Goal: Task Accomplishment & Management: Use online tool/utility

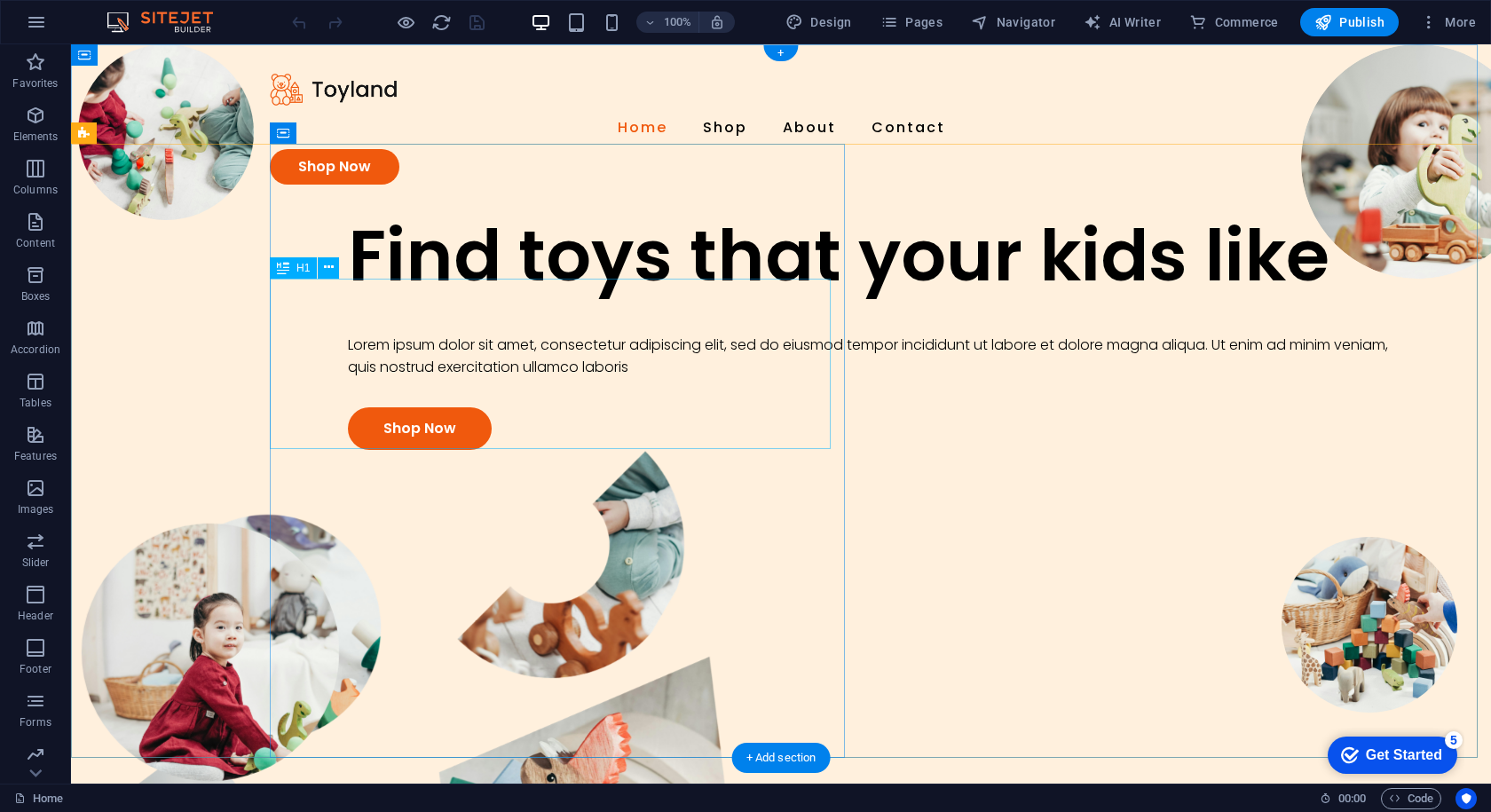
click at [556, 298] on div "Find toys that your kids like" at bounding box center [873, 255] width 1051 height 85
click at [748, 298] on div "Find toys that your kids like" at bounding box center [873, 255] width 1051 height 85
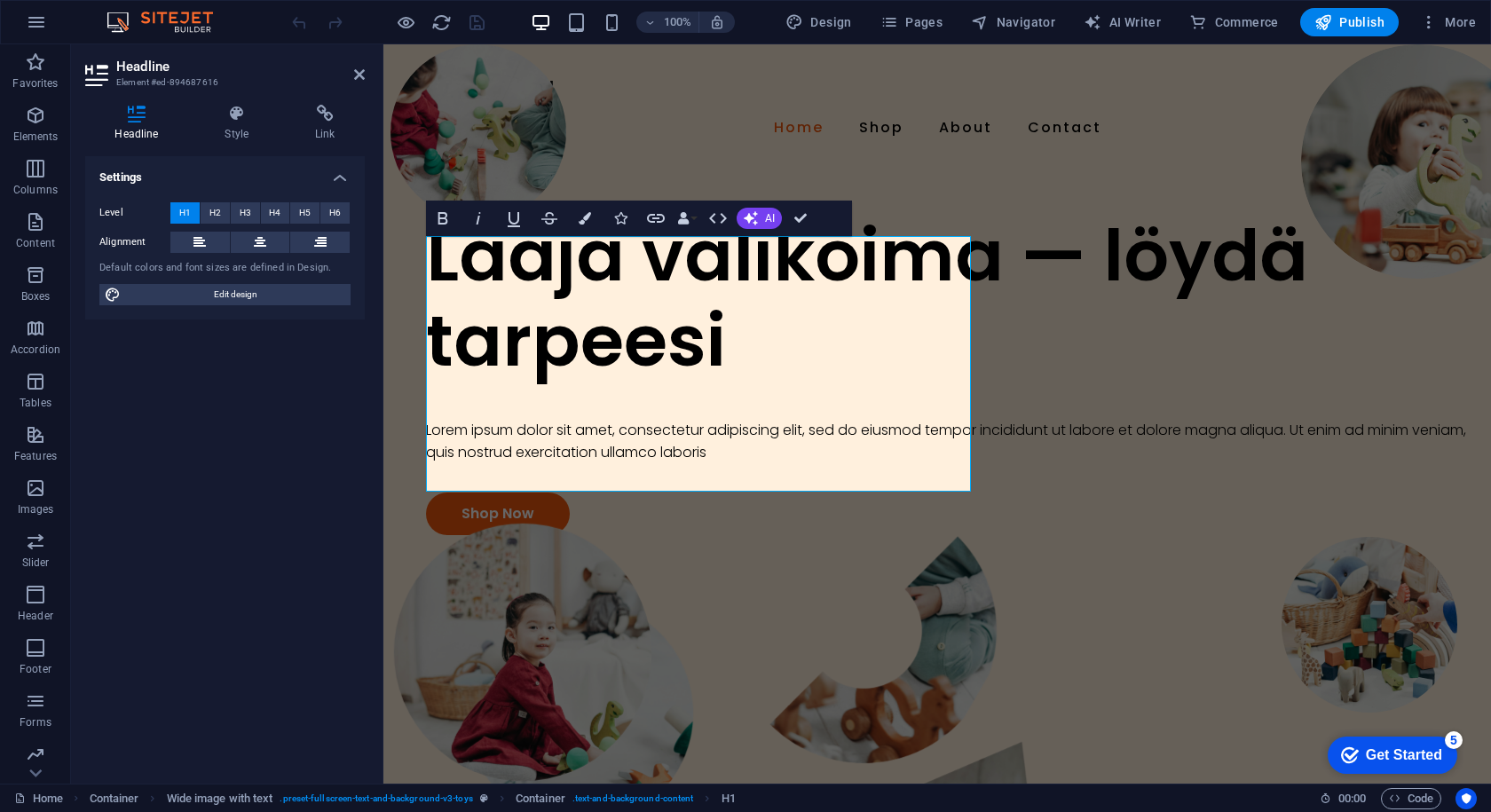
click at [333, 387] on div "Settings Level H1 H2 H3 H4 H5 H6 Alignment Default colors and font sizes are de…" at bounding box center [225, 462] width 280 height 613
click at [583, 419] on div at bounding box center [951, 401] width 1051 height 36
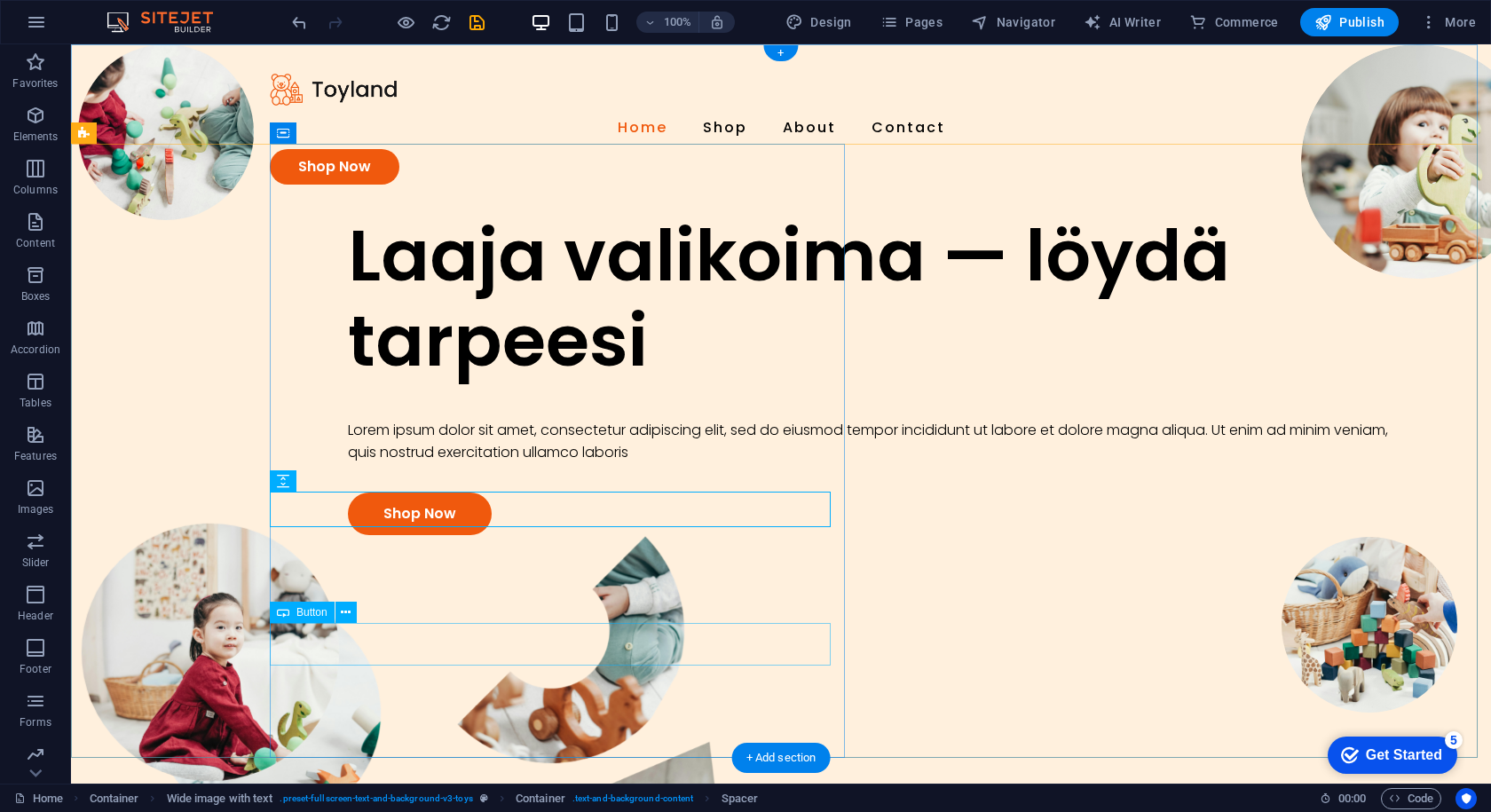
click at [371, 535] on div "Shop Now" at bounding box center [873, 513] width 1051 height 43
click at [361, 535] on div "Shop Now" at bounding box center [873, 513] width 1051 height 43
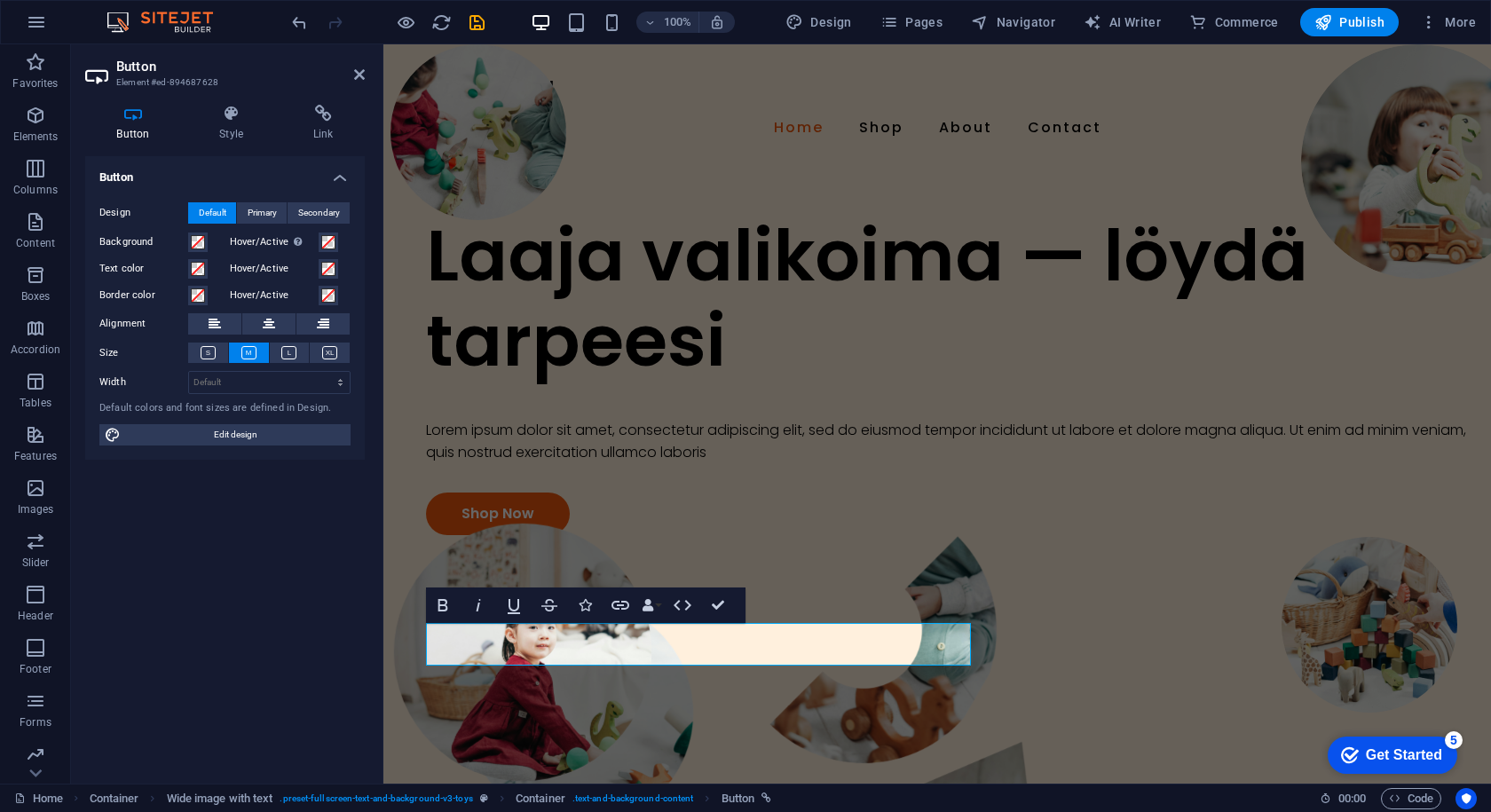
click at [281, 681] on div "Button Design Default Primary Secondary Background Hover/Active Switch to previ…" at bounding box center [225, 462] width 280 height 613
click at [902, 213] on div "Laaja valikoima — löydä tarpeesi Lorem ipsum dolor sit amet, consectetur adipis…" at bounding box center [958, 374] width 1065 height 322
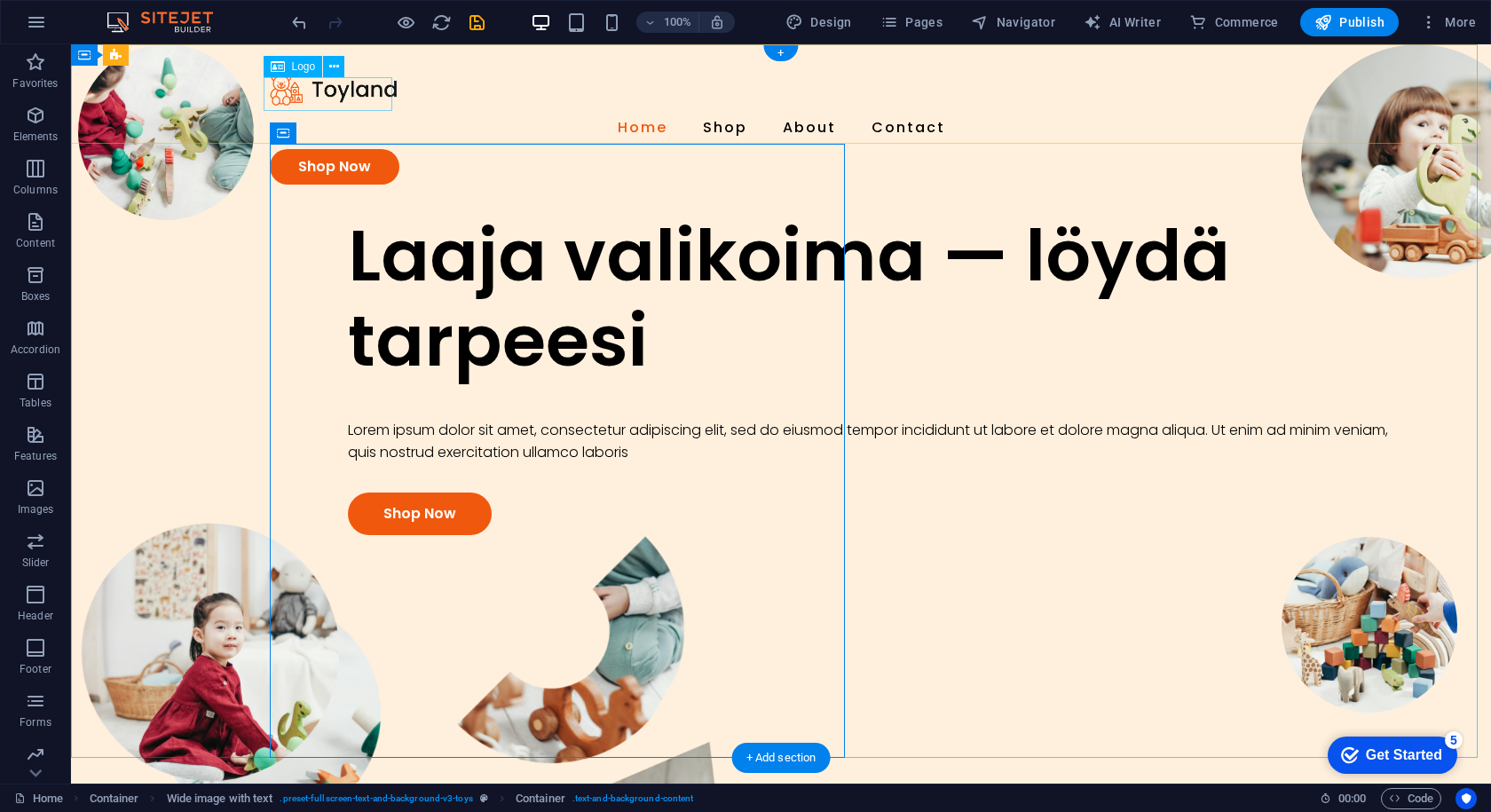
click at [309, 98] on div at bounding box center [780, 90] width 1022 height 34
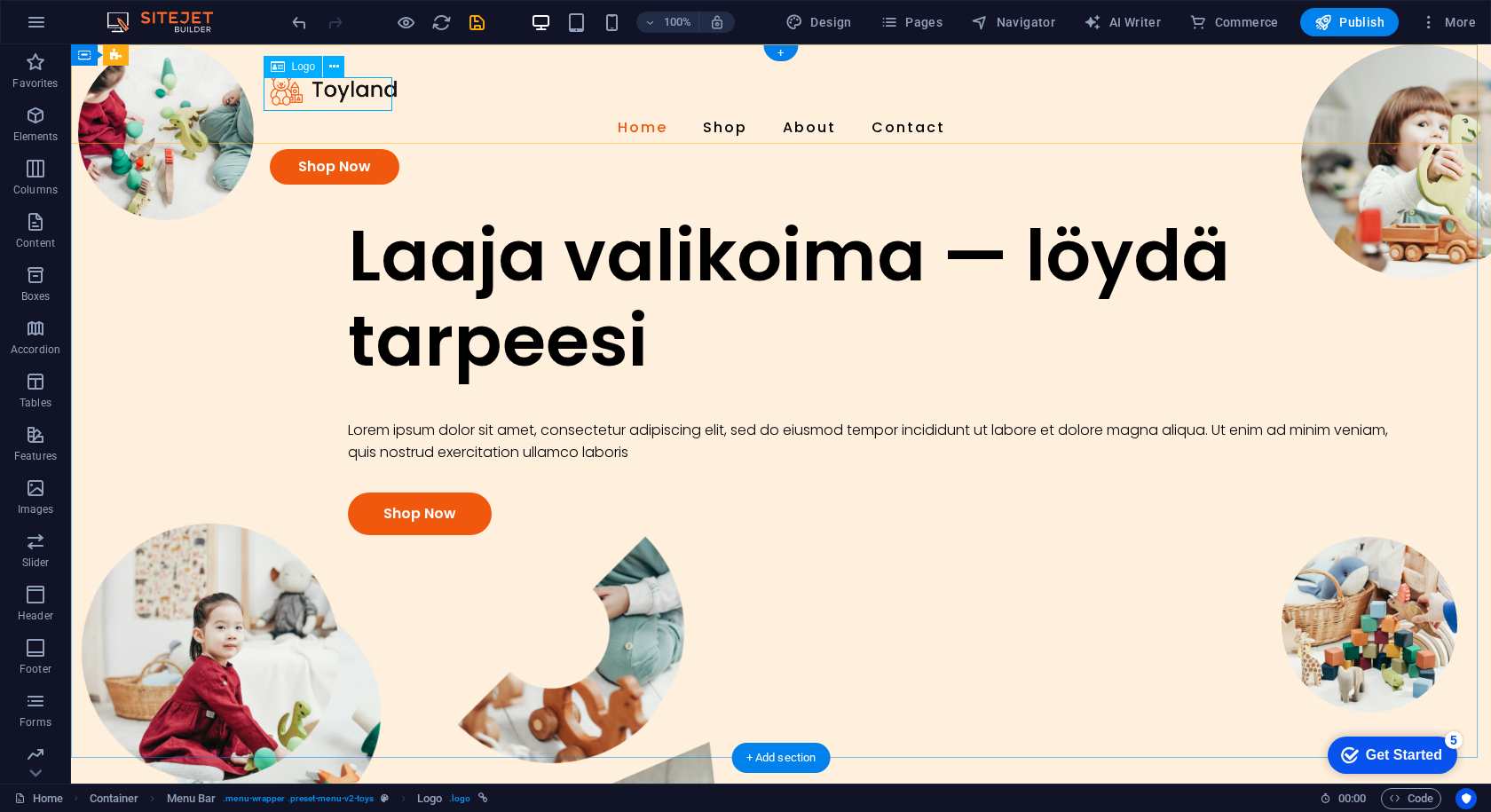
click at [332, 92] on div at bounding box center [780, 90] width 1022 height 34
select select "px"
click at [337, 75] on icon at bounding box center [333, 67] width 10 height 18
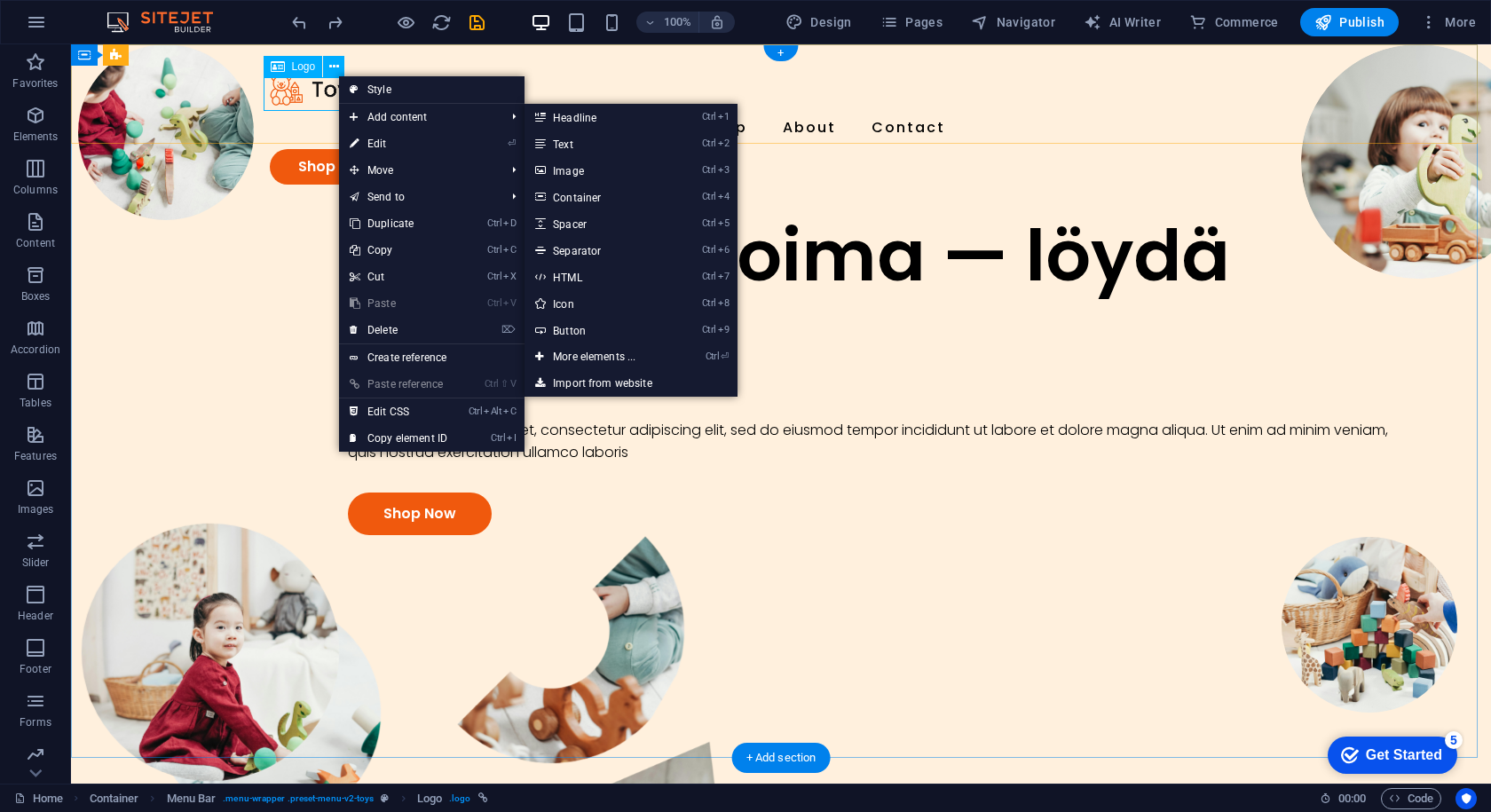
click at [279, 80] on div at bounding box center [780, 90] width 1022 height 34
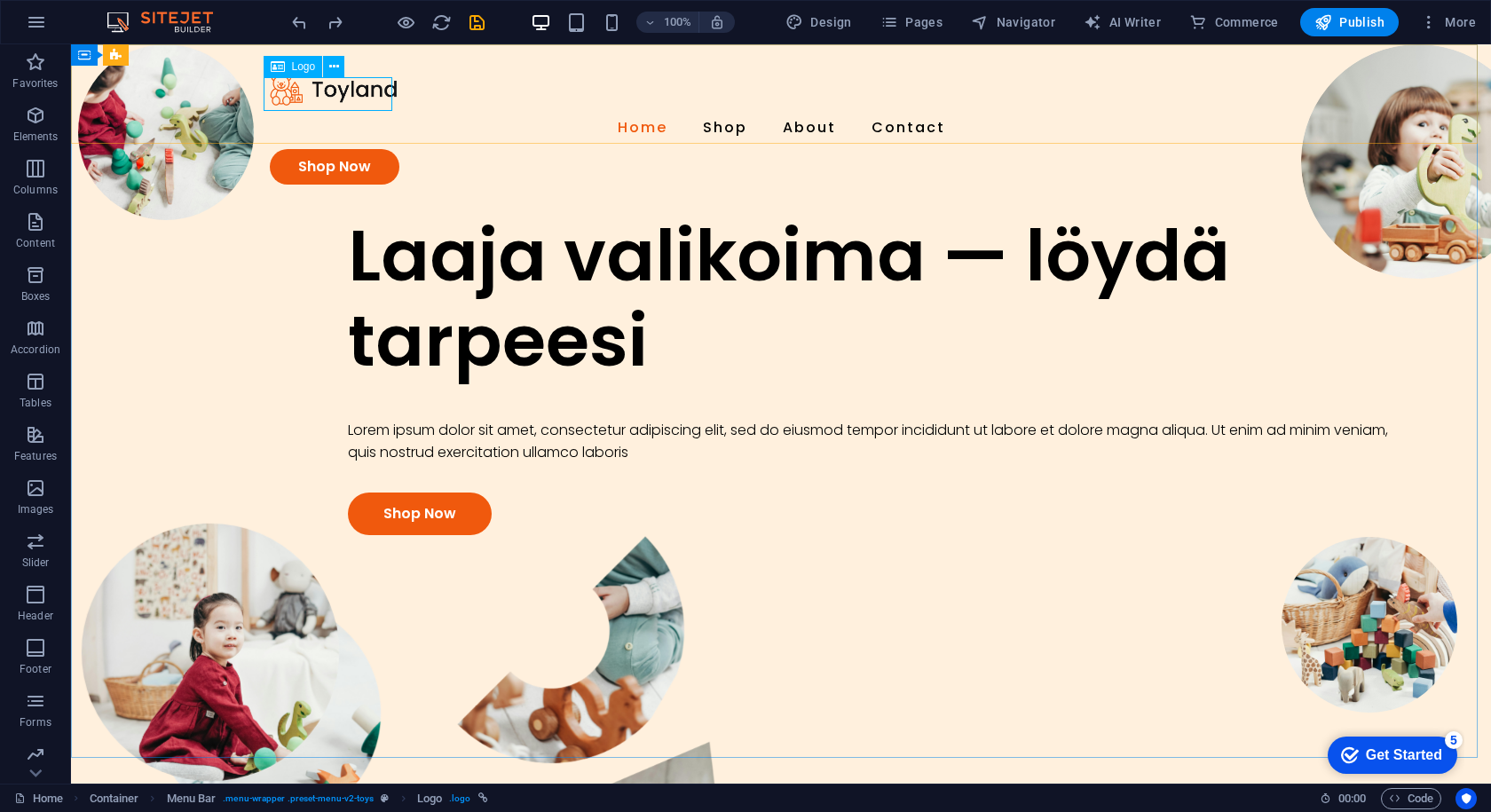
click at [301, 71] on span "Logo" at bounding box center [304, 67] width 24 height 11
click at [340, 76] on button at bounding box center [333, 66] width 21 height 21
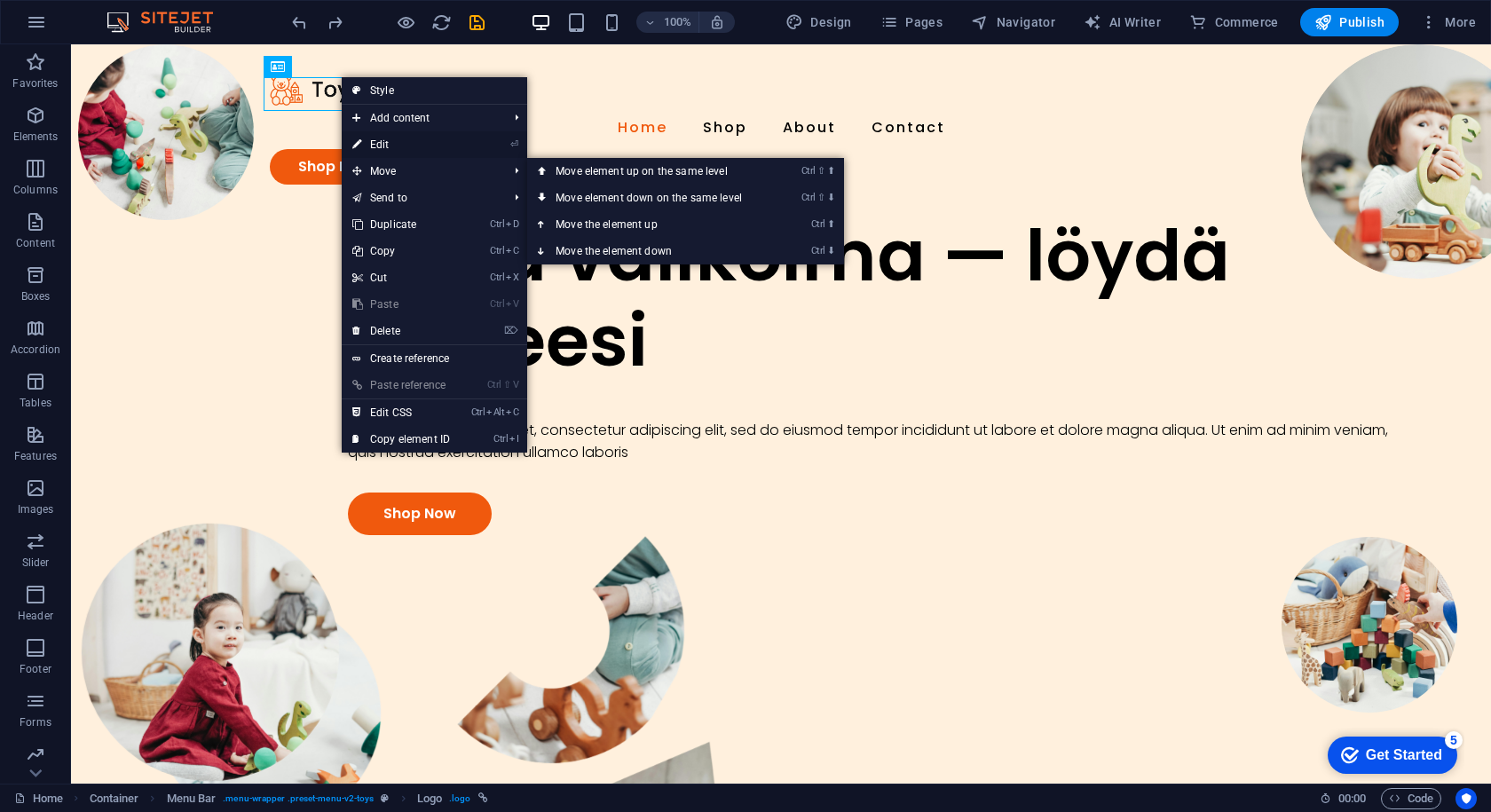
click at [385, 150] on link "⏎ Edit" at bounding box center [401, 144] width 119 height 26
select select "px"
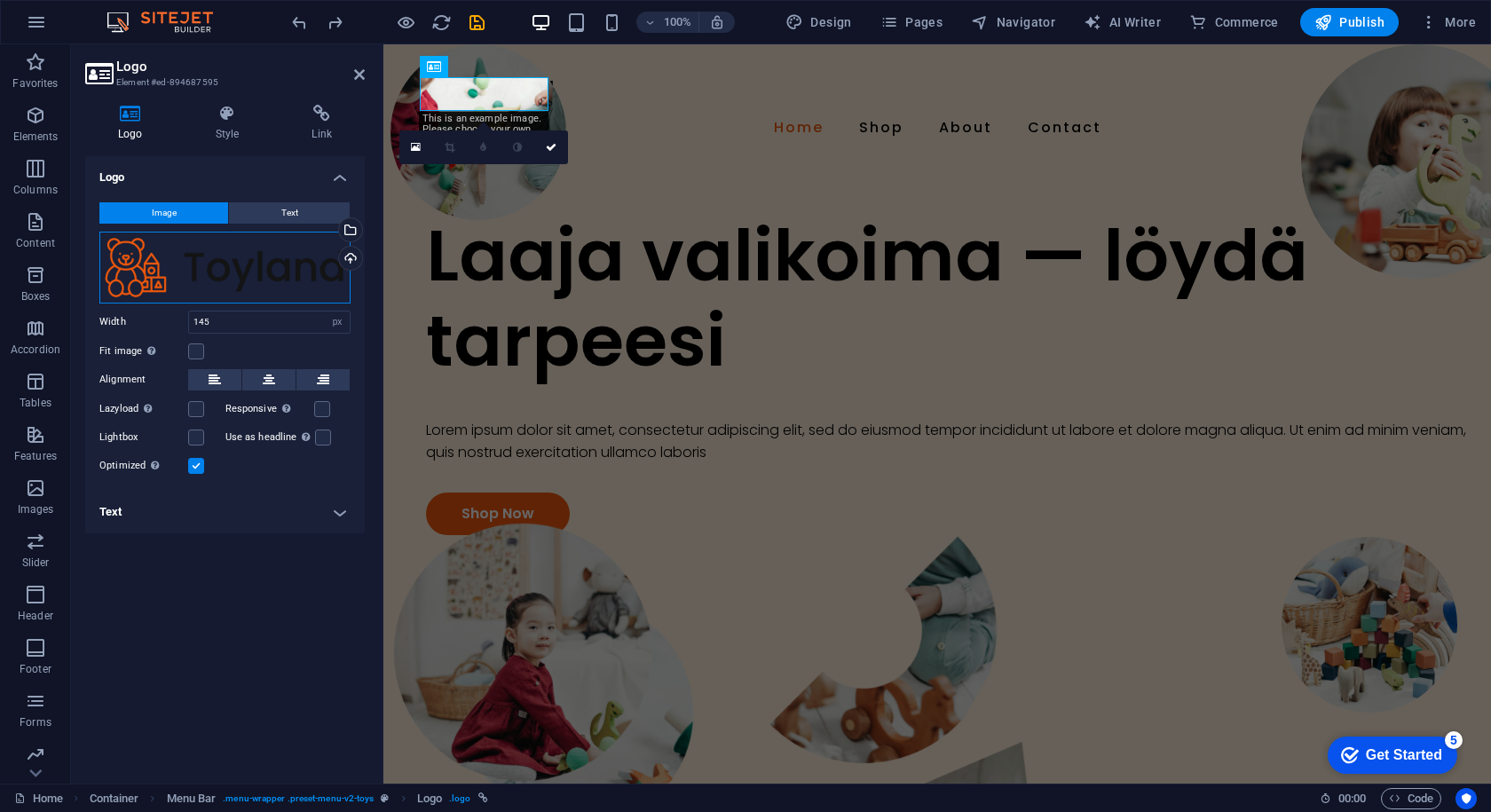
click at [254, 259] on div "Drag files here, click to choose files or select files from Files or our free s…" at bounding box center [225, 268] width 251 height 72
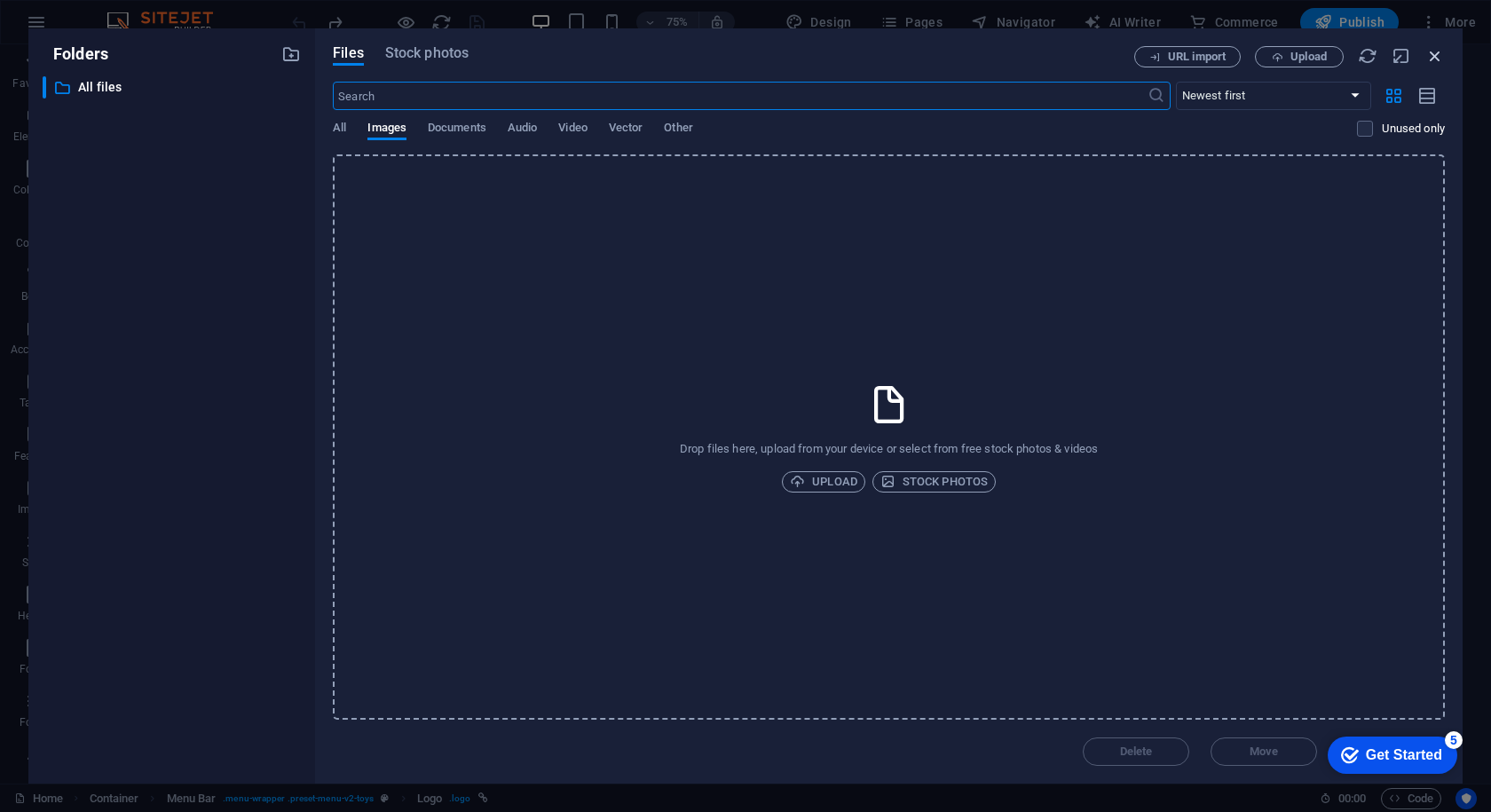
drag, startPoint x: 1055, startPoint y: 9, endPoint x: 1441, endPoint y: 53, distance: 388.5
click at [1441, 53] on icon "button" at bounding box center [1435, 56] width 19 height 19
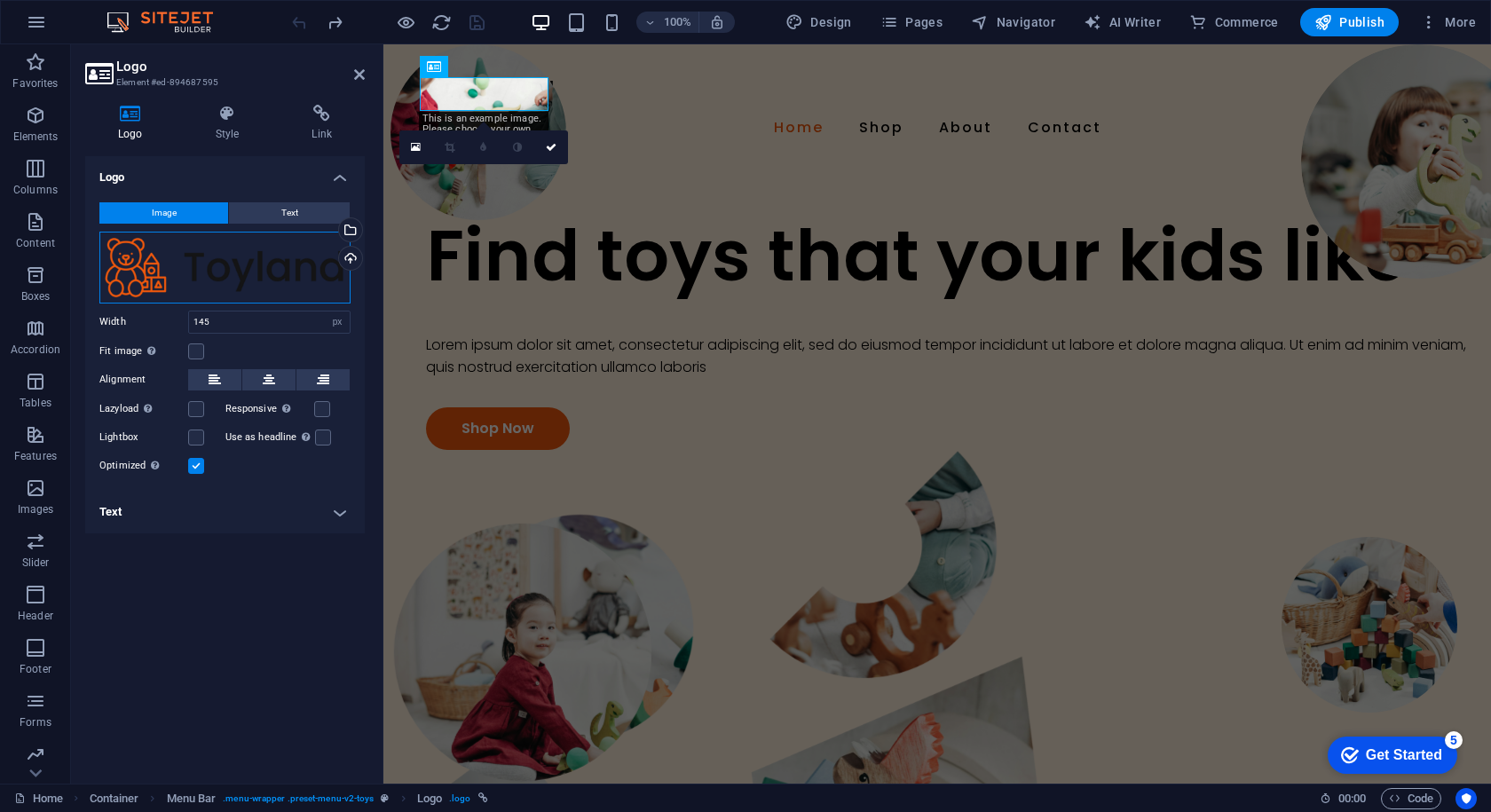
click at [131, 240] on div "Drag files here, click to choose files or select files from Files or our free s…" at bounding box center [225, 268] width 251 height 72
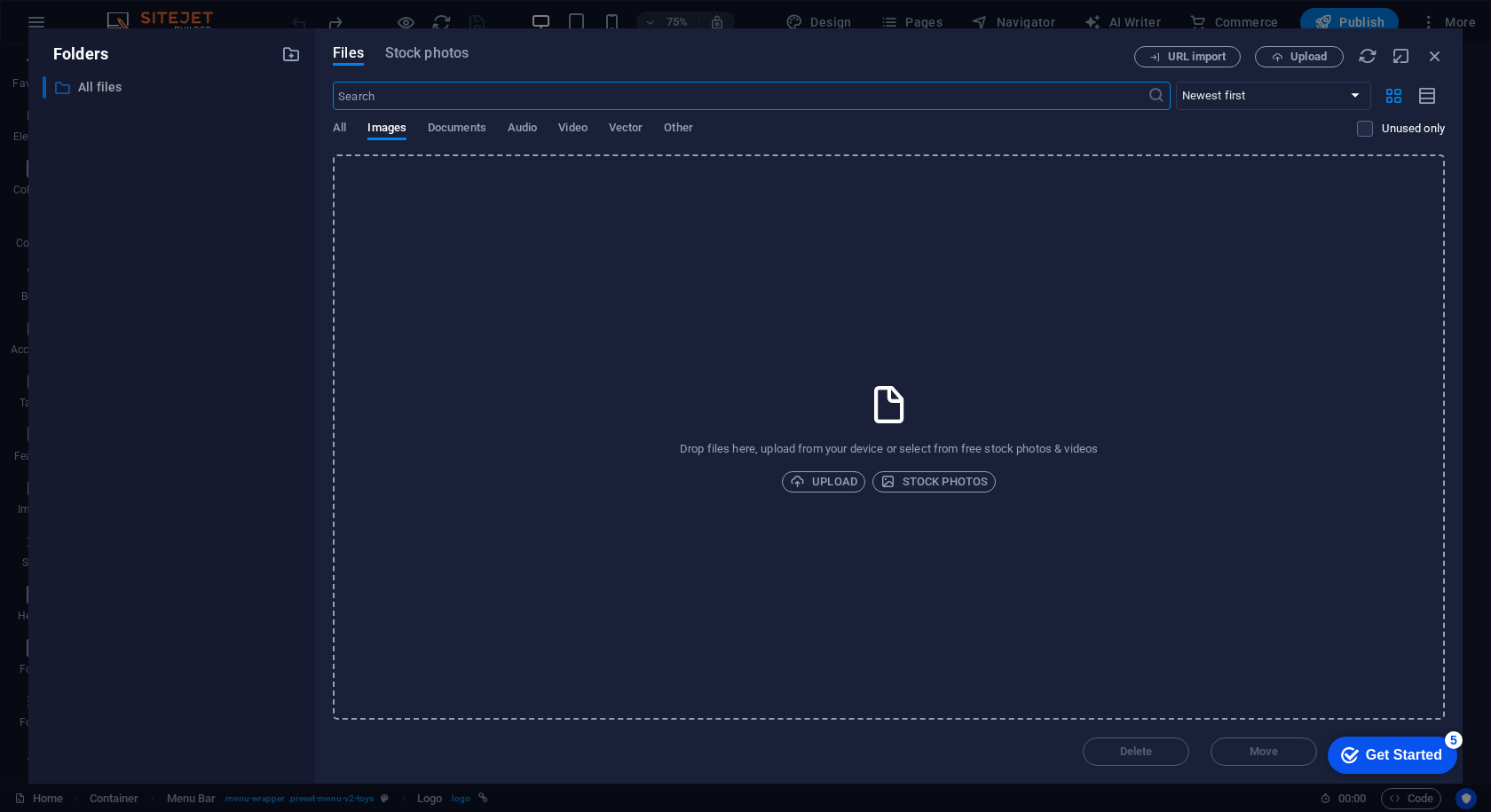
click at [137, 91] on p "All files" at bounding box center [174, 88] width 190 height 20
click at [345, 134] on span "All" at bounding box center [339, 129] width 14 height 25
click at [382, 124] on span "Images" at bounding box center [386, 129] width 39 height 25
click at [826, 476] on span "Upload" at bounding box center [824, 481] width 68 height 21
click at [1396, 766] on div "checkmark Get Started 5" at bounding box center [1393, 755] width 130 height 37
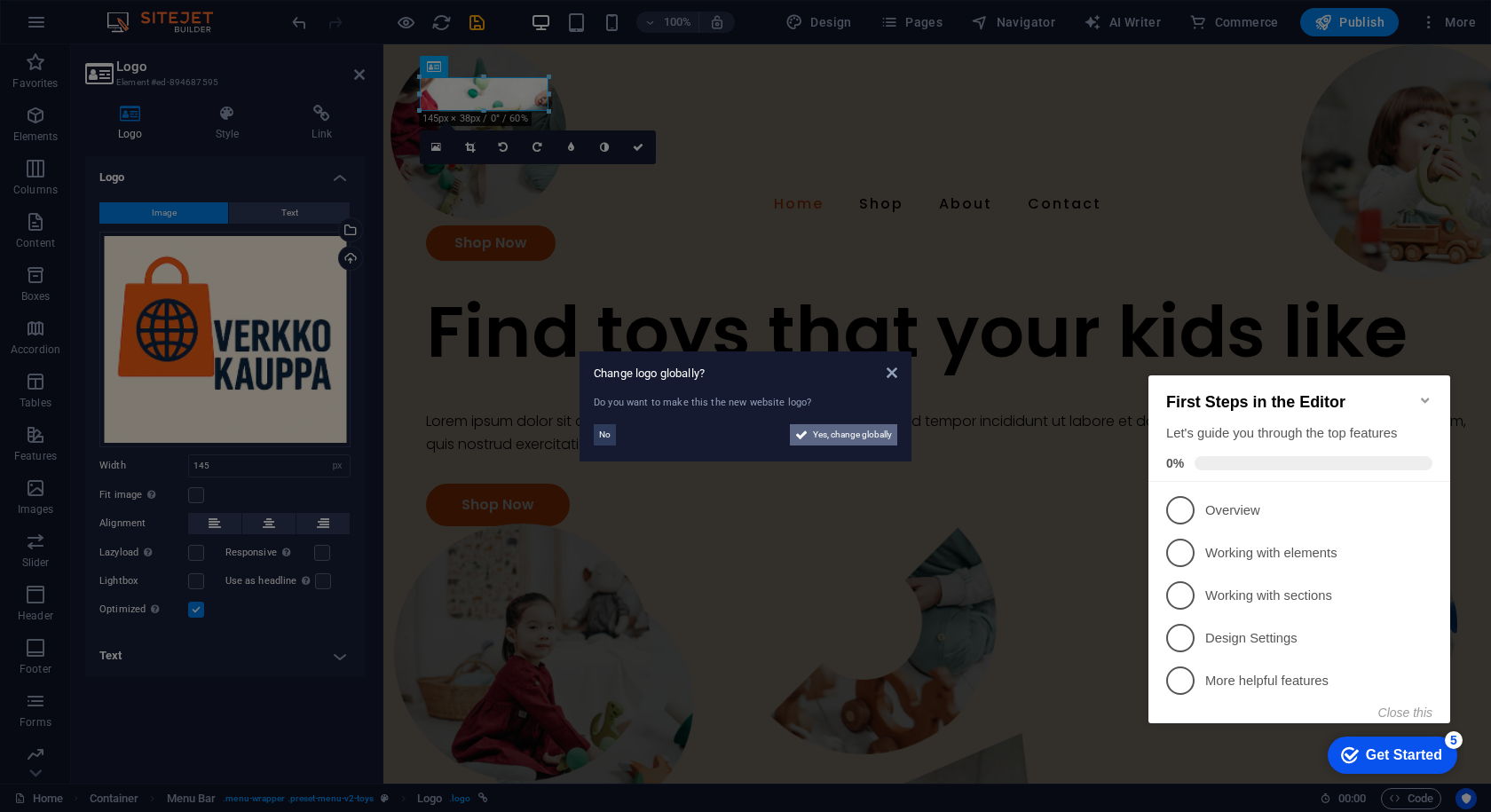
click at [841, 434] on span "Yes, change globally" at bounding box center [852, 434] width 79 height 21
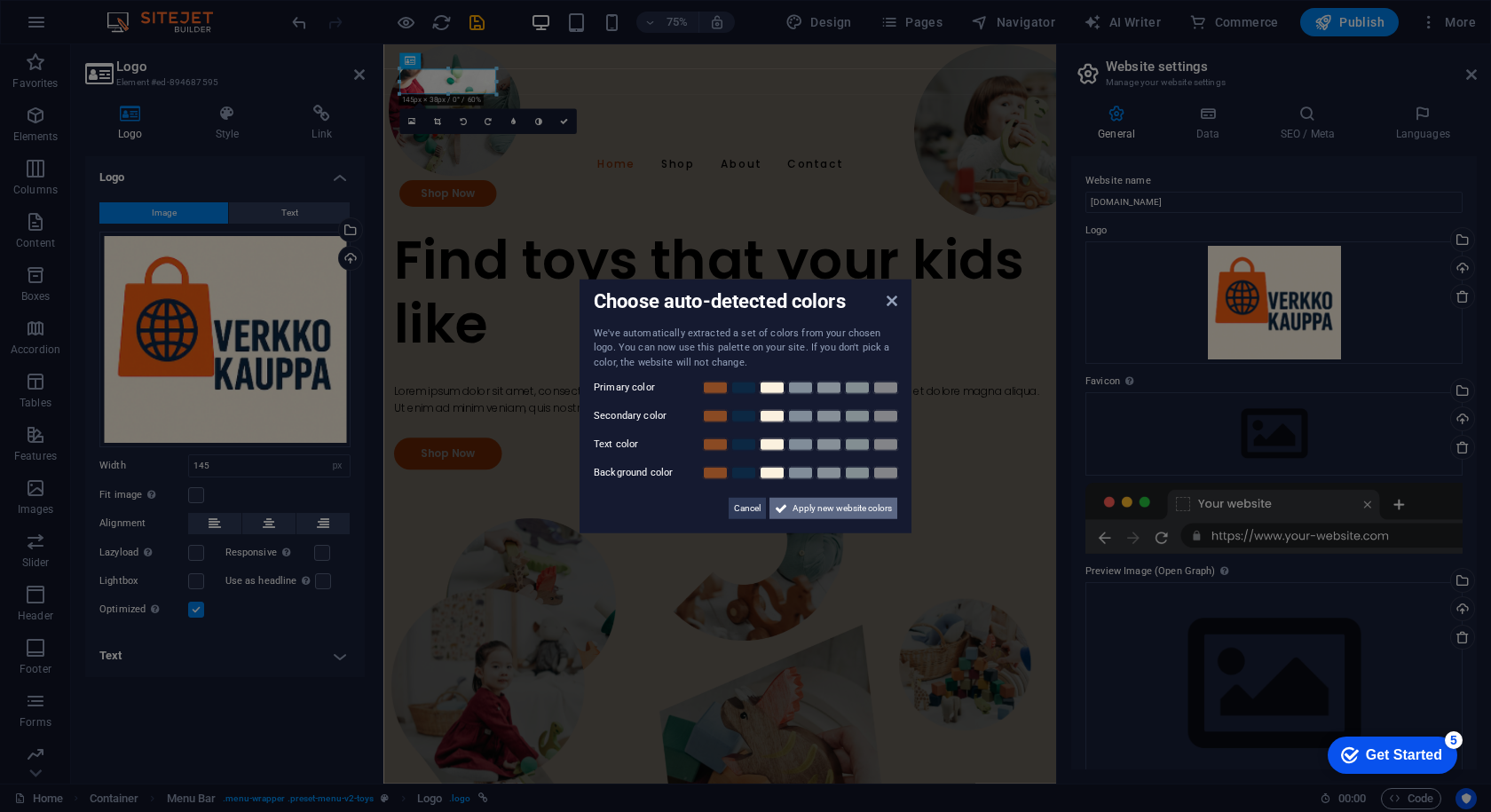
drag, startPoint x: 574, startPoint y: 612, endPoint x: 814, endPoint y: 504, distance: 263.2
click at [814, 504] on span "Apply new website colors" at bounding box center [842, 508] width 100 height 21
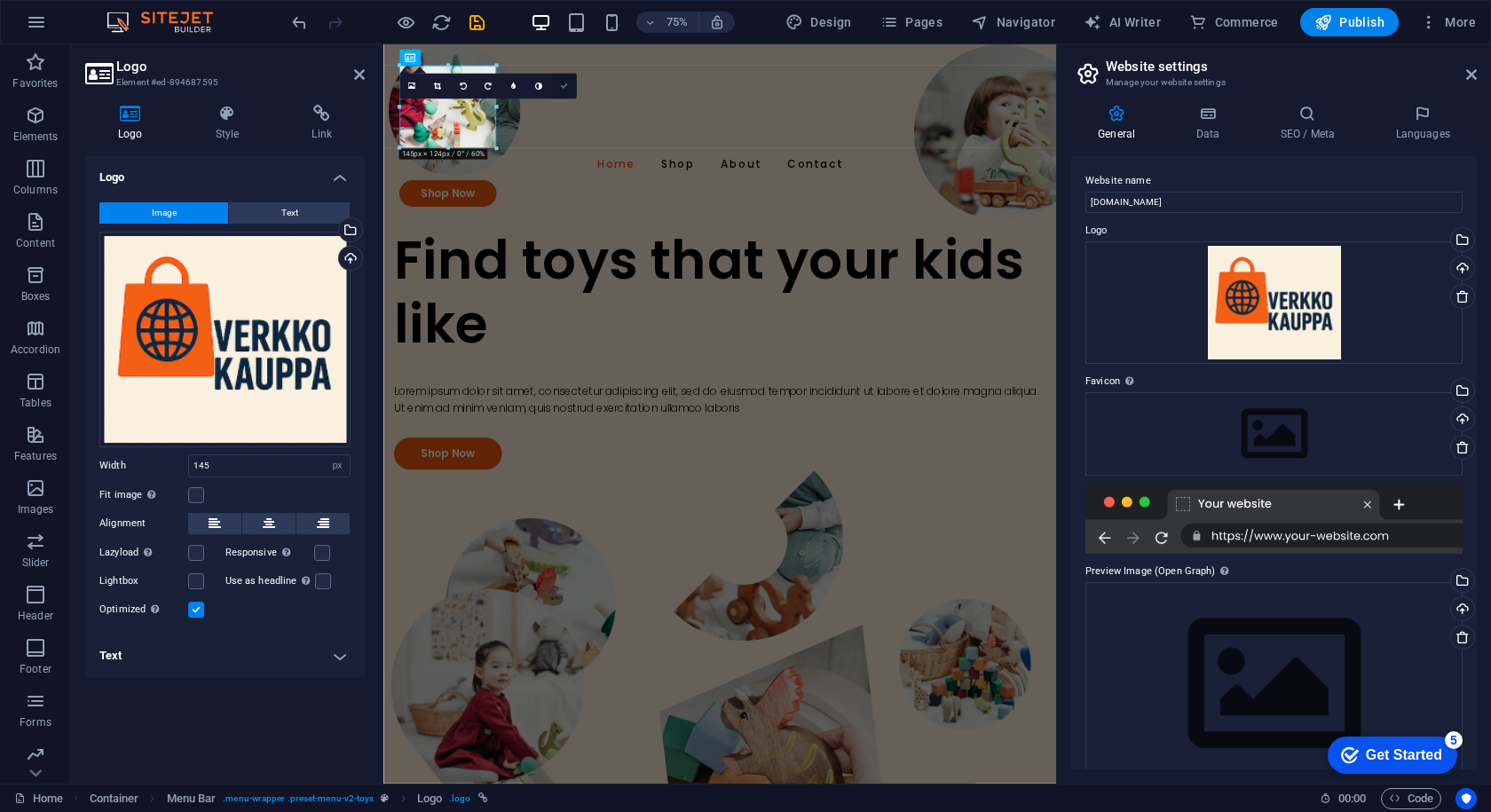
click at [562, 79] on link at bounding box center [564, 87] width 26 height 26
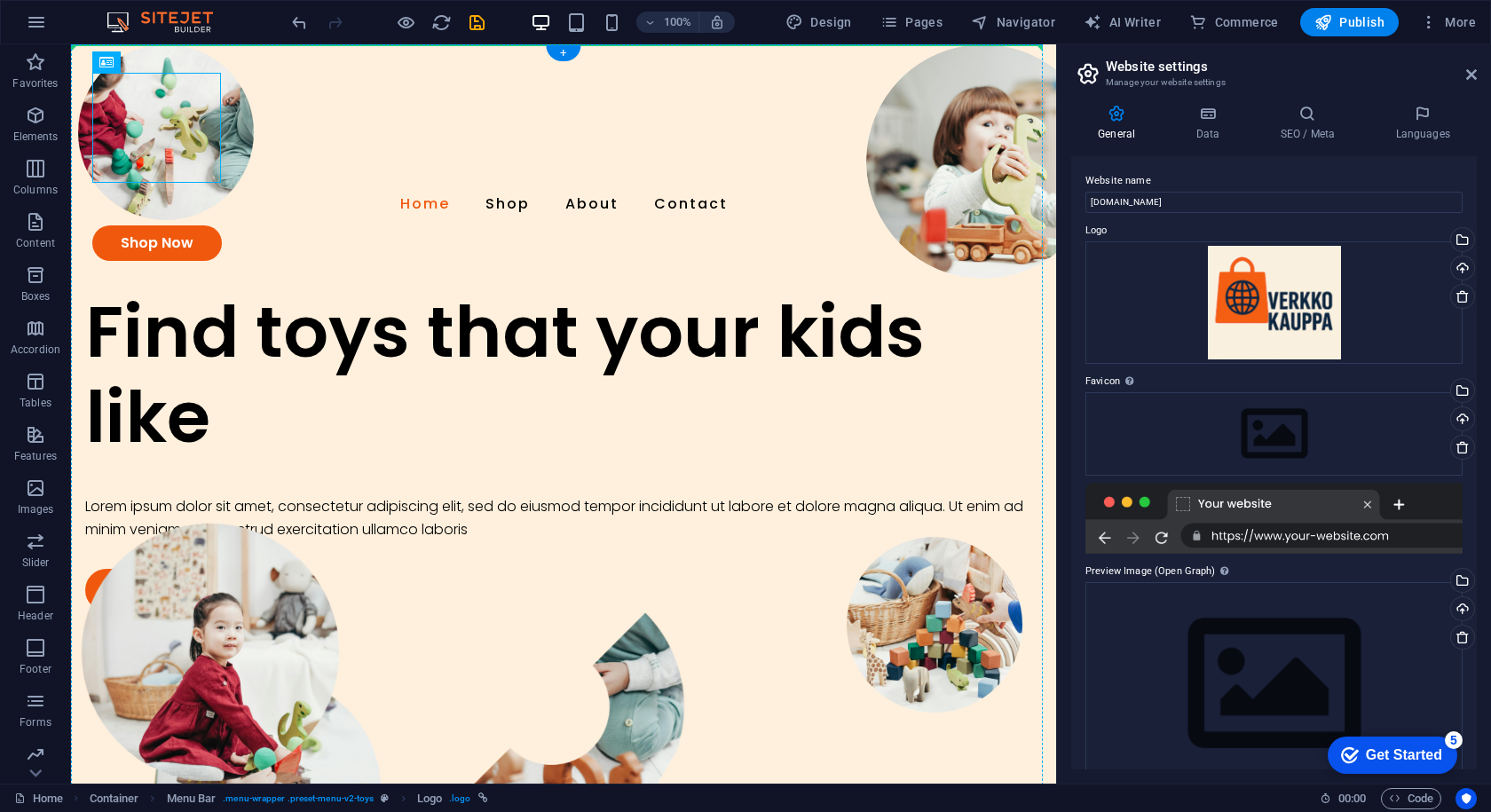
drag, startPoint x: 215, startPoint y: 175, endPoint x: 234, endPoint y: 199, distance: 30.6
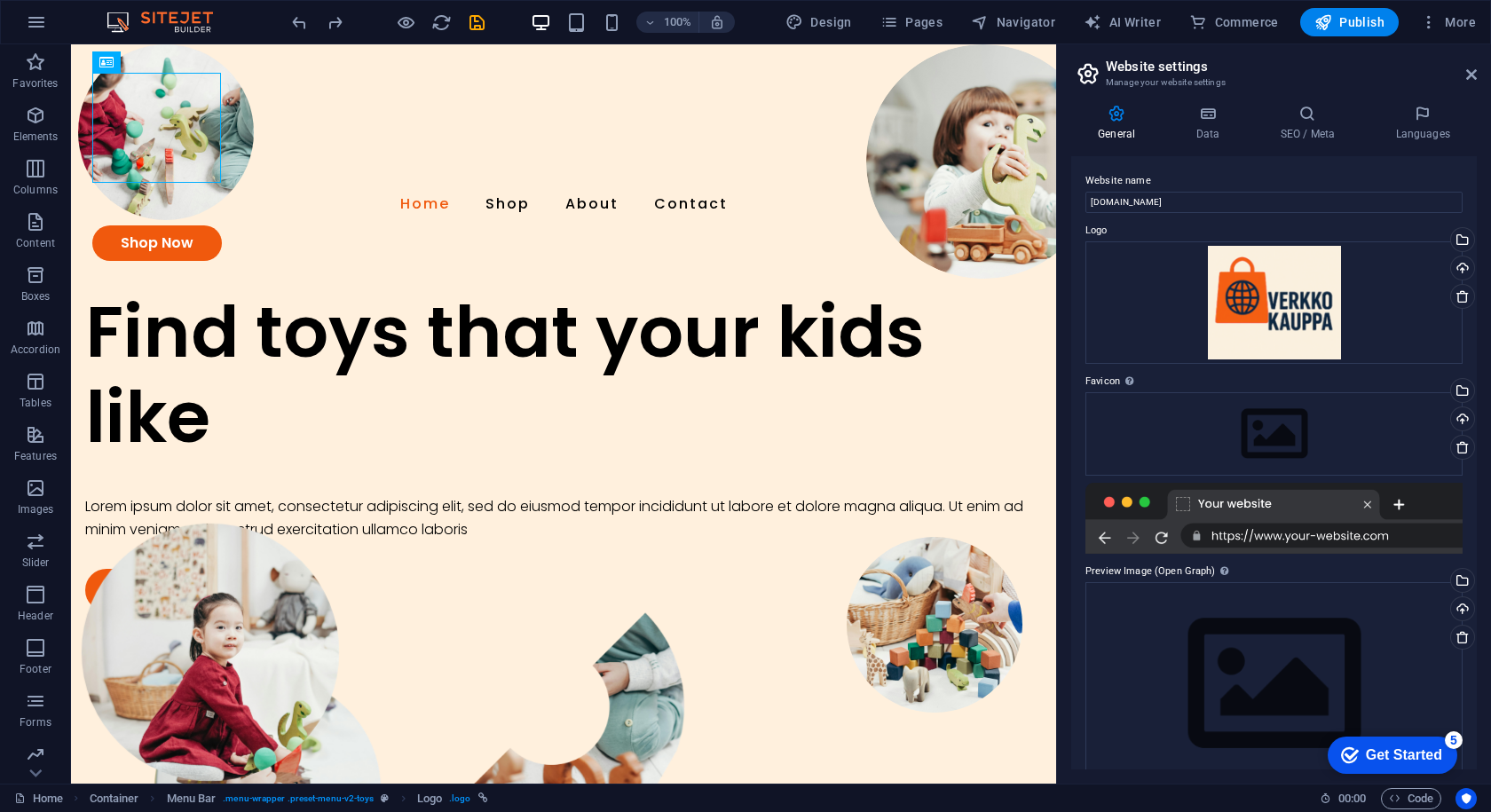
click at [1479, 77] on aside "Website settings Manage your website settings General Data SEO / Meta Languages…" at bounding box center [1274, 414] width 435 height 739
click at [1475, 69] on icon at bounding box center [1472, 75] width 11 height 15
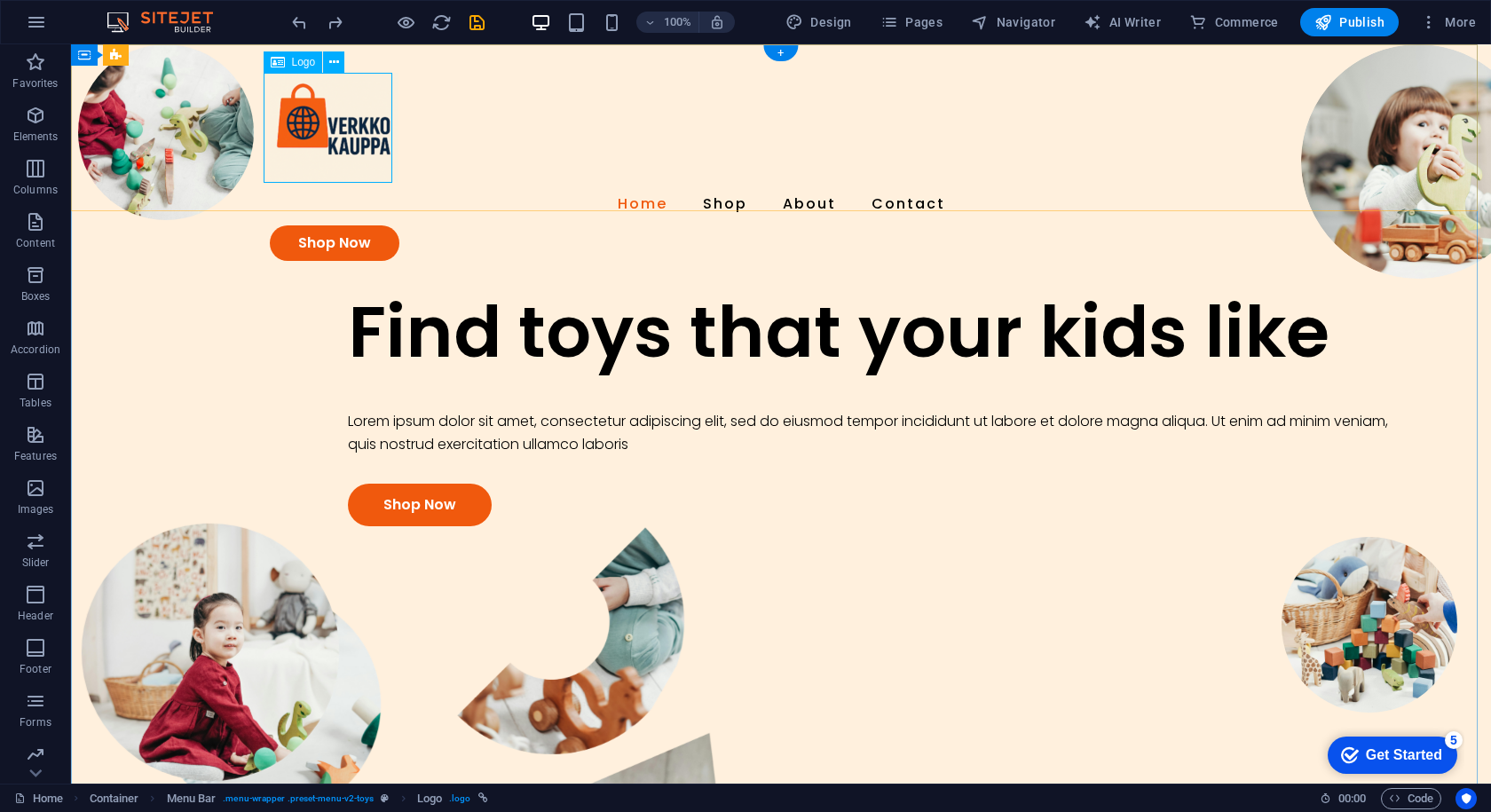
click at [355, 74] on div at bounding box center [780, 128] width 1022 height 110
drag, startPoint x: 372, startPoint y: 74, endPoint x: 381, endPoint y: 76, distance: 9.2
click at [381, 76] on div at bounding box center [780, 128] width 1022 height 110
click at [308, 54] on div "Logo" at bounding box center [293, 61] width 59 height 21
click at [325, 140] on div at bounding box center [780, 128] width 1022 height 110
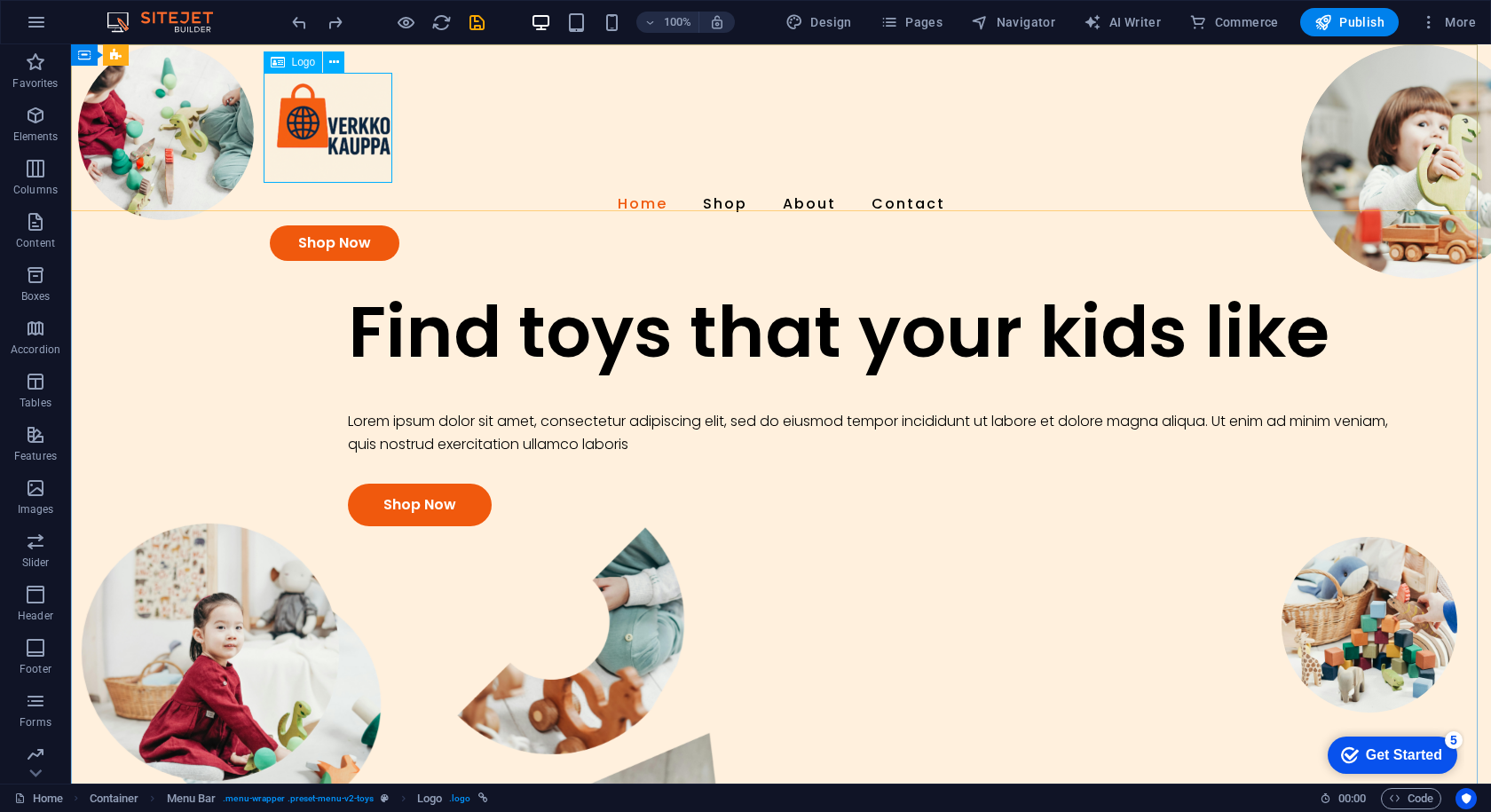
click at [284, 64] on icon at bounding box center [278, 61] width 15 height 21
click at [332, 129] on div at bounding box center [780, 128] width 1022 height 110
drag, startPoint x: 385, startPoint y: 174, endPoint x: 425, endPoint y: 186, distance: 41.8
click at [425, 186] on div "Home Shop About Contact Shop Now" at bounding box center [781, 167] width 1421 height 245
click at [401, 152] on div "Home Shop About Contact Shop Now" at bounding box center [781, 167] width 1421 height 245
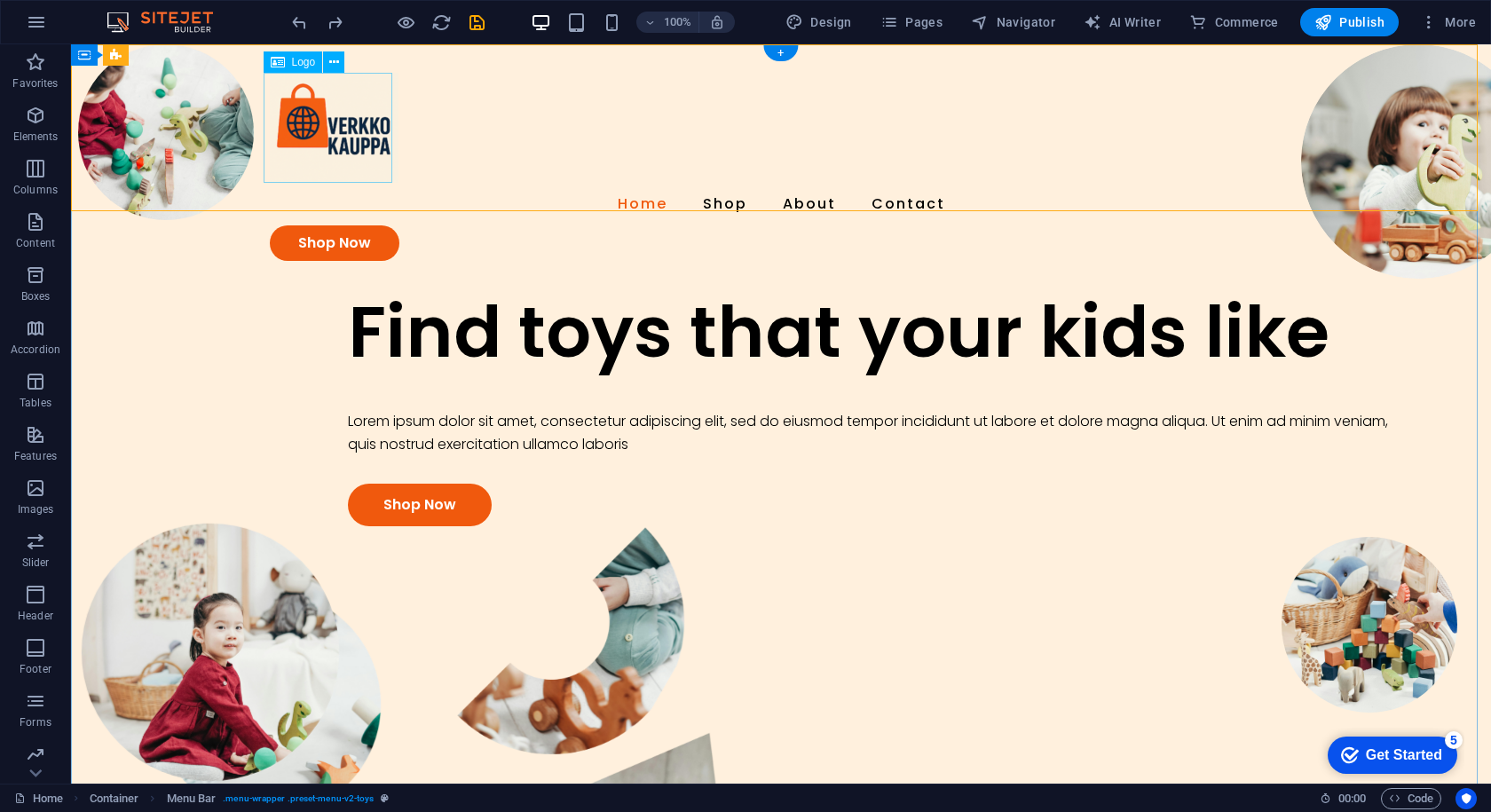
click at [339, 130] on div at bounding box center [780, 128] width 1022 height 110
click at [635, 183] on nav "Home Shop About Contact" at bounding box center [780, 204] width 1022 height 43
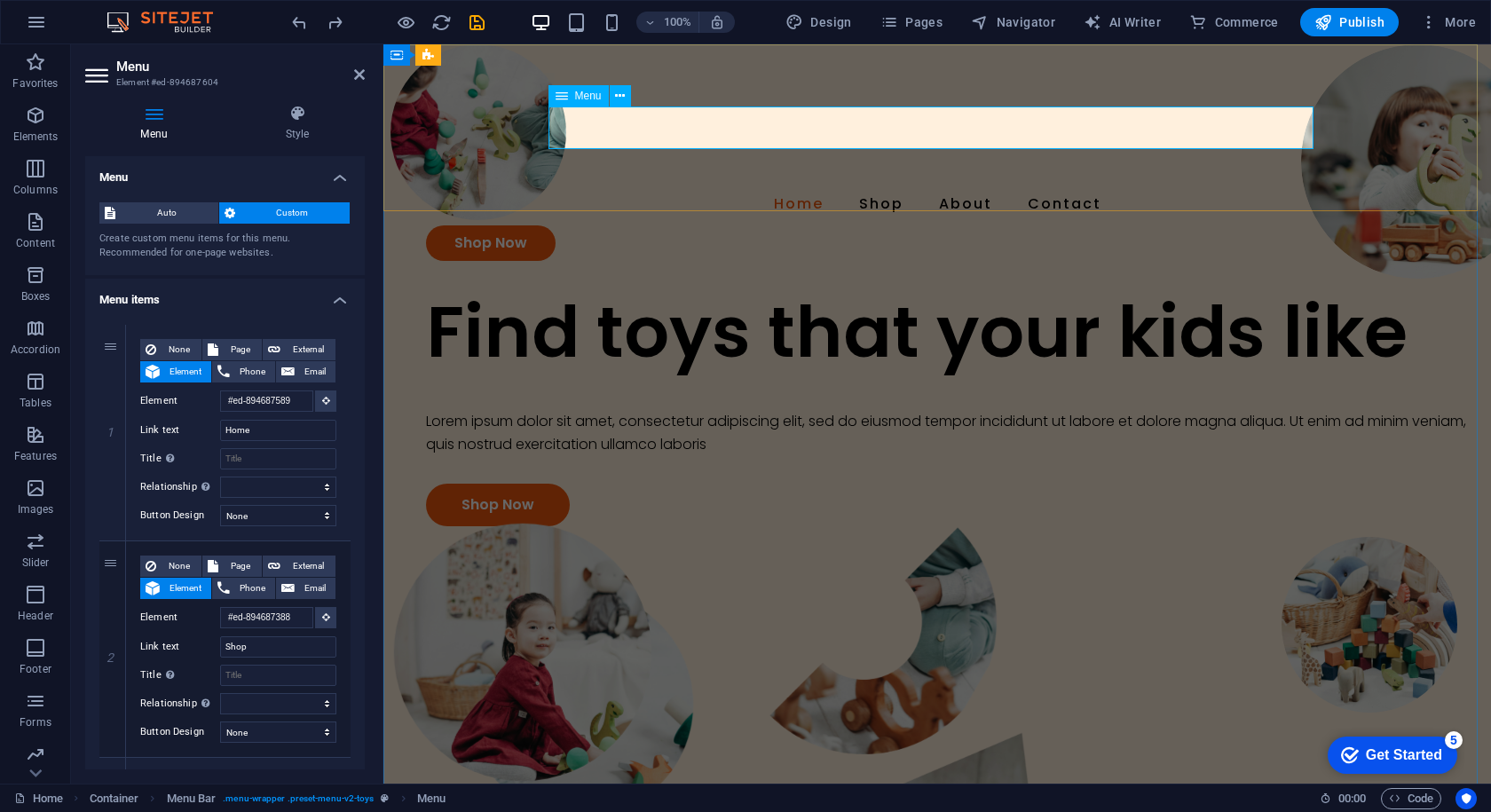
click at [806, 183] on nav "Home Shop About Contact" at bounding box center [936, 204] width 1022 height 43
click at [585, 97] on span "Menu" at bounding box center [588, 96] width 26 height 11
click at [610, 91] on button at bounding box center [620, 95] width 21 height 21
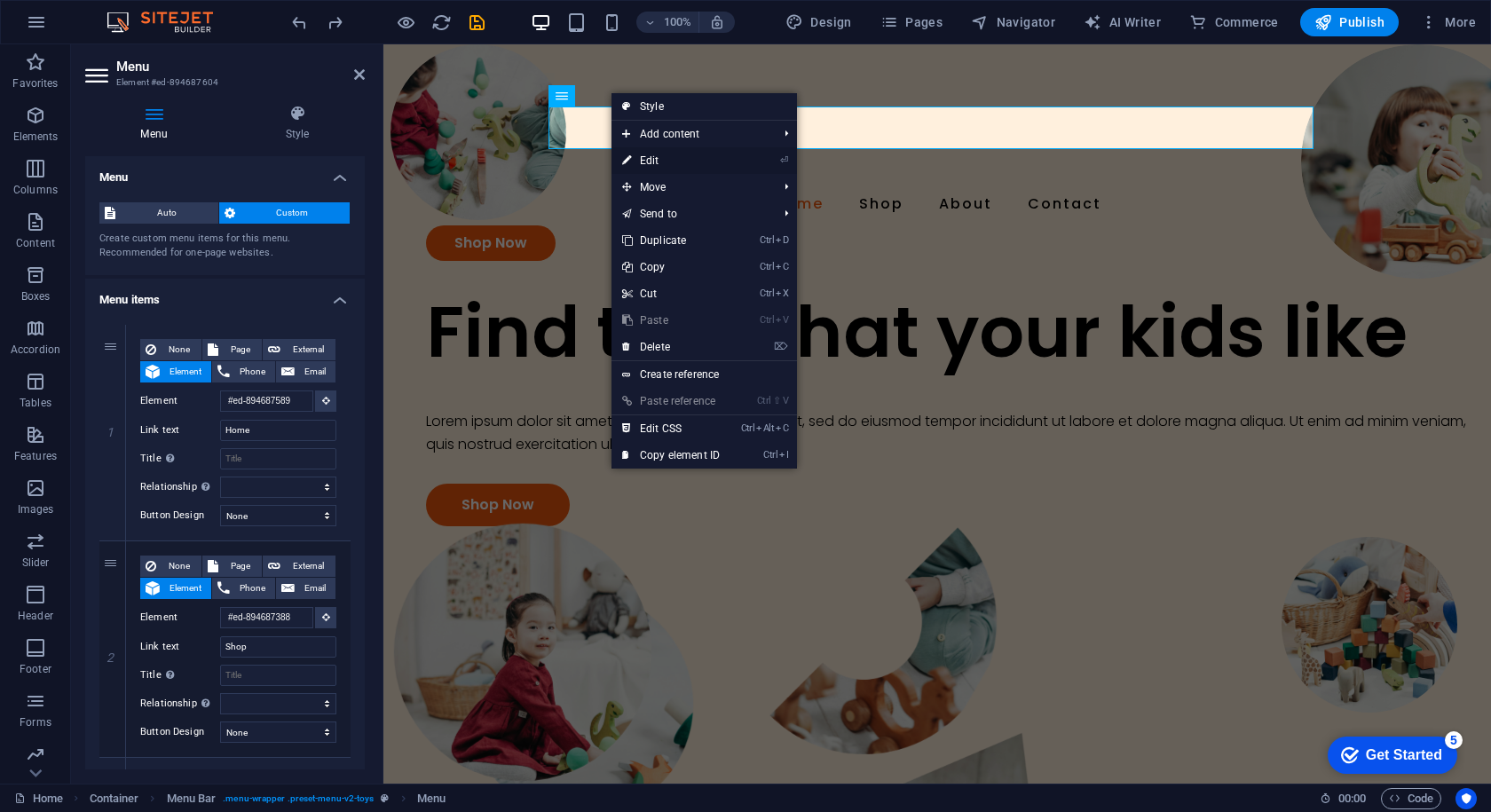
drag, startPoint x: 644, startPoint y: 155, endPoint x: 261, endPoint y: 111, distance: 385.5
click at [644, 155] on link "⏎ Edit" at bounding box center [671, 160] width 119 height 26
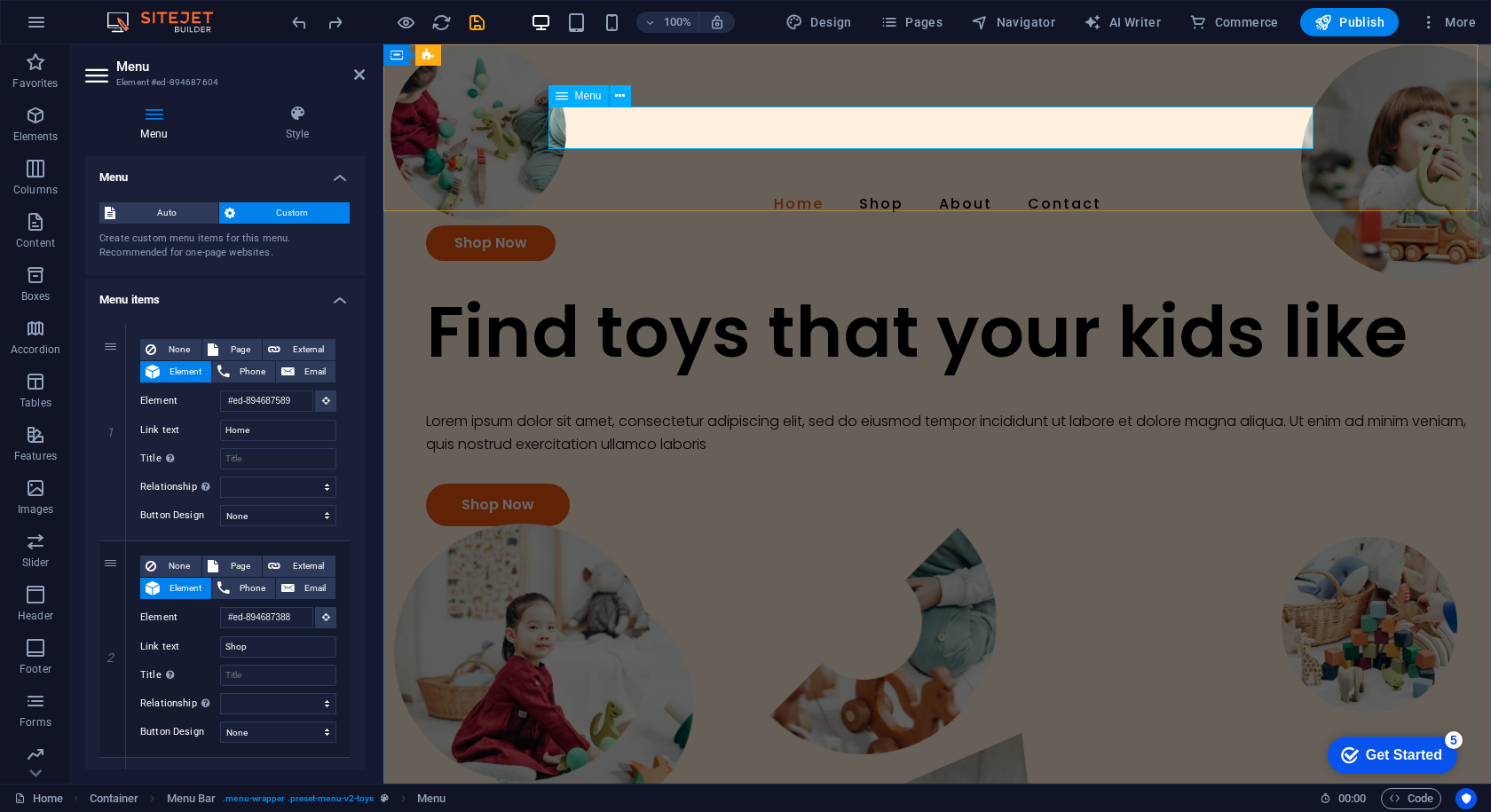
click at [805, 183] on nav "Home Shop About Contact" at bounding box center [936, 204] width 1022 height 43
click at [282, 124] on h4 "Style" at bounding box center [298, 123] width 135 height 37
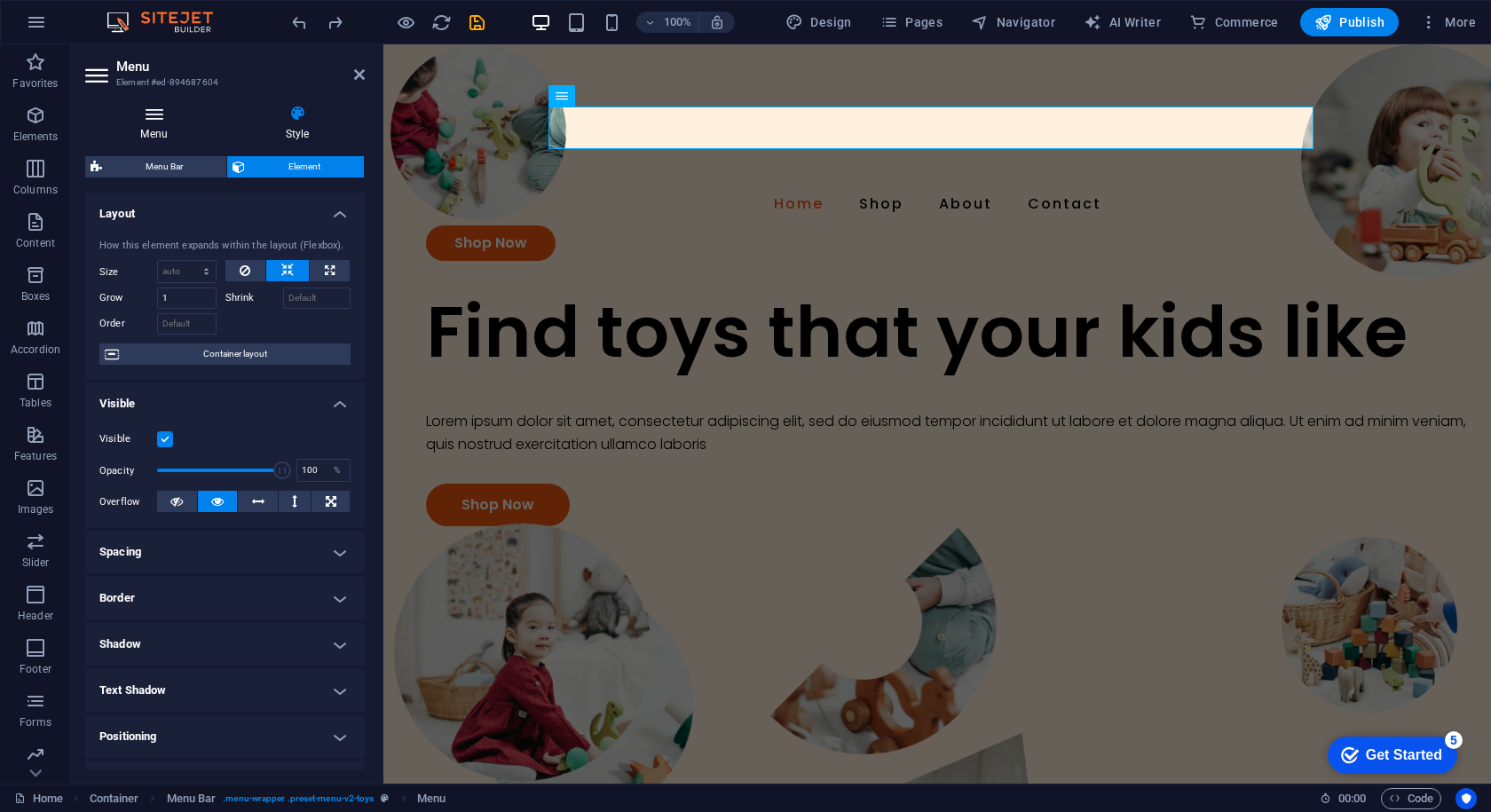
click at [205, 119] on icon at bounding box center [153, 113] width 138 height 17
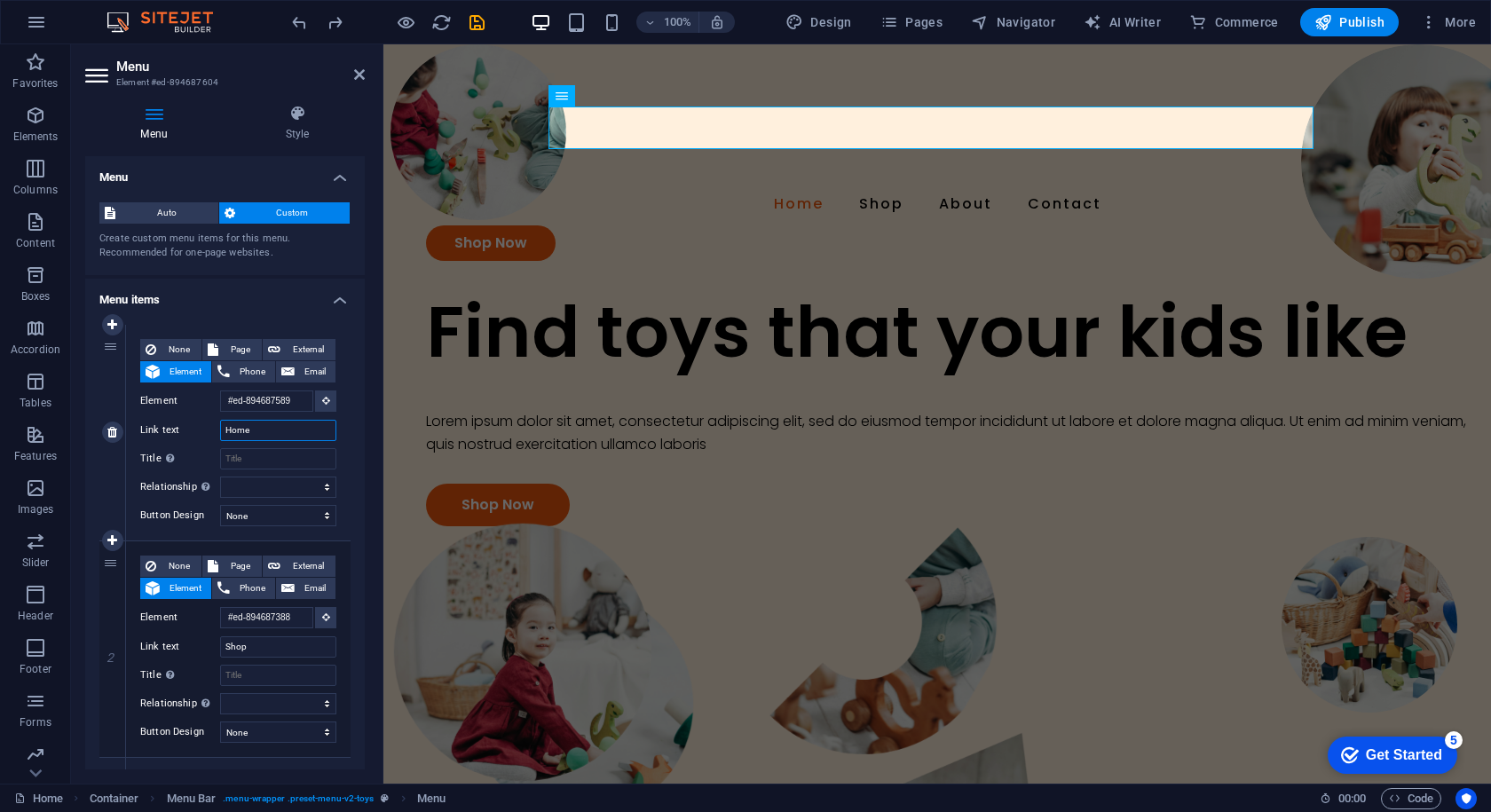
click at [257, 425] on input "Home" at bounding box center [278, 430] width 116 height 21
type input "H"
select select
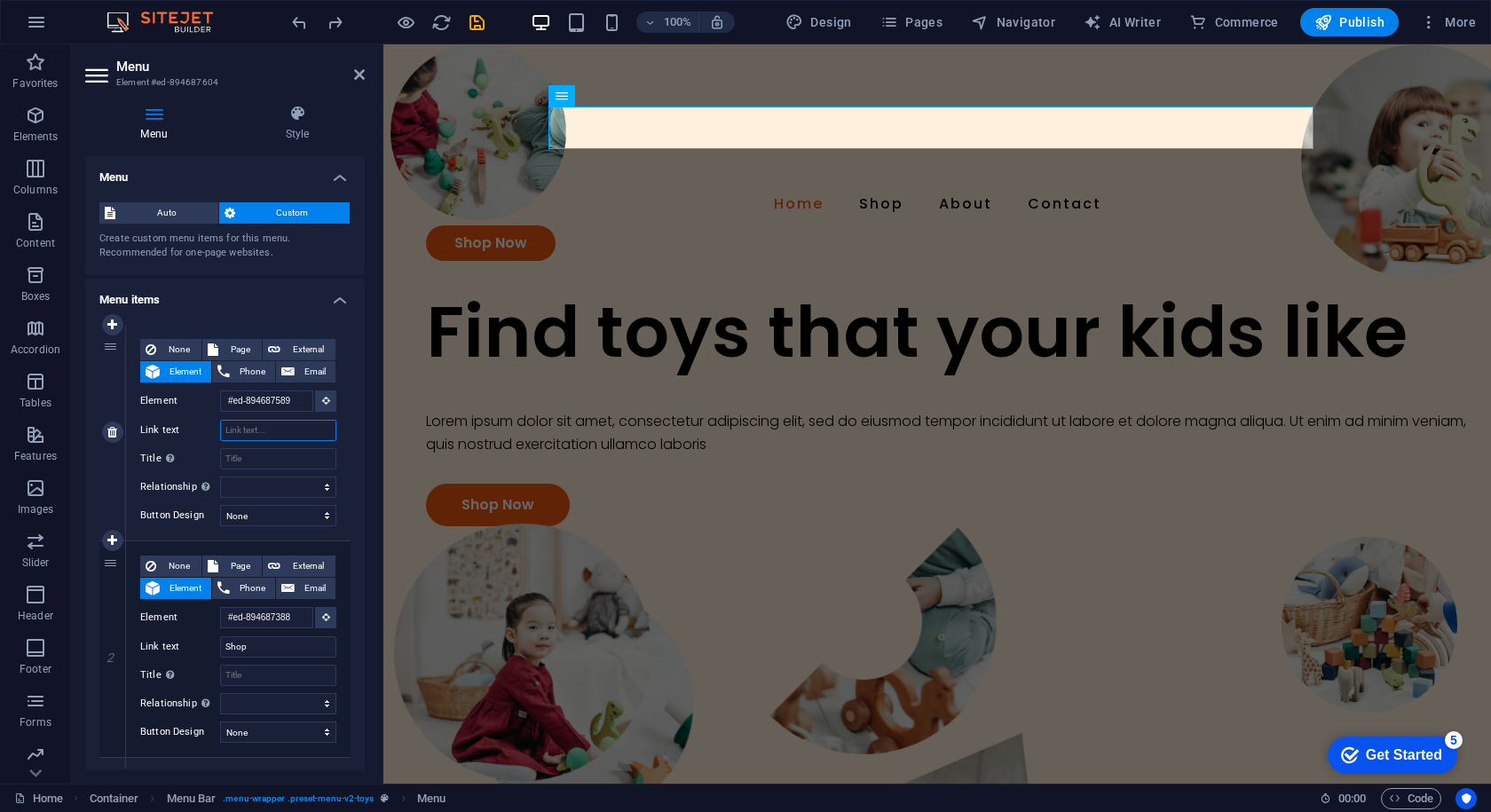
select select
type input "K"
select select
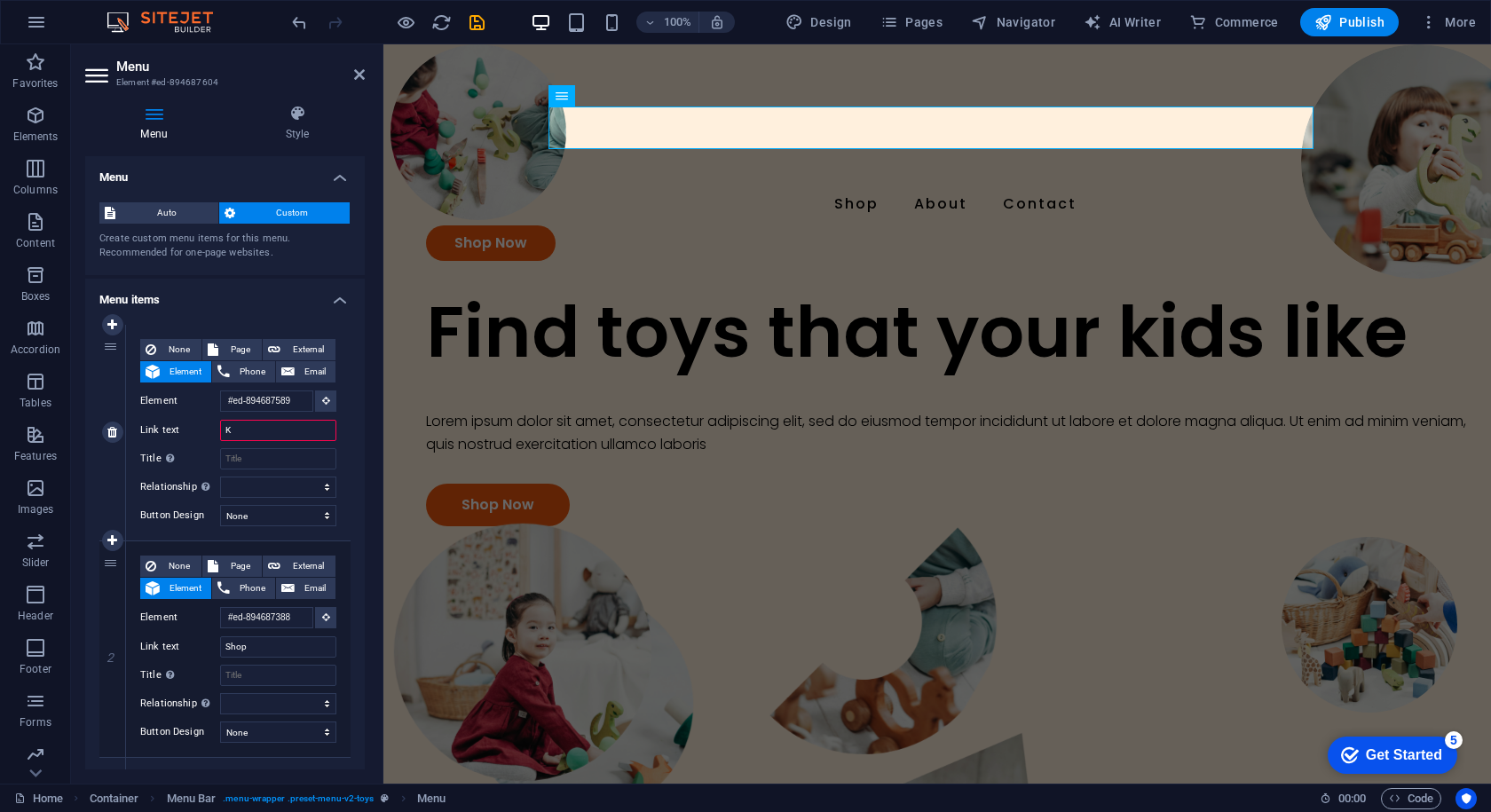
select select
type input "Kot"
select select
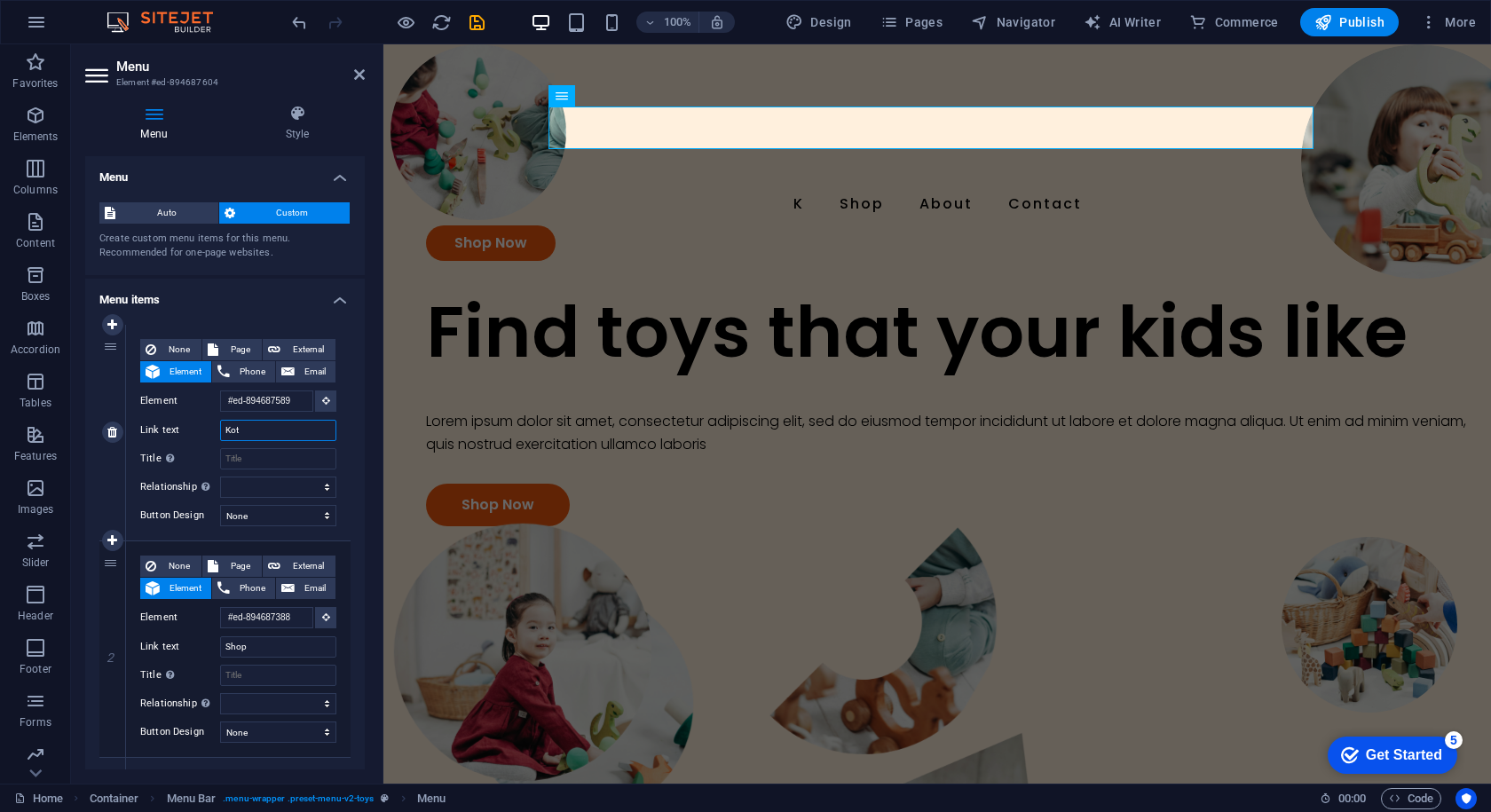
select select
type input "Koti"
select select
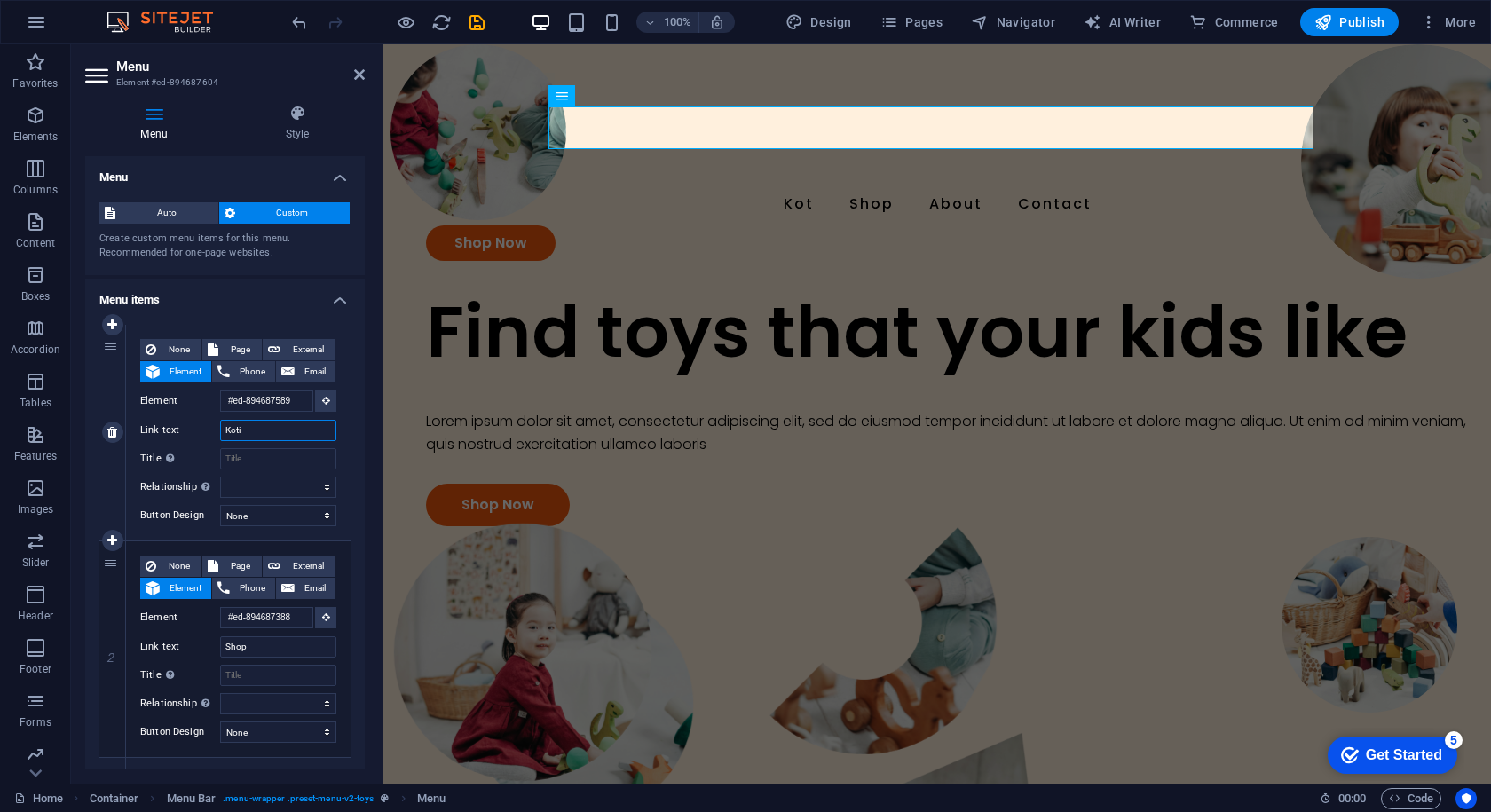
select select
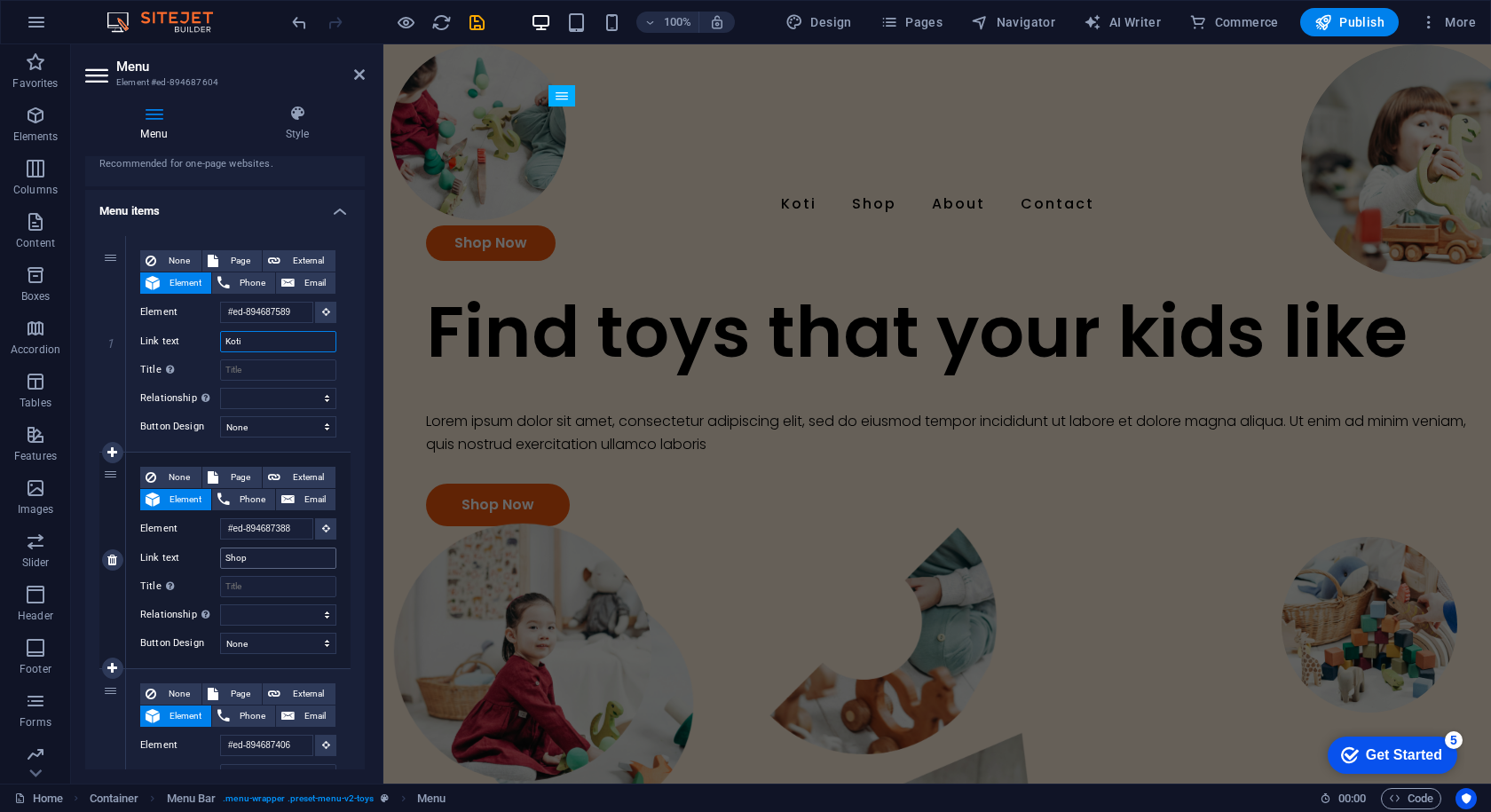
type input "Koti"
click at [266, 560] on input "Shop" at bounding box center [278, 558] width 116 height 21
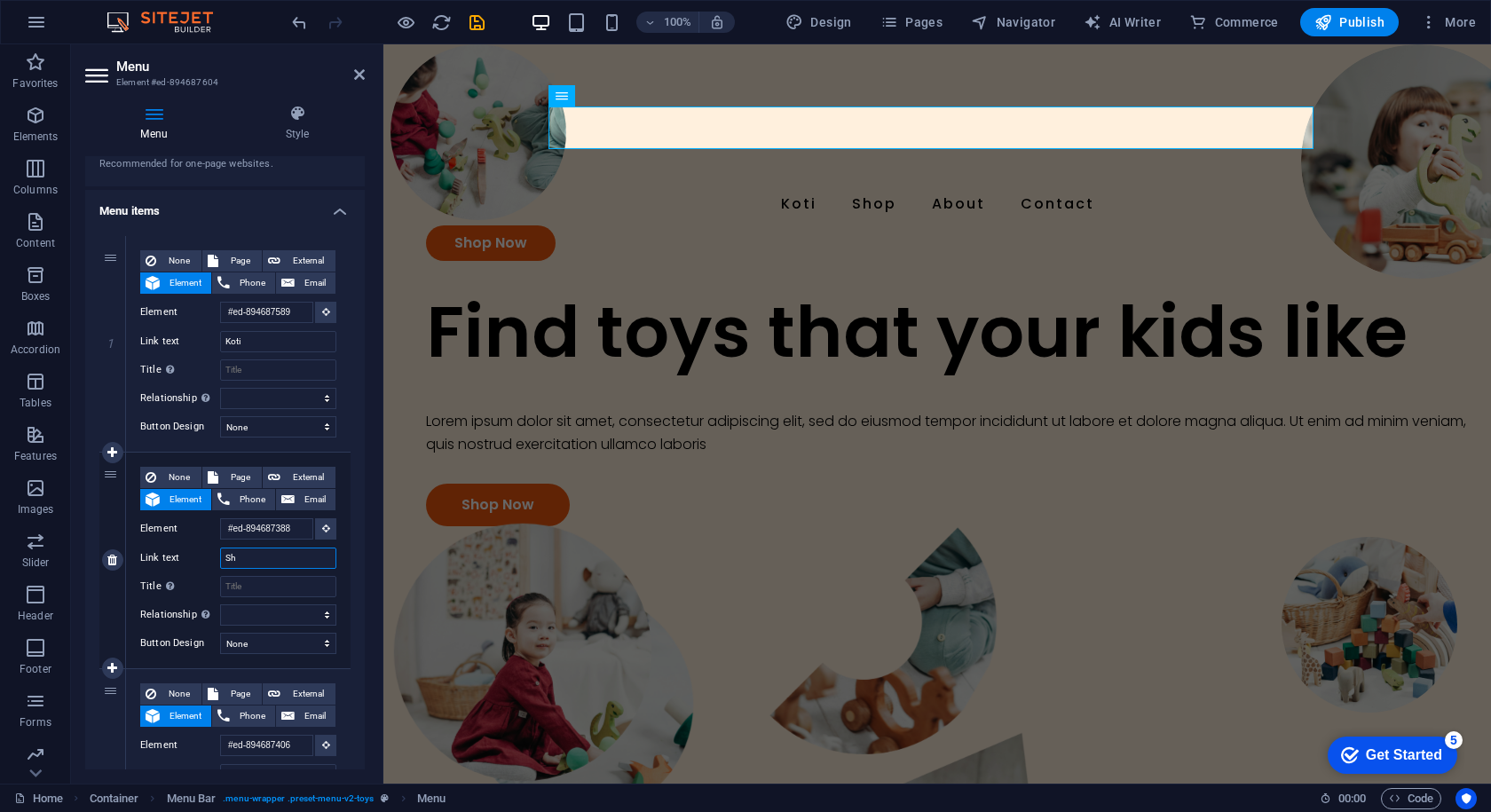
type input "S"
select select
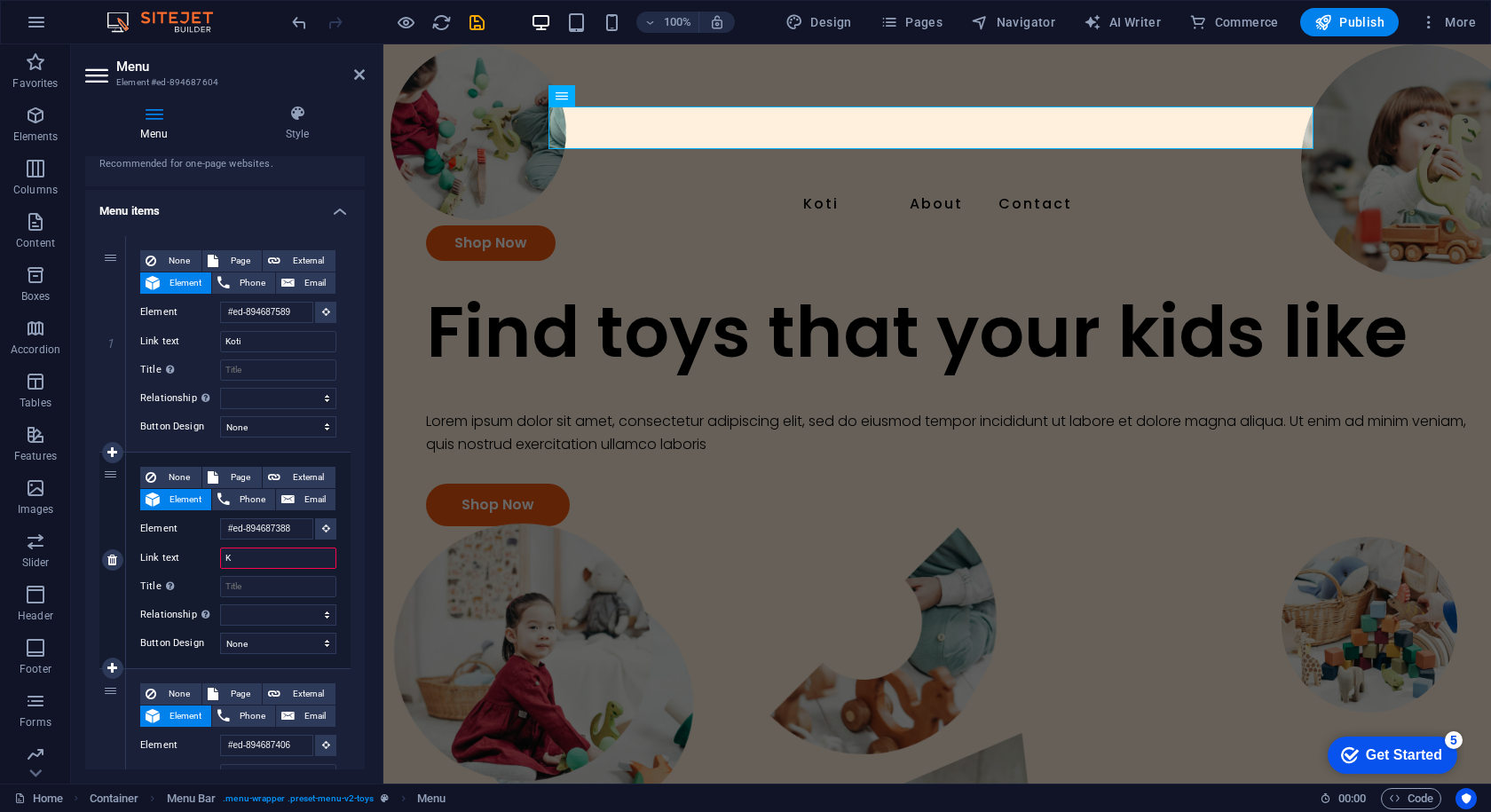
type input "Ka"
select select
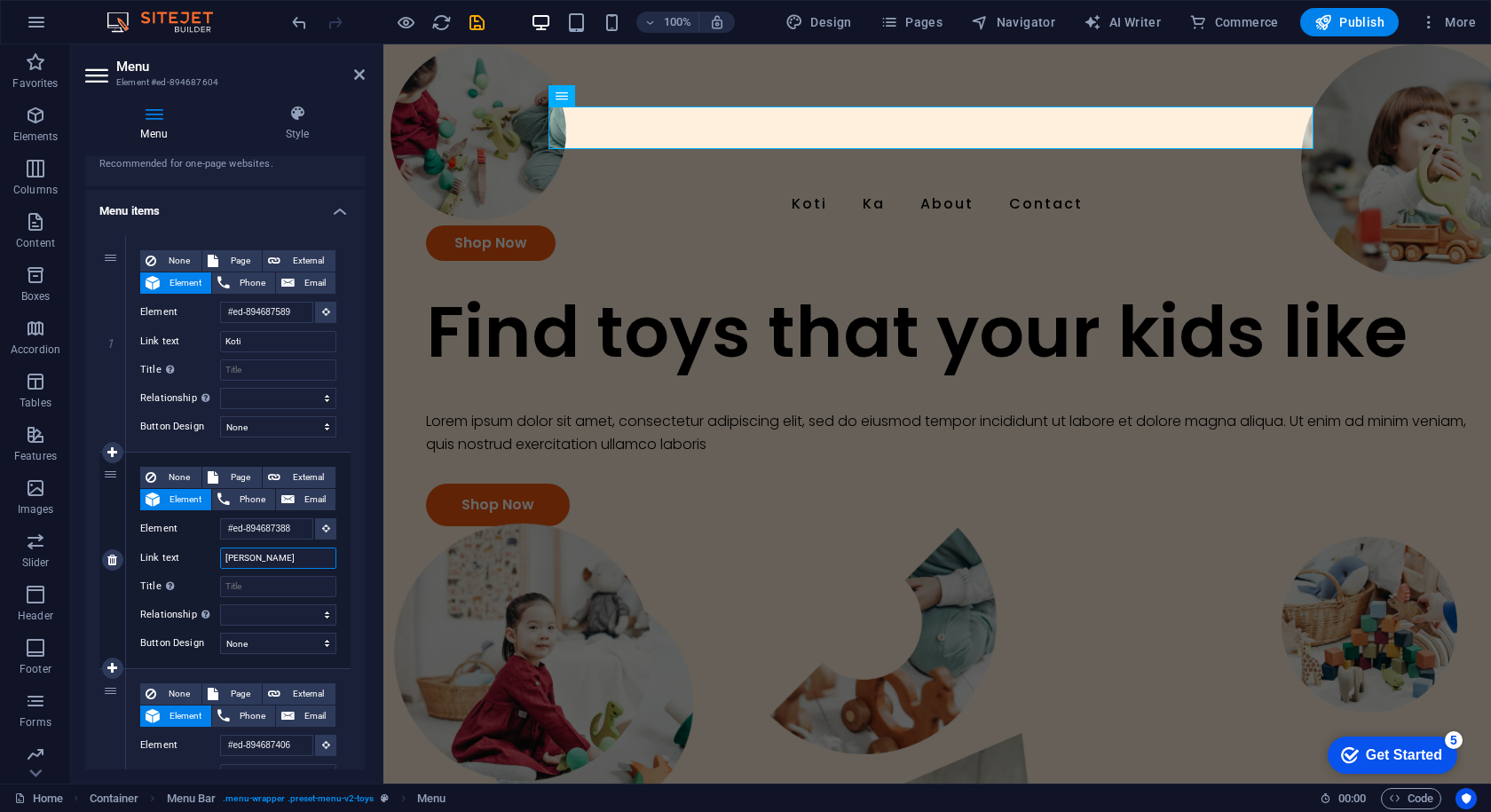
type input "Kauppa"
select select
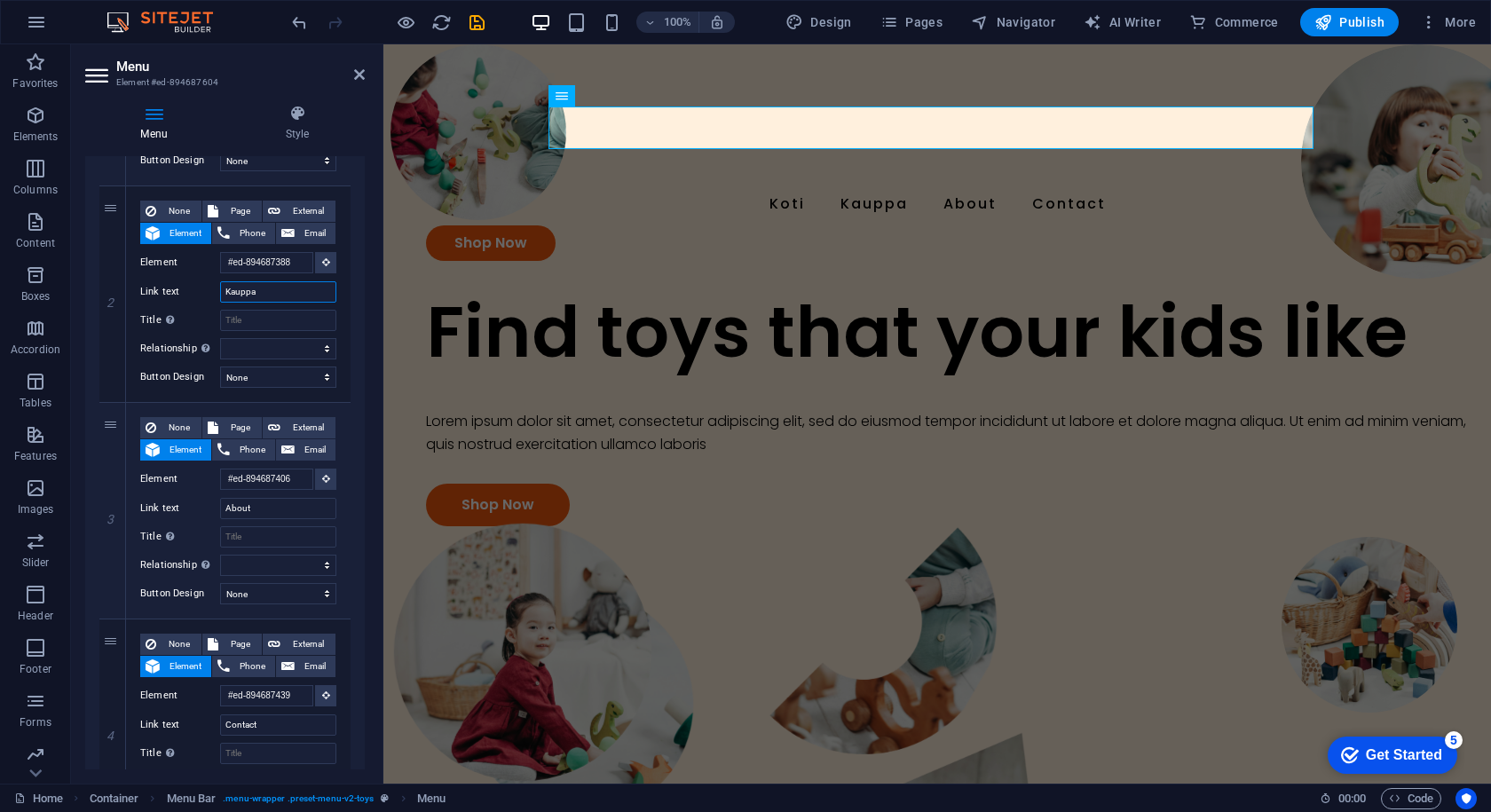
scroll to position [470, 0]
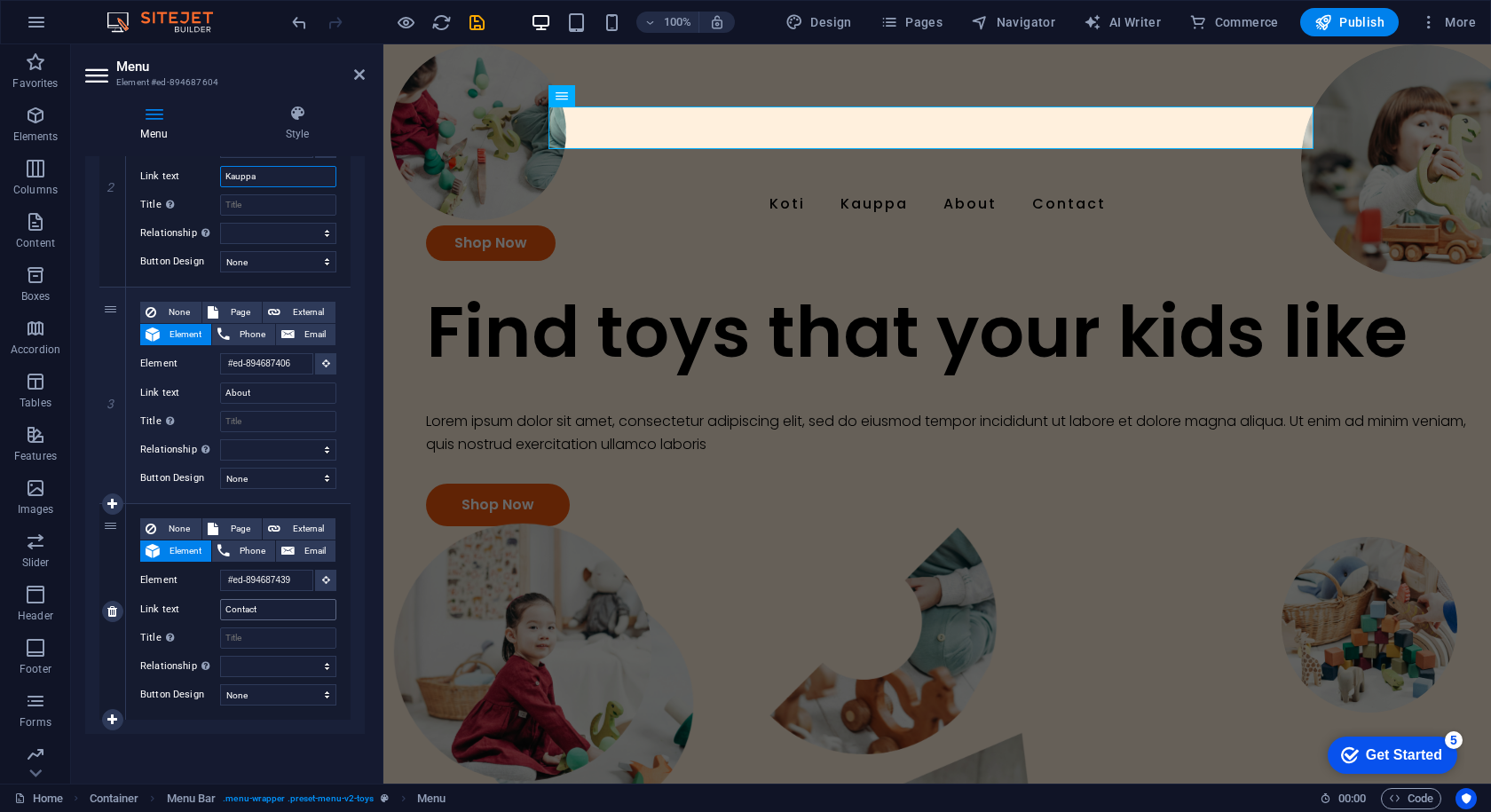
type input "Kauppa"
drag, startPoint x: 273, startPoint y: 605, endPoint x: 0, endPoint y: 596, distance: 273.1
click at [0, 596] on section "Favorites Elements Columns Content Boxes Accordion Tables Features Images Slide…" at bounding box center [746, 414] width 1491 height 739
type input "Ota yhte"
select select
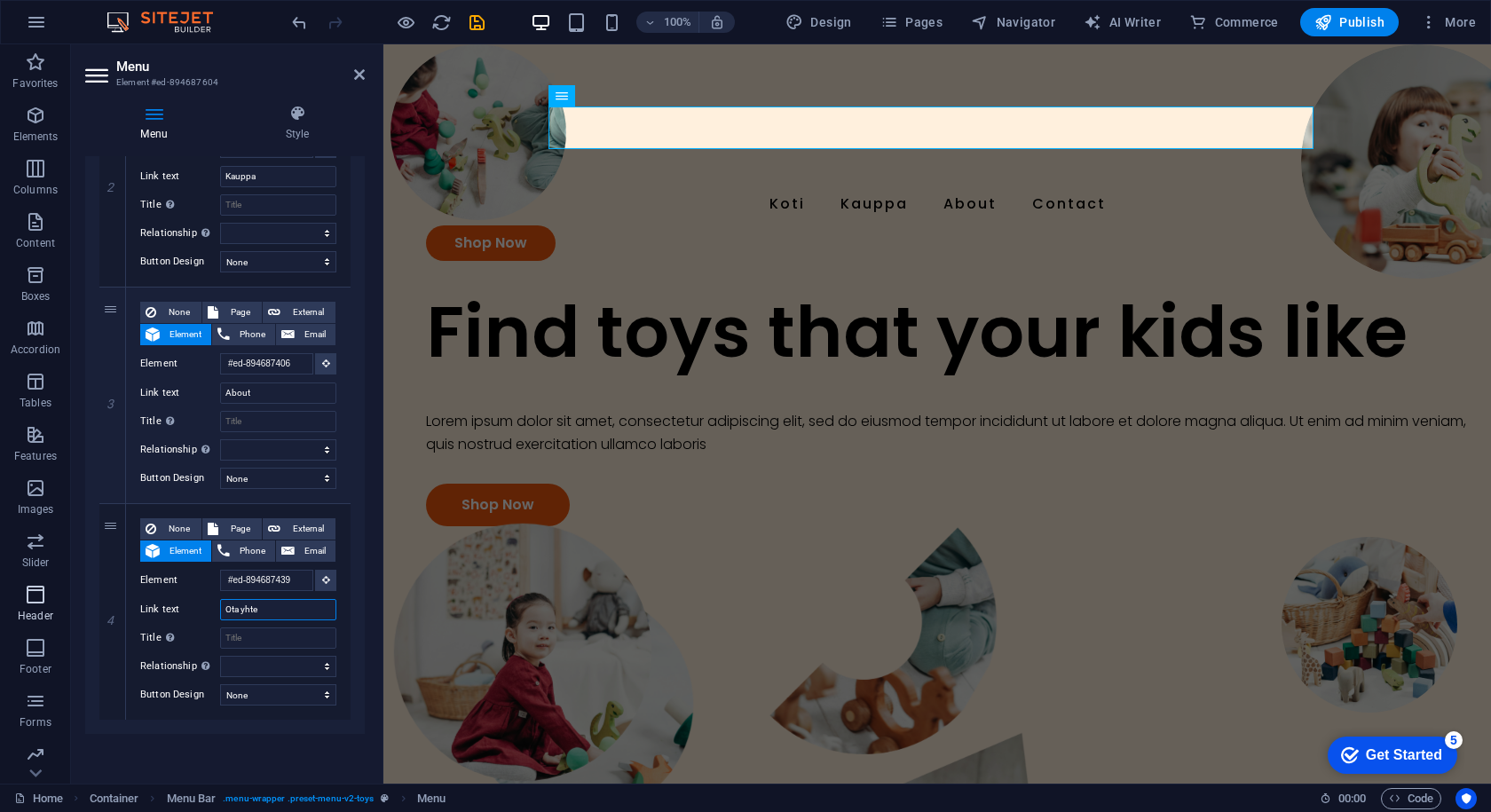
select select
type input "Ota yhtey"
select select
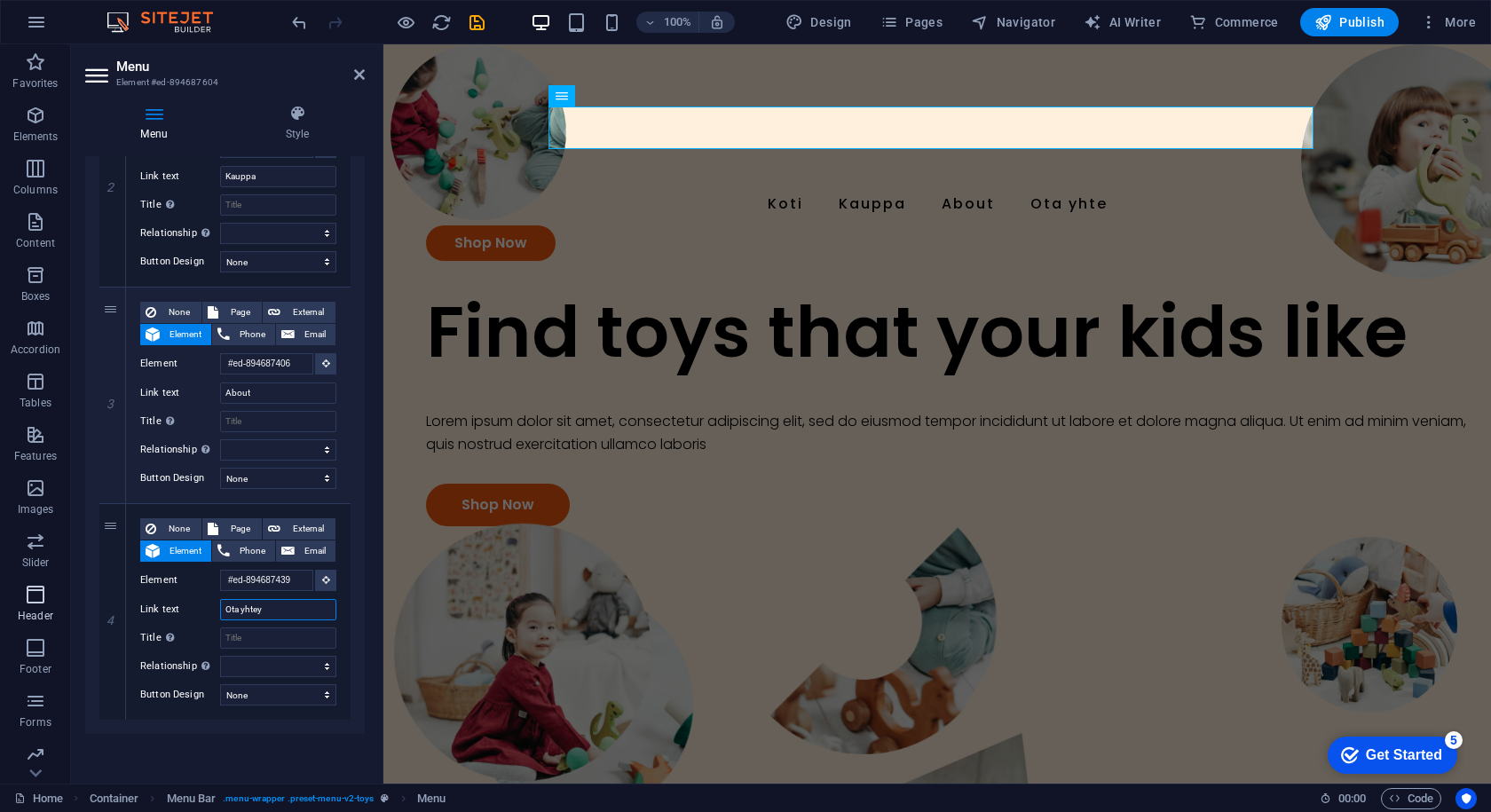
select select
type input "Ota yhteyttä"
select select
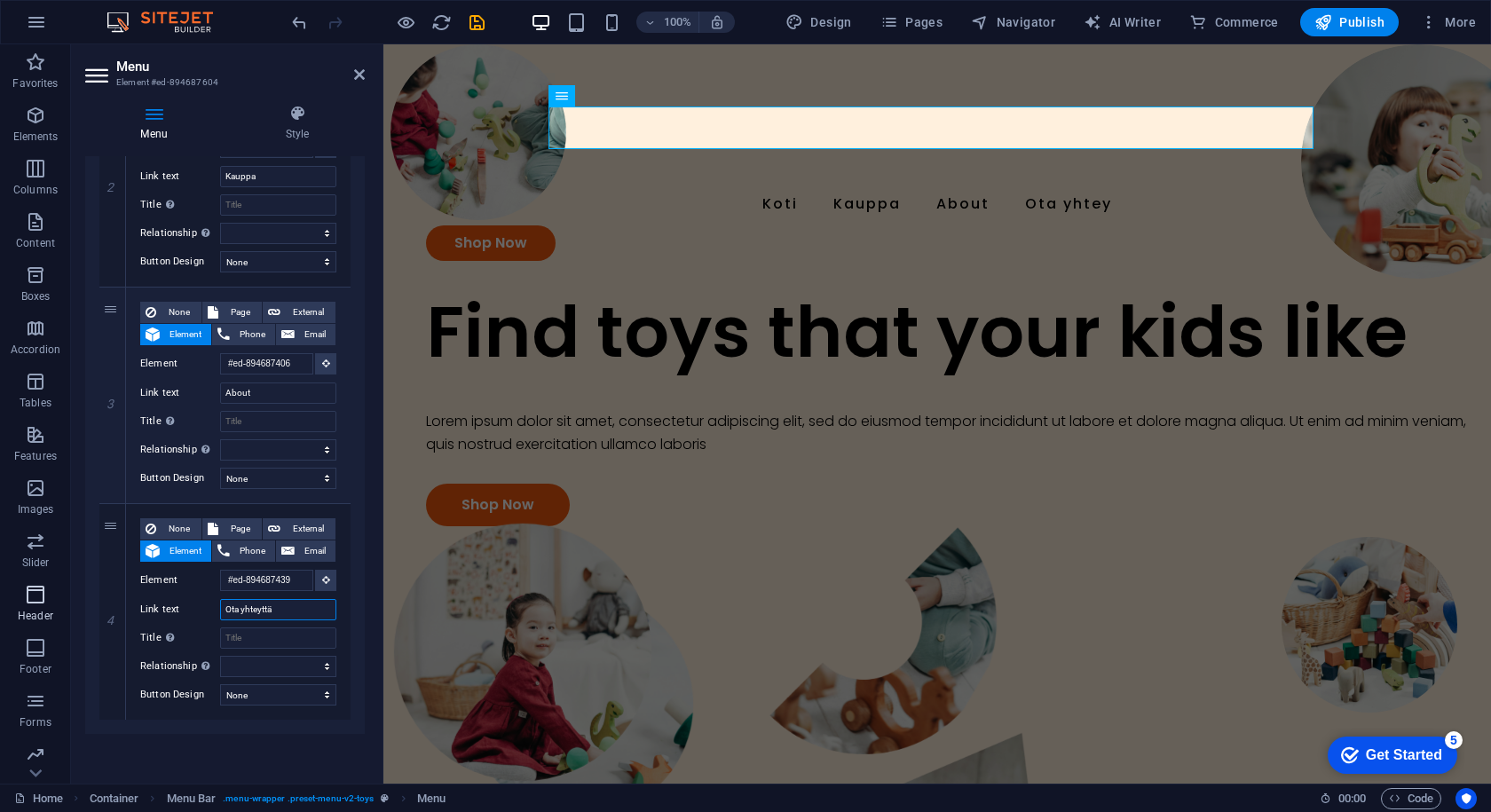
select select
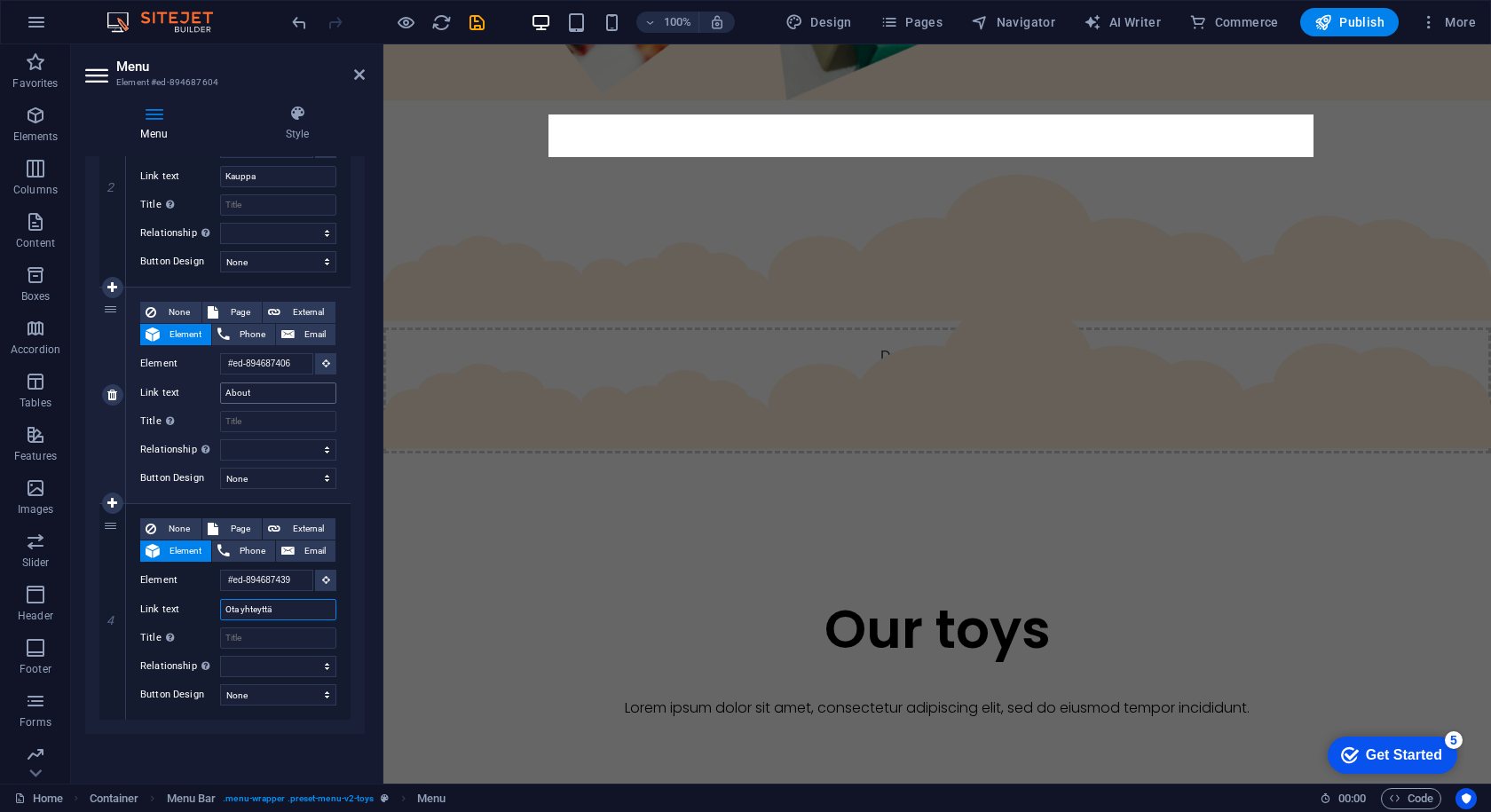
scroll to position [0, 0]
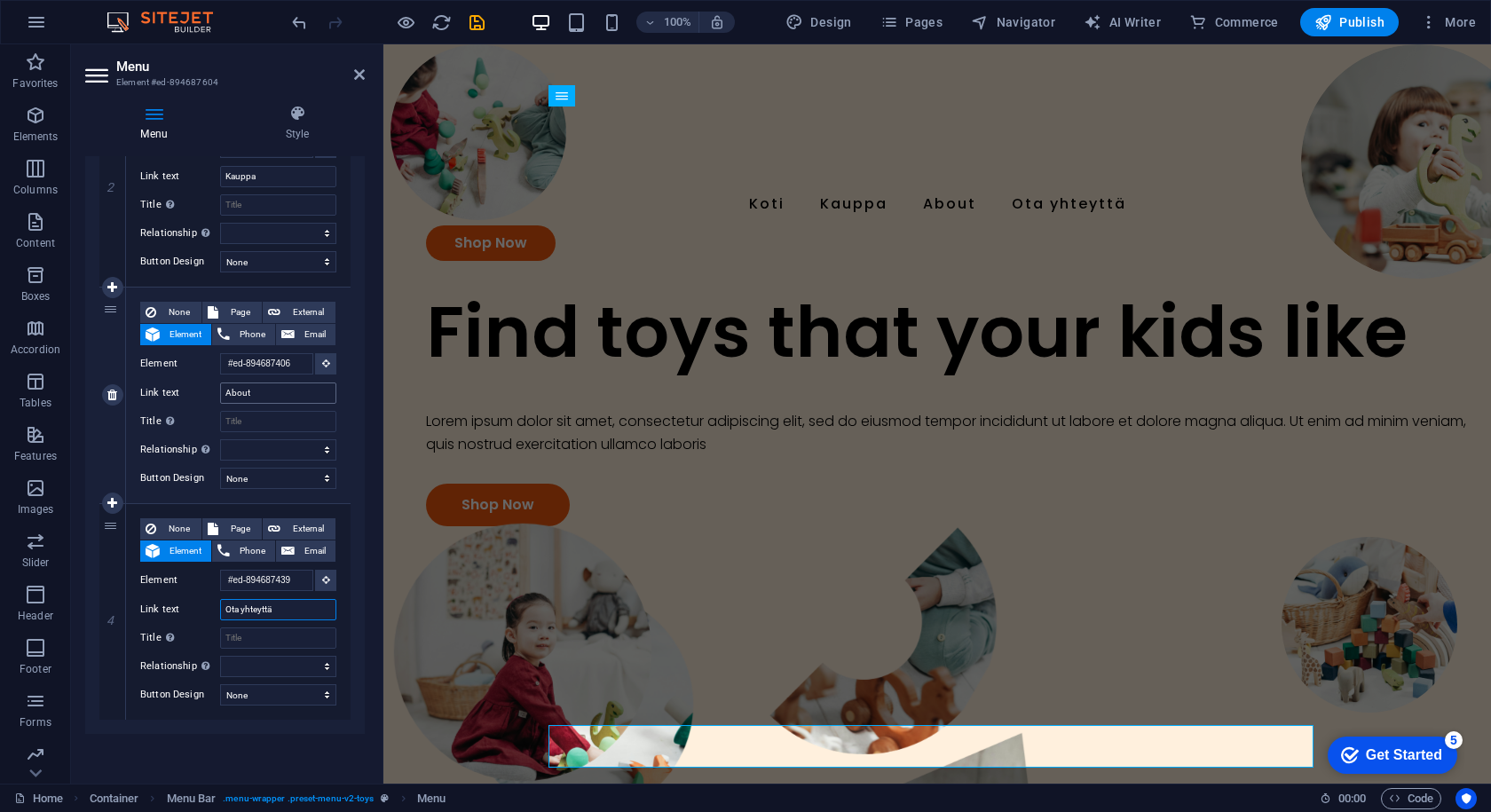
type input "Ota yhteyttä"
drag, startPoint x: 261, startPoint y: 396, endPoint x: 118, endPoint y: 396, distance: 143.0
click at [119, 396] on div "3 None Page External Element Phone Email Page Home Subpage Legal Notice Privacy…" at bounding box center [225, 395] width 251 height 216
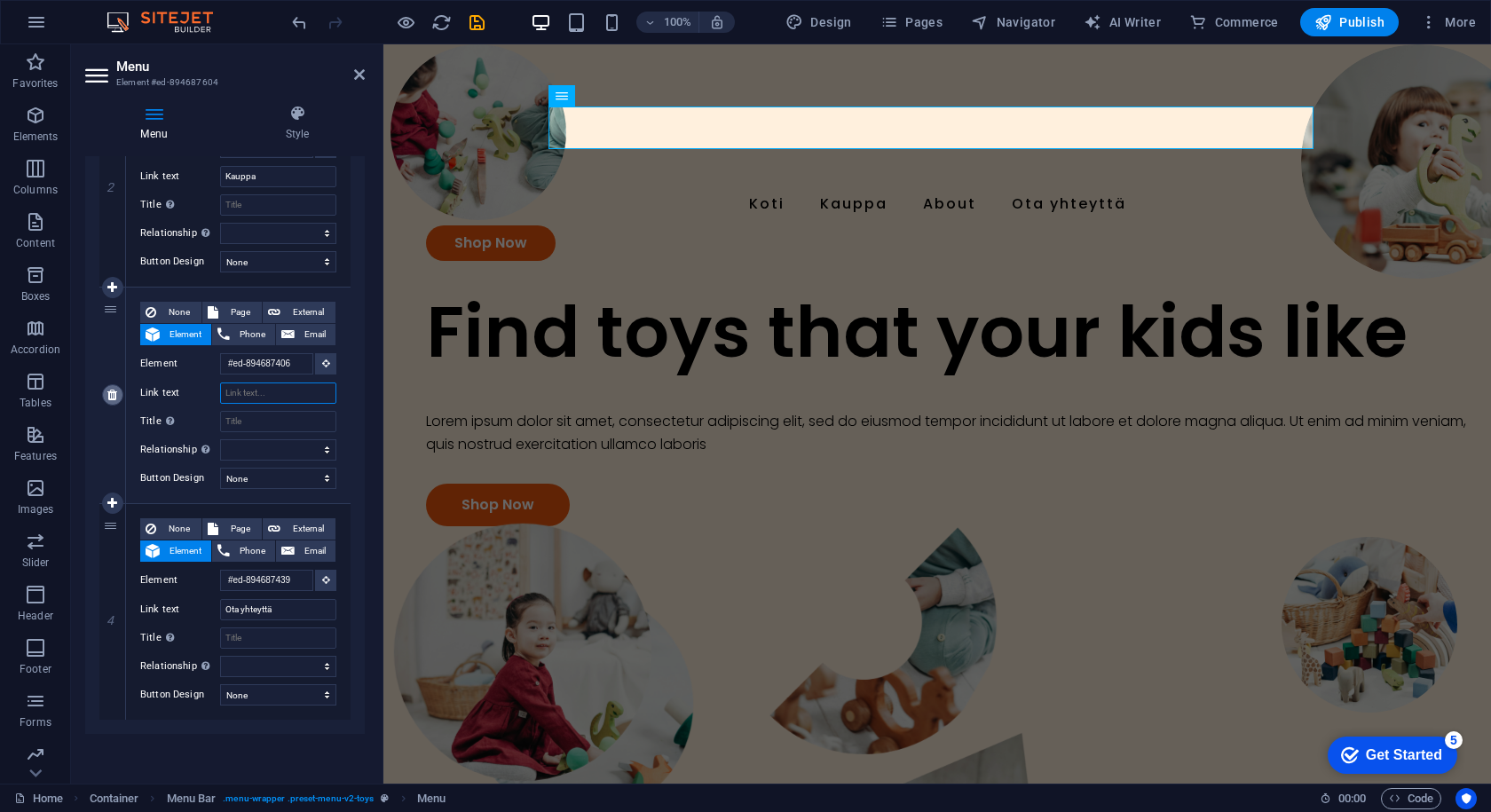
select select
type input "Ti"
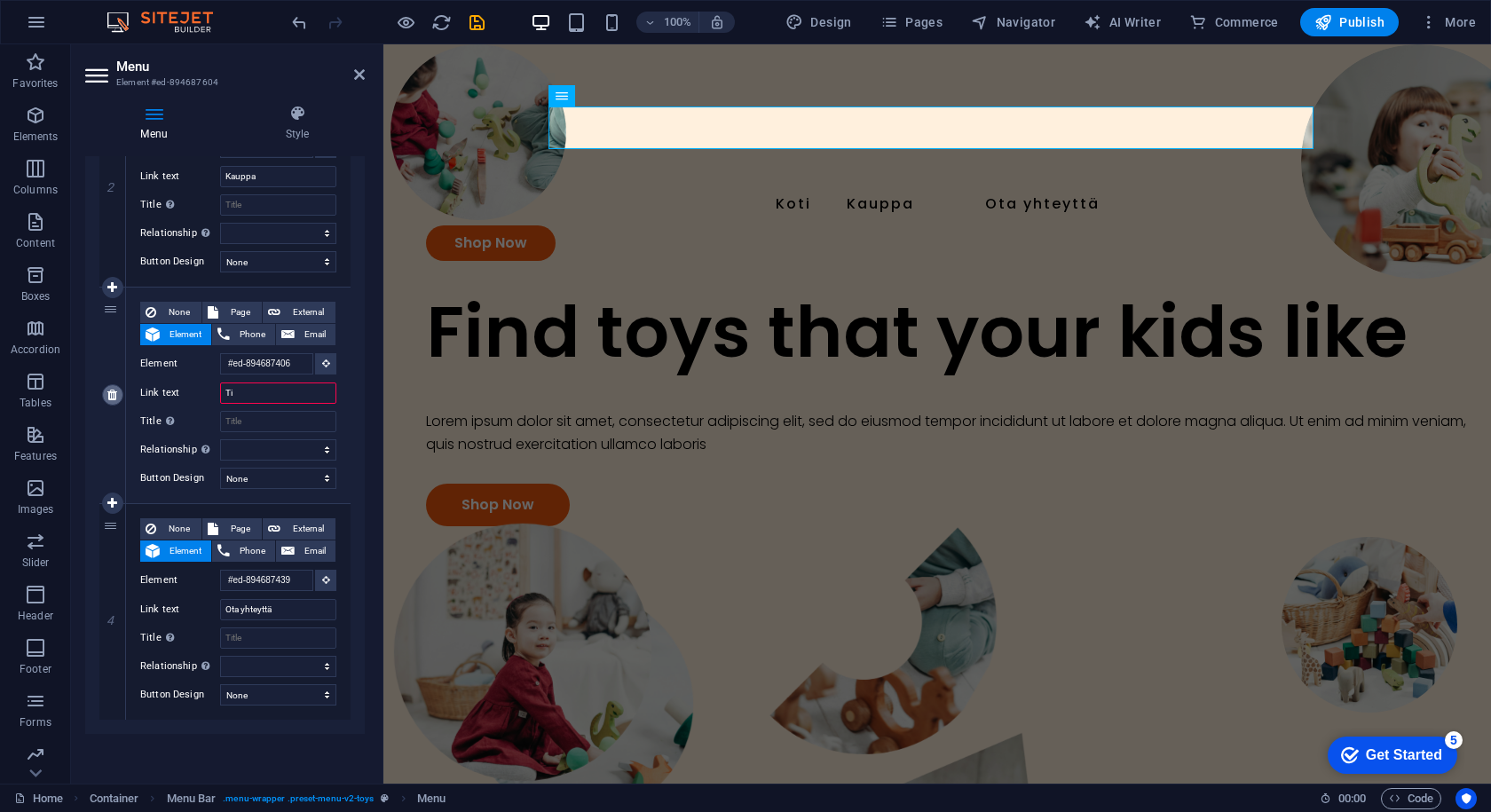
select select
type input "Tietoa"
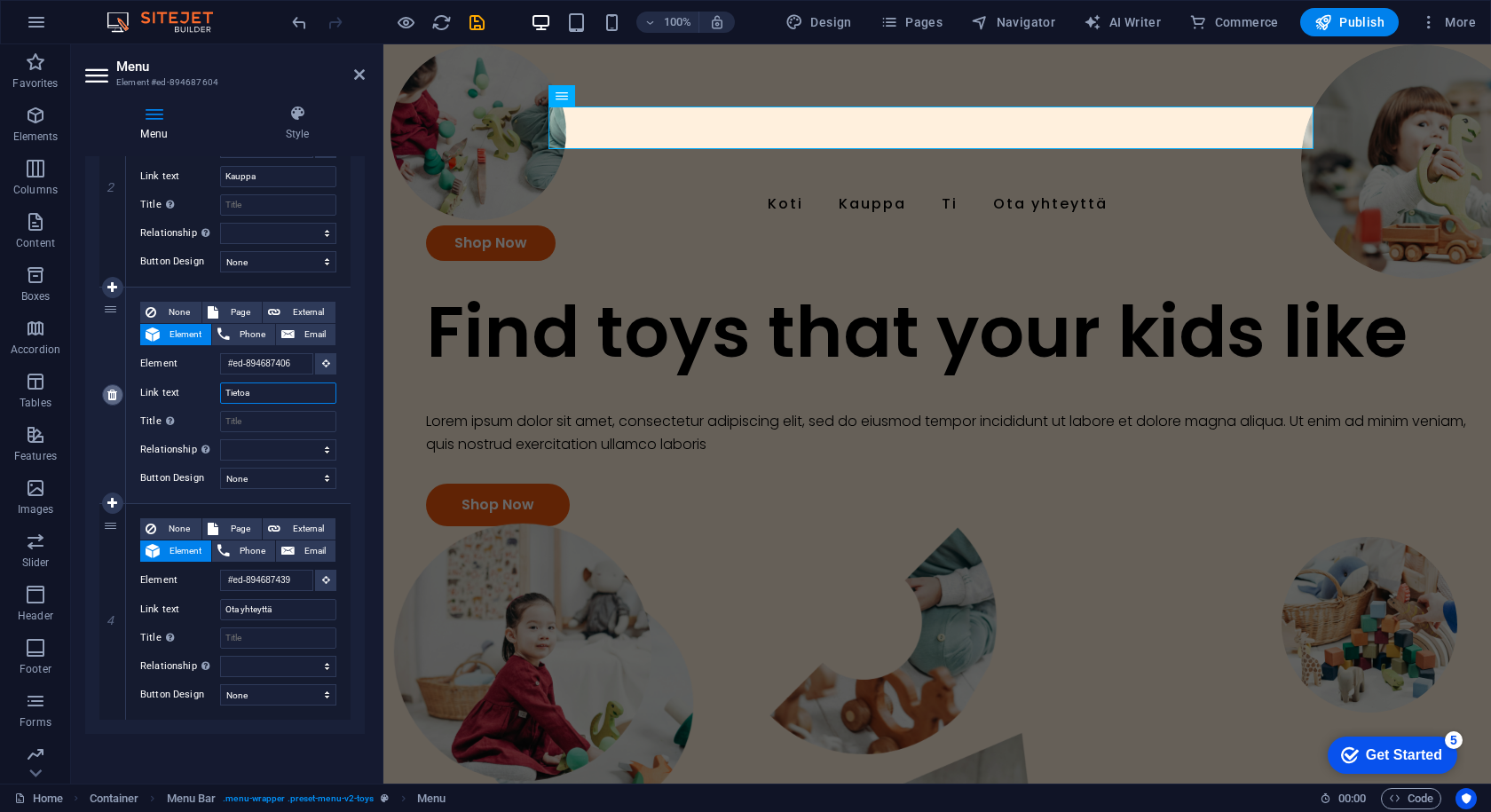
select select
type input "Tietoa"
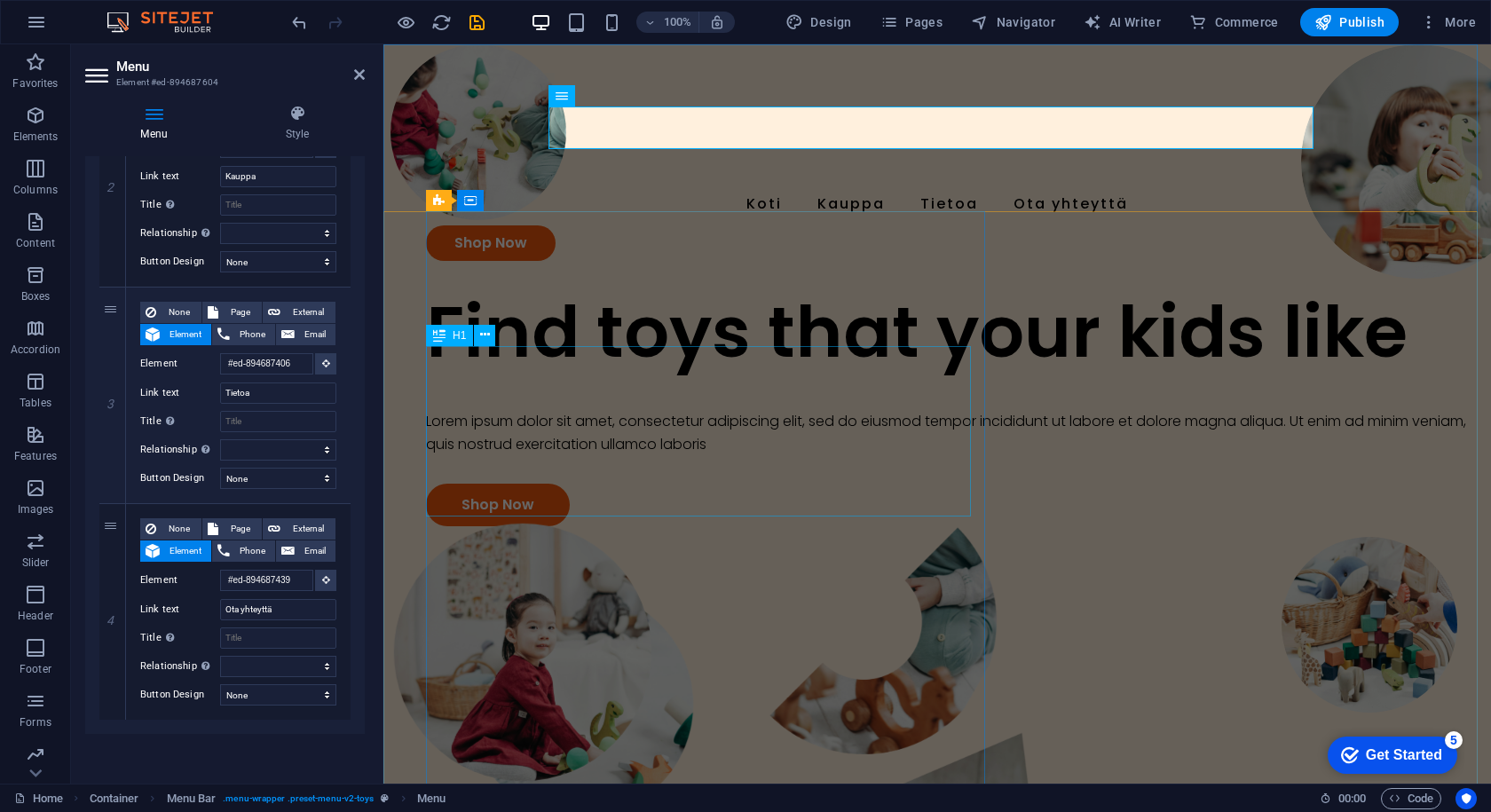
click at [541, 374] on div "Find toys that your kids like" at bounding box center [951, 332] width 1051 height 85
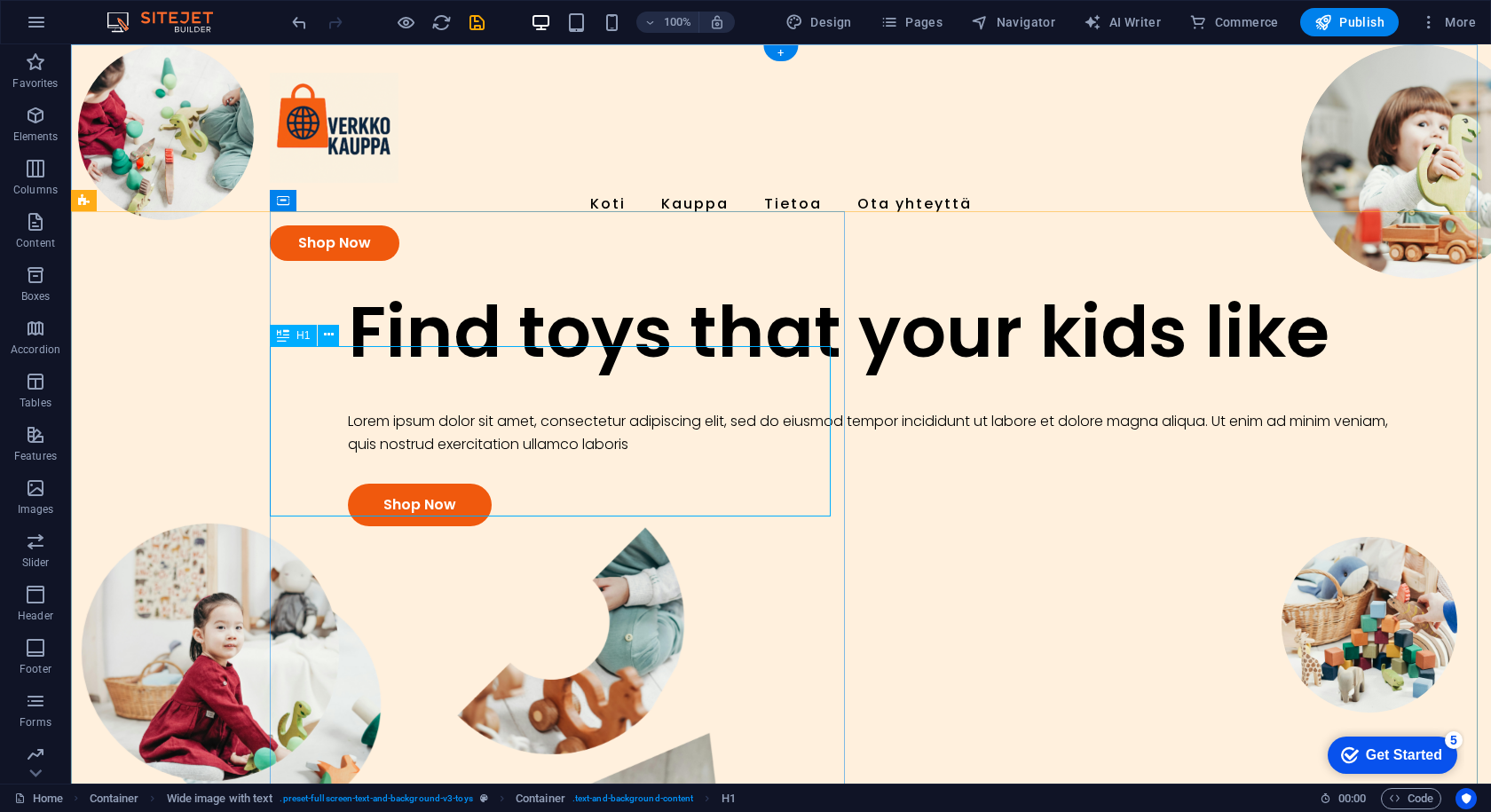
click at [739, 374] on div "Find toys that your kids like" at bounding box center [873, 332] width 1051 height 85
drag, startPoint x: 726, startPoint y: 496, endPoint x: 460, endPoint y: 430, distance: 274.1
click at [460, 374] on div "Find toys that your kids like" at bounding box center [873, 332] width 1051 height 85
click at [580, 374] on div "Find toys that your kids like" at bounding box center [873, 332] width 1051 height 85
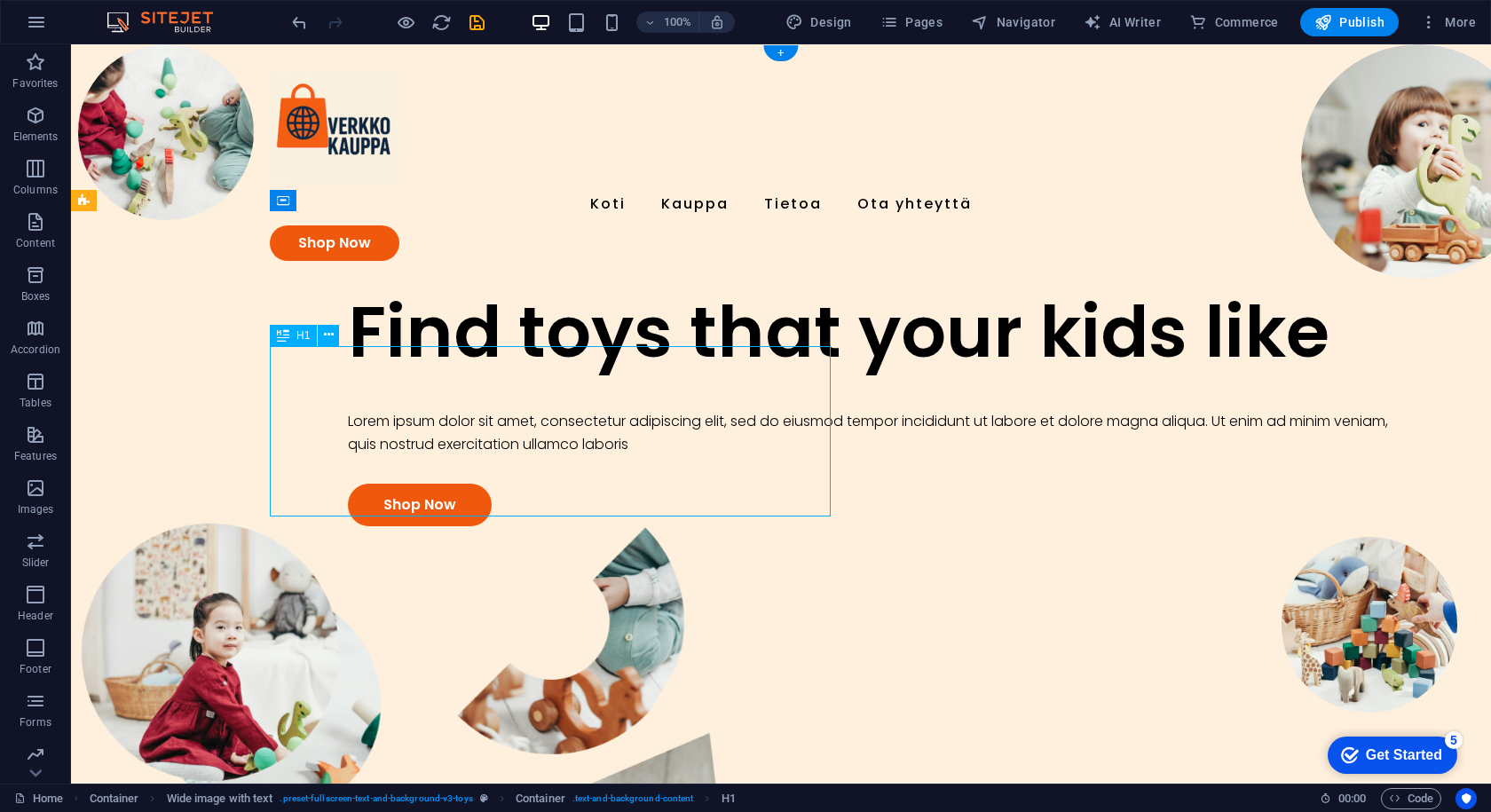
click at [580, 374] on div "Find toys that your kids like" at bounding box center [873, 332] width 1051 height 85
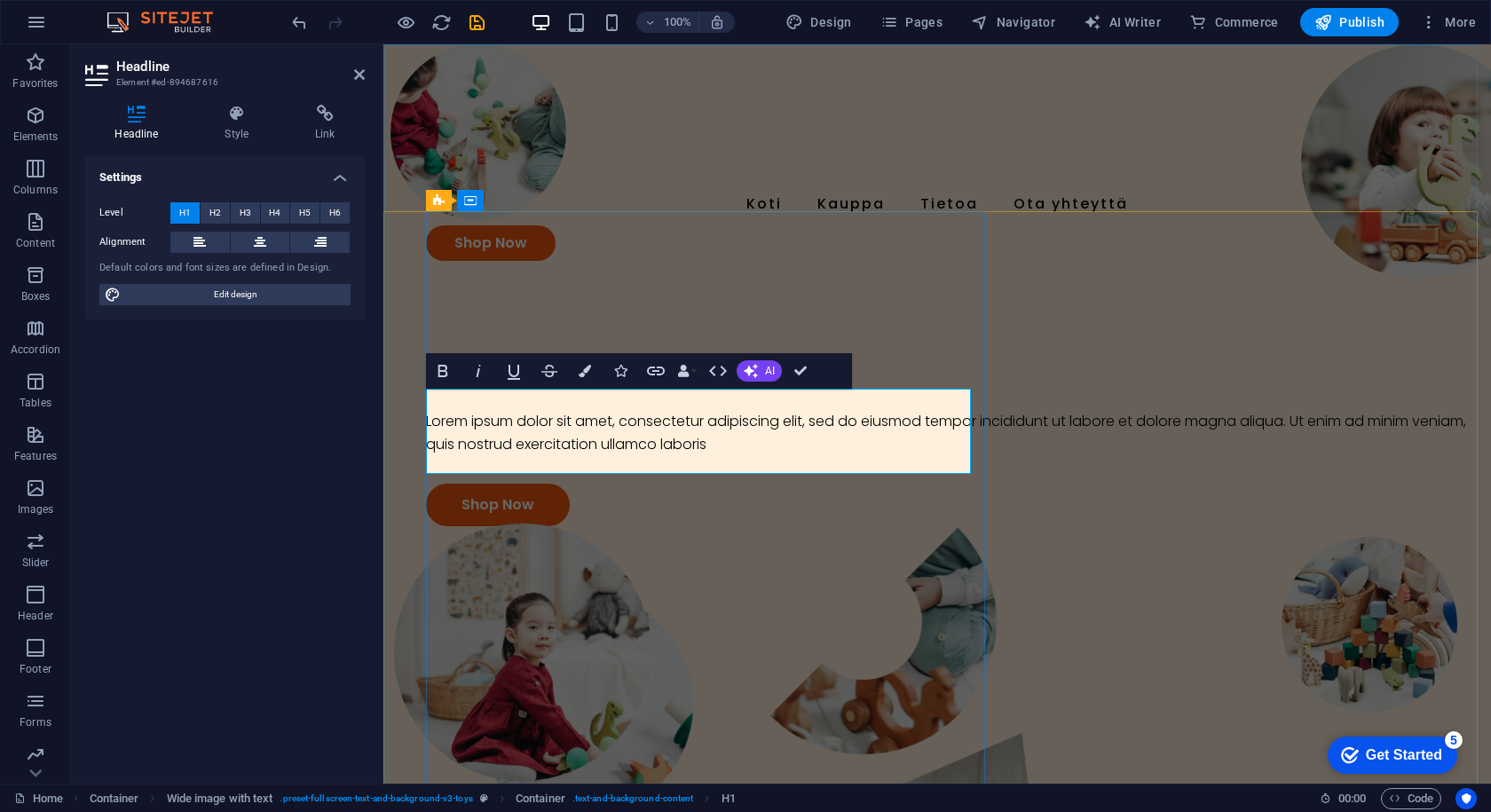
click at [624, 374] on h1 "​" at bounding box center [951, 332] width 1051 height 85
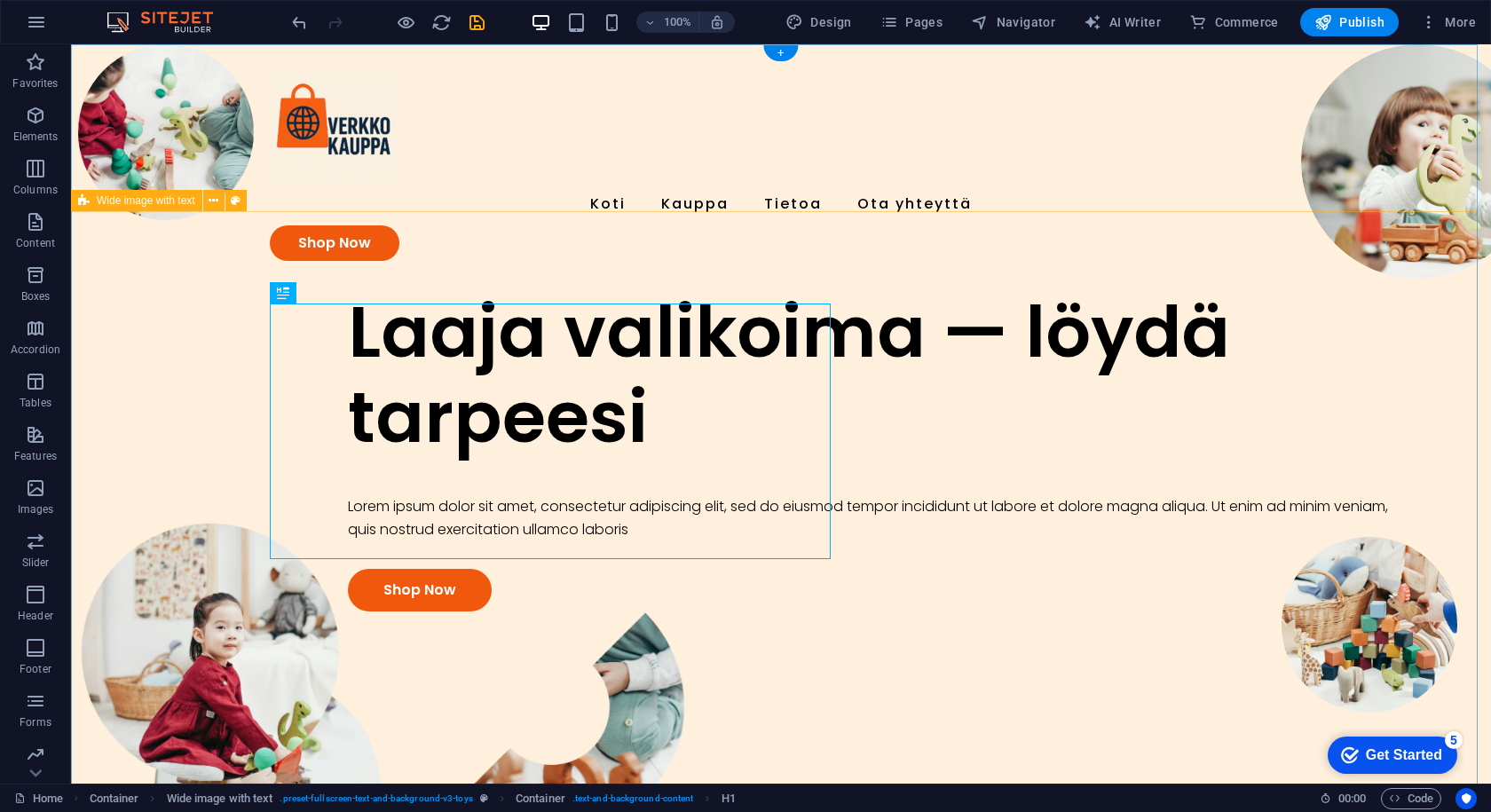
click at [151, 308] on div "Laaja valikoima — löydä tarpeesi Lorem ipsum dolor sit amet, consectetur adipis…" at bounding box center [781, 757] width 1421 height 936
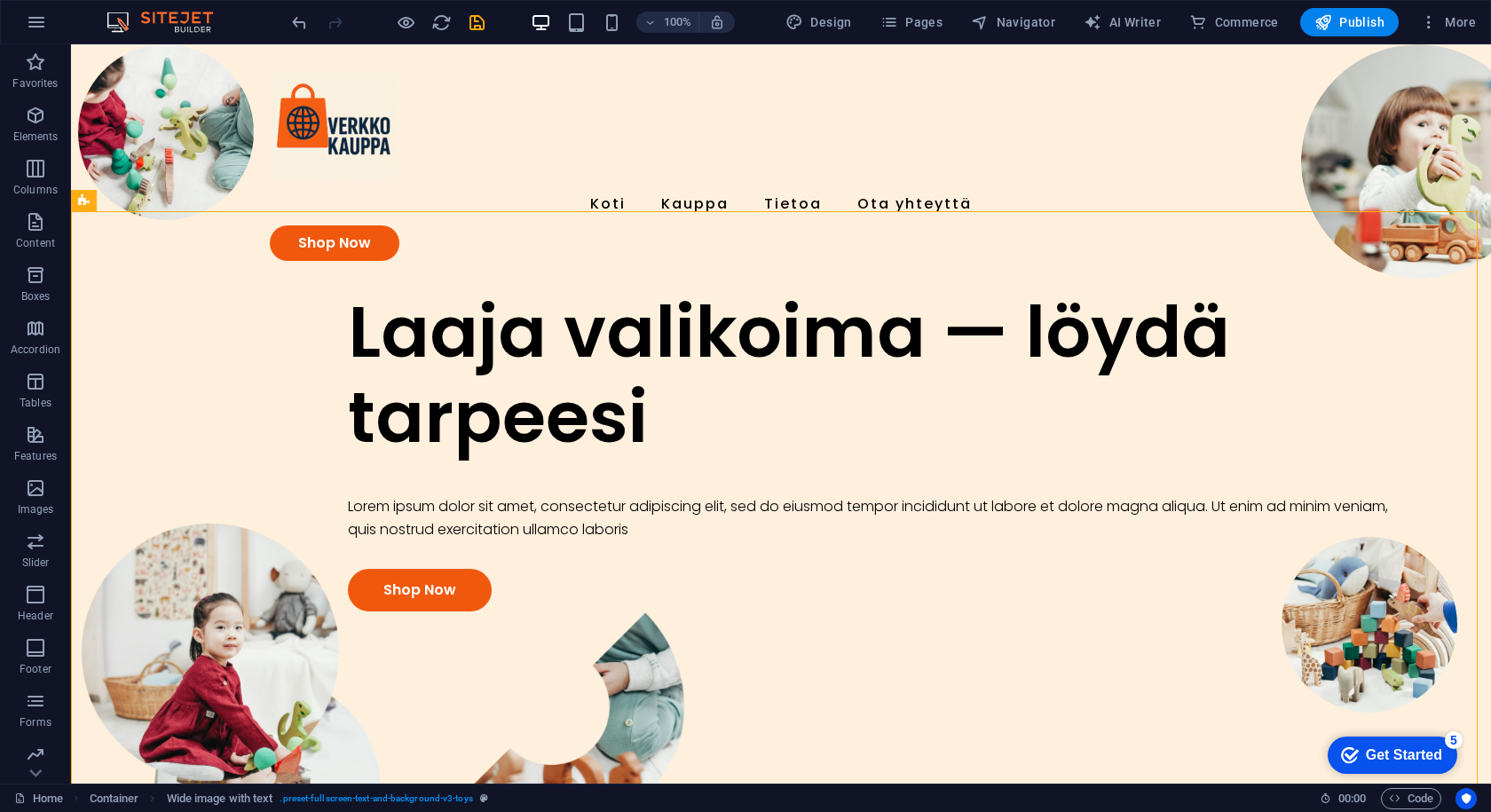
click at [1148, 7] on div "100% Design Pages Navigator AI Writer Commerce Publish More" at bounding box center [746, 22] width 1489 height 43
click at [1138, 22] on span "AI Writer" at bounding box center [1122, 22] width 78 height 17
select select "English"
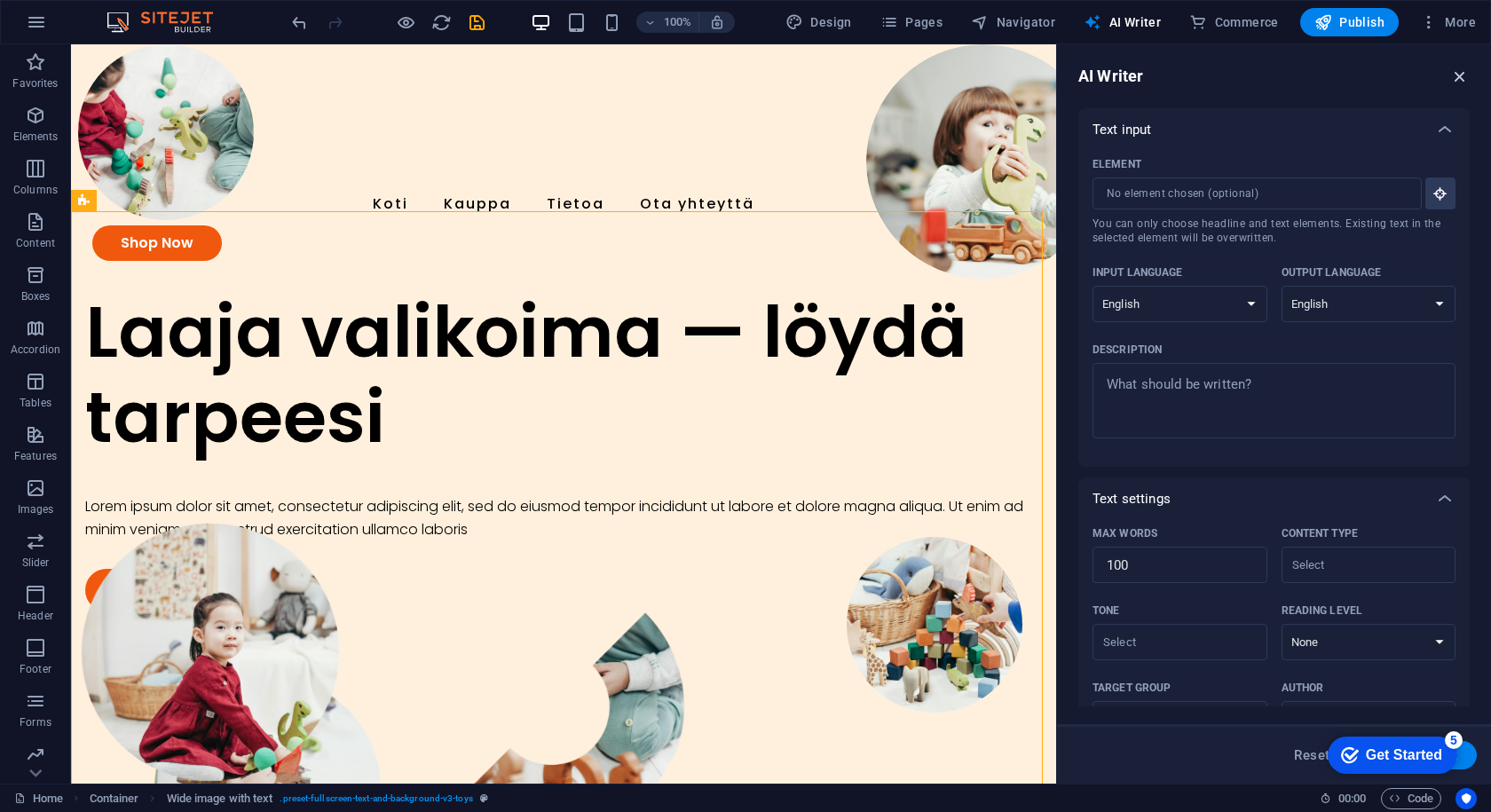
click at [1463, 77] on icon "button" at bounding box center [1460, 76] width 19 height 19
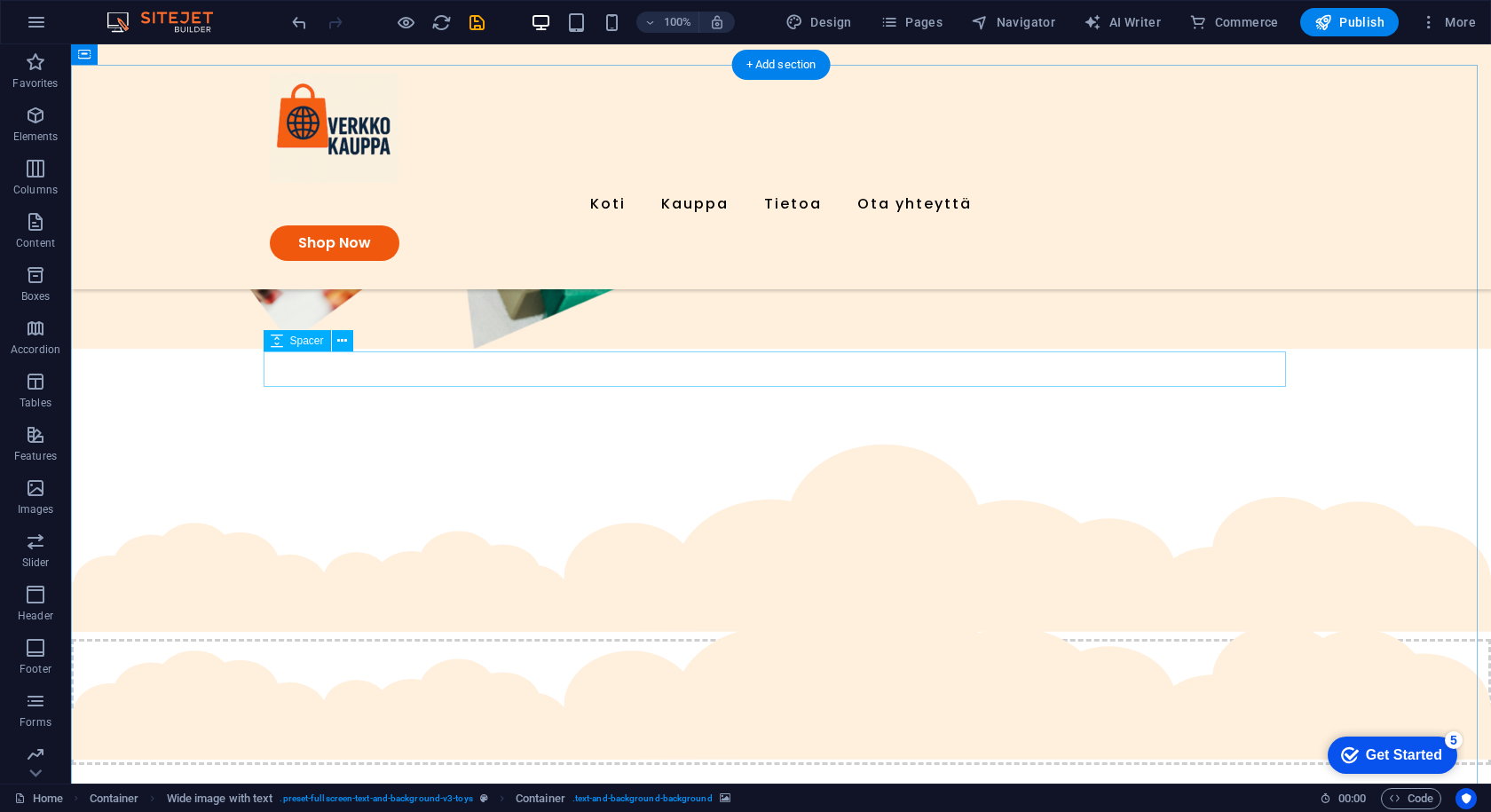
scroll to position [888, 0]
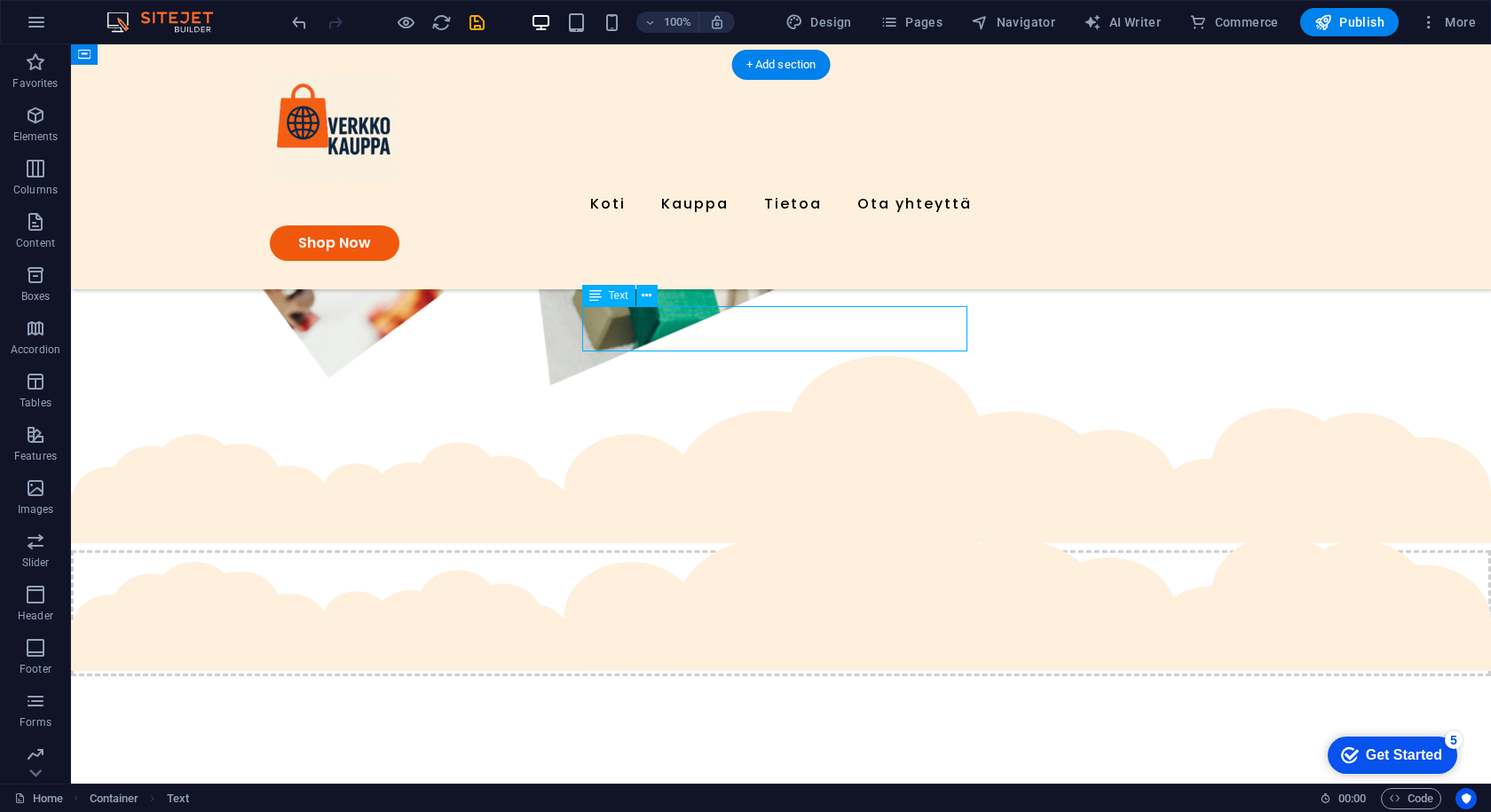
drag, startPoint x: 904, startPoint y: 338, endPoint x: 597, endPoint y: 342, distance: 307.0
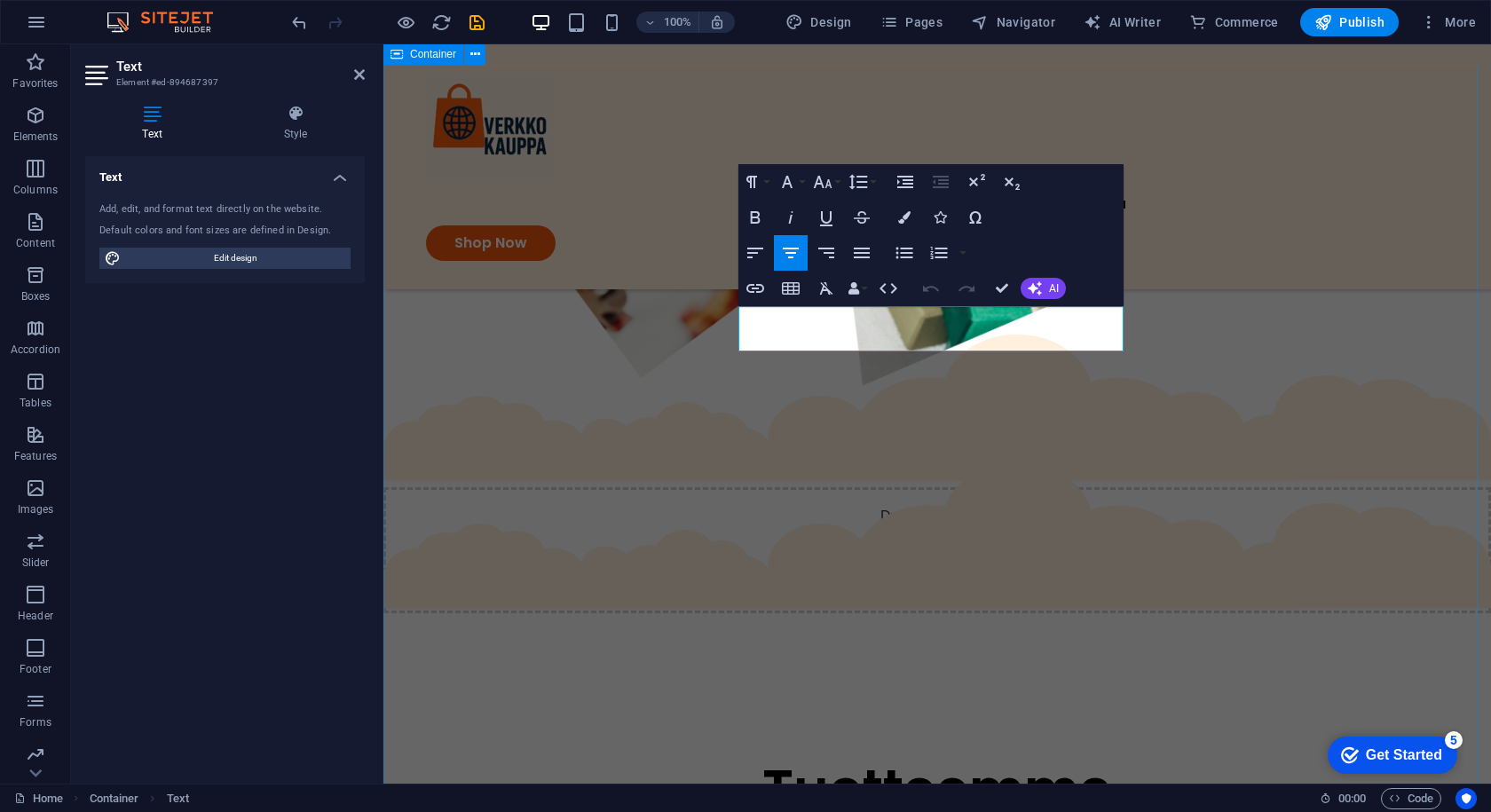
drag, startPoint x: 1069, startPoint y: 332, endPoint x: 703, endPoint y: 311, distance: 366.6
click at [1052, 291] on span "AI" at bounding box center [1054, 289] width 10 height 11
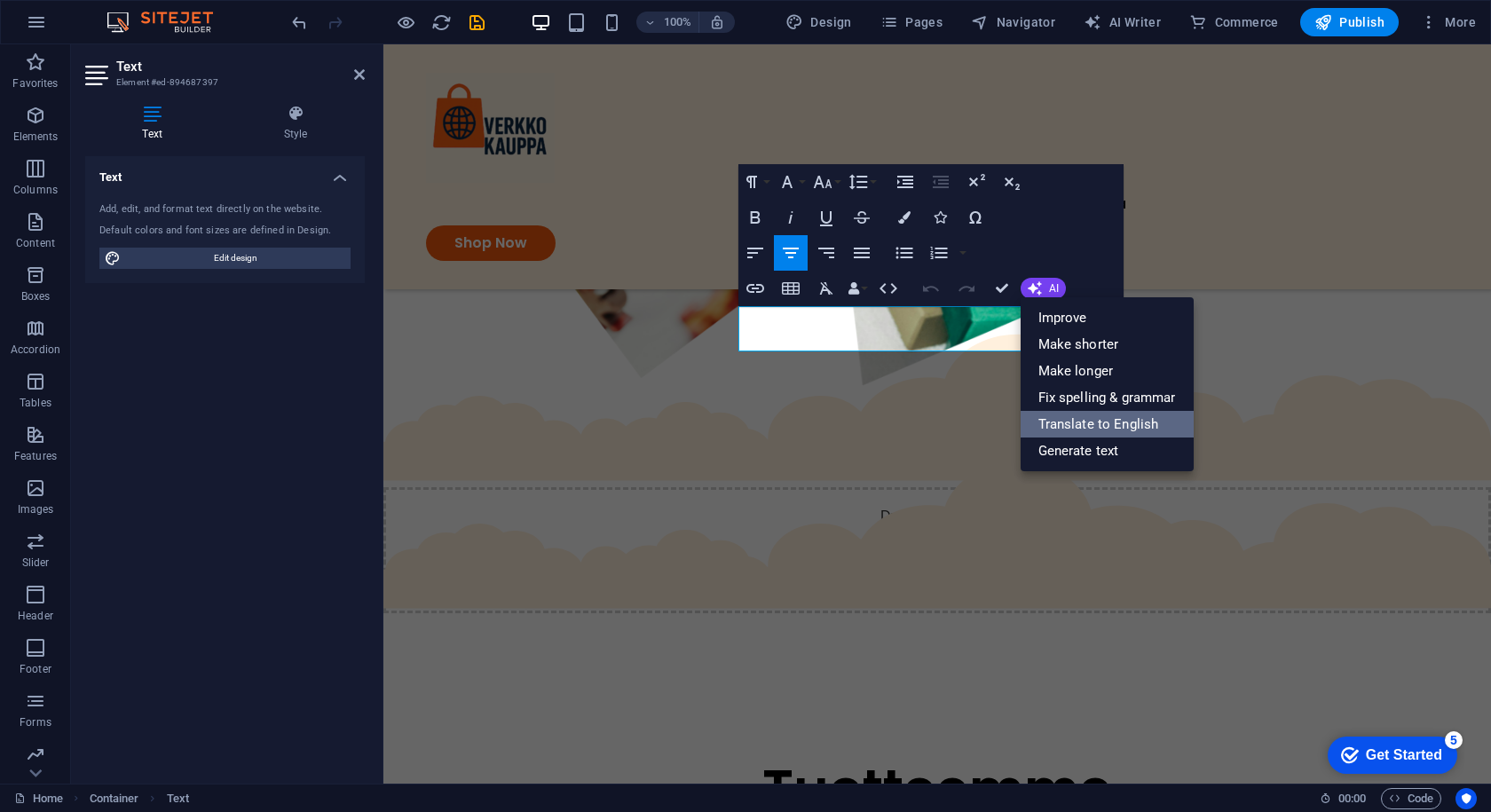
click at [1072, 422] on link "Translate to English" at bounding box center [1106, 424] width 173 height 26
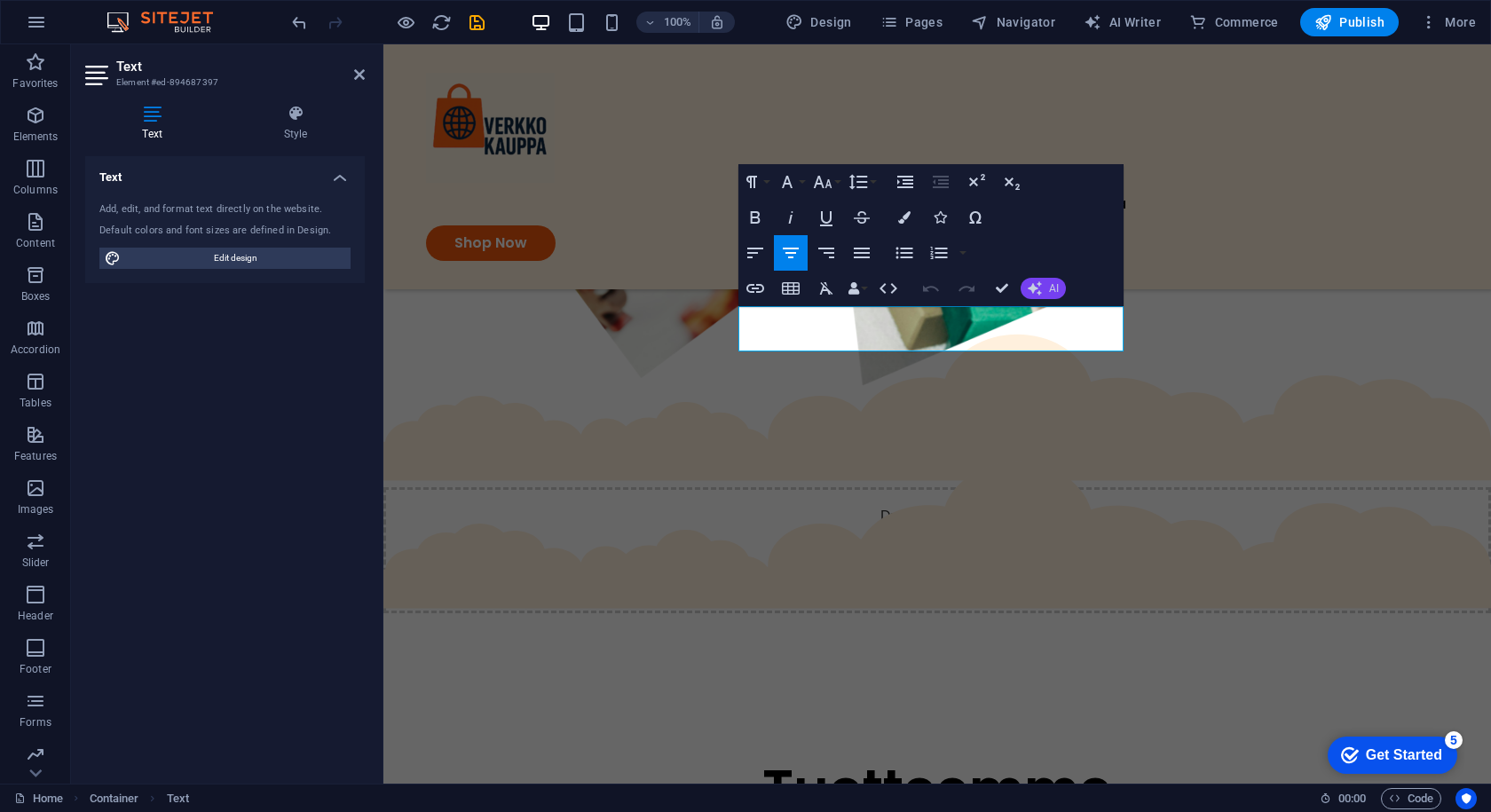
click at [1041, 278] on button "AI" at bounding box center [1043, 288] width 46 height 21
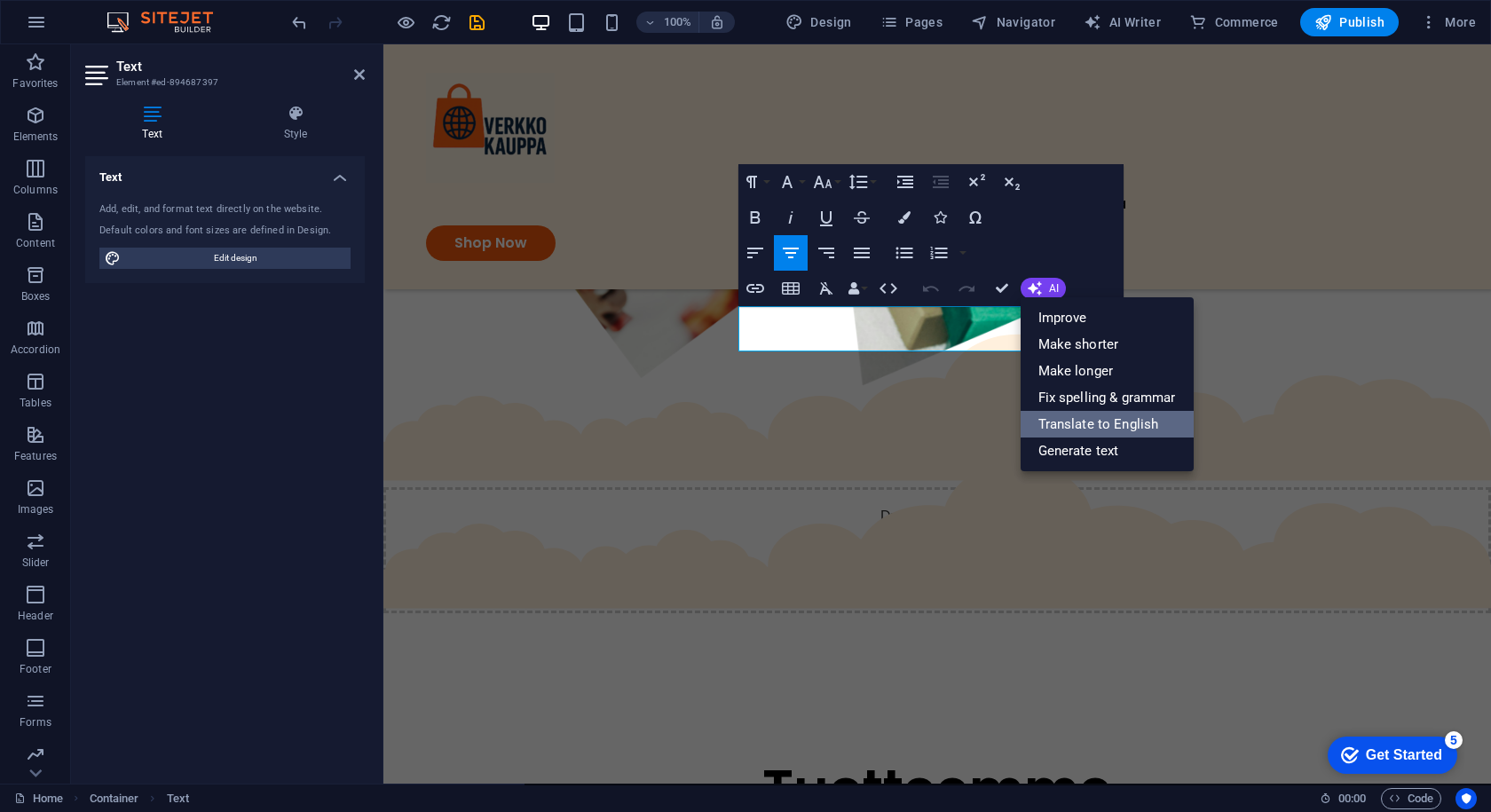
click at [1067, 411] on link "Translate to English" at bounding box center [1106, 424] width 173 height 26
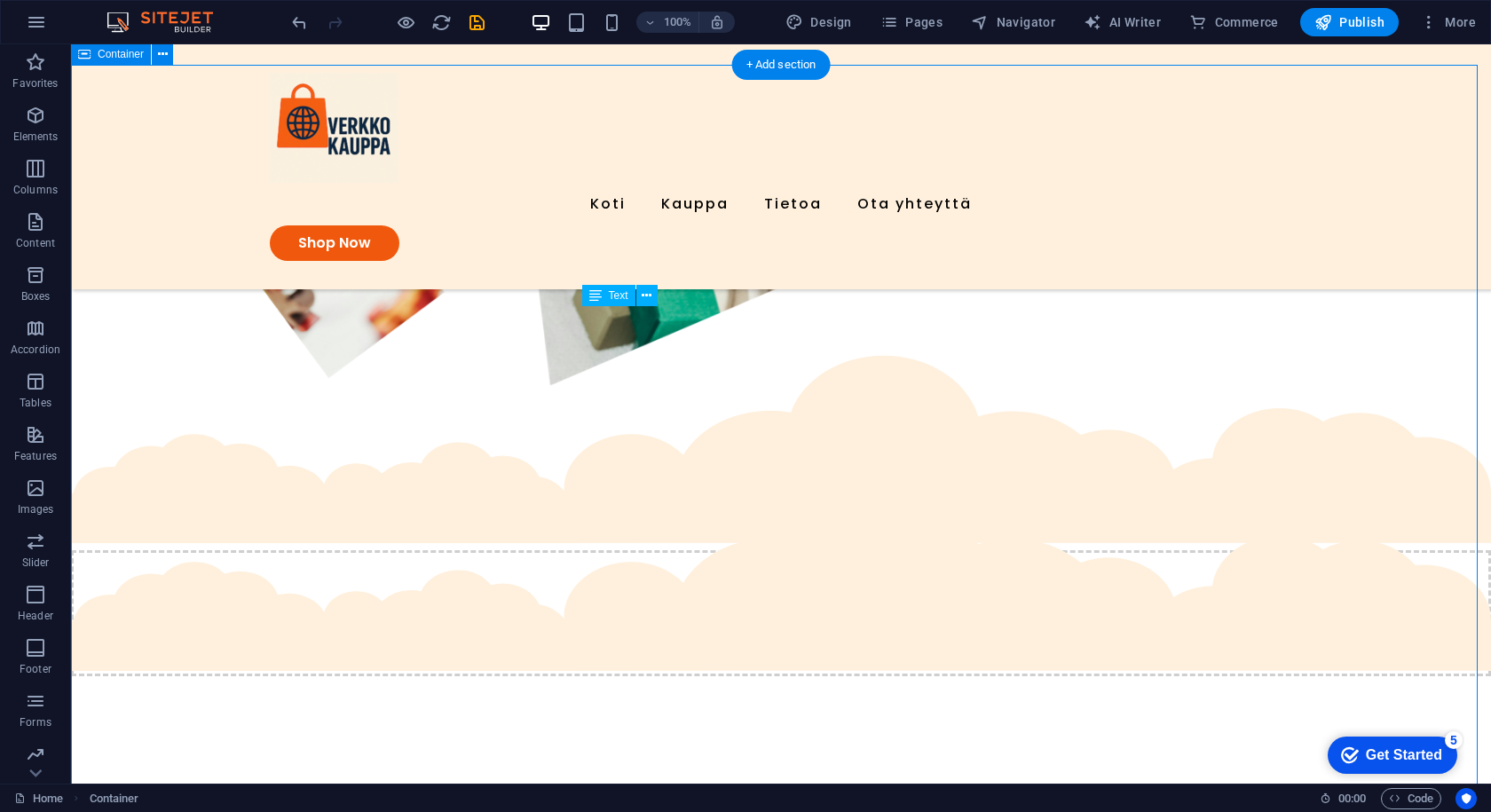
drag, startPoint x: 1073, startPoint y: 343, endPoint x: 1012, endPoint y: 344, distance: 61.0
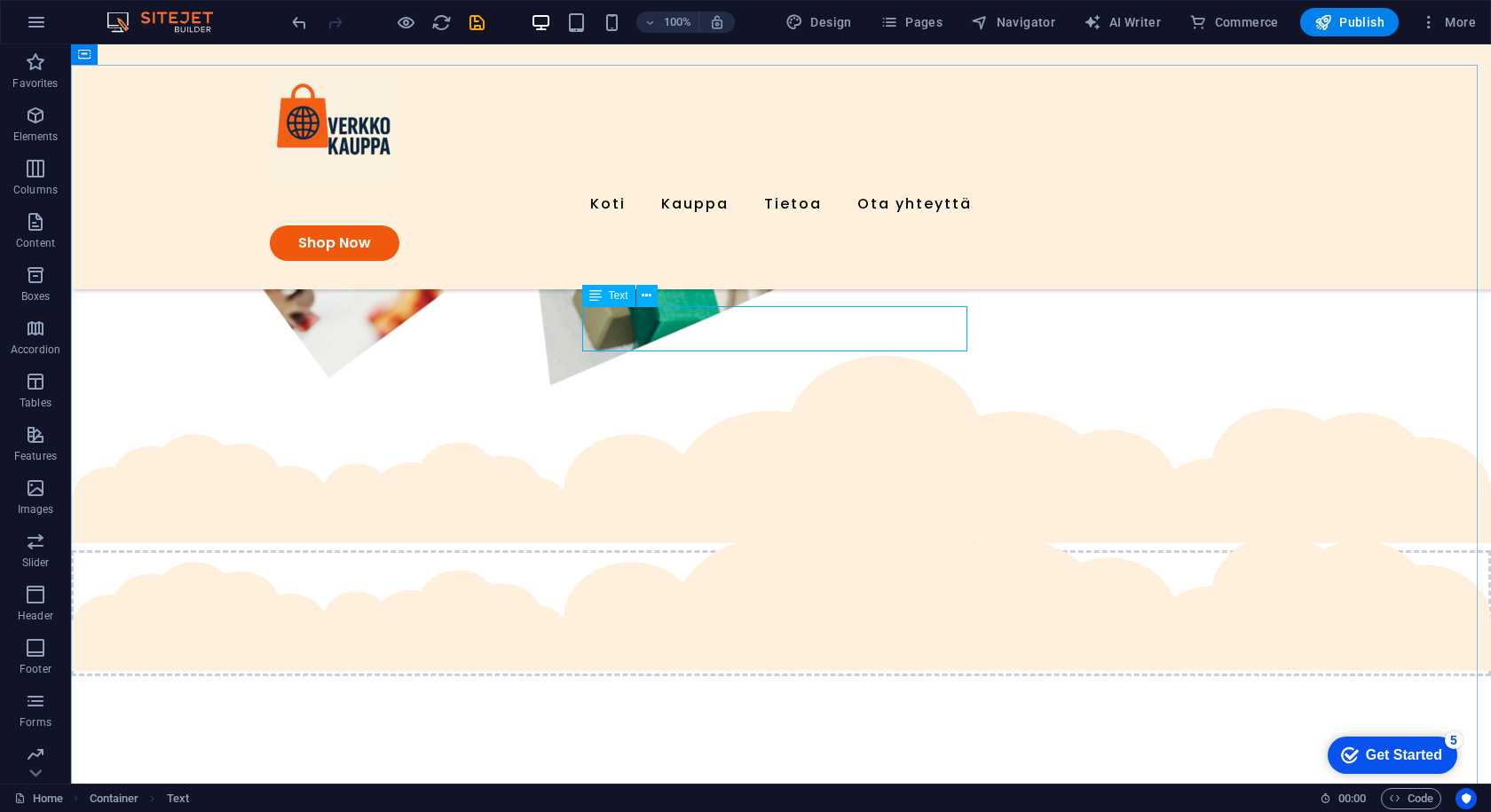
click at [601, 294] on icon at bounding box center [596, 295] width 13 height 21
drag, startPoint x: 594, startPoint y: 312, endPoint x: 735, endPoint y: 322, distance: 141.4
click at [629, 292] on div "Text" at bounding box center [608, 295] width 53 height 21
click at [604, 292] on div "Text" at bounding box center [608, 295] width 53 height 21
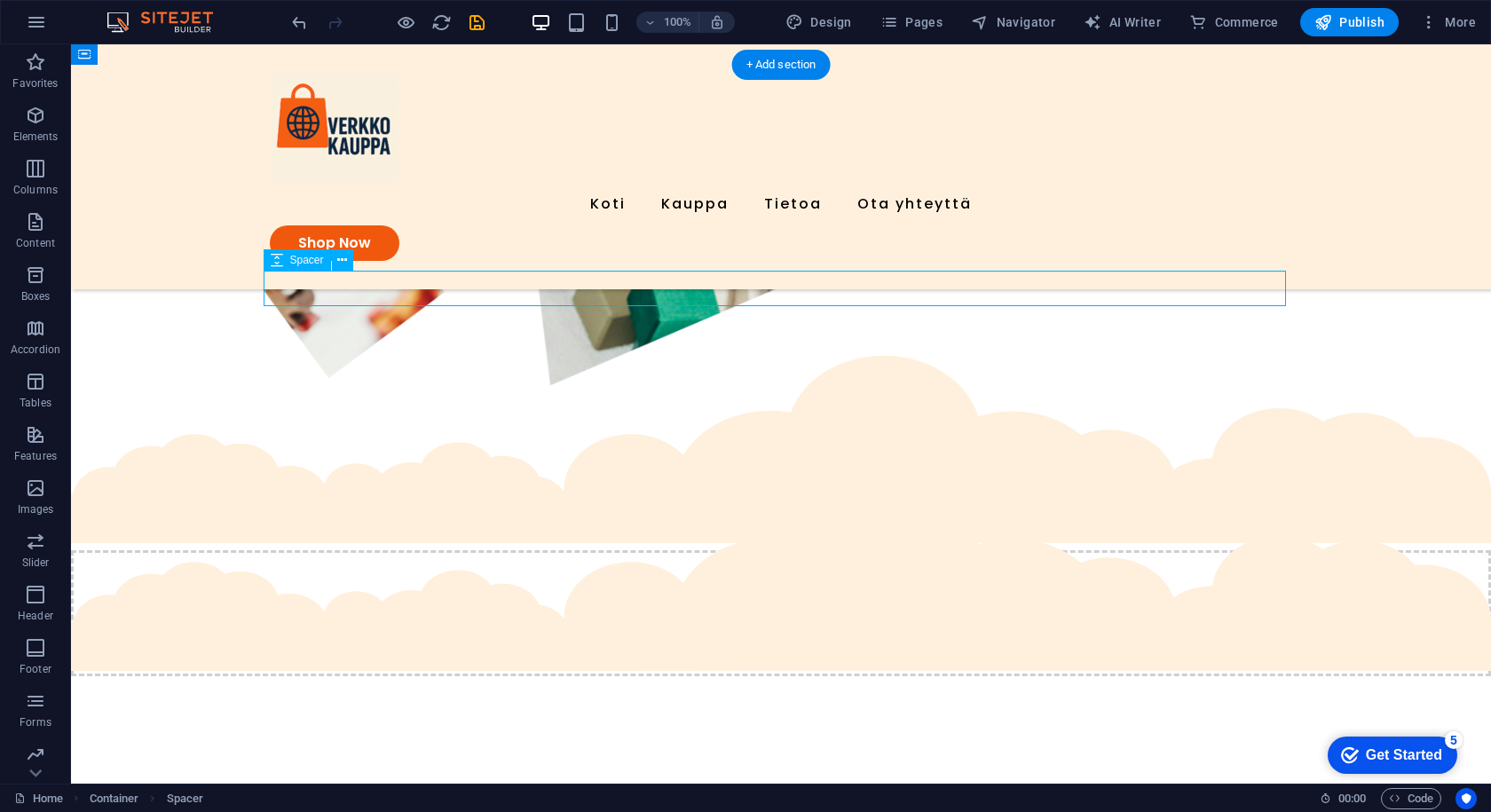
select select "px"
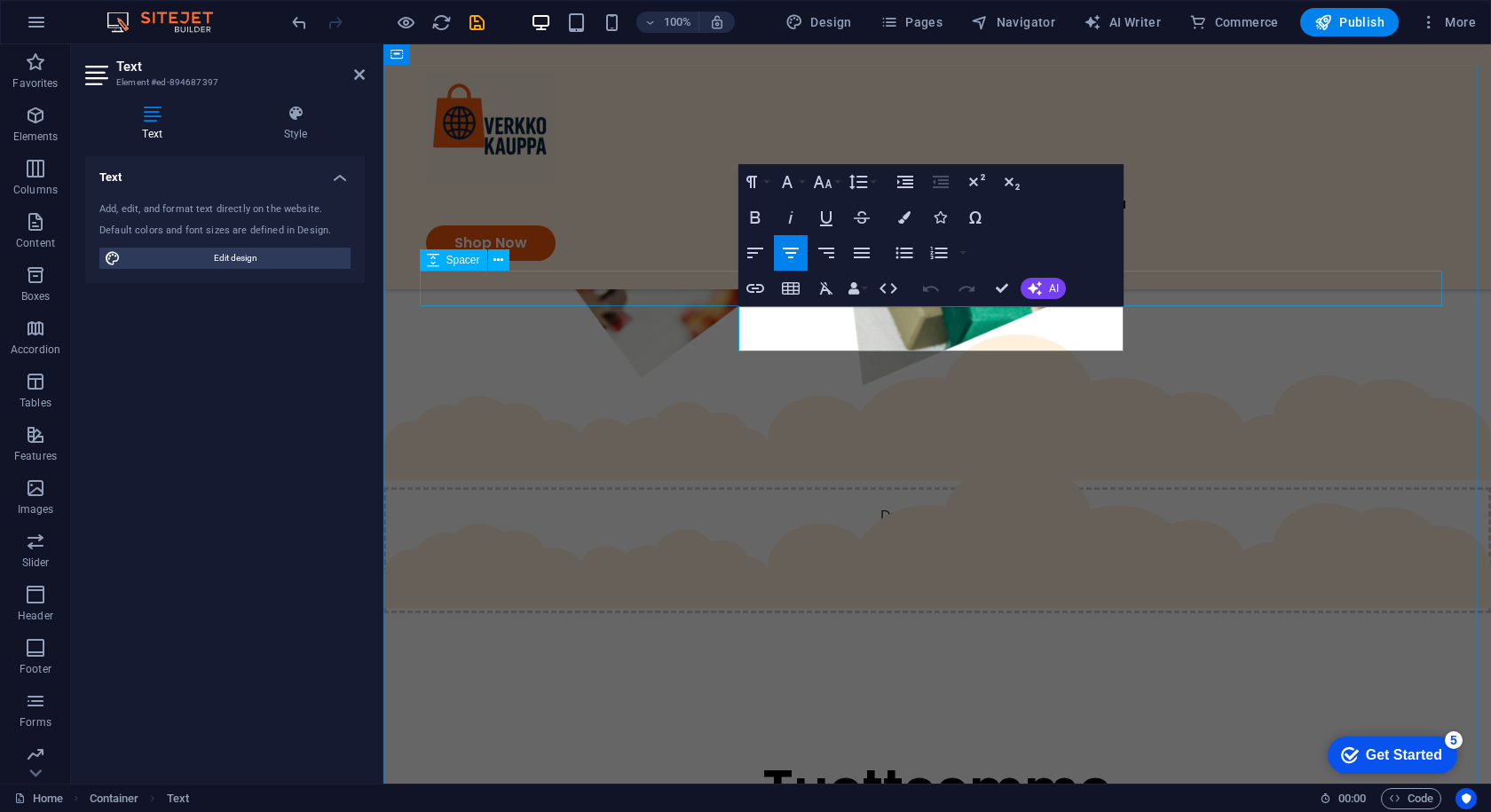
drag, startPoint x: 1065, startPoint y: 342, endPoint x: 605, endPoint y: 277, distance: 464.6
click at [234, 121] on icon at bounding box center [296, 113] width 139 height 17
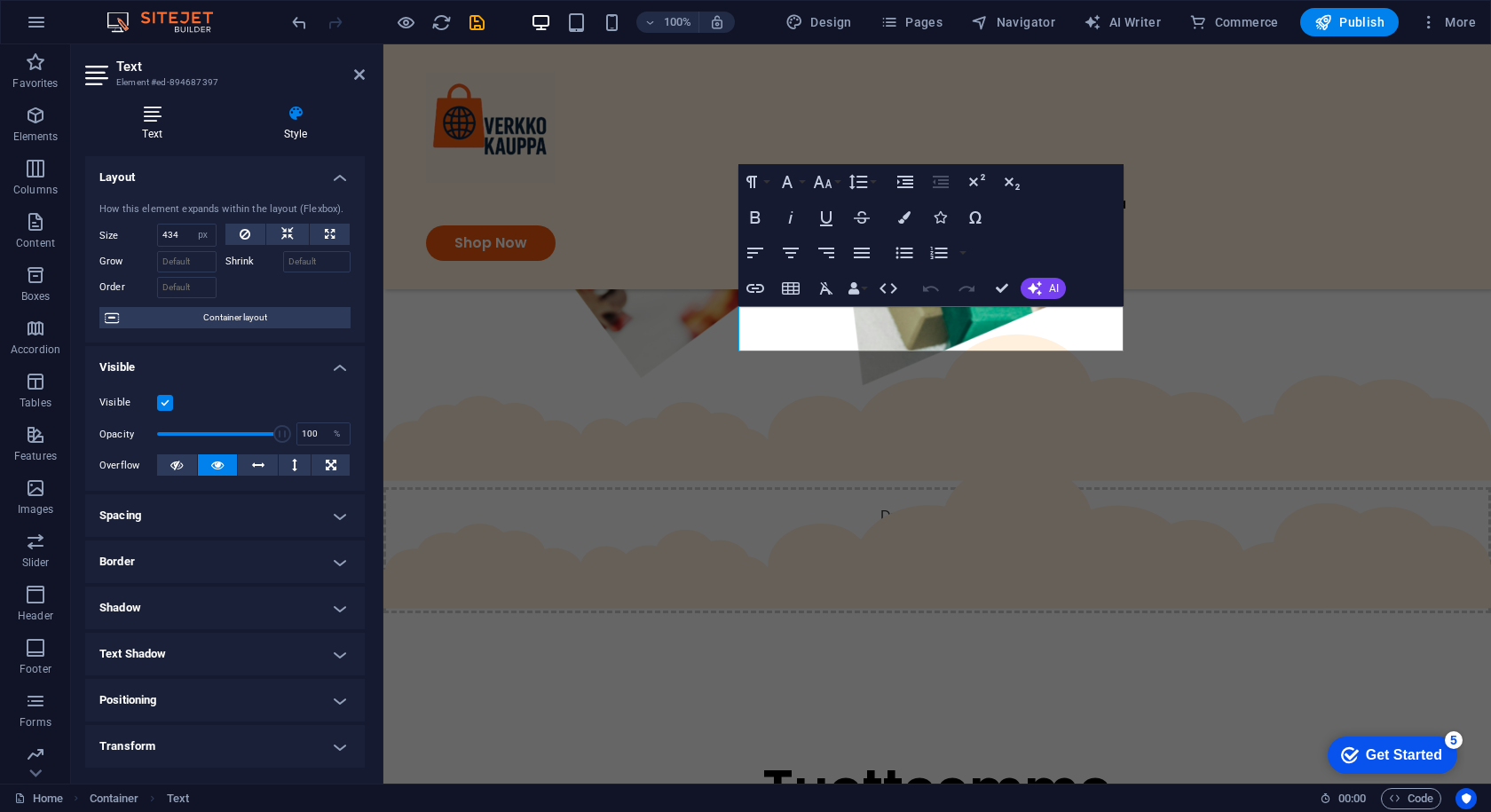
click at [162, 113] on icon at bounding box center [152, 113] width 134 height 17
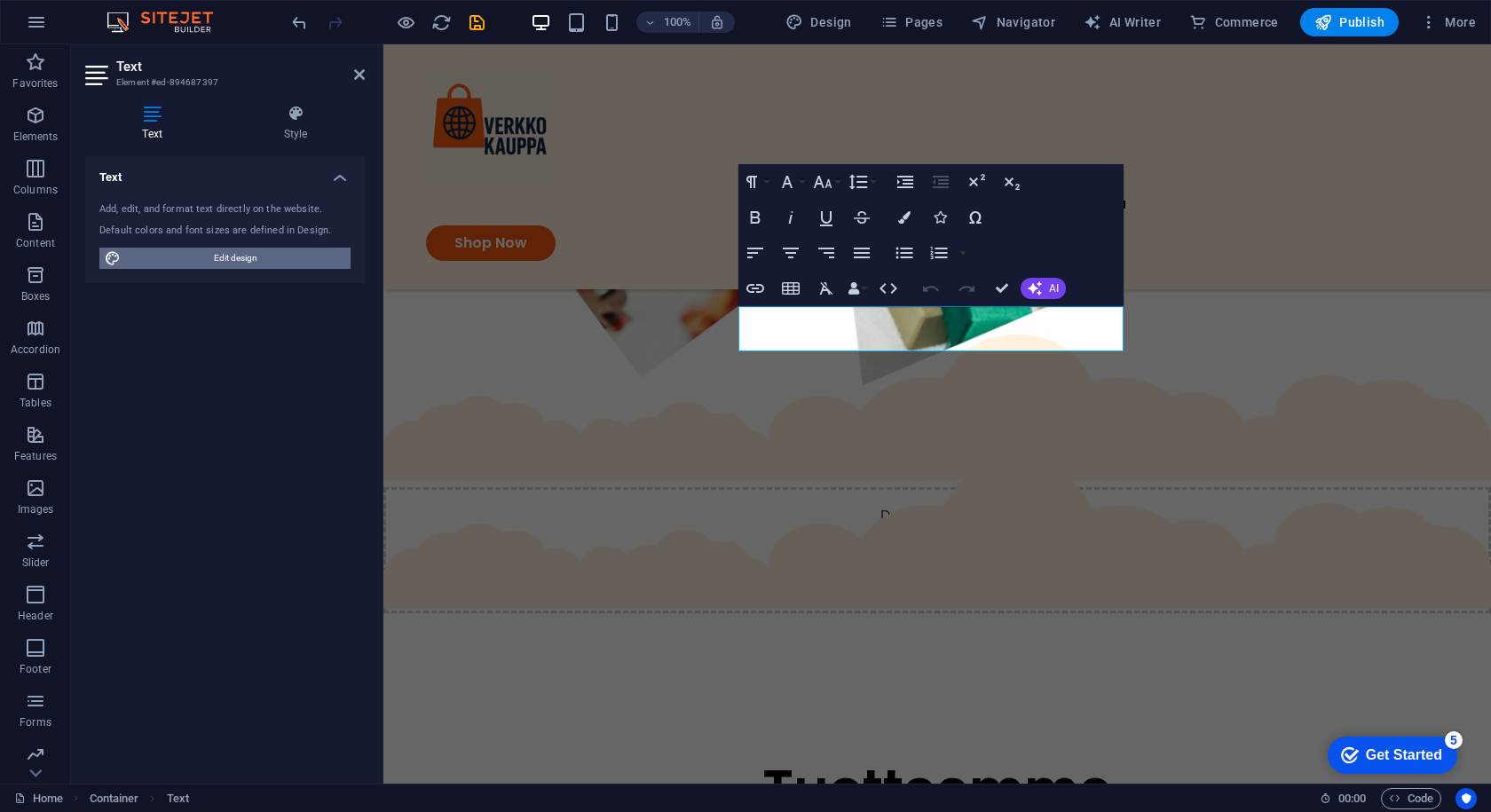
click at [237, 253] on span "Edit design" at bounding box center [236, 258] width 219 height 21
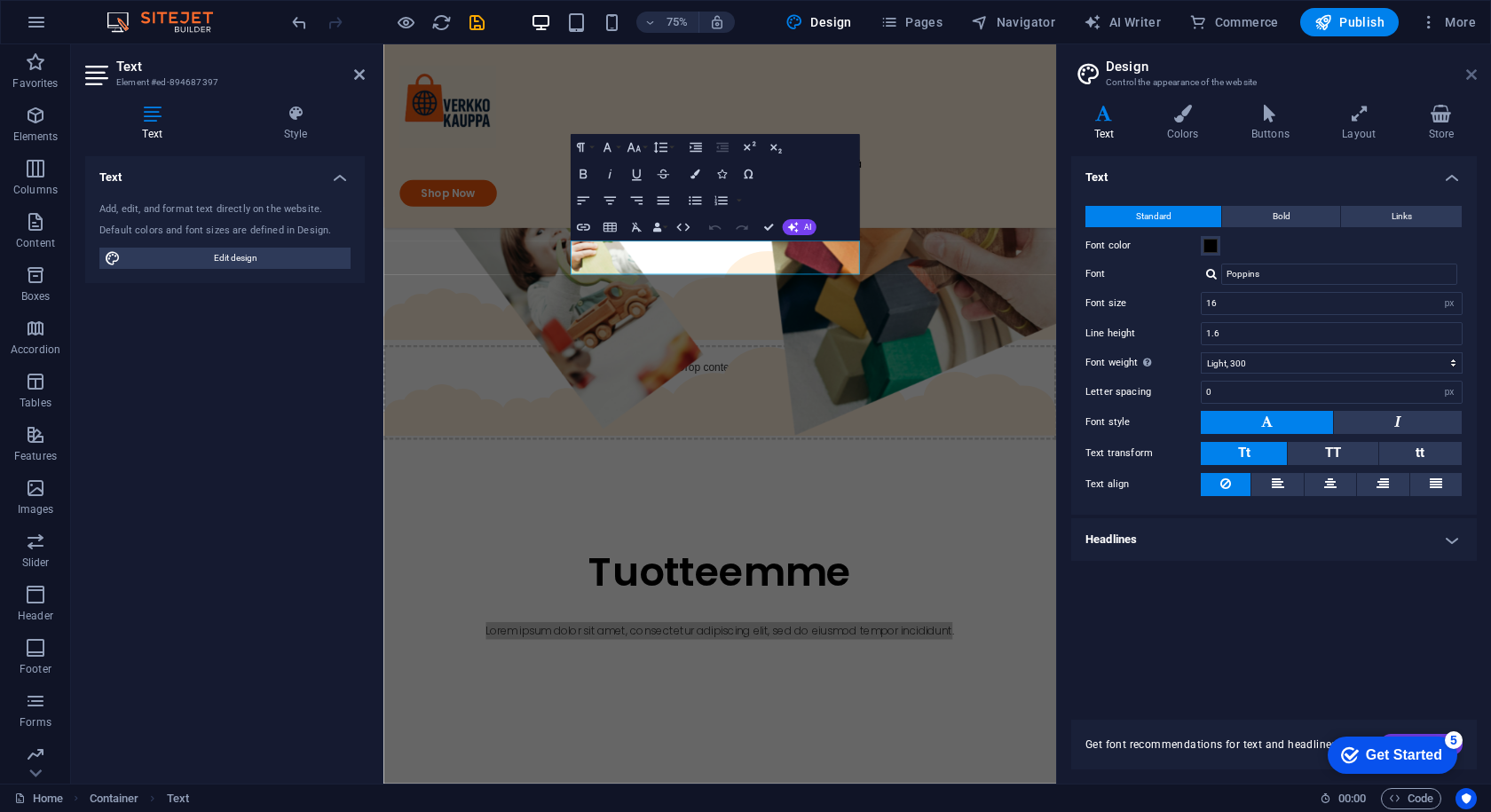
click at [1474, 76] on icon at bounding box center [1472, 75] width 11 height 15
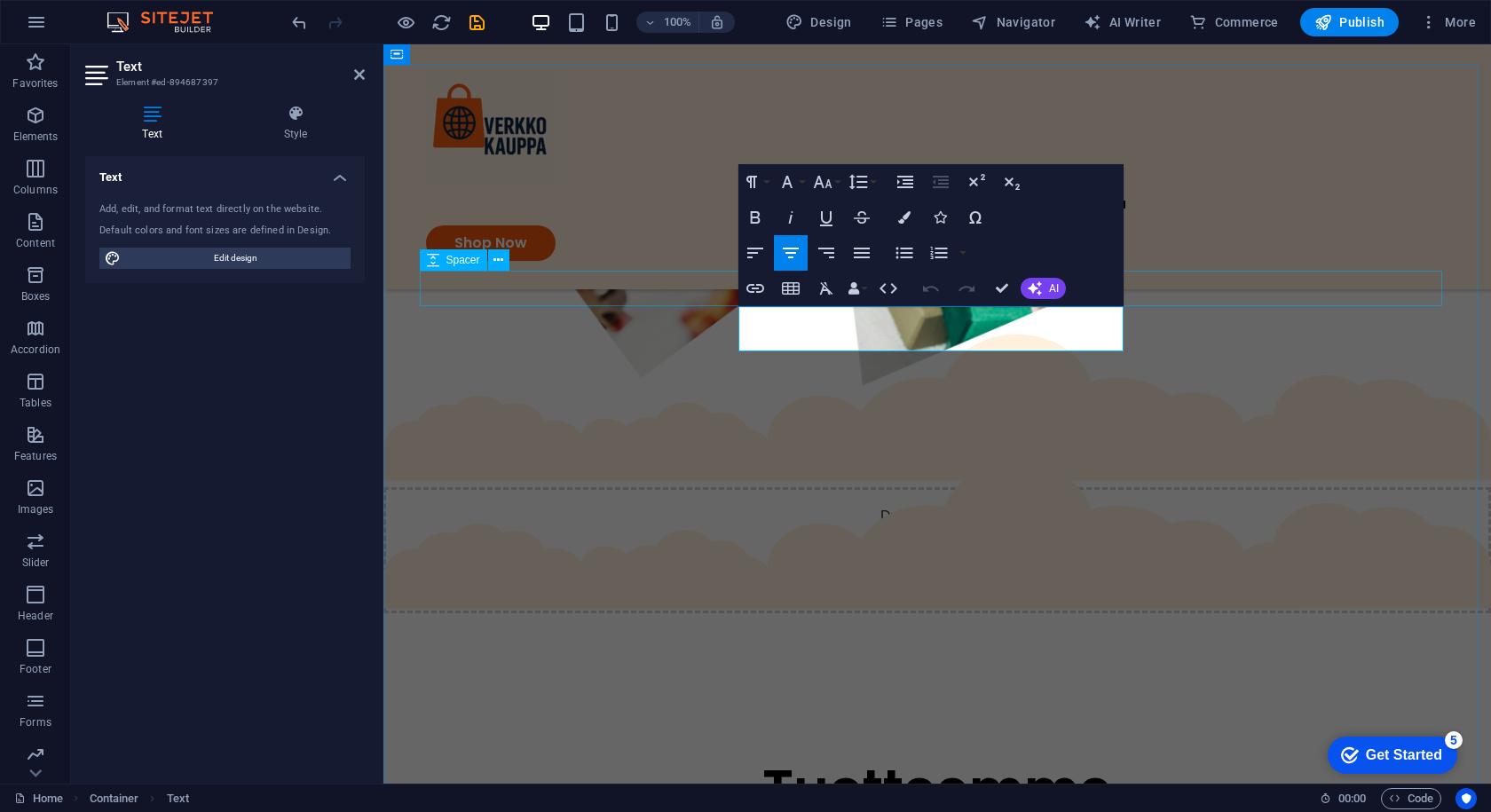
drag, startPoint x: 1072, startPoint y: 341, endPoint x: 715, endPoint y: 293, distance: 360.2
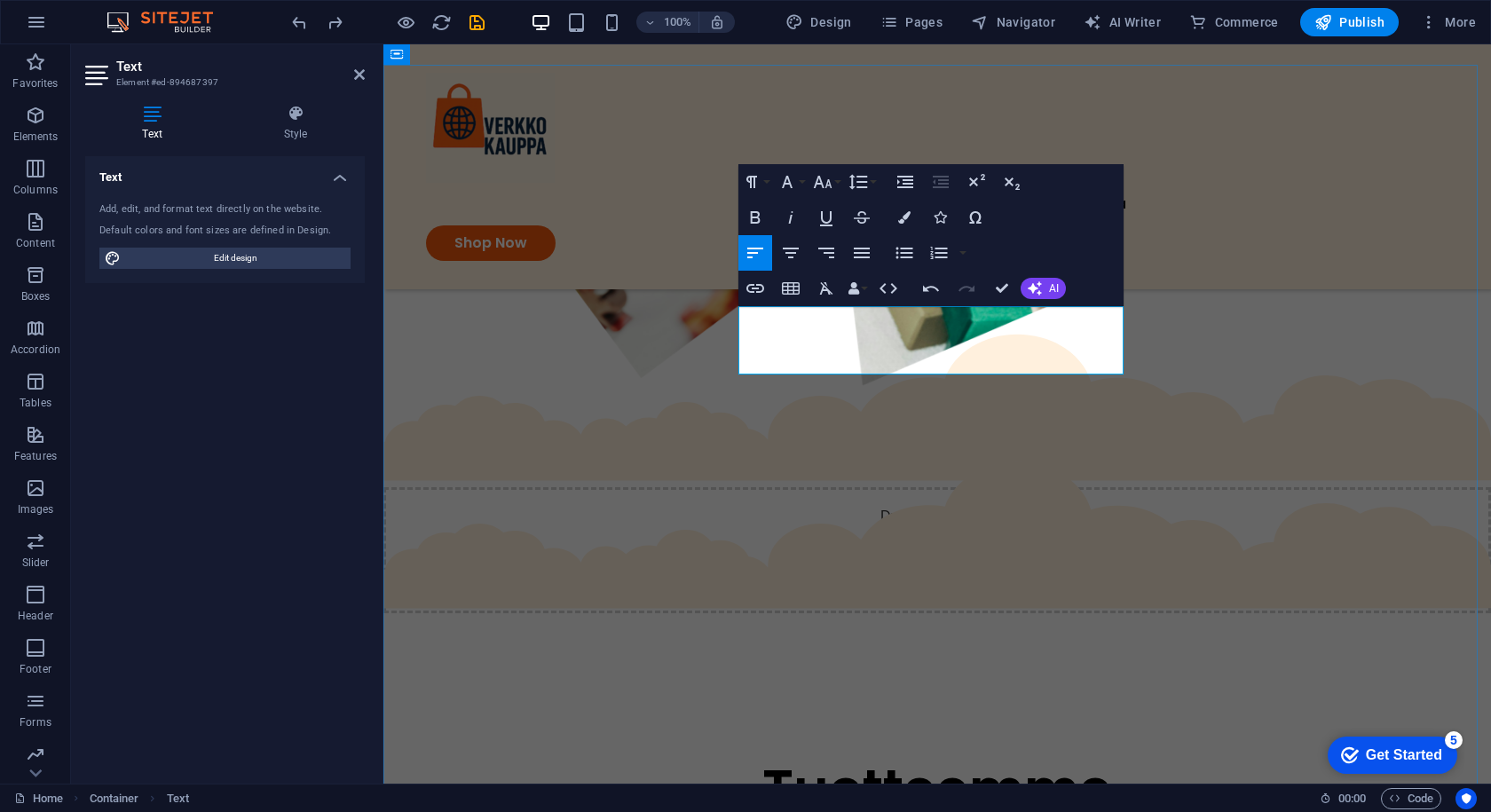
scroll to position [1707, 8]
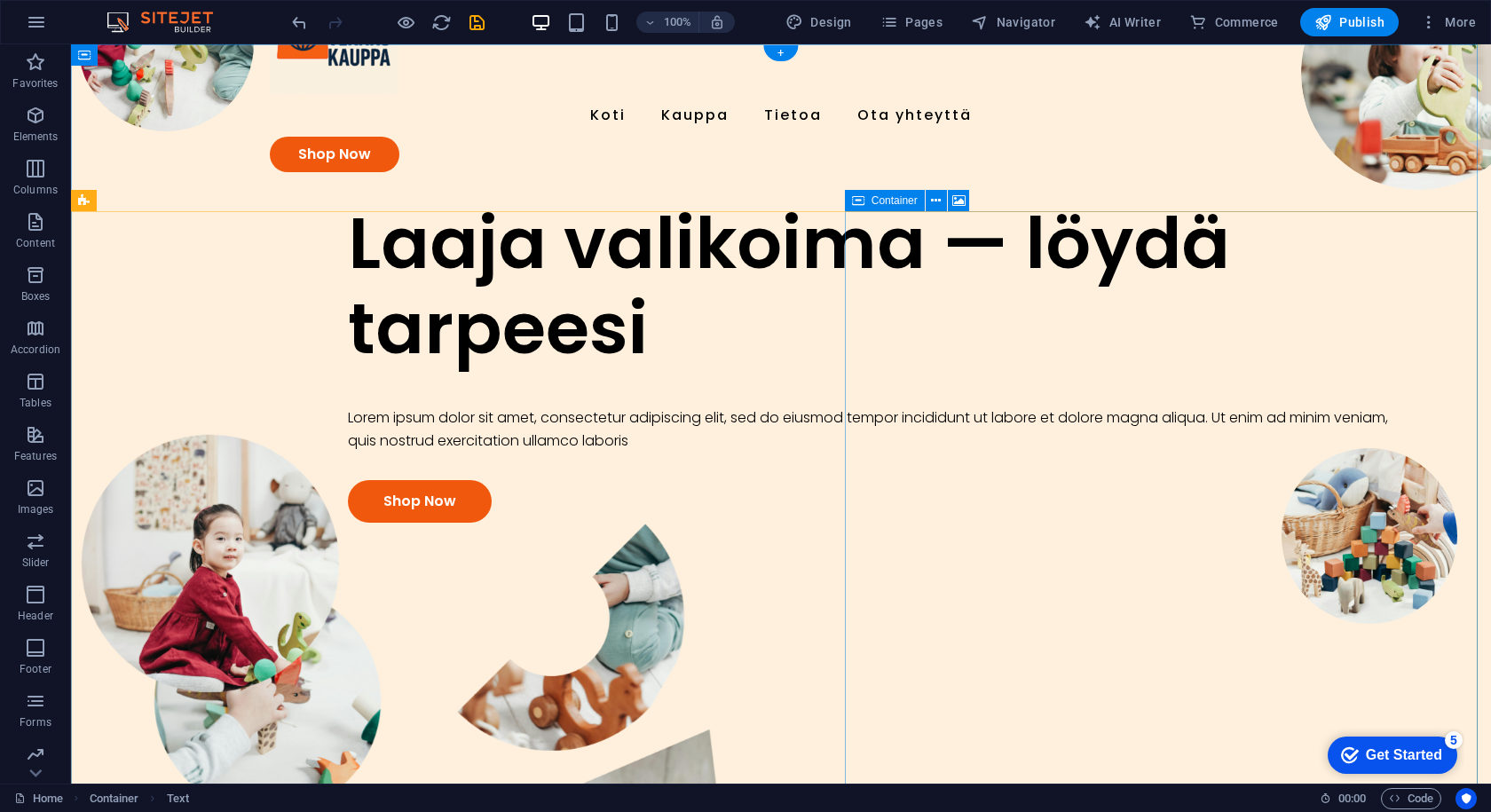
scroll to position [0, 0]
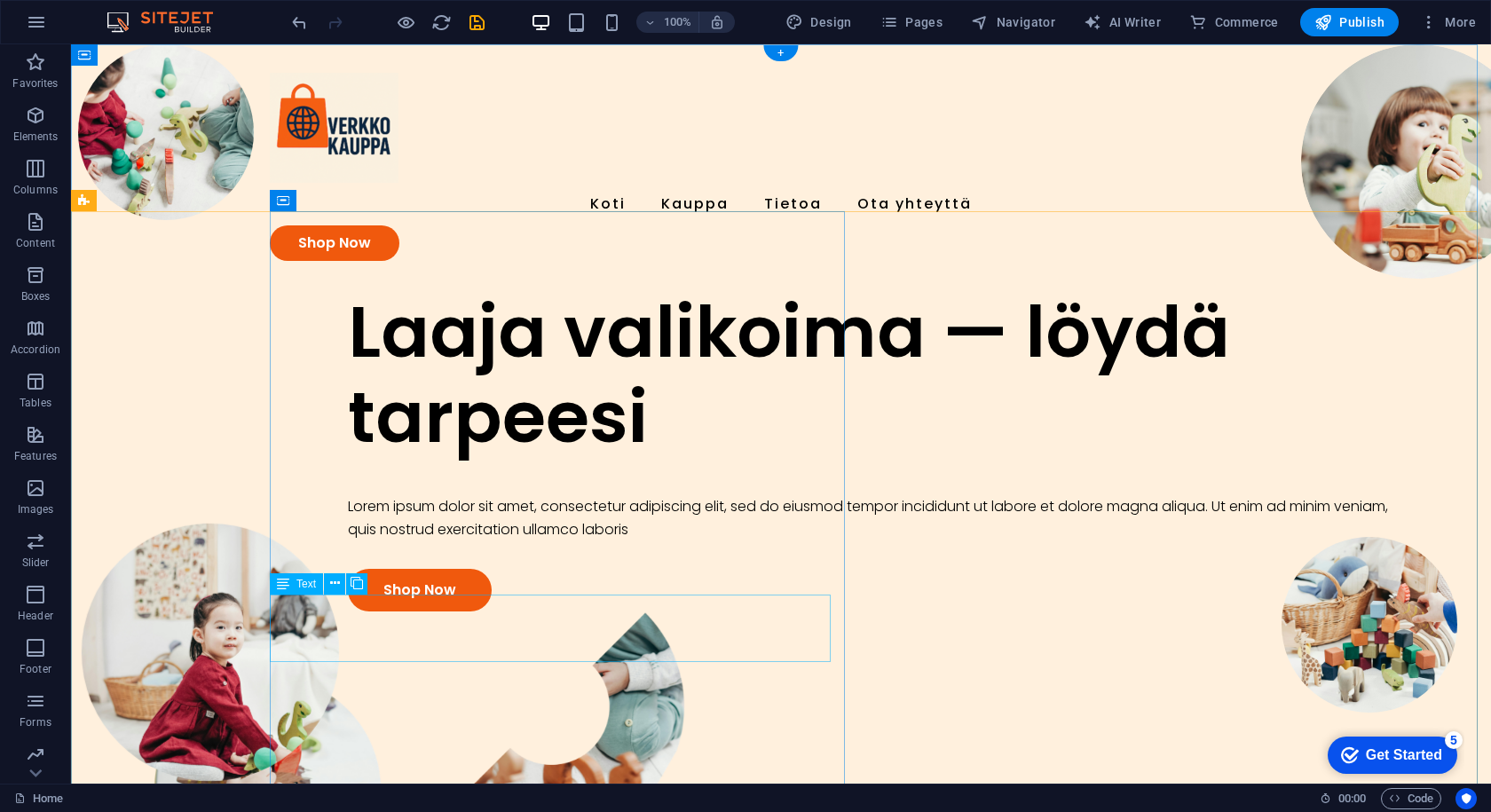
click at [514, 541] on div "Lorem ipsum dolor sit amet, consectetur adipiscing elit, sed do eiusmod tempor …" at bounding box center [873, 518] width 1051 height 46
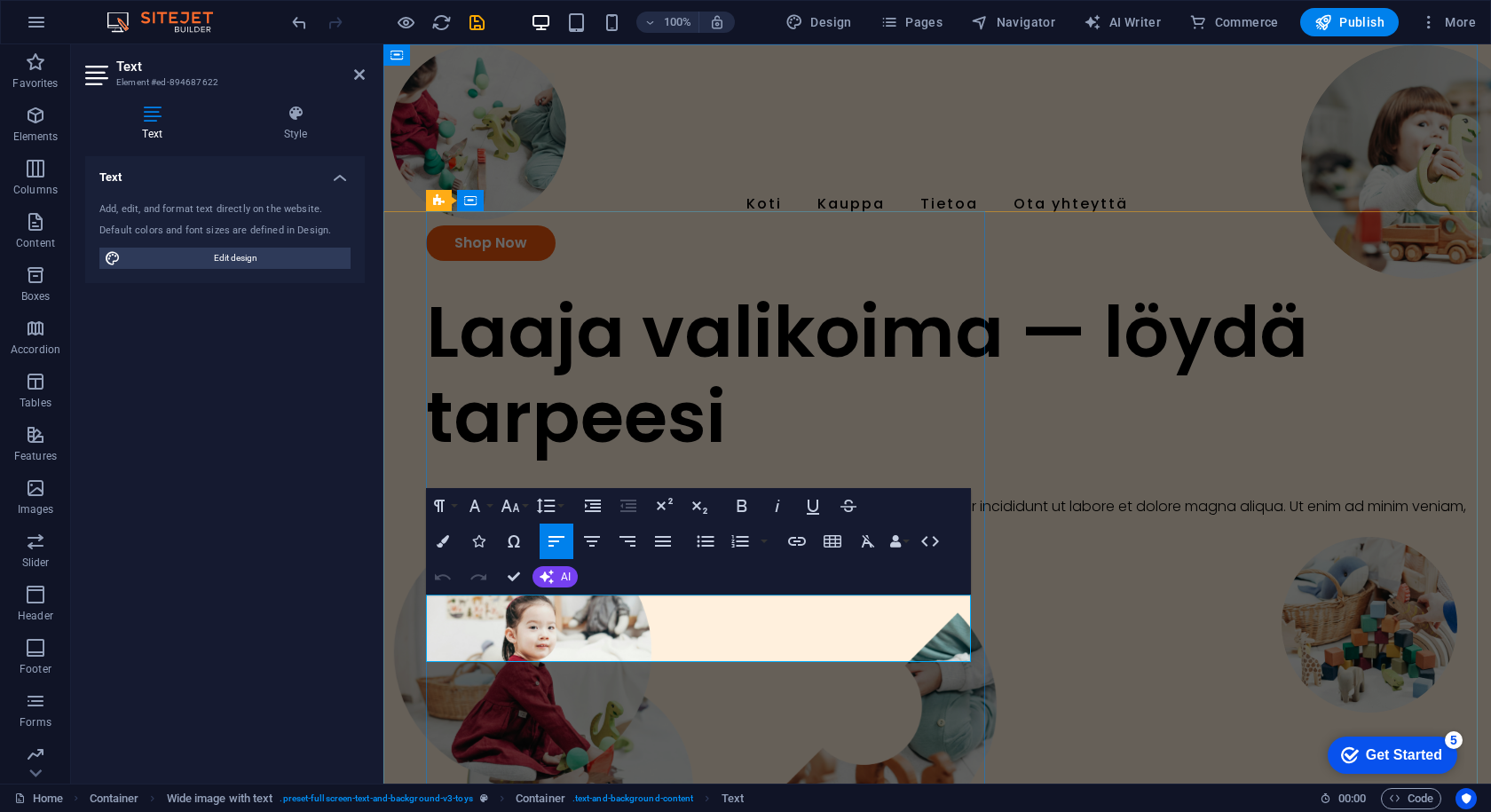
drag, startPoint x: 815, startPoint y: 661, endPoint x: 365, endPoint y: 611, distance: 452.8
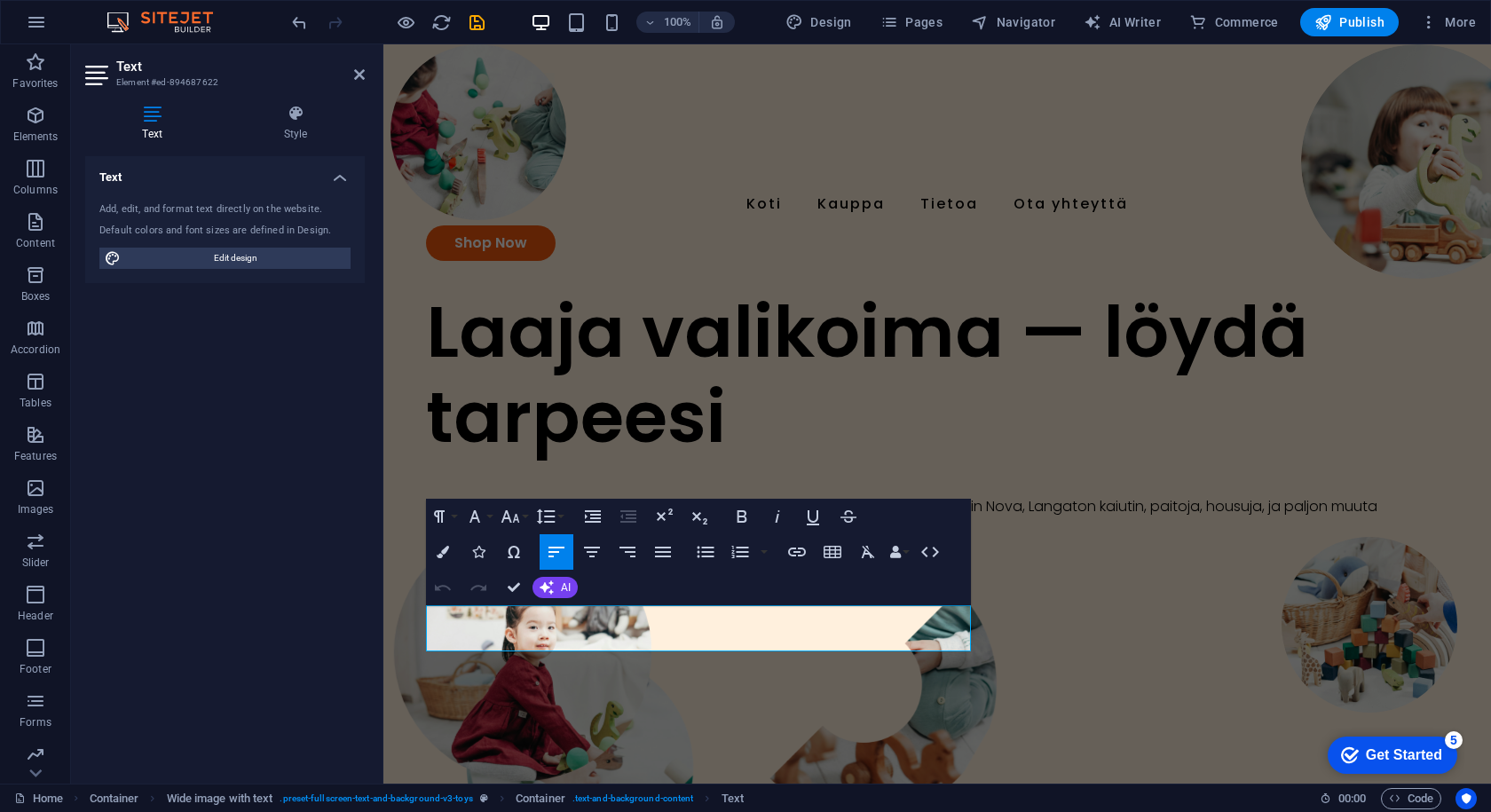
scroll to position [1707, 8]
click at [550, 596] on button "AI" at bounding box center [555, 587] width 46 height 21
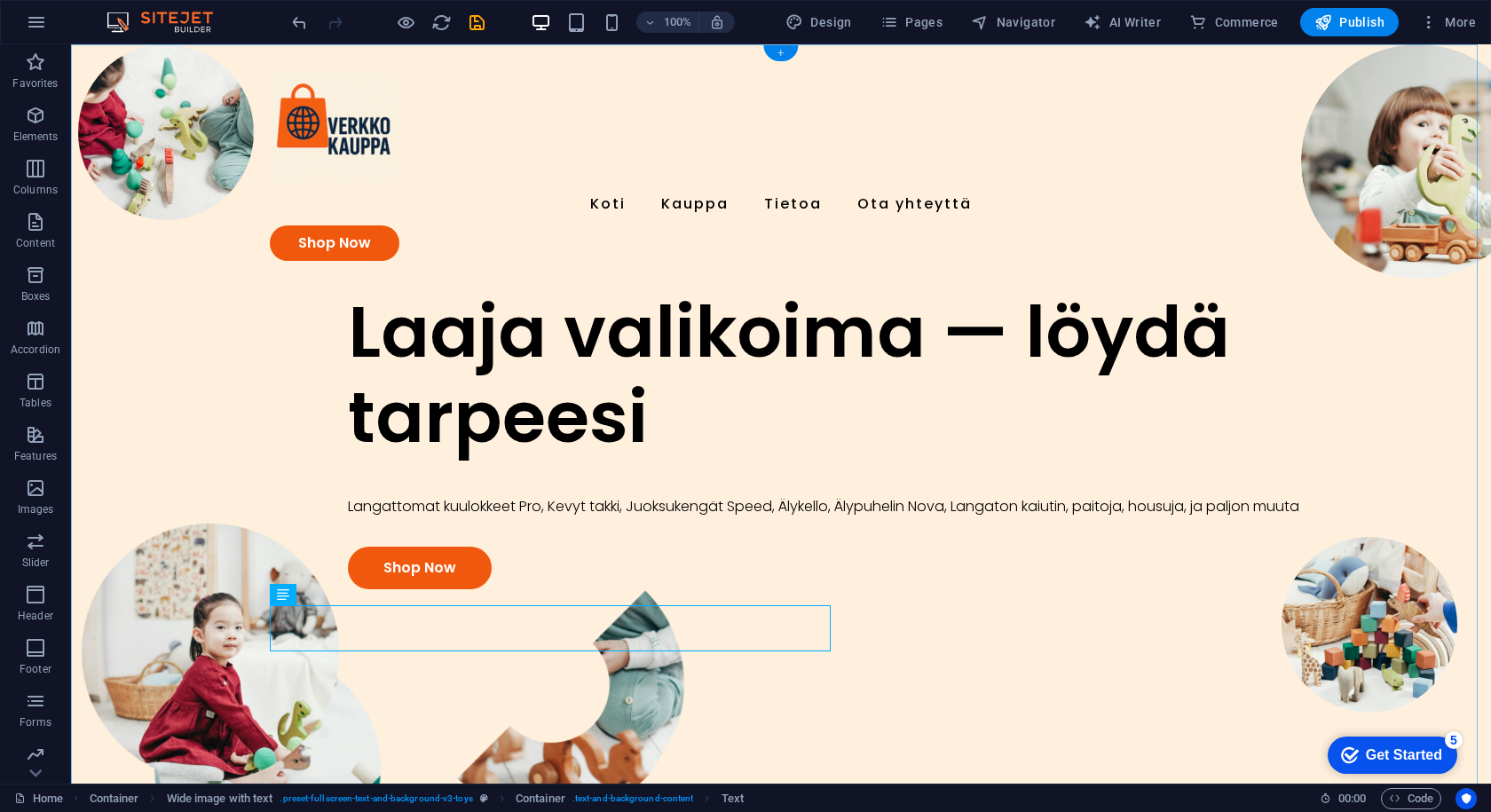
click at [770, 49] on div "+" at bounding box center [781, 53] width 35 height 16
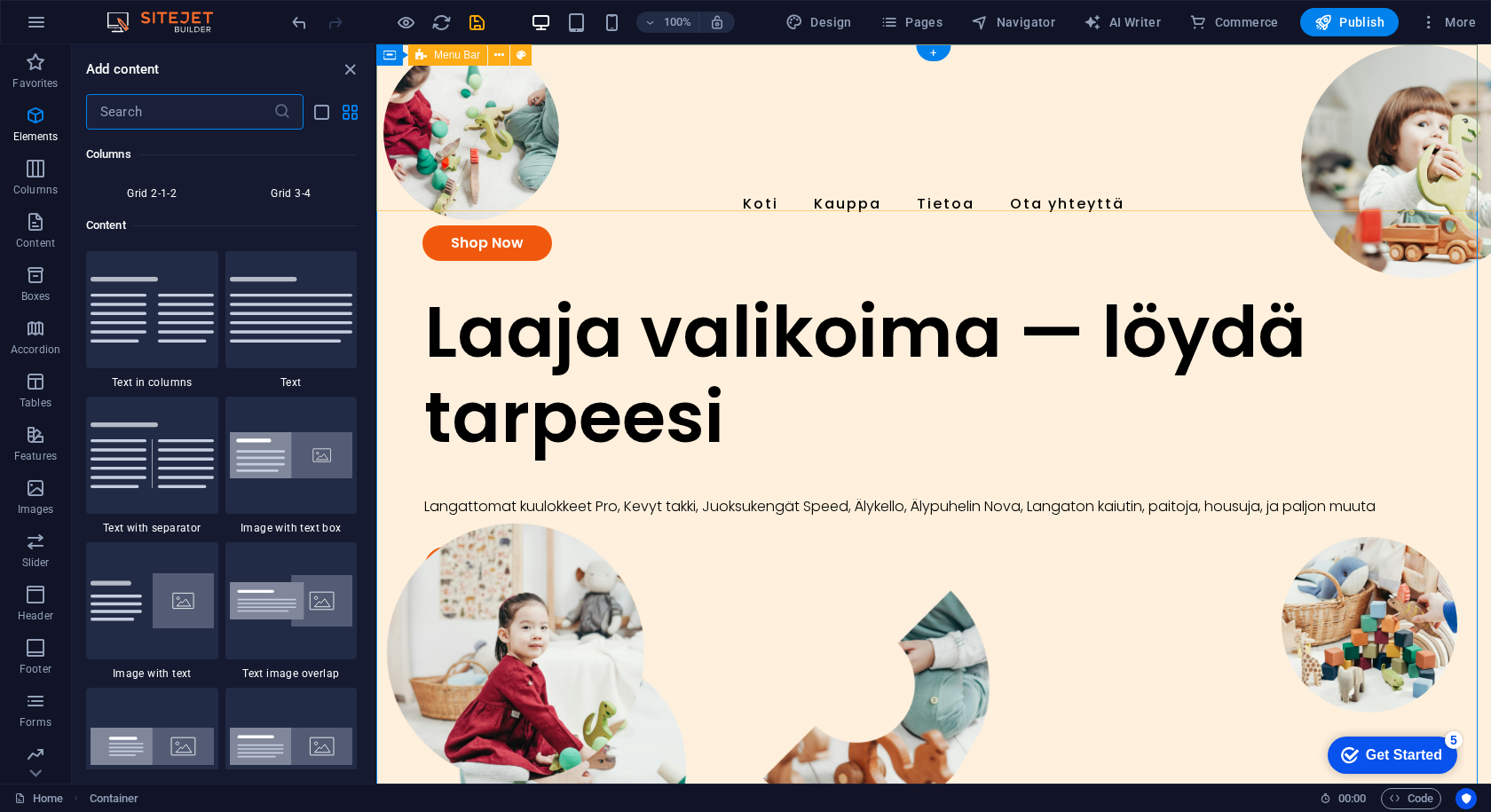
scroll to position [3106, 0]
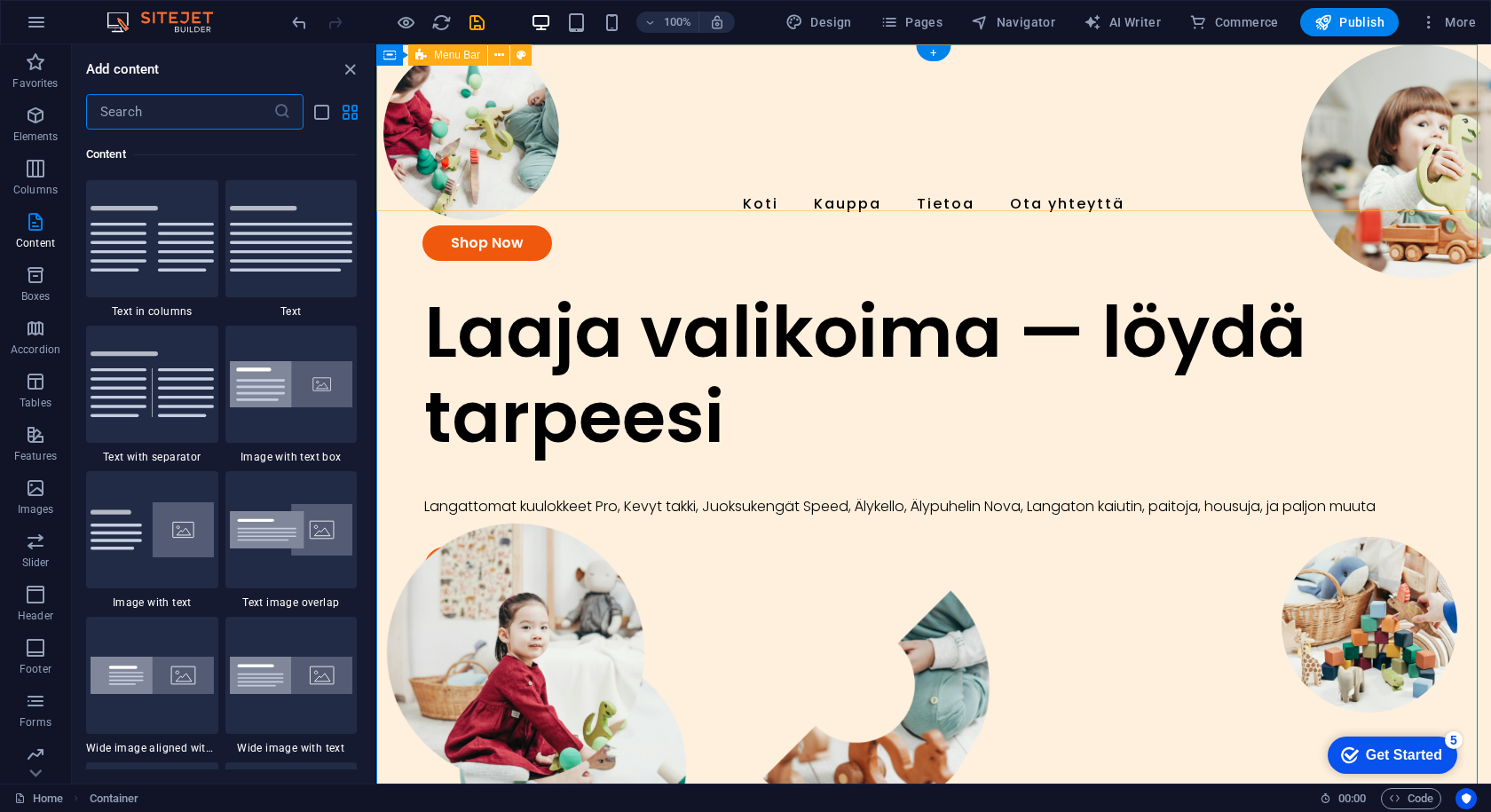
click at [898, 58] on div "Koti Kauppa Tietoa Ota yhteyttä Shop Now" at bounding box center [934, 167] width 1115 height 245
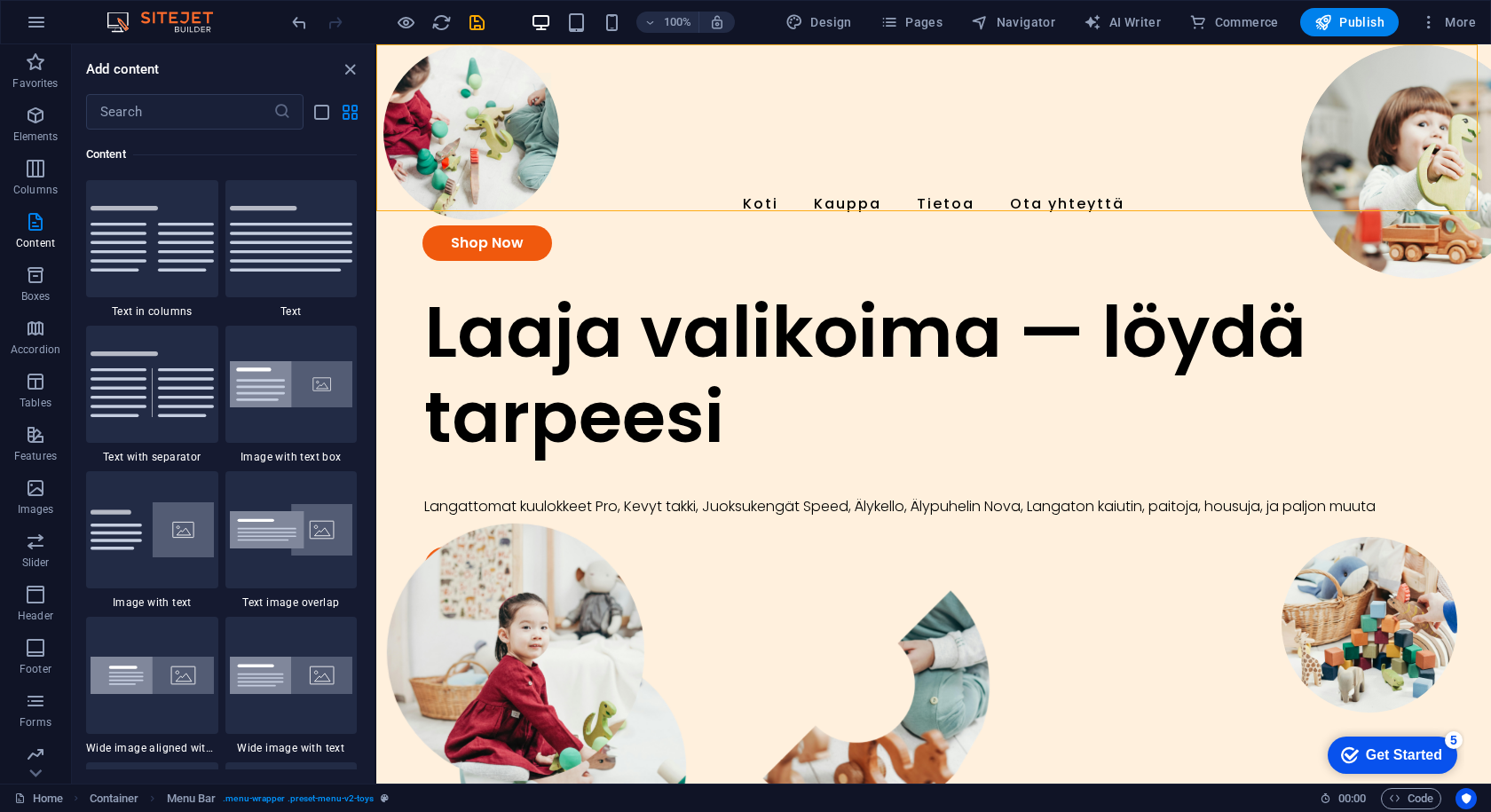
click at [818, 38] on div "100% Design Pages Navigator AI Writer Commerce Publish More" at bounding box center [746, 22] width 1489 height 43
click at [819, 37] on div "100% Design Pages Navigator AI Writer Commerce Publish More" at bounding box center [746, 22] width 1489 height 43
click at [811, 33] on button "Design" at bounding box center [819, 22] width 80 height 28
select select "px"
select select "300"
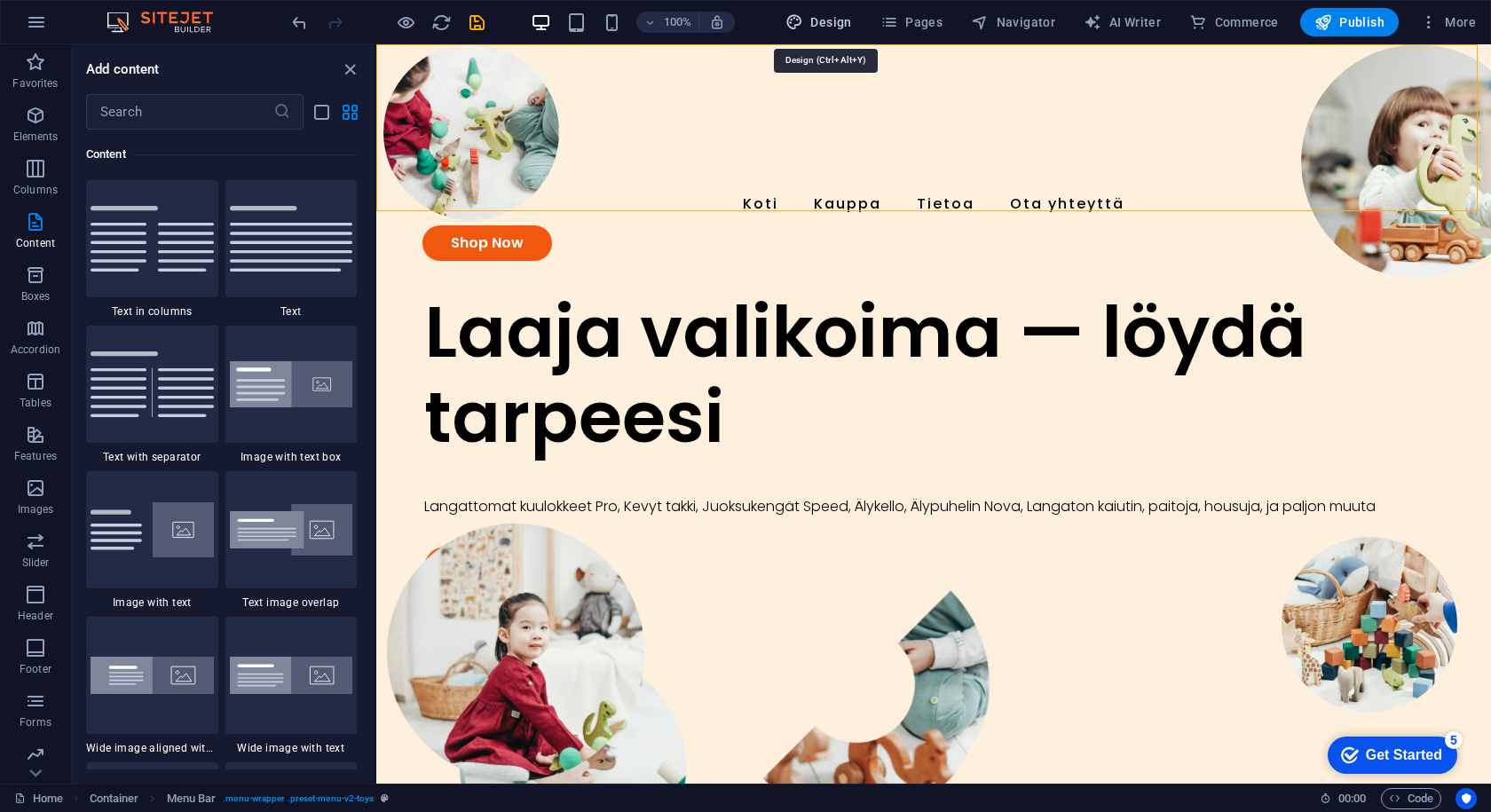
select select "px"
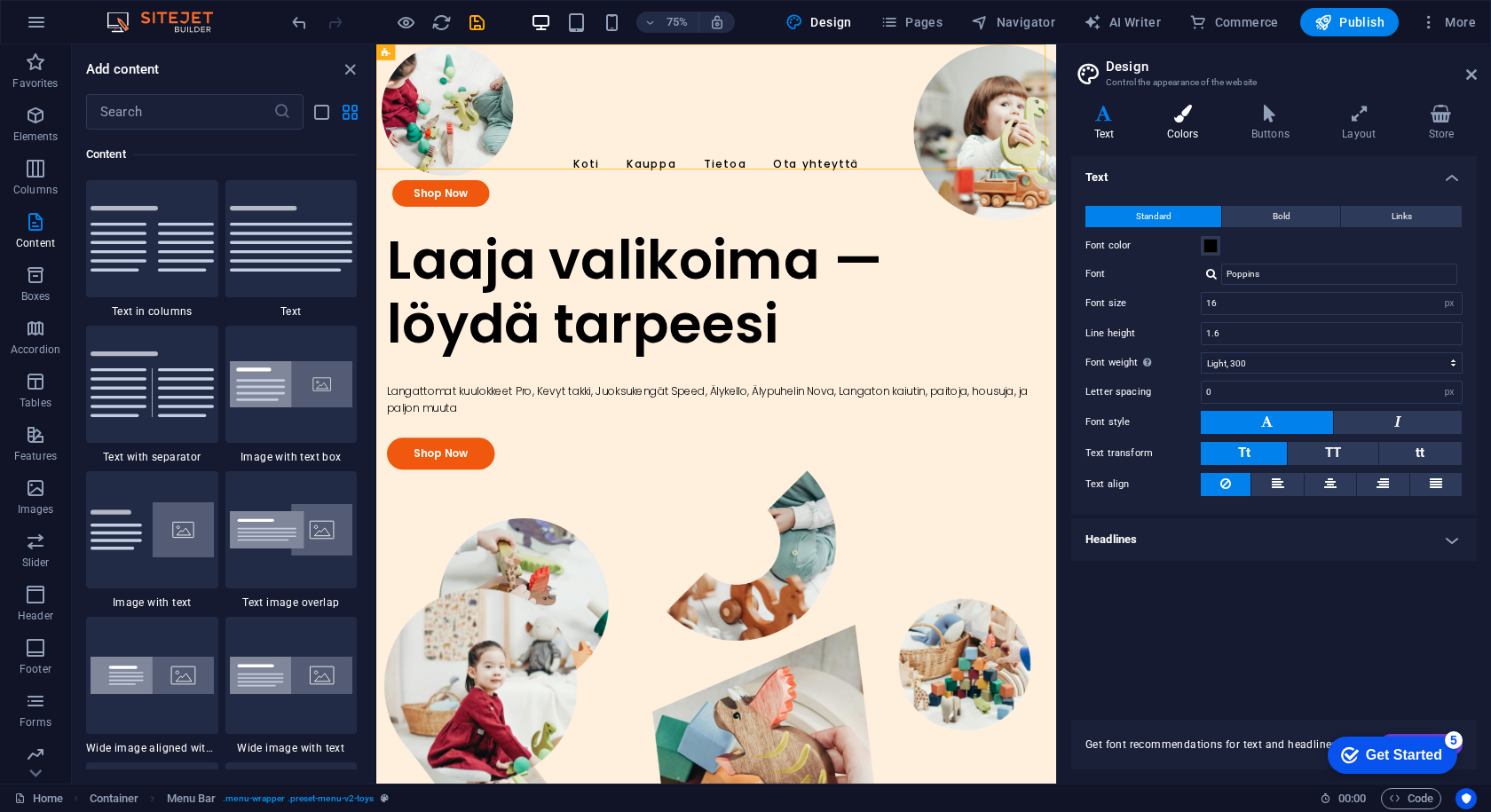
click at [1180, 125] on h4 "Colors" at bounding box center [1187, 123] width 84 height 37
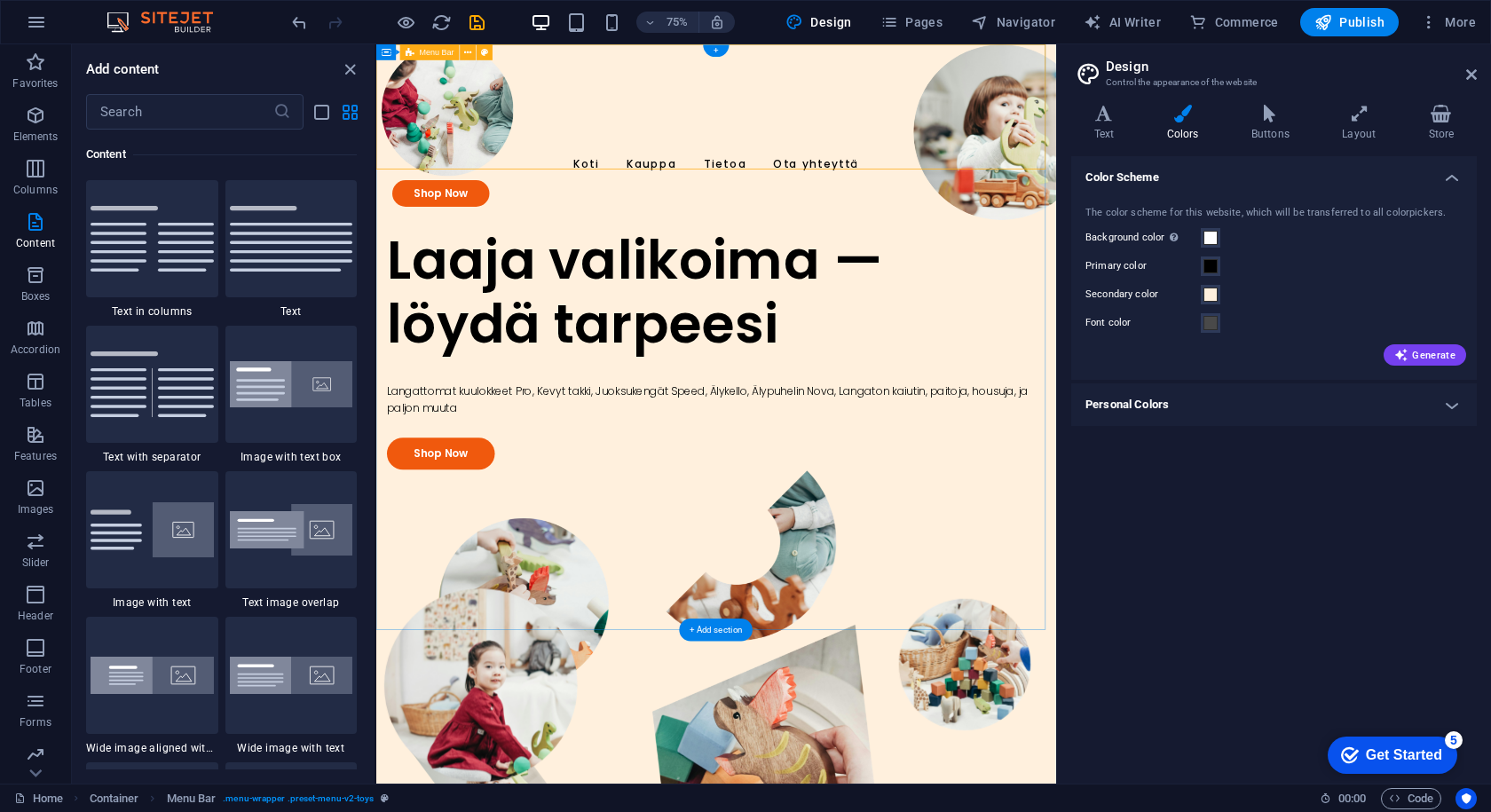
click at [1057, 61] on div "Koti Kauppa Tietoa Ota yhteyttä Shop Now" at bounding box center [830, 167] width 906 height 245
click at [1466, 77] on icon at bounding box center [1472, 75] width 11 height 15
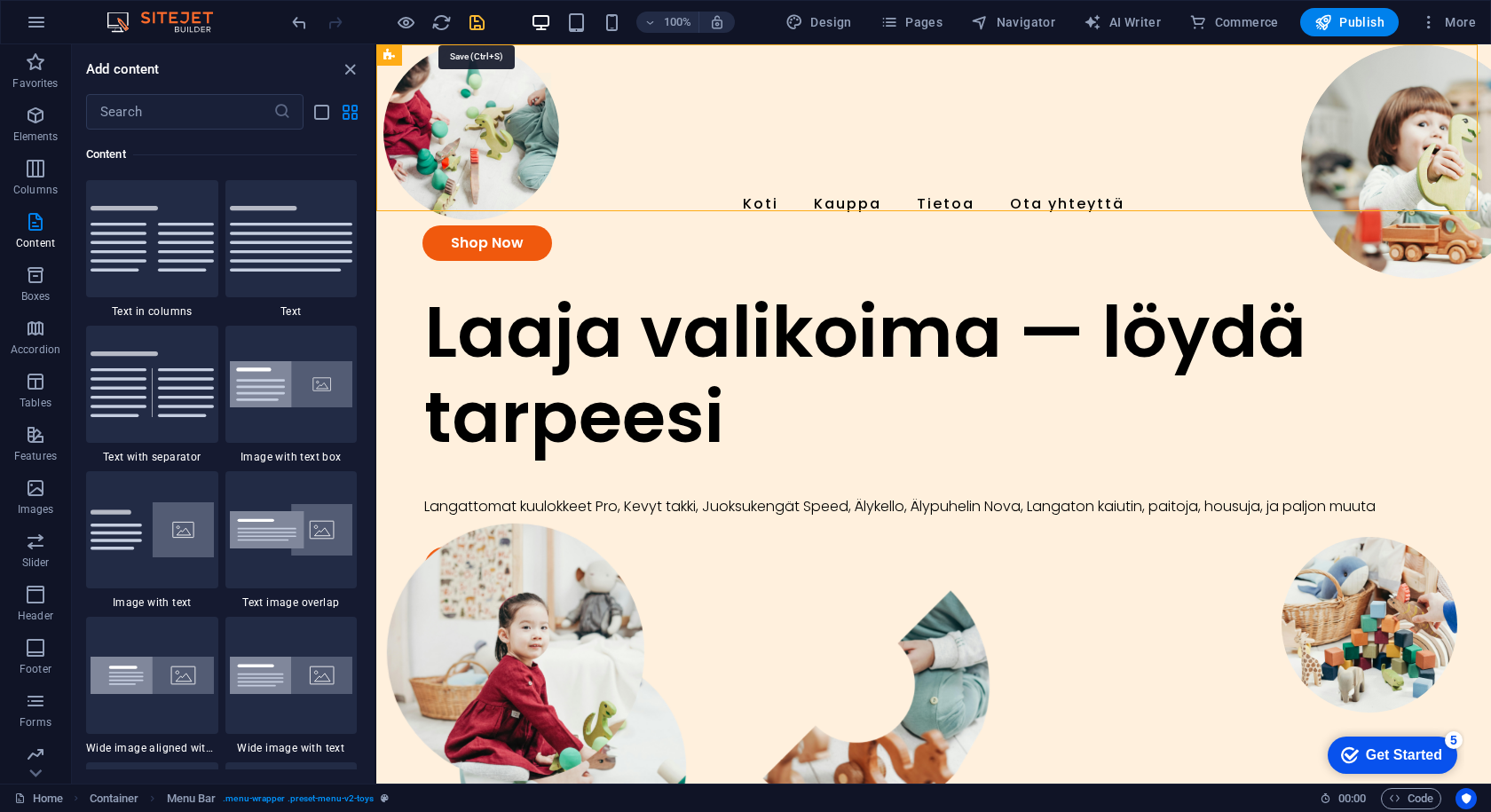
click at [471, 16] on icon "save" at bounding box center [477, 23] width 20 height 20
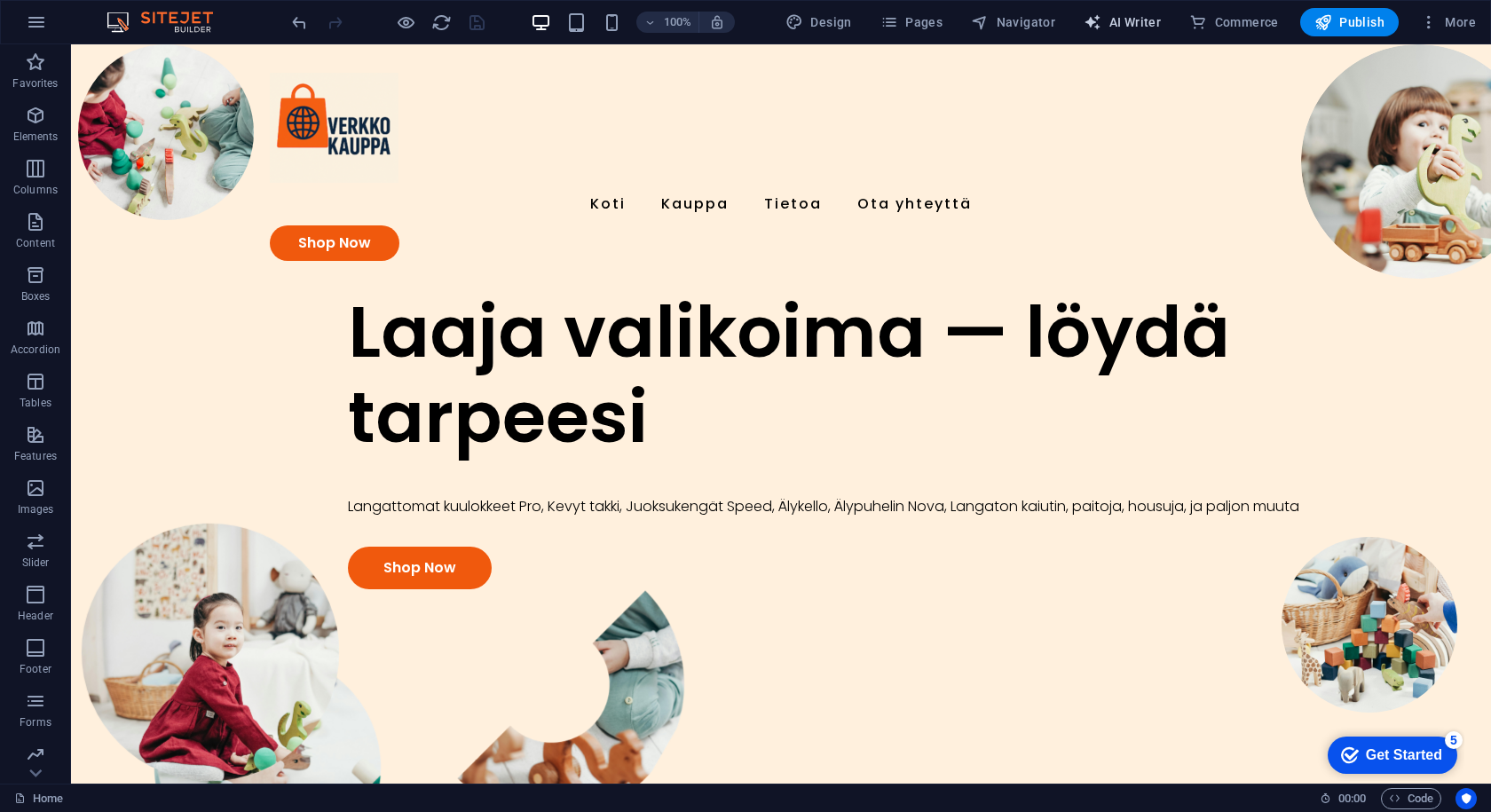
click at [1089, 18] on icon "button" at bounding box center [1092, 22] width 17 height 17
select select "English"
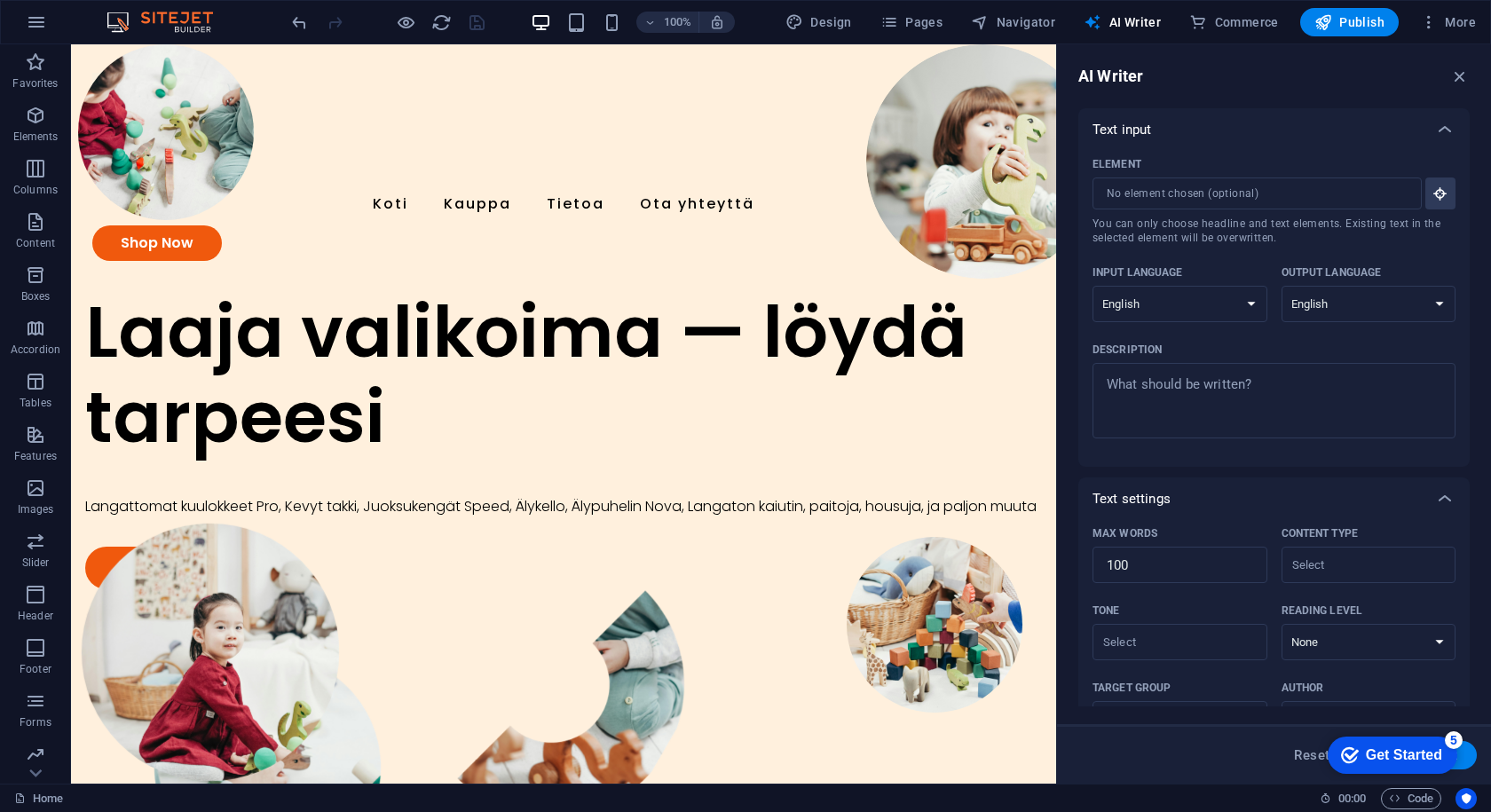
click at [1439, 69] on div "AI Writer" at bounding box center [1274, 76] width 392 height 21
click at [1456, 74] on icon "button" at bounding box center [1460, 76] width 19 height 19
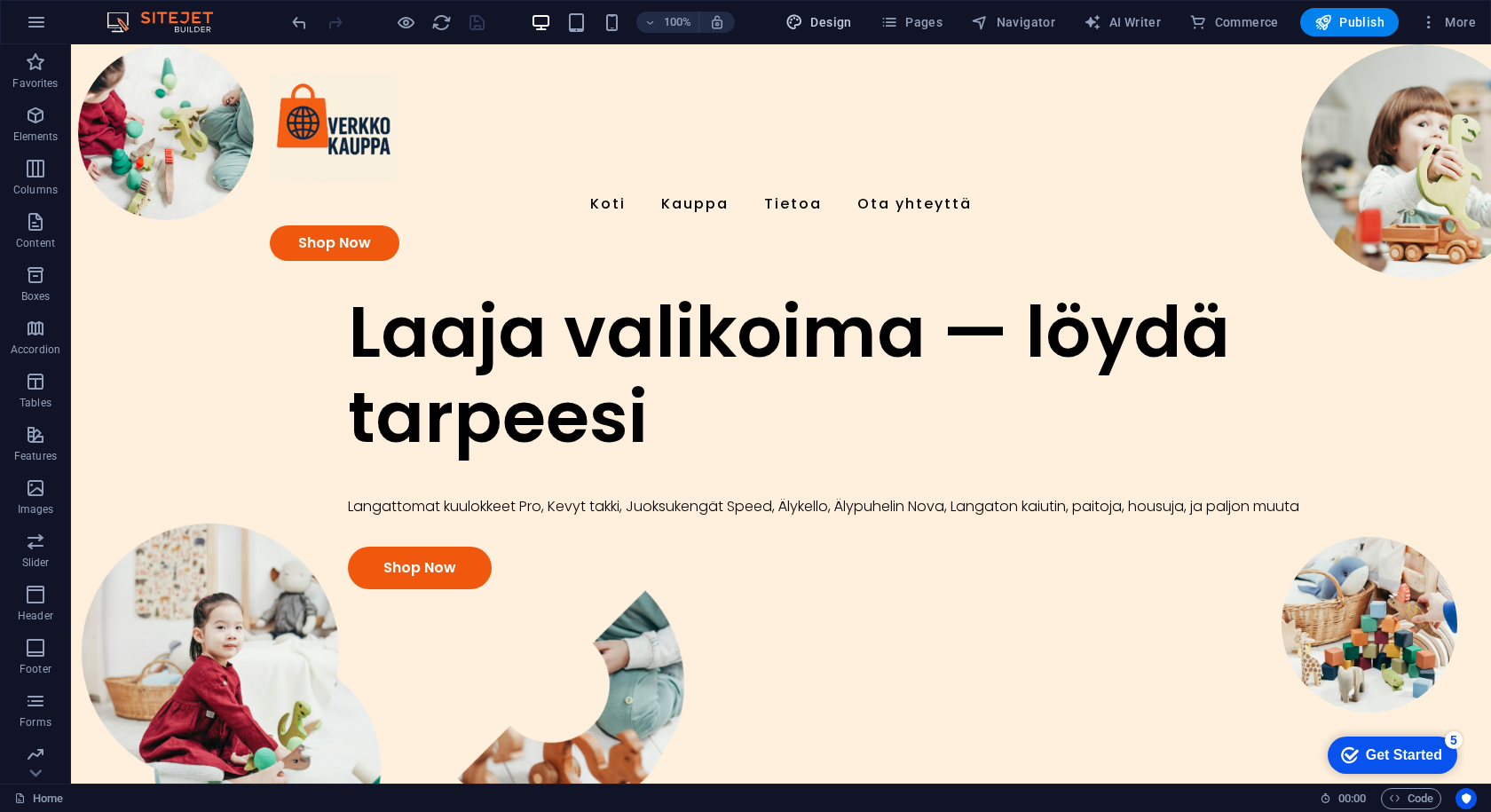
click at [821, 8] on button "Design" at bounding box center [819, 22] width 80 height 28
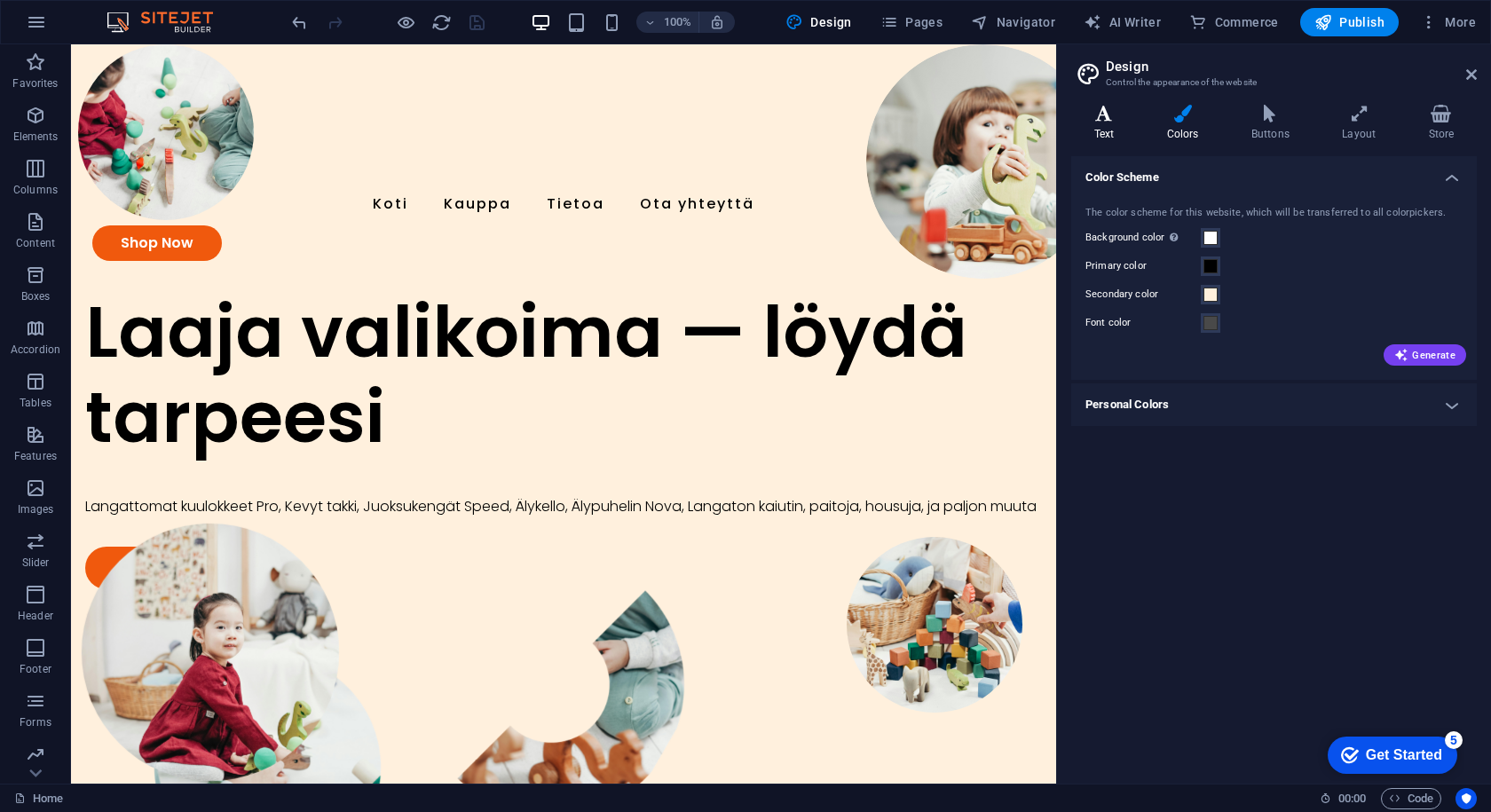
click at [1099, 119] on icon at bounding box center [1105, 113] width 66 height 17
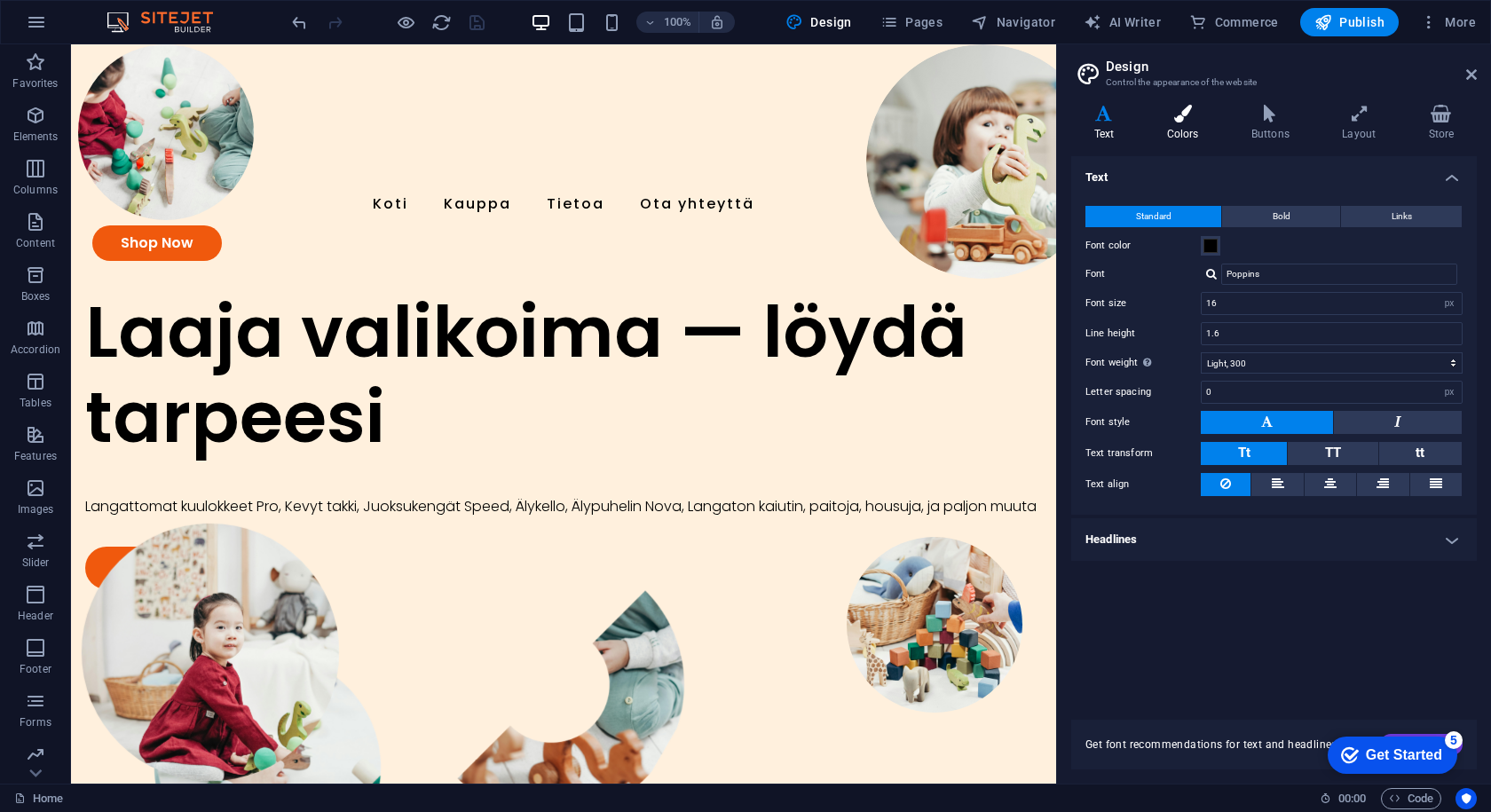
click at [1158, 111] on icon at bounding box center [1183, 113] width 78 height 17
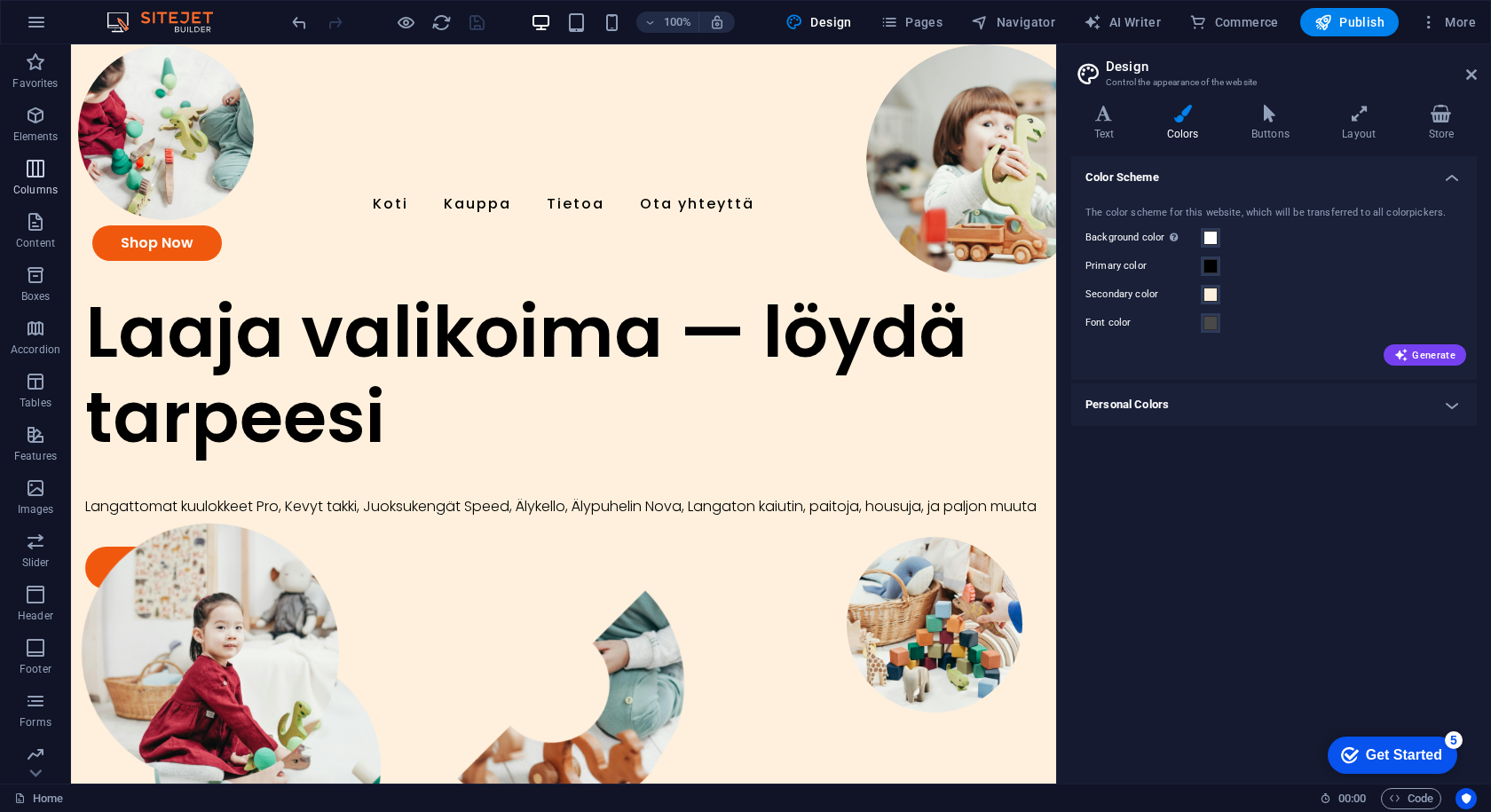
click at [28, 174] on icon "button" at bounding box center [35, 168] width 21 height 21
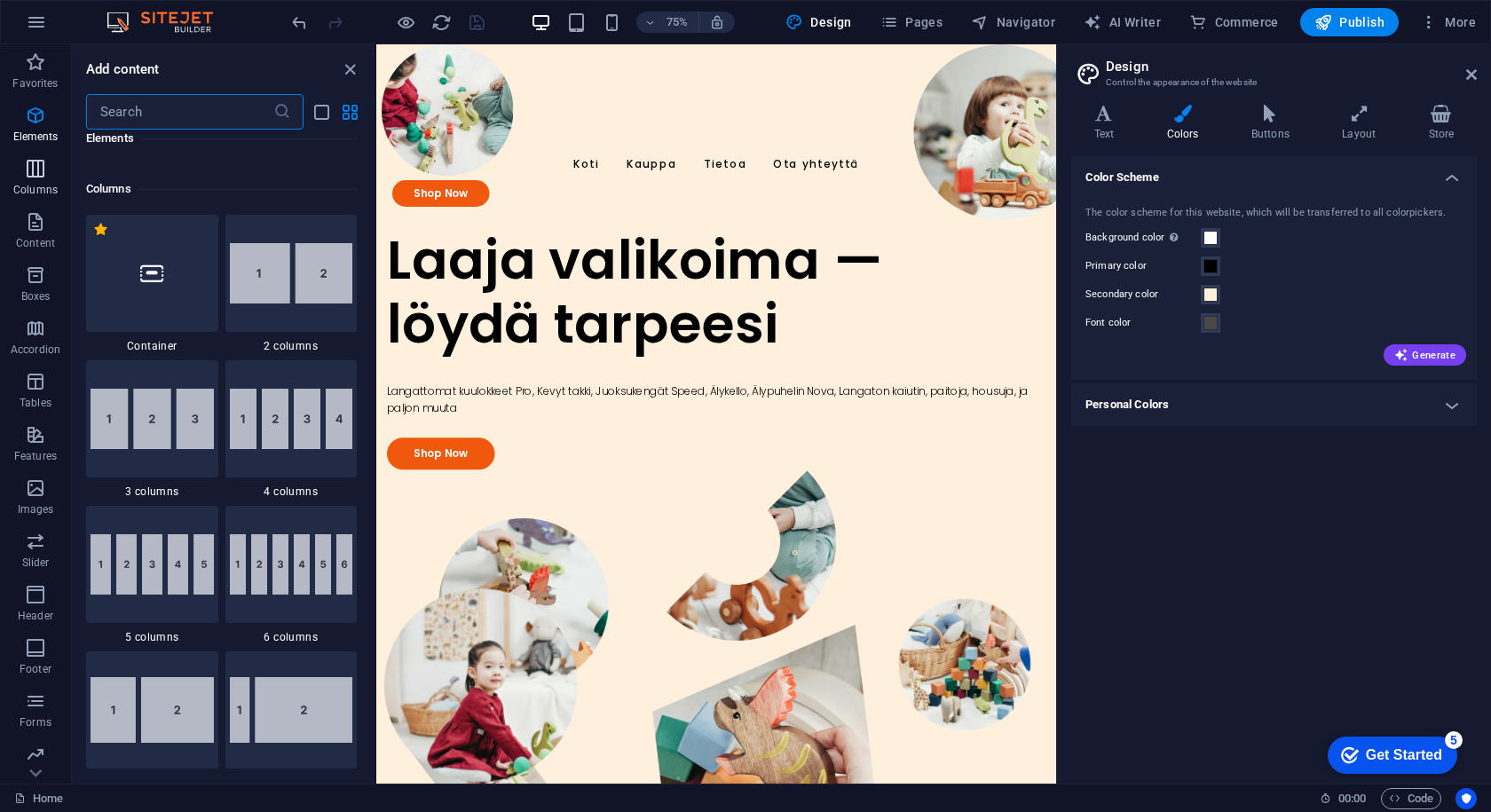
scroll to position [879, 0]
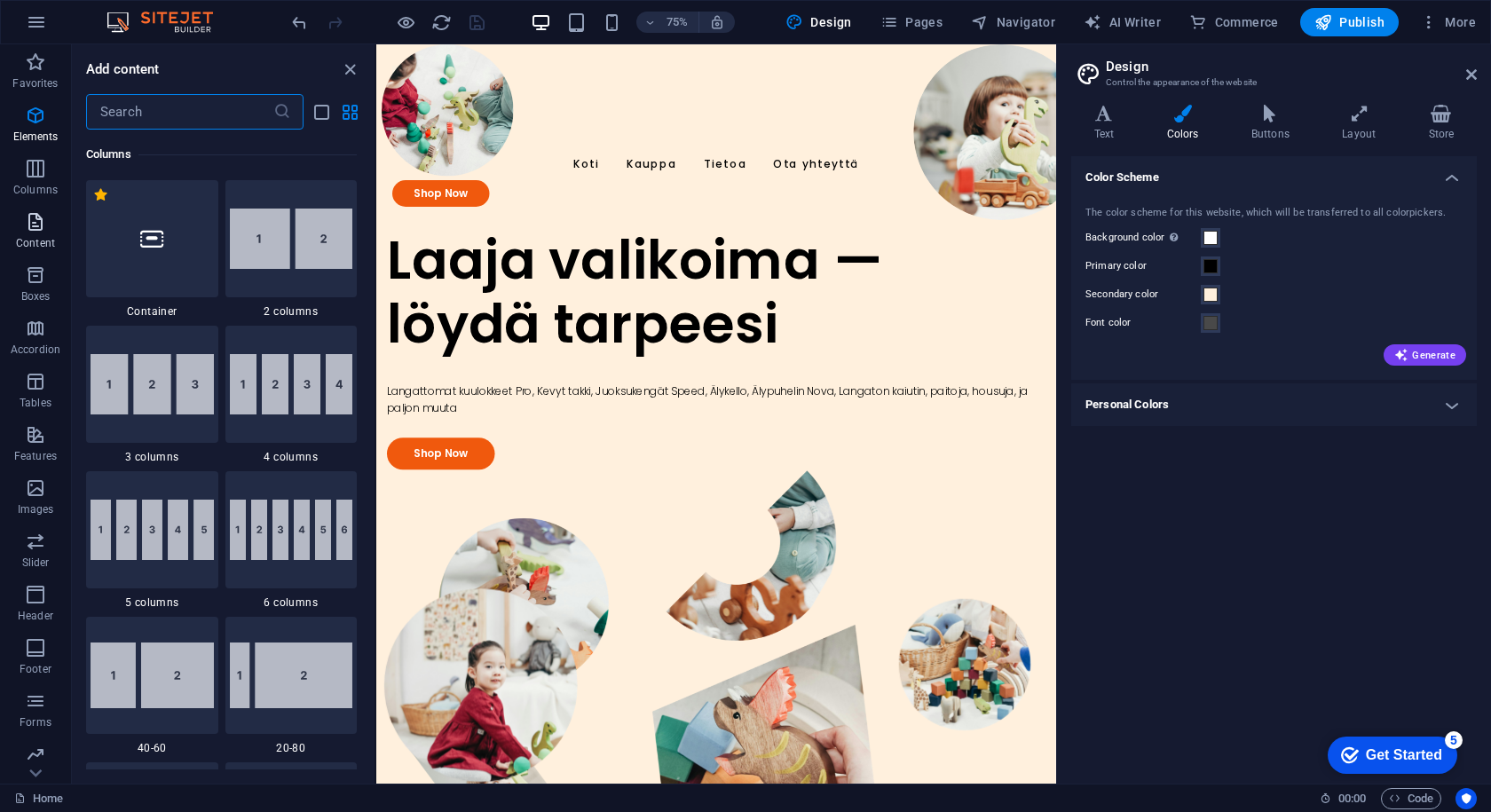
click at [36, 226] on icon "button" at bounding box center [35, 221] width 21 height 21
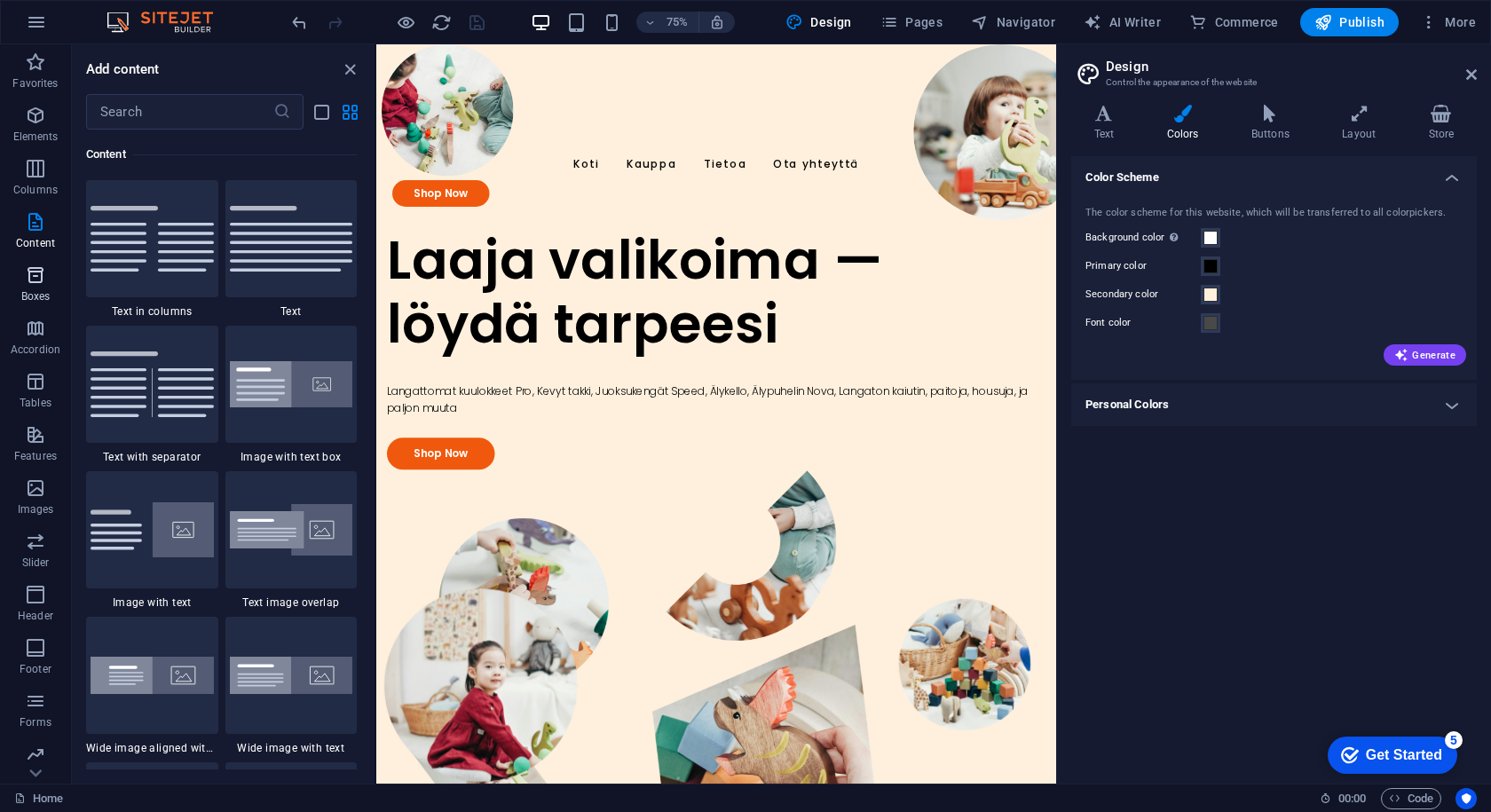
click at [33, 279] on icon "button" at bounding box center [35, 275] width 21 height 21
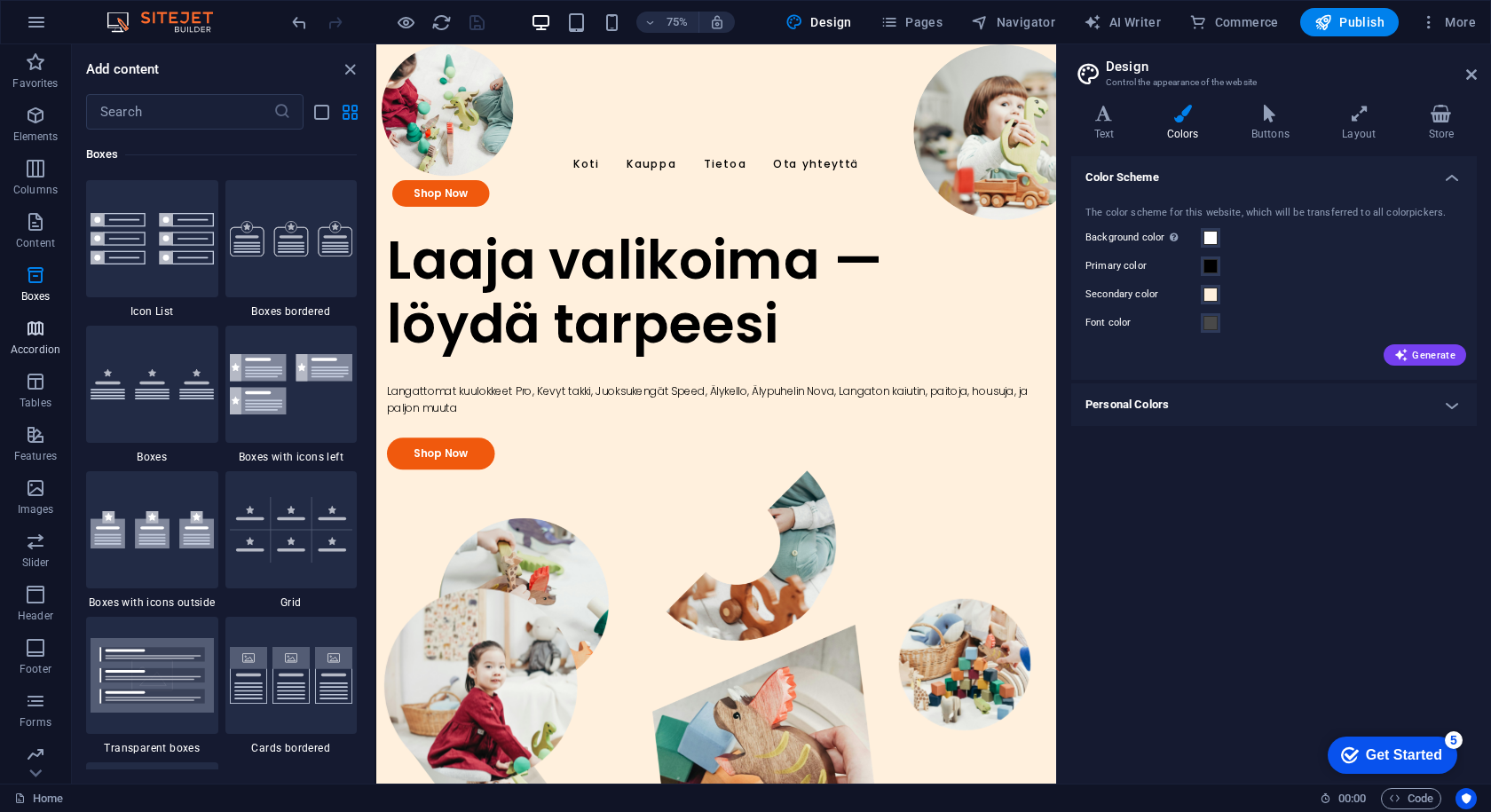
click at [30, 344] on p "Accordion" at bounding box center [36, 350] width 49 height 15
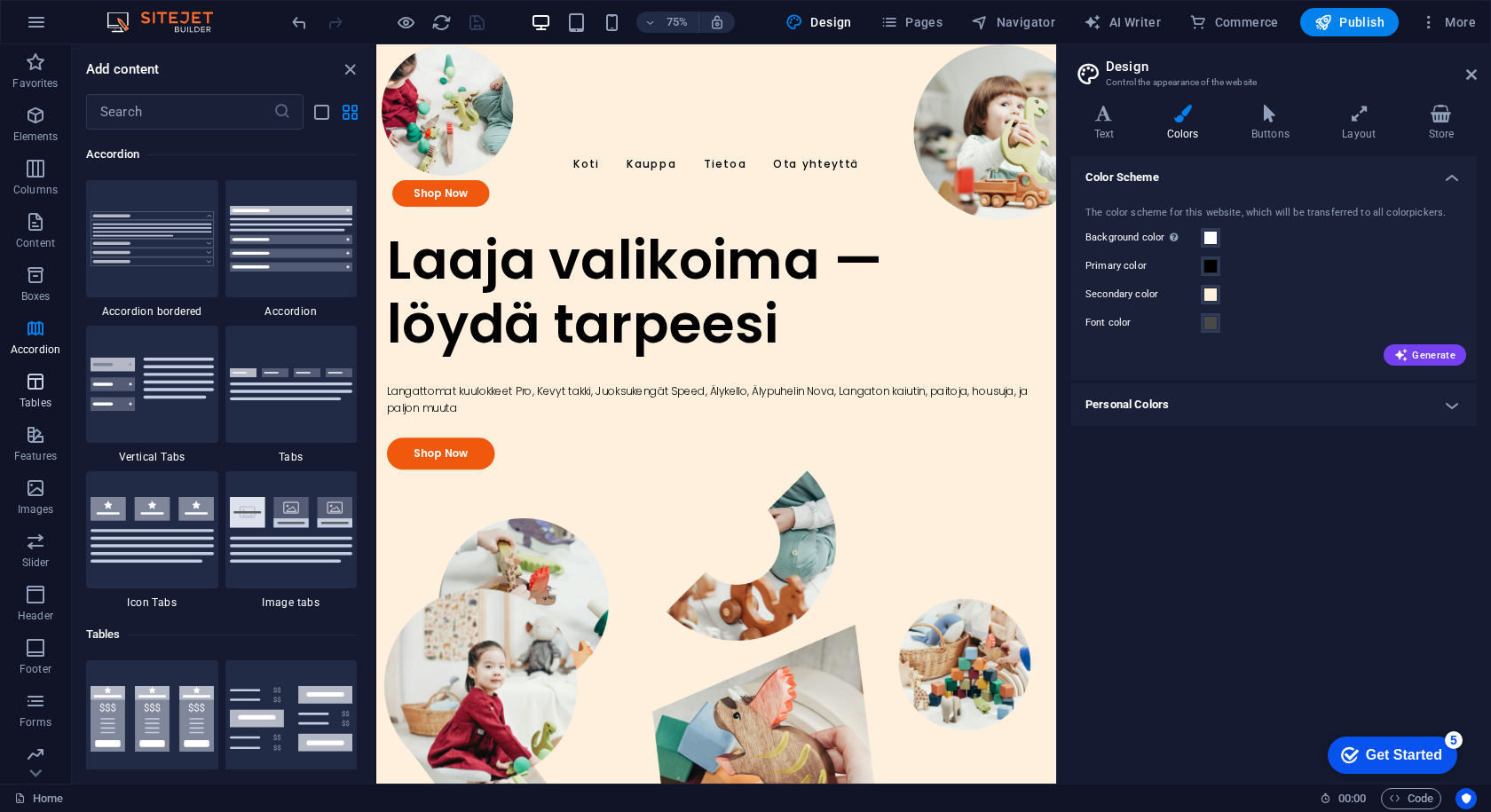
click at [31, 382] on icon "button" at bounding box center [35, 381] width 21 height 21
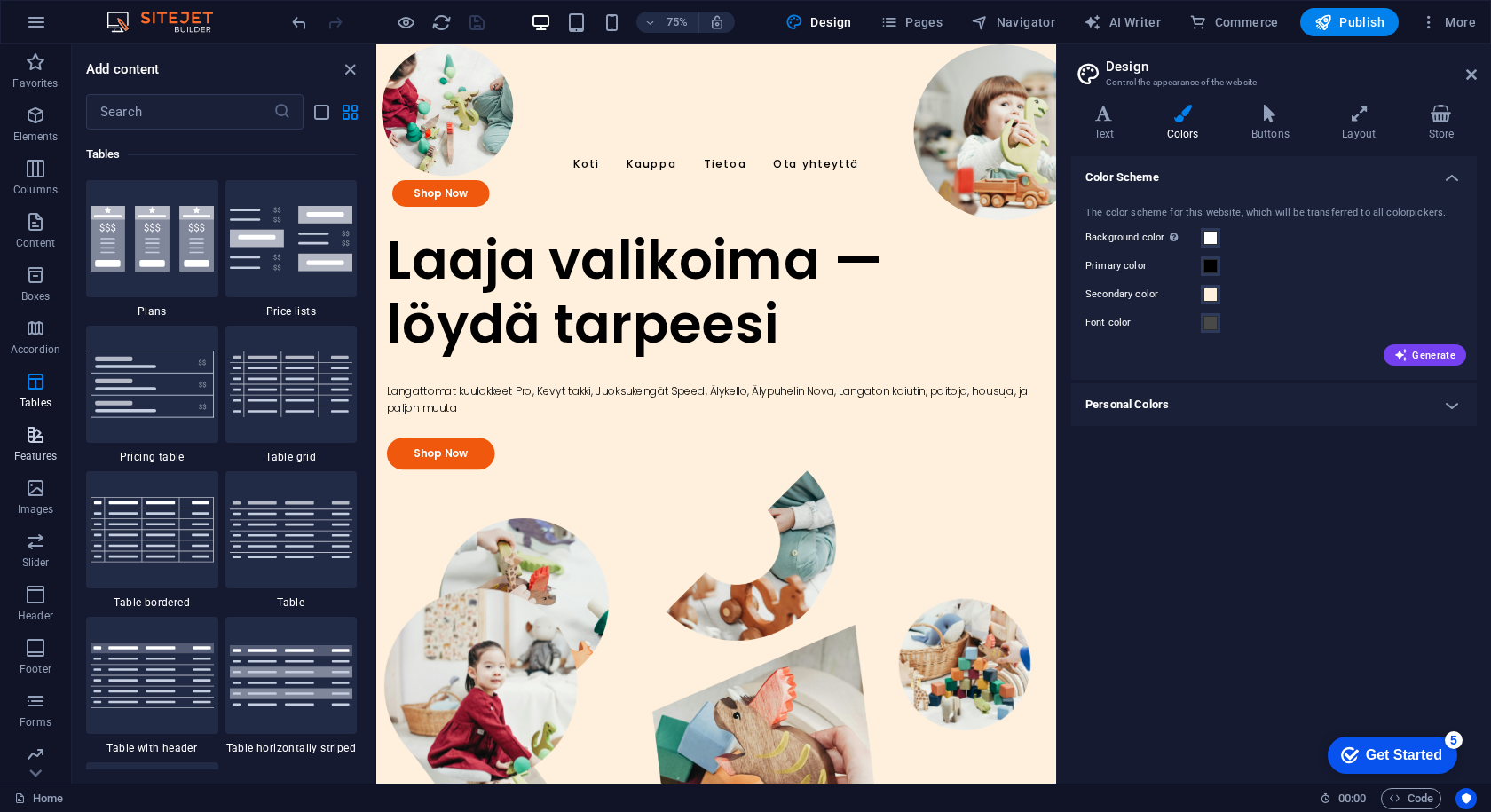
click at [26, 426] on icon "button" at bounding box center [35, 434] width 21 height 21
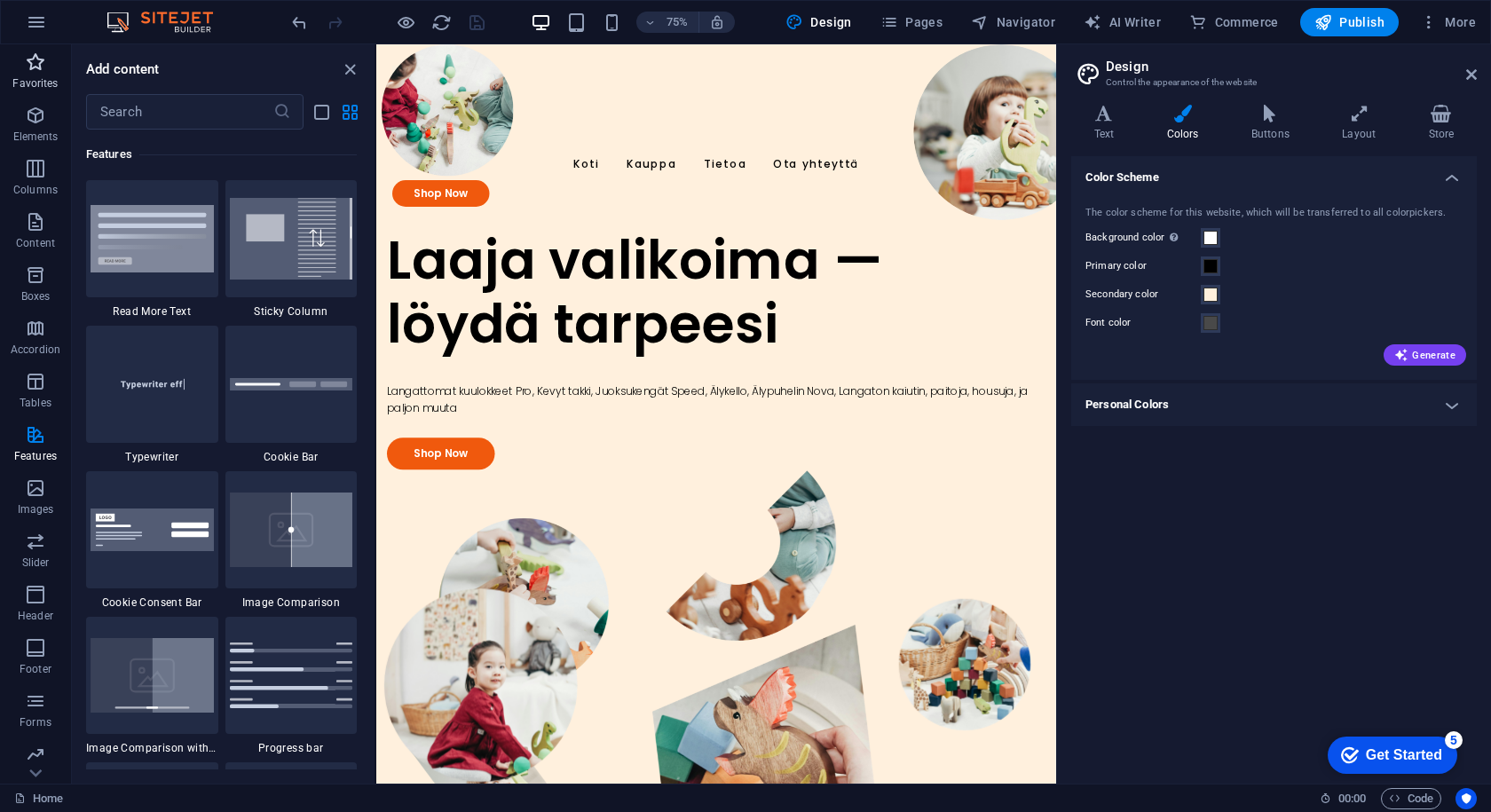
click at [31, 79] on p "Favorites" at bounding box center [36, 84] width 46 height 15
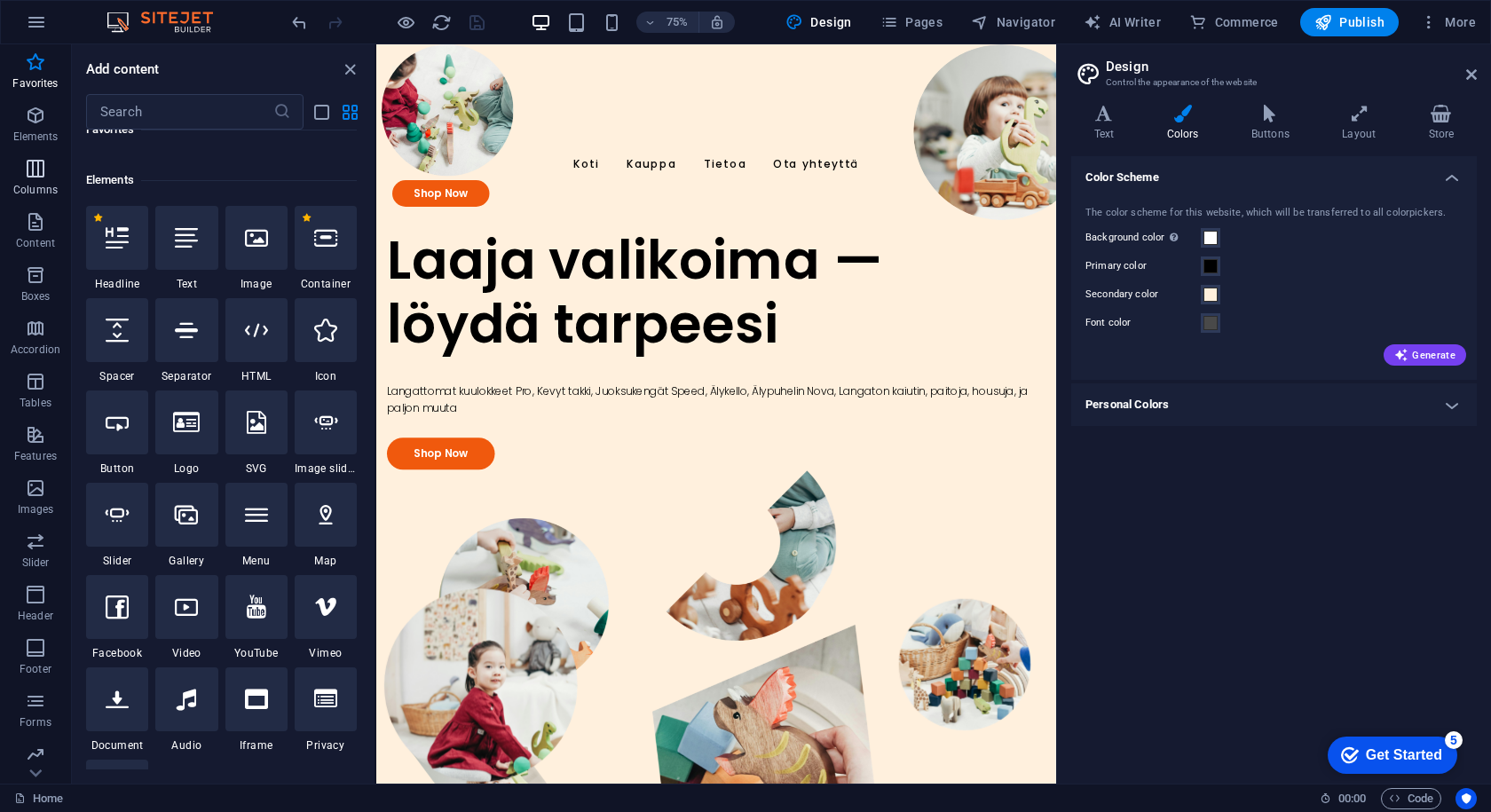
scroll to position [0, 0]
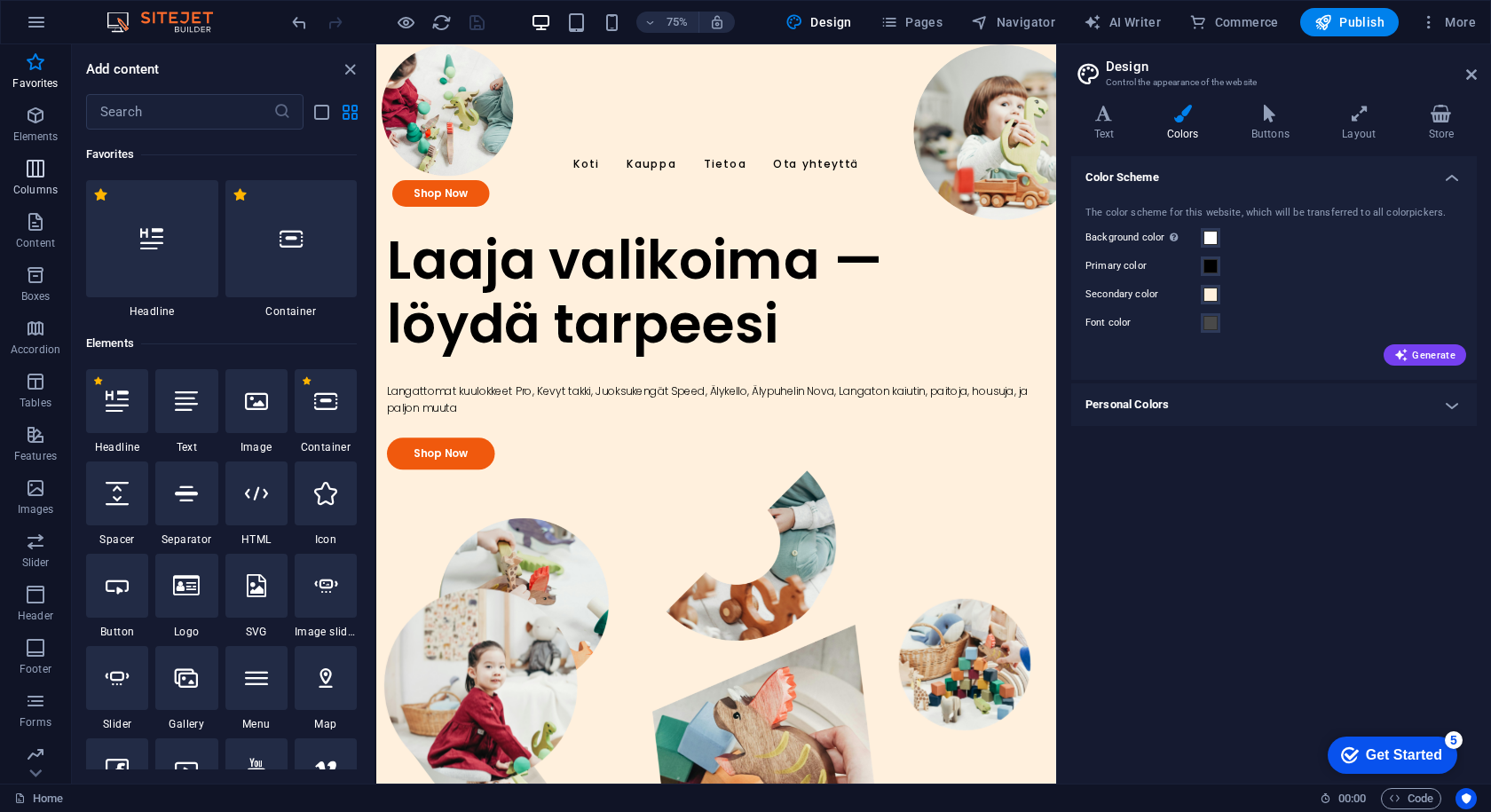
click at [14, 172] on span "Columns" at bounding box center [36, 179] width 71 height 43
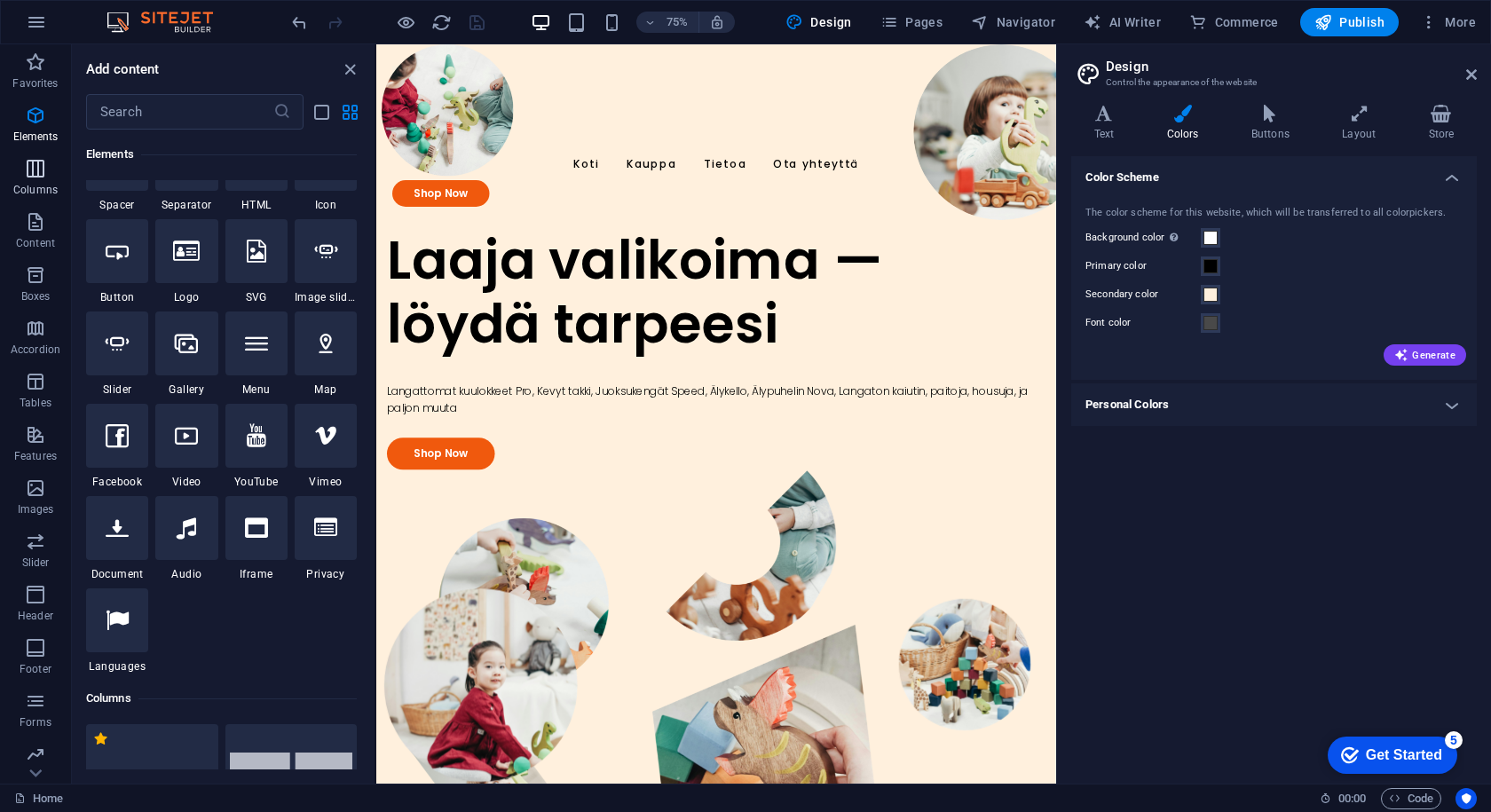
scroll to position [879, 0]
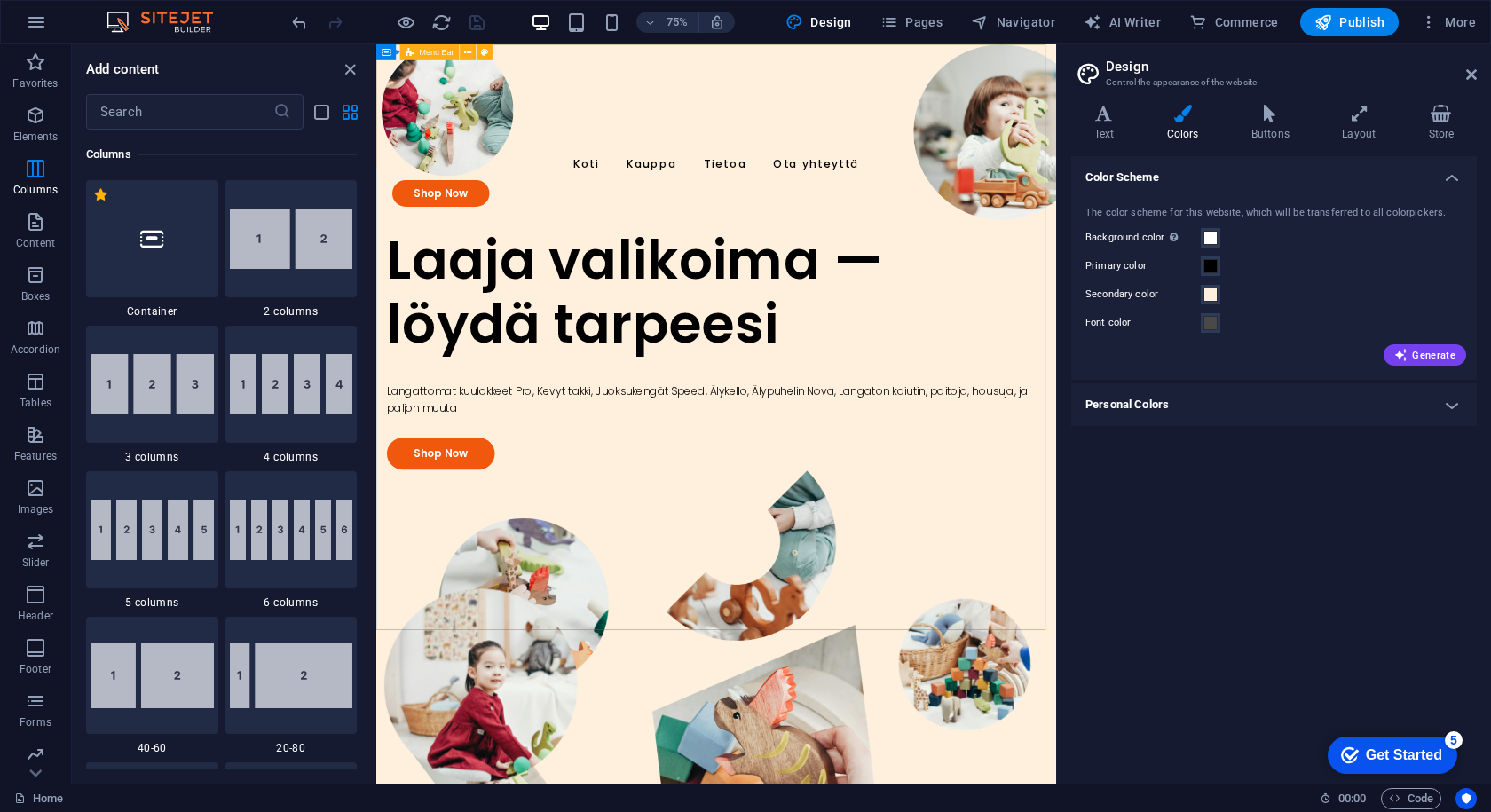
click at [439, 57] on span "Menu Bar" at bounding box center [438, 52] width 35 height 8
click at [387, 57] on icon at bounding box center [386, 52] width 10 height 16
click at [416, 53] on span "Container" at bounding box center [414, 52] width 35 height 8
select select "header"
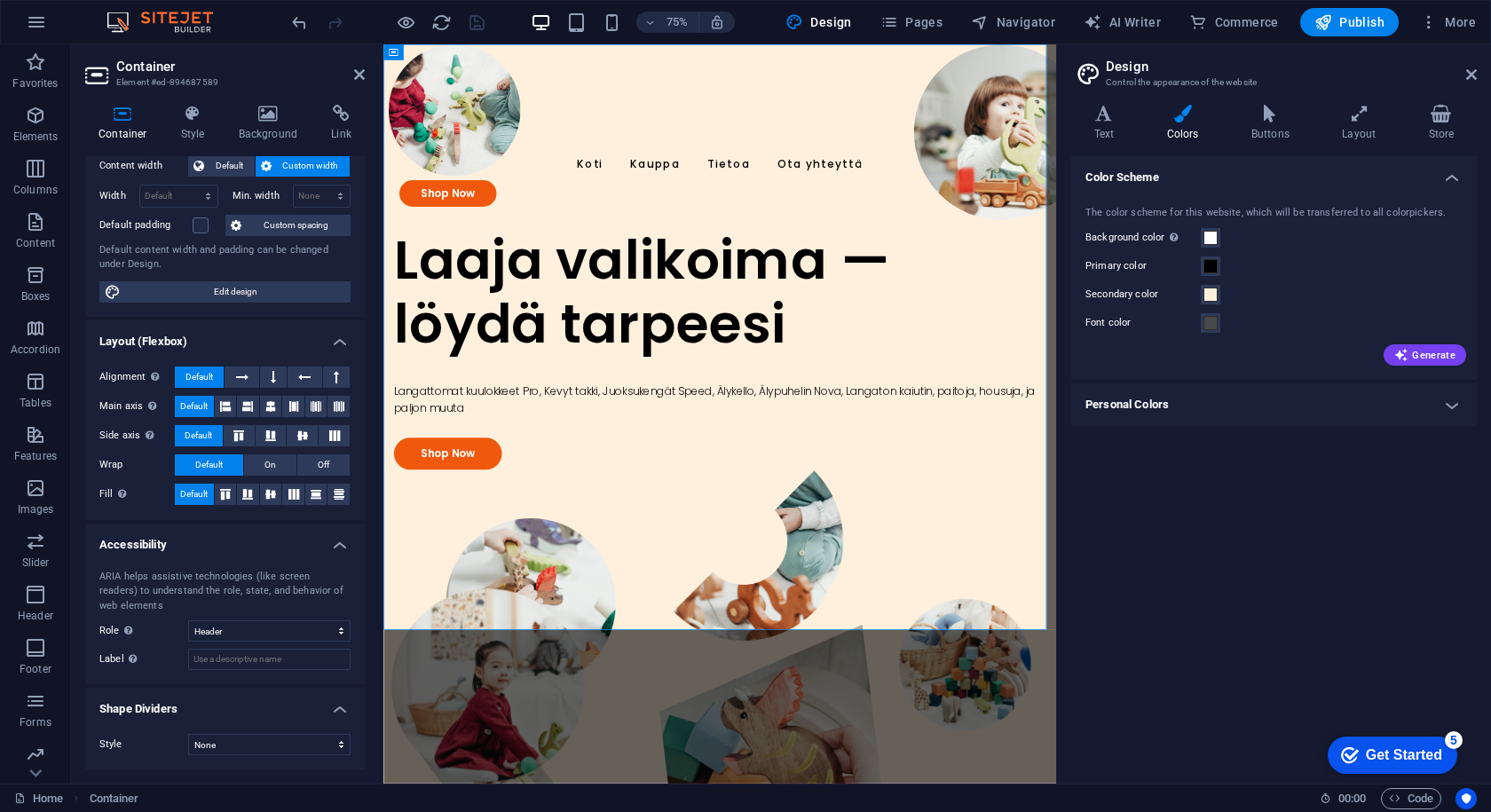
scroll to position [0, 0]
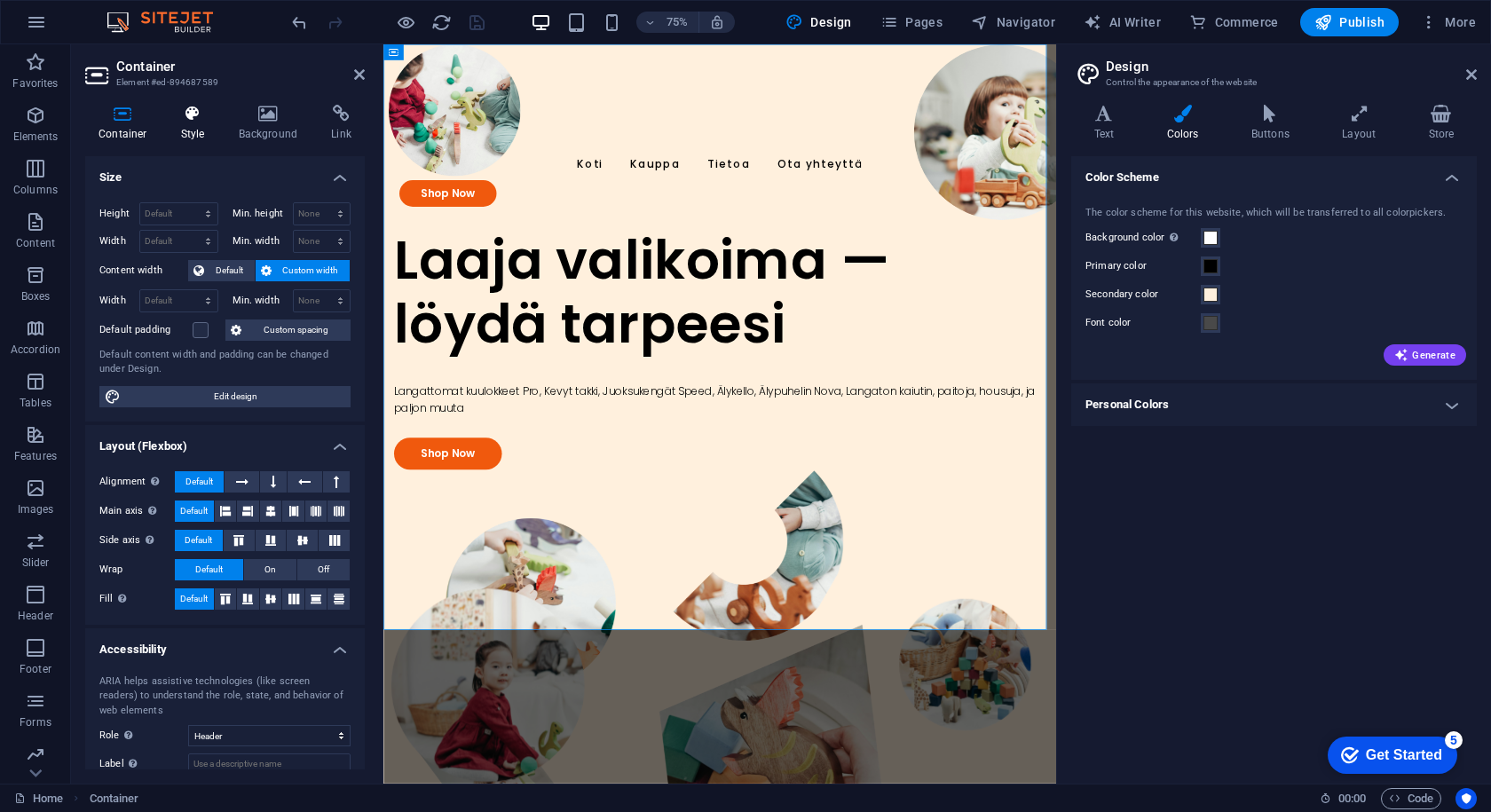
click at [178, 128] on h4 "Style" at bounding box center [196, 123] width 58 height 37
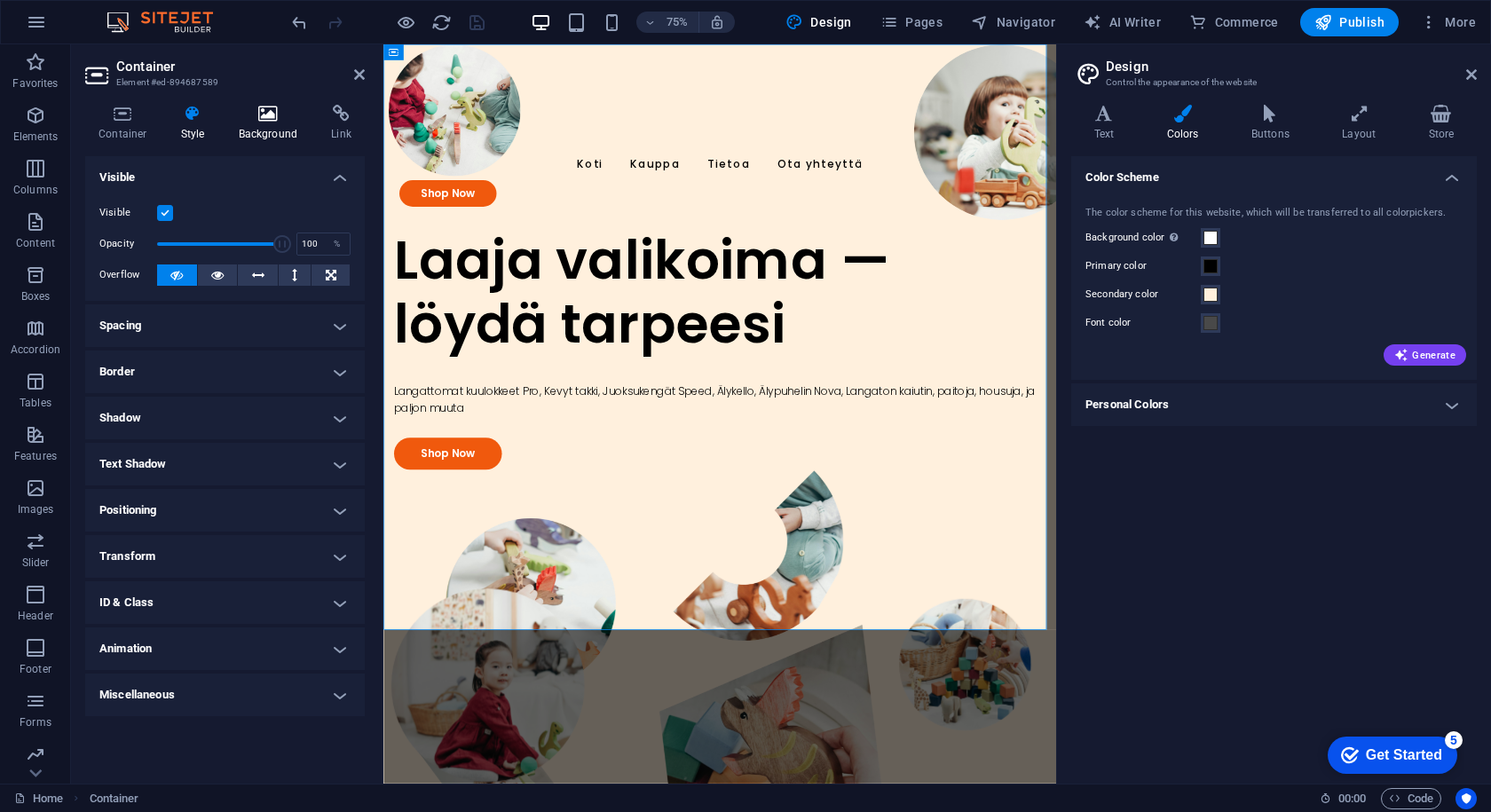
click at [245, 120] on icon at bounding box center [269, 113] width 86 height 17
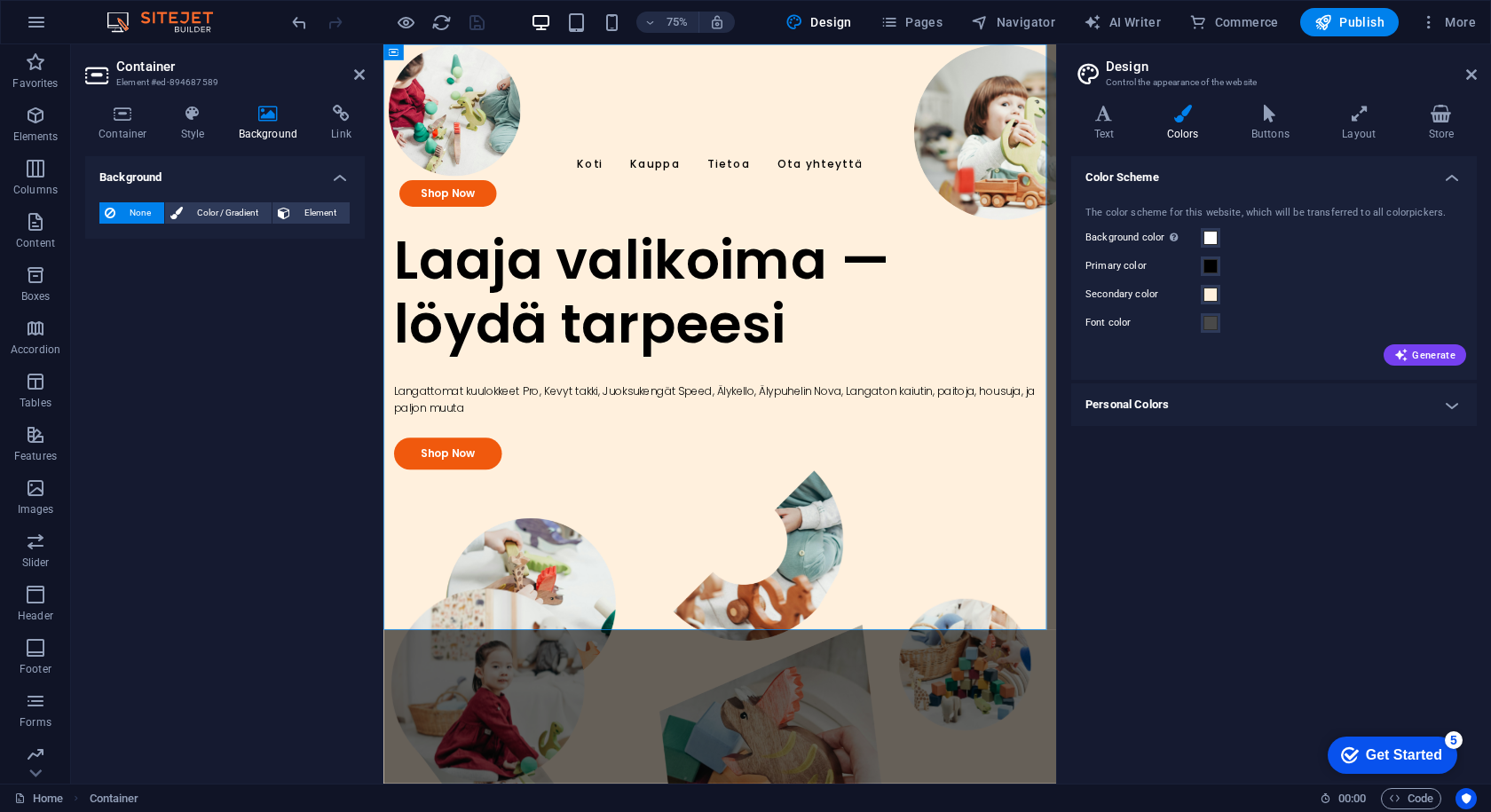
click at [212, 224] on div "None Color / Gradient Element" at bounding box center [225, 214] width 251 height 22
click at [213, 215] on span "Color / Gradient" at bounding box center [227, 213] width 79 height 21
click at [102, 290] on span at bounding box center [111, 283] width 19 height 19
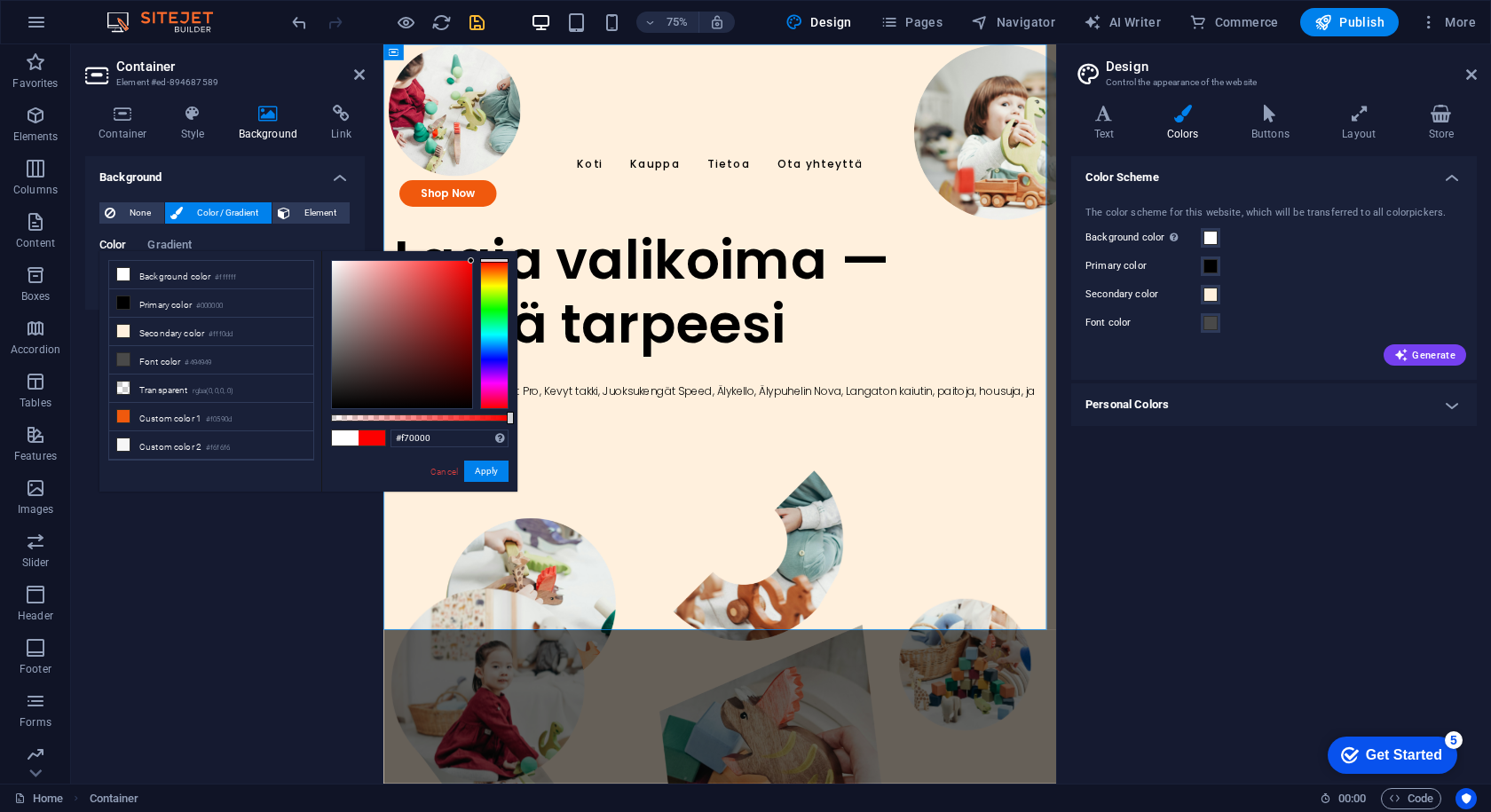
drag, startPoint x: 463, startPoint y: 262, endPoint x: 554, endPoint y: 266, distance: 91.1
click at [554, 266] on body "juhkor23.treok.io Home Favorites Elements Columns Content Boxes Accordion Table…" at bounding box center [746, 406] width 1491 height 812
type input "#f50000"
click at [497, 454] on div "#f50000 Supported formats #0852ed rgb(8, 82, 237) rgba(8, 82, 237, 90%) hsv(221…" at bounding box center [419, 500] width 196 height 498
click at [485, 468] on button "Apply" at bounding box center [486, 470] width 45 height 21
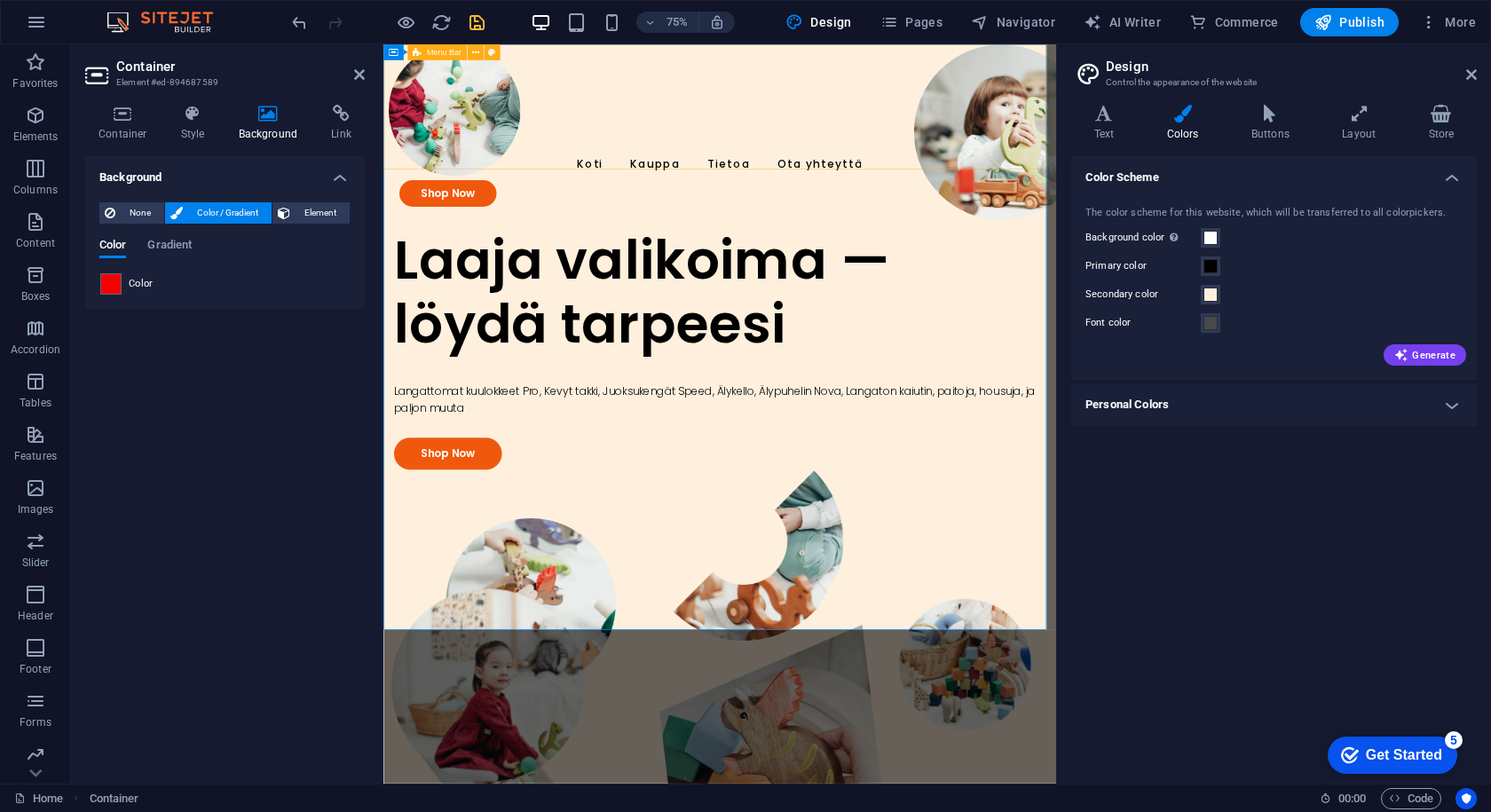
click at [587, 78] on div "Koti Kauppa Tietoa Ota yhteyttä Shop Now" at bounding box center [832, 167] width 897 height 245
click at [181, 238] on span "Gradient" at bounding box center [169, 247] width 45 height 25
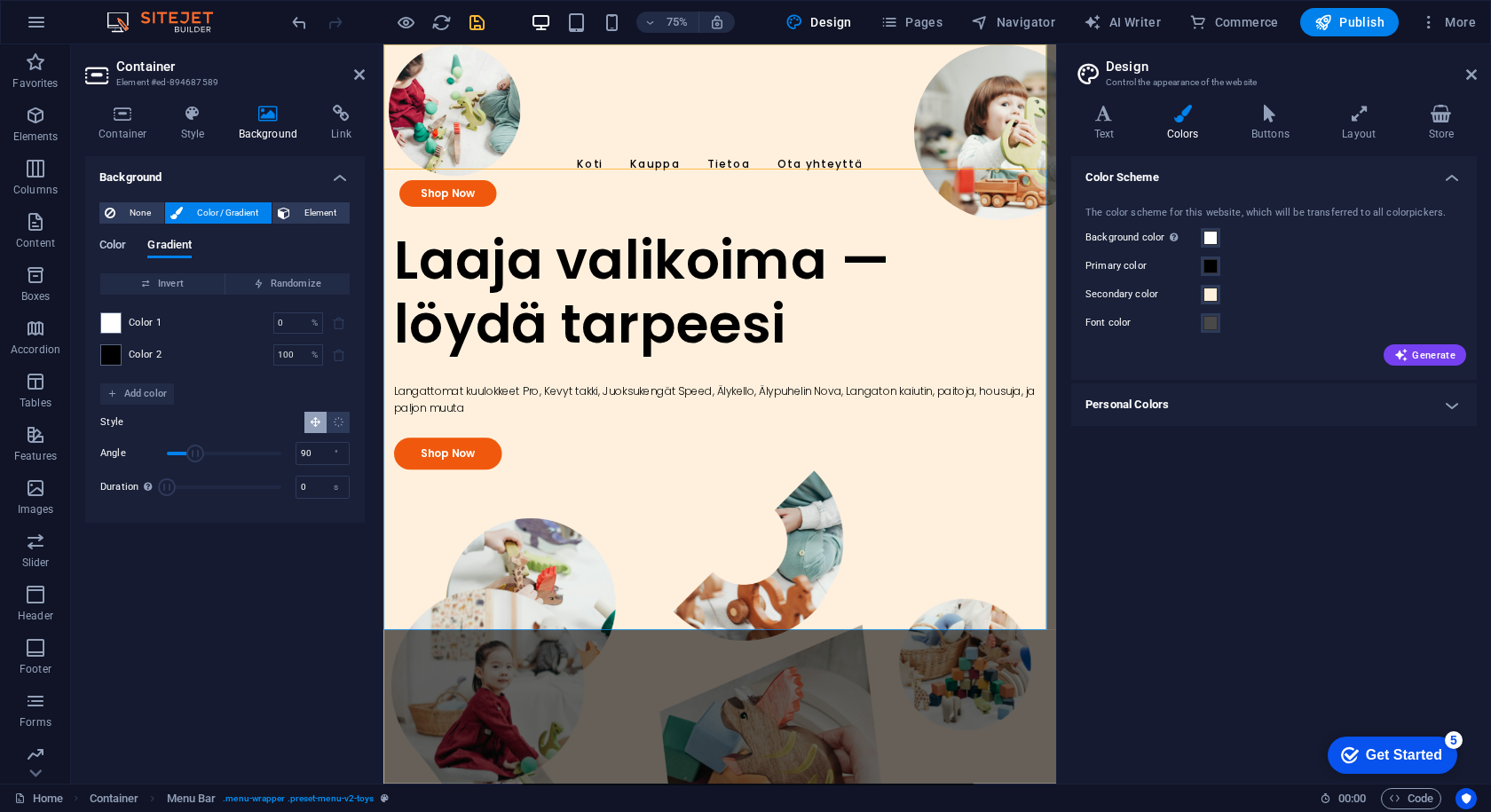
click at [123, 246] on span "Color" at bounding box center [112, 247] width 26 height 25
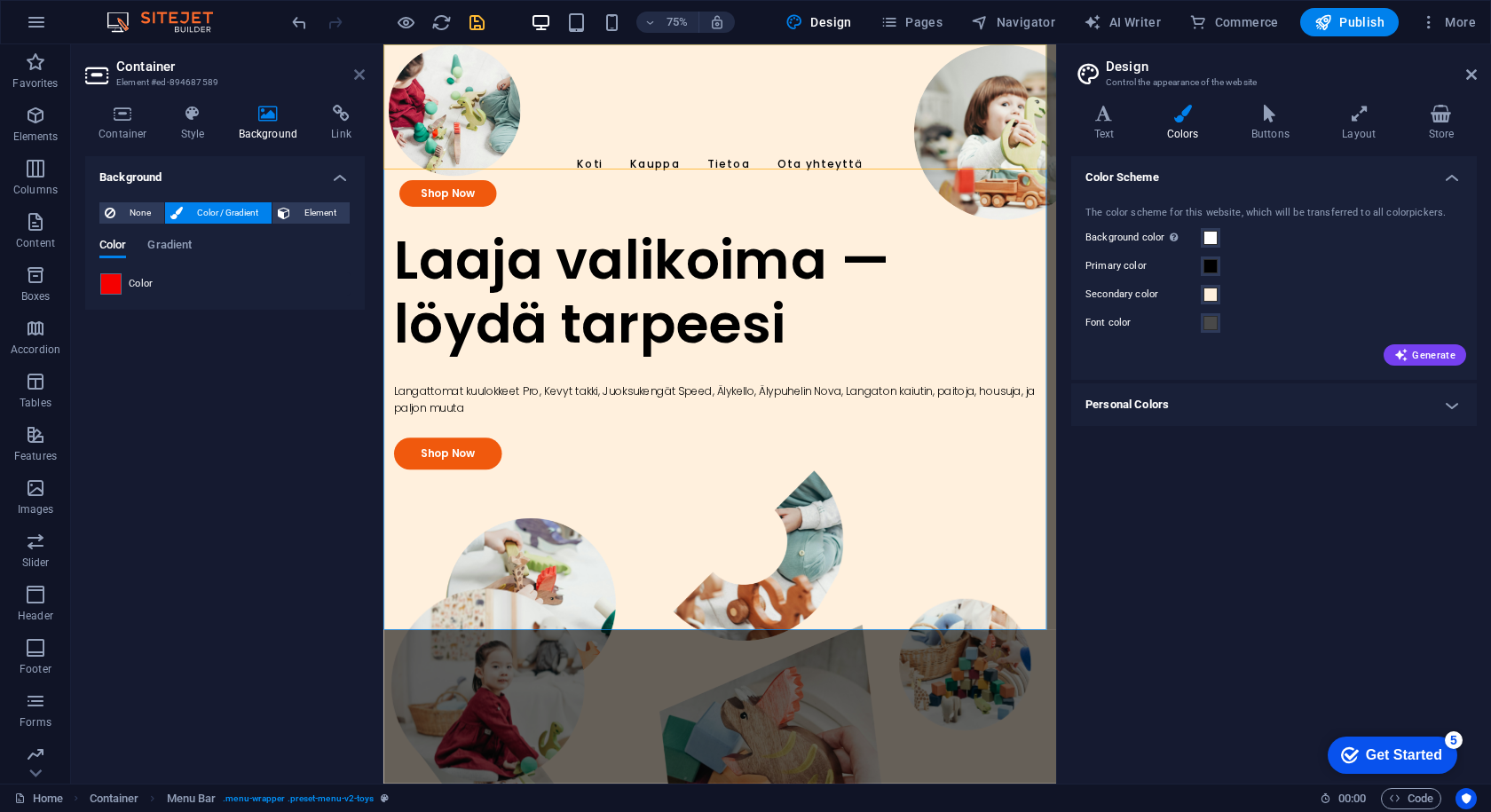
click at [356, 77] on icon at bounding box center [360, 75] width 11 height 15
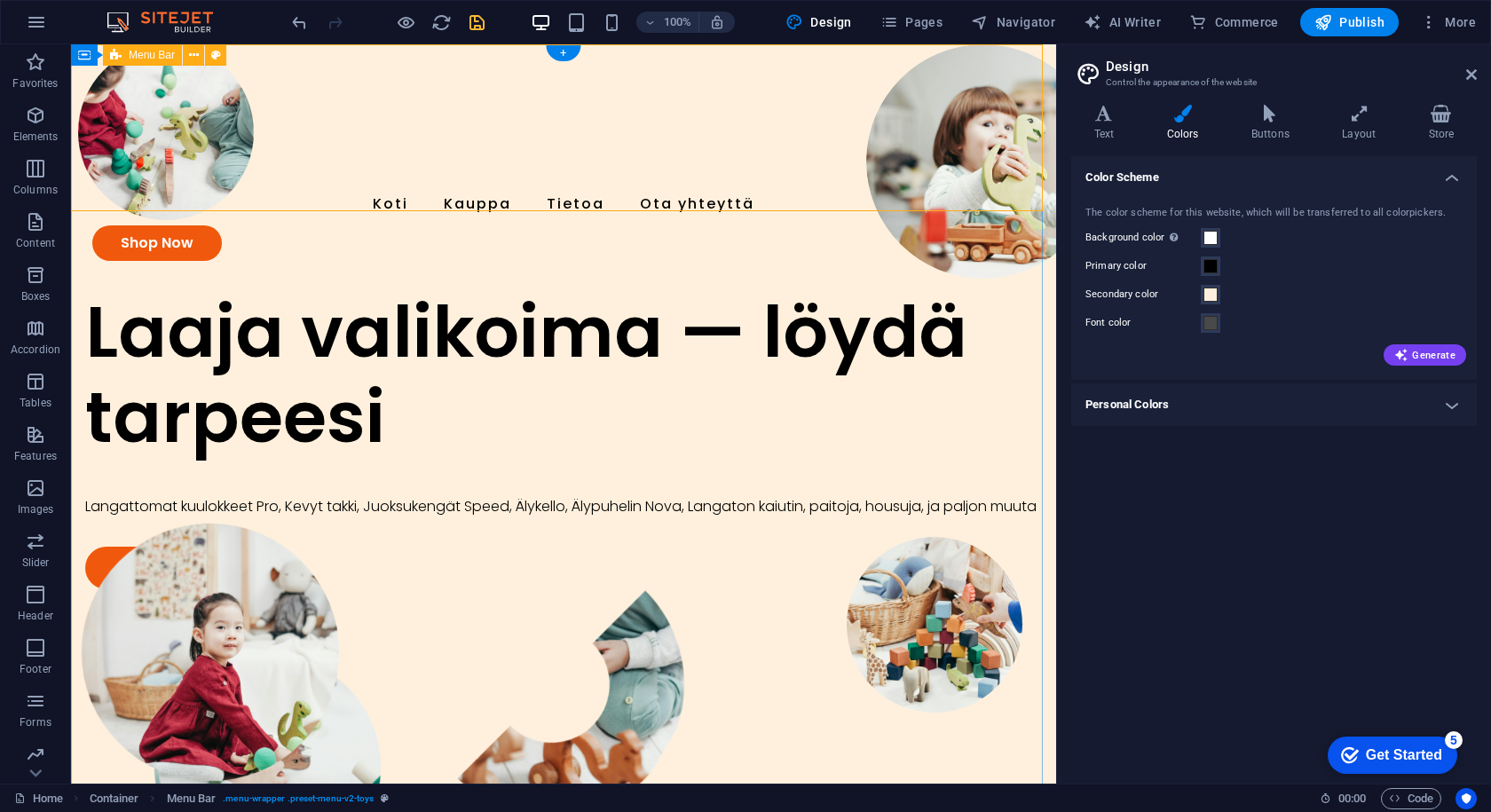
click at [386, 70] on div "Koti Kauppa Tietoa Ota yhteyttä Shop Now" at bounding box center [564, 167] width 986 height 245
click at [214, 48] on icon at bounding box center [216, 56] width 10 height 18
select select "rem"
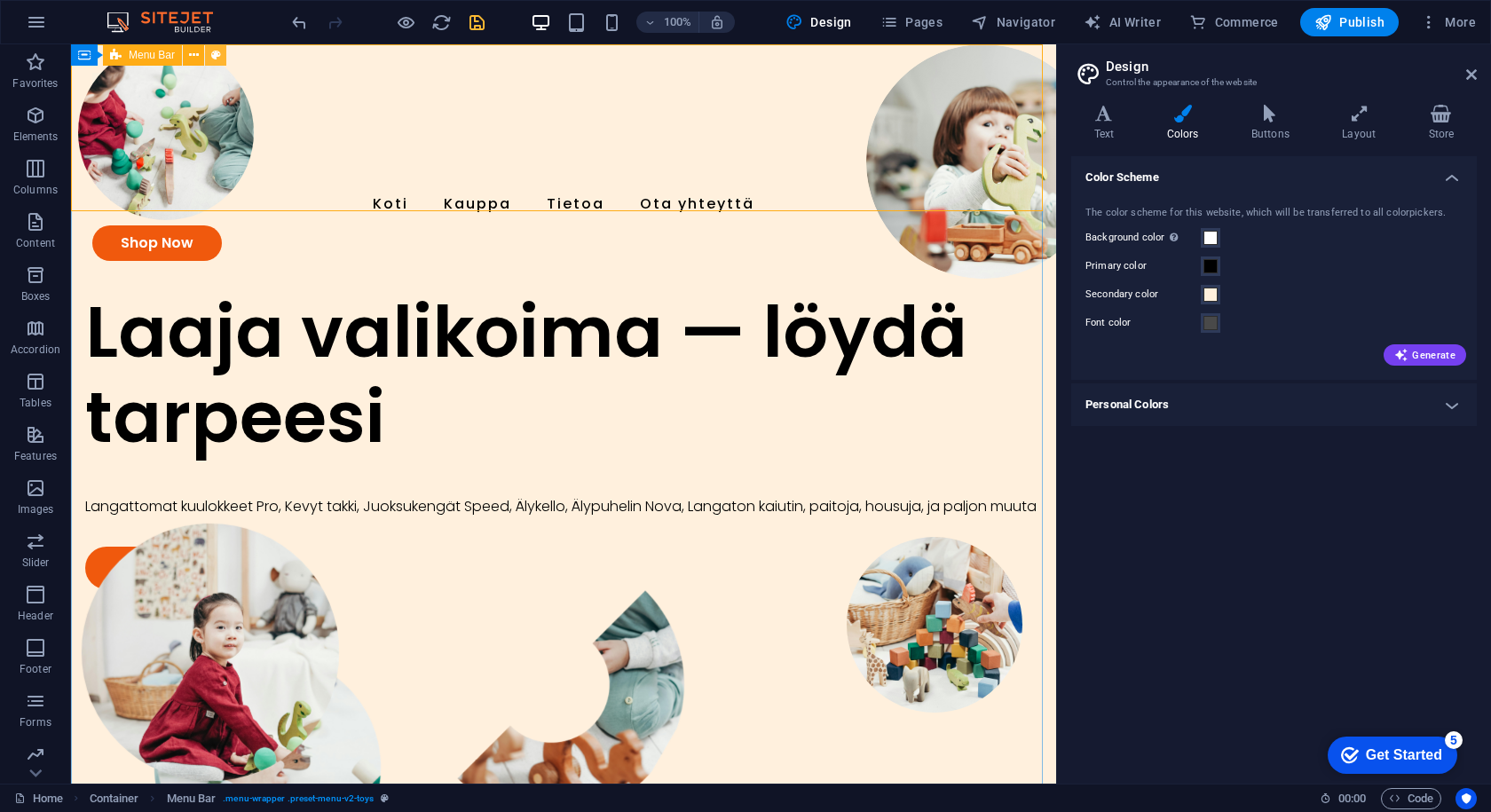
select select "rem"
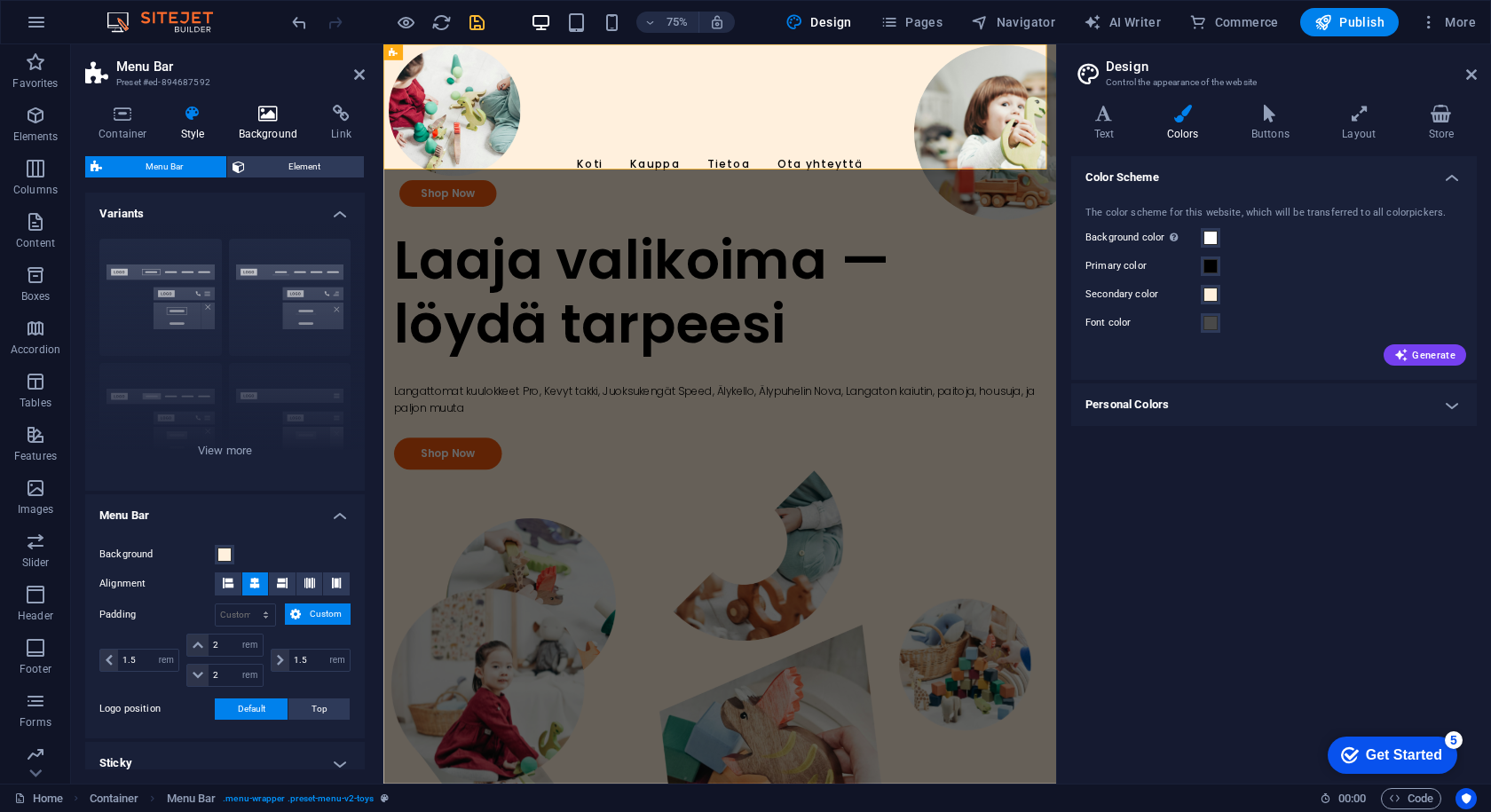
click at [273, 107] on icon at bounding box center [269, 113] width 86 height 17
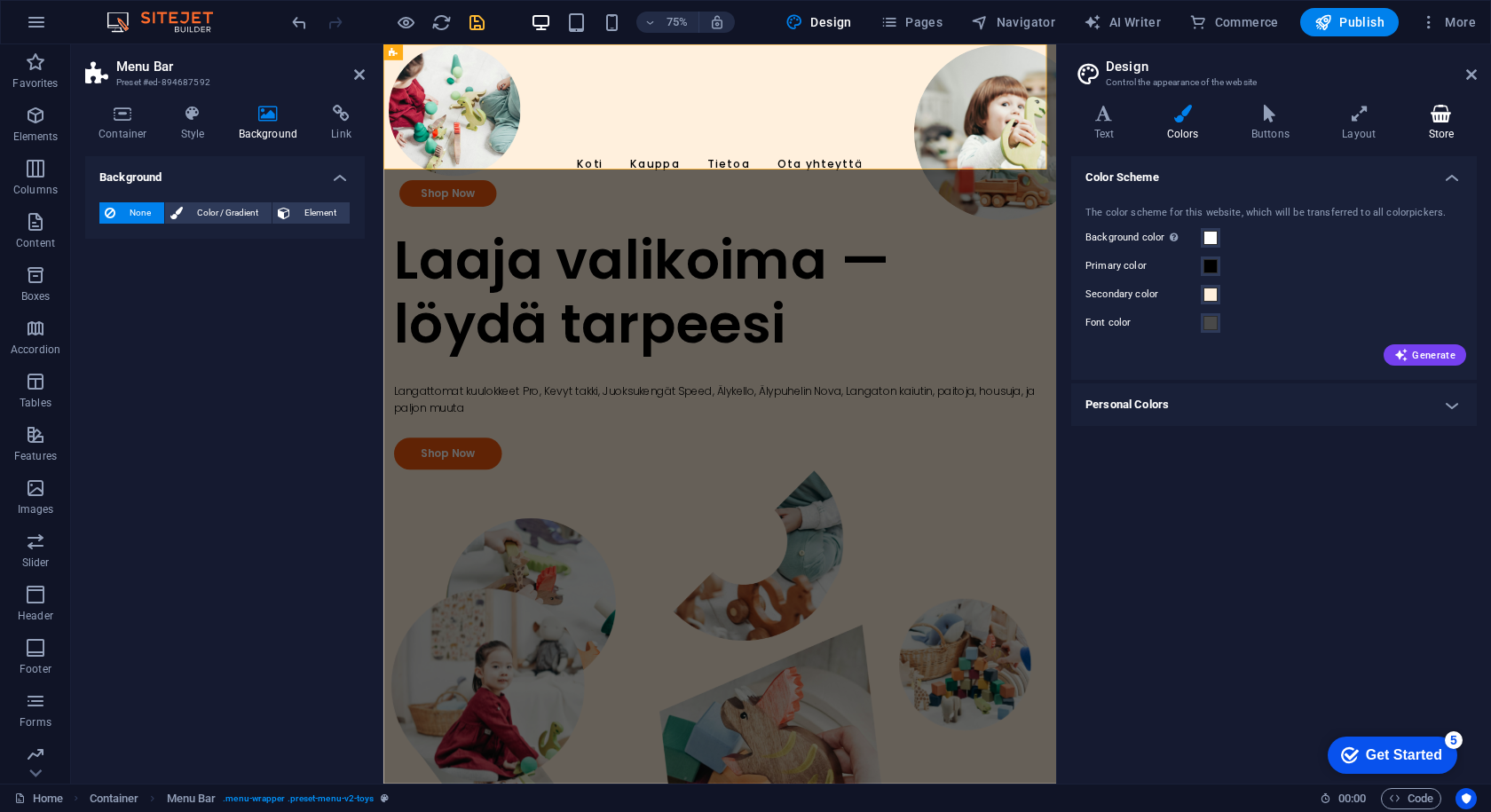
click at [1430, 129] on h4 "Store" at bounding box center [1442, 123] width 71 height 37
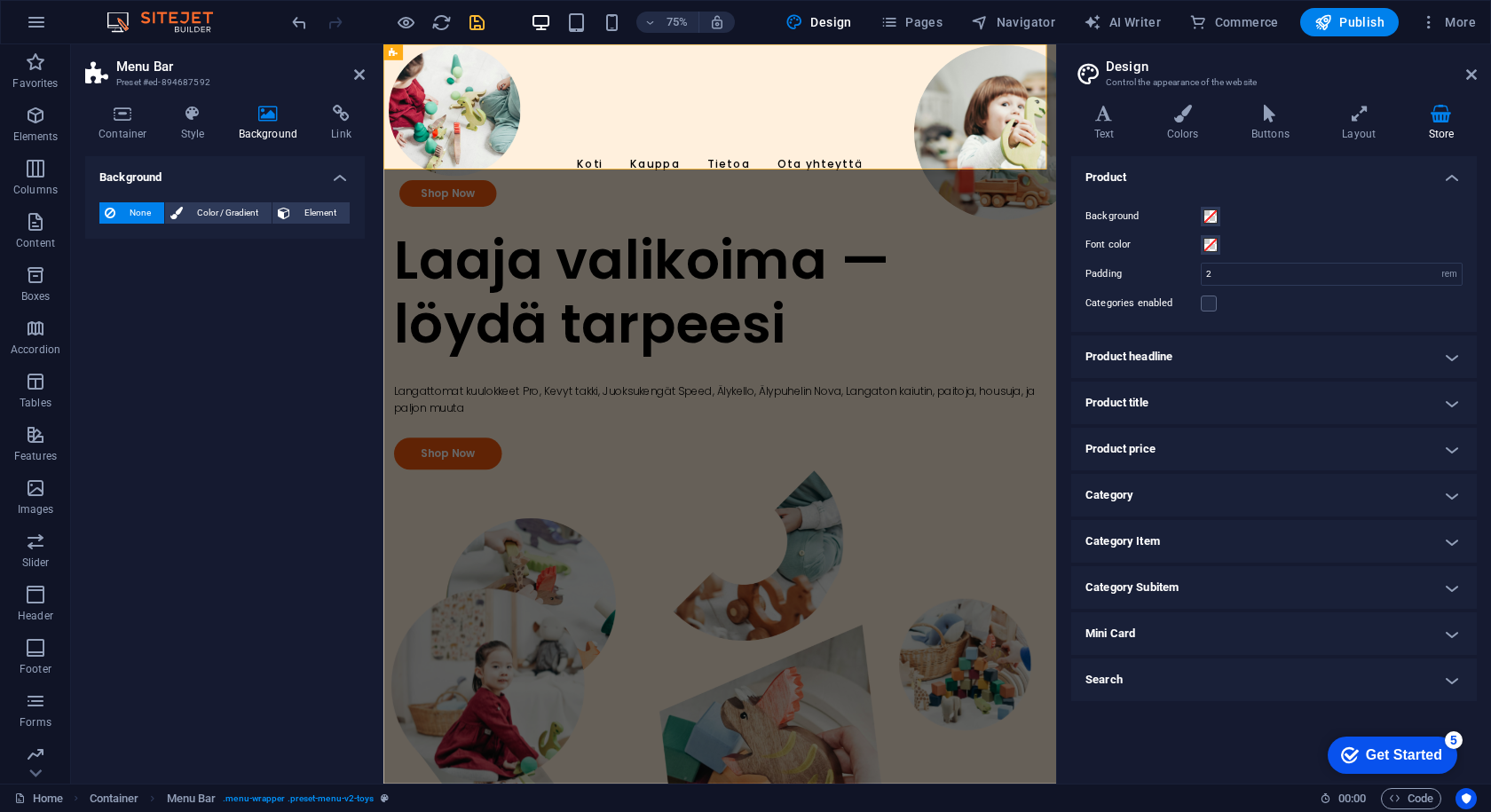
click at [1465, 69] on h2 "Design" at bounding box center [1292, 66] width 371 height 16
click at [1462, 73] on h2 "Design" at bounding box center [1292, 66] width 371 height 16
click at [1469, 74] on icon at bounding box center [1472, 75] width 11 height 15
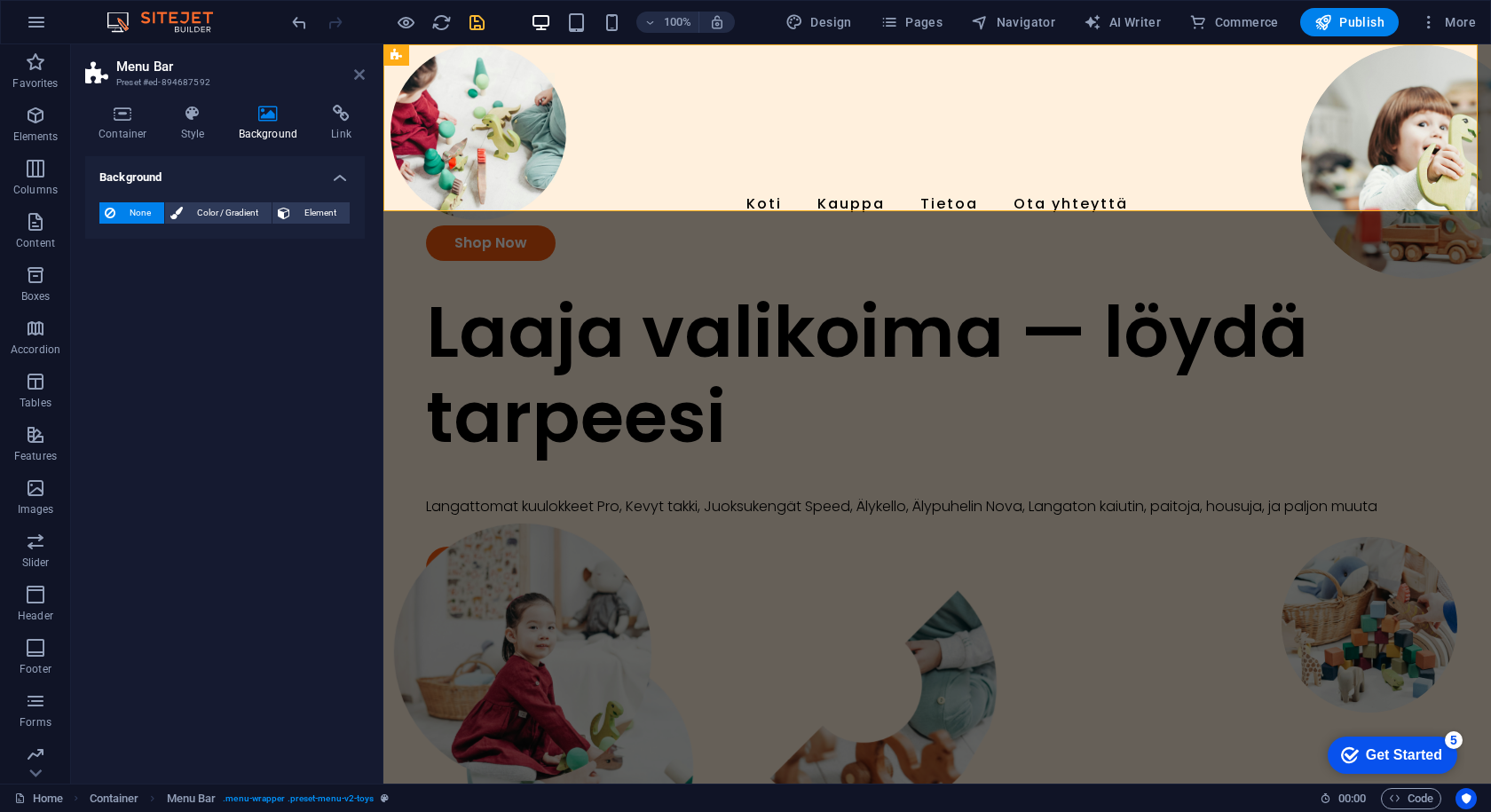
click at [359, 75] on icon at bounding box center [360, 75] width 11 height 15
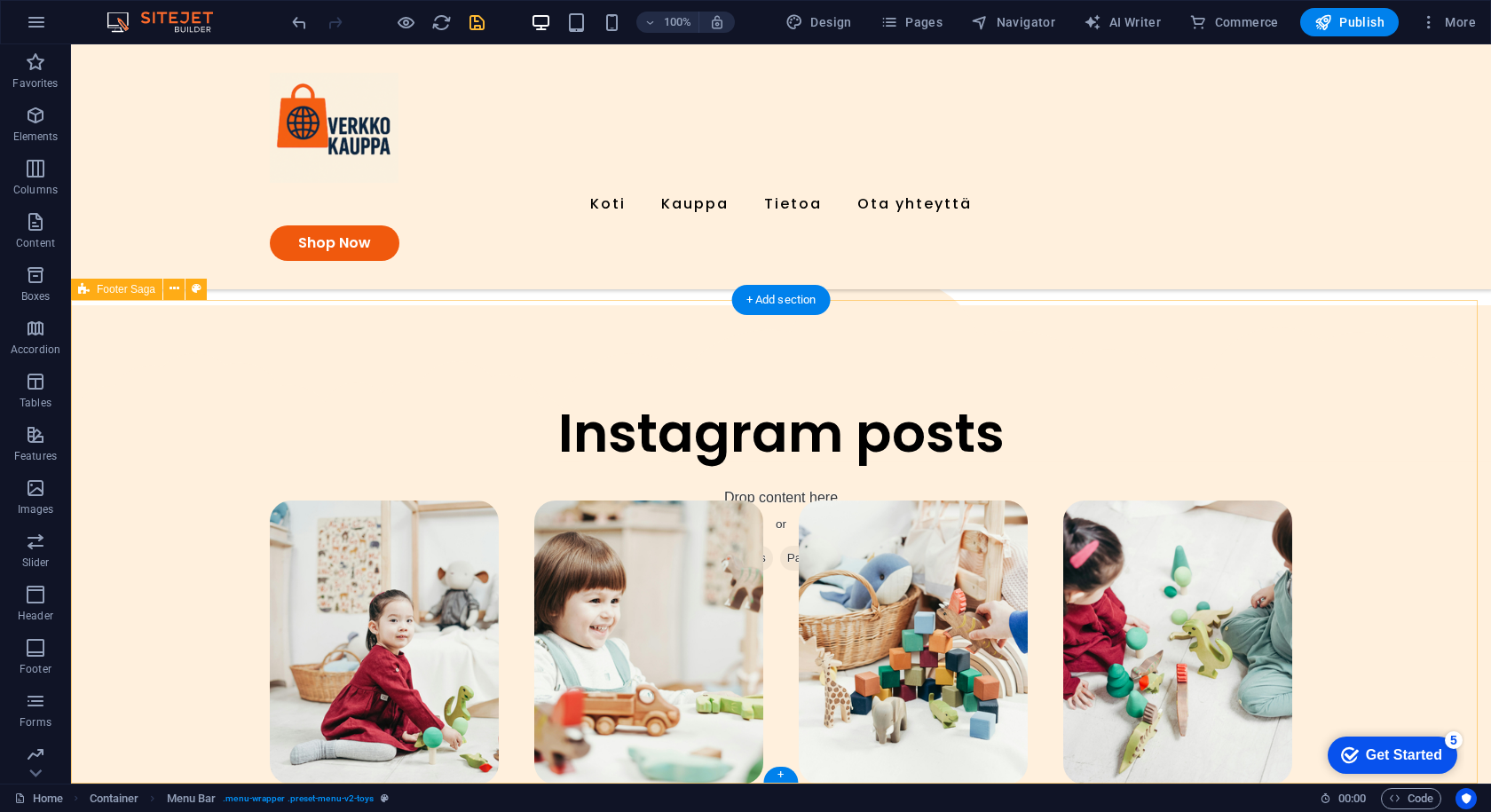
scroll to position [3885, 0]
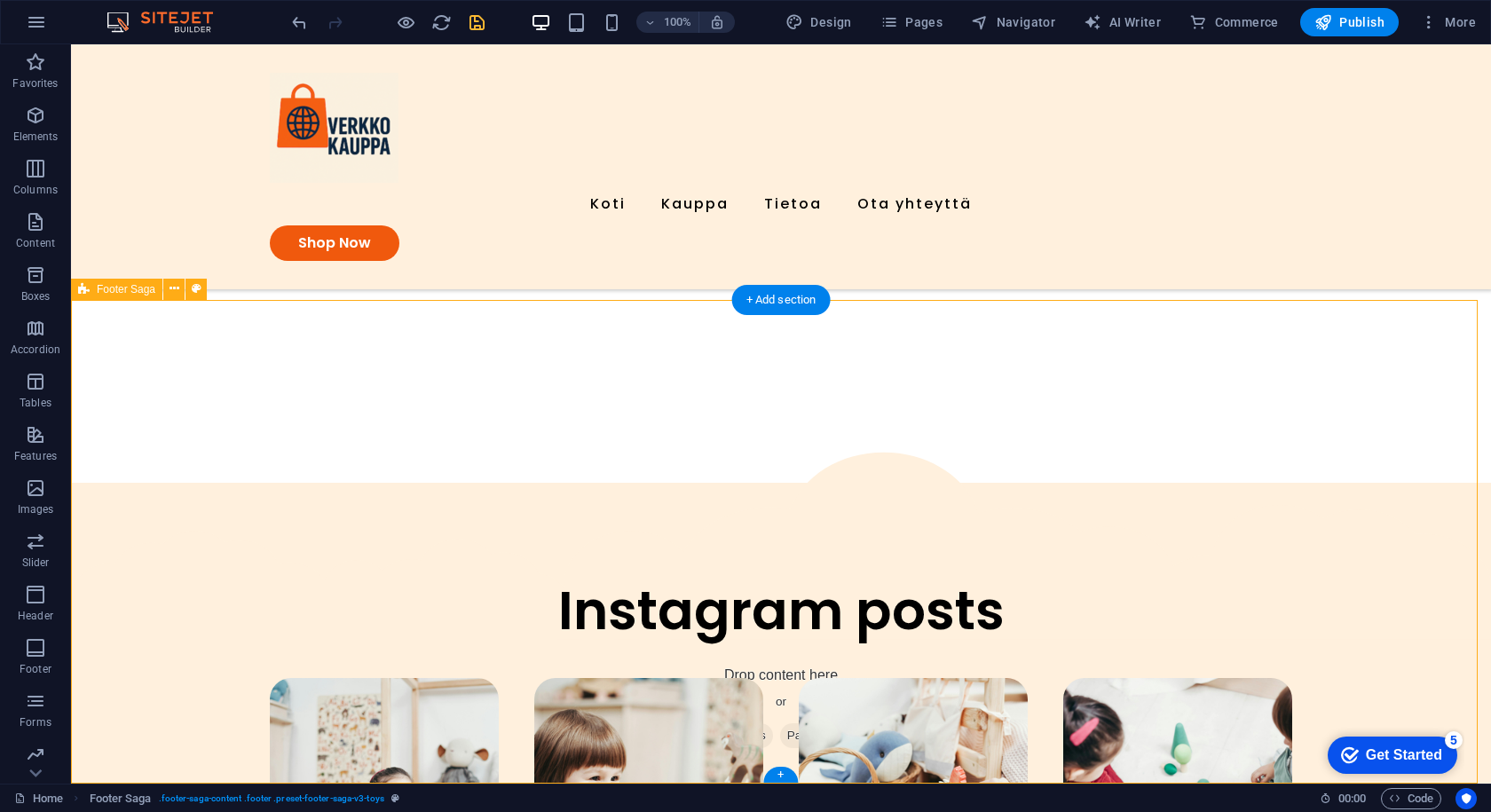
scroll to position [4062, 0]
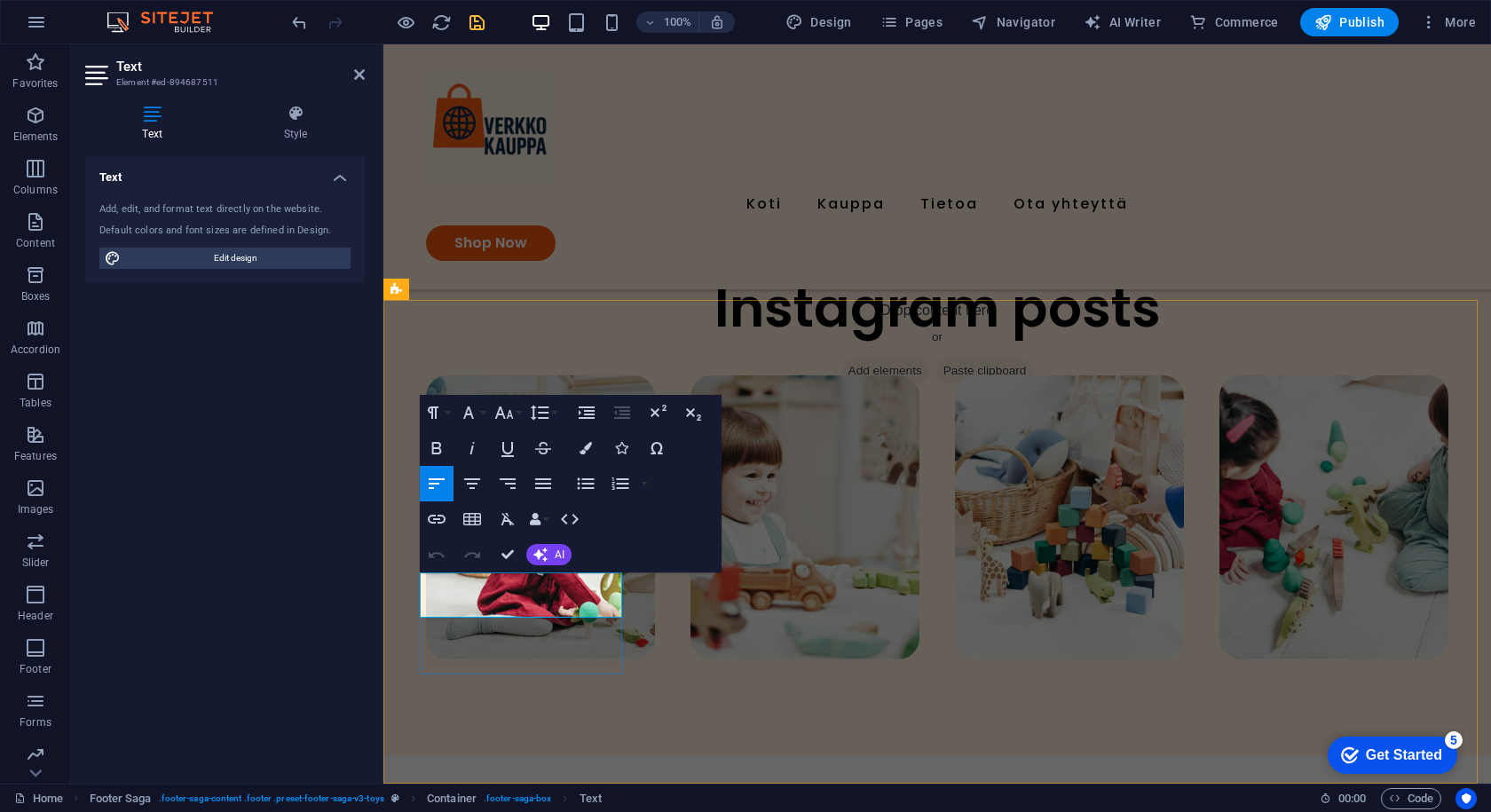
drag, startPoint x: 534, startPoint y: 608, endPoint x: 440, endPoint y: 599, distance: 94.4
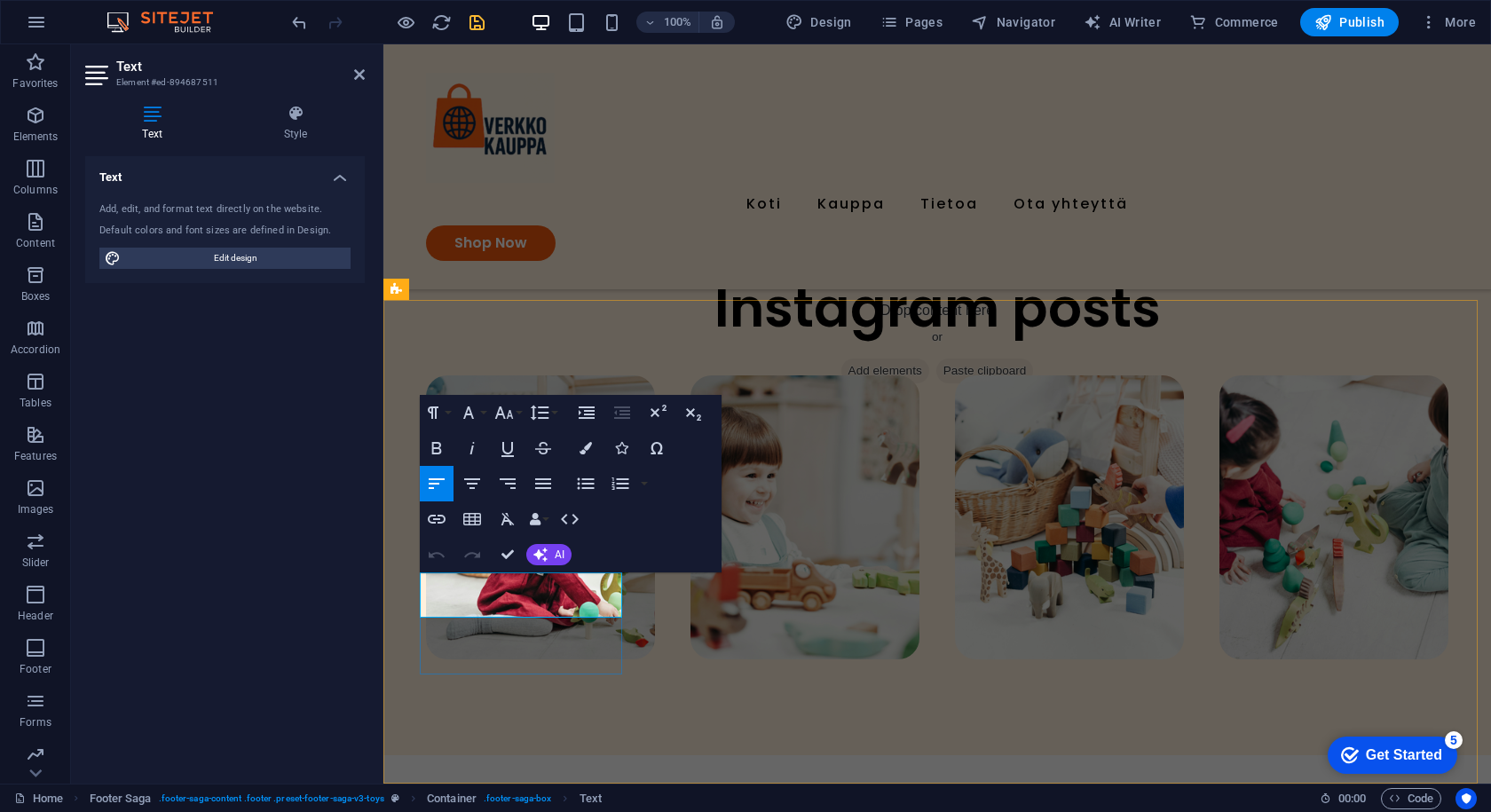
drag, startPoint x: 493, startPoint y: 605, endPoint x: 427, endPoint y: 586, distance: 68.7
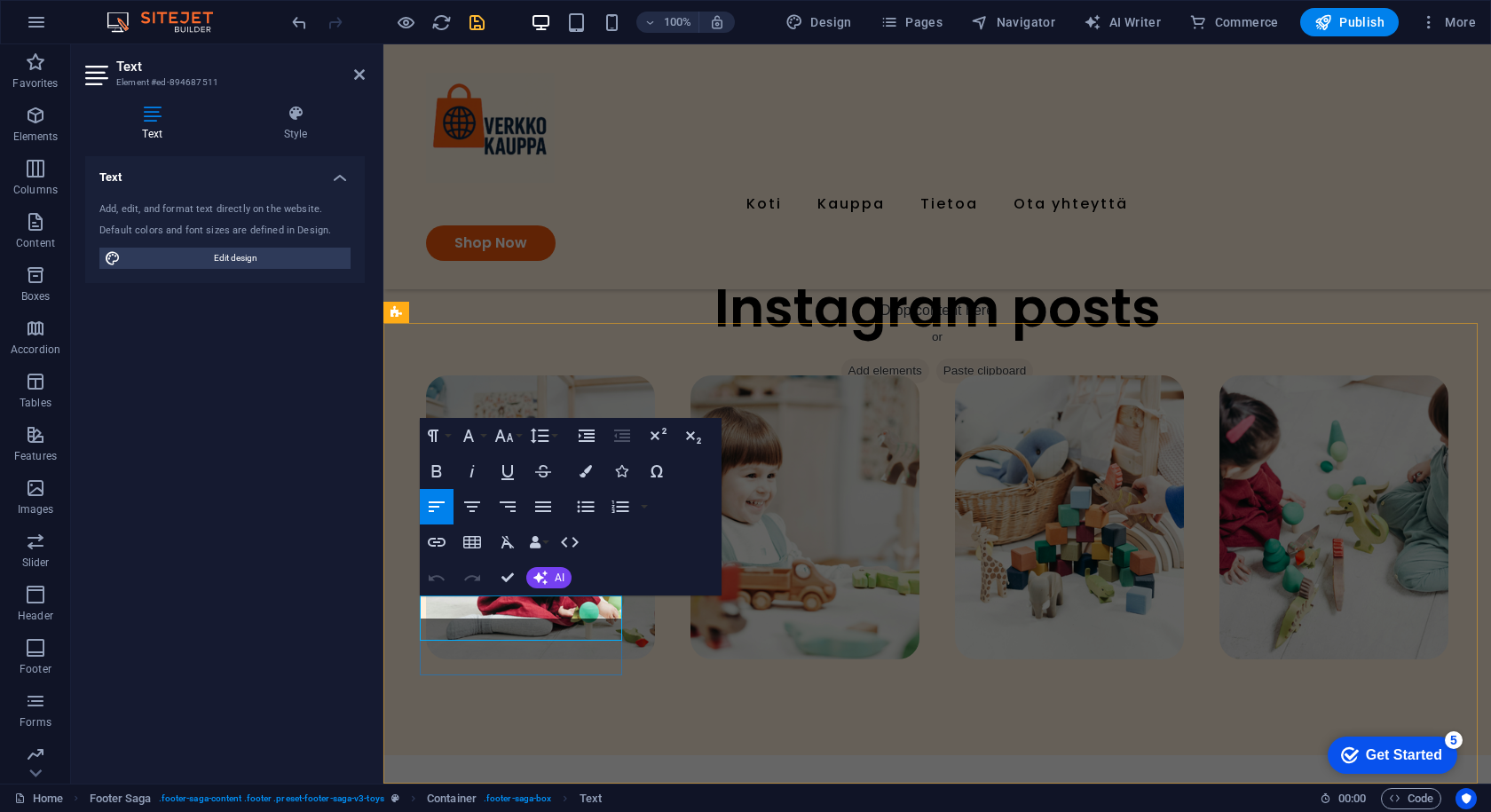
scroll to position [4039, 0]
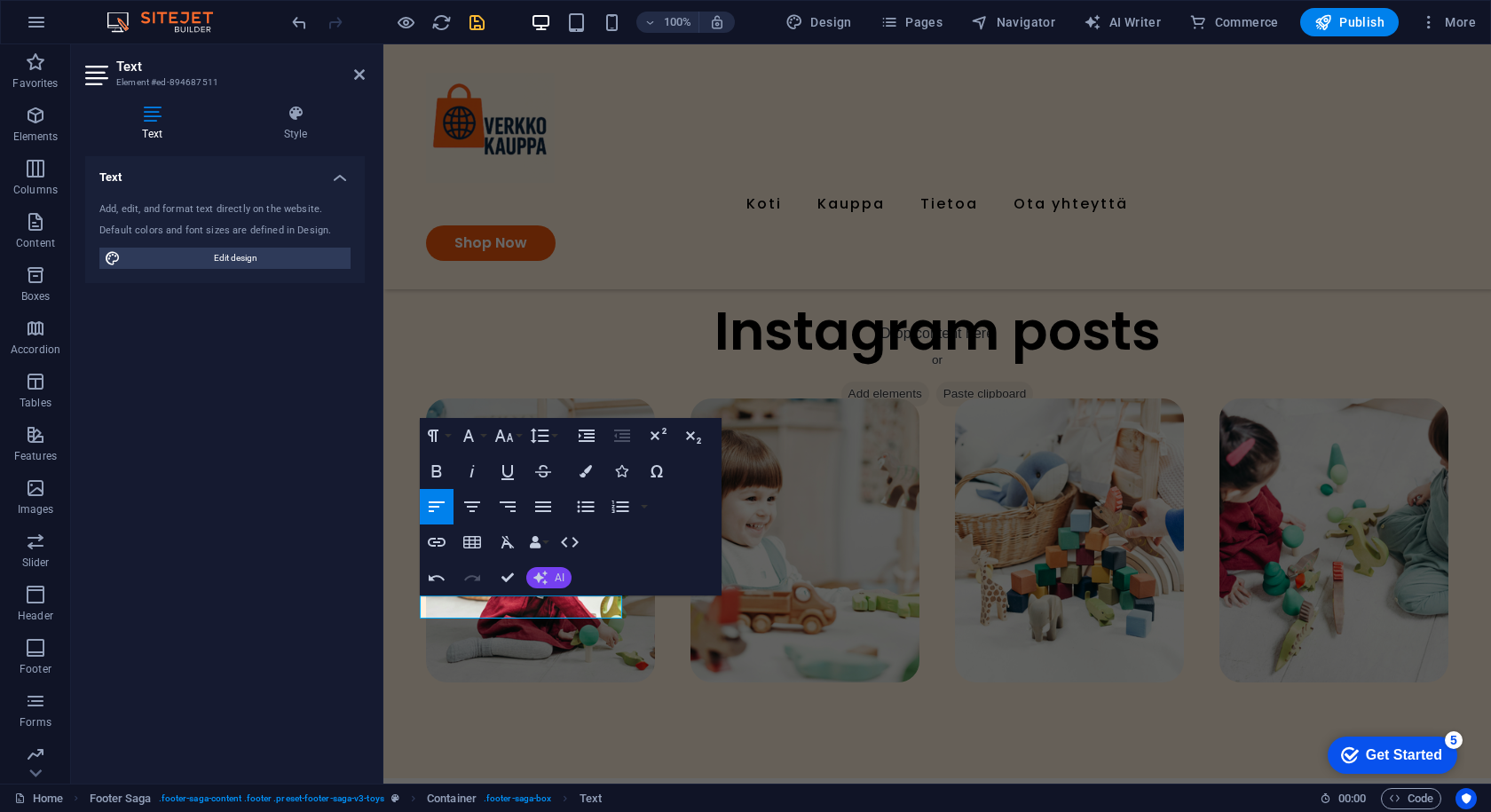
click at [545, 577] on icon "button" at bounding box center [541, 578] width 15 height 15
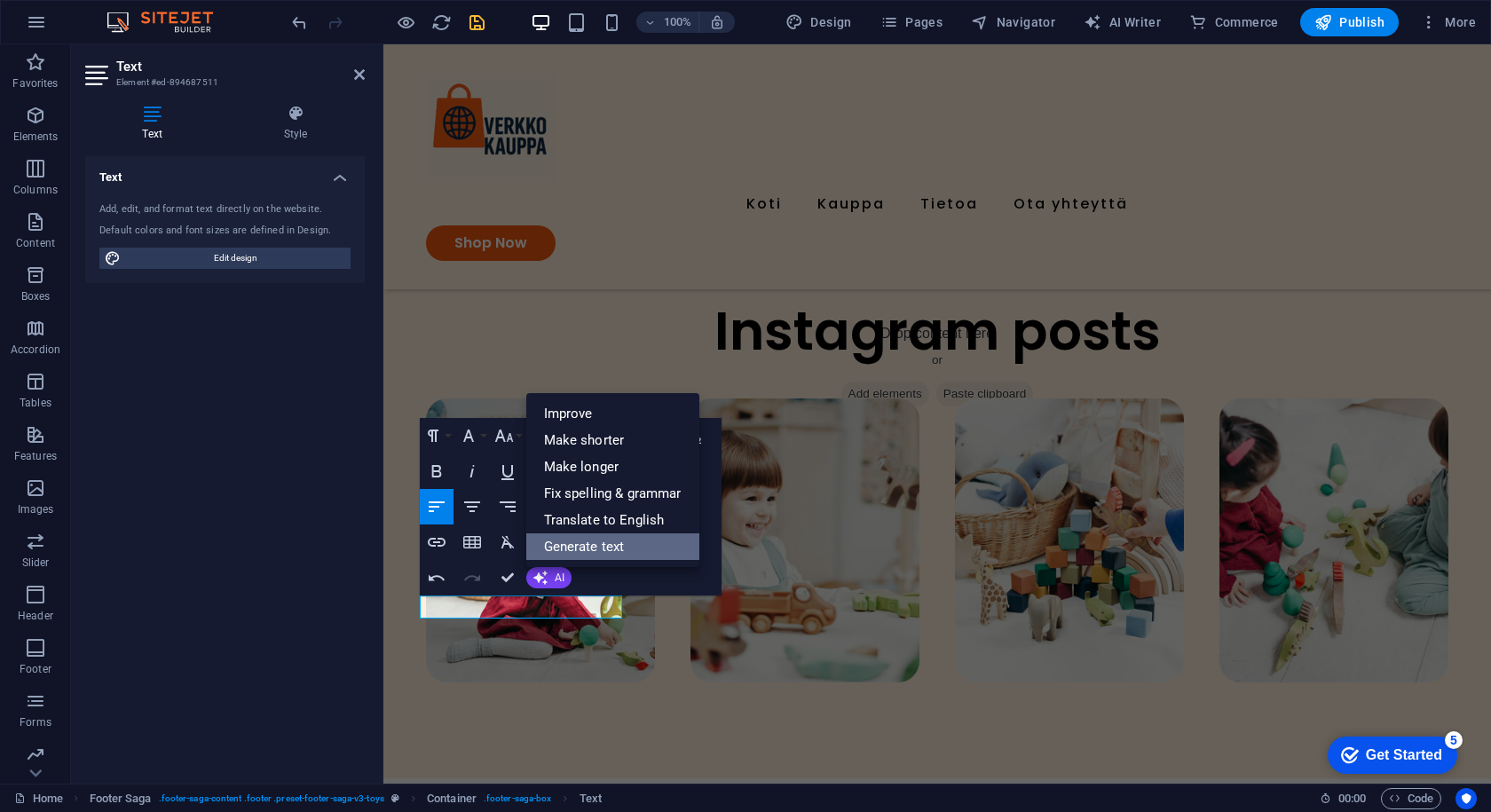
click at [608, 540] on link "Generate text" at bounding box center [612, 546] width 173 height 26
select select "English"
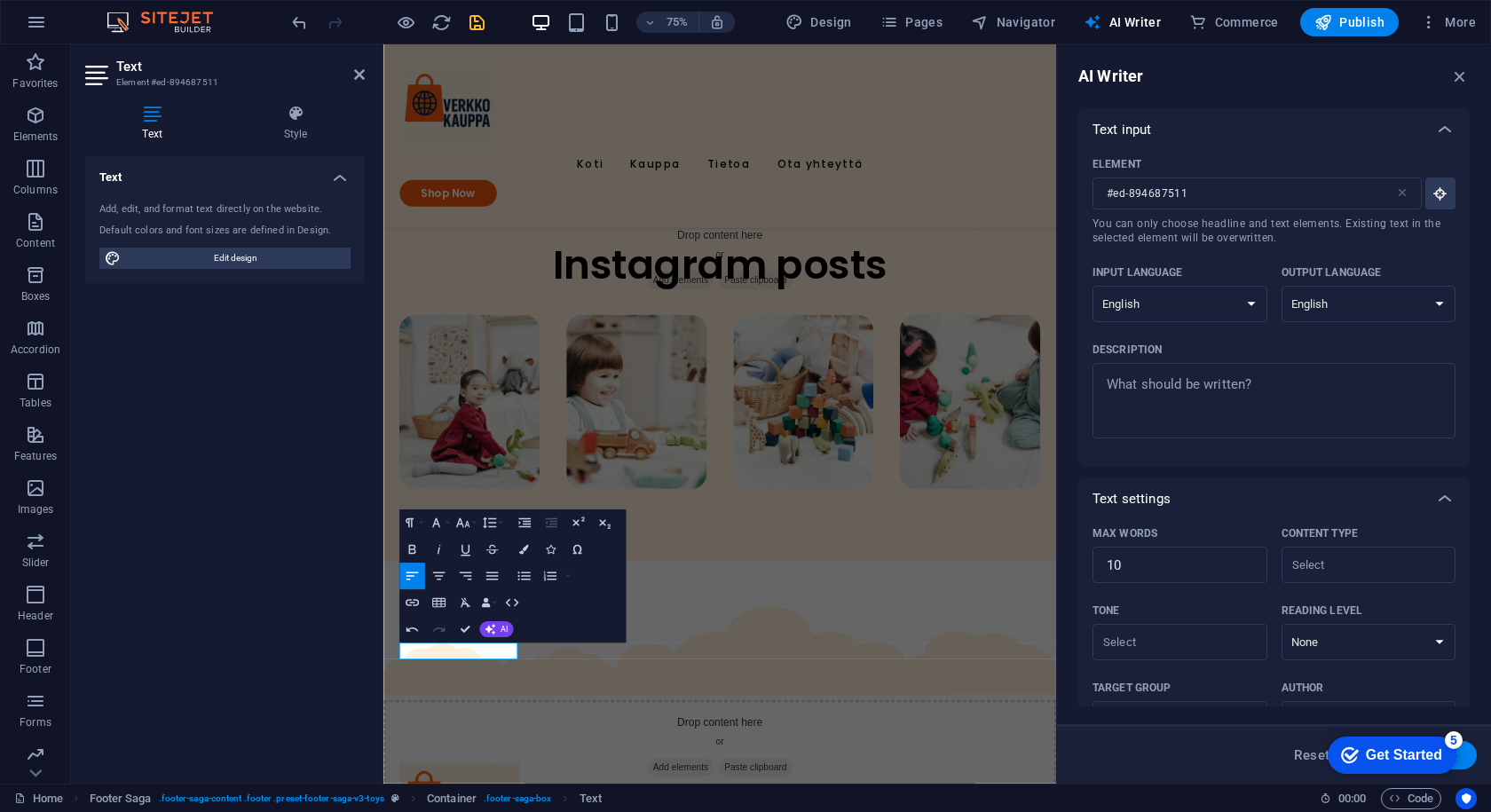
scroll to position [3737, 0]
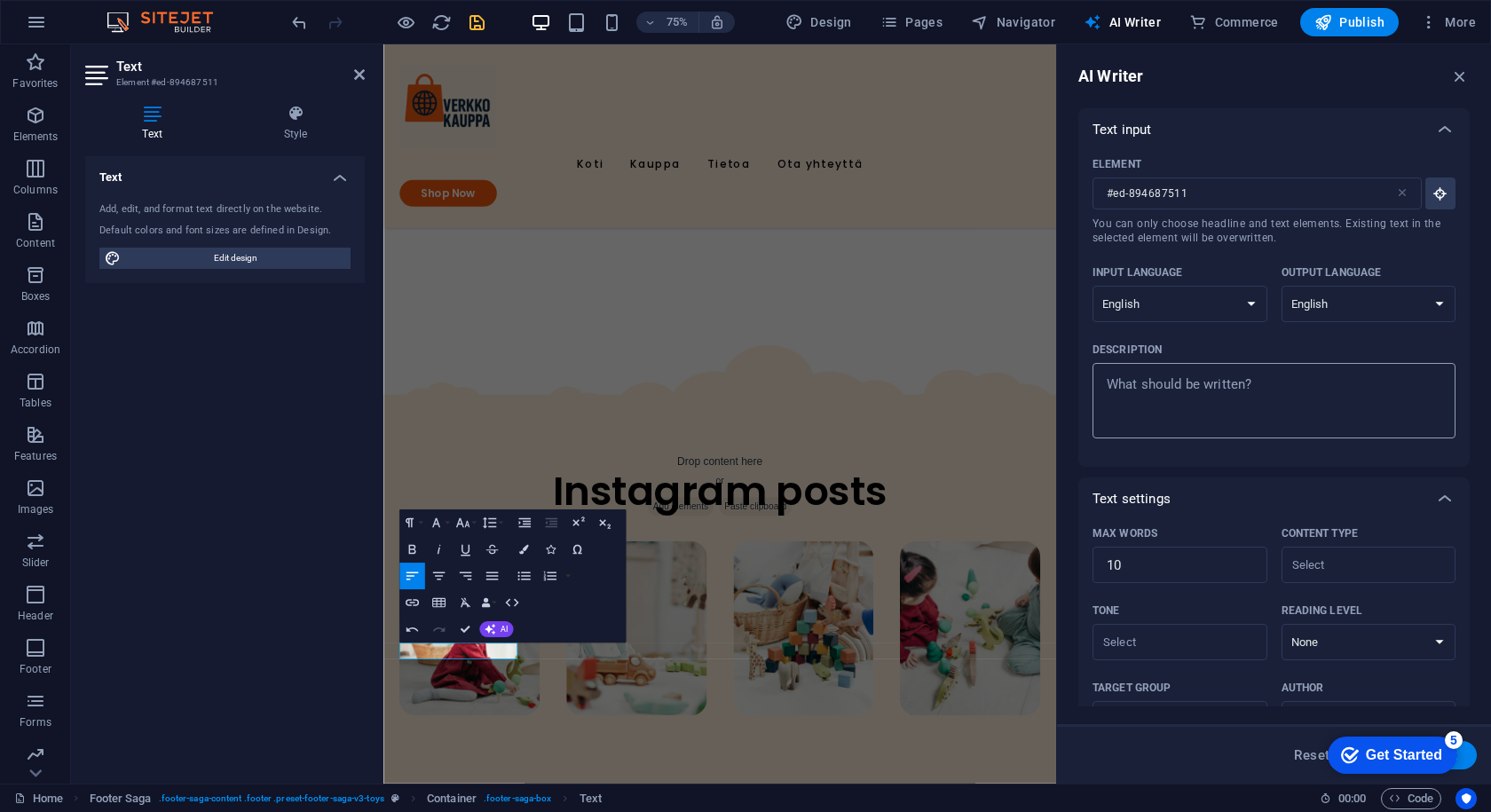
type textarea "x"
click at [1174, 387] on textarea "Description x ​" at bounding box center [1274, 400] width 345 height 58
type textarea "o"
type textarea "x"
type textarea "os"
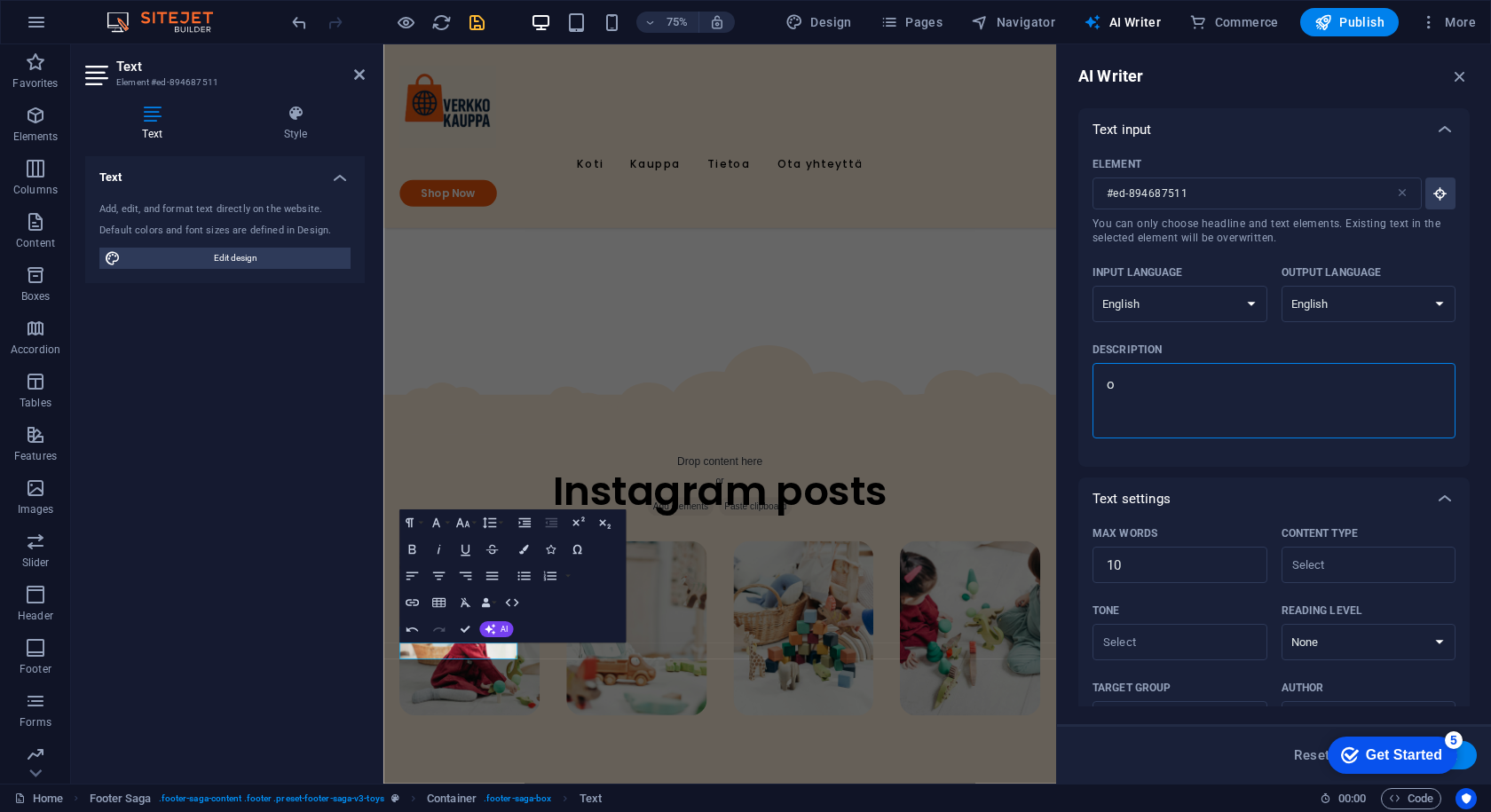
type textarea "x"
type textarea "oso"
type textarea "x"
type textarea "osoi"
type textarea "x"
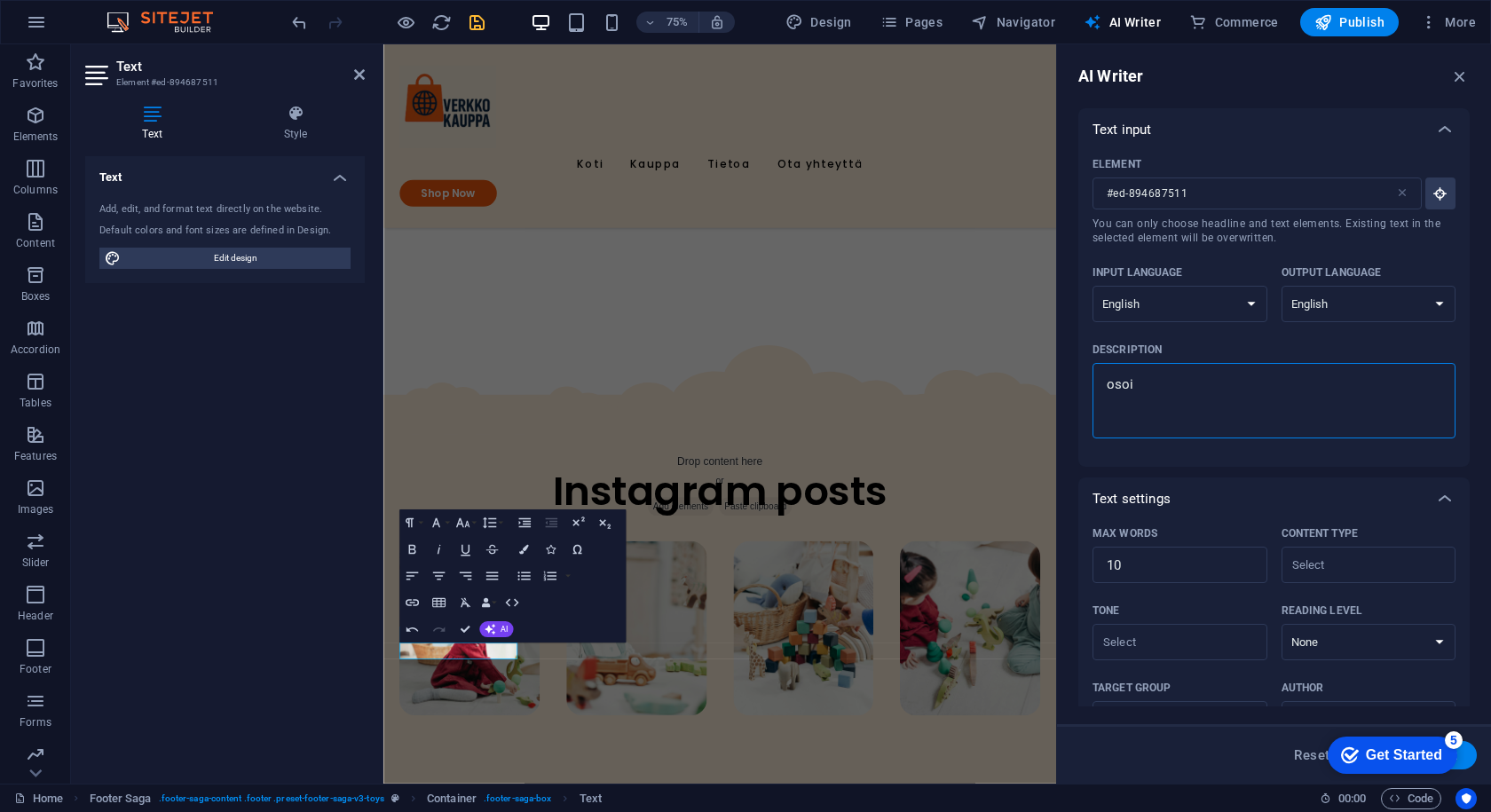
type textarea "osoit"
type textarea "x"
type textarea "osoite"
type textarea "x"
type textarea "osoite,"
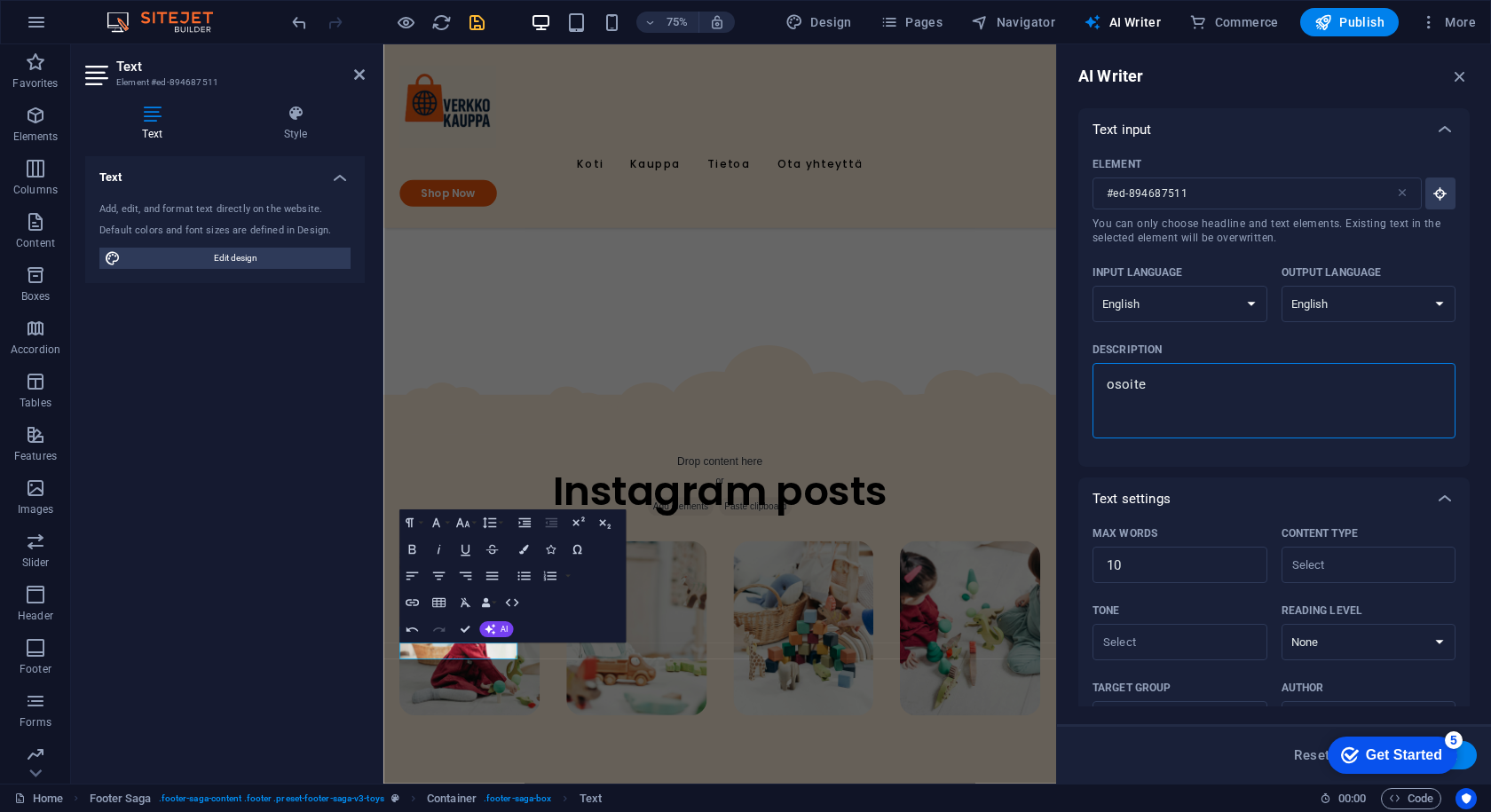
type textarea "x"
type textarea "osoite,"
type textarea "x"
type textarea "osoite, k"
type textarea "x"
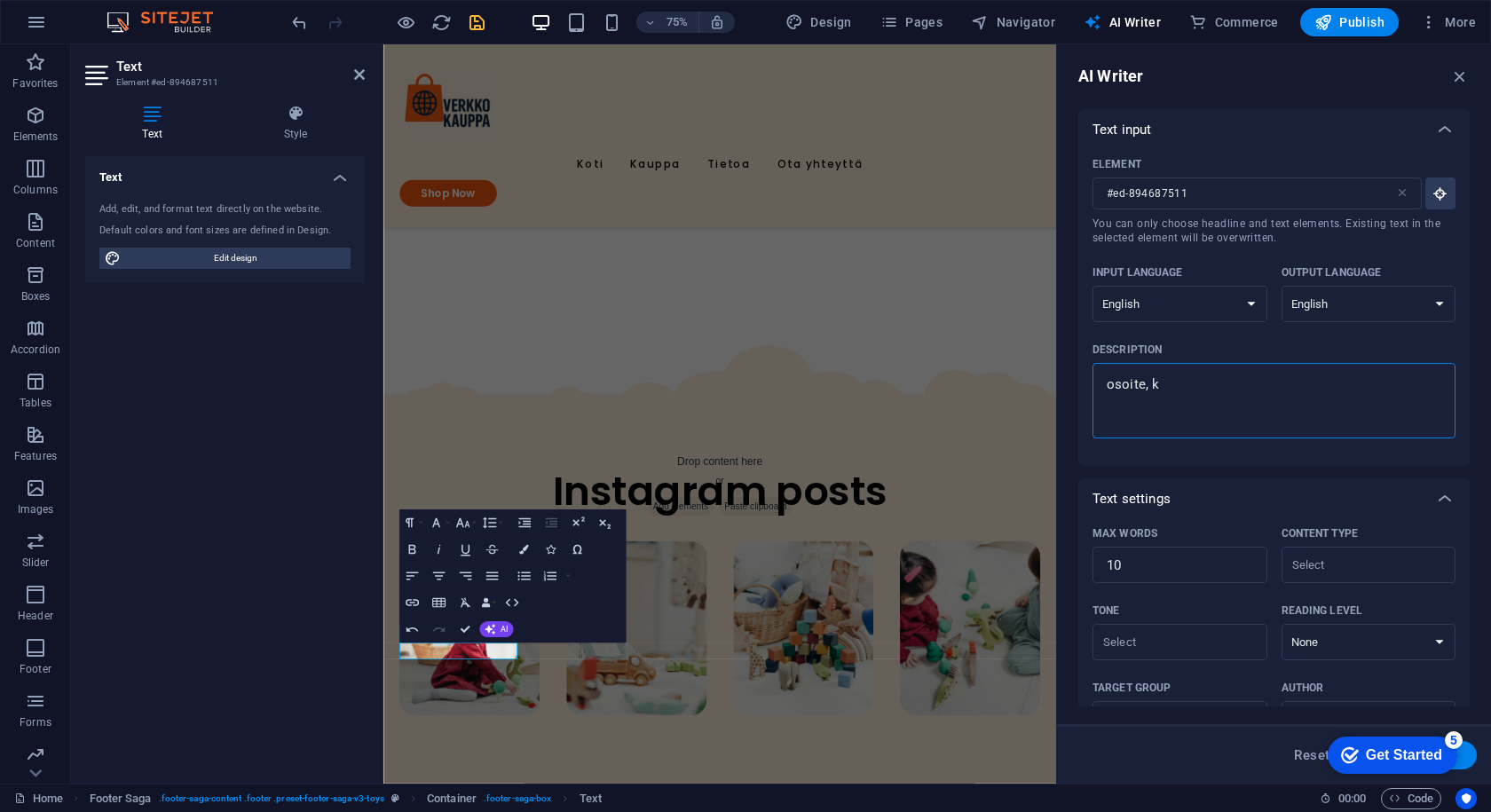
type textarea "osoite, ka"
type textarea "x"
type textarea "osoite, kau"
type textarea "x"
type textarea "osoite, kauo"
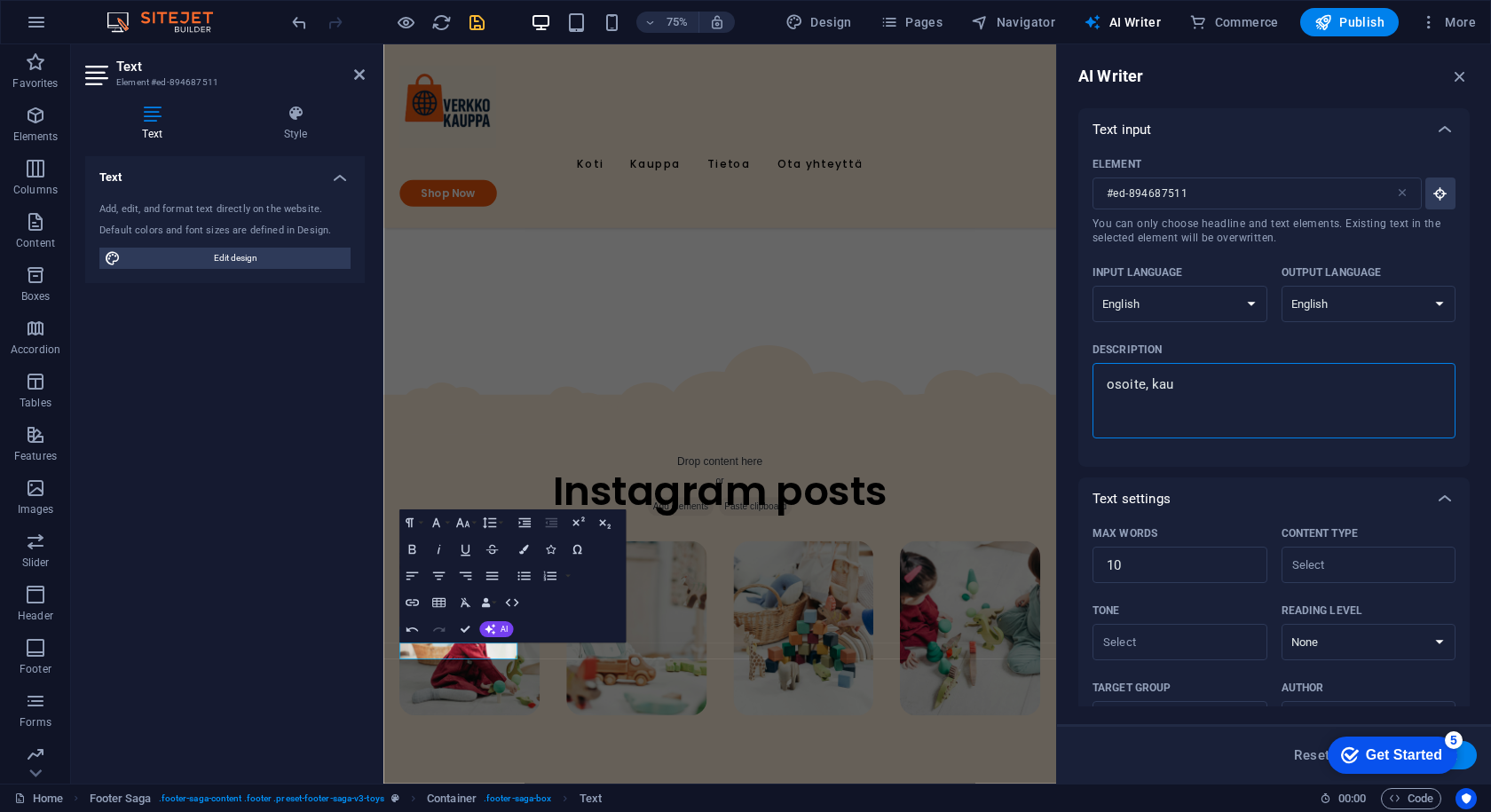
type textarea "x"
type textarea "osoite, kauou"
type textarea "x"
type textarea "osoite, kauoun"
type textarea "x"
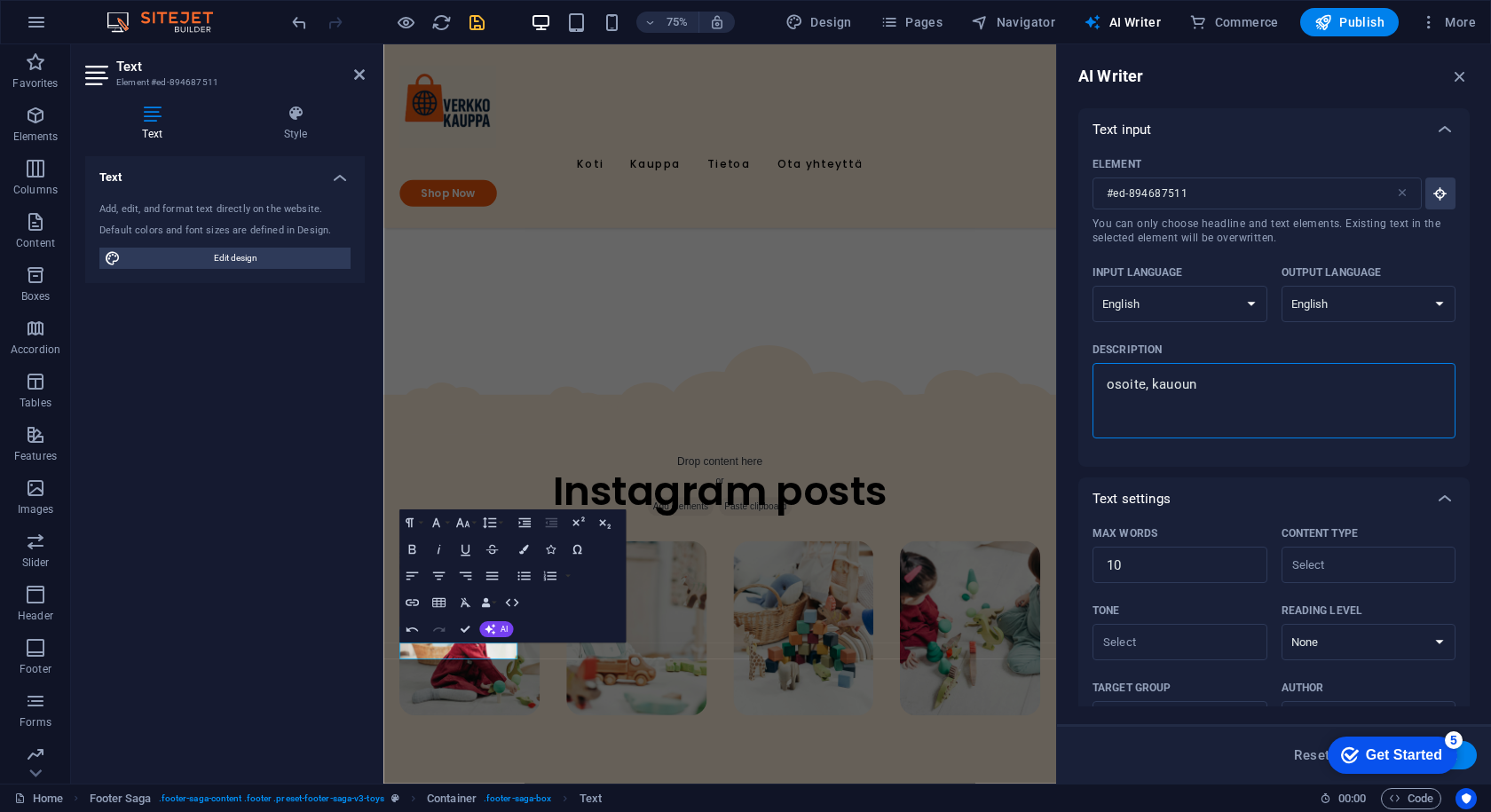
type textarea "osoite, kauounk"
type textarea "x"
type textarea "osoite, kauounki"
type textarea "x"
type textarea "osoite, kauounki"
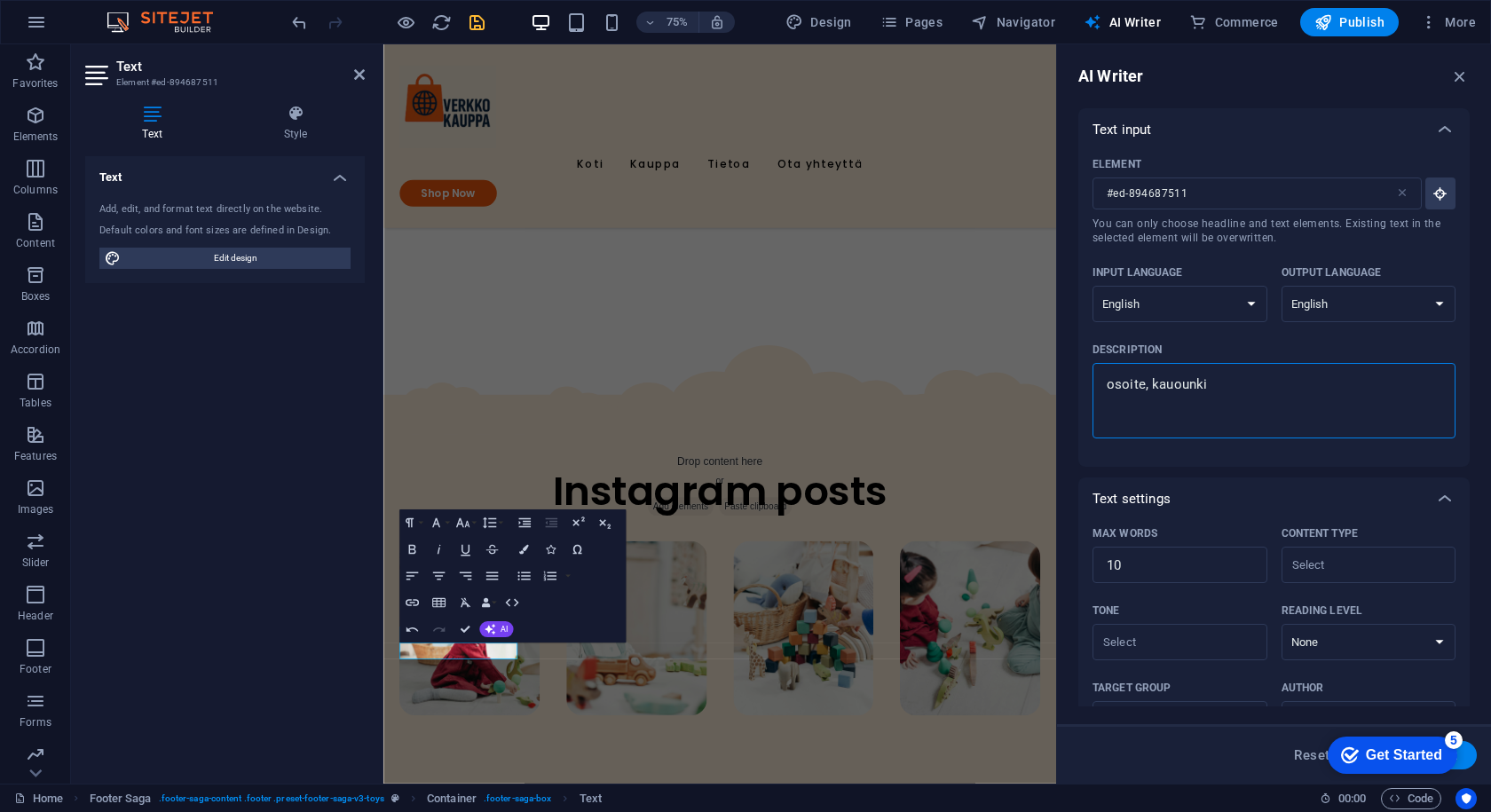
type textarea "x"
type textarea "osoite, kauounki j"
type textarea "x"
type textarea "osoite, kauounki ja"
type textarea "x"
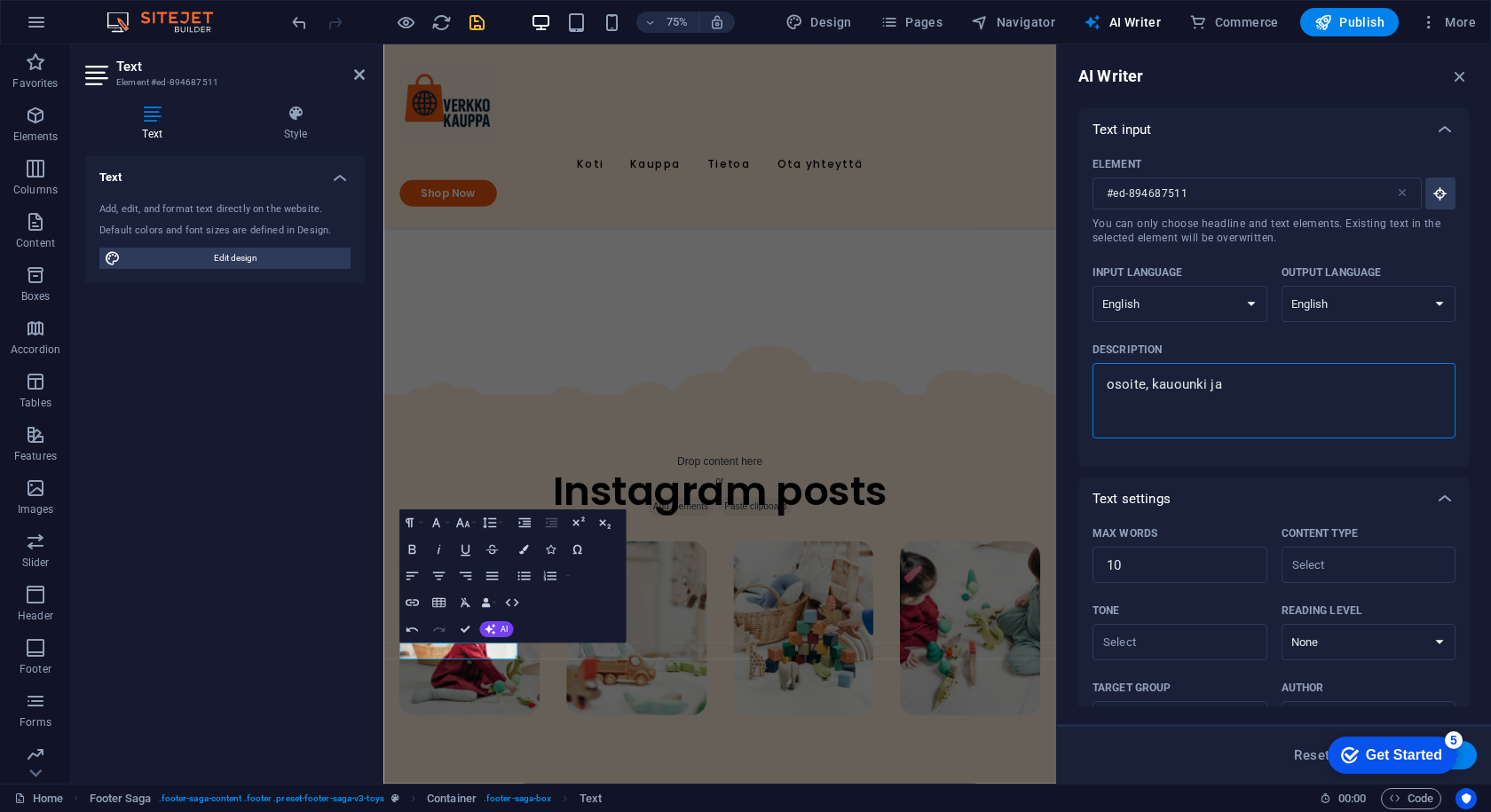
type textarea "osoite, kauounki ja"
type textarea "x"
type textarea "osoite, kauounki ja m"
type textarea "x"
type textarea "osoite, kauounki ja ma"
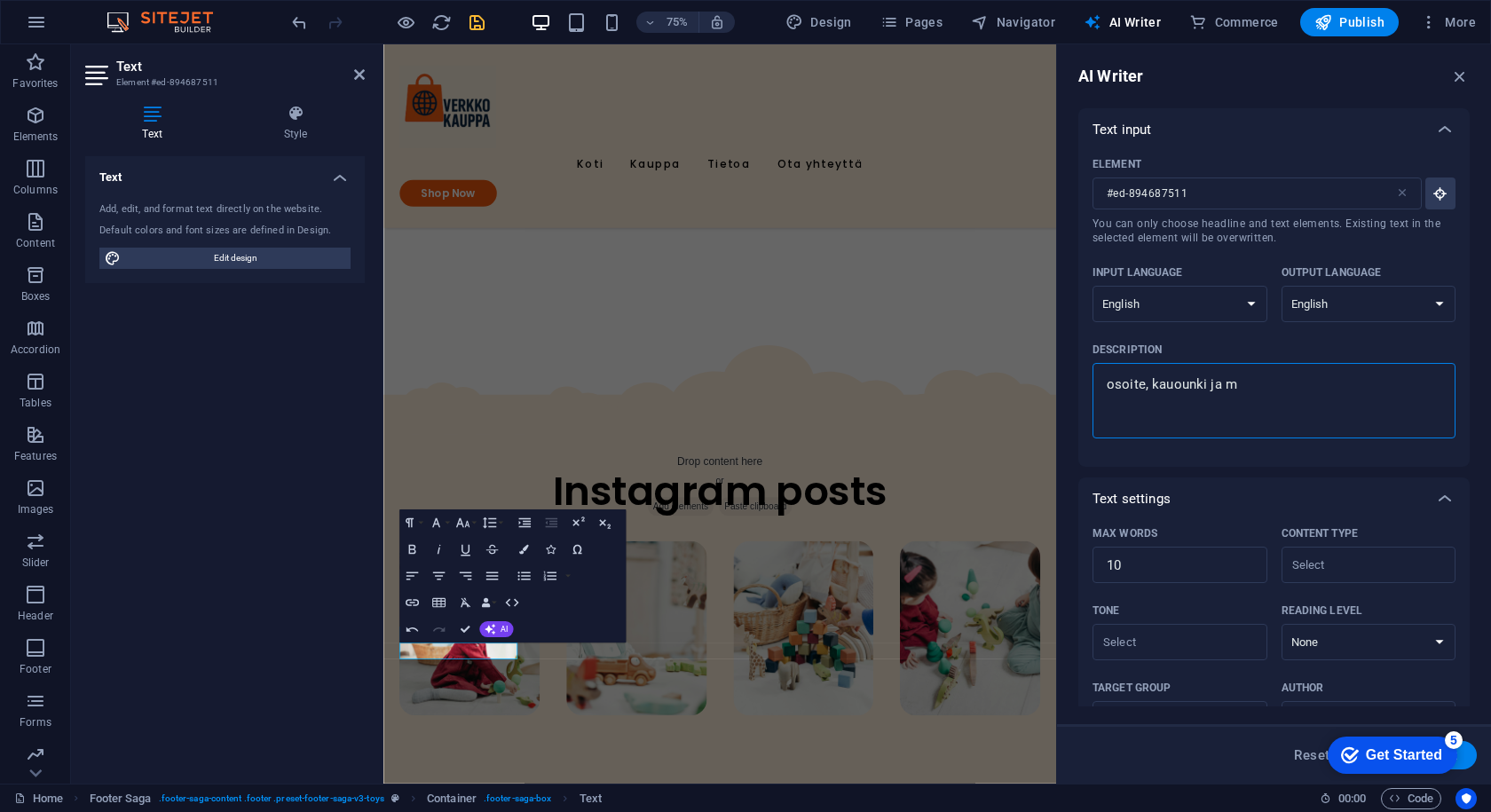
type textarea "x"
type textarea "osoite, kauounki ja maa"
type textarea "x"
type textarea "osoite, kauounki ja maa"
type textarea "x"
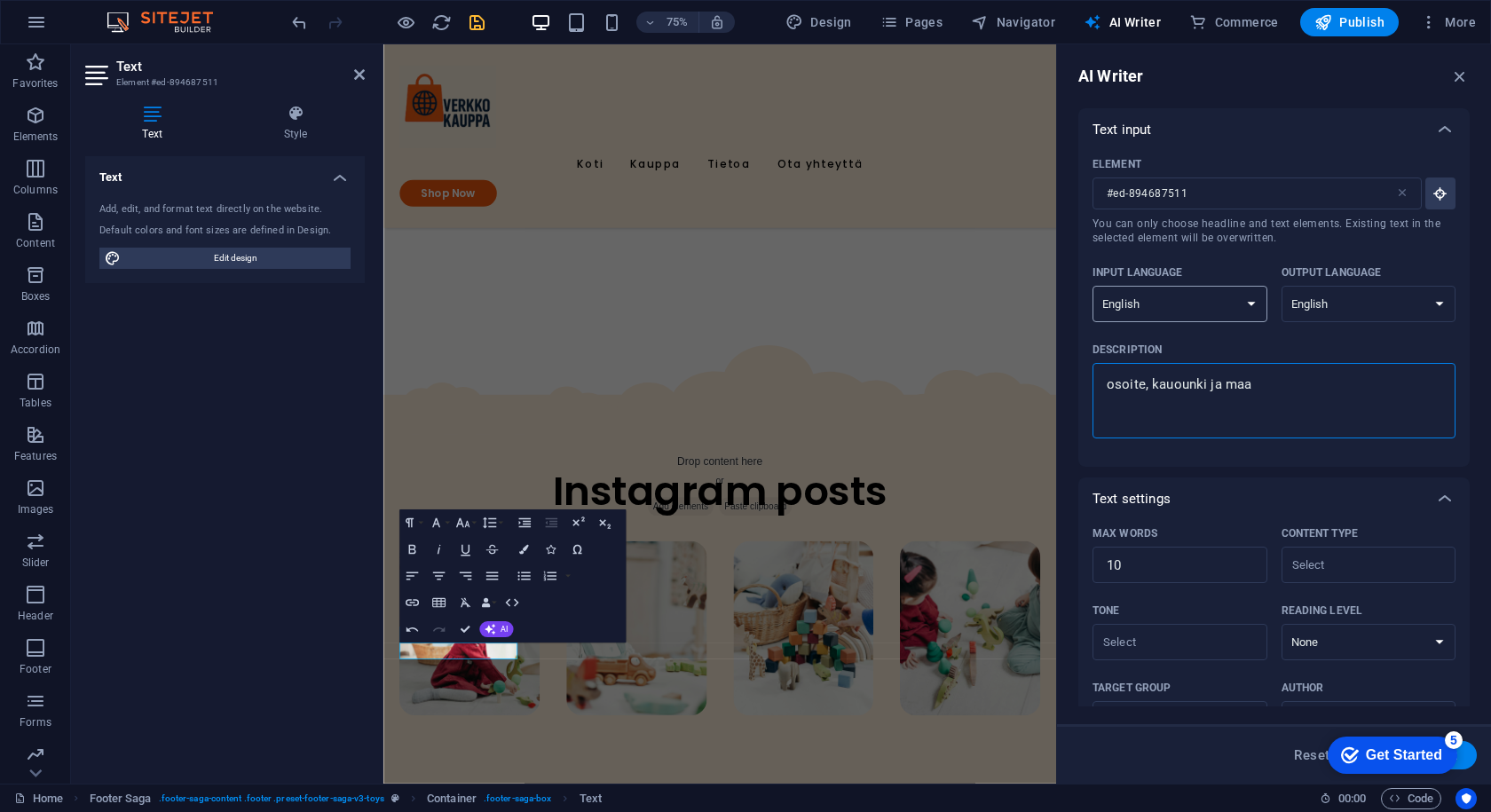
click at [1247, 297] on select "Albanian Arabic Armenian Awadhi Azerbaijani Bashkir Basque Belarusian Bengali B…" at bounding box center [1179, 304] width 174 height 37
select select "Finnish"
click at [1093, 286] on select "Albanian Arabic Armenian Awadhi Azerbaijani Bashkir Basque Belarusian Bengali B…" at bounding box center [1179, 304] width 174 height 37
click at [1309, 290] on select "Albanian Arabic Armenian Awadhi Azerbaijani Bashkir Basque Belarusian Bengali B…" at bounding box center [1369, 304] width 174 height 37
select select "Finnish"
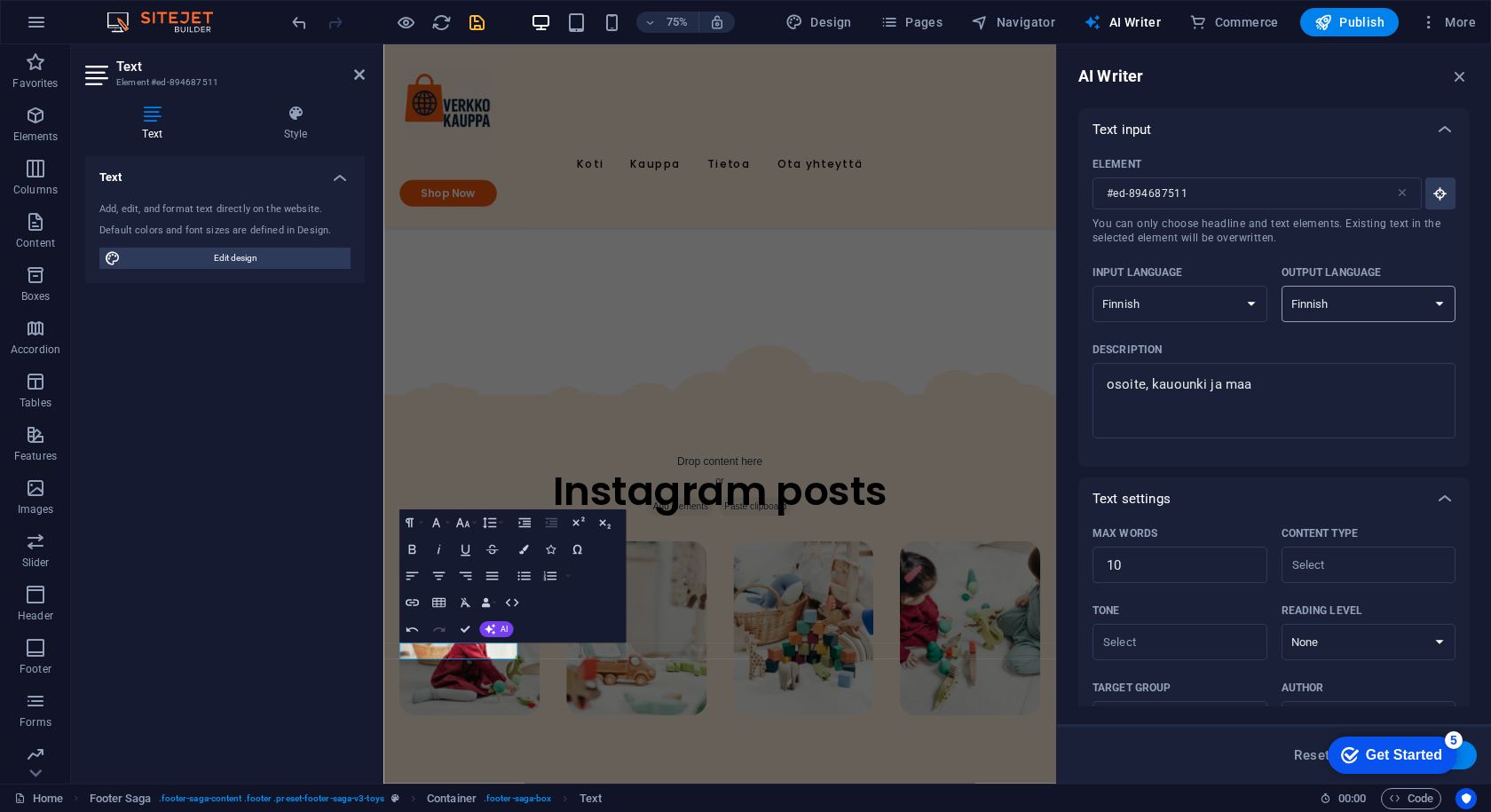
click at [1282, 286] on select "Albanian Arabic Armenian Awadhi Azerbaijani Bashkir Basque Belarusian Bengali B…" at bounding box center [1369, 304] width 174 height 37
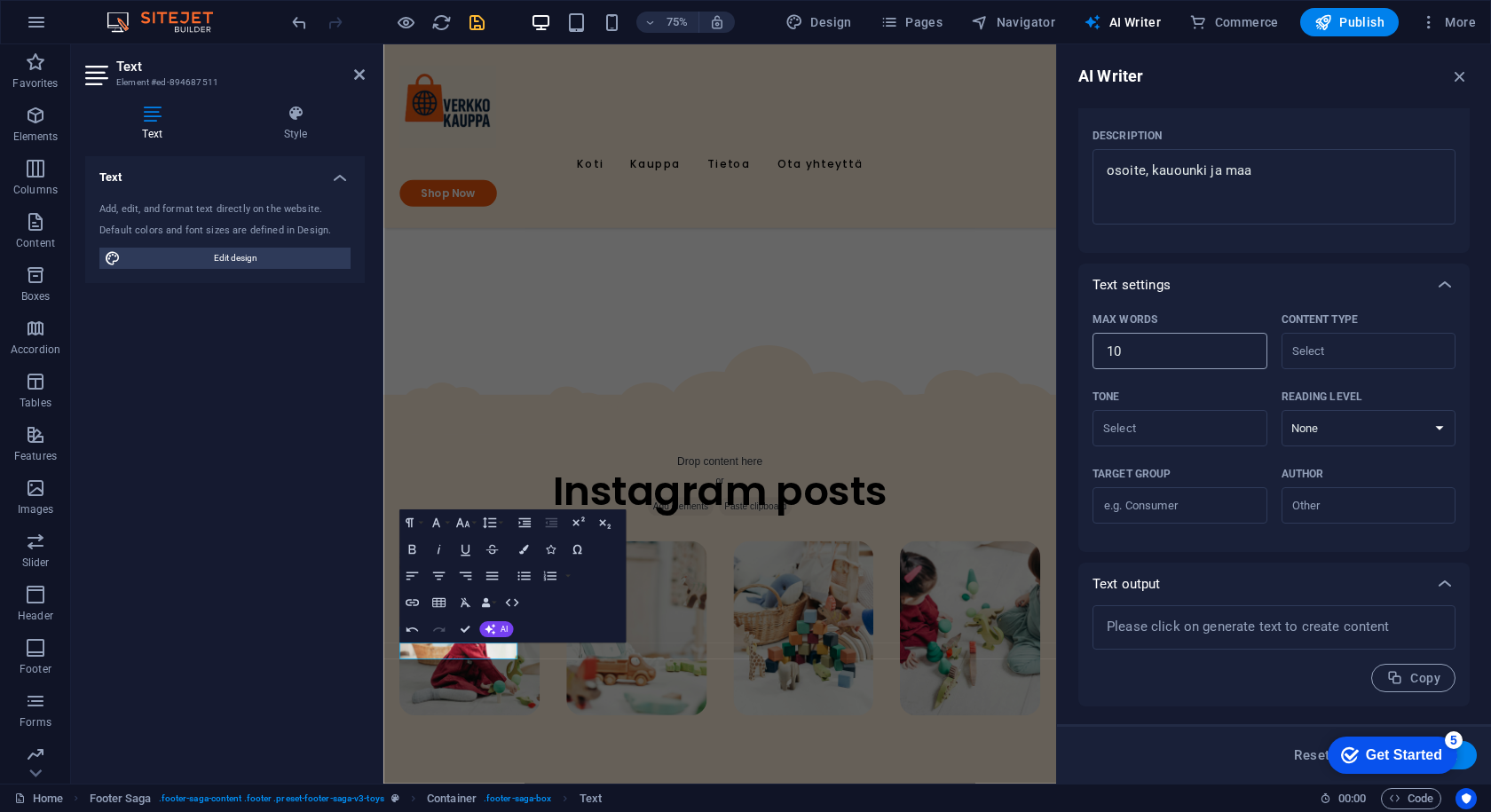
click at [1203, 342] on input "10" at bounding box center [1179, 351] width 174 height 36
type textarea "x"
type input "11"
type textarea "x"
type input "11"
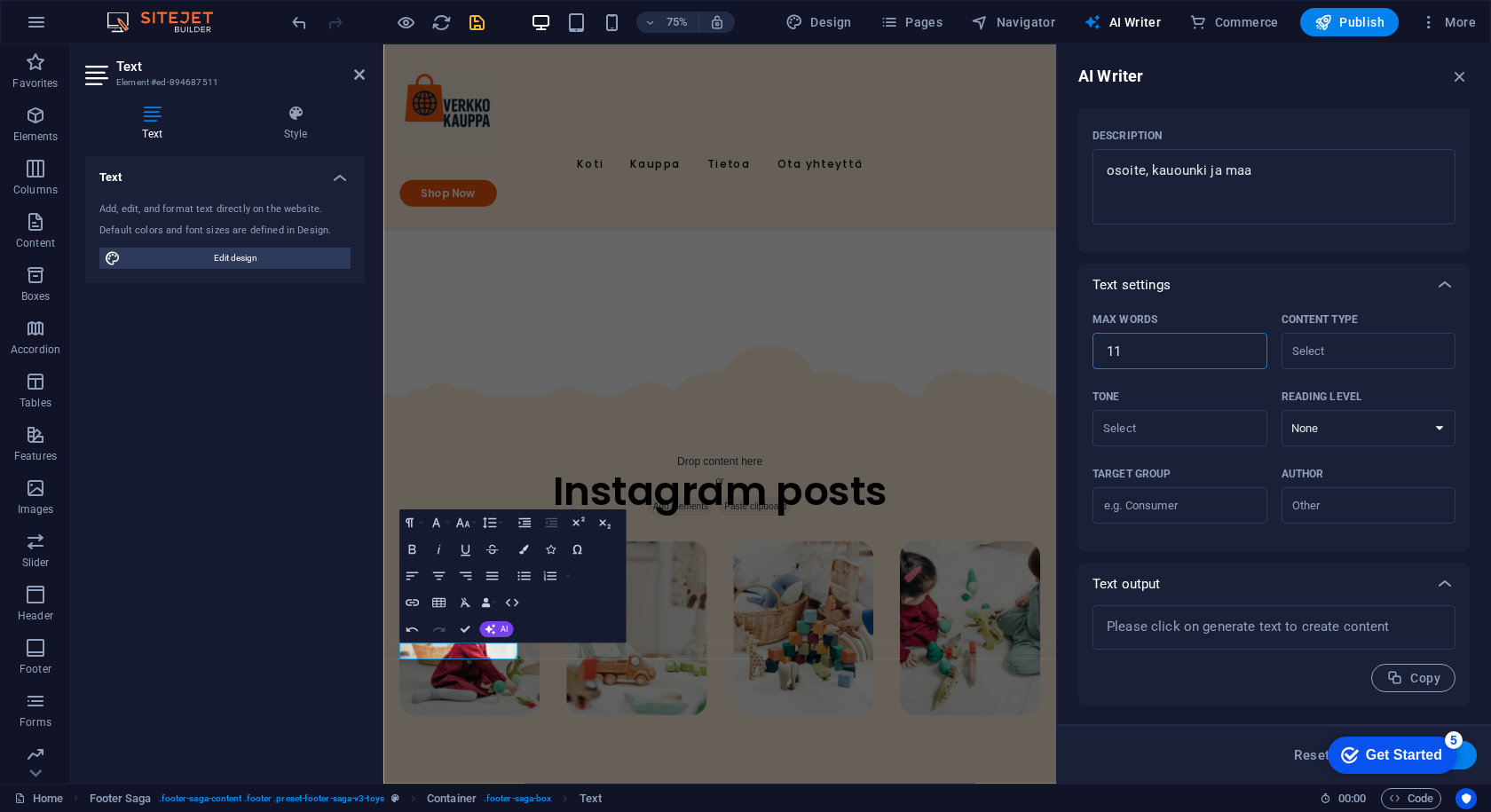
click at [1240, 345] on input "11" at bounding box center [1179, 351] width 174 height 36
type textarea "x"
type input "12"
type textarea "x"
type input "12"
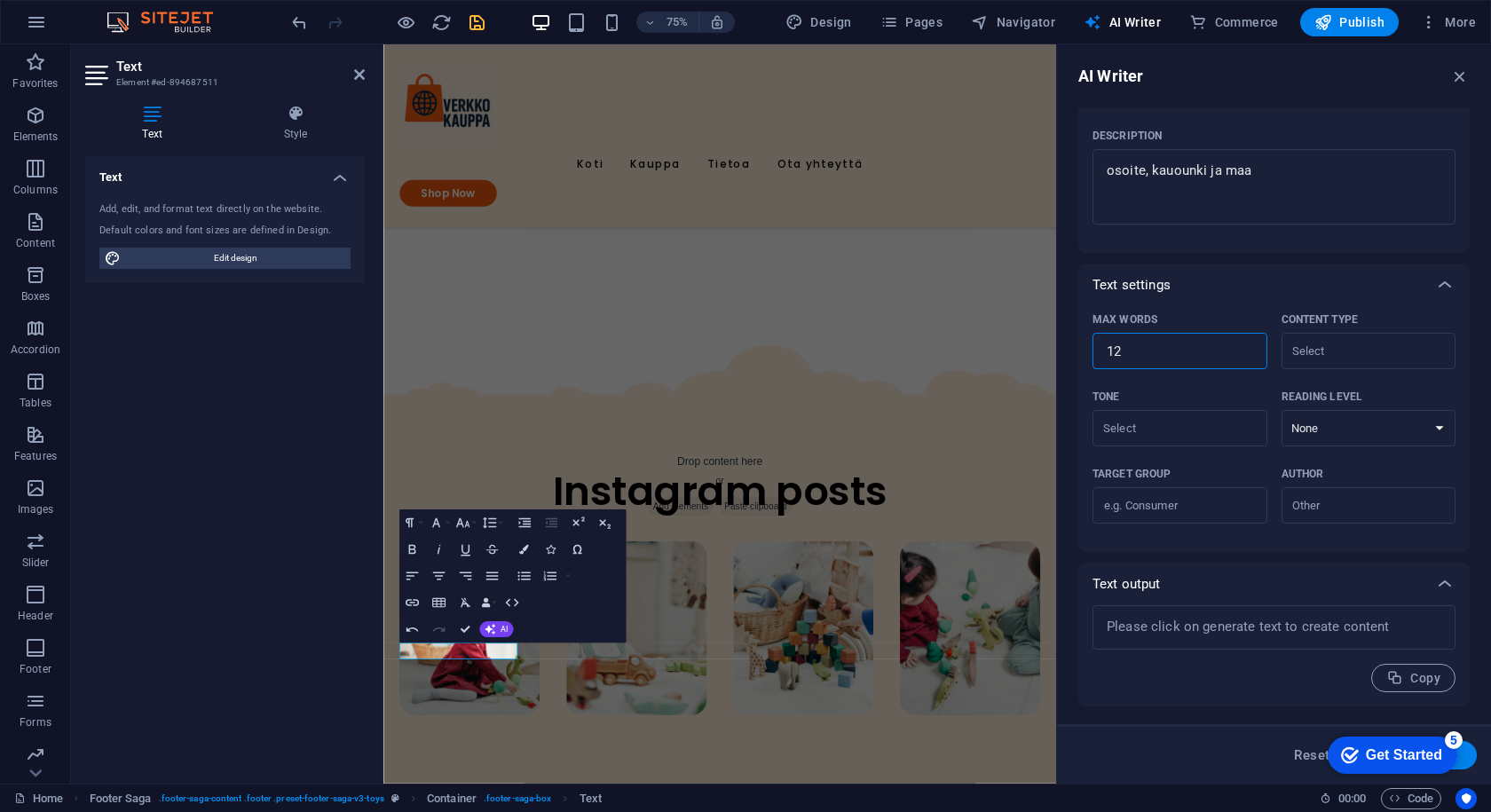
click at [1240, 345] on input "12" at bounding box center [1179, 351] width 174 height 36
type textarea "x"
type input "13"
type textarea "x"
type input "13"
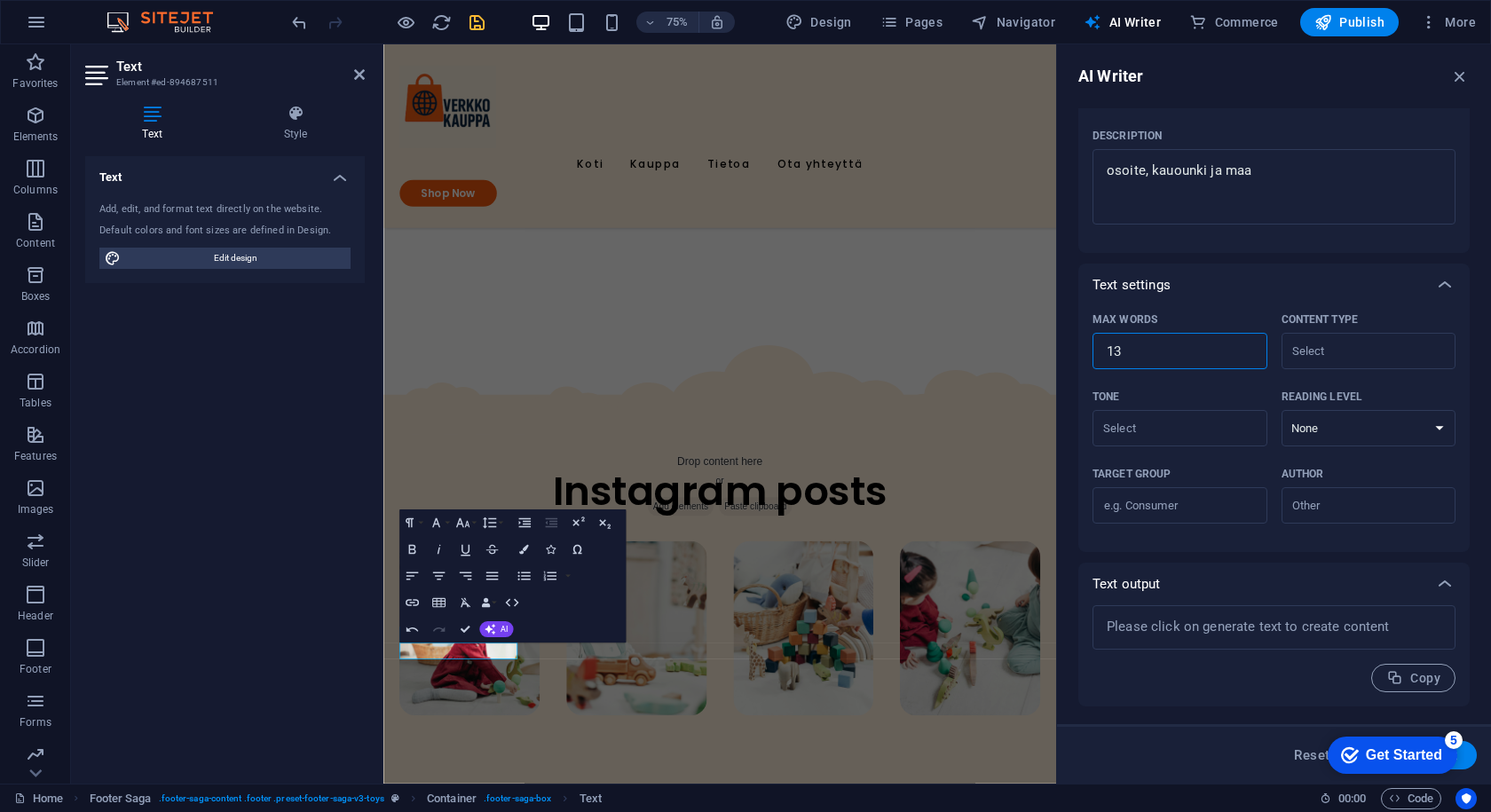
click at [1240, 345] on input "13" at bounding box center [1179, 351] width 174 height 36
type textarea "x"
type input "14"
type textarea "x"
type input "14"
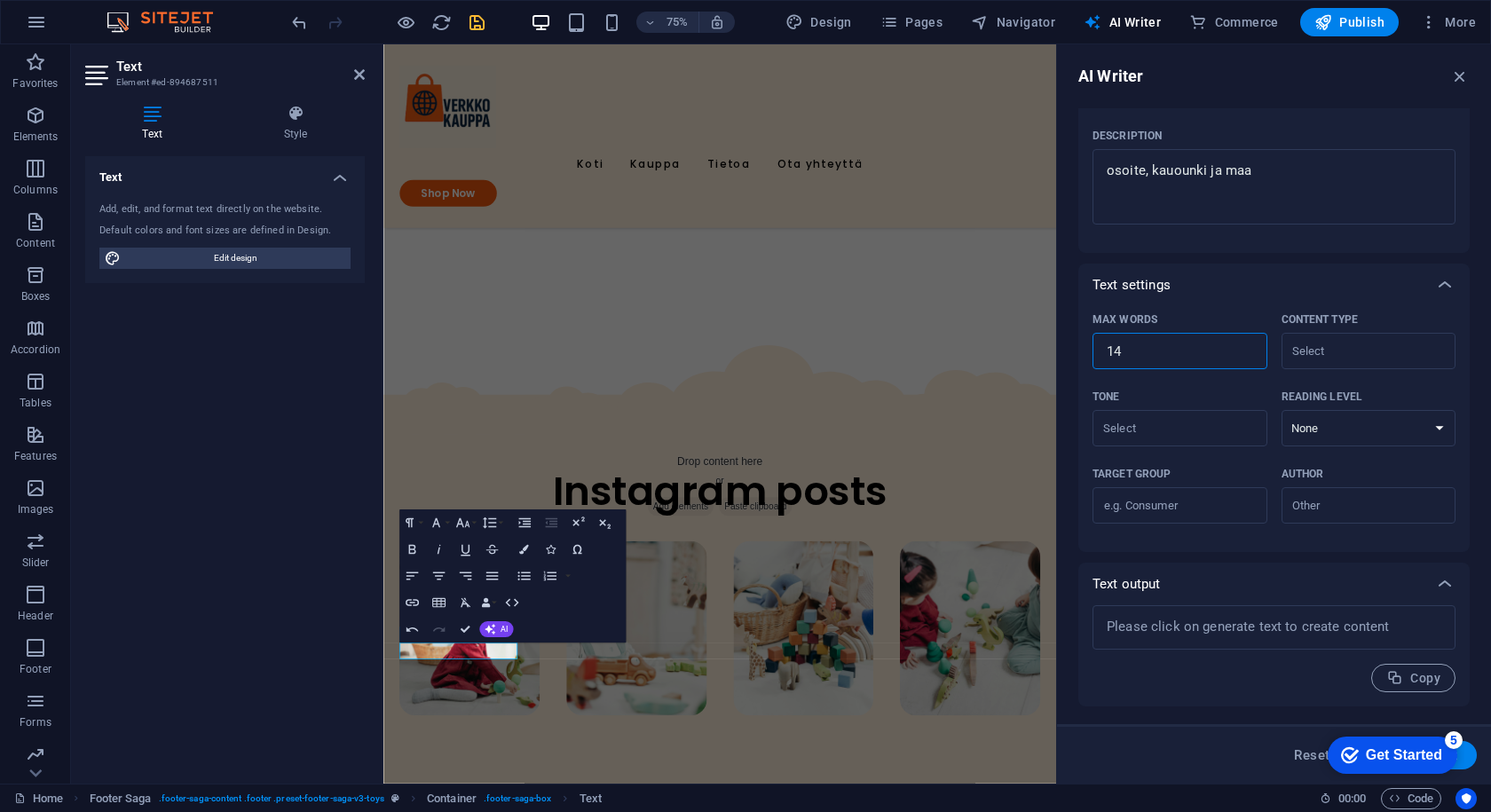
click at [1240, 345] on input "14" at bounding box center [1179, 351] width 174 height 36
type textarea "x"
type input "15"
type textarea "x"
type input "15"
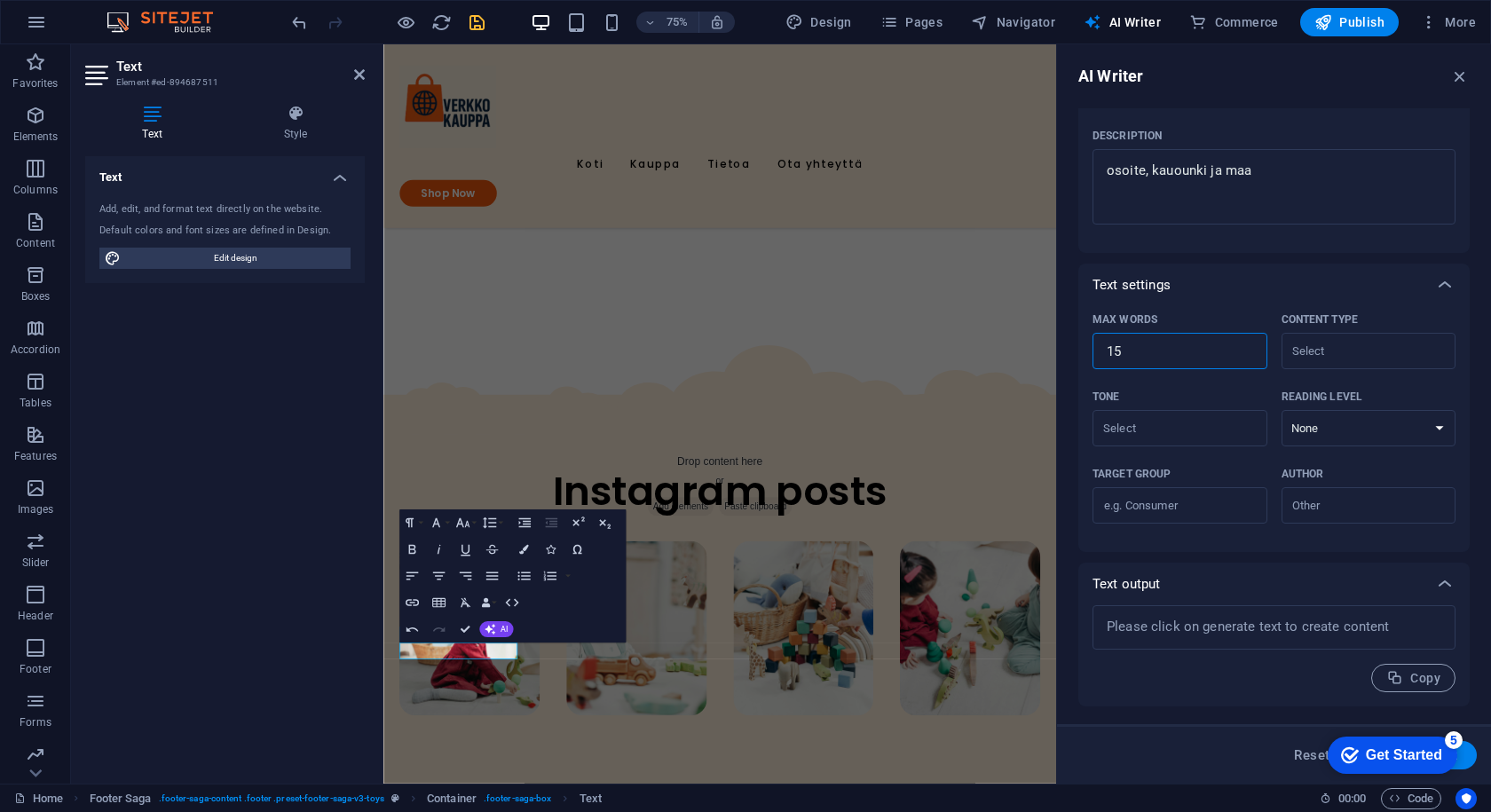
click at [1240, 345] on input "15" at bounding box center [1179, 351] width 174 height 36
type textarea "x"
type input "16"
type textarea "x"
type input "16"
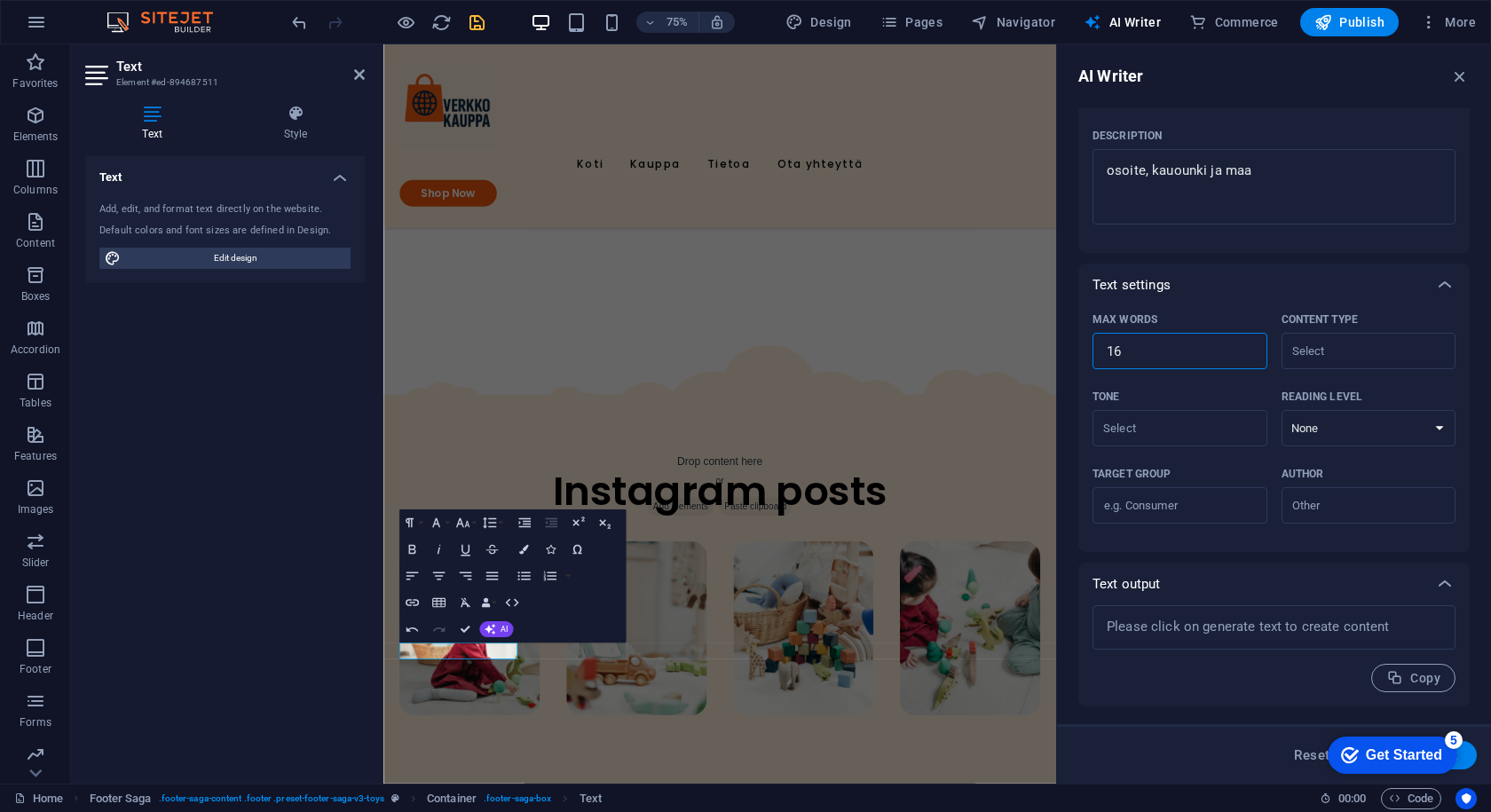
click at [1240, 345] on input "16" at bounding box center [1179, 351] width 174 height 36
type textarea "x"
type input "17"
type textarea "x"
type input "17"
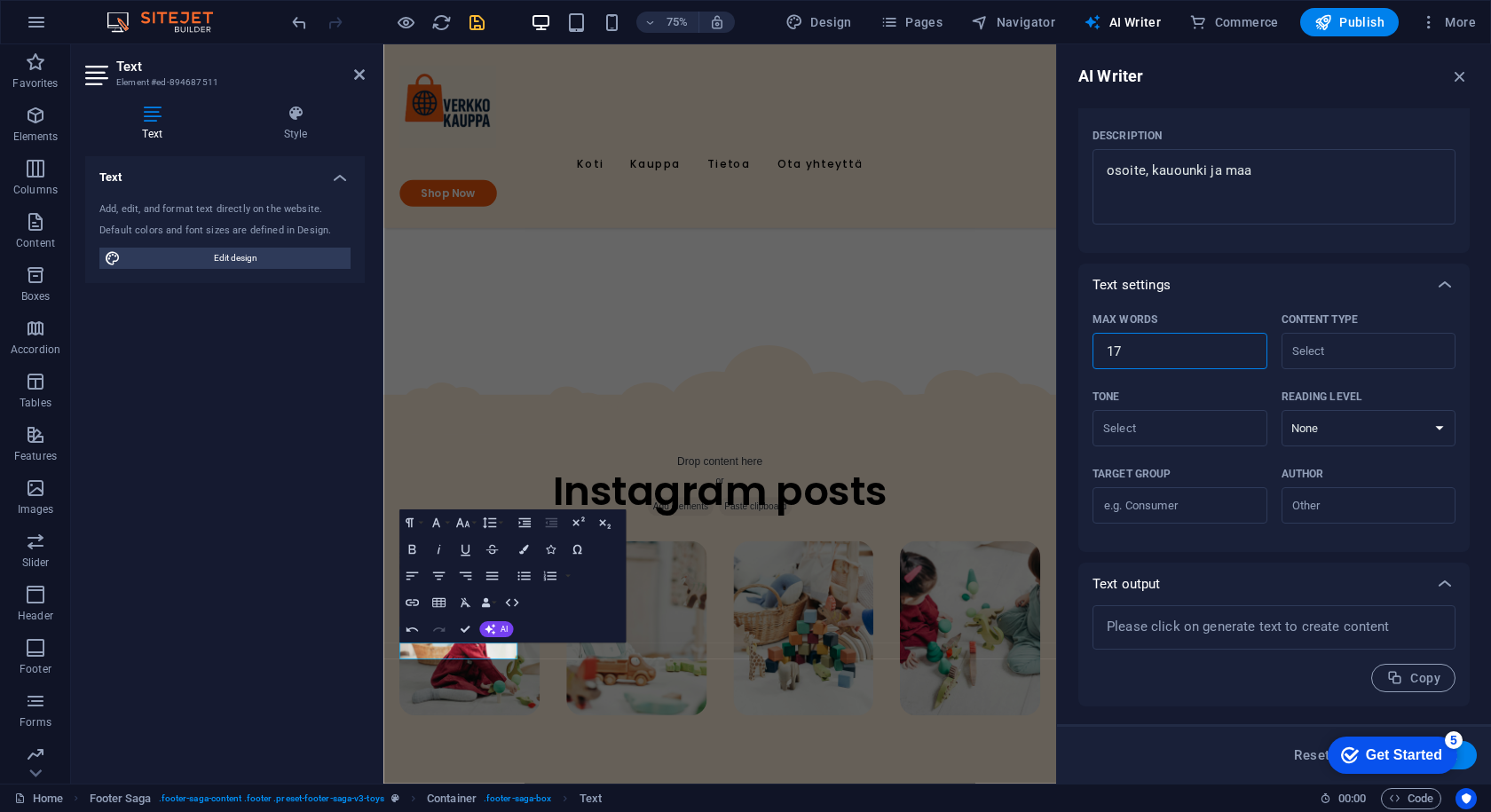
click at [1240, 345] on input "17" at bounding box center [1179, 351] width 174 height 36
type textarea "x"
type input "18"
type textarea "x"
click at [1240, 345] on input "18" at bounding box center [1179, 351] width 174 height 36
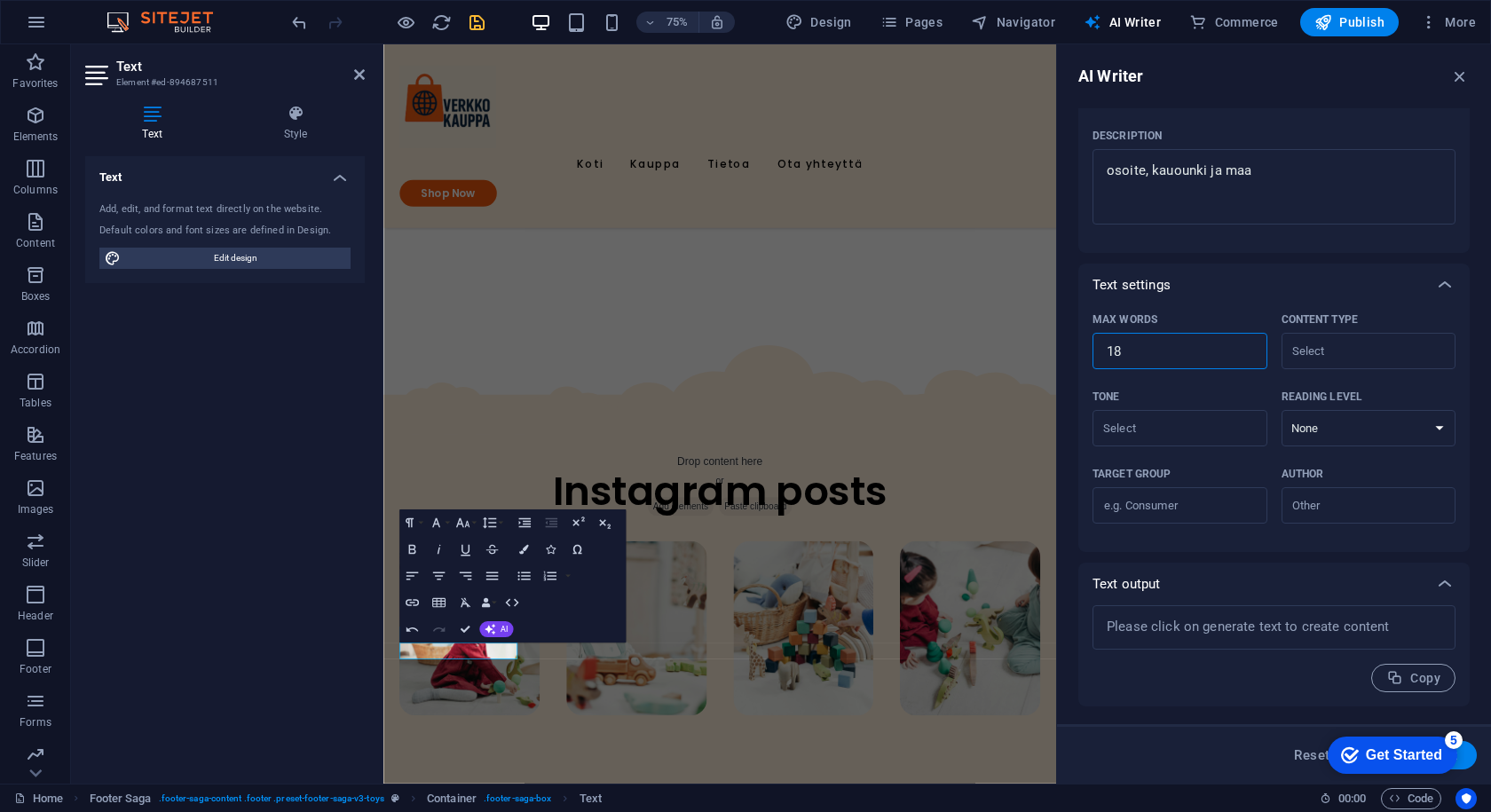
type input "19"
click at [1240, 345] on input "19" at bounding box center [1179, 351] width 174 height 36
type textarea "x"
type input "20"
type textarea "x"
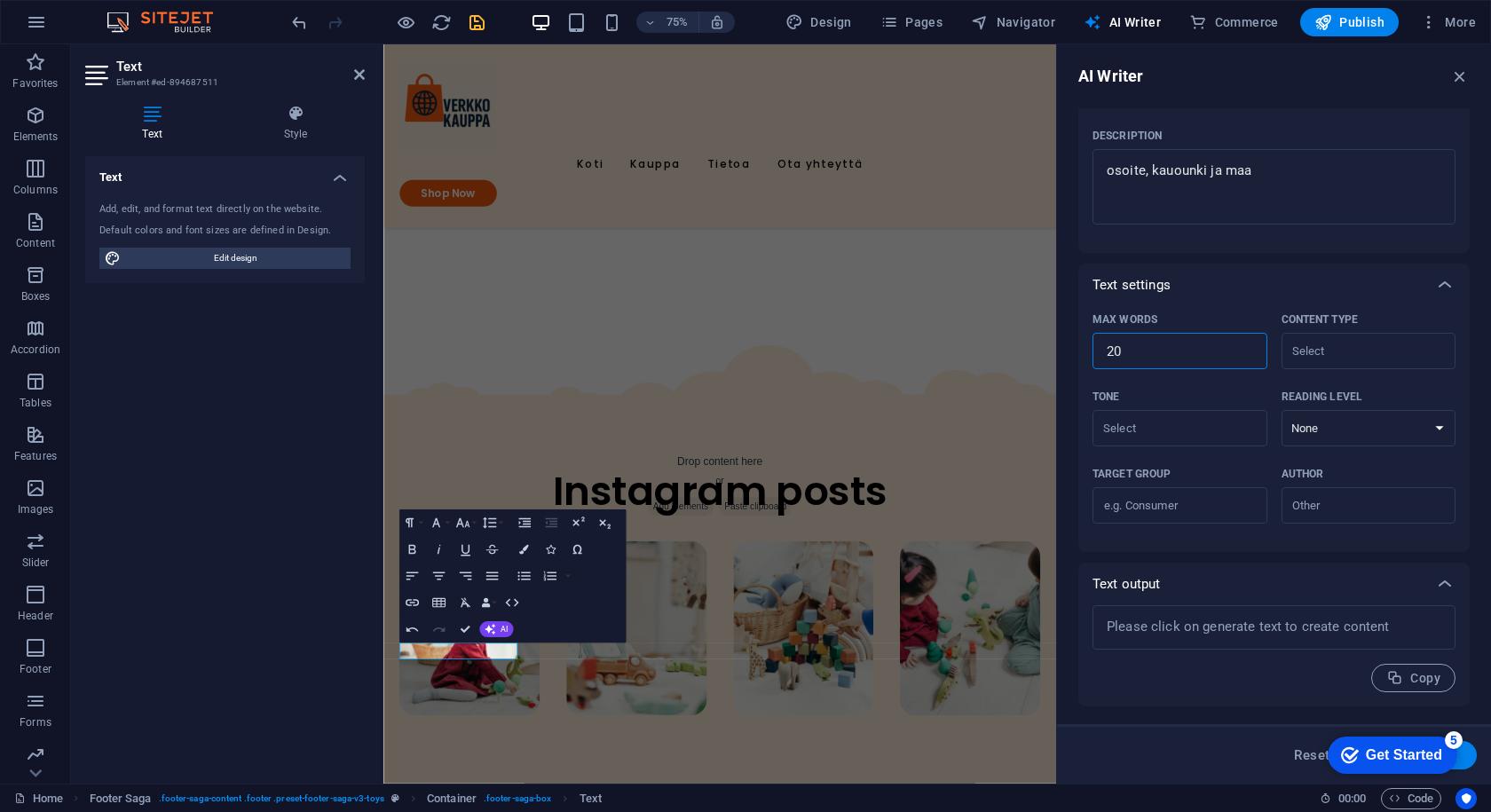
type input "20"
click at [1240, 345] on input "20" at bounding box center [1179, 351] width 174 height 36
type textarea "x"
type input "21"
type textarea "x"
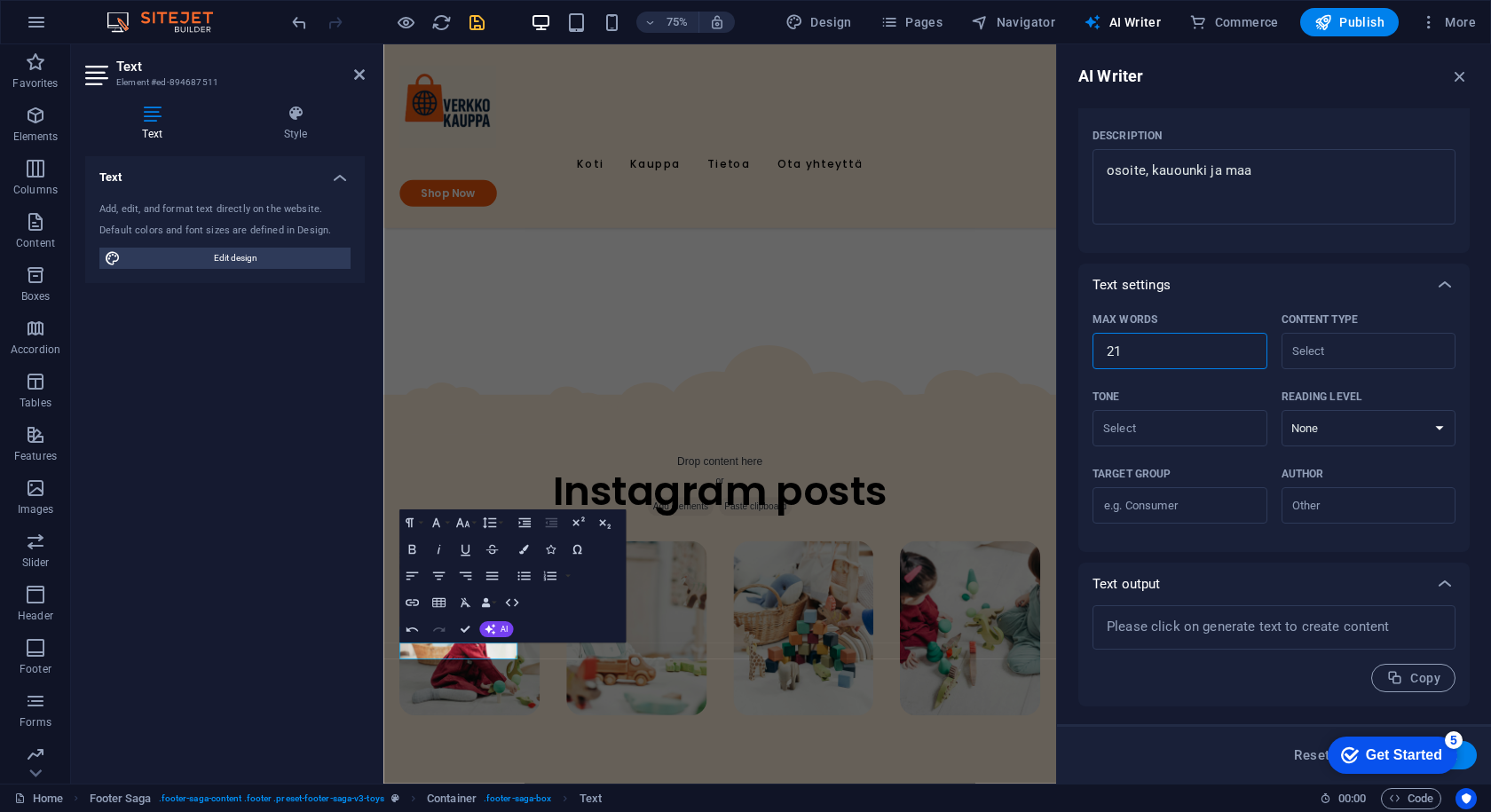
type input "21"
click at [1240, 345] on input "21" at bounding box center [1179, 351] width 174 height 36
type textarea "x"
type input "22"
type textarea "x"
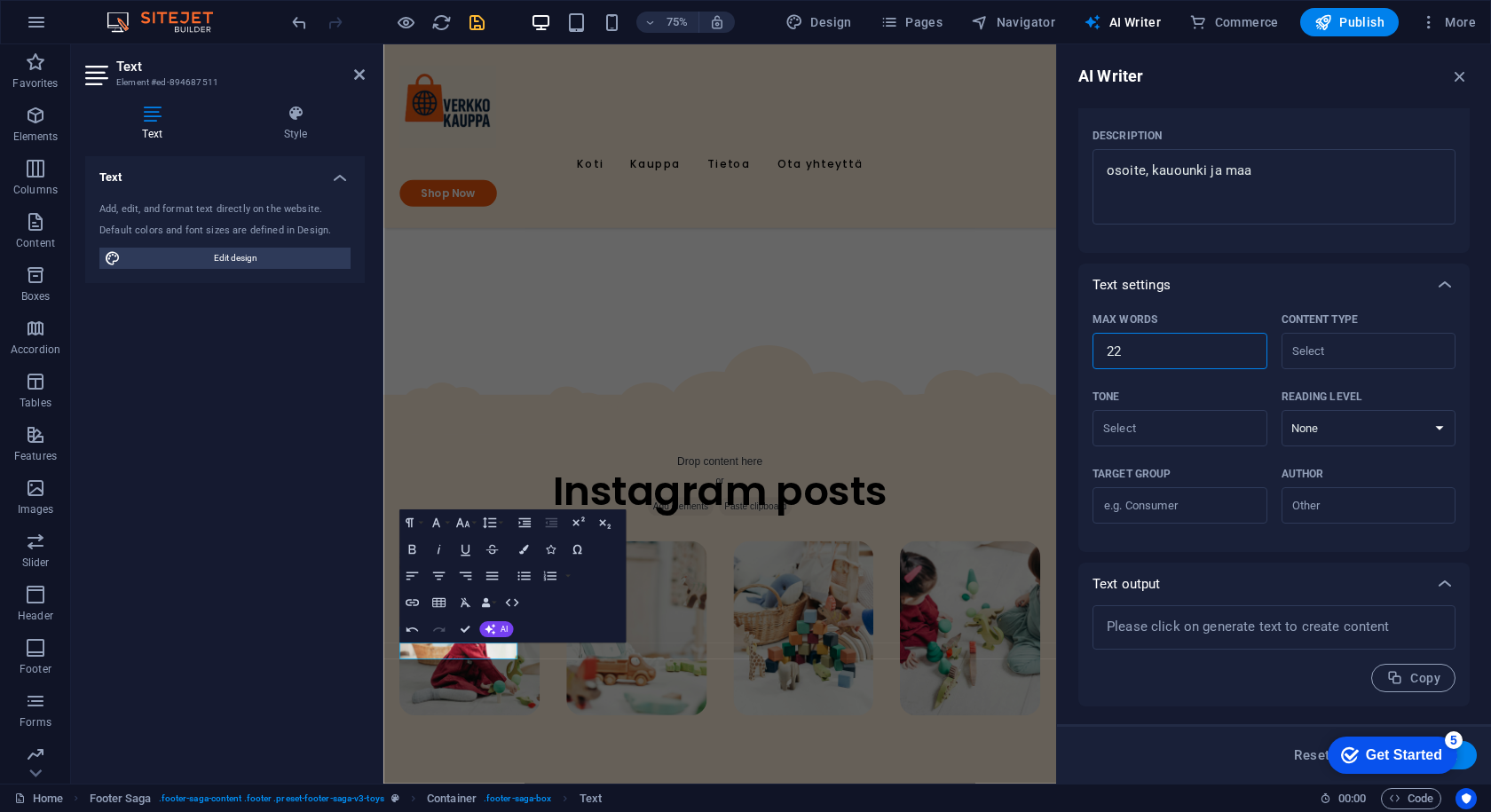
type input "22"
click at [1240, 345] on input "22" at bounding box center [1179, 351] width 174 height 36
type textarea "x"
type input "23"
type textarea "x"
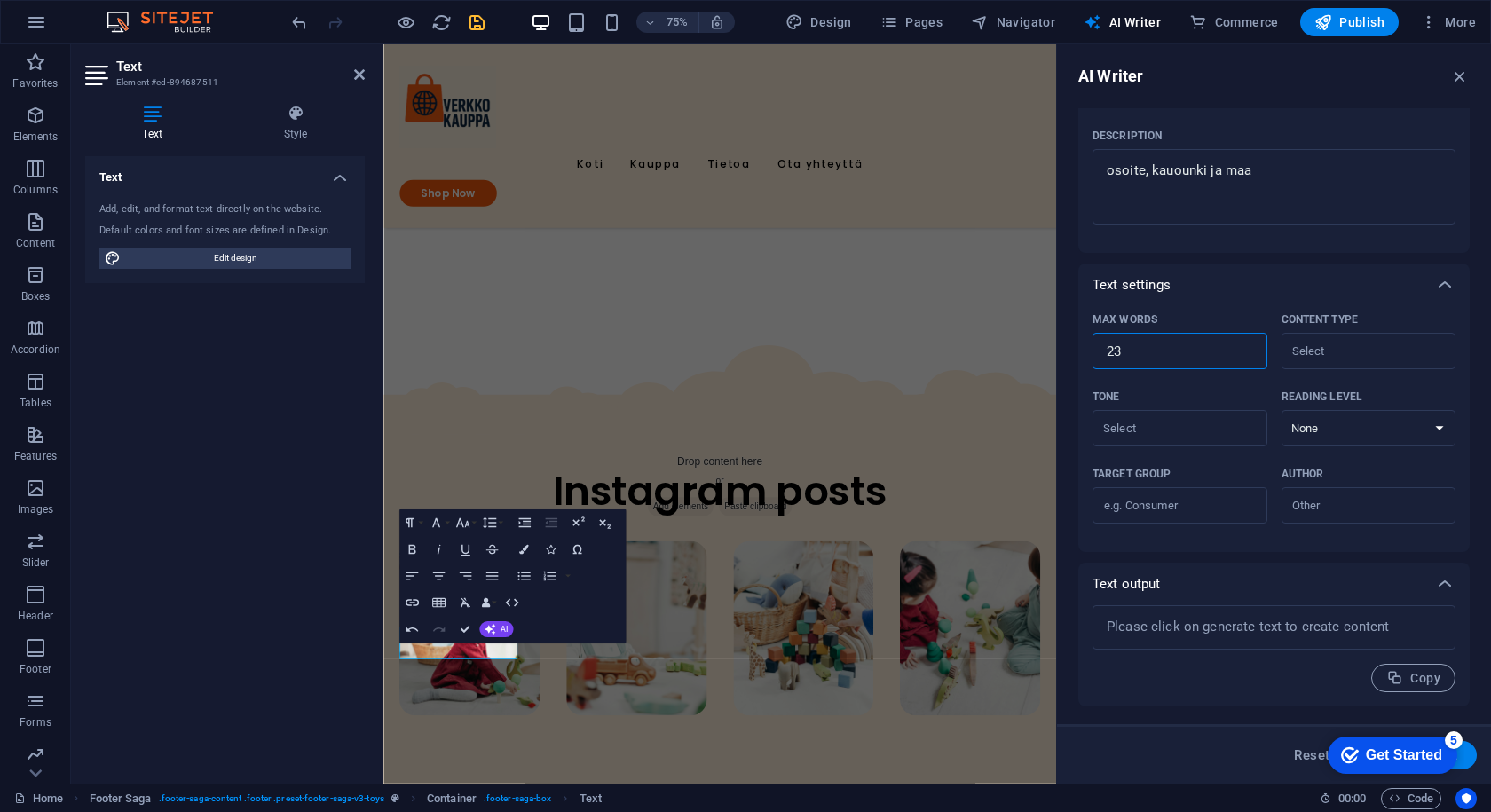
type input "23"
click at [1240, 345] on input "23" at bounding box center [1179, 351] width 174 height 36
type textarea "x"
type input "24"
type textarea "x"
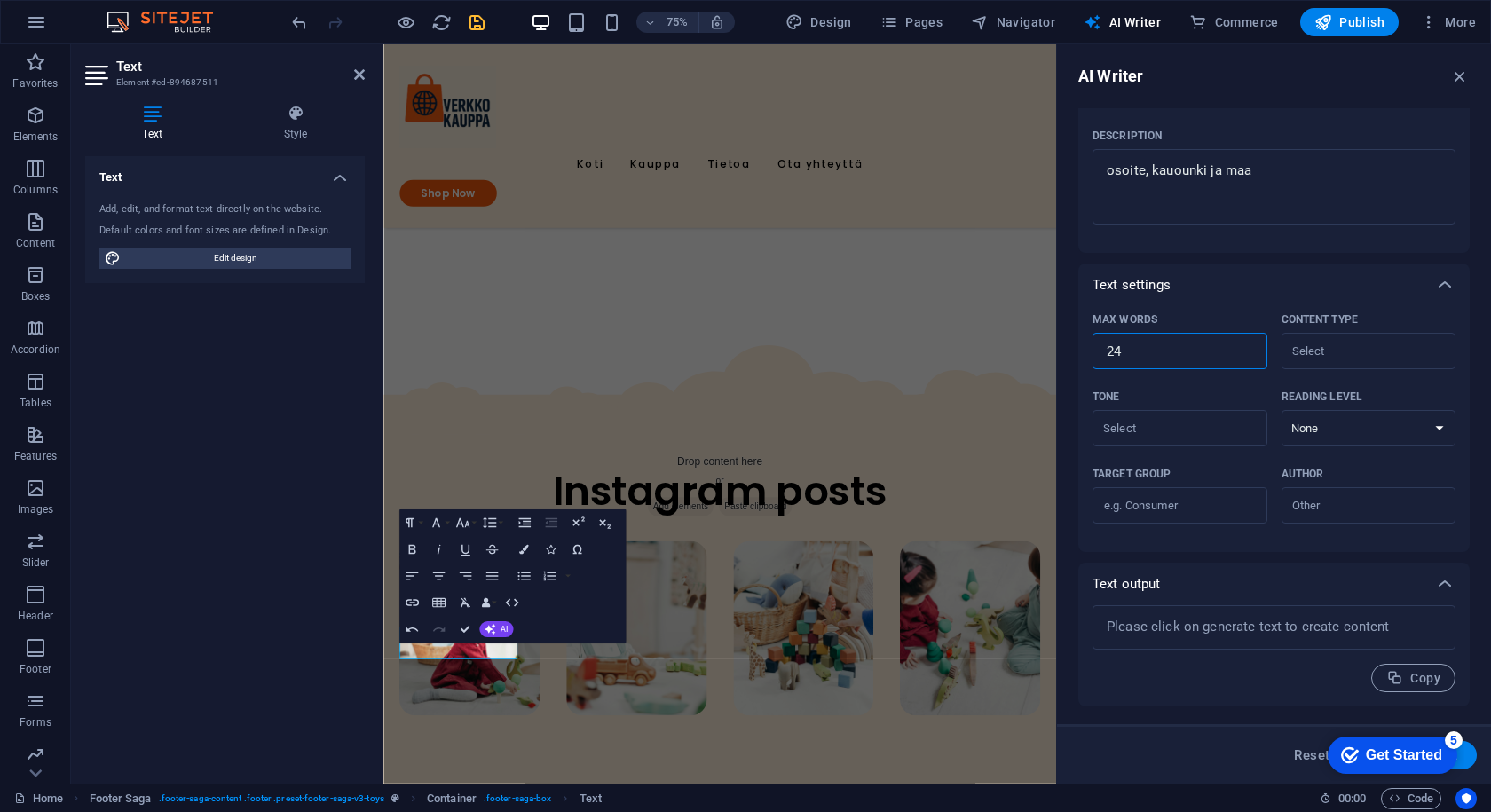
type input "24"
click at [1240, 345] on input "24" at bounding box center [1179, 351] width 174 height 36
type textarea "x"
type input "25"
type textarea "x"
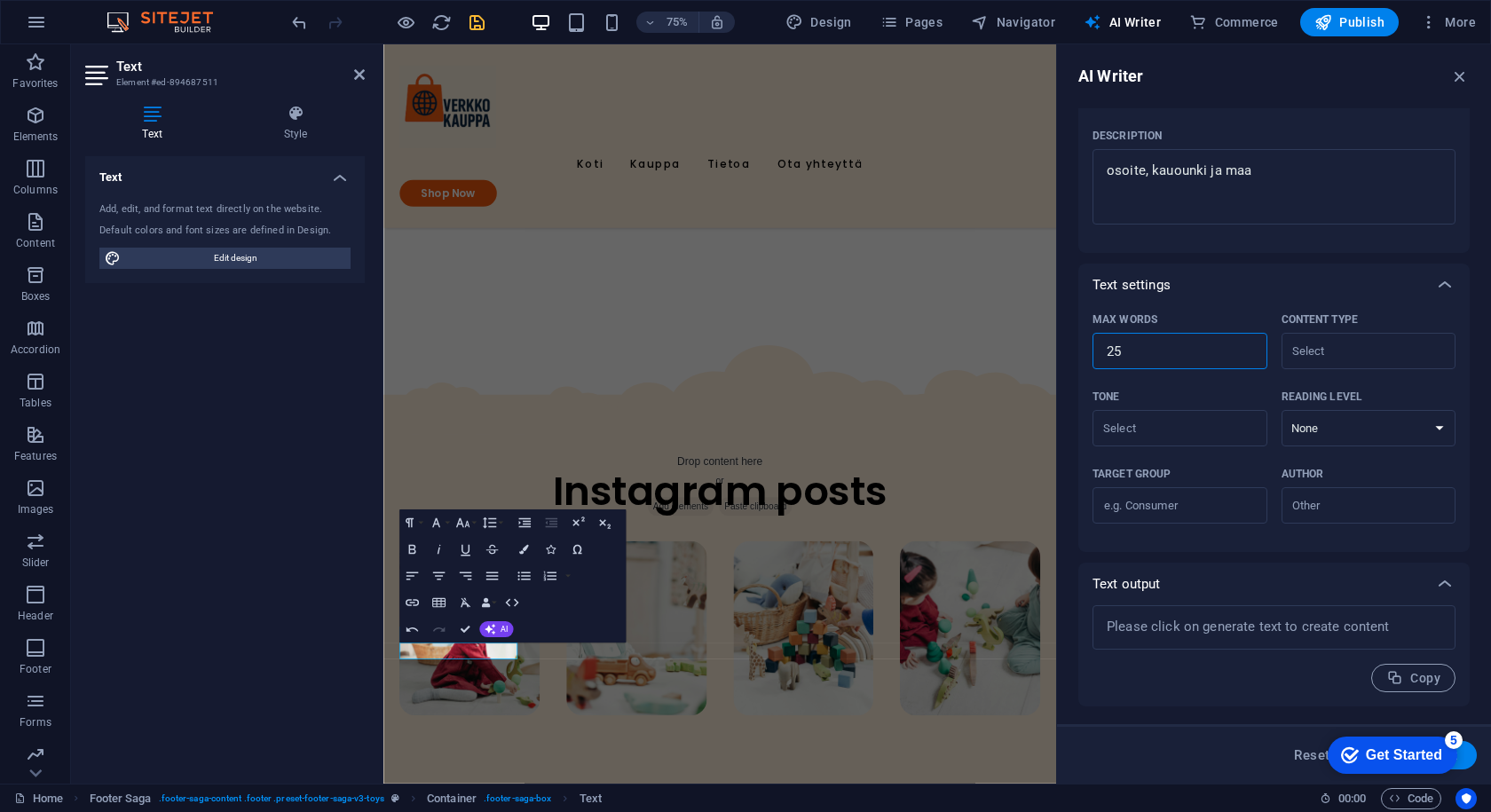
type input "25"
click at [1240, 345] on input "25" at bounding box center [1179, 351] width 174 height 36
type textarea "x"
click at [1240, 345] on input "26" at bounding box center [1179, 351] width 174 height 36
click at [1164, 326] on div "Max words" at bounding box center [1177, 319] width 168 height 26
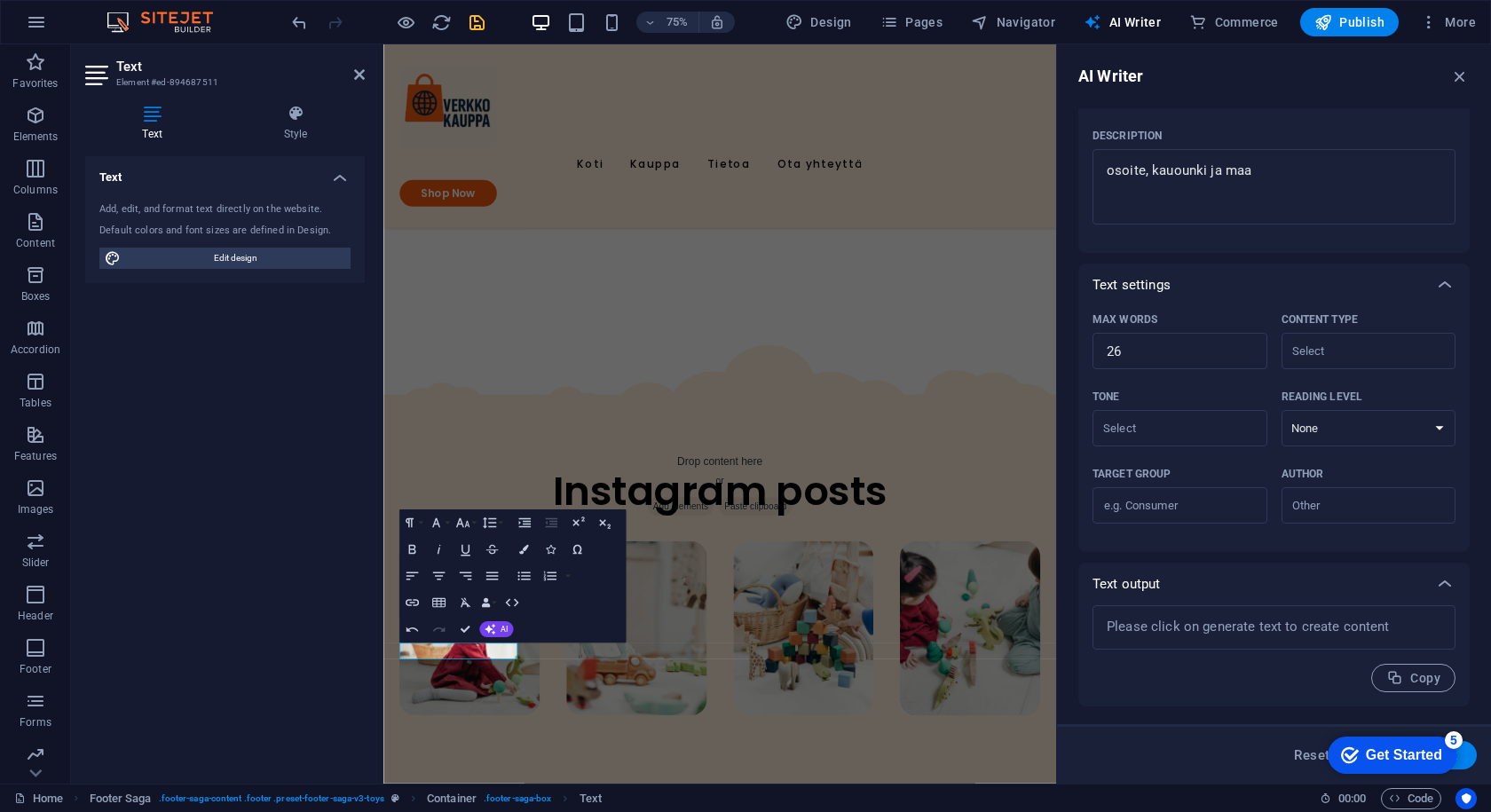
click at [1164, 333] on input "26" at bounding box center [1179, 351] width 174 height 36
click at [1395, 757] on div "Get Started" at bounding box center [1404, 754] width 77 height 16
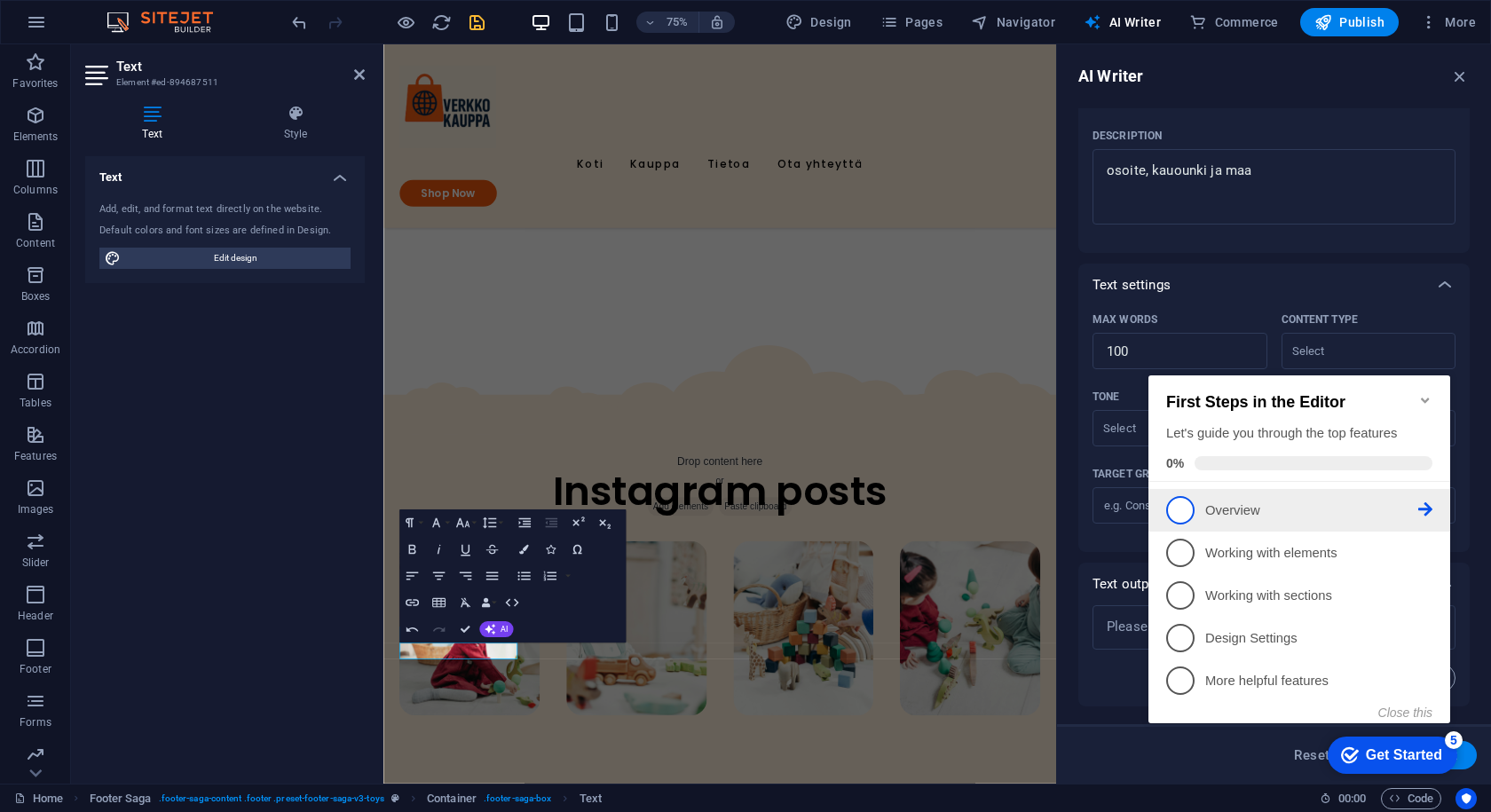
click at [1426, 511] on icon at bounding box center [1426, 510] width 15 height 15
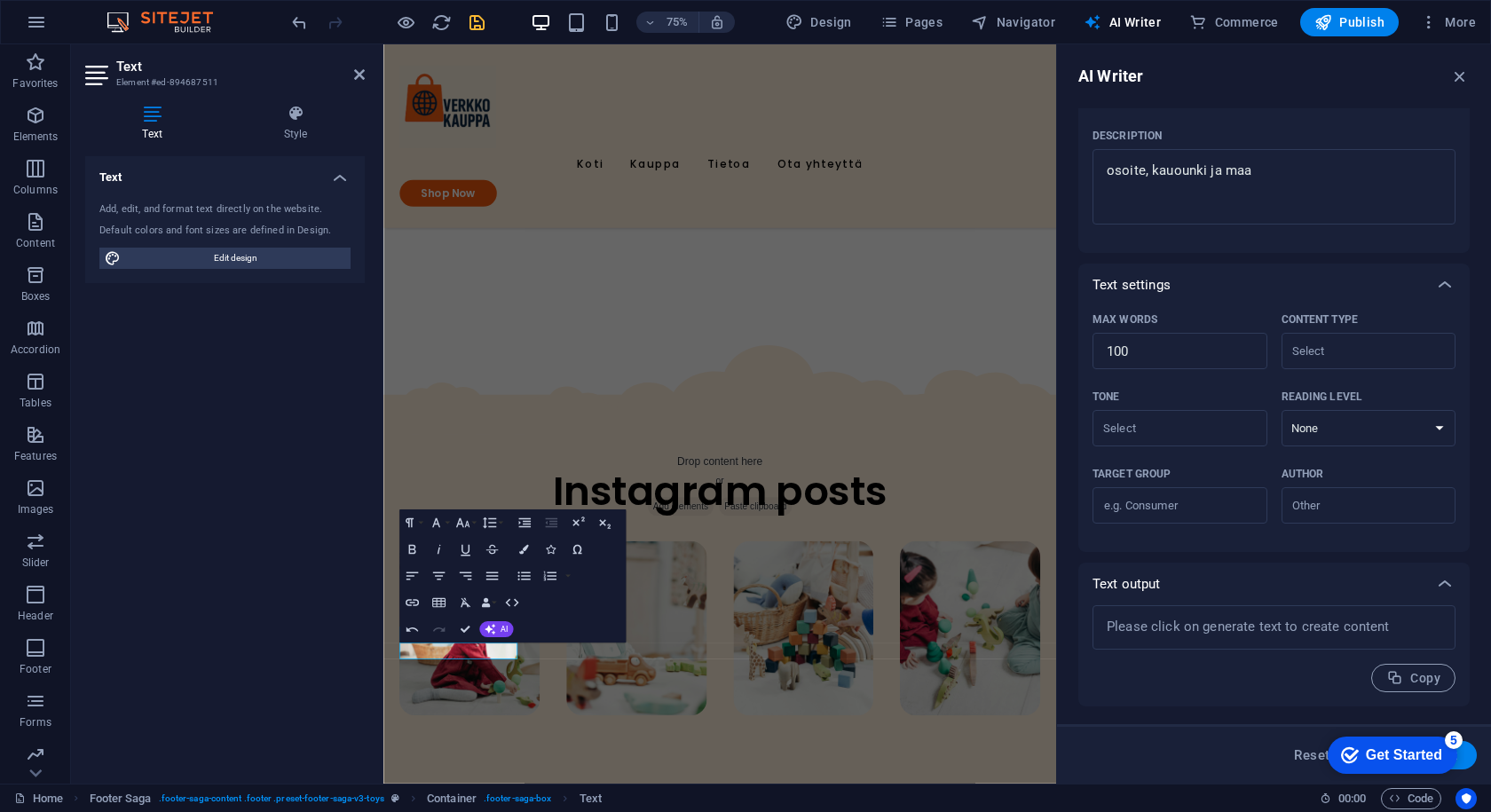
click at [1384, 763] on div "Get Started" at bounding box center [1404, 754] width 77 height 16
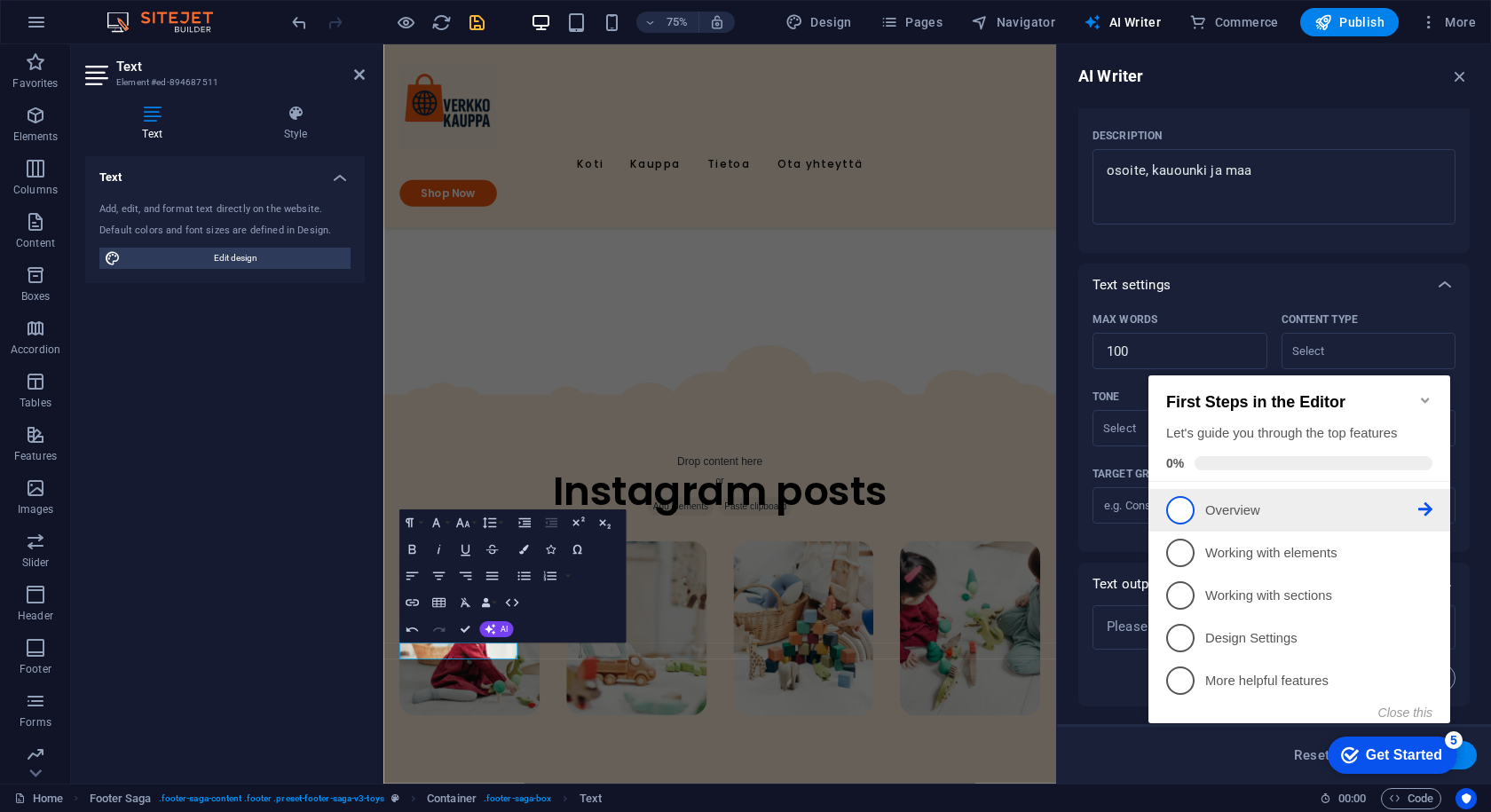
click at [1178, 517] on span "1" at bounding box center [1180, 510] width 28 height 28
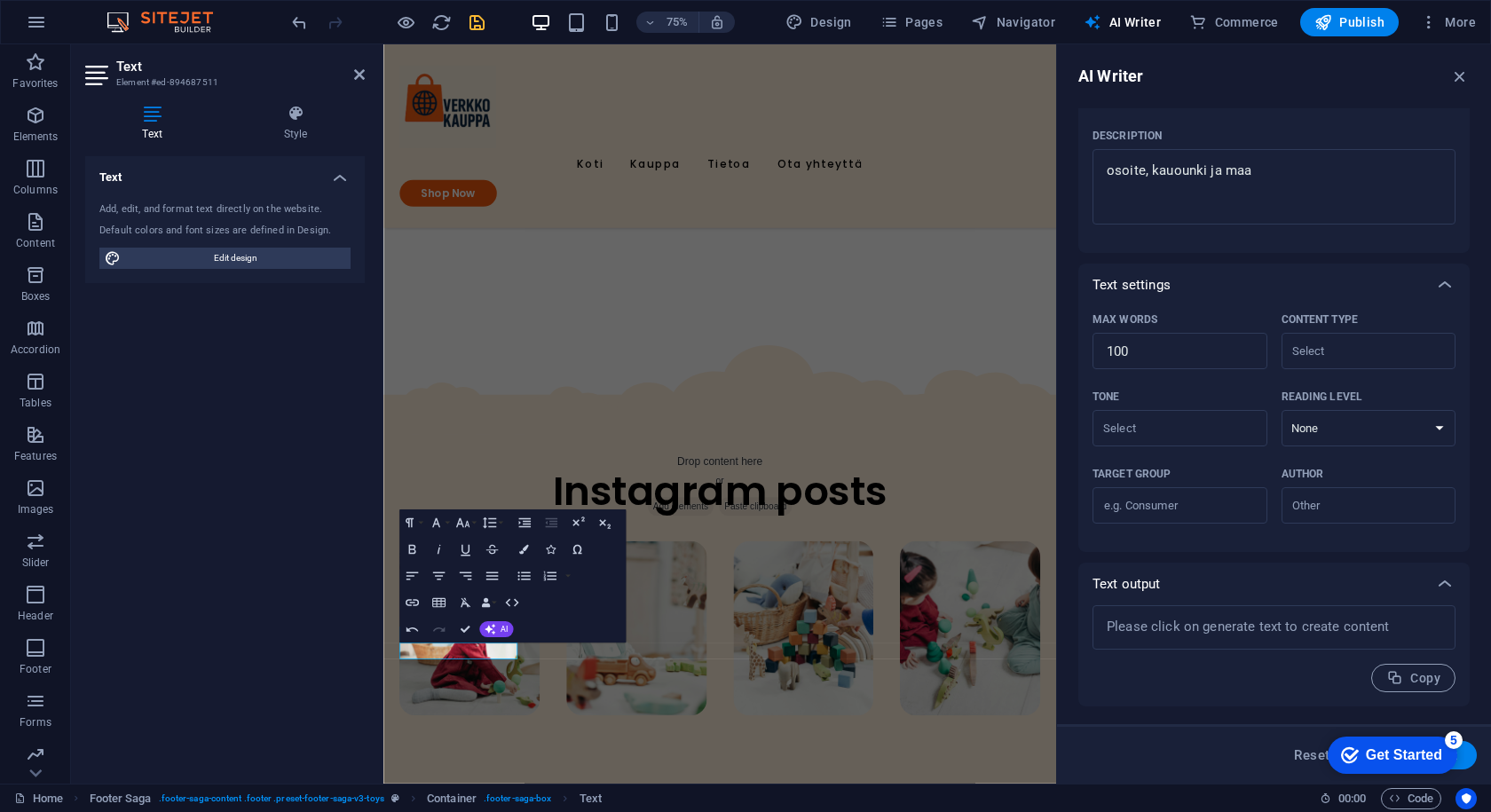
click at [1370, 747] on div "Get Started" at bounding box center [1404, 754] width 77 height 16
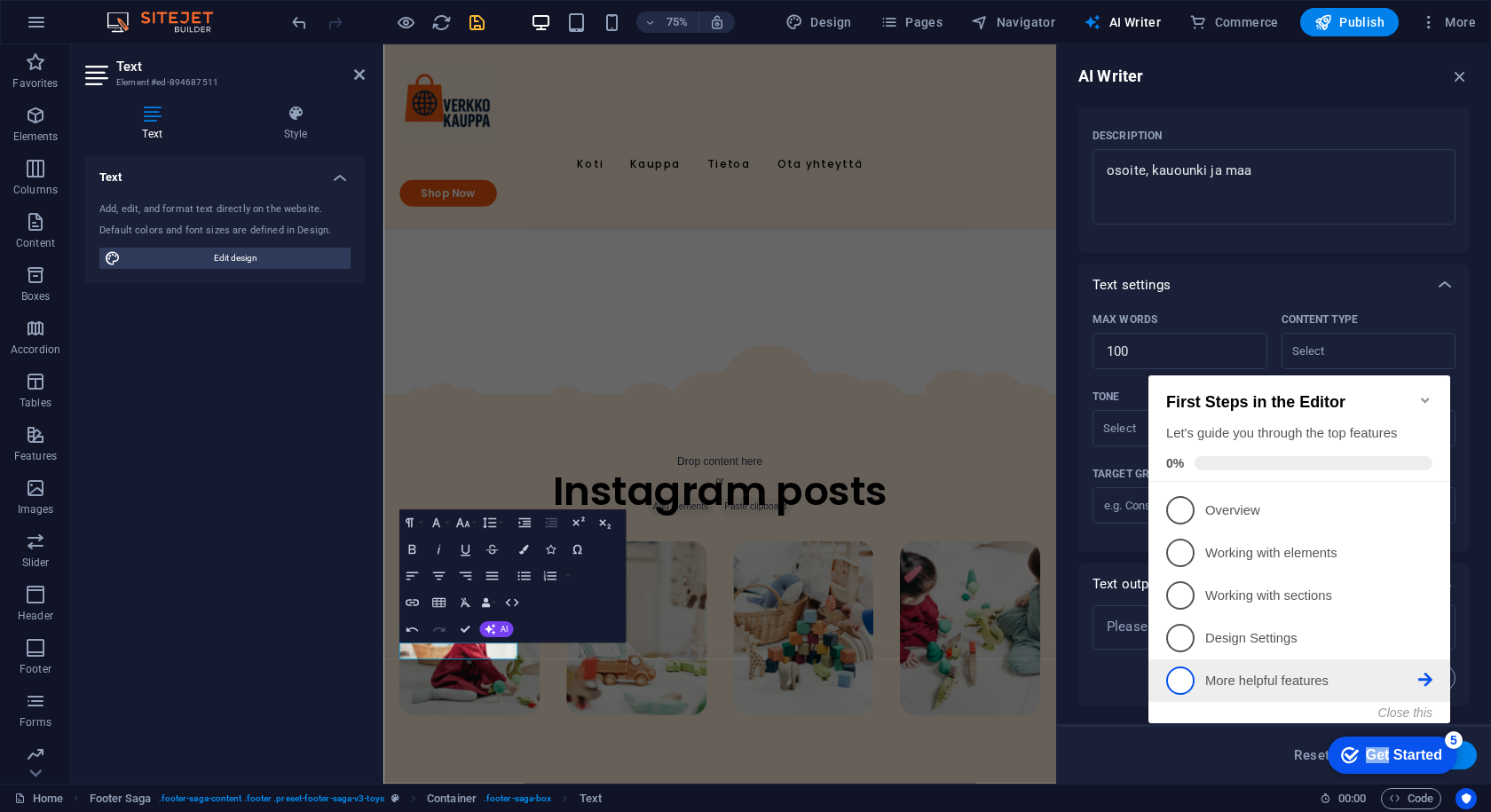
drag, startPoint x: 1331, startPoint y: 733, endPoint x: 1213, endPoint y: 690, distance: 125.6
click div "checkmark Get Started 5 First Steps in the Editor Let's guide you through the t…"
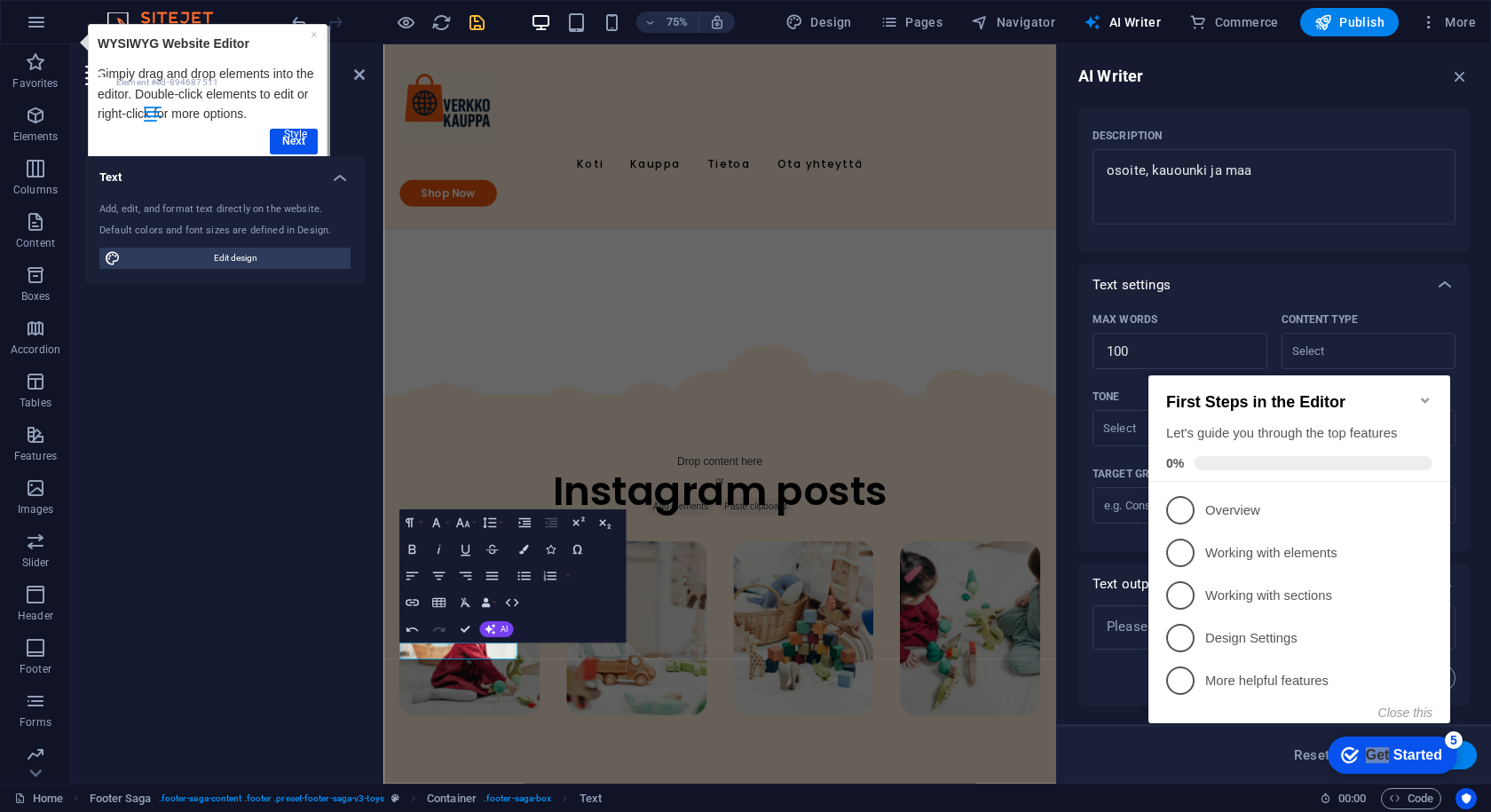
click at [283, 141] on h4 "Style" at bounding box center [296, 123] width 139 height 37
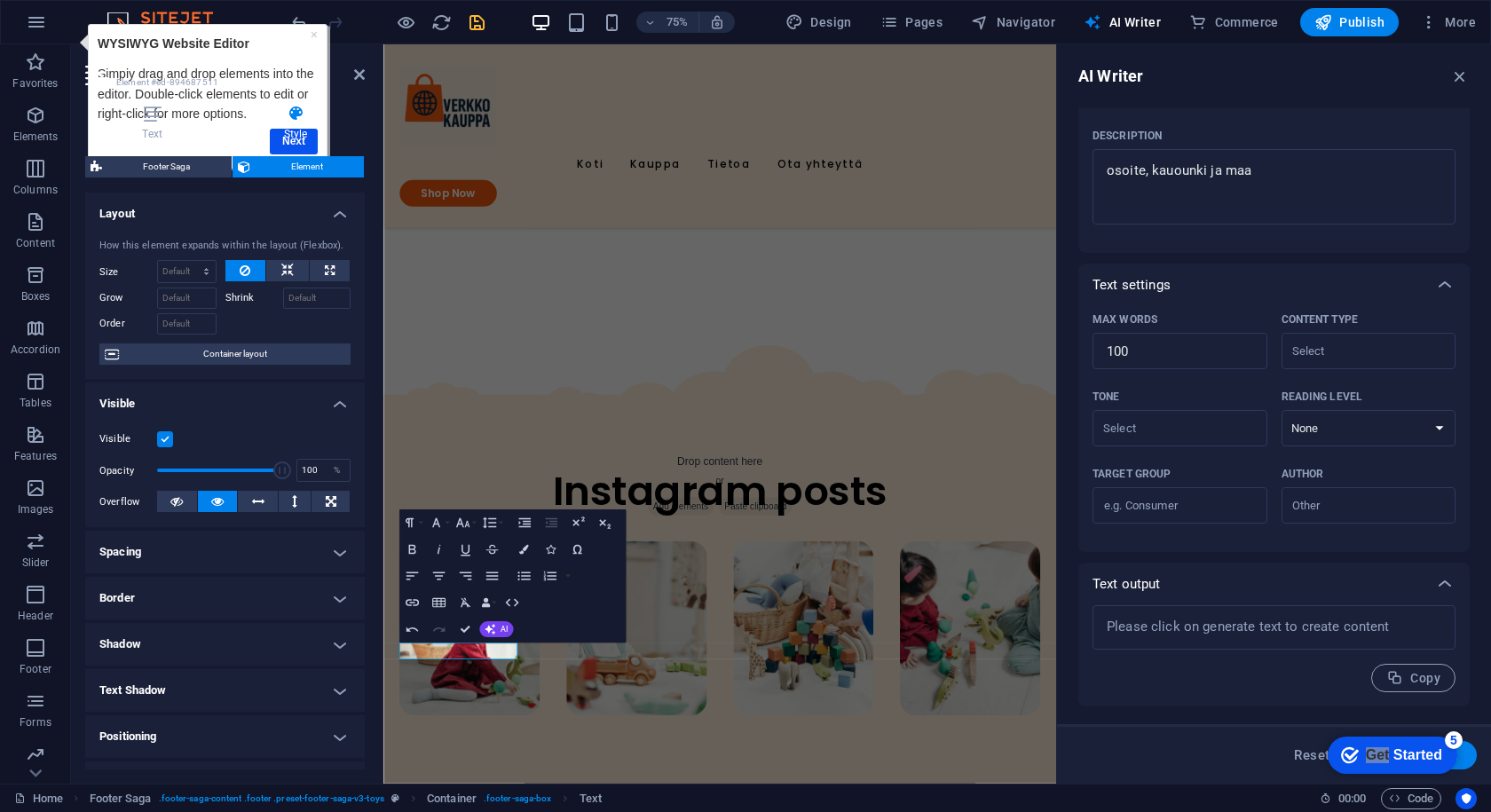
click at [312, 26] on div "×" at bounding box center [313, 34] width 7 height 19
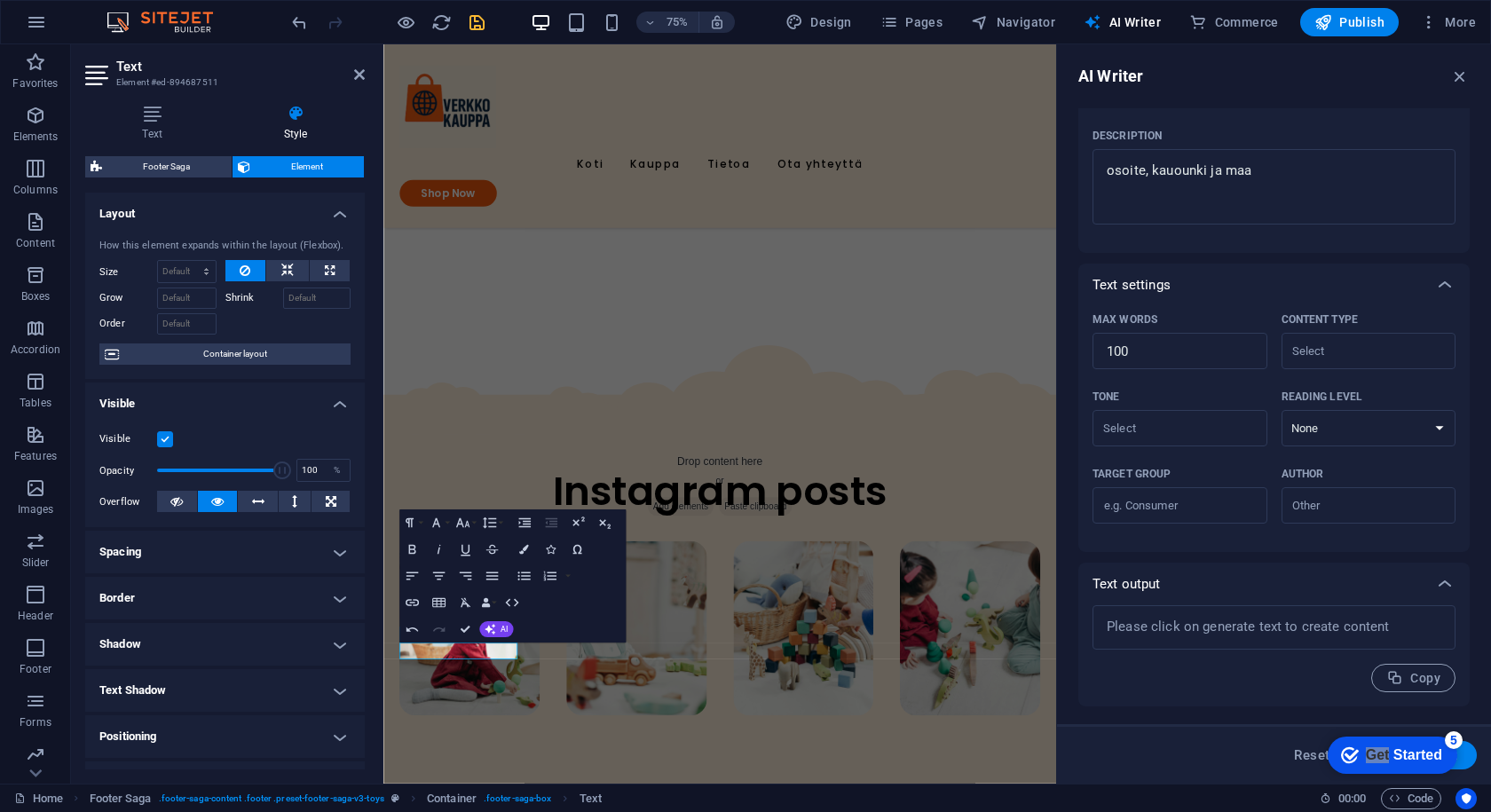
click at [1473, 758] on button "Generate text" at bounding box center [1415, 754] width 123 height 28
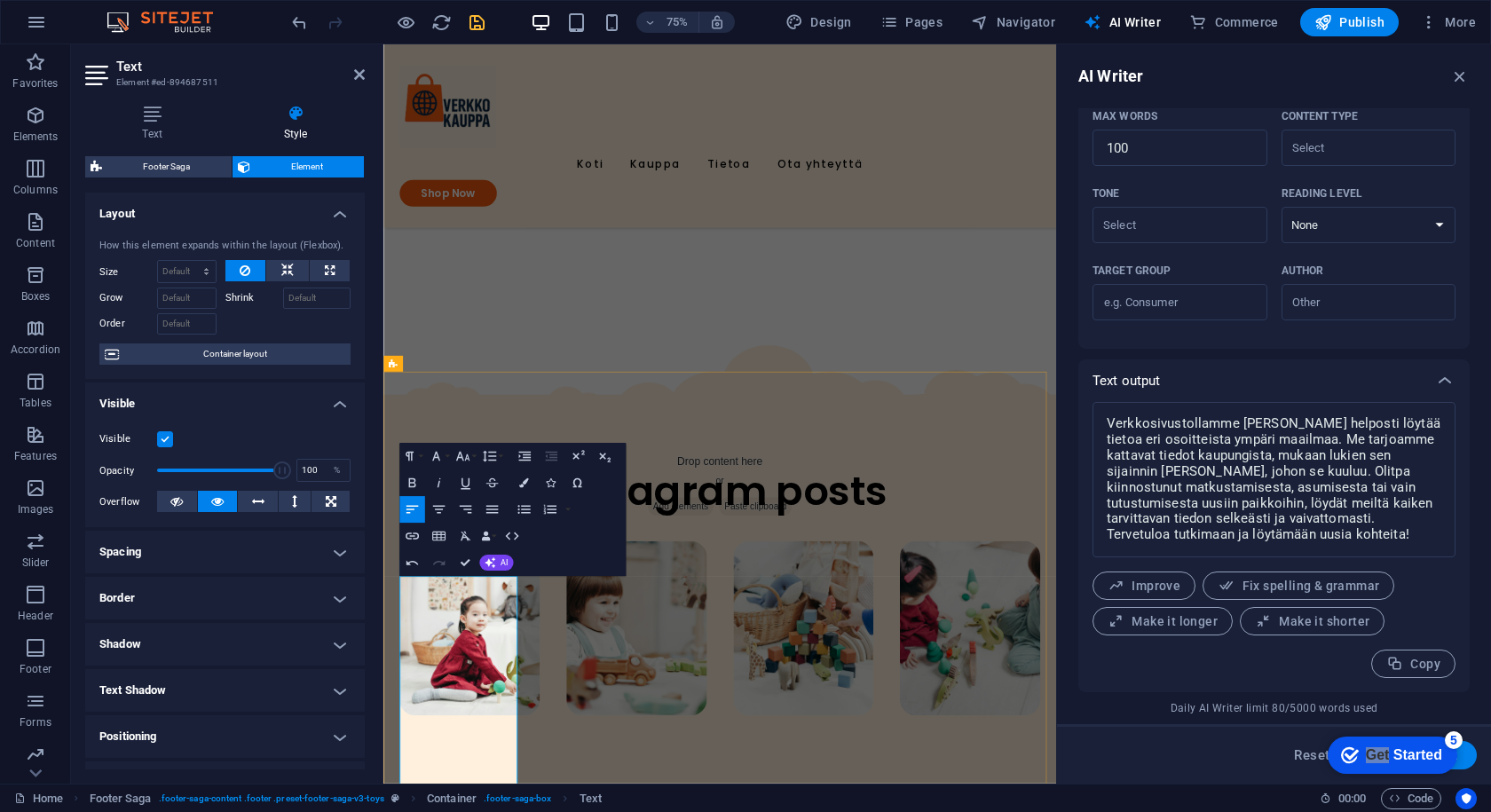
scroll to position [3648, 0]
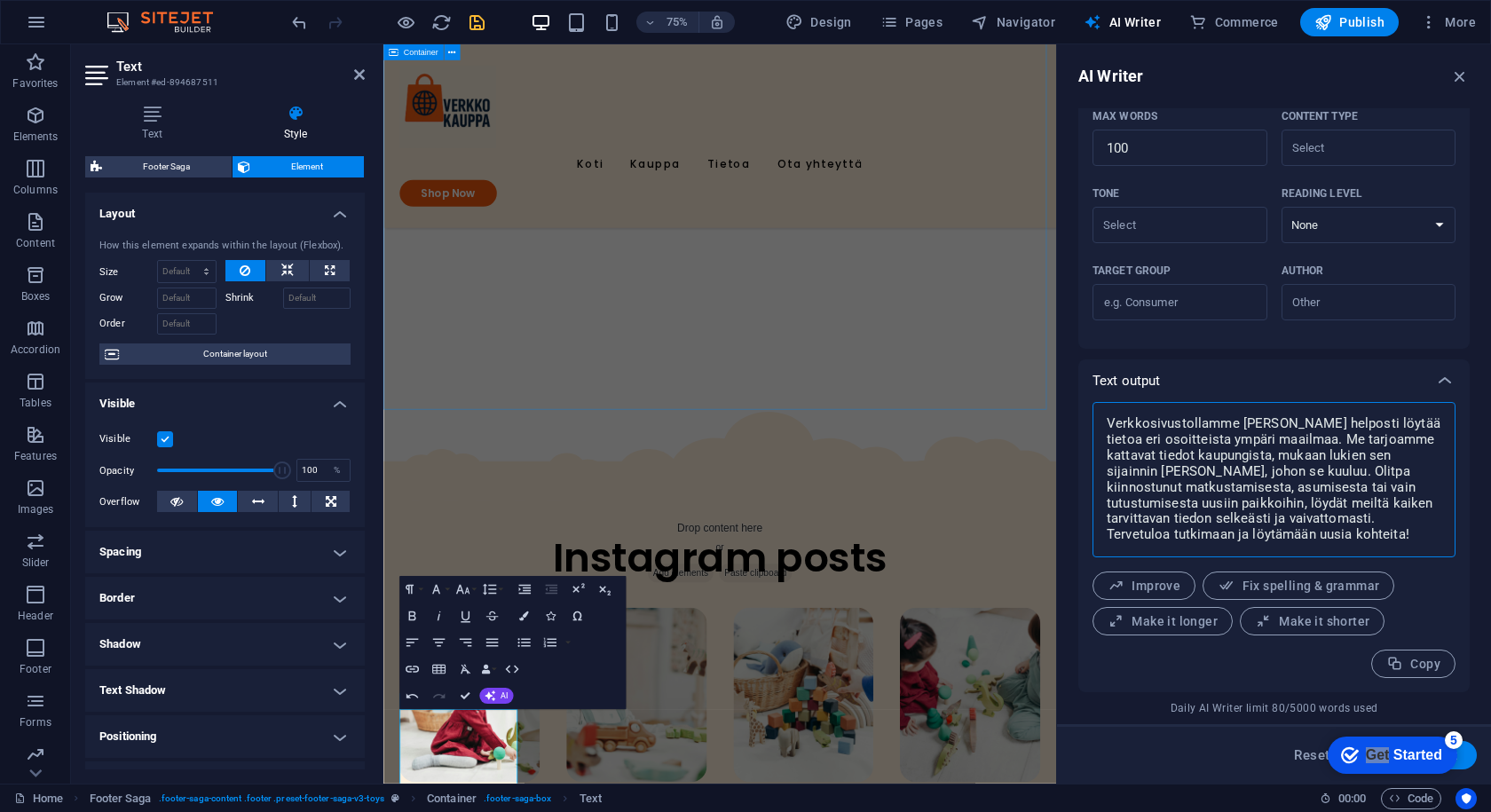
drag, startPoint x: 1677, startPoint y: 585, endPoint x: 1206, endPoint y: 469, distance: 485.1
click at [1122, 429] on textarea "Verkkosivustollamme voit helposti löytää tietoa eri osoitteista ympäri maailmaa…" at bounding box center [1274, 480] width 345 height 138
drag, startPoint x: 1250, startPoint y: 518, endPoint x: 1101, endPoint y: 415, distance: 181.1
click at [1101, 415] on div "Verkkosivustollamme voit helposti löytää tietoa eri osoitteista ympäri maailmaa…" at bounding box center [1274, 480] width 363 height 155
click at [1368, 492] on textarea "Verkkosivustollamme voit helposti löytää tietoa eri osoitteista ympäri maailmaa…" at bounding box center [1274, 480] width 345 height 138
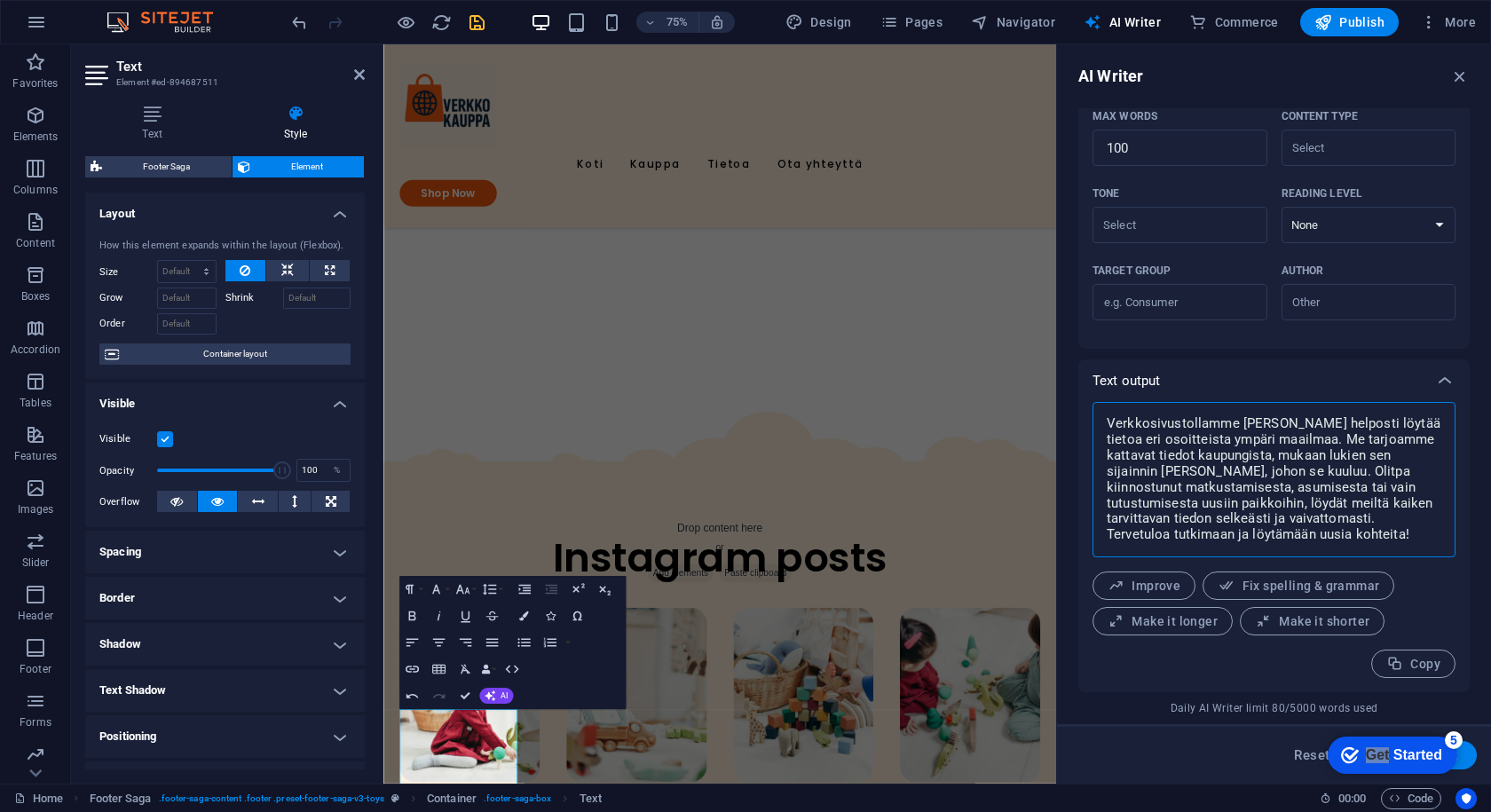
click at [1351, 540] on textarea "Verkkosivustollamme voit helposti löytää tietoa eri osoitteista ympäri maailmaa…" at bounding box center [1274, 480] width 345 height 138
click at [1332, 543] on textarea "Verkkosivustollamme voit helposti löytää tietoa eri osoitteista ympäri maailmaa…" at bounding box center [1274, 480] width 345 height 138
click at [1331, 543] on textarea "Verkkosivustollamme voit helposti löytää tietoa eri osoitteista ympäri maailmaa…" at bounding box center [1274, 480] width 345 height 138
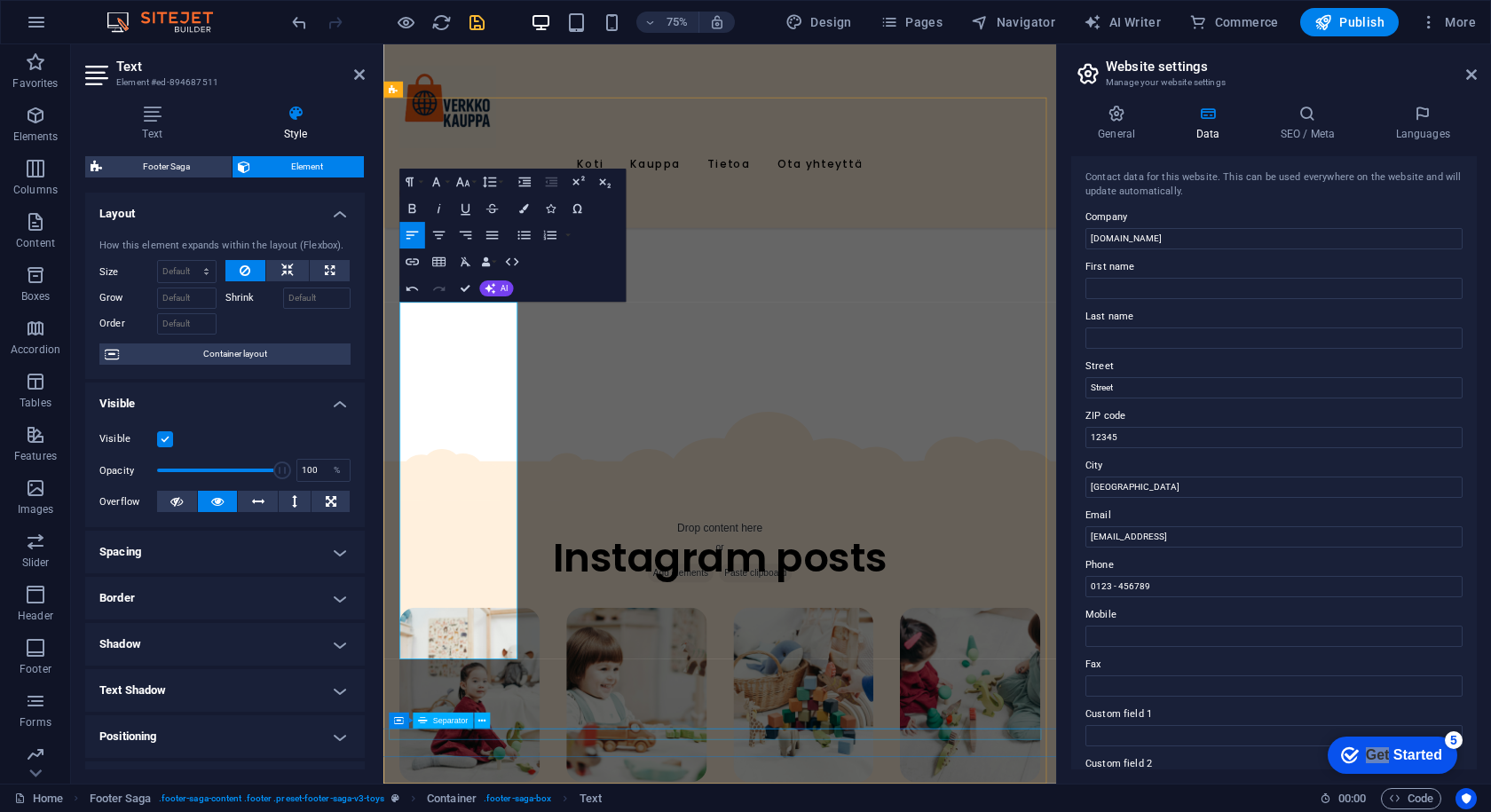
scroll to position [4191, 0]
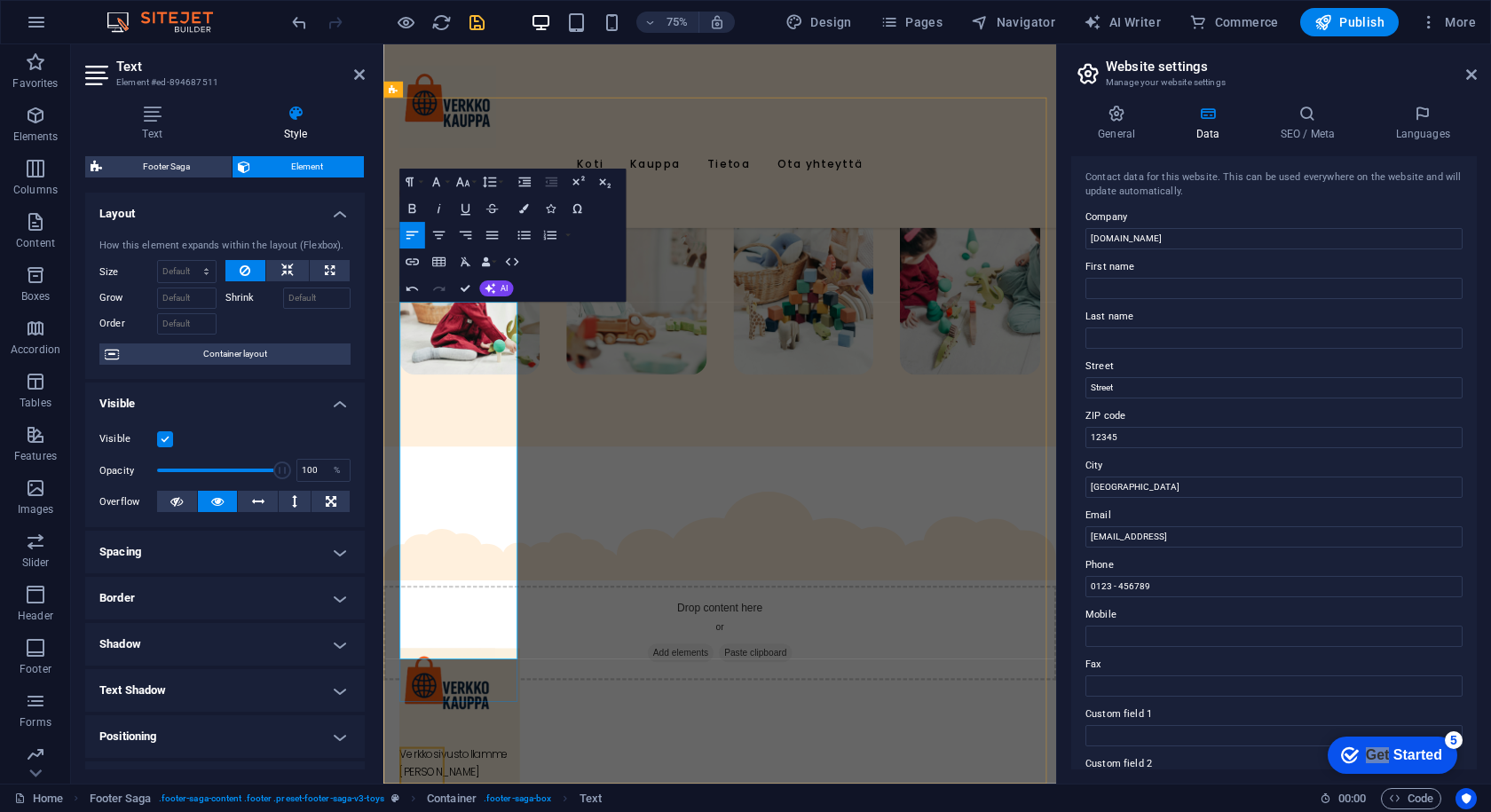
click at [494, 285] on icon "button" at bounding box center [491, 289] width 11 height 11
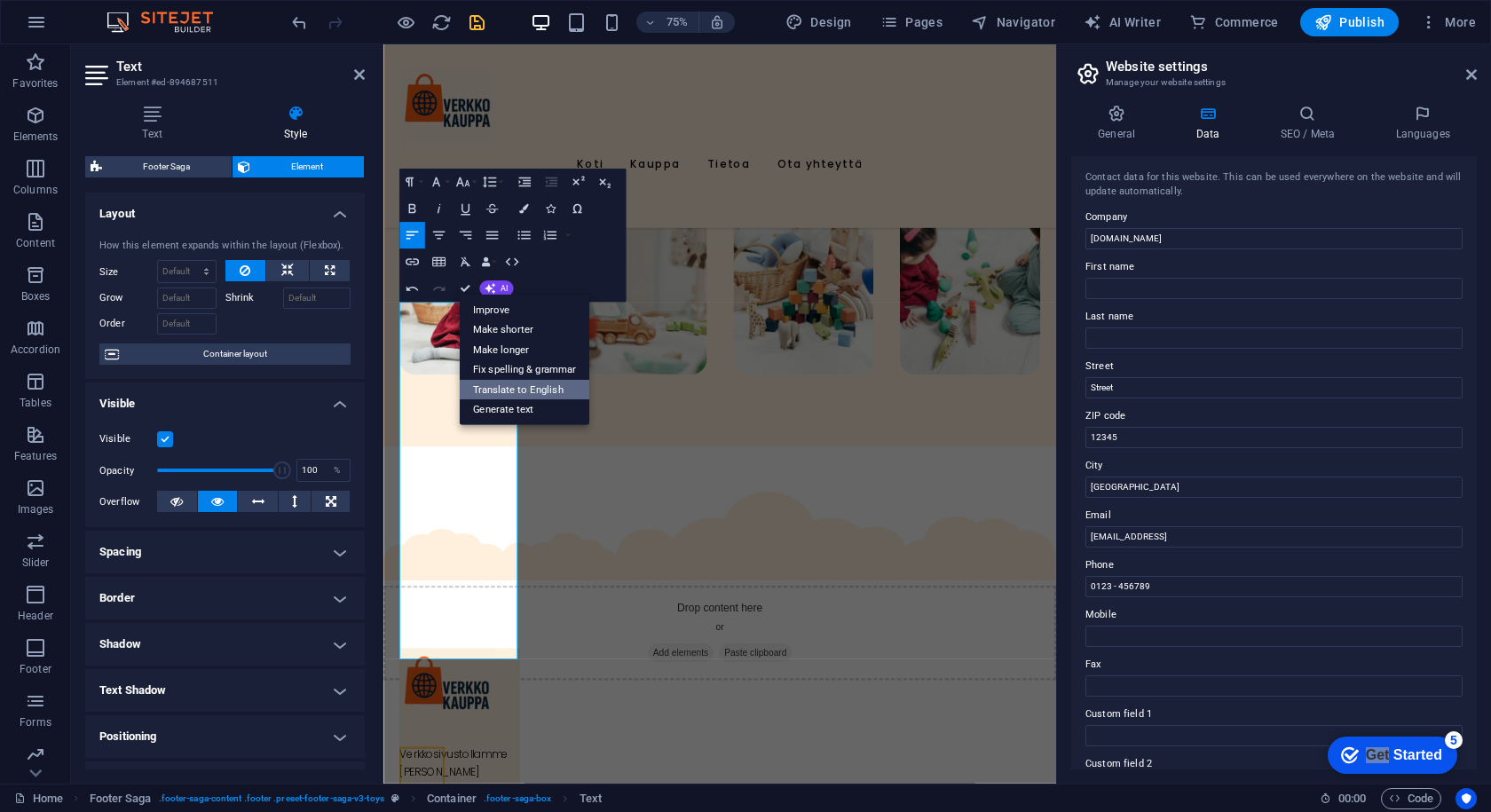
click at [501, 387] on link "Translate to English" at bounding box center [524, 390] width 130 height 20
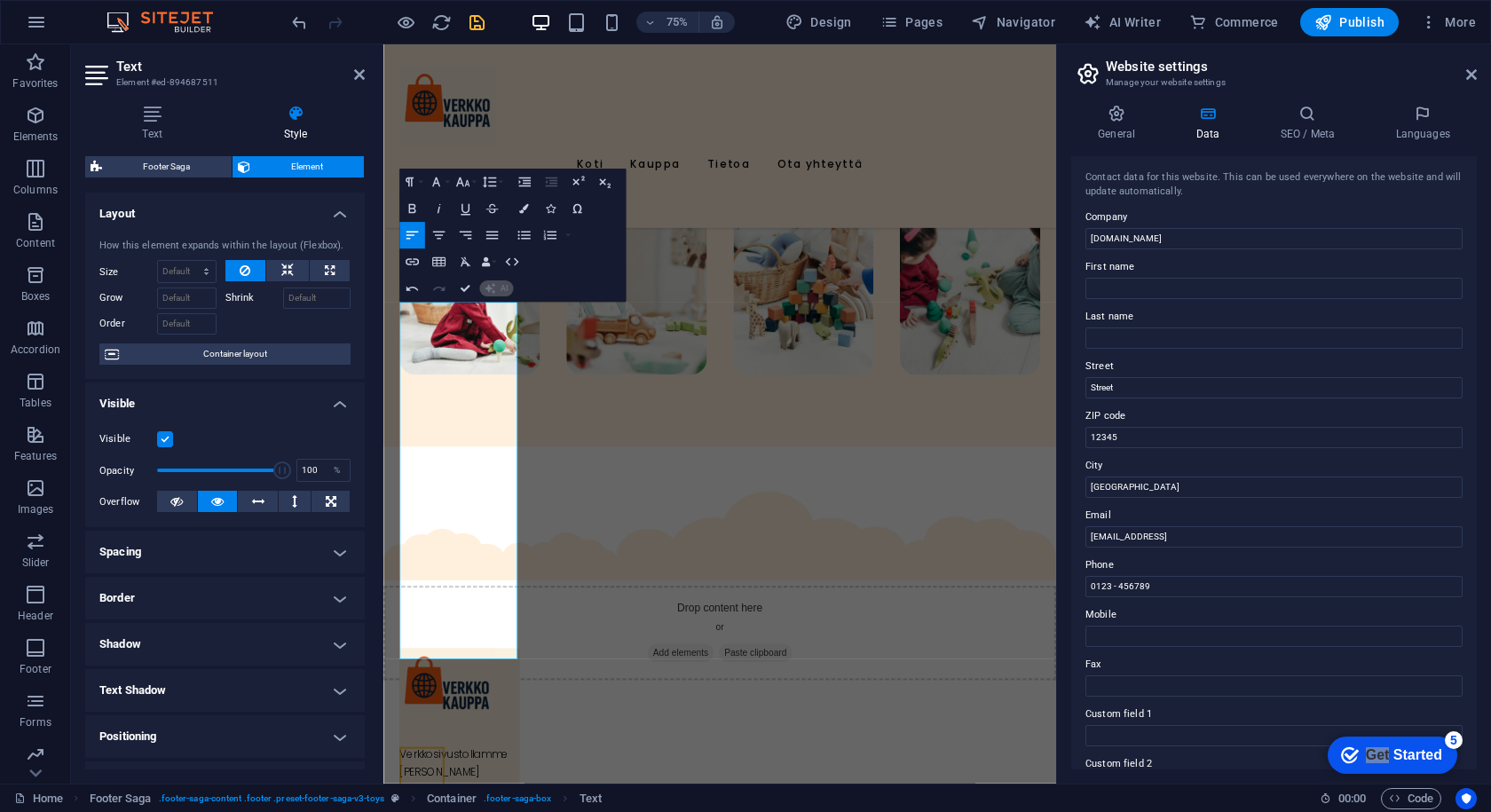
click at [503, 285] on span "AI" at bounding box center [504, 288] width 7 height 8
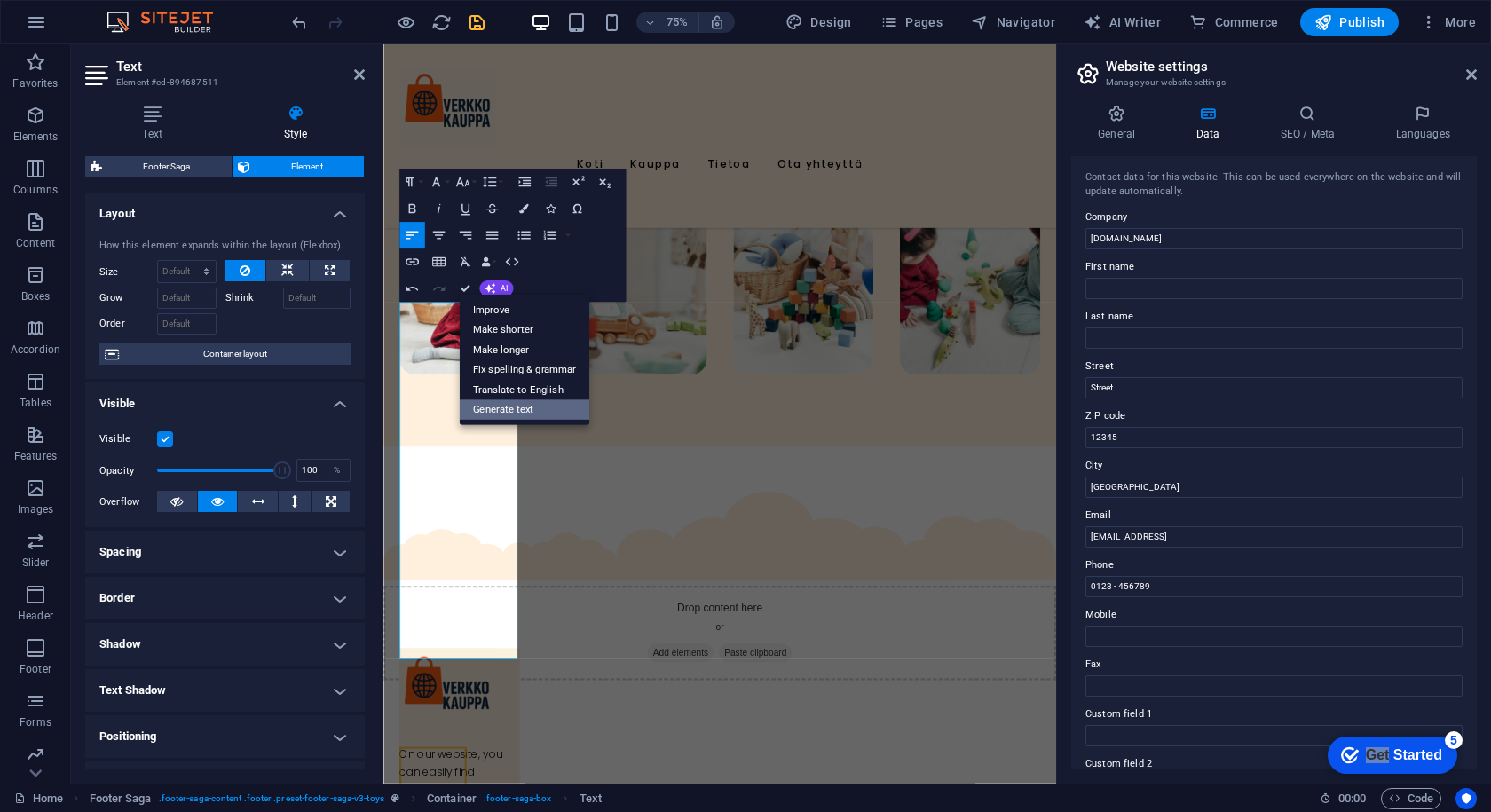
click at [545, 409] on link "Generate text" at bounding box center [524, 410] width 130 height 20
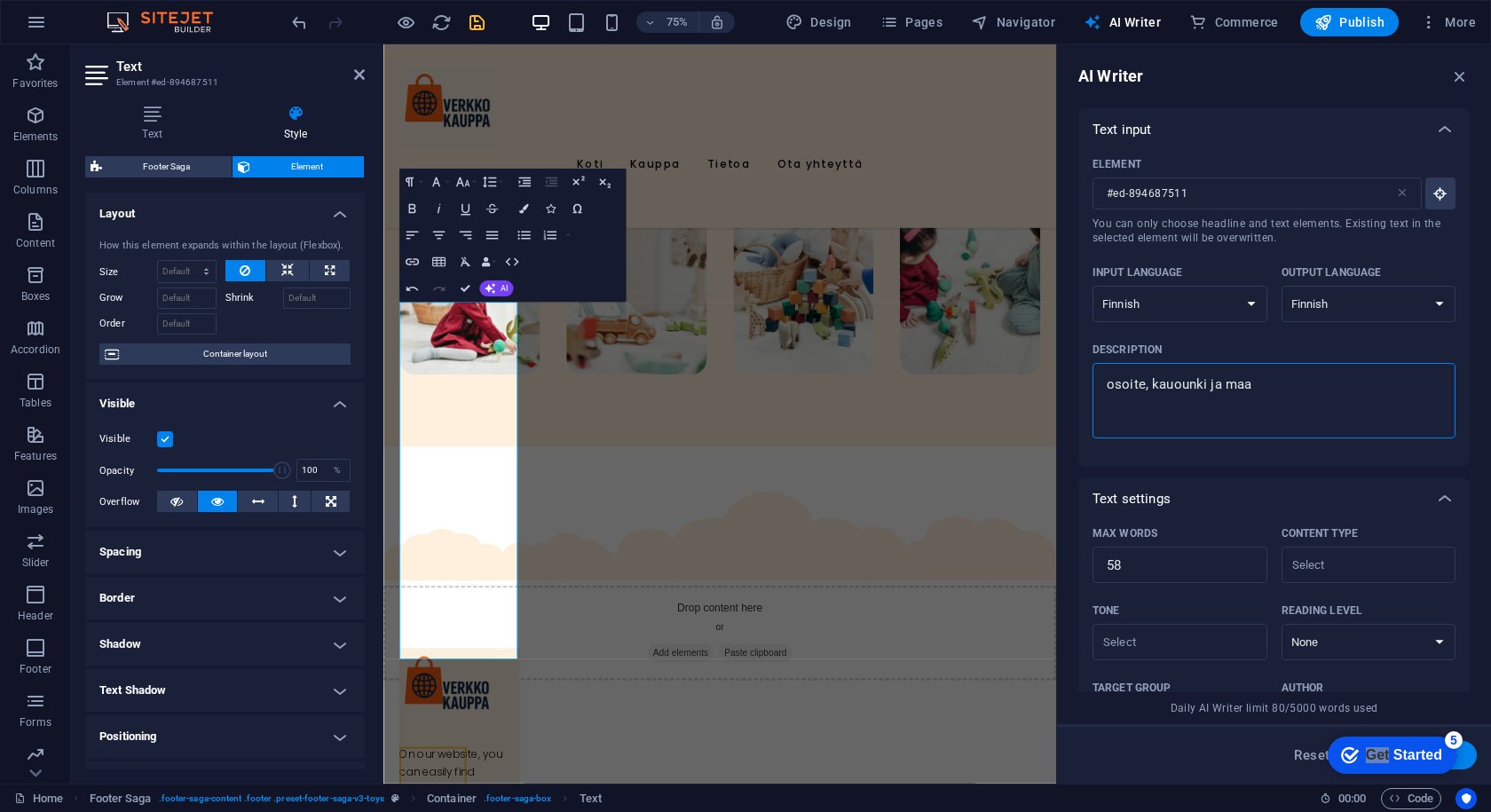
click at [1270, 395] on textarea "osoite, kauounki ja maa" at bounding box center [1274, 400] width 345 height 58
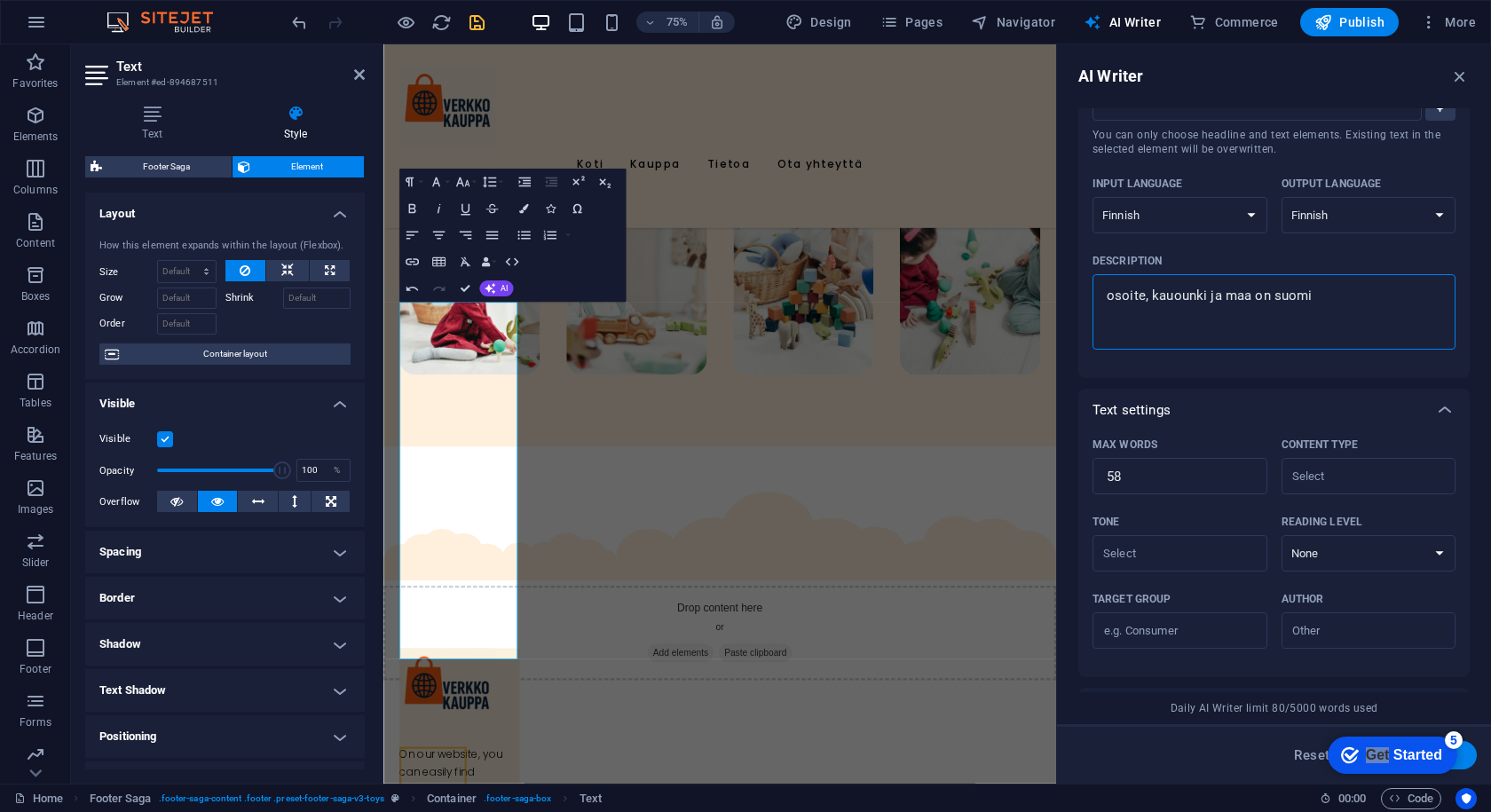
click at [1465, 741] on button "Generate text" at bounding box center [1415, 754] width 123 height 28
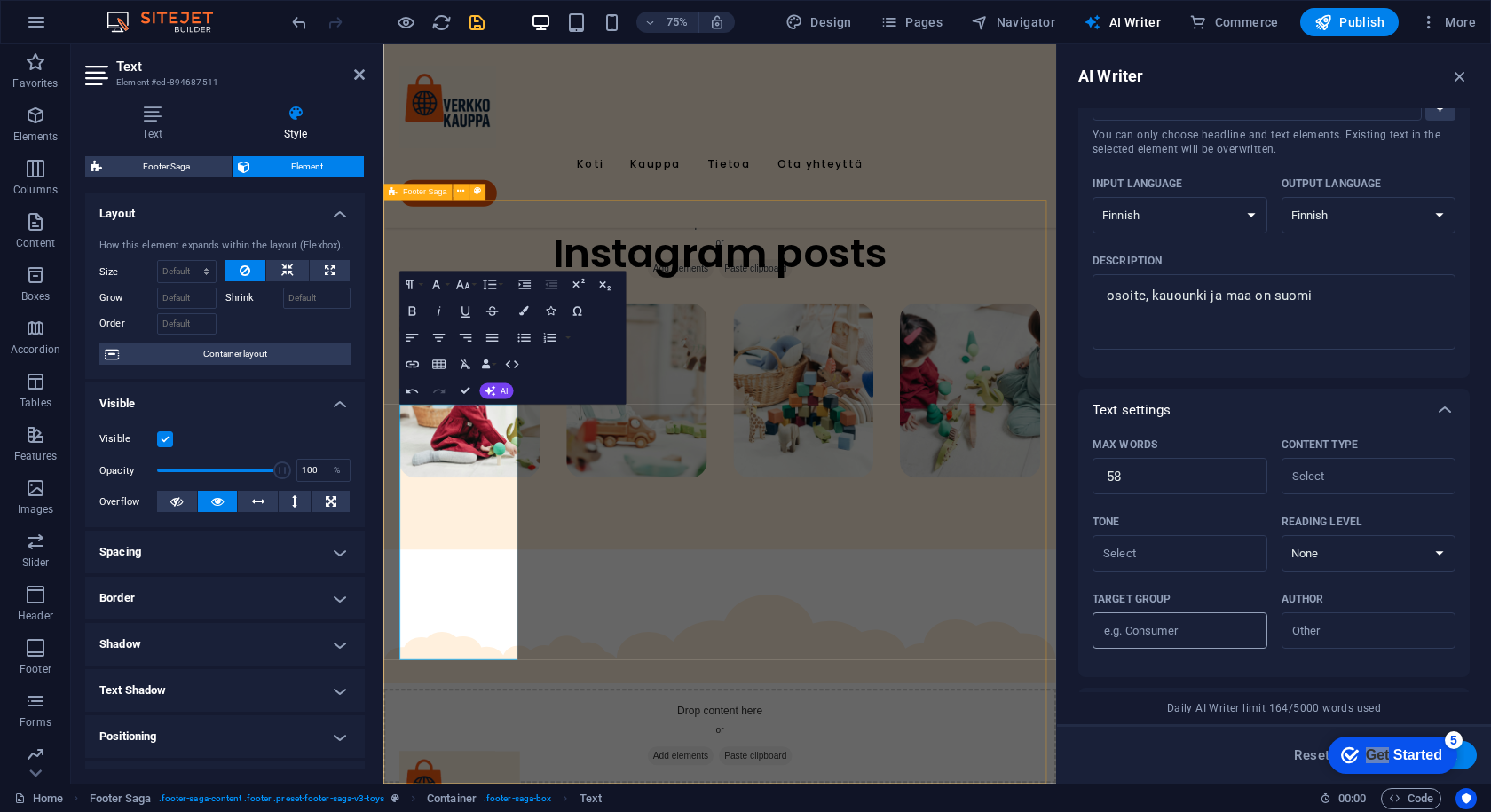
scroll to position [385, 0]
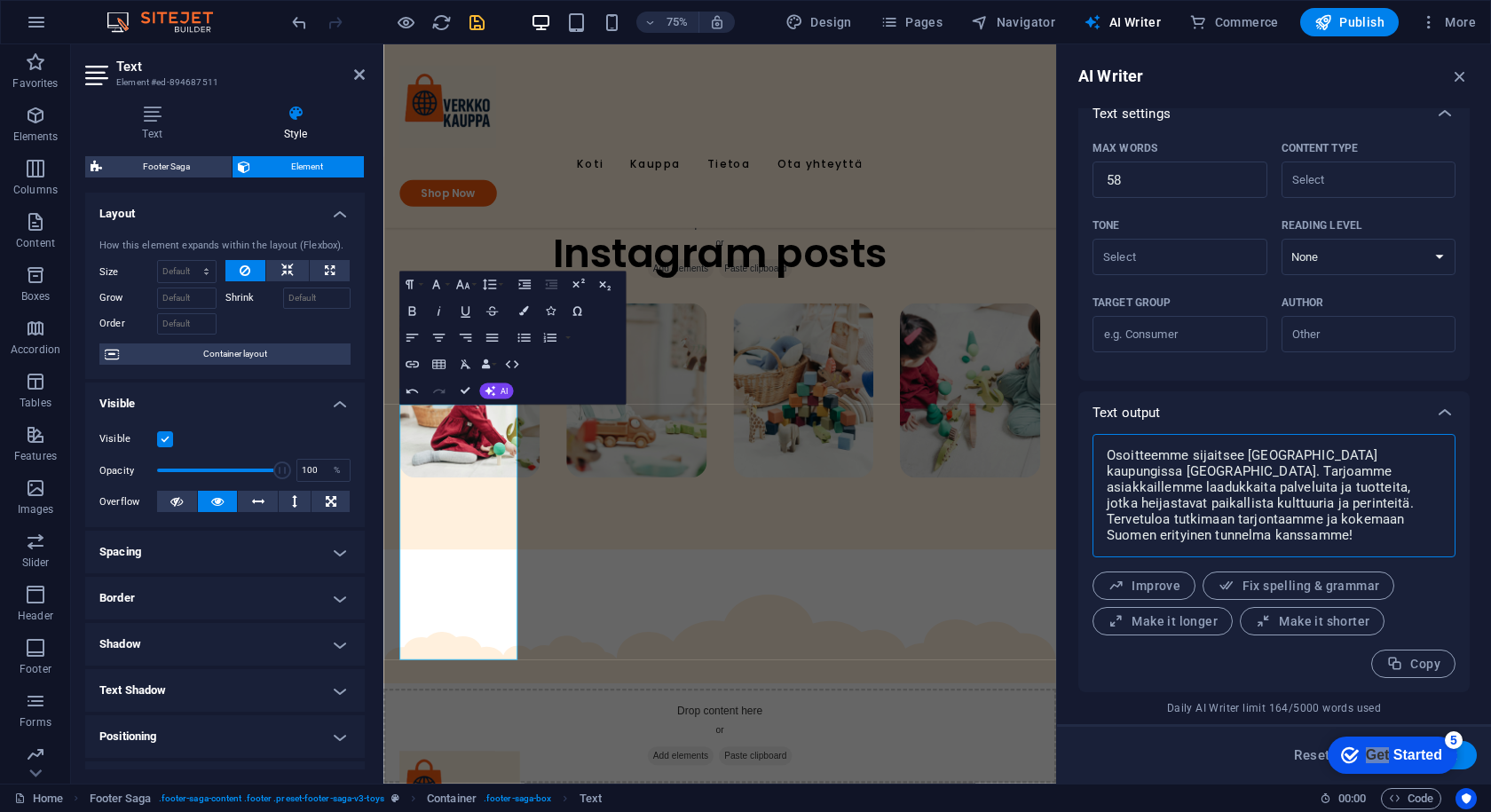
drag, startPoint x: 1285, startPoint y: 538, endPoint x: 1118, endPoint y: 484, distance: 175.5
click at [1118, 484] on textarea "Osoitteemme sijaitsee kauniissa kaupungissa Suomessa. Tarjoamme asiakkaillemme …" at bounding box center [1274, 496] width 345 height 106
click at [499, 392] on button "AI" at bounding box center [496, 390] width 34 height 16
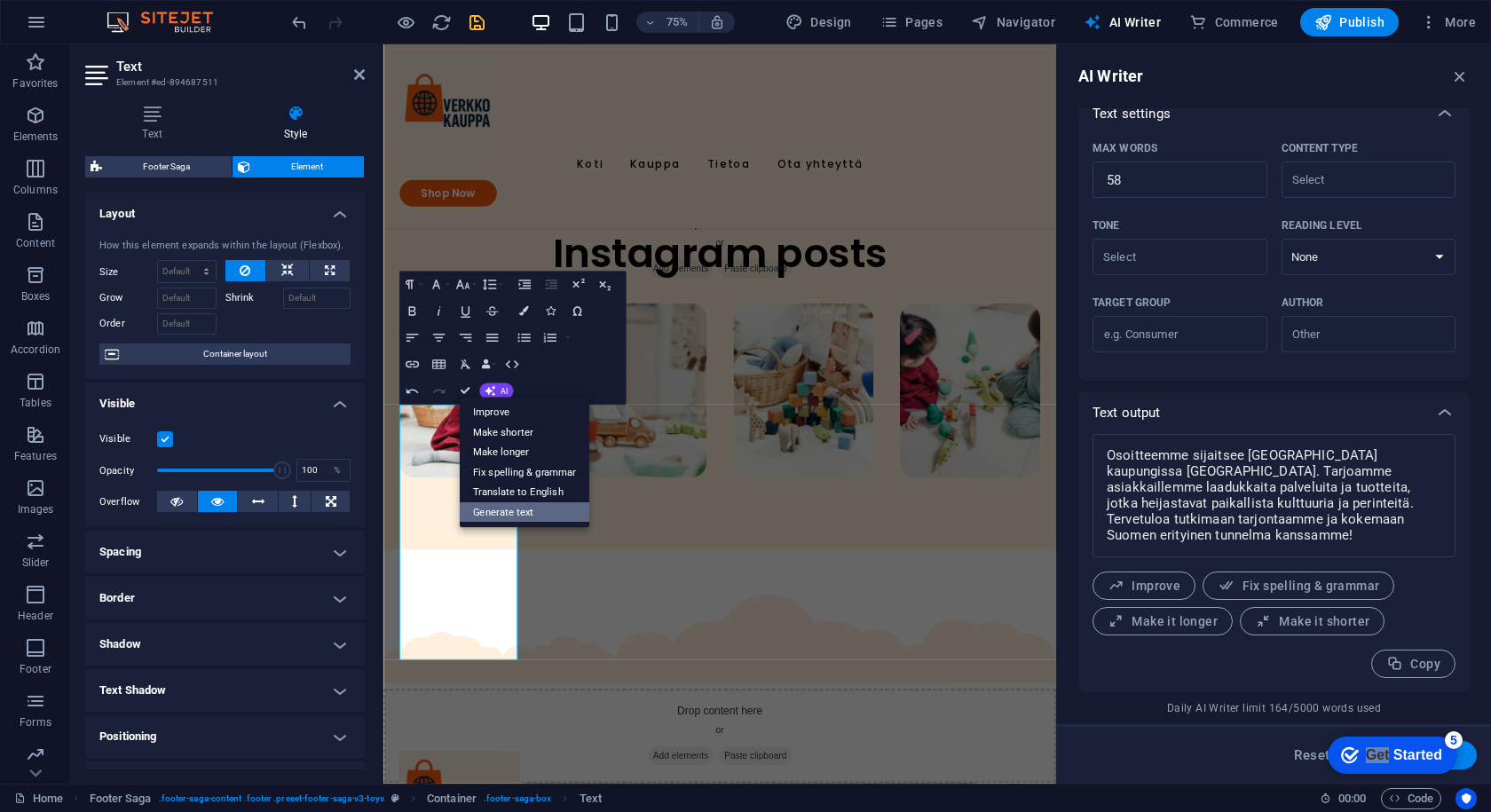
drag, startPoint x: 544, startPoint y: 505, endPoint x: 745, endPoint y: 549, distance: 205.8
click at [544, 505] on link "Generate text" at bounding box center [524, 512] width 130 height 20
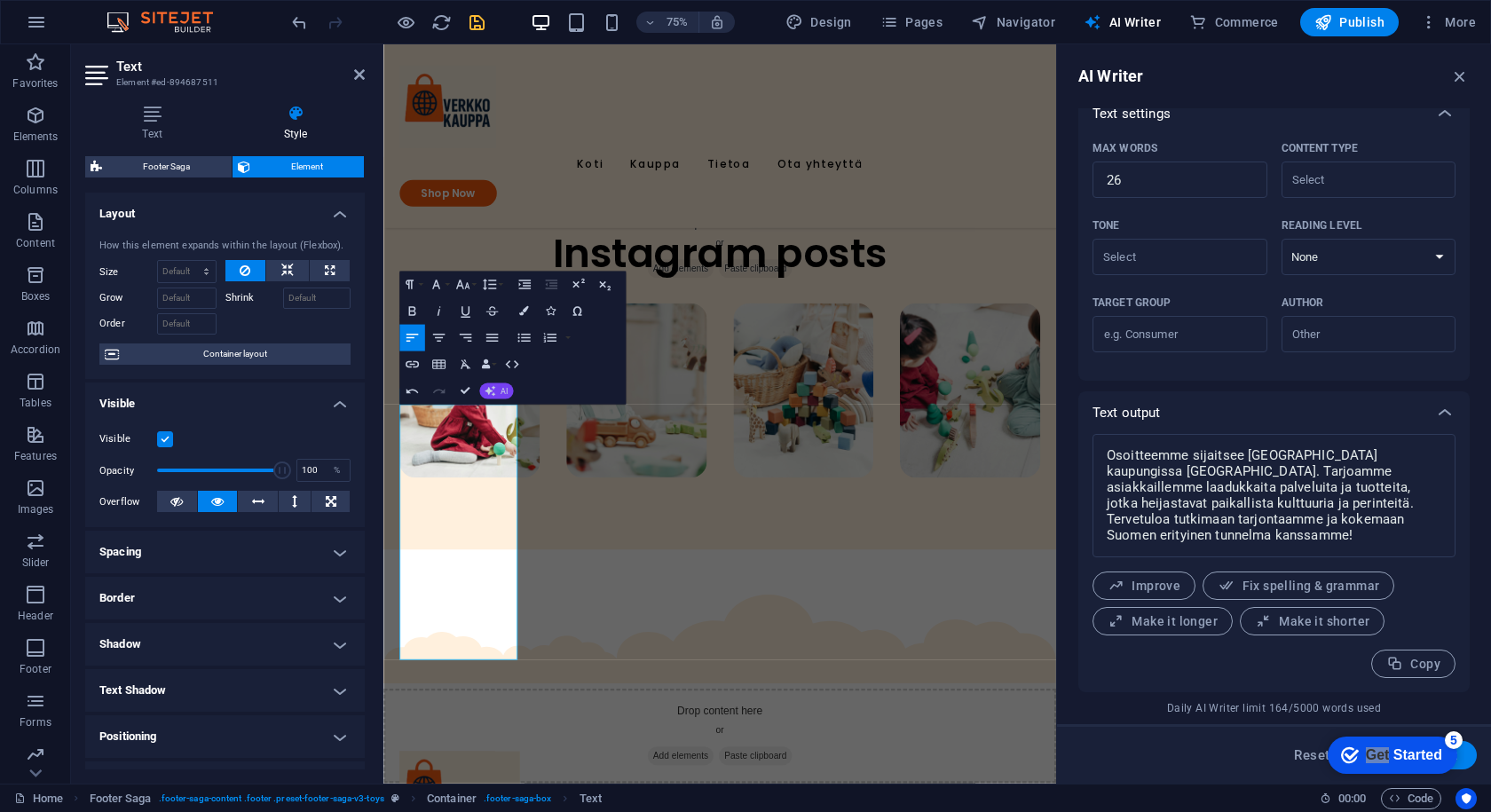
click at [497, 387] on button "AI" at bounding box center [496, 390] width 34 height 16
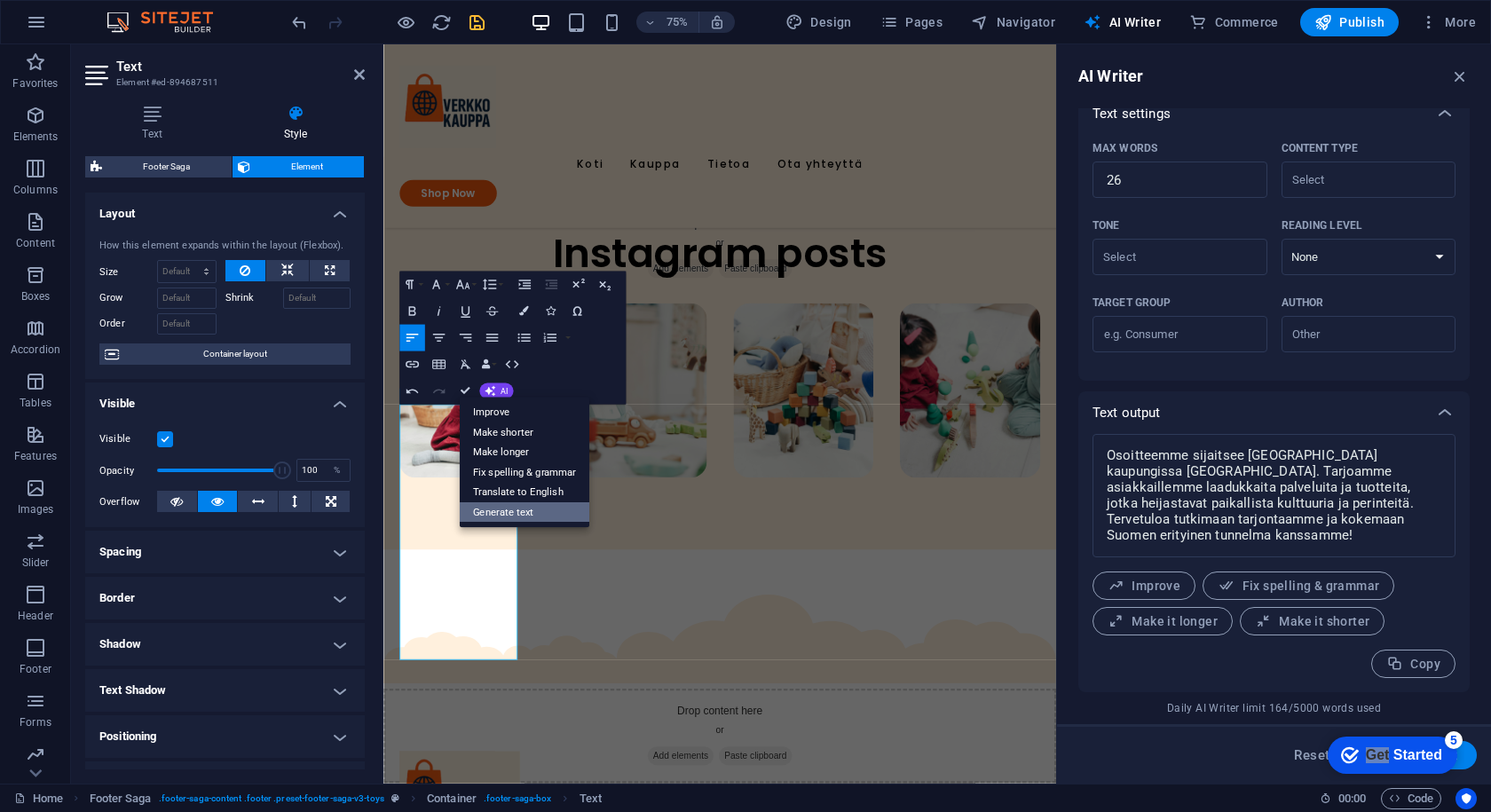
click at [485, 516] on link "Generate text" at bounding box center [524, 512] width 130 height 20
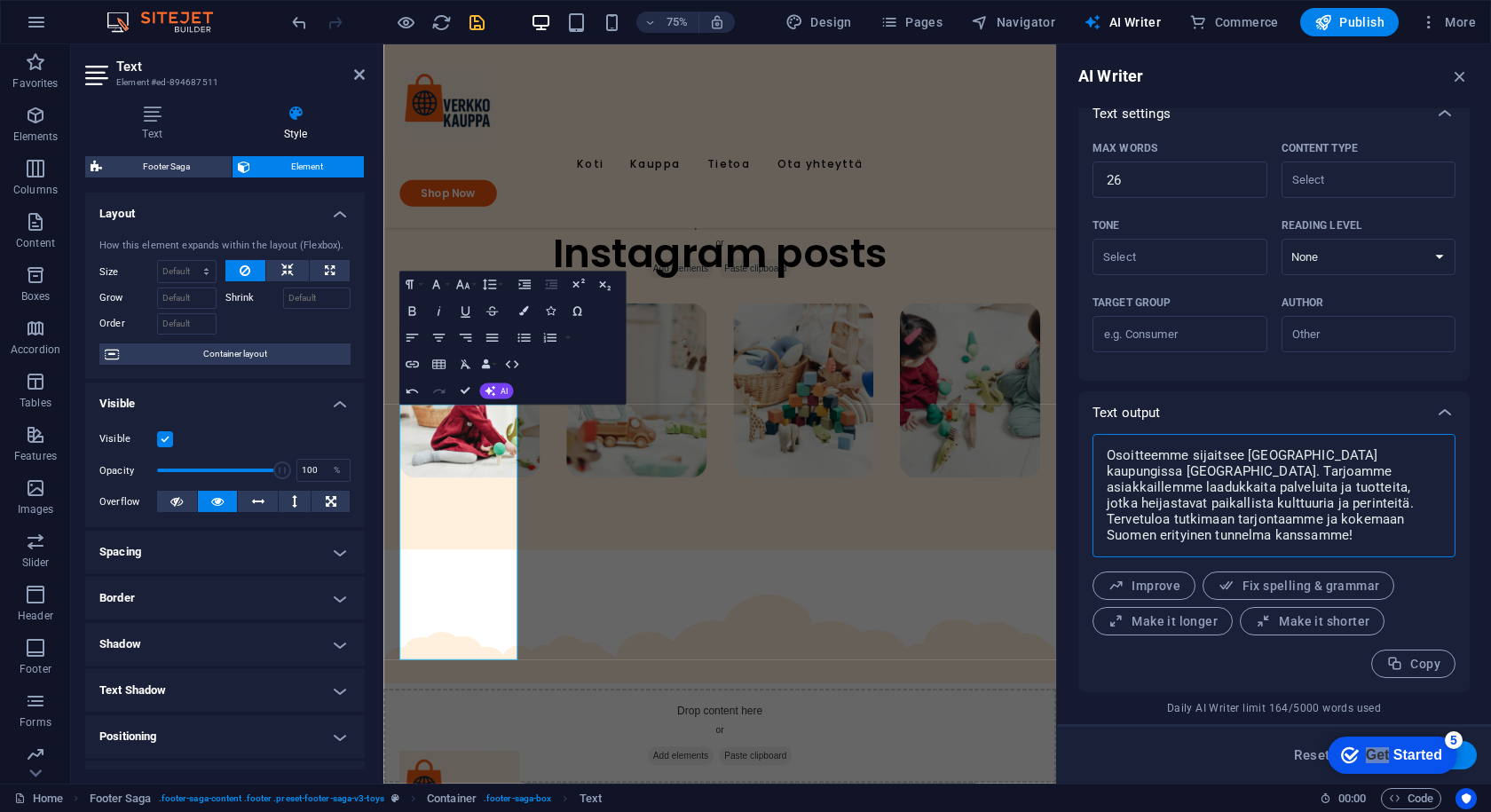
click at [513, 400] on div "Undo Redo Confirm (Ctrl+⏎) AI Improve Make shorter Make longer Fix spelling & g…" at bounding box center [456, 390] width 114 height 26
click at [494, 393] on icon "button" at bounding box center [490, 391] width 14 height 14
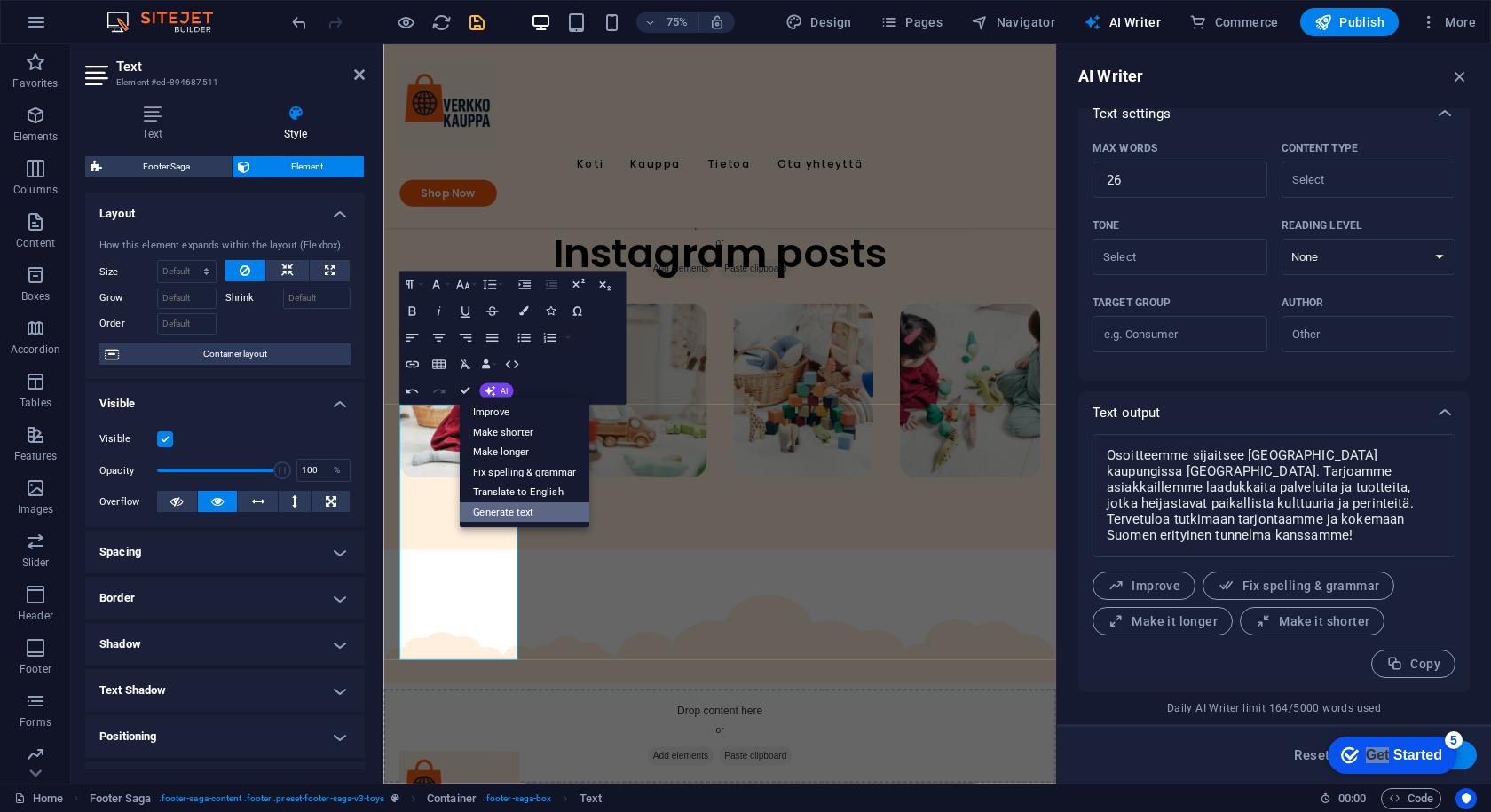
click at [512, 511] on link "Generate text" at bounding box center [524, 512] width 130 height 20
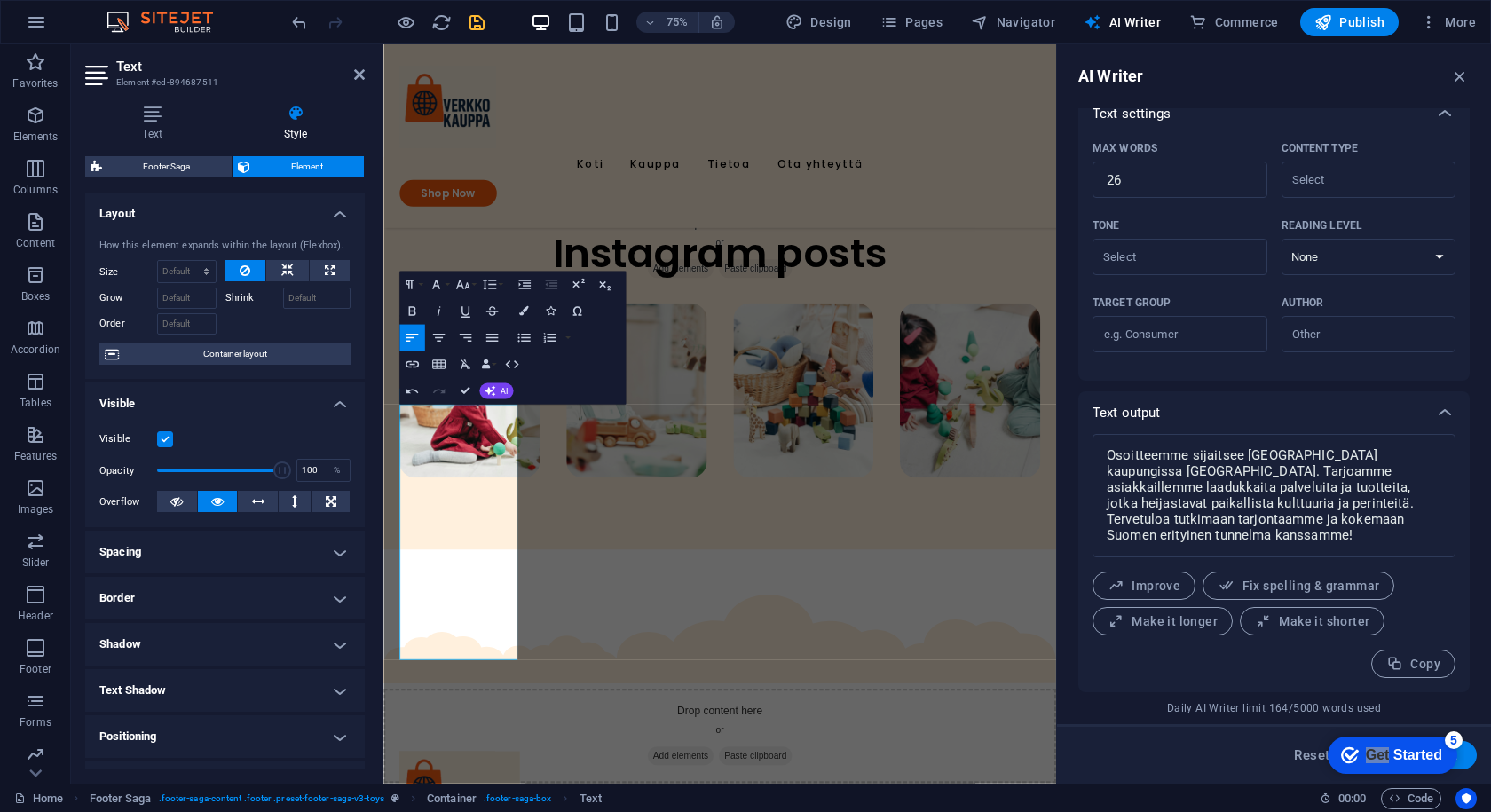
click at [498, 400] on div "Undo Redo Confirm (Ctrl+⏎) AI Improve Make shorter Make longer Fix spelling & g…" at bounding box center [456, 390] width 114 height 26
click at [494, 396] on button "AI" at bounding box center [496, 390] width 34 height 16
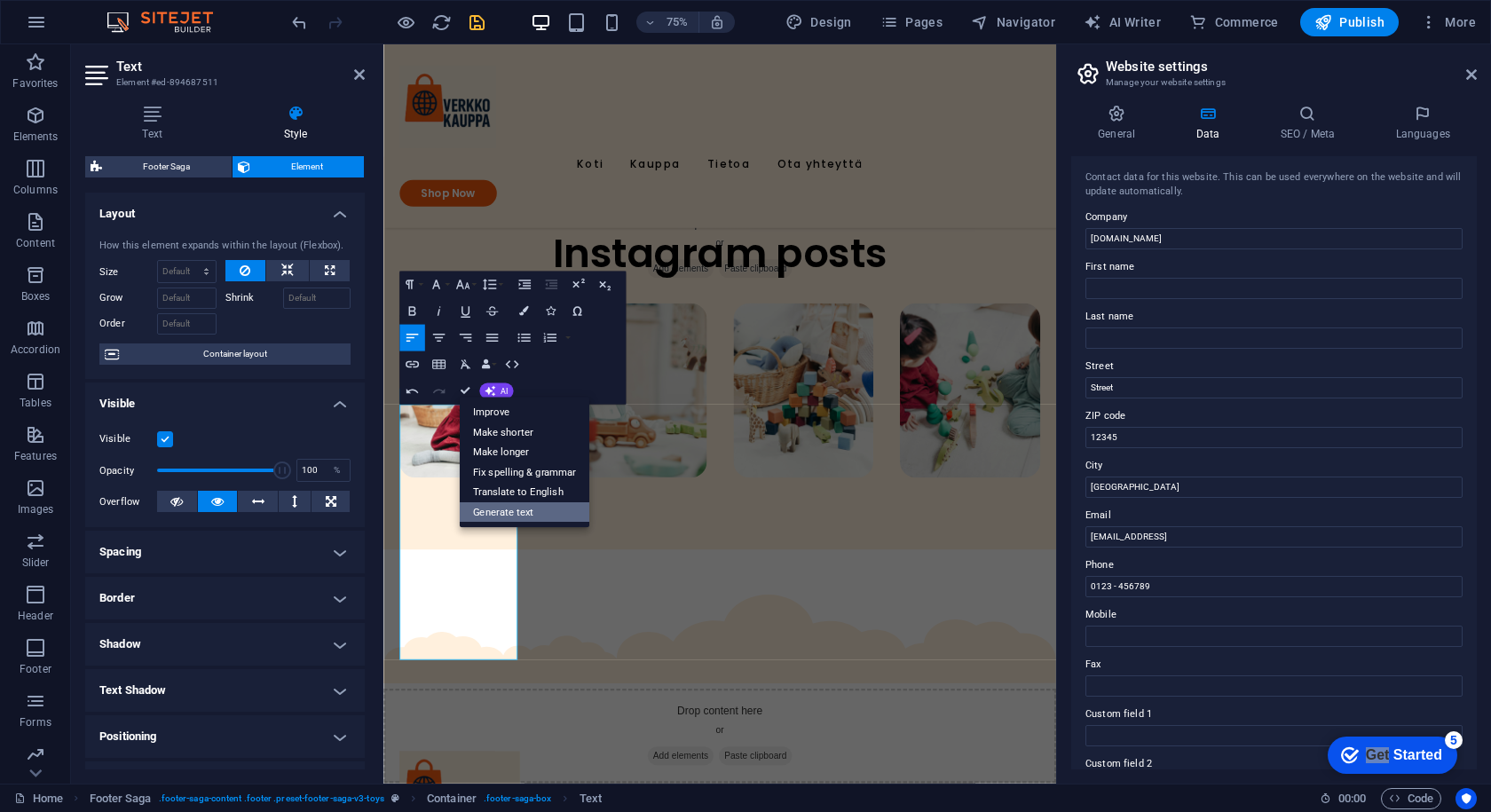
click at [504, 513] on link "Generate text" at bounding box center [524, 512] width 130 height 20
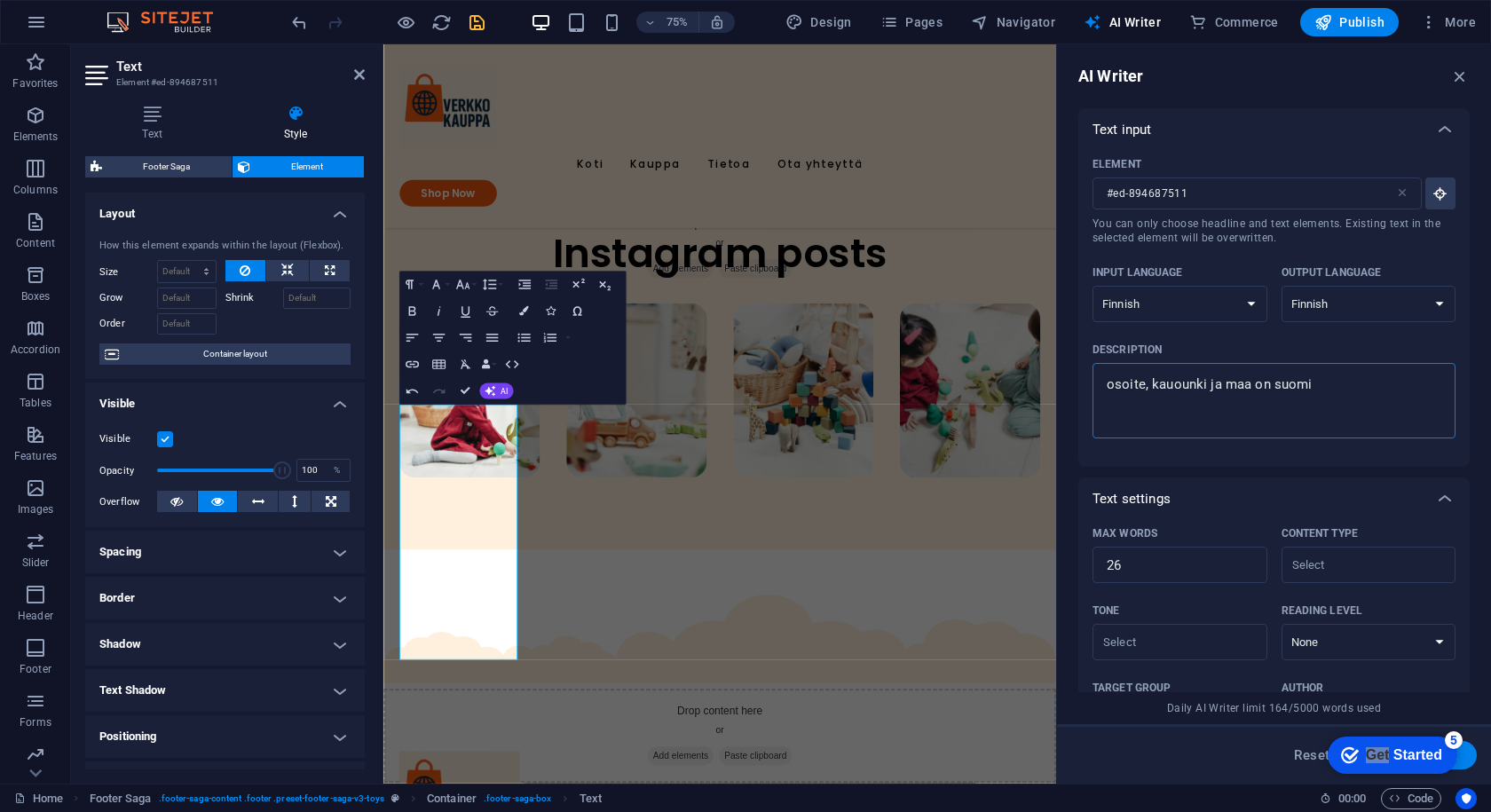
drag, startPoint x: 1200, startPoint y: 385, endPoint x: 1111, endPoint y: 390, distance: 89.1
click at [1113, 389] on textarea "osoite, kauounki ja maa on suomi" at bounding box center [1274, 400] width 345 height 58
drag, startPoint x: 1605, startPoint y: 438, endPoint x: 1183, endPoint y: 468, distance: 423.1
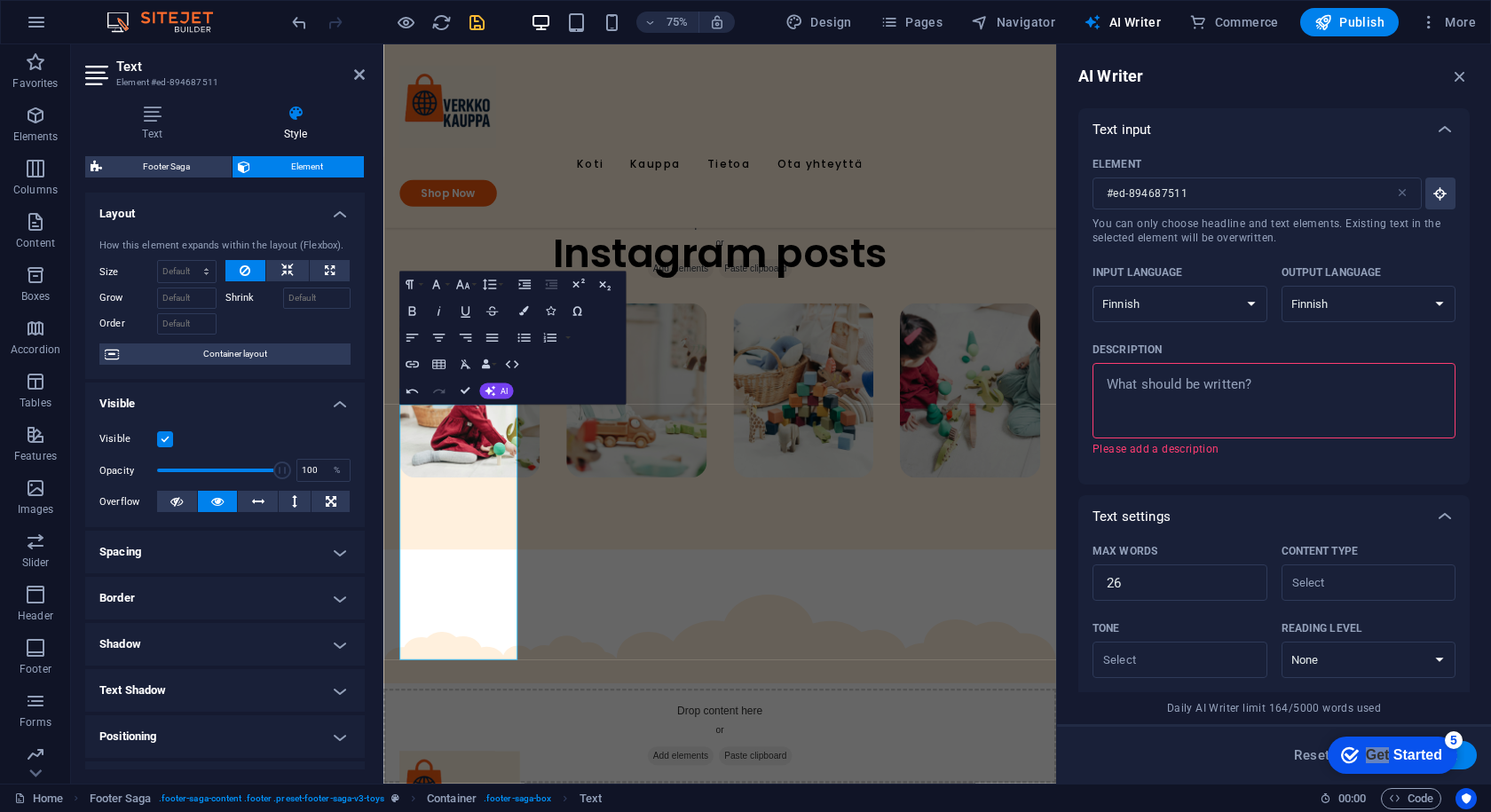
paste textarea "Saapastie 2 33950 Birkala"
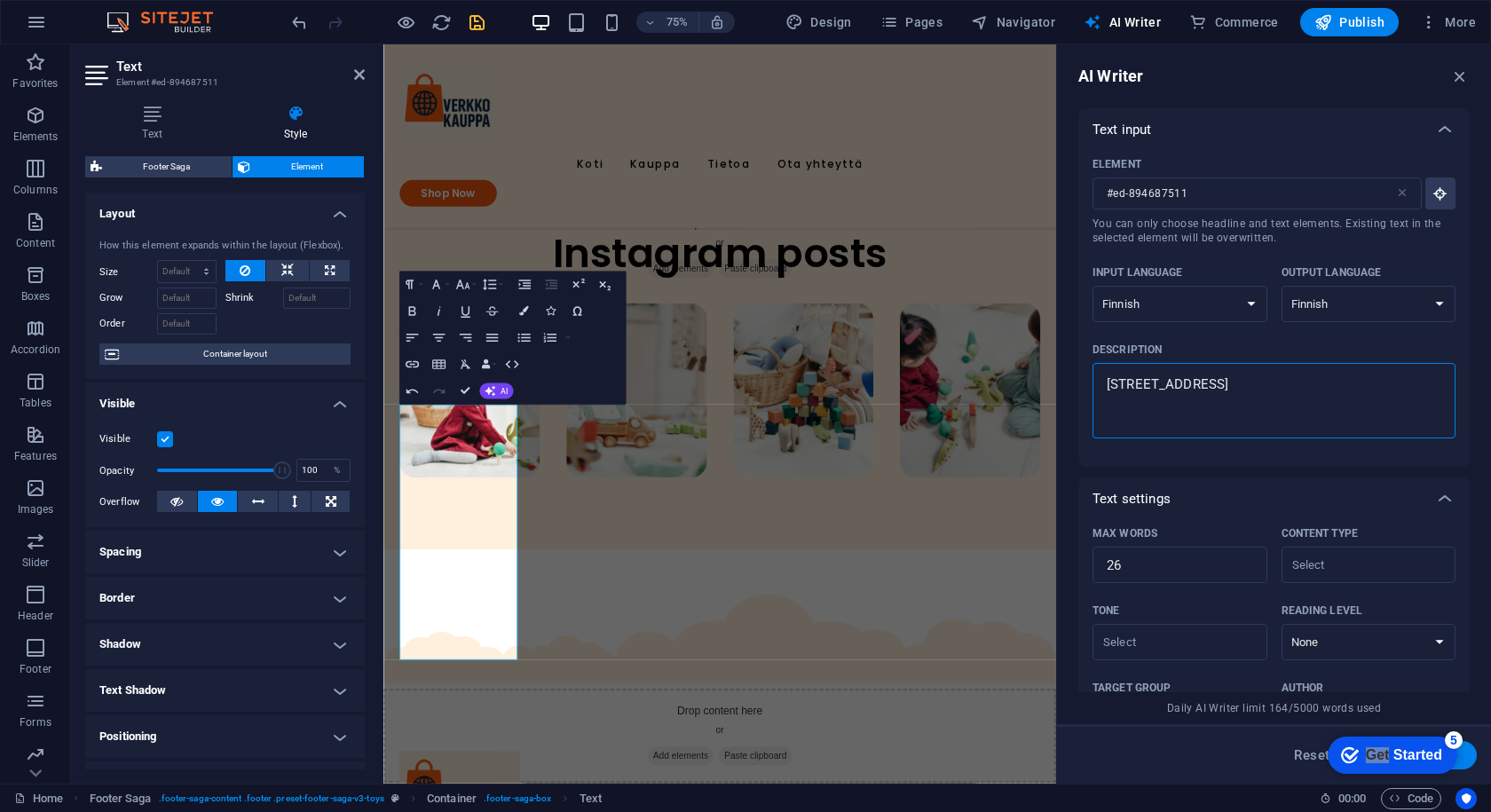
click at [1468, 747] on button "Generate text" at bounding box center [1415, 754] width 123 height 28
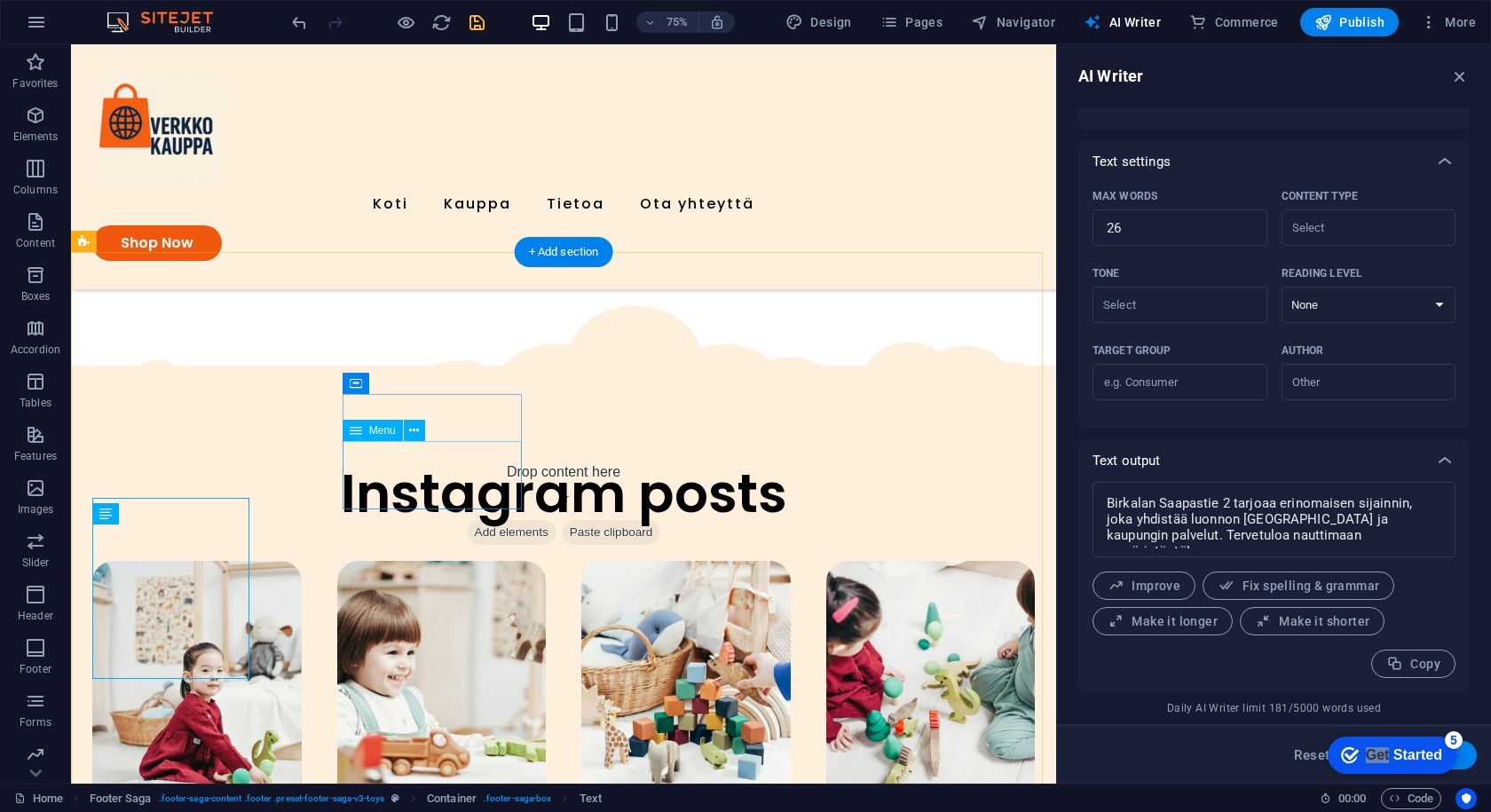
scroll to position [4081, 0]
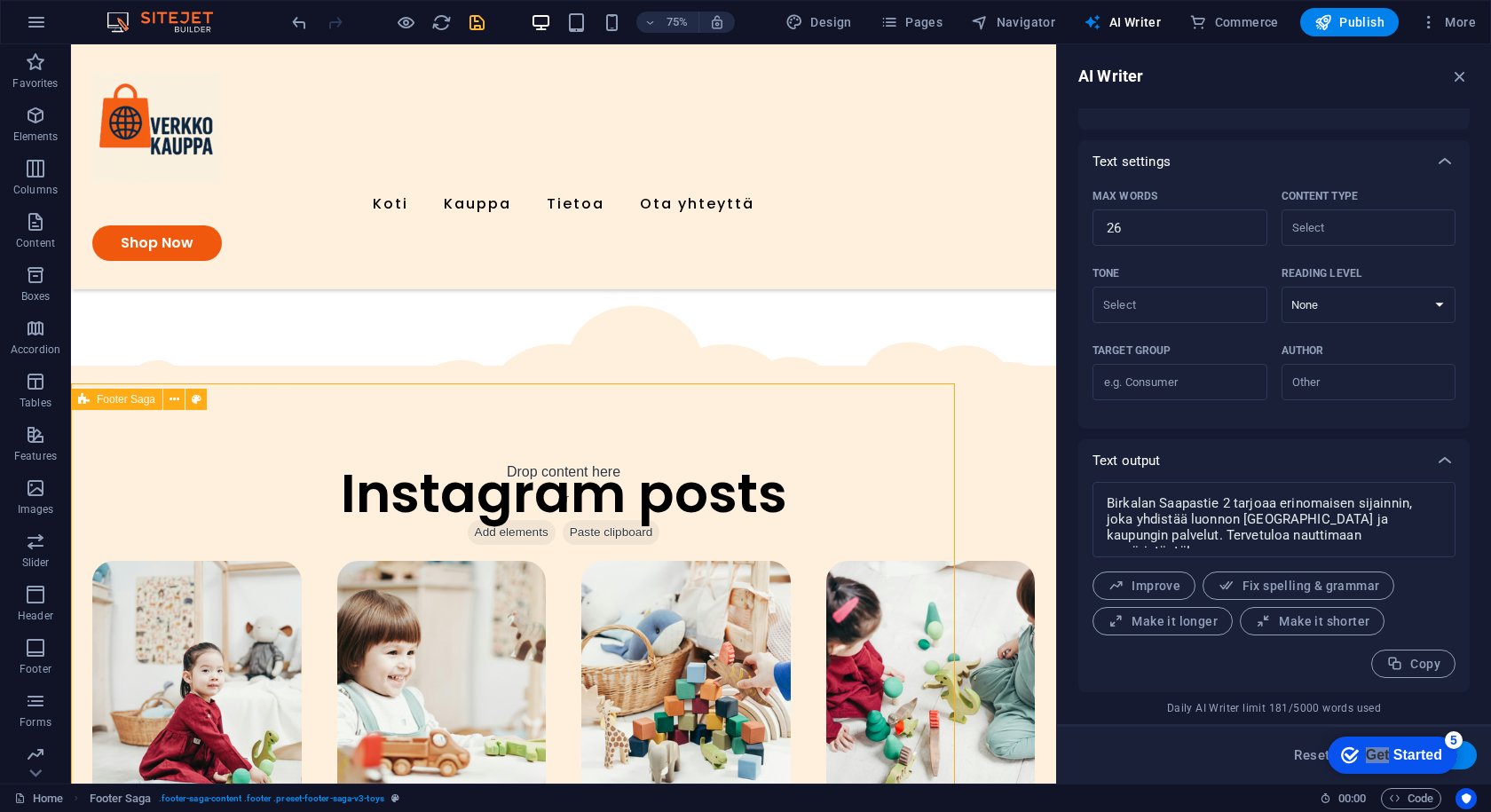
scroll to position [3923, 0]
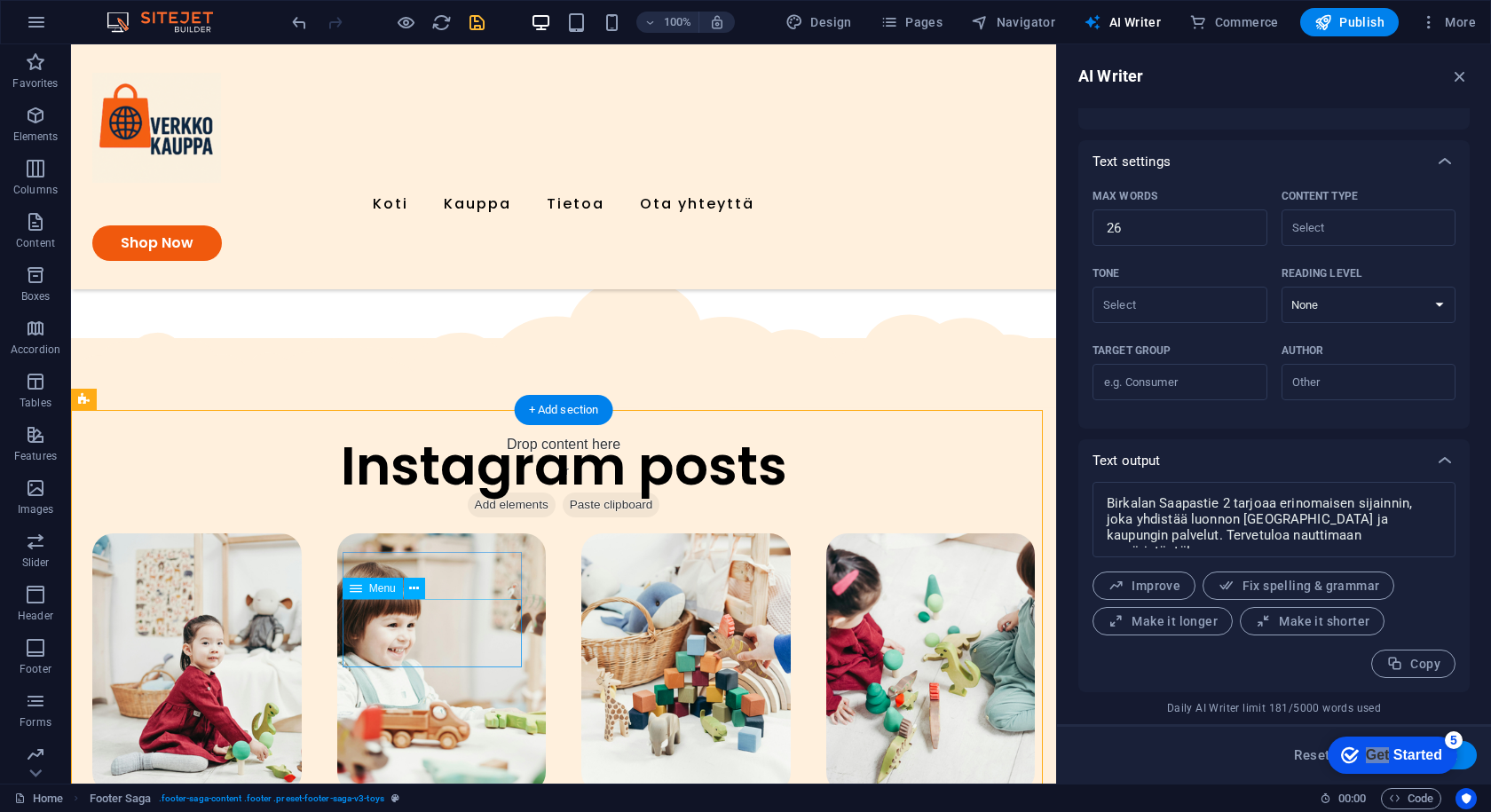
click at [1454, 75] on icon "button" at bounding box center [1460, 76] width 19 height 19
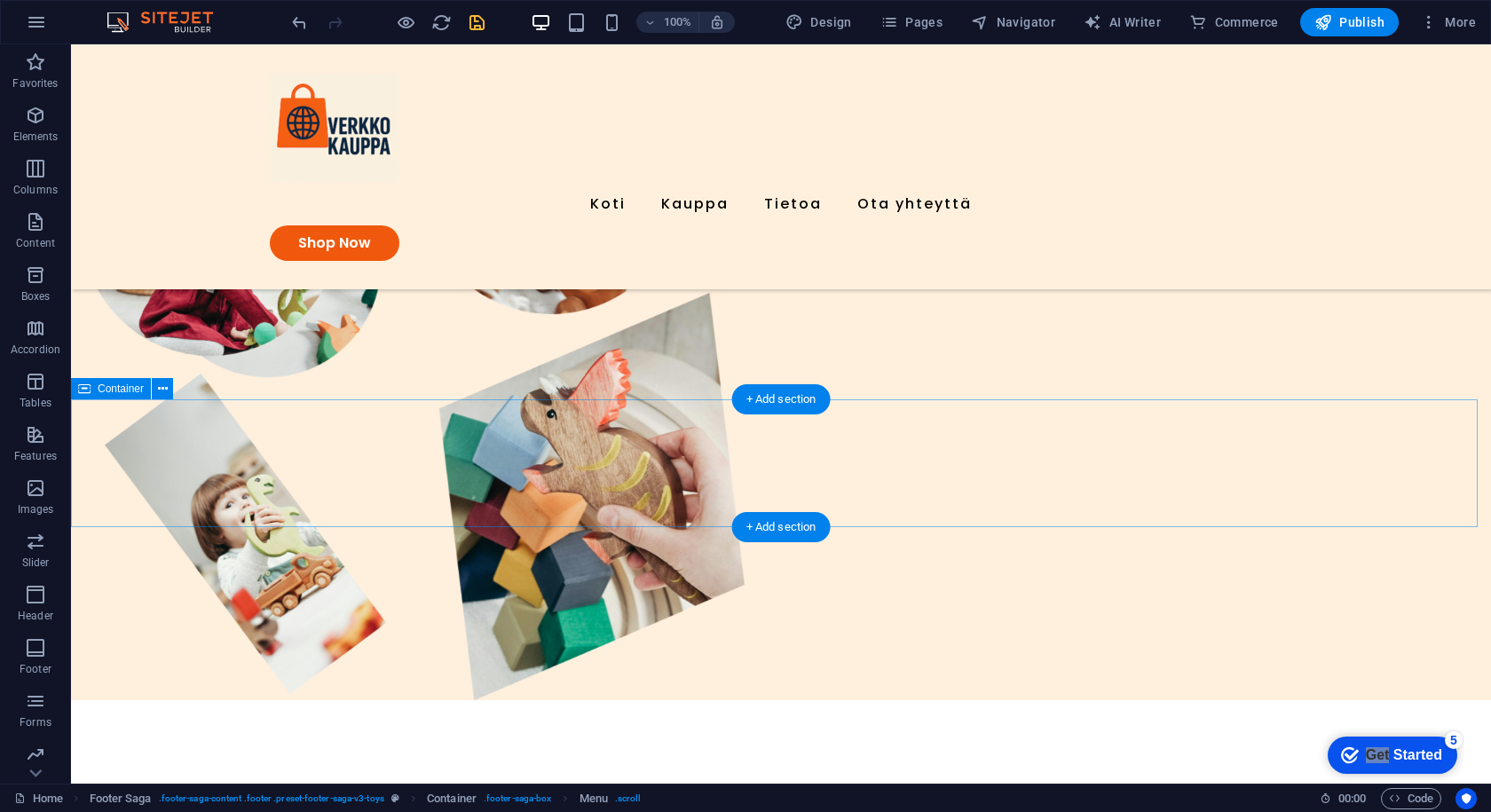
scroll to position [0, 0]
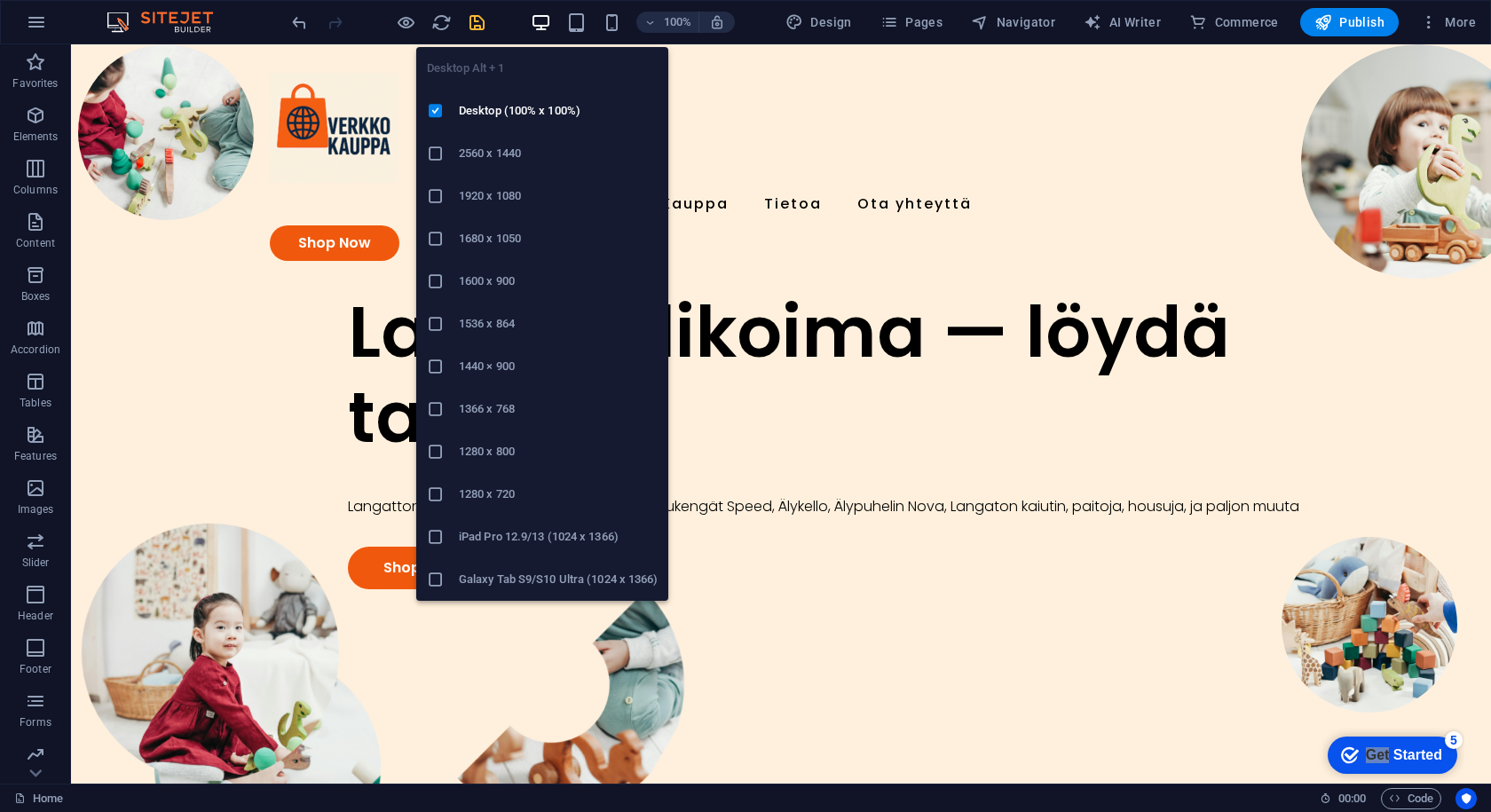
click at [491, 152] on h6 "2560 x 1440" at bounding box center [558, 153] width 199 height 21
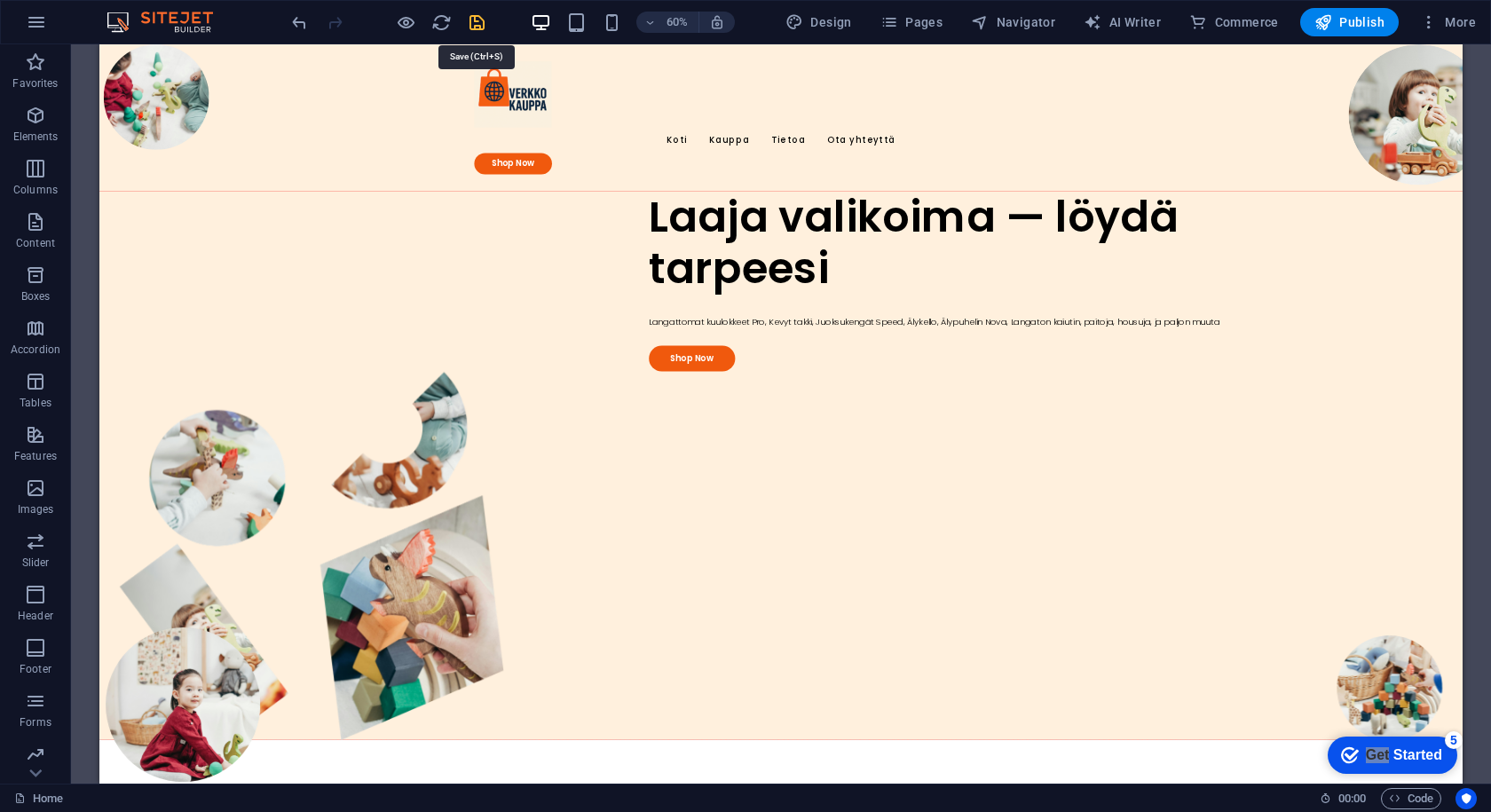
click at [483, 21] on icon "save" at bounding box center [477, 23] width 20 height 20
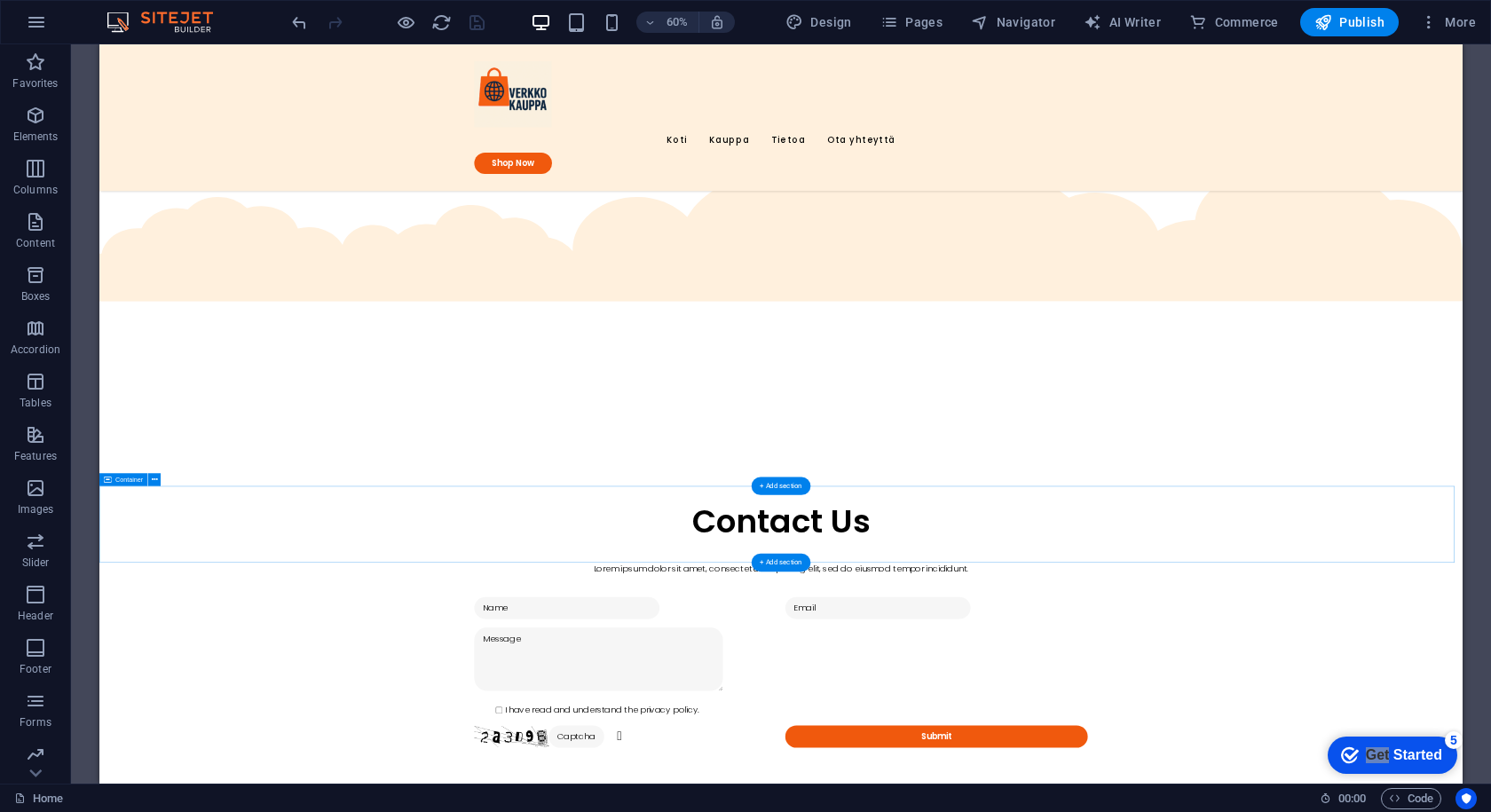
scroll to position [3372, 0]
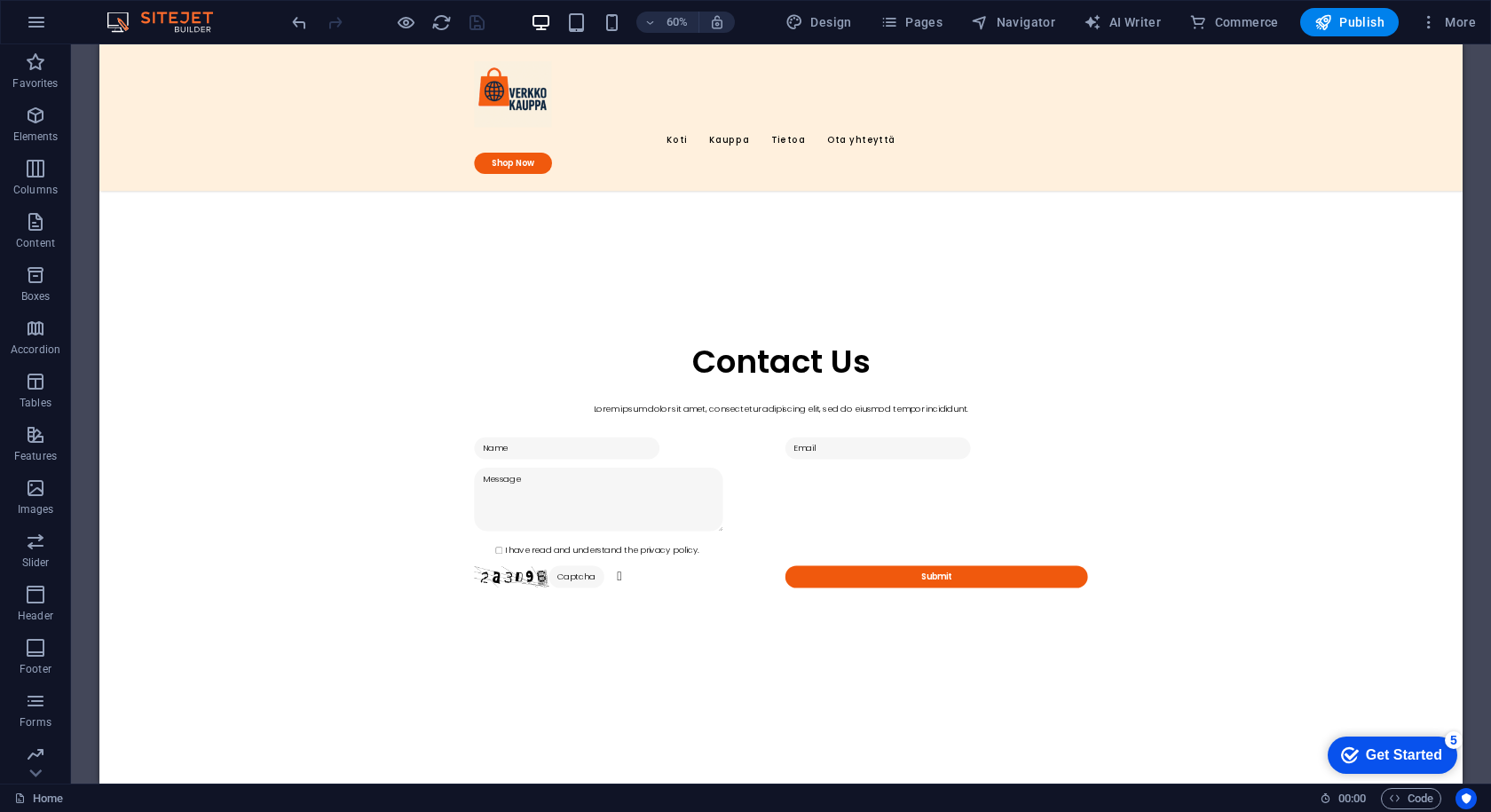
click at [1356, 740] on div "checkmark Get Started 5" at bounding box center [1393, 755] width 130 height 37
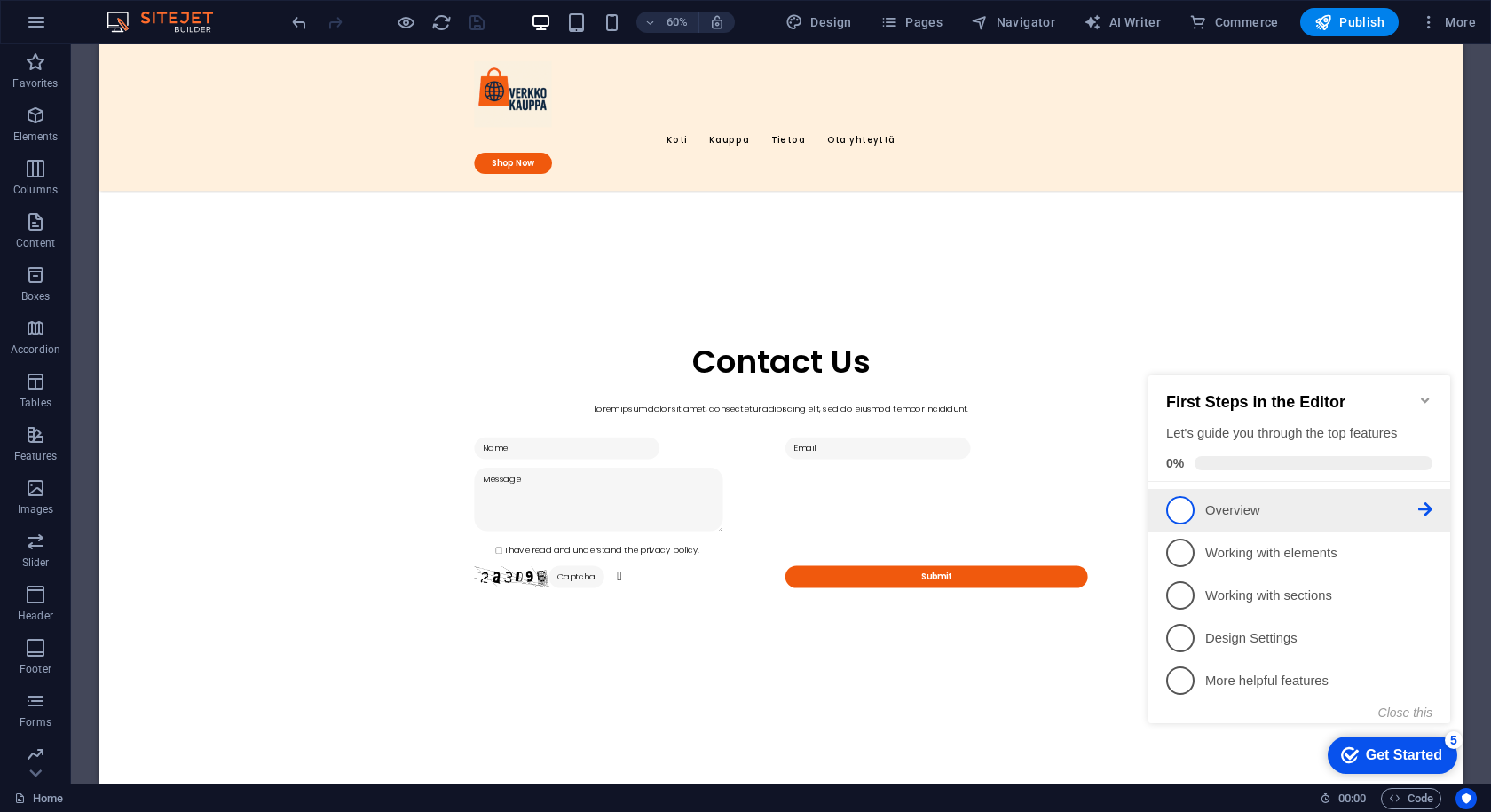
click at [1218, 511] on p "Overview - incomplete" at bounding box center [1312, 511] width 213 height 18
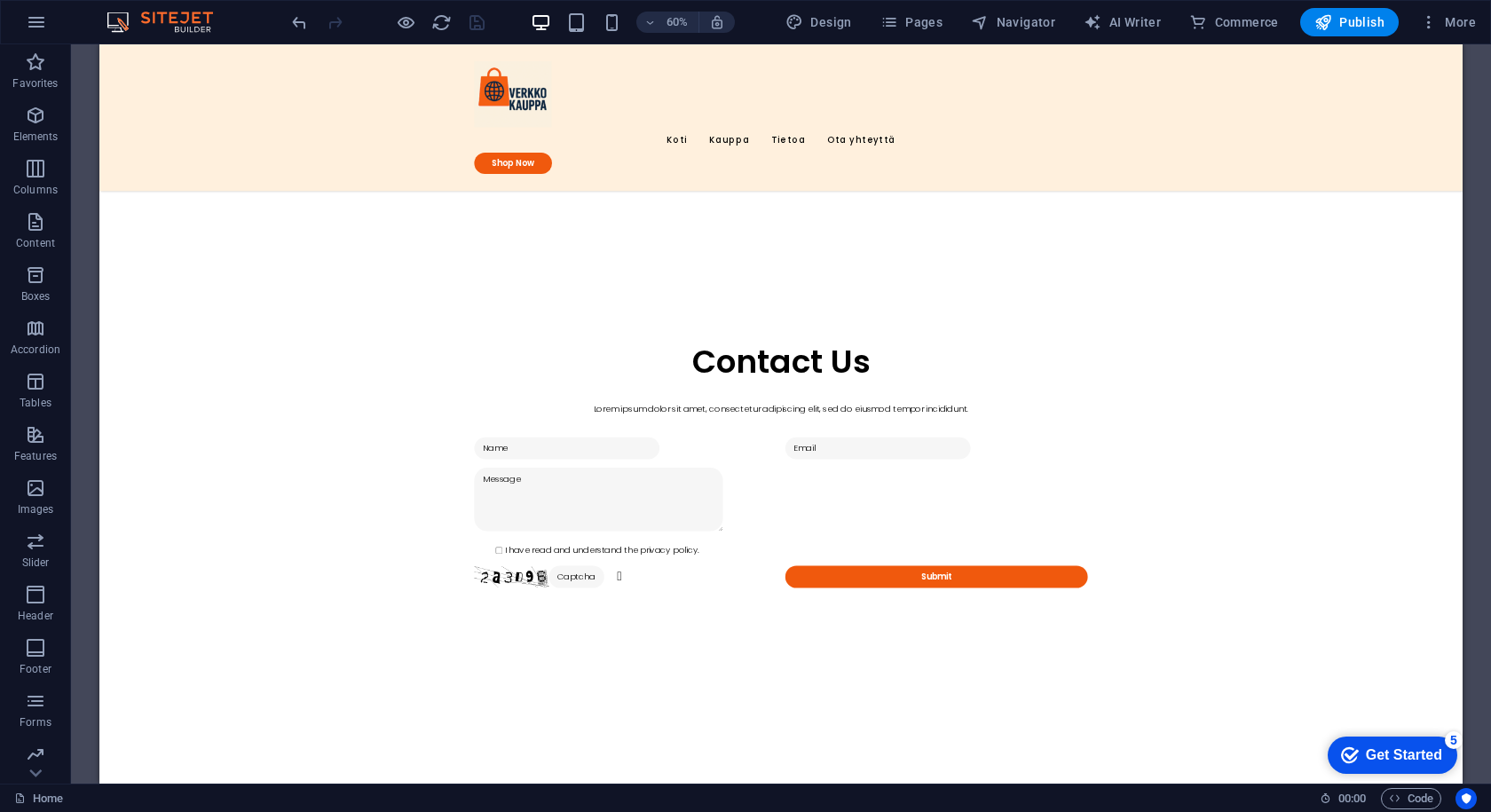
scroll to position [0, 0]
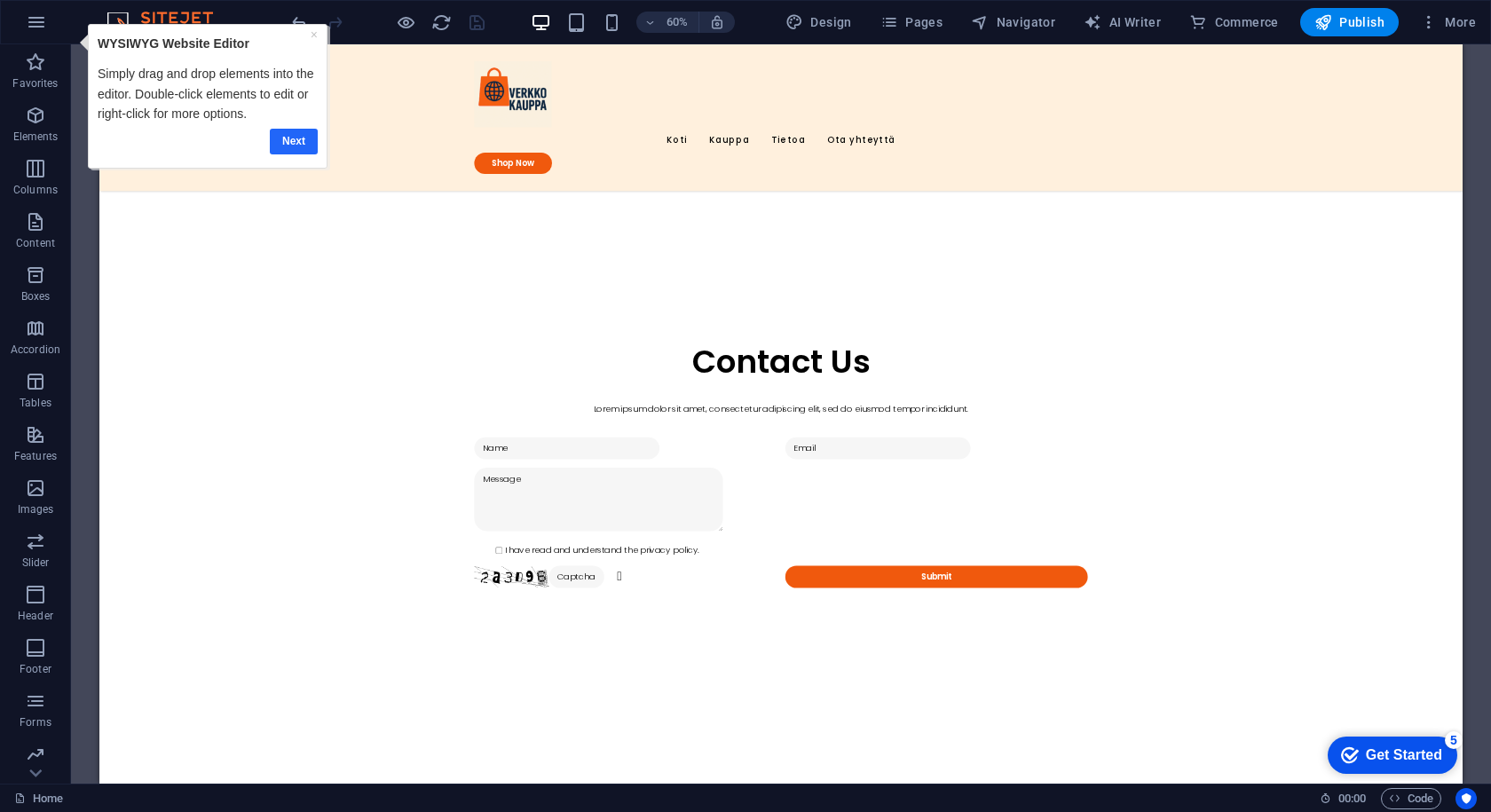
click at [293, 129] on link "Next" at bounding box center [292, 142] width 48 height 26
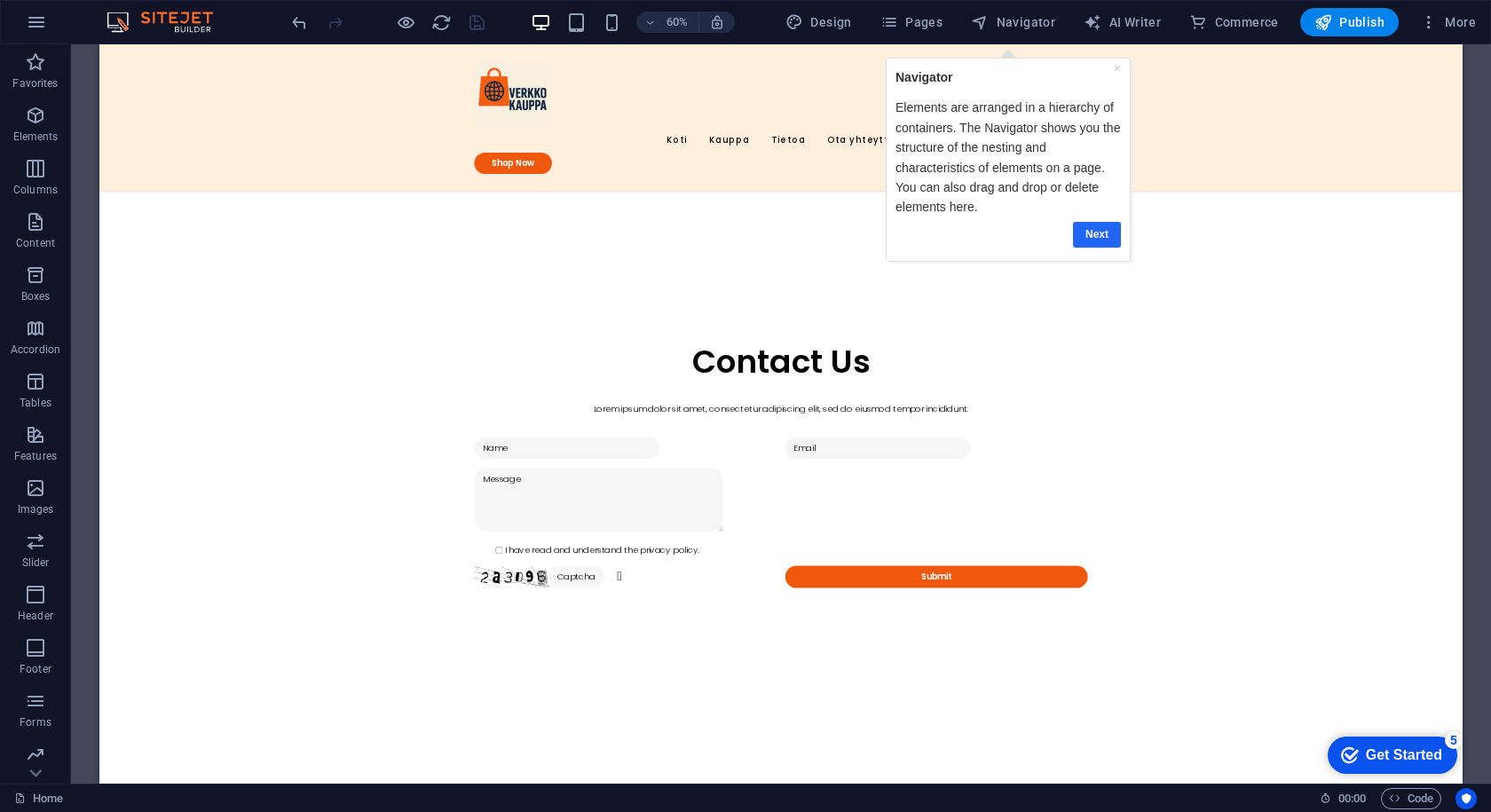
click at [1094, 245] on link "Next" at bounding box center [1096, 235] width 48 height 26
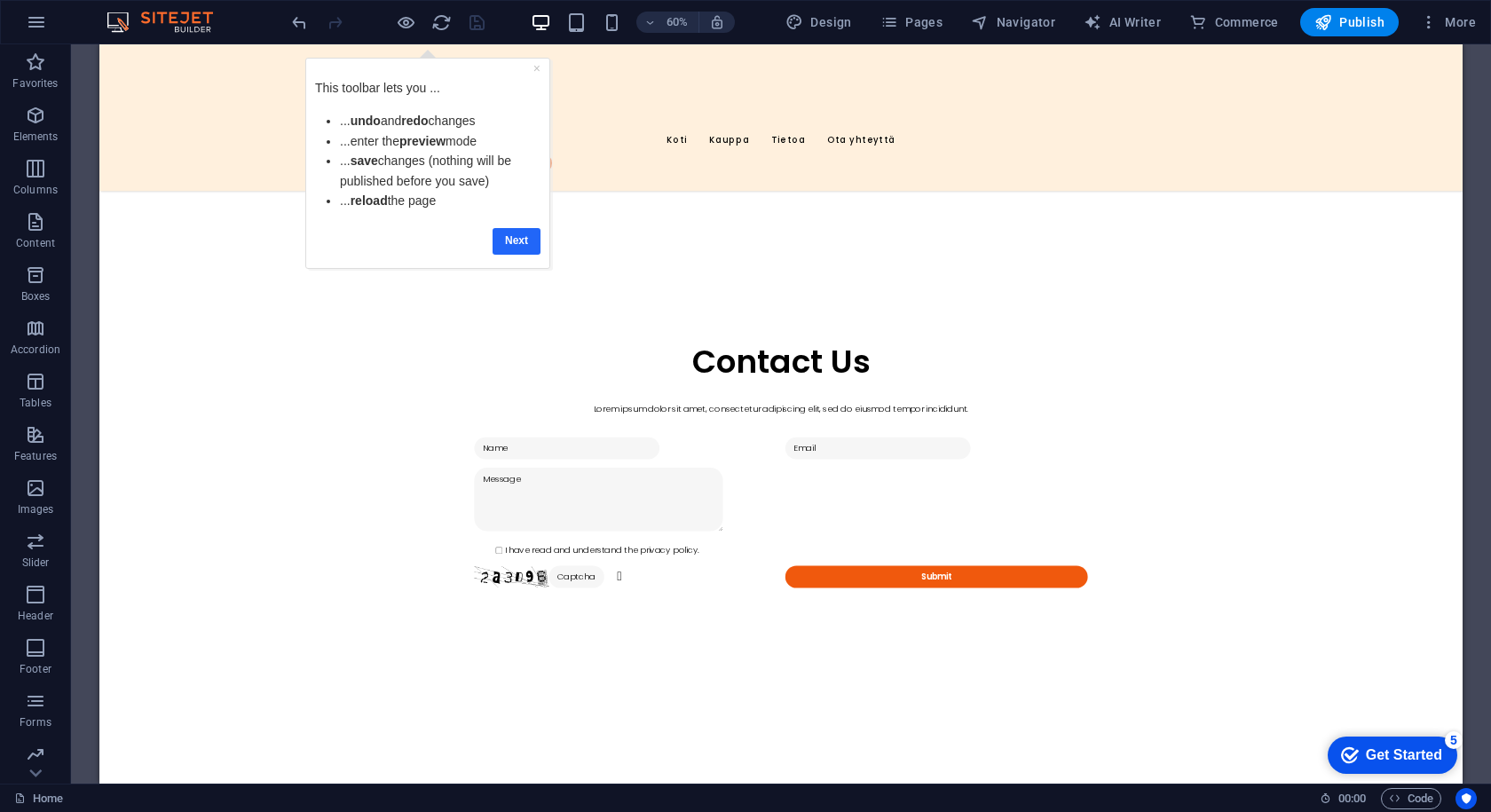
click at [505, 235] on link "Next" at bounding box center [516, 241] width 48 height 26
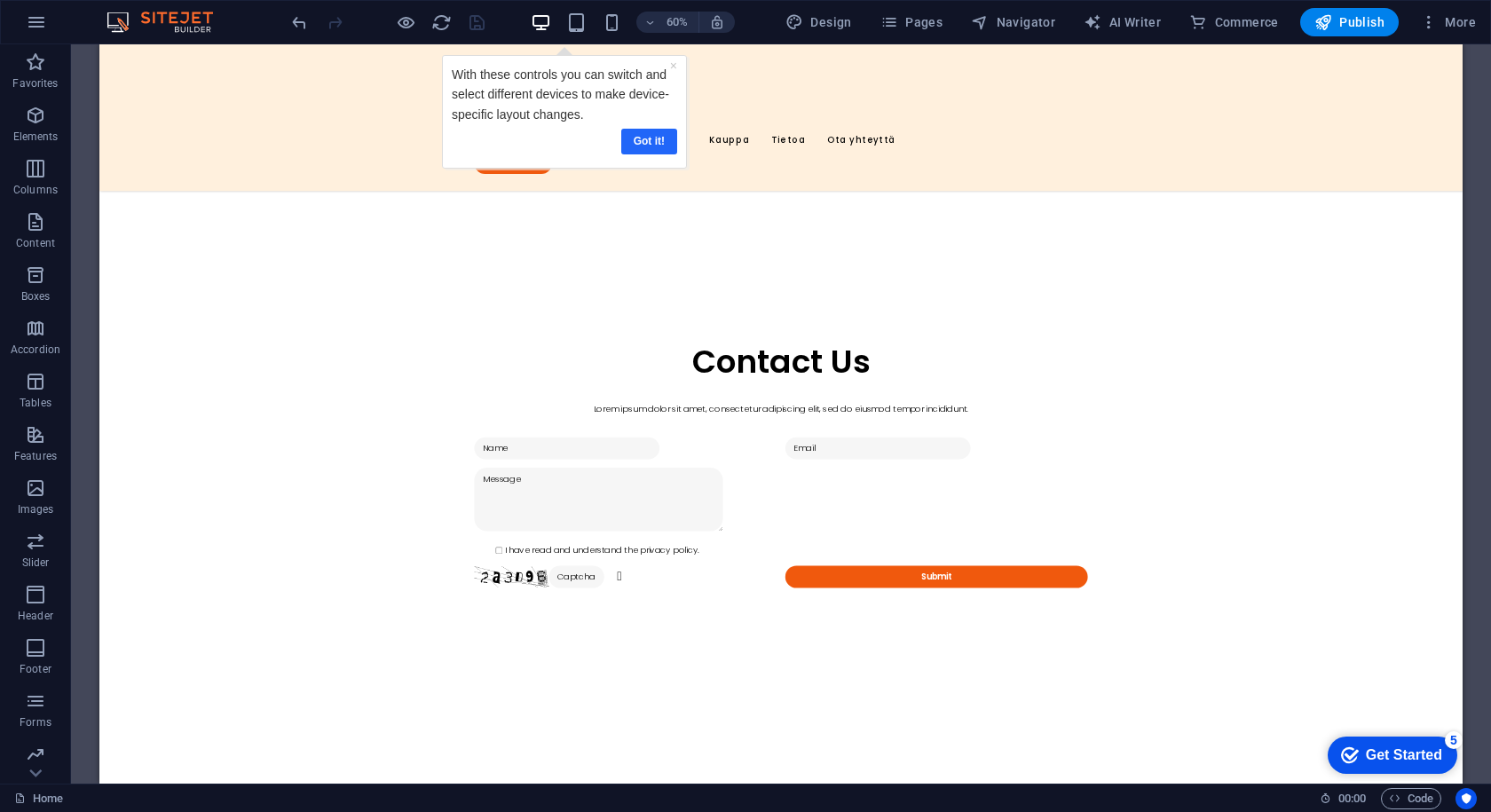
click at [645, 145] on link "Got it!" at bounding box center [649, 142] width 56 height 26
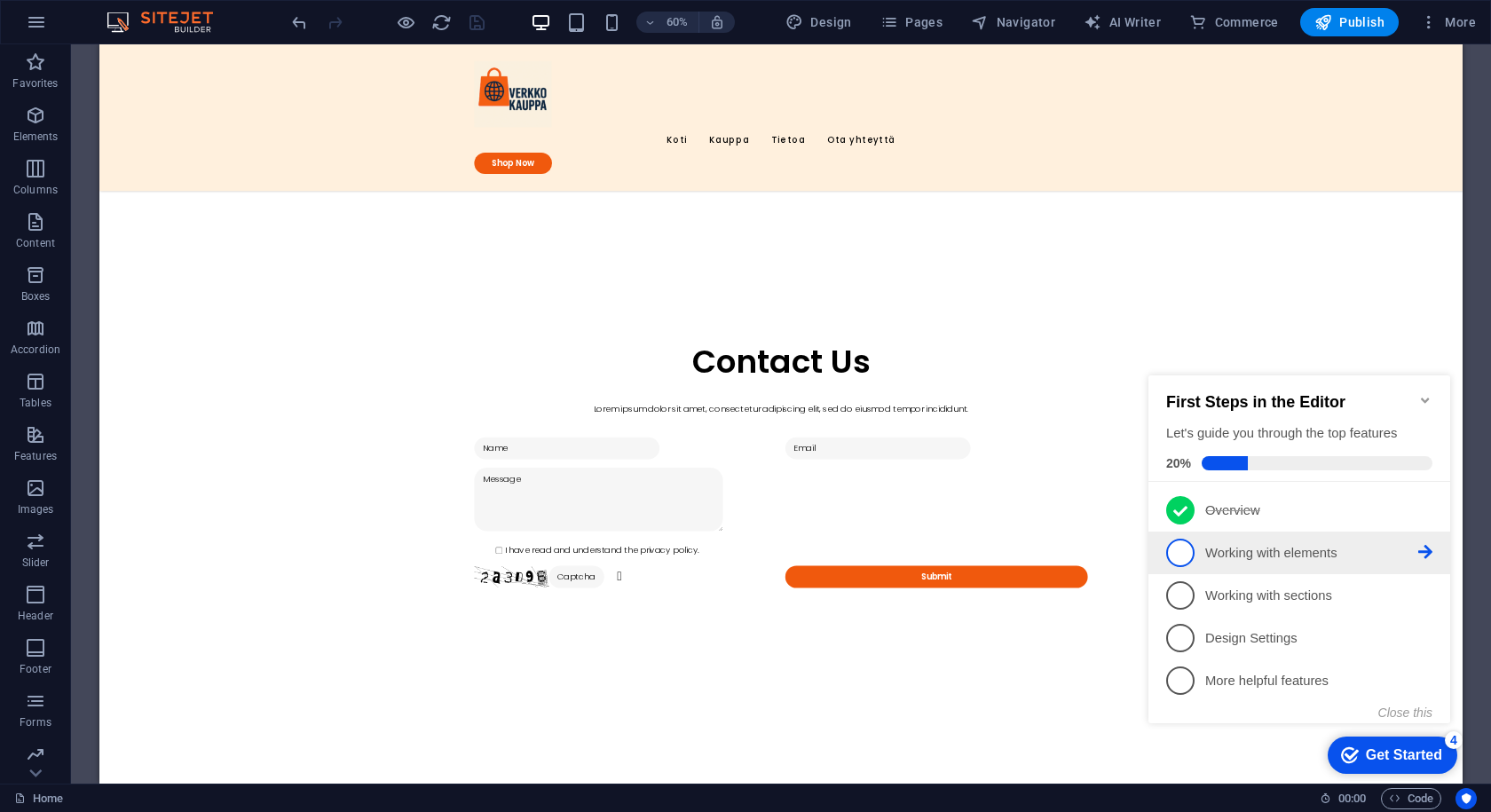
click at [1265, 544] on p "Working with elements - incomplete" at bounding box center [1312, 554] width 213 height 18
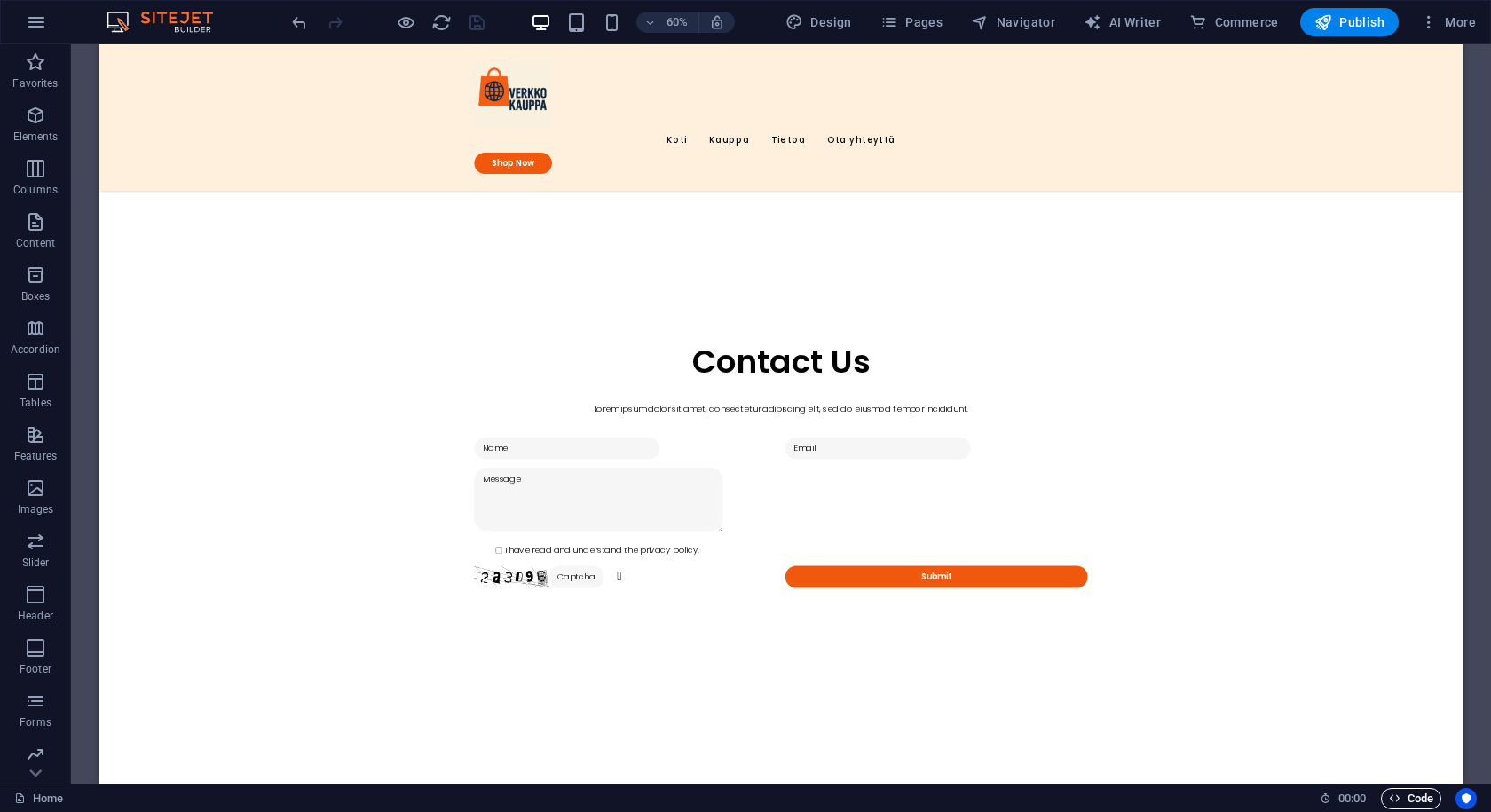
click at [1422, 808] on span "Code" at bounding box center [1412, 798] width 45 height 21
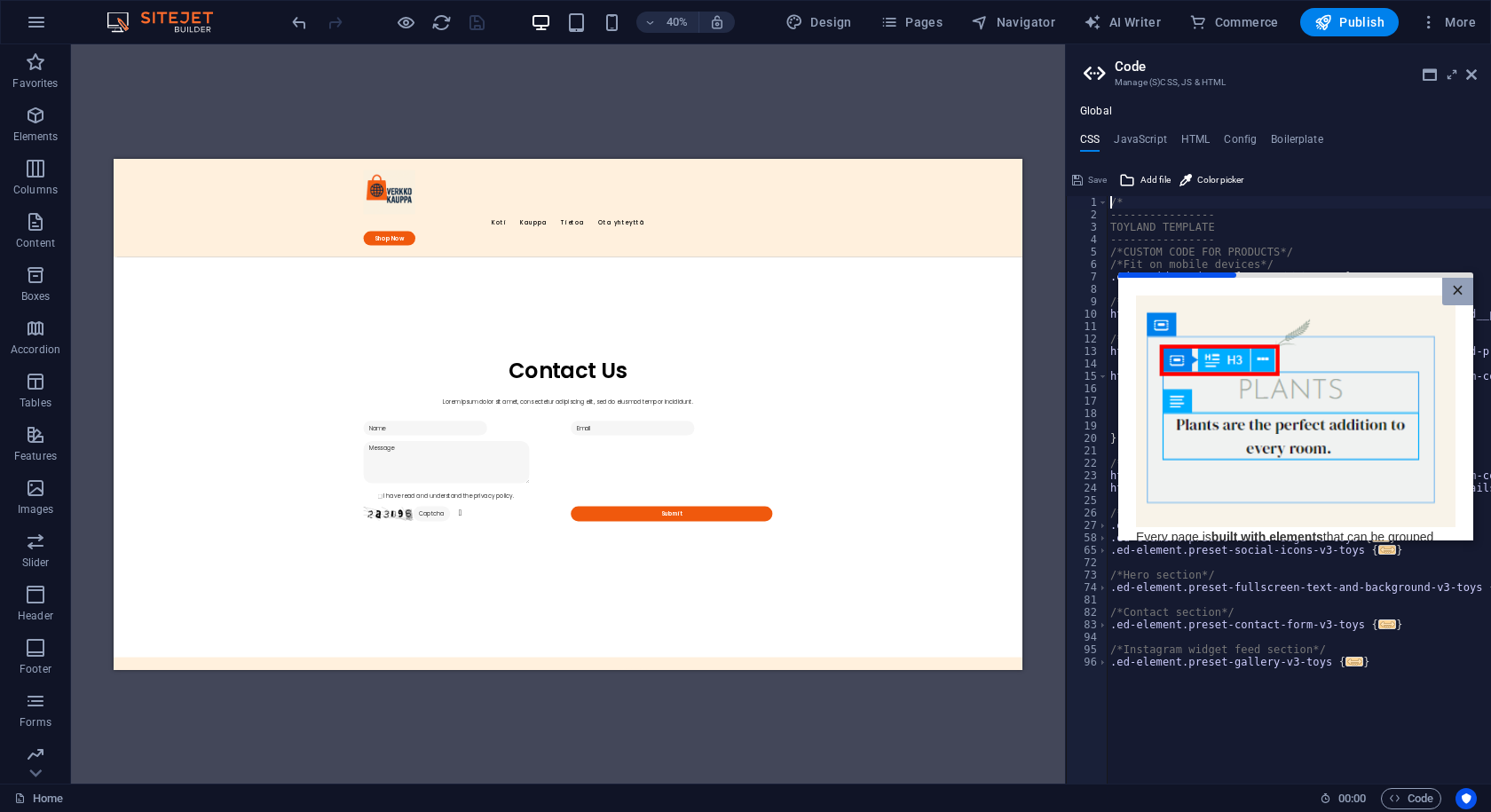
click at [1462, 289] on link "×" at bounding box center [1458, 290] width 31 height 27
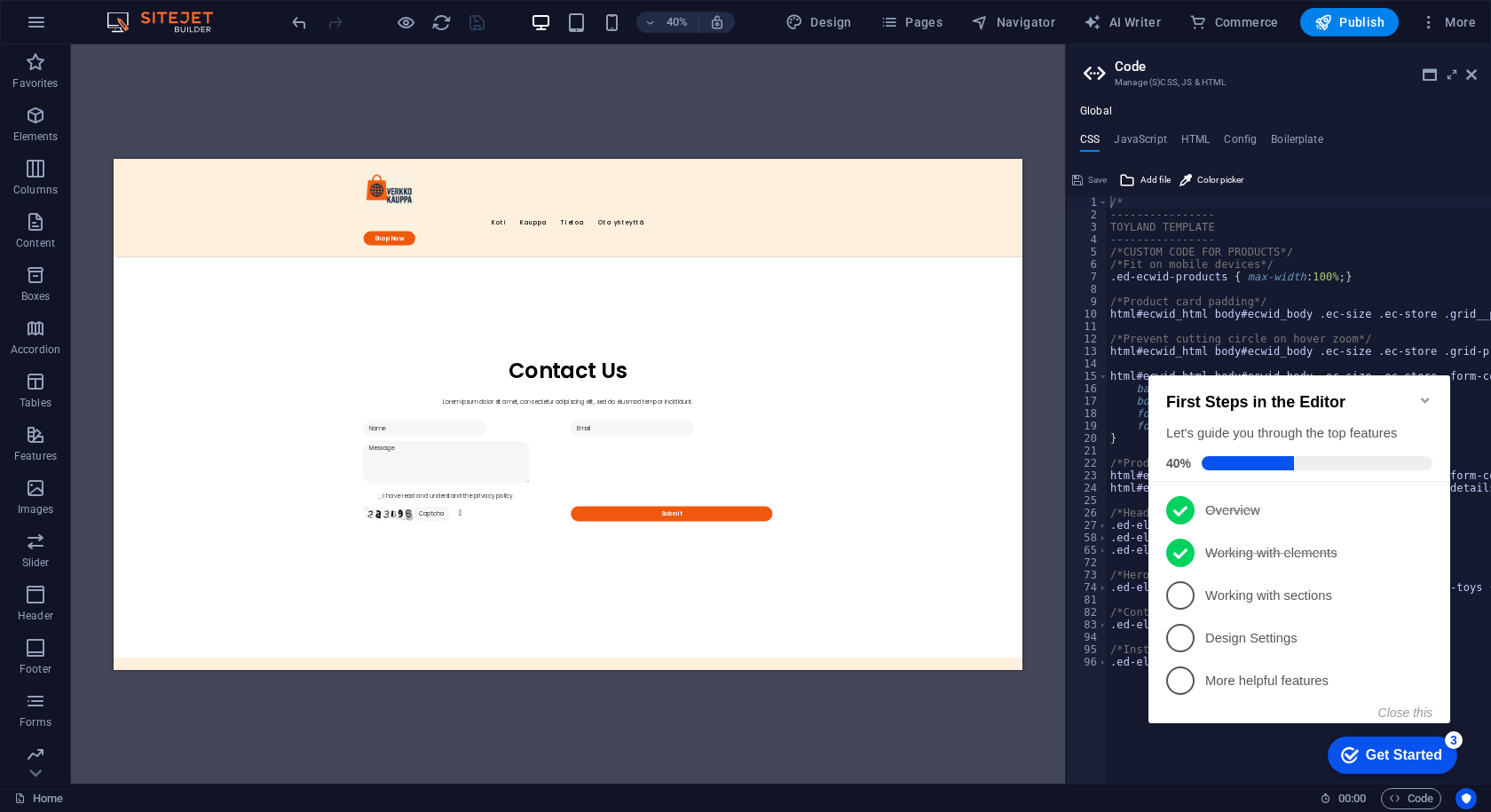
click at [1400, 749] on div "Get Started" at bounding box center [1404, 754] width 77 height 16
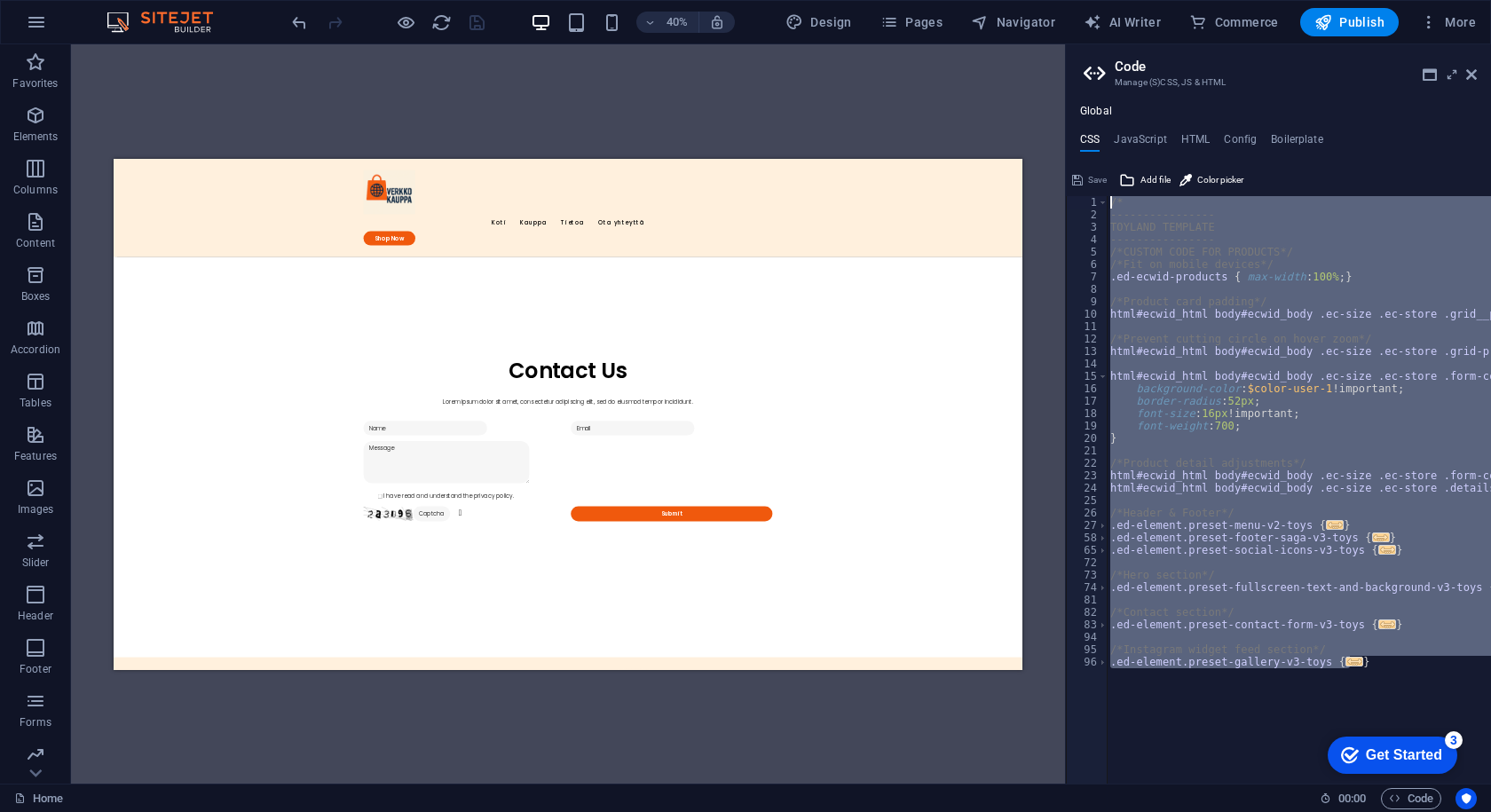
drag, startPoint x: 1371, startPoint y: 662, endPoint x: 818, endPoint y: -78, distance: 923.8
click at [818, 0] on html "juhkor23.treok.io Home Favorites Elements Columns Content Boxes Accordion Table…" at bounding box center [746, 406] width 1491 height 812
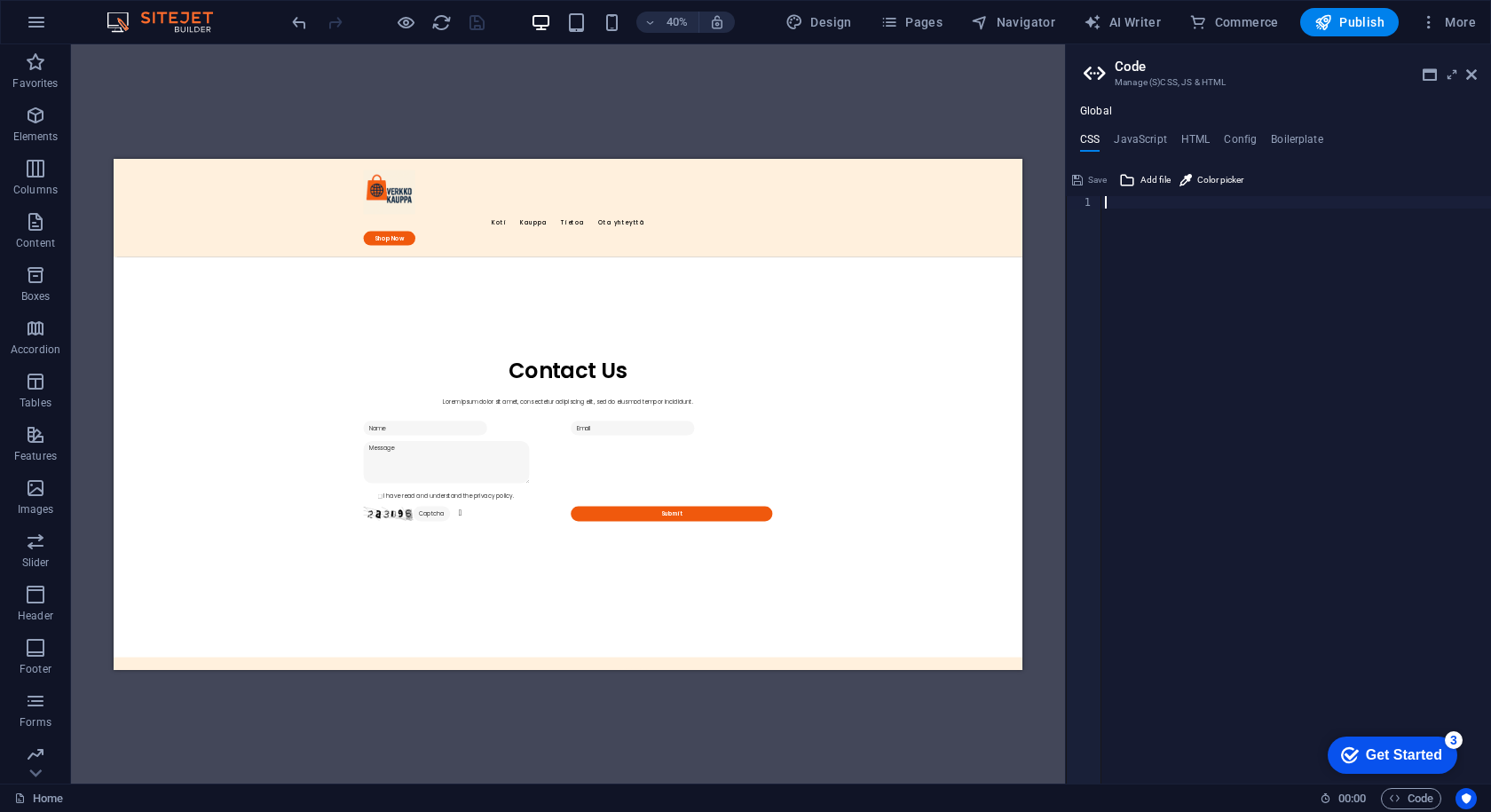
paste textarea "</html>"
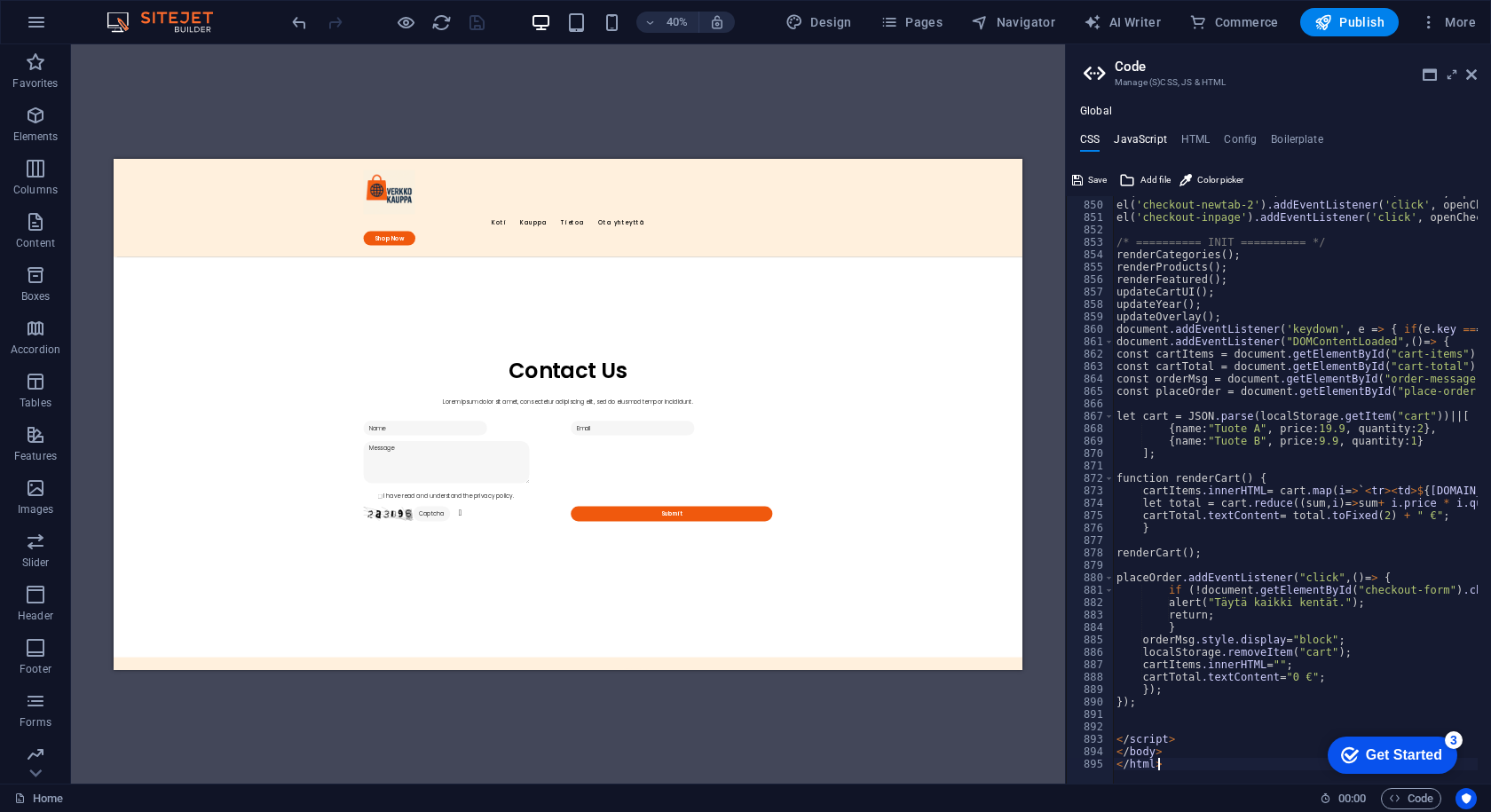
scroll to position [10547, 0]
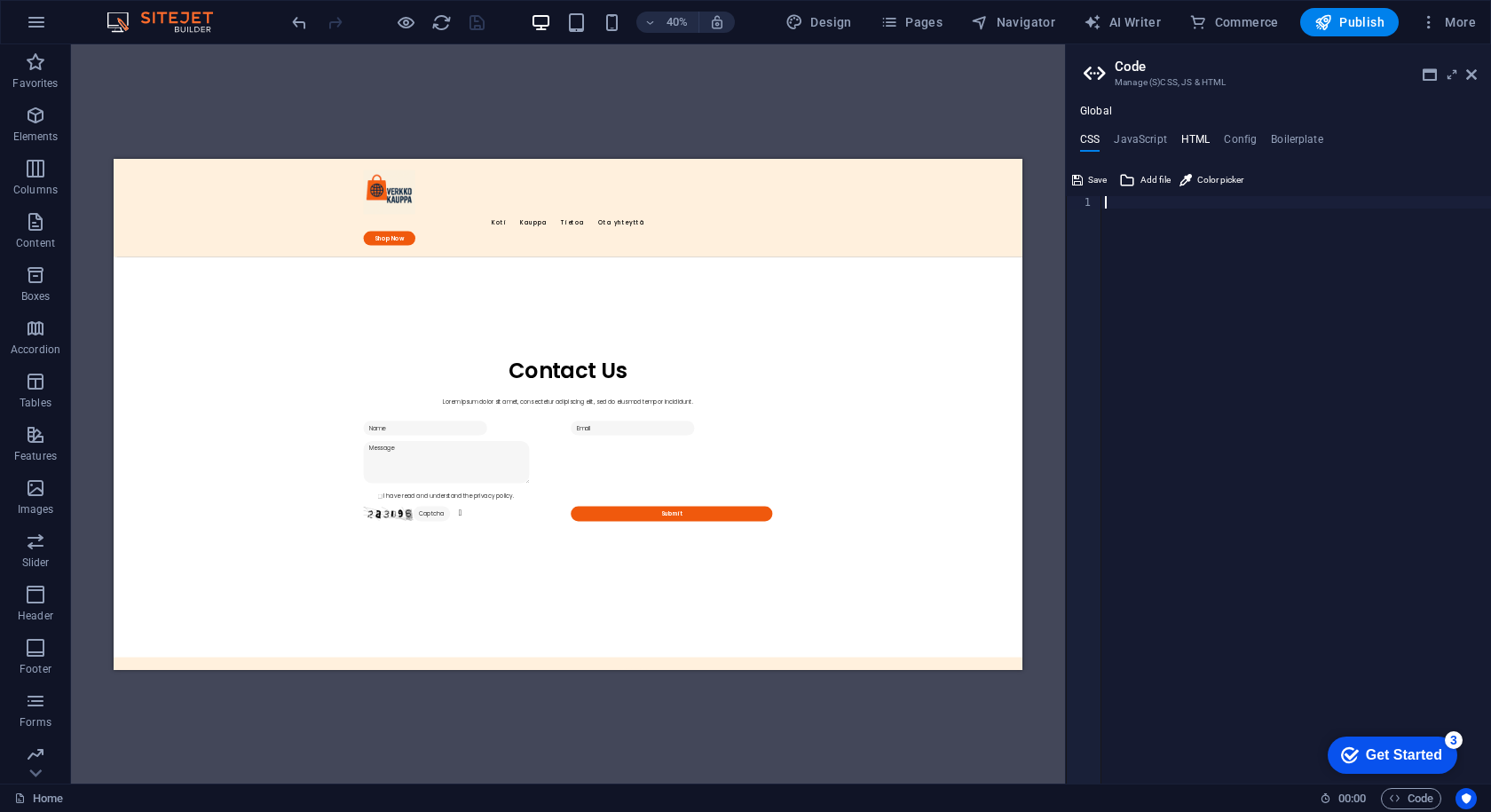
click at [1181, 134] on h4 "HTML" at bounding box center [1196, 142] width 29 height 19
drag, startPoint x: 1225, startPoint y: 301, endPoint x: 1013, endPoint y: 98, distance: 293.5
click at [1015, 99] on div "Home Favorites Elements Columns Content Boxes Accordion Tables Features Images …" at bounding box center [746, 414] width 1491 height 739
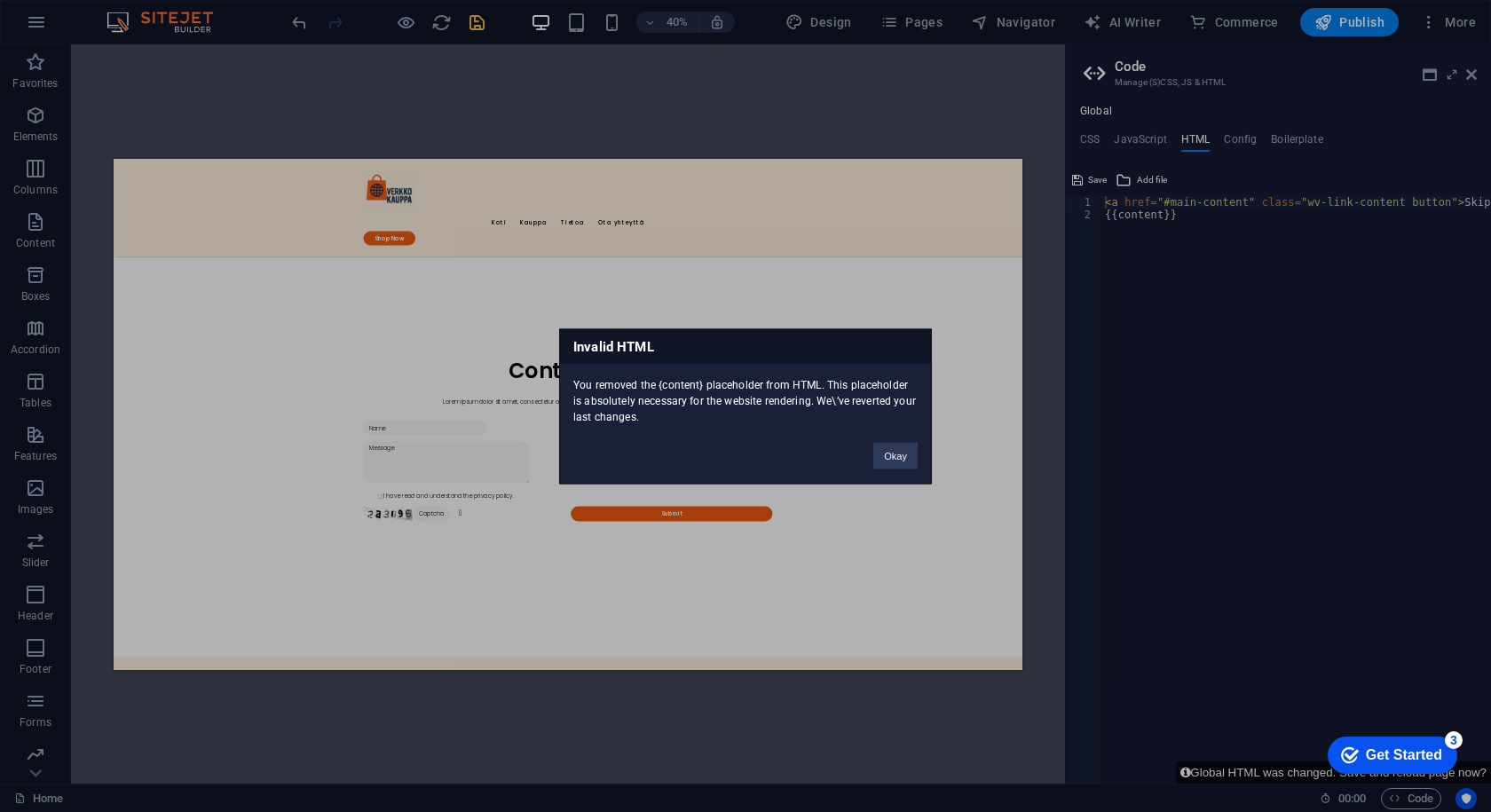
click at [905, 473] on div "Invalid HTML You removed the {content} placeholder from HTML. This placeholder …" at bounding box center [746, 406] width 373 height 155
drag, startPoint x: 887, startPoint y: 490, endPoint x: 1932, endPoint y: 828, distance: 1098.3
click at [887, 490] on div "Invalid HTML You removed the {content} placeholder from HTML. This placeholder …" at bounding box center [746, 406] width 1491 height 812
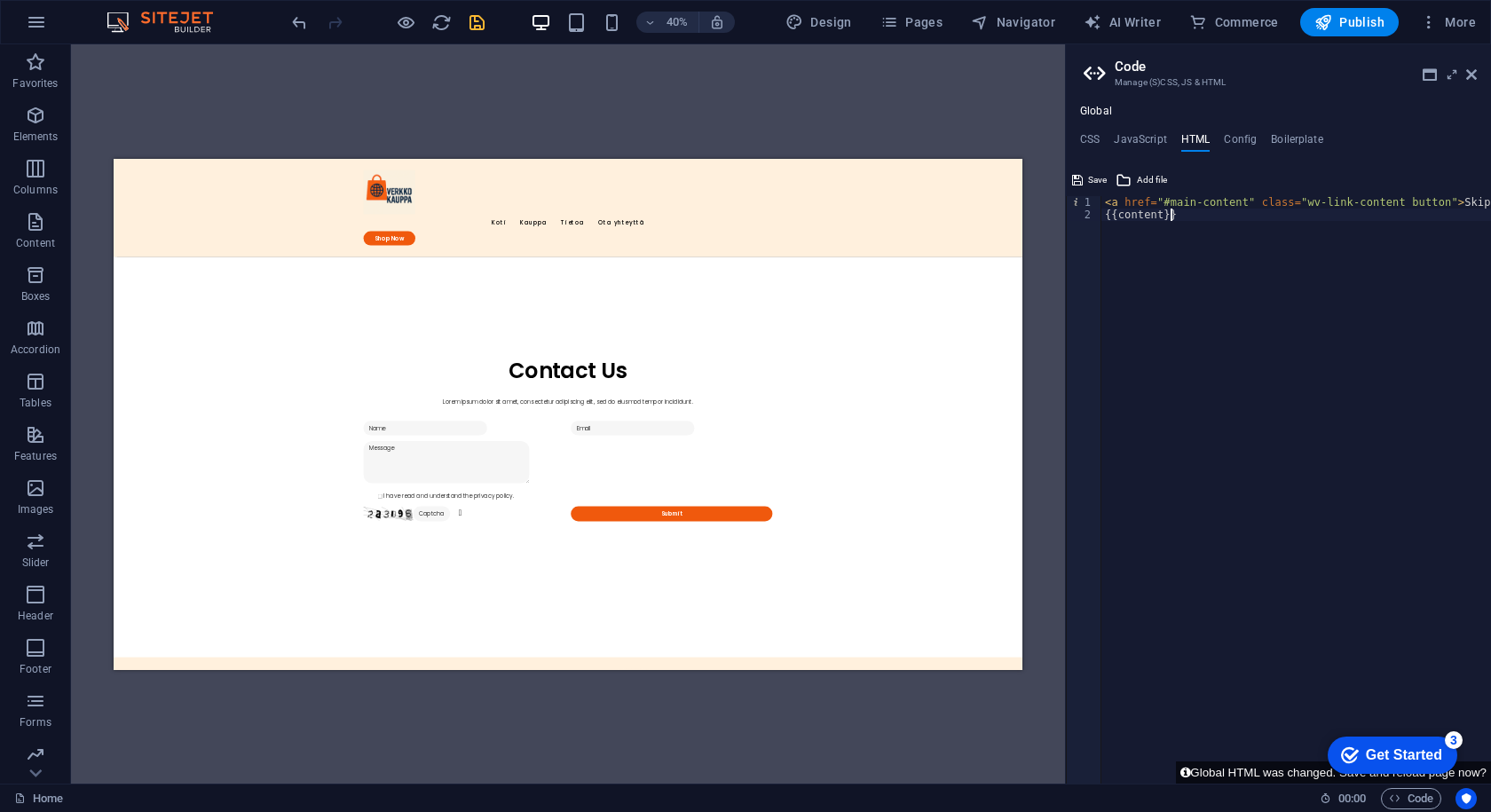
click at [1212, 255] on div "< a href = "#main-content" class = "wv-link-content button" > Skip to main cont…" at bounding box center [1341, 502] width 480 height 612
paste textarea "<a href="#main-content" class="wv-link-content button">Skip to main content</a>"
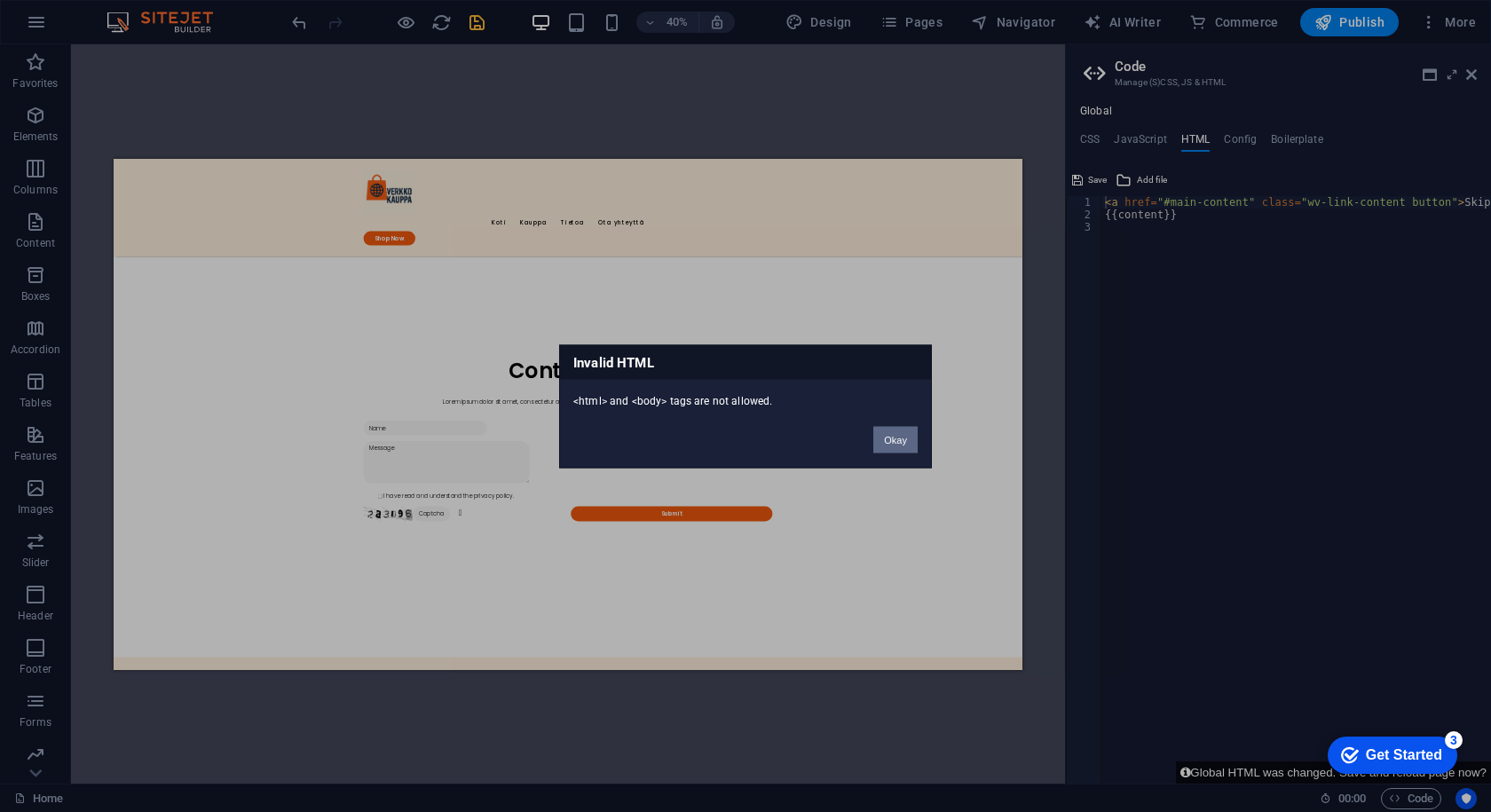
click at [891, 449] on button "Okay" at bounding box center [895, 438] width 45 height 26
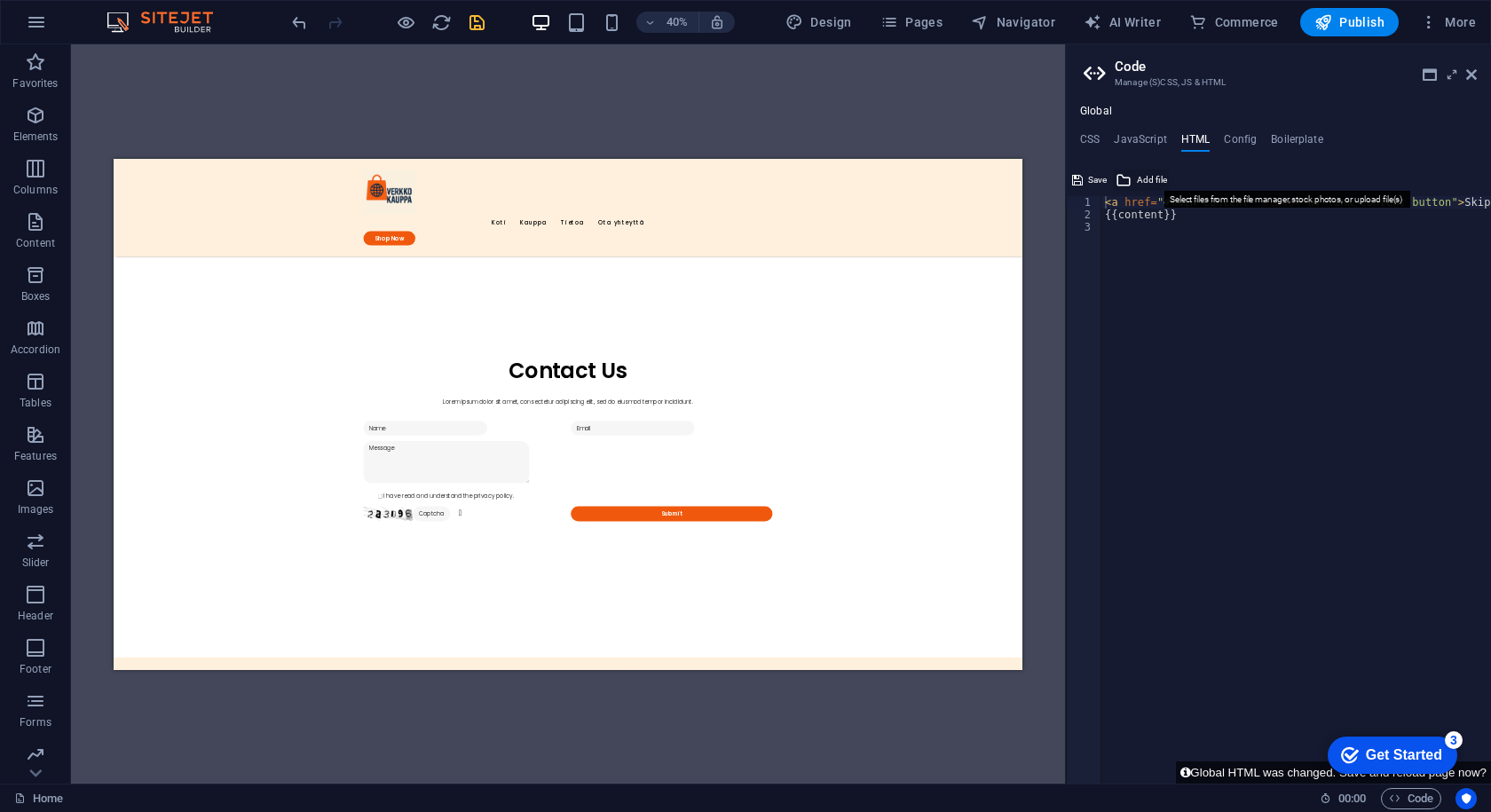
click at [1124, 188] on icon at bounding box center [1123, 180] width 16 height 21
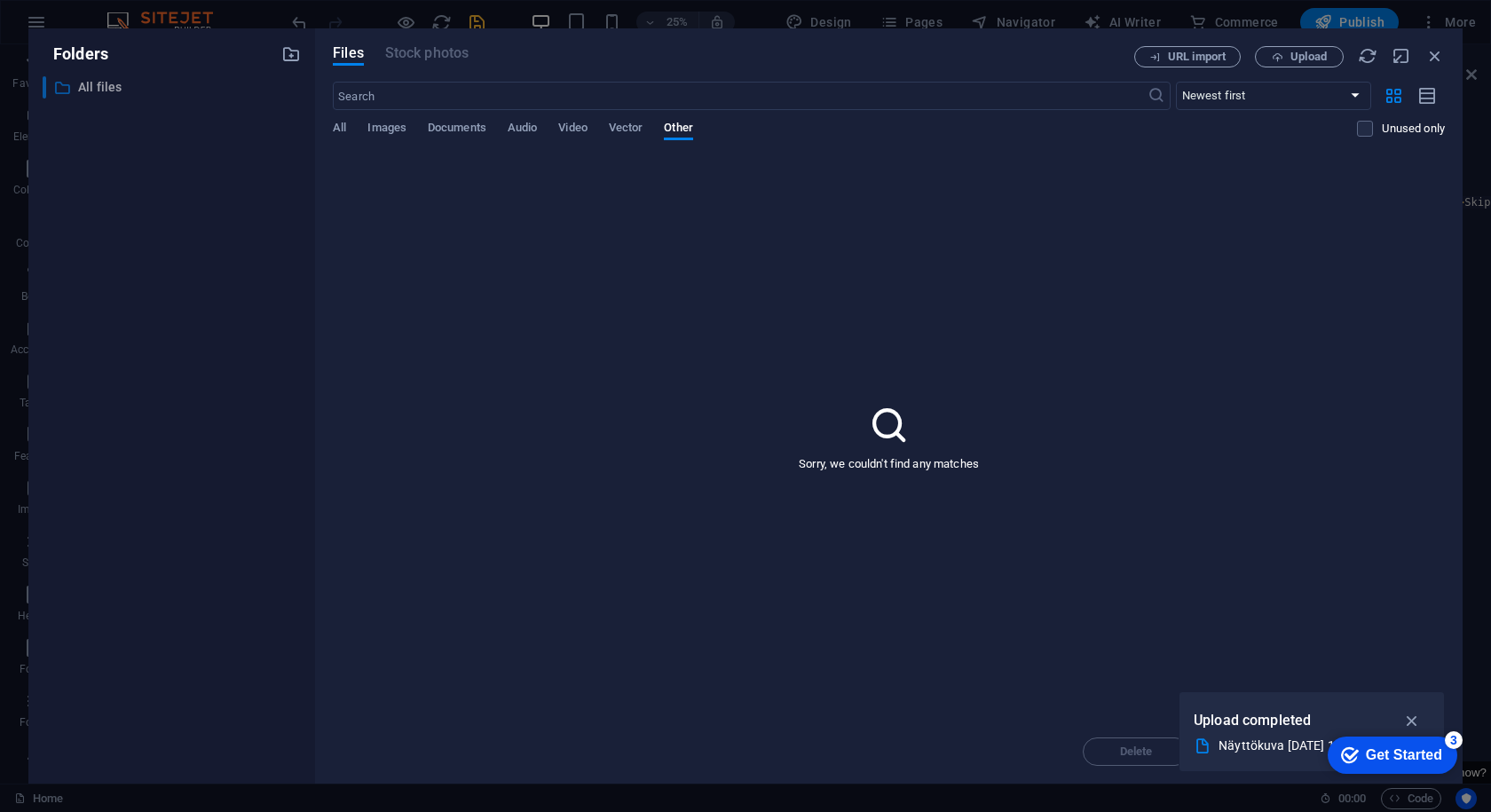
click at [208, 85] on p "All files" at bounding box center [174, 88] width 190 height 20
click at [452, 122] on span "Documents" at bounding box center [457, 129] width 58 height 25
click at [671, 121] on div "​ Newest first Oldest first Name (A-Z) Name (Z-A) Size (0-9) Size (9-0) Resolut…" at bounding box center [889, 118] width 1113 height 73
click at [346, 127] on span "All" at bounding box center [339, 129] width 14 height 25
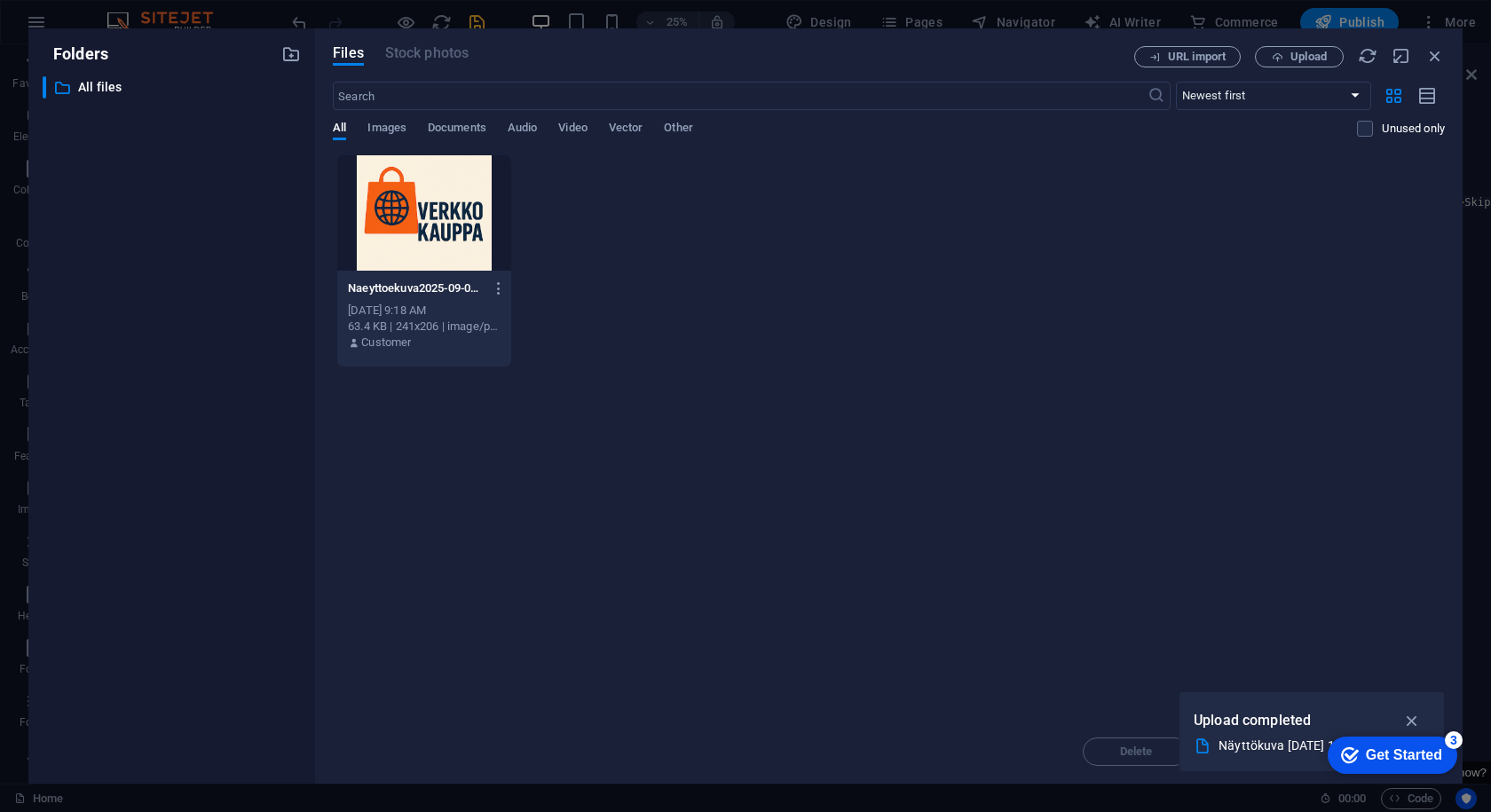
click at [1445, 47] on div "Files Stock photos URL import Upload ​ Newest first Oldest first Name (A-Z) Nam…" at bounding box center [889, 406] width 1147 height 755
click at [1433, 62] on icon "button" at bounding box center [1435, 56] width 19 height 19
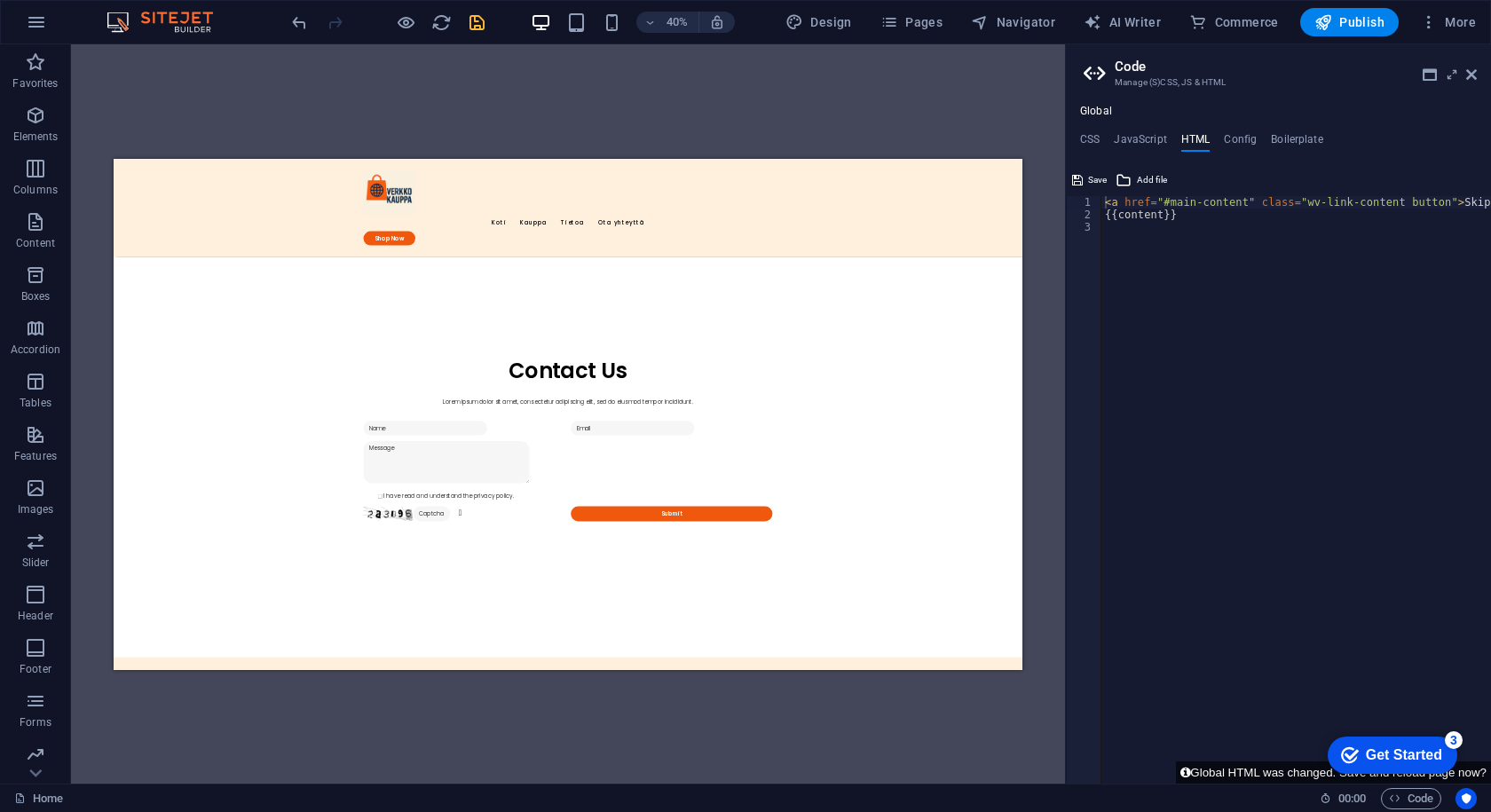
click at [1128, 132] on div "Global CSS JavaScript HTML Config Boilerplate 1 ההההההההההההההההההההההההההההההה…" at bounding box center [1278, 444] width 425 height 679
click at [1090, 143] on h4 "CSS" at bounding box center [1090, 142] width 19 height 19
paste textarea "</html>"
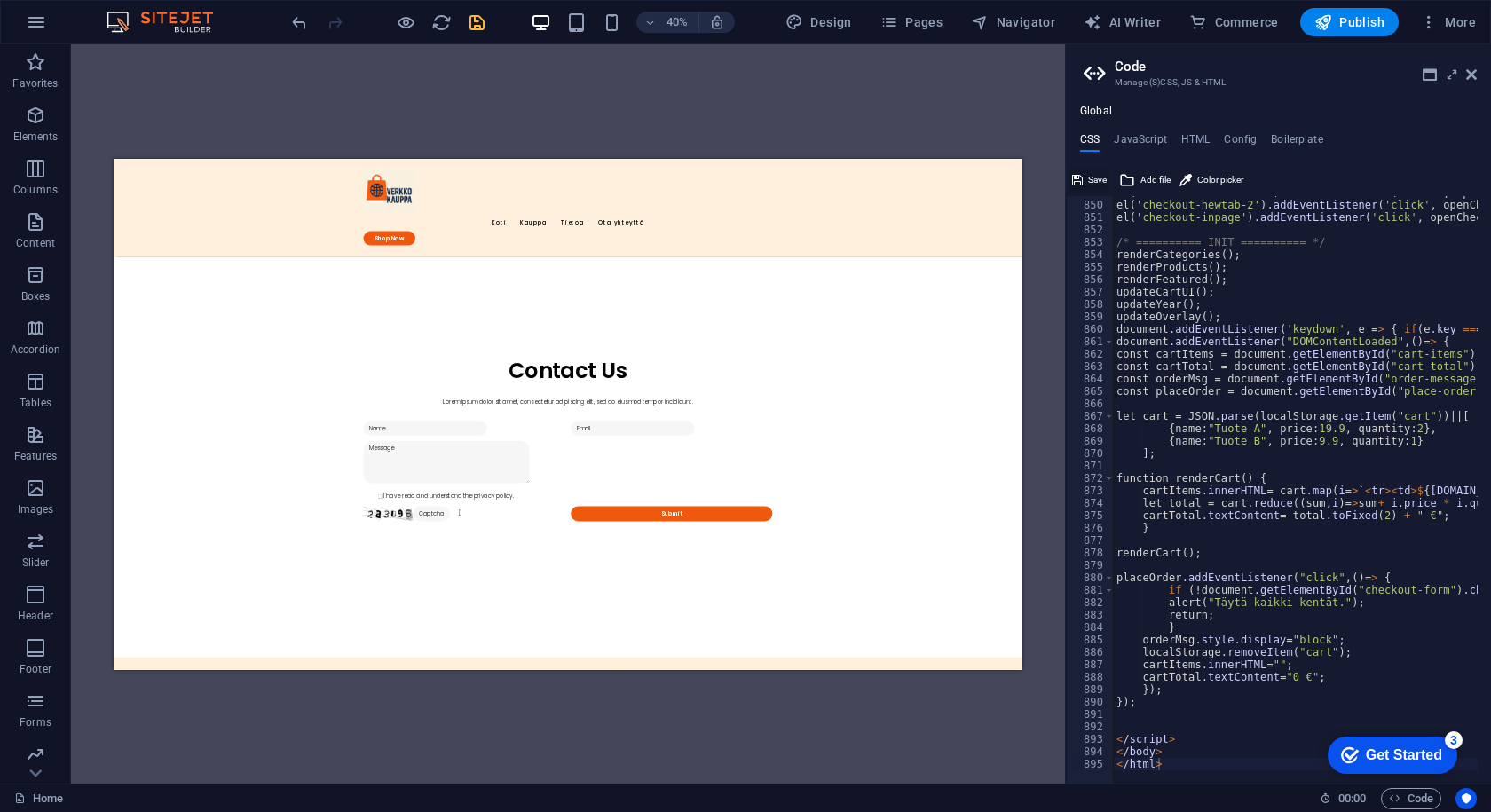
click at [1095, 185] on span "Save" at bounding box center [1097, 180] width 18 height 21
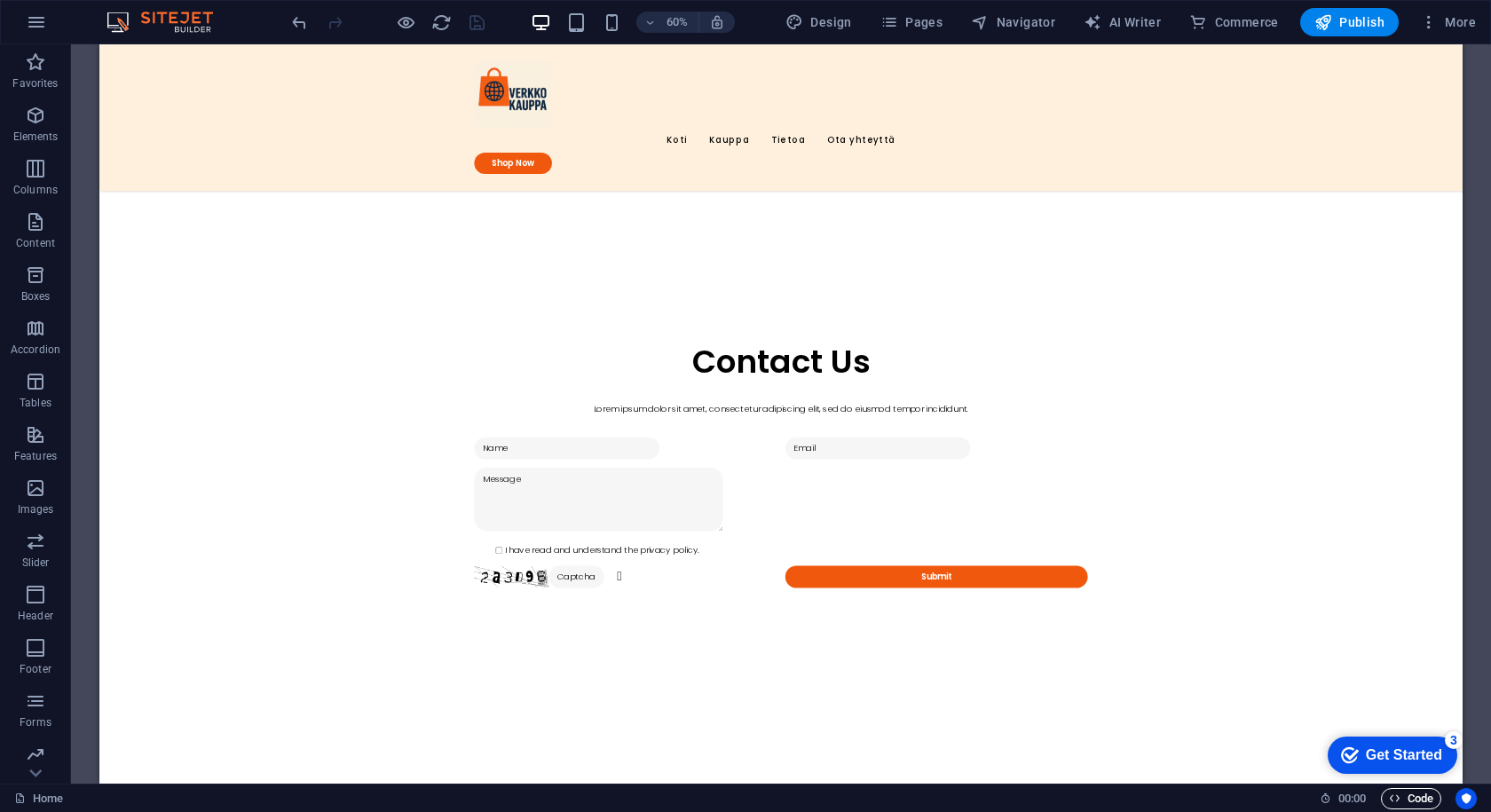
click at [1420, 800] on span "Code" at bounding box center [1412, 798] width 45 height 21
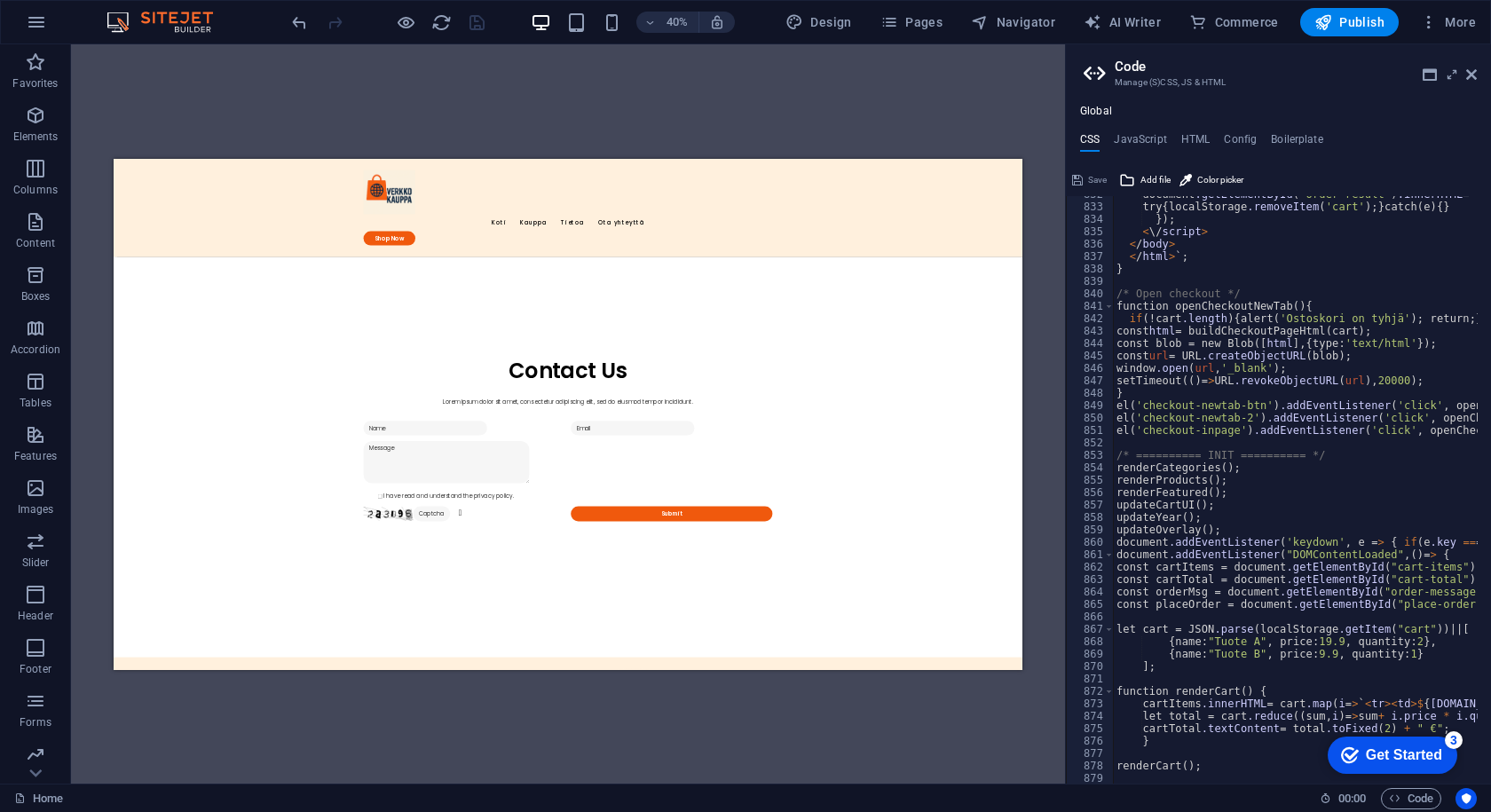
scroll to position [10280, 0]
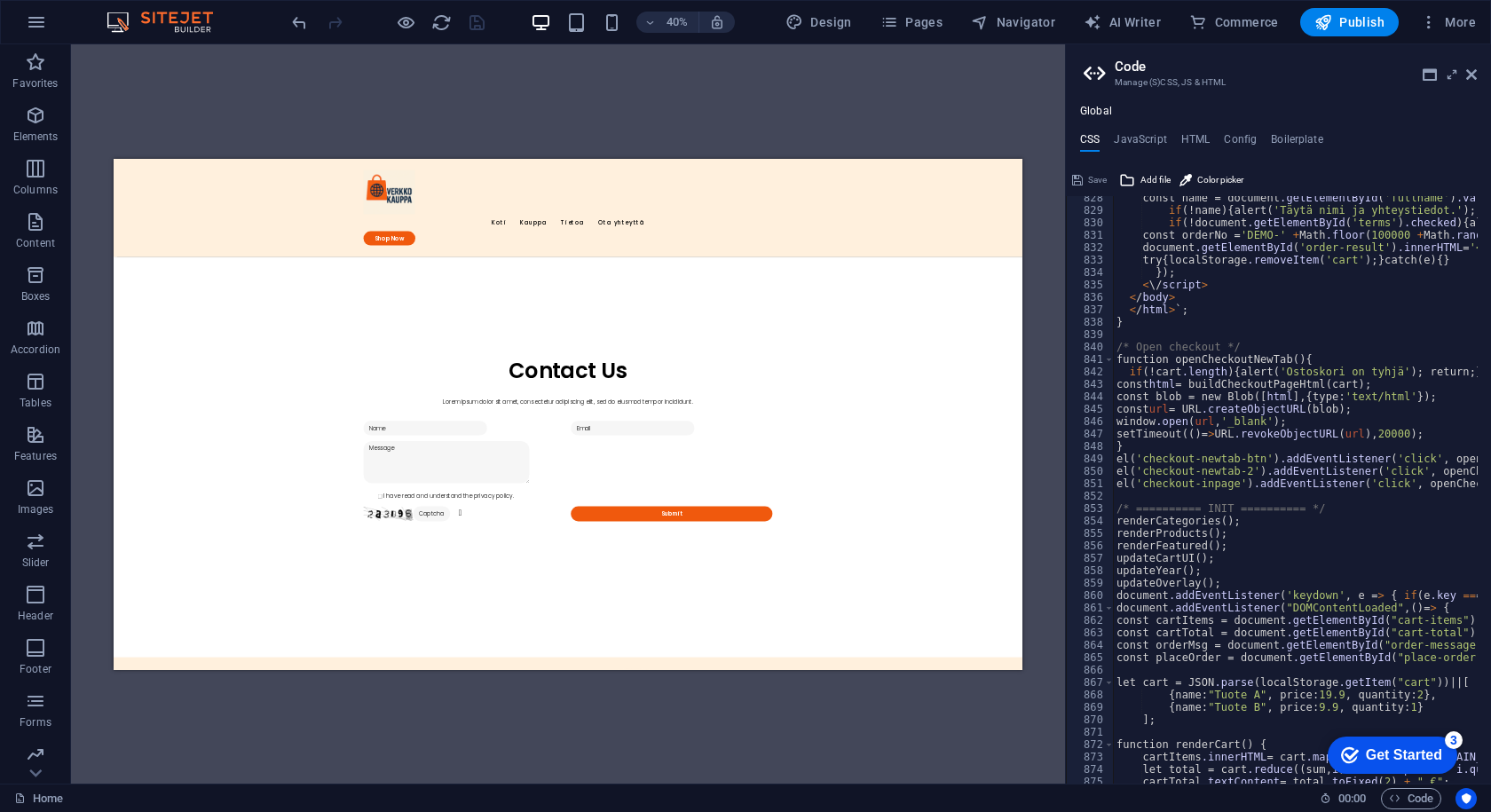
click at [1417, 71] on h2 "Code" at bounding box center [1295, 66] width 362 height 16
click at [1418, 71] on h2 "Code" at bounding box center [1295, 66] width 362 height 16
click at [1419, 73] on h2 "Code" at bounding box center [1295, 66] width 362 height 16
click at [1429, 73] on icon at bounding box center [1431, 75] width 15 height 15
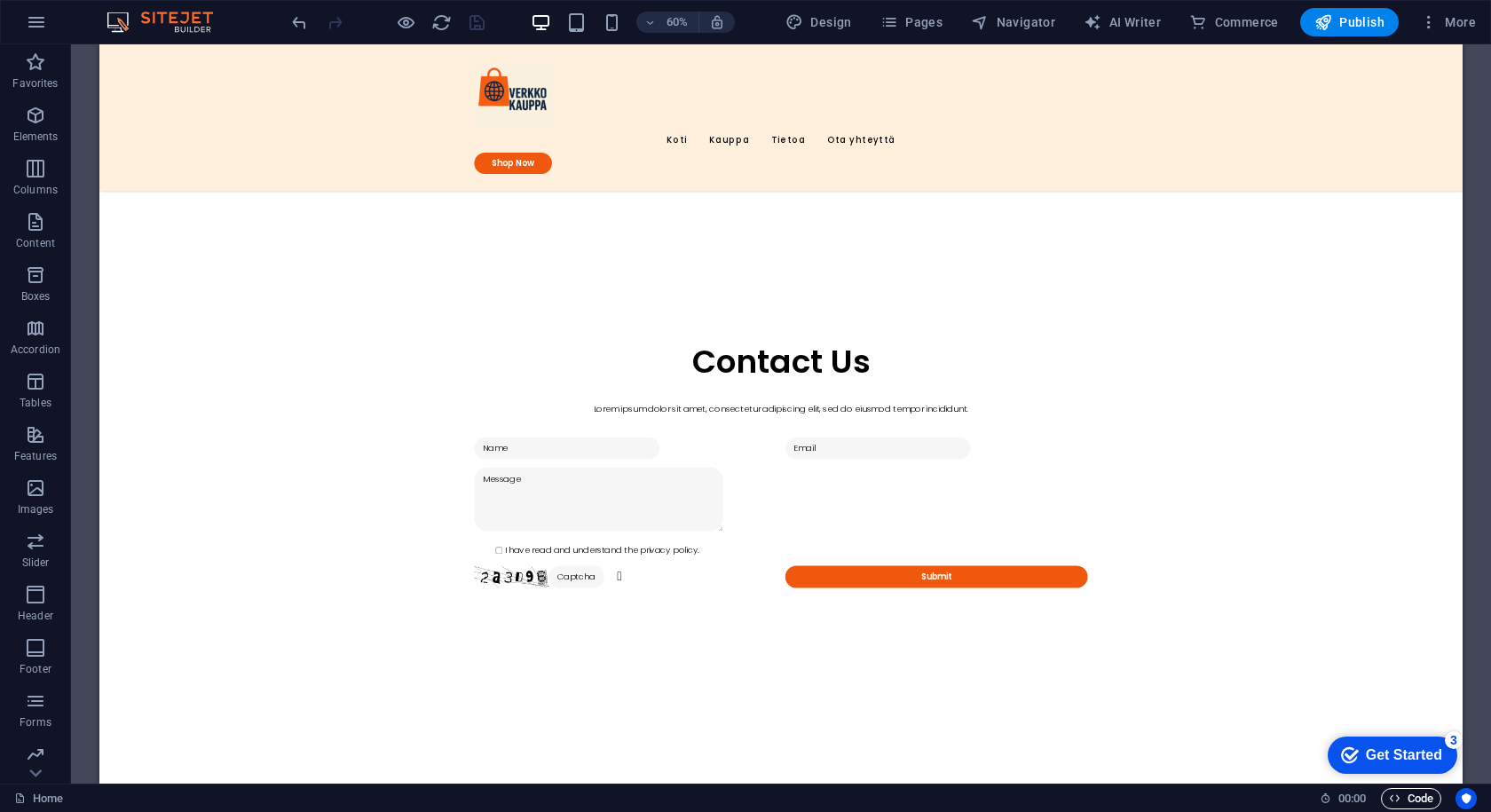
click at [1401, 807] on span "Code" at bounding box center [1412, 798] width 45 height 21
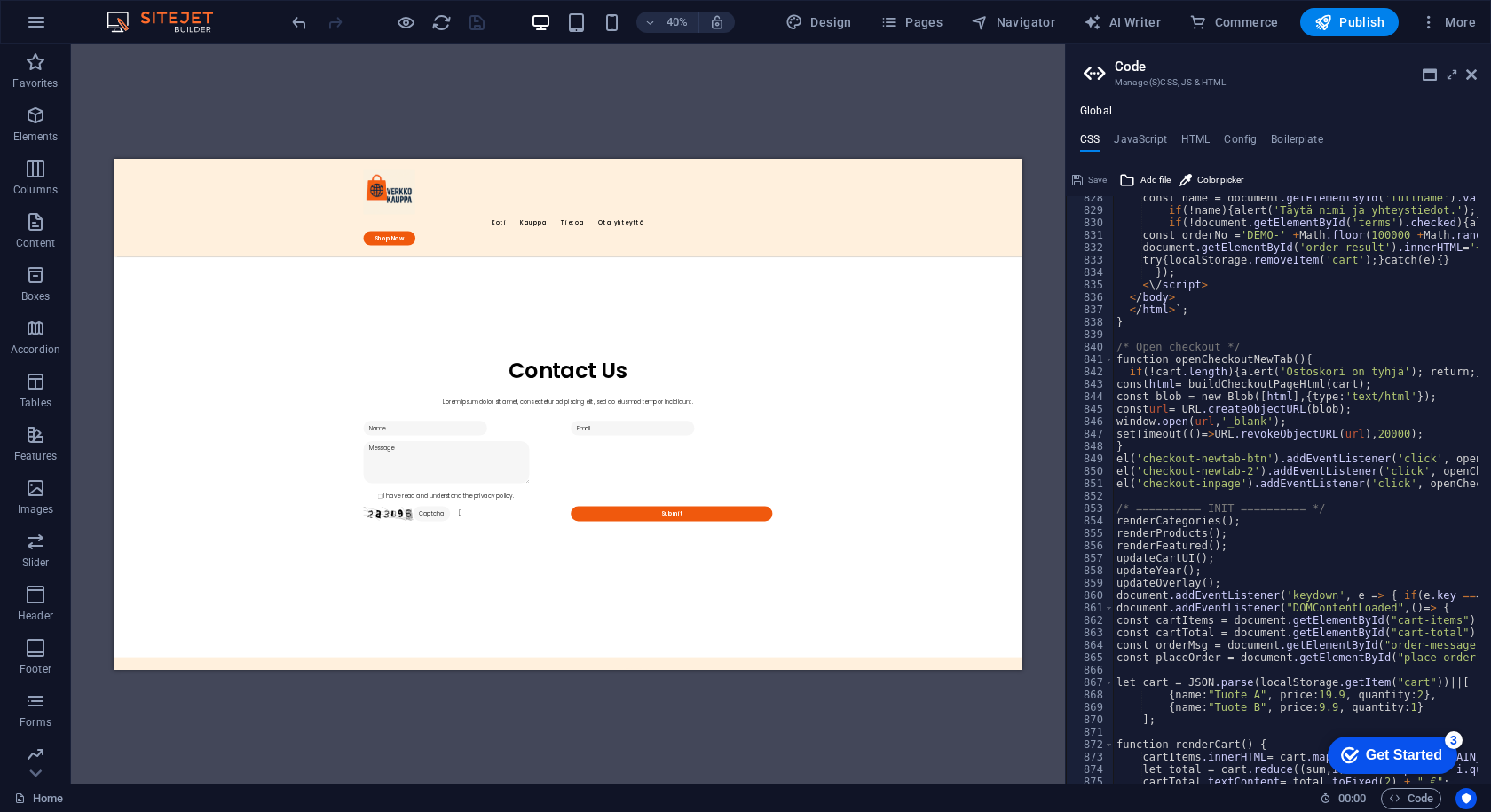
click at [1169, 146] on ul "CSS JavaScript HTML Config Boilerplate" at bounding box center [1278, 142] width 425 height 19
click at [1147, 133] on h4 "JavaScript" at bounding box center [1139, 142] width 52 height 19
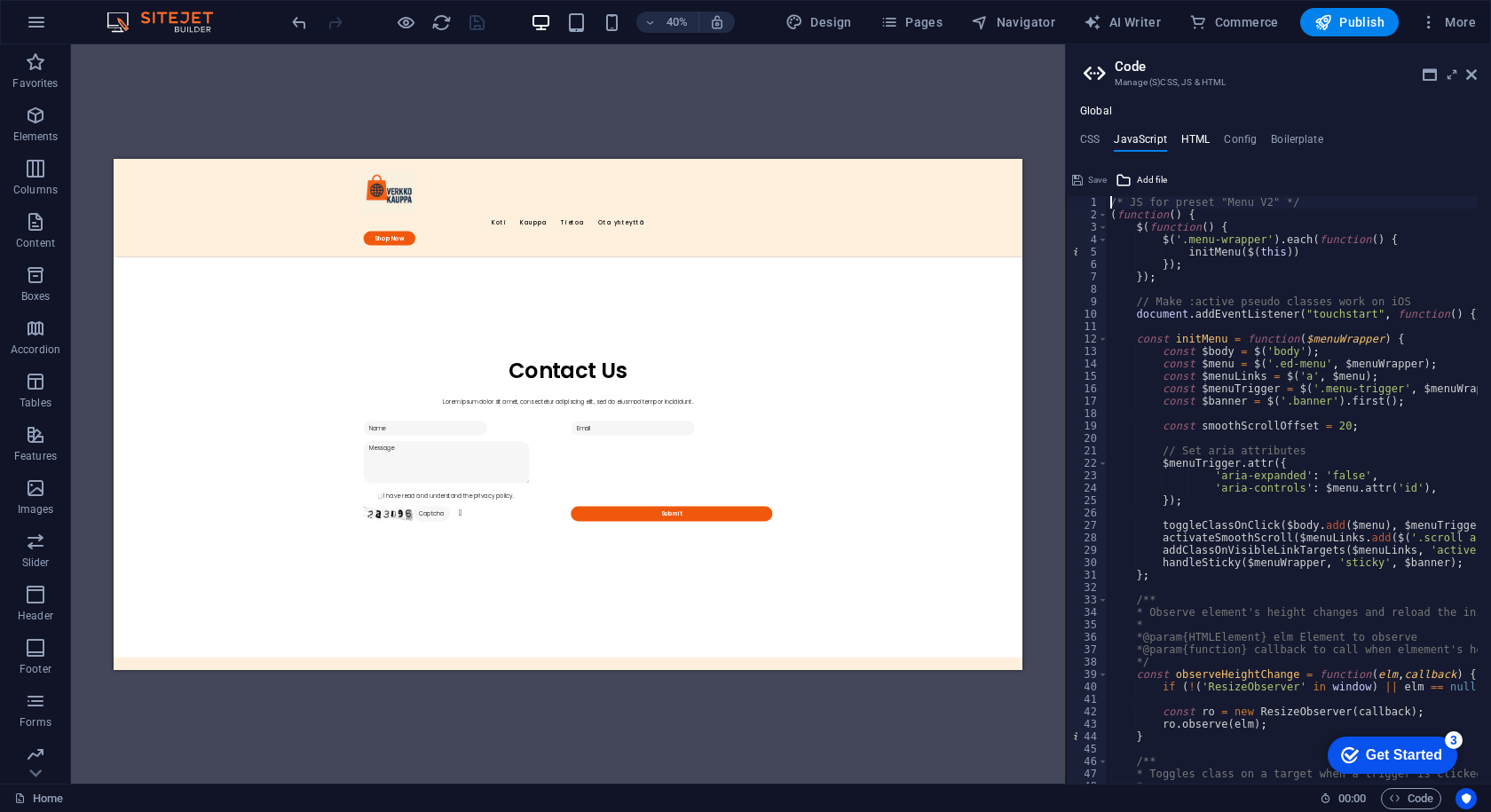
click at [1202, 146] on h4 "HTML" at bounding box center [1196, 142] width 29 height 19
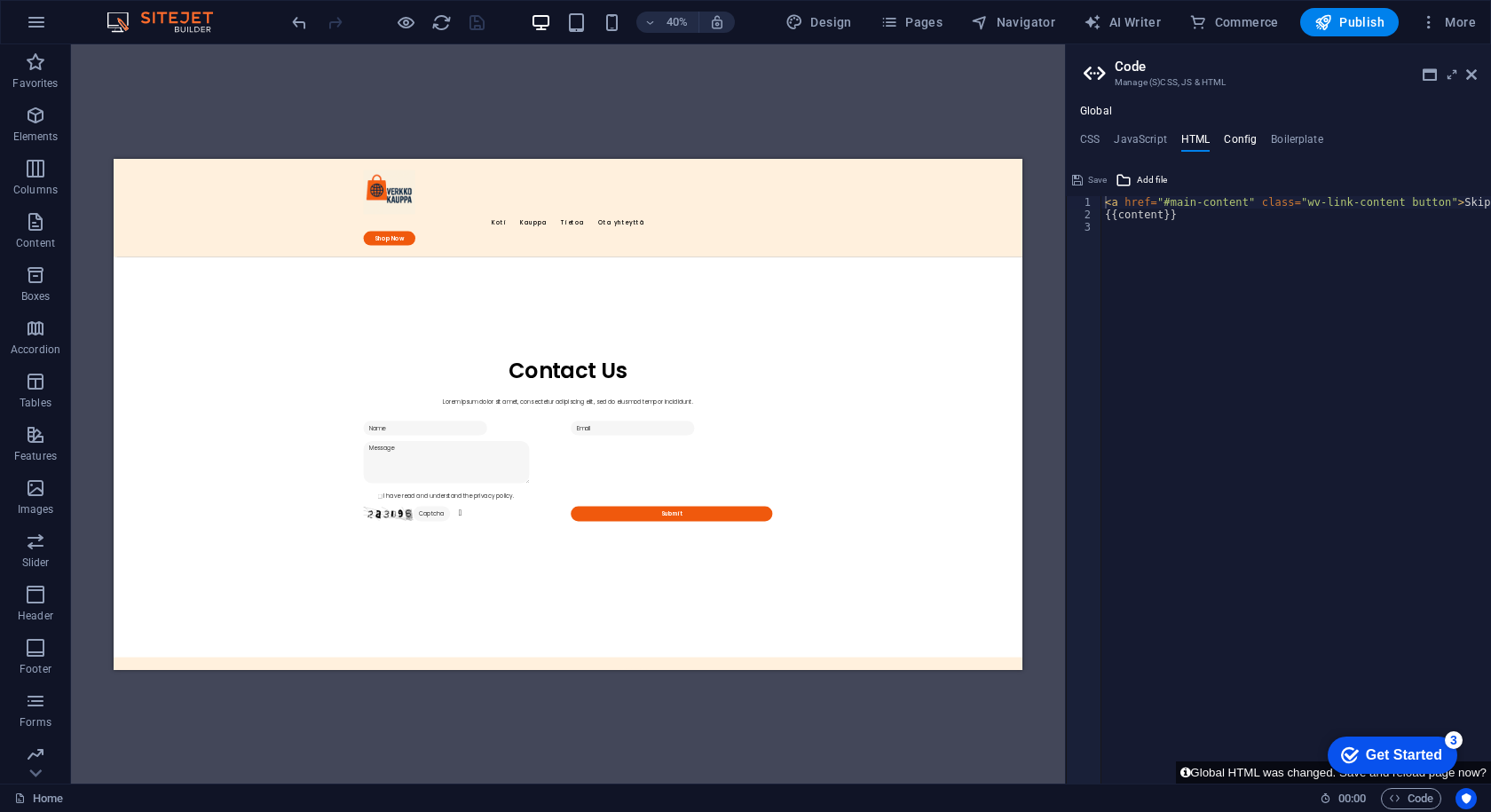
click at [1229, 137] on h4 "Config" at bounding box center [1241, 142] width 33 height 19
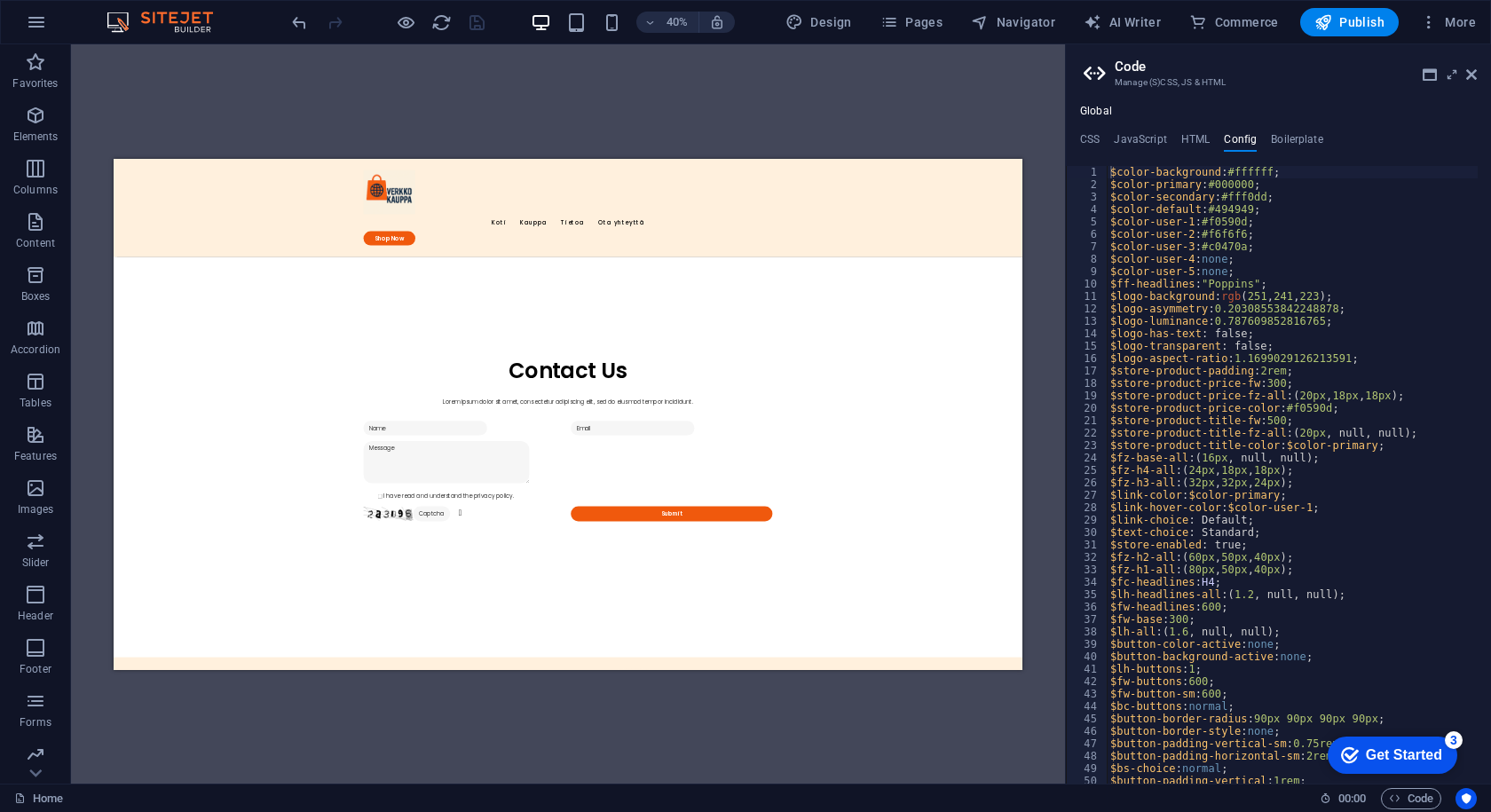
click at [1258, 137] on ul "CSS JavaScript HTML Config Boilerplate" at bounding box center [1278, 142] width 425 height 19
click at [1260, 138] on ul "CSS JavaScript HTML Config Boilerplate" at bounding box center [1278, 142] width 425 height 19
click at [1274, 142] on ul "CSS JavaScript HTML Config Boilerplate" at bounding box center [1278, 142] width 425 height 19
click at [1274, 142] on h4 "Boilerplate" at bounding box center [1296, 142] width 52 height 19
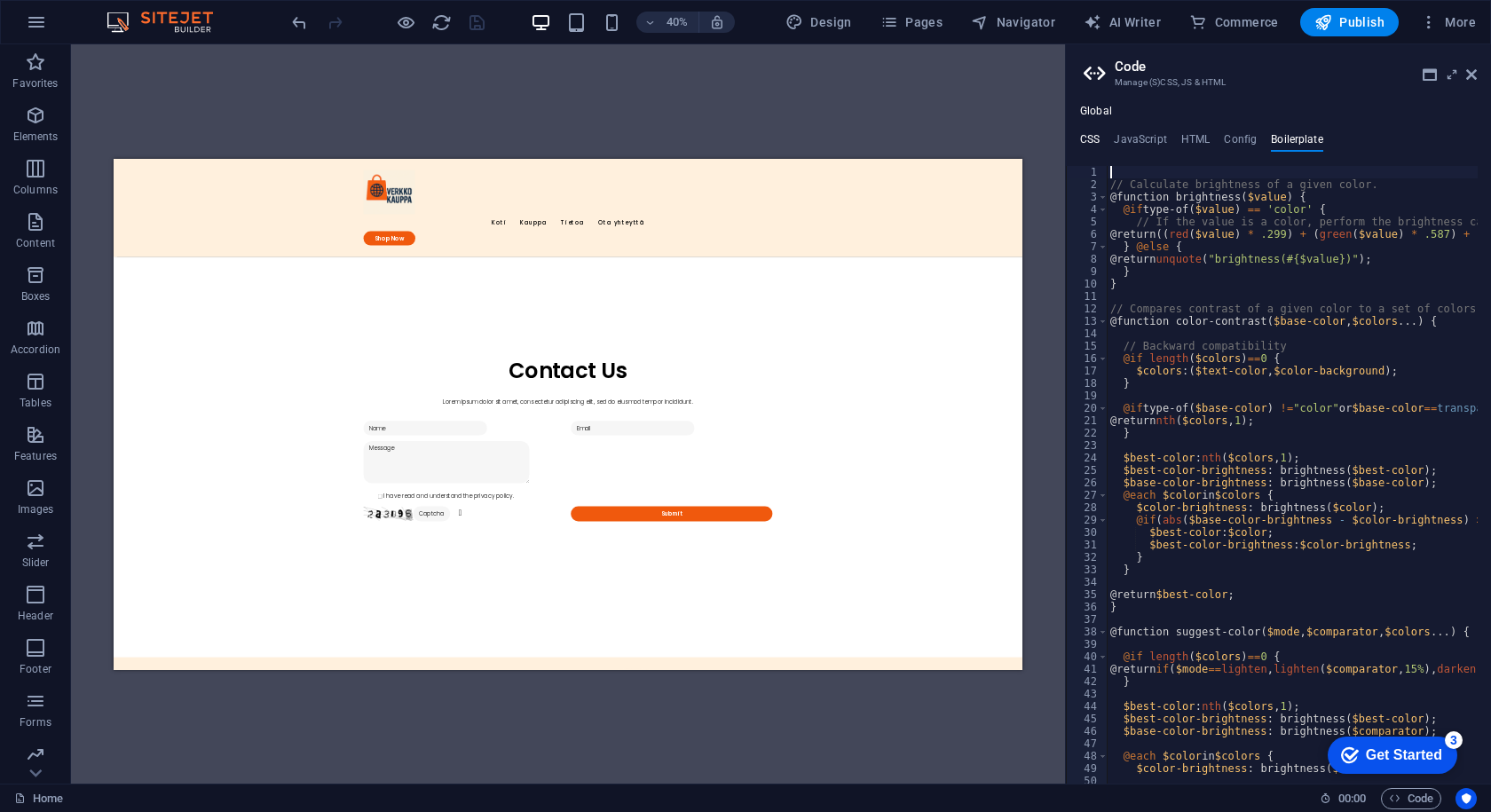
click at [1082, 143] on h4 "CSS" at bounding box center [1090, 142] width 19 height 19
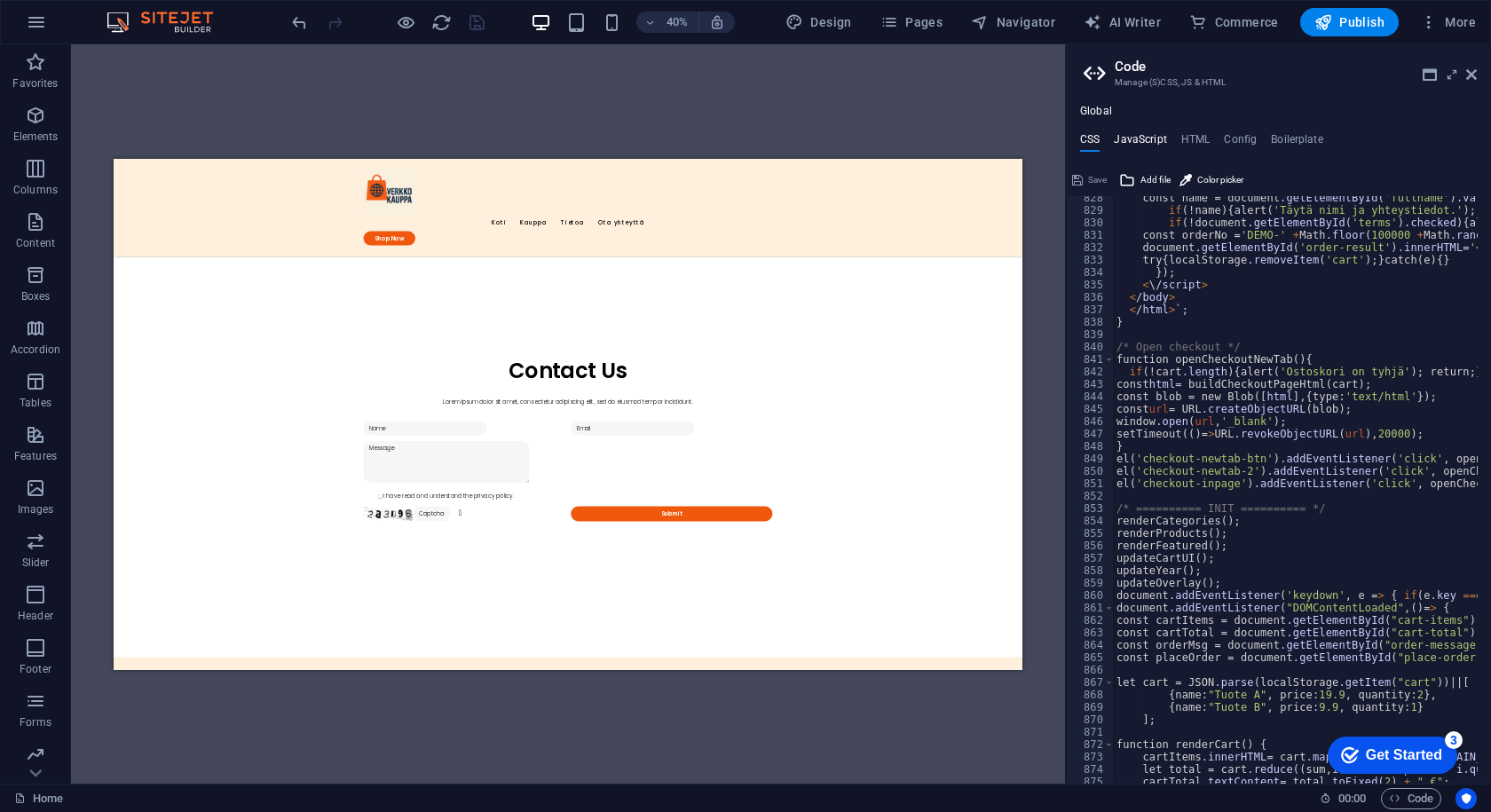
click at [1140, 137] on h4 "JavaScript" at bounding box center [1139, 142] width 52 height 19
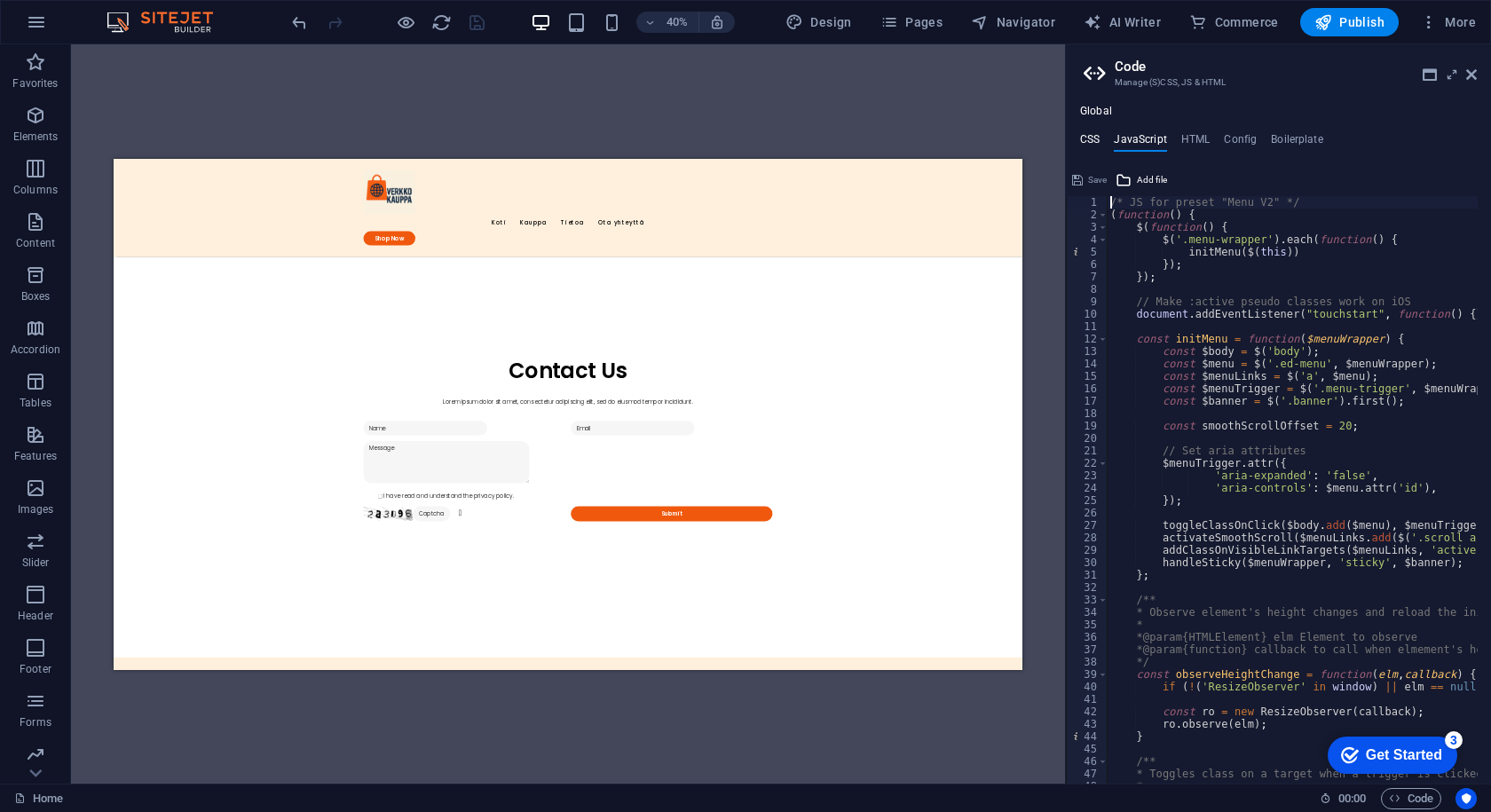
click at [1097, 135] on h4 "CSS" at bounding box center [1090, 142] width 19 height 19
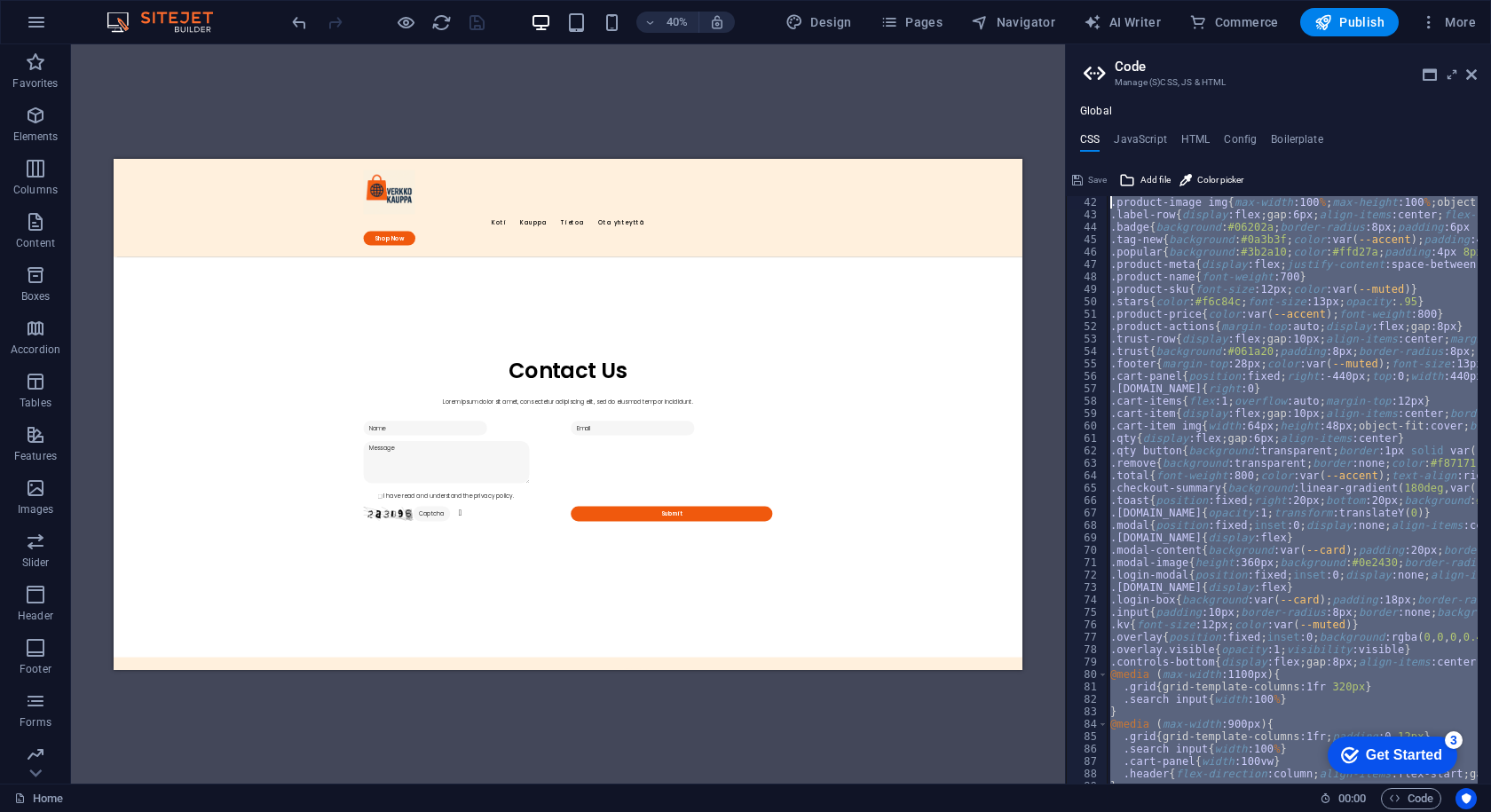
scroll to position [0, 0]
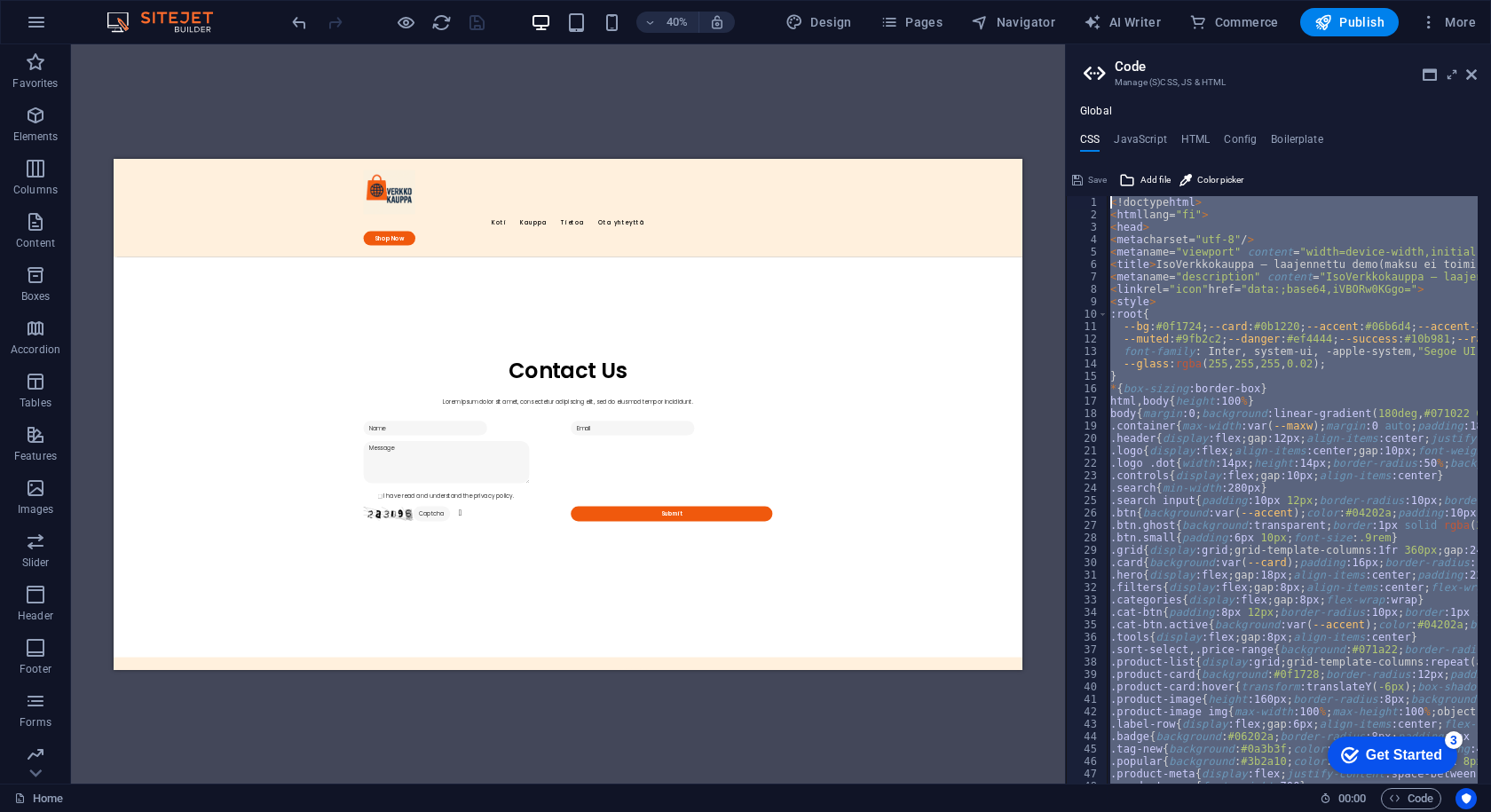
drag, startPoint x: 1216, startPoint y: 765, endPoint x: 1003, endPoint y: -78, distance: 869.5
click at [1003, 0] on html "juhkor23.treok.io Home Favorites Elements Columns Content Boxes Accordion Table…" at bounding box center [746, 406] width 1491 height 812
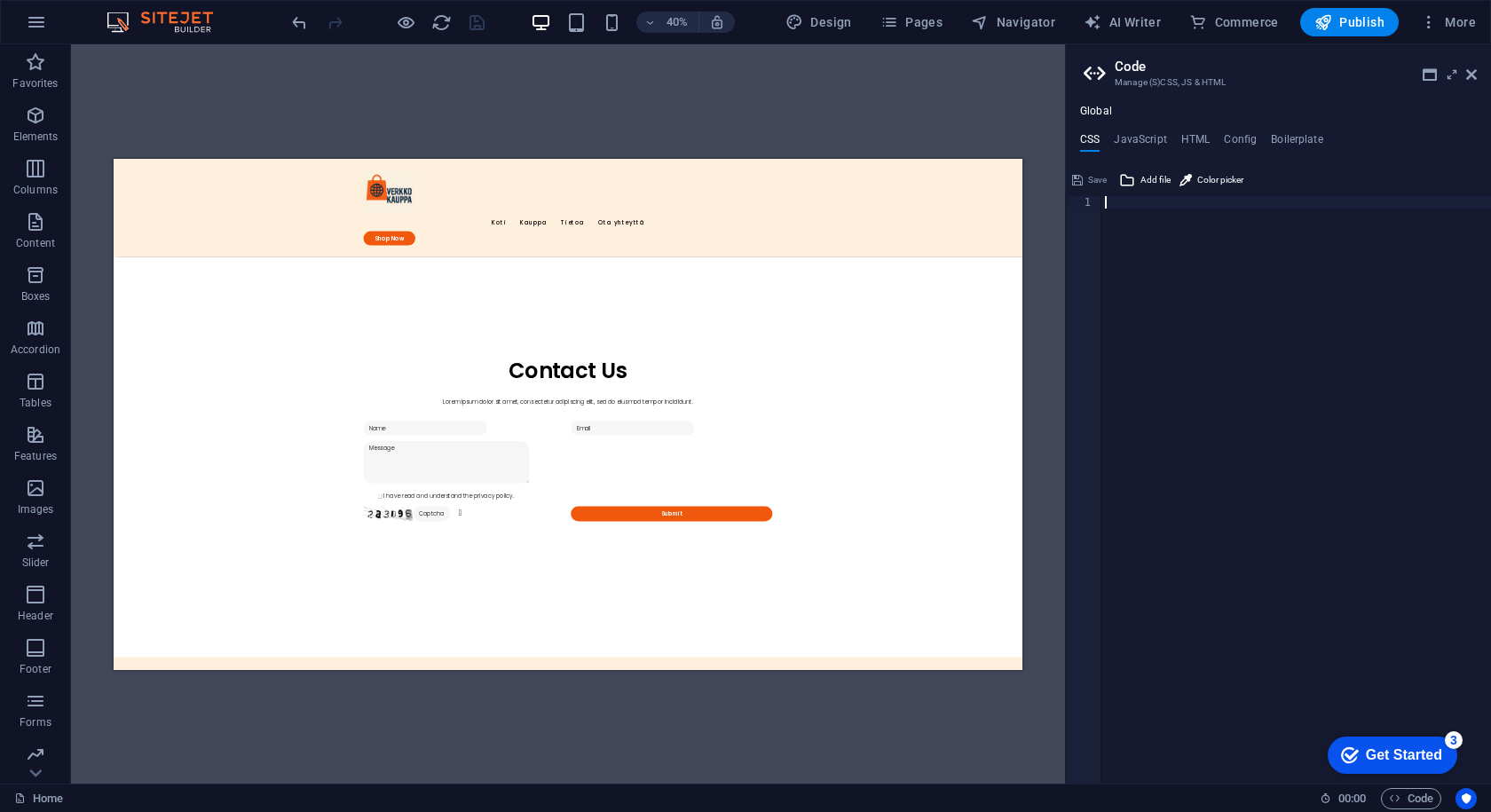
paste textarea "</html>"
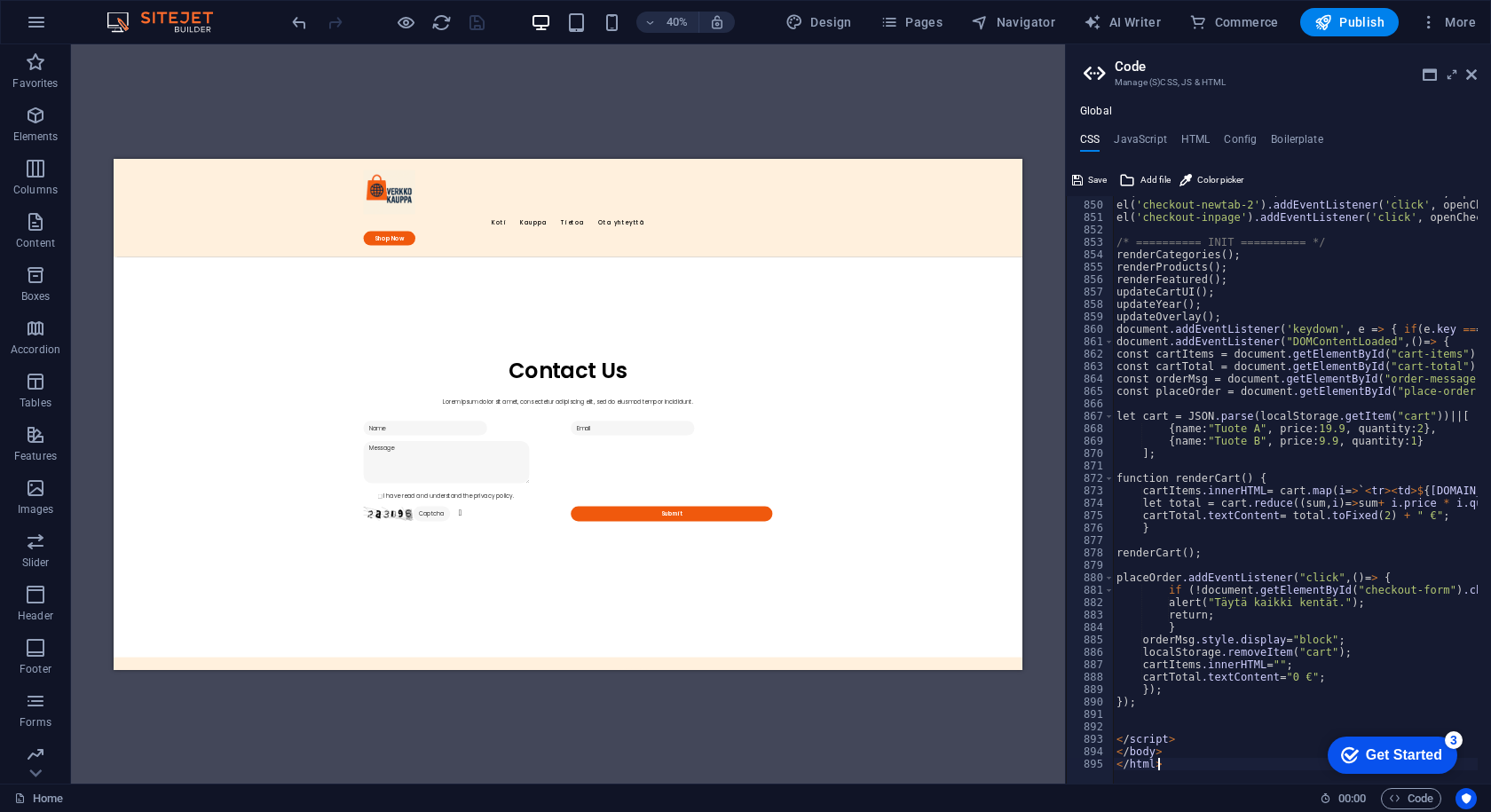
scroll to position [10547, 0]
click at [1156, 141] on h4 "JavaScript" at bounding box center [1139, 142] width 52 height 19
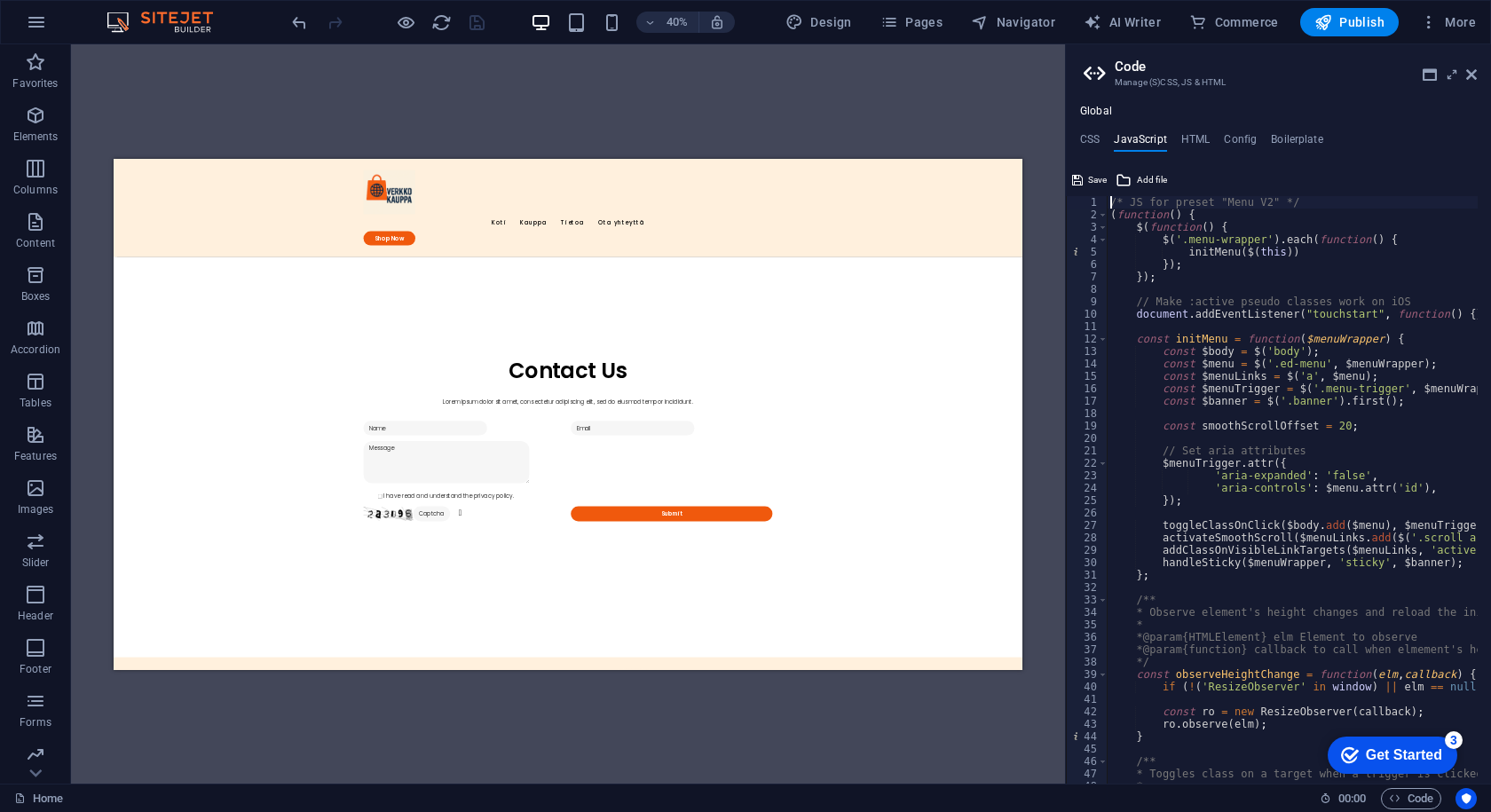
click at [1177, 140] on ul "CSS JavaScript HTML Config Boilerplate" at bounding box center [1278, 142] width 425 height 19
click at [1111, 138] on ul "CSS JavaScript HTML Config Boilerplate" at bounding box center [1278, 142] width 425 height 19
click at [1090, 131] on div "Global CSS JavaScript HTML Config Boilerplate </html> 849 850 851 852 853 854 8…" at bounding box center [1278, 444] width 425 height 679
drag, startPoint x: 1096, startPoint y: 120, endPoint x: 1094, endPoint y: 140, distance: 20.1
click at [1094, 133] on div "Global CSS JavaScript HTML Config Boilerplate </html> 849 850 851 852 853 854 8…" at bounding box center [1278, 444] width 425 height 679
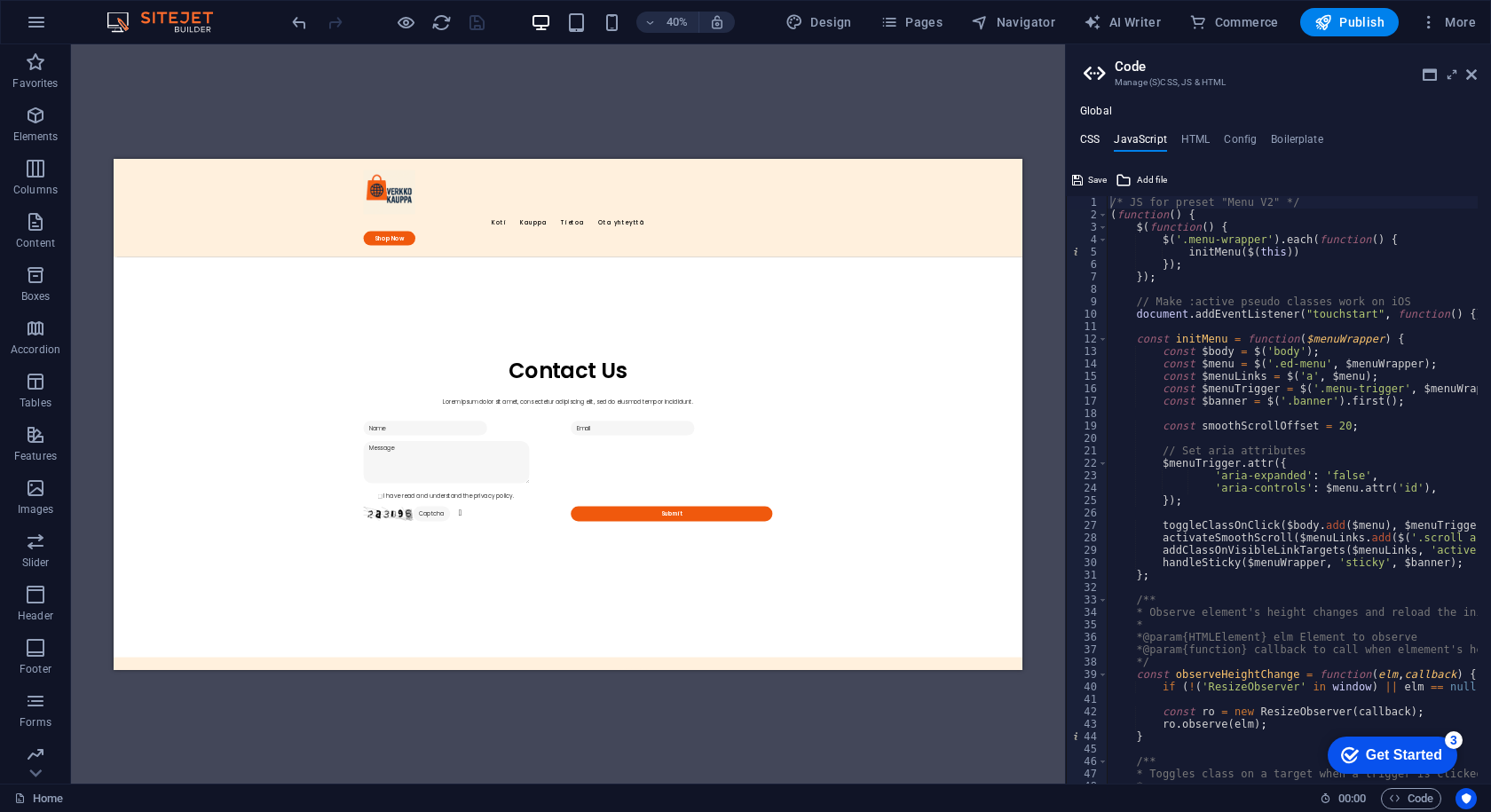
click at [1094, 140] on h4 "CSS" at bounding box center [1090, 142] width 19 height 19
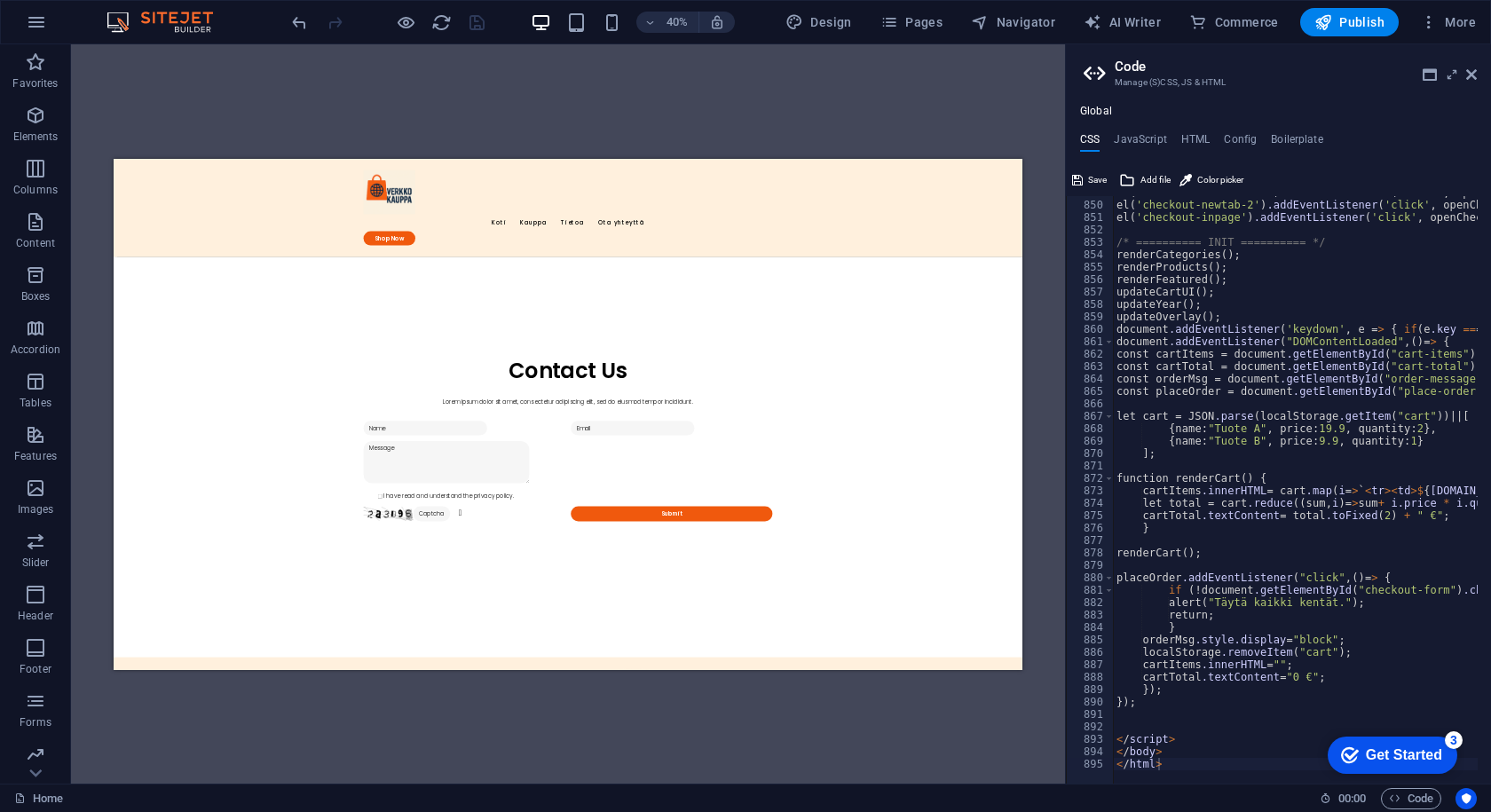
click at [1094, 65] on icon at bounding box center [1096, 73] width 26 height 25
click at [1099, 179] on span "Save" at bounding box center [1097, 180] width 18 height 21
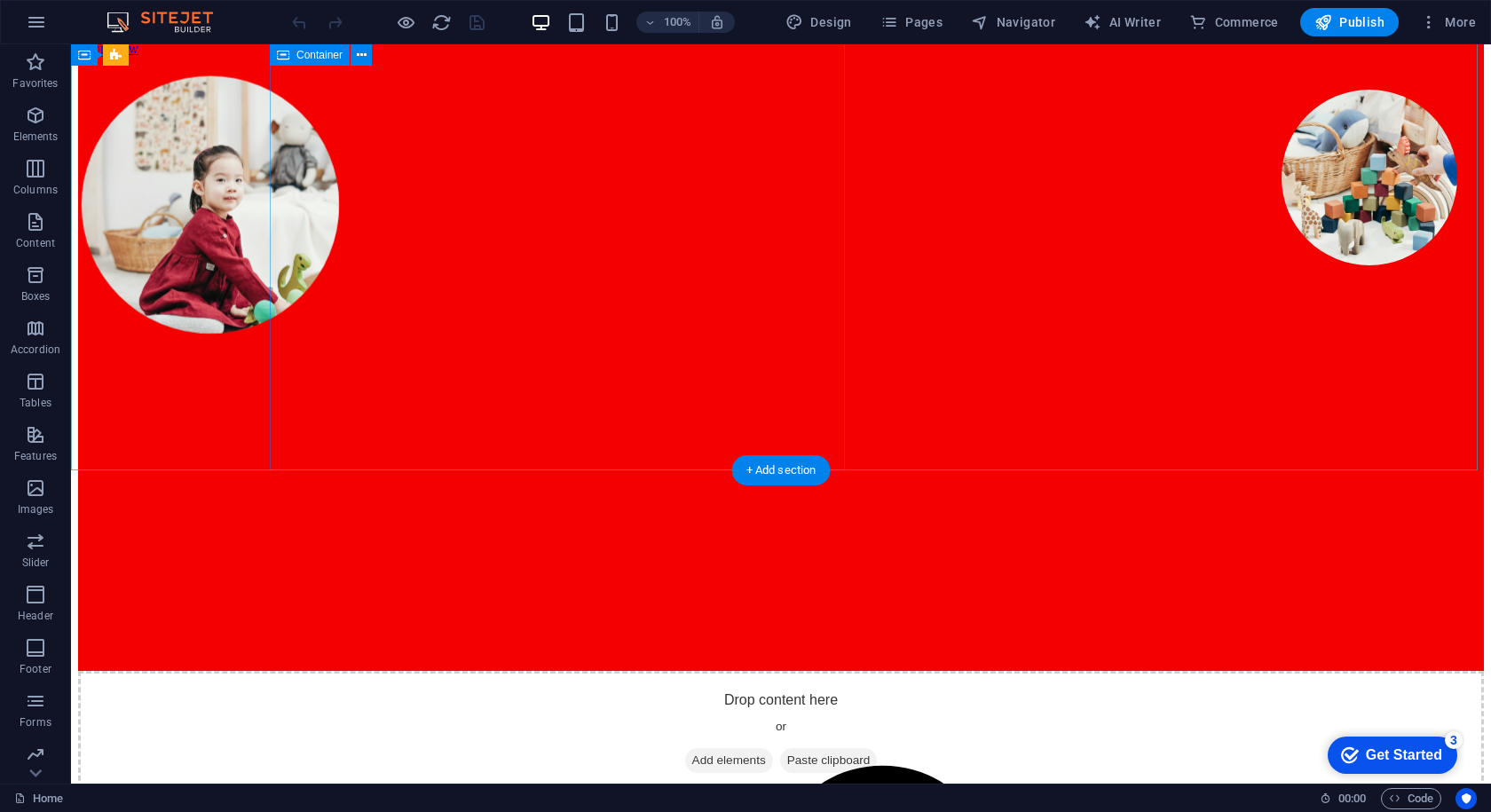
scroll to position [355, 0]
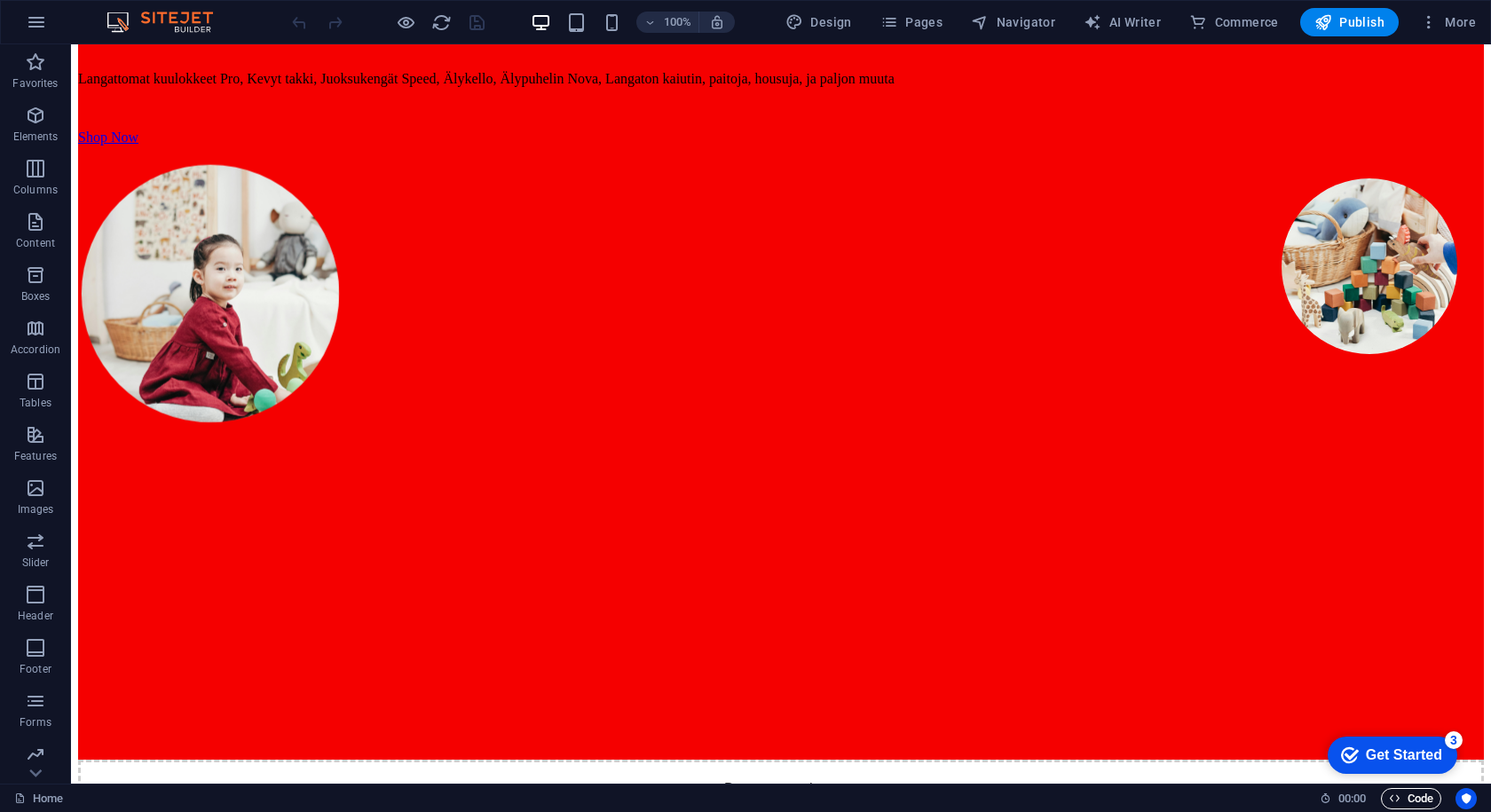
click at [1433, 800] on span "Code" at bounding box center [1412, 798] width 45 height 21
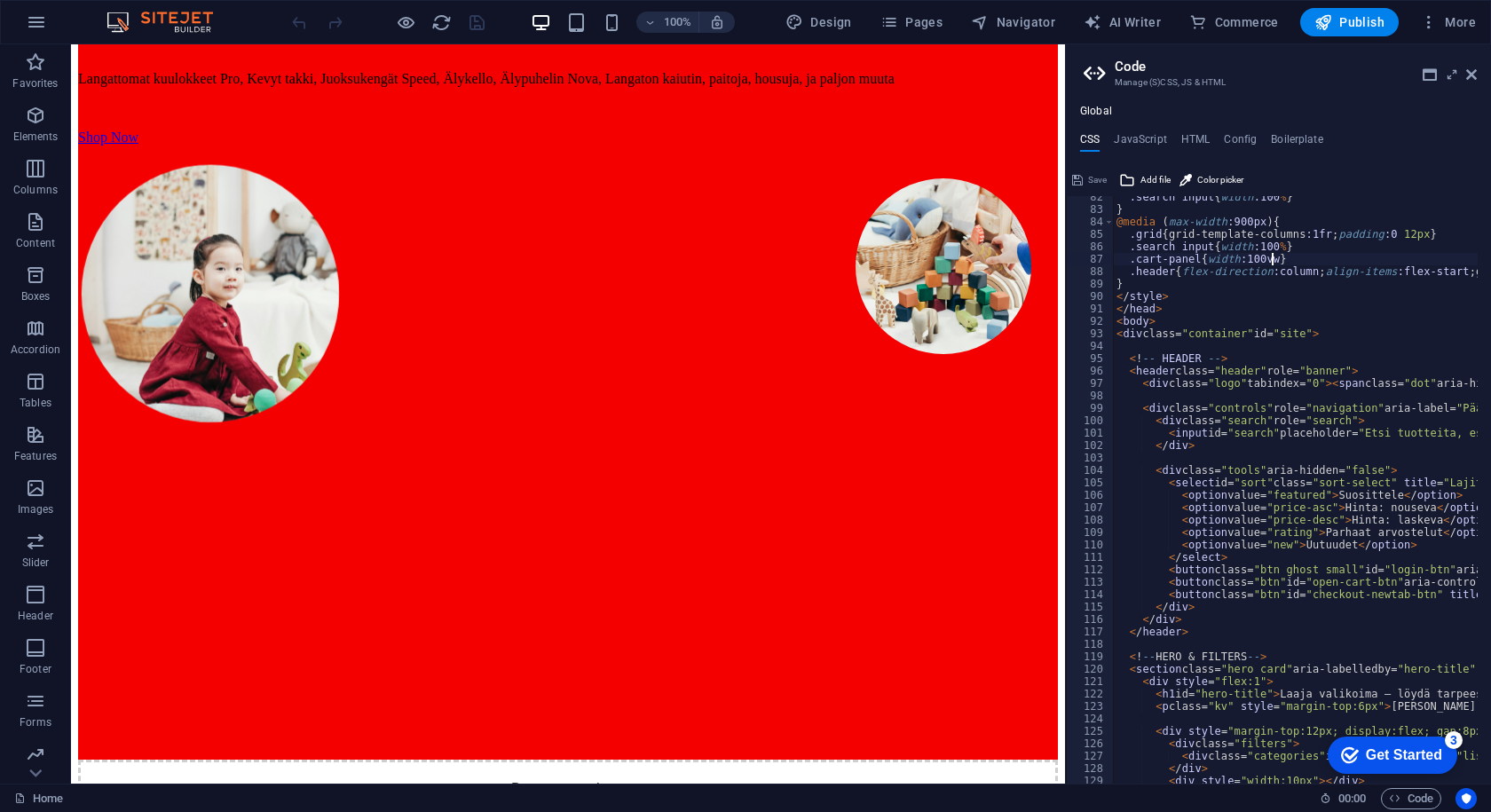
scroll to position [0, 0]
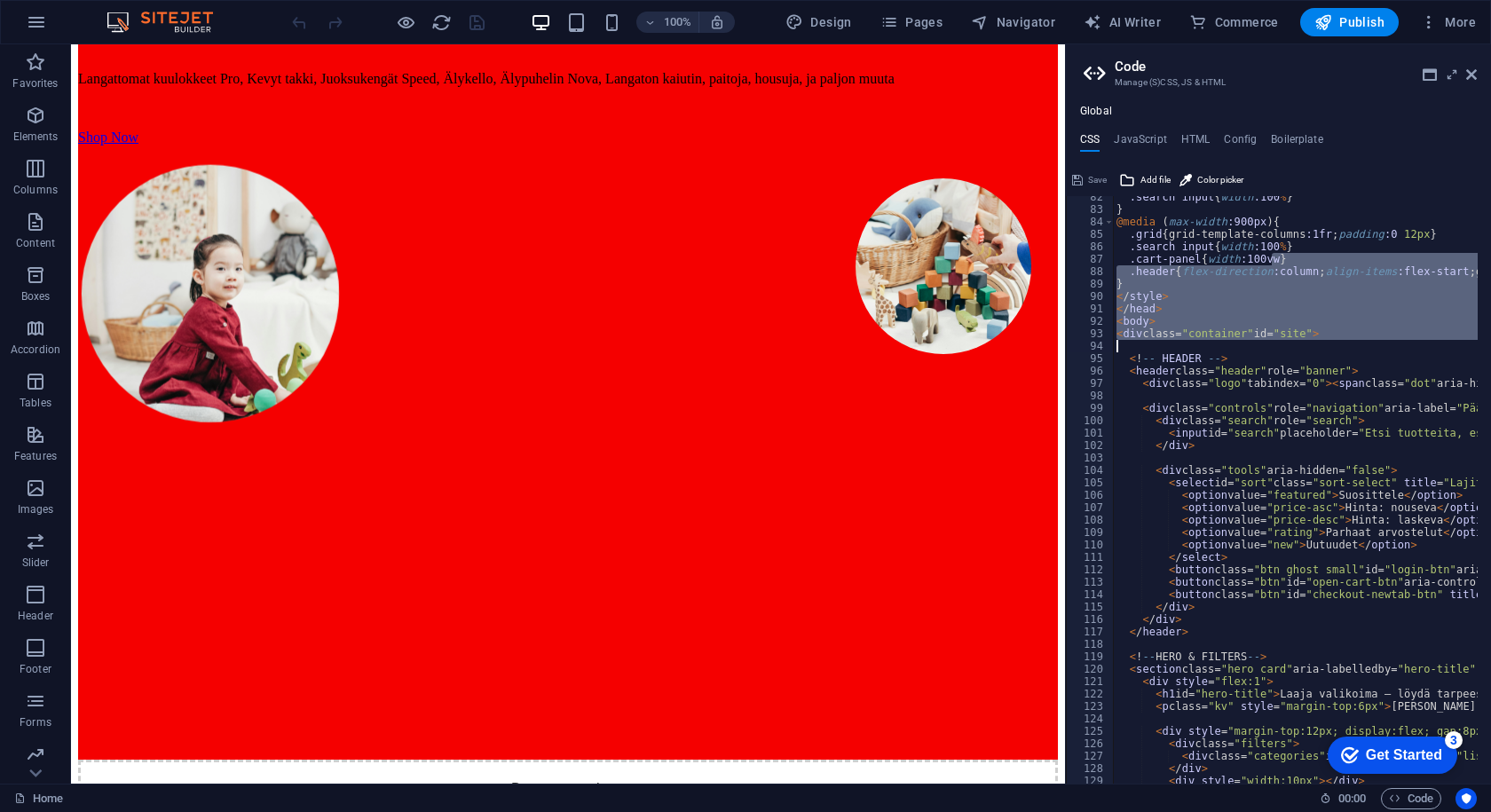
drag, startPoint x: 1486, startPoint y: 263, endPoint x: 1477, endPoint y: 347, distance: 84.5
click at [1466, 310] on div ".search input { width :100 % } } @media ( max-width :900px ) { .grid { grid-tem…" at bounding box center [1295, 490] width 365 height 587
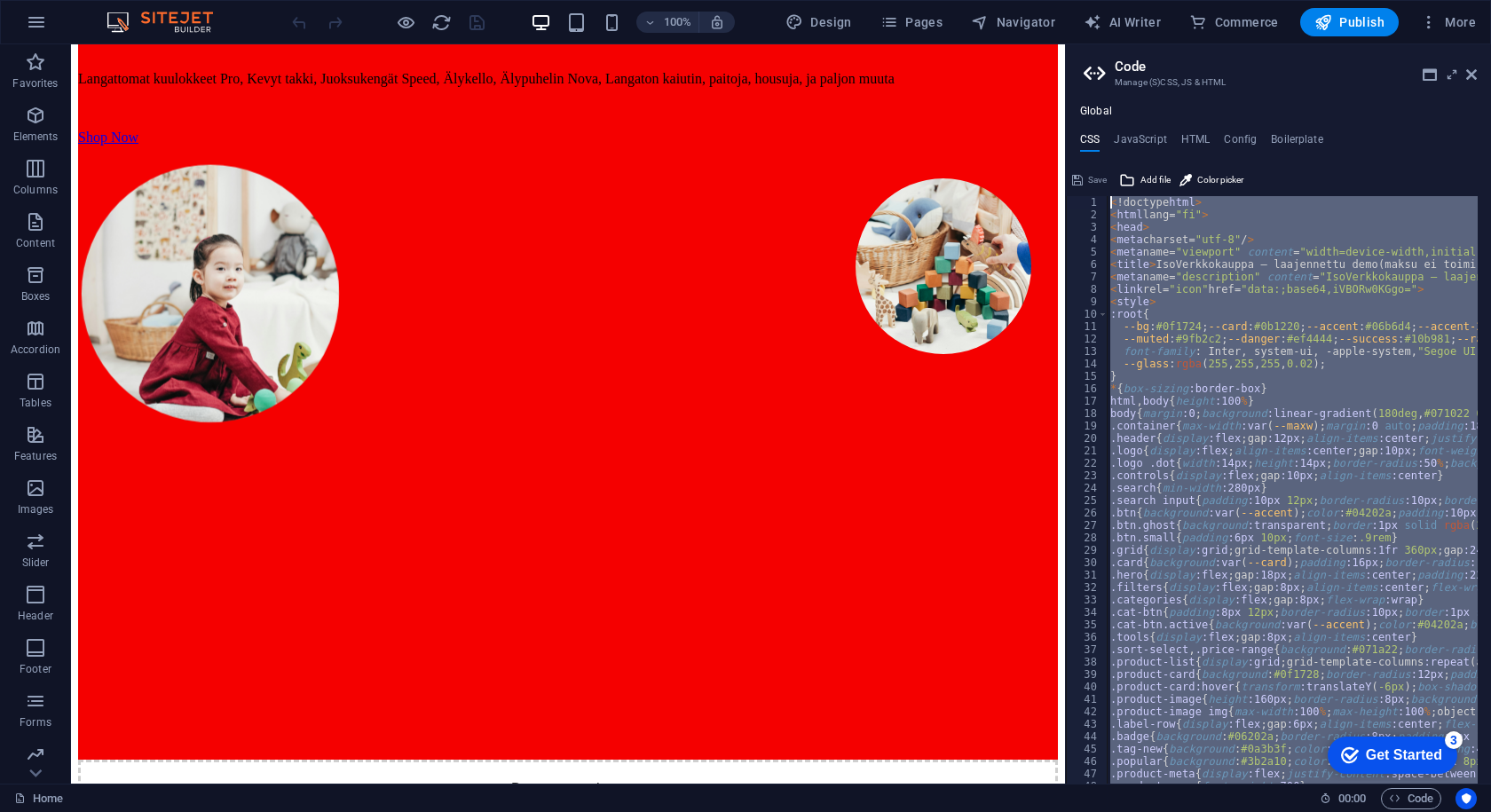
drag, startPoint x: 1209, startPoint y: 764, endPoint x: 1007, endPoint y: -78, distance: 865.9
click at [1007, 0] on html "[DOMAIN_NAME] Home Favorites Elements Columns Content Boxes Accordion Tables Fe…" at bounding box center [746, 406] width 1491 height 812
type textarea "<!doctype html> <html lang="fi">"
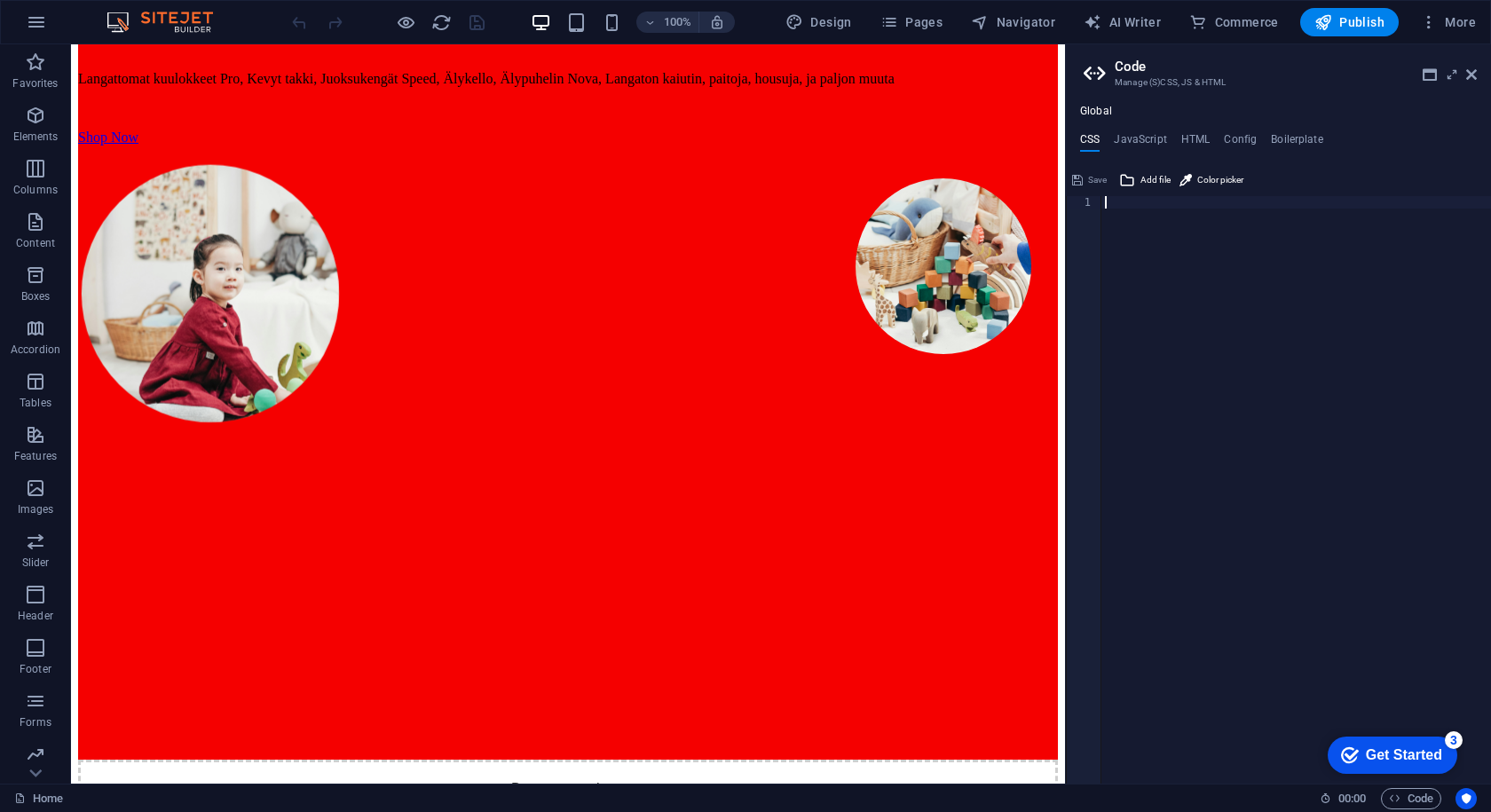
paste textarea "</html>"
type textarea "</html>"
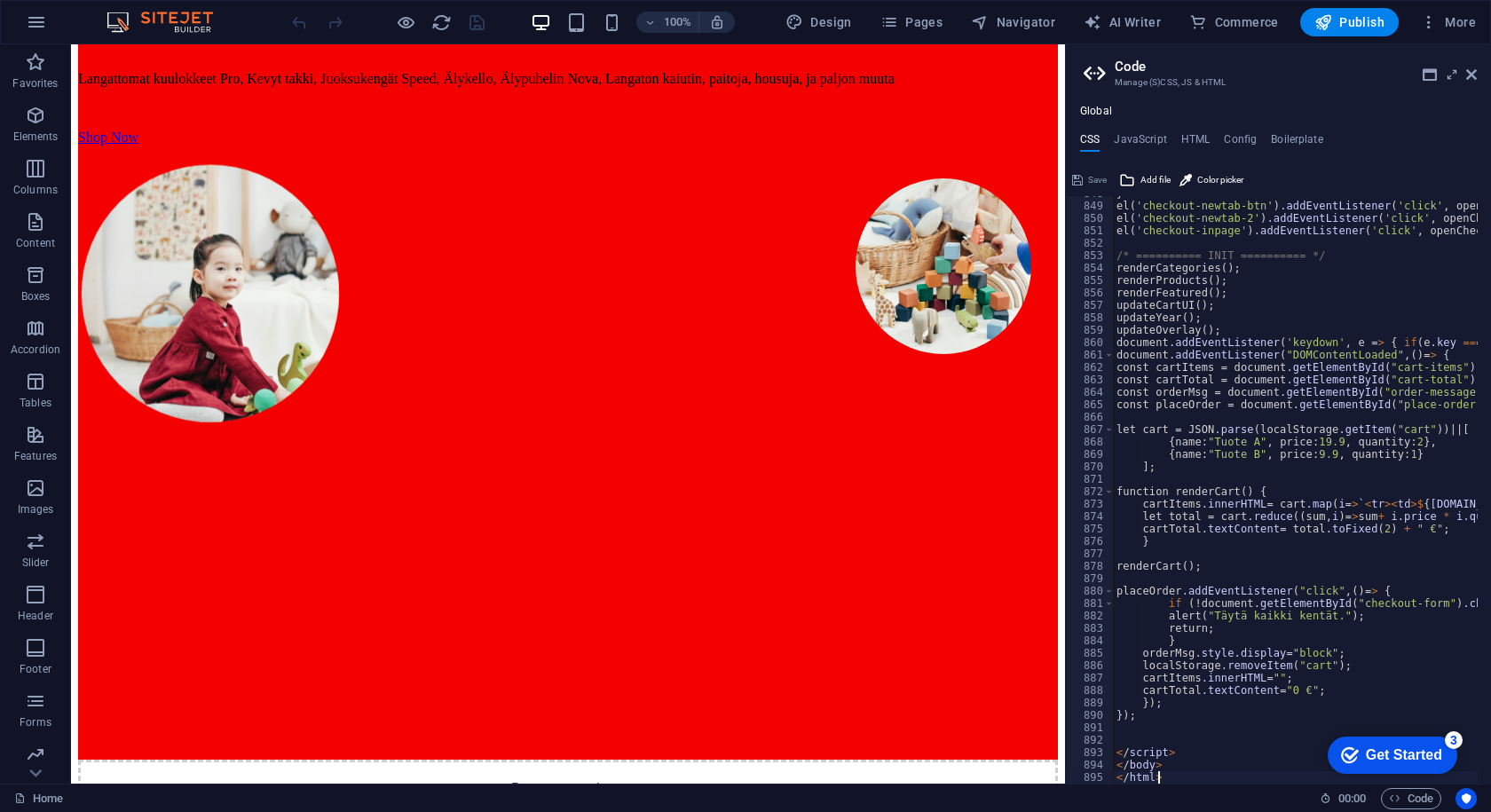
scroll to position [10533, 0]
click at [1108, 124] on div "Global CSS JavaScript HTML Config Boilerplate </html> 848 849 850 851 852 853 8…" at bounding box center [1278, 444] width 425 height 679
click at [1094, 119] on div "Global CSS JavaScript HTML Config Boilerplate </html> 848 849 850 851 852 853 8…" at bounding box center [1278, 444] width 425 height 679
click at [1152, 136] on h4 "JavaScript" at bounding box center [1139, 142] width 52 height 19
type textarea "/* JS for preset "Menu V2" */"
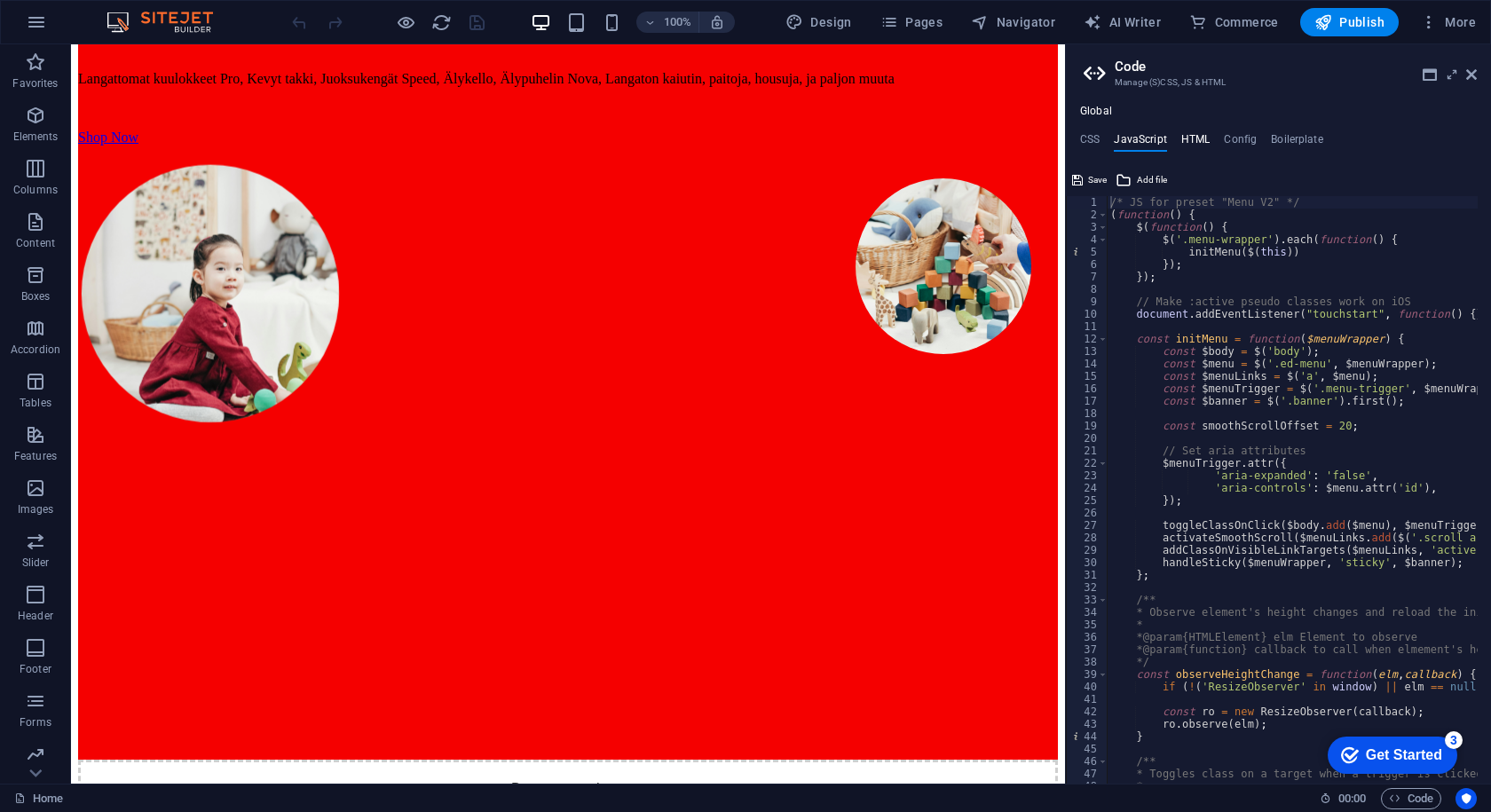
click at [1194, 133] on h4 "HTML" at bounding box center [1196, 142] width 29 height 19
type textarea "<a href="#main-content" class="wv-link-content button">Skip to main content</a>"
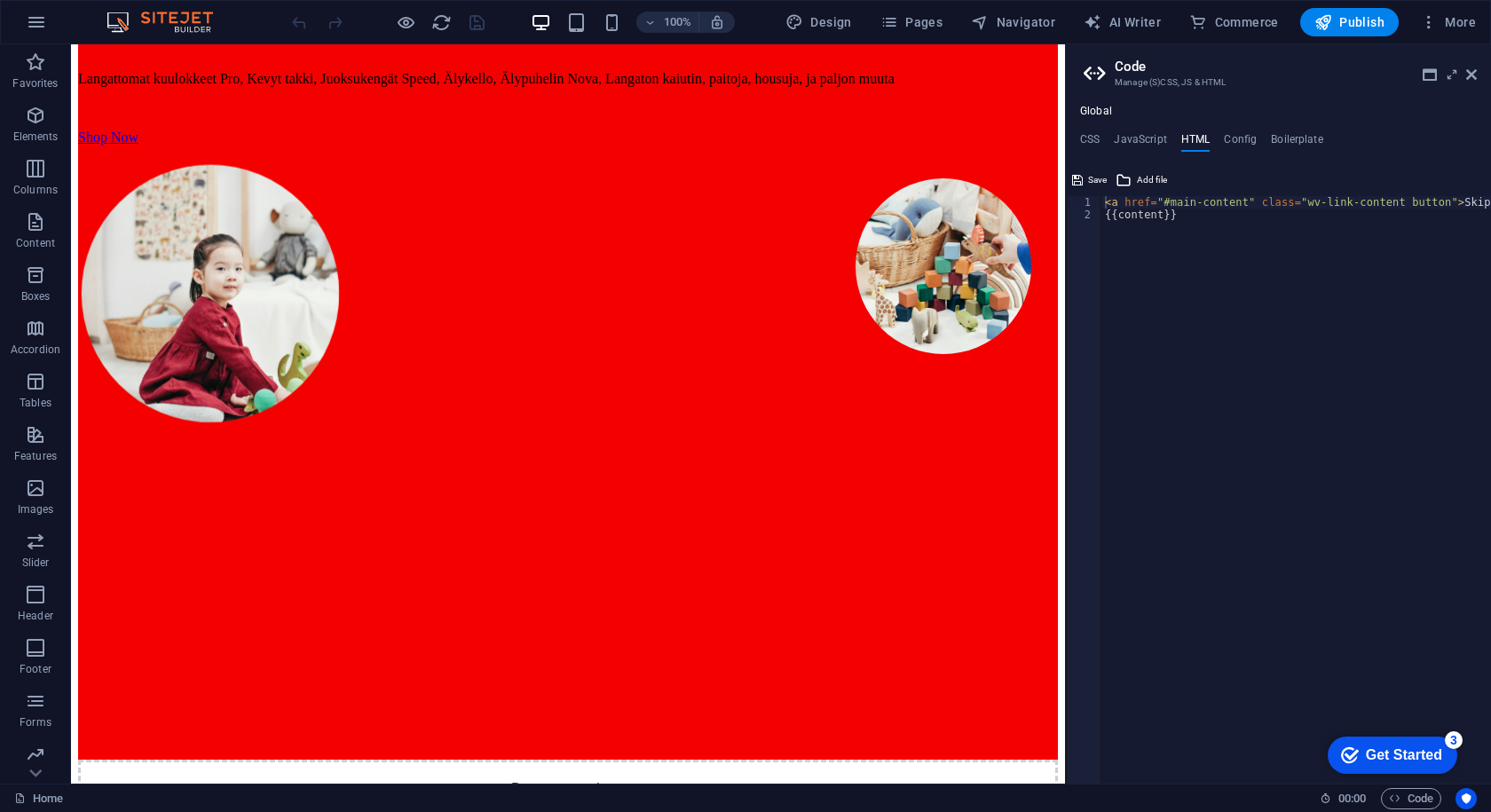
click at [1220, 133] on ul "CSS JavaScript HTML Config Boilerplate" at bounding box center [1278, 142] width 425 height 19
click at [1229, 133] on h4 "Config" at bounding box center [1241, 142] width 33 height 19
type textarea "$color-background: #ffffff;"
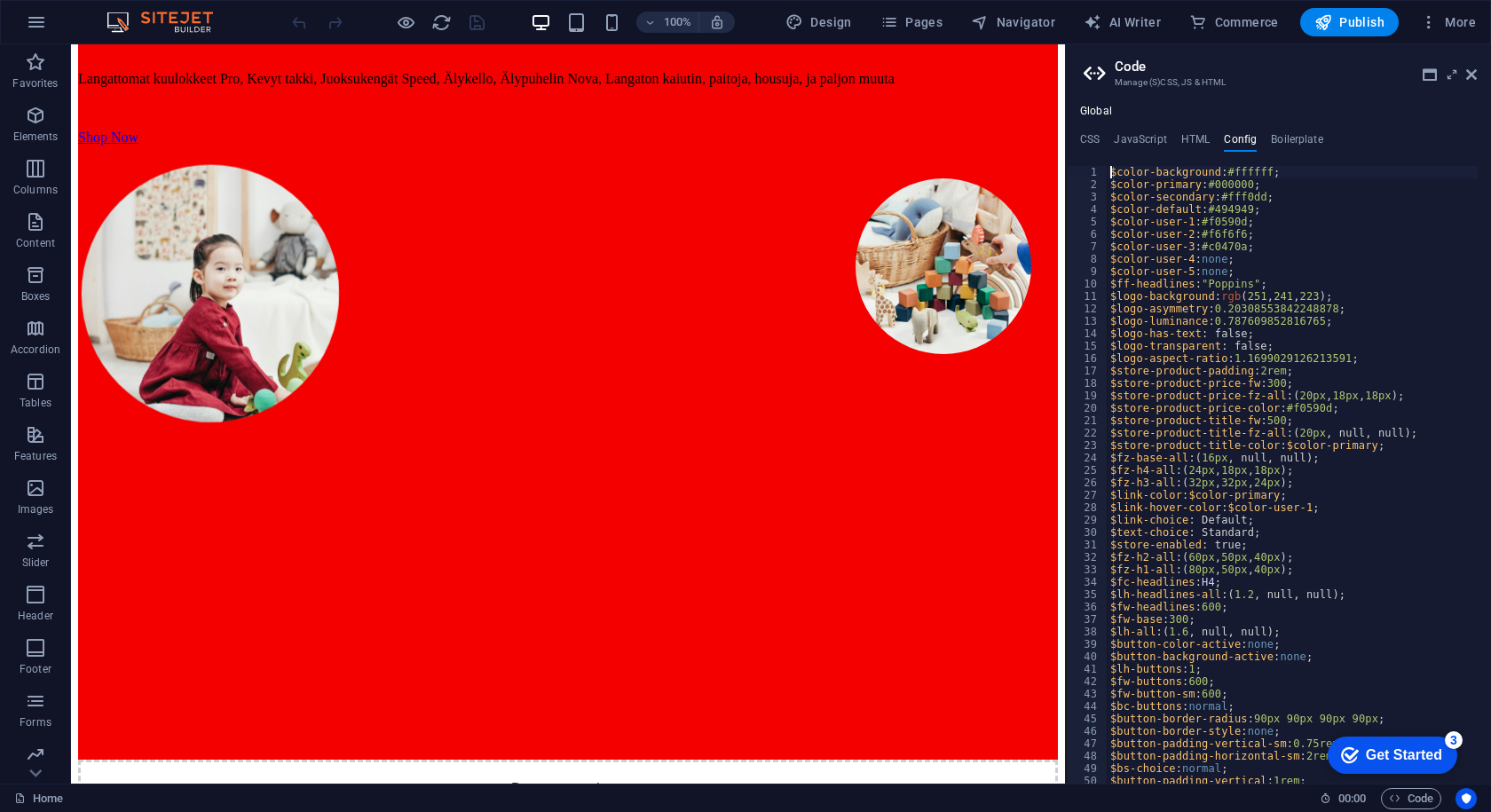
click at [1253, 141] on h4 "Config" at bounding box center [1241, 142] width 33 height 19
click at [1258, 141] on ul "CSS JavaScript HTML Config Boilerplate" at bounding box center [1278, 142] width 425 height 19
click at [1271, 140] on h4 "Boilerplate" at bounding box center [1296, 142] width 52 height 19
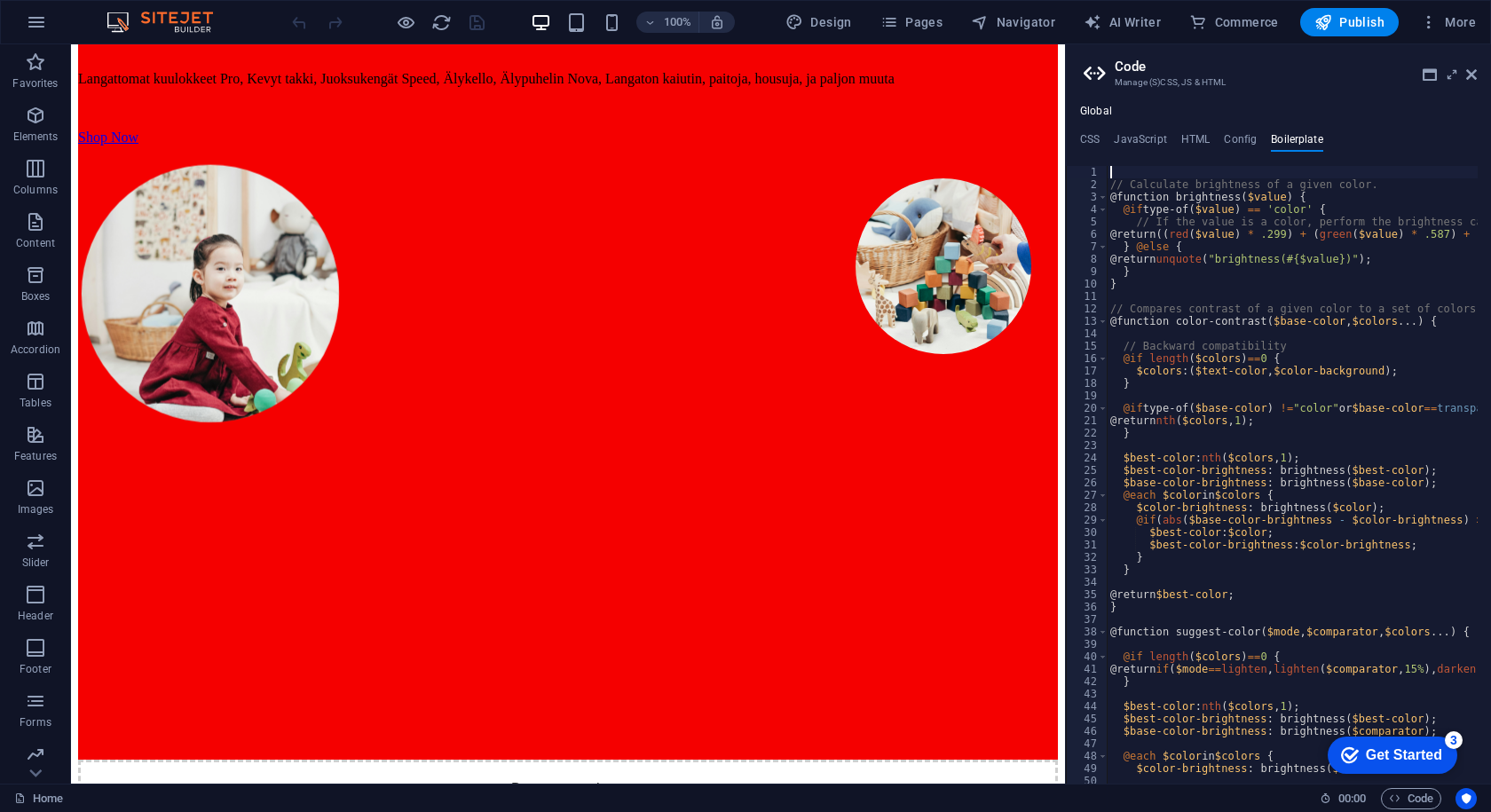
click at [1100, 122] on div "Global CSS JavaScript HTML Config Boilerplate </html> 848 849 850 851 852 853 8…" at bounding box center [1278, 444] width 425 height 679
click at [394, 24] on div at bounding box center [388, 22] width 199 height 28
click at [36, 21] on icon "button" at bounding box center [36, 22] width 21 height 21
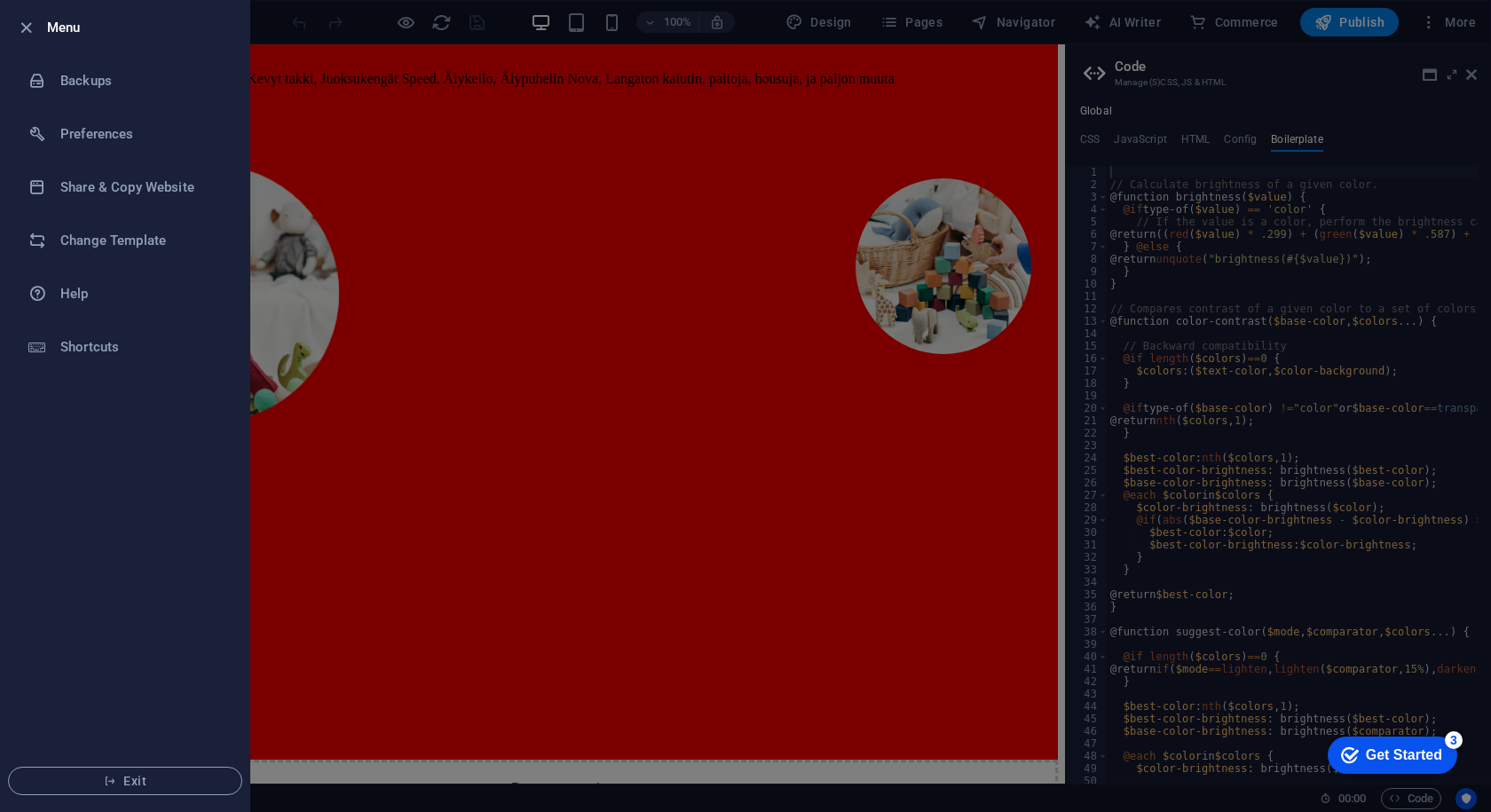
click at [343, 124] on div at bounding box center [746, 406] width 1491 height 812
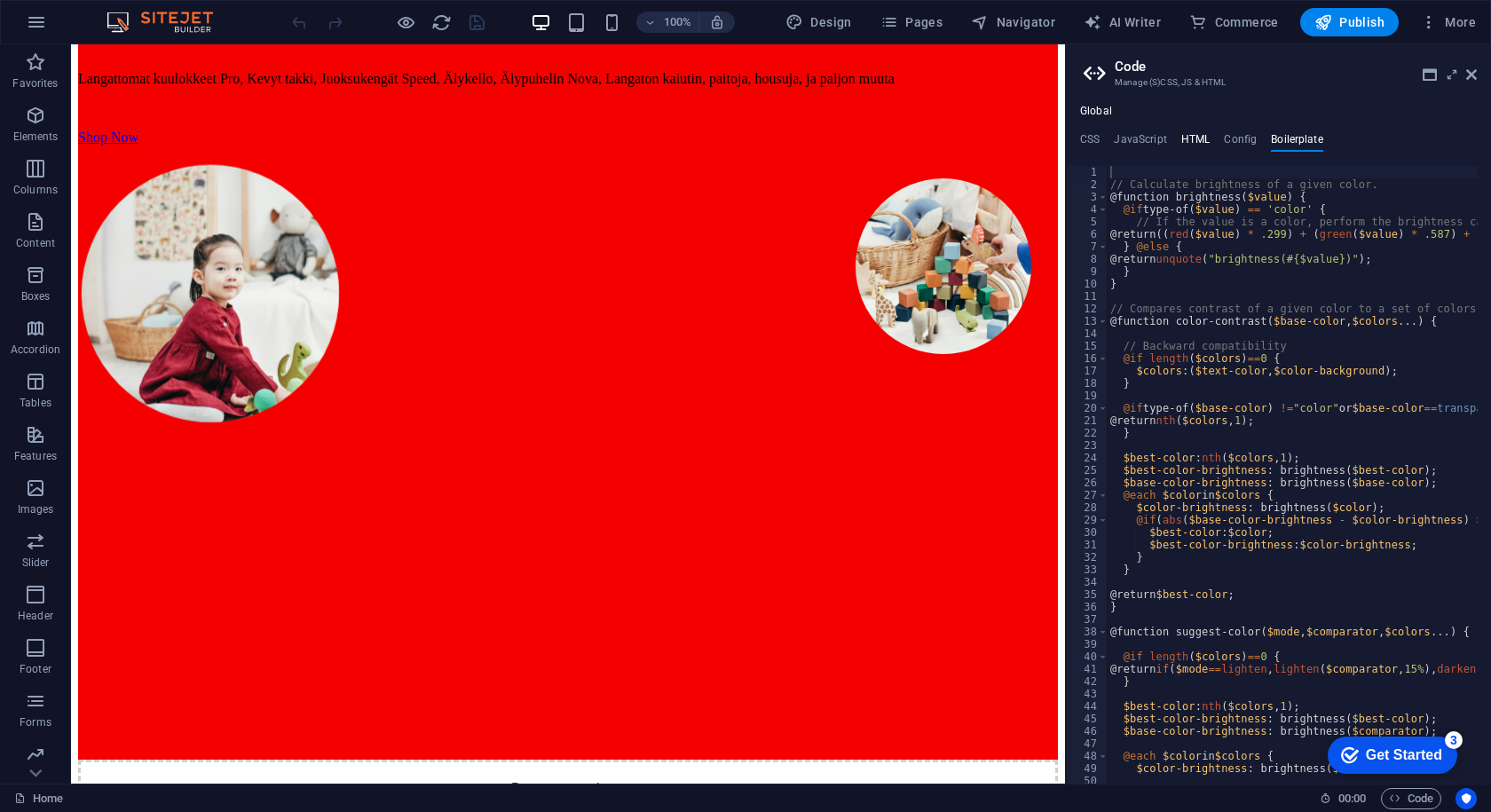
click at [1206, 139] on h4 "HTML" at bounding box center [1196, 142] width 29 height 19
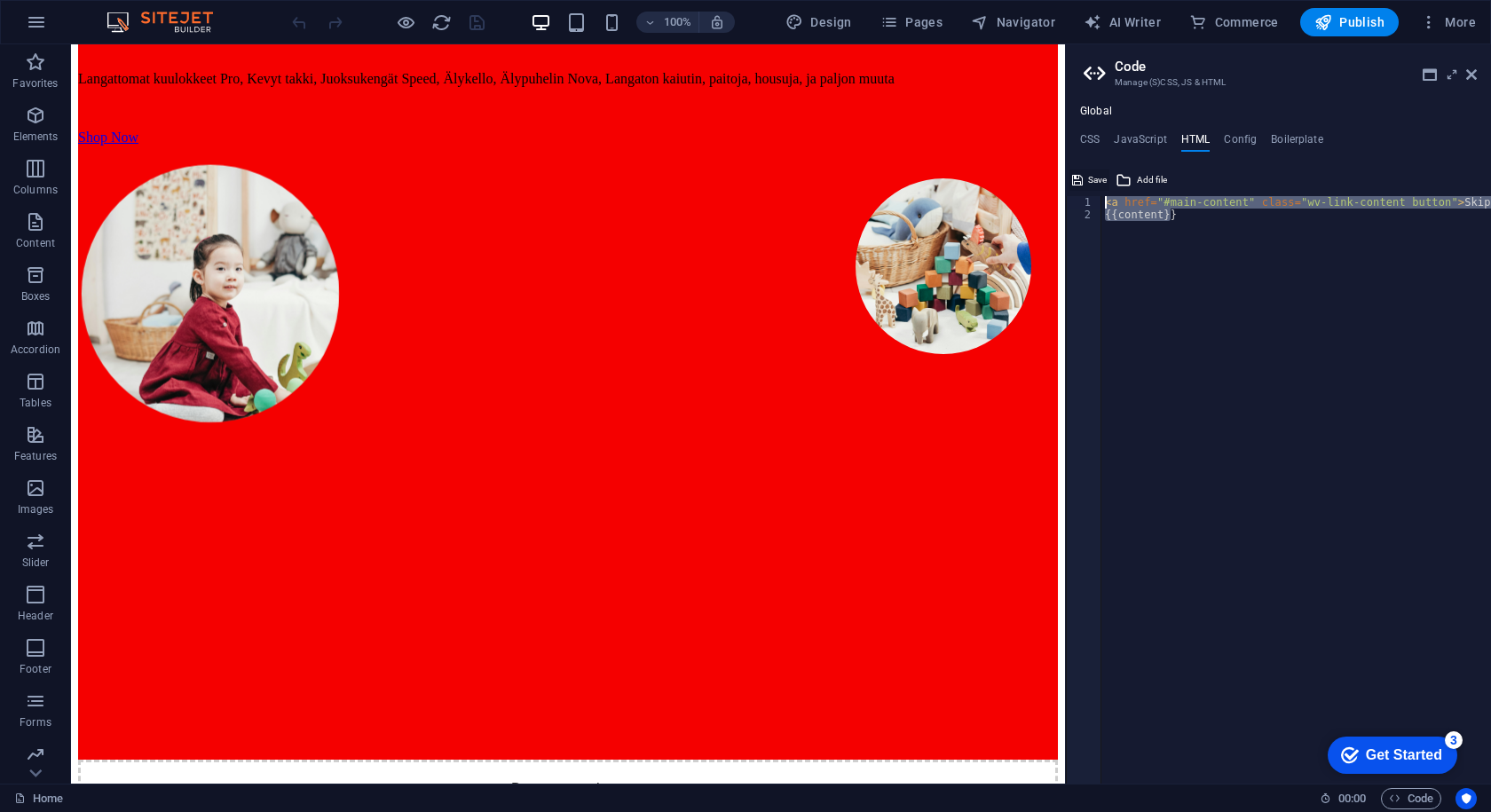
drag, startPoint x: 1206, startPoint y: 210, endPoint x: 1094, endPoint y: 175, distance: 117.3
click at [1094, 175] on div "<a href="#main-content" class="wv-link-content button">Skip to main content</a>…" at bounding box center [1278, 475] width 425 height 617
type textarea "<a href="#main-content" class="wv-link-content button">Skip to main content</a>…"
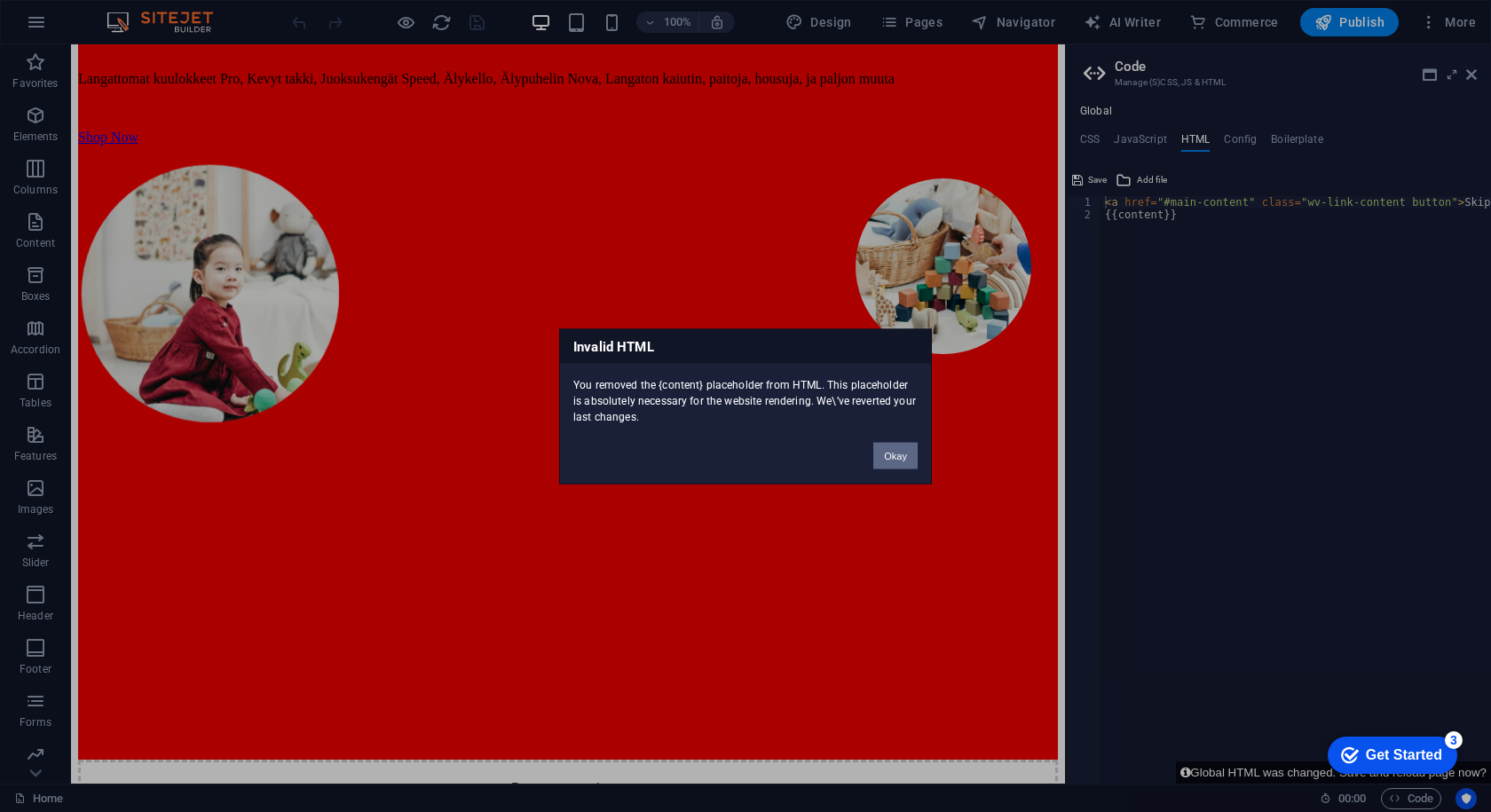
drag, startPoint x: 888, startPoint y: 464, endPoint x: 817, endPoint y: 417, distance: 85.1
click at [888, 464] on button "Okay" at bounding box center [895, 455] width 45 height 26
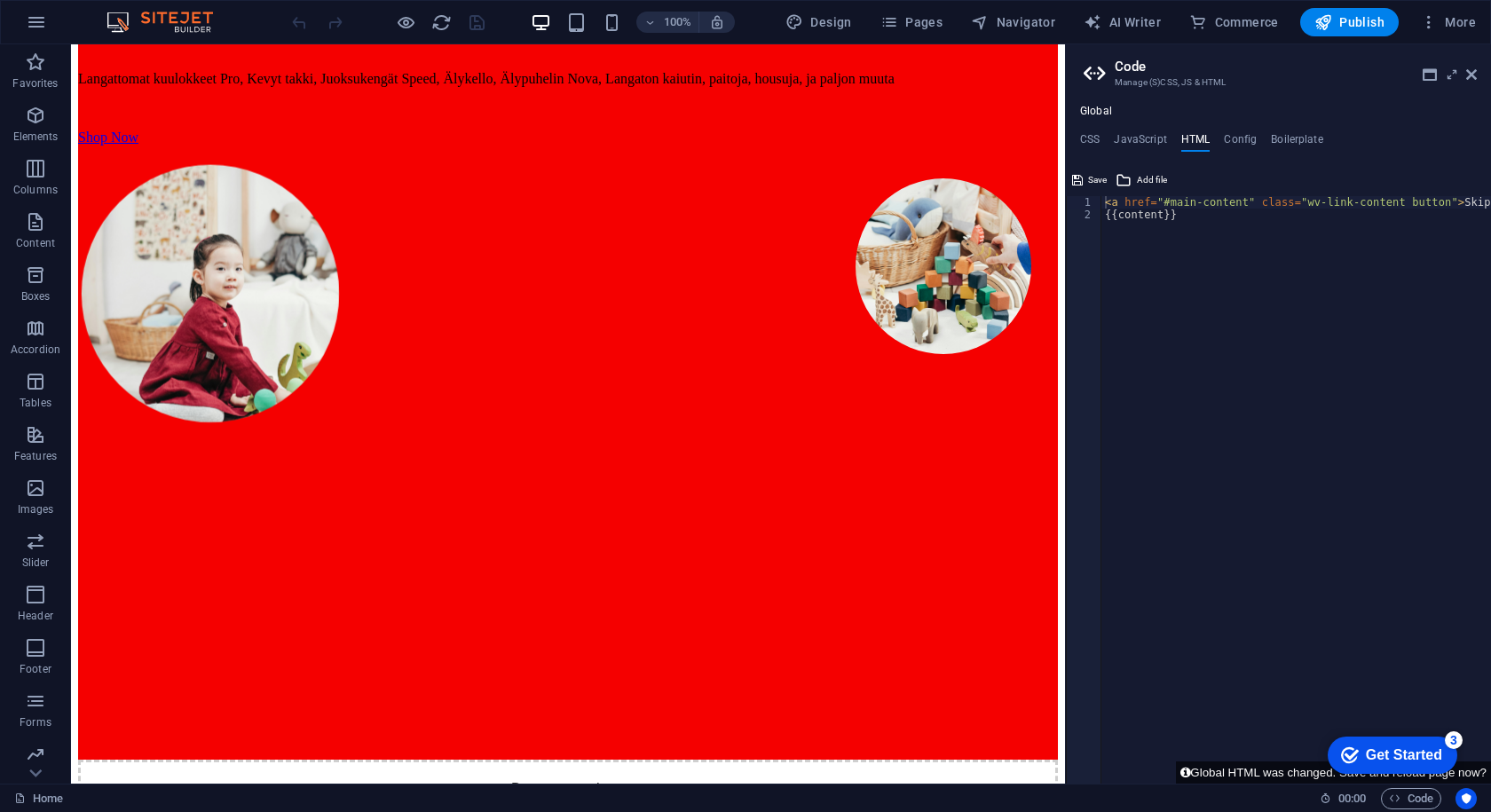
type textarea "{{content}}"
click at [1175, 239] on div "< a href = "#main-content" class = "wv-link-content button" > Skip to main cont…" at bounding box center [1341, 502] width 480 height 612
paste textarea "<a href="#main-content" class="wv-link-content button">Skip to main content</a>"
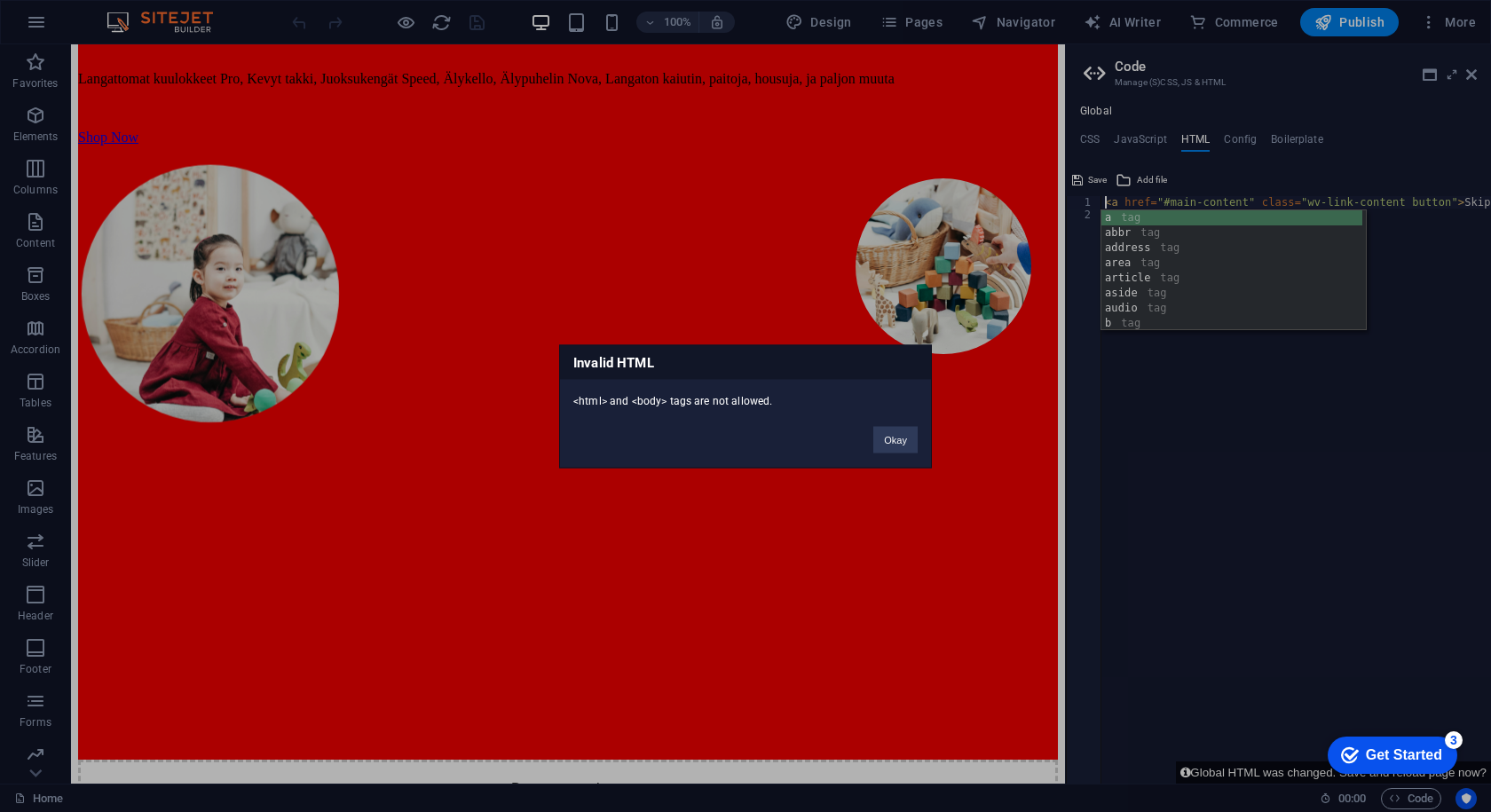
type textarea "<a href="#main-content" class="wv-link-content button">Skip to main content</a>"
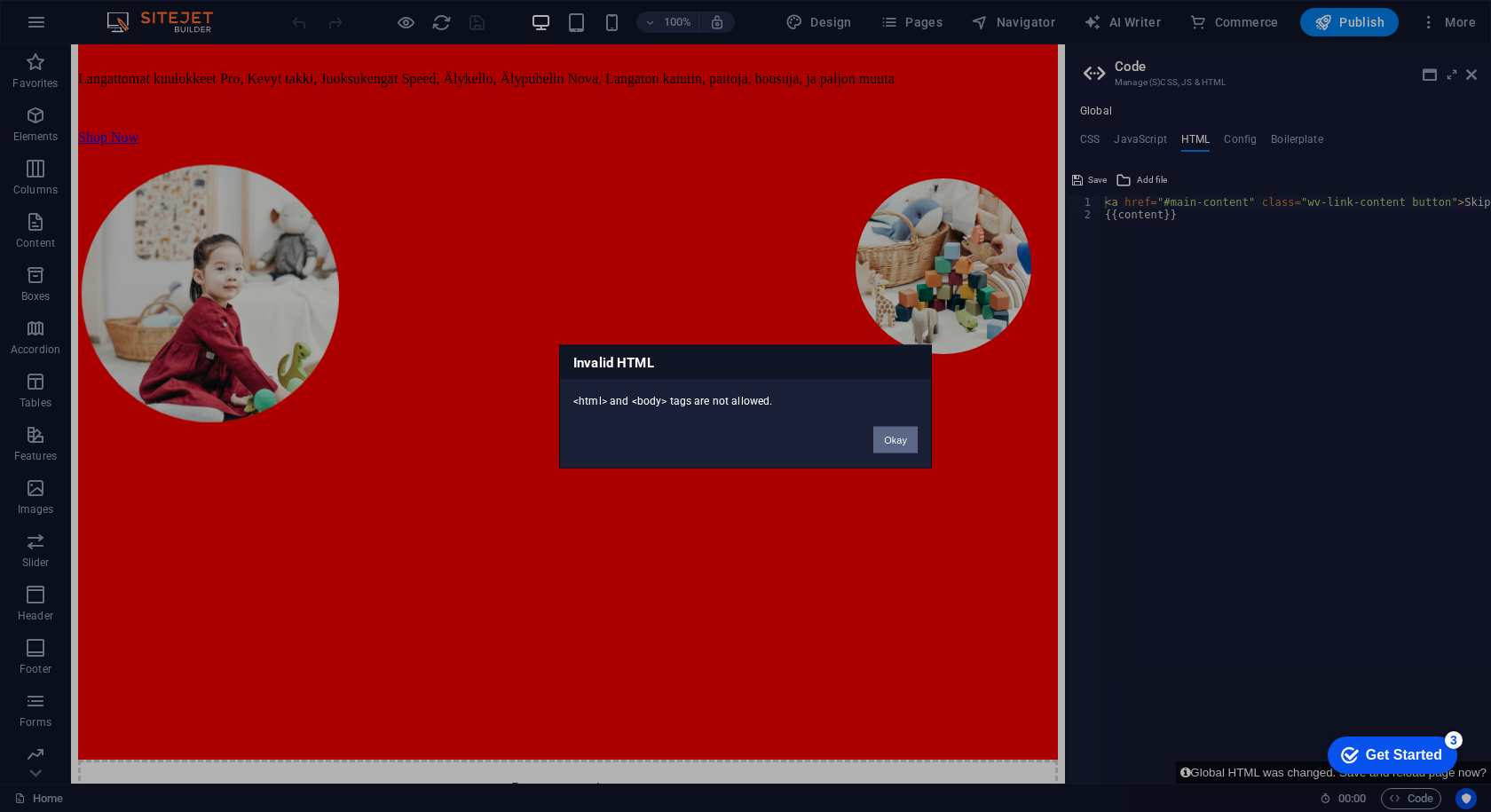
click at [894, 440] on button "Okay" at bounding box center [895, 438] width 45 height 26
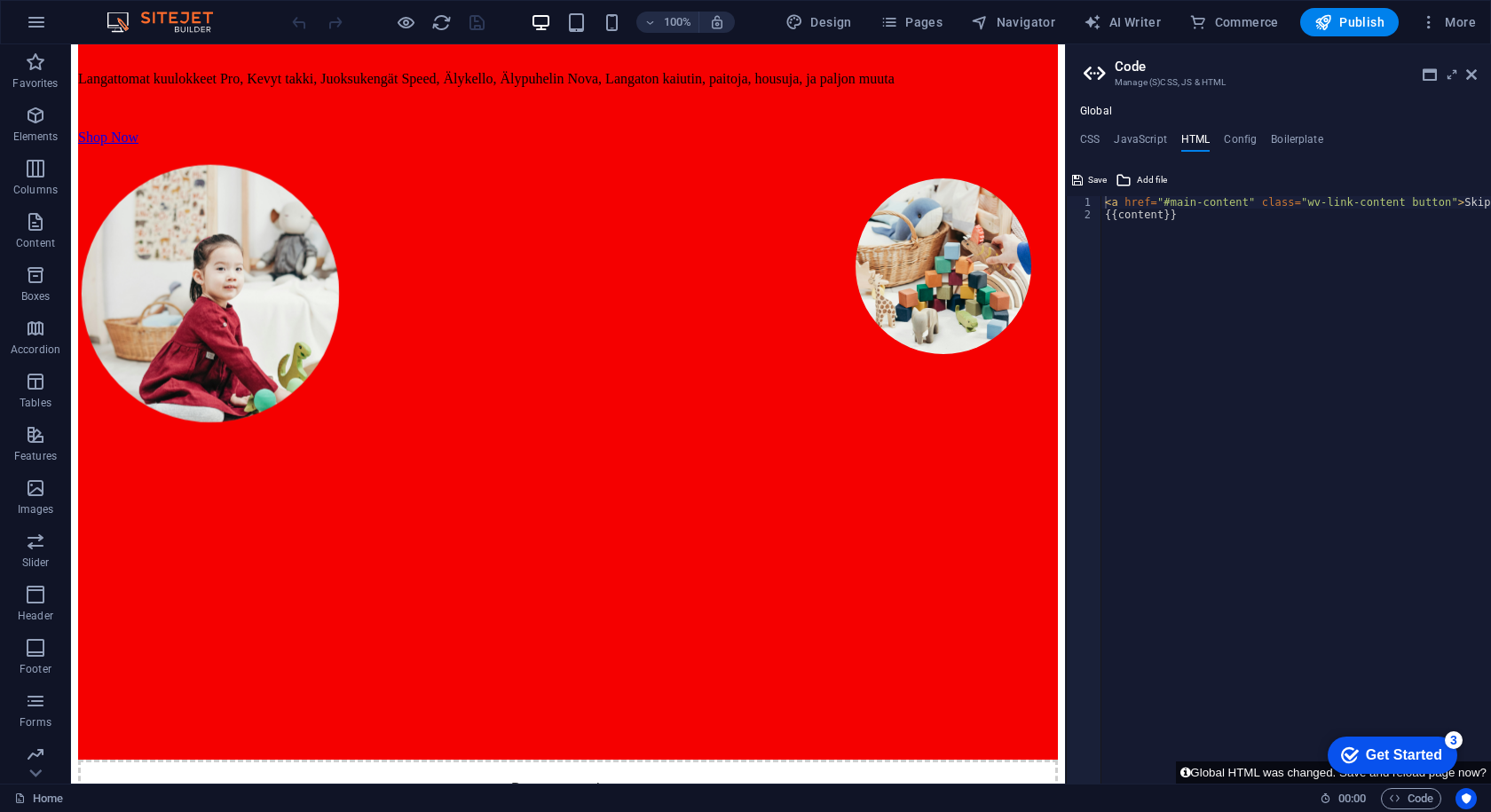
click at [1237, 227] on div "< a href = "#main-content" class = "wv-link-content button" > Skip to main cont…" at bounding box center [1341, 496] width 480 height 599
paste textarea "<a href="#main-content" class="wv-link-content button">Skip to main content</a>"
type textarea "<a href="#main-content" class="wv-link-content button">Skip to main content</a>"
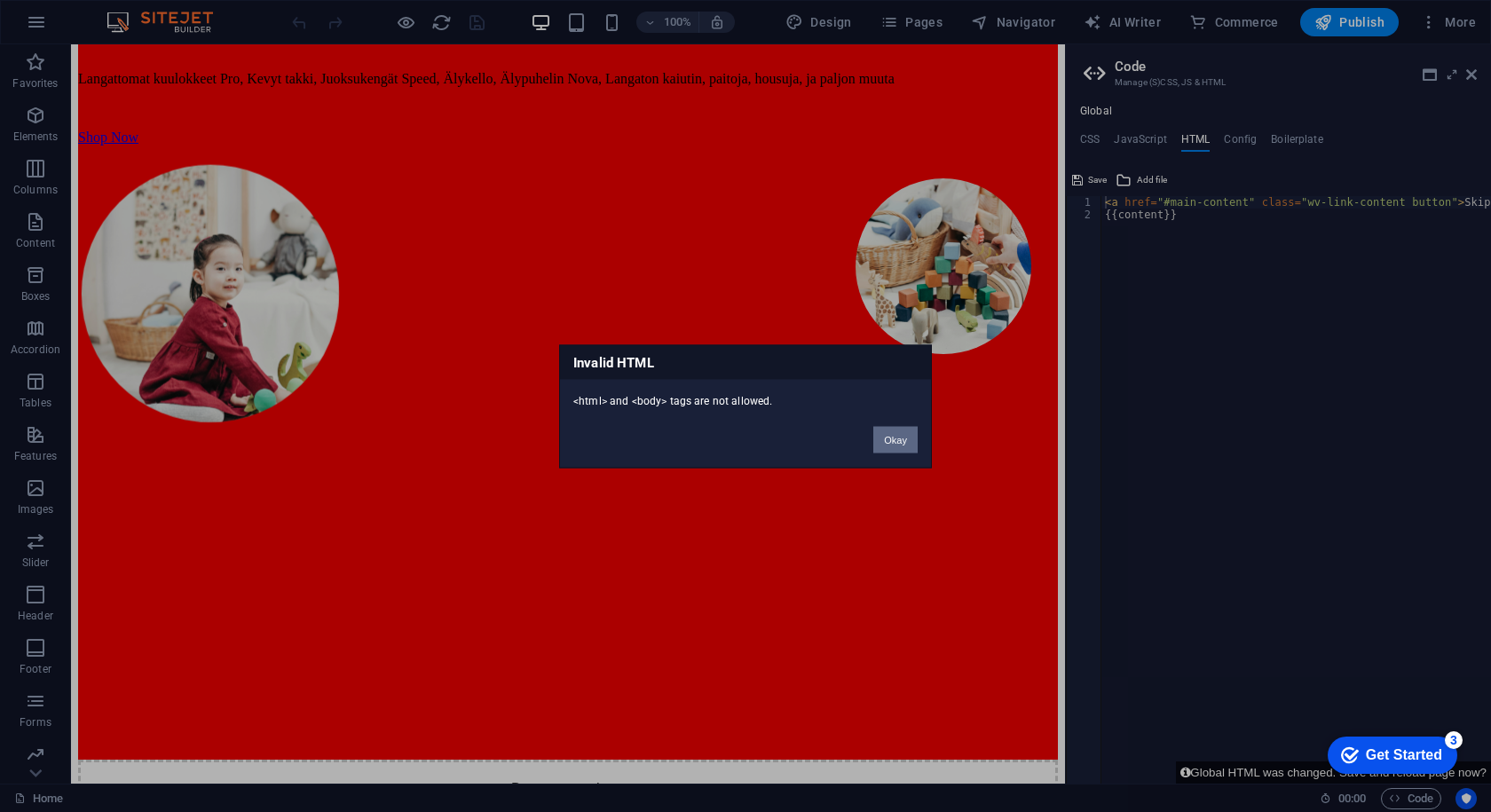
click at [908, 448] on button "Okay" at bounding box center [895, 438] width 45 height 26
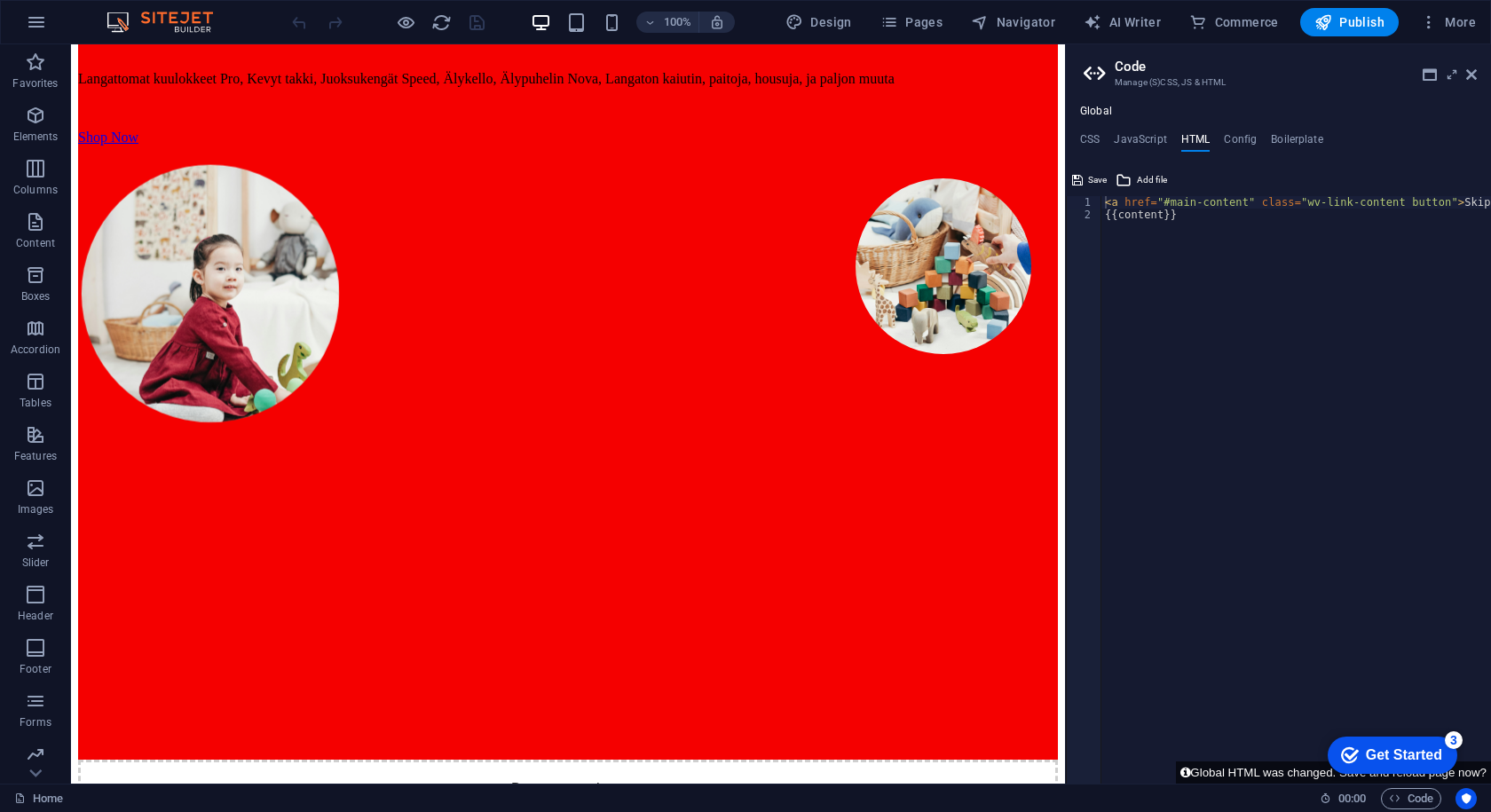
click at [1216, 142] on ul "CSS JavaScript HTML Config Boilerplate" at bounding box center [1278, 142] width 425 height 19
drag, startPoint x: 1226, startPoint y: 140, endPoint x: 1234, endPoint y: 122, distance: 19.7
click at [1232, 129] on div "Global CSS JavaScript HTML Config Boilerplate </html> 848 849 850 851 852 853 8…" at bounding box center [1278, 444] width 425 height 679
click at [1122, 146] on h4 "JavaScript" at bounding box center [1139, 142] width 52 height 19
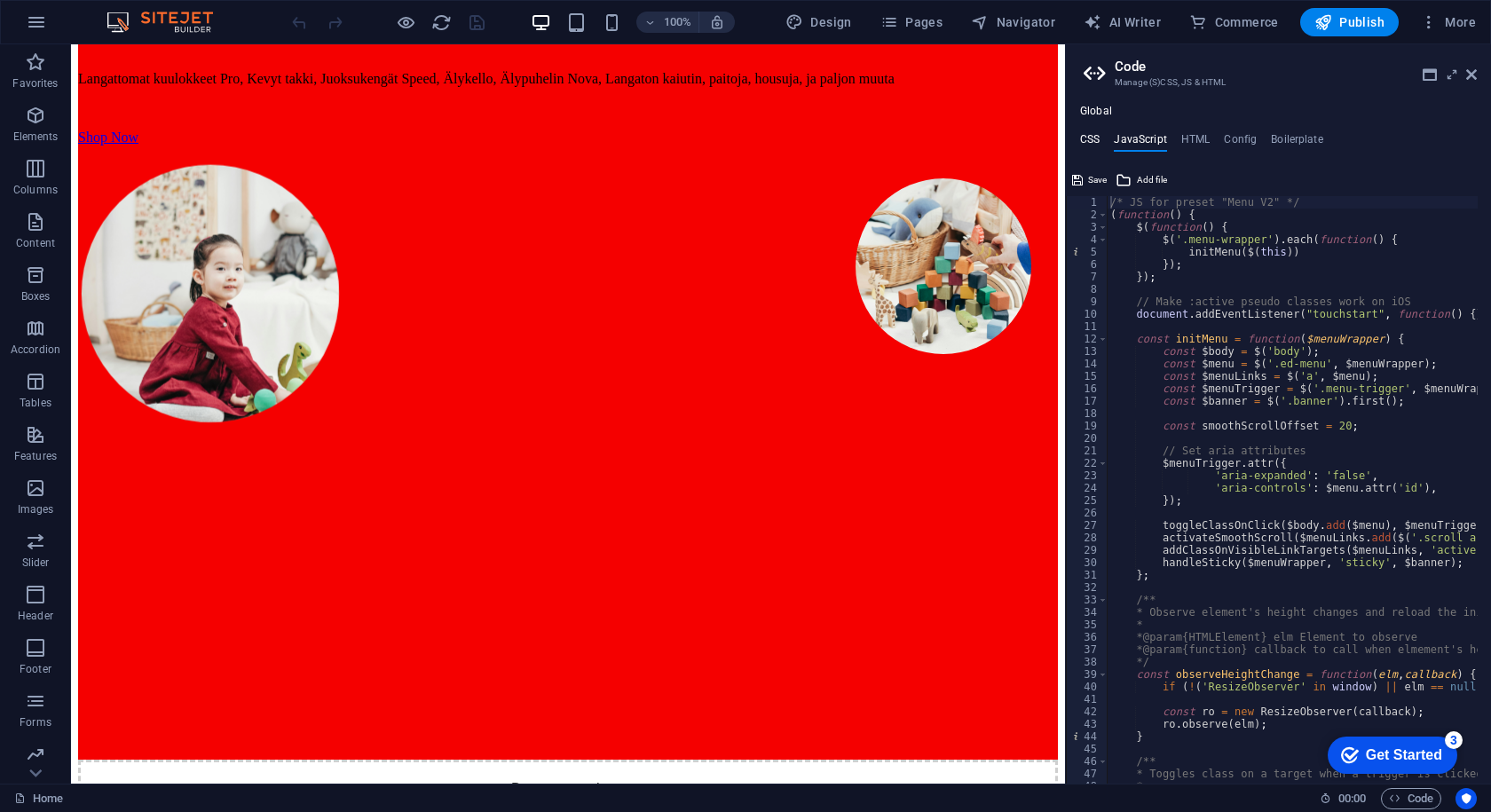
click at [1098, 141] on h4 "CSS" at bounding box center [1090, 142] width 19 height 19
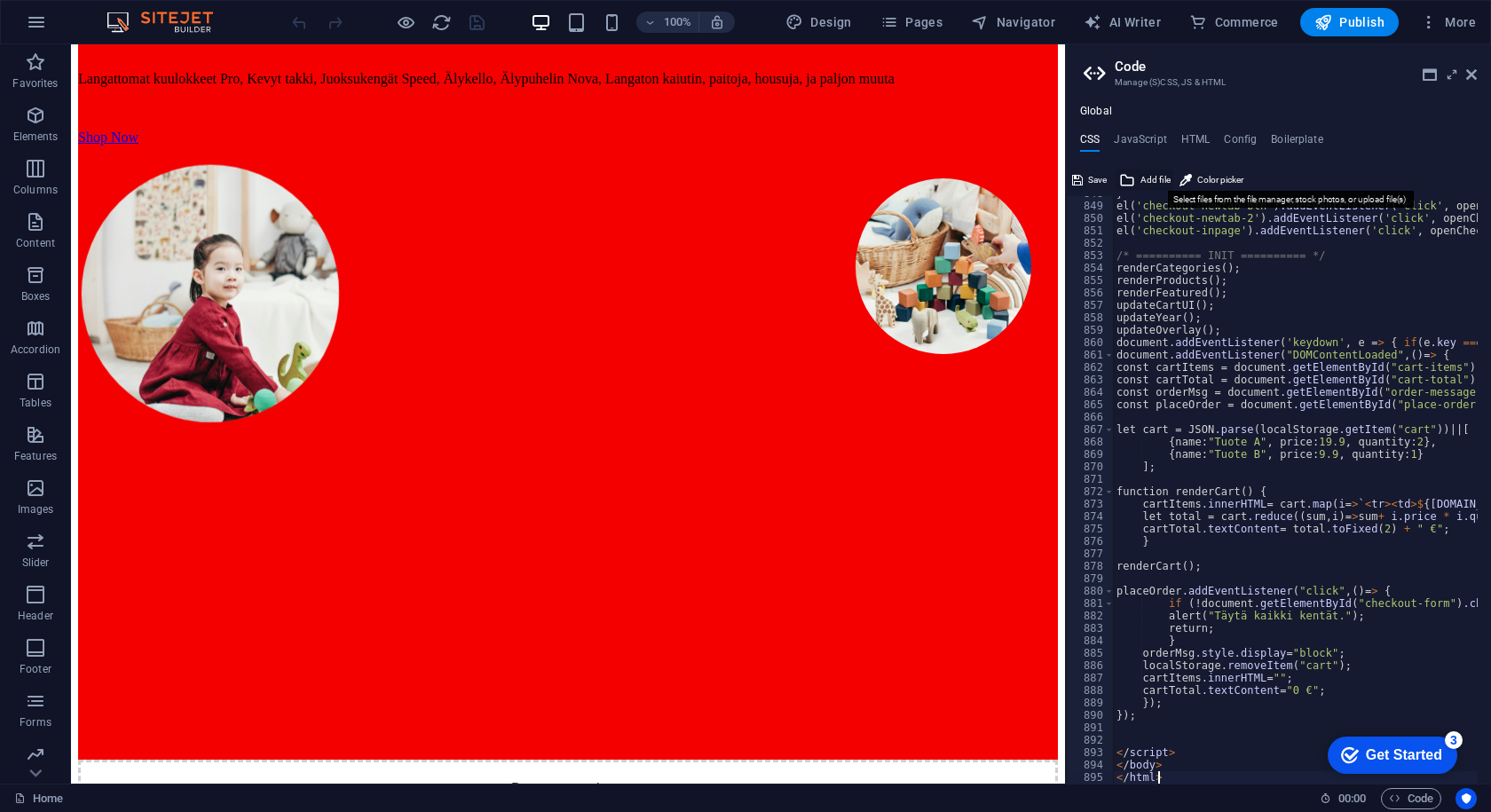
click at [1137, 176] on button "Add file" at bounding box center [1145, 180] width 57 height 21
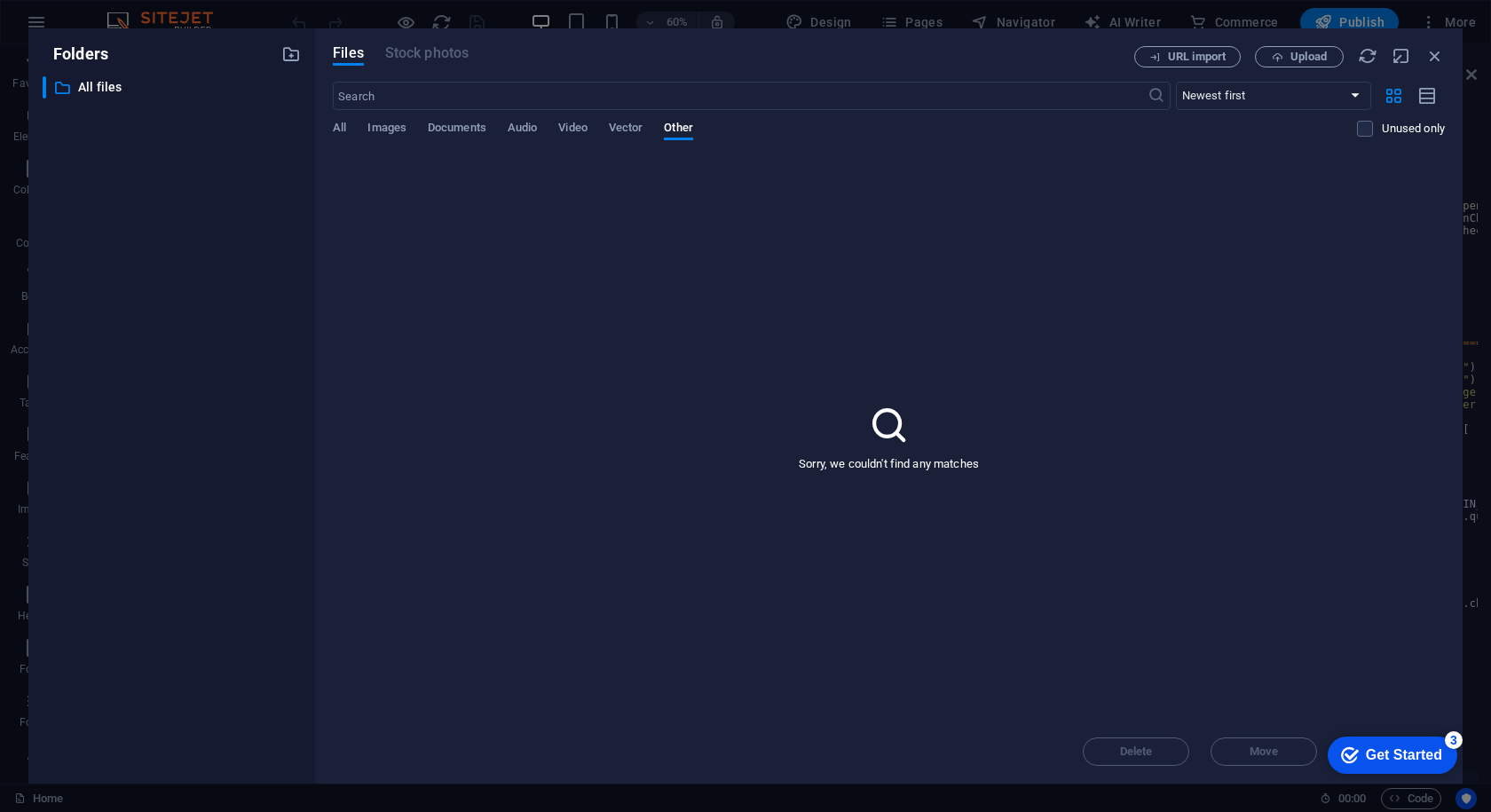
click at [332, 126] on div "Files Stock photos URL import Upload ​ Newest first Oldest first Name (A-Z) Nam…" at bounding box center [889, 406] width 1147 height 755
click at [343, 132] on span "All" at bounding box center [339, 129] width 14 height 25
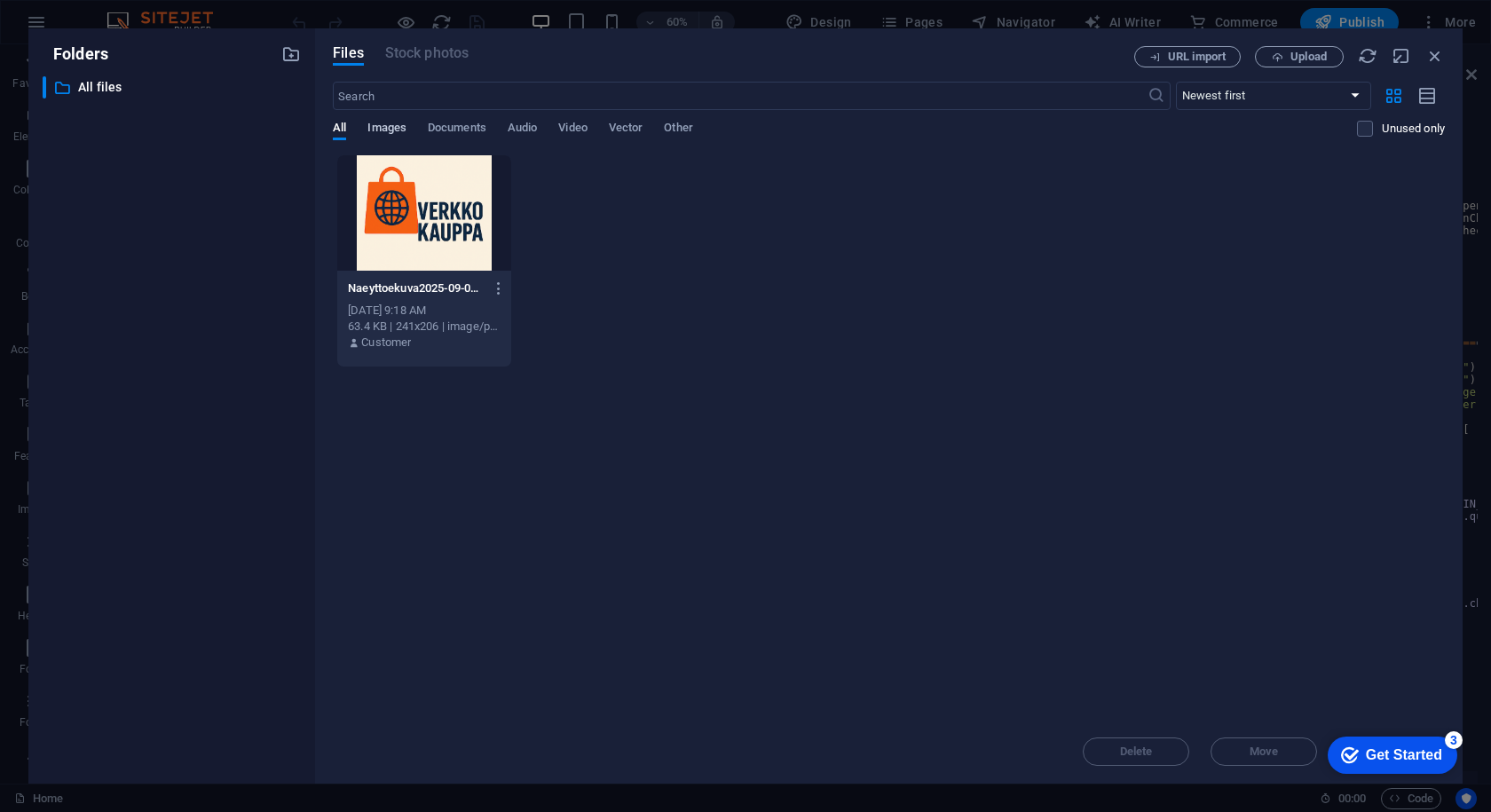
click at [393, 136] on span "Images" at bounding box center [386, 129] width 39 height 25
click at [457, 132] on span "Documents" at bounding box center [457, 129] width 58 height 25
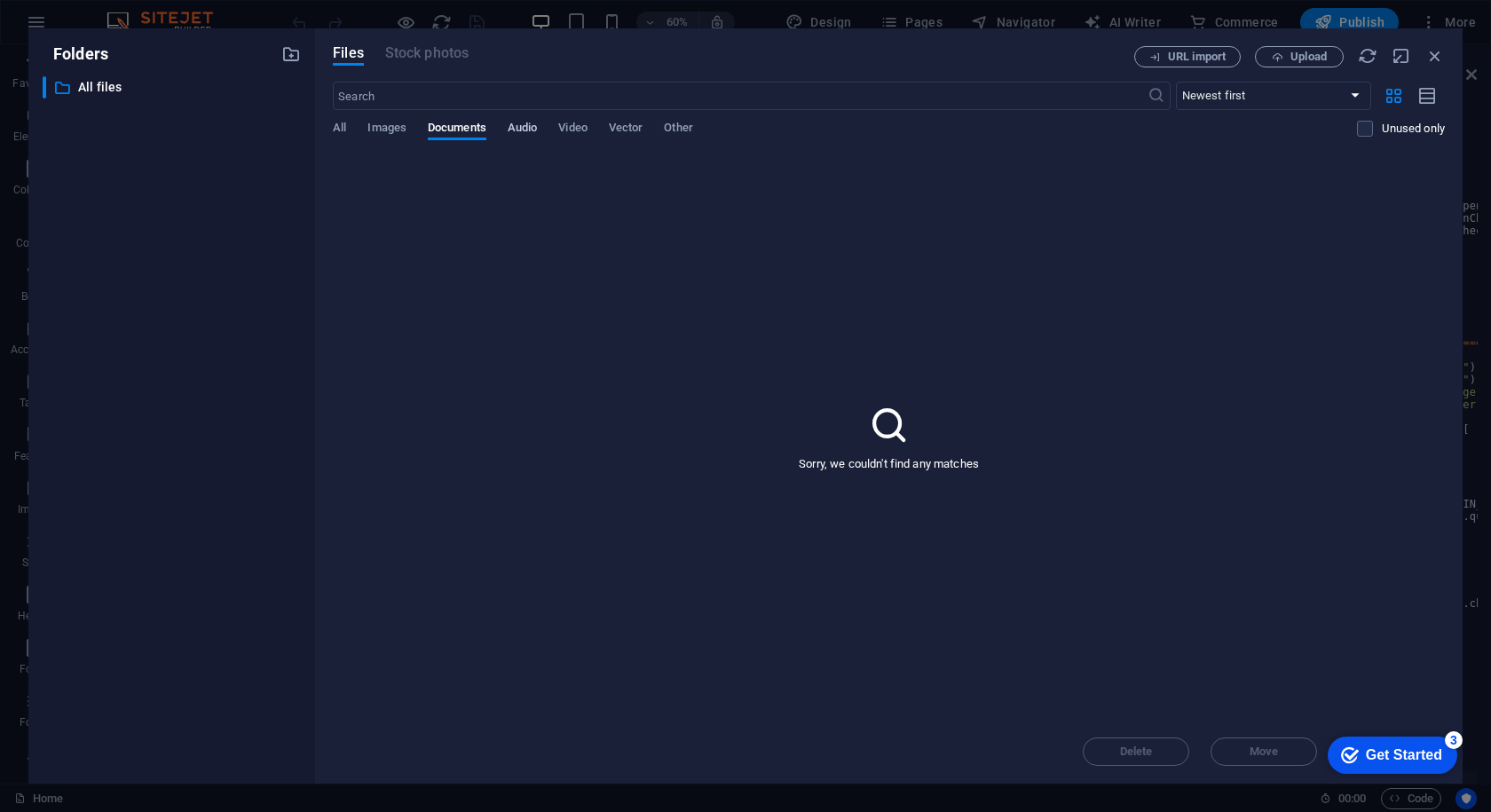
click at [515, 132] on span "Audio" at bounding box center [523, 129] width 29 height 25
click at [580, 120] on div "​ Newest first Oldest first Name (A-Z) Name (Z-A) Size (0-9) Size (9-0) Resolut…" at bounding box center [889, 118] width 1113 height 73
click at [581, 120] on div "​ Newest first Oldest first Name (A-Z) Name (Z-A) Size (0-9) Size (9-0) Resolut…" at bounding box center [889, 118] width 1113 height 73
click at [572, 132] on span "Video" at bounding box center [572, 129] width 28 height 25
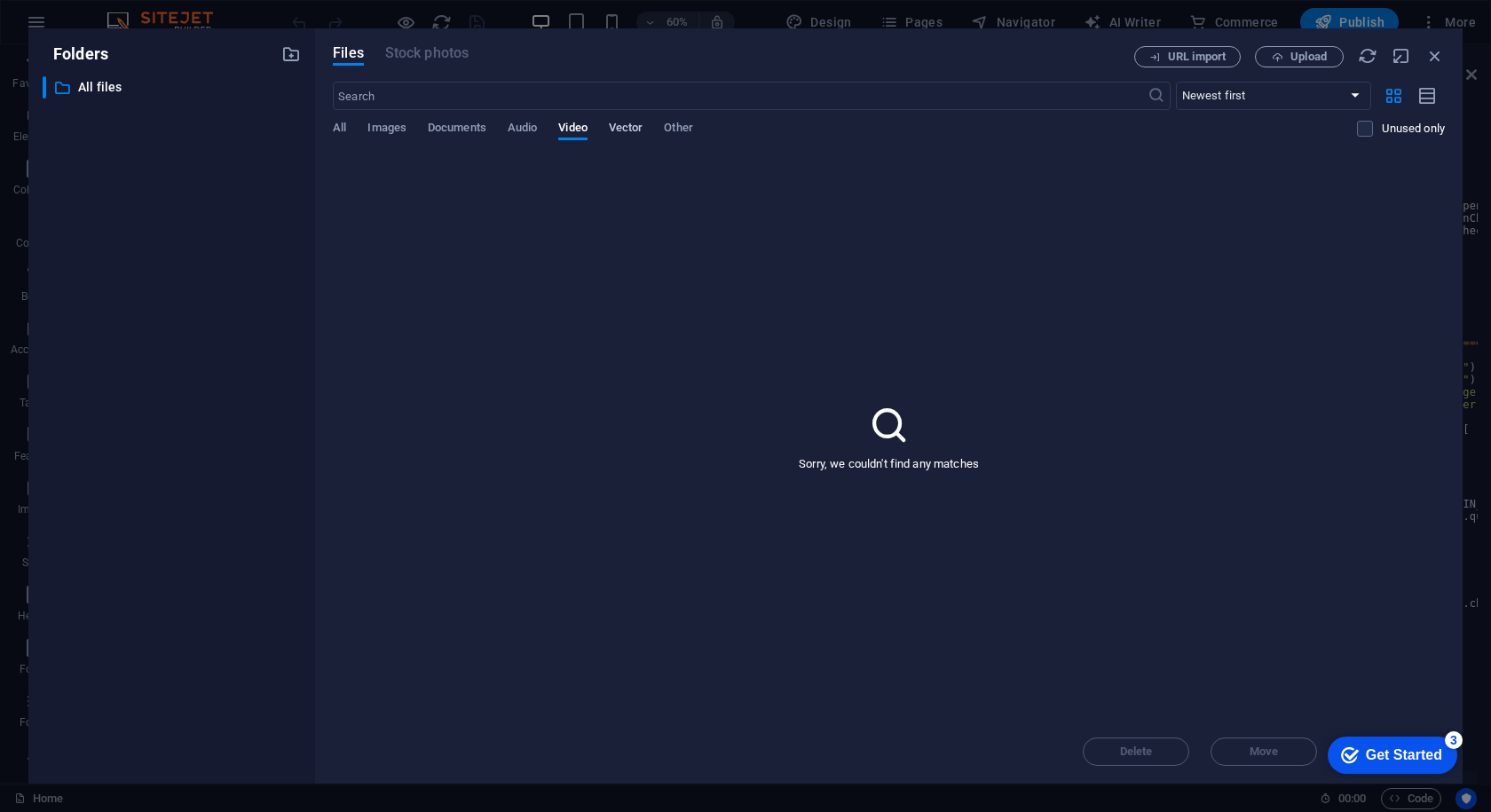
click at [619, 132] on span "Vector" at bounding box center [627, 129] width 35 height 25
click at [1430, 53] on icon "button" at bounding box center [1435, 56] width 19 height 19
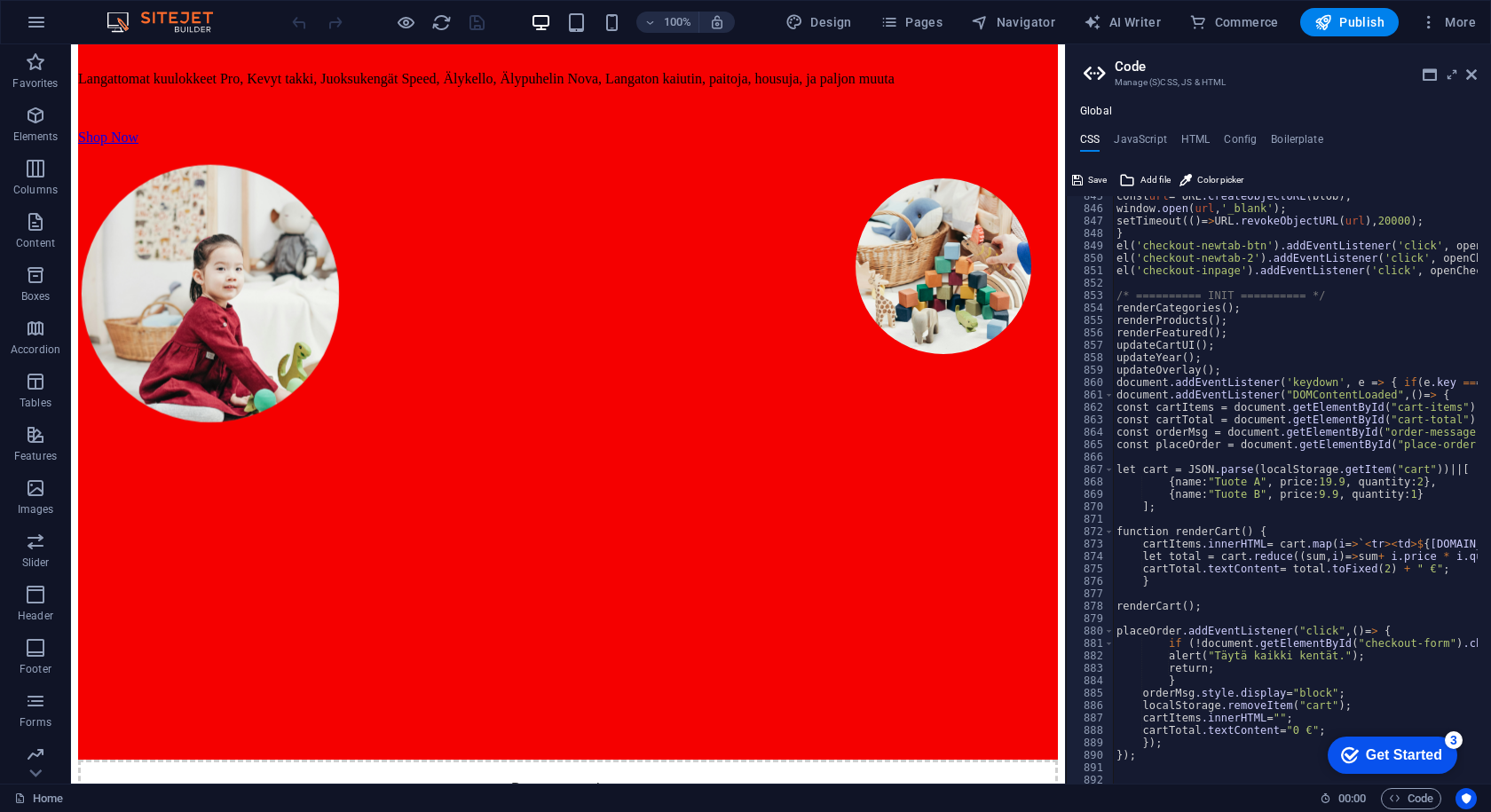
scroll to position [10547, 0]
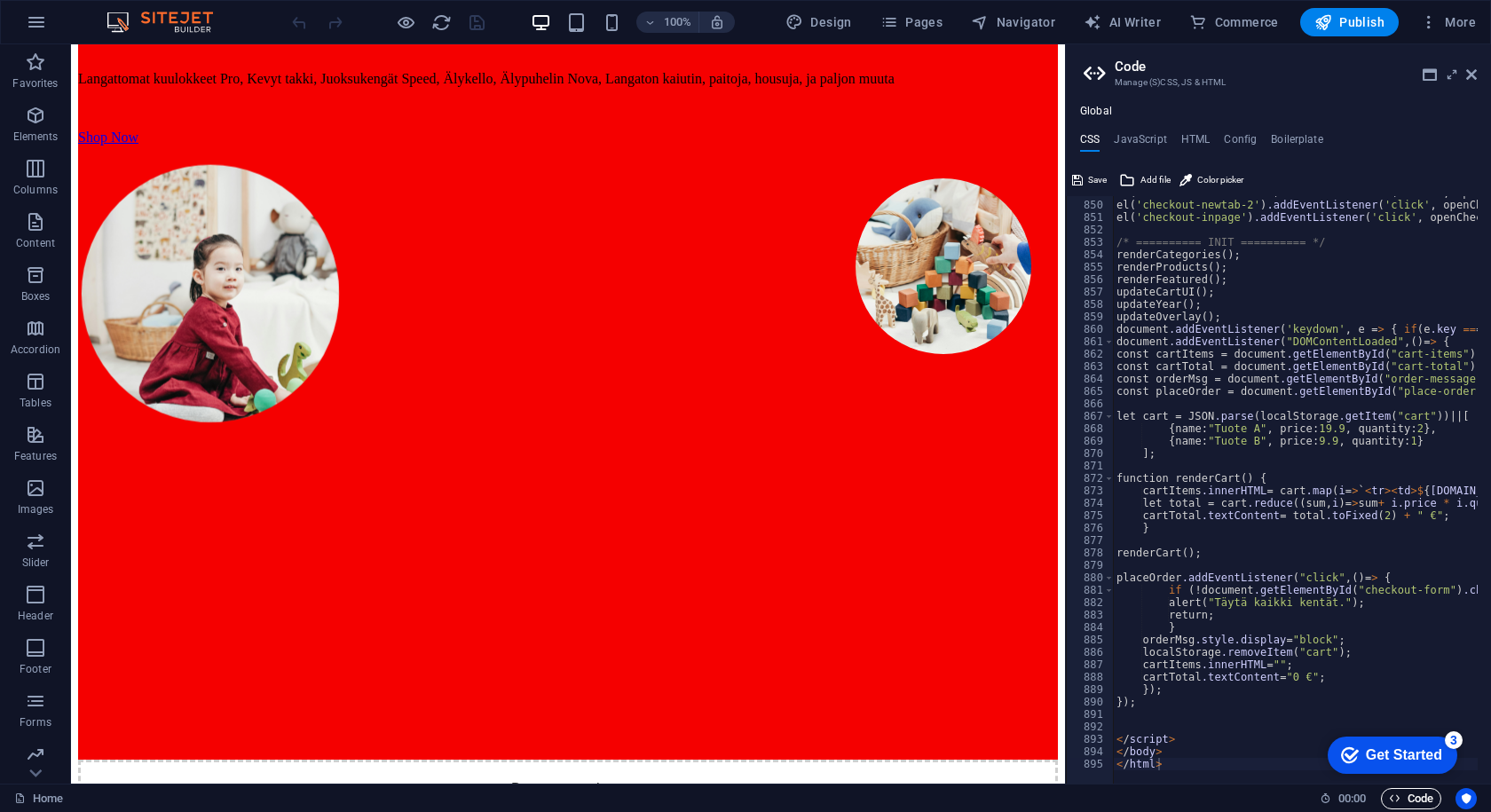
click at [1380, 797] on div "Home 00 : 00 Code" at bounding box center [746, 797] width 1491 height 28
click at [1390, 800] on icon "button" at bounding box center [1395, 798] width 12 height 12
click at [1095, 109] on h4 "Global" at bounding box center [1096, 112] width 32 height 15
click at [1333, 799] on h6 "00 : 00" at bounding box center [1343, 798] width 47 height 21
click at [1388, 758] on div "Get Started" at bounding box center [1404, 754] width 77 height 16
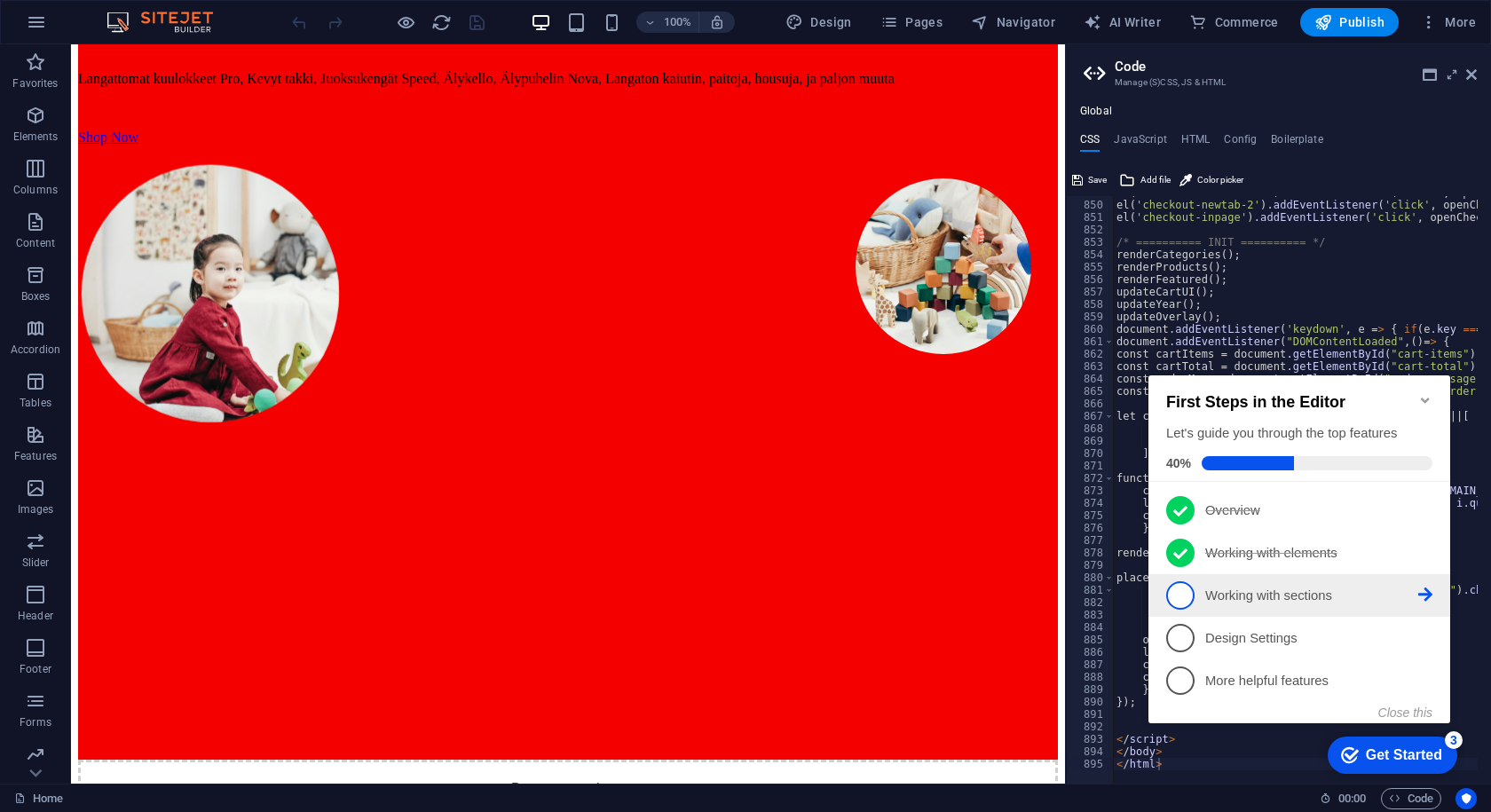
click at [1185, 593] on span "3" at bounding box center [1180, 595] width 28 height 28
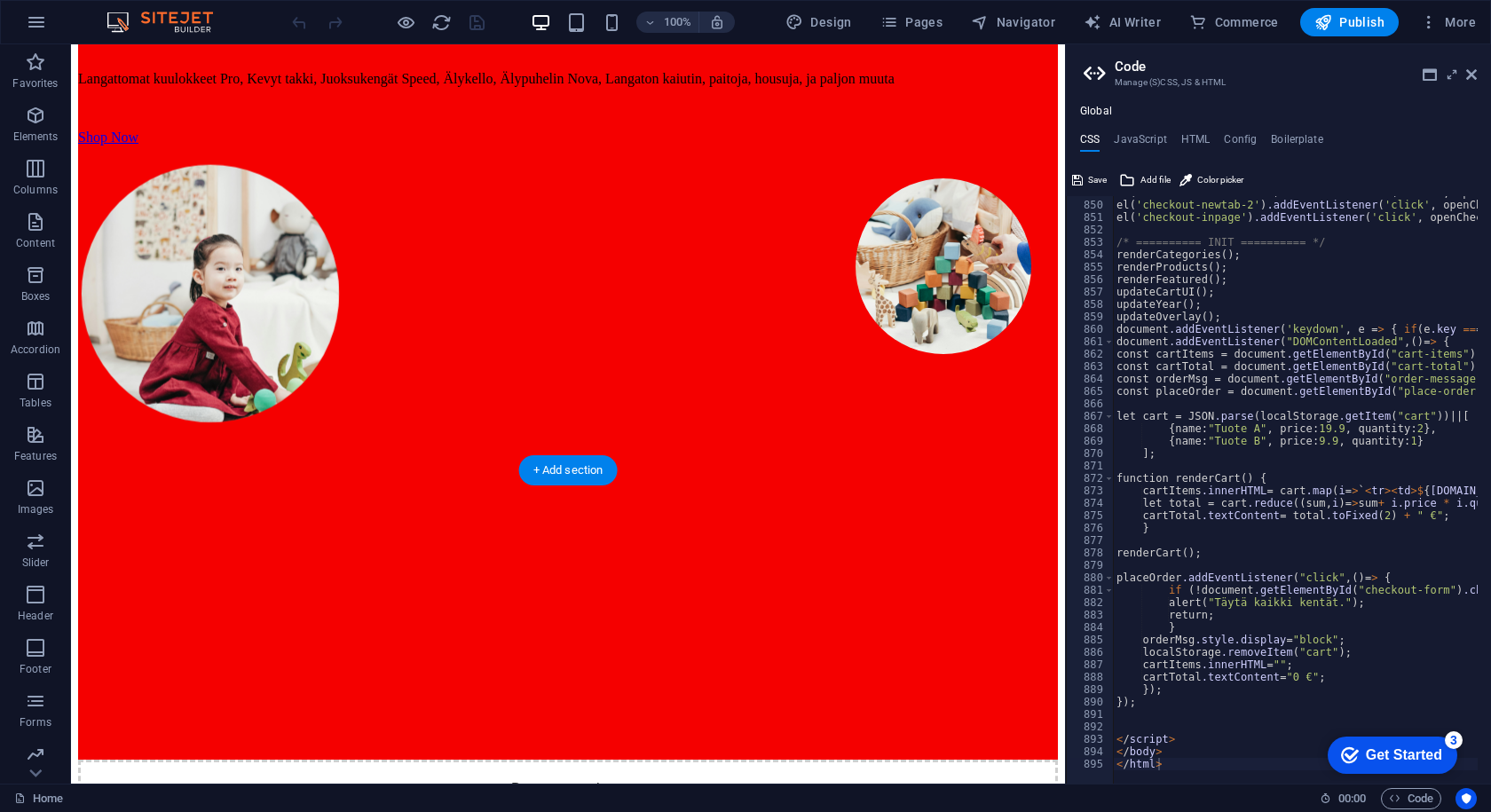
scroll to position [0, 0]
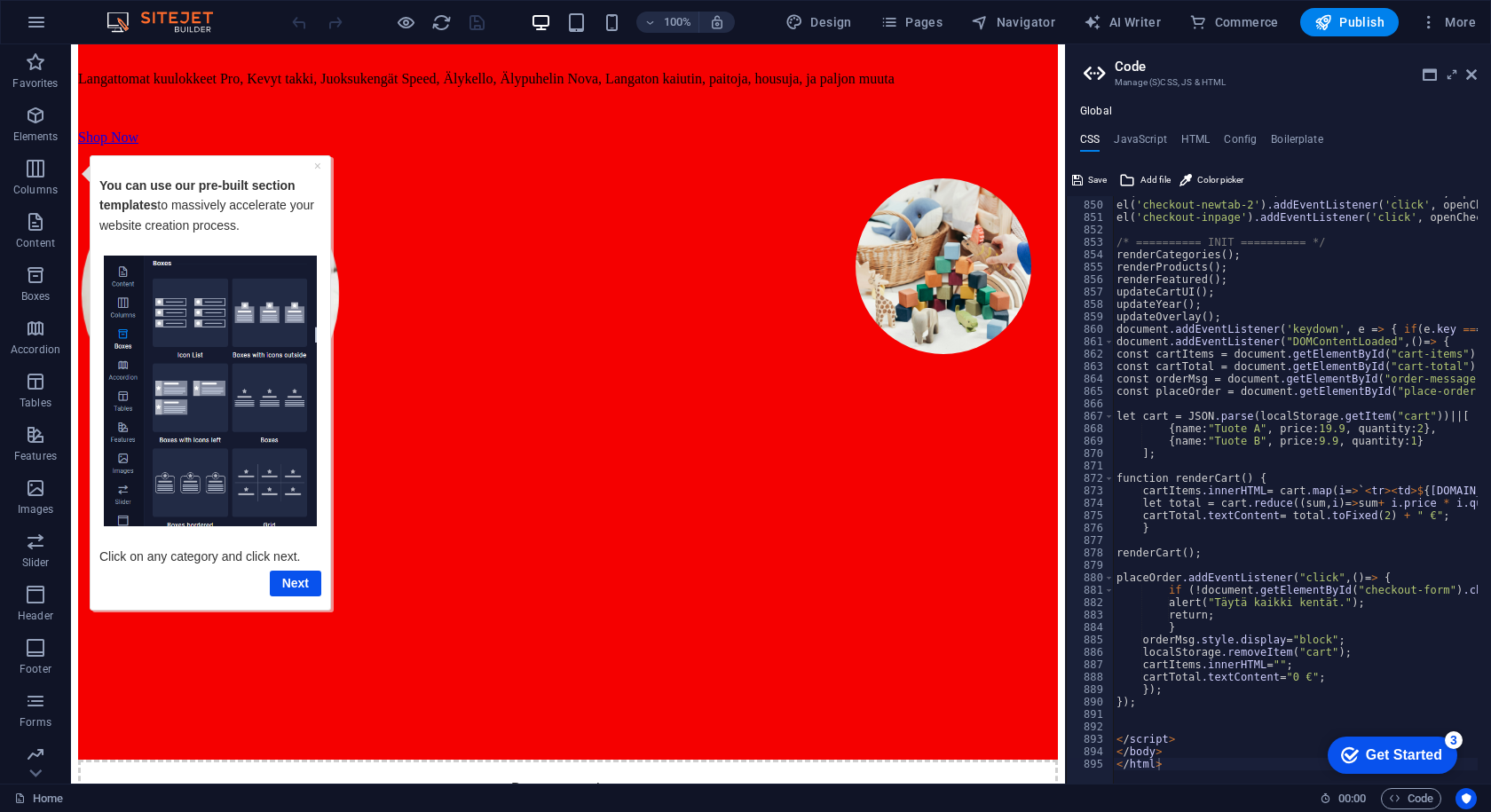
click at [314, 167] on div "×" at bounding box center [318, 164] width 7 height 19
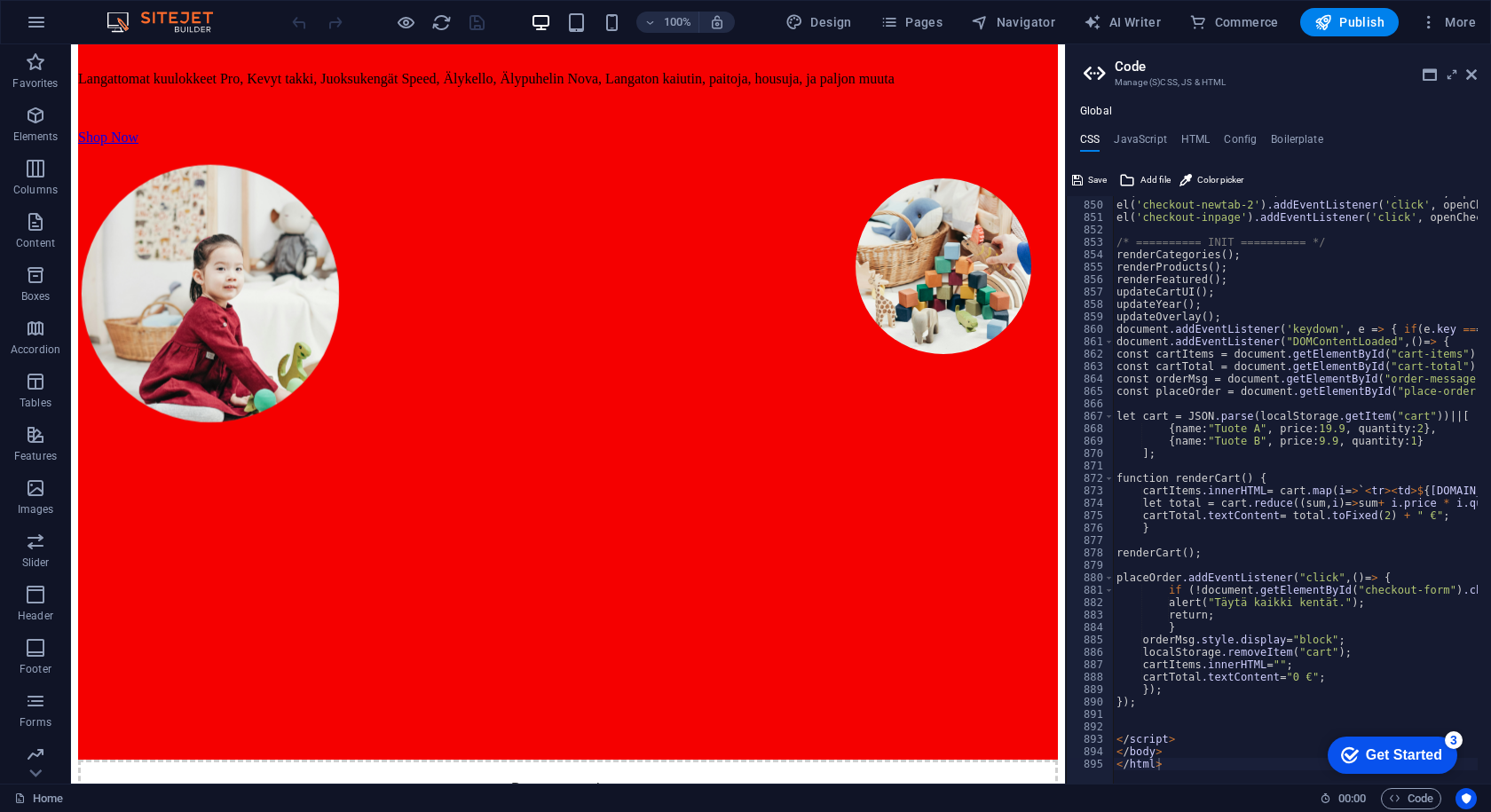
click at [1375, 773] on div "checkmark Get Started 3" at bounding box center [1393, 755] width 130 height 37
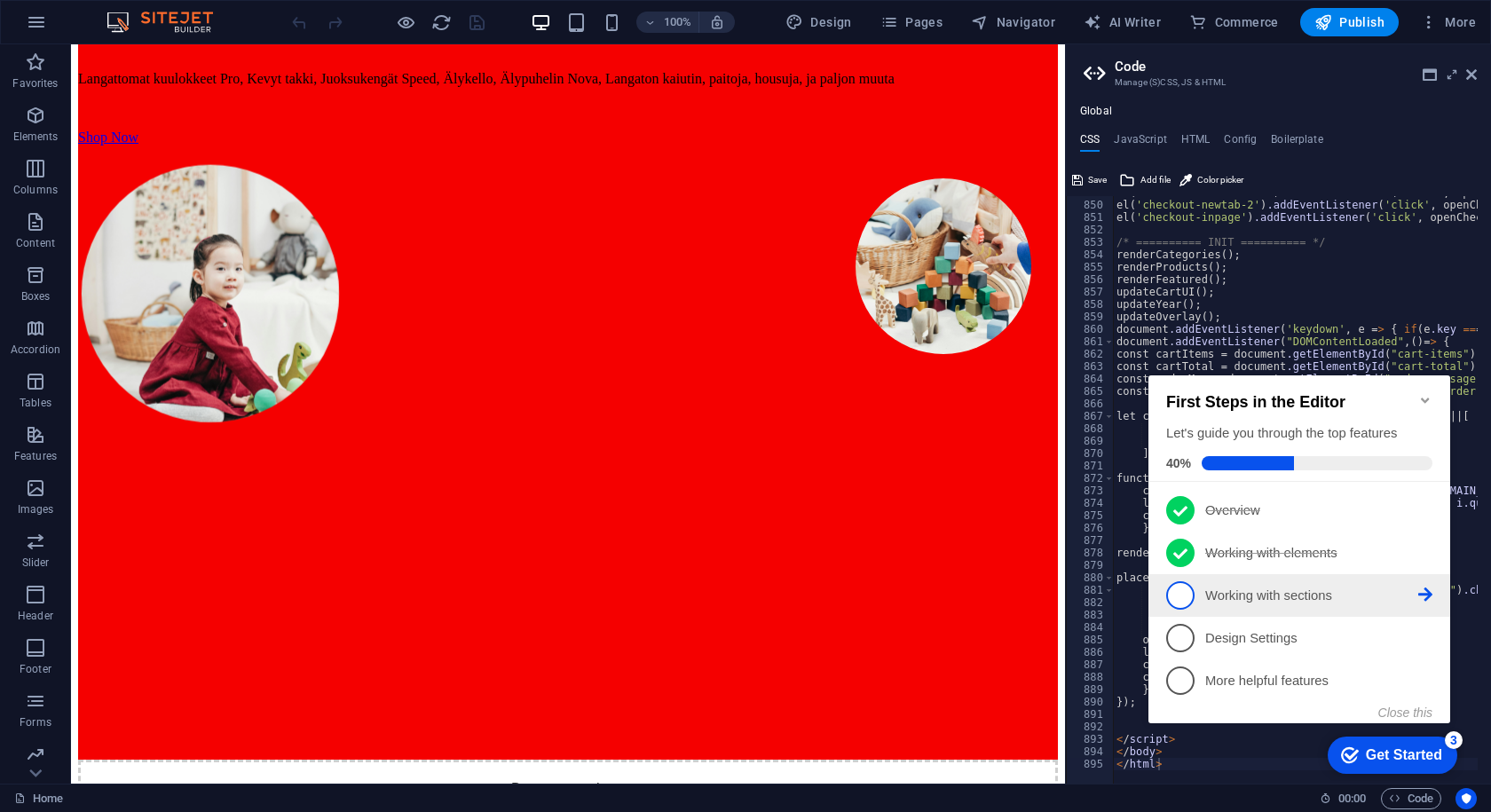
click at [1186, 597] on span "3" at bounding box center [1180, 595] width 28 height 28
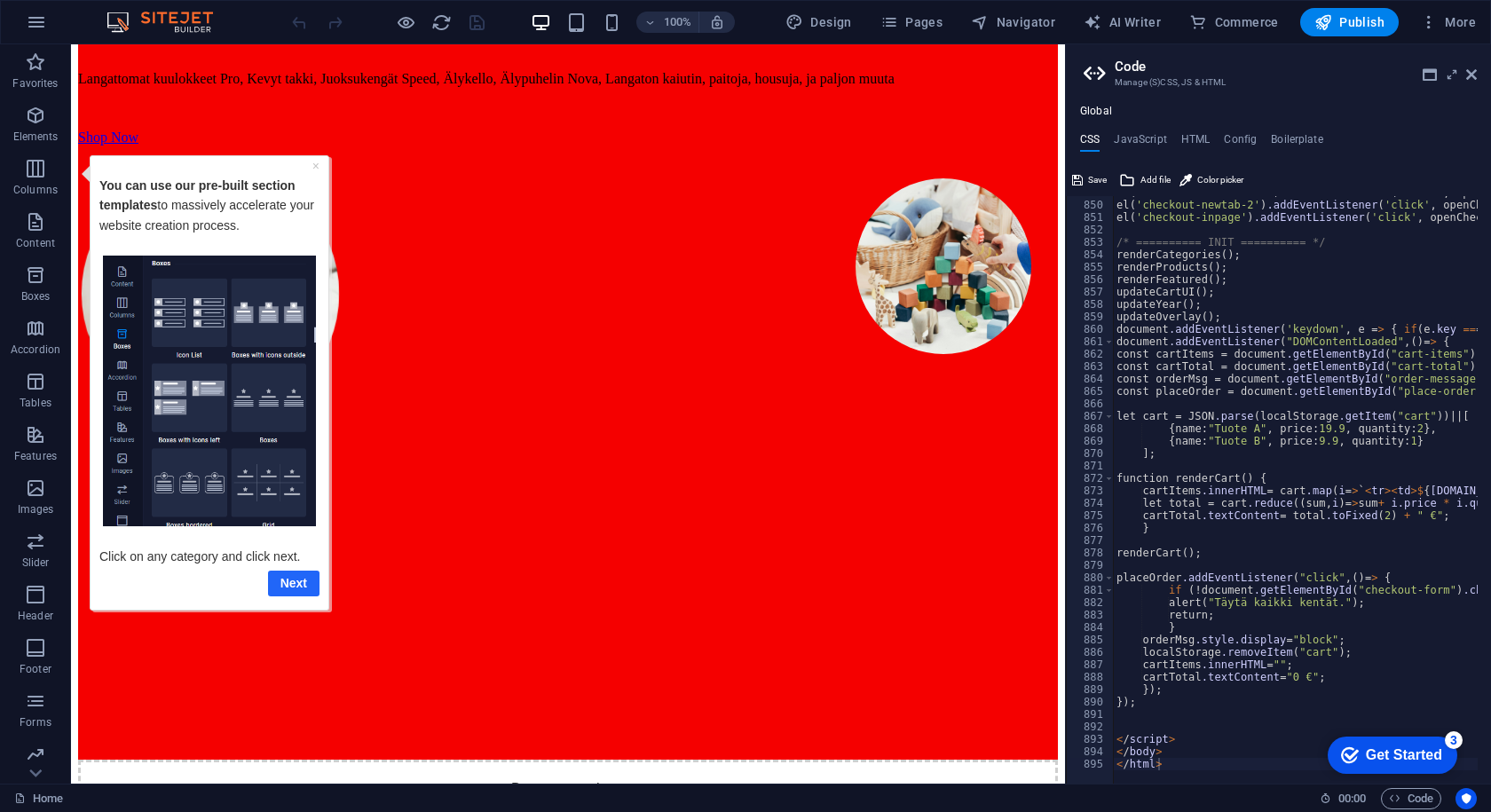
click at [299, 584] on link "Next" at bounding box center [293, 583] width 51 height 26
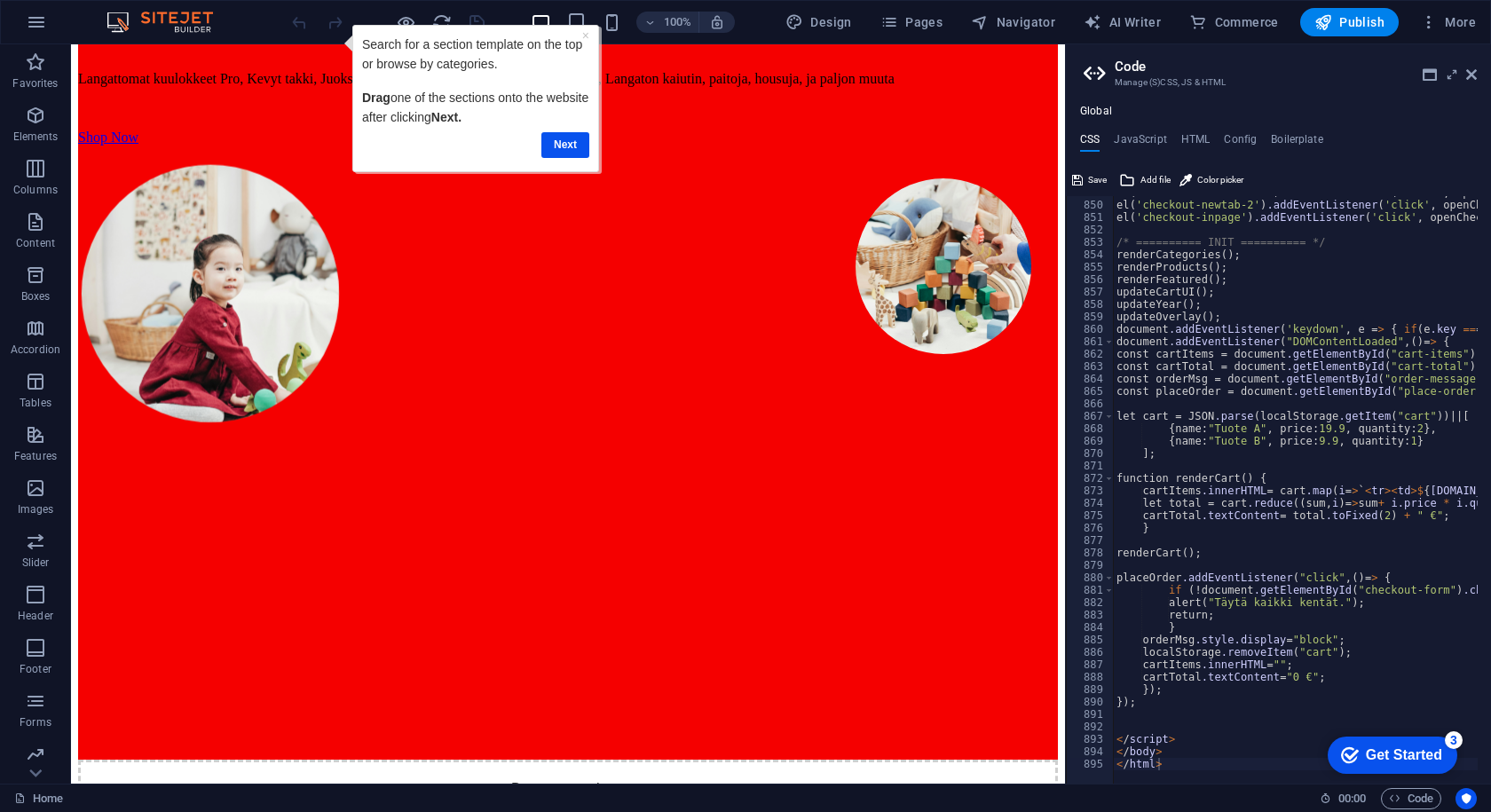
click at [586, 163] on div "× Search for a section template on the top or browse by categories. Drag one of…" at bounding box center [475, 99] width 236 height 137
click at [576, 151] on link "Next" at bounding box center [565, 145] width 48 height 26
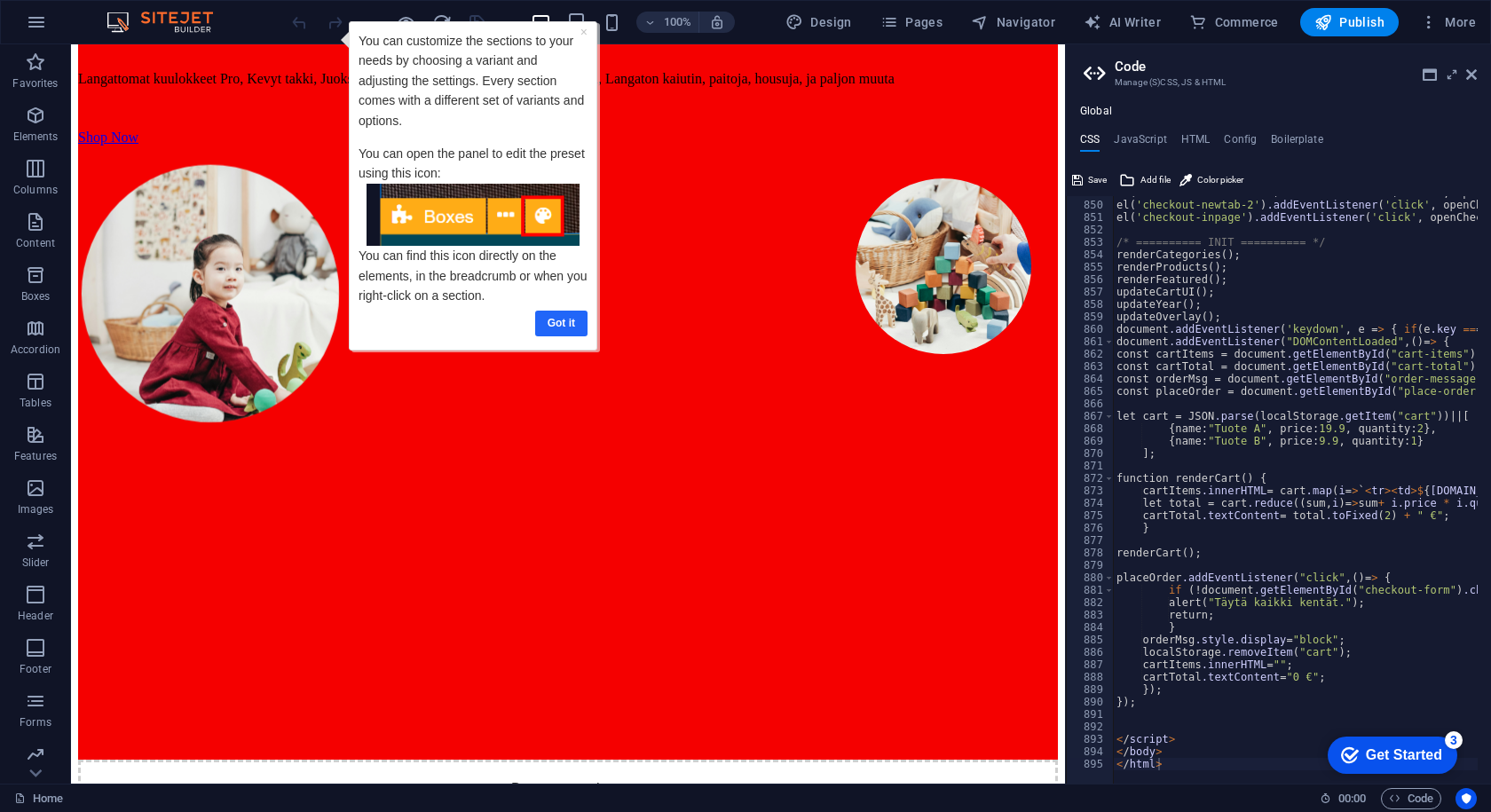
click at [561, 326] on link "Got it" at bounding box center [561, 323] width 52 height 26
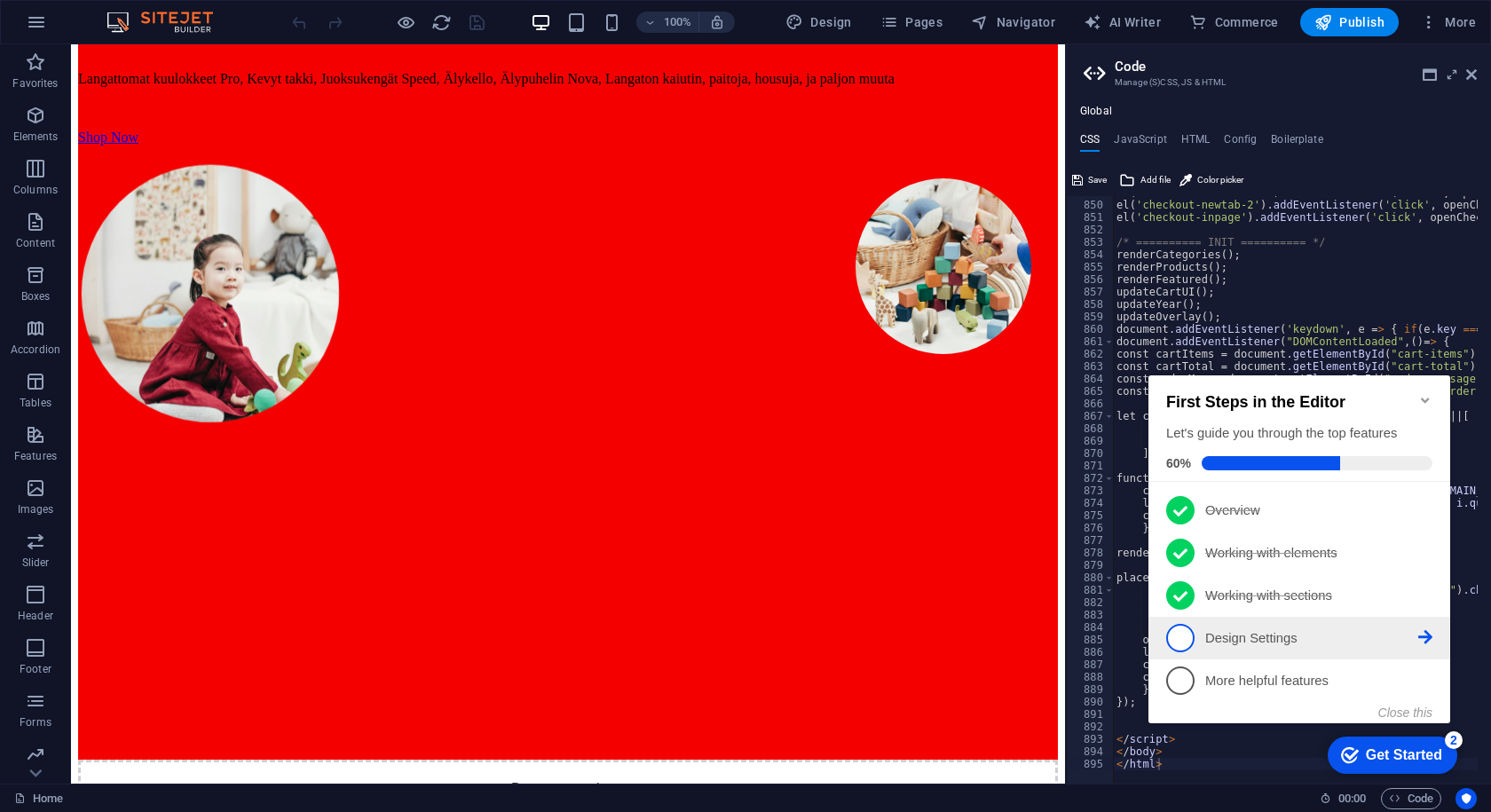
click at [1164, 646] on li "4 Design Settings - incomplete" at bounding box center [1299, 638] width 301 height 43
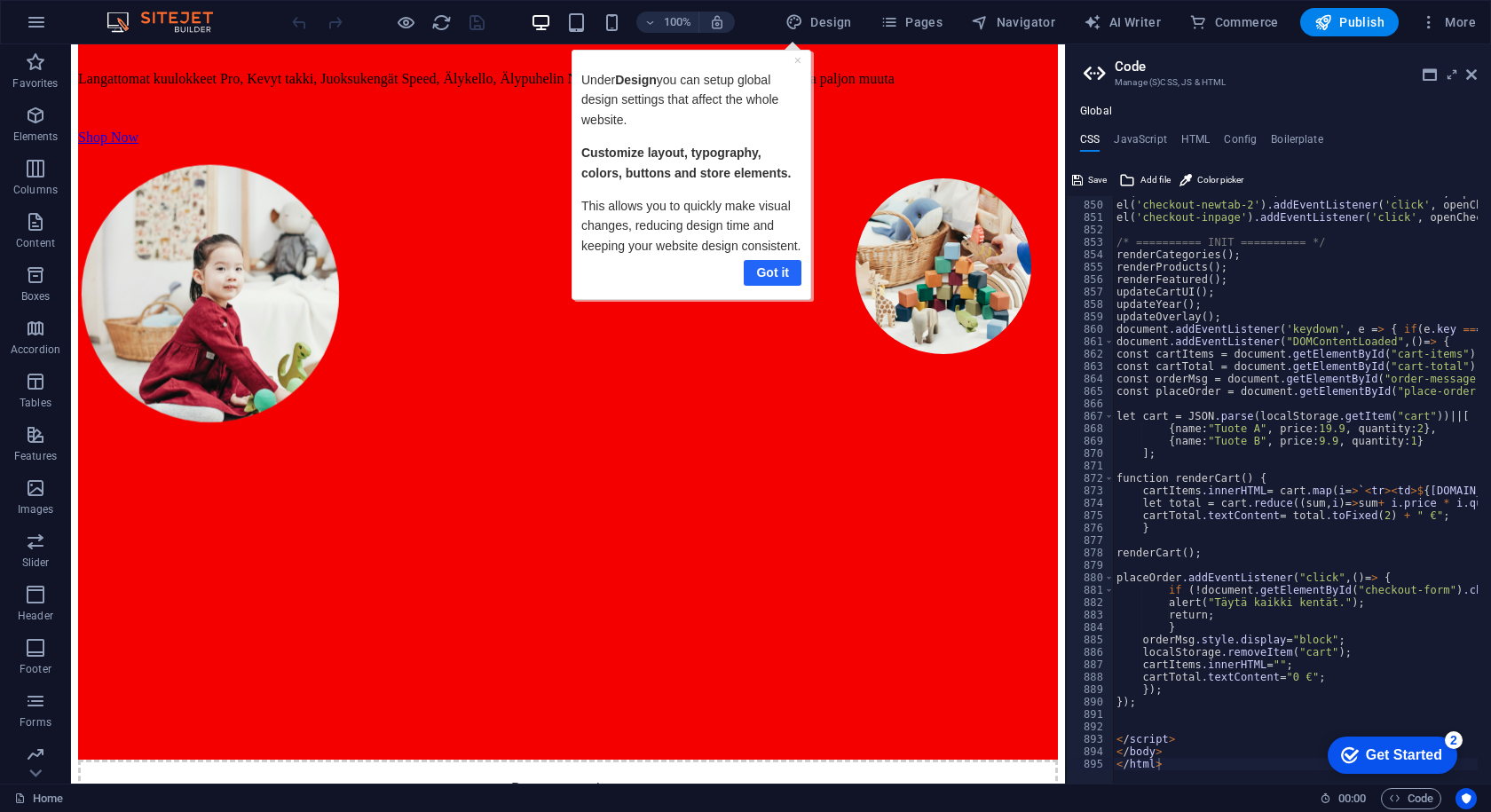
click at [752, 264] on link "Got it" at bounding box center [771, 273] width 58 height 26
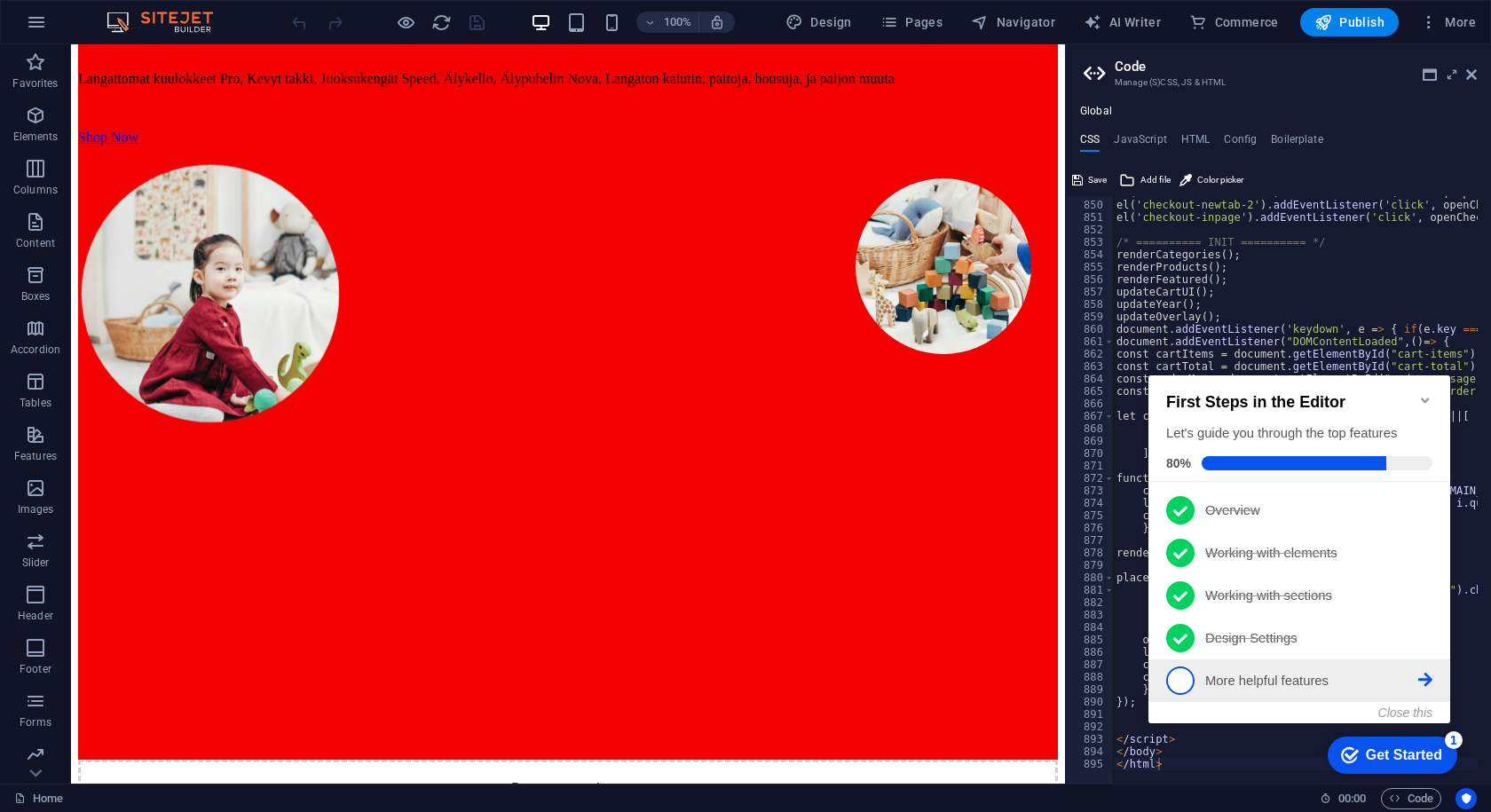
click at [1193, 673] on span "5" at bounding box center [1180, 680] width 28 height 28
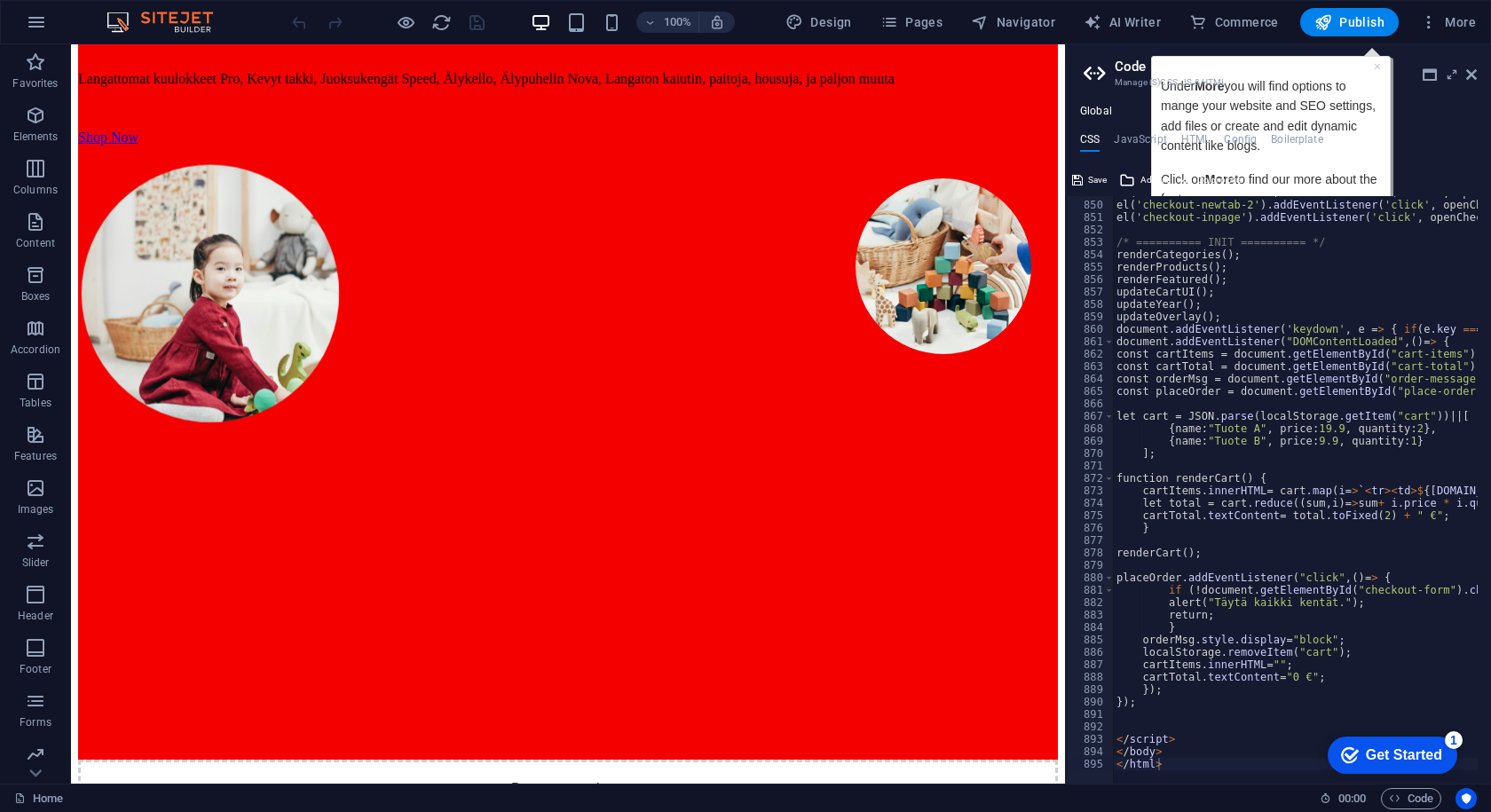
click at [1377, 67] on h2 "Code" at bounding box center [1295, 66] width 362 height 16
click at [1214, 90] on h3 "Manage (S)CSS, JS & HTML" at bounding box center [1278, 82] width 327 height 16
click at [1213, 84] on h3 "Manage (S)CSS, JS & HTML" at bounding box center [1278, 82] width 327 height 16
click at [1380, 63] on h2 "Code" at bounding box center [1295, 66] width 362 height 16
click at [1377, 64] on h2 "Code" at bounding box center [1295, 66] width 362 height 16
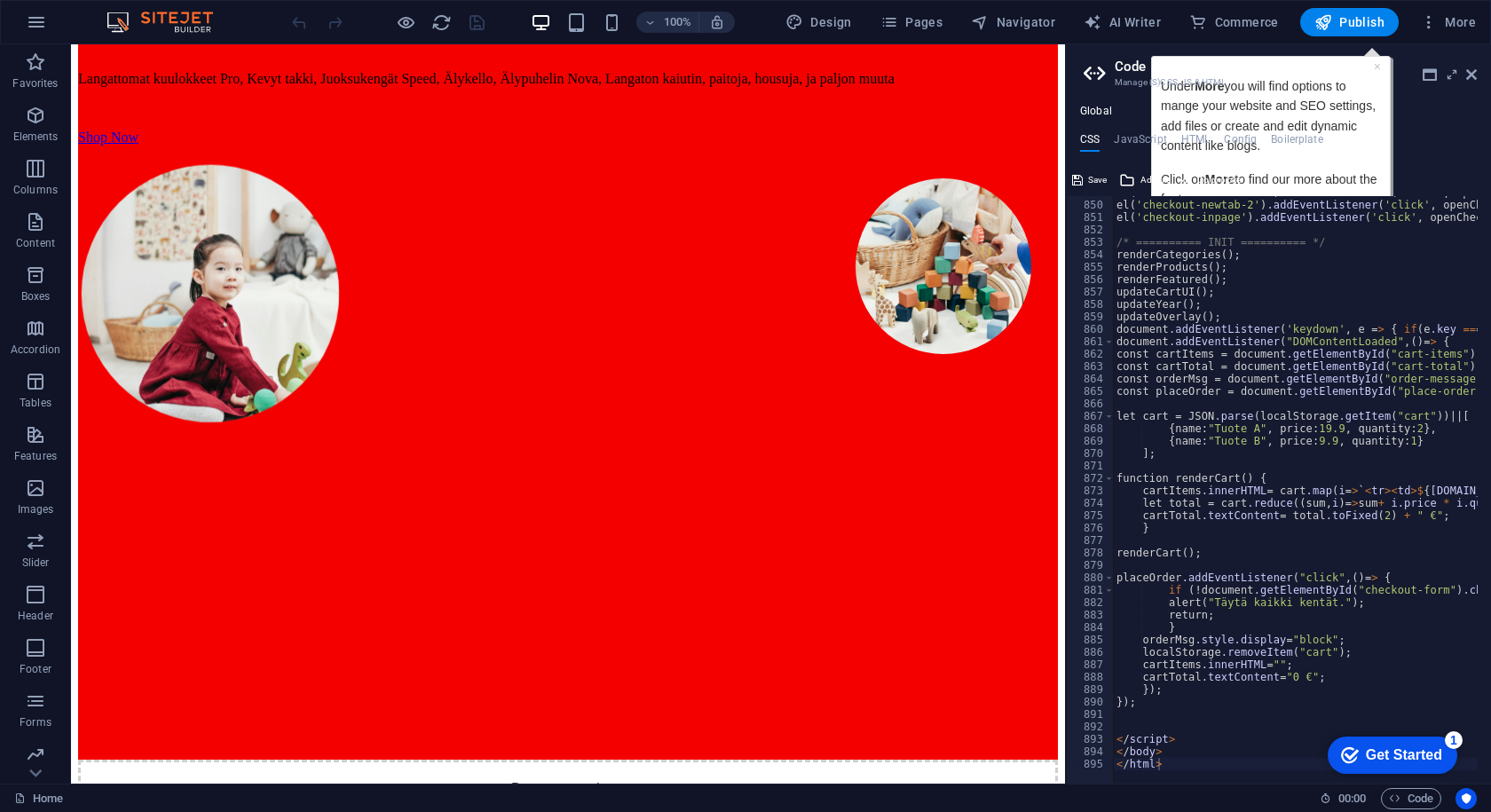
click at [1377, 64] on h2 "Code" at bounding box center [1295, 66] width 362 height 16
drag, startPoint x: 1377, startPoint y: 64, endPoint x: 1362, endPoint y: 75, distance: 18.6
click at [1362, 75] on header "Code Manage (S)CSS, JS & HTML" at bounding box center [1280, 68] width 393 height 47
click at [1375, 755] on div "Get Started" at bounding box center [1404, 754] width 77 height 16
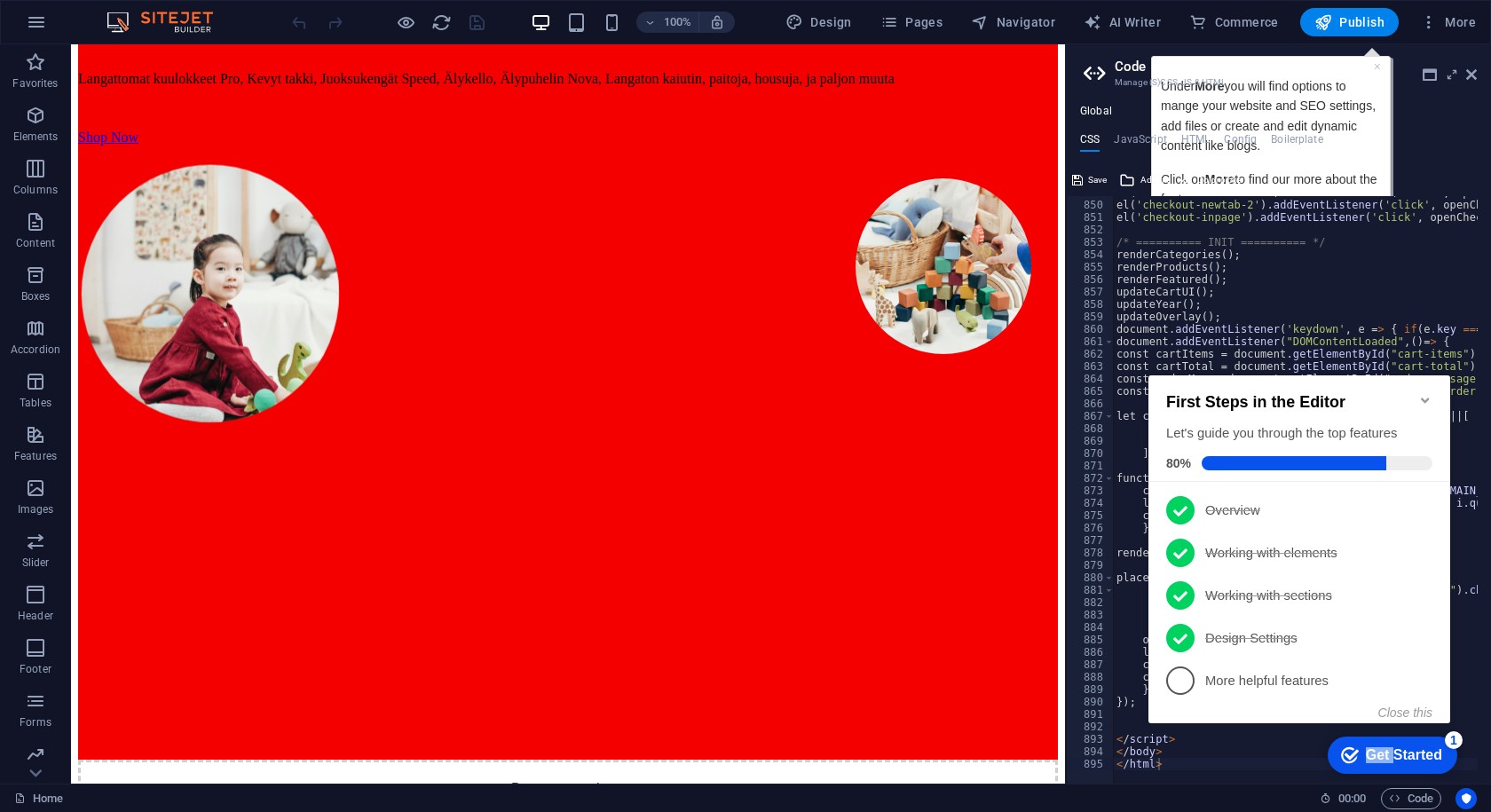
click at [1375, 755] on div "Get Started" at bounding box center [1404, 754] width 77 height 16
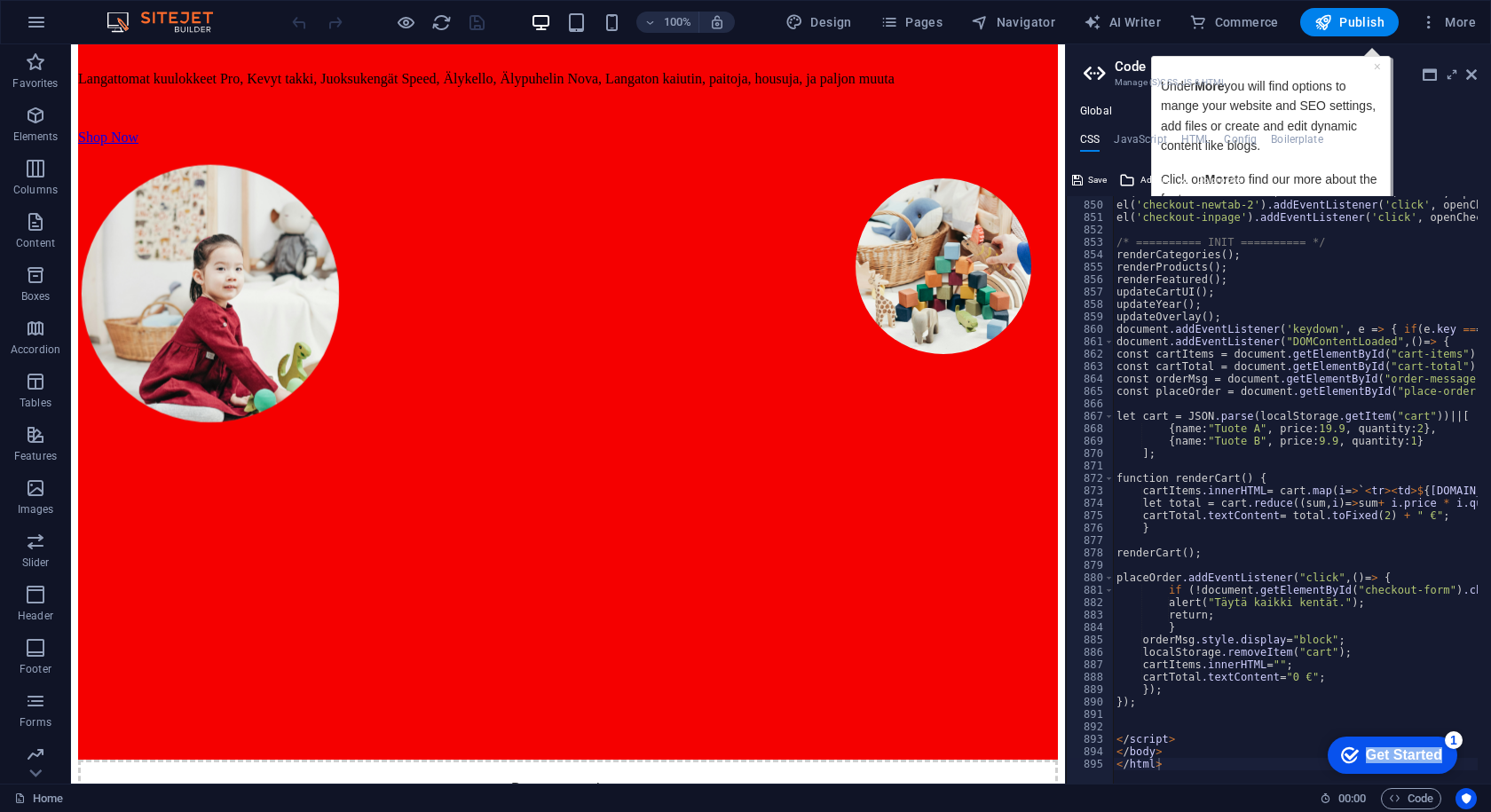
click at [1443, 764] on div "Get Started" at bounding box center [1404, 754] width 77 height 16
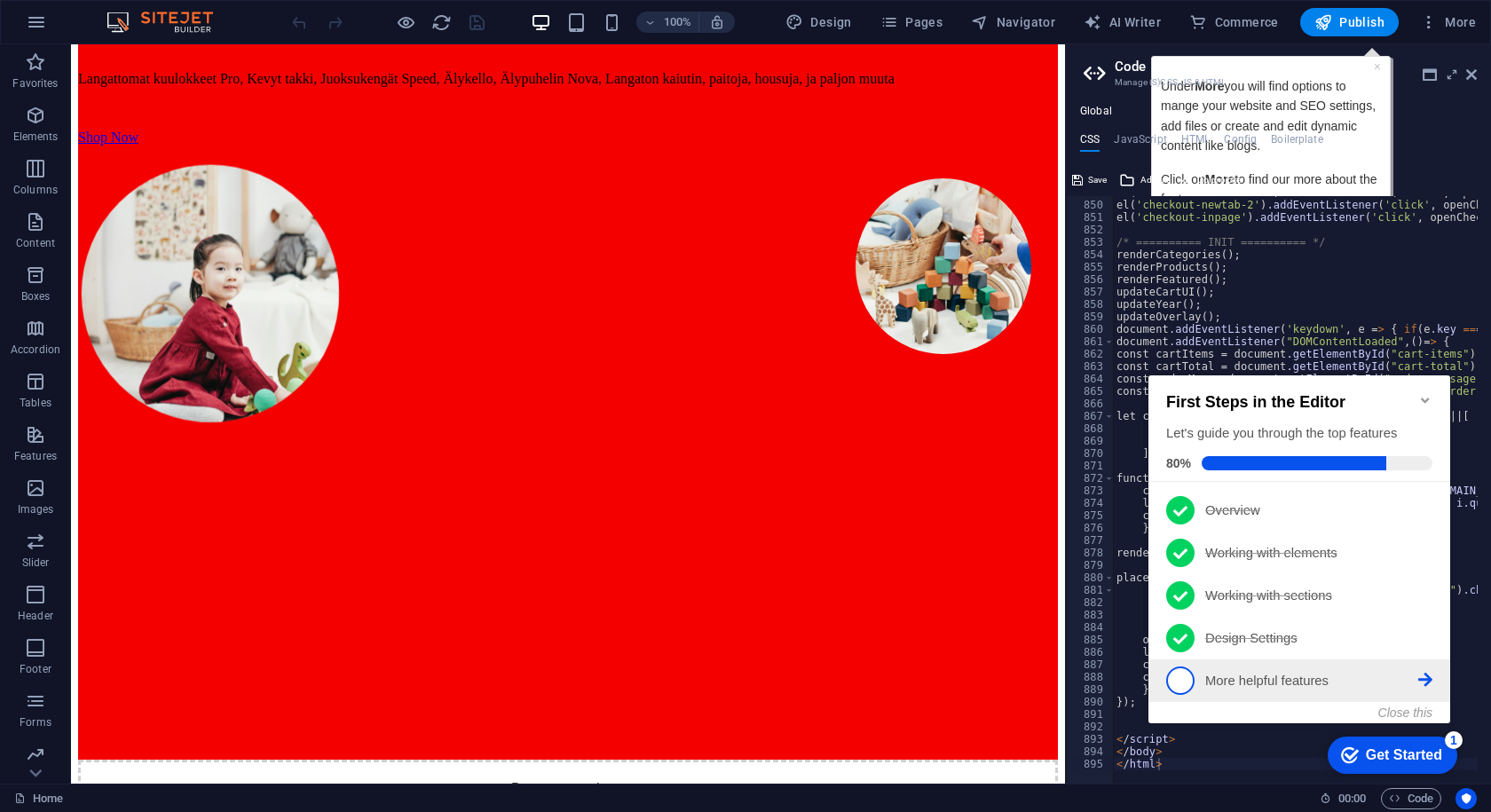
click at [1187, 680] on span "5" at bounding box center [1180, 680] width 28 height 28
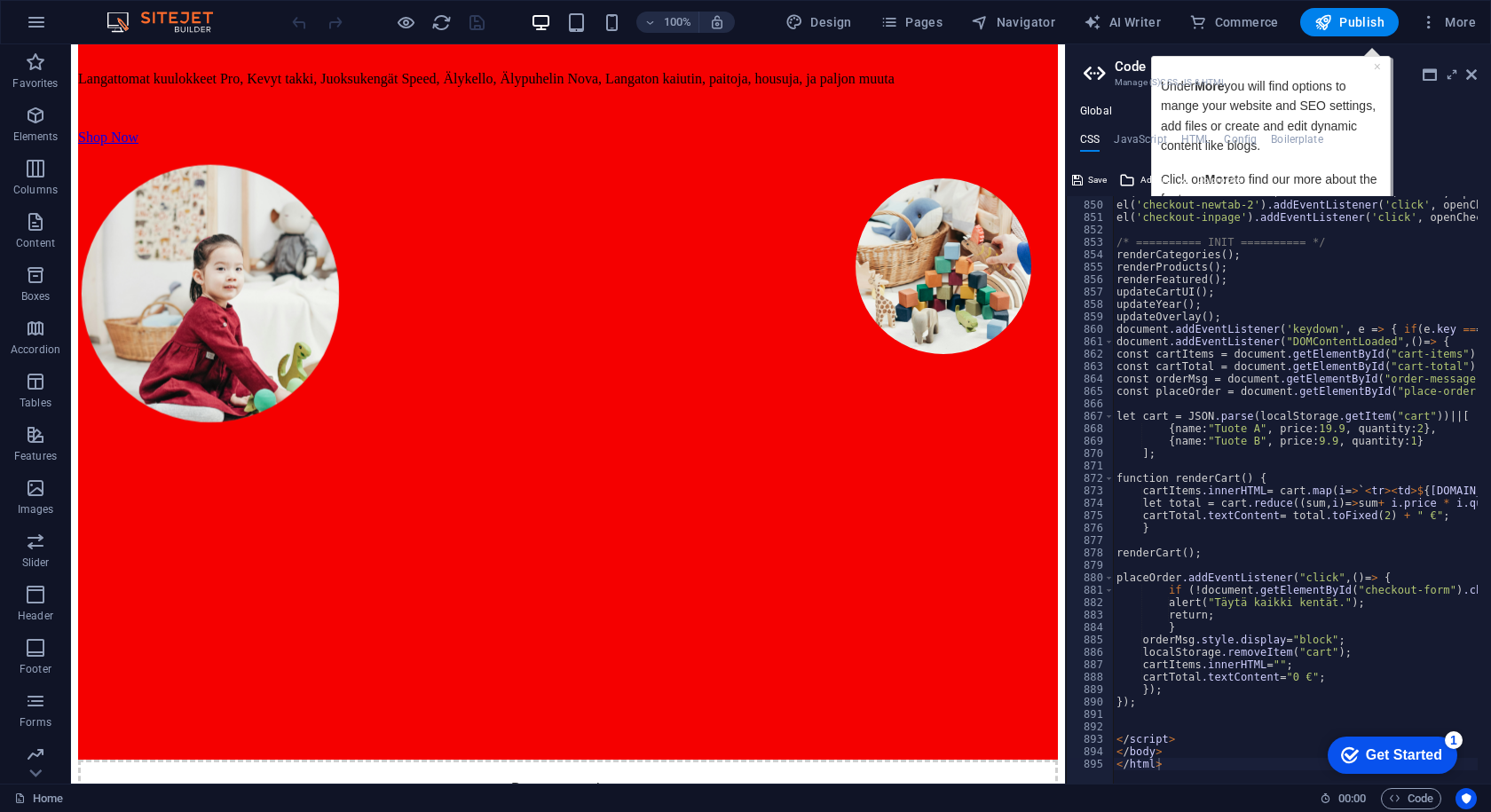
click at [1465, 73] on h2 "Code" at bounding box center [1295, 66] width 362 height 16
click at [1465, 74] on header "Code Manage (S)CSS, JS & HTML" at bounding box center [1280, 68] width 393 height 47
click at [1466, 74] on icon at bounding box center [1472, 75] width 11 height 15
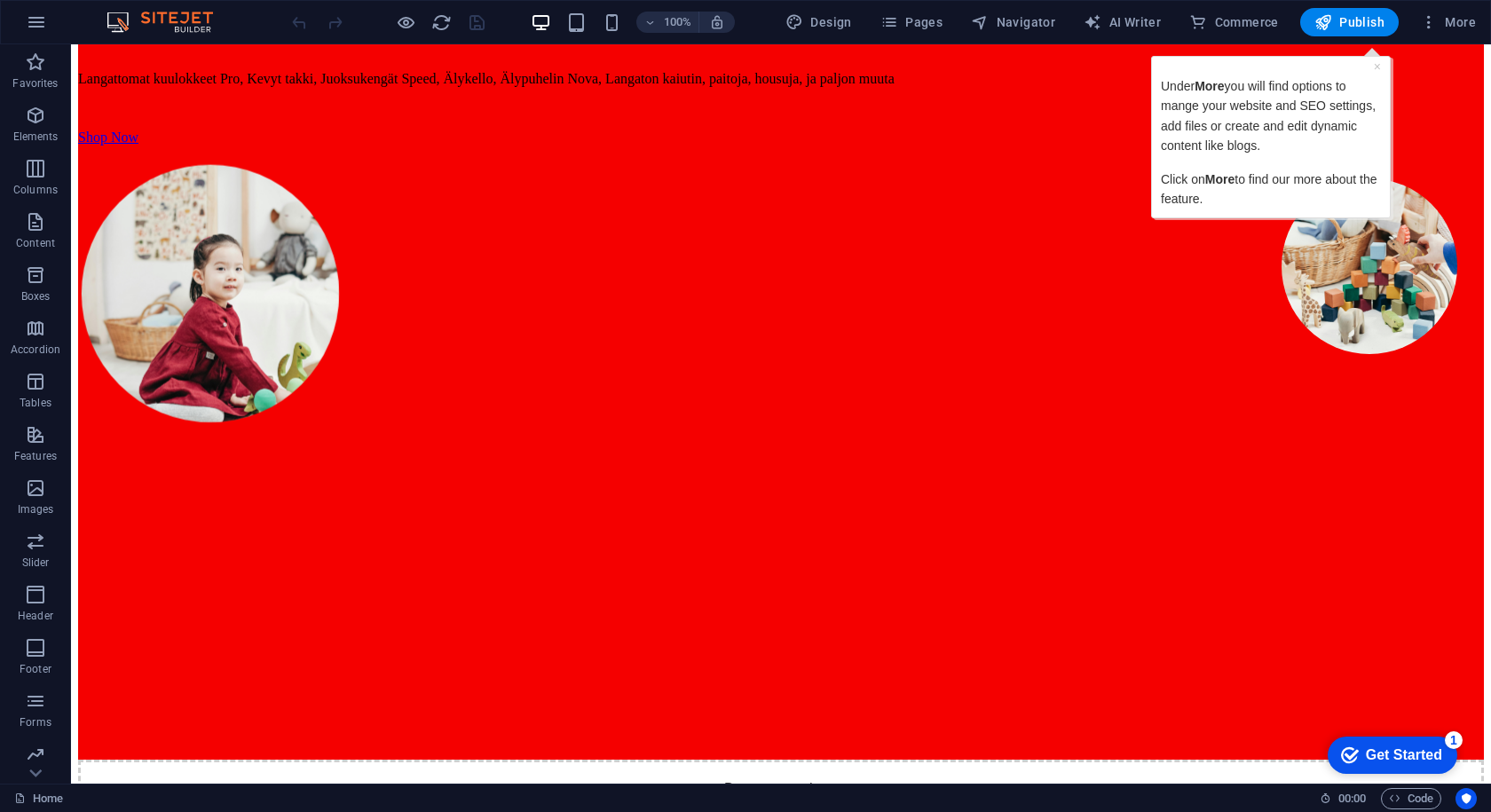
click at [1210, 87] on span "More" at bounding box center [1210, 86] width 29 height 15
click at [1372, 66] on div "Under More you will find options to mange your website and SEO settings, add fi…" at bounding box center [1271, 137] width 220 height 142
click at [1377, 67] on link "×" at bounding box center [1378, 67] width 7 height 15
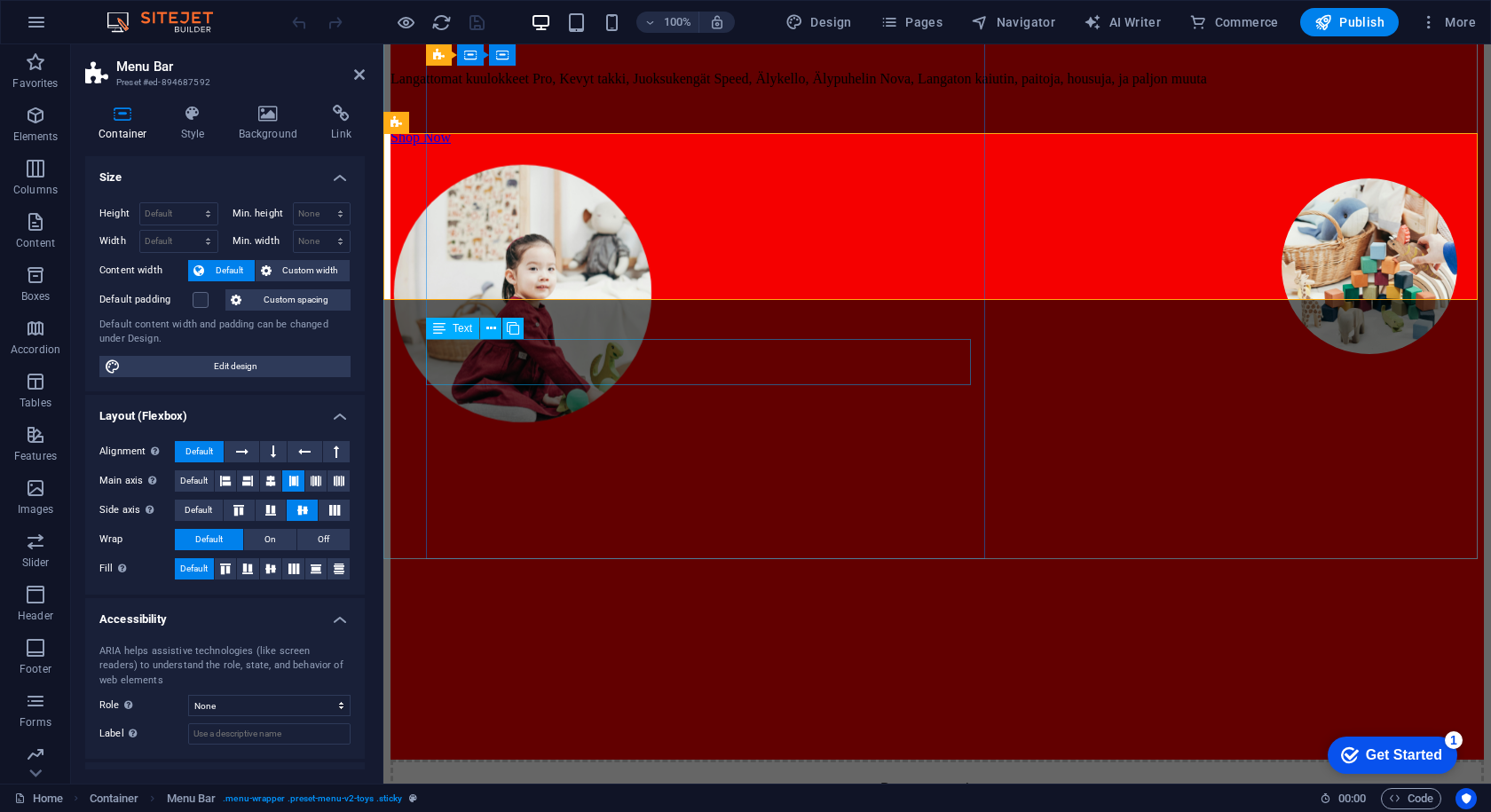
scroll to position [267, 0]
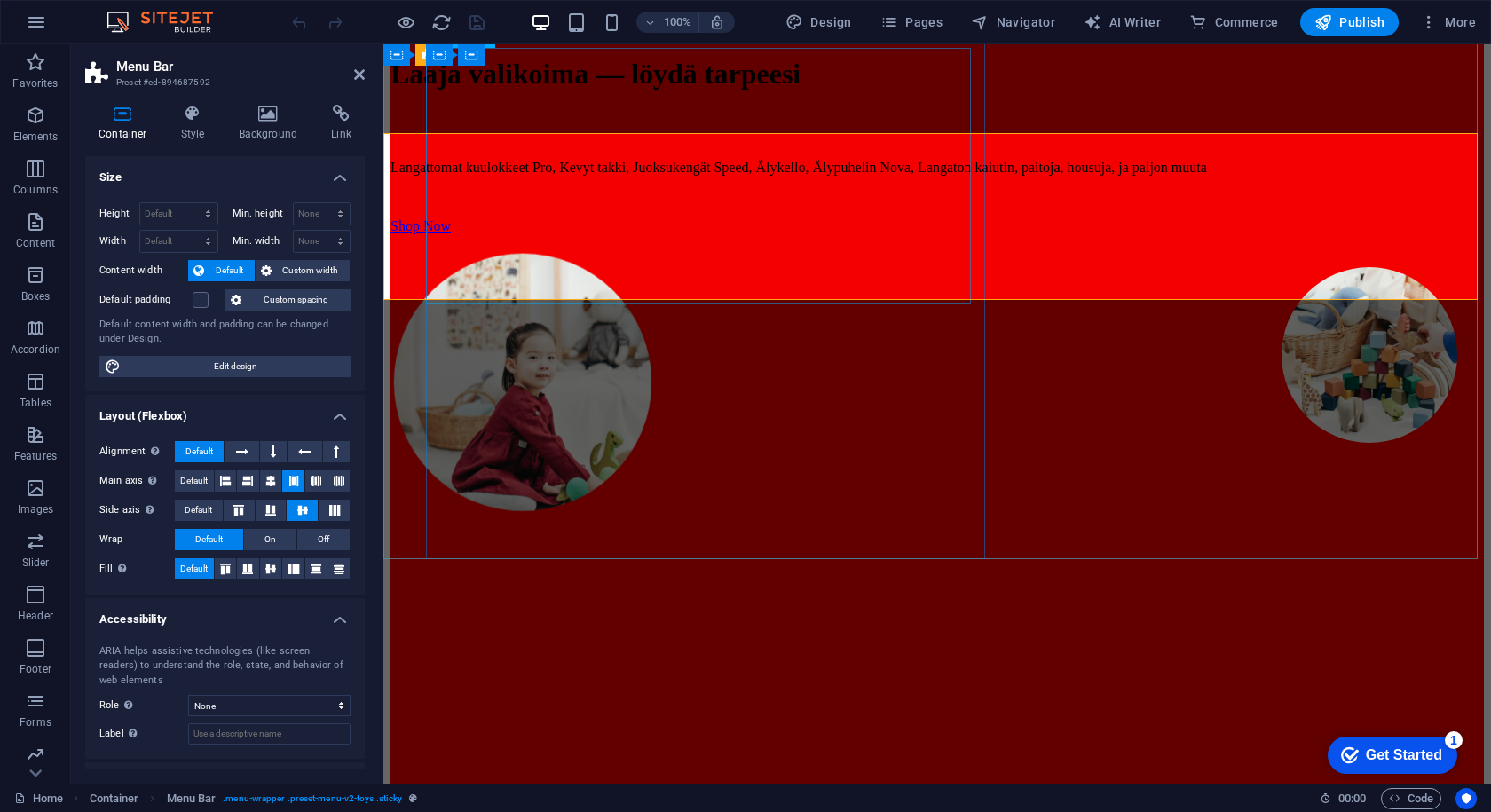
click at [686, 90] on div "Laaja valikoima — löydä tarpeesi" at bounding box center [937, 74] width 1094 height 33
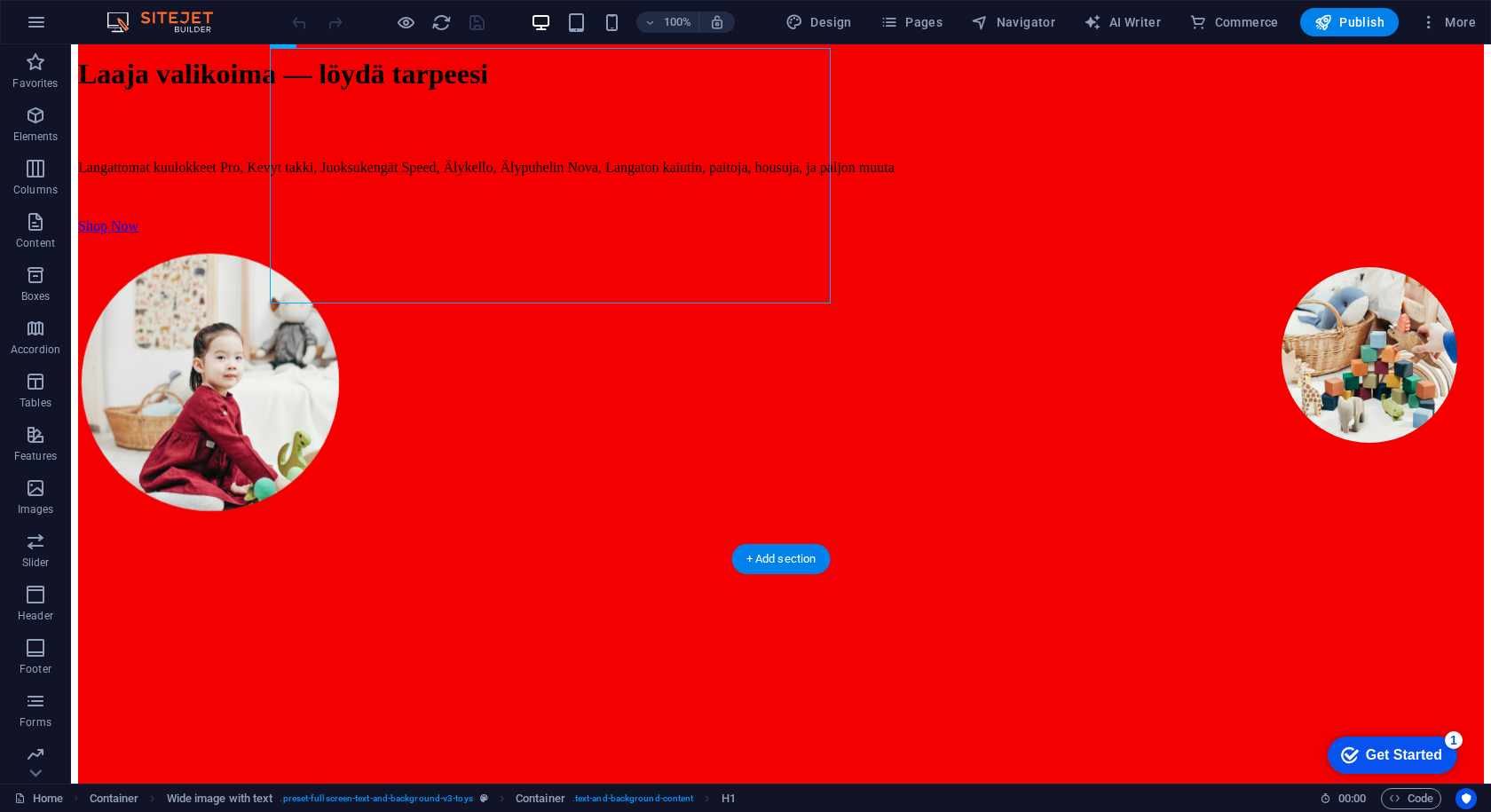
click at [965, 235] on figure at bounding box center [781, 235] width 1406 height 0
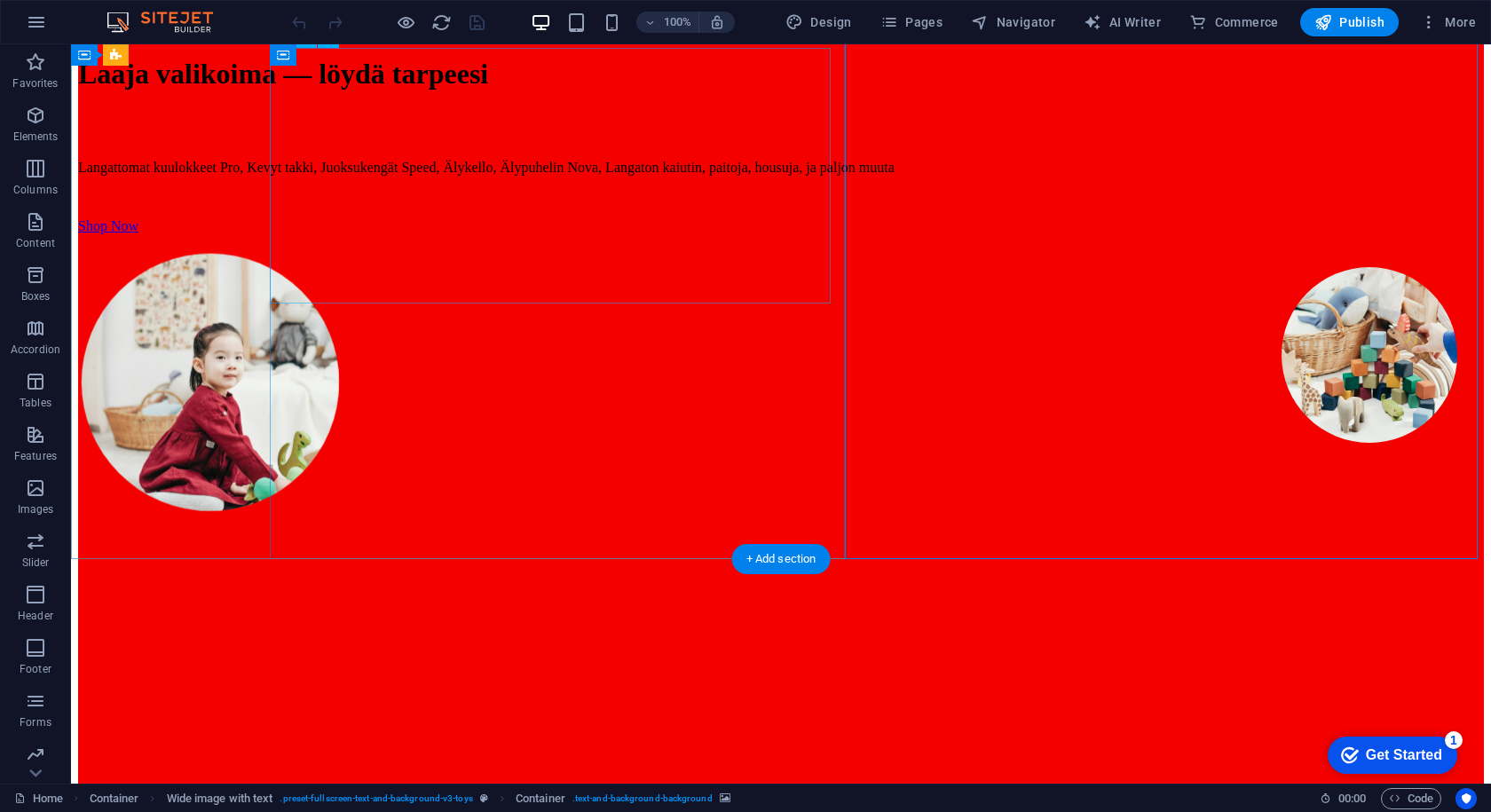
click at [663, 90] on div "Laaja valikoima — löydä tarpeesi" at bounding box center [781, 74] width 1406 height 33
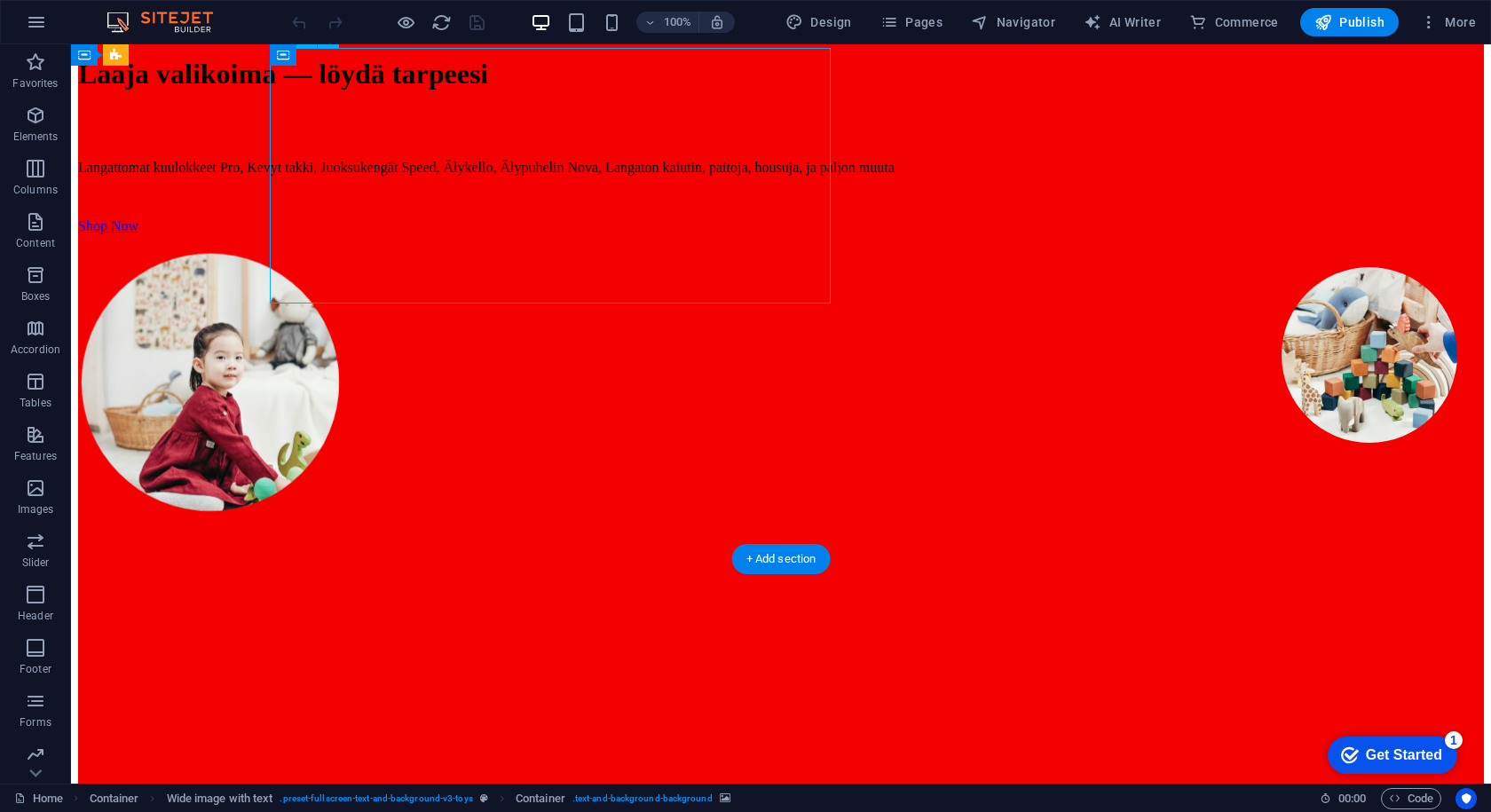
click at [663, 90] on div "Laaja valikoima — löydä tarpeesi" at bounding box center [781, 74] width 1406 height 33
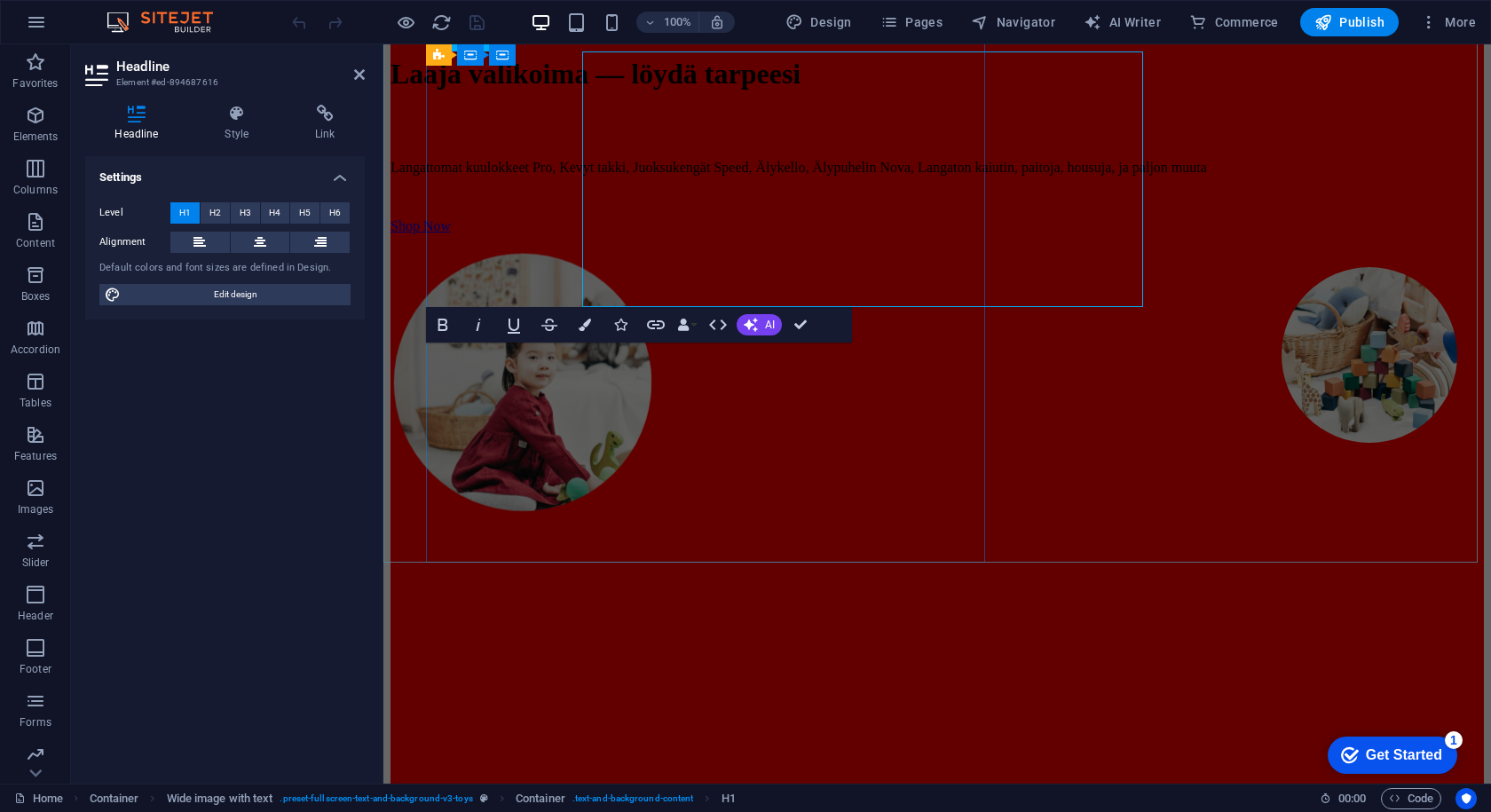
scroll to position [263, 0]
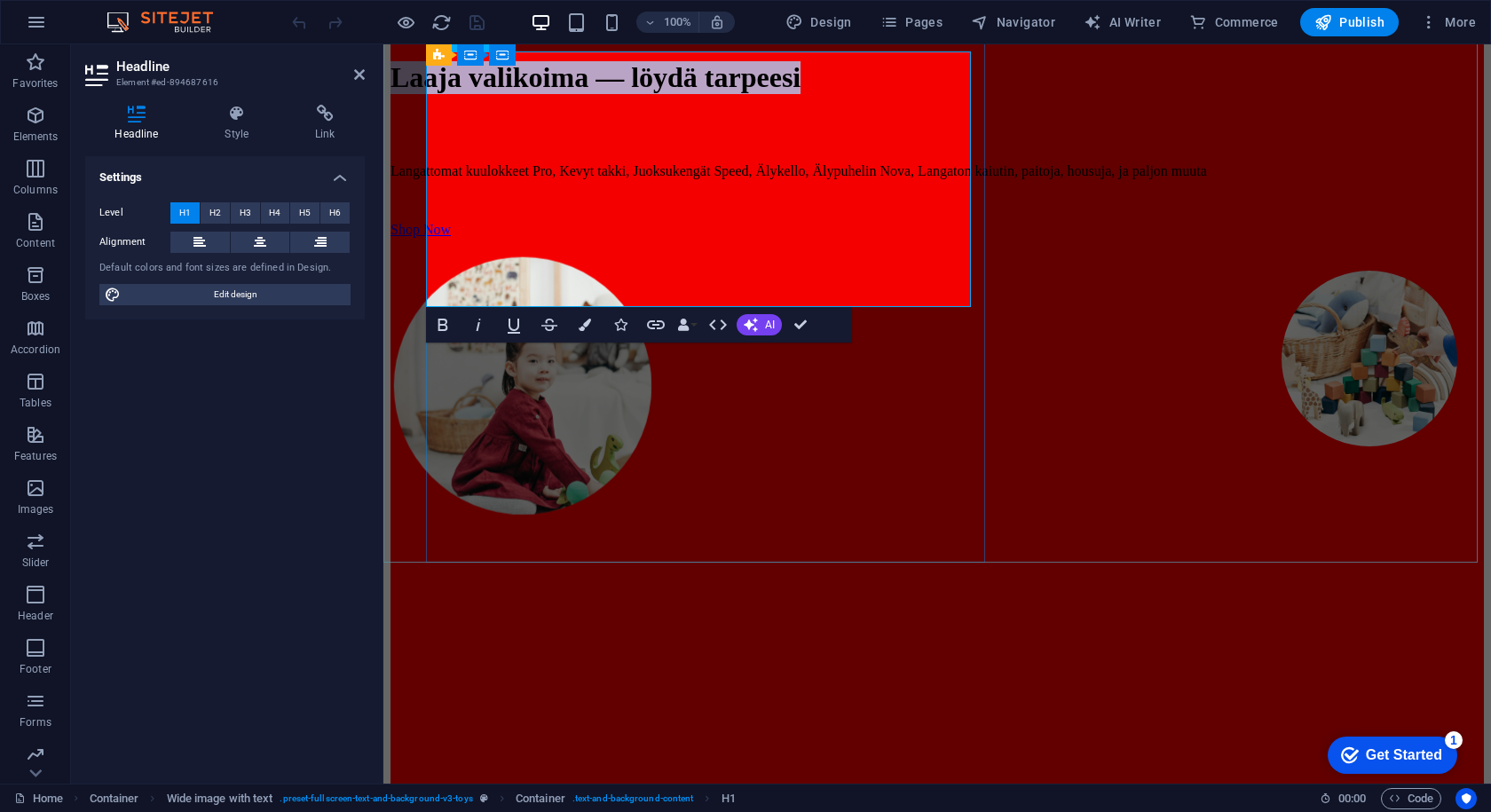
click at [613, 94] on h1 "Laaja valikoima — löydä tarpeesi" at bounding box center [937, 78] width 1094 height 33
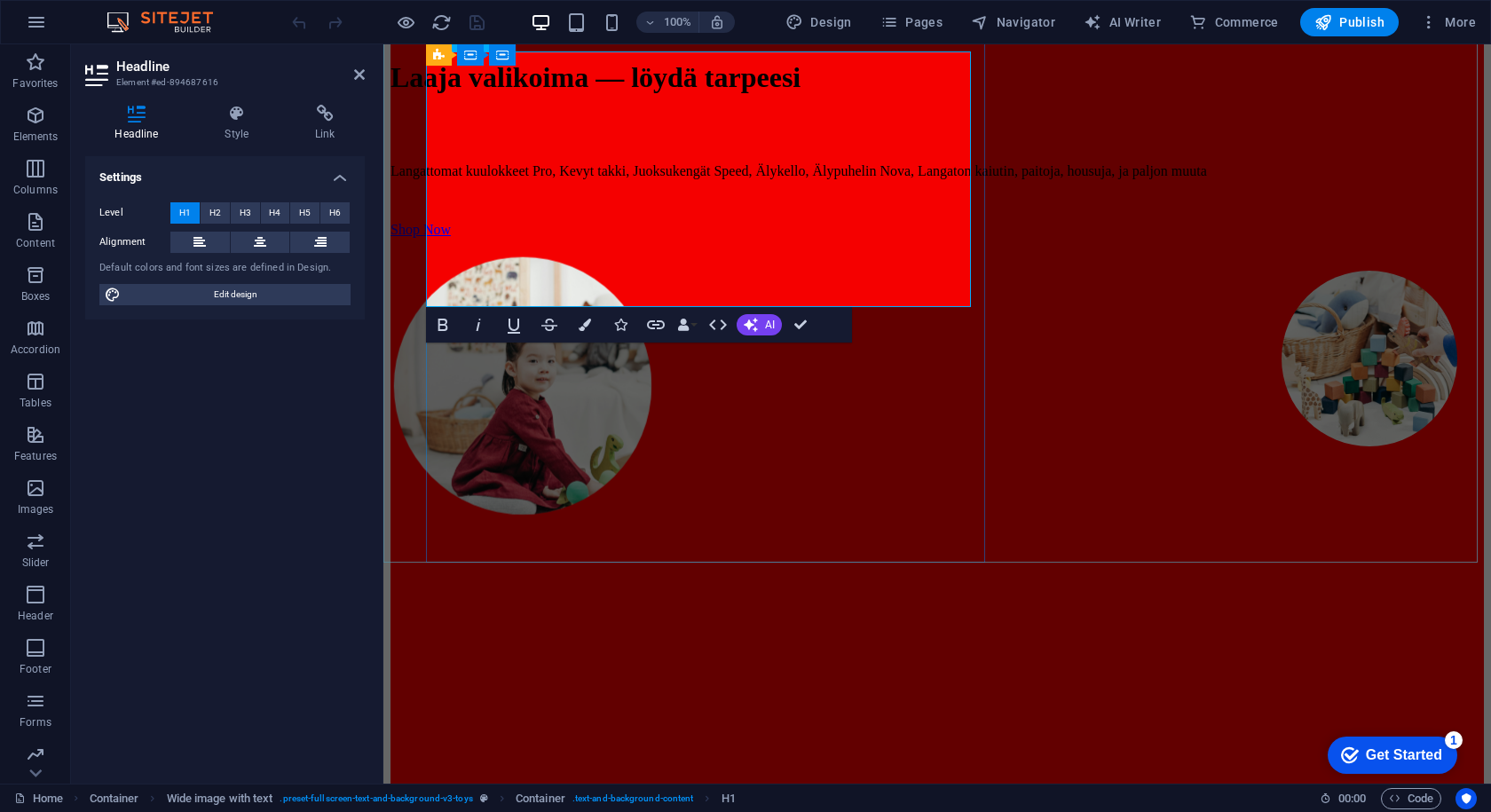
click at [613, 94] on h1 "Laaja valikoima — löydä tarpeesi" at bounding box center [937, 78] width 1094 height 33
click at [948, 94] on h1 "Laaja valikoima — löydä tarpeesi" at bounding box center [937, 78] width 1094 height 33
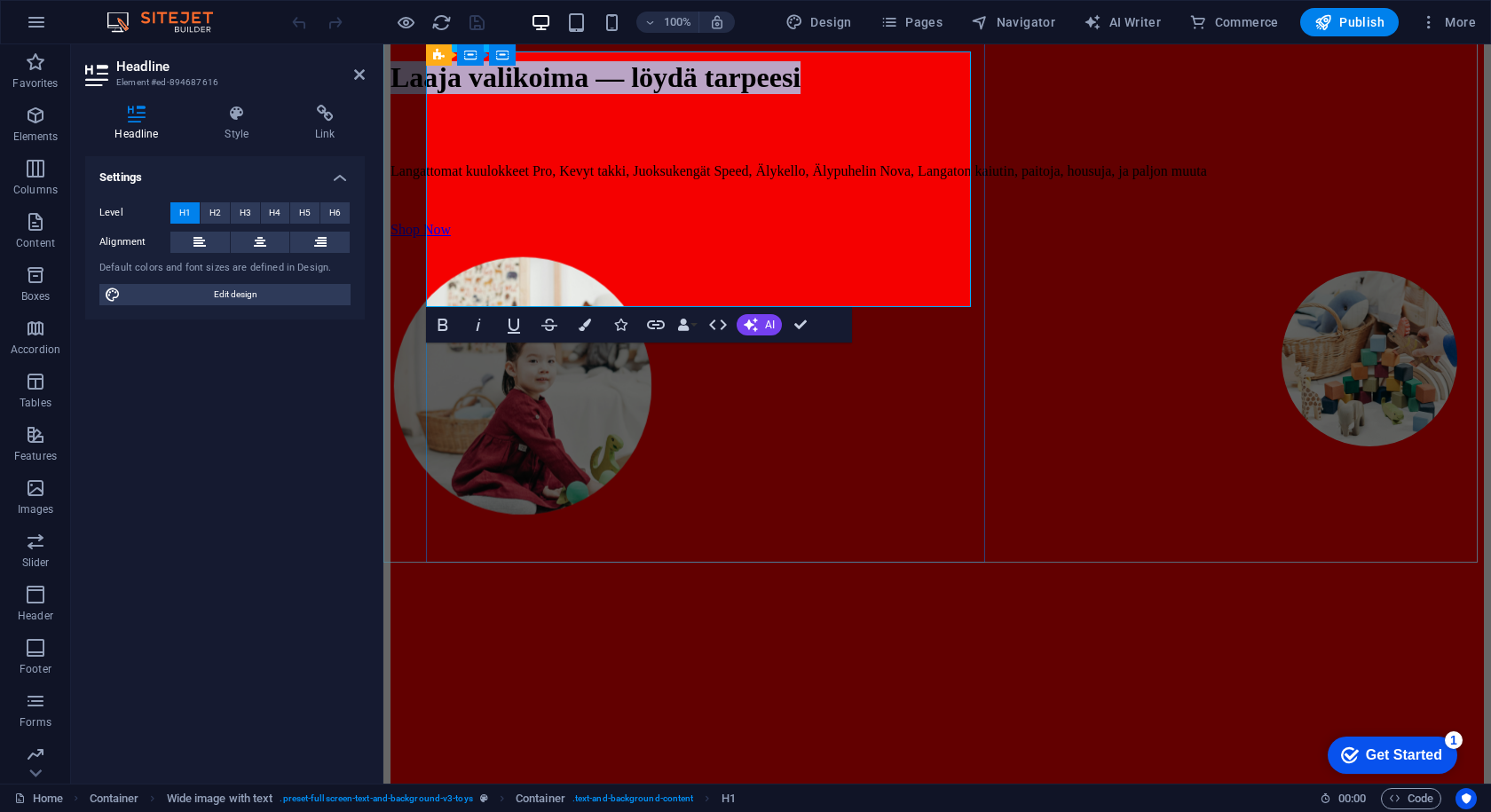
click at [948, 94] on h1 "Laaja valikoima — löydä tarpeesi" at bounding box center [937, 78] width 1094 height 33
click at [938, 94] on h1 "Laaja valikoima — löydä tarpeesi" at bounding box center [937, 78] width 1094 height 33
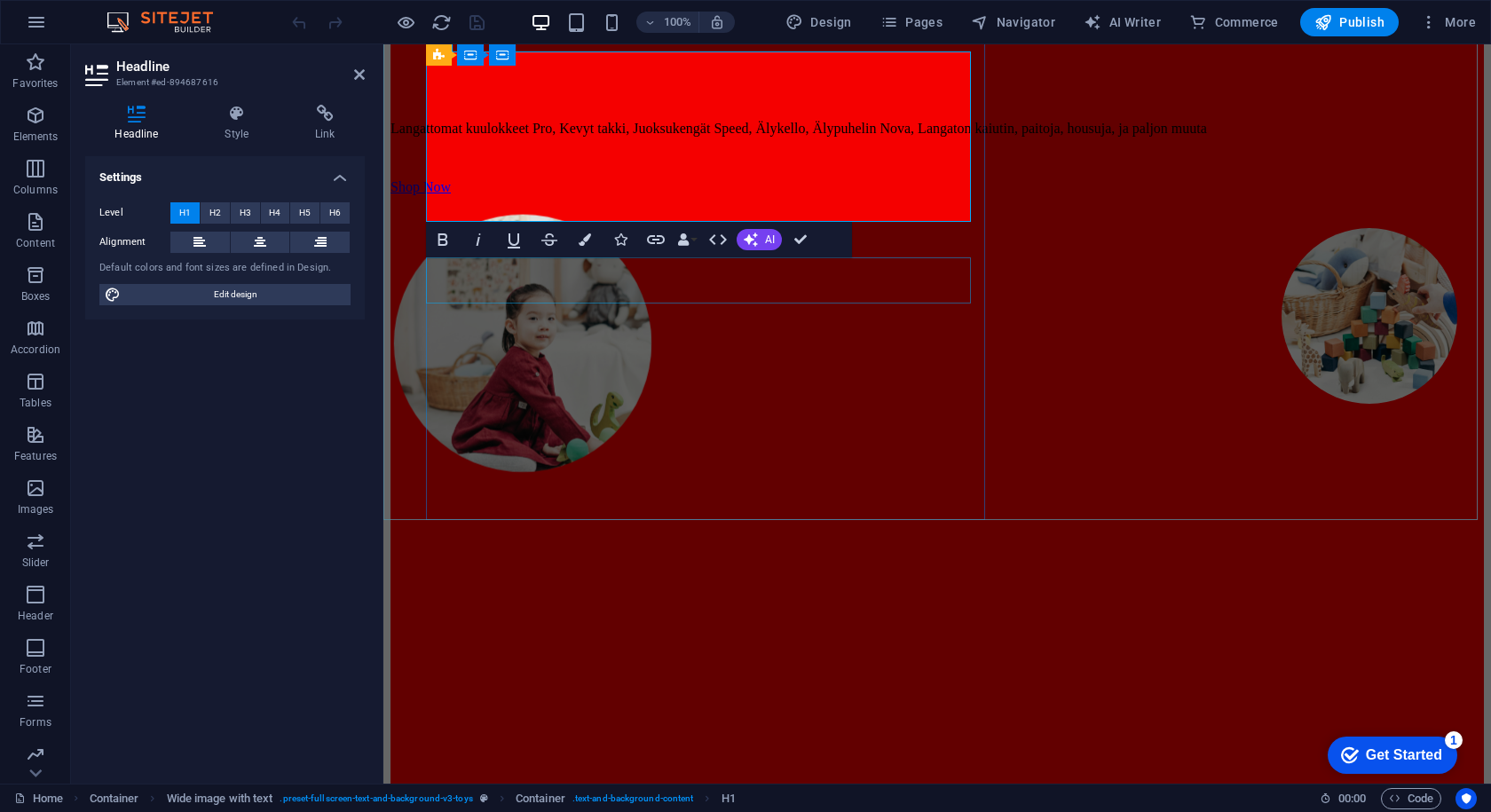
scroll to position [348, 0]
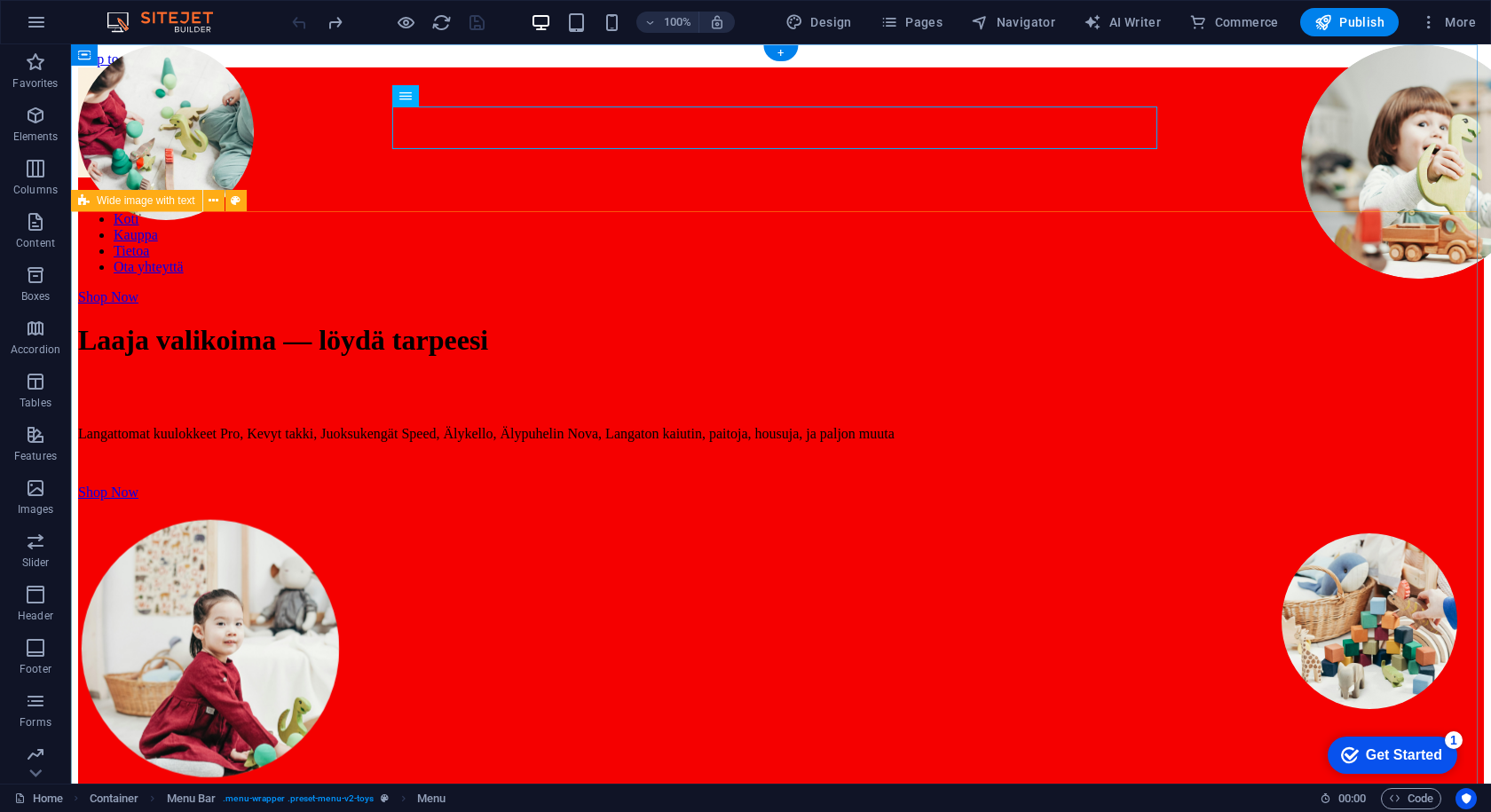
click at [161, 448] on div "Laaja valikoima — löydä tarpeesi Langattomat kuulokkeet Pro, Kevyt takki, Juoks…" at bounding box center [781, 710] width 1406 height 809
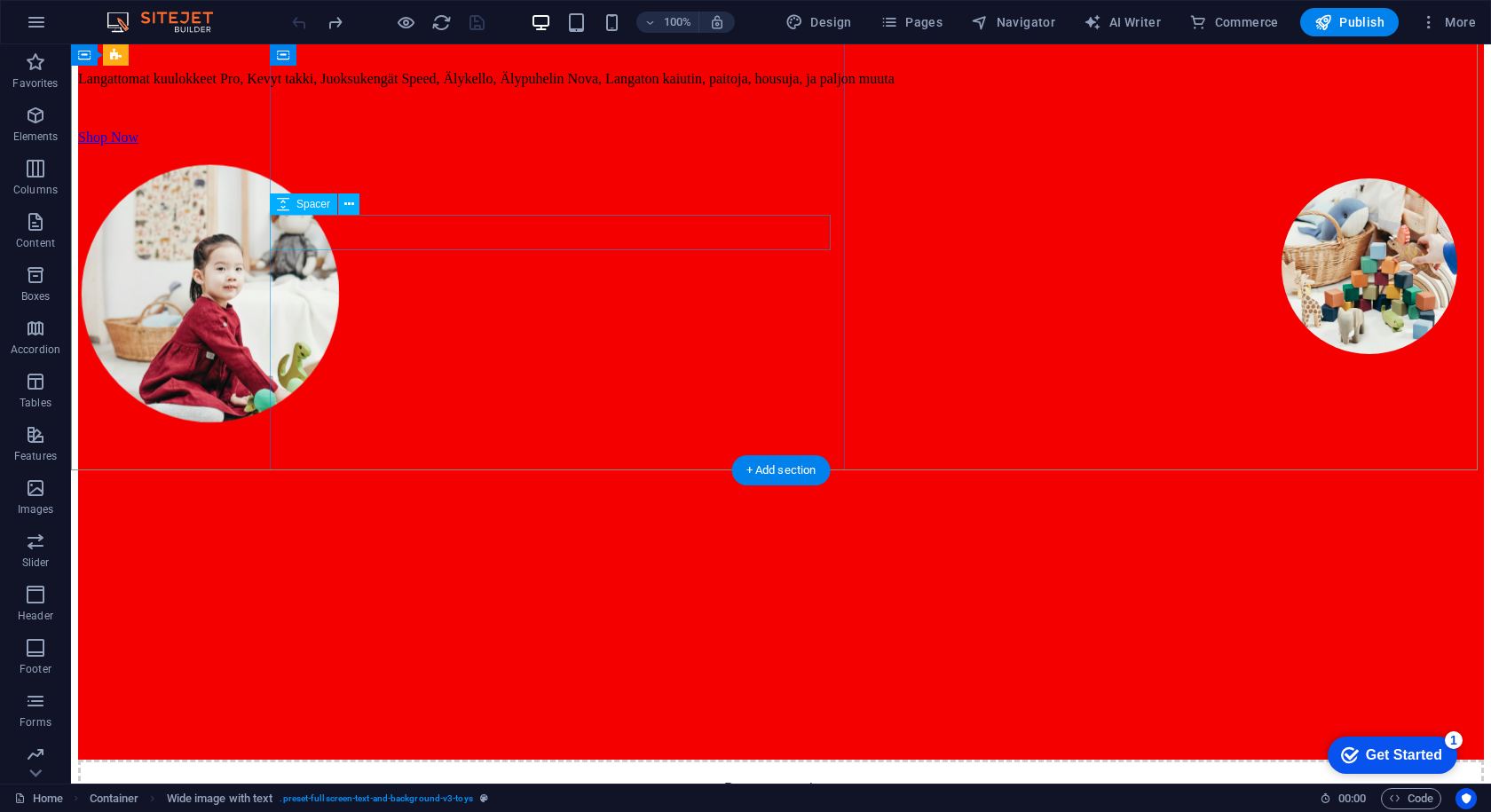
scroll to position [444, 0]
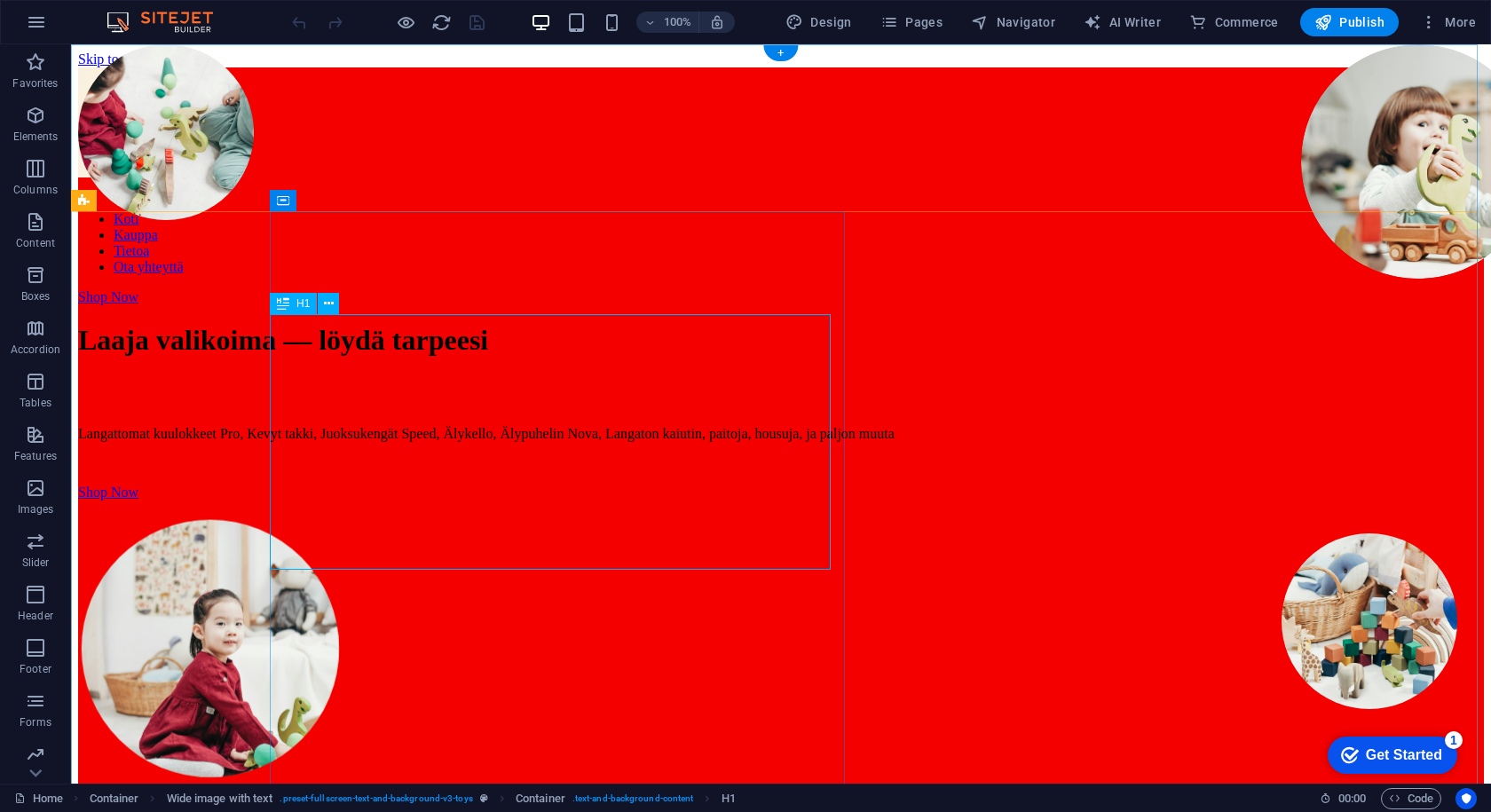
drag, startPoint x: 503, startPoint y: 376, endPoint x: 487, endPoint y: 395, distance: 24.8
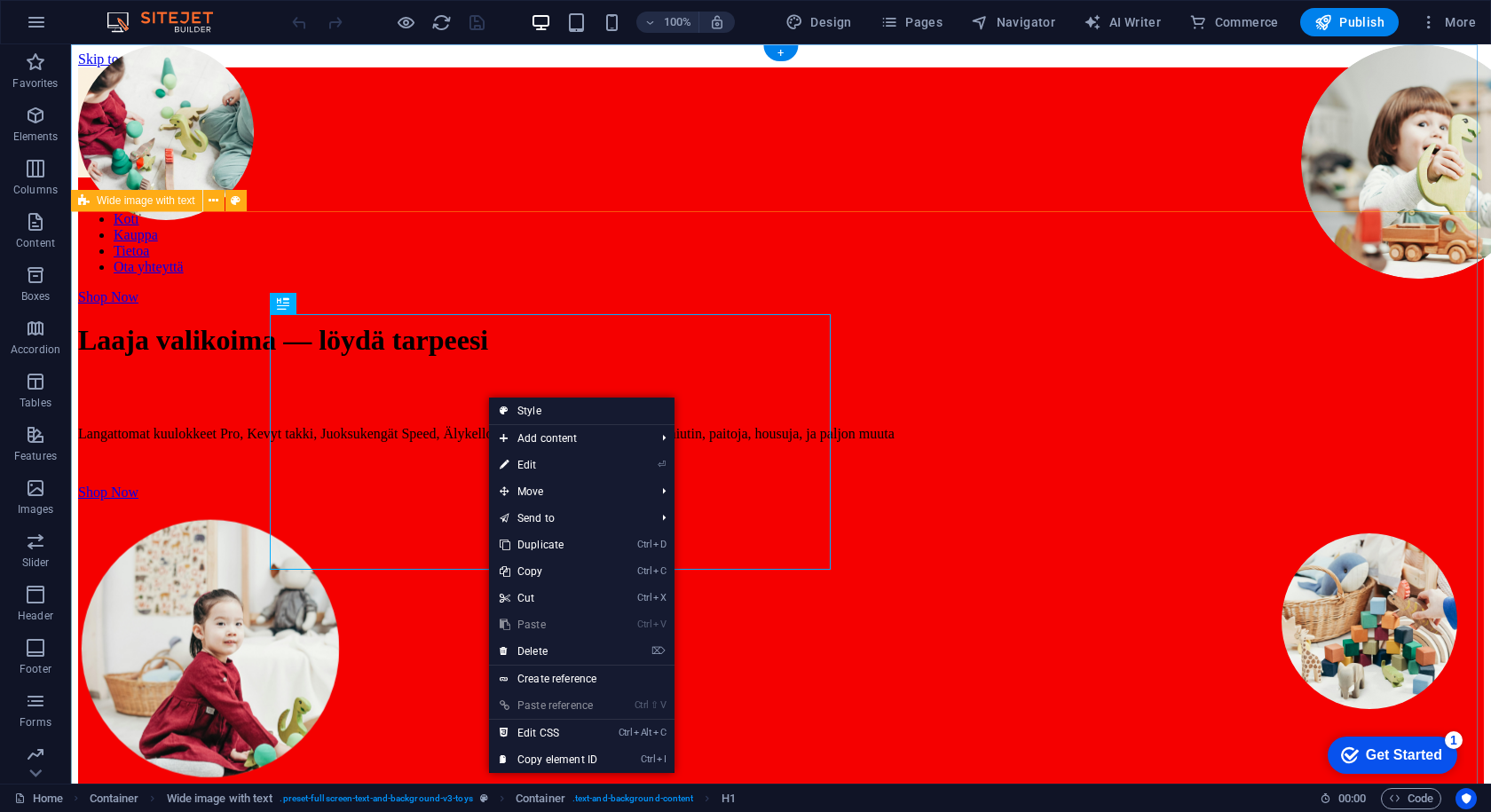
click at [125, 305] on div "Laaja valikoima — löydä tarpeesi Langattomat kuulokkeet Pro, Kevyt takki, Juoks…" at bounding box center [781, 710] width 1406 height 809
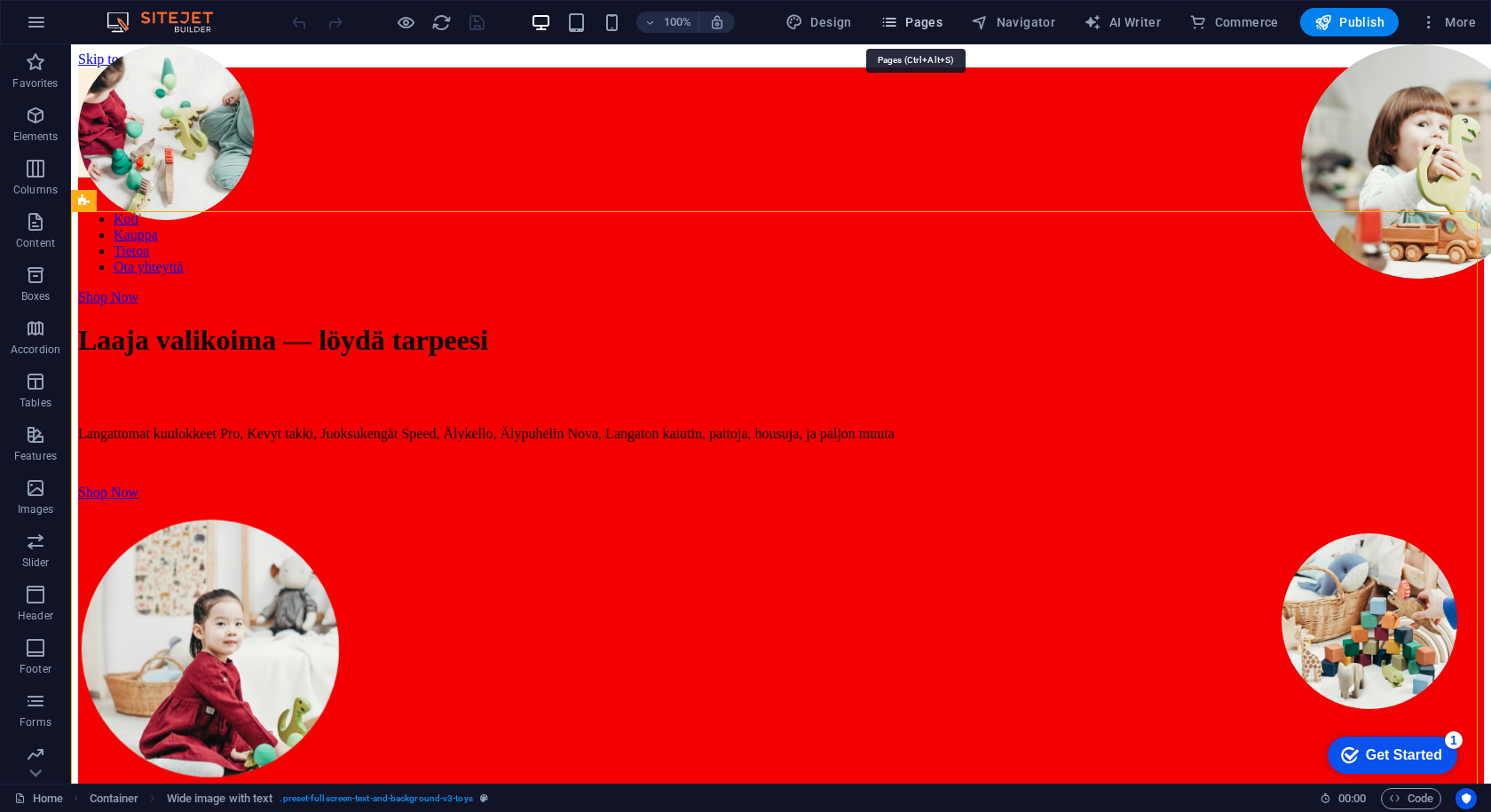
click at [903, 12] on button "Pages" at bounding box center [912, 22] width 77 height 28
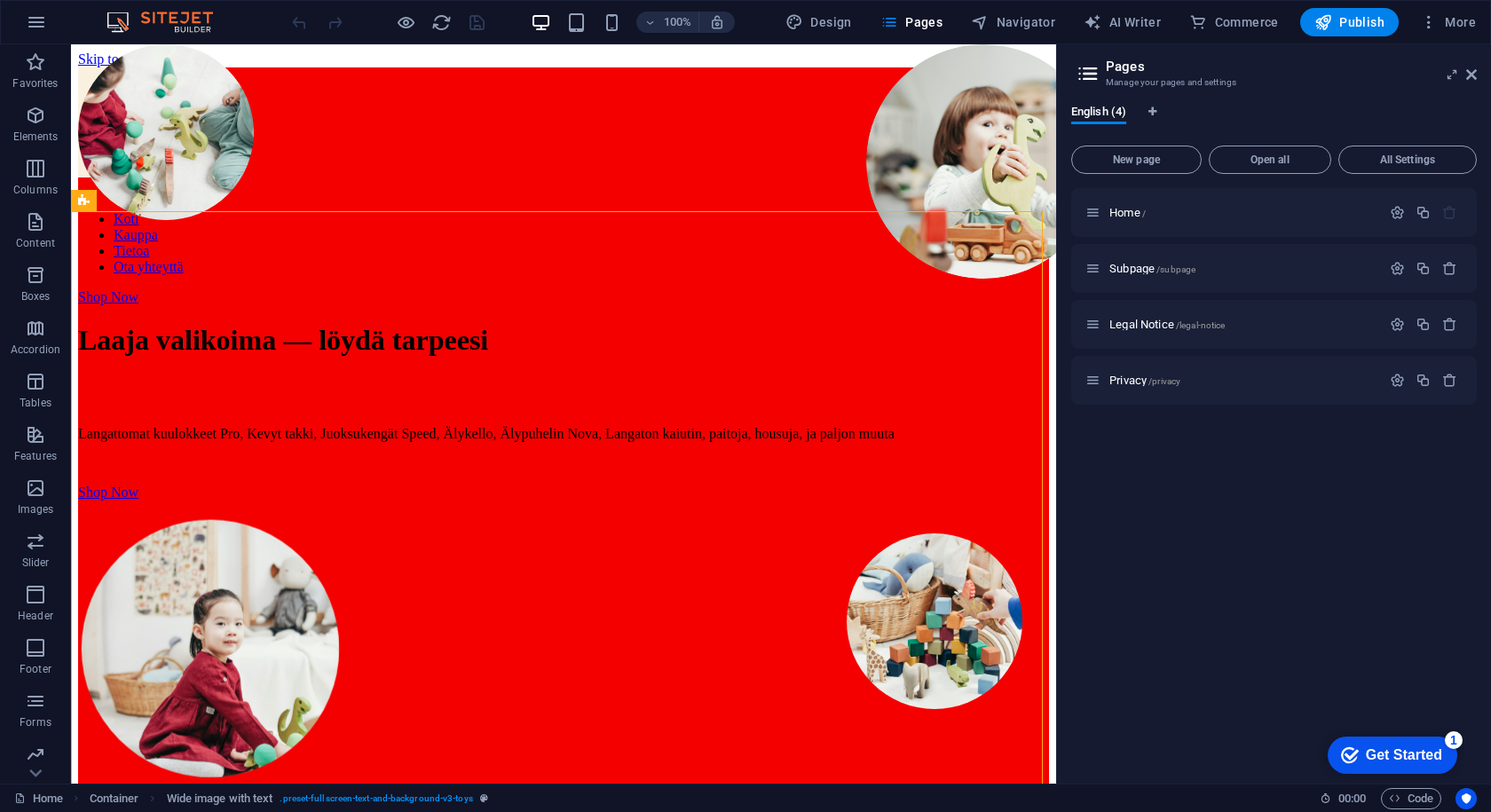
click at [1474, 66] on h2 "Pages" at bounding box center [1292, 66] width 371 height 16
click at [1475, 79] on icon at bounding box center [1472, 75] width 11 height 15
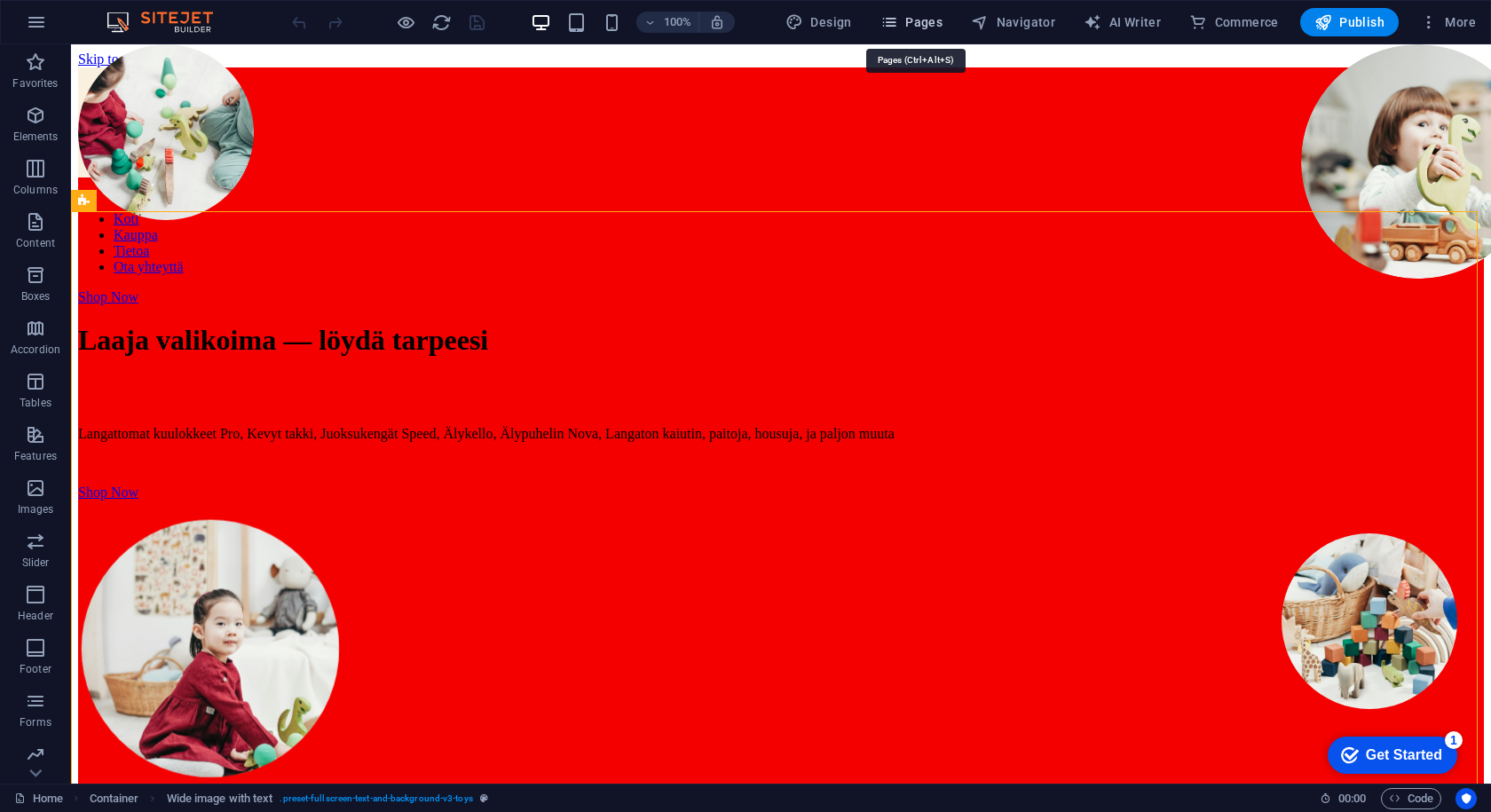
click at [943, 19] on span "Pages" at bounding box center [912, 22] width 62 height 17
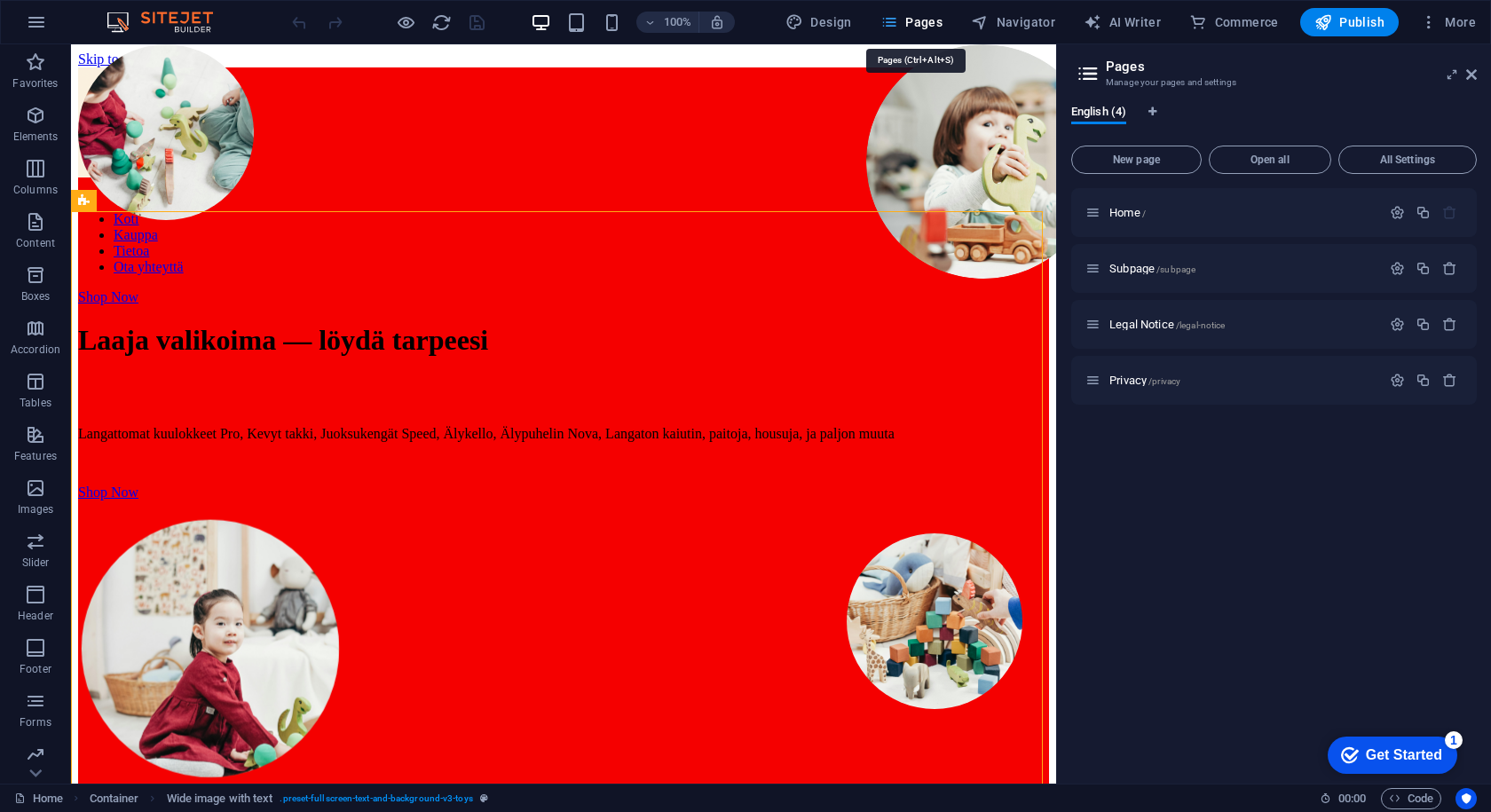
click at [943, 19] on span "Pages" at bounding box center [912, 22] width 62 height 17
click at [970, 23] on button "Navigator" at bounding box center [1013, 22] width 99 height 28
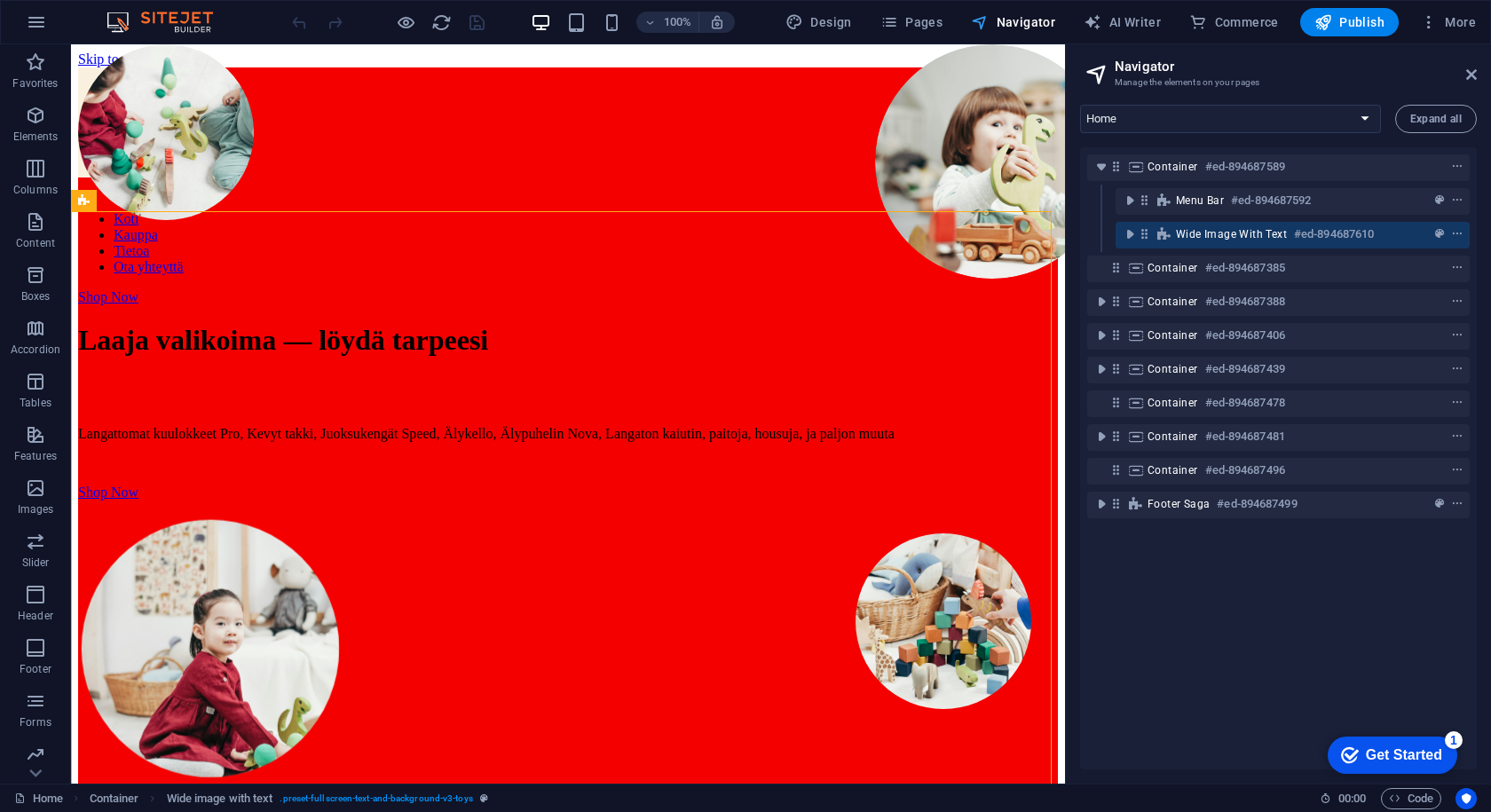
click at [970, 23] on button "Navigator" at bounding box center [1013, 22] width 99 height 28
click at [1461, 83] on header "Navigator Manage the elements on your pages" at bounding box center [1280, 68] width 393 height 47
click at [1472, 74] on icon at bounding box center [1472, 75] width 11 height 15
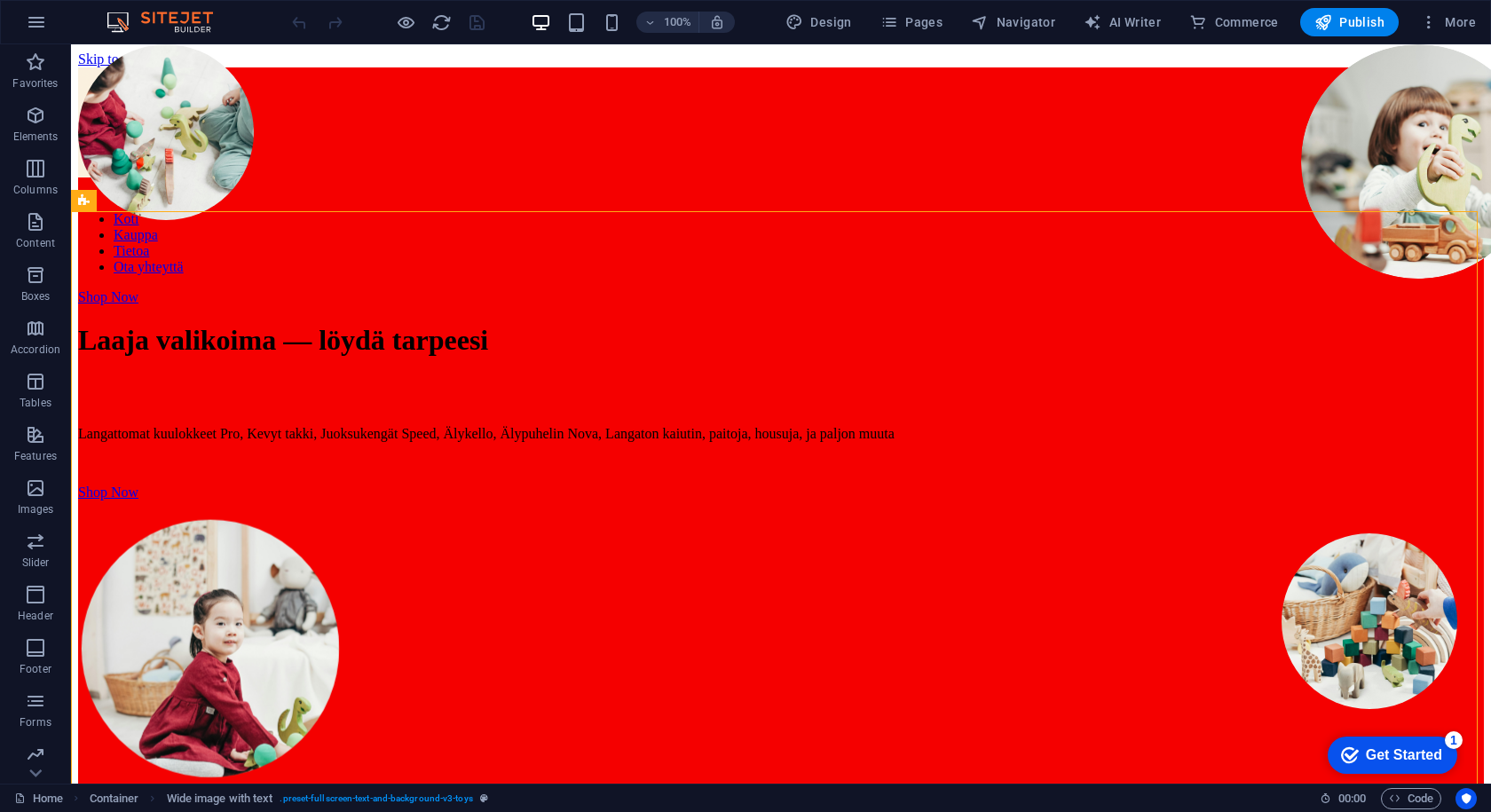
click at [8, 22] on div "100% Design Pages Navigator AI Writer Commerce Publish More" at bounding box center [746, 22] width 1489 height 43
click at [37, 29] on icon "button" at bounding box center [36, 22] width 21 height 21
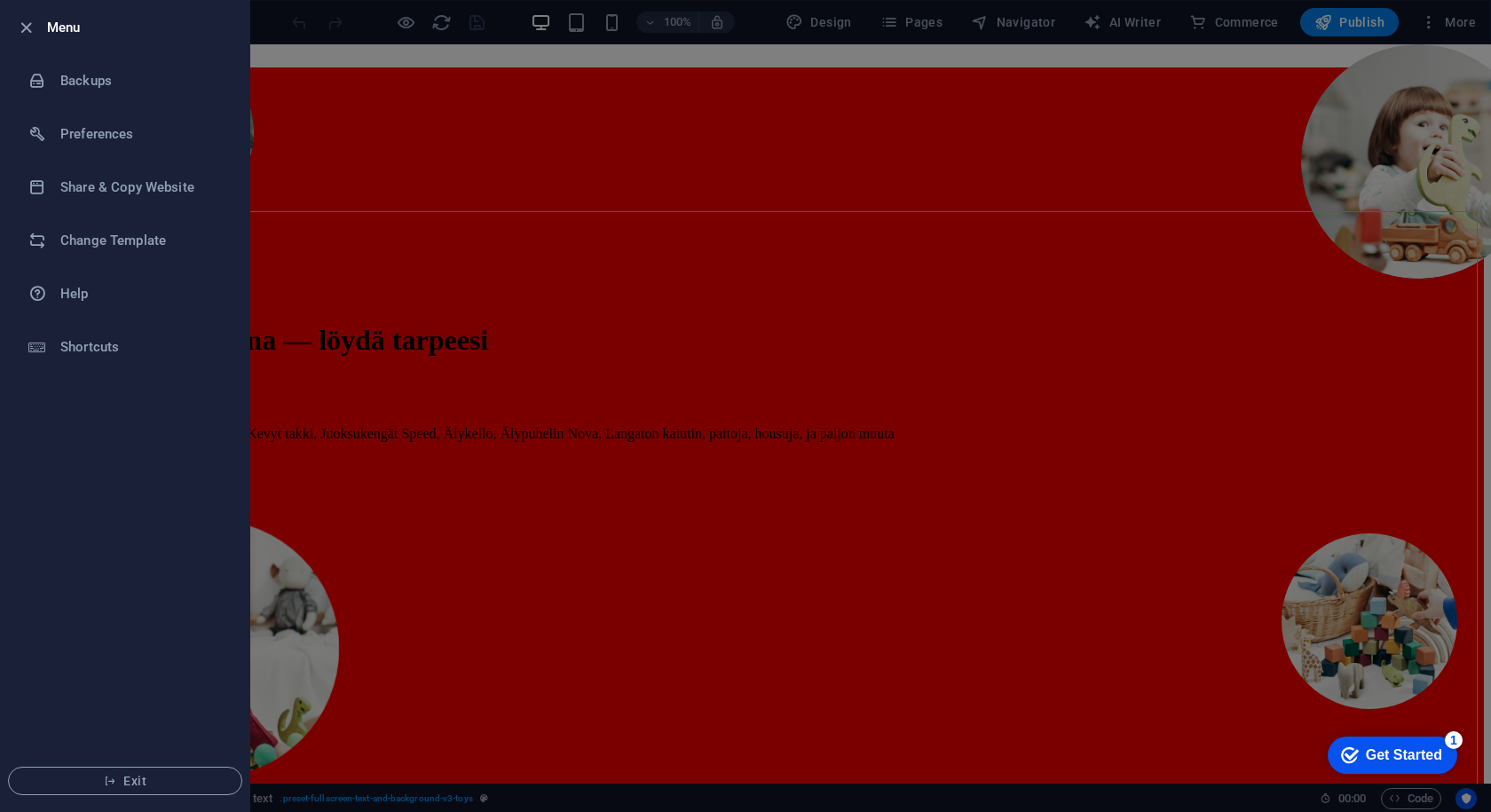
click at [493, 114] on div at bounding box center [746, 406] width 1491 height 812
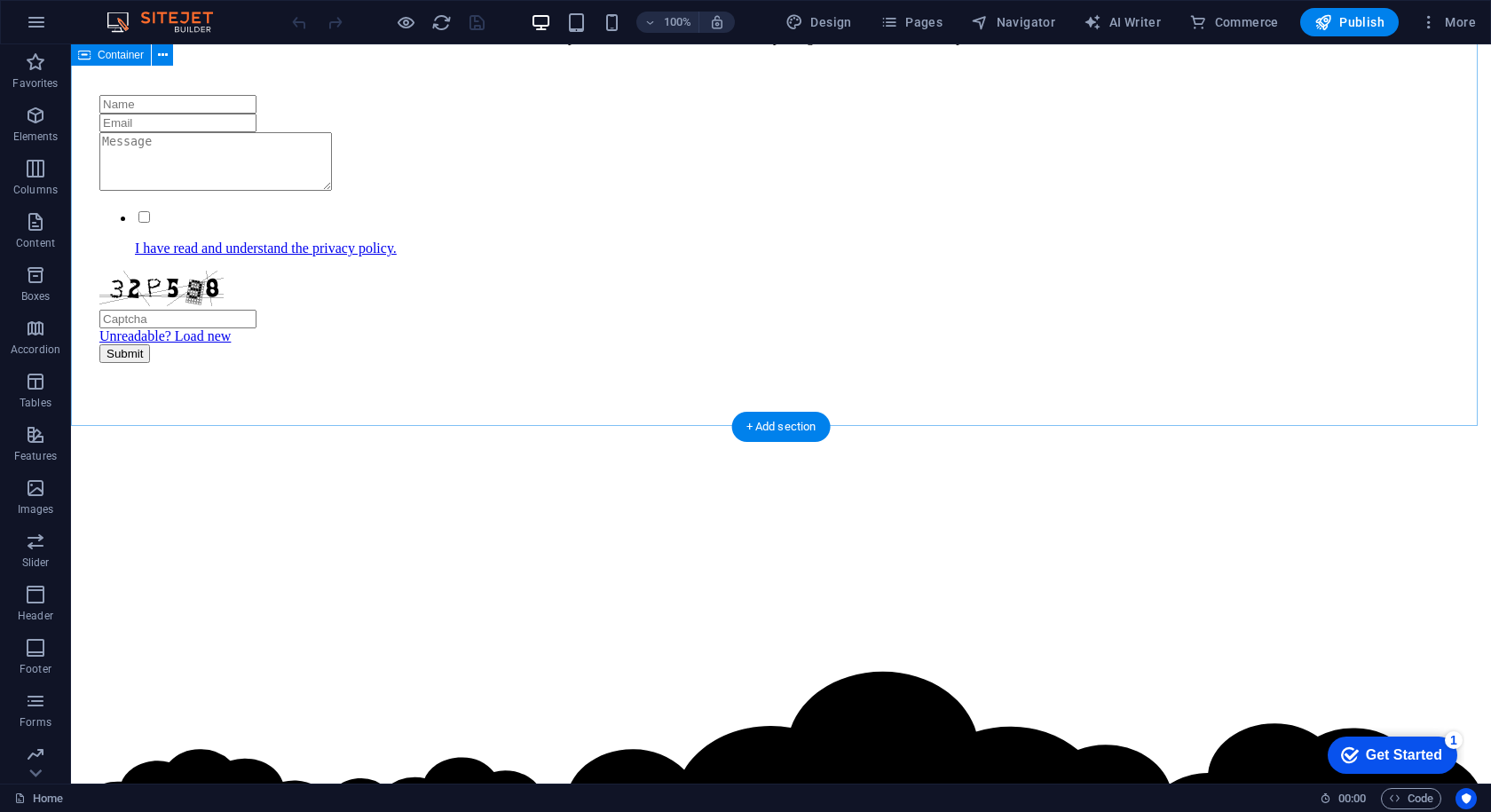
scroll to position [3728, 0]
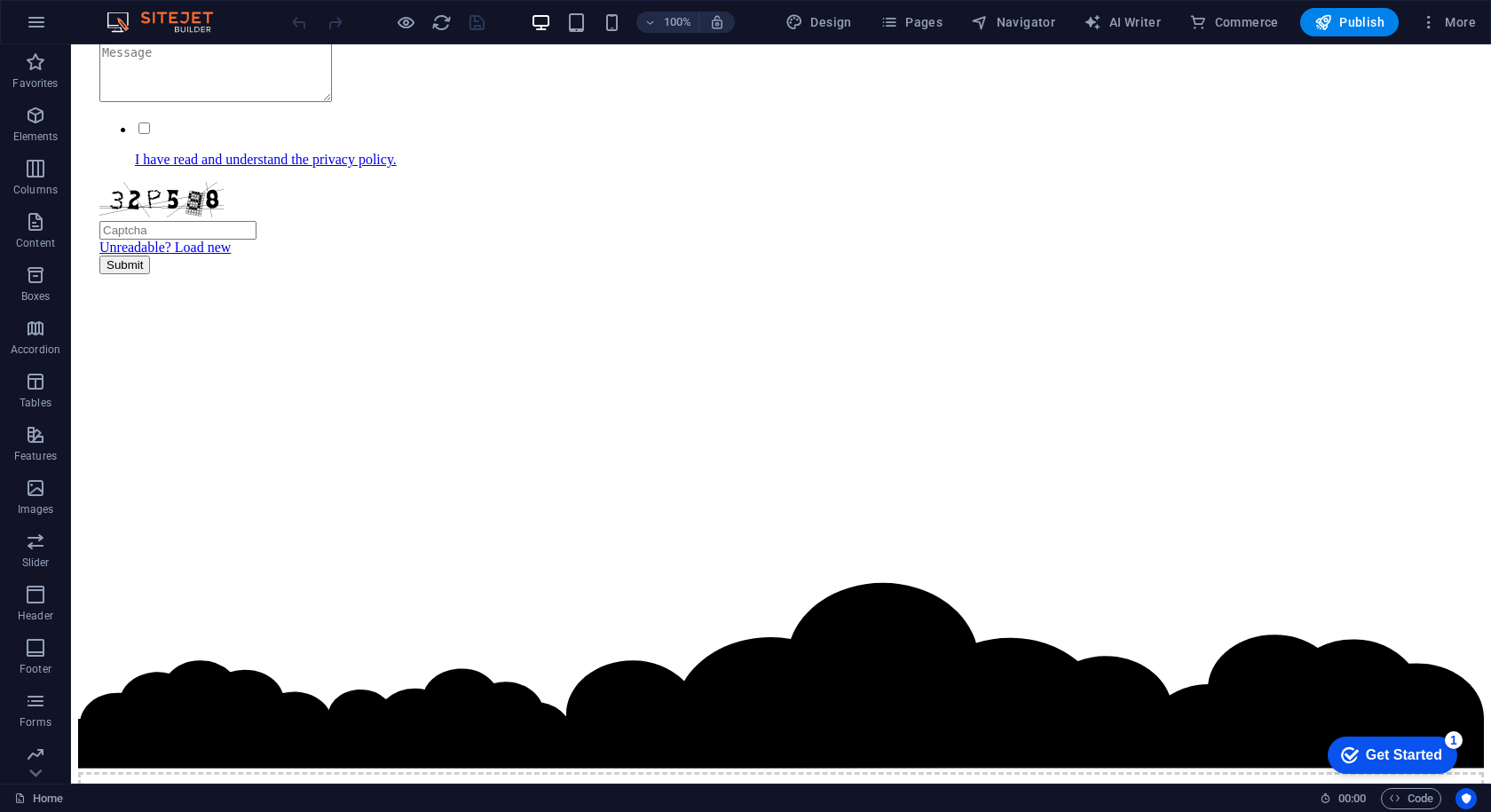
click at [1377, 761] on div "Get Started" at bounding box center [1404, 754] width 77 height 16
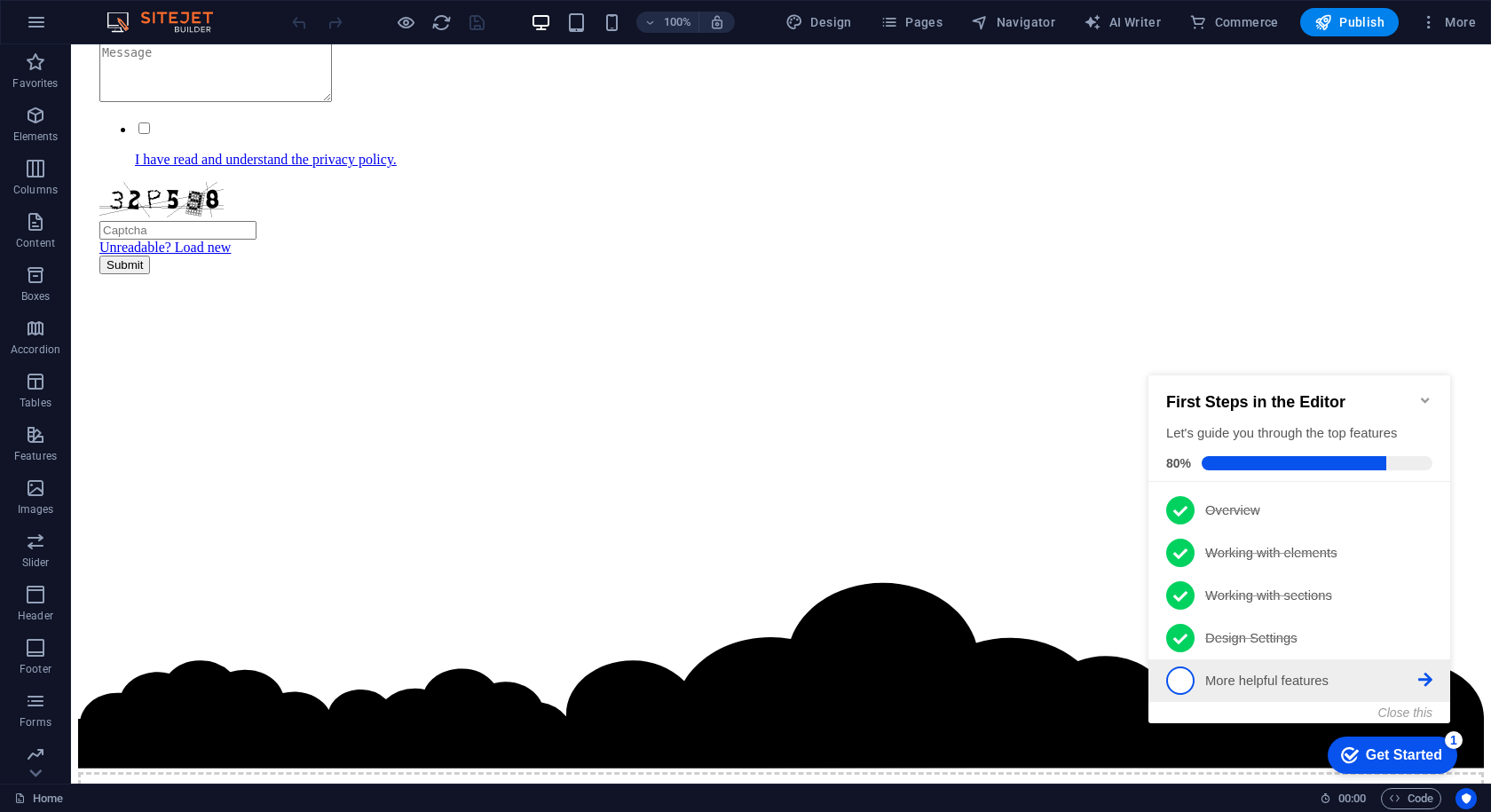
click at [1281, 680] on p "More helpful features - incomplete" at bounding box center [1312, 681] width 213 height 18
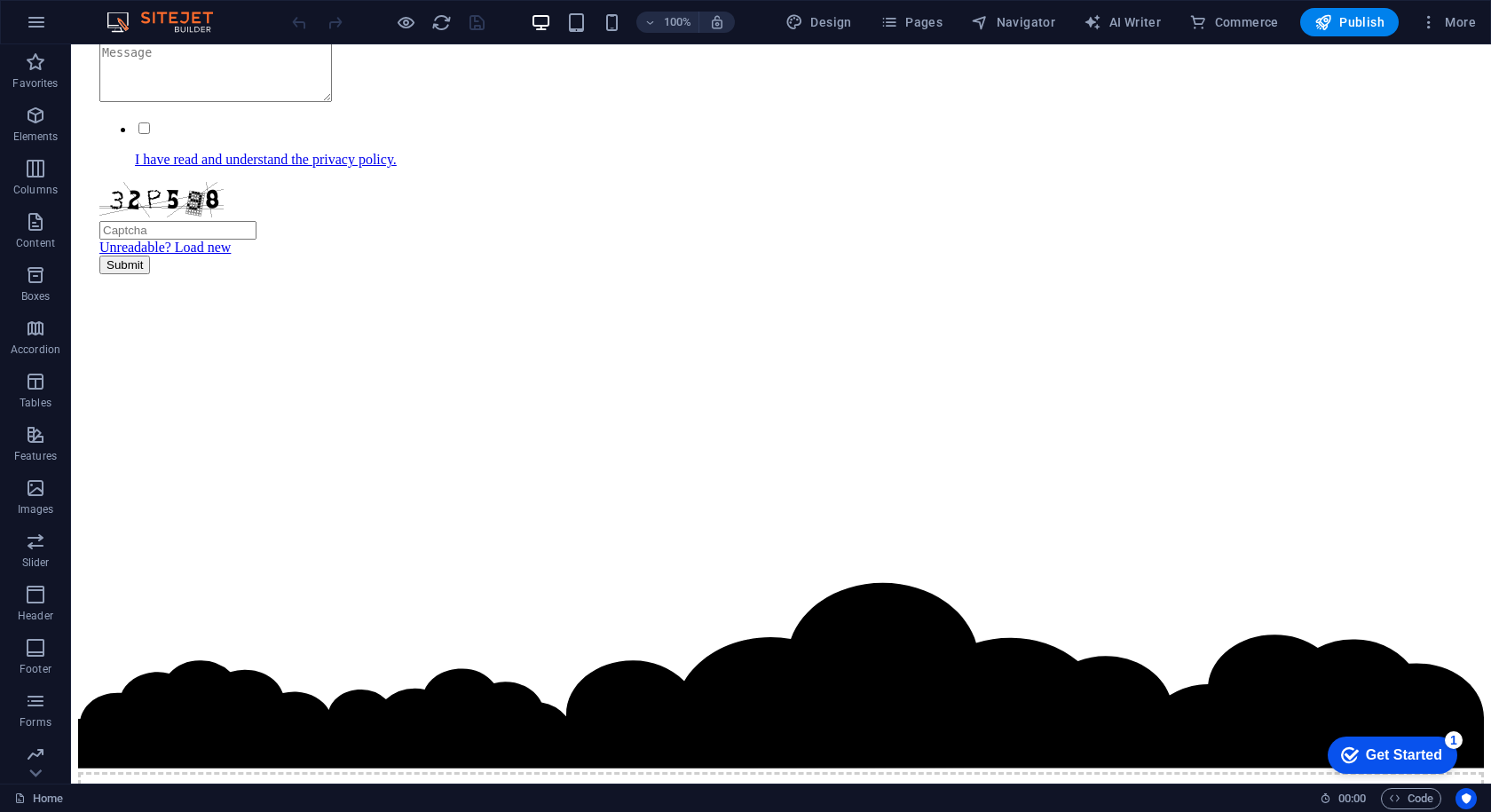
scroll to position [0, 0]
click at [1364, 743] on div "checkmark Get Started 1" at bounding box center [1393, 755] width 130 height 37
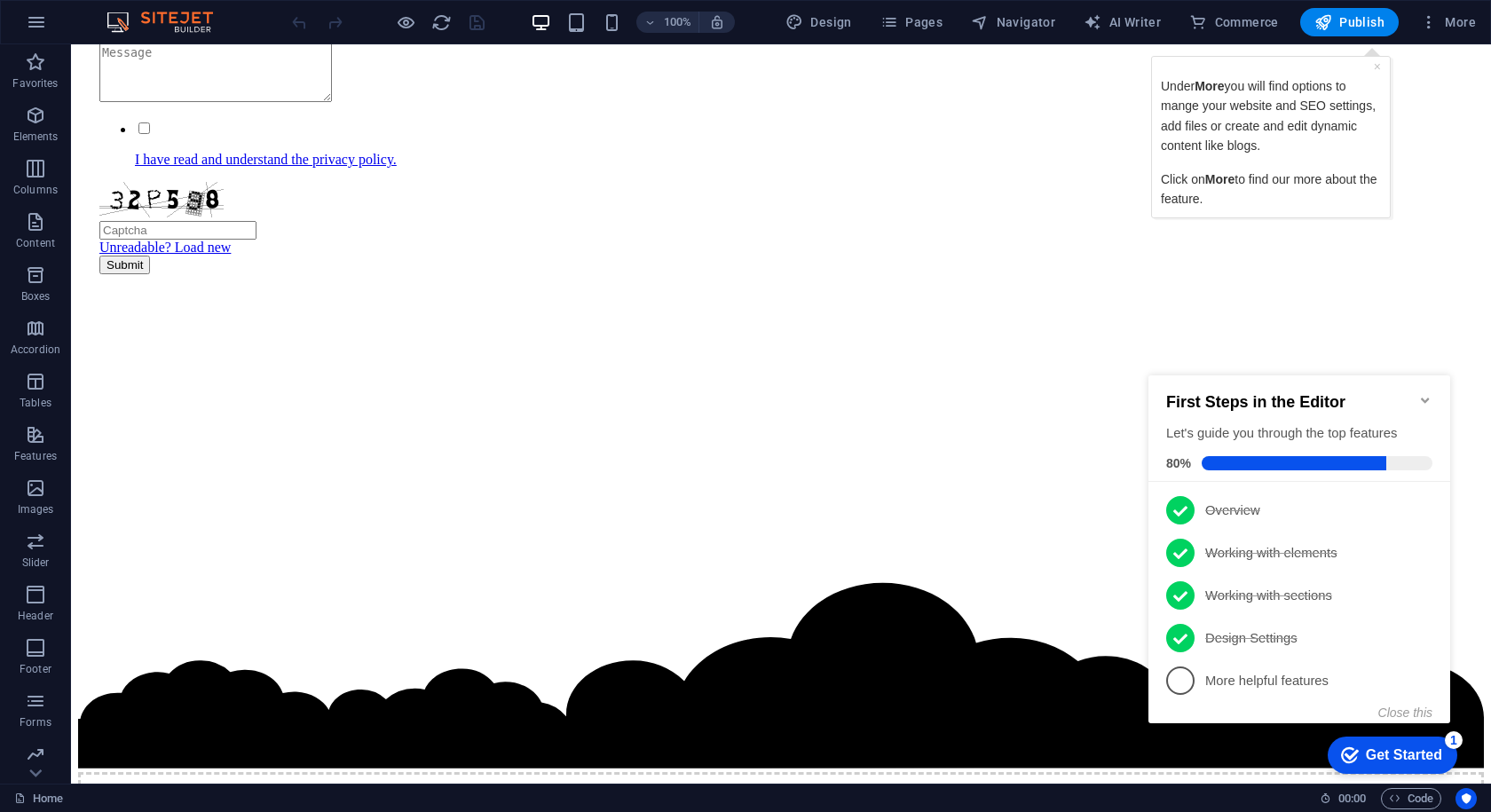
click at [1364, 743] on div "checkmark Get Started 1" at bounding box center [1393, 755] width 130 height 37
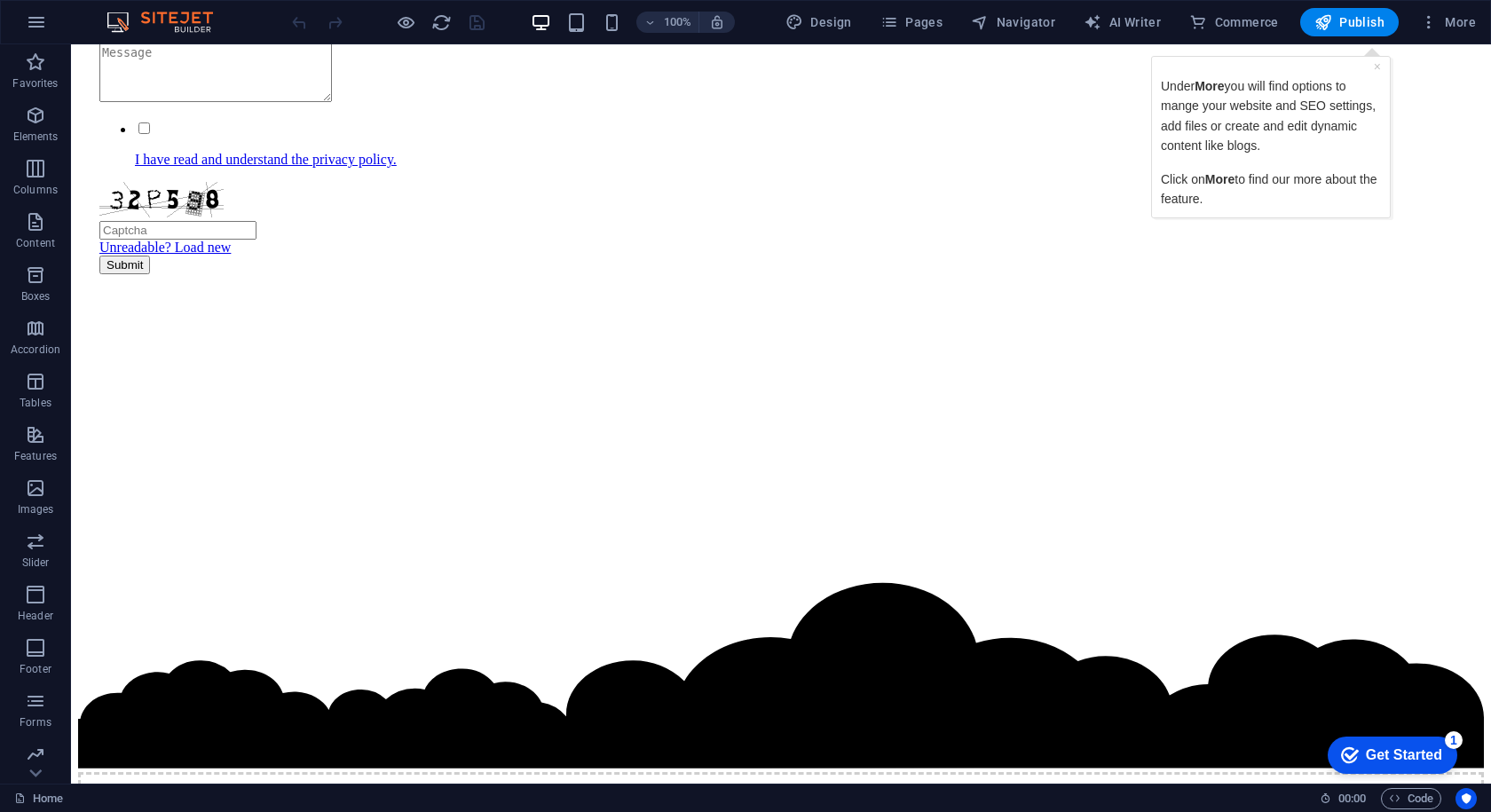
click at [1380, 38] on div "100% Design Pages Navigator AI Writer Commerce Publish More" at bounding box center [746, 22] width 1489 height 43
click at [1433, 18] on icon "button" at bounding box center [1429, 22] width 17 height 17
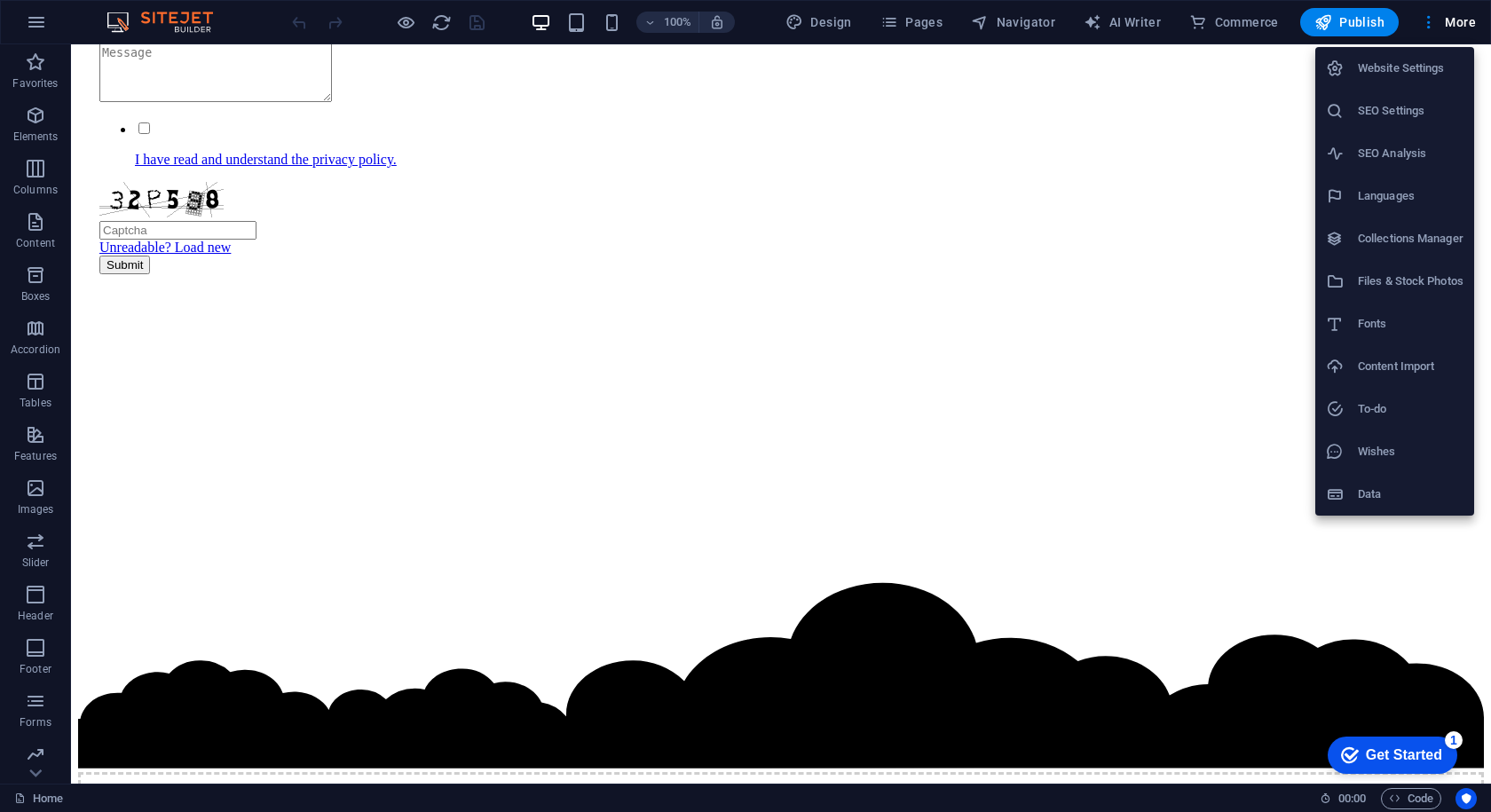
click at [1434, 20] on div at bounding box center [746, 406] width 1491 height 812
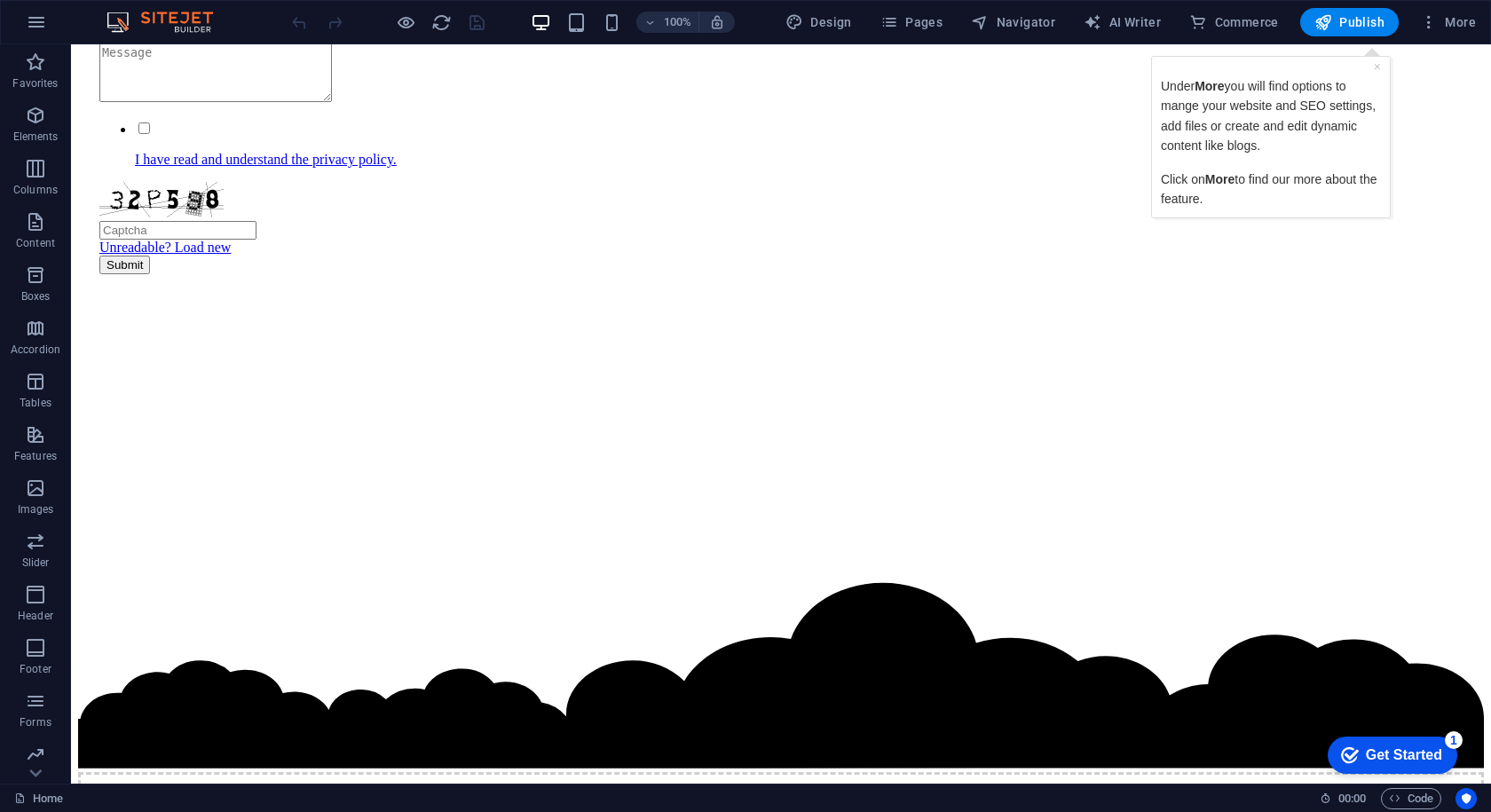
click at [1393, 761] on div "Get Started" at bounding box center [1404, 754] width 77 height 16
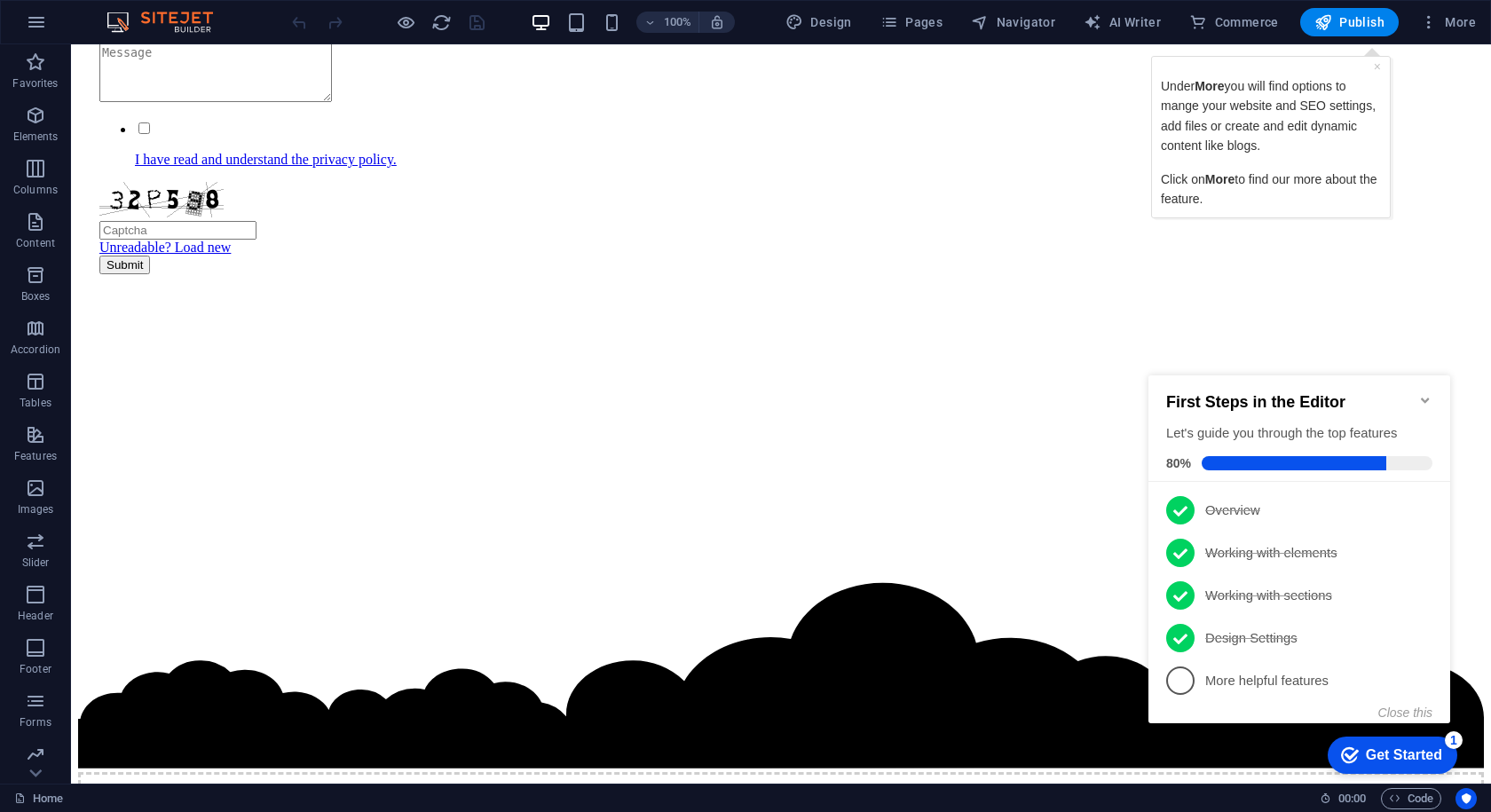
click at [1393, 761] on div "Get Started" at bounding box center [1404, 754] width 77 height 16
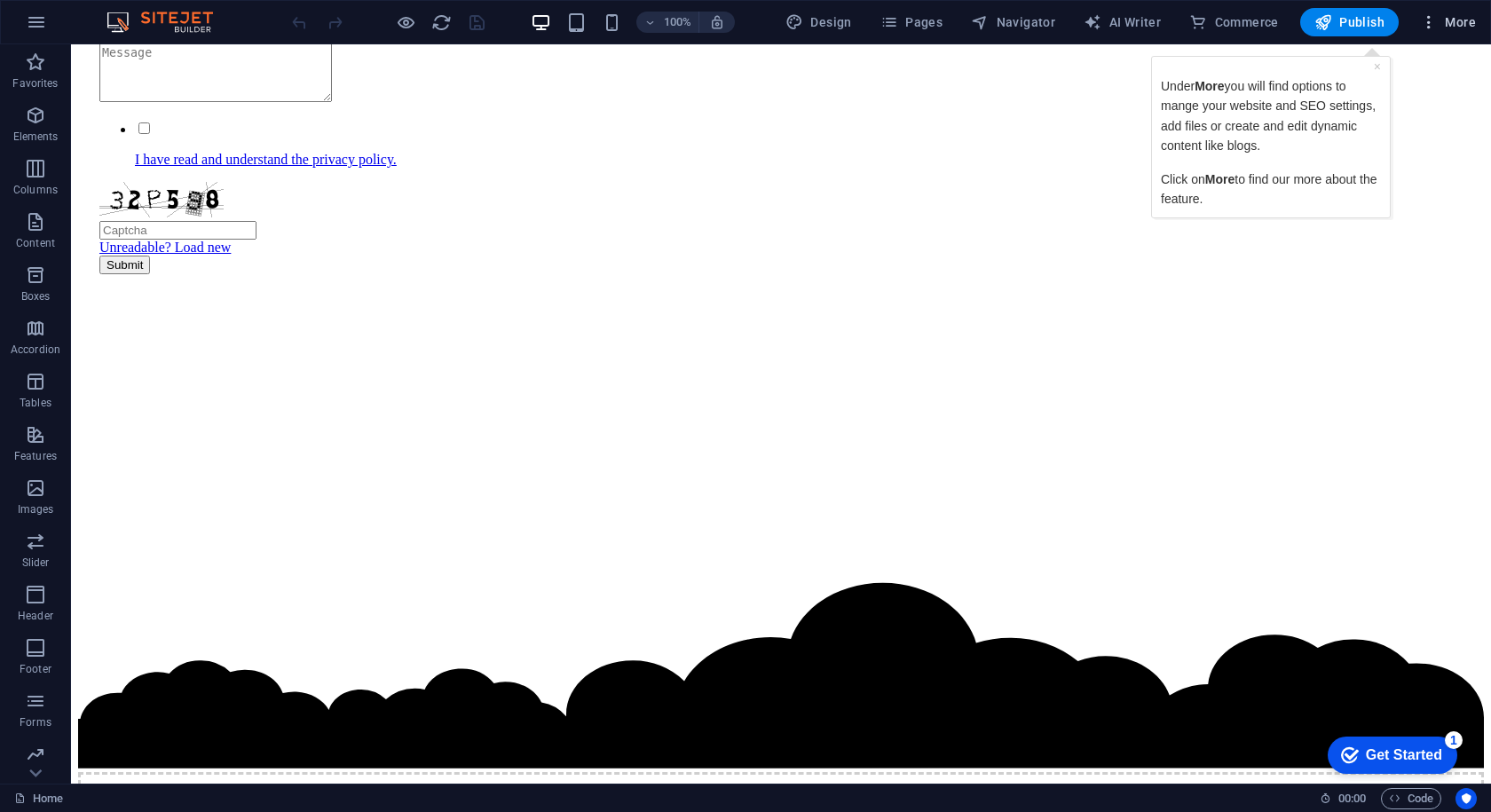
click at [1440, 27] on span "More" at bounding box center [1448, 22] width 56 height 17
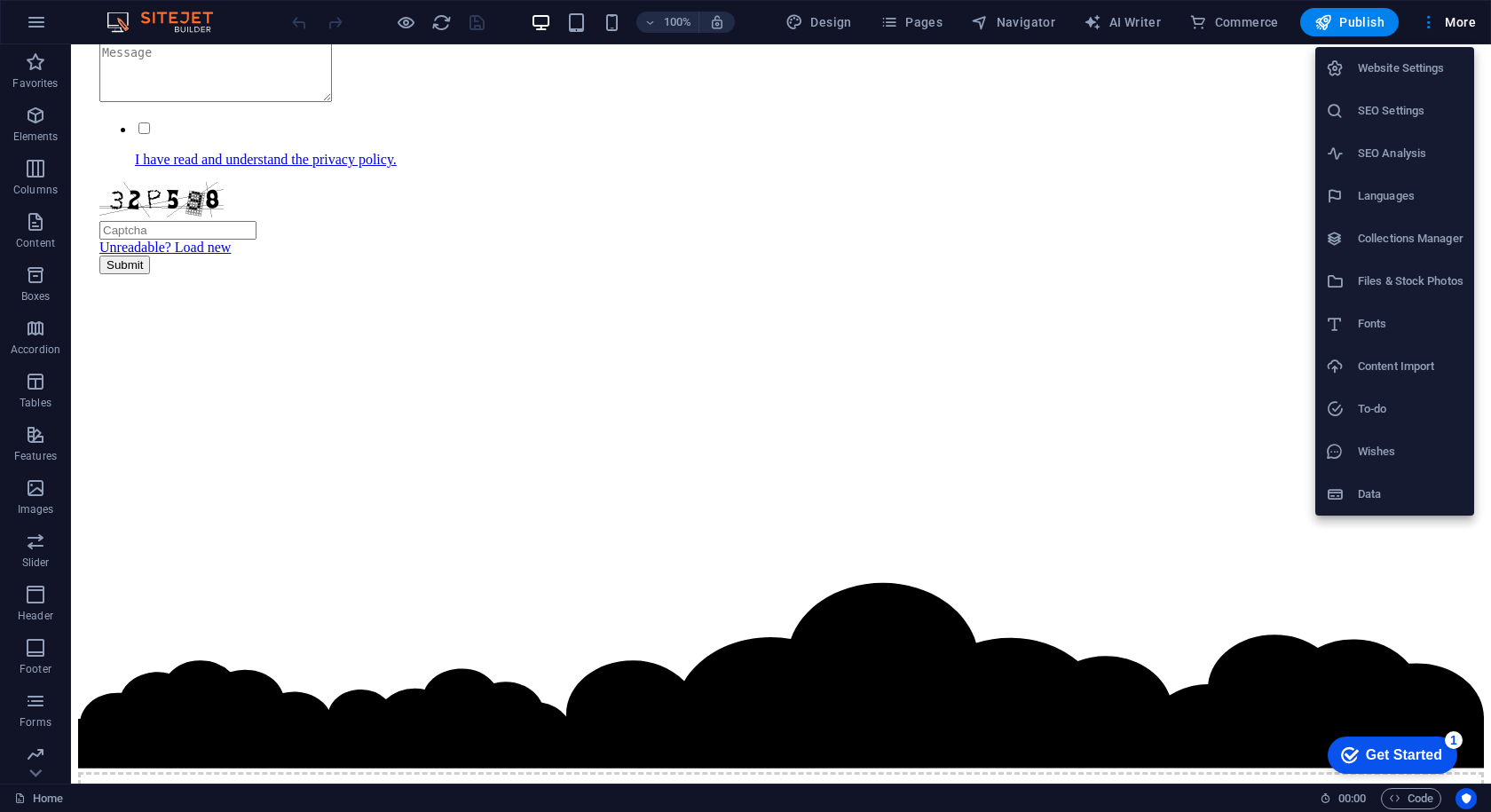
click at [1381, 78] on h6 "Website Settings" at bounding box center [1412, 68] width 106 height 21
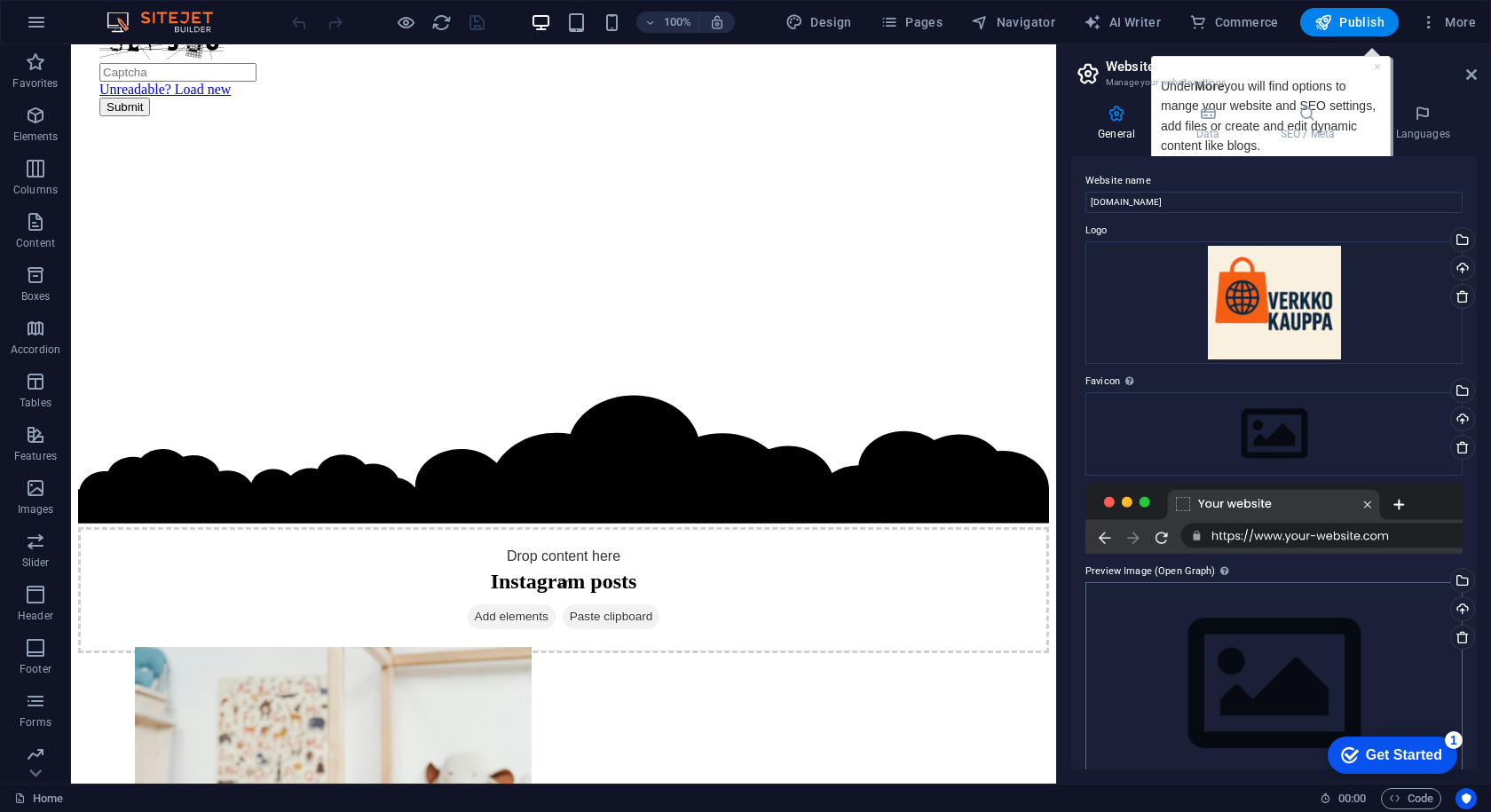
scroll to position [31, 0]
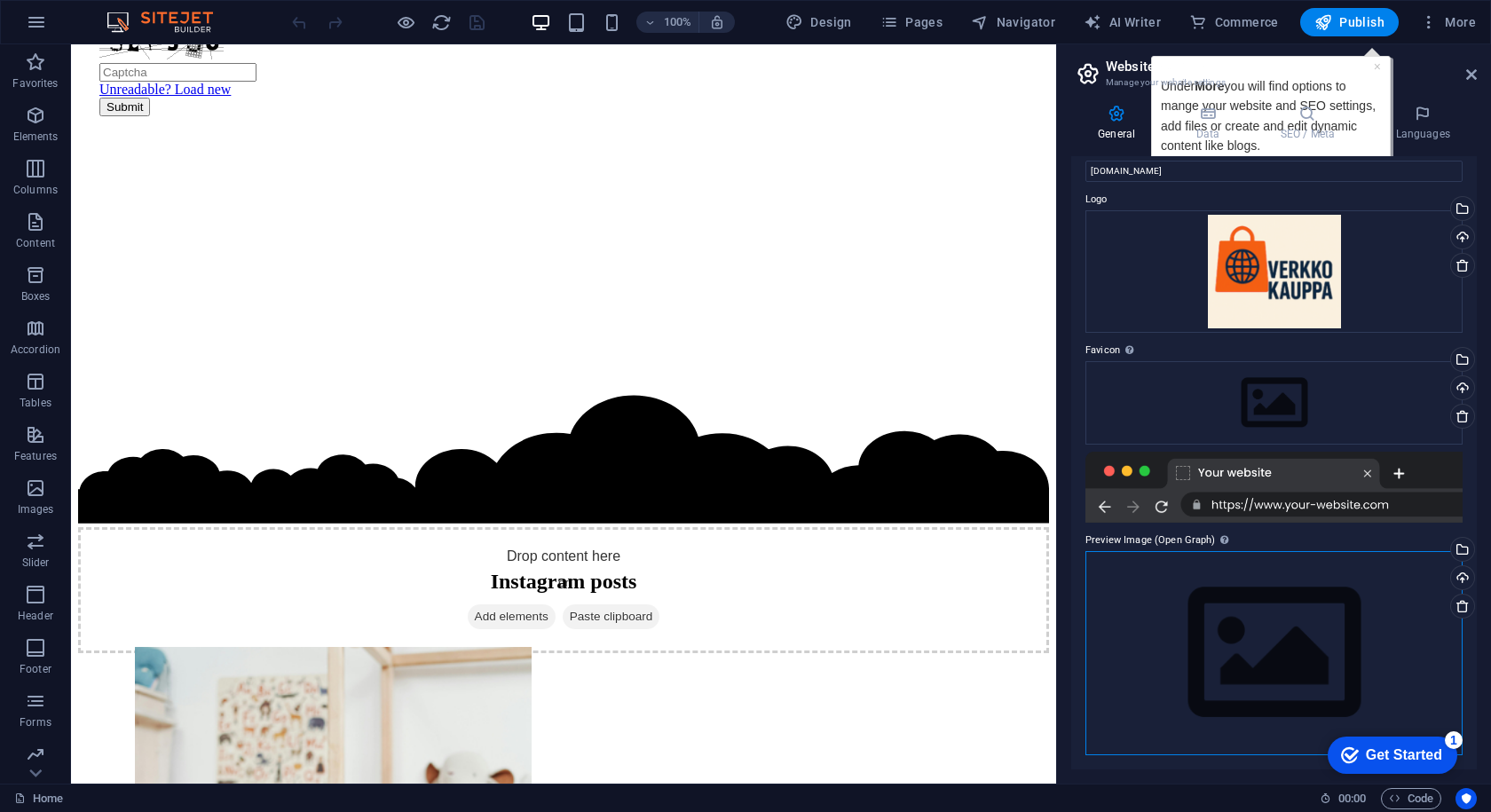
click at [1200, 643] on div "Drag files here, click to choose files or select files from Files or our free s…" at bounding box center [1274, 652] width 377 height 204
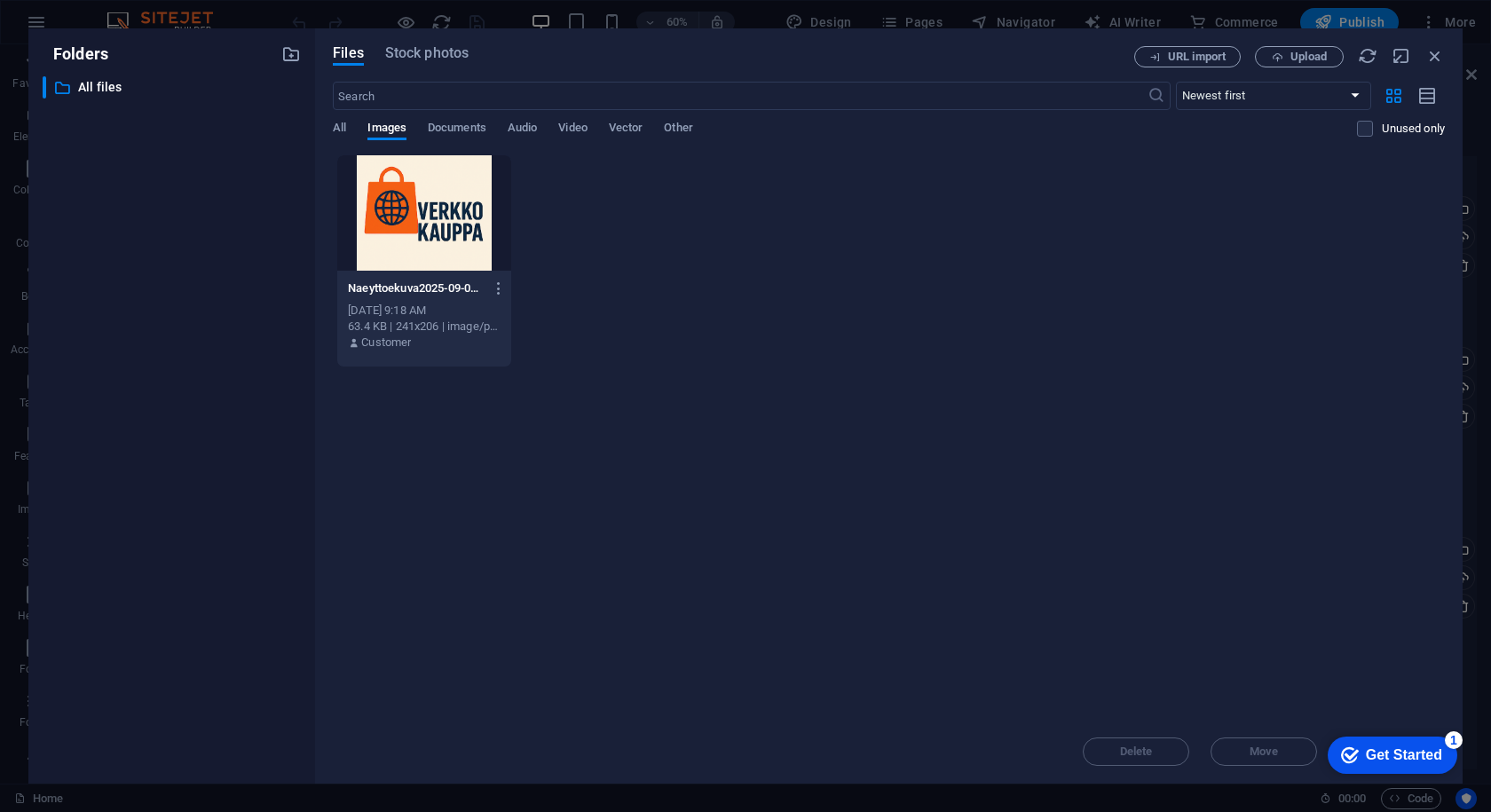
click at [437, 208] on div at bounding box center [423, 213] width 173 height 115
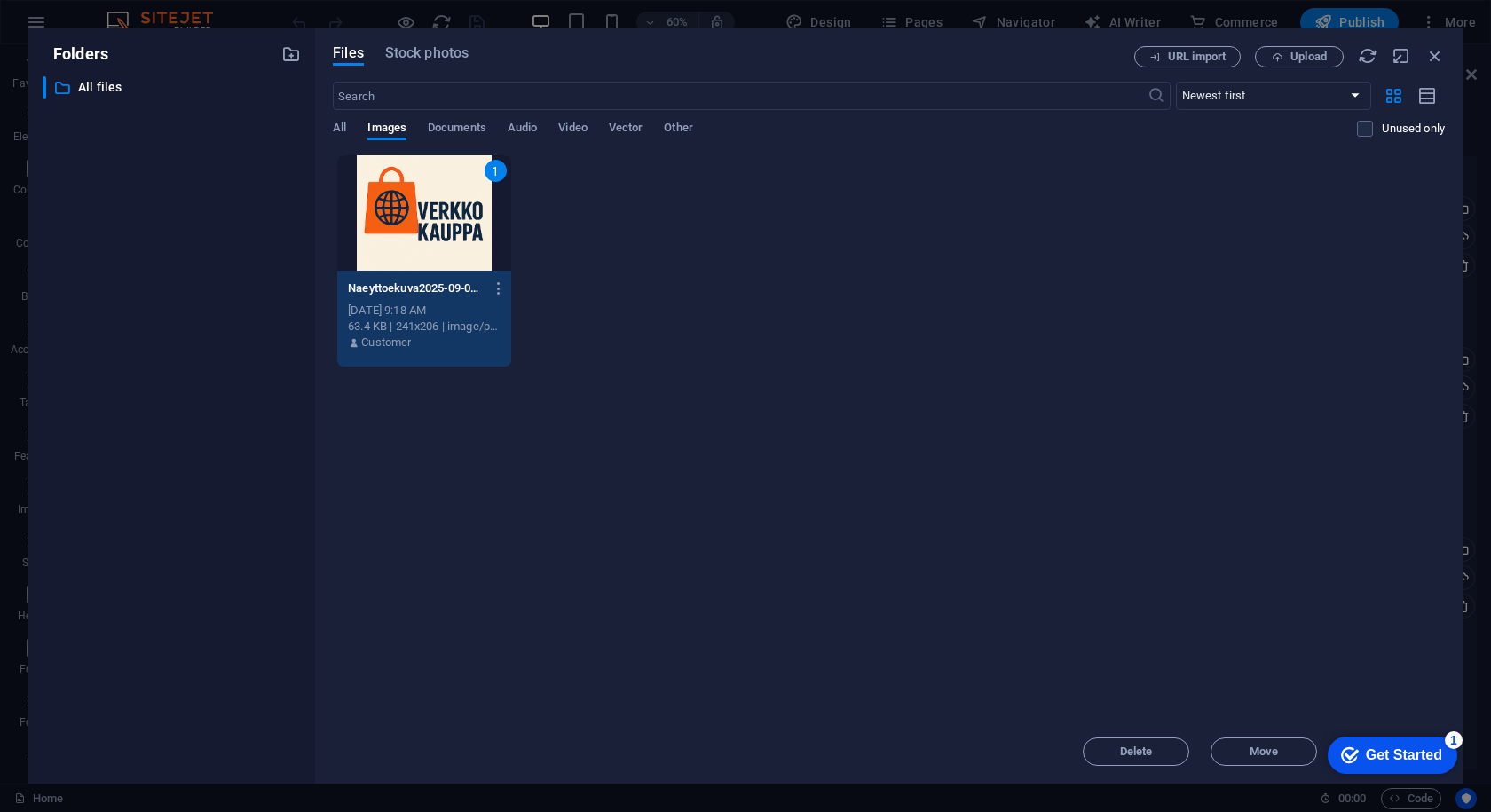
click at [1385, 758] on div "Get Started" at bounding box center [1404, 754] width 77 height 16
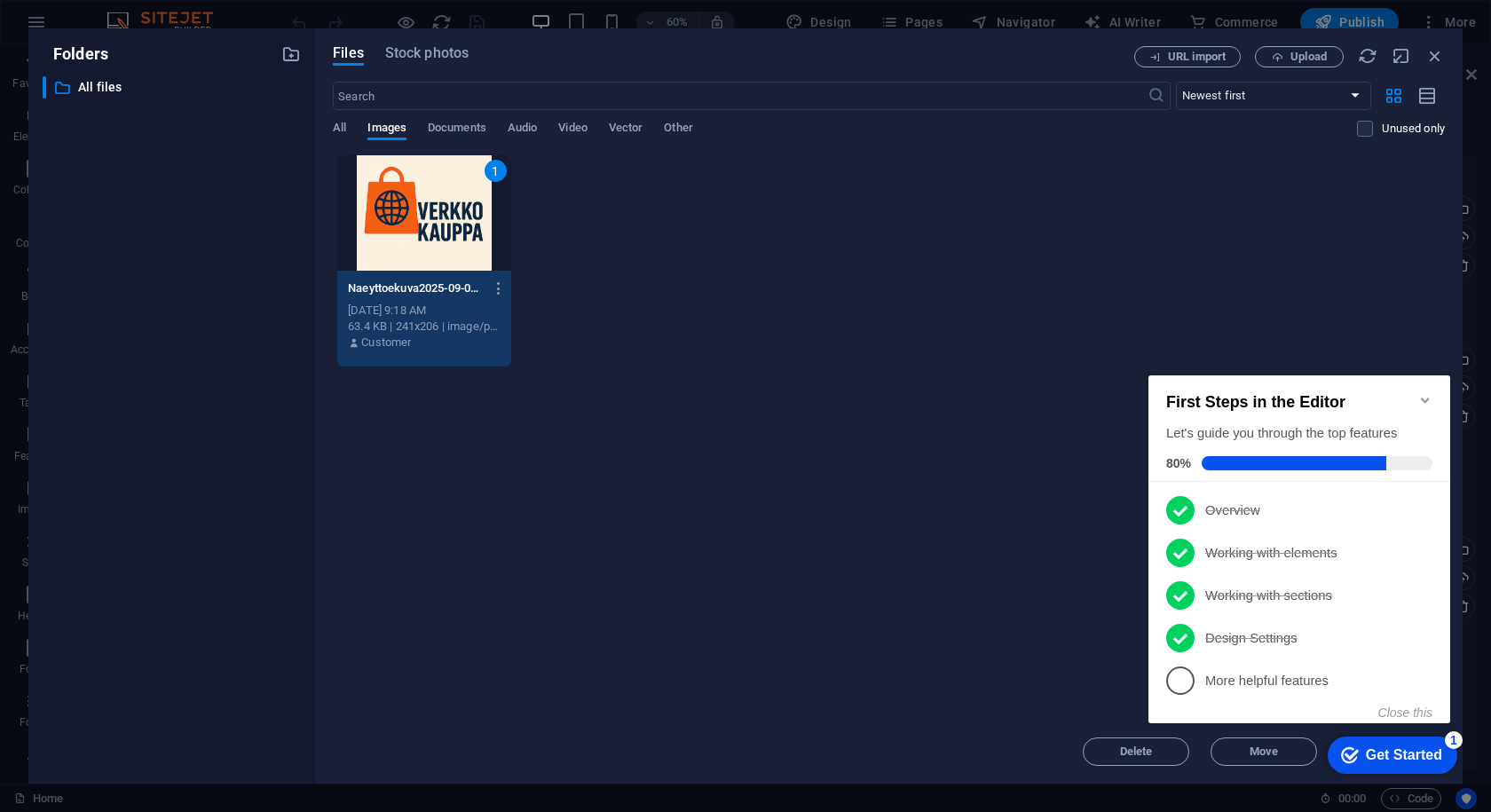
click at [1439, 393] on div "First Steps in the Editor Let's guide you through the top features 80%" at bounding box center [1299, 428] width 301 height 107
click at [1435, 398] on div "First Steps in the Editor Let's guide you through the top features 80%" at bounding box center [1299, 428] width 301 height 107
click at [805, 221] on div "1 Naeyttoekuva2025-09-01101752-bLB9otnQJr-frrxngABtiw.png Naeyttoekuva2025-09-0…" at bounding box center [889, 260] width 1113 height 213
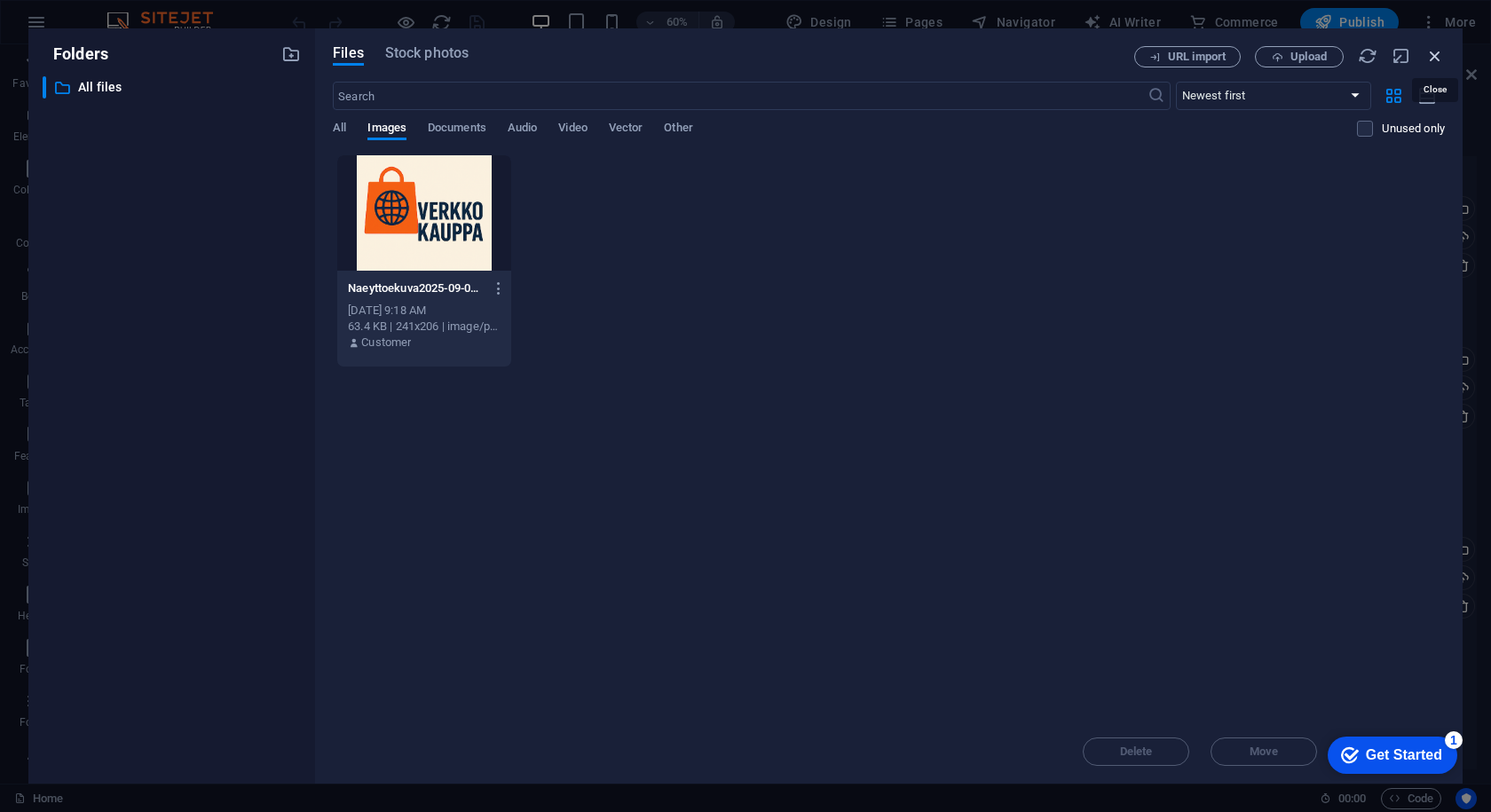
click at [1441, 49] on icon "button" at bounding box center [1435, 56] width 19 height 19
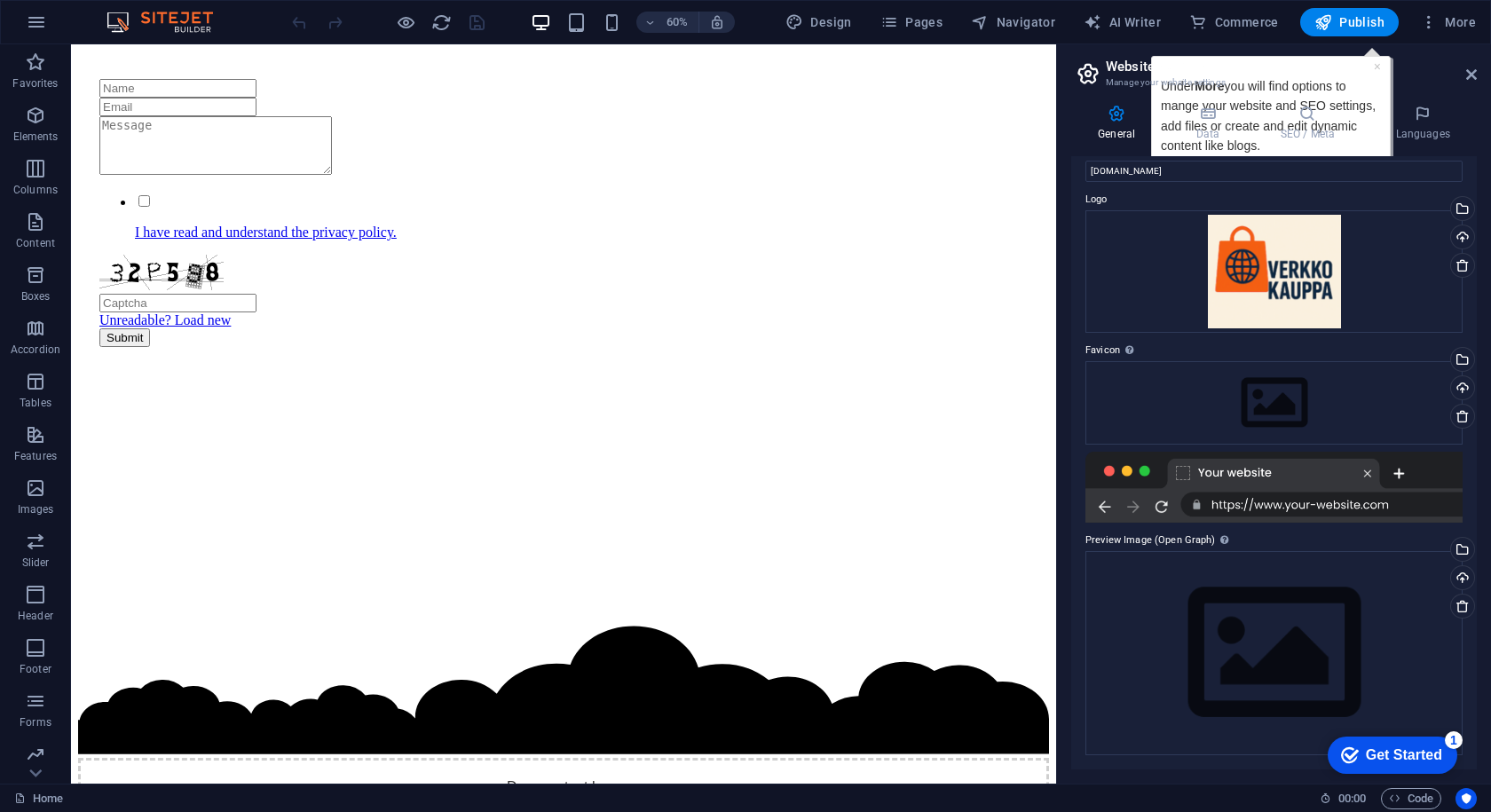
scroll to position [3728, 0]
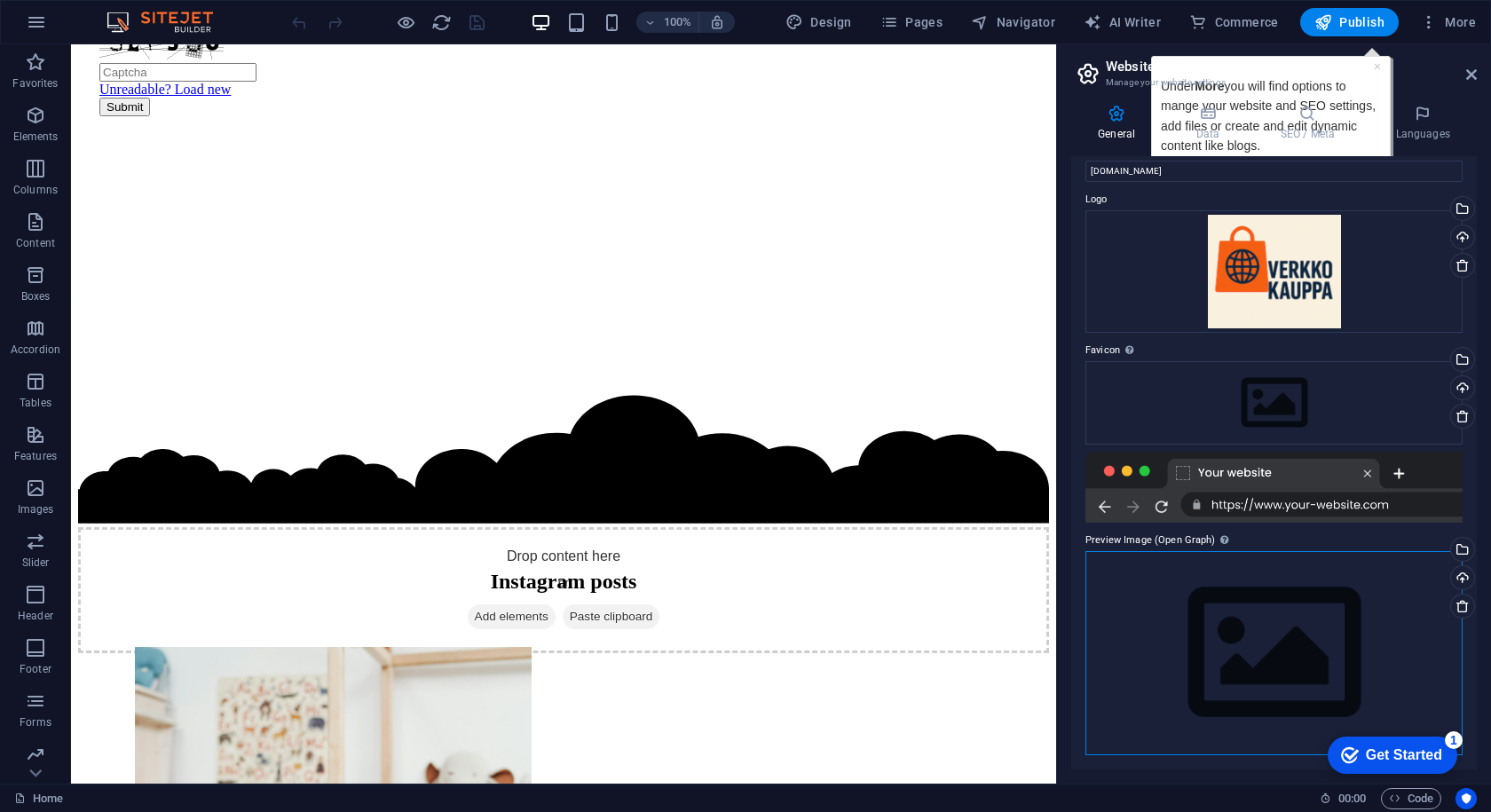
click at [1242, 571] on div "Drag files here, click to choose files or select files from Files or our free s…" at bounding box center [1274, 652] width 377 height 204
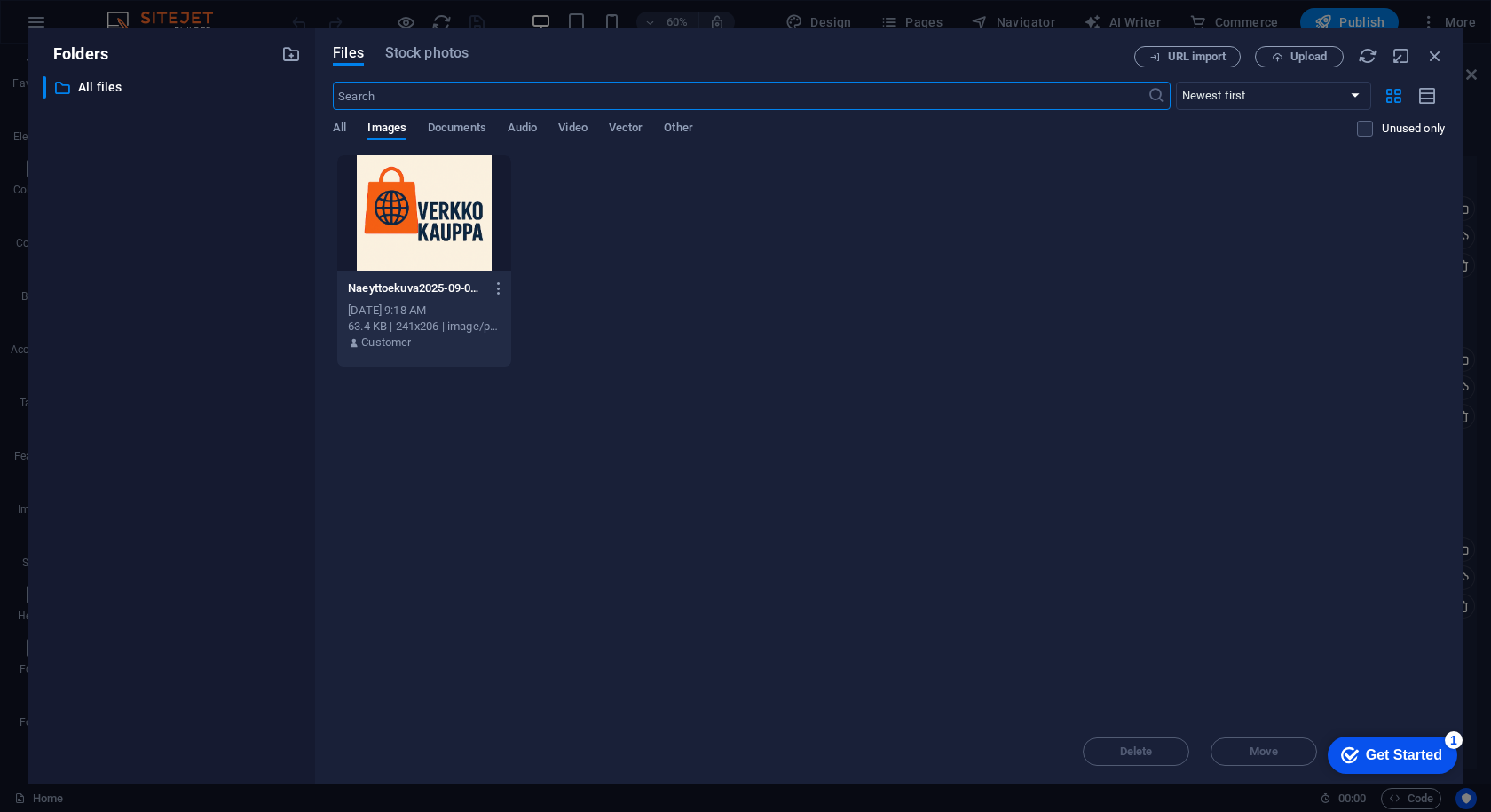
scroll to position [3496, 0]
click at [468, 238] on div at bounding box center [423, 213] width 173 height 115
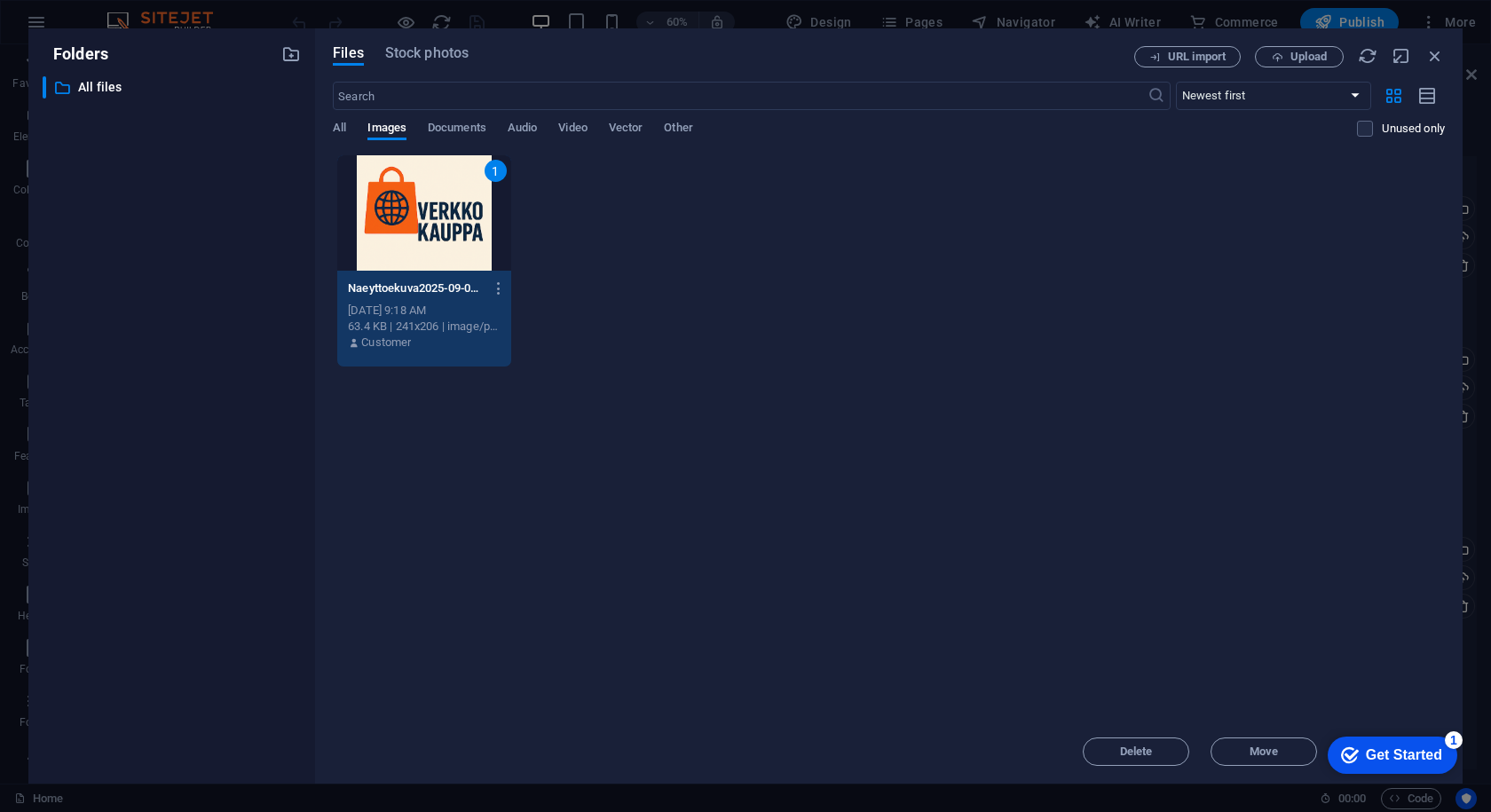
click at [1353, 748] on icon "checkmark" at bounding box center [1349, 754] width 17 height 17
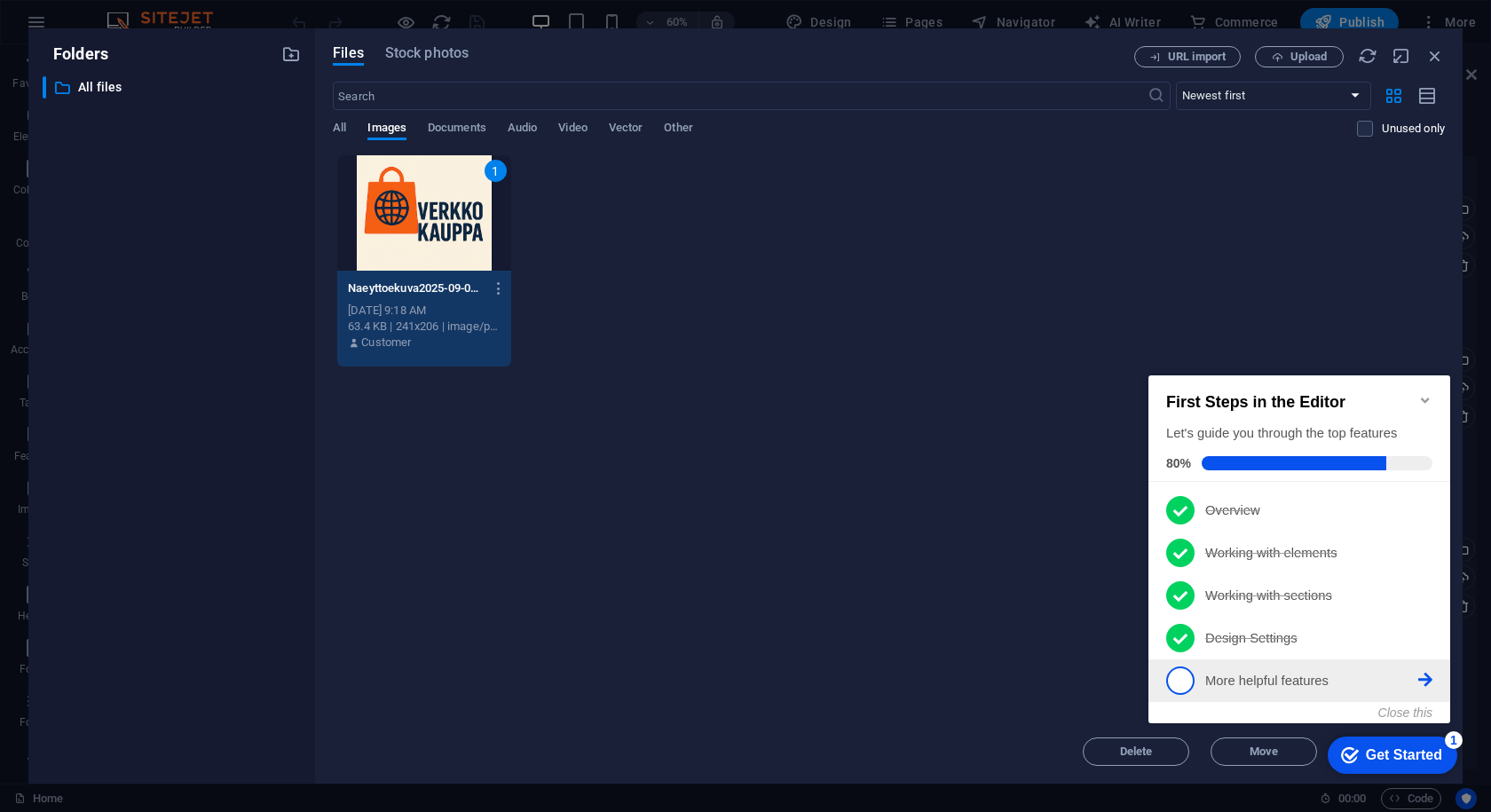
click at [1419, 687] on link "5 More helpful features - incomplete" at bounding box center [1300, 680] width 267 height 28
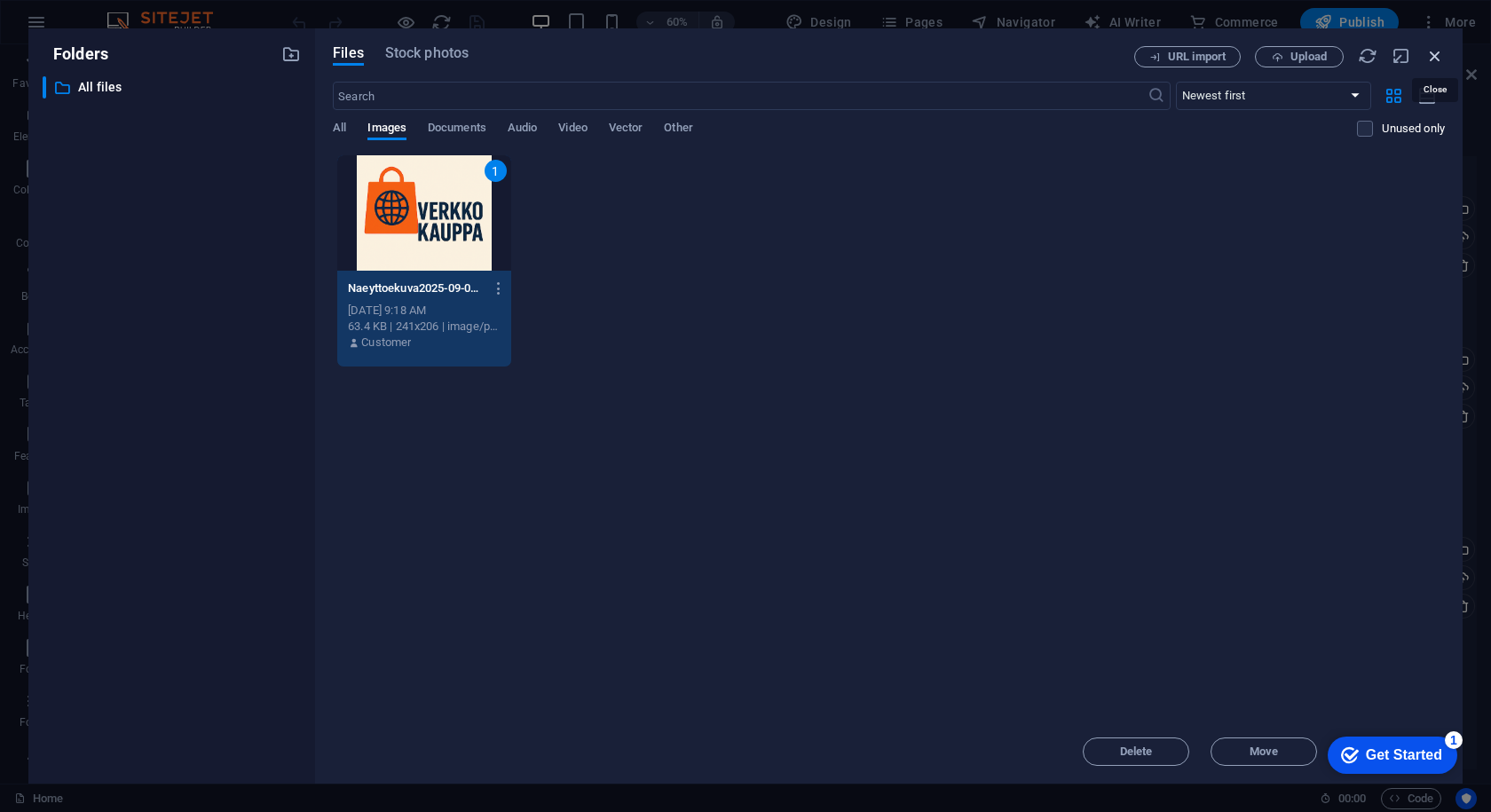
click at [1427, 58] on icon "button" at bounding box center [1435, 56] width 19 height 19
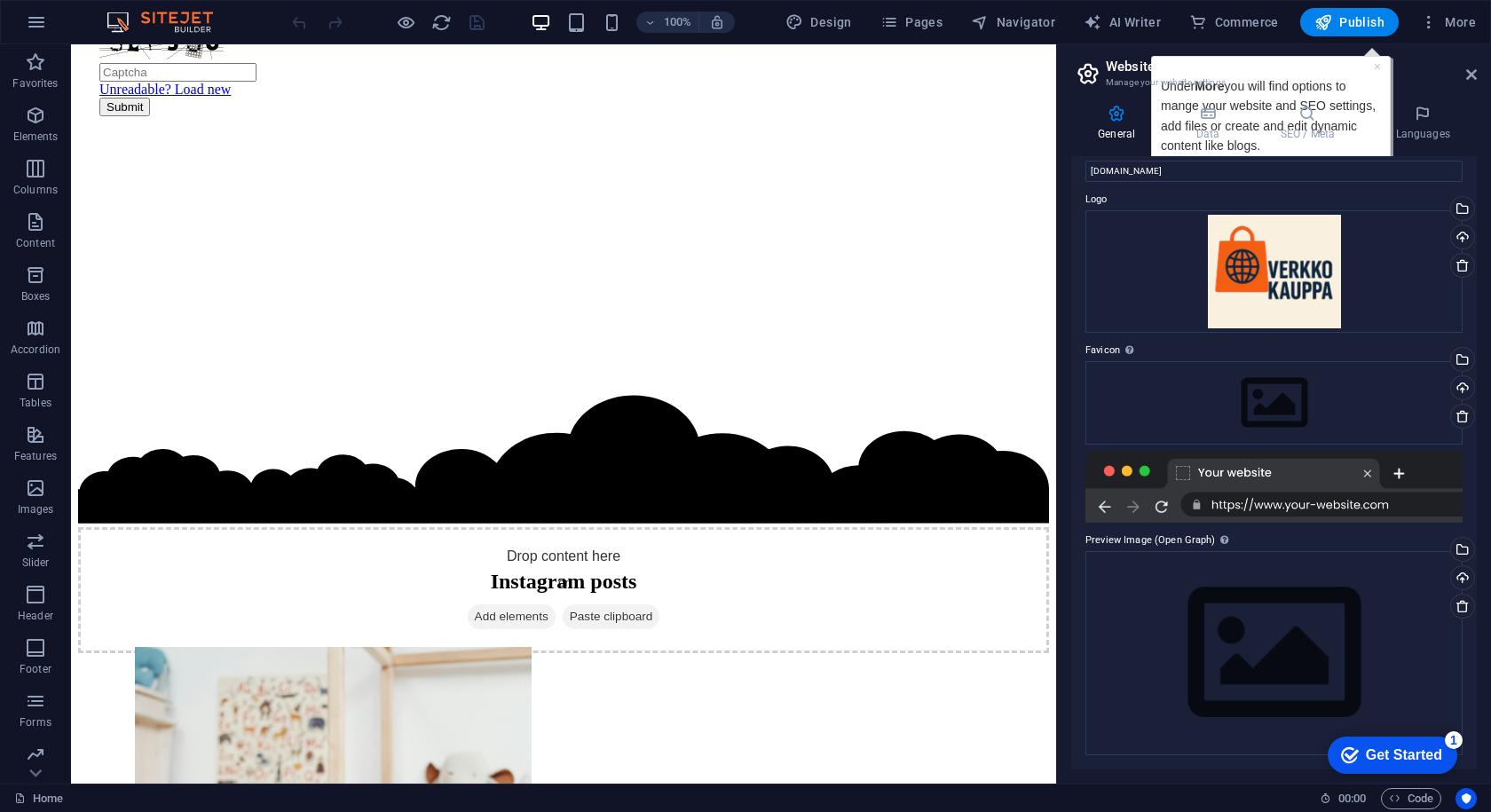
click at [1465, 65] on h2 "Website settings" at bounding box center [1292, 66] width 371 height 16
click at [1472, 79] on icon at bounding box center [1472, 75] width 11 height 15
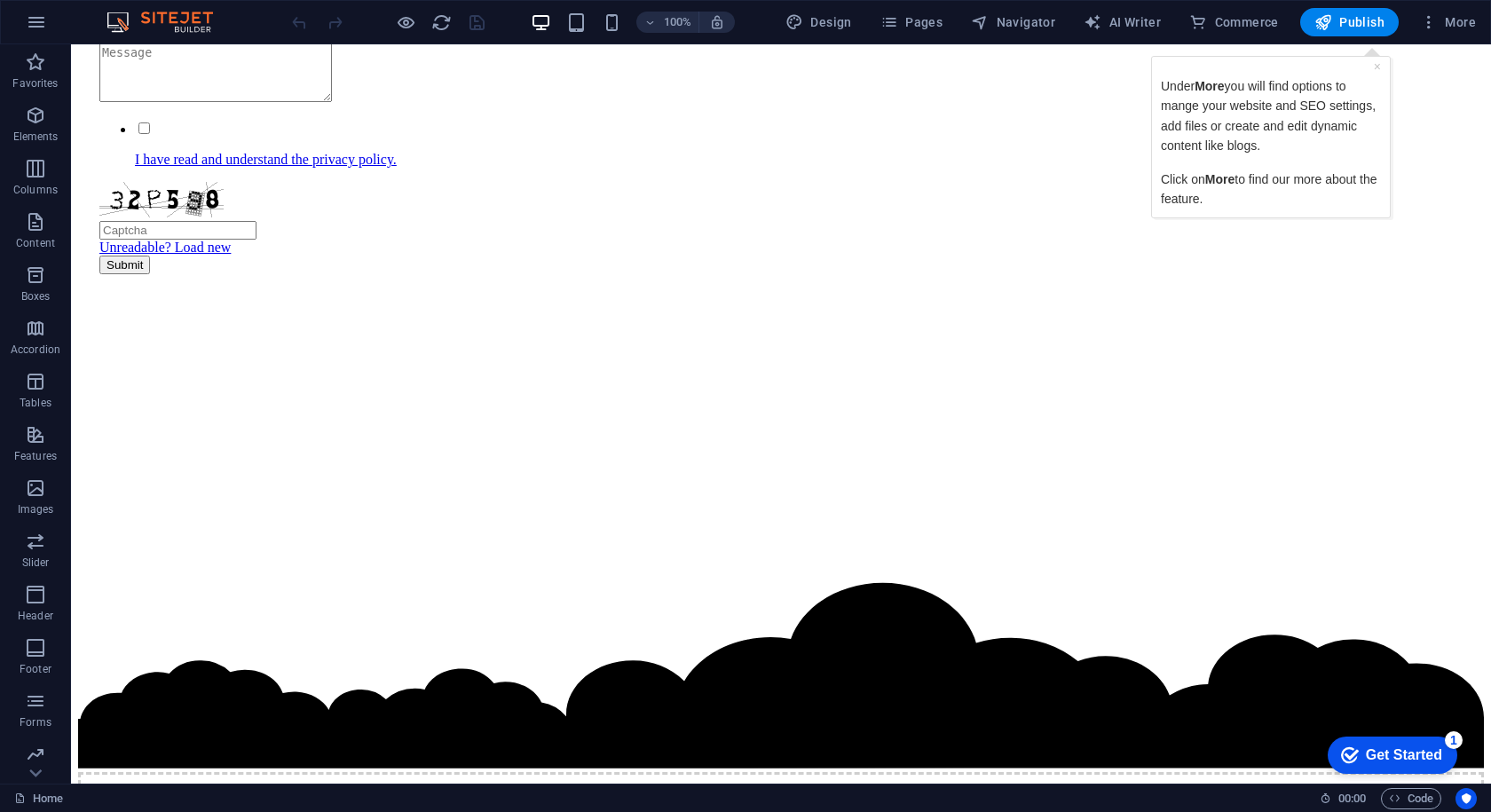
click at [1454, 42] on div "100% Design Pages Navigator AI Writer Commerce Publish More" at bounding box center [746, 22] width 1489 height 43
click at [1454, 27] on span "More" at bounding box center [1448, 22] width 56 height 17
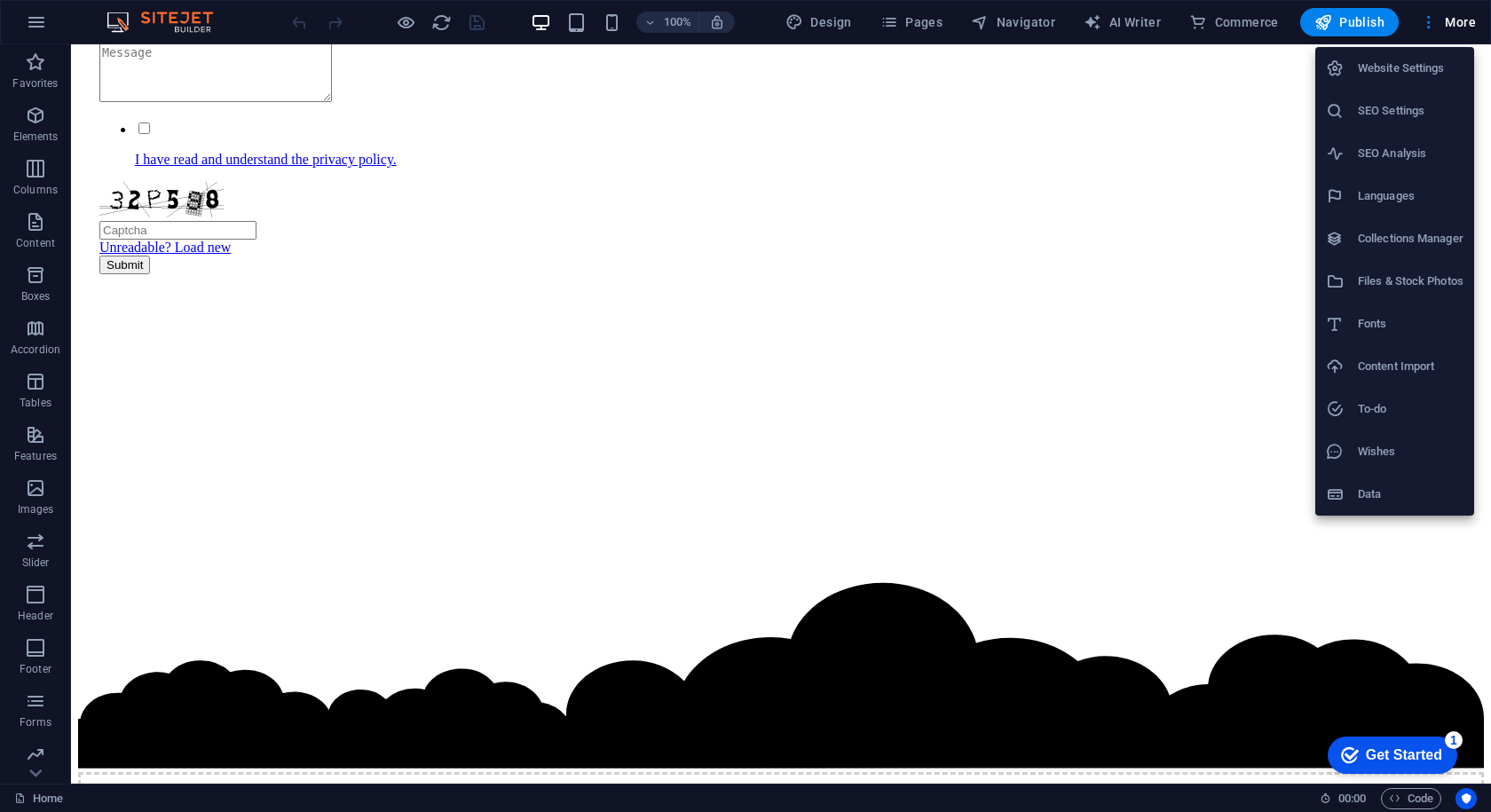
click at [1258, 174] on div at bounding box center [746, 406] width 1491 height 812
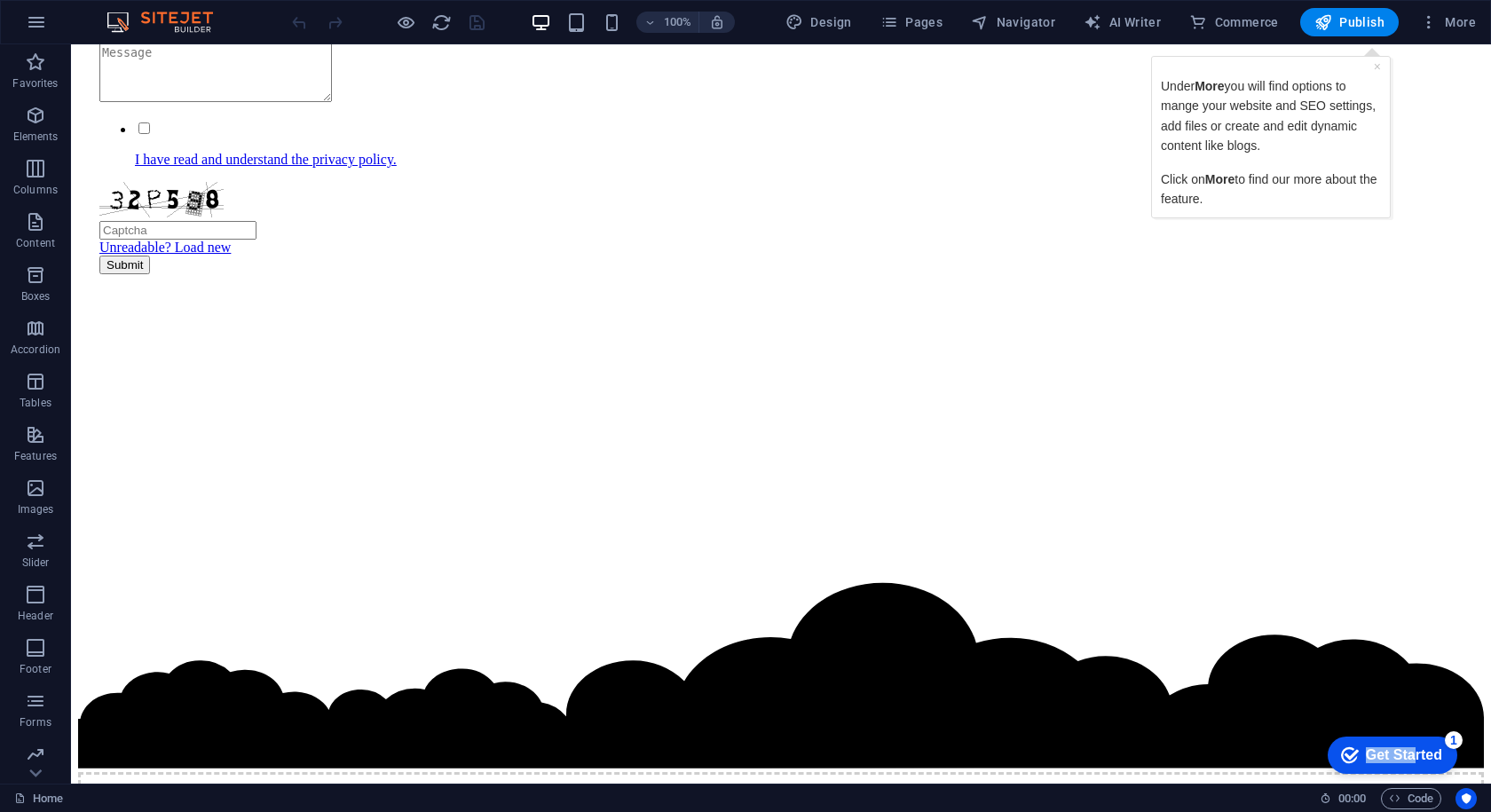
click at [1414, 744] on div "checkmark Get Started 1" at bounding box center [1393, 755] width 130 height 37
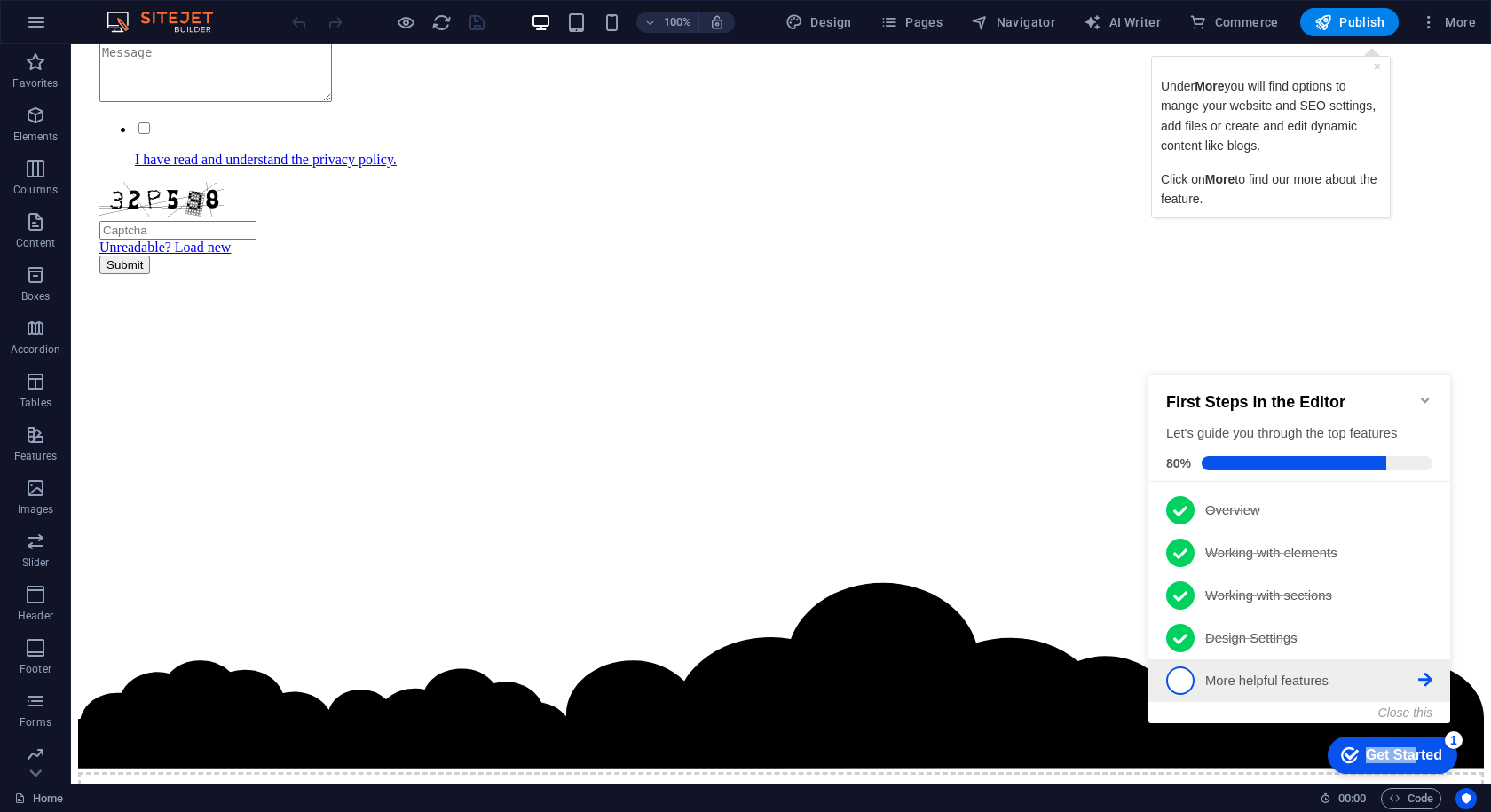
click at [1308, 685] on p "More helpful features - incomplete" at bounding box center [1312, 681] width 213 height 18
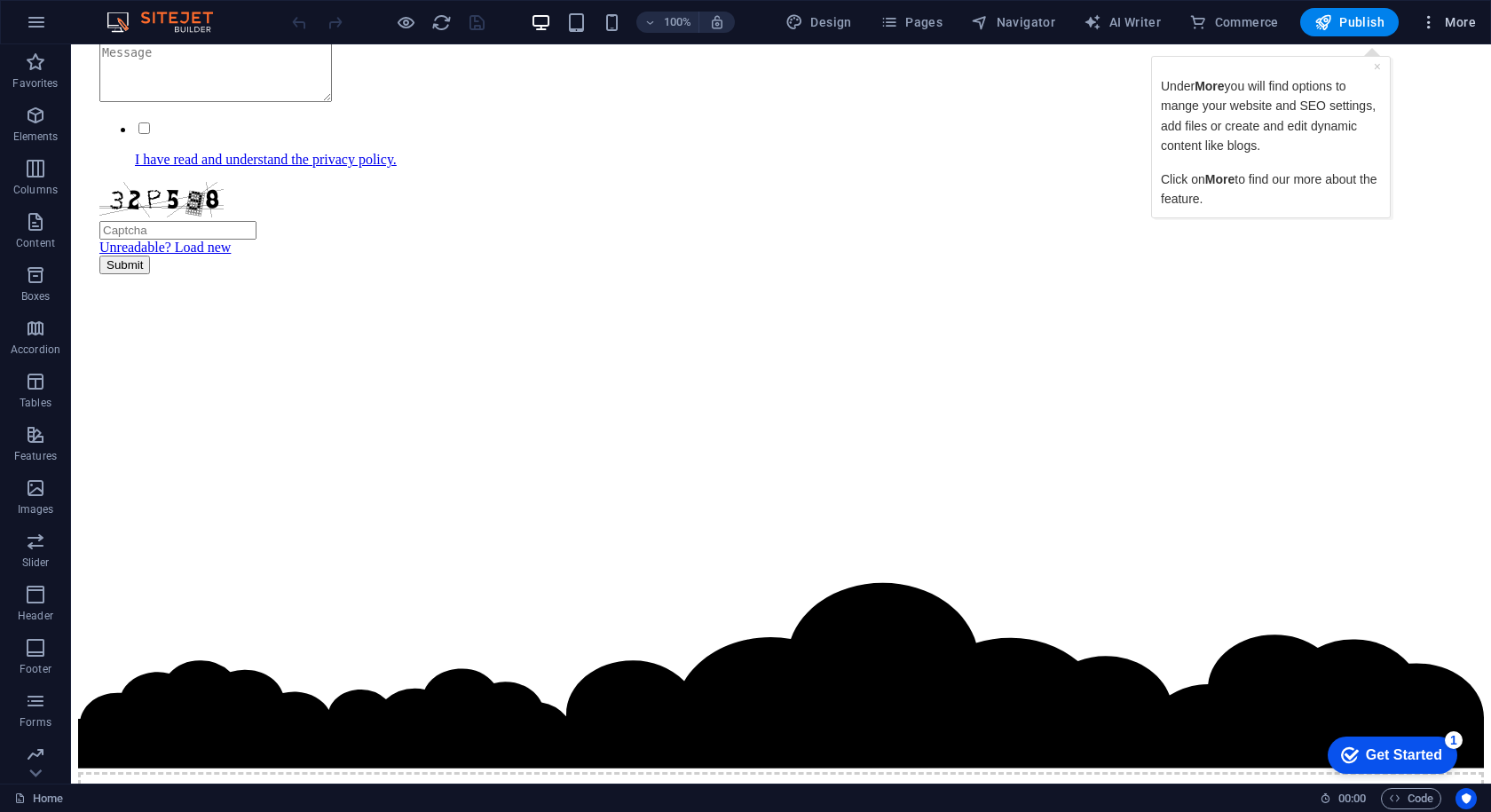
click at [1461, 31] on button "More" at bounding box center [1448, 22] width 70 height 28
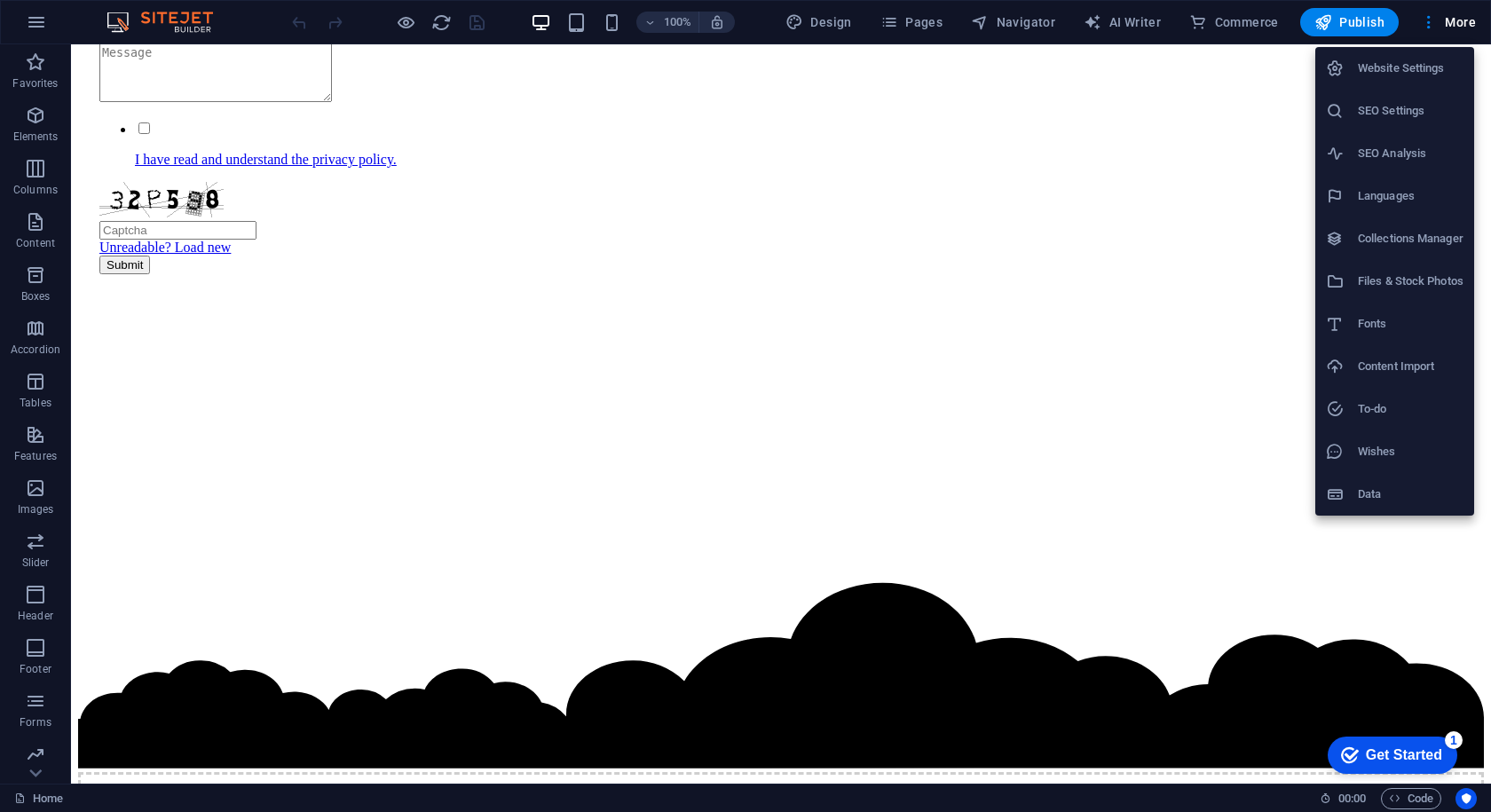
click at [1416, 117] on h6 "SEO Settings" at bounding box center [1412, 111] width 106 height 21
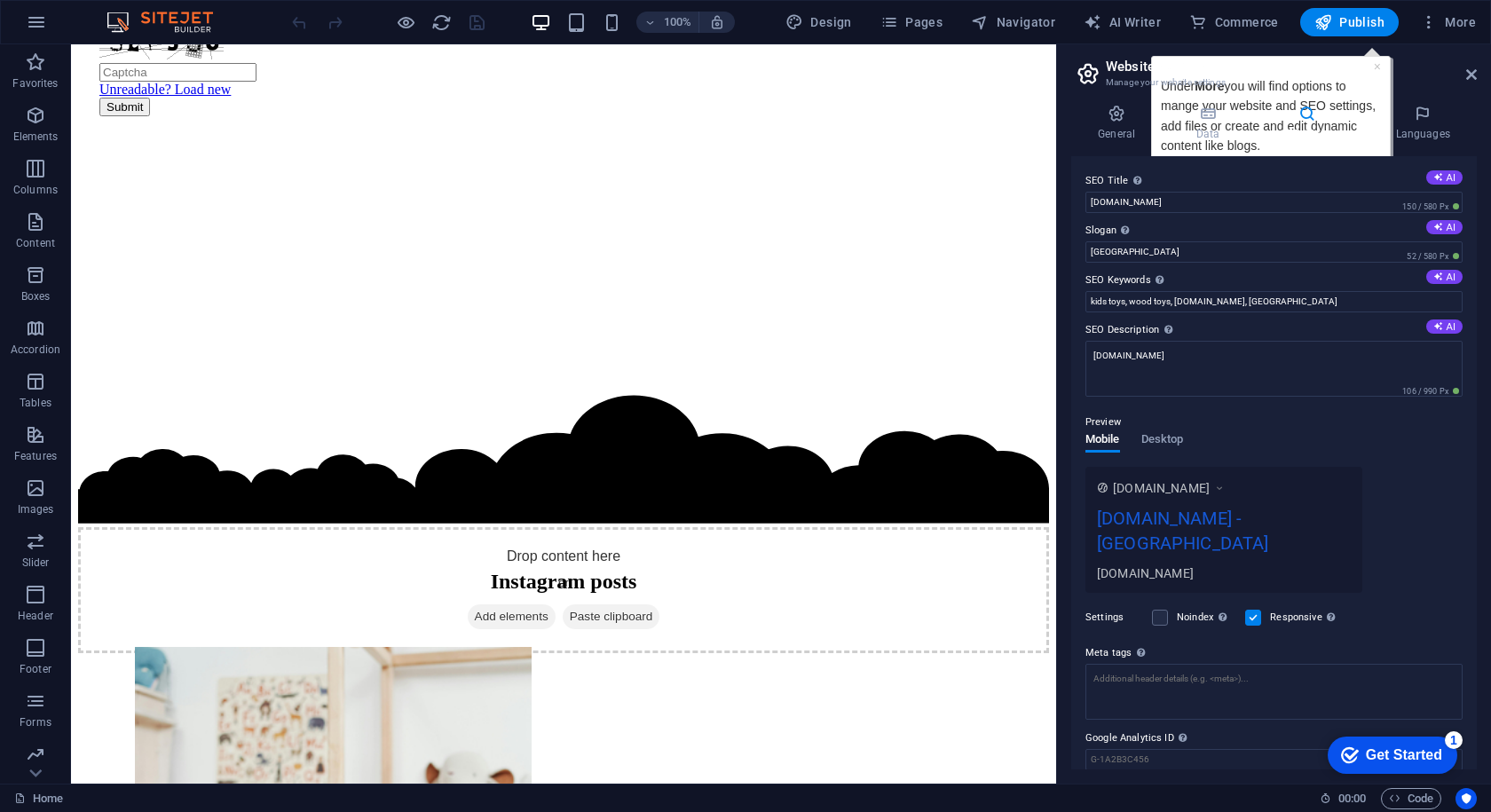
drag, startPoint x: 1375, startPoint y: 71, endPoint x: 1330, endPoint y: 79, distance: 45.7
click at [1330, 79] on header "Website settings Manage your website settings" at bounding box center [1276, 68] width 402 height 47
click at [1364, 64] on h2 "Website settings" at bounding box center [1292, 66] width 371 height 16
drag, startPoint x: 1372, startPoint y: 61, endPoint x: 1316, endPoint y: 427, distance: 370.3
click at [1316, 427] on aside "Website settings Manage your website settings General Data SEO / Meta Languages…" at bounding box center [1274, 414] width 435 height 739
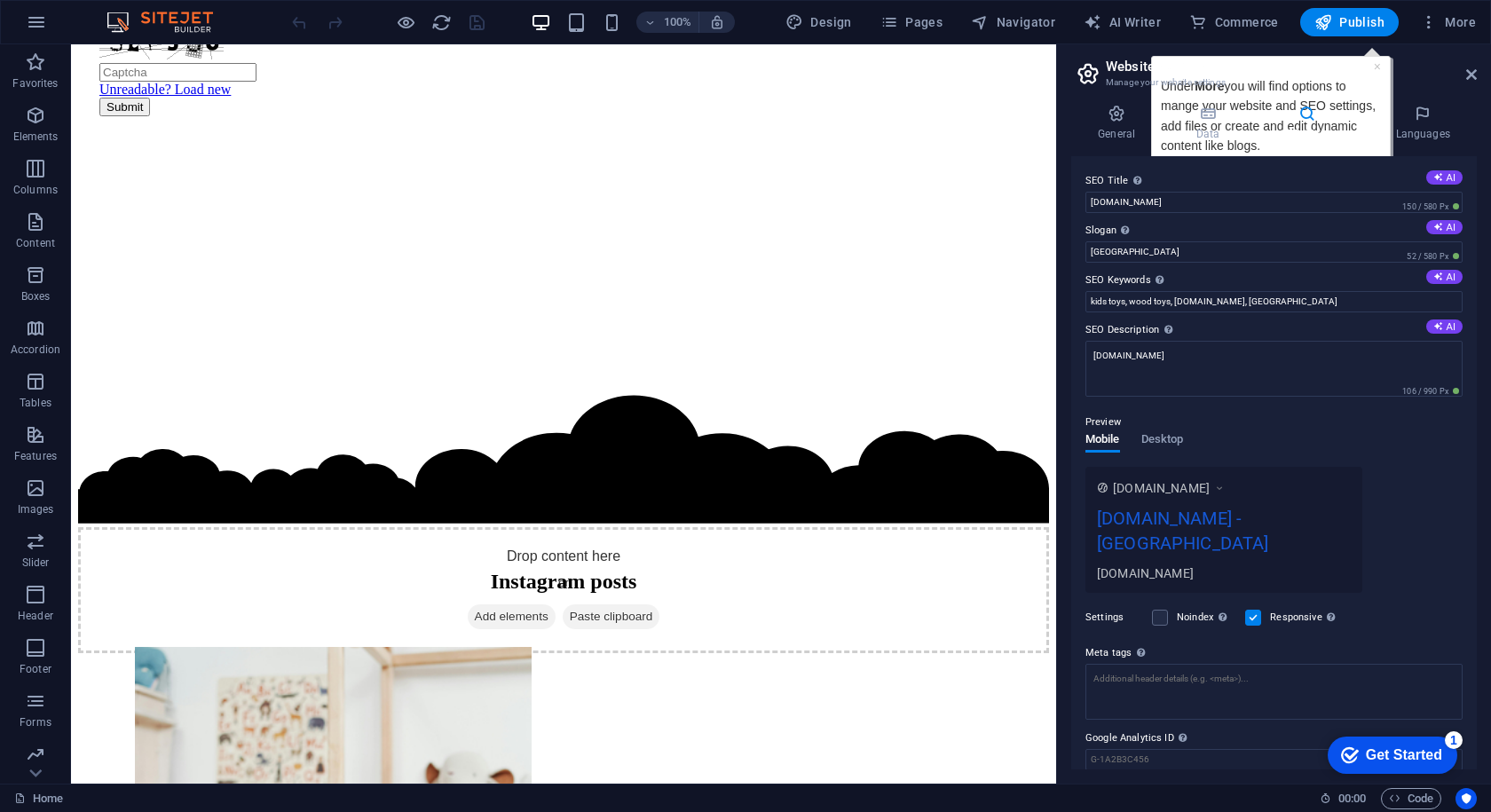
click at [1386, 59] on h2 "Website settings" at bounding box center [1292, 66] width 371 height 16
click at [1380, 65] on h2 "Website settings" at bounding box center [1292, 66] width 371 height 16
click at [1372, 77] on header "Website settings Manage your website settings" at bounding box center [1276, 68] width 402 height 47
click at [1370, 69] on h2 "Website settings" at bounding box center [1292, 66] width 371 height 16
click at [1135, 126] on h4 "General" at bounding box center [1120, 123] width 98 height 37
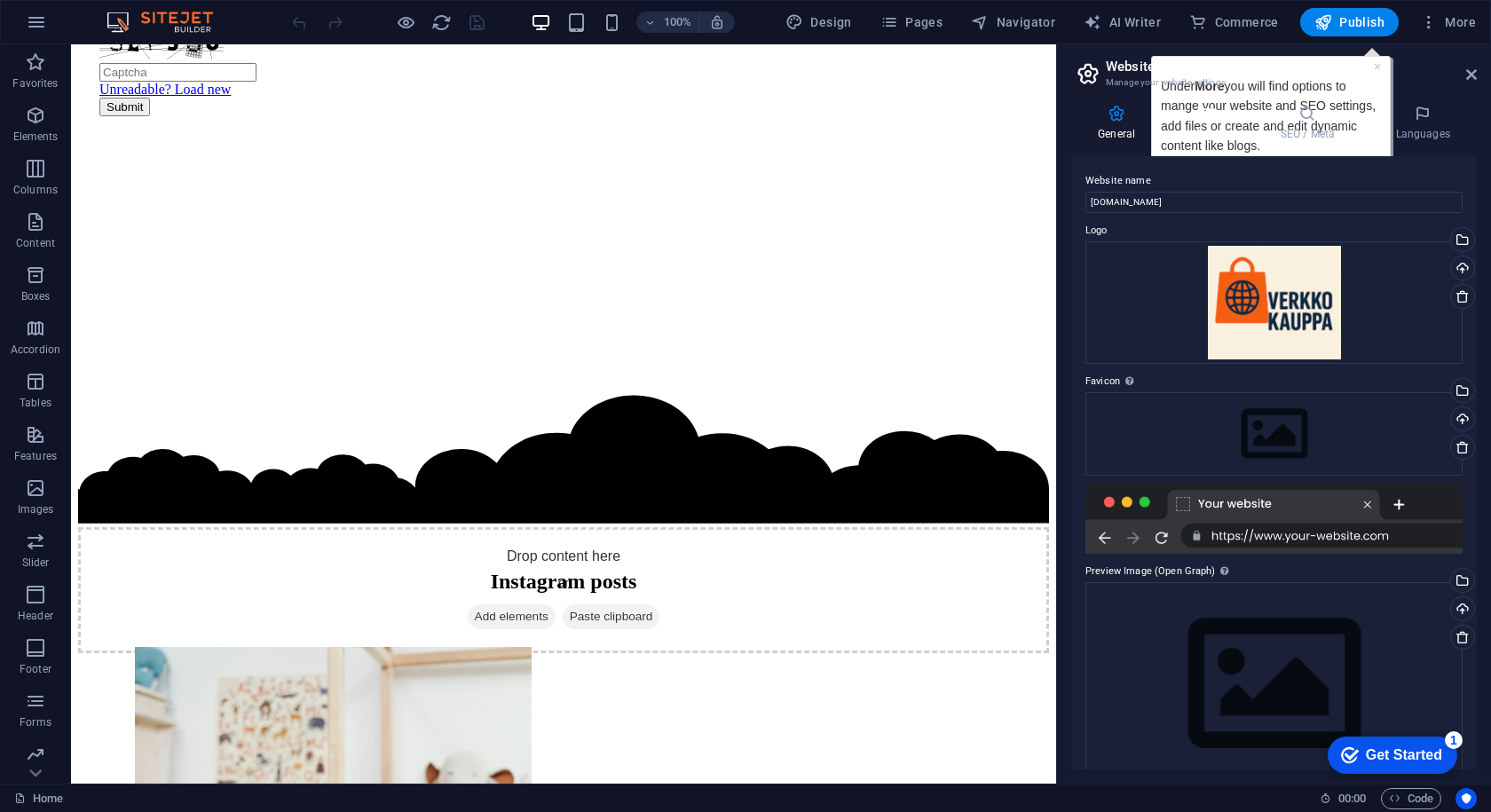
click at [1191, 114] on icon at bounding box center [1208, 113] width 78 height 17
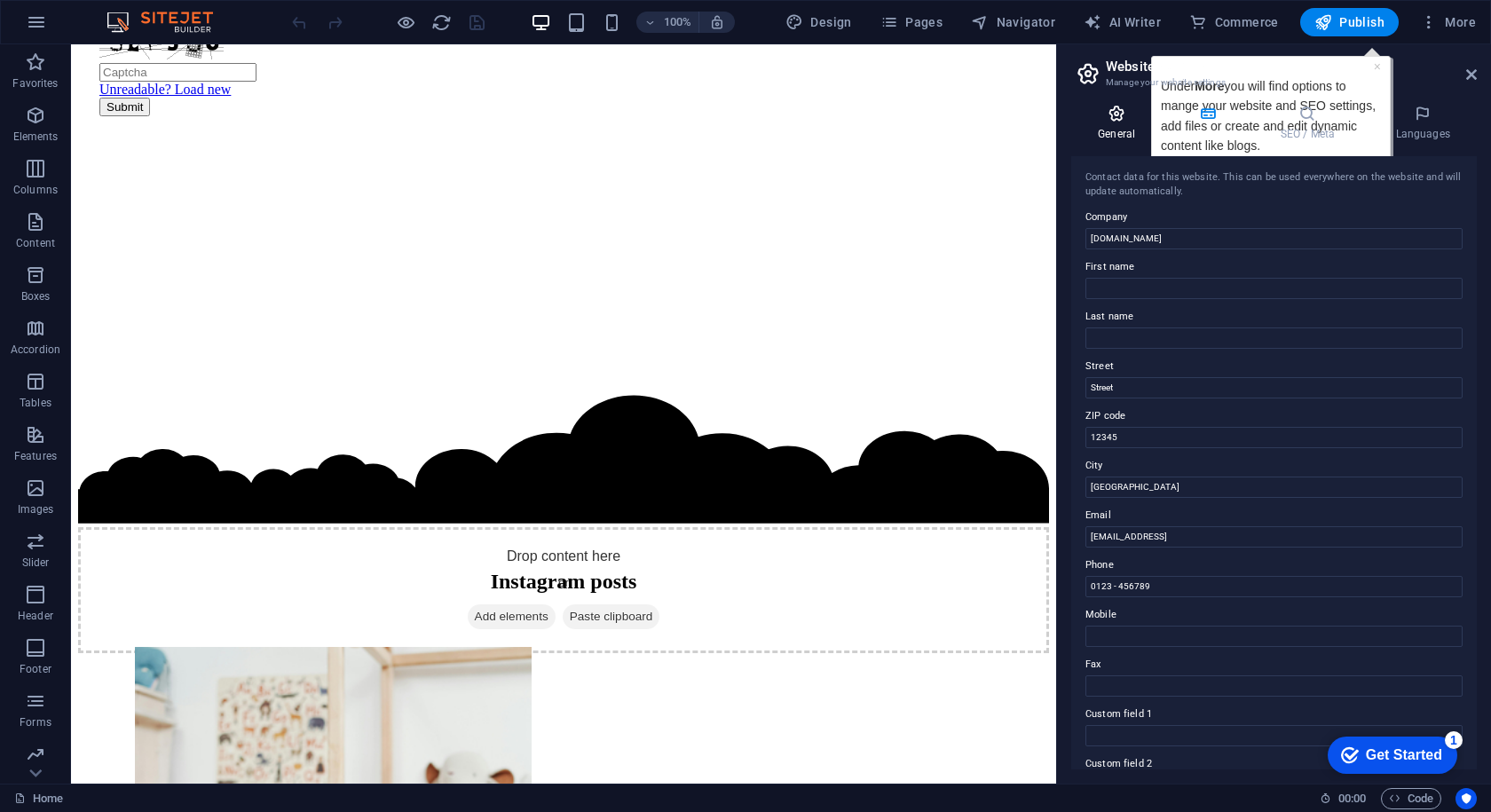
click at [1121, 120] on icon at bounding box center [1116, 113] width 90 height 17
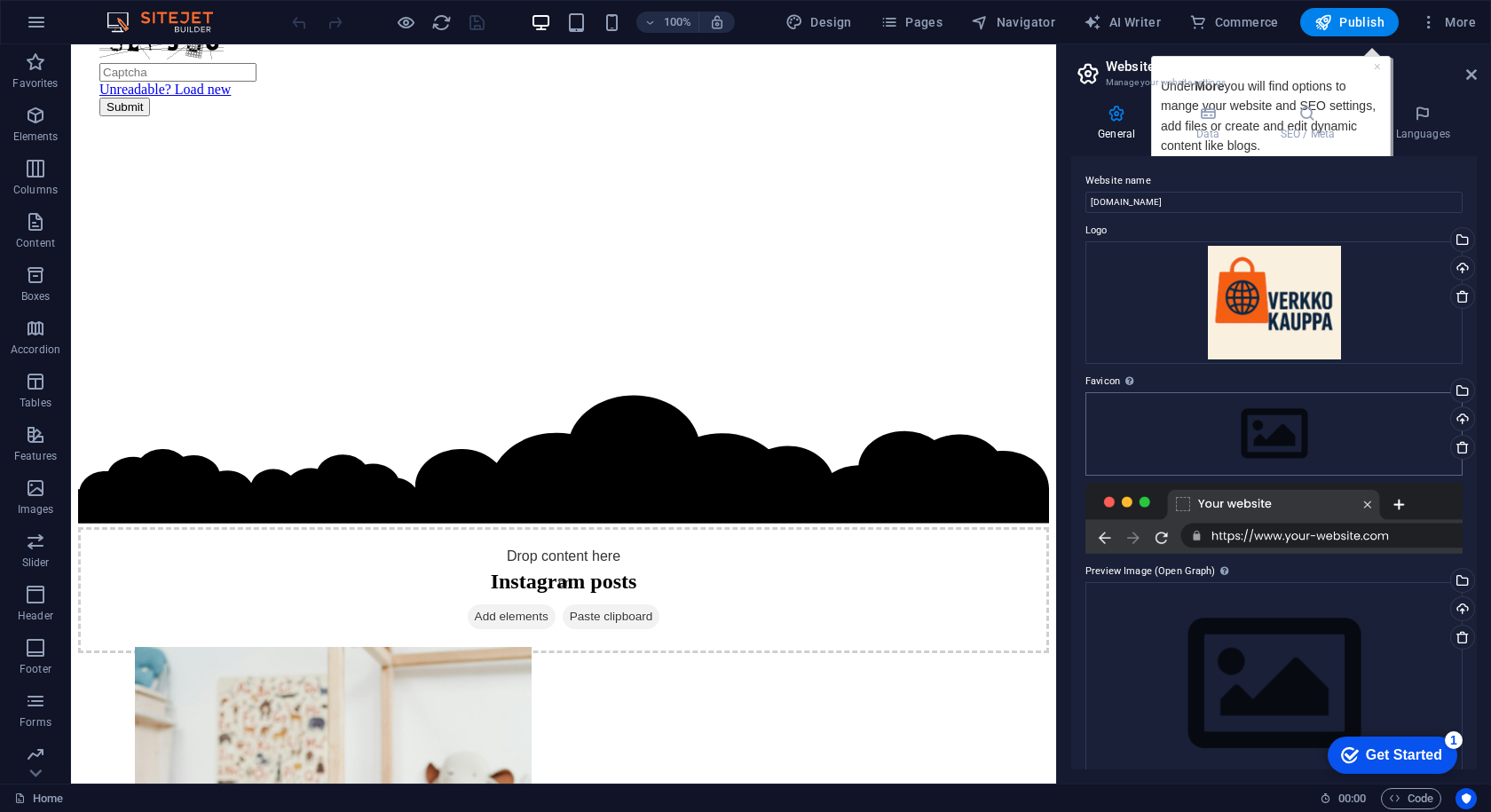
scroll to position [31, 0]
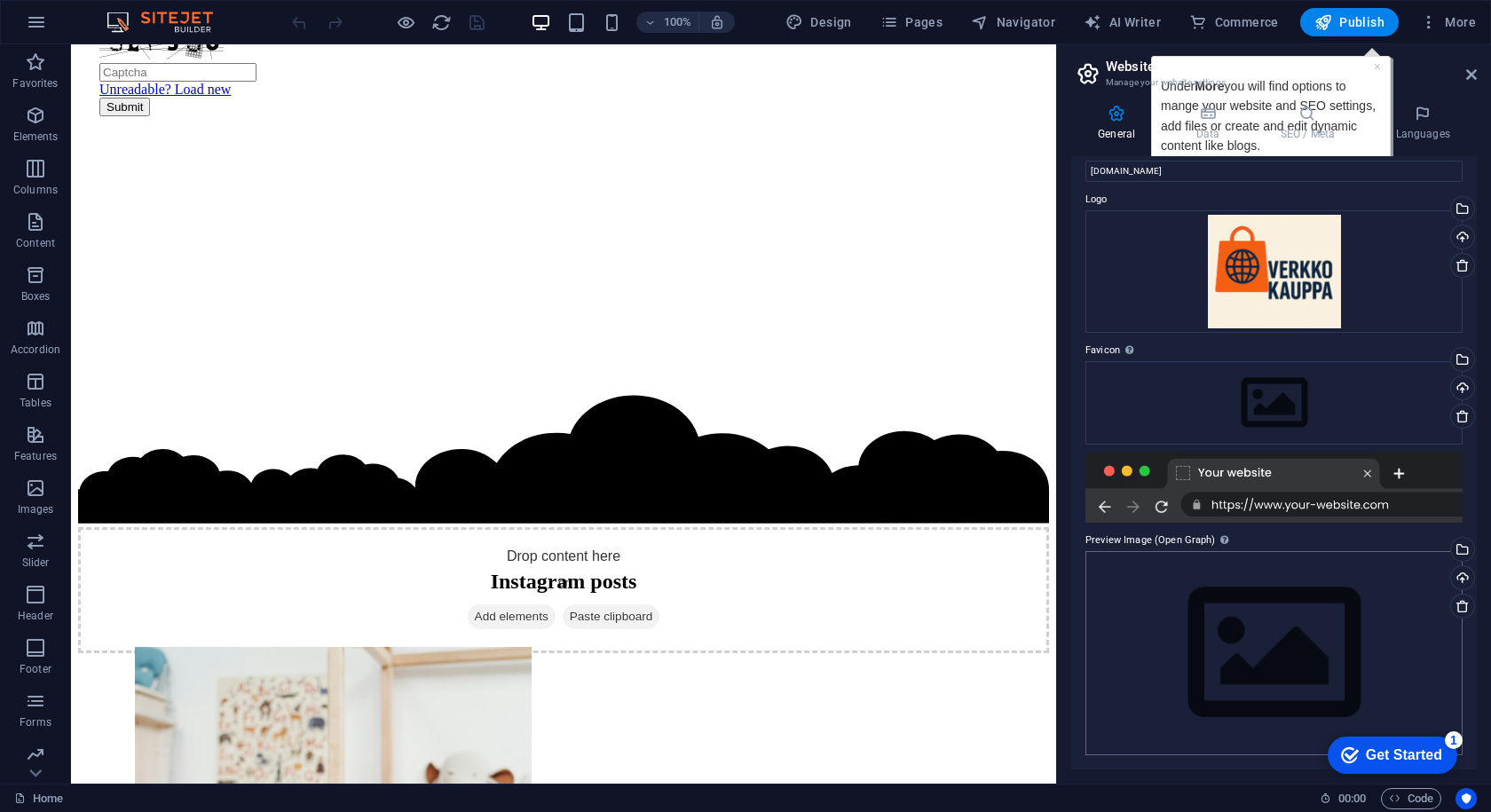
click at [1178, 554] on div "Preview Image (Open Graph) This image will be shown when the website is shared …" at bounding box center [1274, 642] width 377 height 225
click at [1188, 600] on div "Drag files here, click to choose files or select files from Files or our free s…" at bounding box center [1274, 652] width 377 height 204
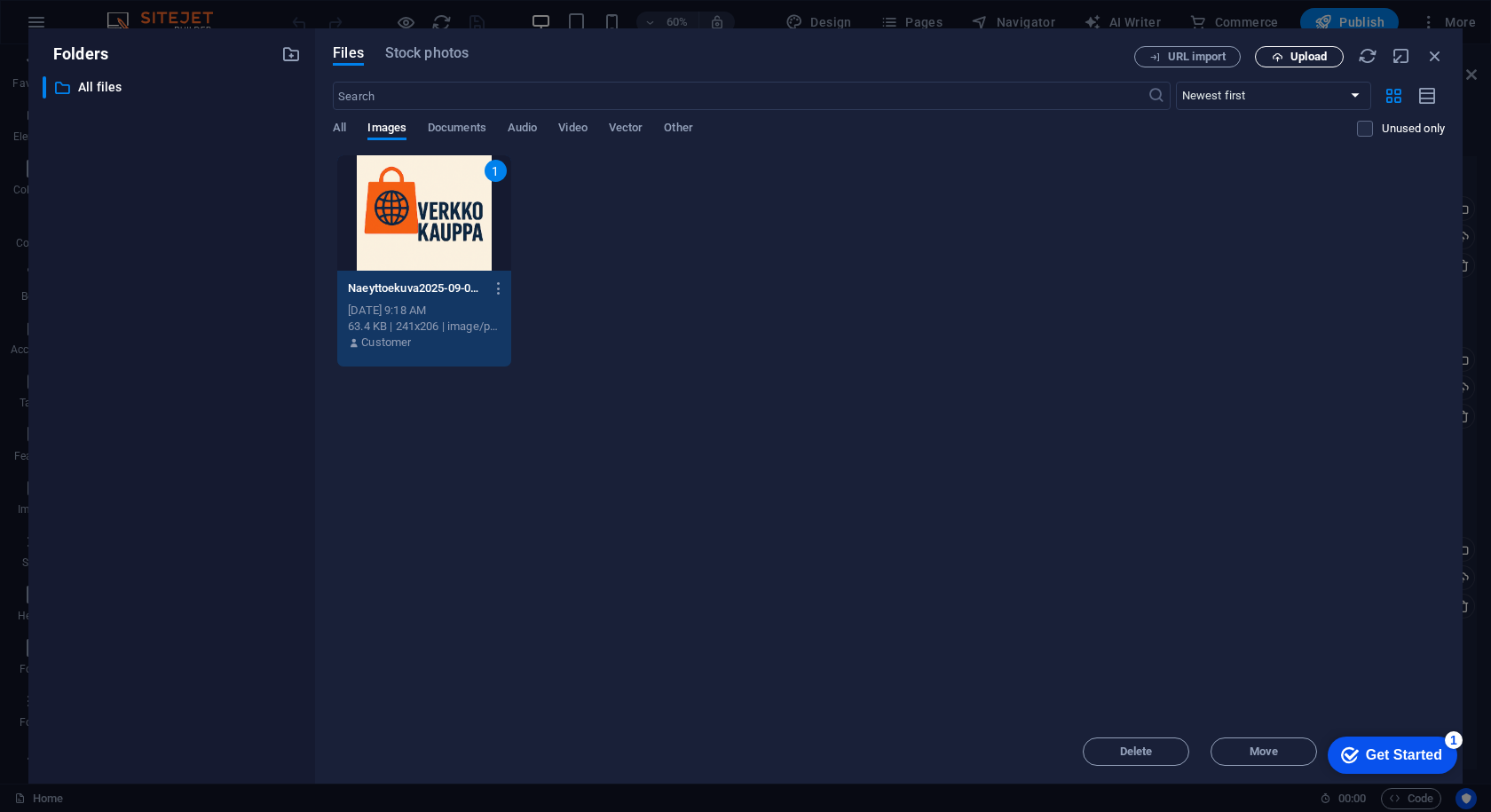
click at [1274, 55] on icon "button" at bounding box center [1277, 57] width 12 height 12
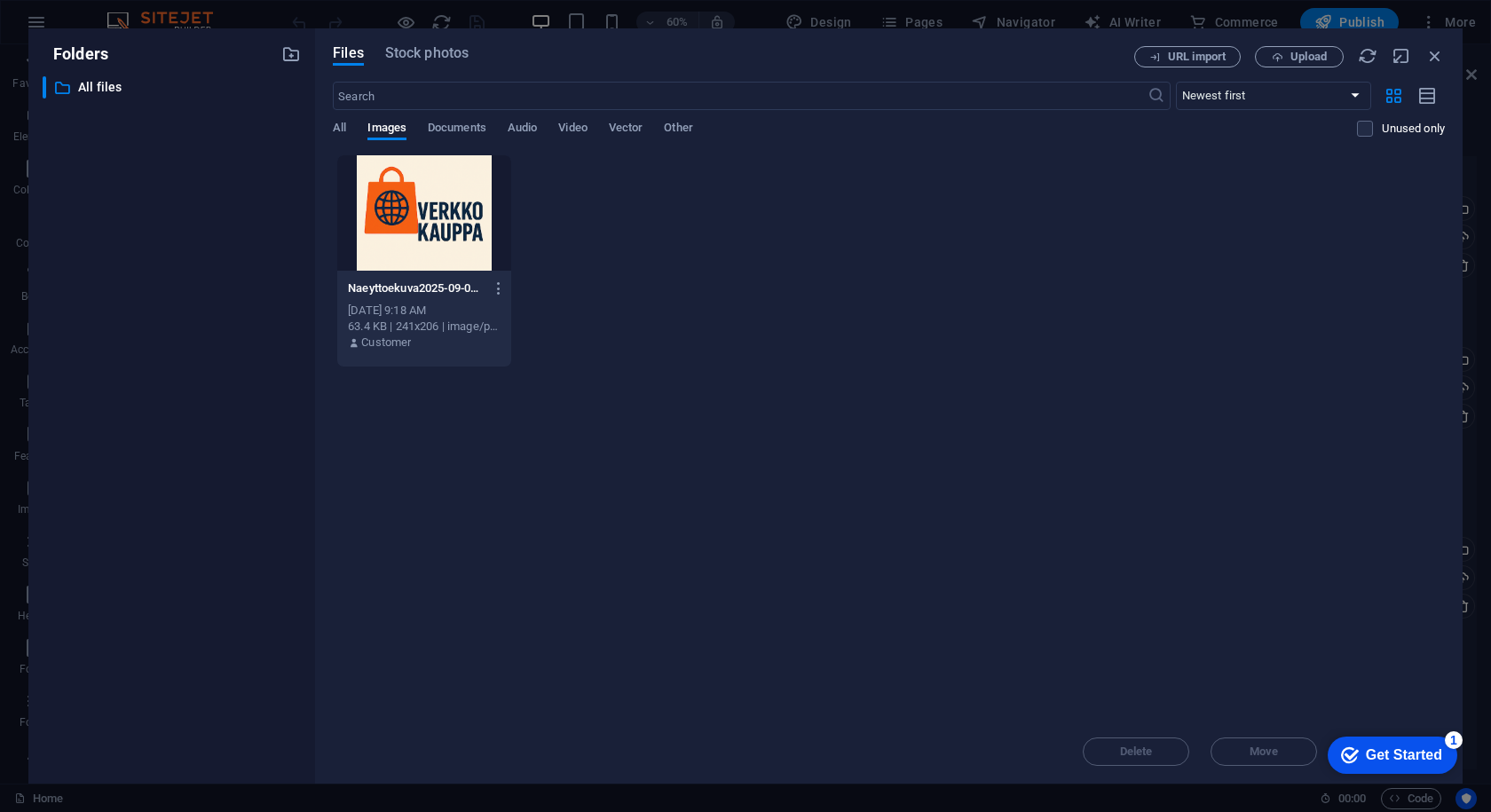
click at [354, 121] on div "​ Newest first Oldest first Name (A-Z) Name (Z-A) Size (0-9) Size (9-0) Resolut…" at bounding box center [889, 118] width 1113 height 73
click at [324, 143] on div "Files Stock photos URL import Upload ​ Newest first Oldest first Name (A-Z) Nam…" at bounding box center [889, 406] width 1147 height 755
click at [329, 133] on div "Files Stock photos URL import Upload ​ Newest first Oldest first Name (A-Z) Nam…" at bounding box center [889, 406] width 1147 height 755
click at [337, 128] on span "All" at bounding box center [339, 129] width 14 height 25
click at [362, 260] on div at bounding box center [423, 213] width 173 height 115
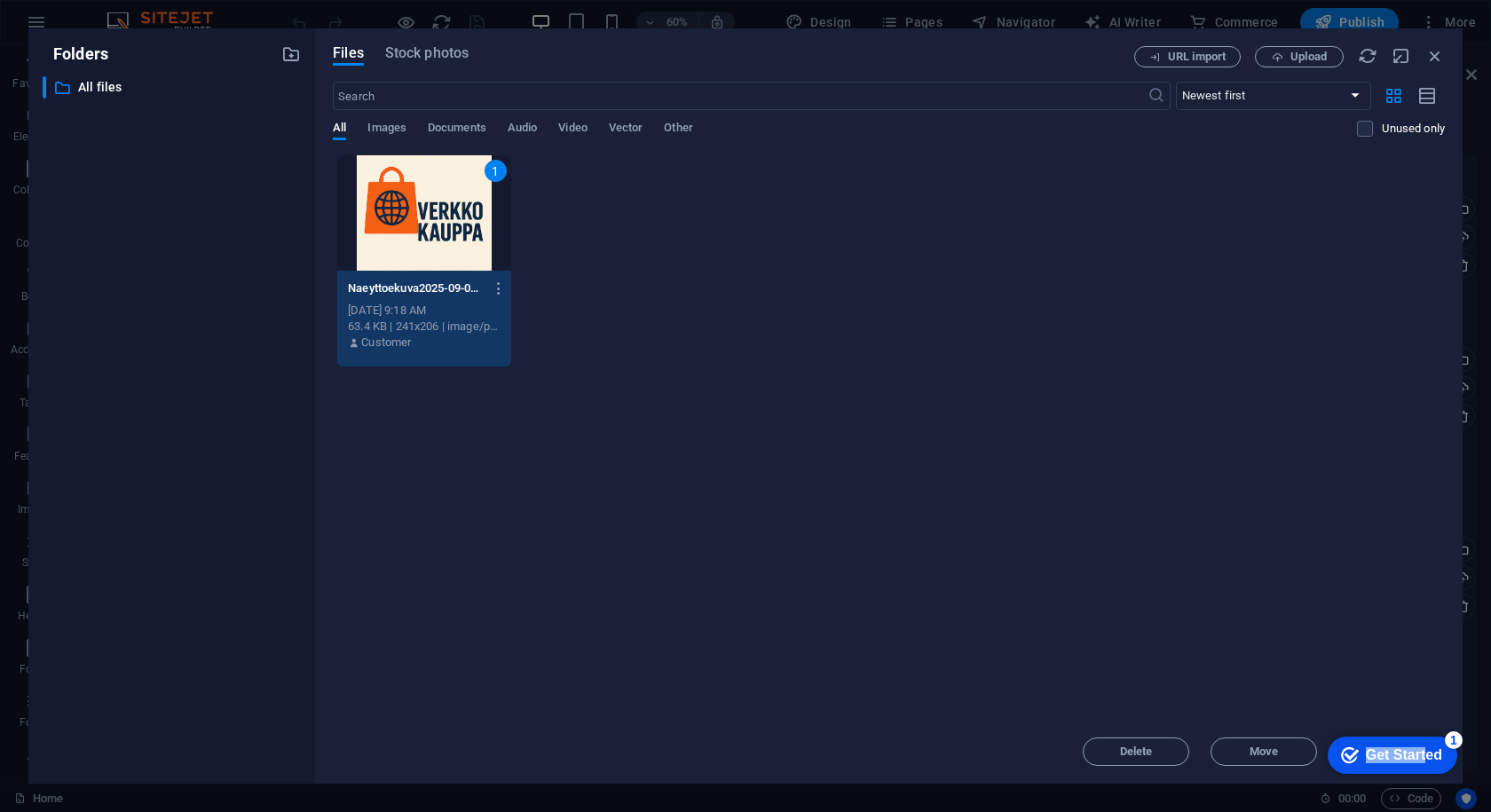
click at [1424, 746] on div "checkmark Get Started 1" at bounding box center [1393, 755] width 130 height 37
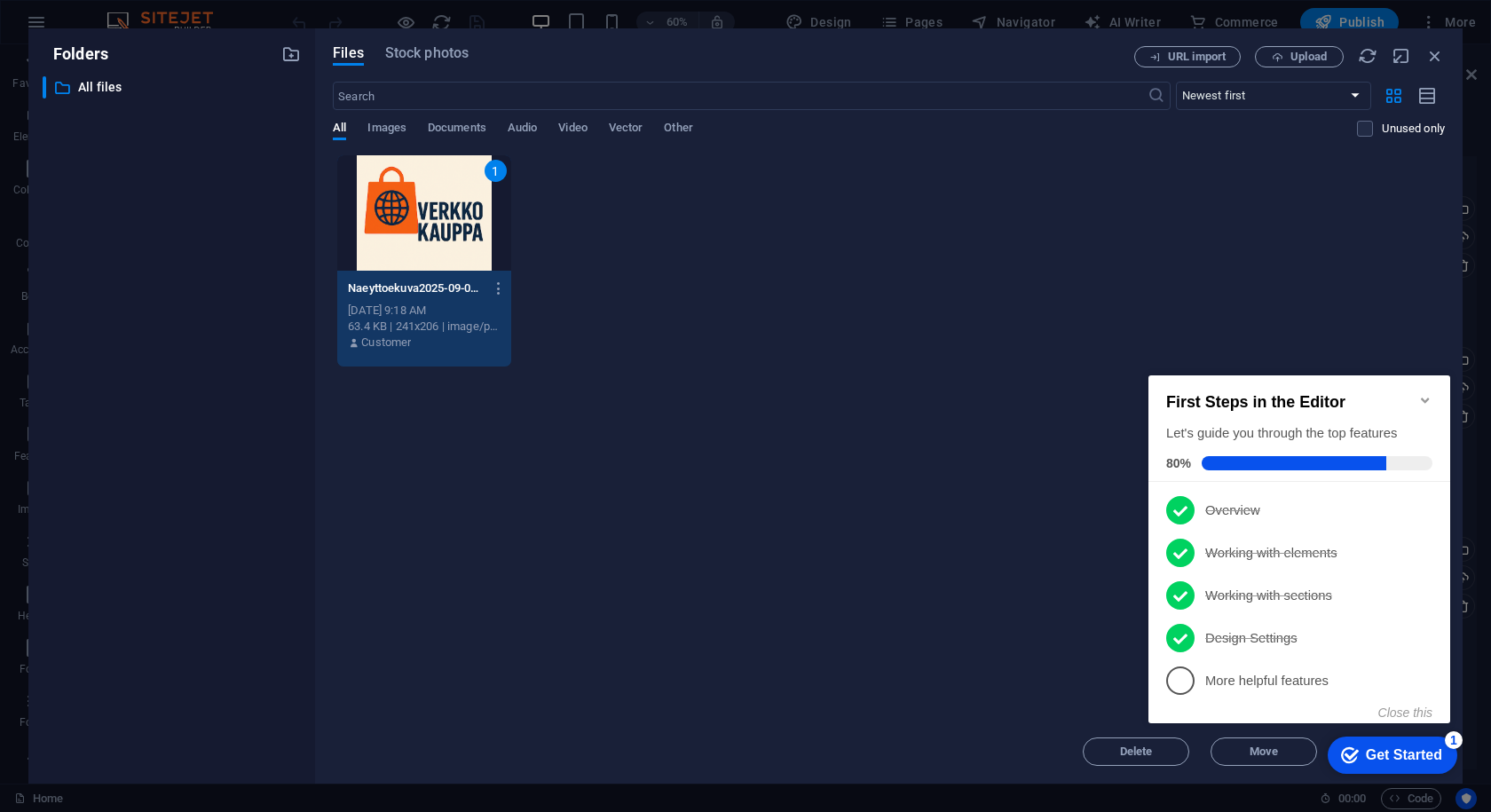
click at [1426, 403] on h2 "First Steps in the Editor" at bounding box center [1300, 402] width 267 height 18
click at [1426, 398] on icon "Minimize checklist" at bounding box center [1426, 400] width 15 height 15
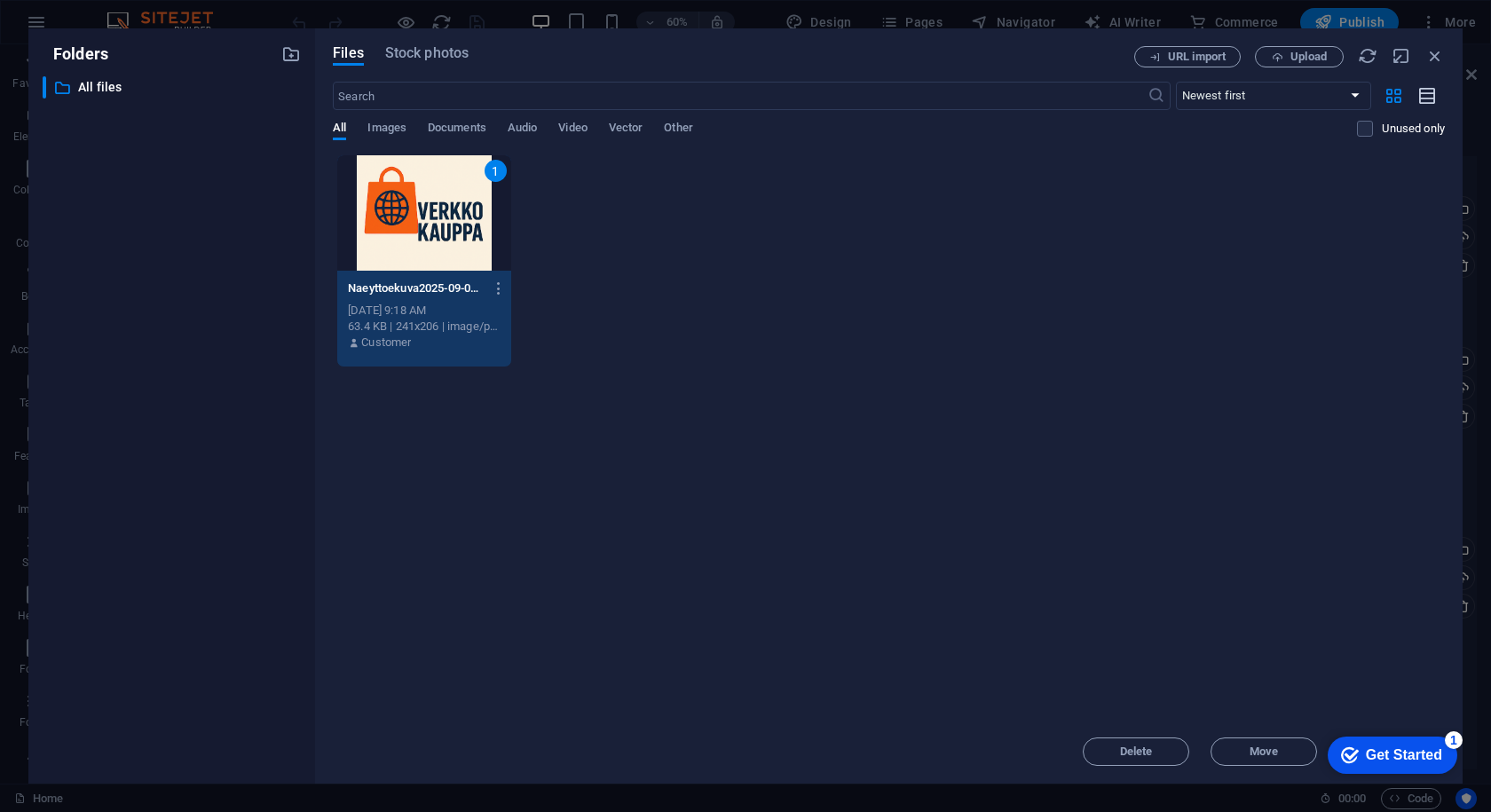
click at [1438, 90] on button "button" at bounding box center [1428, 95] width 35 height 28
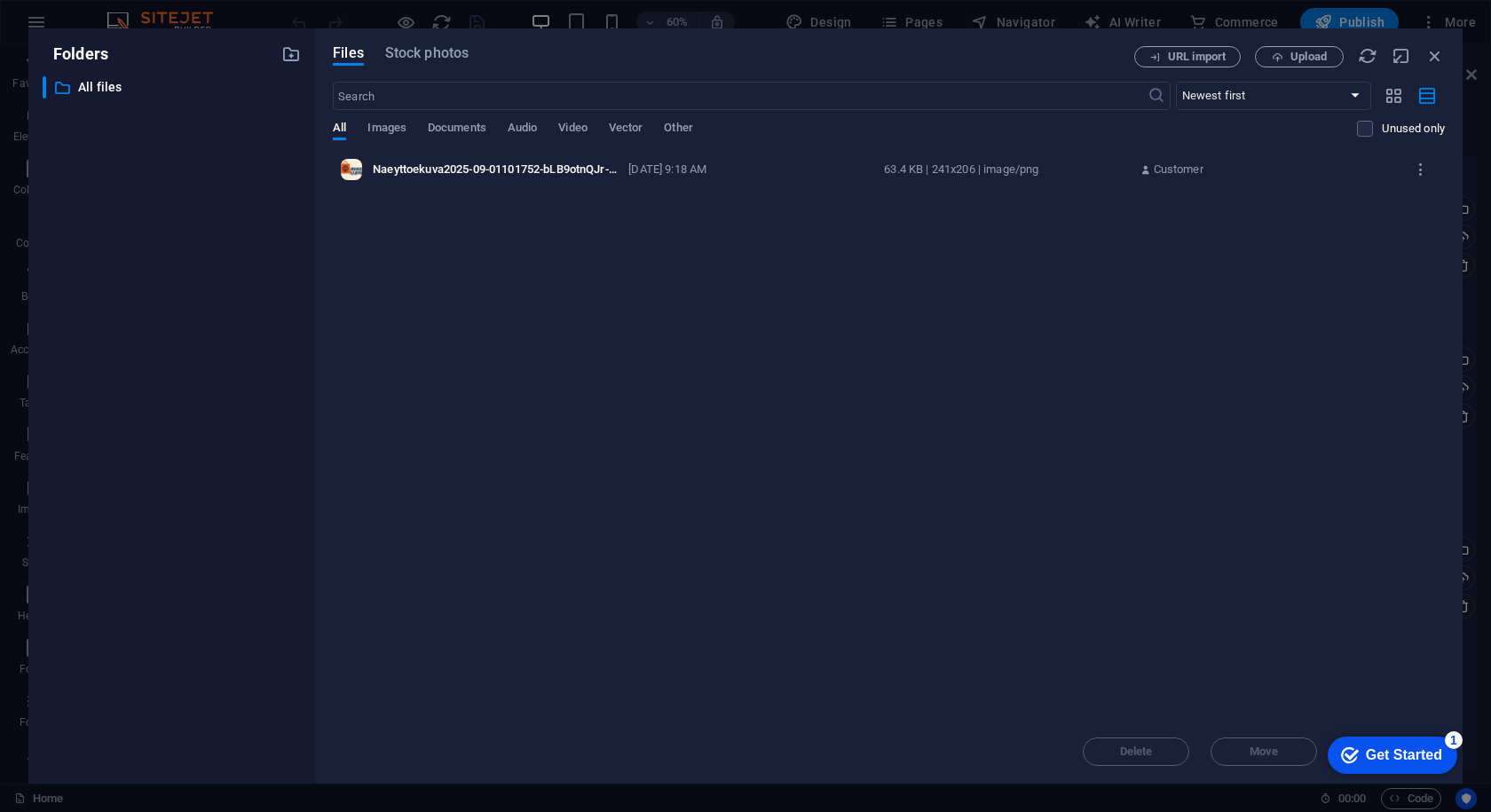
click at [1127, 167] on div "63.4 KB | 241x206 | image/png" at bounding box center [1007, 169] width 245 height 16
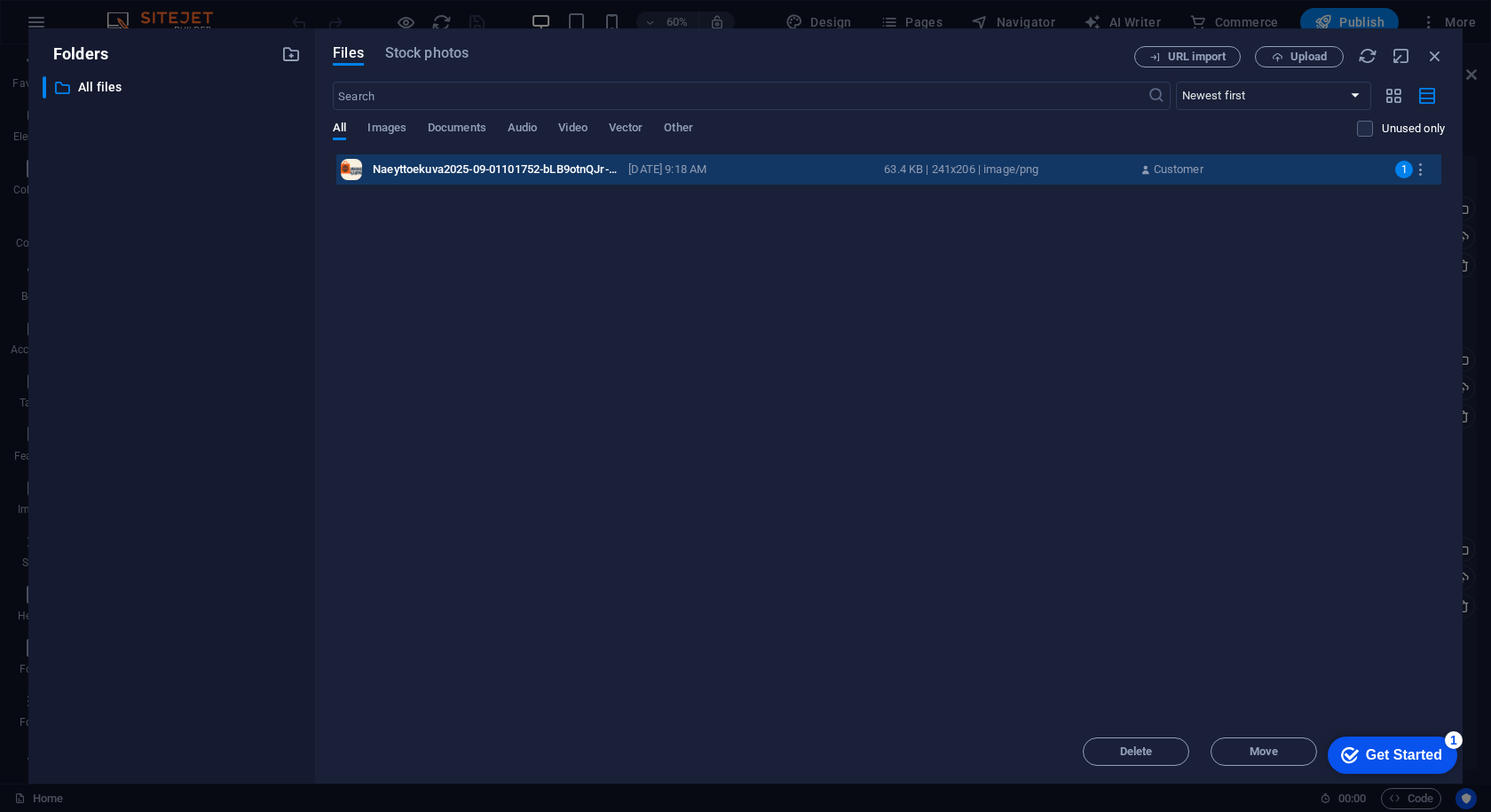
click at [1188, 41] on div "Files Stock photos URL import Upload ​ Newest first Oldest first Name (A-Z) Nam…" at bounding box center [889, 406] width 1147 height 755
click at [1190, 54] on span "URL import" at bounding box center [1197, 57] width 58 height 11
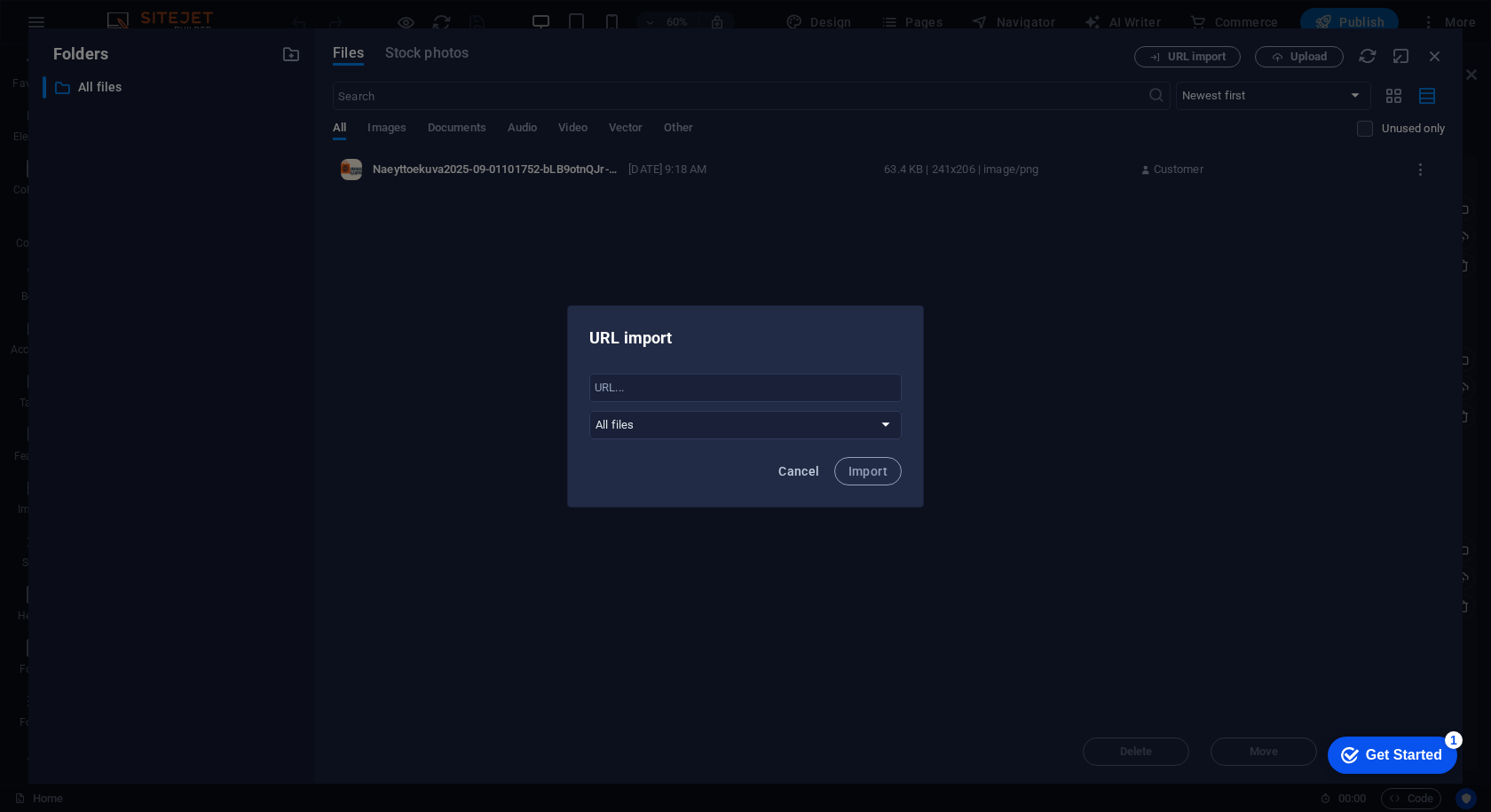
click at [799, 466] on span "Cancel" at bounding box center [798, 471] width 41 height 15
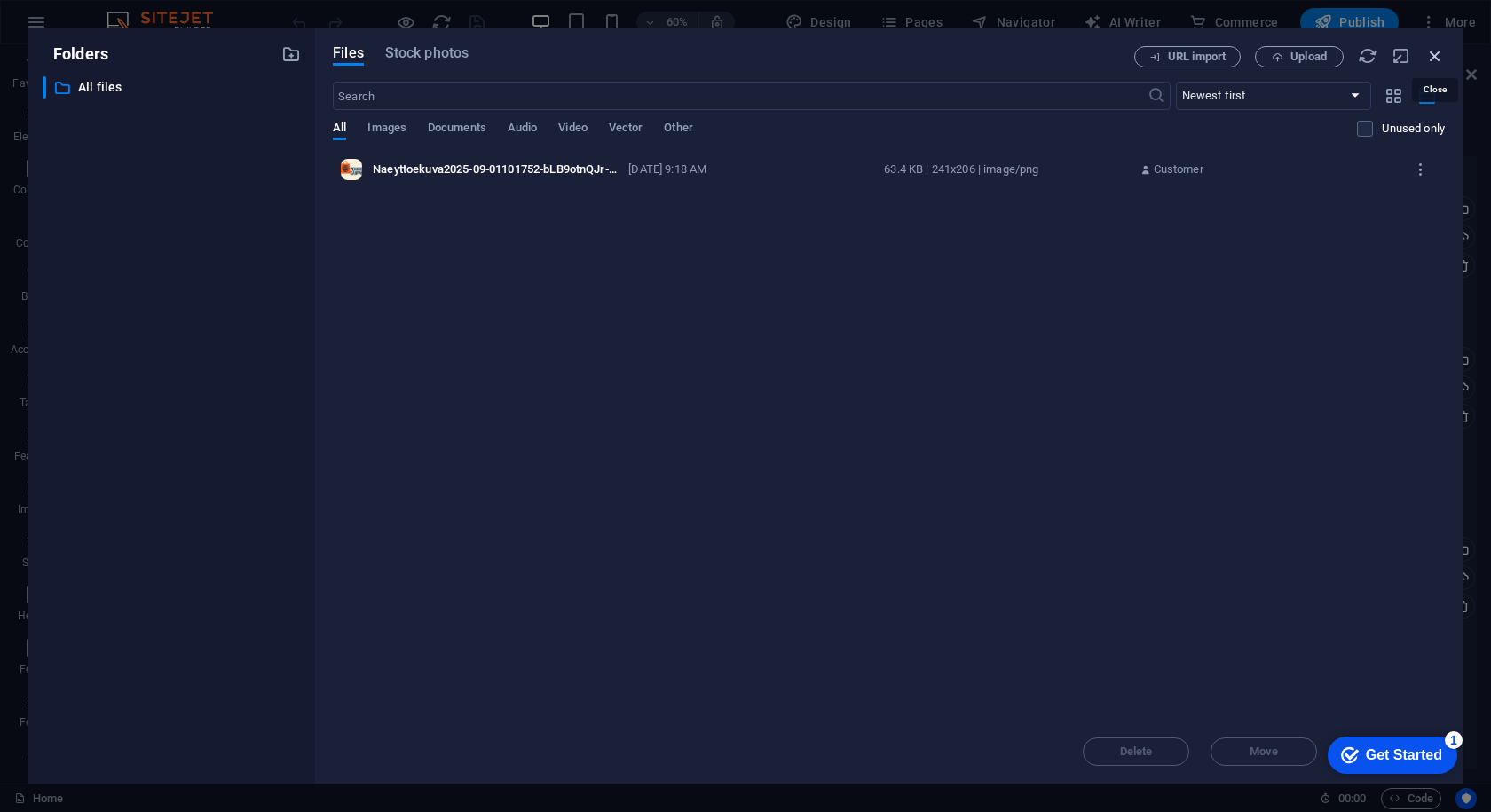
click at [1427, 60] on icon "button" at bounding box center [1435, 56] width 19 height 19
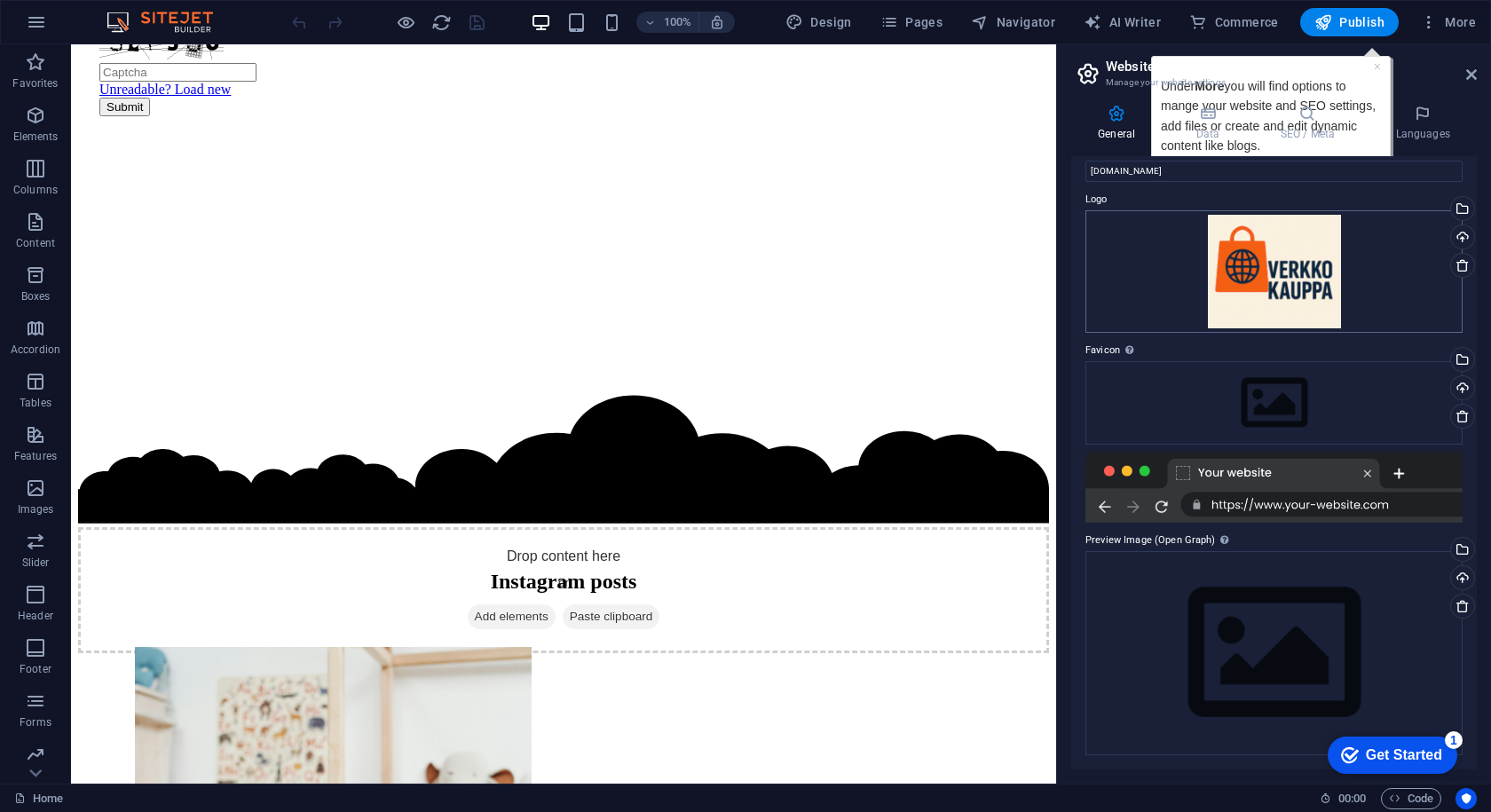
scroll to position [0, 0]
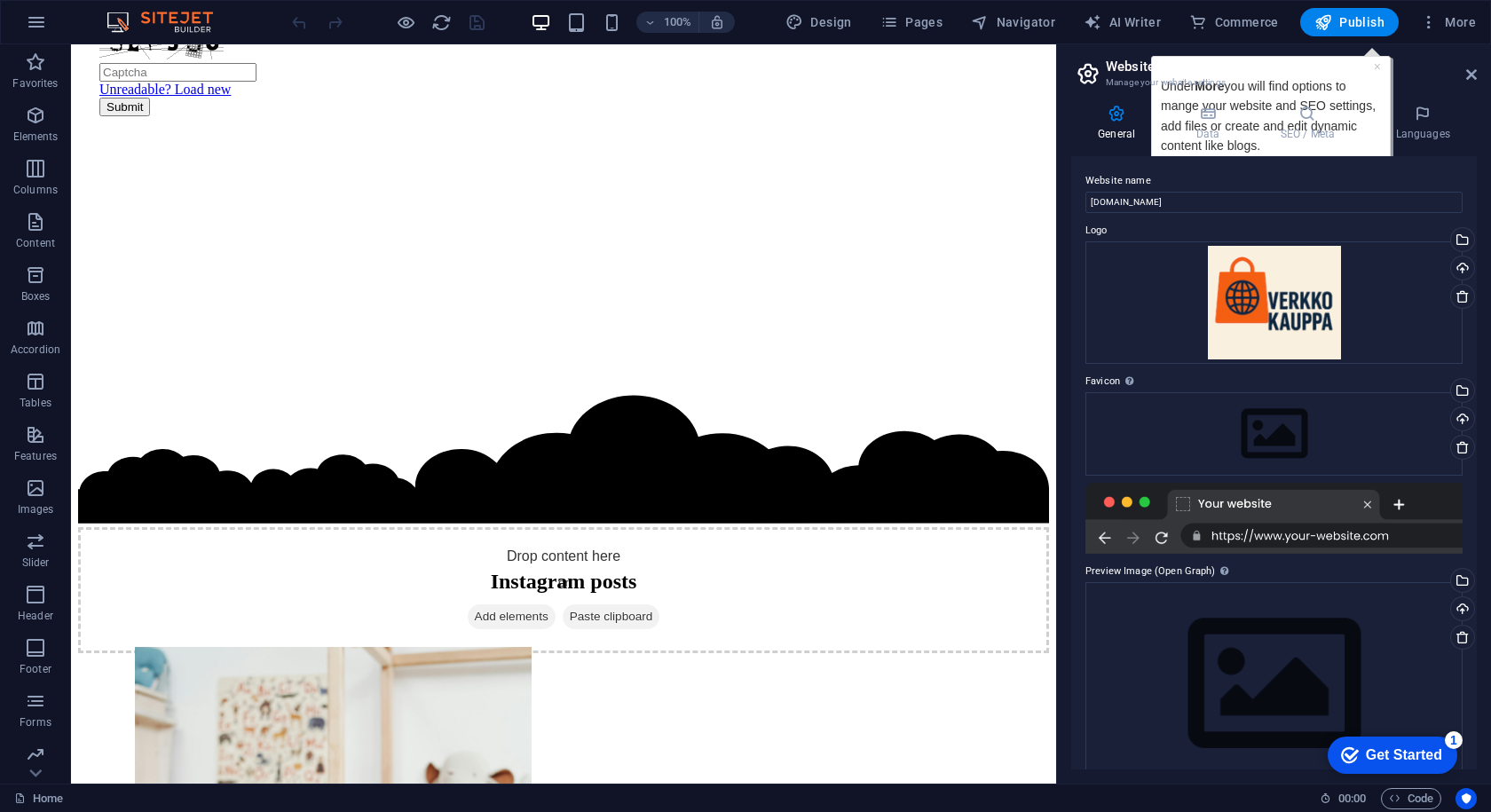
click at [1377, 64] on h2 "Website settings" at bounding box center [1292, 66] width 371 height 16
click at [1467, 71] on header "Website settings Manage your website settings" at bounding box center [1276, 68] width 402 height 47
click at [1468, 71] on icon at bounding box center [1472, 75] width 11 height 15
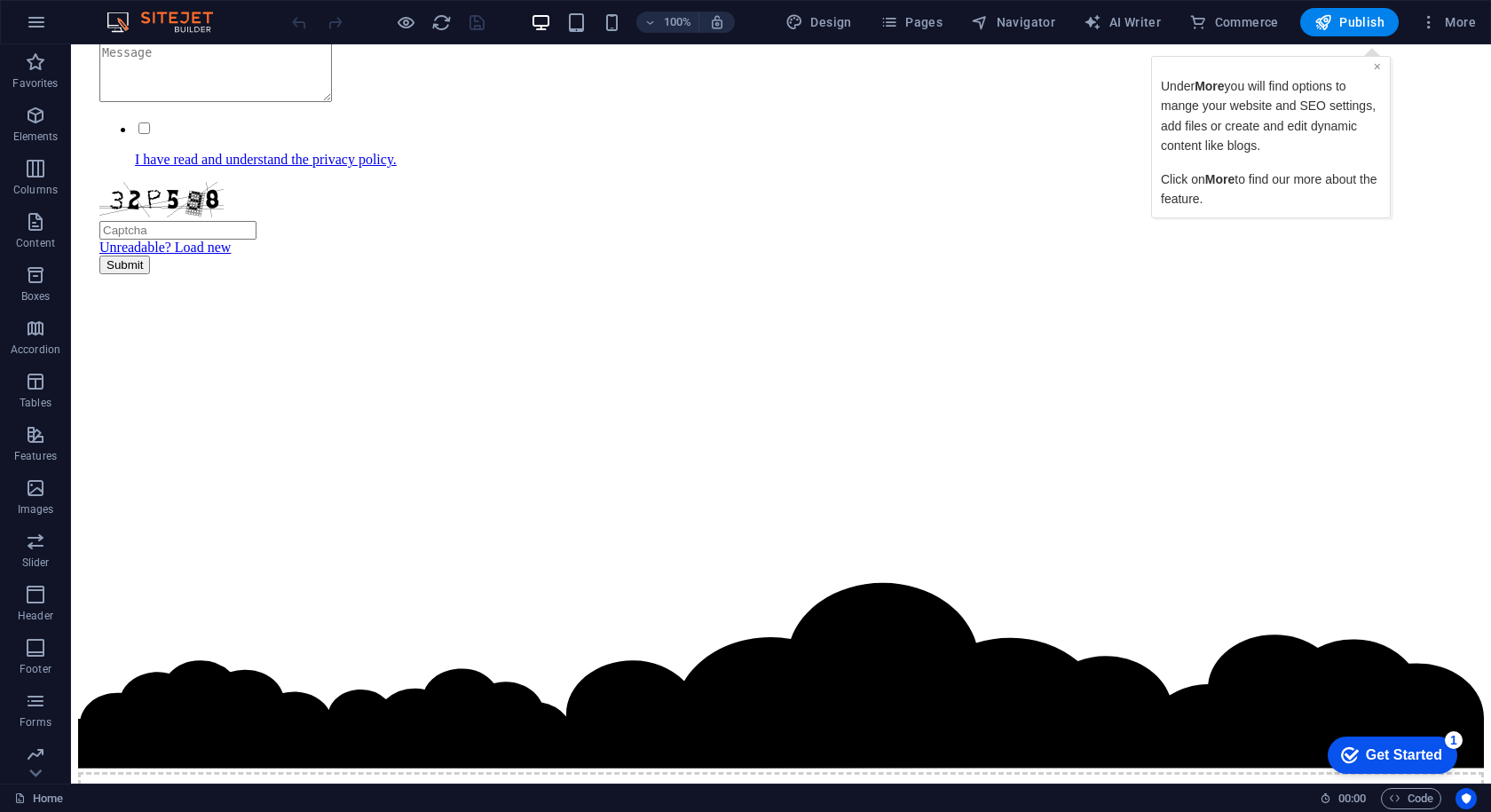
click at [1380, 72] on link "×" at bounding box center [1378, 67] width 7 height 15
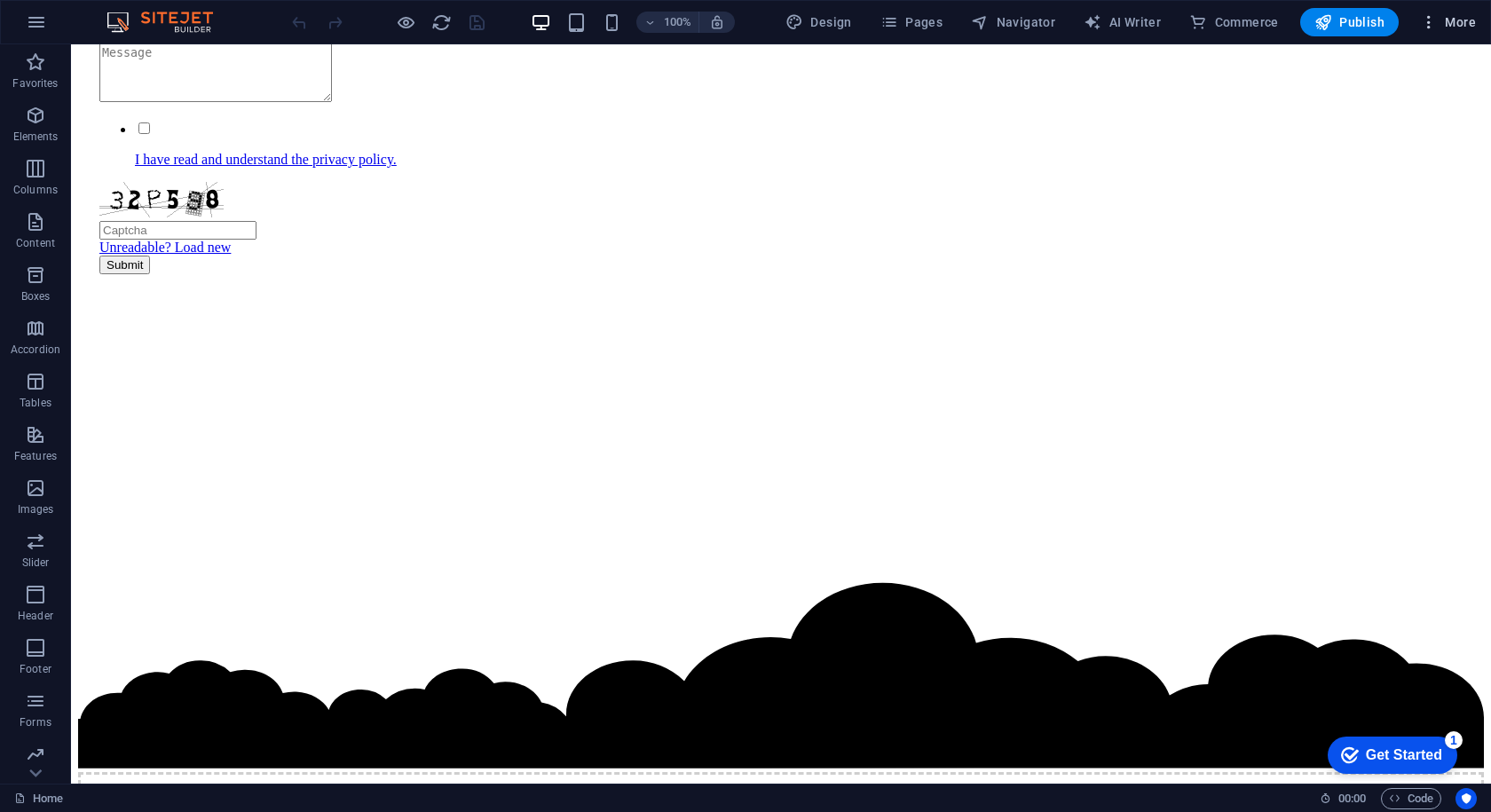
click at [1431, 33] on button "More" at bounding box center [1448, 22] width 70 height 28
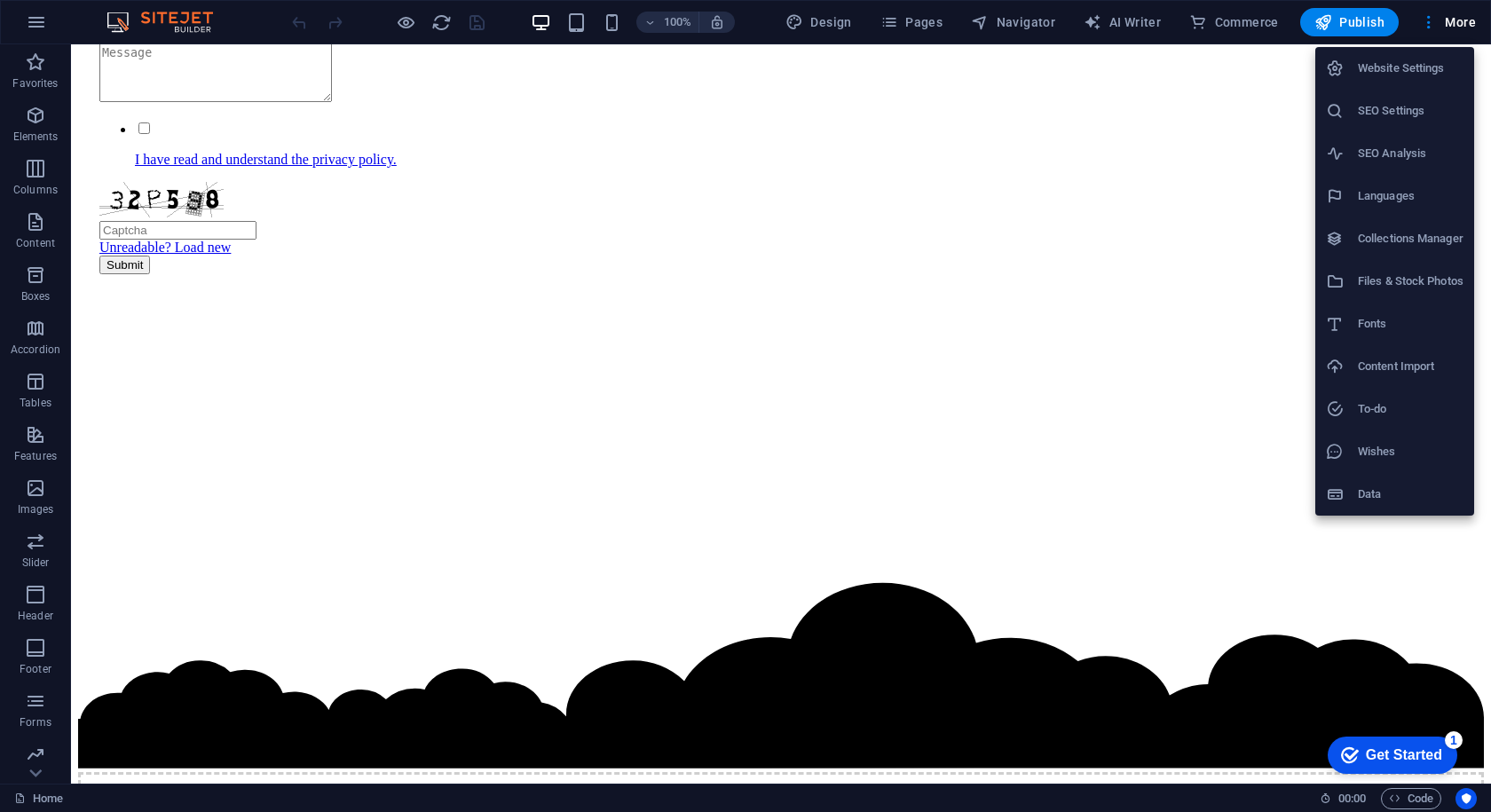
click at [1391, 754] on div "Get Started" at bounding box center [1404, 754] width 77 height 16
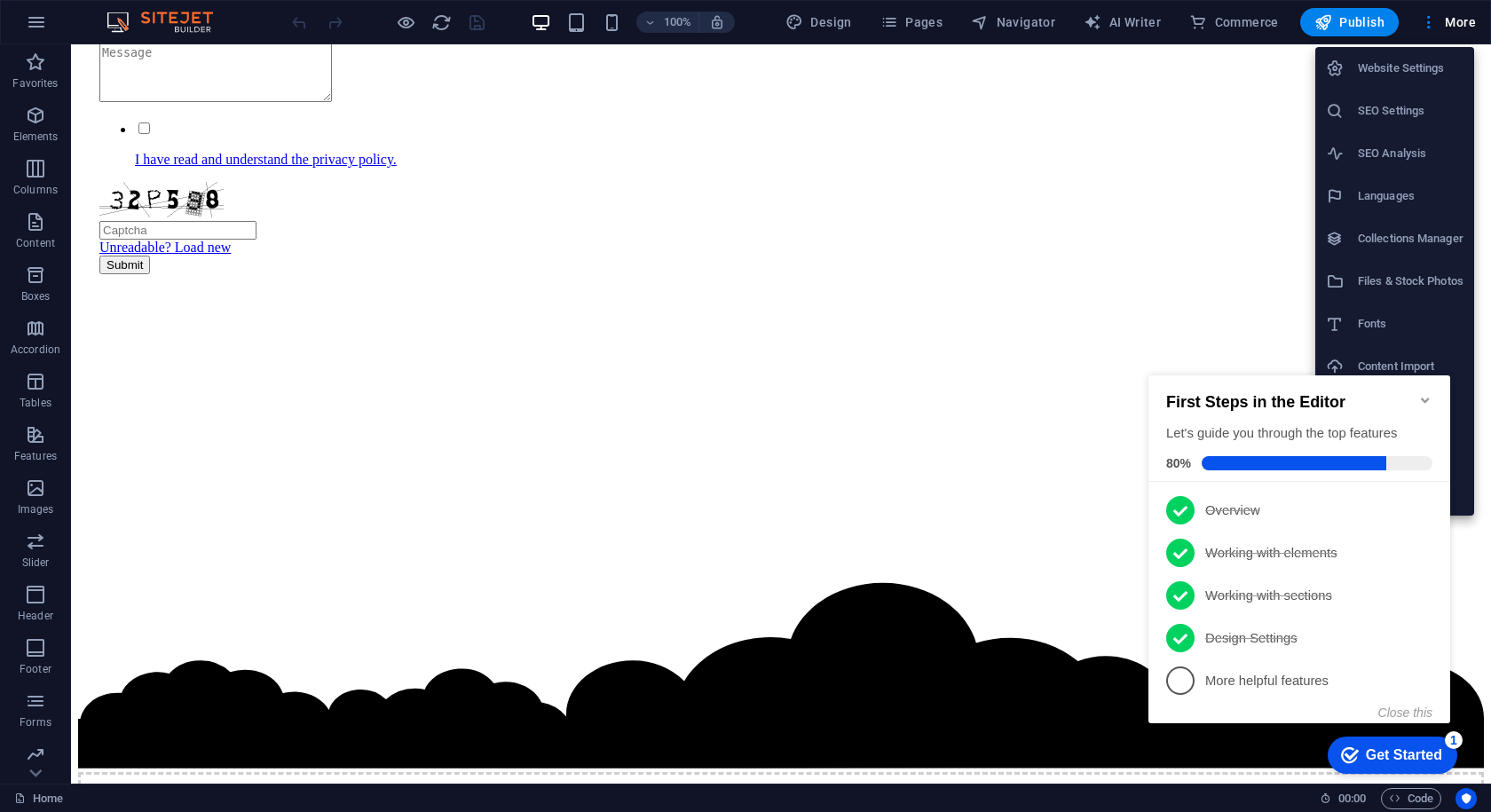
click at [1270, 676] on p "More helpful features - incomplete" at bounding box center [1312, 681] width 213 height 18
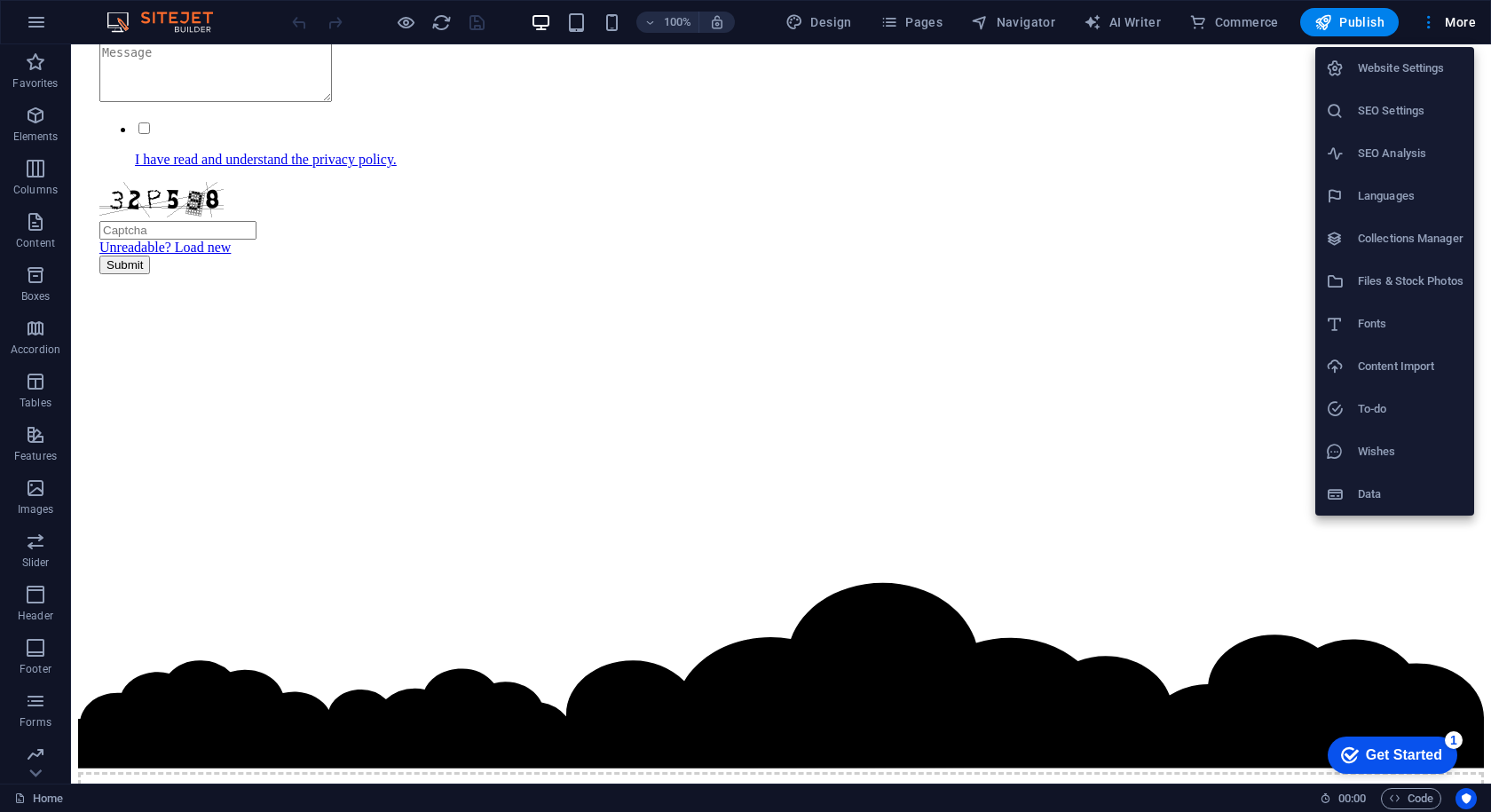
click at [1341, 749] on icon "Get Started 1 items remaining, 80% complete" at bounding box center [1349, 754] width 17 height 16
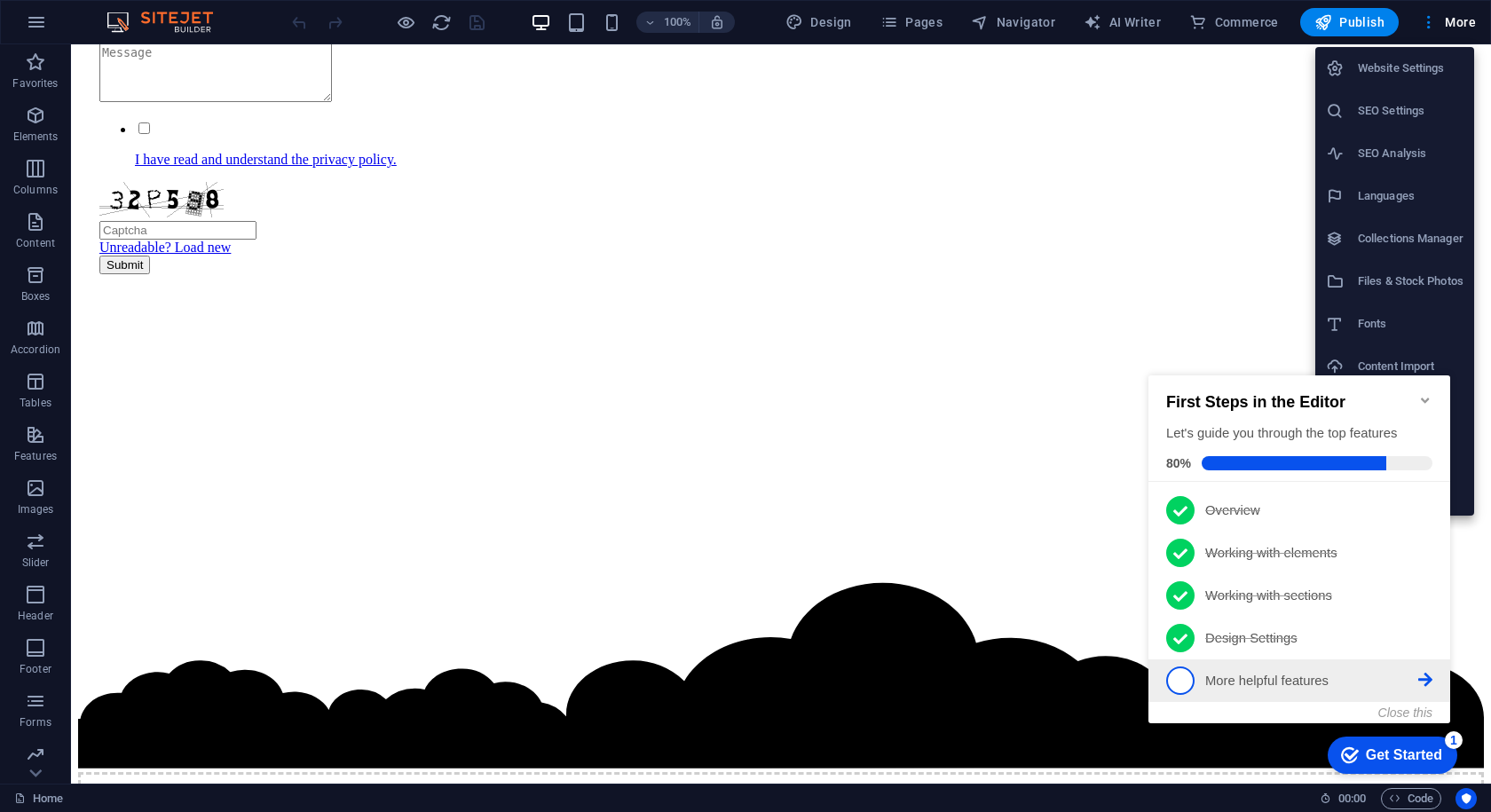
click at [1242, 672] on p "More helpful features - incomplete" at bounding box center [1312, 681] width 213 height 18
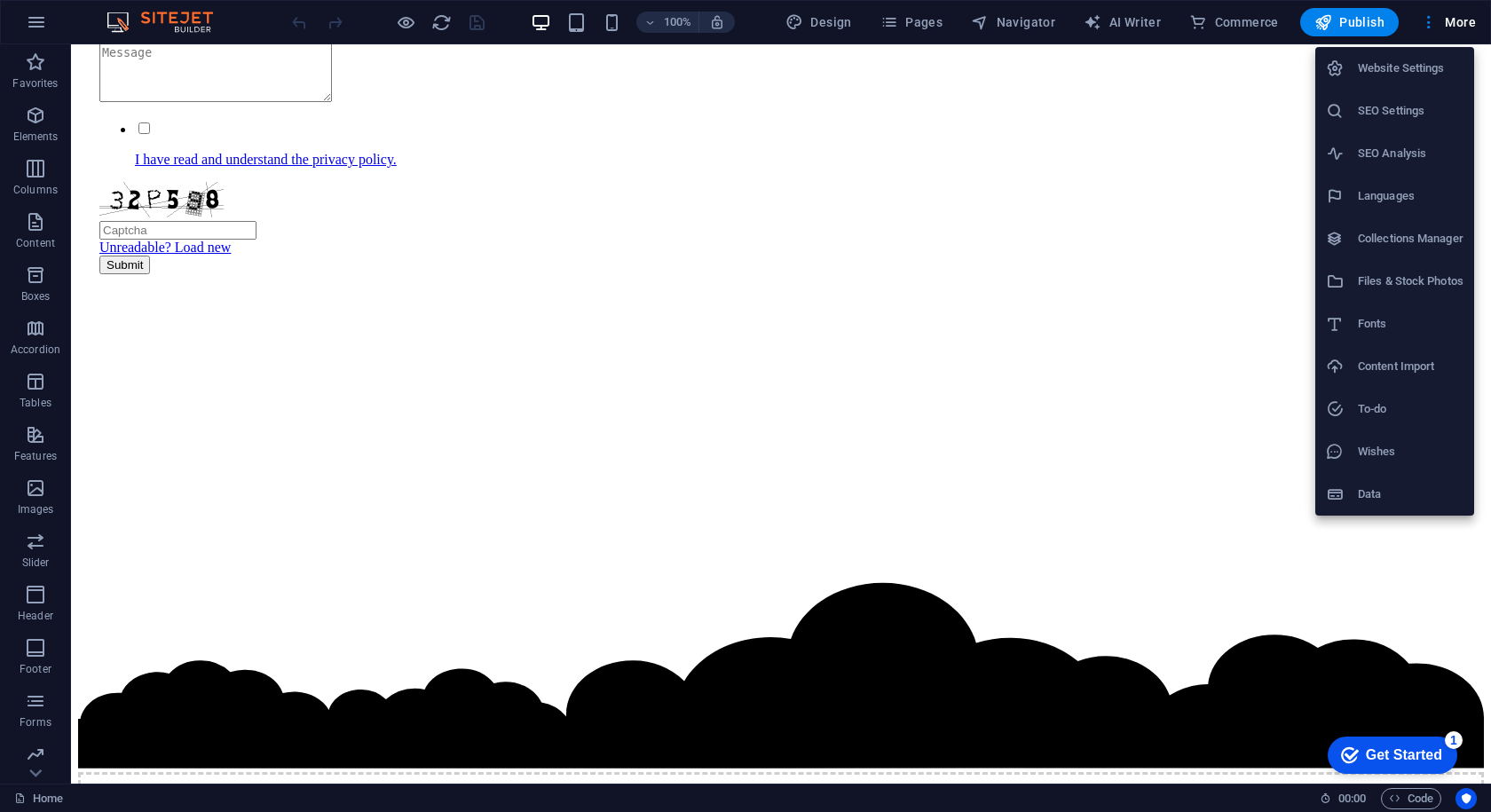
click at [1466, 11] on div at bounding box center [746, 406] width 1491 height 812
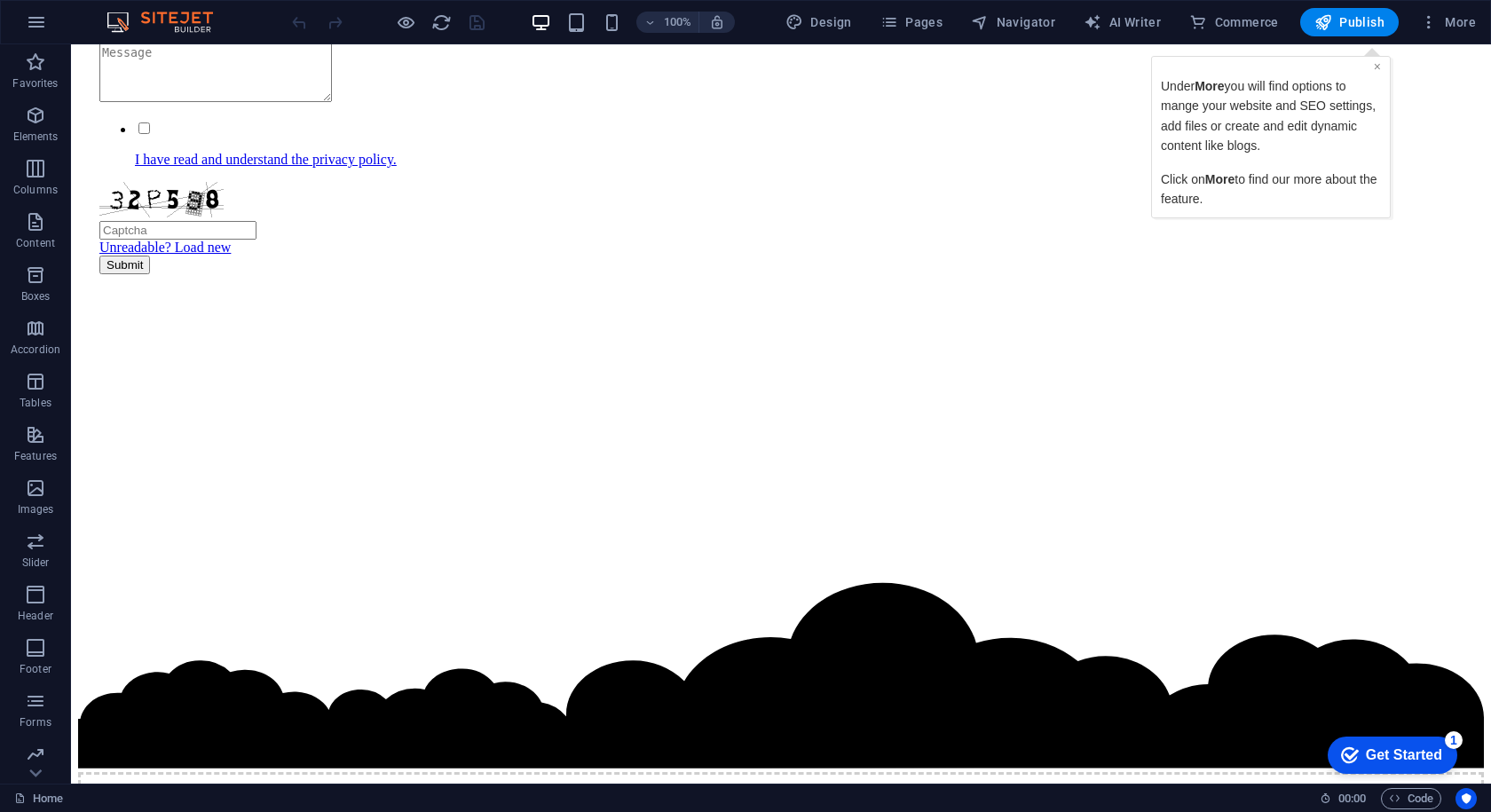
drag, startPoint x: 1378, startPoint y: 72, endPoint x: 2460, endPoint y: 60, distance: 1082.1
click at [1378, 72] on link "×" at bounding box center [1378, 67] width 7 height 15
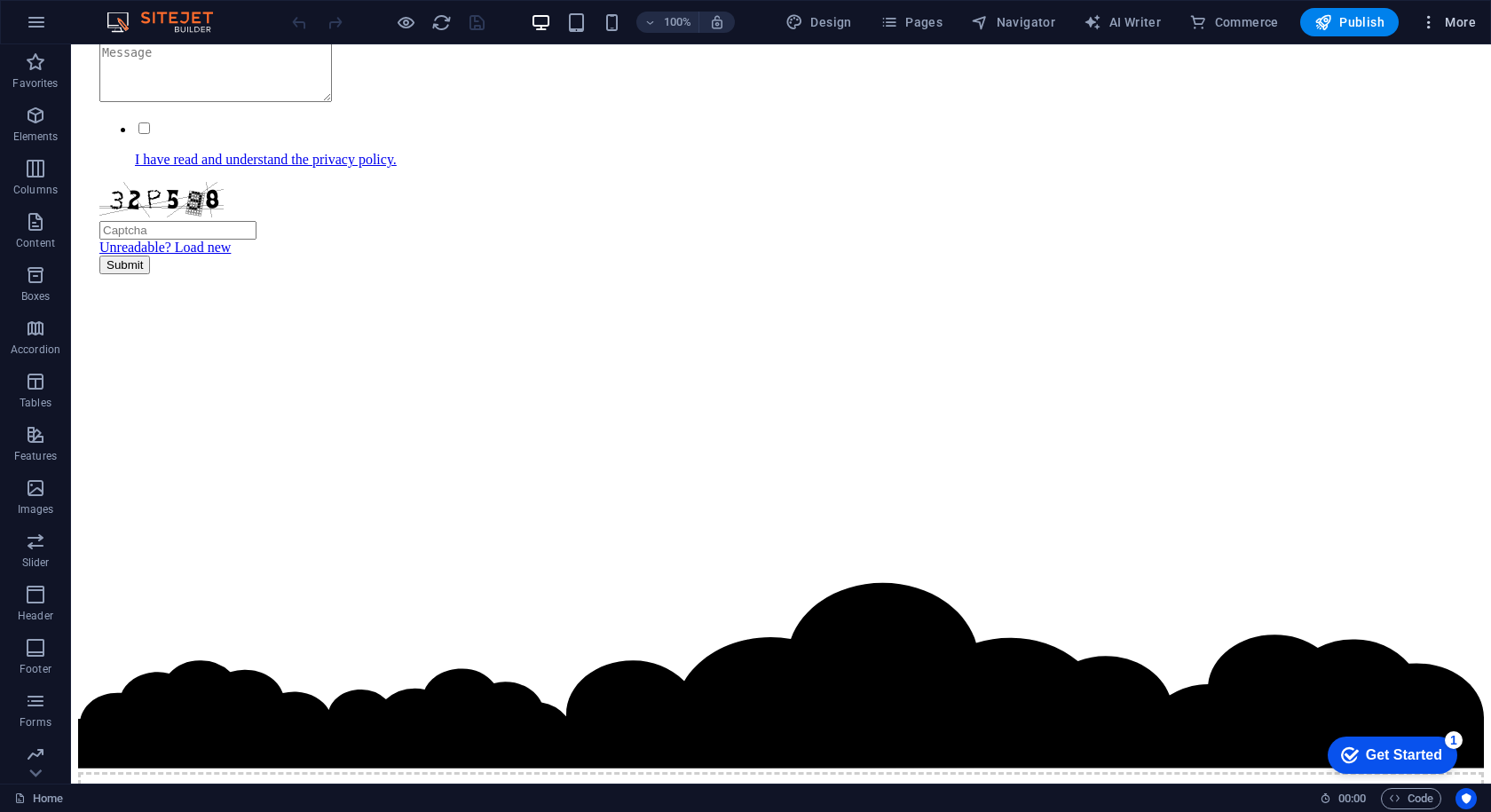
click at [1425, 27] on icon "button" at bounding box center [1429, 22] width 17 height 17
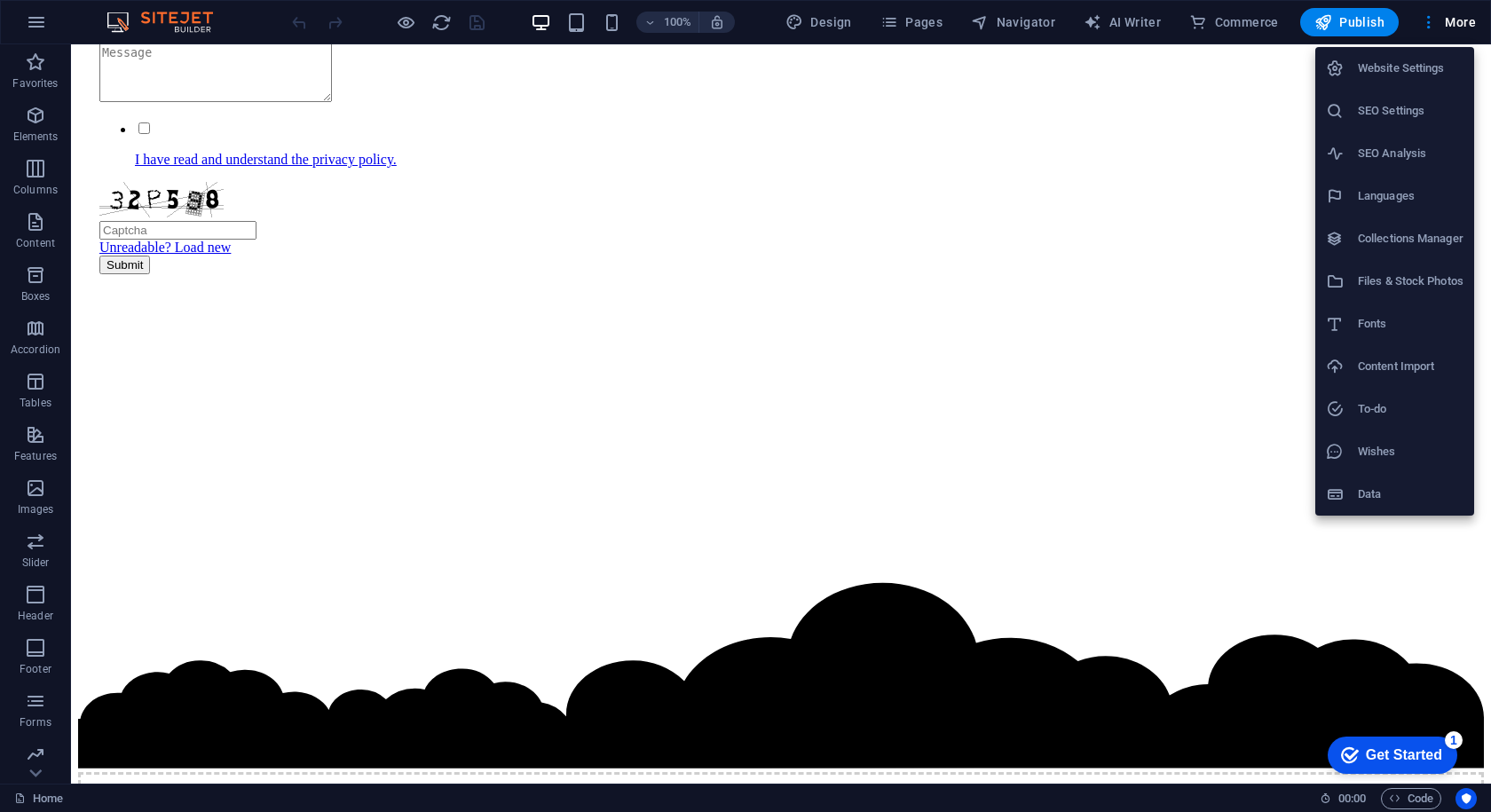
click at [1360, 121] on li "SEO Settings" at bounding box center [1395, 111] width 159 height 43
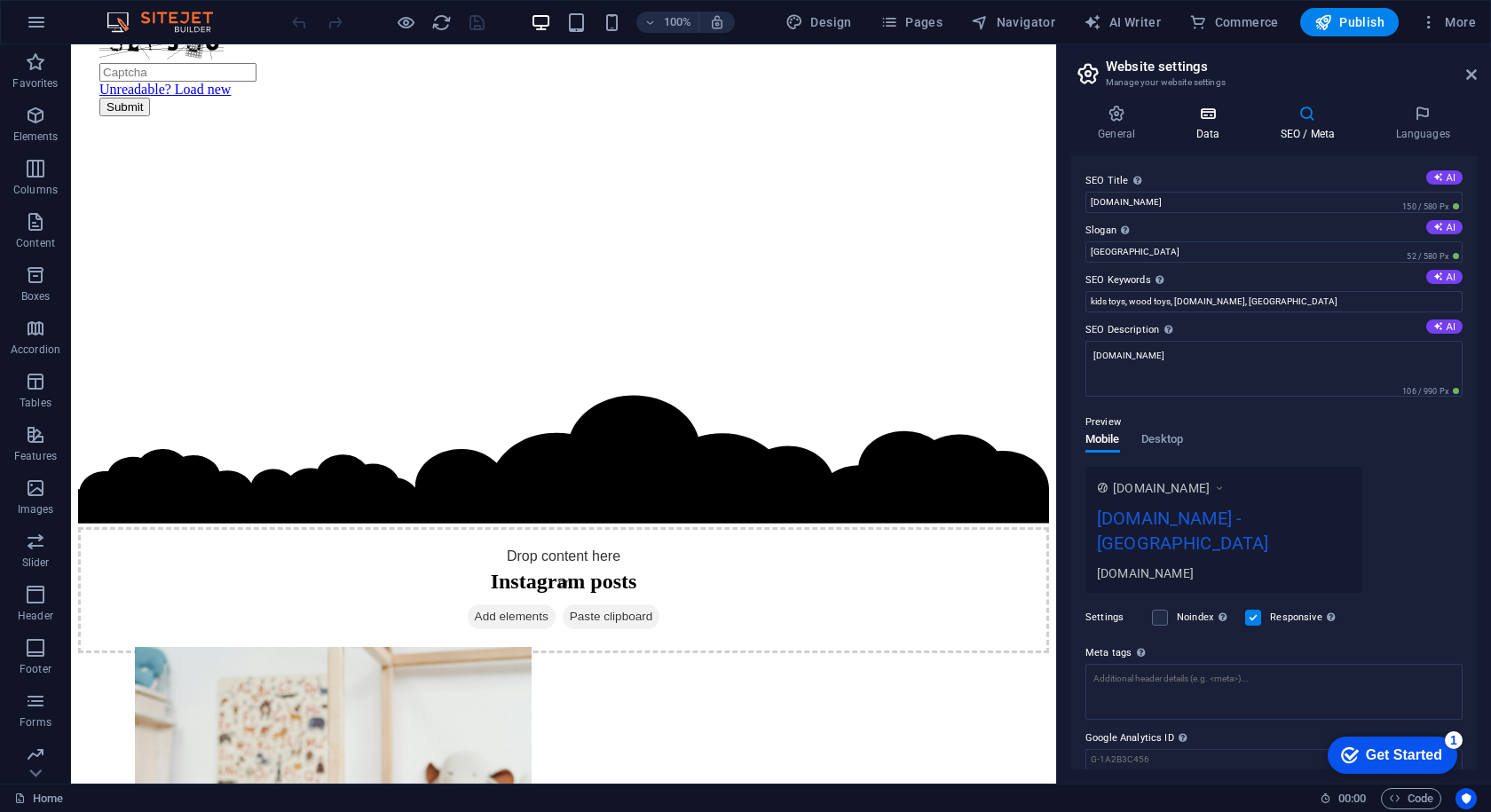
click at [1201, 109] on icon at bounding box center [1208, 113] width 78 height 17
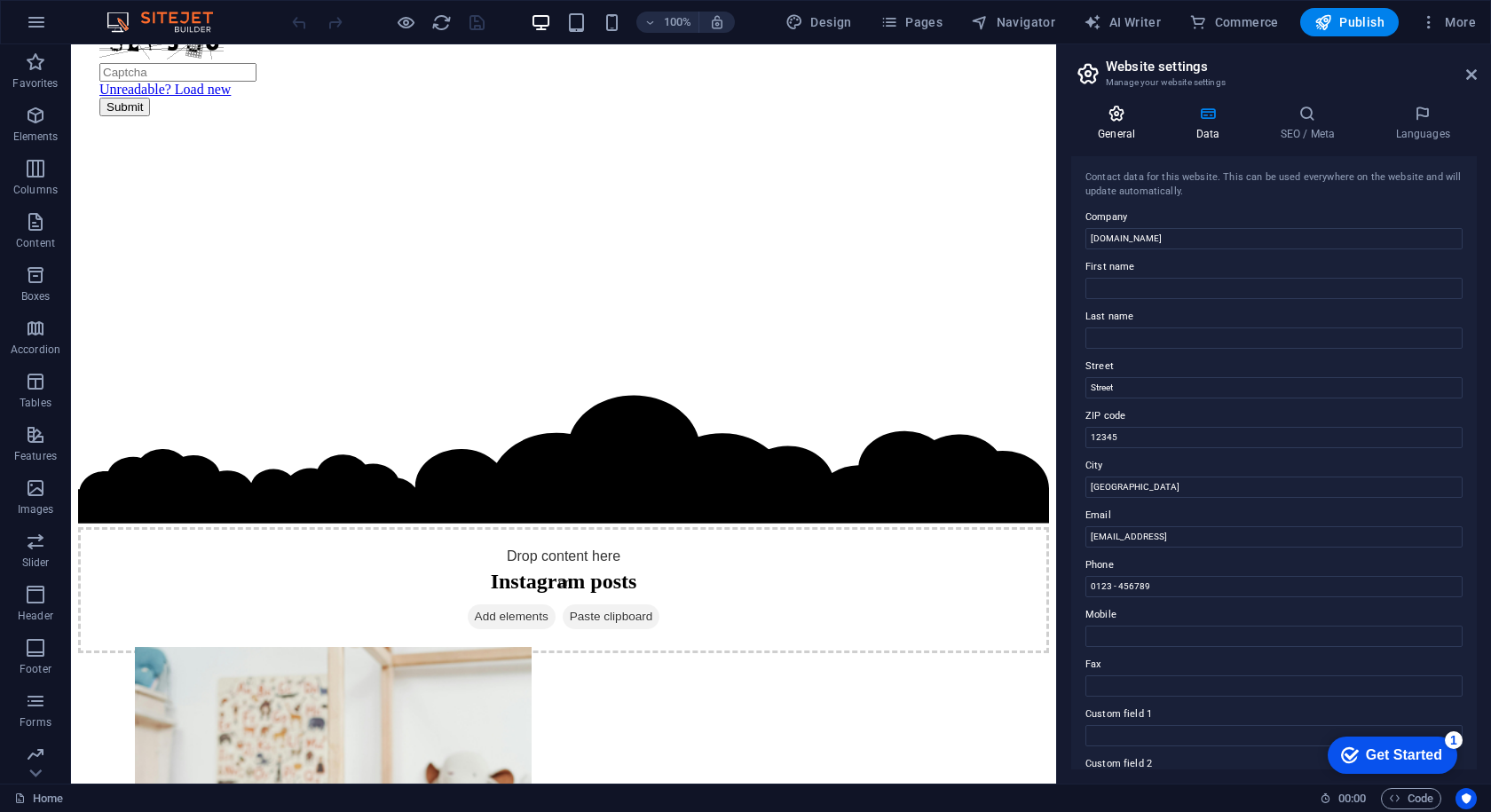
click at [1107, 114] on icon at bounding box center [1116, 113] width 90 height 17
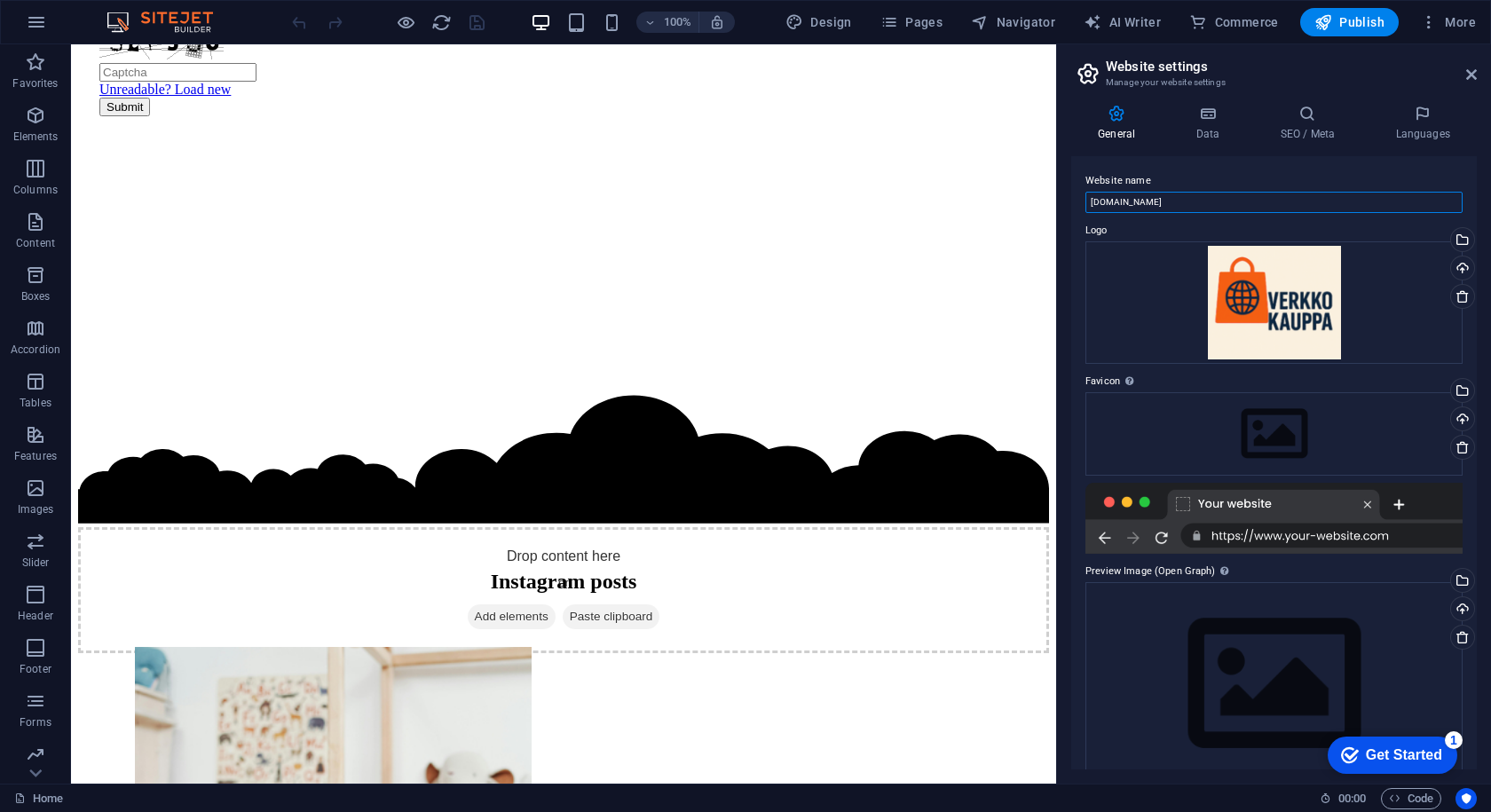
drag, startPoint x: 1254, startPoint y: 239, endPoint x: 778, endPoint y: 182, distance: 479.4
click at [1170, 204] on input "[DOMAIN_NAME]" at bounding box center [1274, 202] width 377 height 21
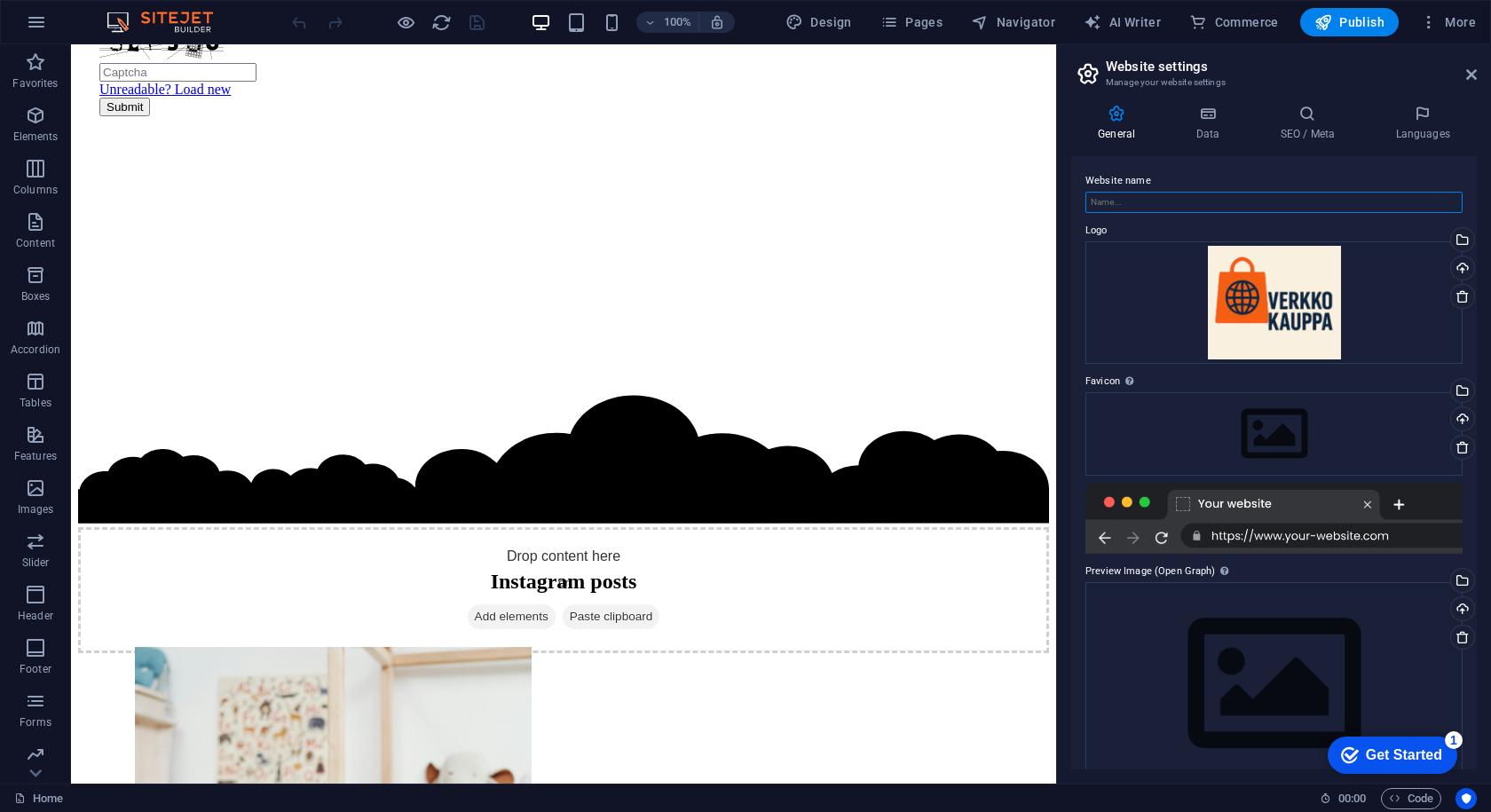
paste input "IsoVerkkokauppa"
type input "IsoVerkkokauppa"
click at [1209, 118] on icon at bounding box center [1208, 113] width 78 height 17
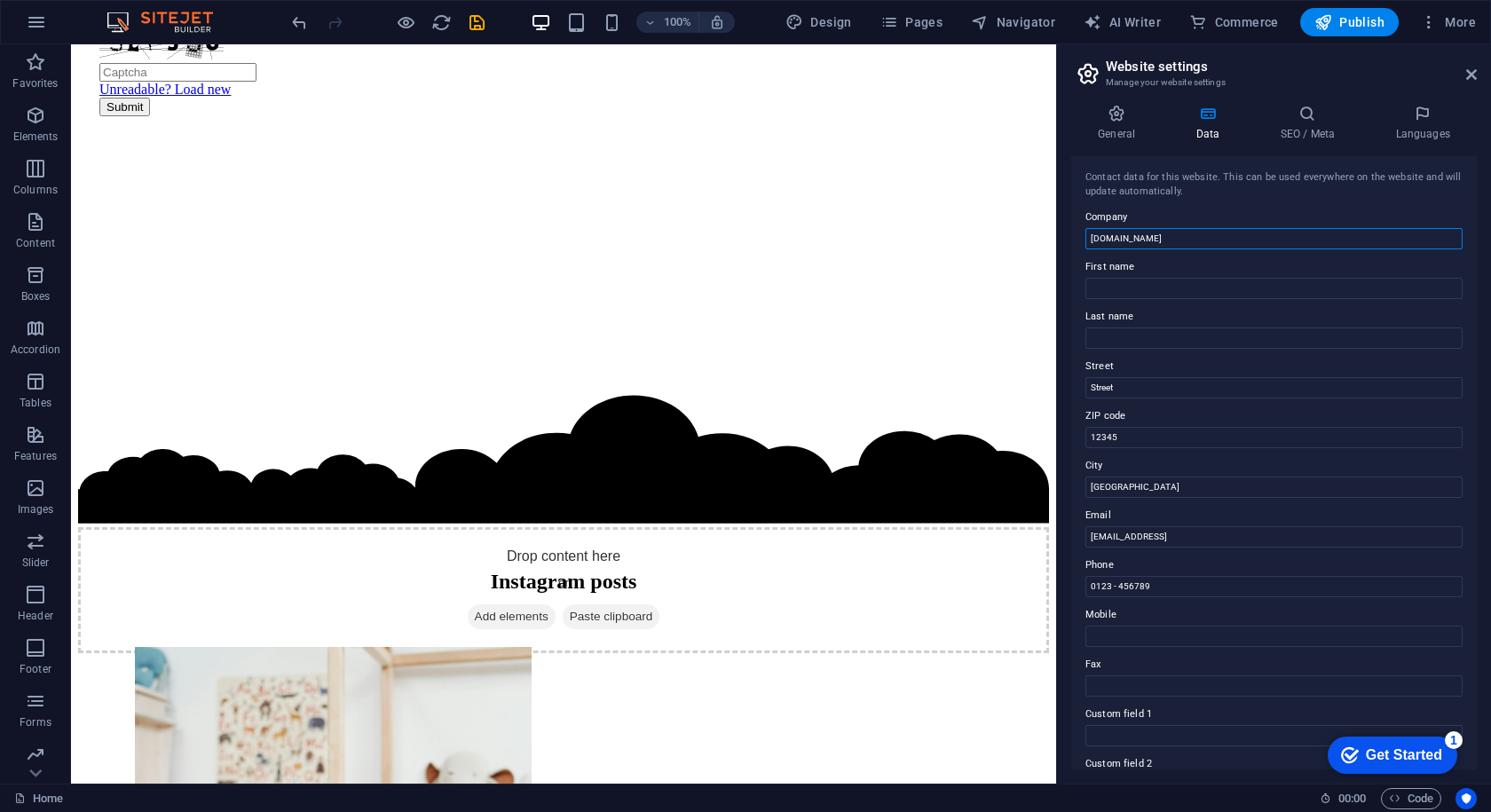
drag, startPoint x: 1250, startPoint y: 288, endPoint x: 779, endPoint y: 232, distance: 474.3
drag, startPoint x: 1231, startPoint y: 229, endPoint x: 1073, endPoint y: 233, distance: 158.1
click at [1073, 233] on div "Contact data for this website. This can be used everywhere on the website and w…" at bounding box center [1274, 462] width 406 height 613
paste input "IsoVerkkokauppa"
type input "IsoVerkkokauppa"
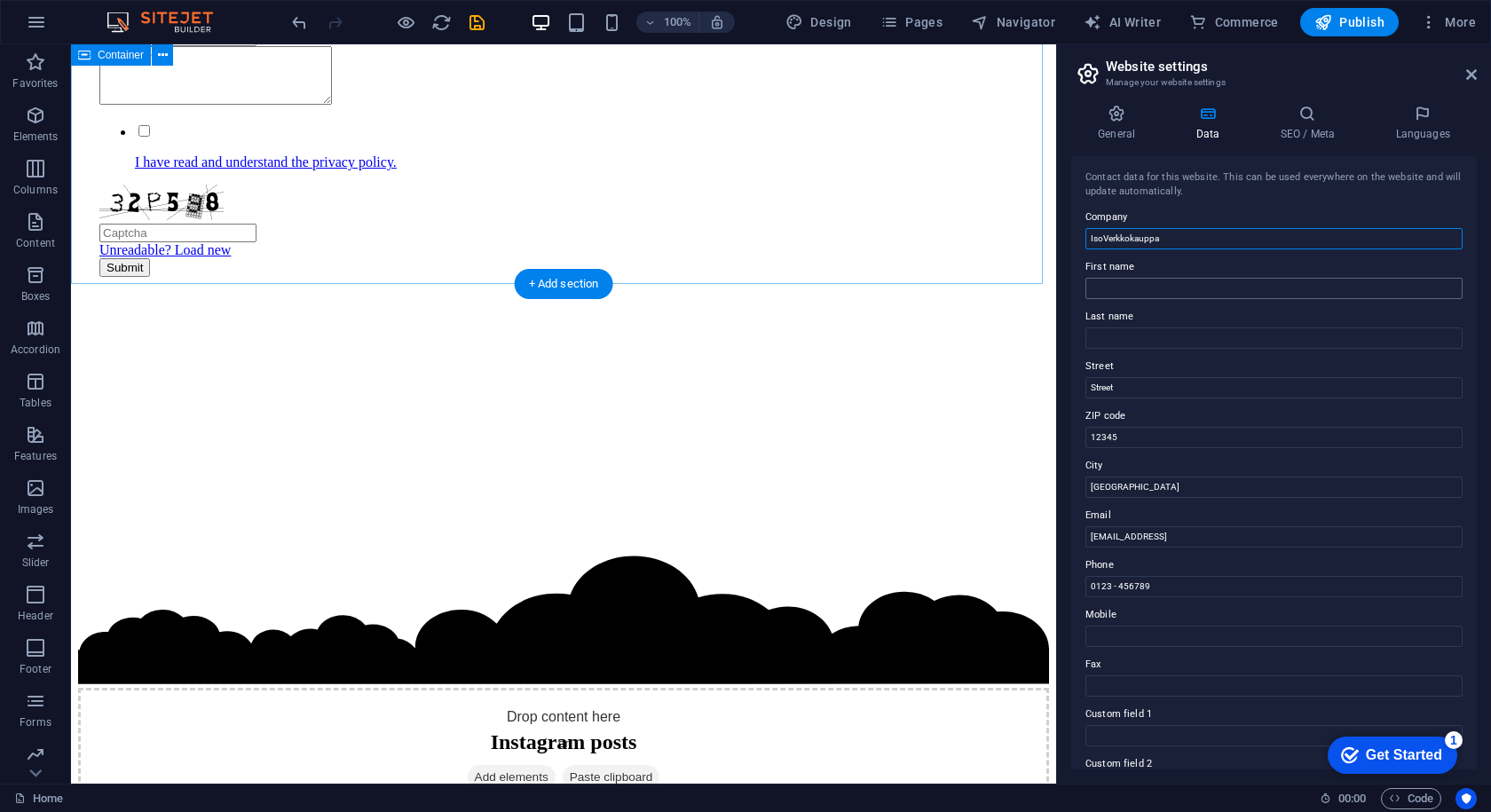
scroll to position [3478, 0]
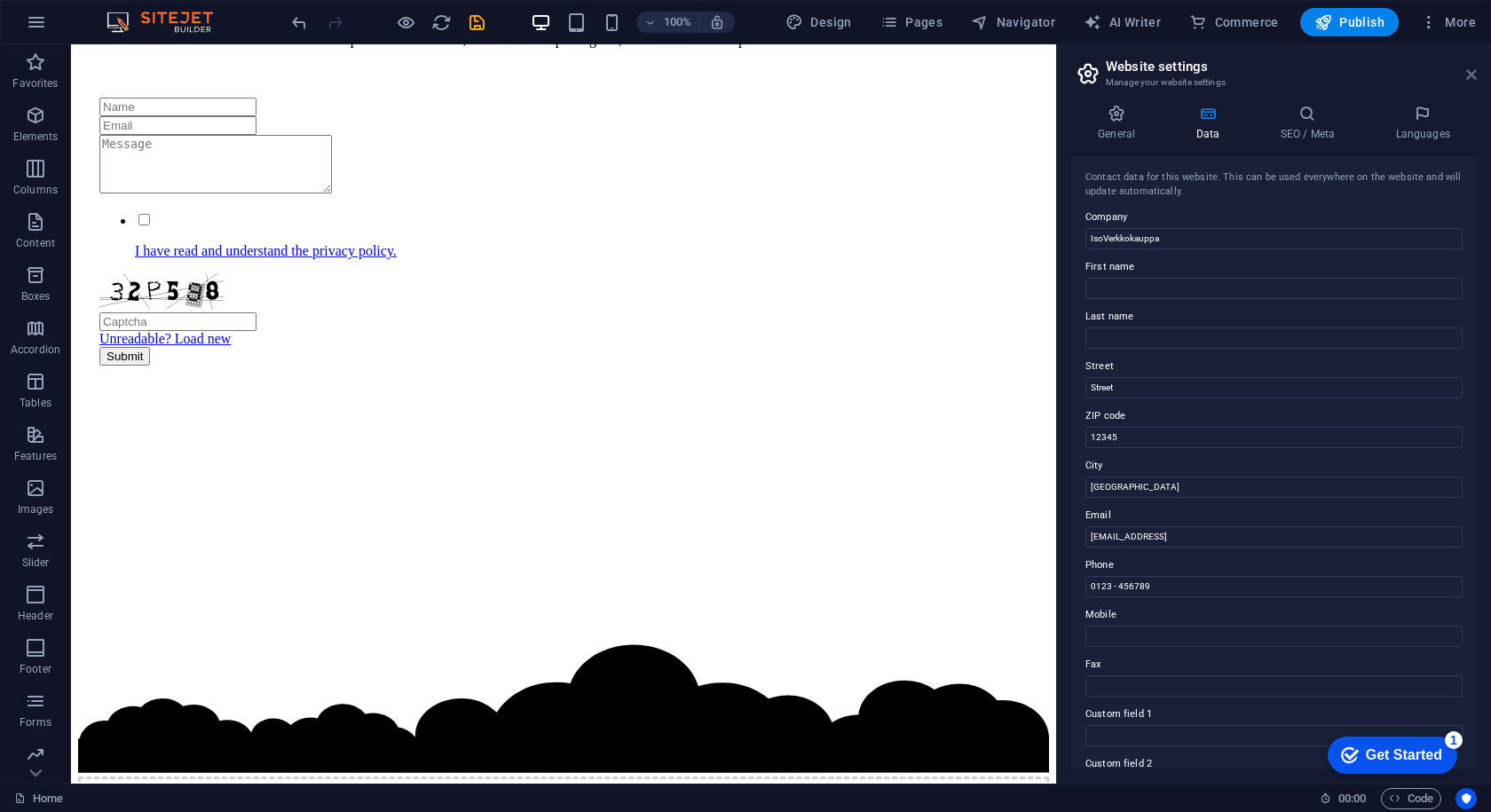
click at [1466, 78] on header "Website settings Manage your website settings" at bounding box center [1276, 68] width 402 height 47
click at [1472, 76] on icon at bounding box center [1472, 75] width 11 height 15
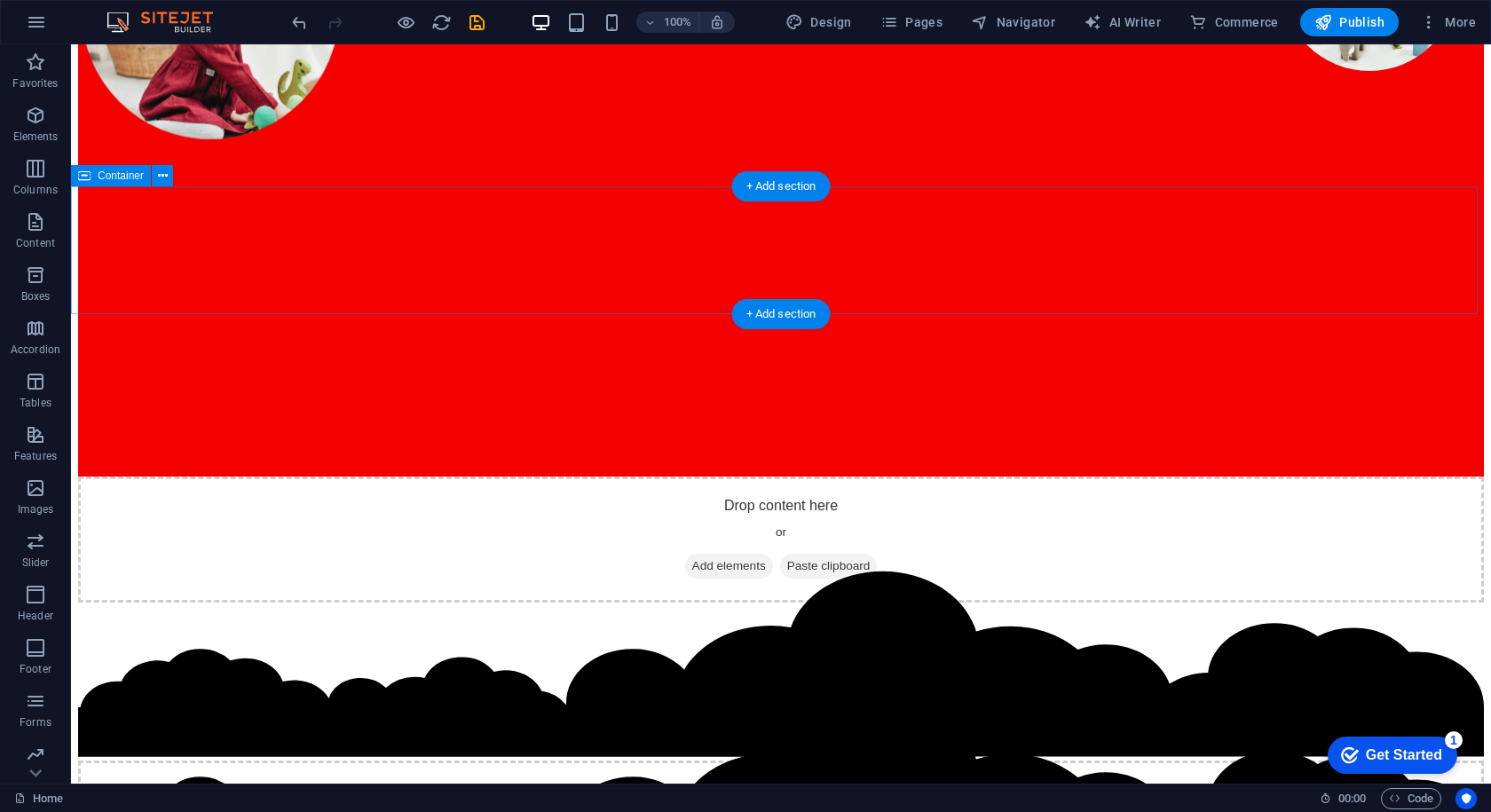
scroll to position [0, 0]
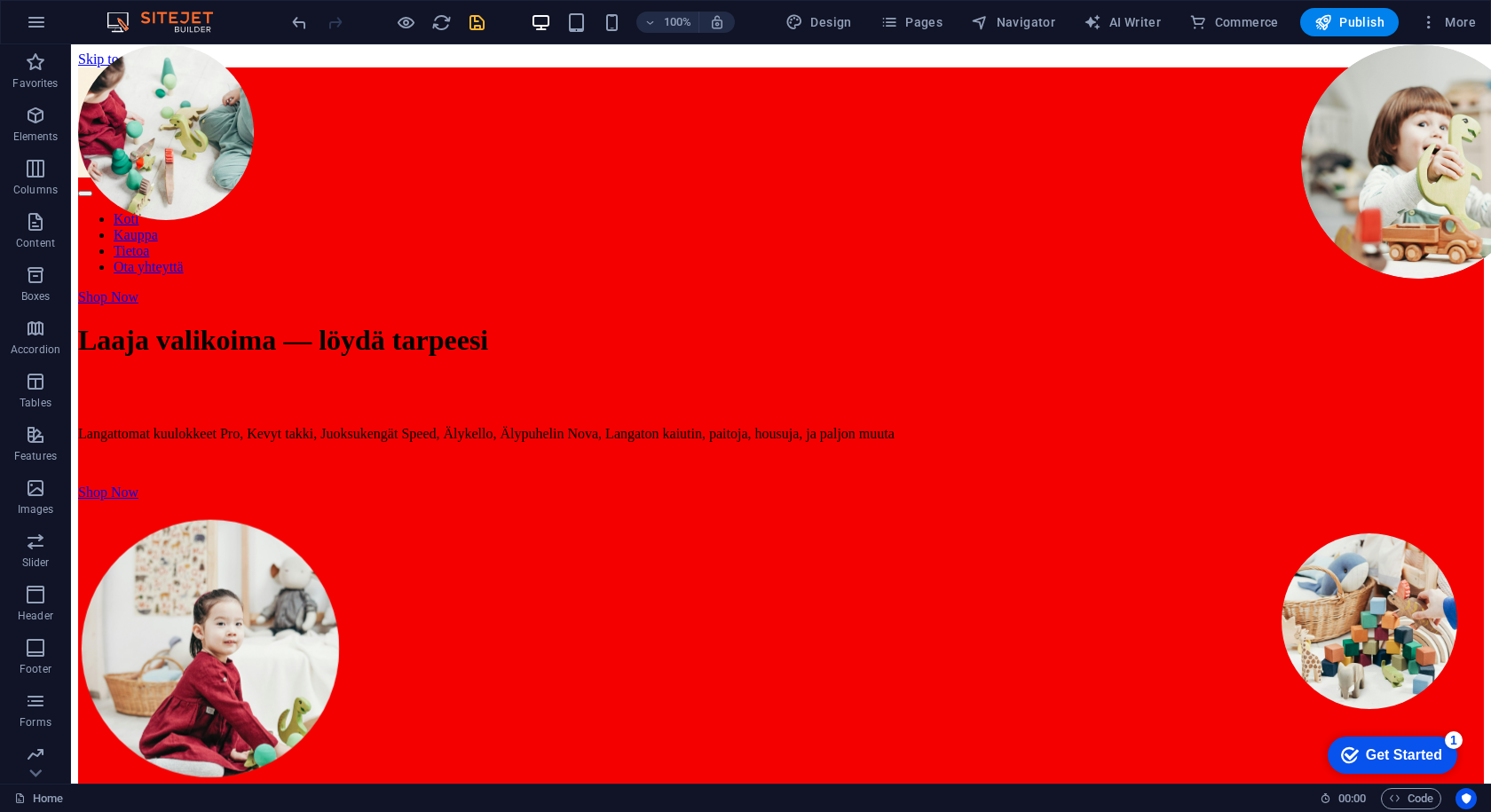
click at [473, 26] on icon "save" at bounding box center [477, 23] width 20 height 20
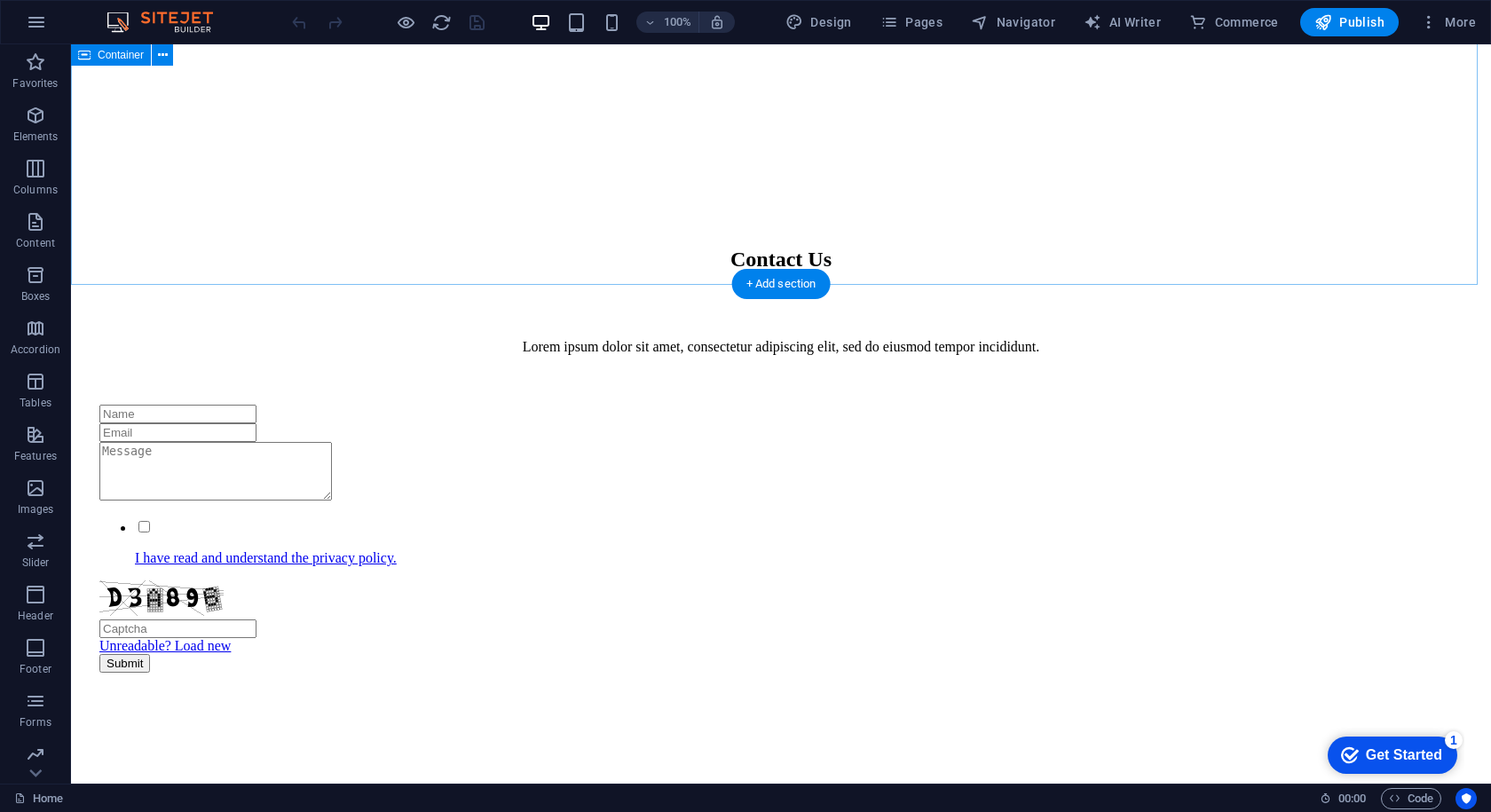
scroll to position [3950, 0]
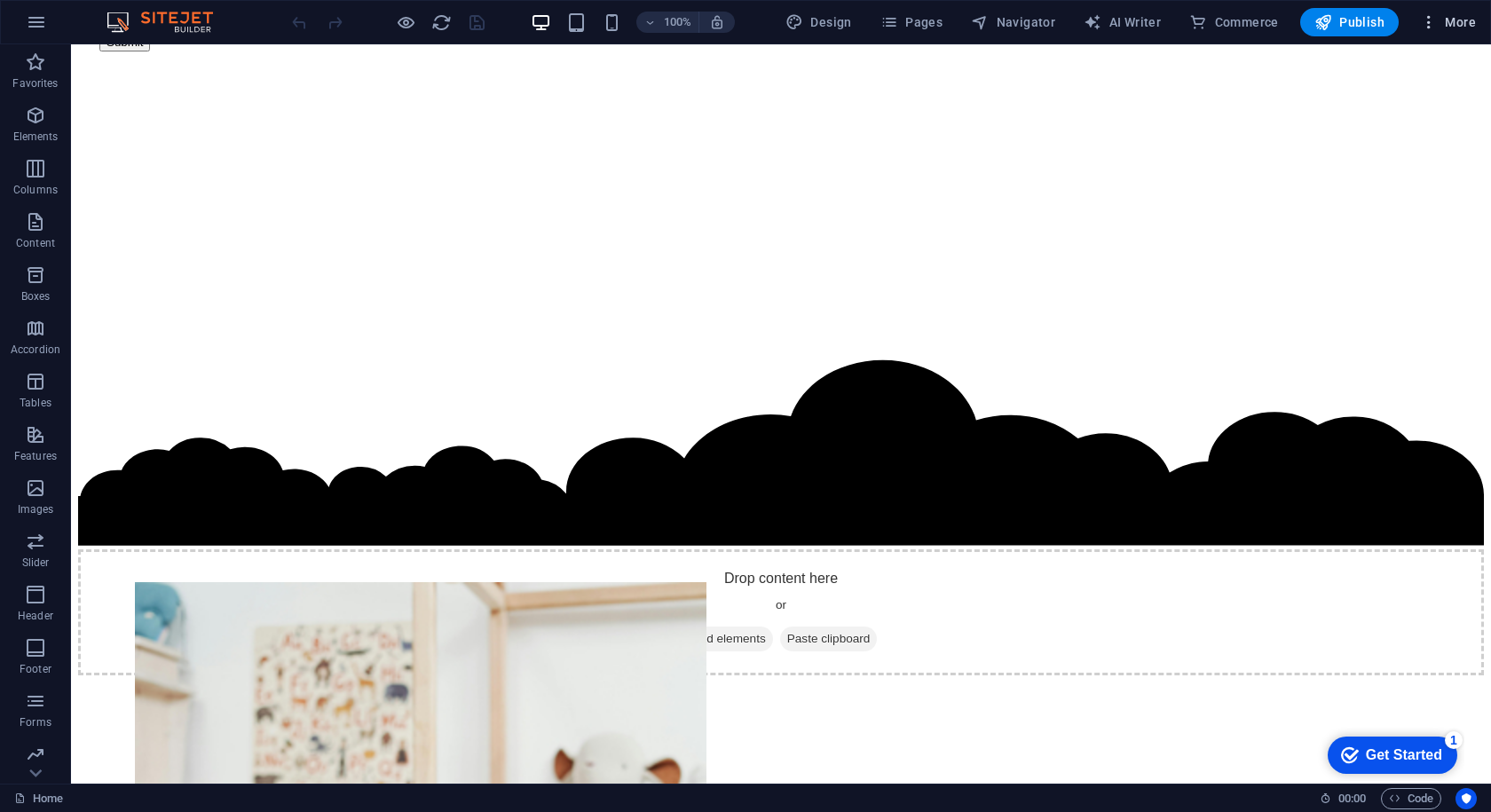
click at [1458, 27] on span "More" at bounding box center [1448, 22] width 56 height 17
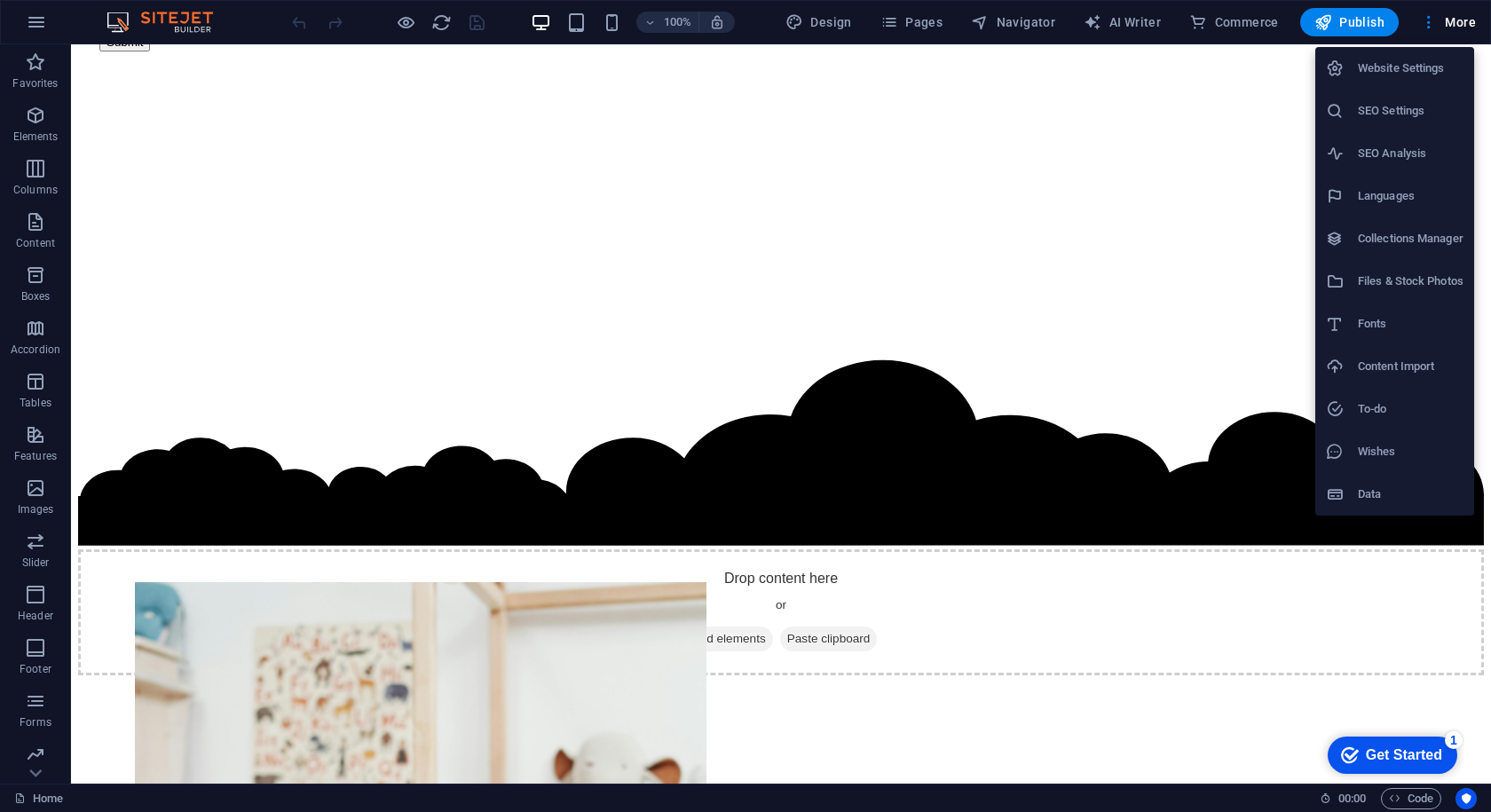
click at [1369, 130] on li "SEO Settings" at bounding box center [1395, 111] width 159 height 43
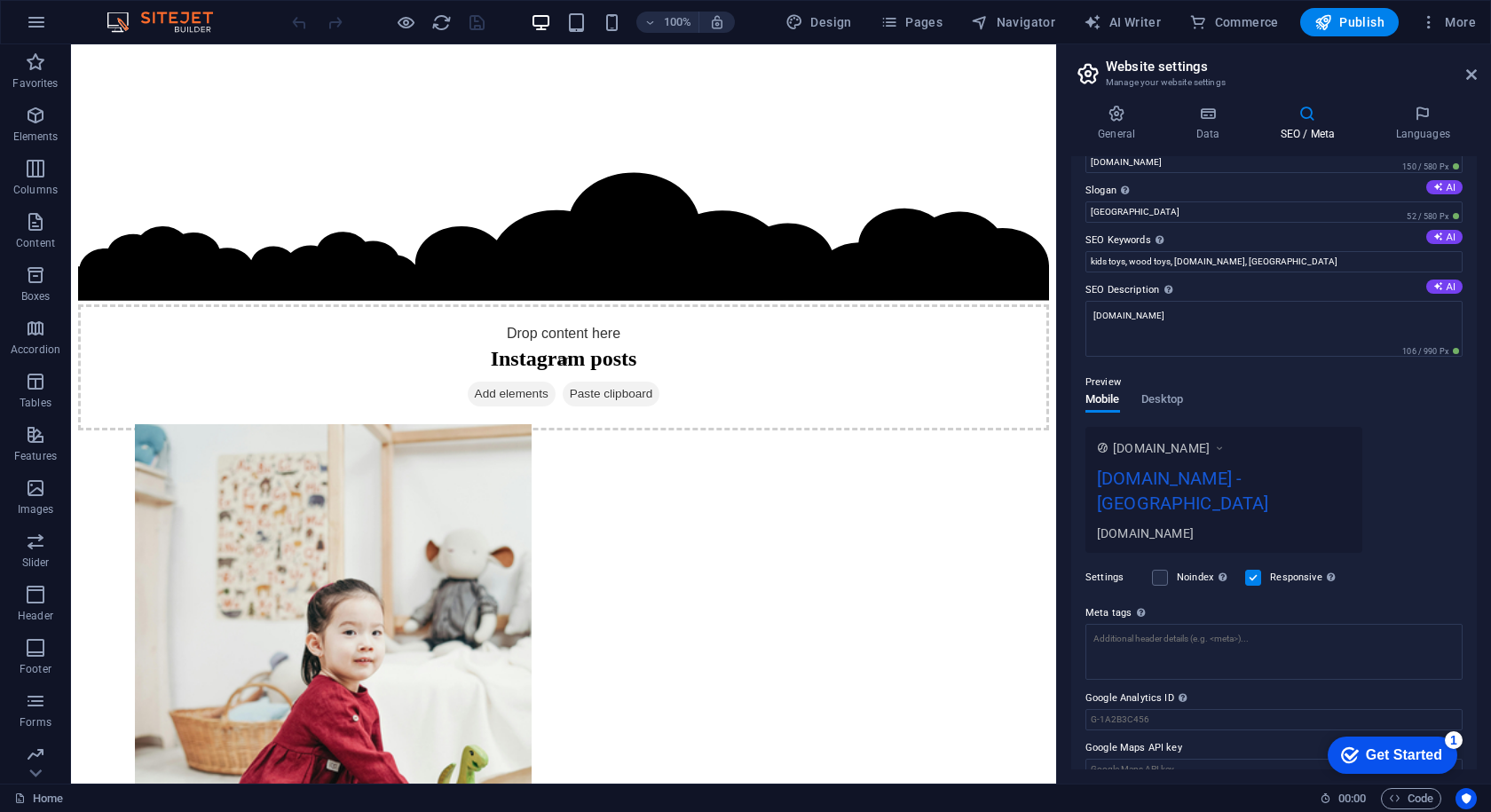
scroll to position [0, 0]
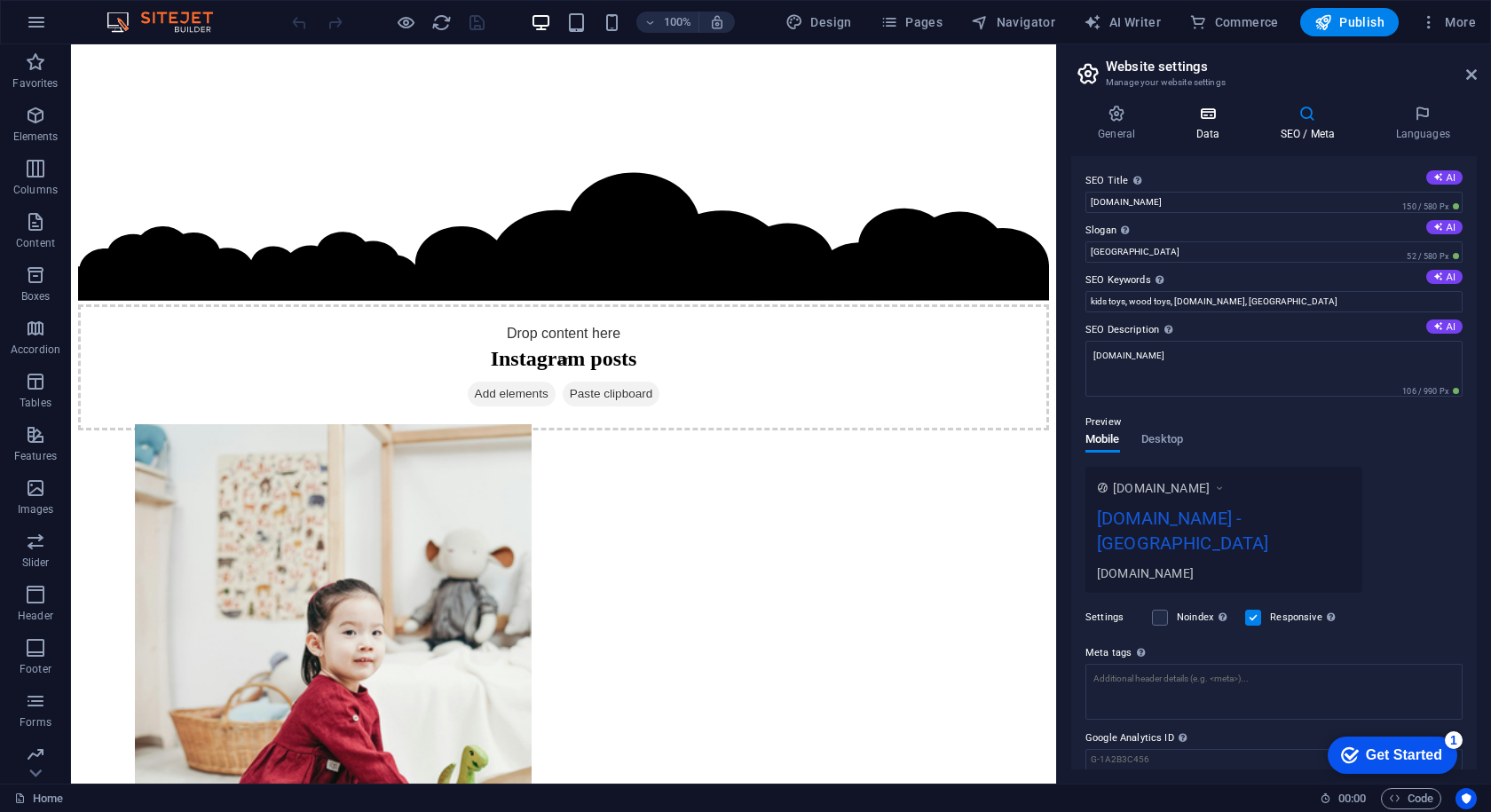
click at [1212, 122] on h4 "Data" at bounding box center [1211, 123] width 84 height 37
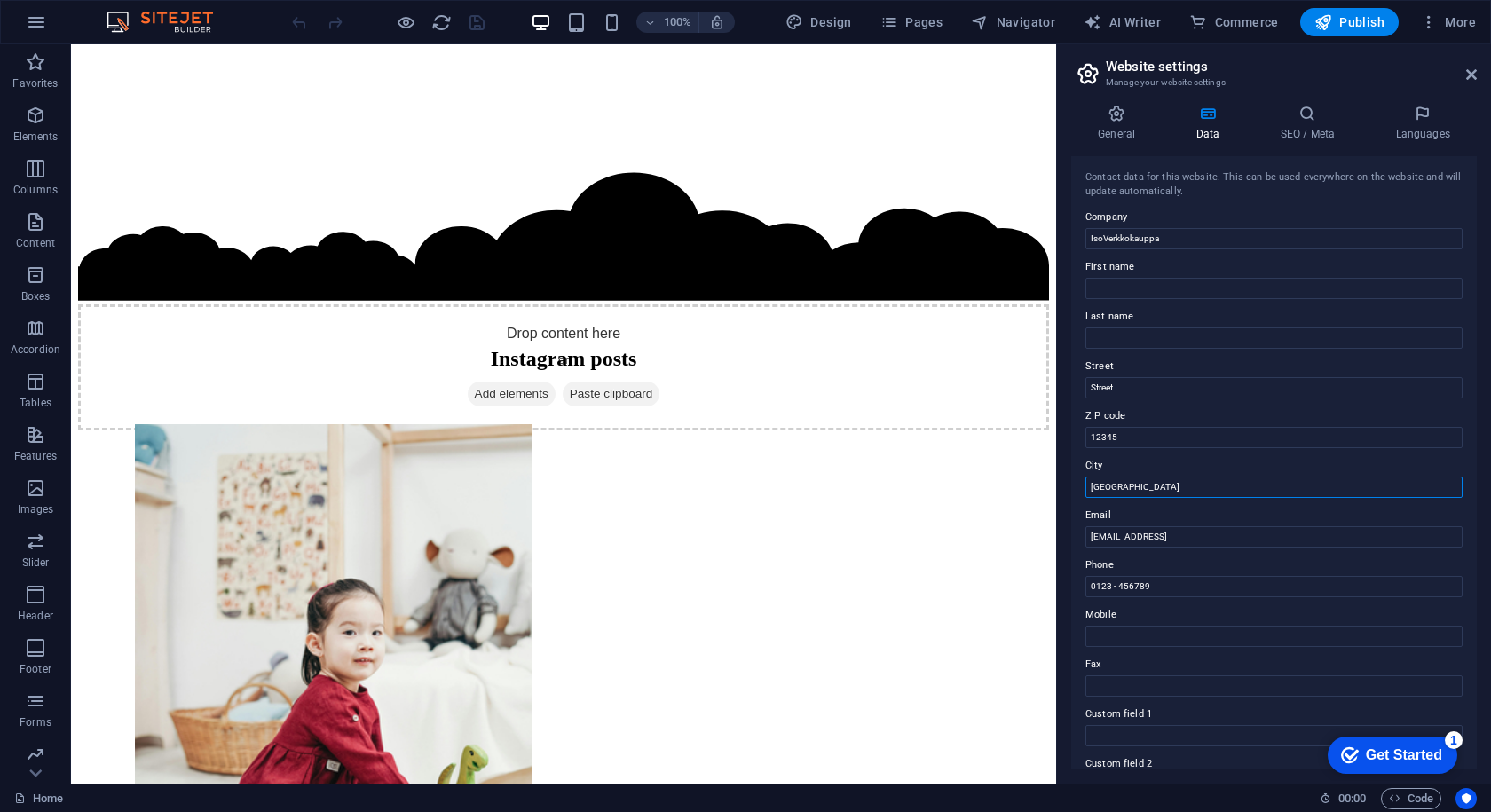
drag, startPoint x: 1156, startPoint y: 494, endPoint x: 1061, endPoint y: 491, distance: 95.0
click at [1061, 491] on div "General Data SEO / Meta Languages Website name IsoVerkkokauppa Logo Drag files …" at bounding box center [1274, 437] width 434 height 693
type input "Tampere"
drag, startPoint x: 1217, startPoint y: 429, endPoint x: 1027, endPoint y: 400, distance: 192.2
click at [1143, 377] on input "Street" at bounding box center [1274, 387] width 377 height 21
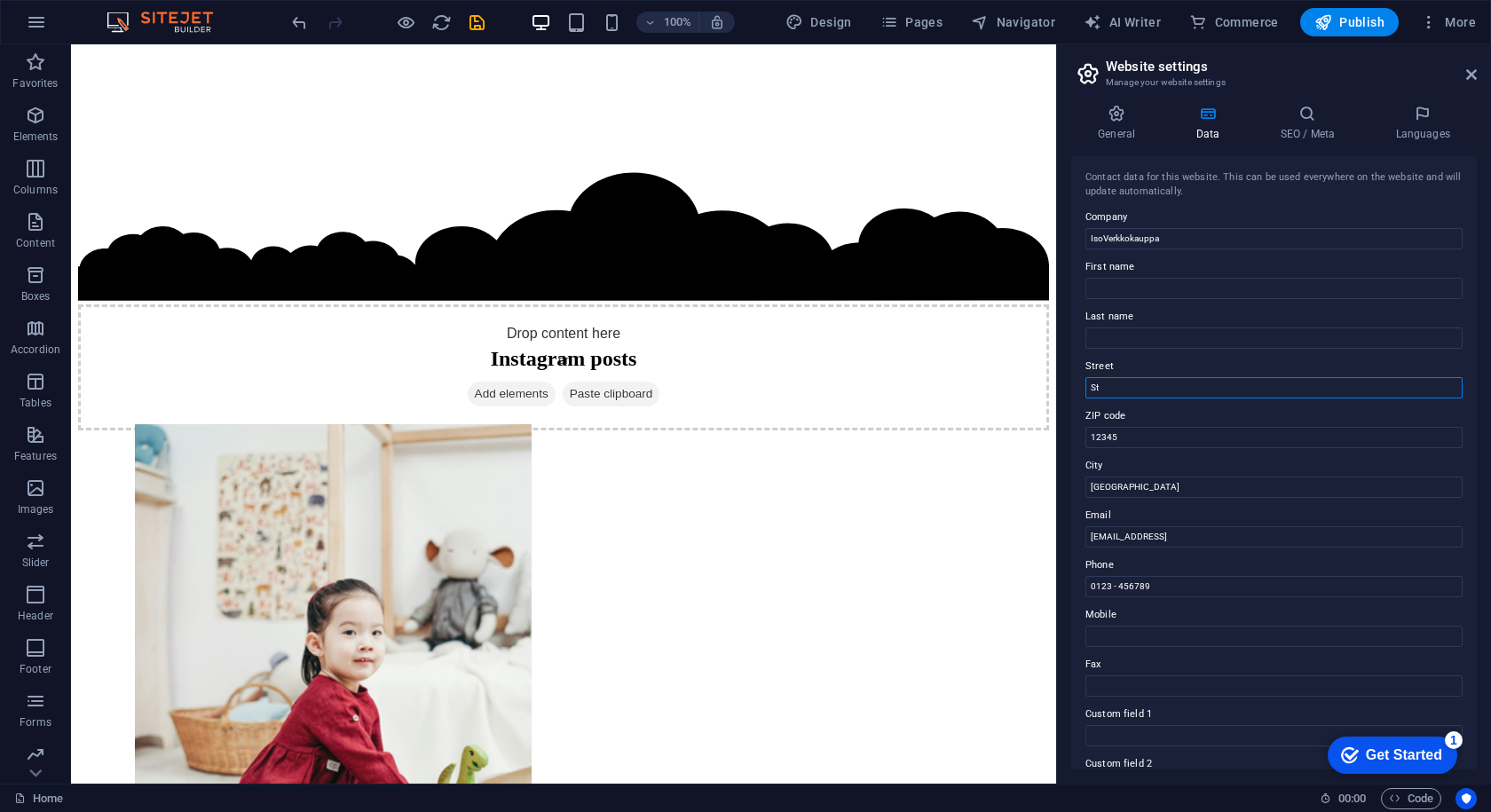
type input "S"
paste input "Saapastie 2, 33950 Pirkkala"
type input "Saapastie 2, 33950 Pirkkala"
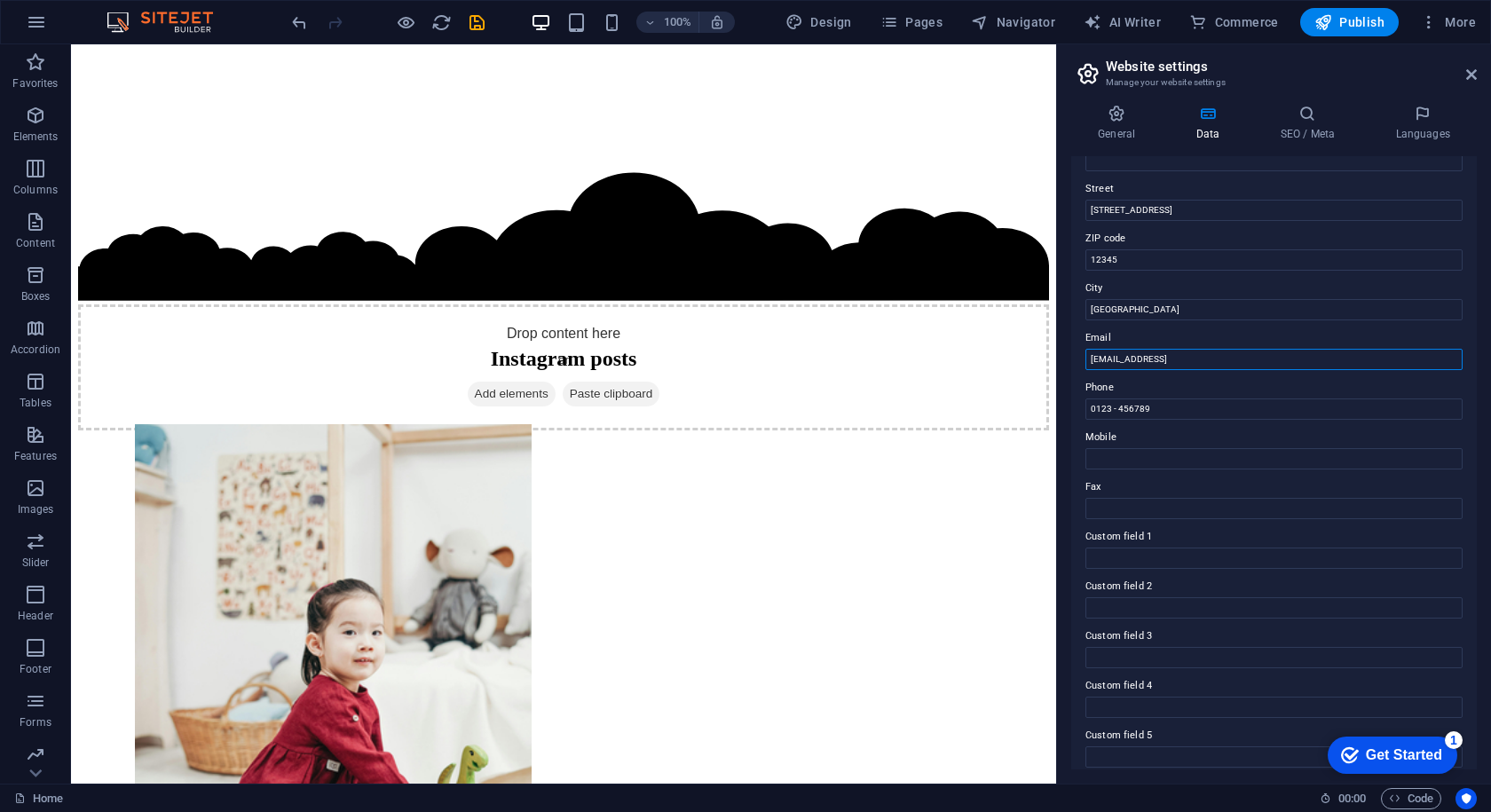
drag, startPoint x: 1299, startPoint y: 357, endPoint x: 1085, endPoint y: 364, distance: 214.1
click at [1085, 364] on input "[EMAIL_ADDRESS]" at bounding box center [1274, 359] width 377 height 21
type input "h"
type input "ei jaksa@gmail.com"
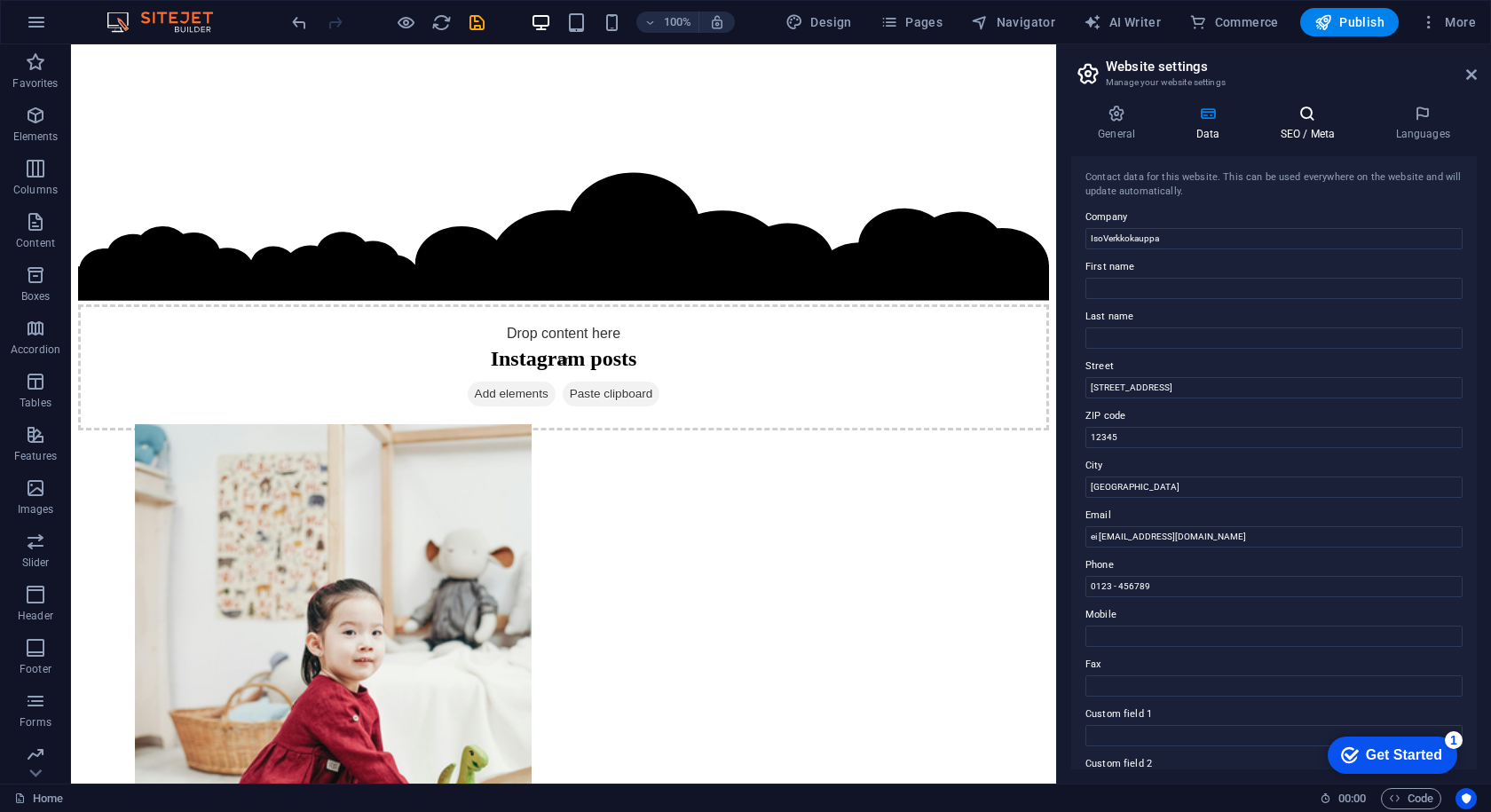
click at [1279, 118] on icon at bounding box center [1307, 113] width 109 height 17
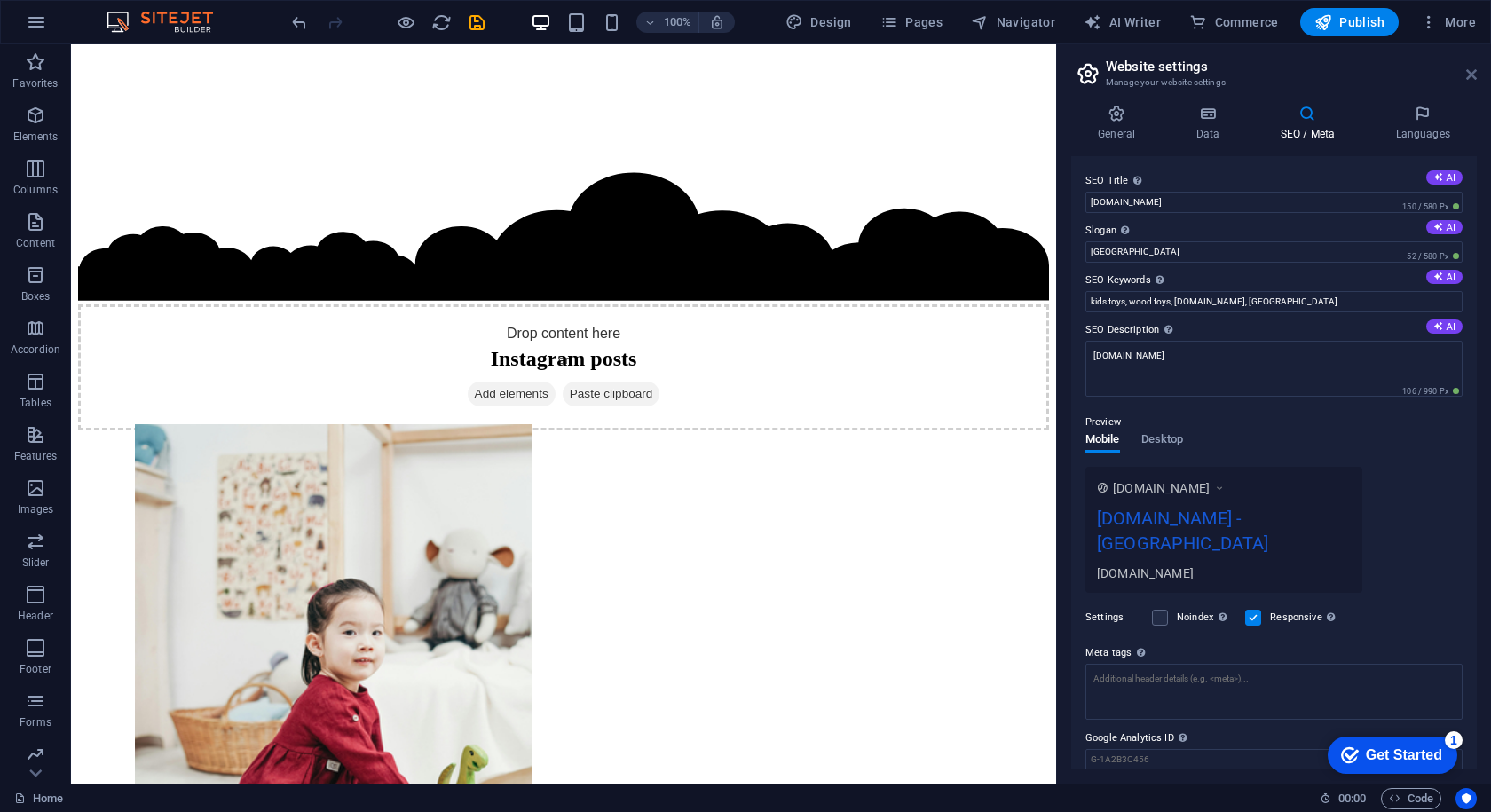
click at [1467, 77] on icon at bounding box center [1472, 75] width 11 height 15
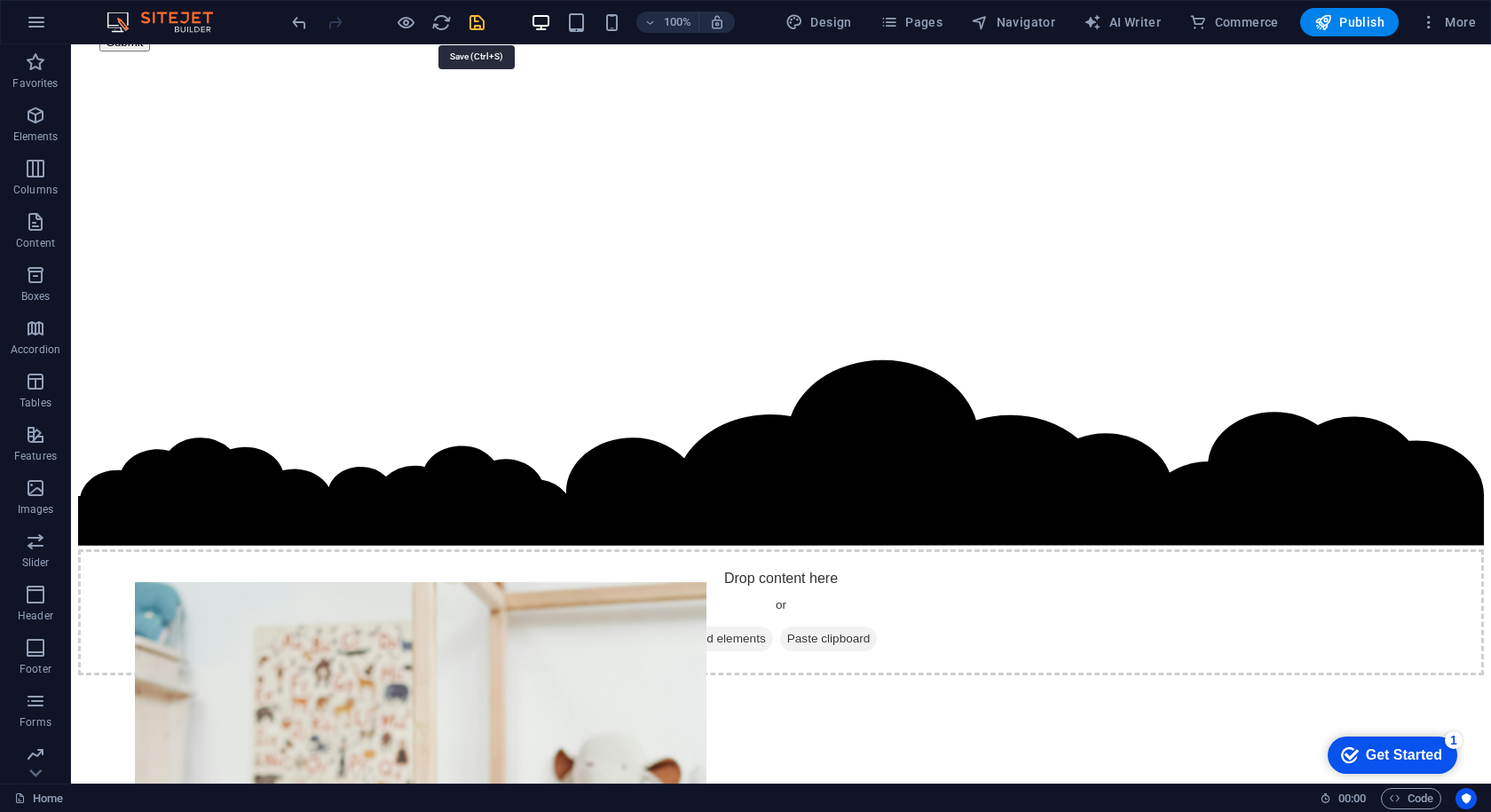
click at [467, 26] on icon "save" at bounding box center [477, 23] width 20 height 20
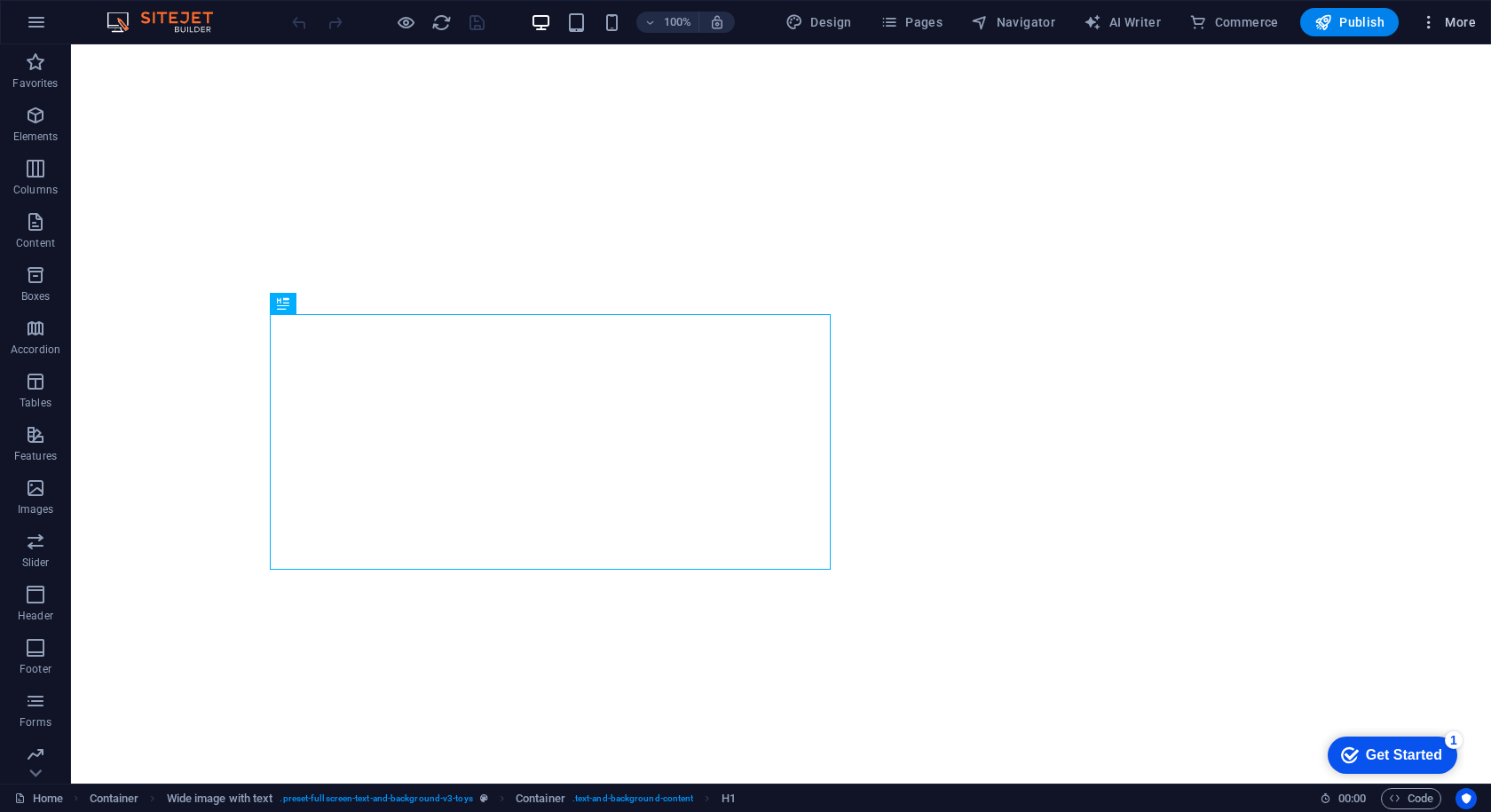
click at [1430, 13] on button "More" at bounding box center [1448, 22] width 70 height 28
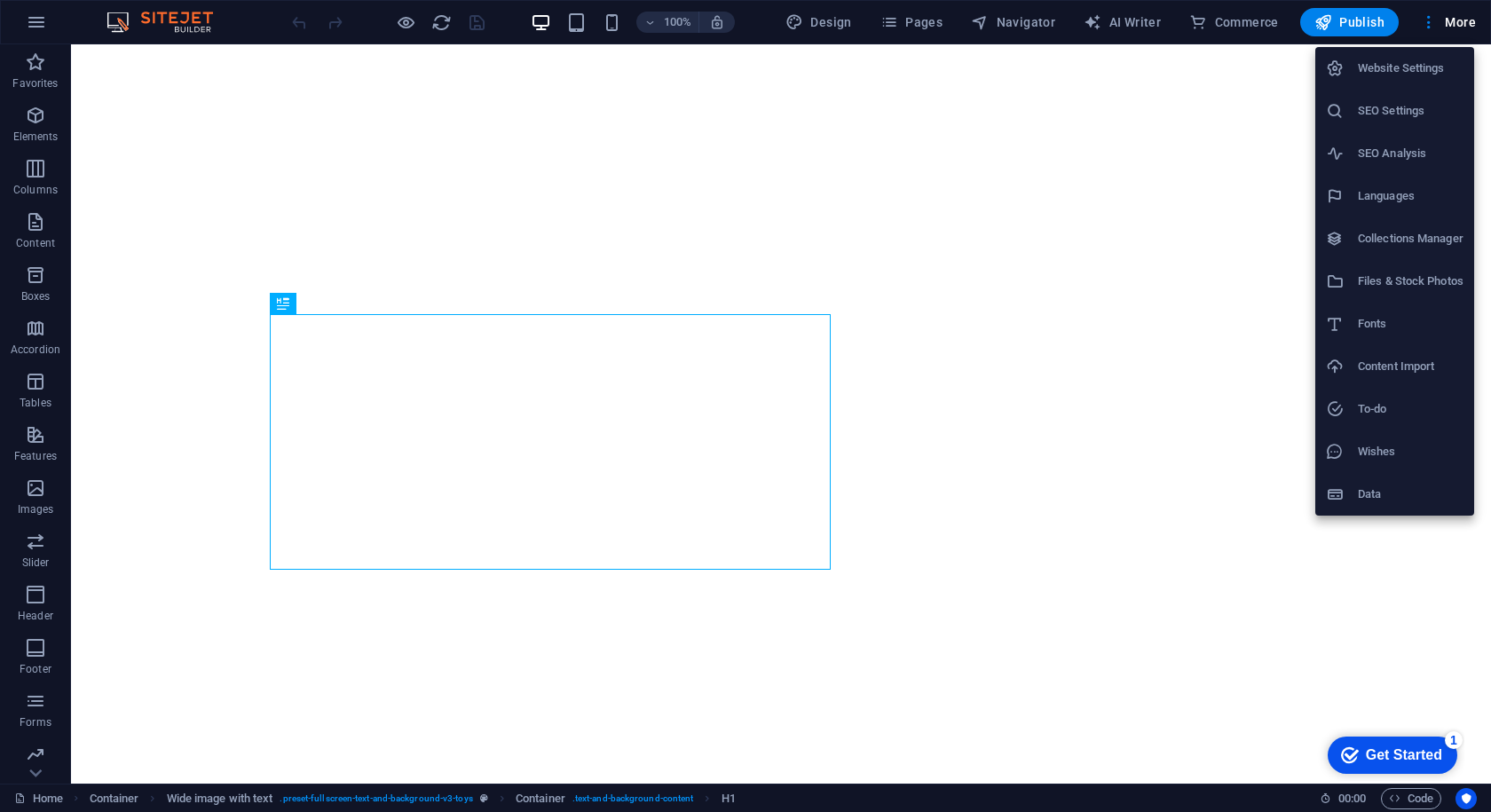
click at [1376, 69] on h6 "Website Settings" at bounding box center [1412, 68] width 106 height 21
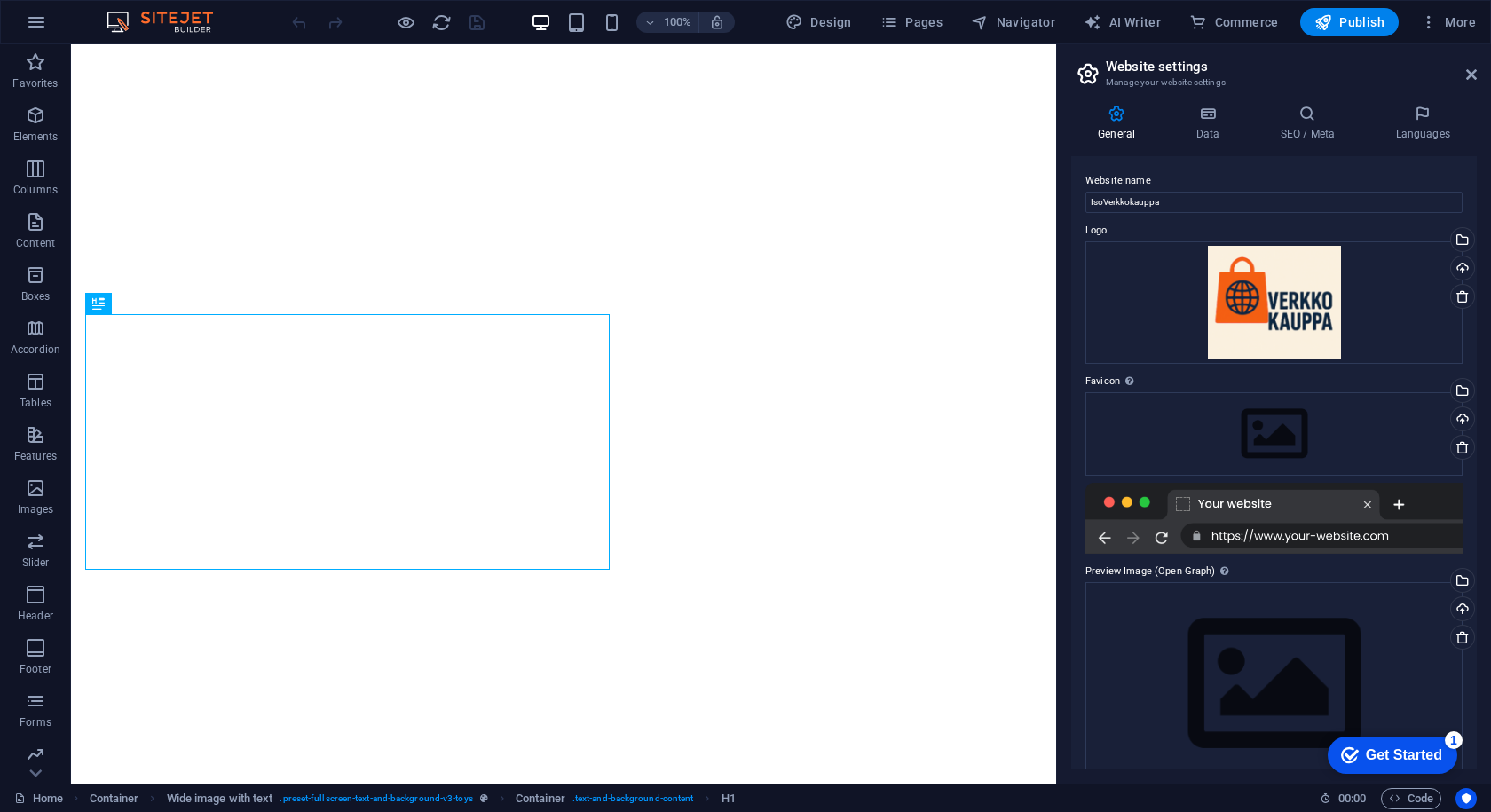
scroll to position [31, 0]
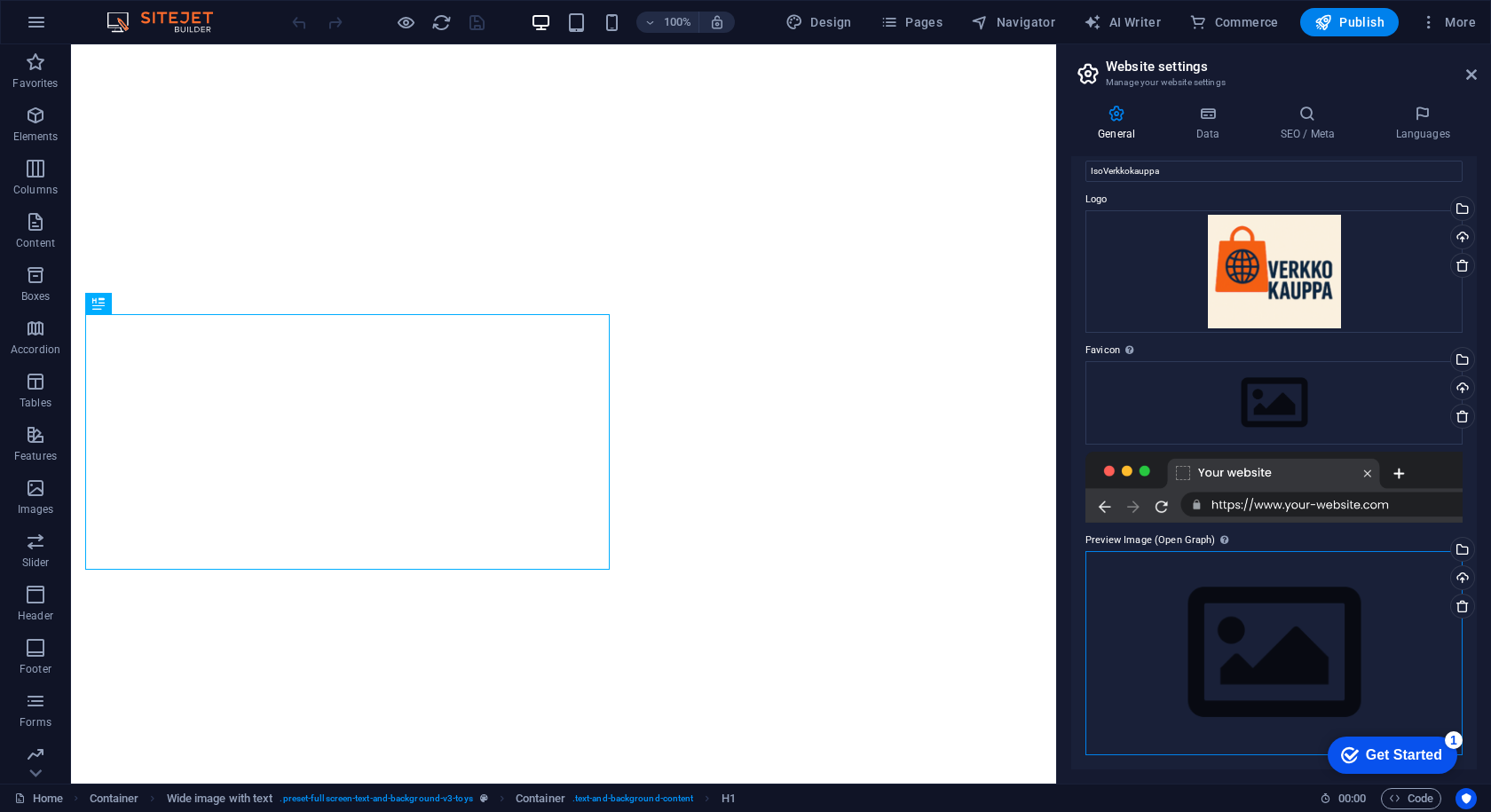
click at [1274, 598] on div "Drag files here, click to choose files or select files from Files or our free s…" at bounding box center [1274, 652] width 377 height 204
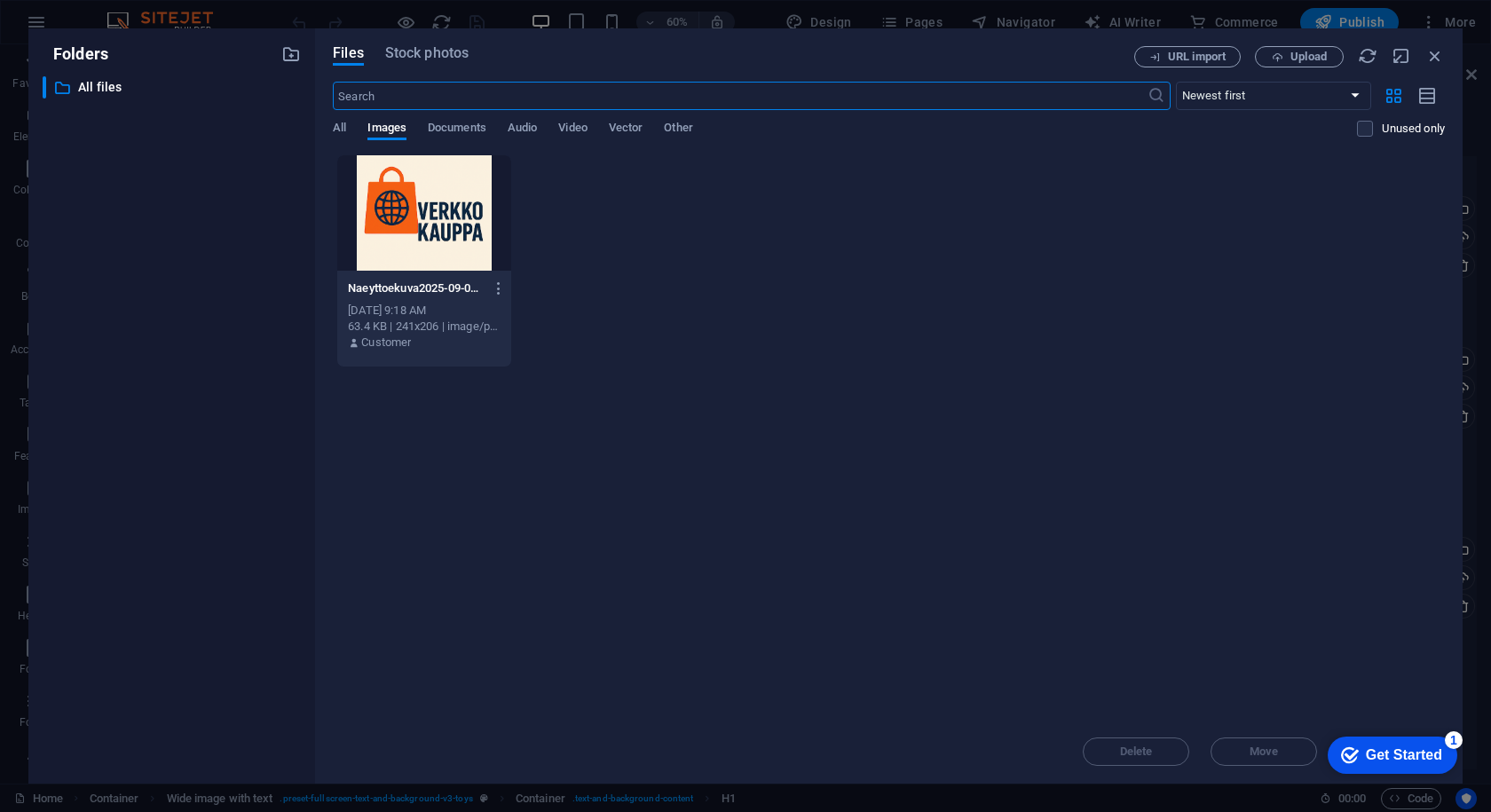
click at [428, 186] on div at bounding box center [423, 213] width 173 height 115
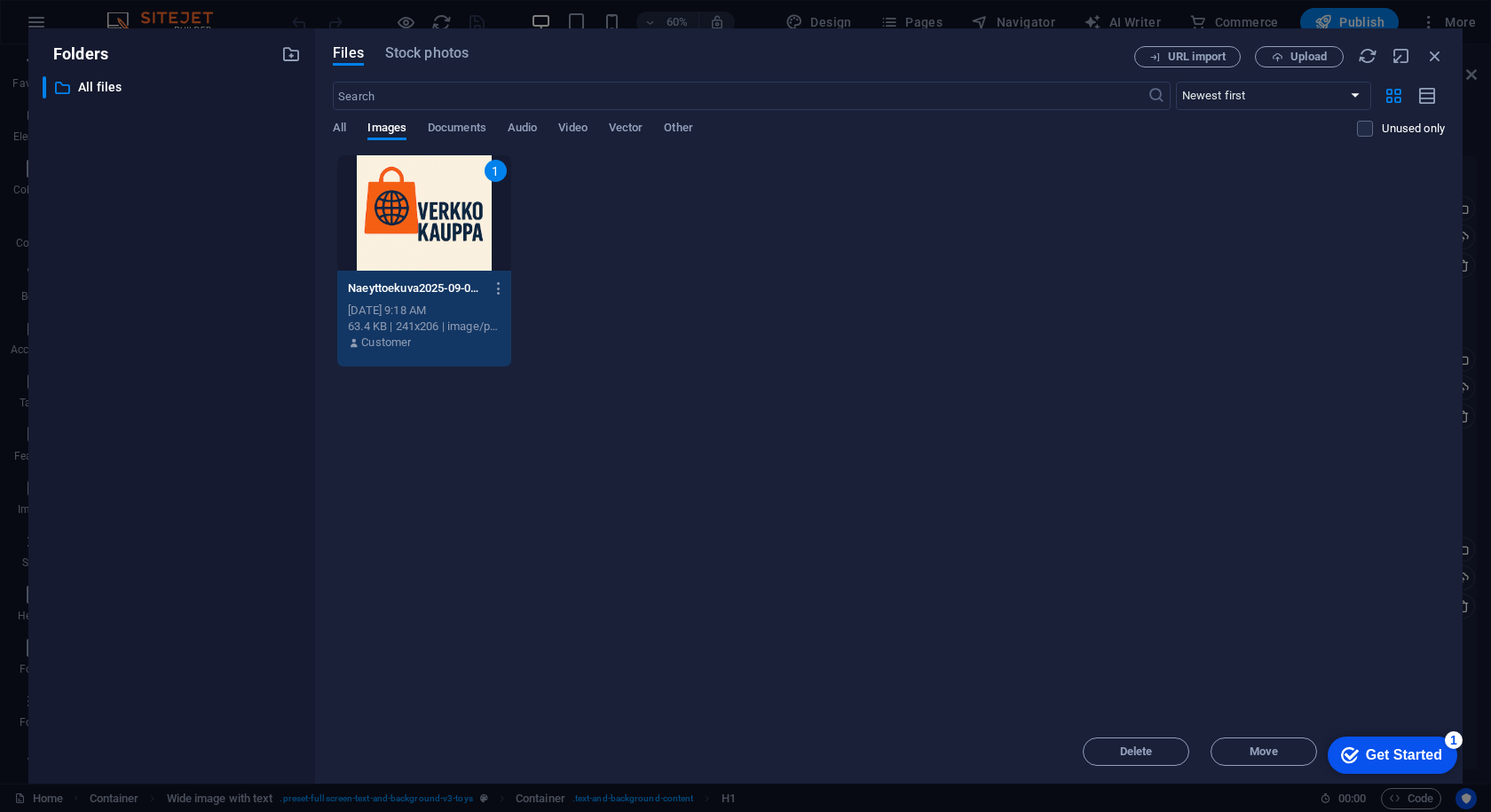
drag, startPoint x: 1363, startPoint y: 754, endPoint x: 1378, endPoint y: 567, distance: 187.6
click html "checkmark Get Started 1 First Steps in the Editor Let's guide you through the t…"
click at [335, 125] on span "All" at bounding box center [339, 129] width 14 height 25
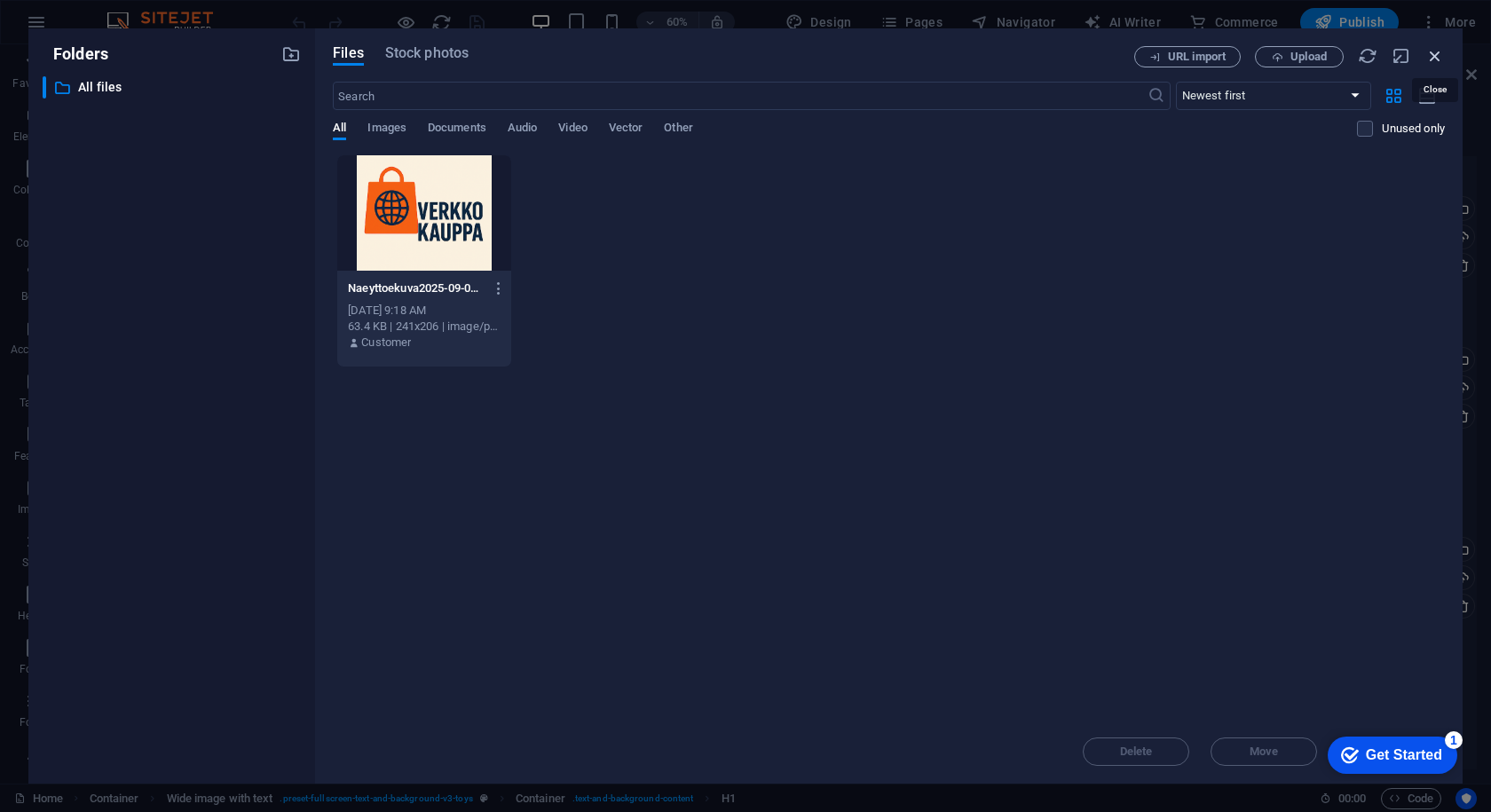
click at [1438, 64] on icon "button" at bounding box center [1435, 56] width 19 height 19
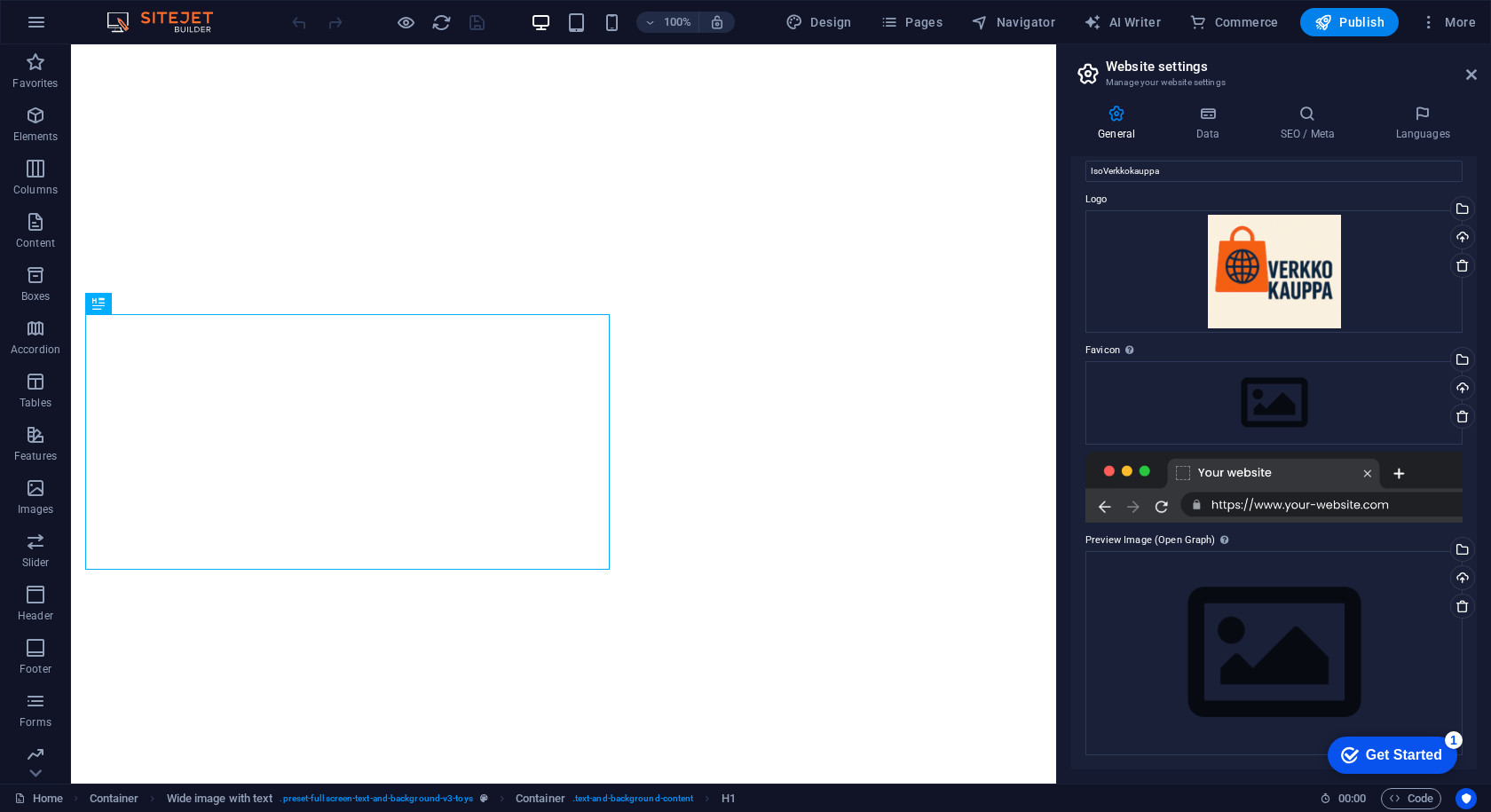
click at [1164, 466] on div at bounding box center [1274, 488] width 377 height 71
click at [1391, 478] on div at bounding box center [1274, 488] width 377 height 71
click at [1448, 550] on div "Select files from the file manager, stock photos, or upload file(s)" at bounding box center [1391, 551] width 115 height 67
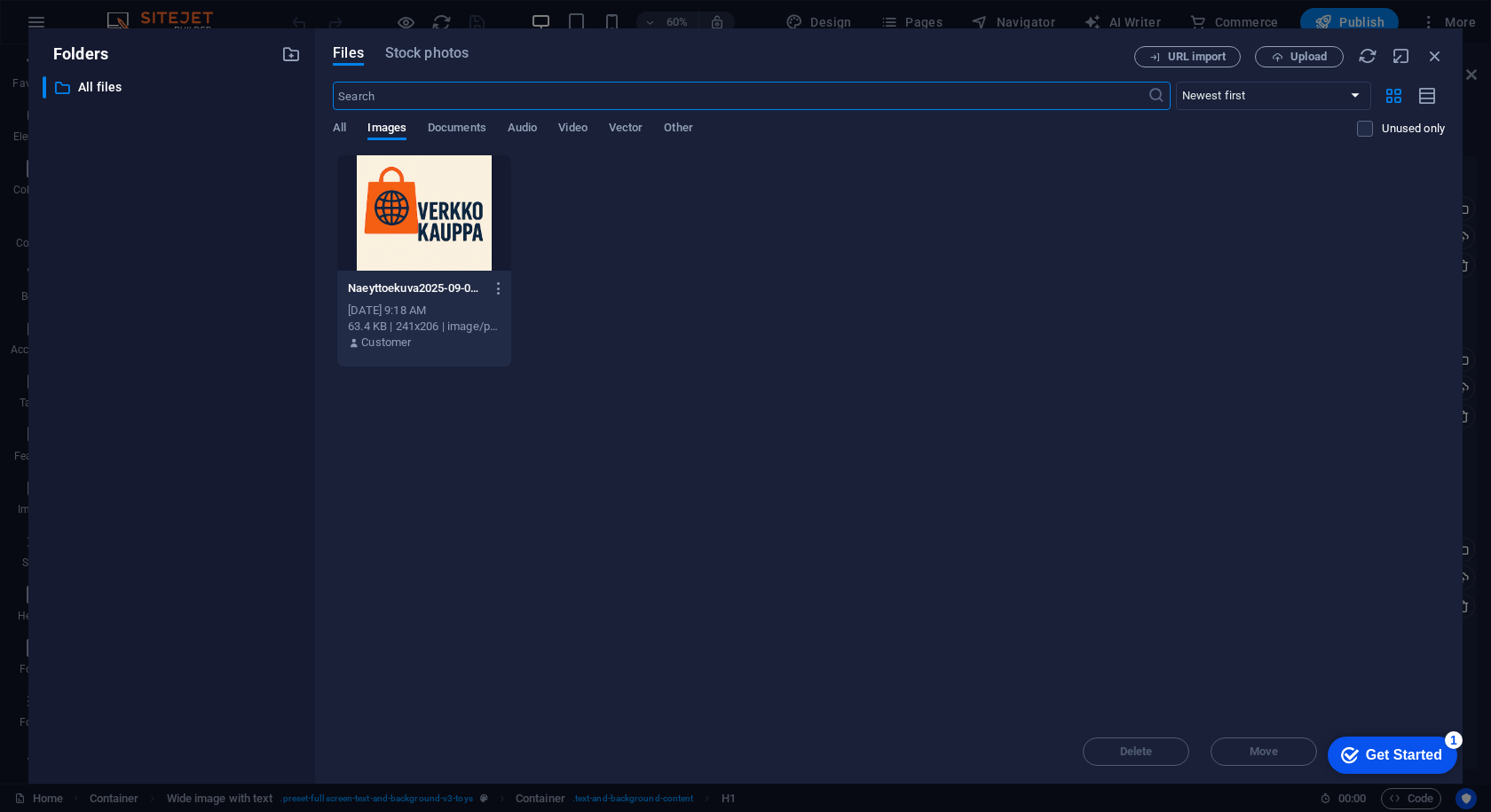
click at [483, 243] on div at bounding box center [423, 213] width 173 height 115
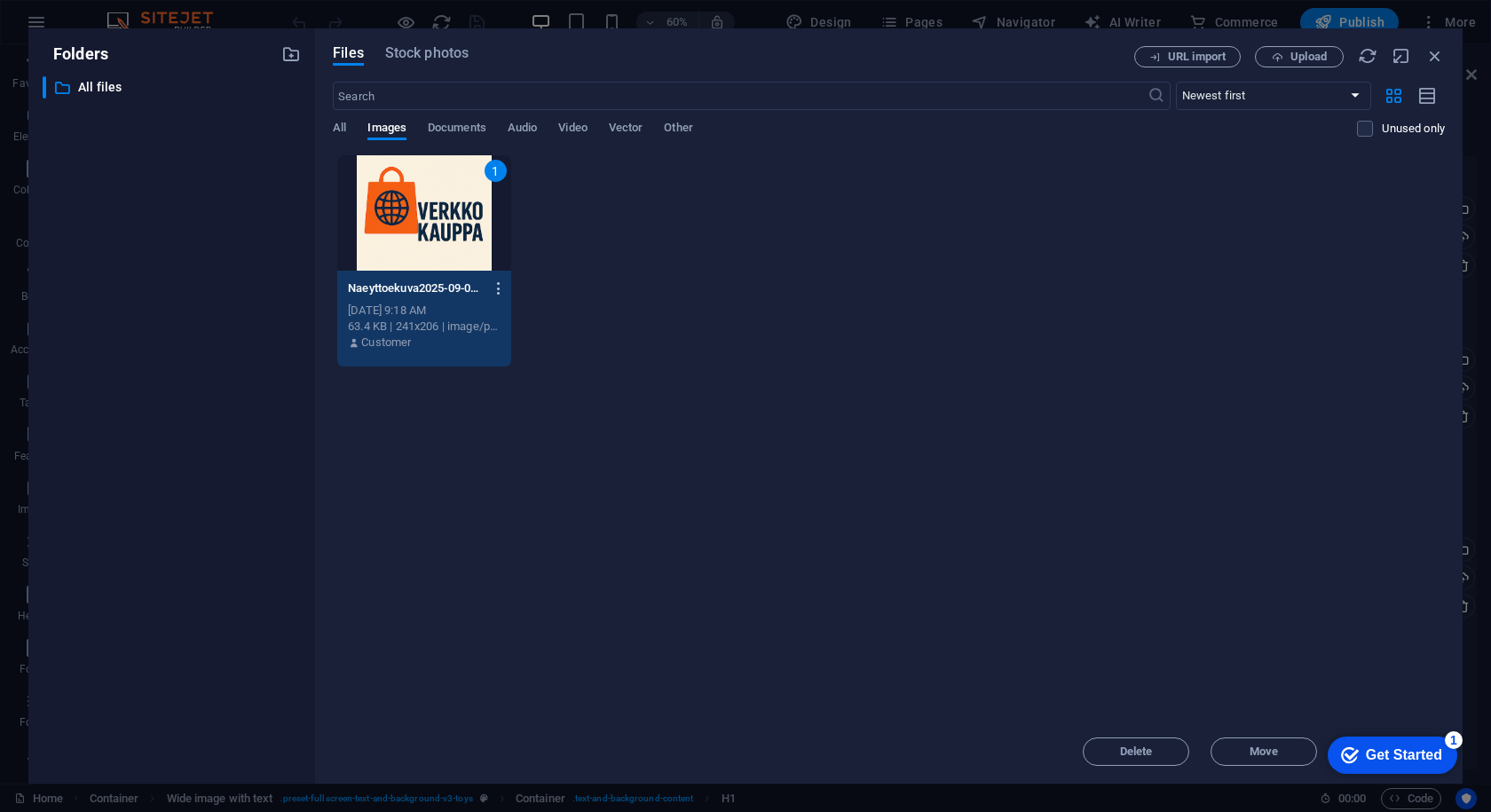
click at [497, 295] on icon "button" at bounding box center [499, 288] width 16 height 16
click at [497, 295] on div at bounding box center [746, 406] width 1491 height 812
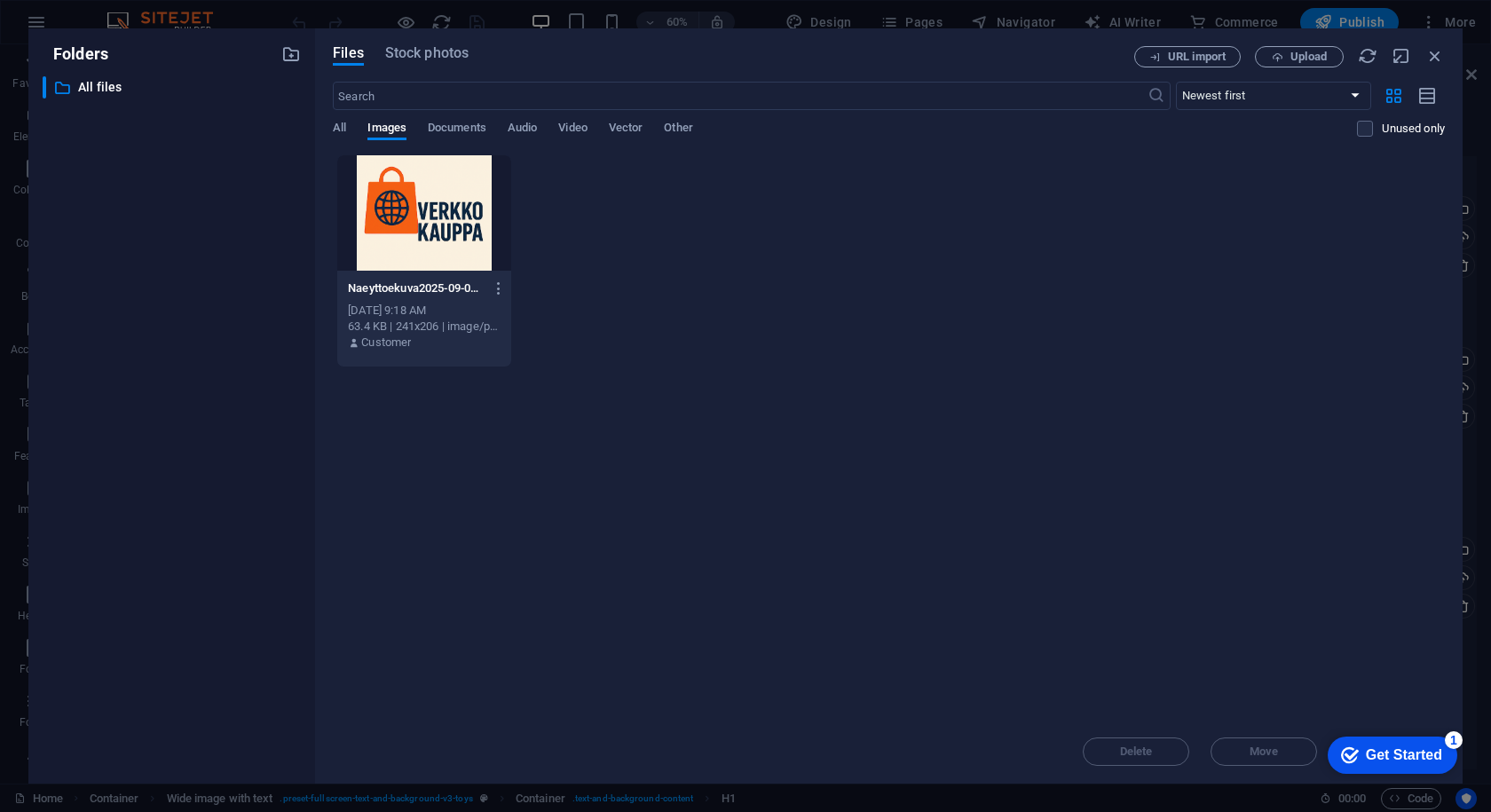
click at [429, 297] on div "Naeyttoekuva2025-09-01101752-bLB9otnQJr-frrxngABtiw.png Naeyttoekuva2025-09-011…" at bounding box center [424, 288] width 152 height 28
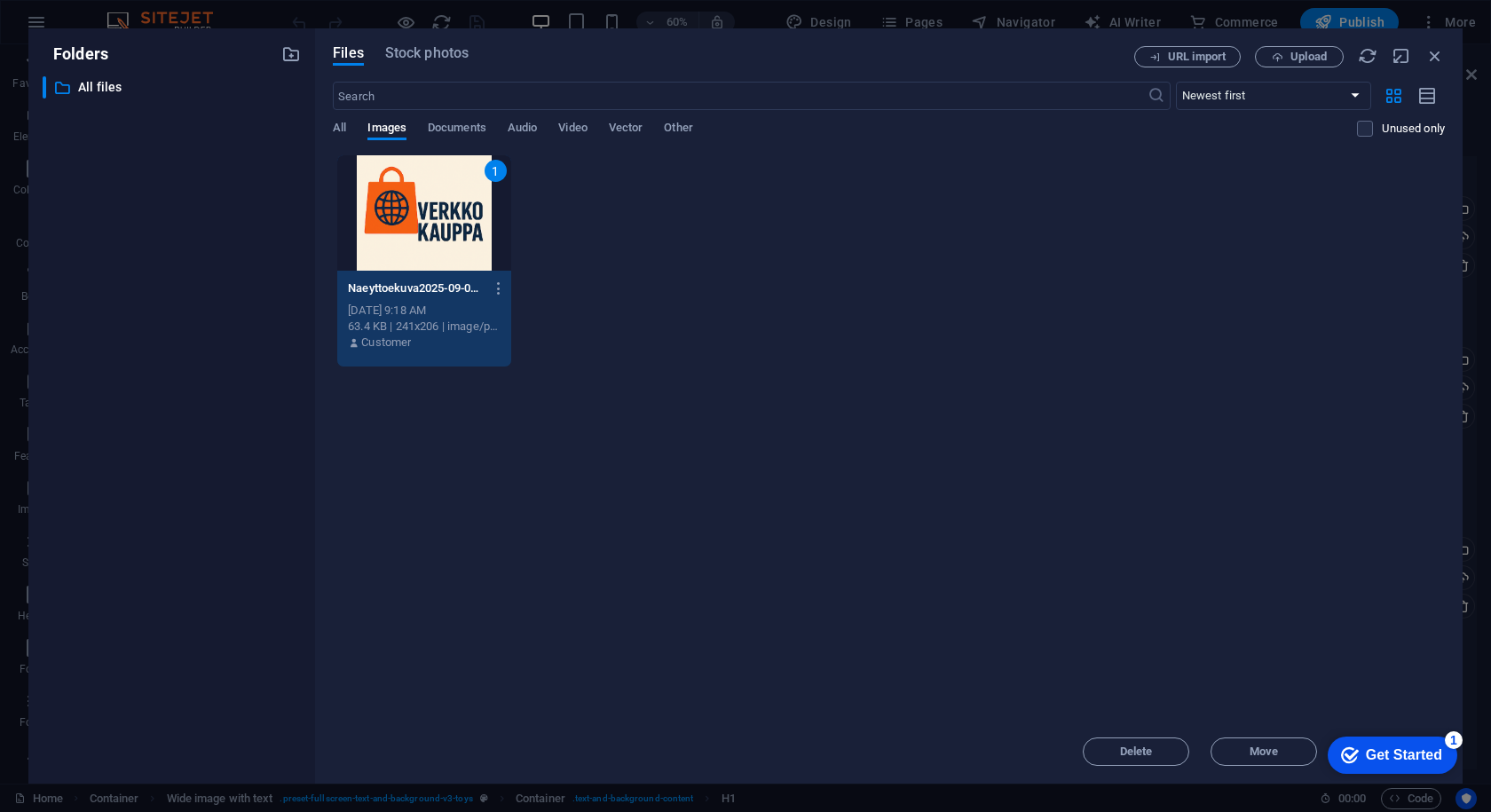
drag, startPoint x: 1355, startPoint y: 754, endPoint x: 1308, endPoint y: 583, distance: 177.3
click html "checkmark Get Started 1 First Steps in the Editor Let's guide you through the t…"
click at [1397, 751] on div "Get Started" at bounding box center [1404, 754] width 77 height 16
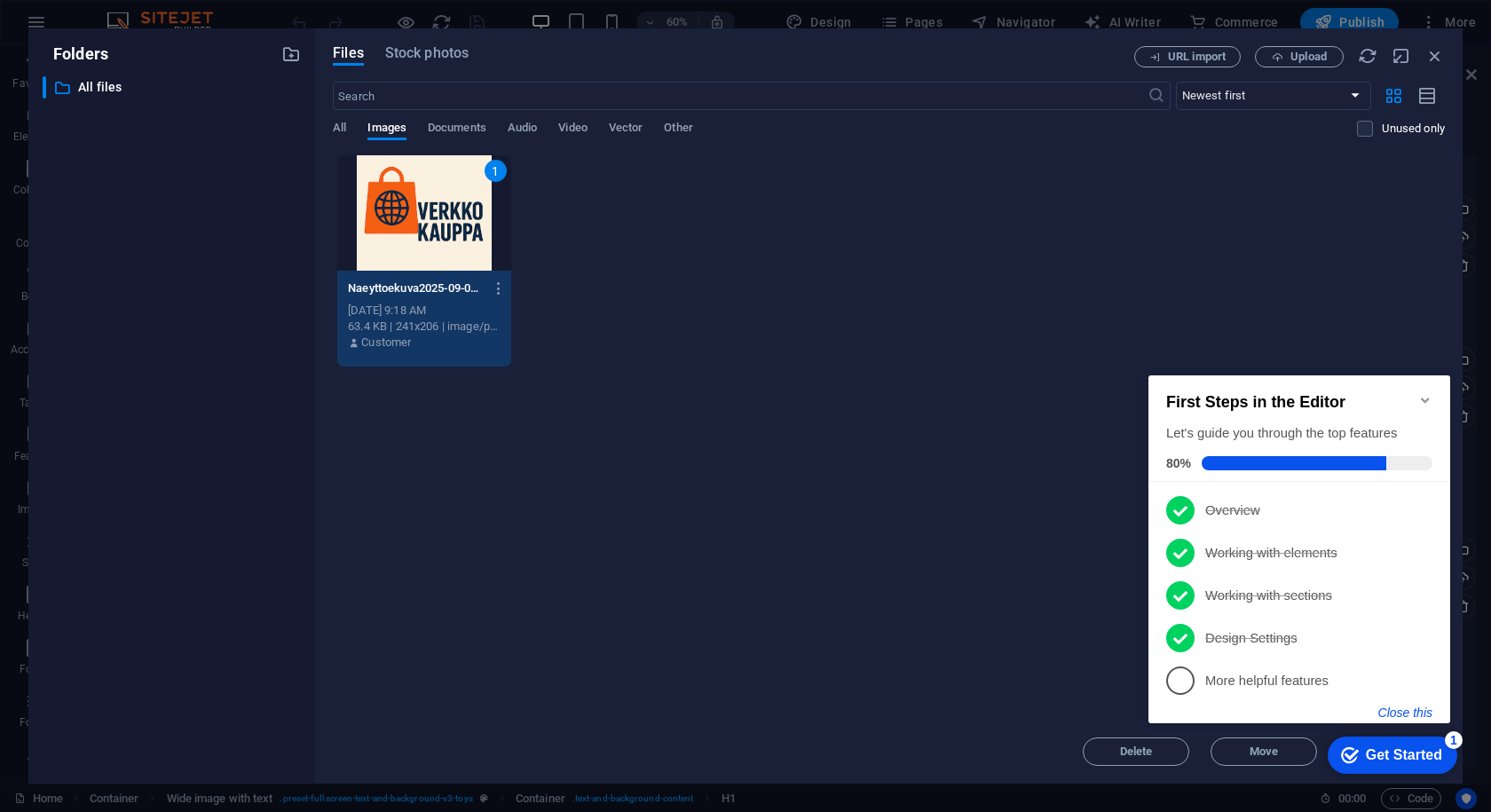
click at [1425, 708] on button "Close this" at bounding box center [1405, 712] width 54 height 15
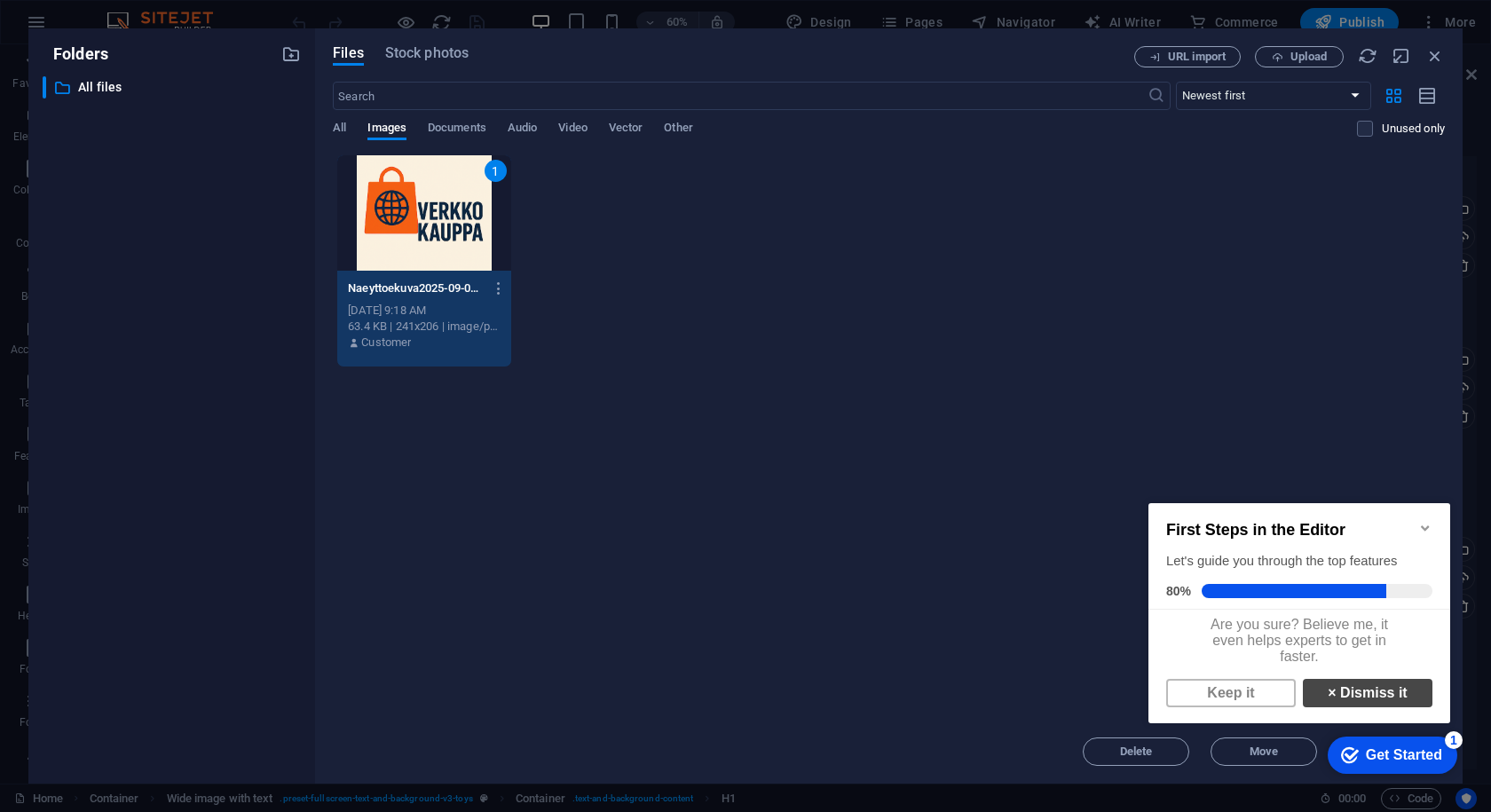
click at [1391, 707] on link "× Dismiss it" at bounding box center [1368, 692] width 130 height 28
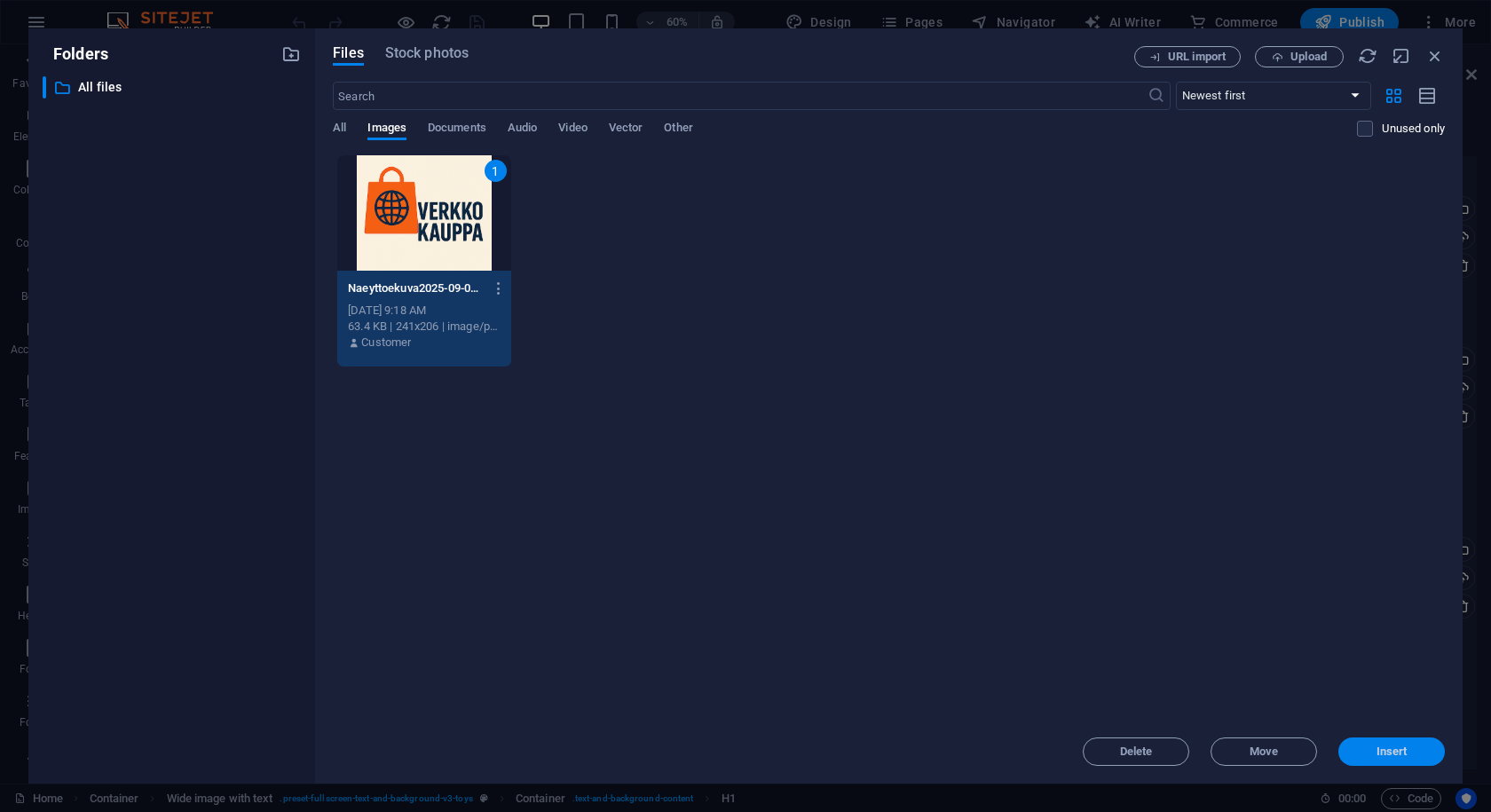
click at [1384, 762] on button "Insert" at bounding box center [1391, 751] width 107 height 28
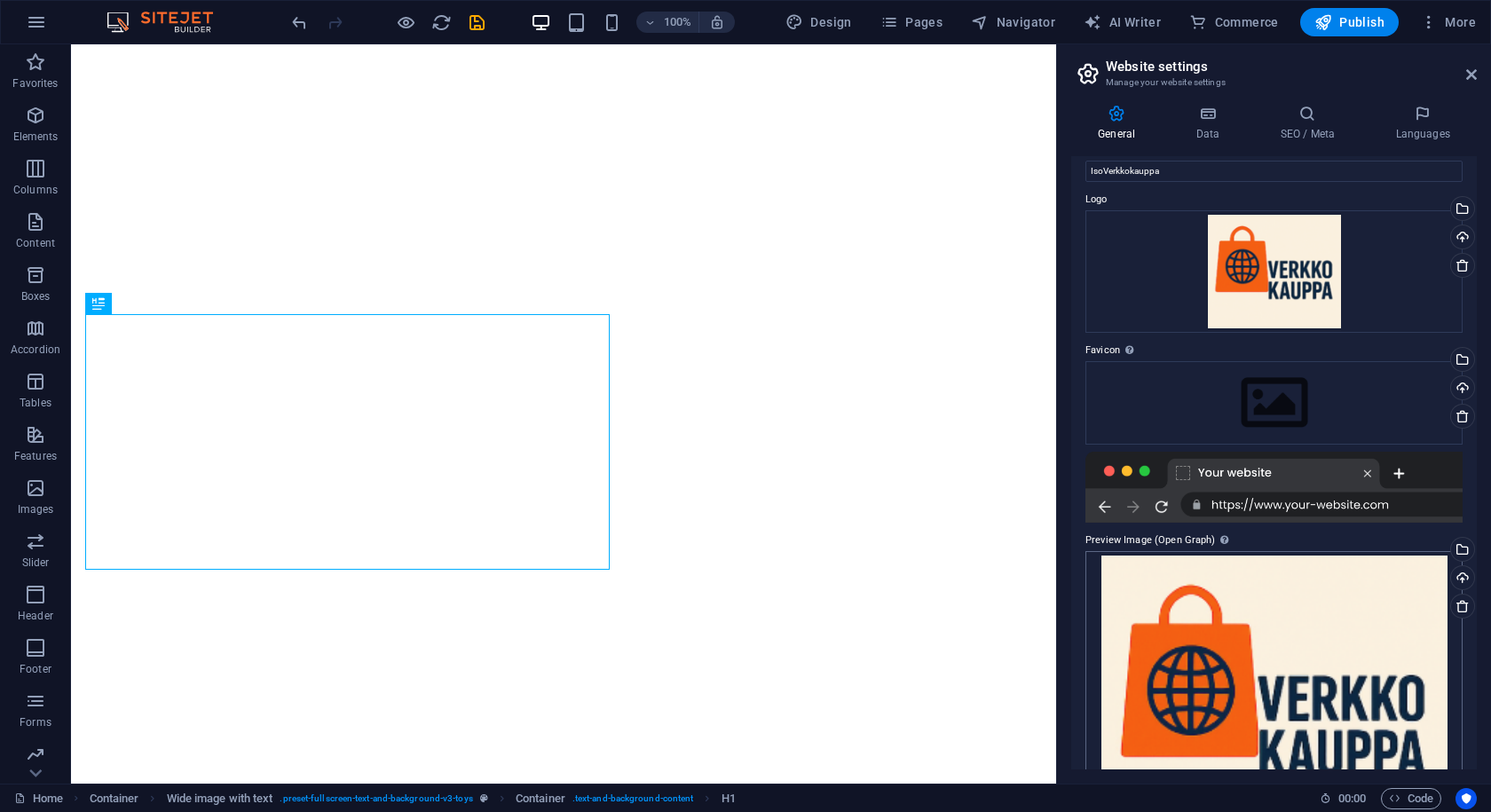
scroll to position [132, 0]
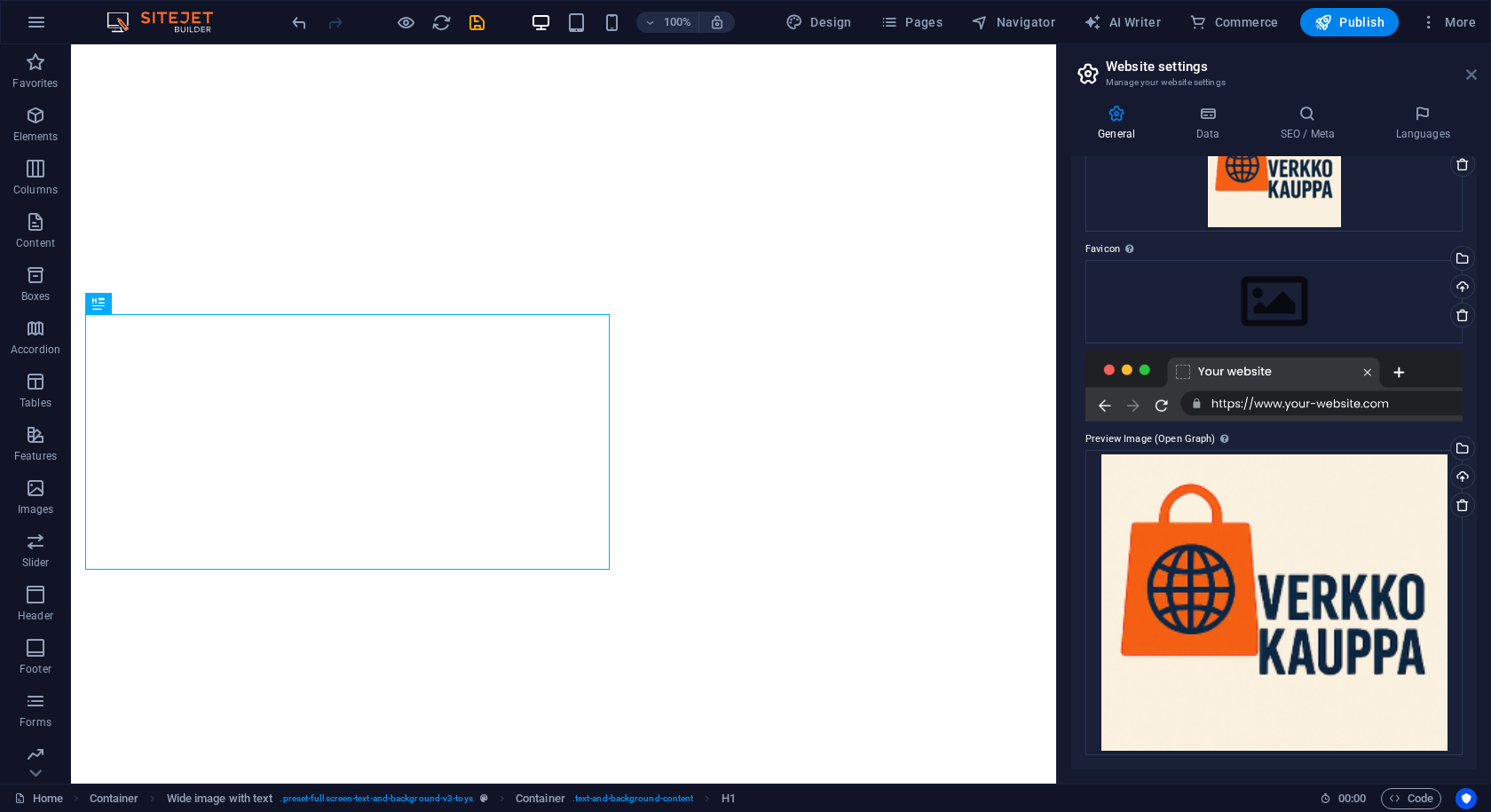
click at [1466, 71] on icon at bounding box center [1472, 75] width 11 height 15
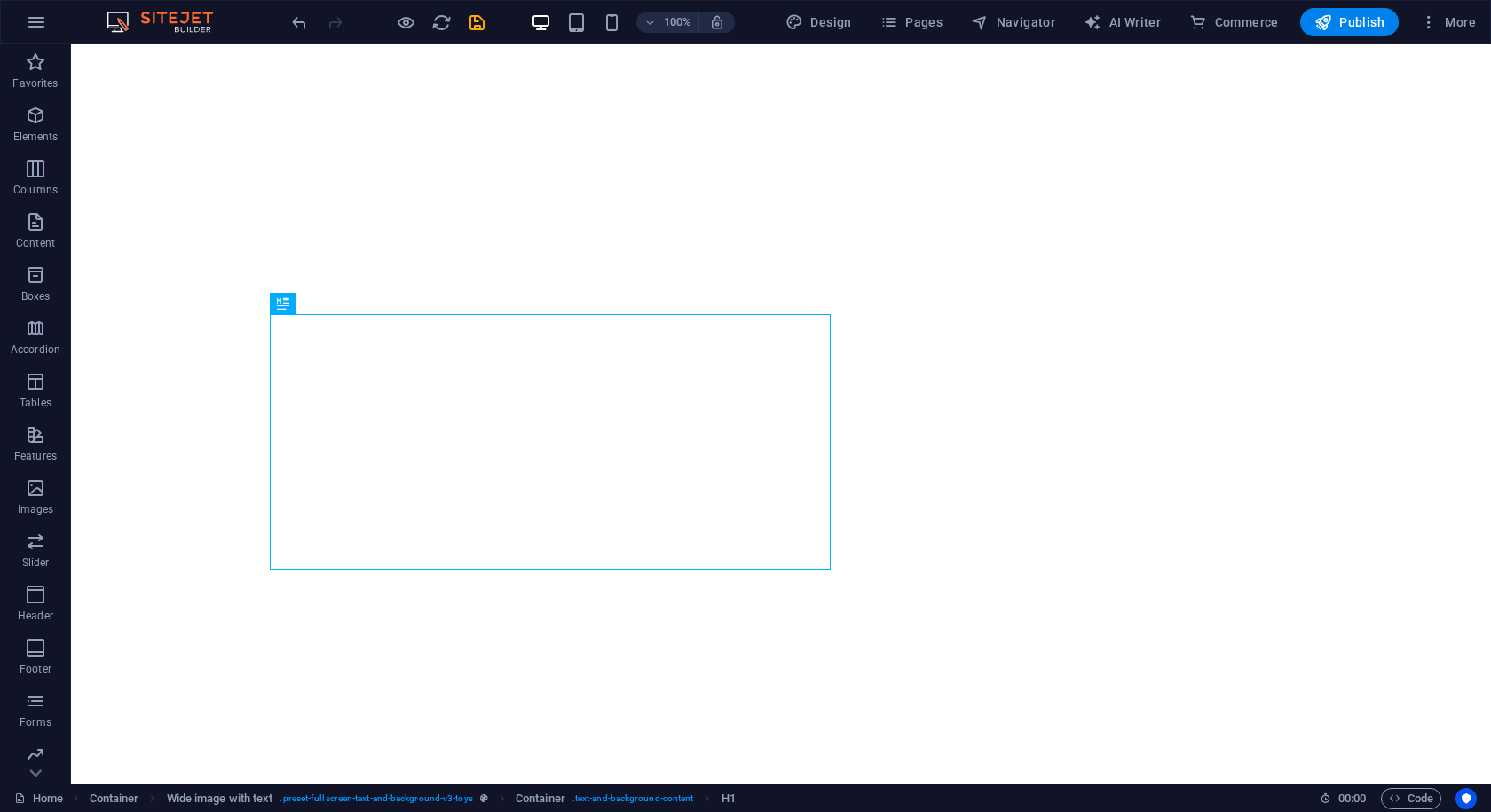
click at [462, 39] on div "100% Design Pages Navigator AI Writer Commerce Publish More" at bounding box center [746, 22] width 1489 height 43
click at [464, 27] on div at bounding box center [388, 22] width 199 height 28
click at [478, 29] on icon "save" at bounding box center [477, 23] width 20 height 20
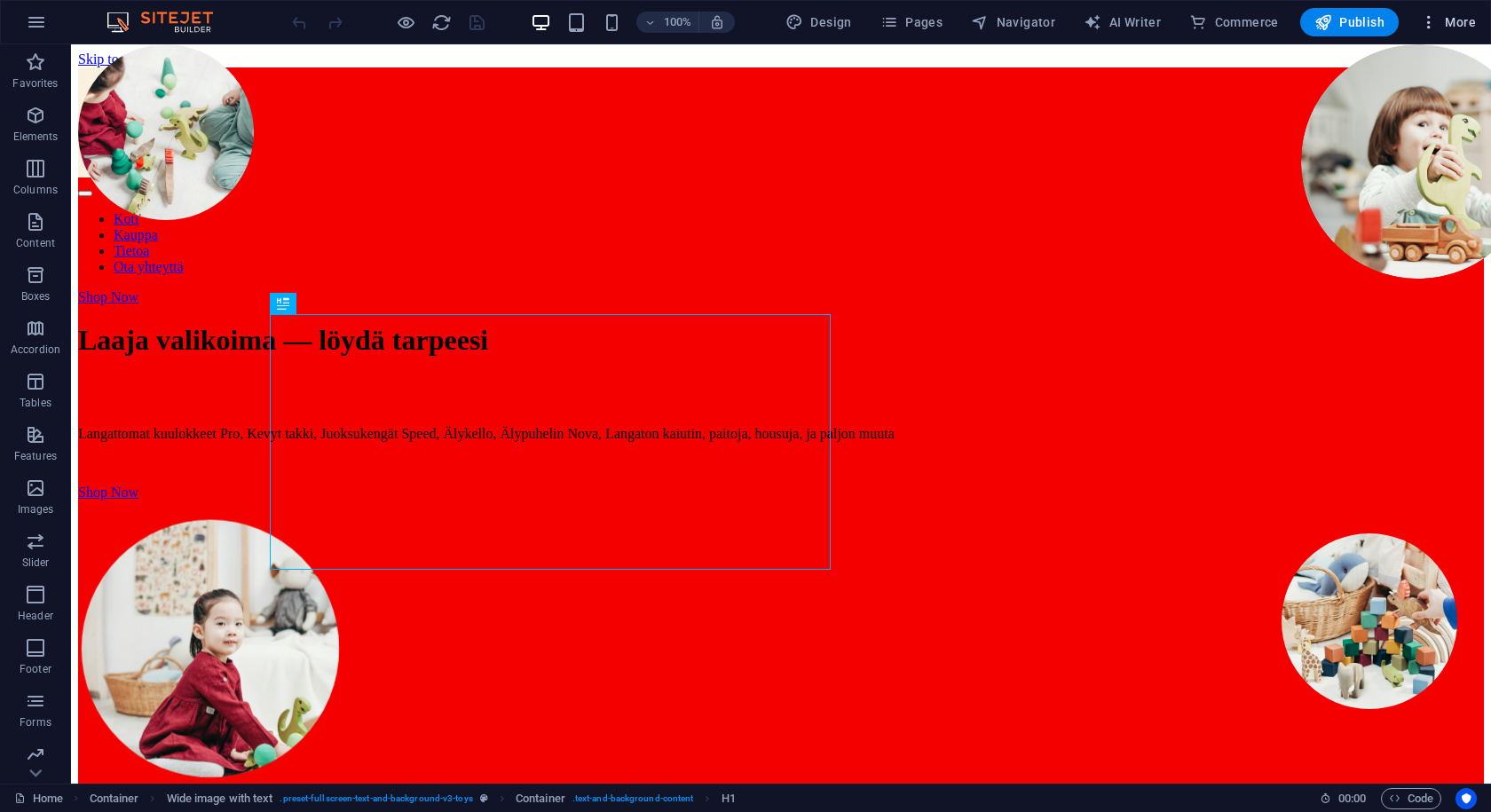
click at [1449, 16] on span "More" at bounding box center [1448, 22] width 56 height 17
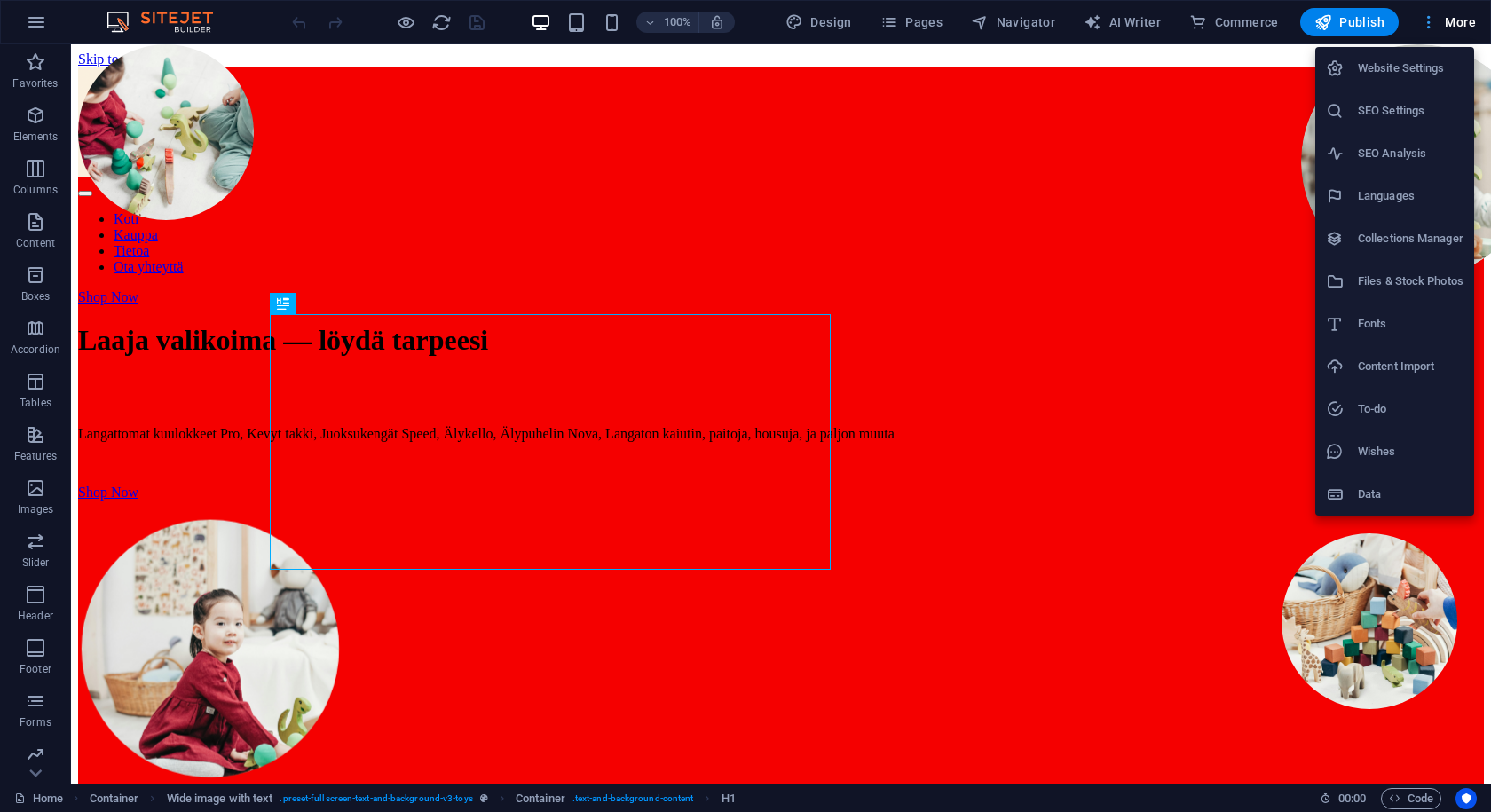
click at [1449, 16] on div at bounding box center [746, 406] width 1491 height 812
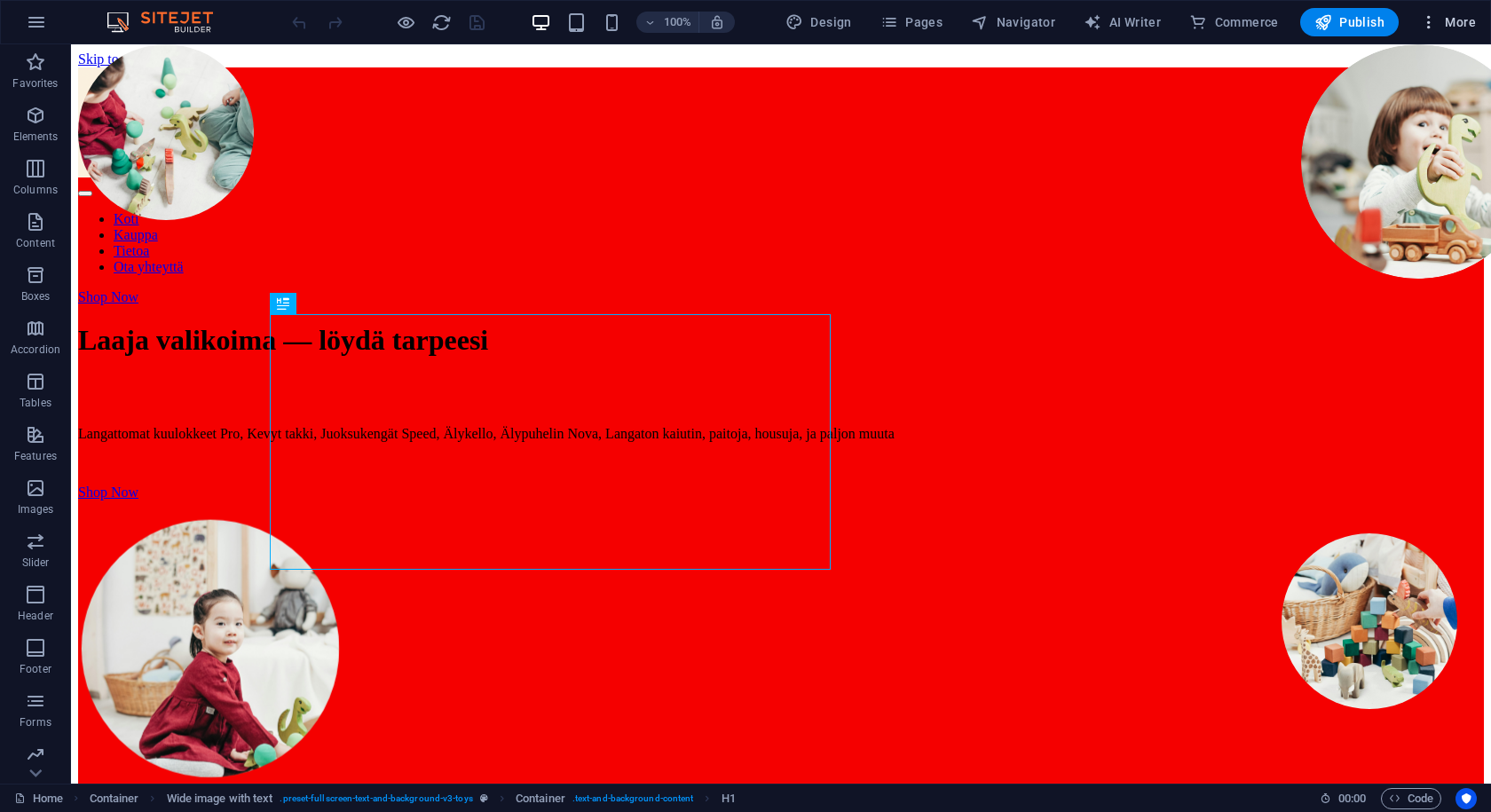
click at [1449, 16] on span "More" at bounding box center [1448, 22] width 56 height 17
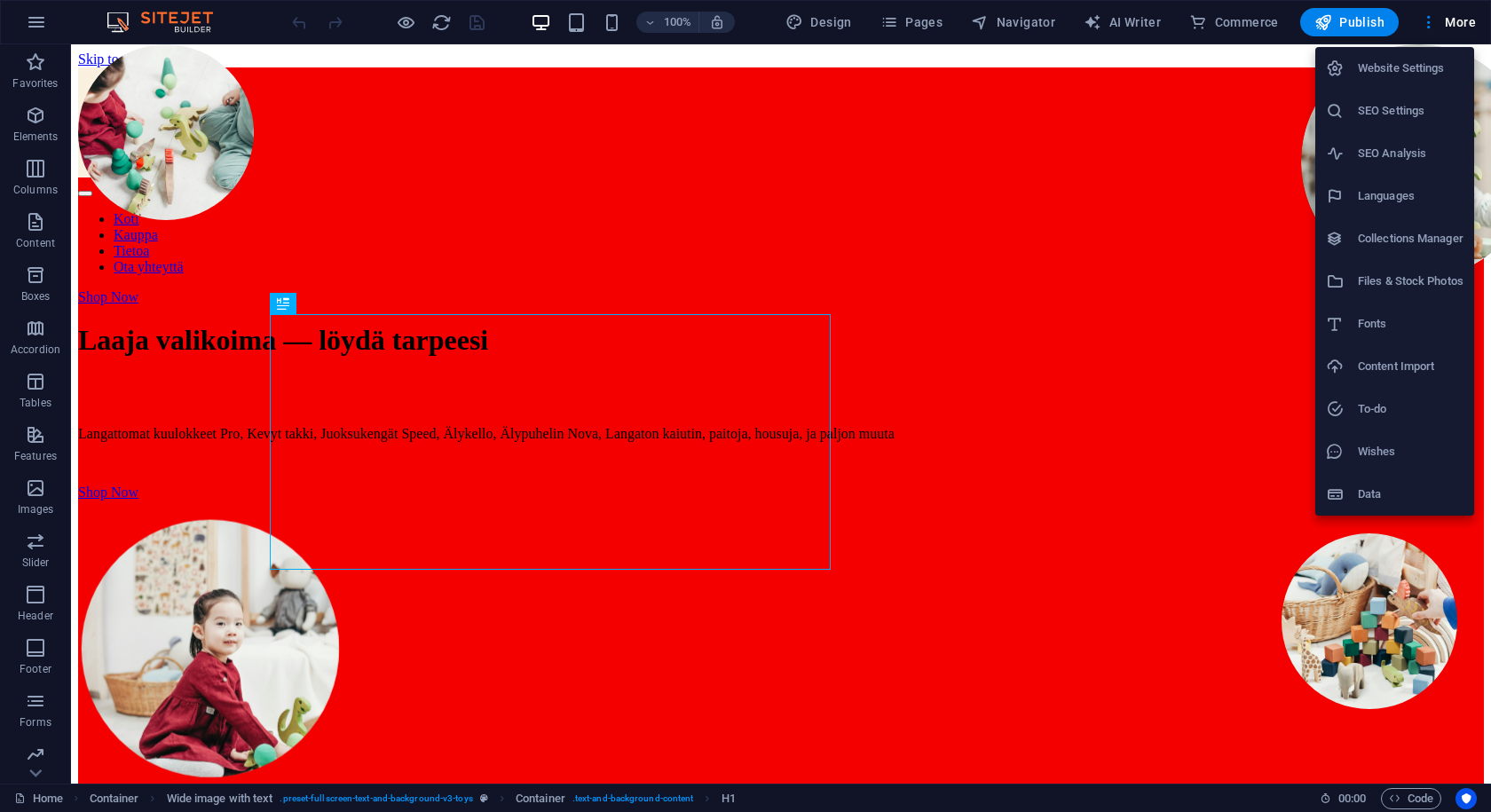
click at [1365, 107] on h6 "SEO Settings" at bounding box center [1412, 111] width 106 height 21
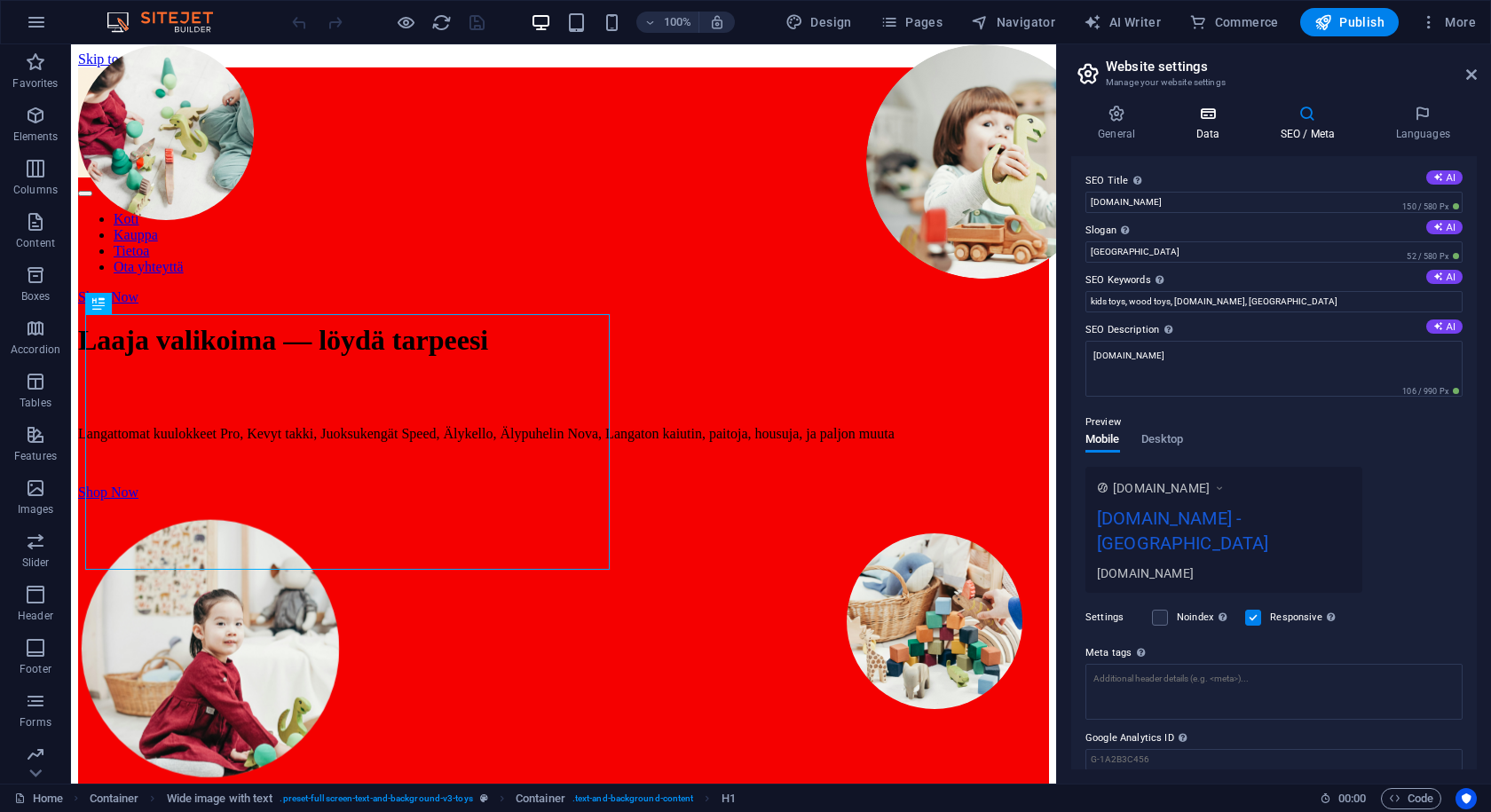
click at [1190, 125] on h4 "Data" at bounding box center [1211, 123] width 84 height 37
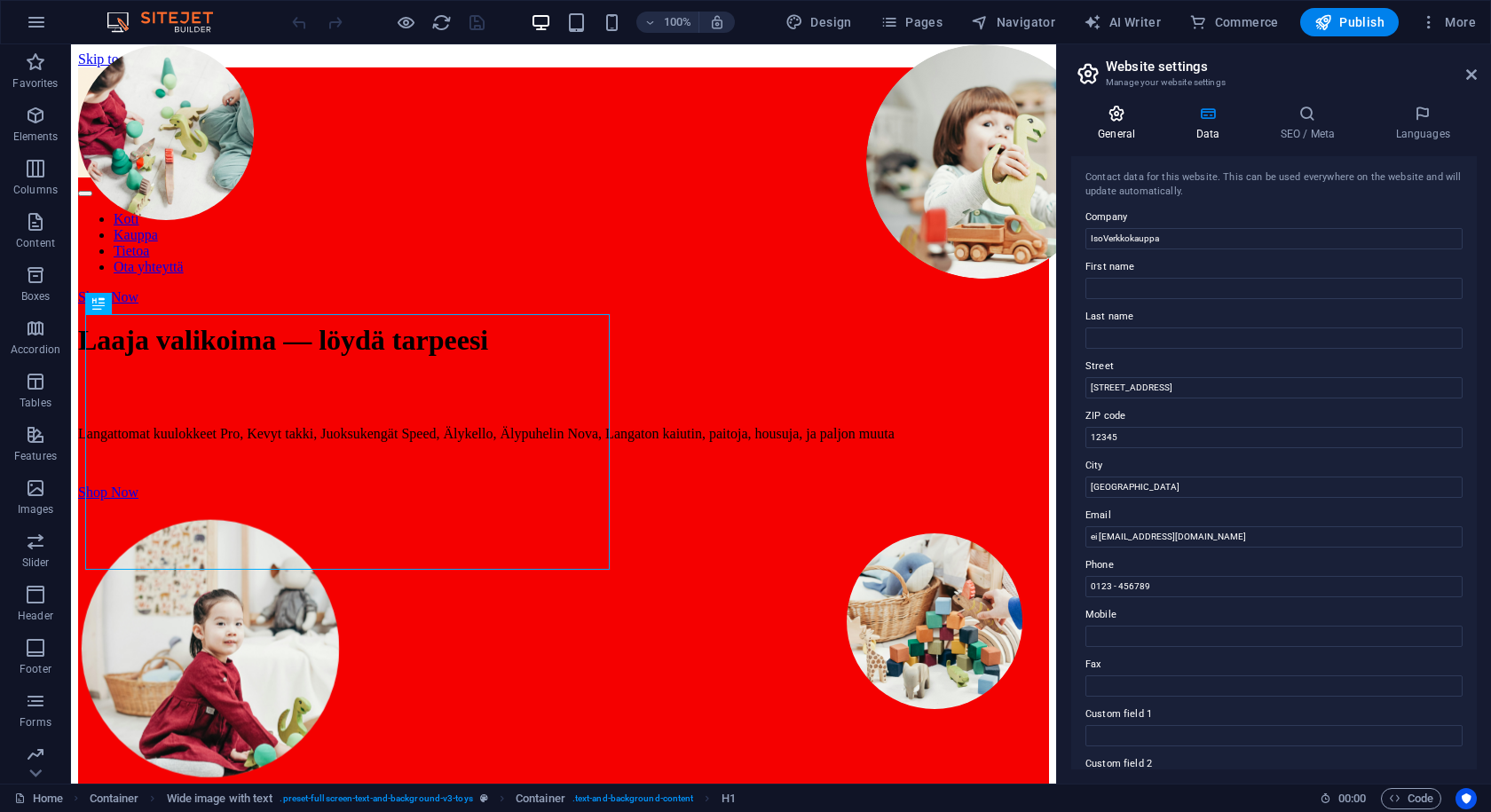
click at [1130, 120] on icon at bounding box center [1116, 113] width 90 height 17
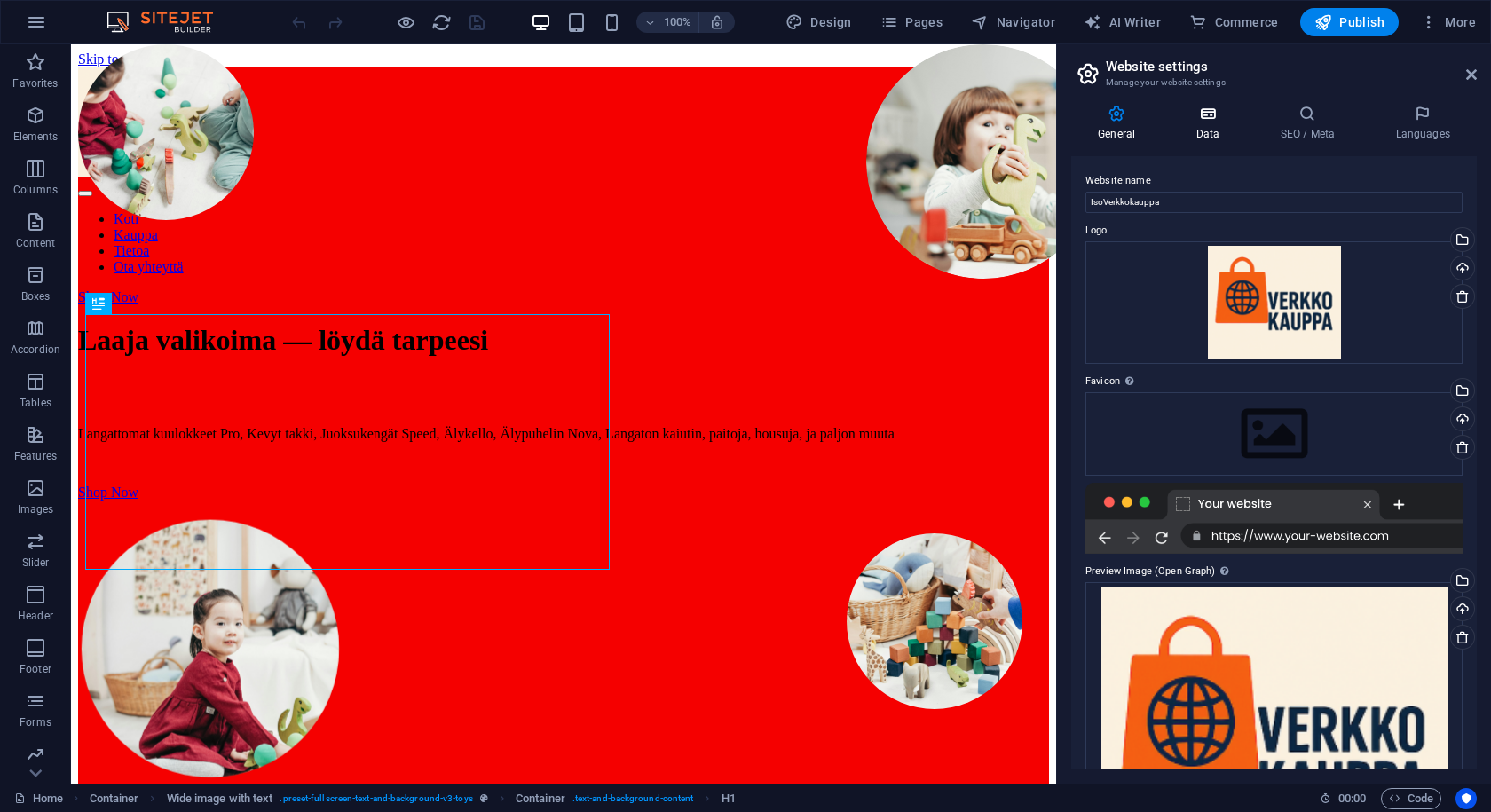
click at [1222, 118] on icon at bounding box center [1208, 113] width 78 height 17
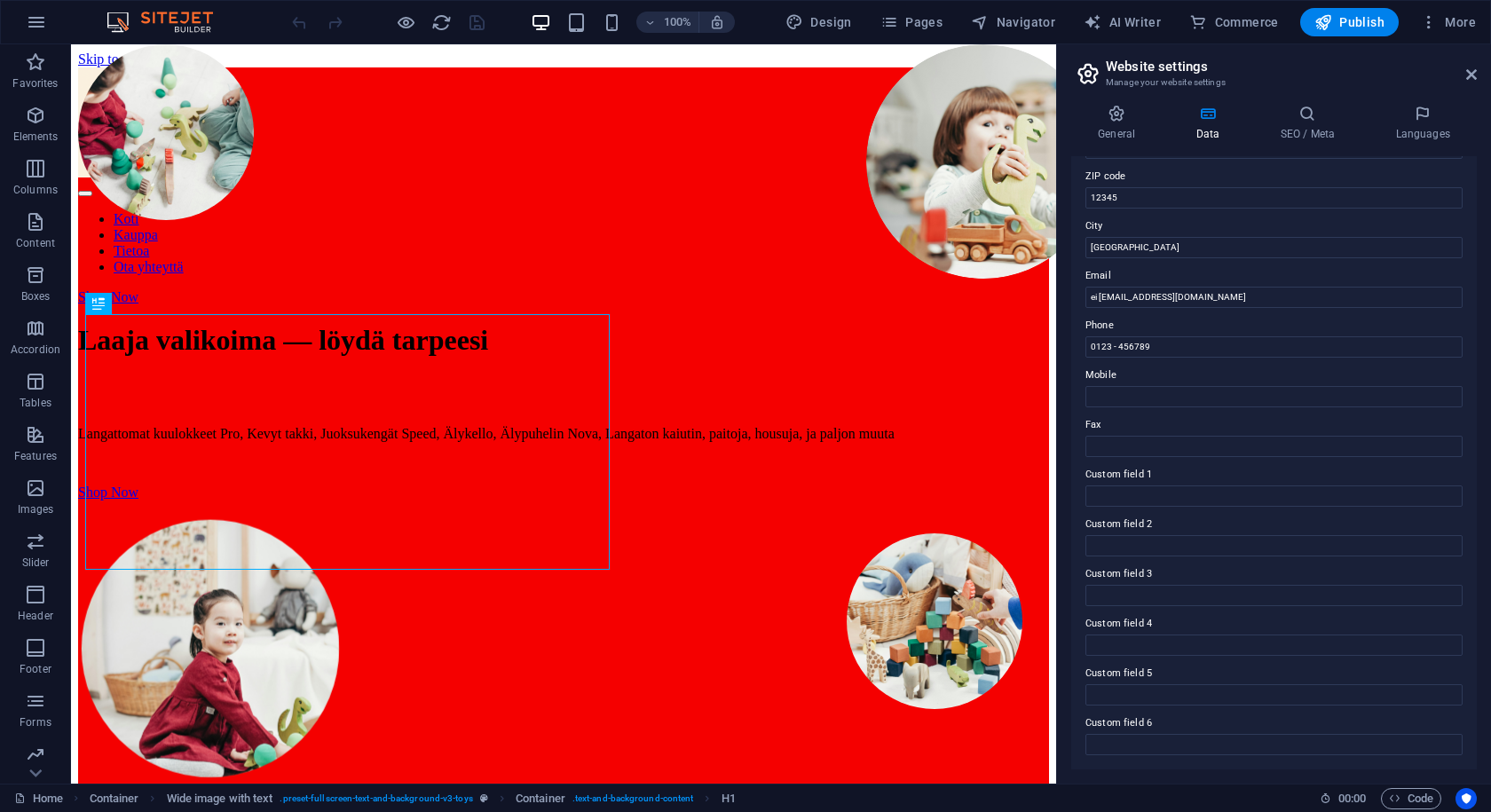
scroll to position [151, 0]
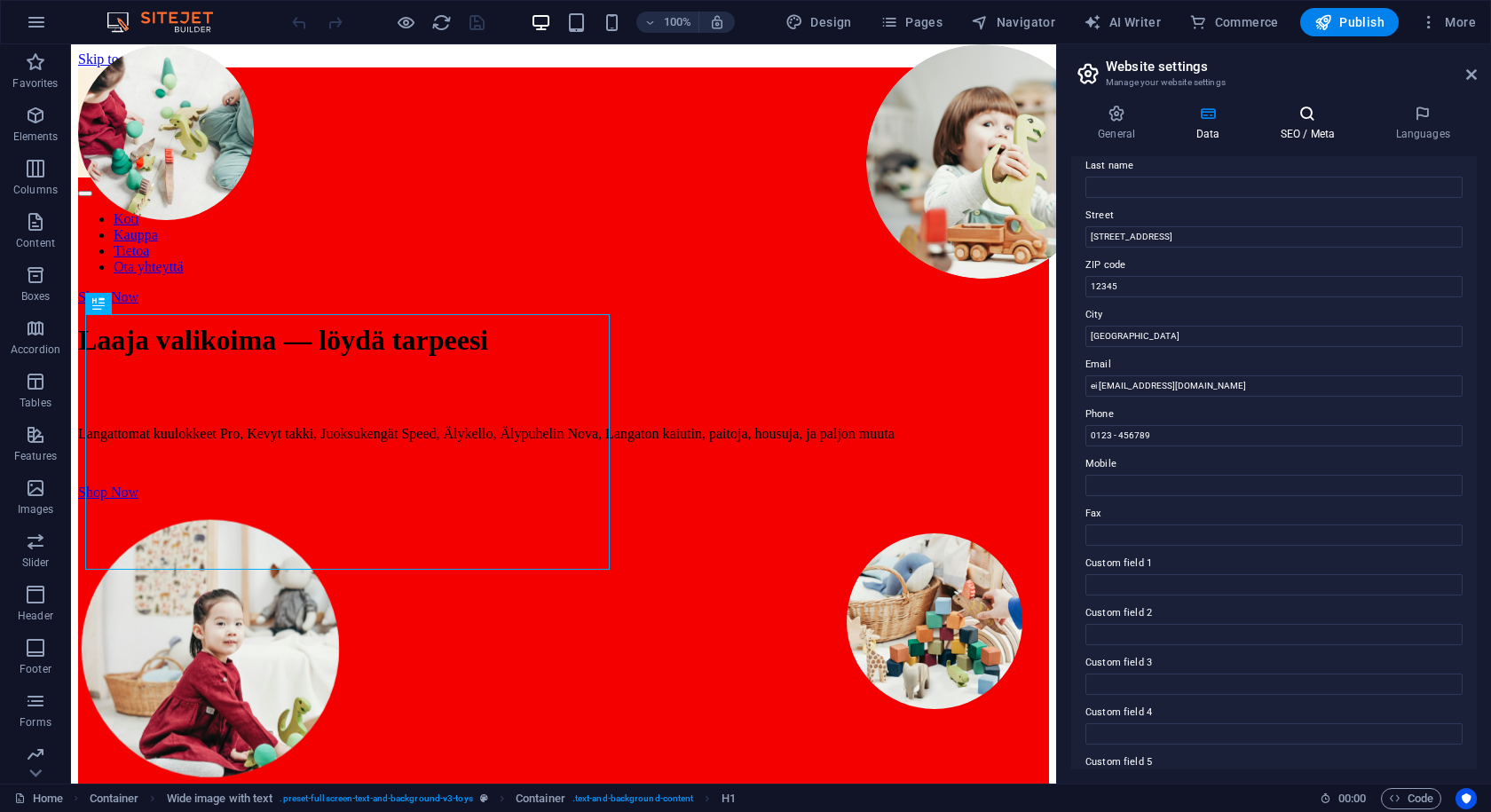
click at [1309, 119] on icon at bounding box center [1307, 113] width 109 height 17
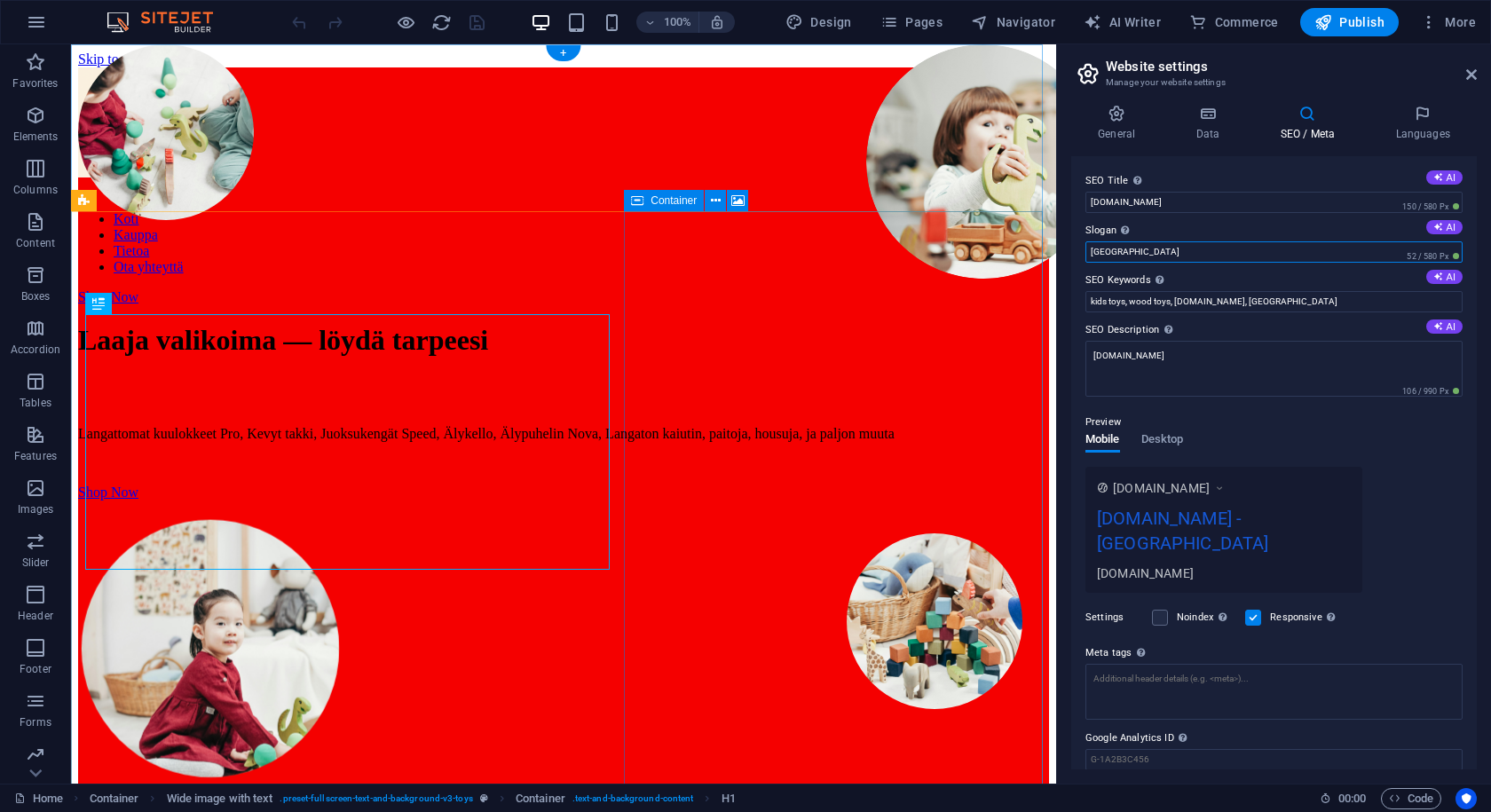
drag, startPoint x: 1239, startPoint y: 302, endPoint x: 973, endPoint y: 255, distance: 270.1
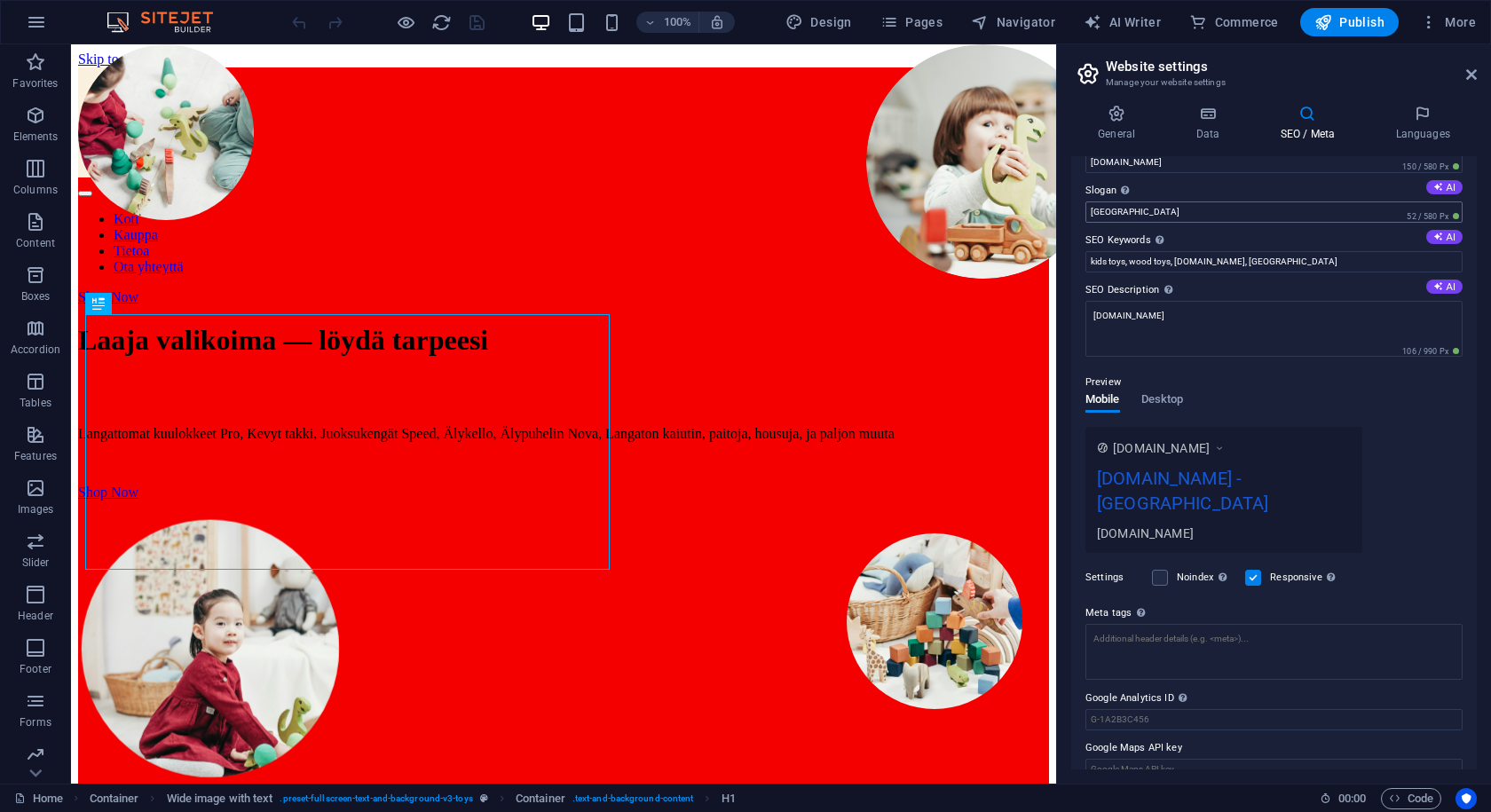
scroll to position [0, 0]
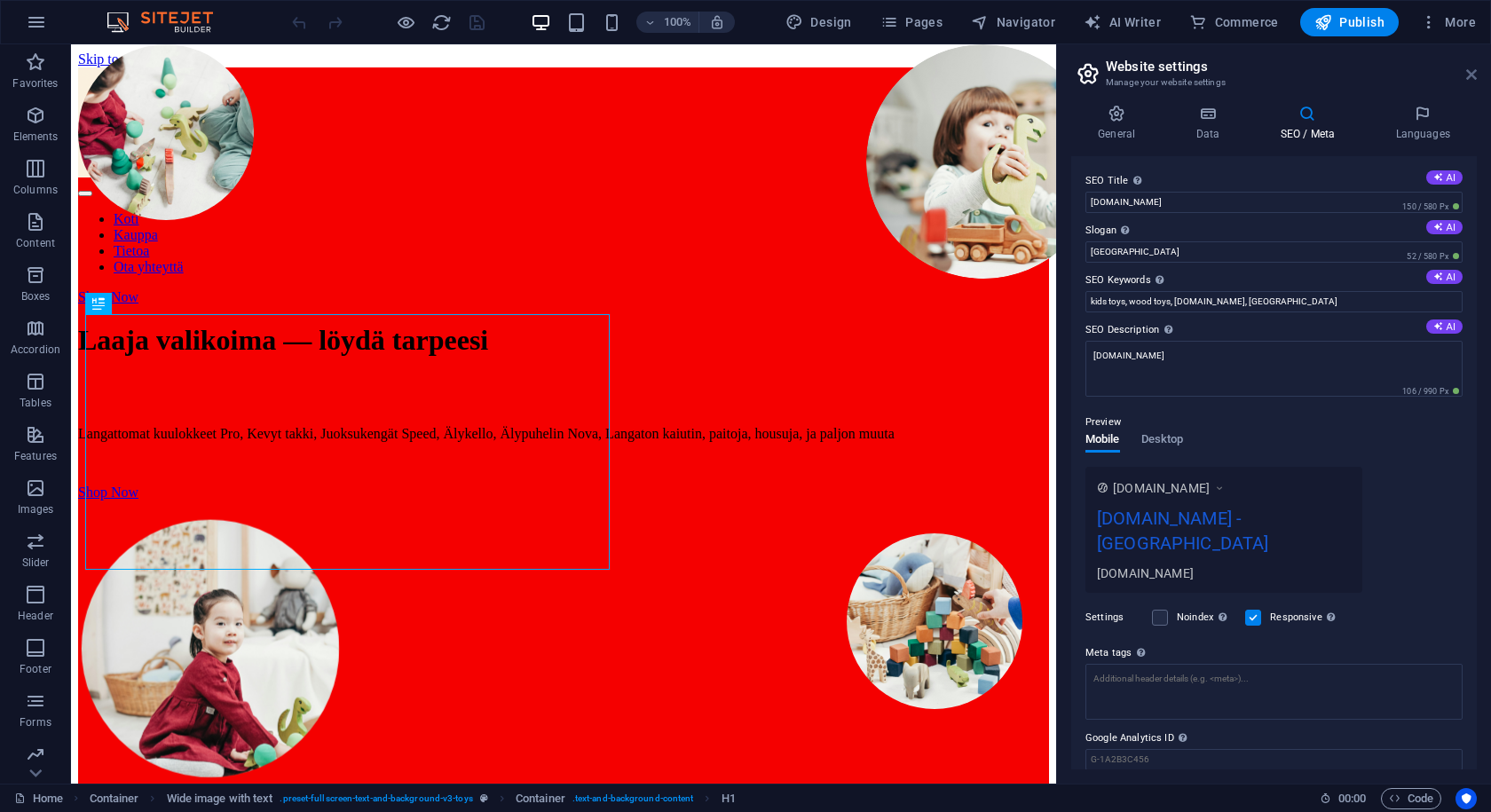
click at [1466, 69] on icon at bounding box center [1472, 75] width 11 height 15
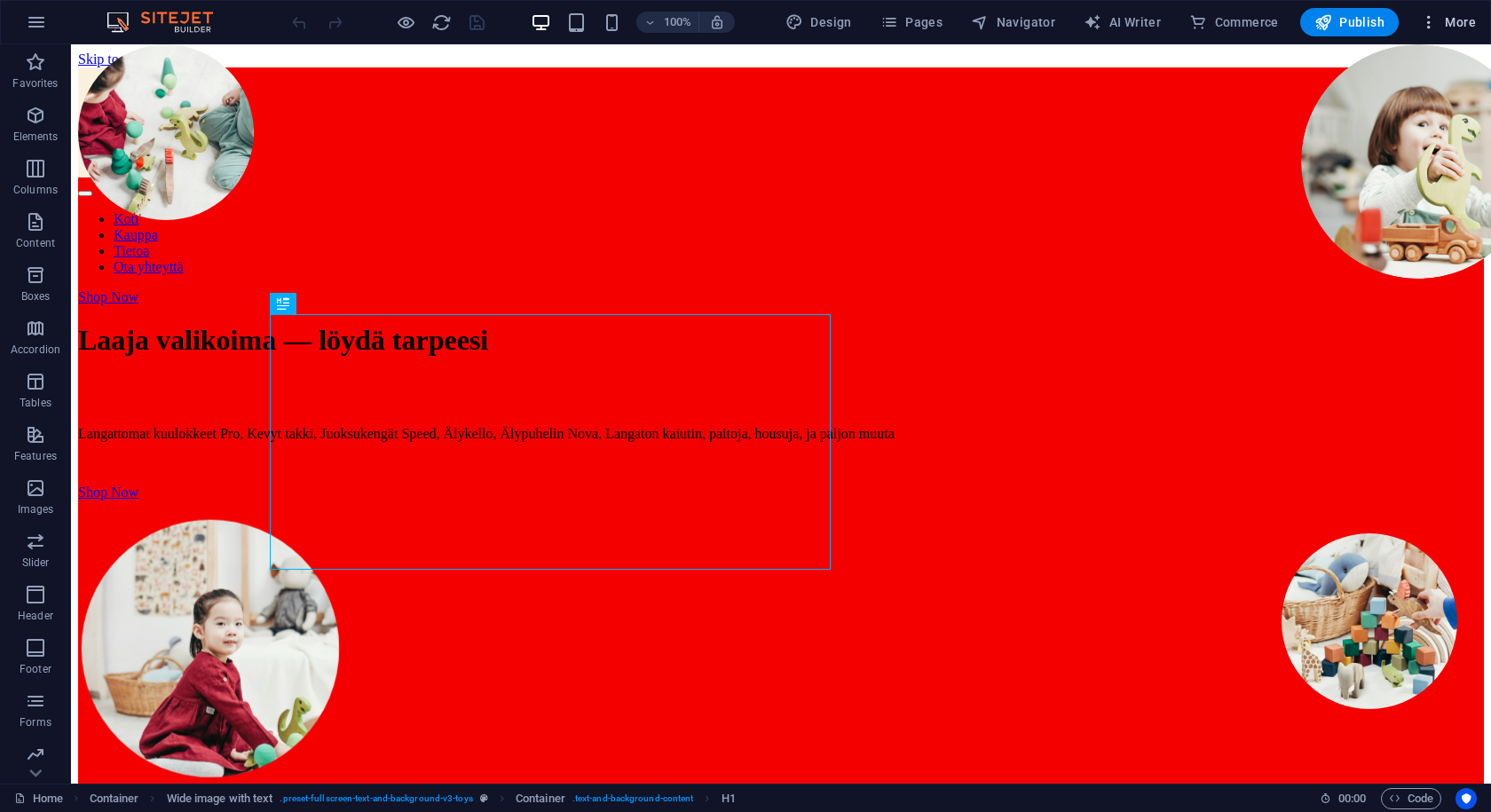
click at [1430, 26] on icon "button" at bounding box center [1429, 22] width 17 height 17
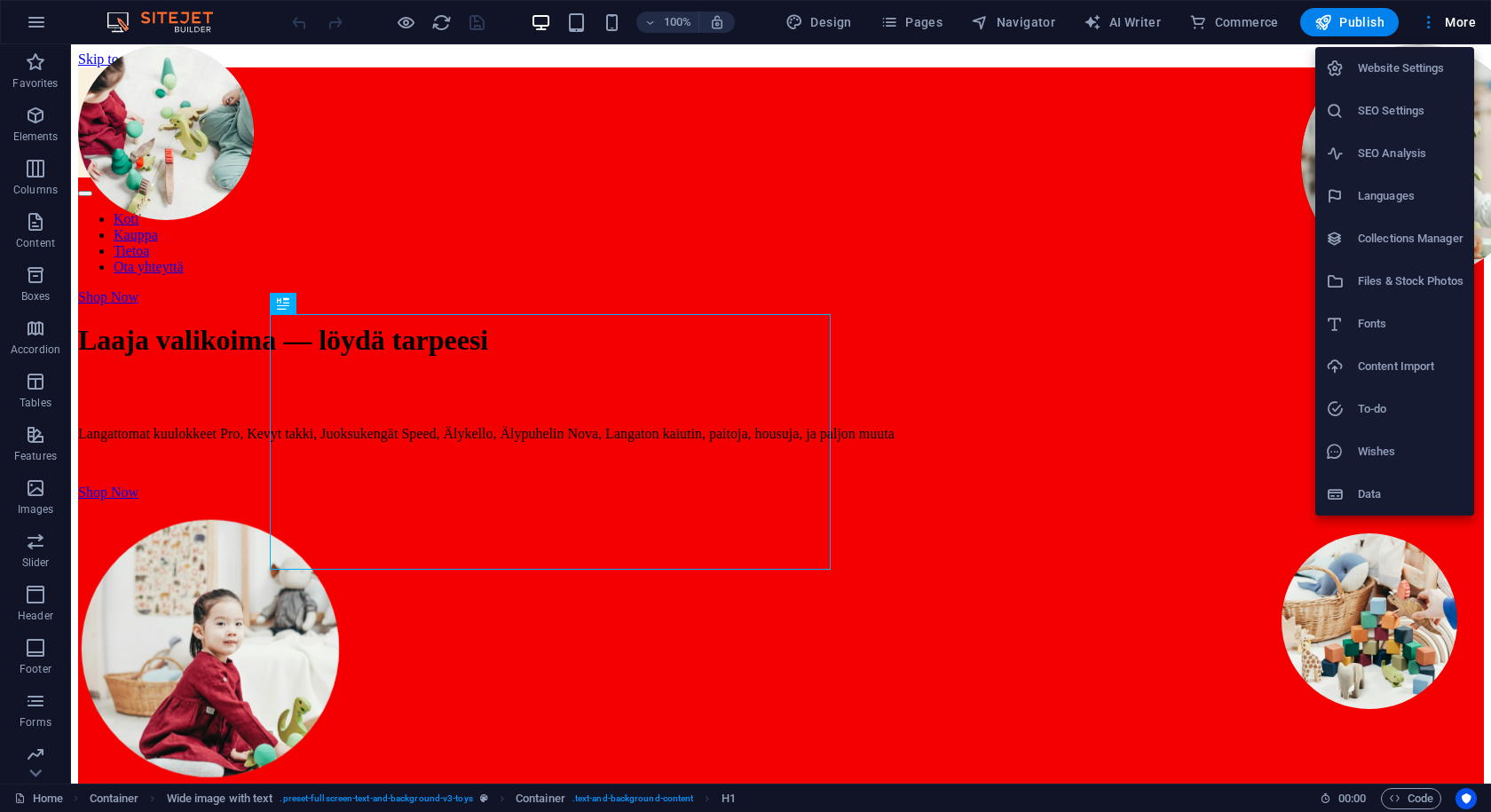
click at [1364, 165] on li "SEO Analysis" at bounding box center [1395, 153] width 159 height 43
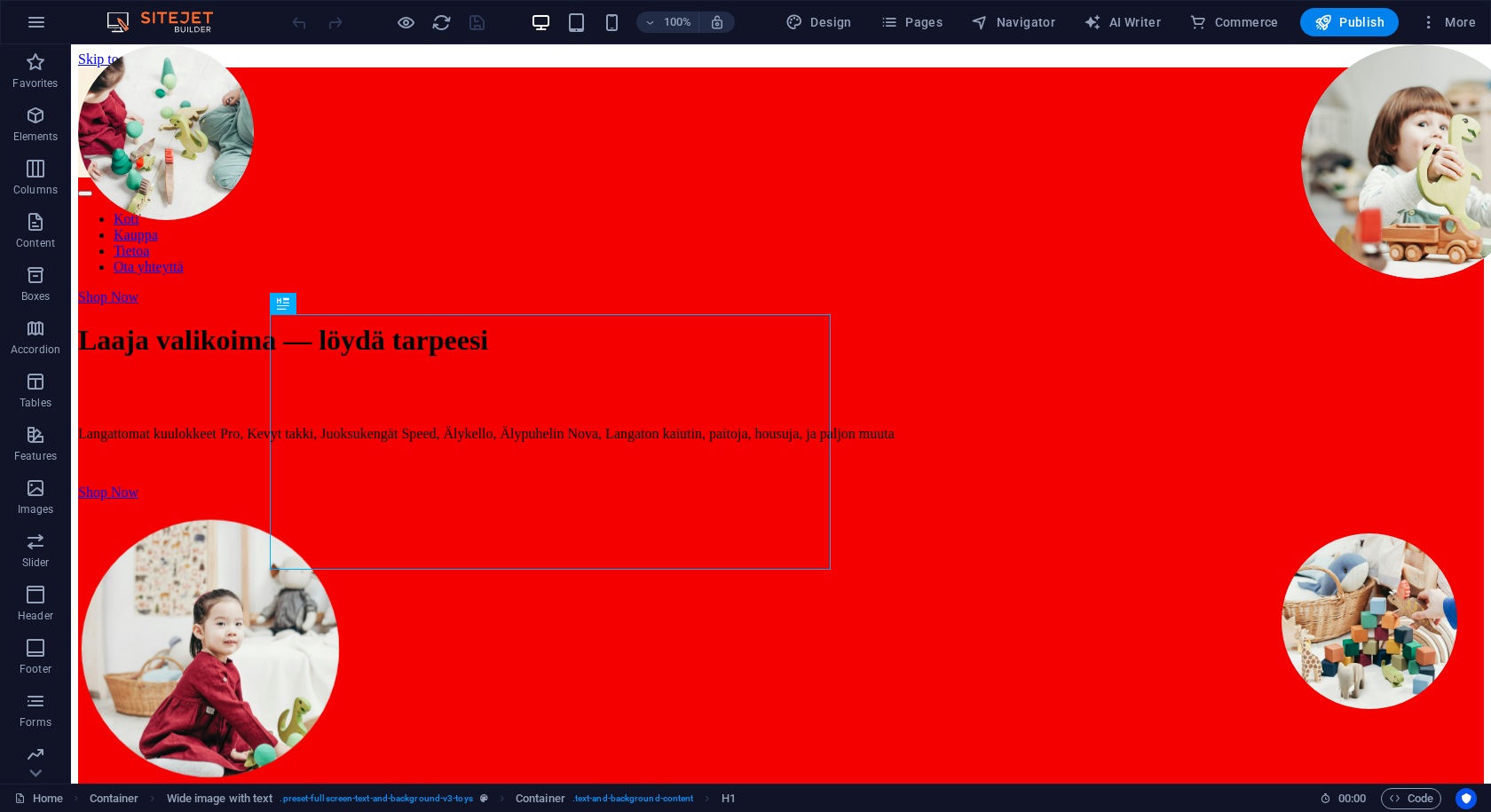
select select "google.com"
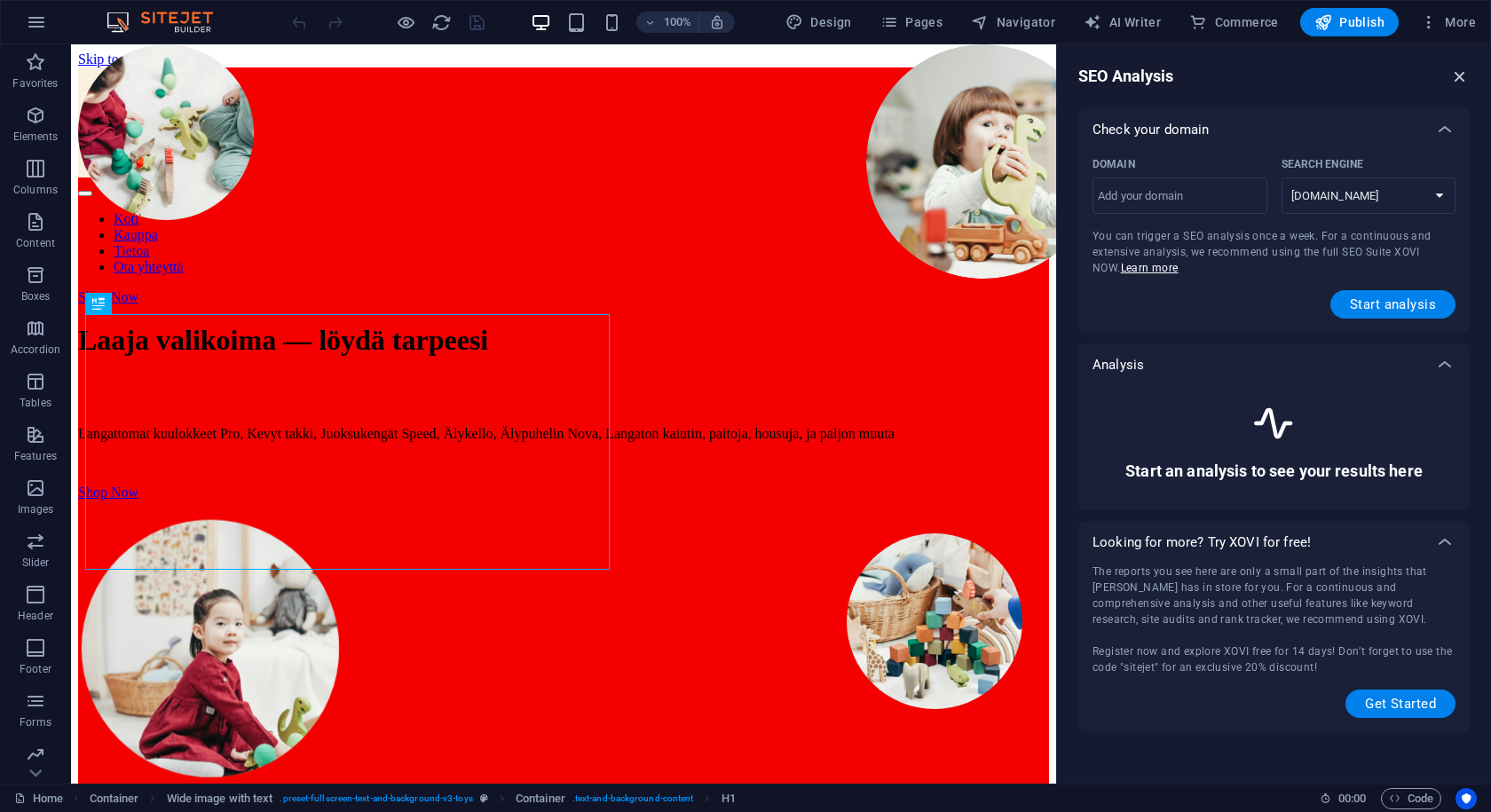
drag, startPoint x: 1475, startPoint y: 71, endPoint x: 1465, endPoint y: 74, distance: 10.4
click at [1470, 73] on div "SEO Analysis Check your domain Domain ​ Search Engine google.de google.at googl…" at bounding box center [1274, 414] width 434 height 739
click at [1456, 77] on icon "button" at bounding box center [1460, 76] width 19 height 19
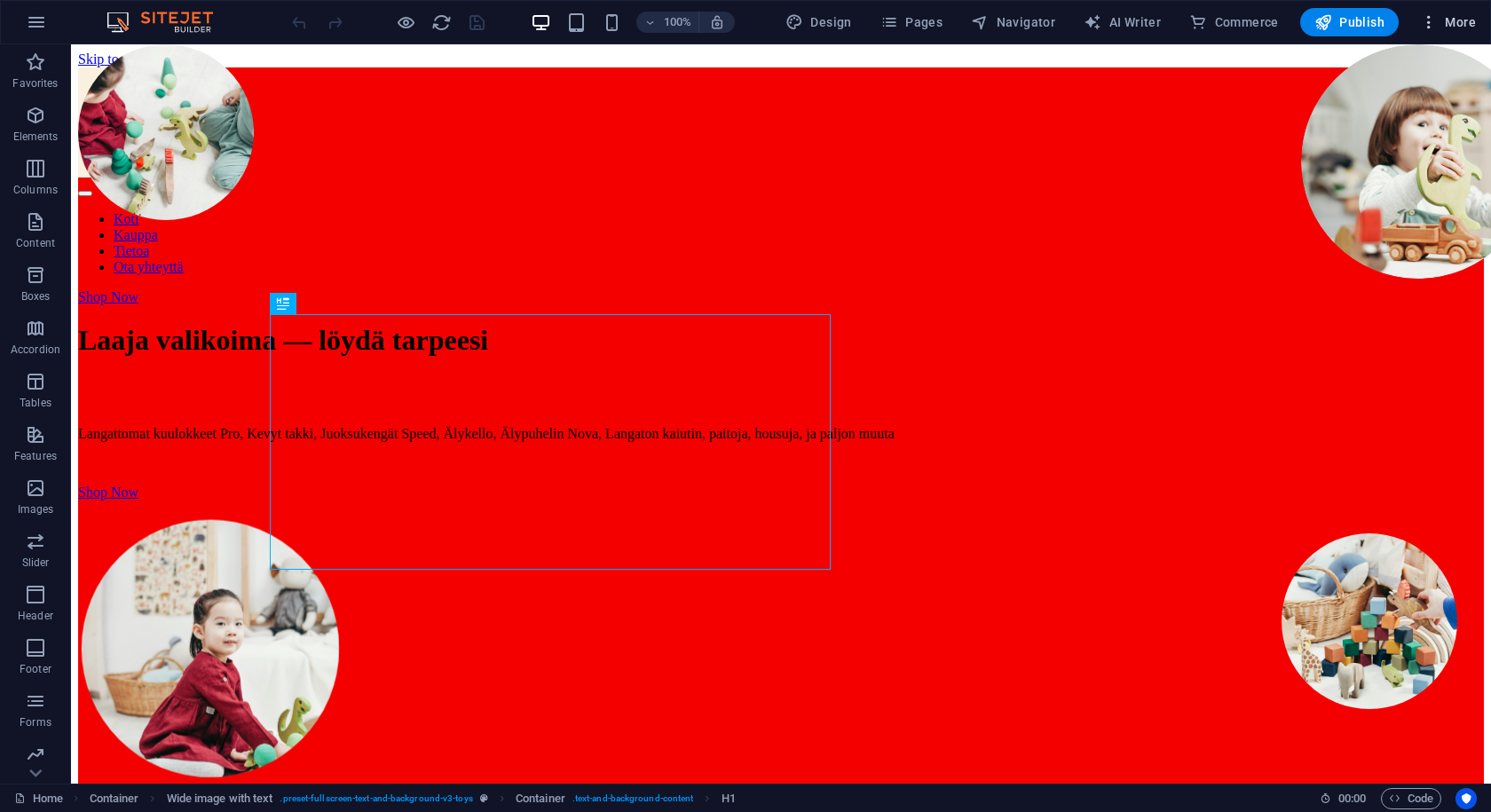
click at [1463, 11] on button "More" at bounding box center [1448, 22] width 70 height 28
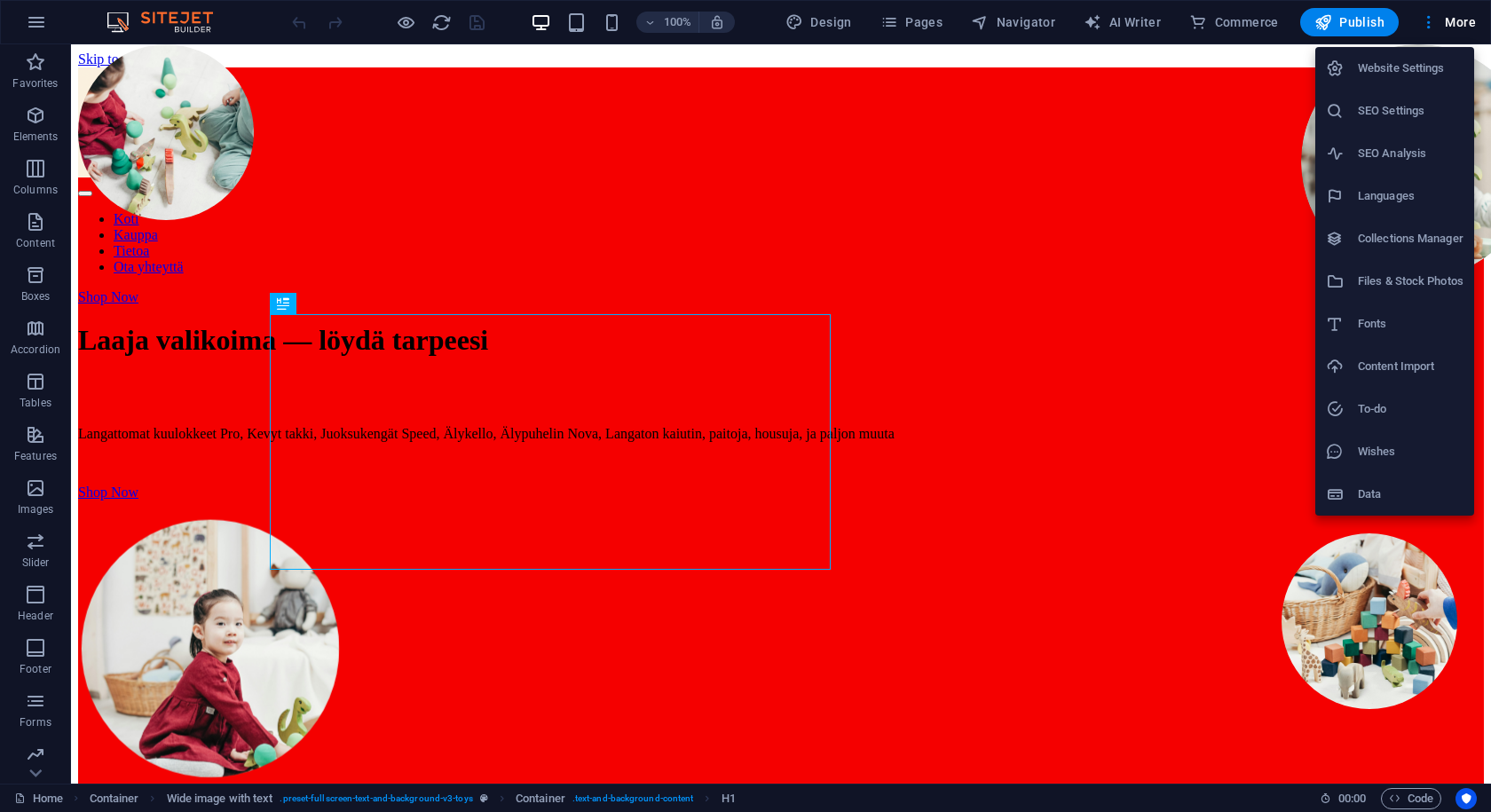
click at [1358, 124] on li "SEO Settings" at bounding box center [1395, 111] width 159 height 43
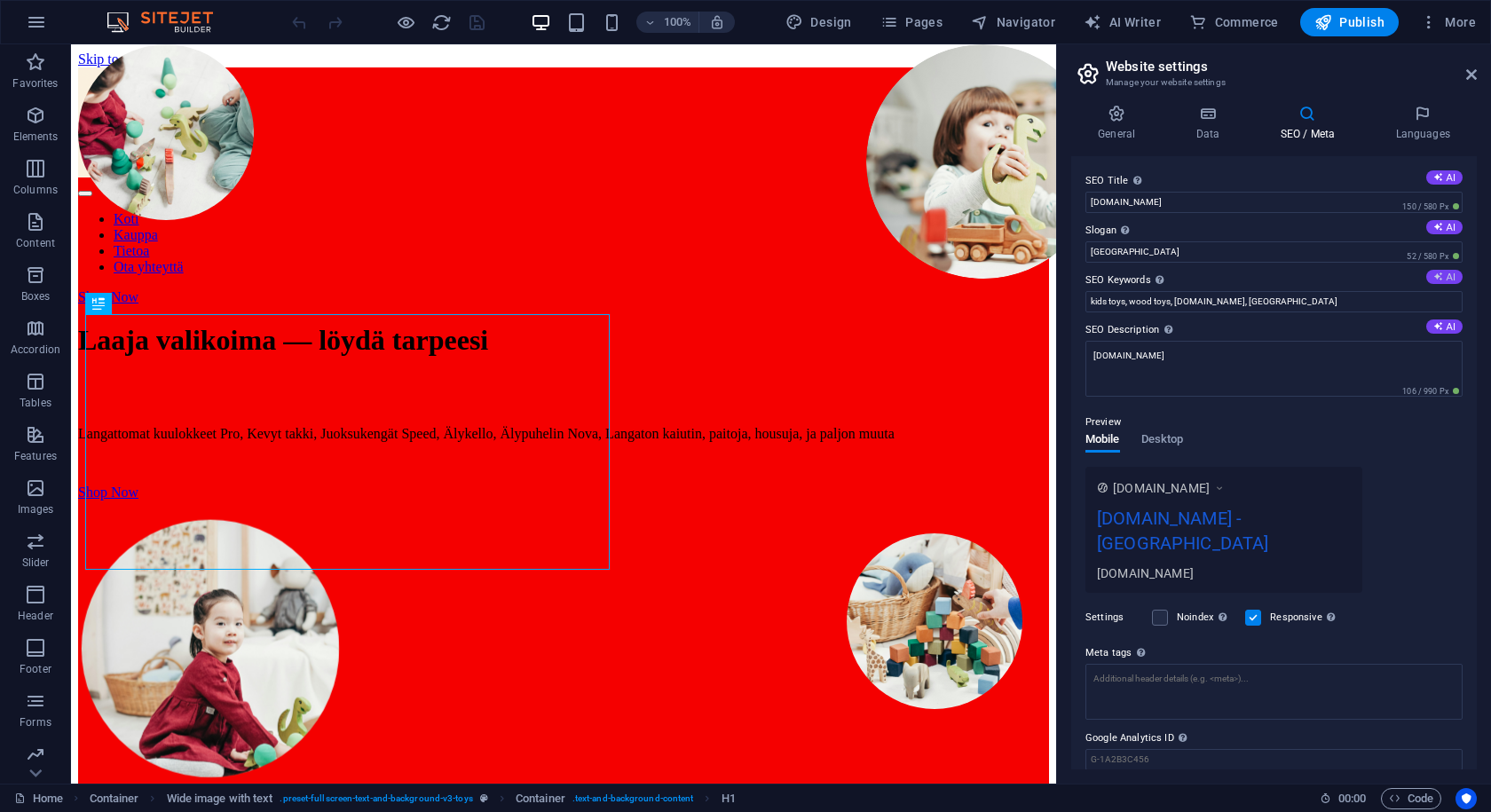
click at [1436, 279] on icon at bounding box center [1438, 276] width 10 height 10
click at [1441, 228] on button "AI" at bounding box center [1445, 227] width 37 height 15
type input "Discover Your Essentials in Style and Comfort"
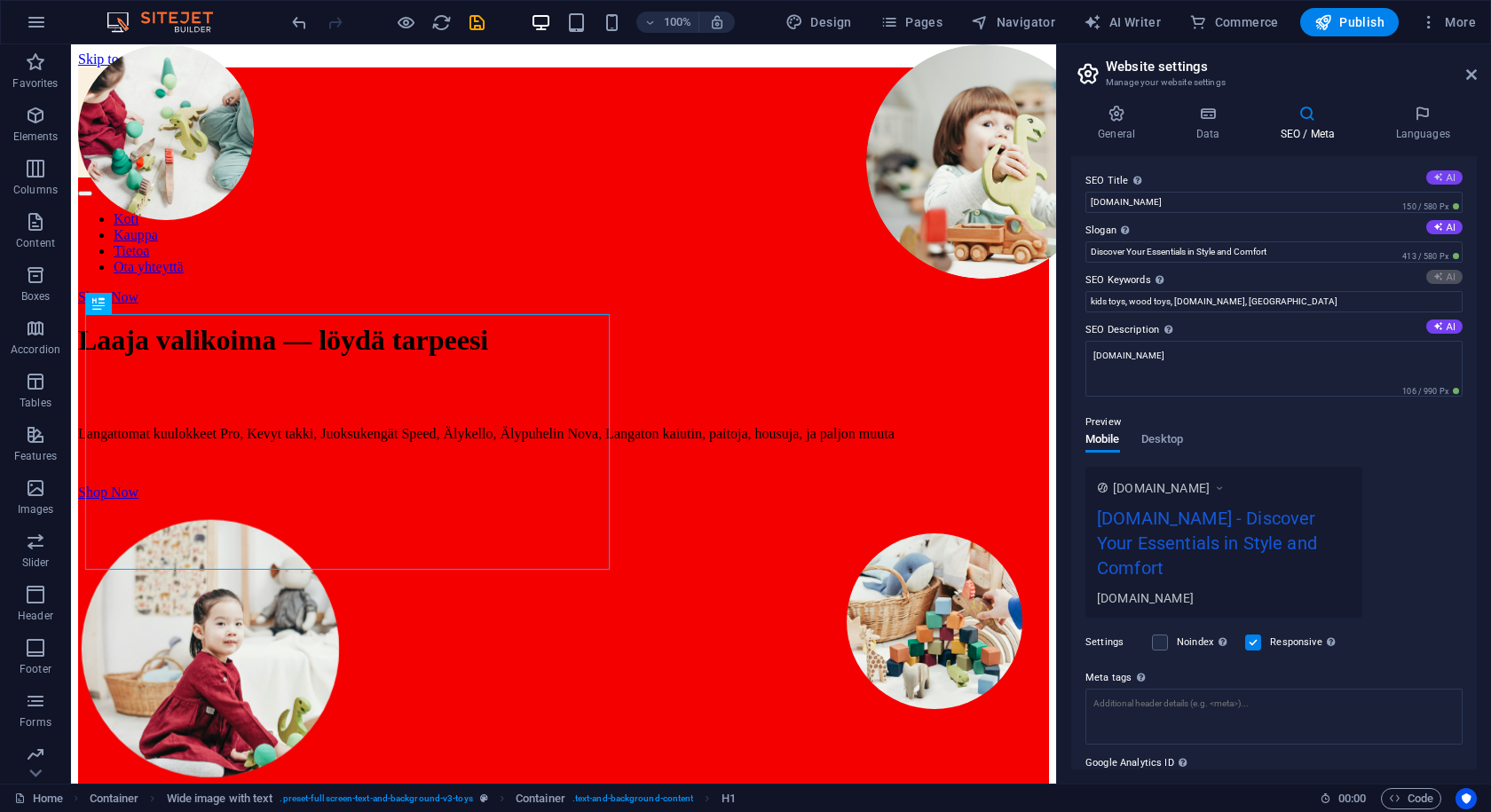
click at [1446, 183] on button "AI" at bounding box center [1445, 178] width 37 height 15
type input "Find Your Perfect Tech & Wear"
click at [1447, 320] on button "AI" at bounding box center [1445, 327] width 37 height 15
type textarea "Discover a wide range of products, including wireless headphones, smartwatches,…"
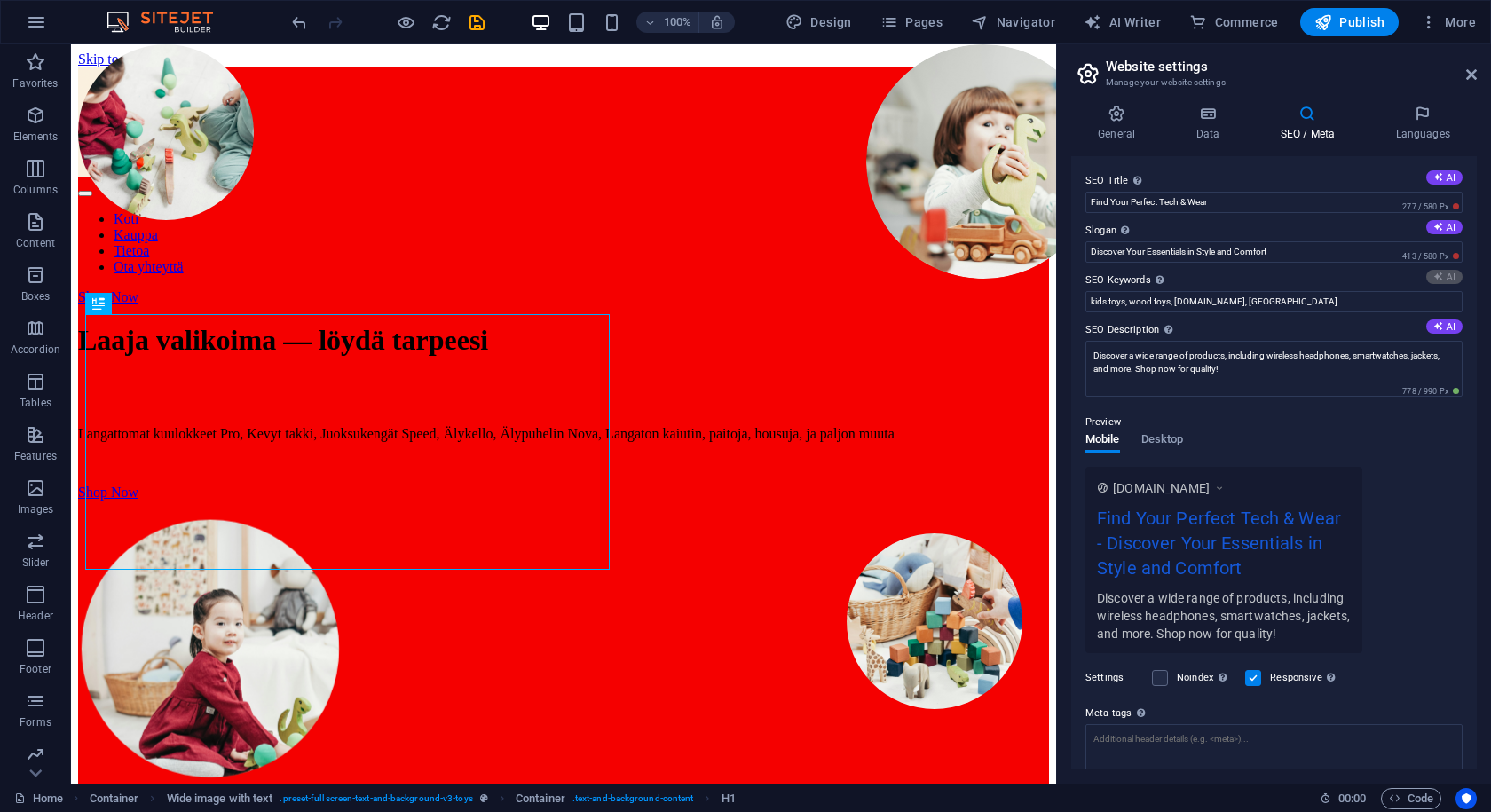
drag, startPoint x: 1513, startPoint y: 47, endPoint x: 557, endPoint y: 181, distance: 965.3
click at [557, 181] on div "Koti Kauppa Tietoa Ota yhteyttä Shop Now" at bounding box center [564, 186] width 971 height 237
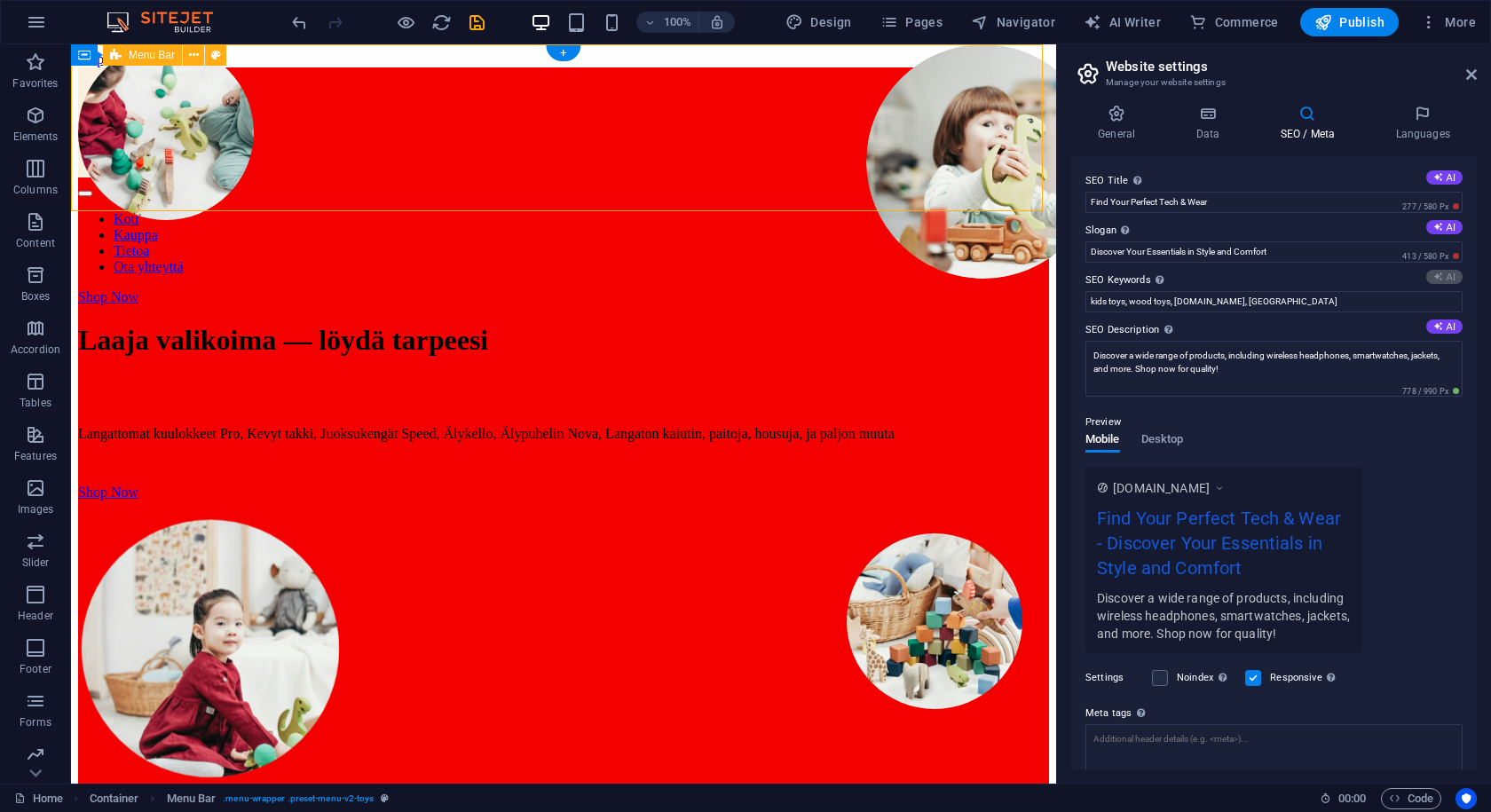
type input "wireless headphones, lightweight jackets, running shoes, smartwatches, smartpho…"
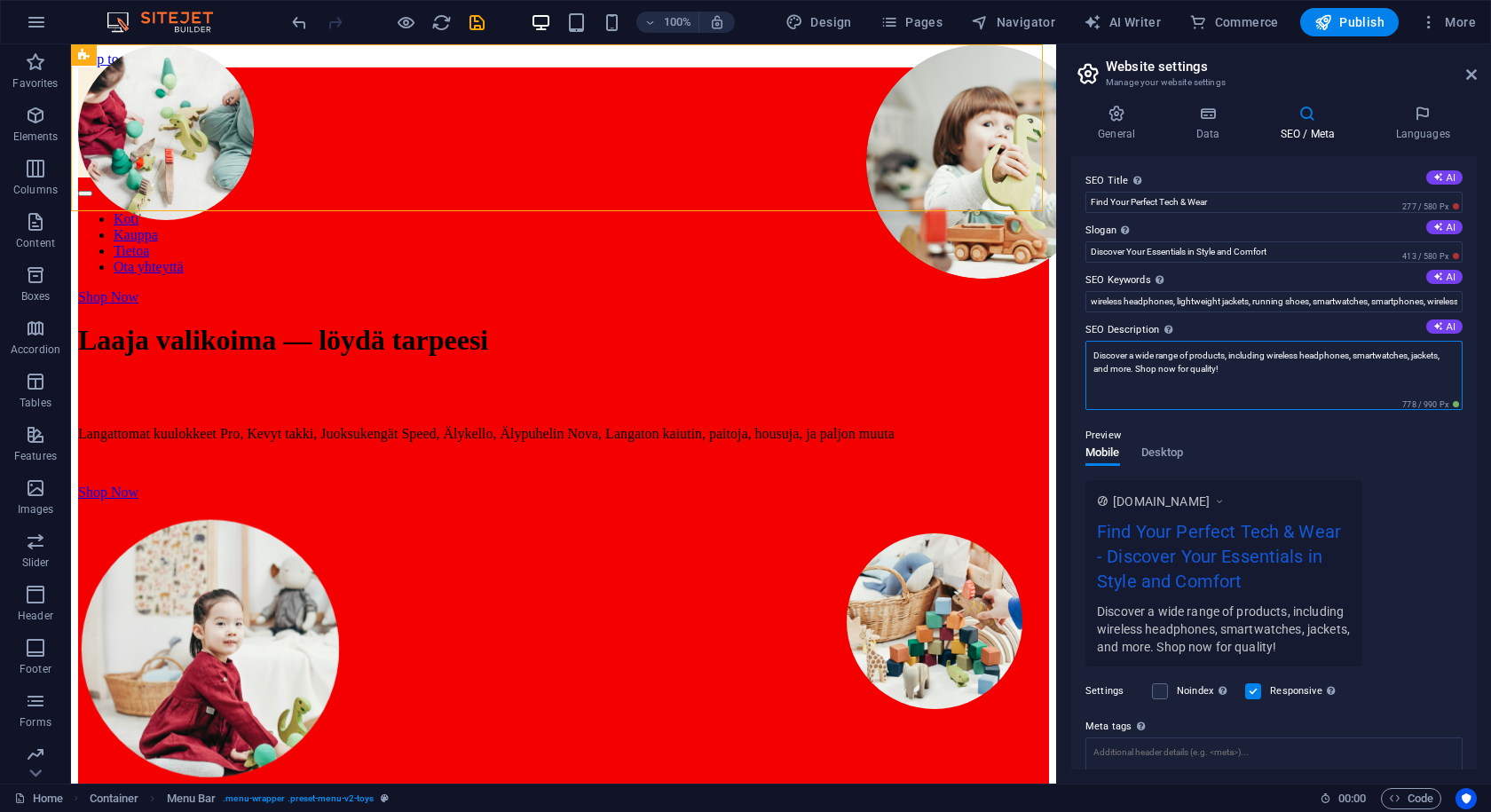
click at [1288, 378] on textarea "Discover a wide range of products, including wireless headphones, smartwatches,…" at bounding box center [1274, 375] width 377 height 69
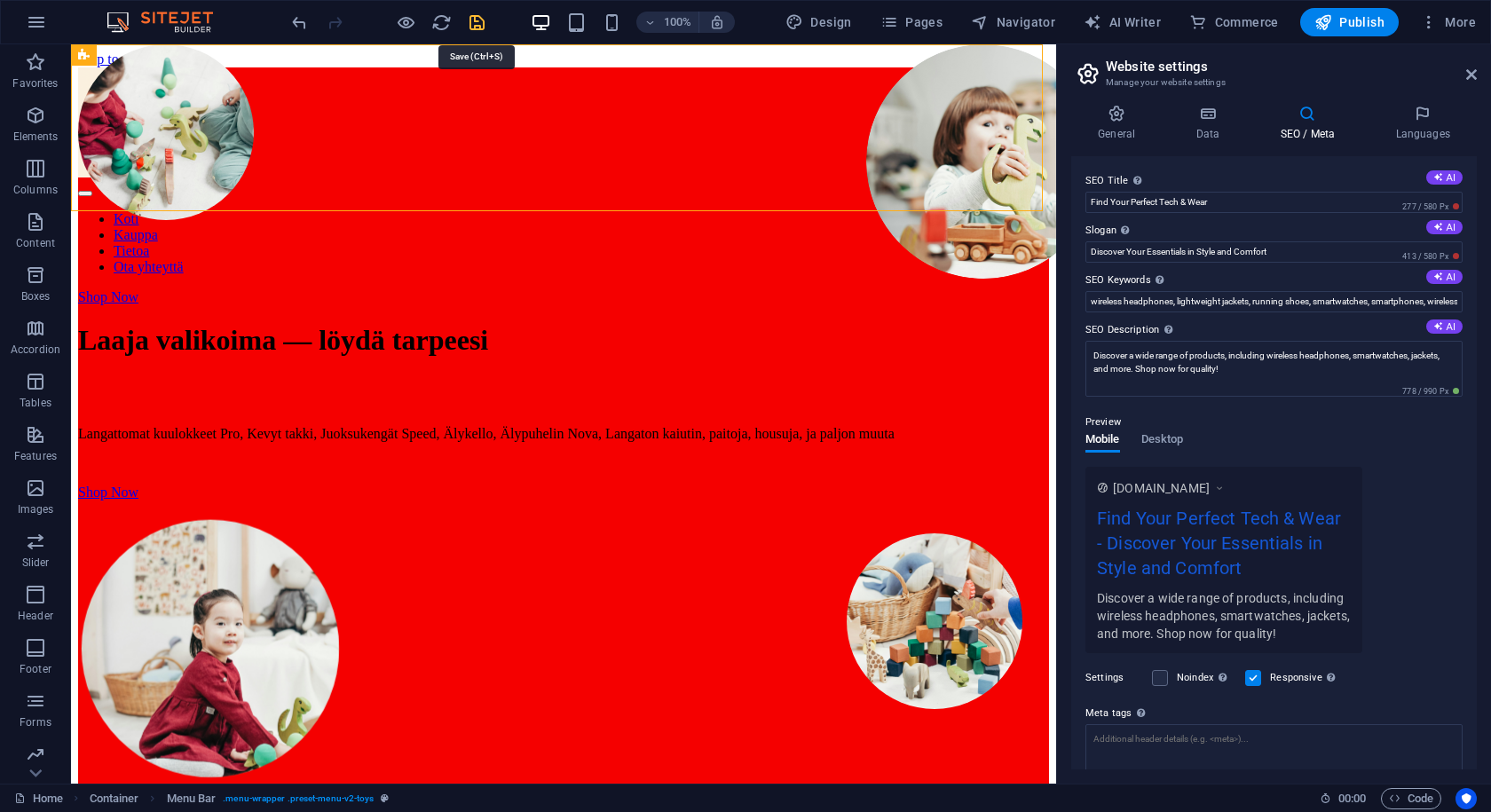
click at [482, 21] on icon "save" at bounding box center [477, 23] width 20 height 20
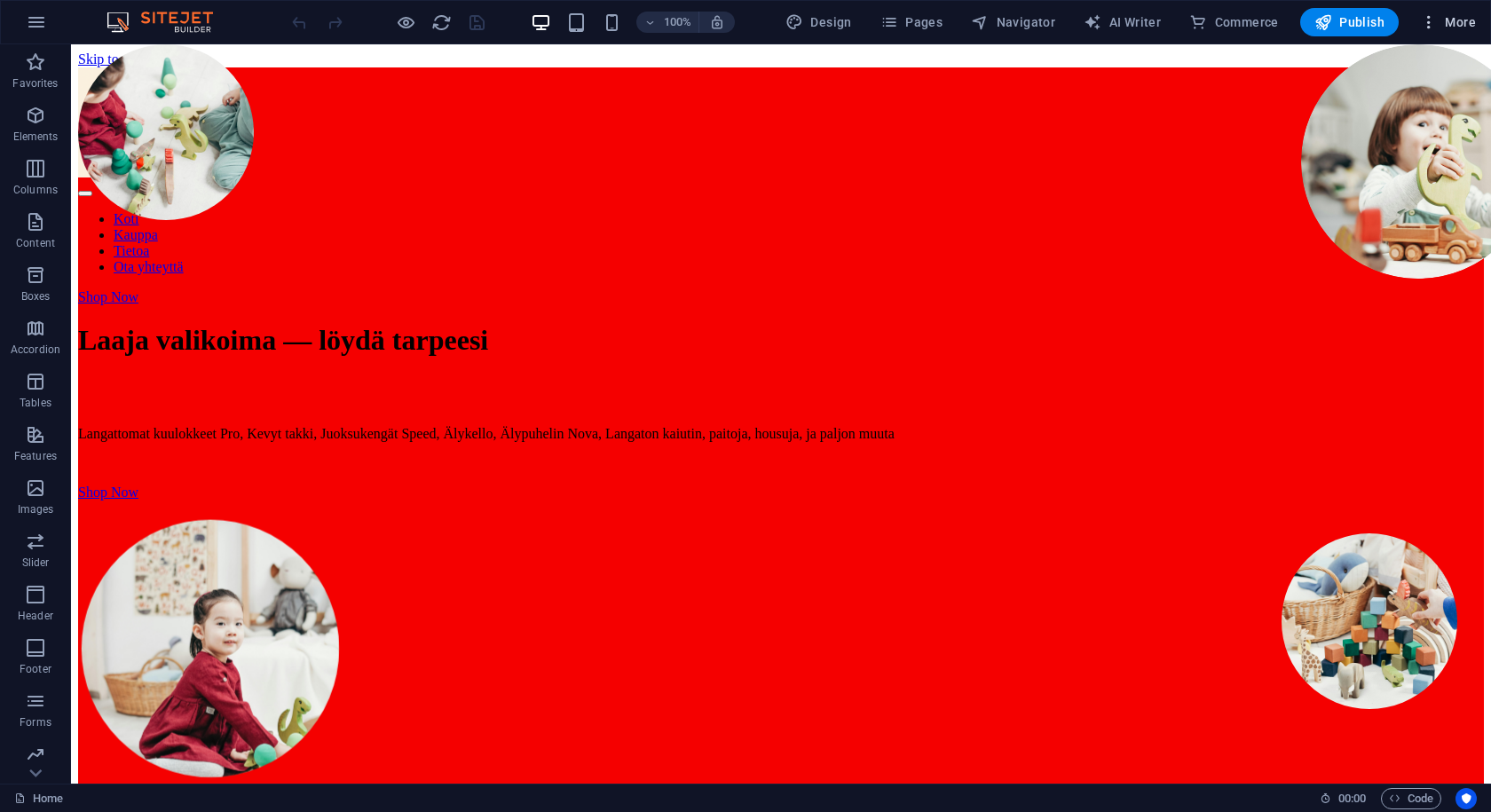
click at [1438, 21] on icon "button" at bounding box center [1429, 22] width 17 height 17
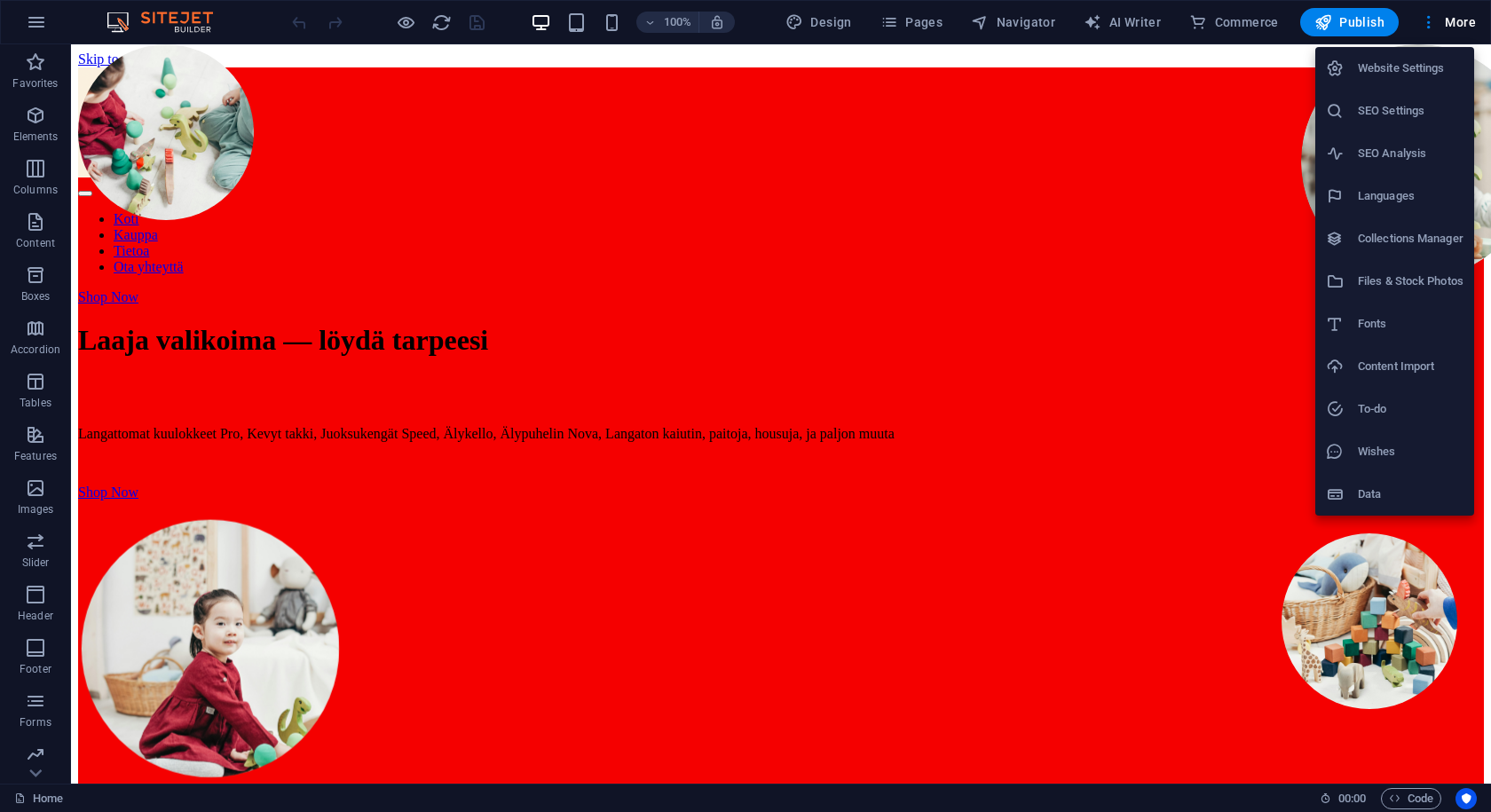
click at [1344, 106] on icon at bounding box center [1335, 111] width 17 height 17
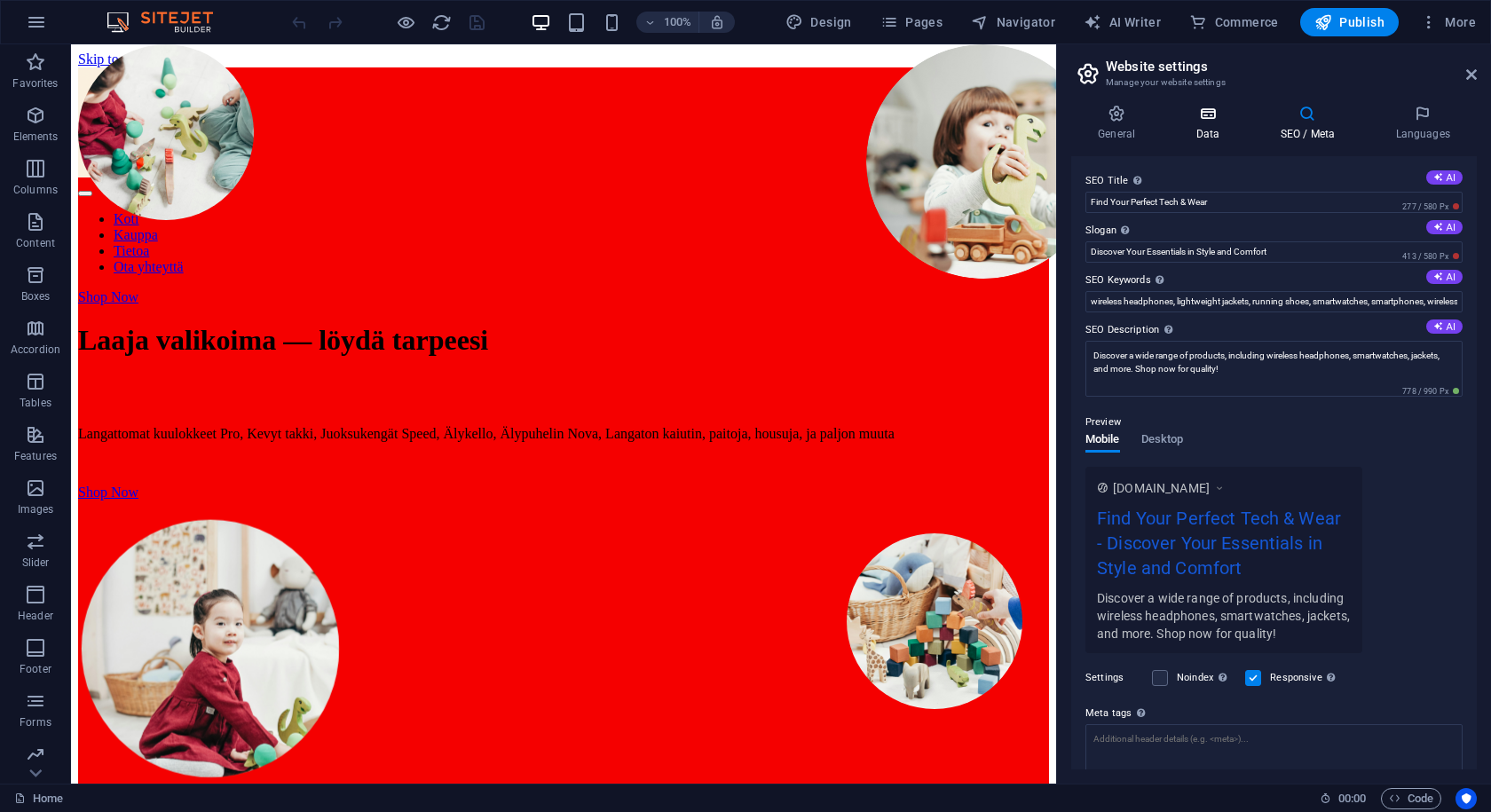
click at [1215, 113] on icon at bounding box center [1208, 113] width 78 height 17
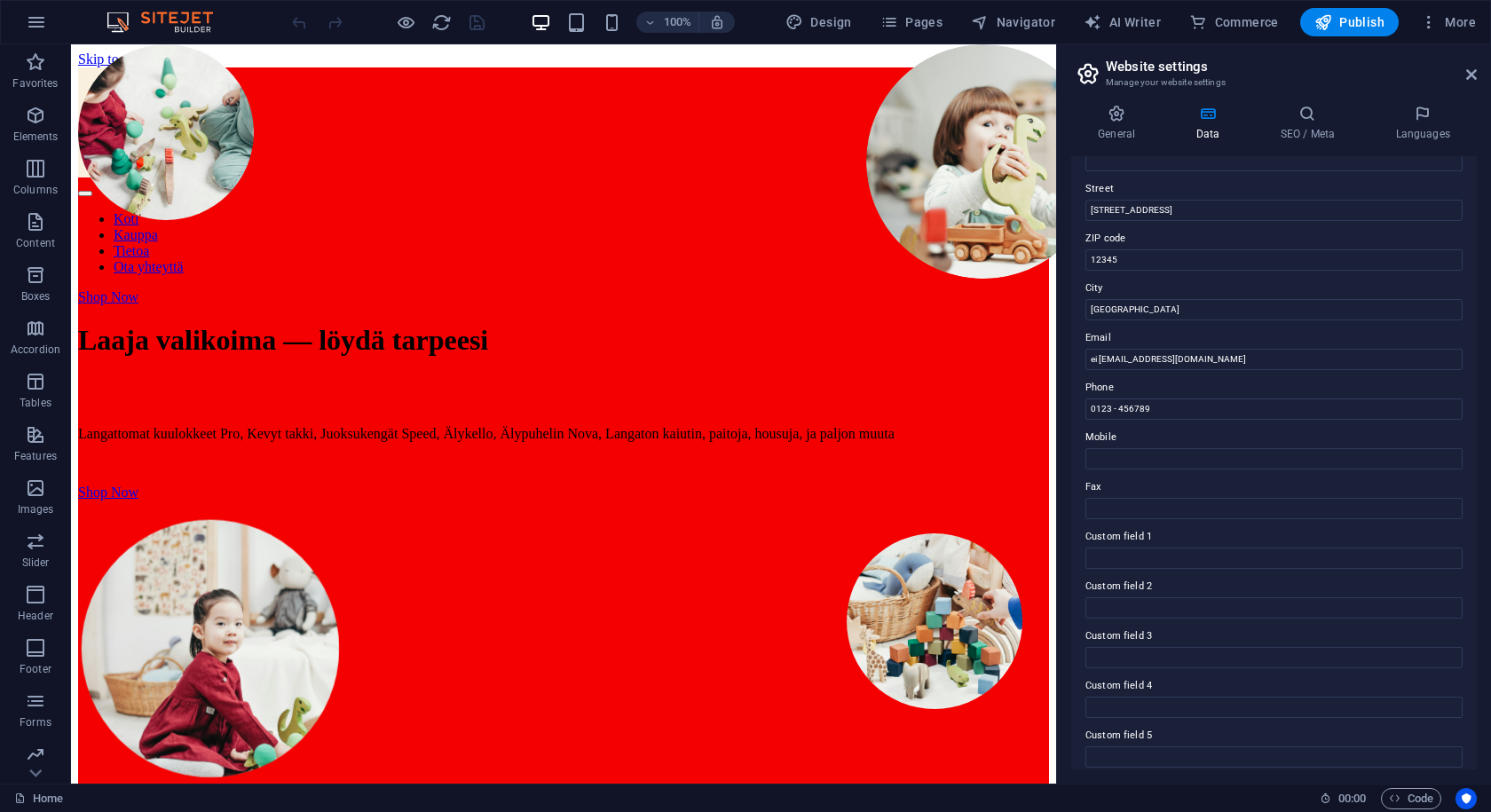
scroll to position [239, 0]
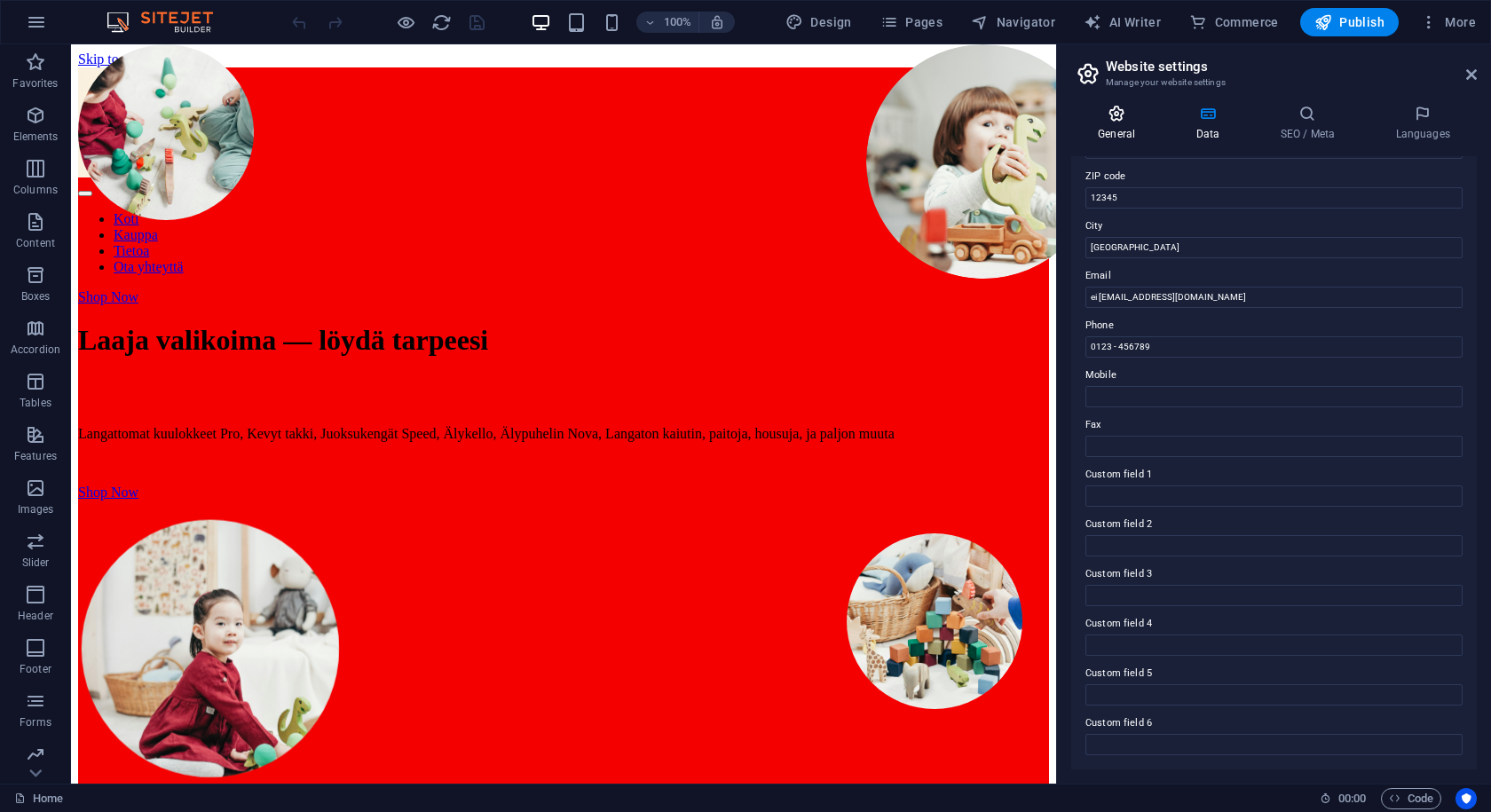
click at [1118, 119] on icon at bounding box center [1116, 113] width 90 height 17
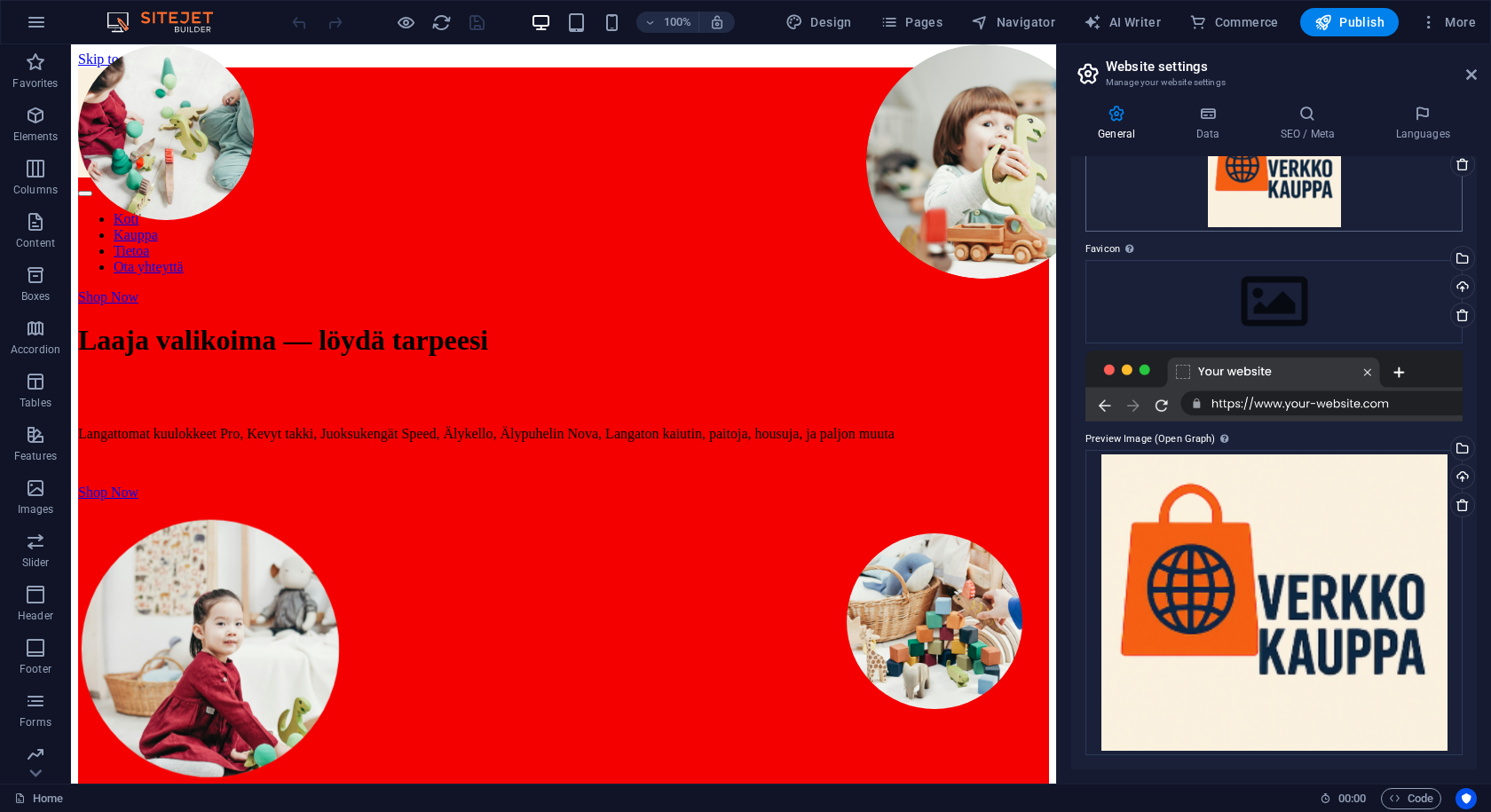
scroll to position [0, 0]
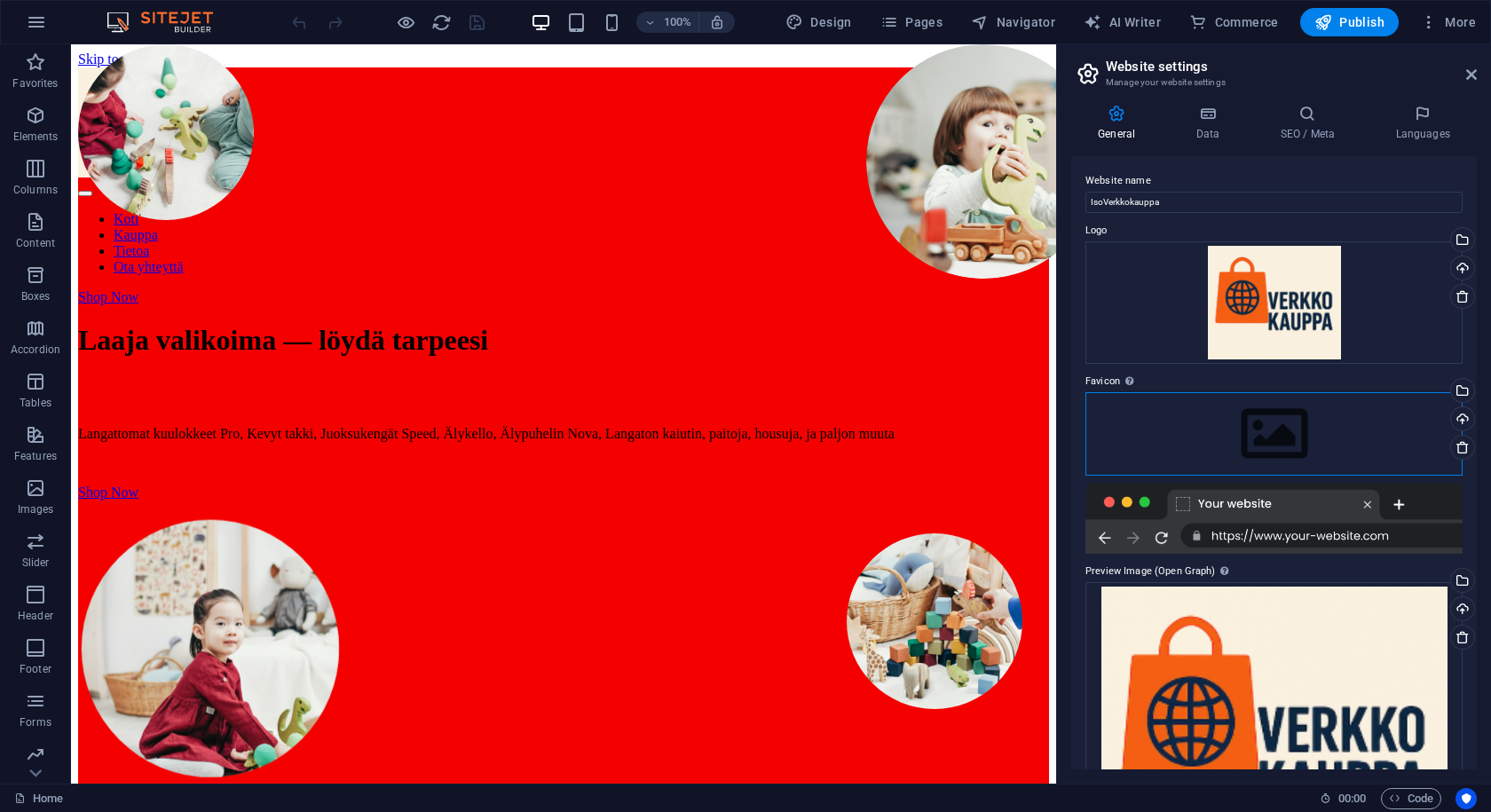
click at [1215, 428] on div "Drag files here, click to choose files or select files from Files or our free s…" at bounding box center [1274, 433] width 377 height 83
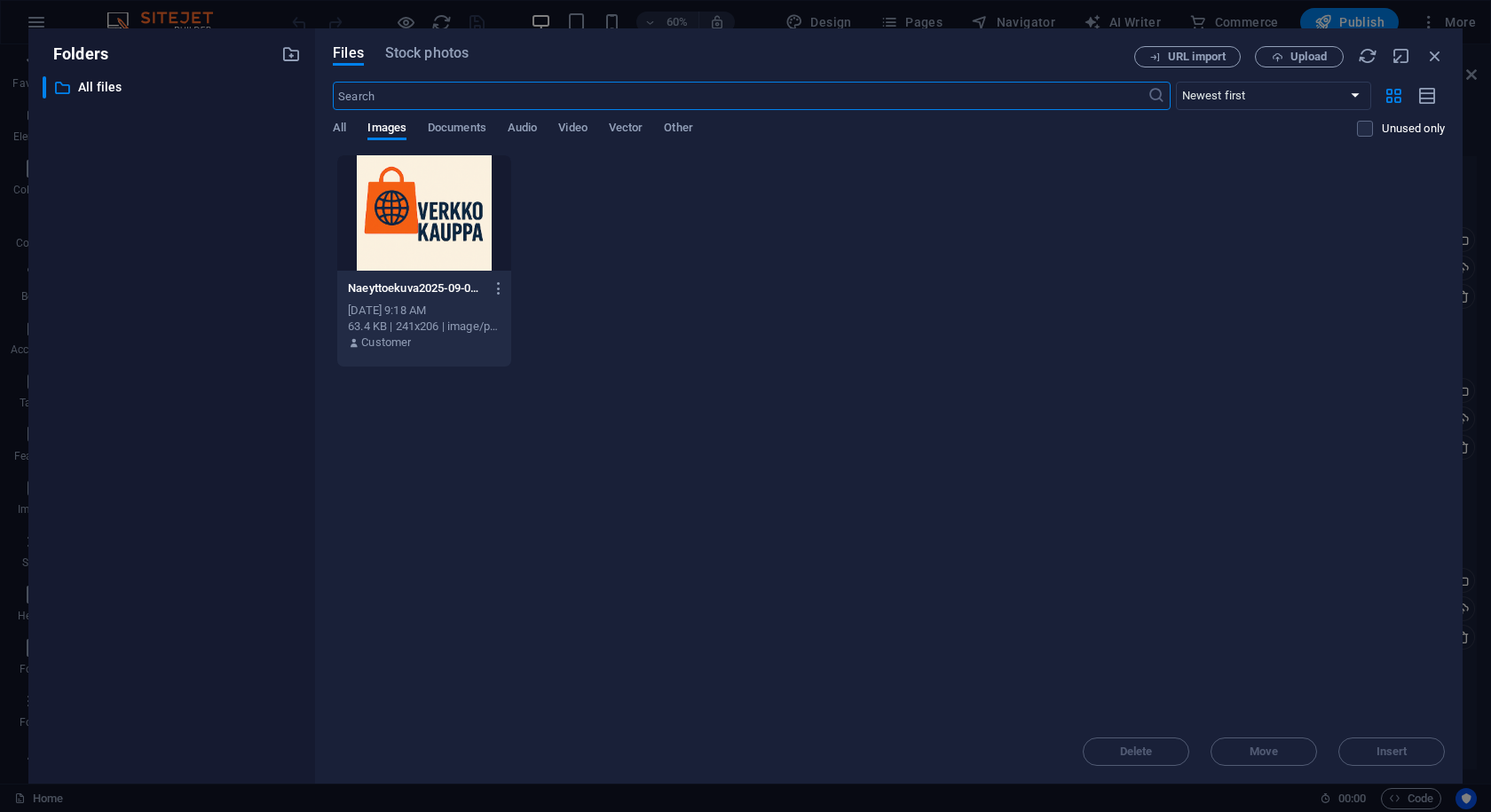
click at [418, 235] on div at bounding box center [423, 213] width 173 height 115
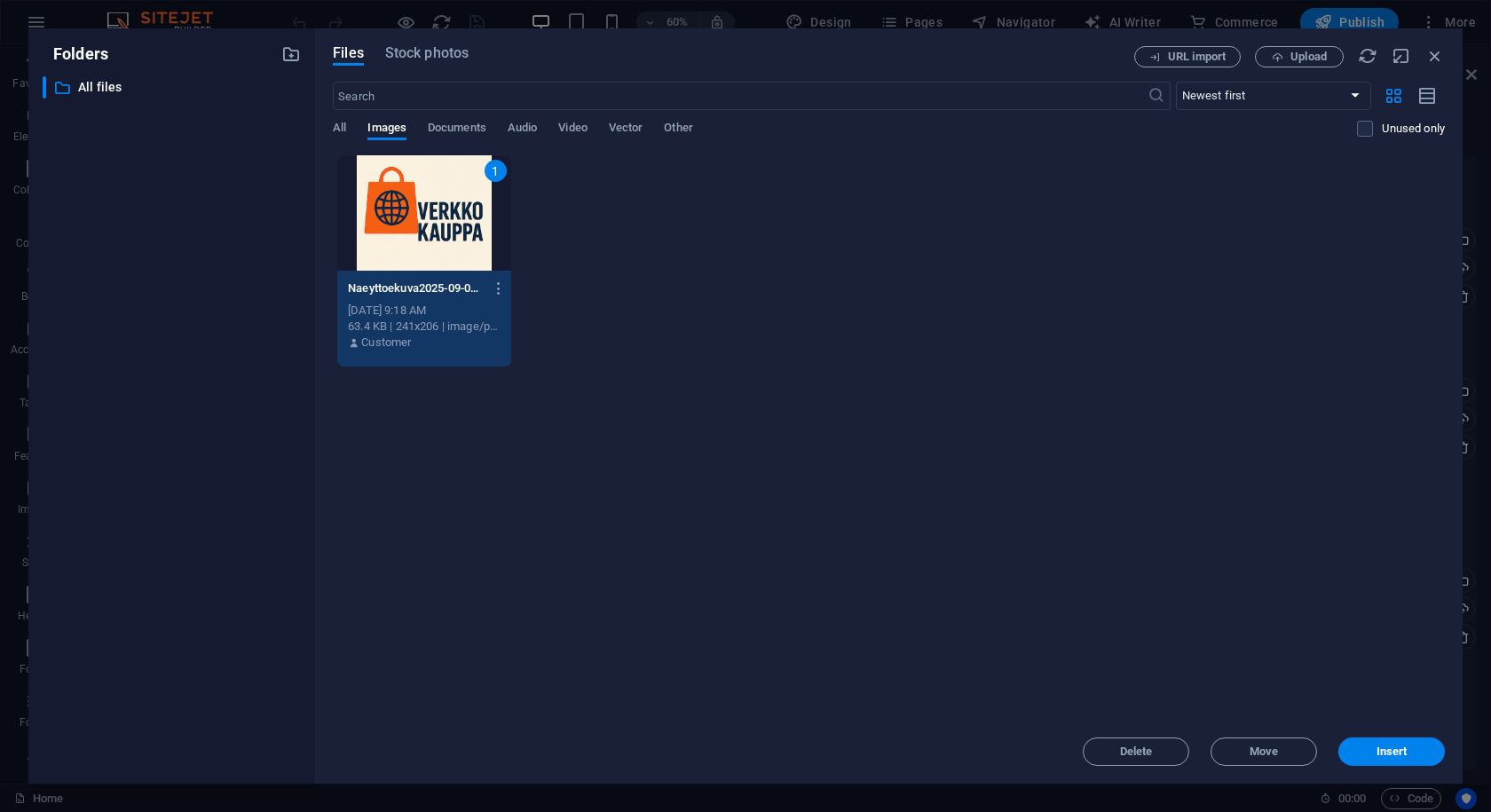
click at [1385, 730] on div "Delete Move Insert" at bounding box center [889, 743] width 1113 height 47
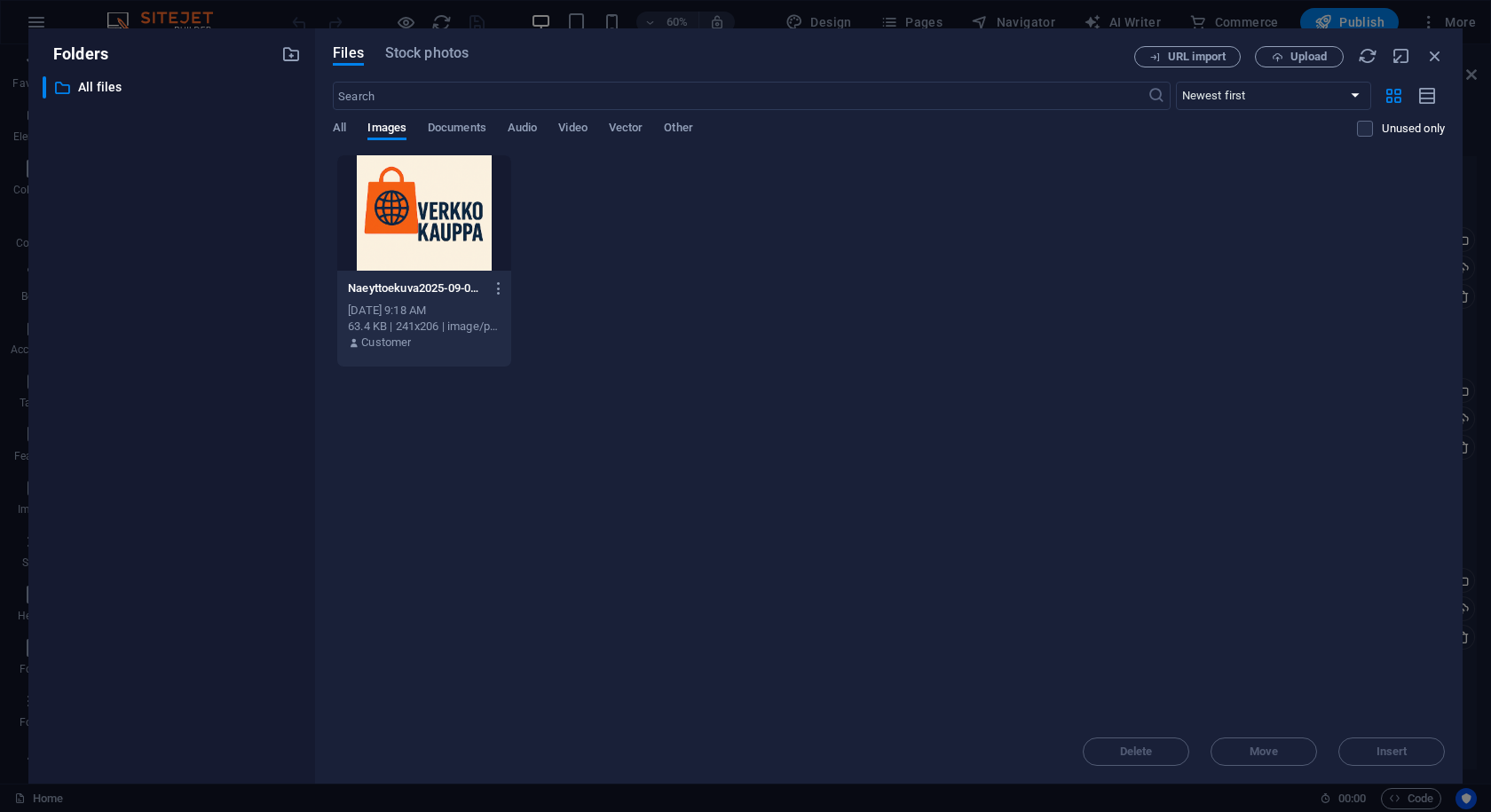
click at [1392, 760] on div "Delete Move Insert" at bounding box center [889, 743] width 1113 height 47
click at [373, 195] on div at bounding box center [423, 213] width 173 height 115
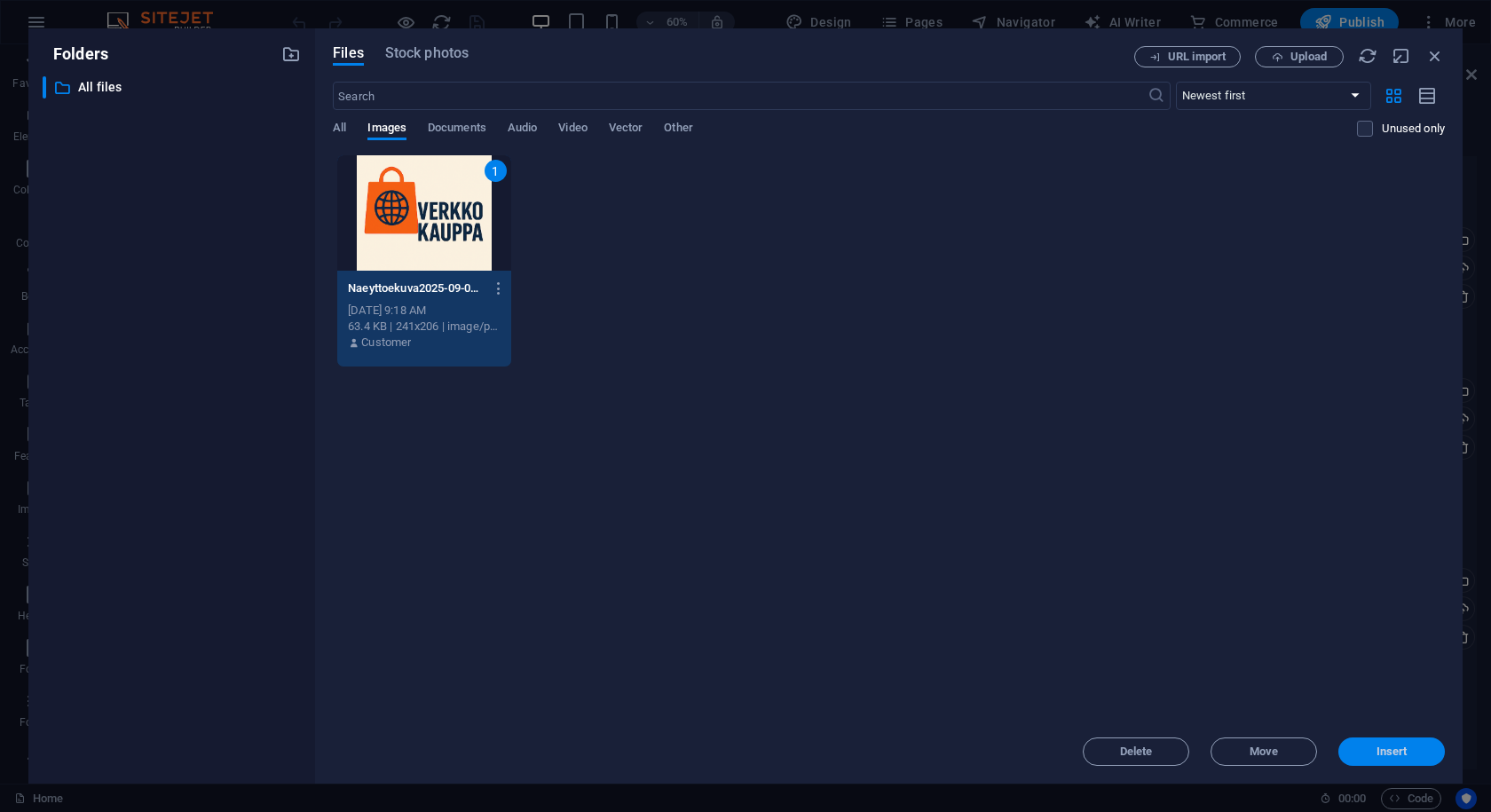
click at [1405, 740] on button "Insert" at bounding box center [1391, 751] width 107 height 28
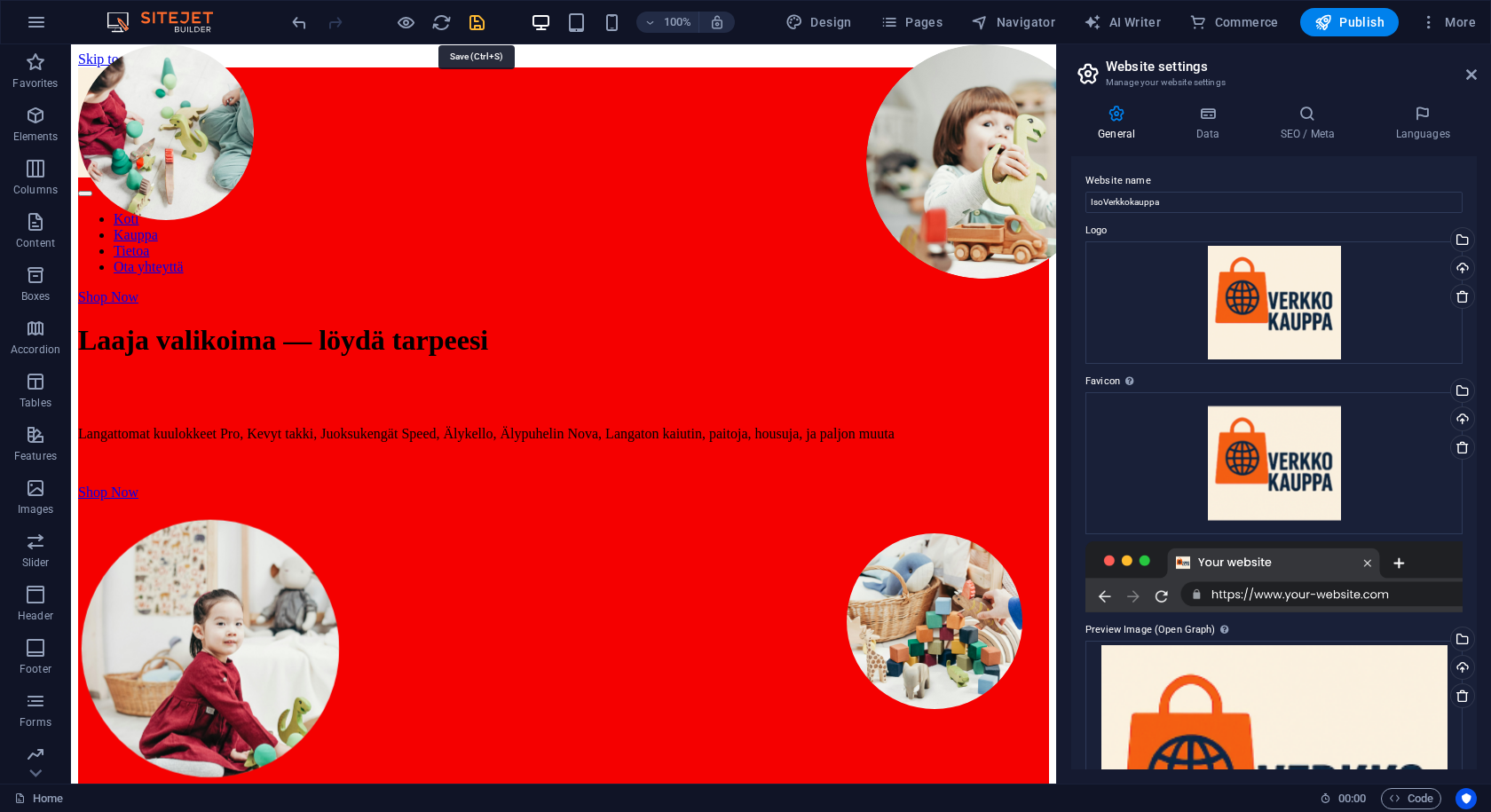
click at [483, 13] on icon "save" at bounding box center [477, 23] width 20 height 20
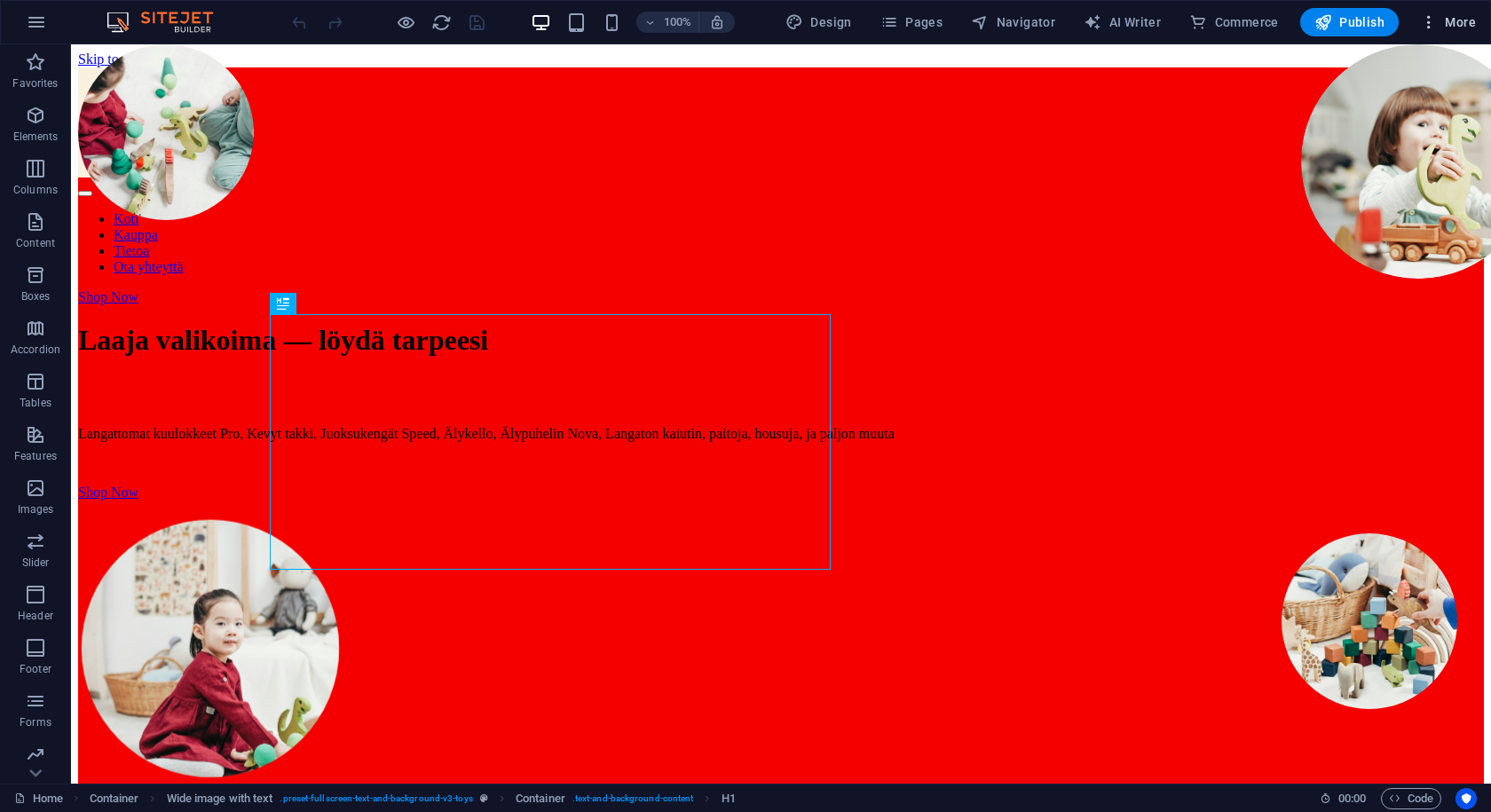
click at [1467, 22] on span "More" at bounding box center [1448, 22] width 56 height 17
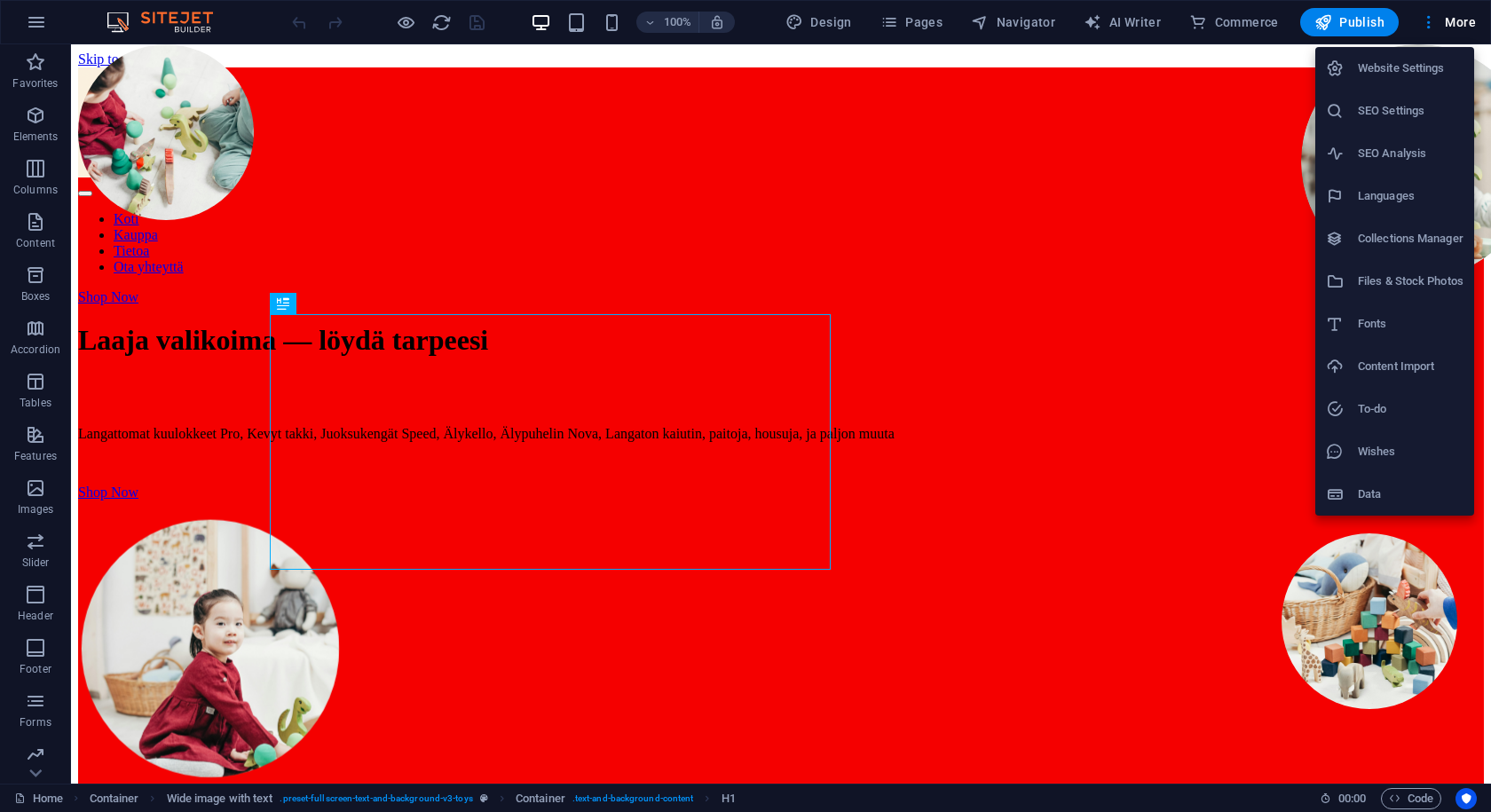
click at [1369, 70] on h6 "Website Settings" at bounding box center [1412, 68] width 106 height 21
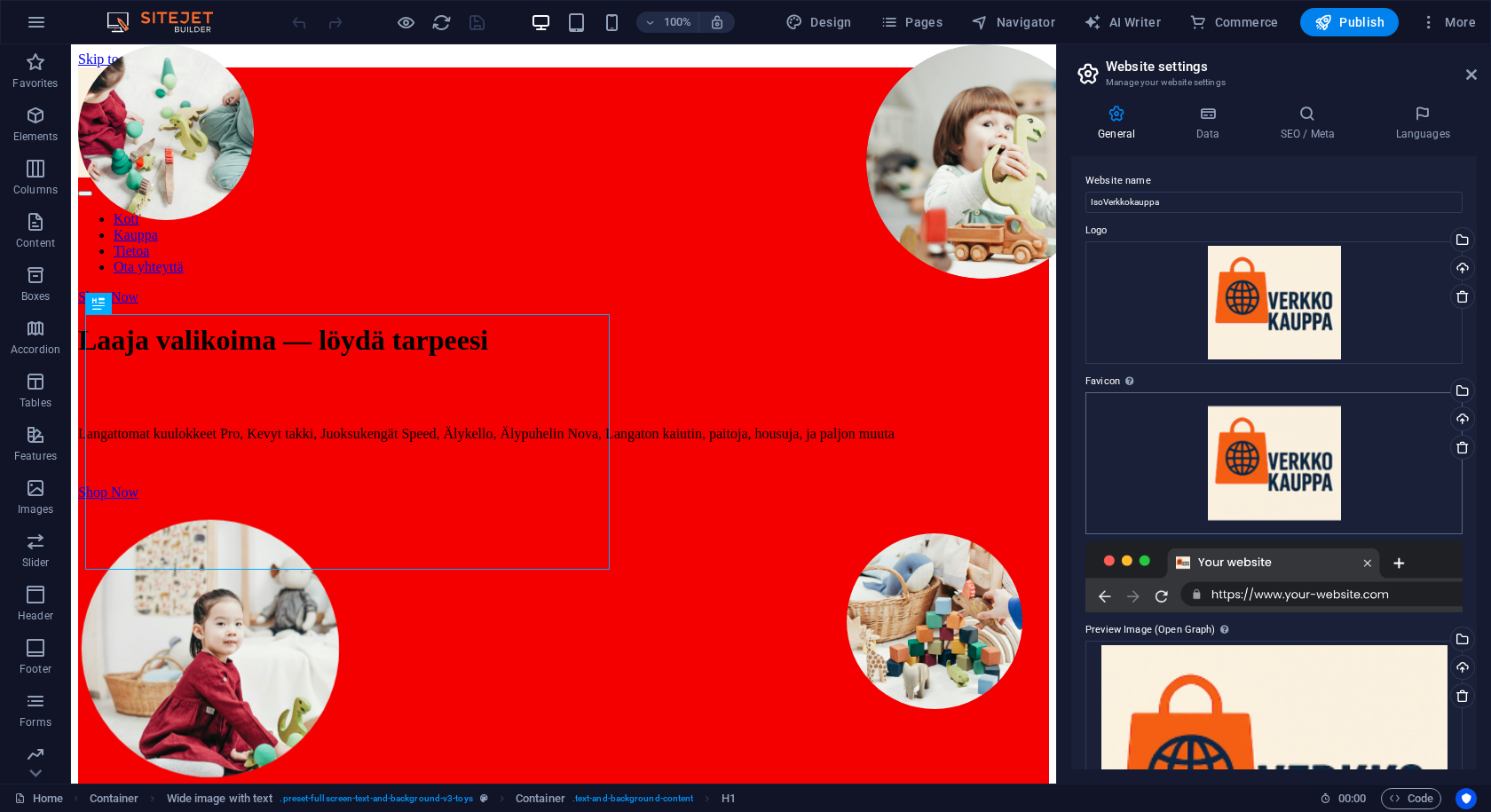
scroll to position [190, 0]
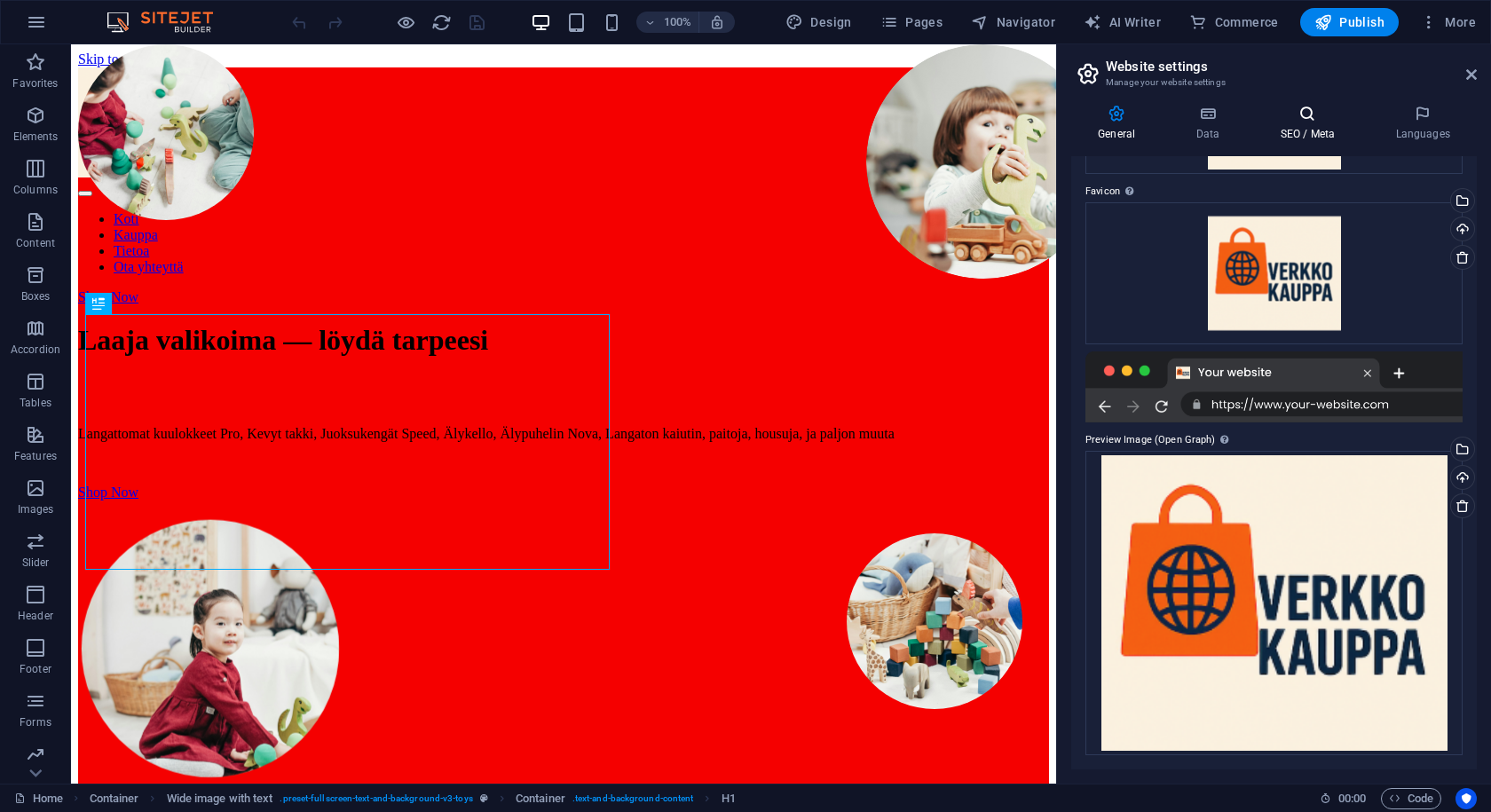
click at [1344, 123] on h4 "SEO / Meta" at bounding box center [1311, 123] width 115 height 37
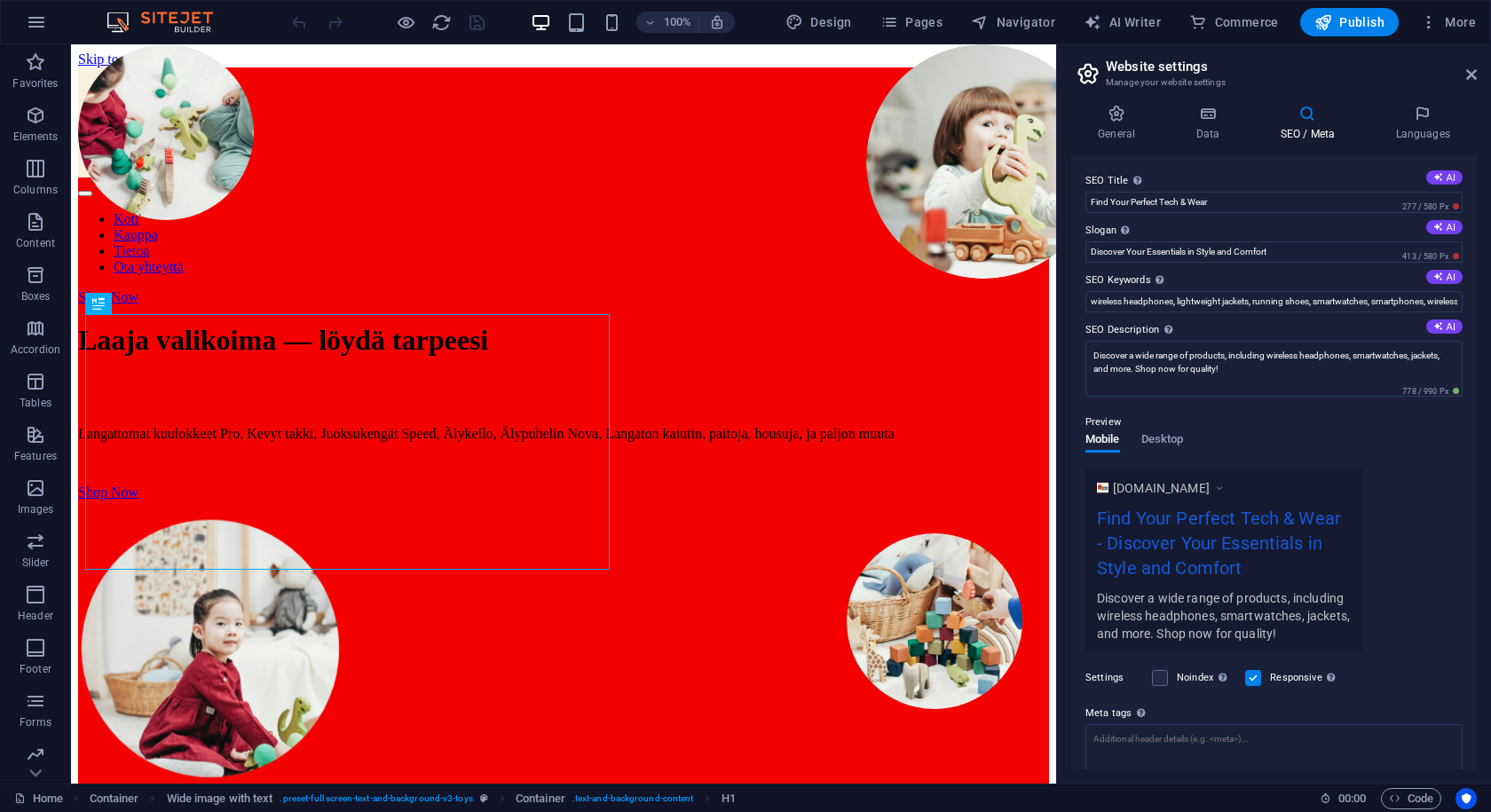
scroll to position [125, 0]
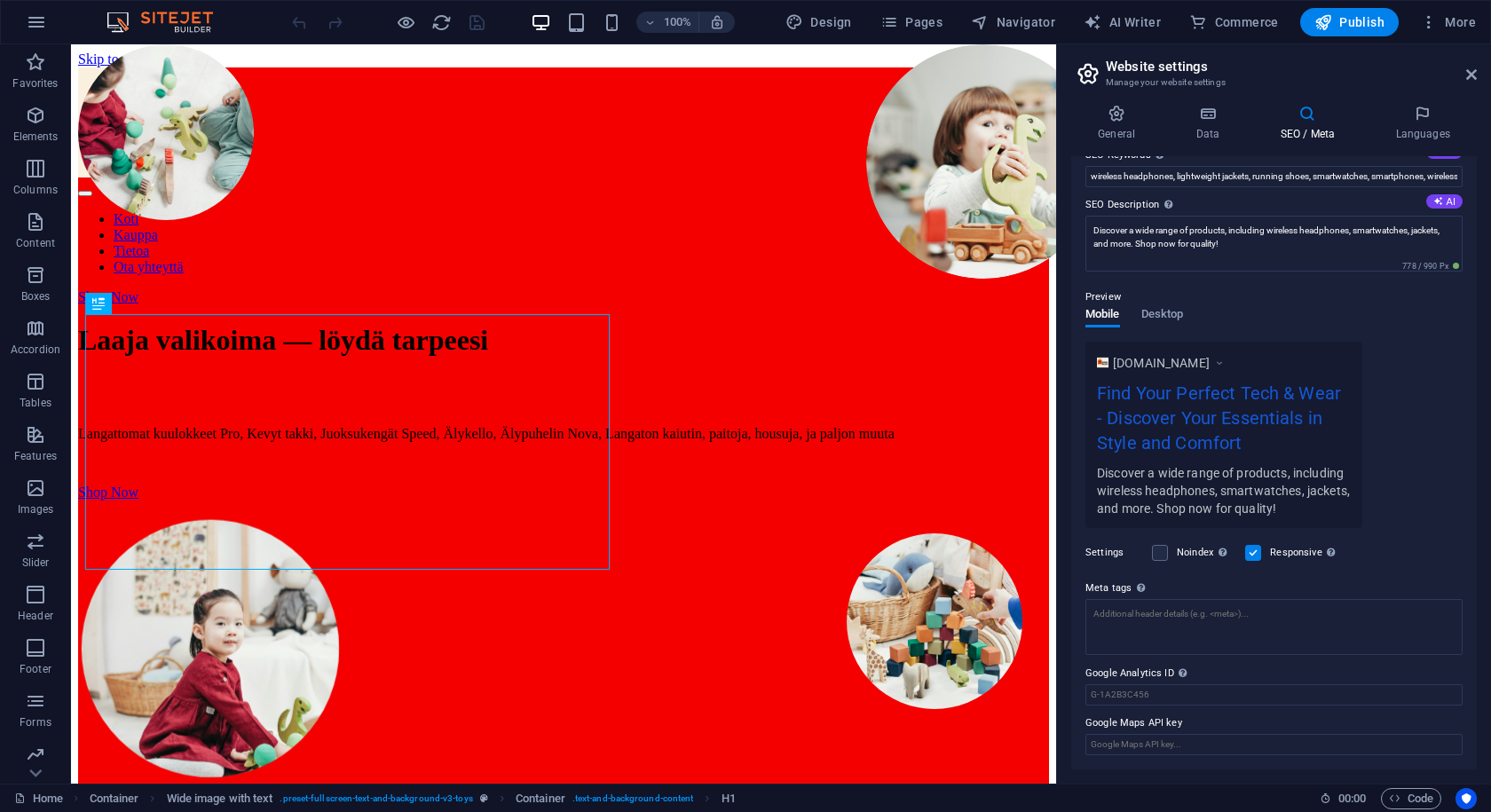
click at [1206, 363] on span "[DOMAIN_NAME]" at bounding box center [1162, 363] width 97 height 17
click at [1225, 371] on icon at bounding box center [1220, 363] width 13 height 17
click at [1168, 320] on span "Desktop" at bounding box center [1163, 315] width 43 height 25
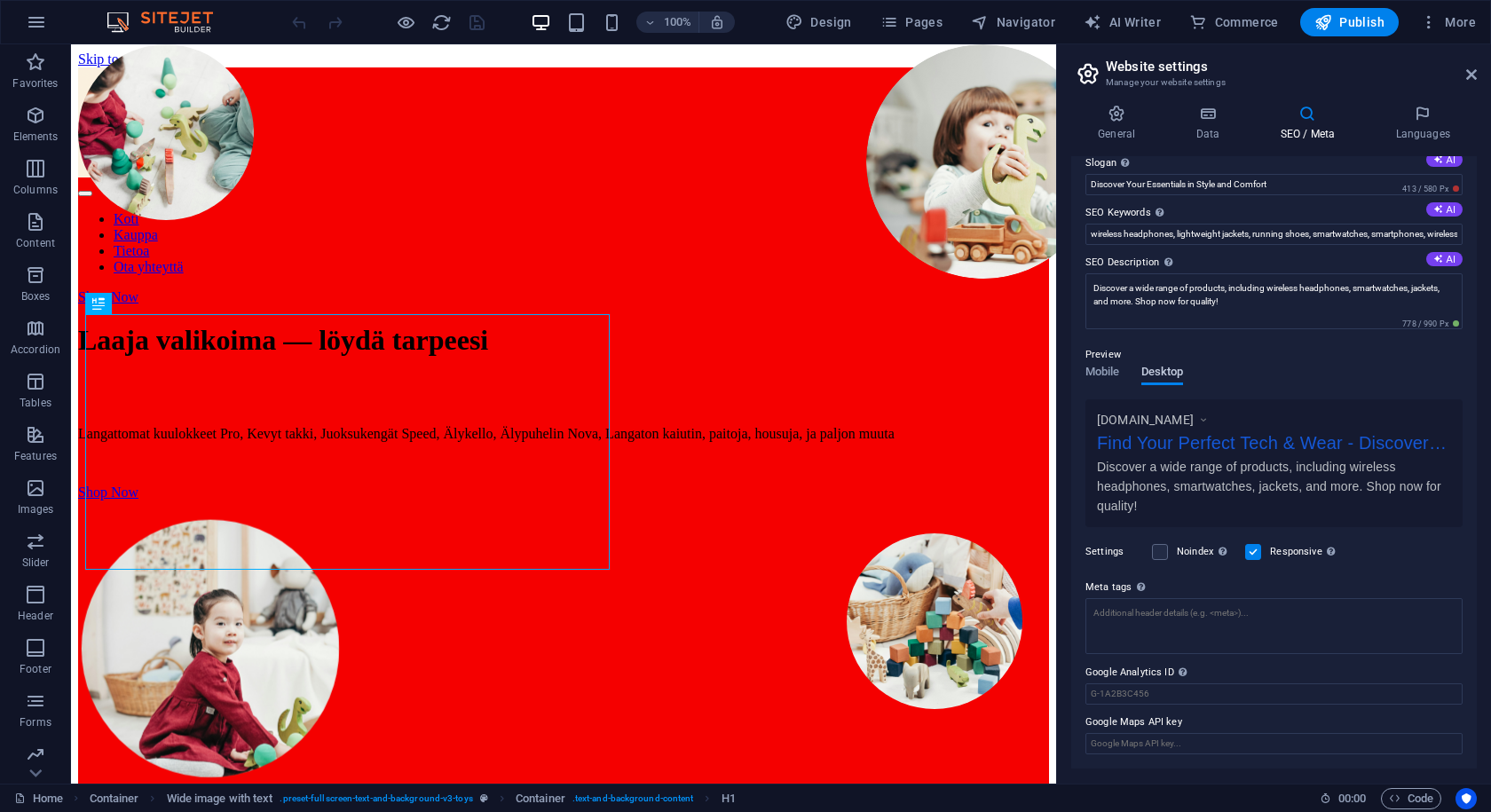
scroll to position [20, 0]
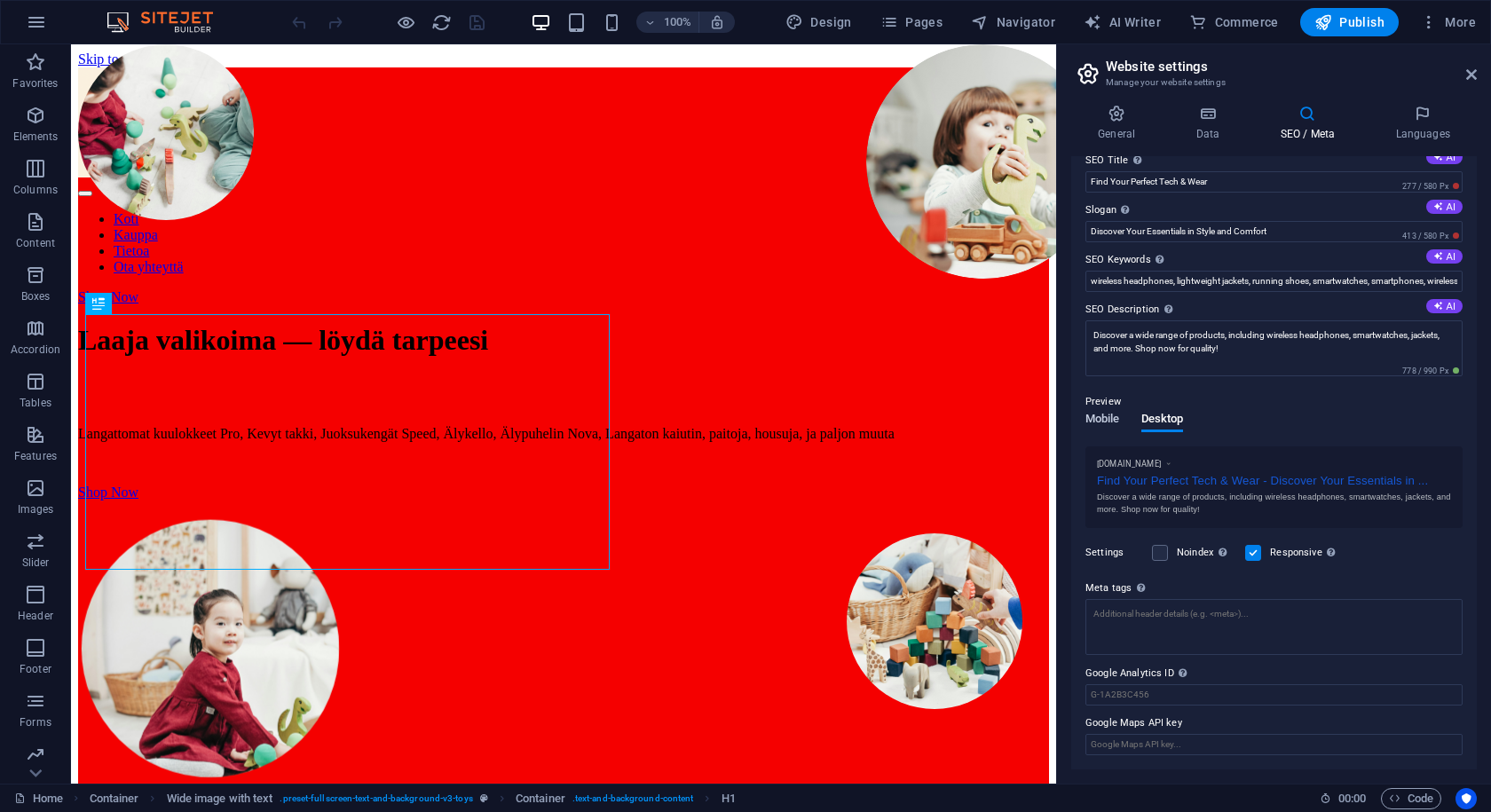
click at [1098, 416] on span "Mobile" at bounding box center [1103, 420] width 35 height 25
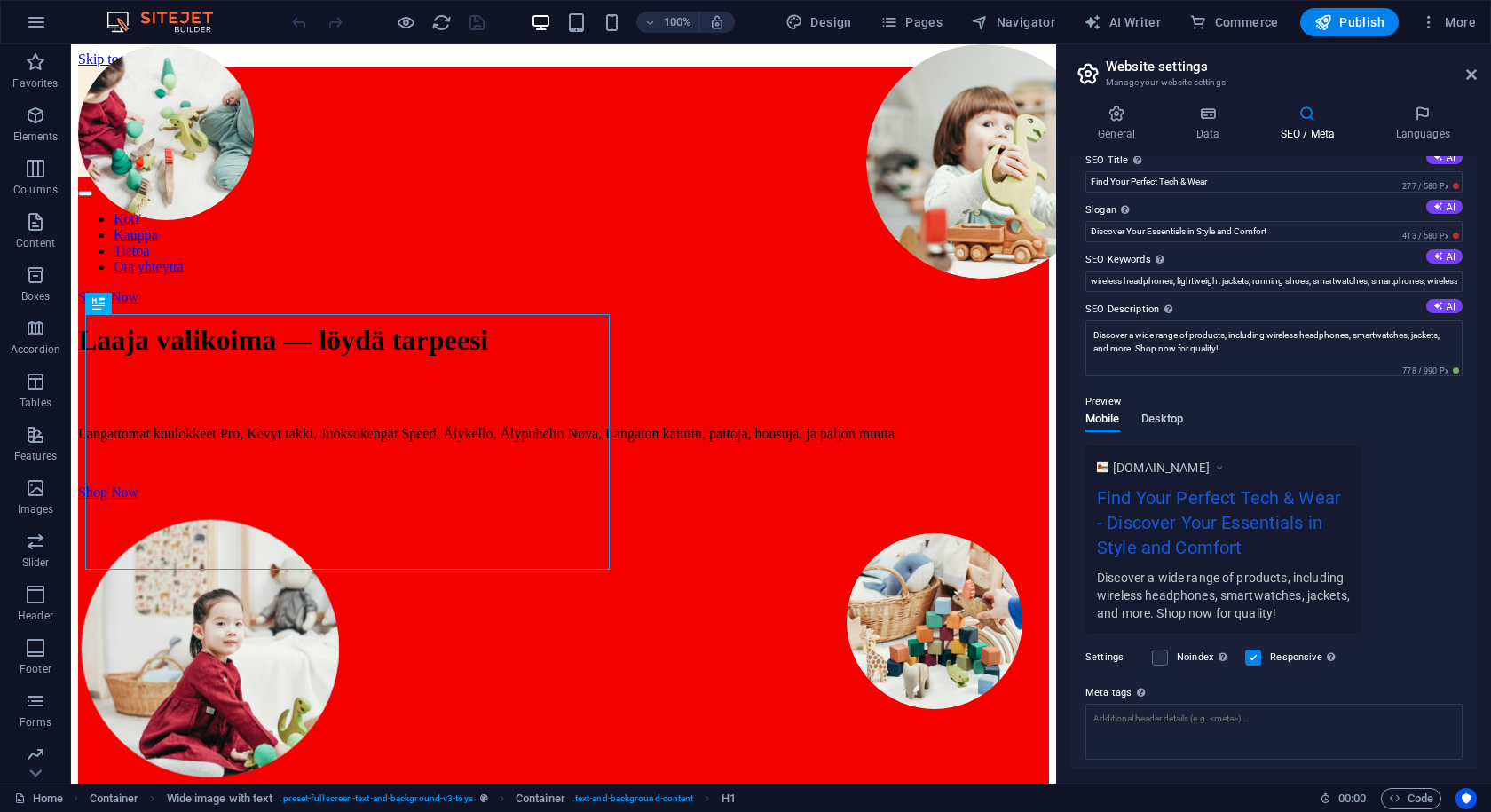
click at [1148, 421] on span "Desktop" at bounding box center [1163, 420] width 43 height 25
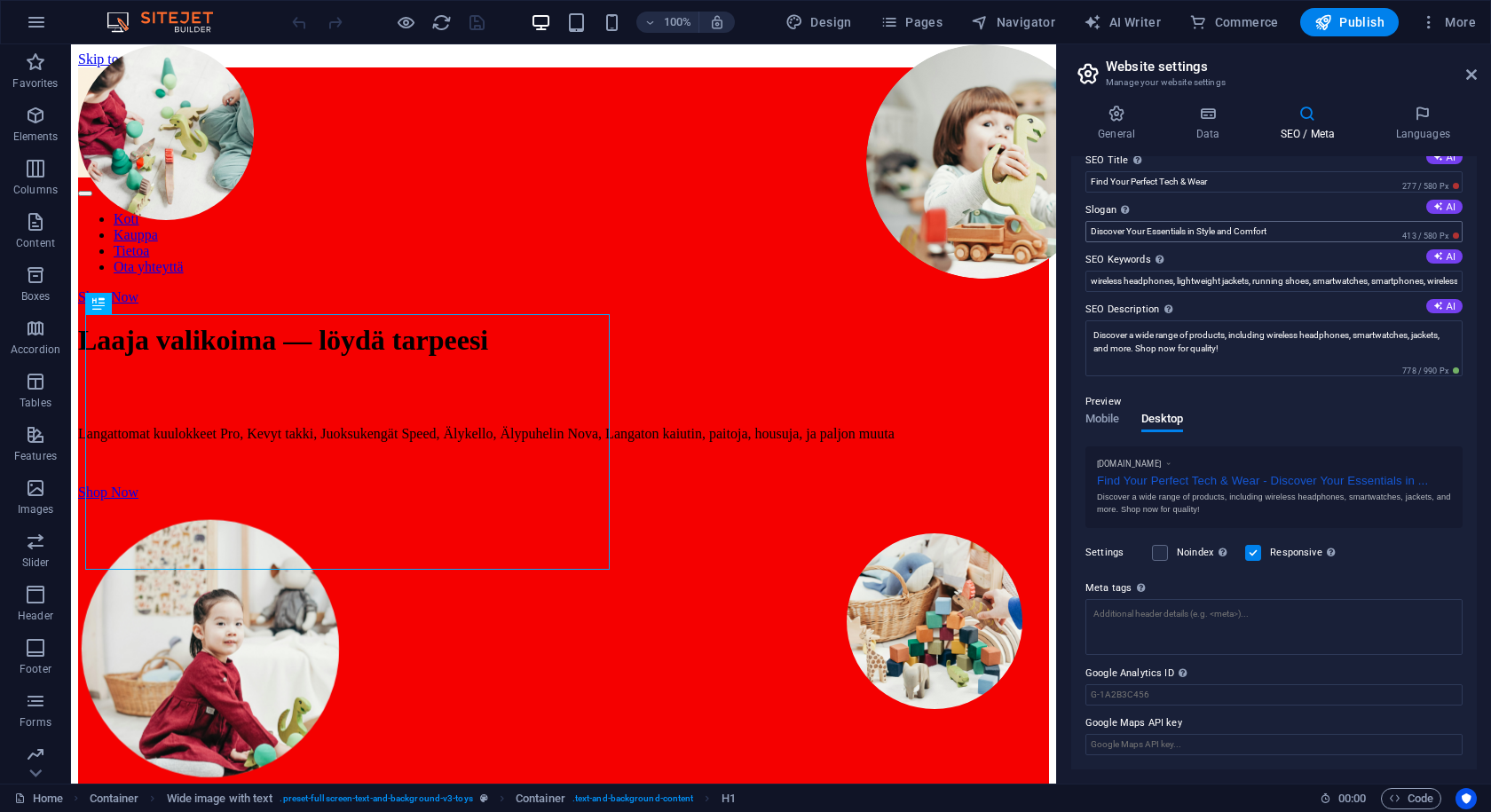
scroll to position [0, 0]
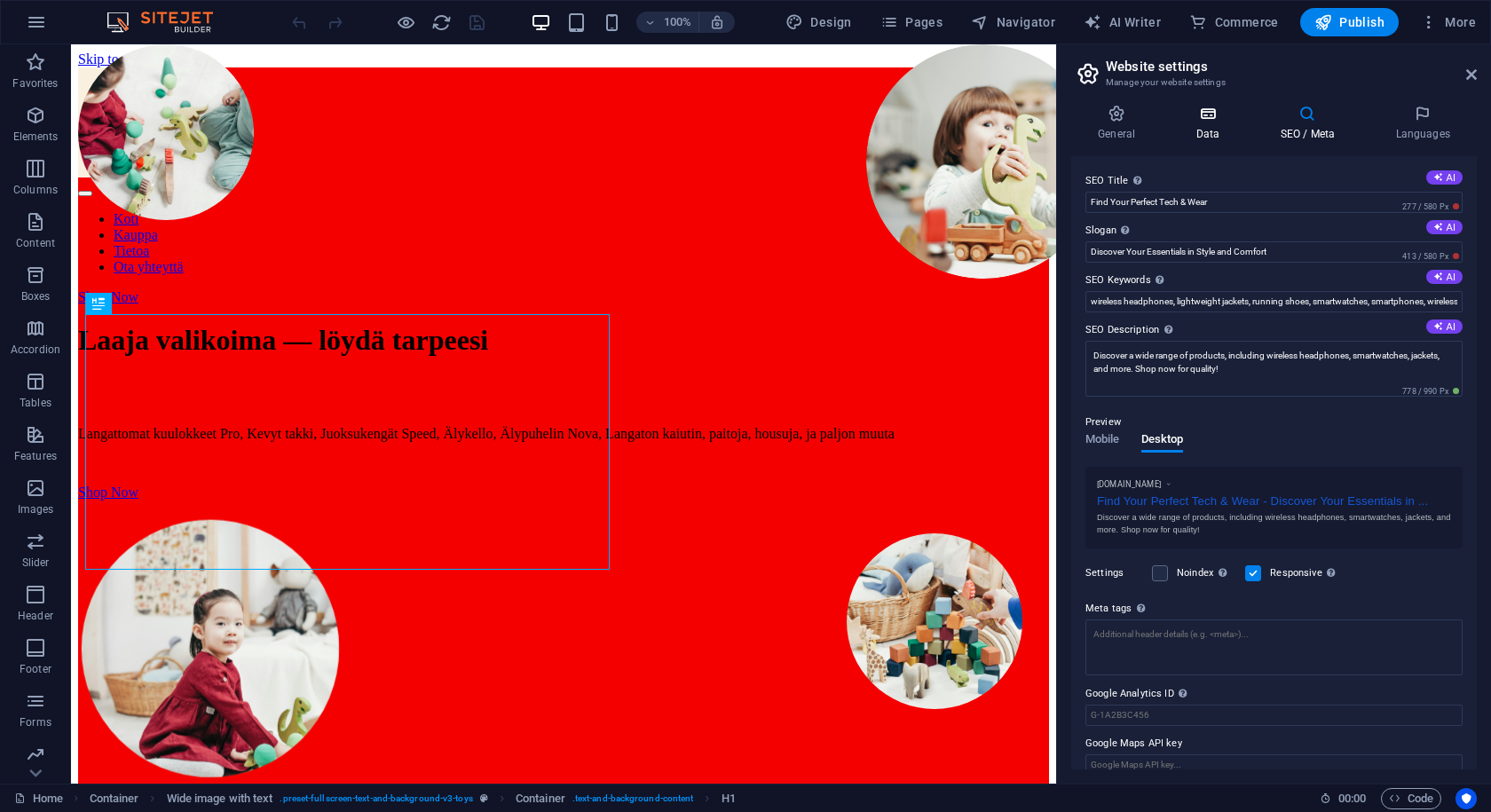
click at [1212, 105] on icon at bounding box center [1208, 113] width 78 height 17
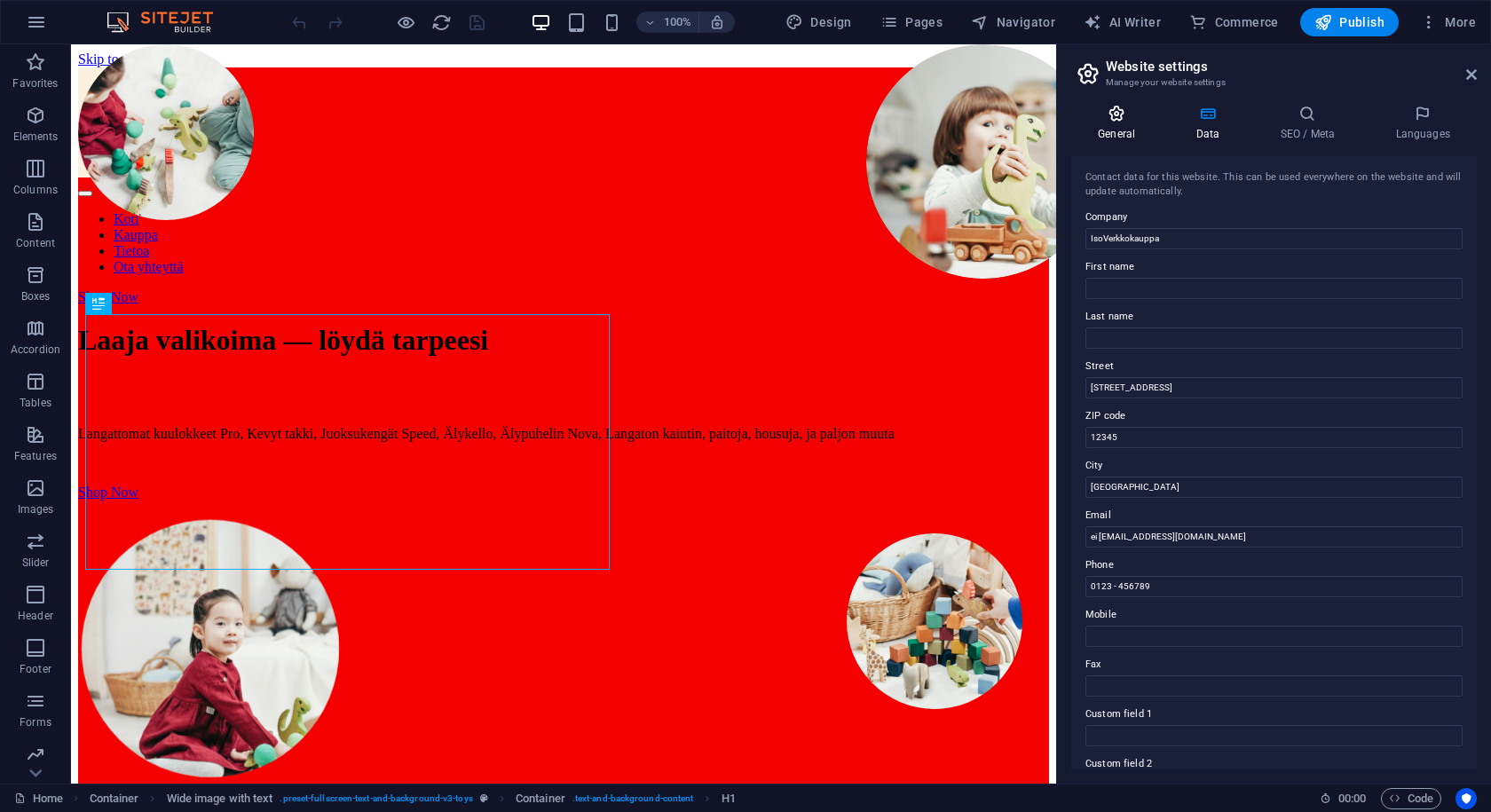
click at [1123, 138] on h4 "General" at bounding box center [1120, 123] width 98 height 37
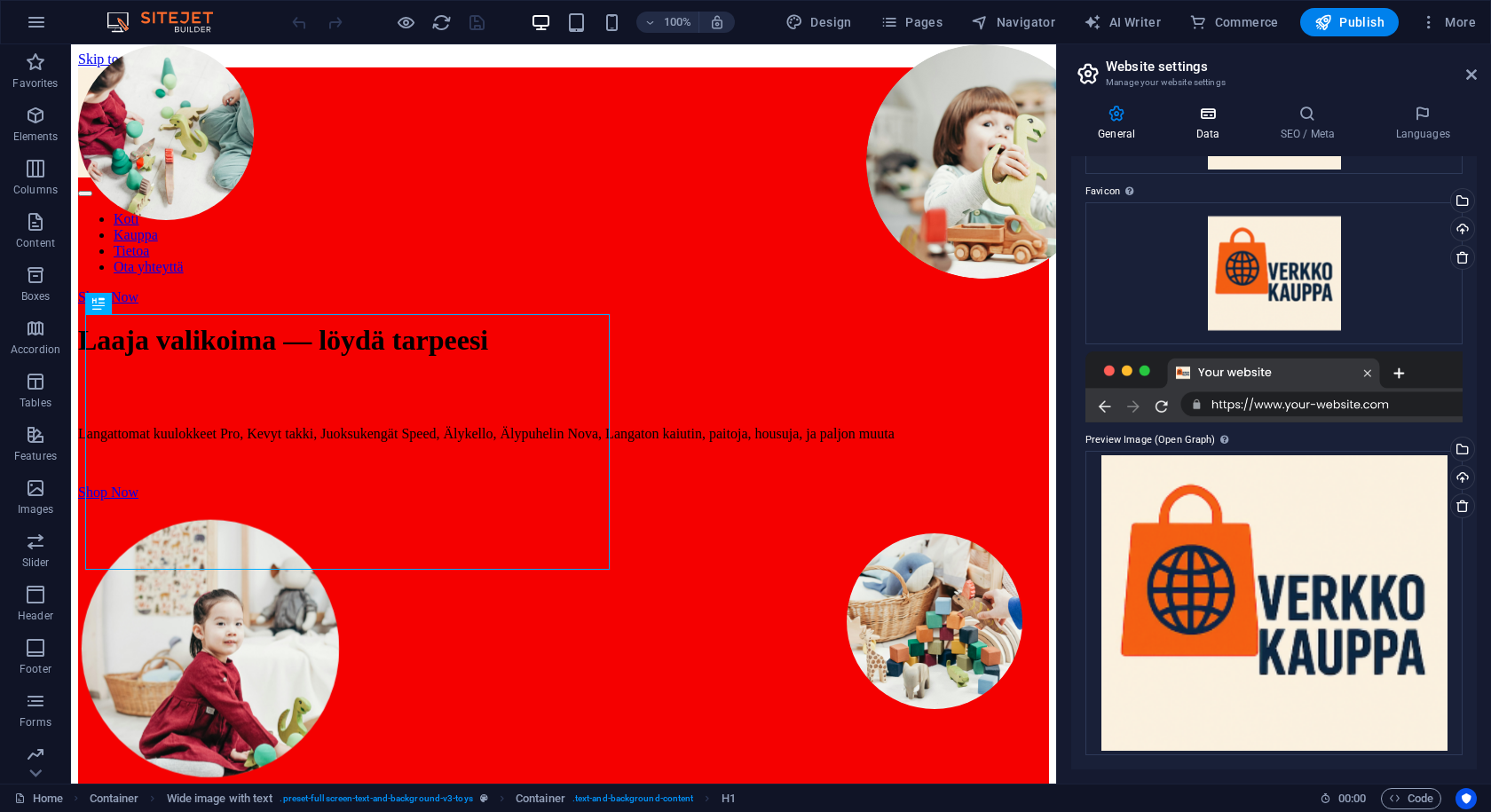
click at [1194, 112] on icon at bounding box center [1208, 113] width 78 height 17
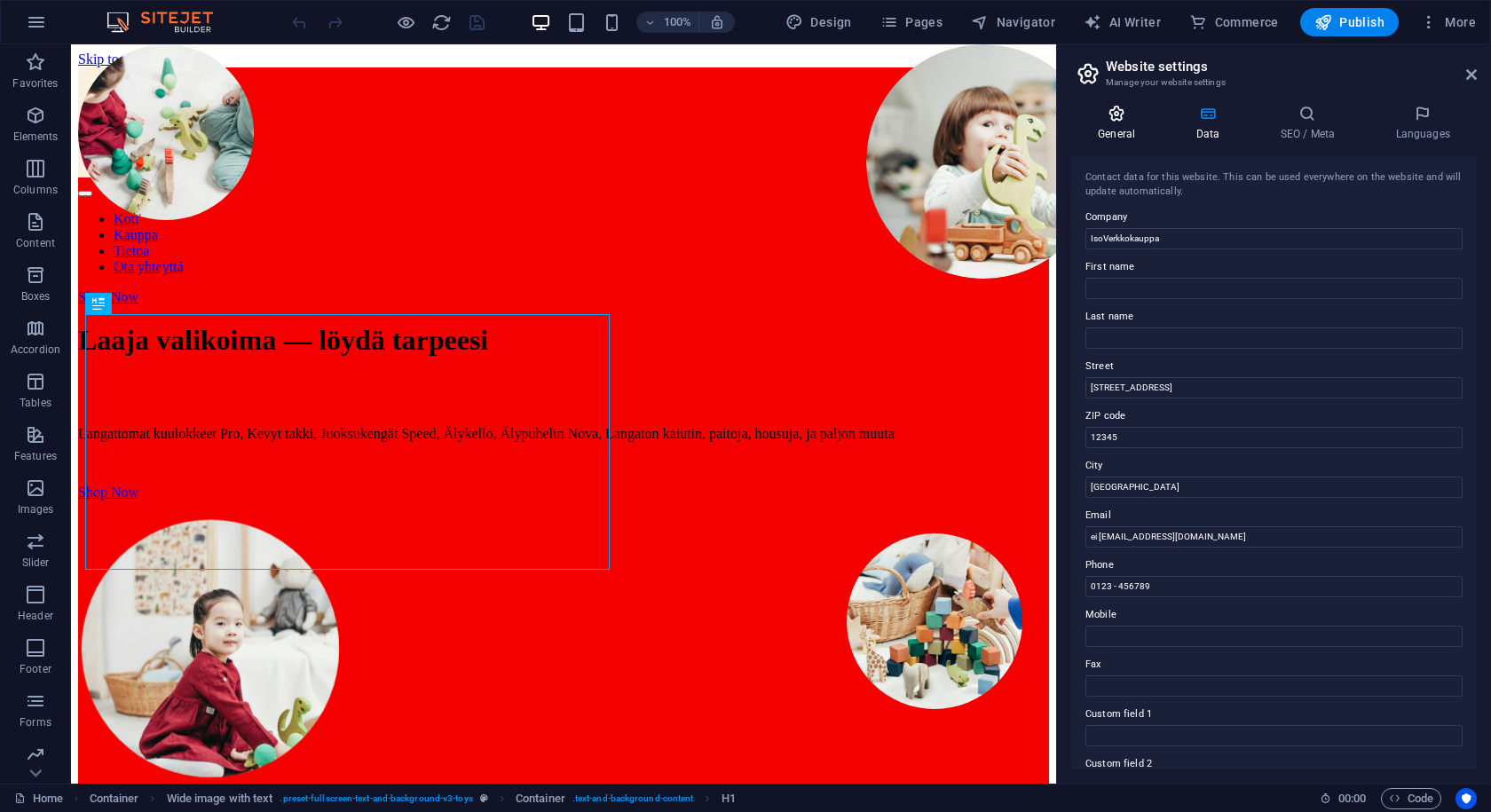
click at [1101, 125] on h4 "General" at bounding box center [1120, 123] width 98 height 37
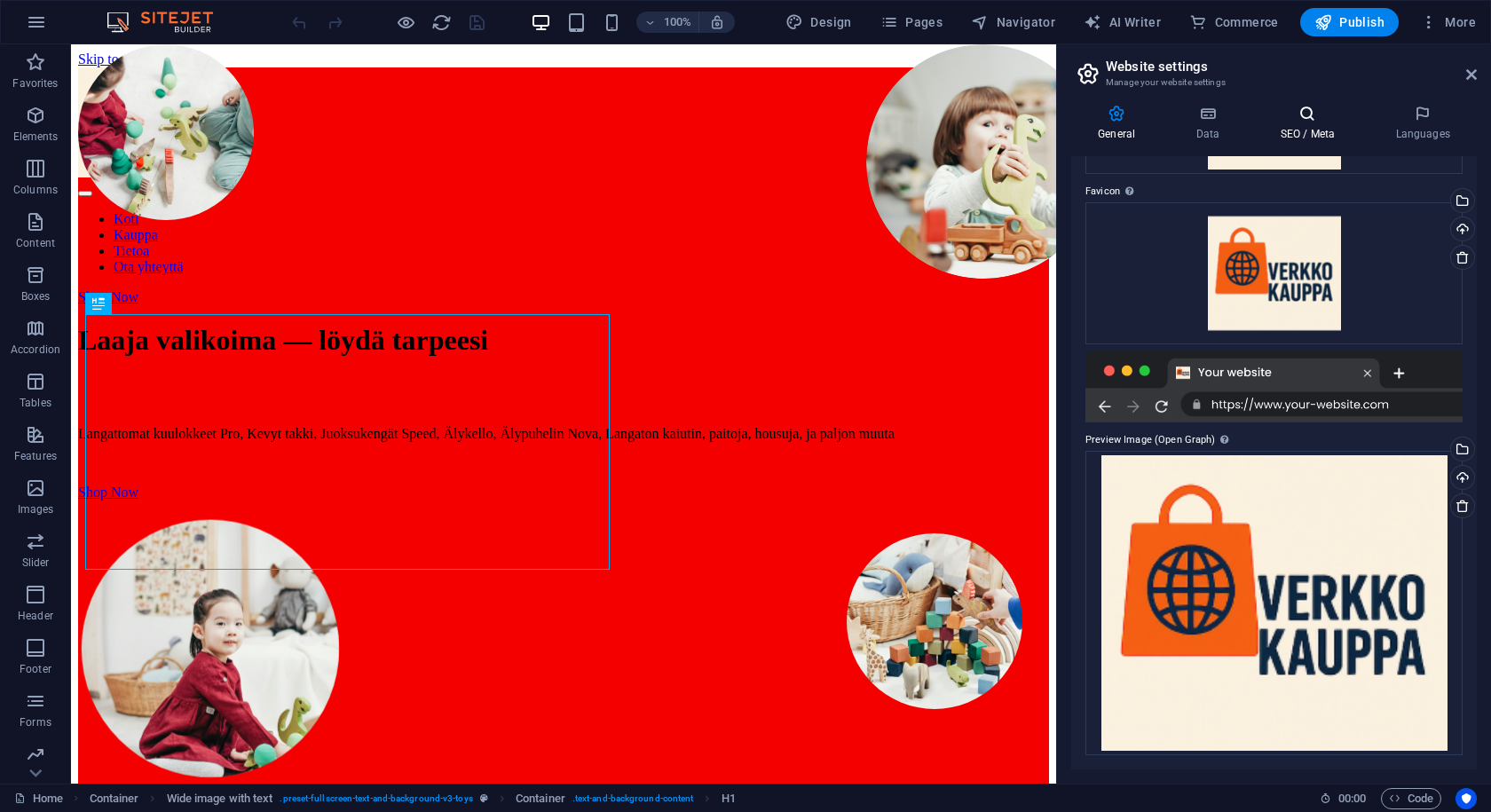
click at [1260, 121] on icon at bounding box center [1307, 113] width 109 height 17
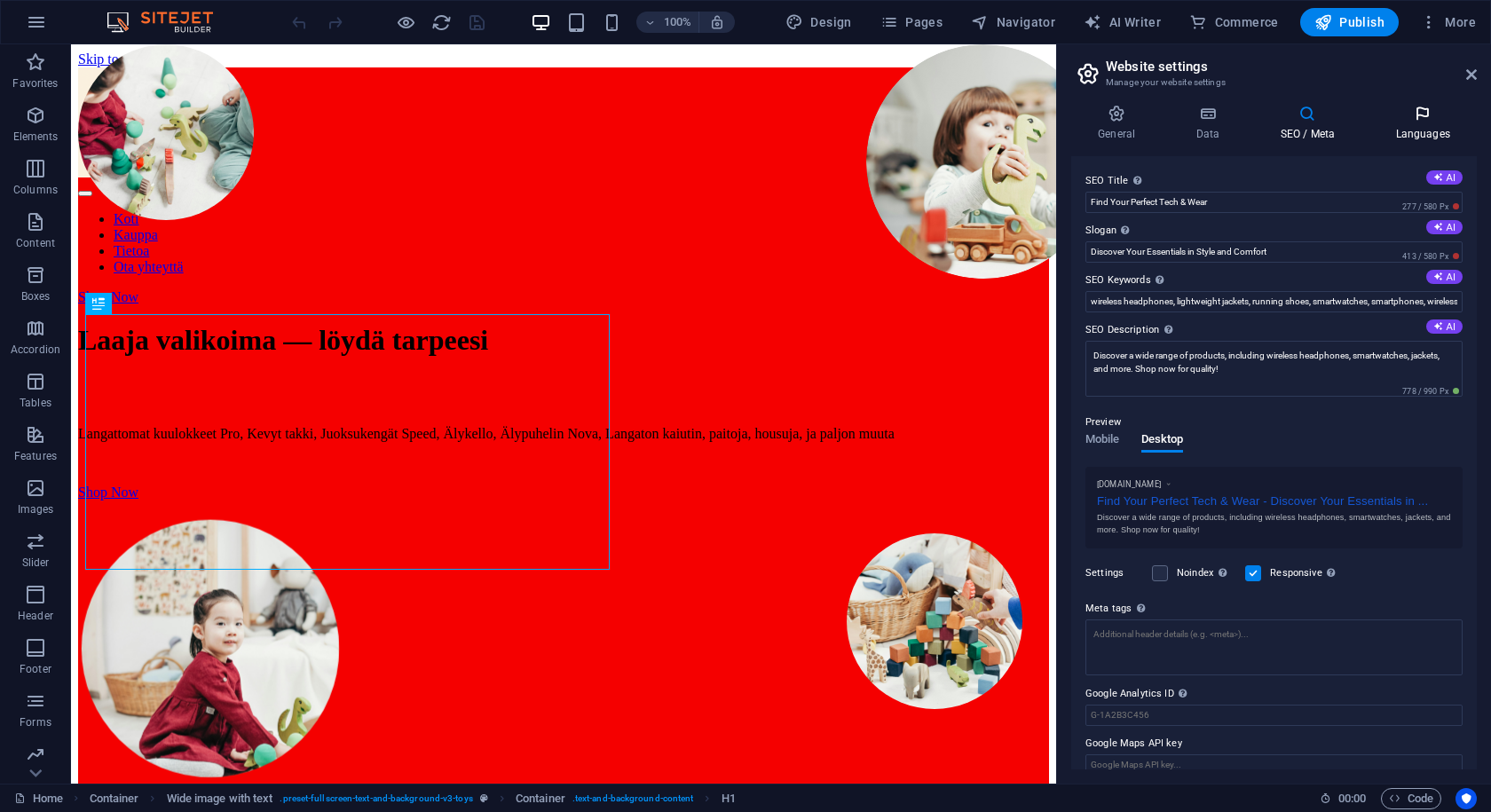
click at [1417, 111] on icon at bounding box center [1422, 113] width 109 height 17
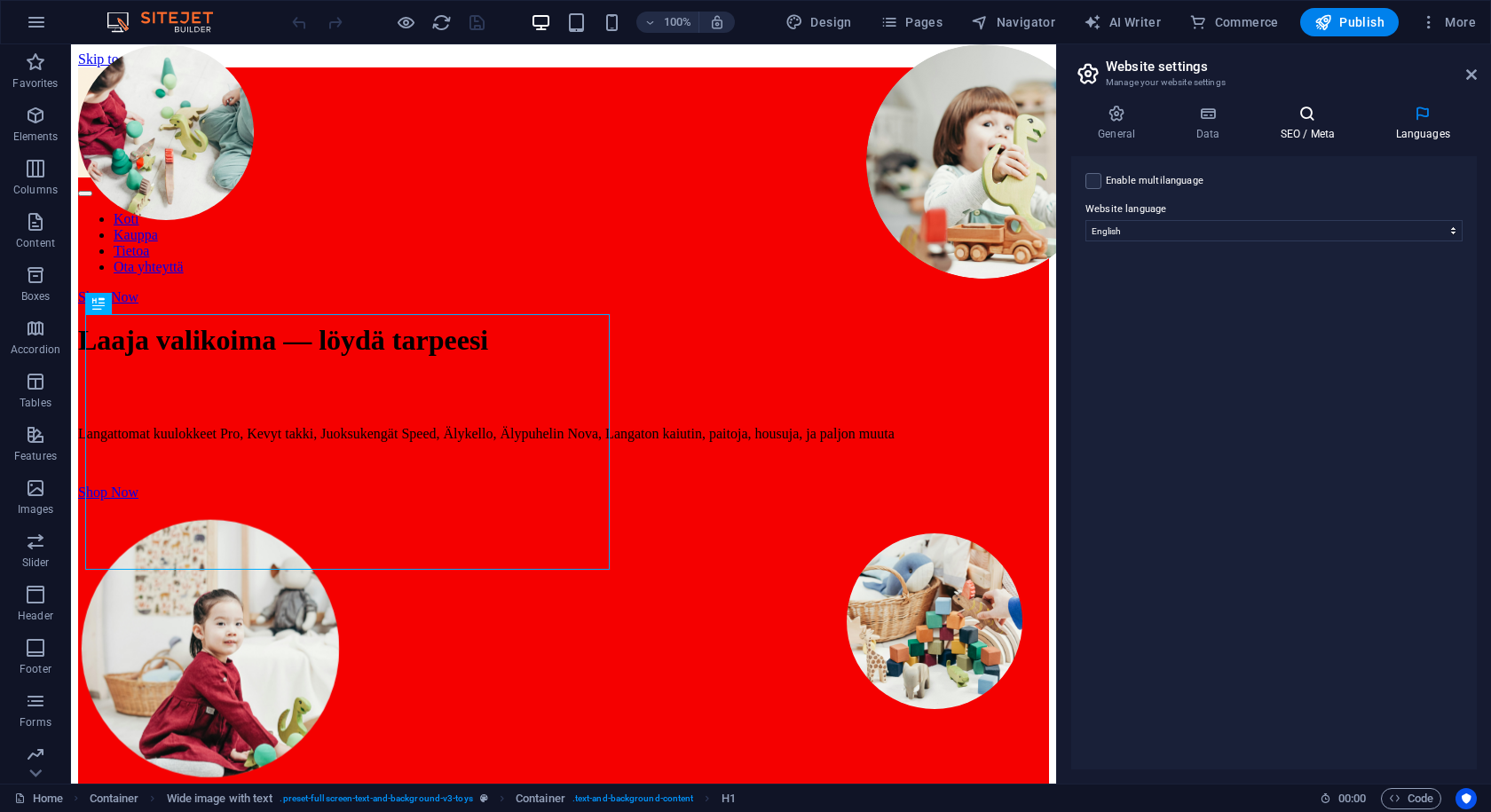
click at [1293, 127] on h4 "SEO / Meta" at bounding box center [1311, 123] width 115 height 37
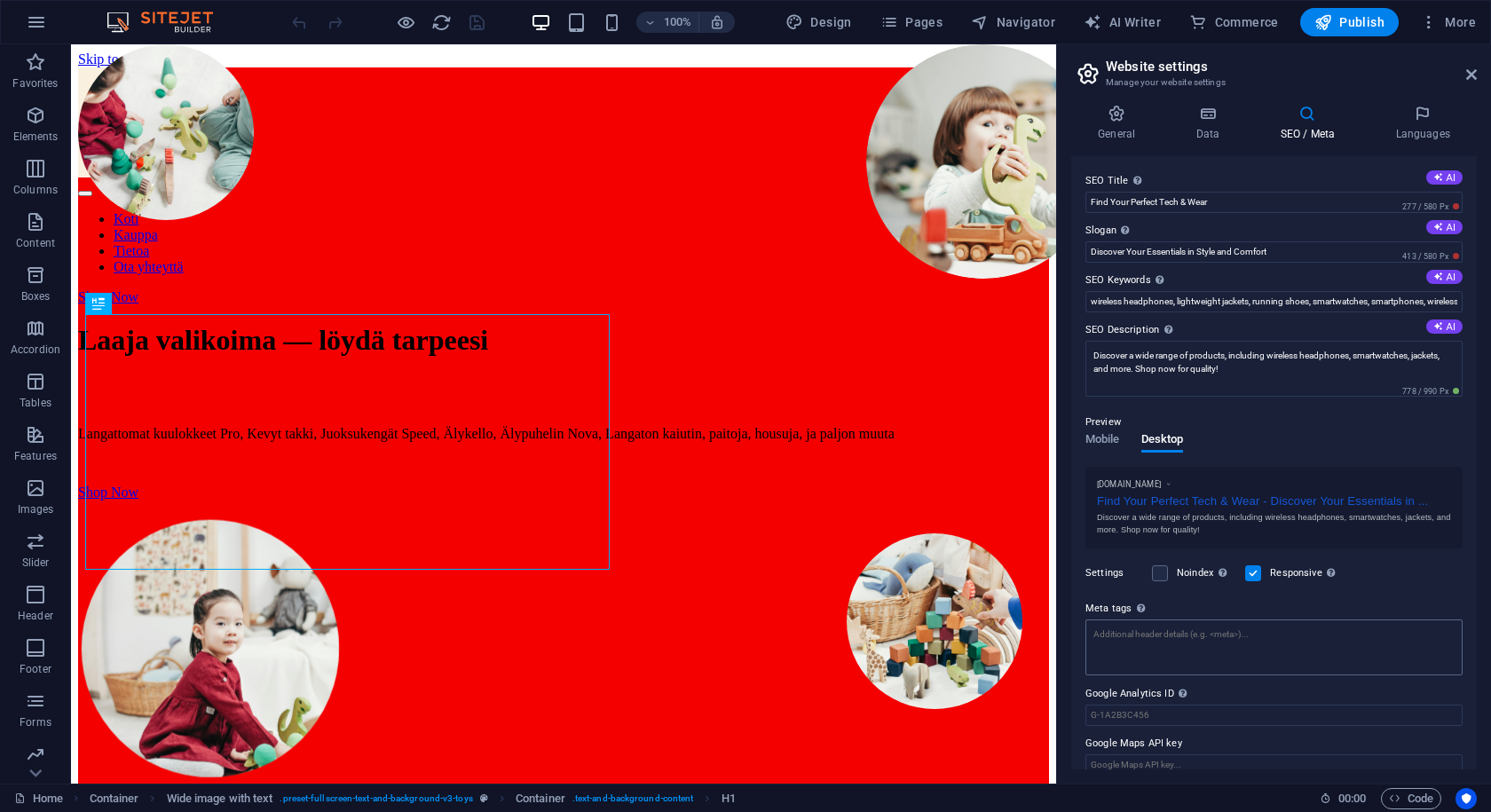
scroll to position [20, 0]
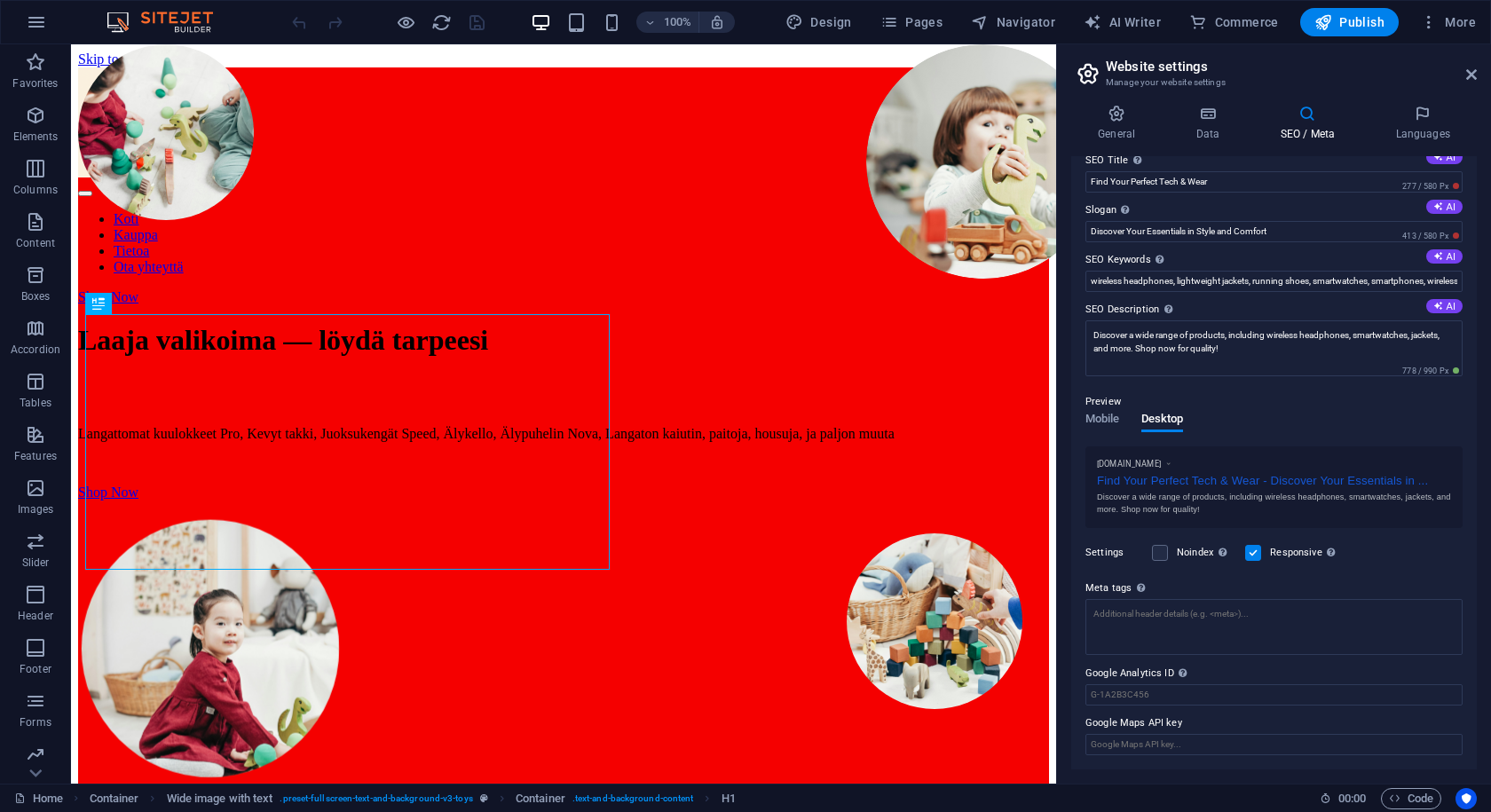
click at [1198, 675] on label "Google Analytics ID Please only add the Google Analytics ID. We automatically i…" at bounding box center [1274, 673] width 377 height 21
click at [1198, 684] on input "Google Analytics ID Please only add the Google Analytics ID. We automatically i…" at bounding box center [1274, 694] width 377 height 21
click at [1200, 688] on input "Google Analytics ID Please only add the Google Analytics ID. We automatically i…" at bounding box center [1274, 694] width 377 height 21
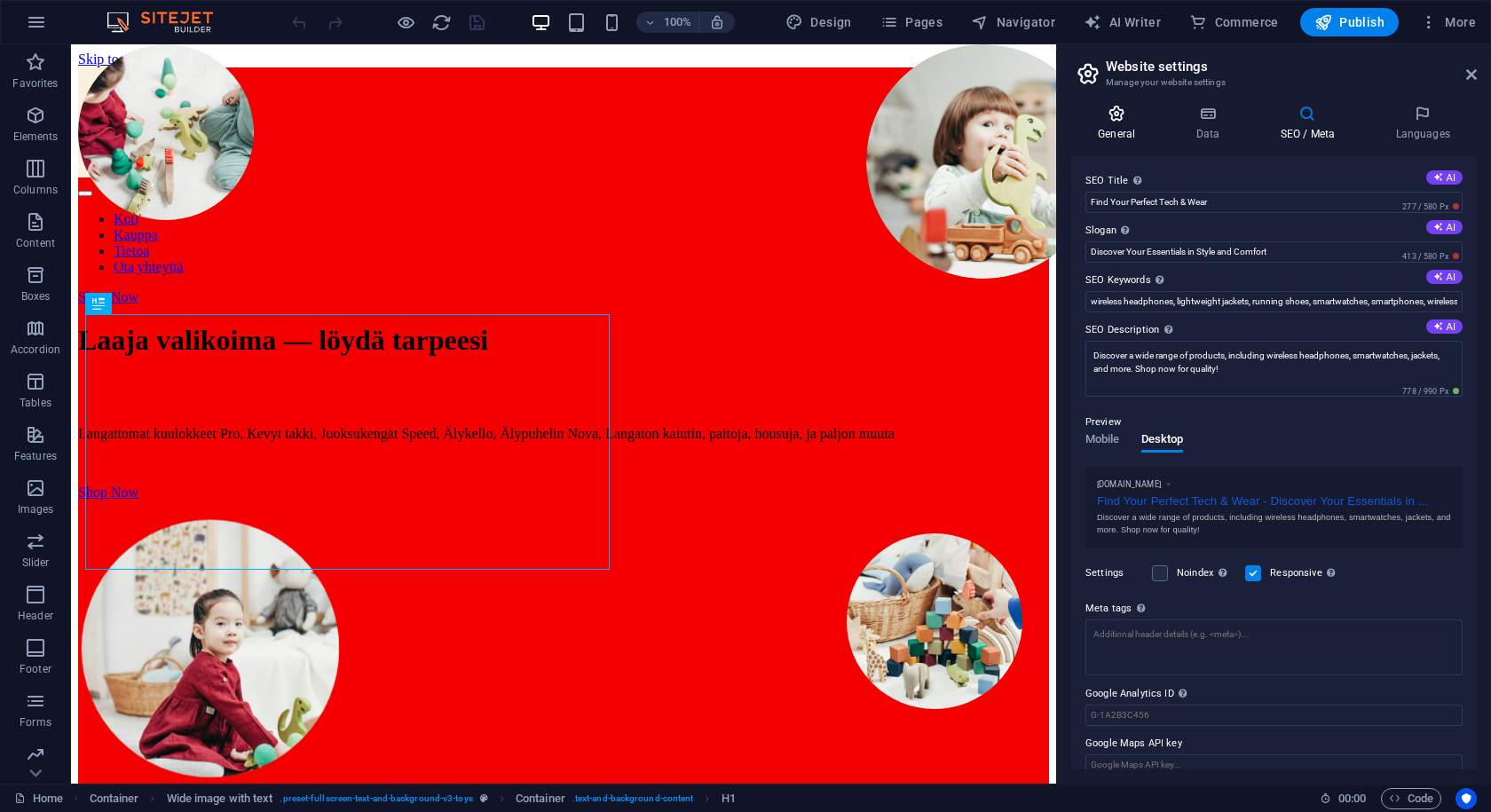
click at [1127, 121] on icon at bounding box center [1116, 113] width 90 height 17
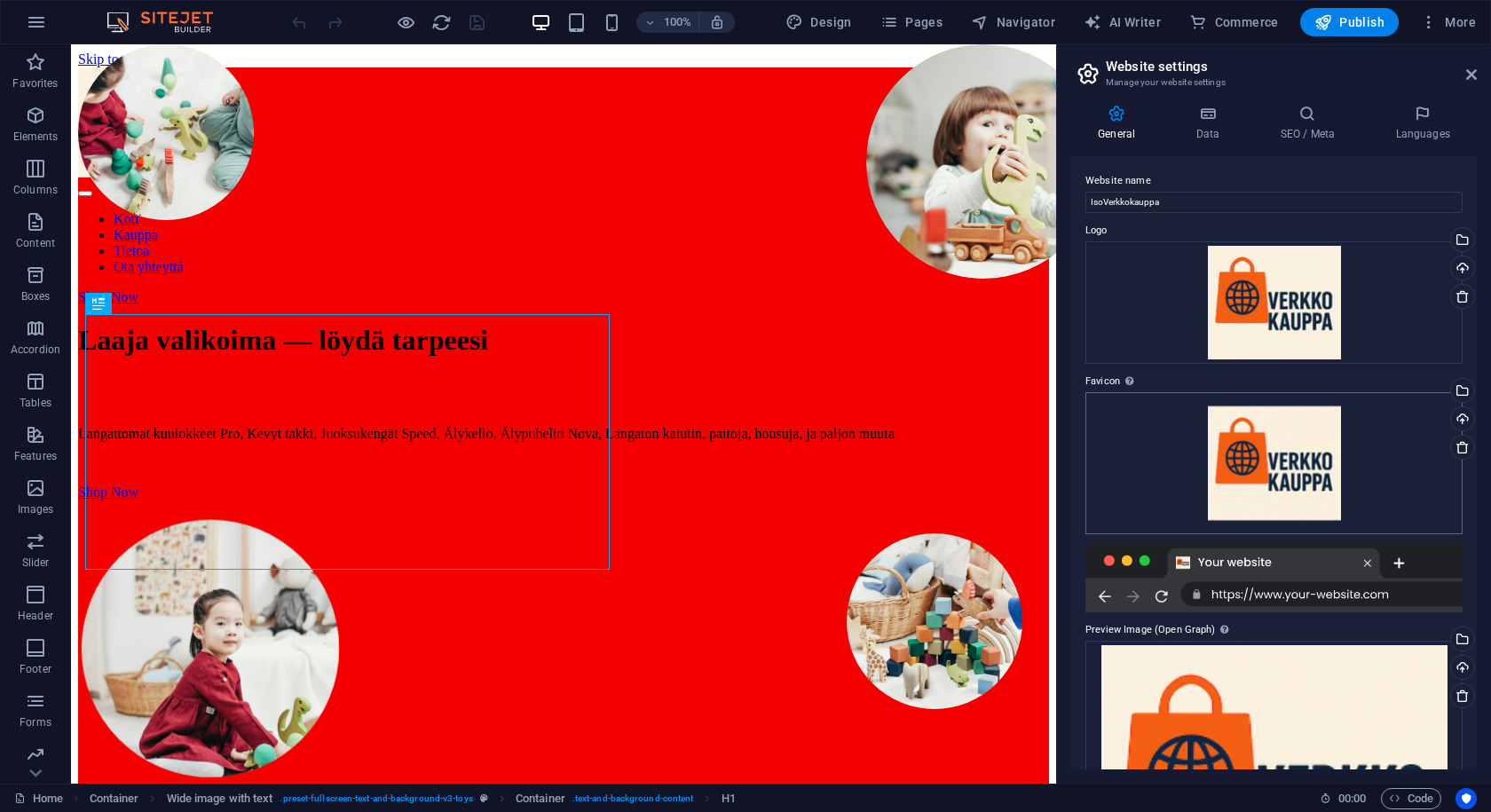
scroll to position [190, 0]
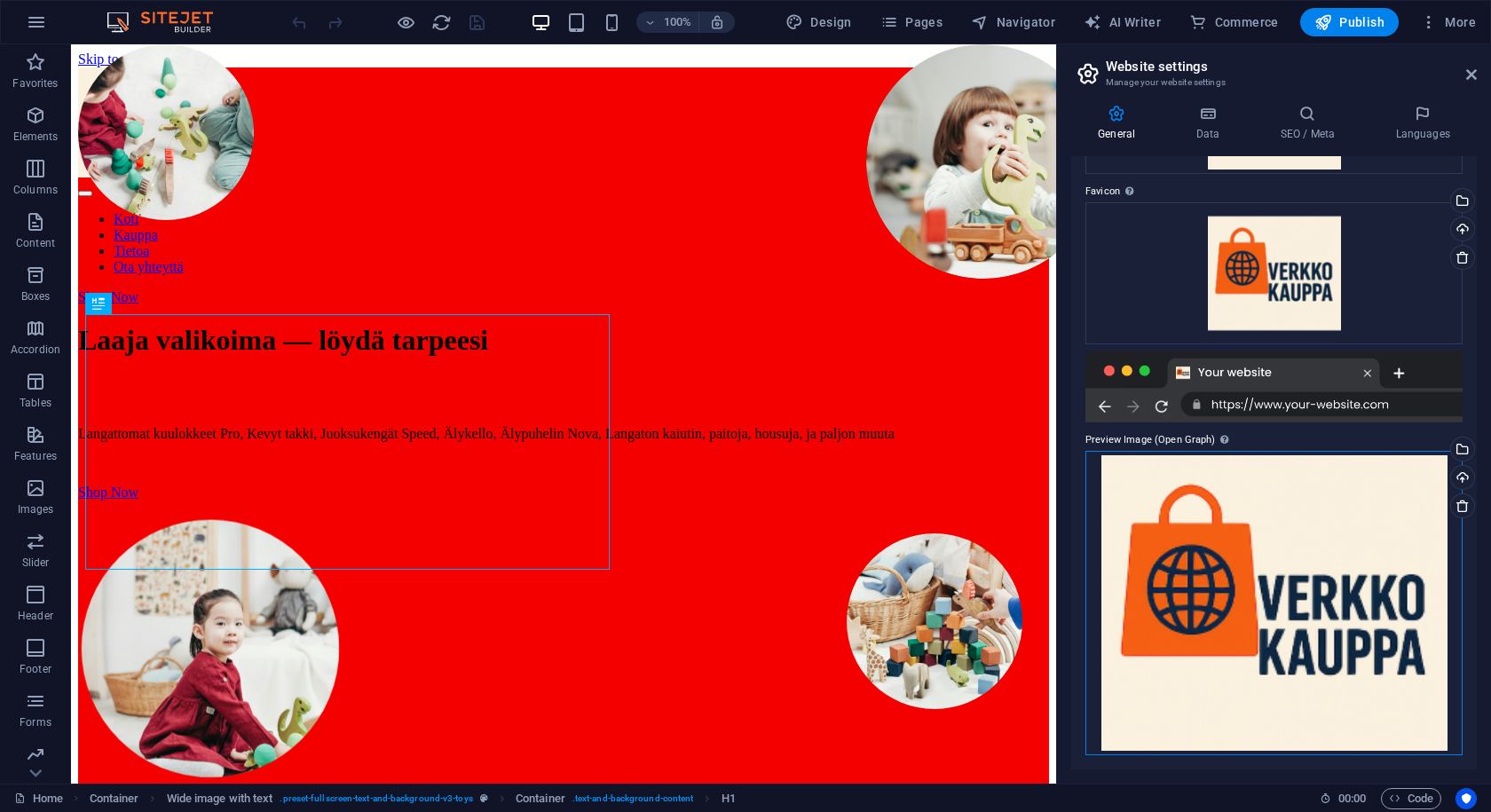
click at [1203, 561] on div "Drag files here, click to choose files or select files from Files or our free s…" at bounding box center [1274, 603] width 377 height 304
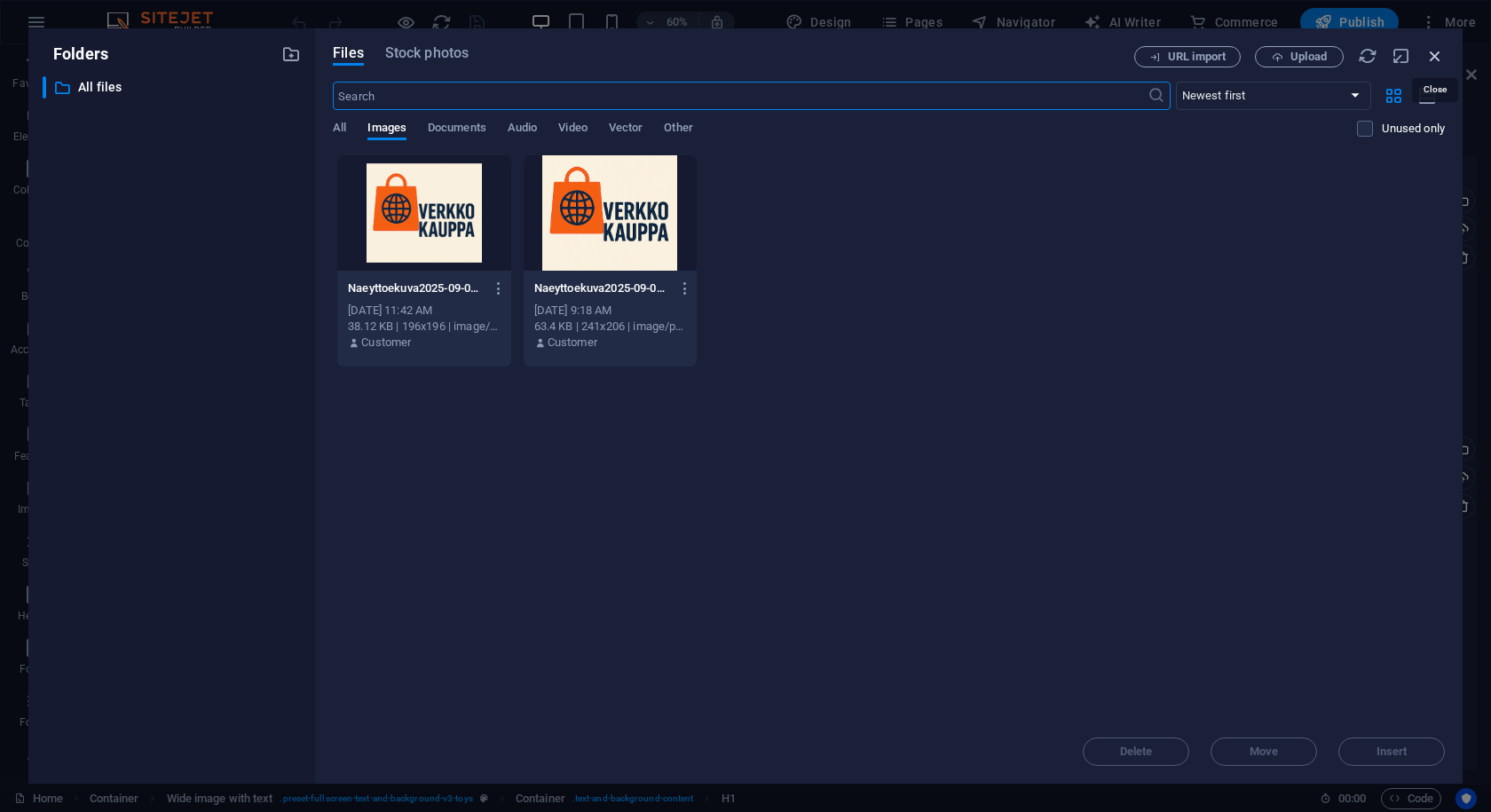
click at [1433, 50] on icon "button" at bounding box center [1435, 56] width 19 height 19
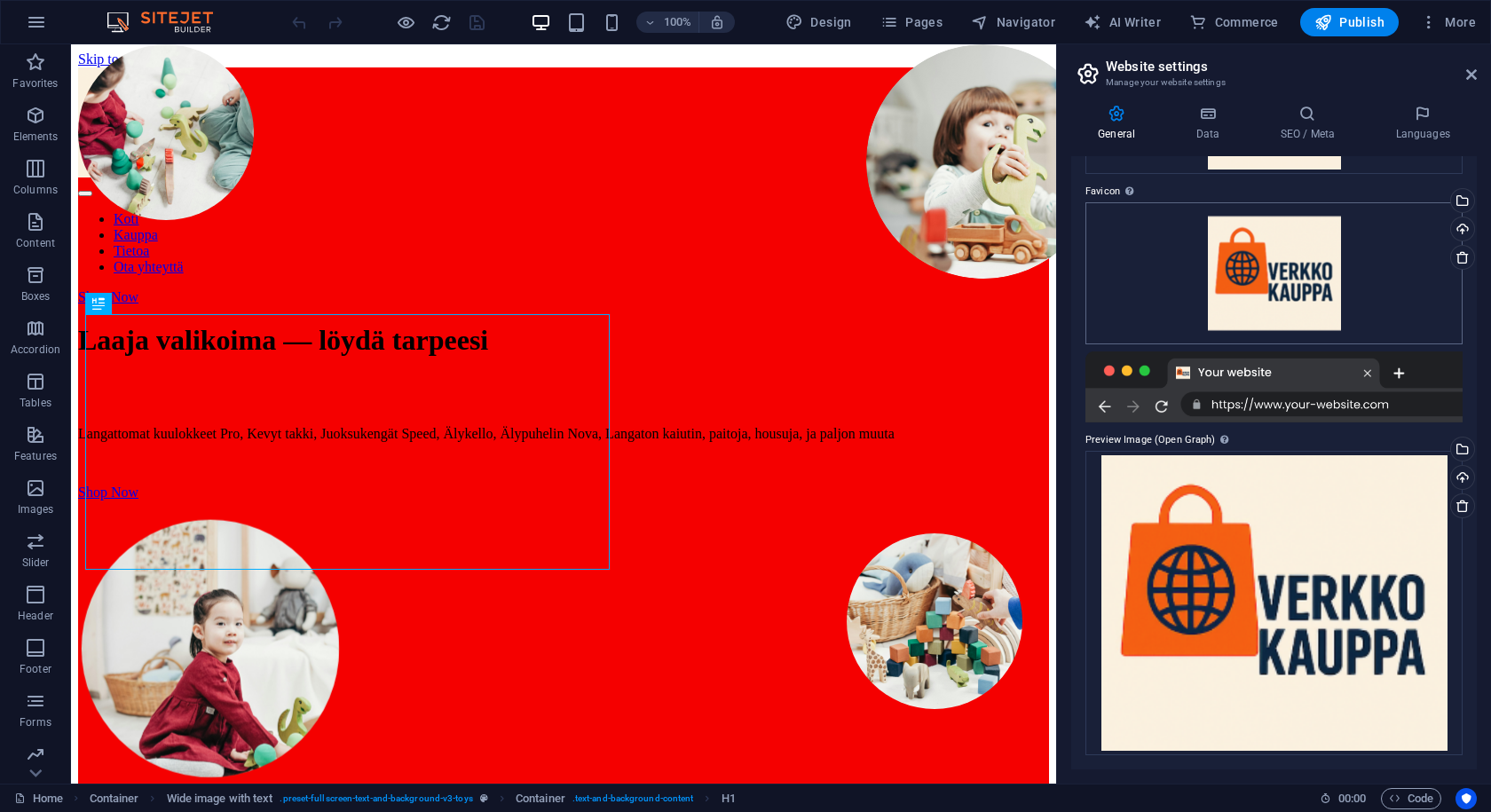
scroll to position [0, 0]
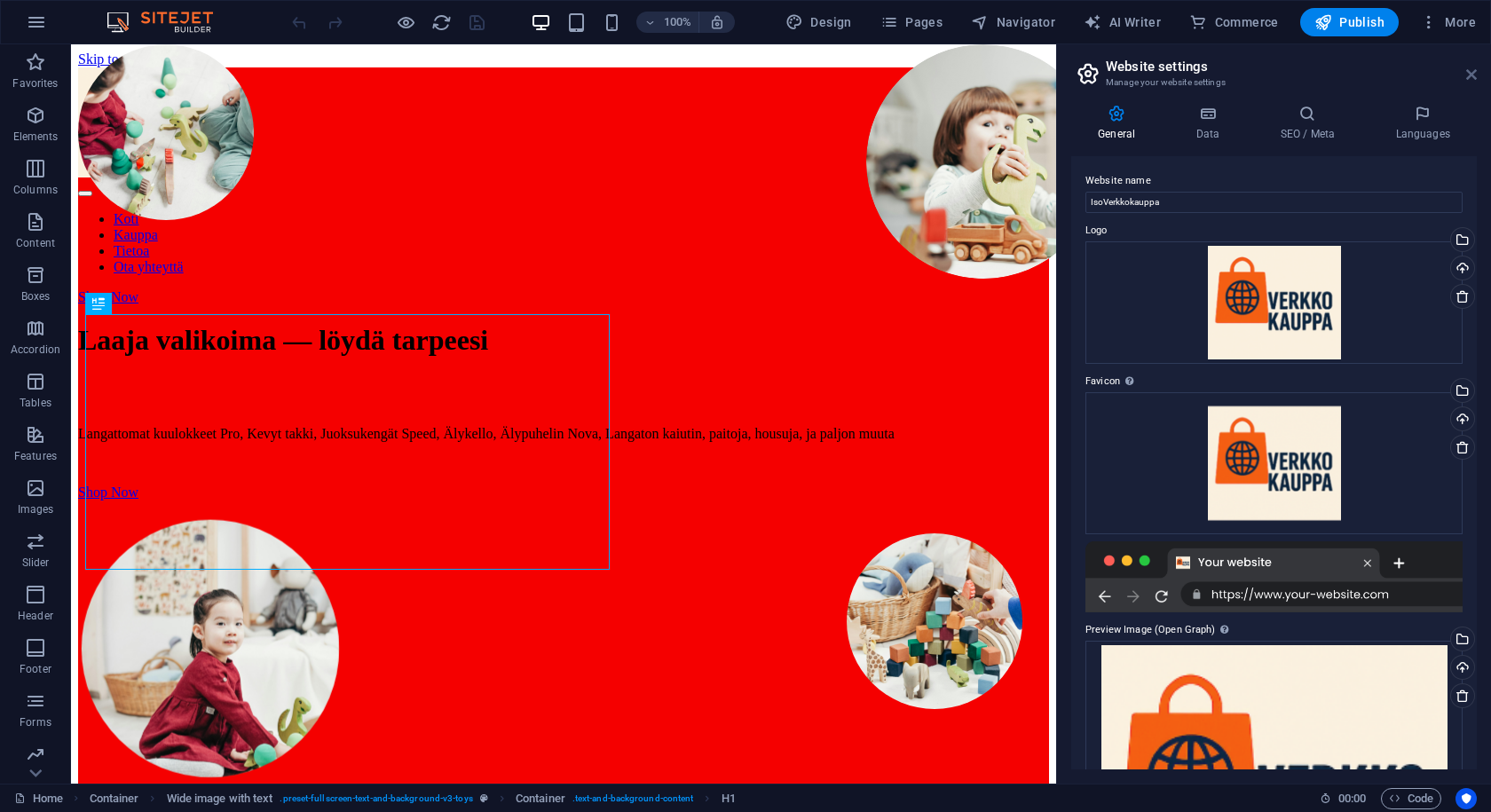
click at [1472, 74] on icon at bounding box center [1472, 75] width 11 height 15
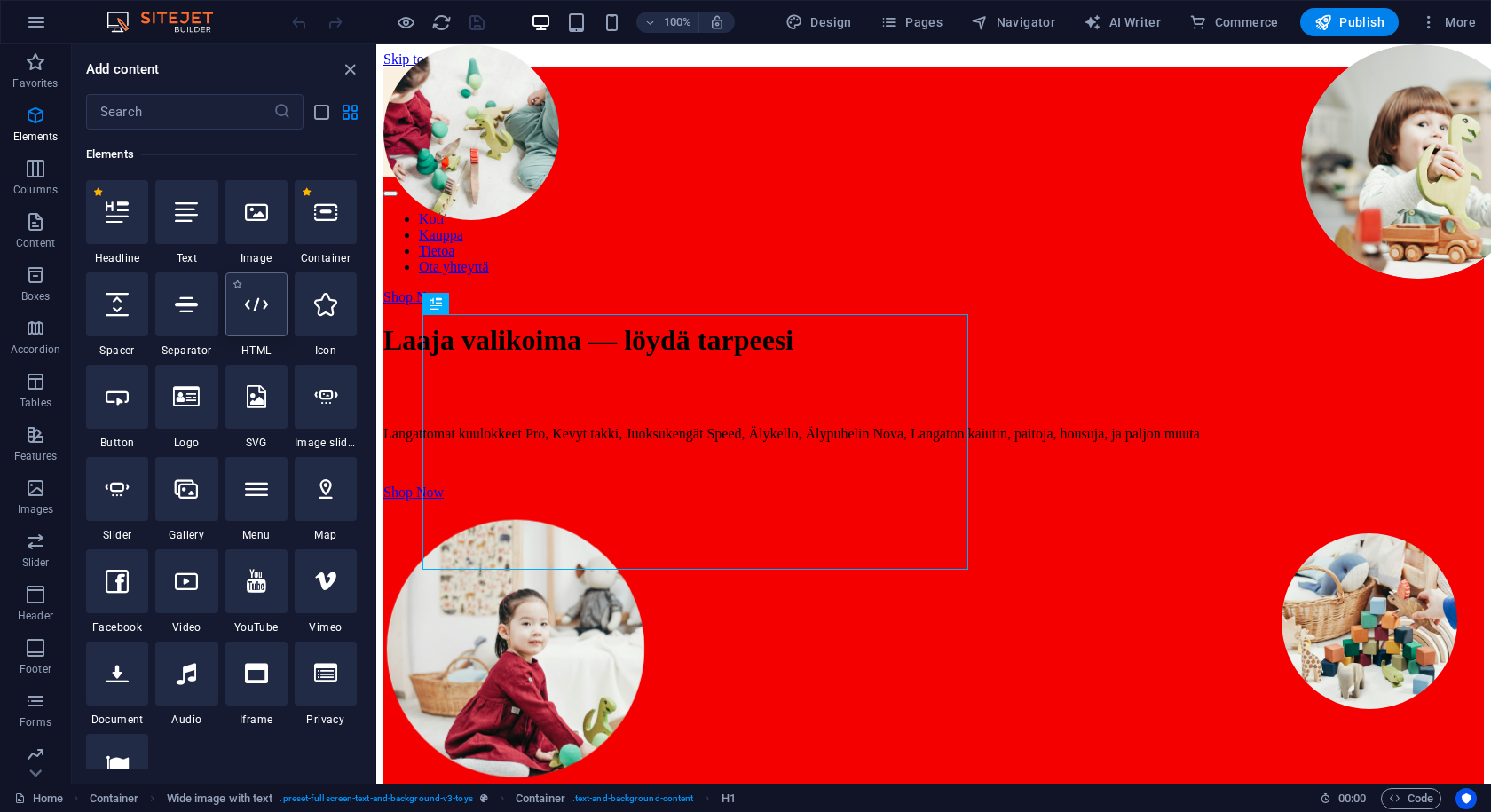
click at [259, 320] on div at bounding box center [257, 304] width 62 height 64
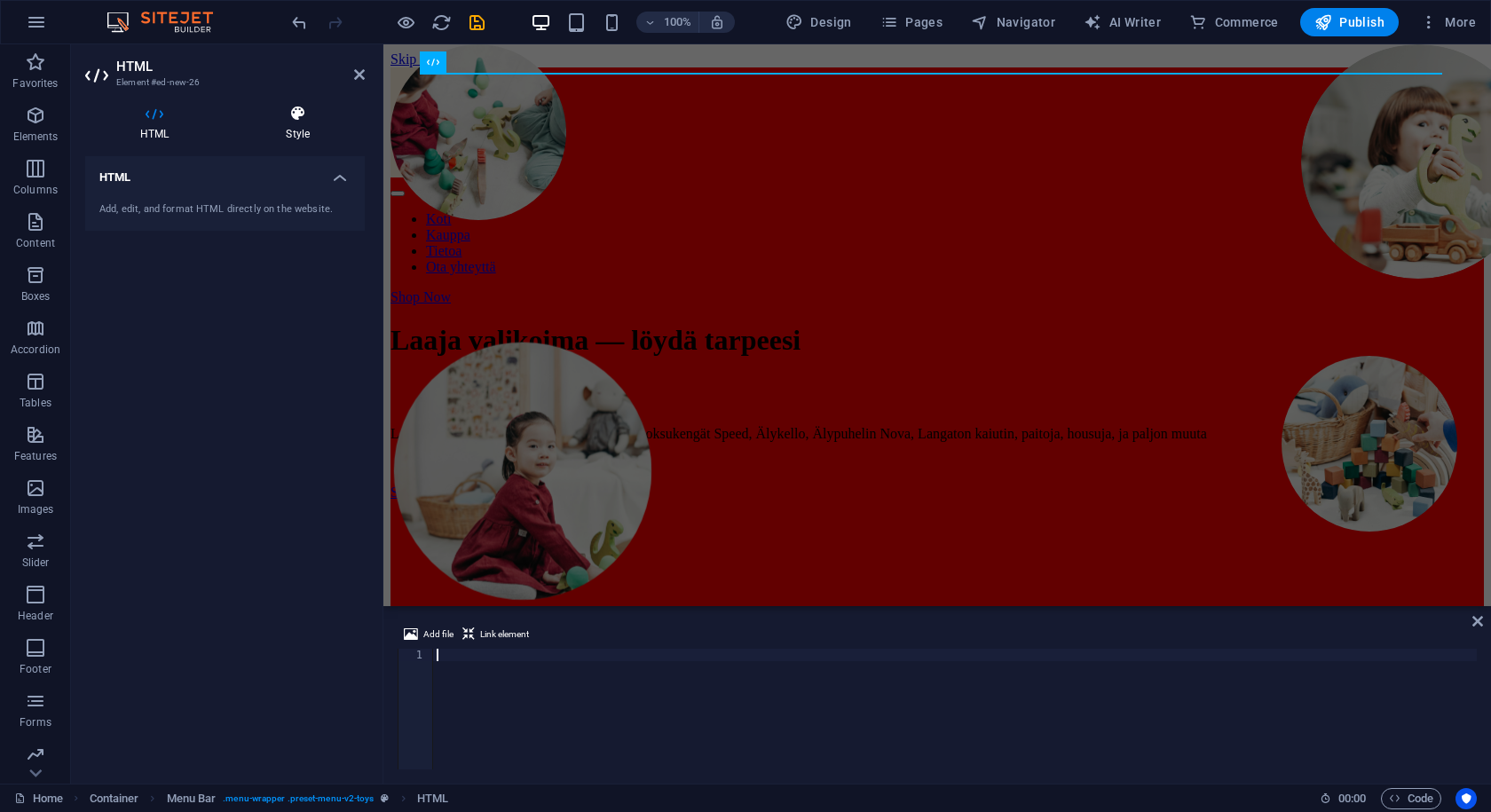
click at [287, 121] on icon at bounding box center [298, 113] width 134 height 17
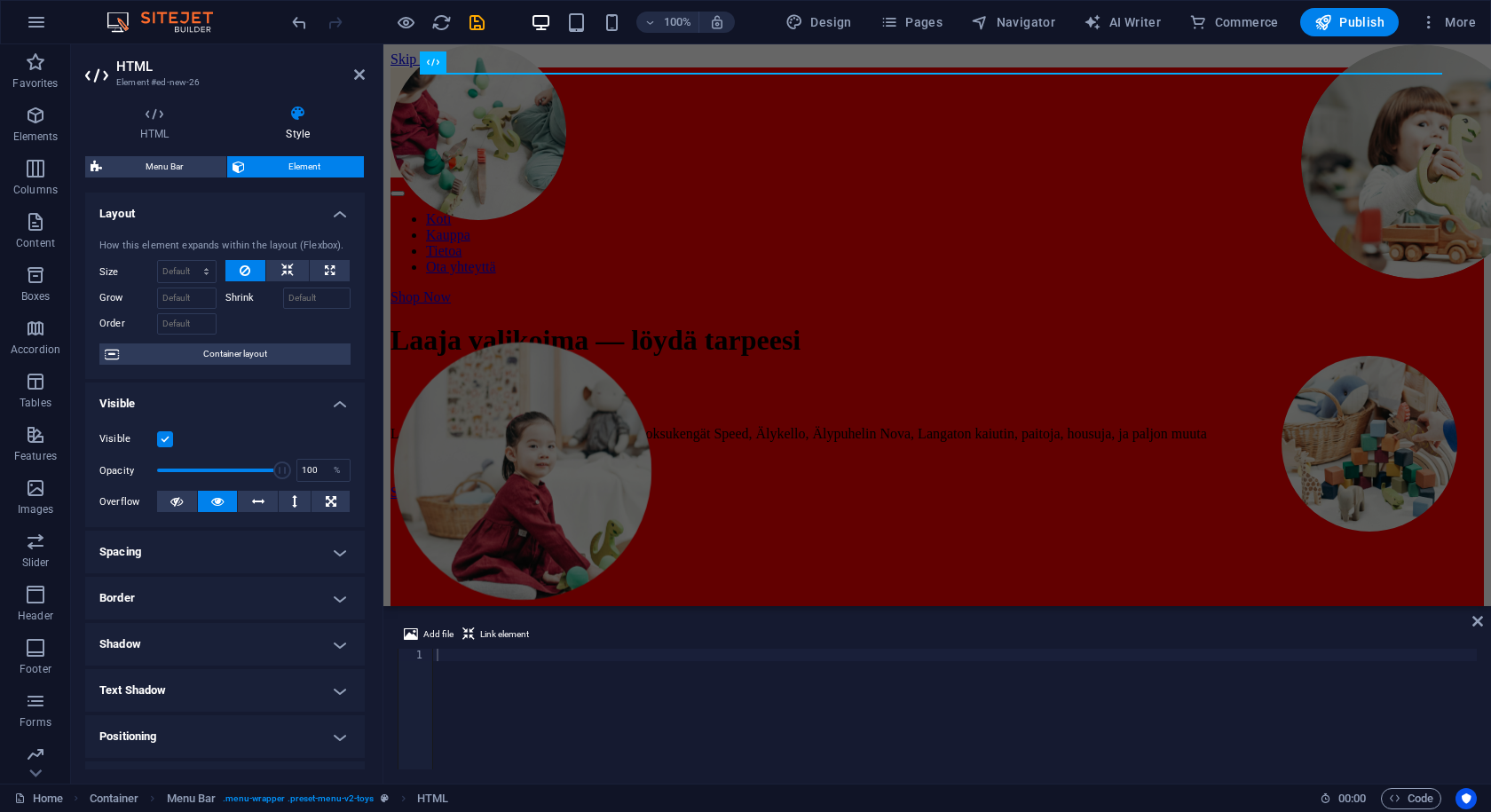
click at [370, 67] on aside "HTML Element #ed-new-26 HTML Style HTML Add, edit, and format HTML directly on …" at bounding box center [227, 414] width 312 height 739
click at [29, 163] on icon "button" at bounding box center [35, 168] width 21 height 21
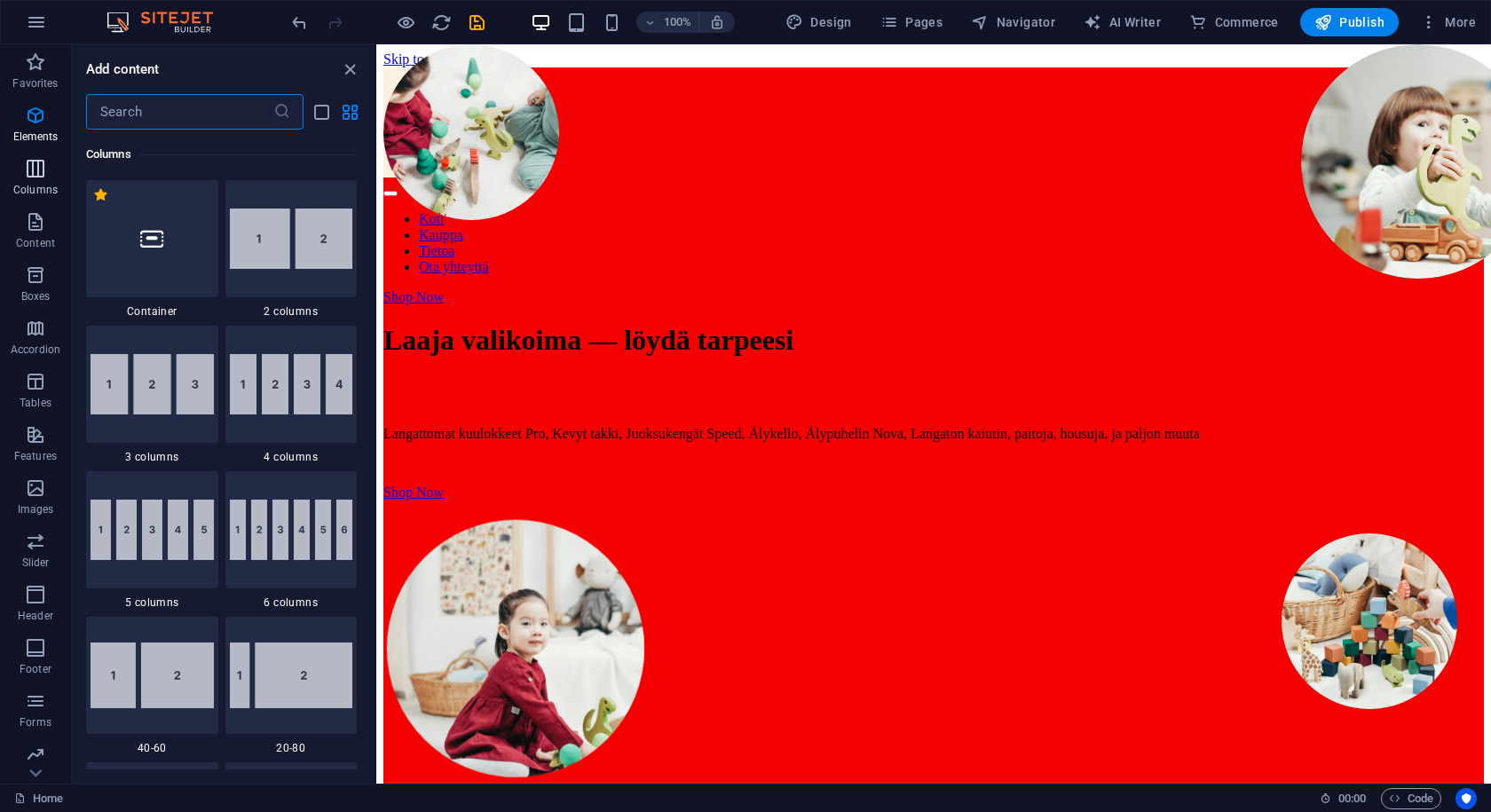
scroll to position [879, 0]
click at [37, 212] on icon "button" at bounding box center [35, 221] width 21 height 21
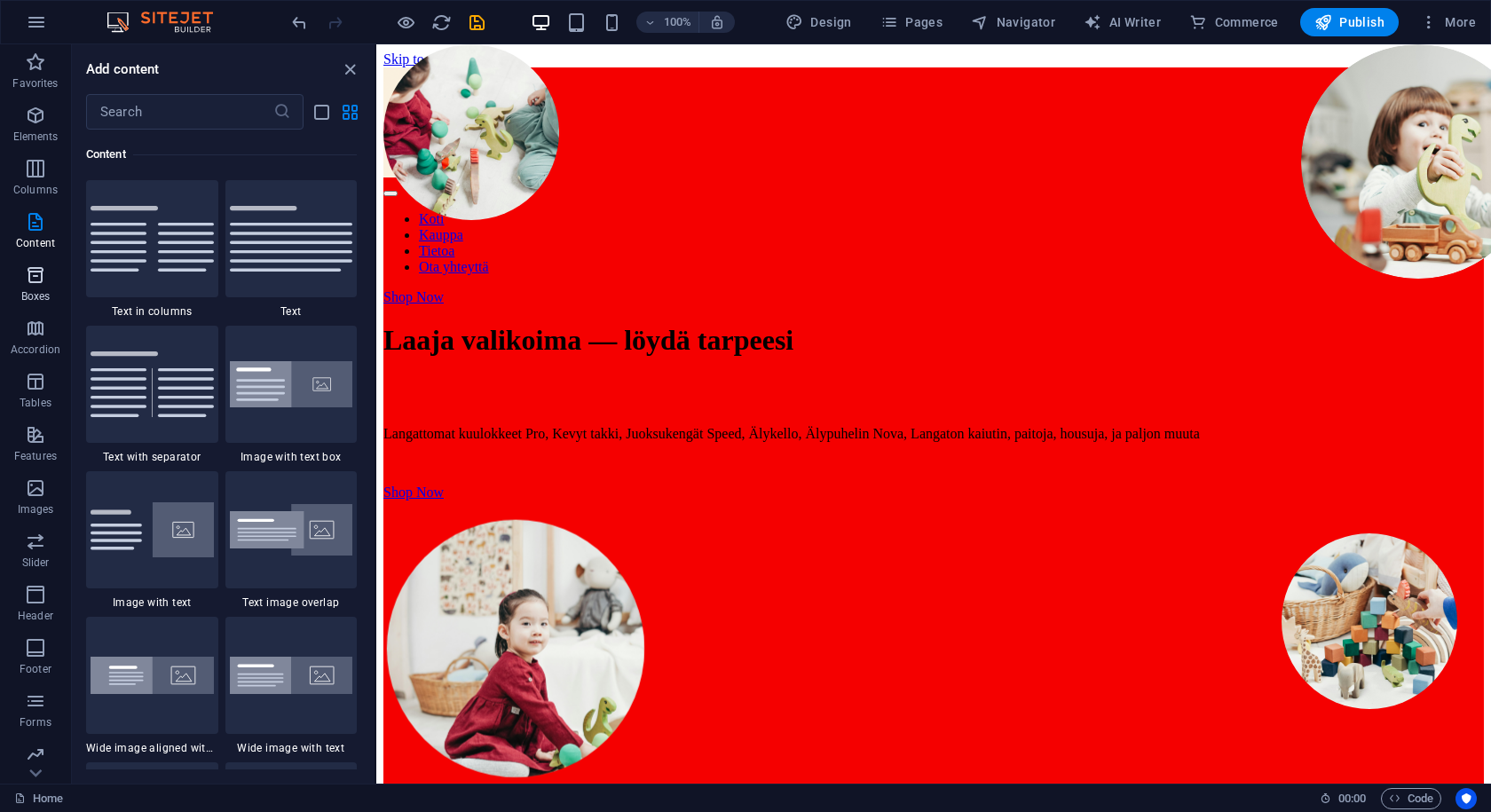
click at [21, 263] on button "Boxes" at bounding box center [36, 284] width 71 height 53
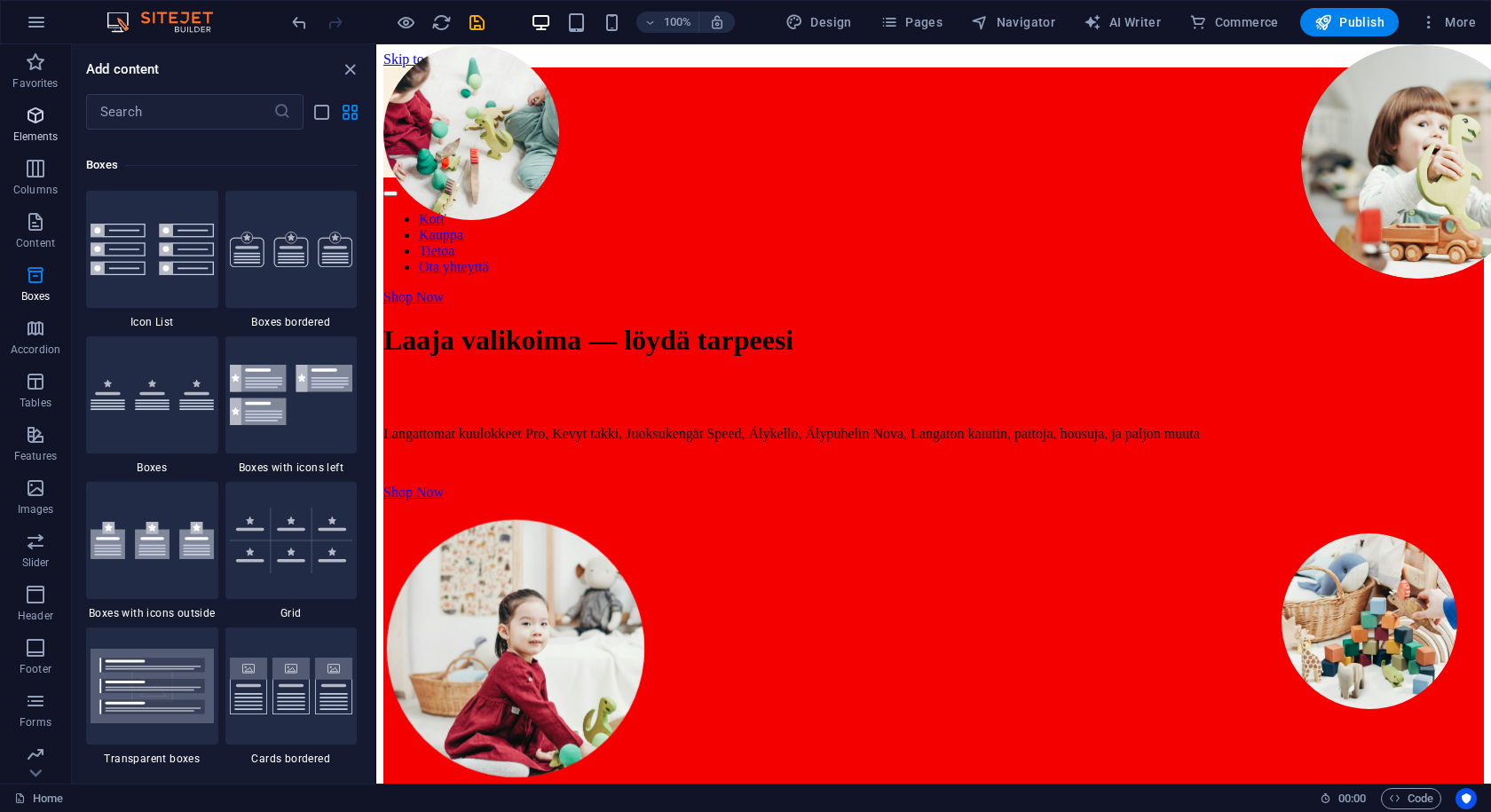
click at [43, 109] on icon "button" at bounding box center [35, 115] width 21 height 21
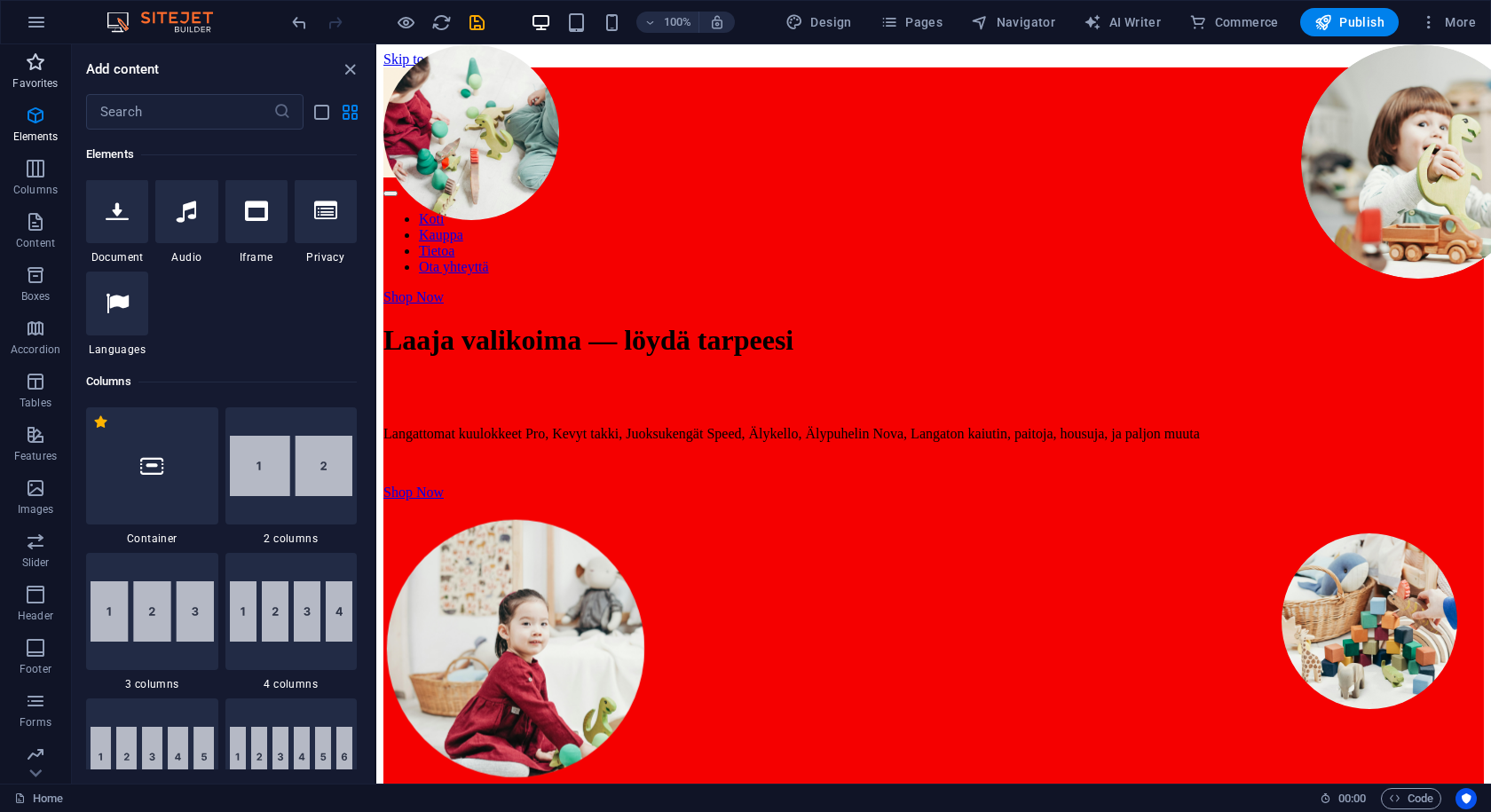
click at [37, 80] on p "Favorites" at bounding box center [36, 84] width 46 height 15
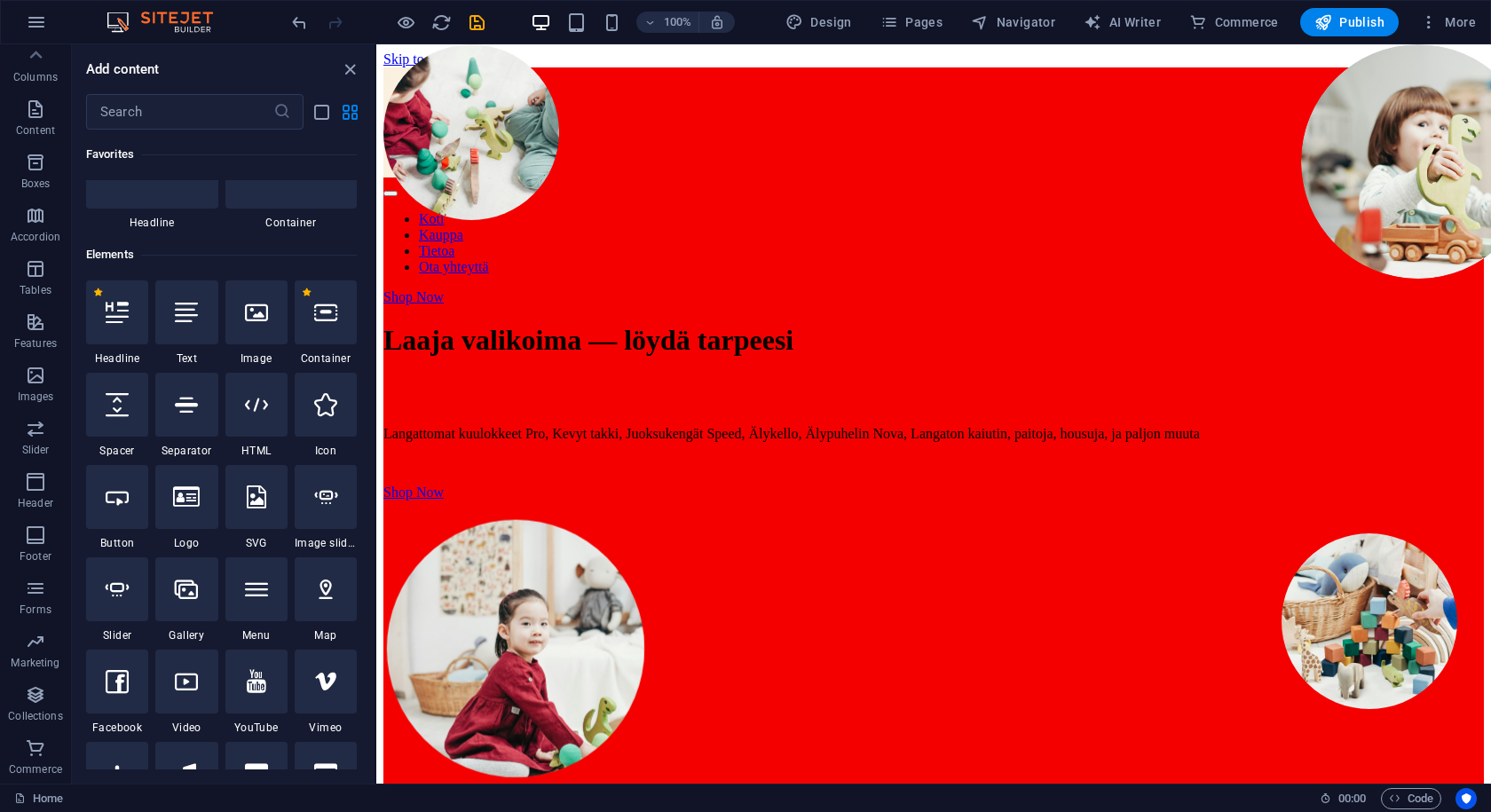
scroll to position [0, 0]
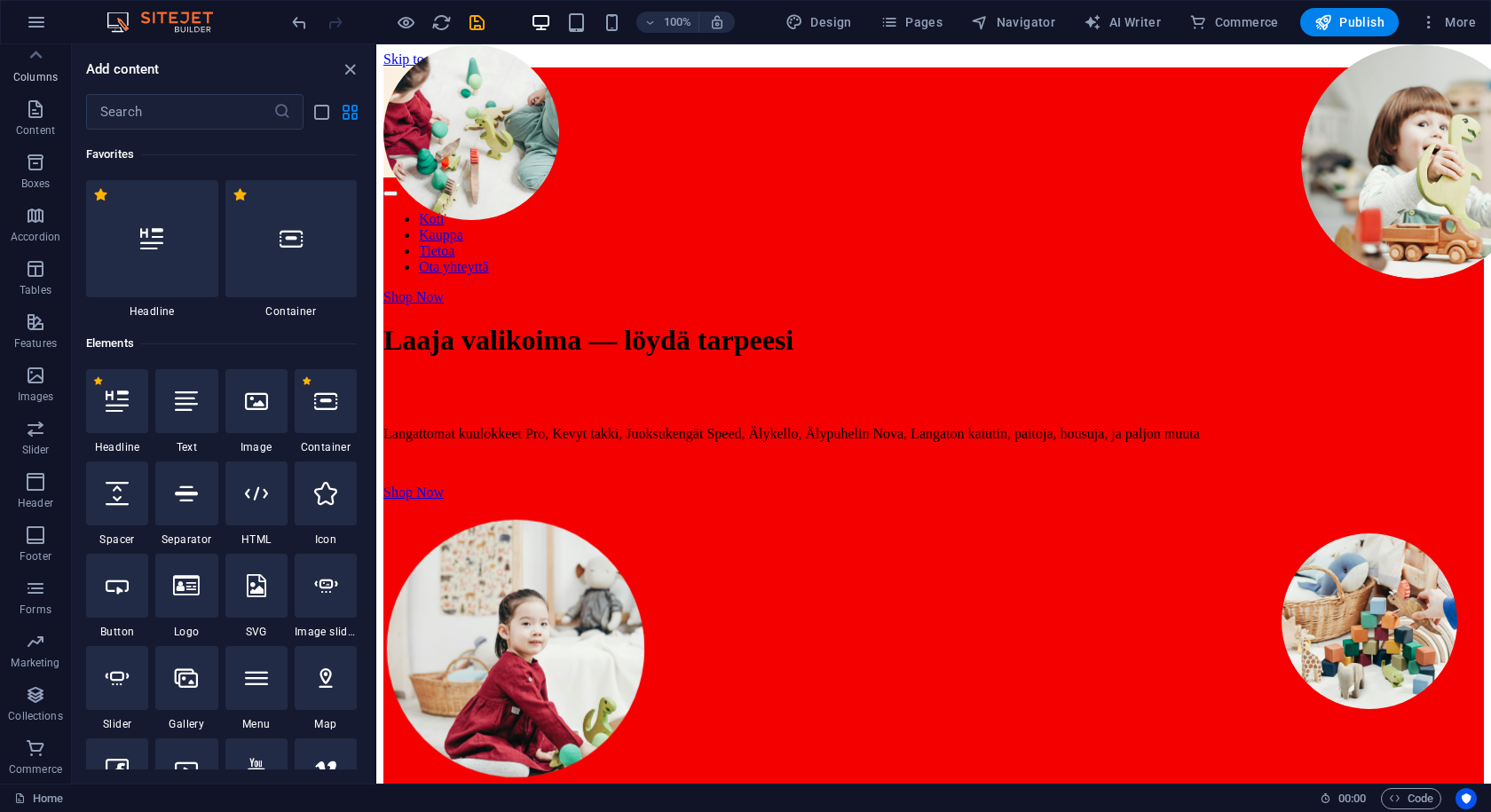
click at [21, 66] on span "Columns" at bounding box center [36, 67] width 71 height 43
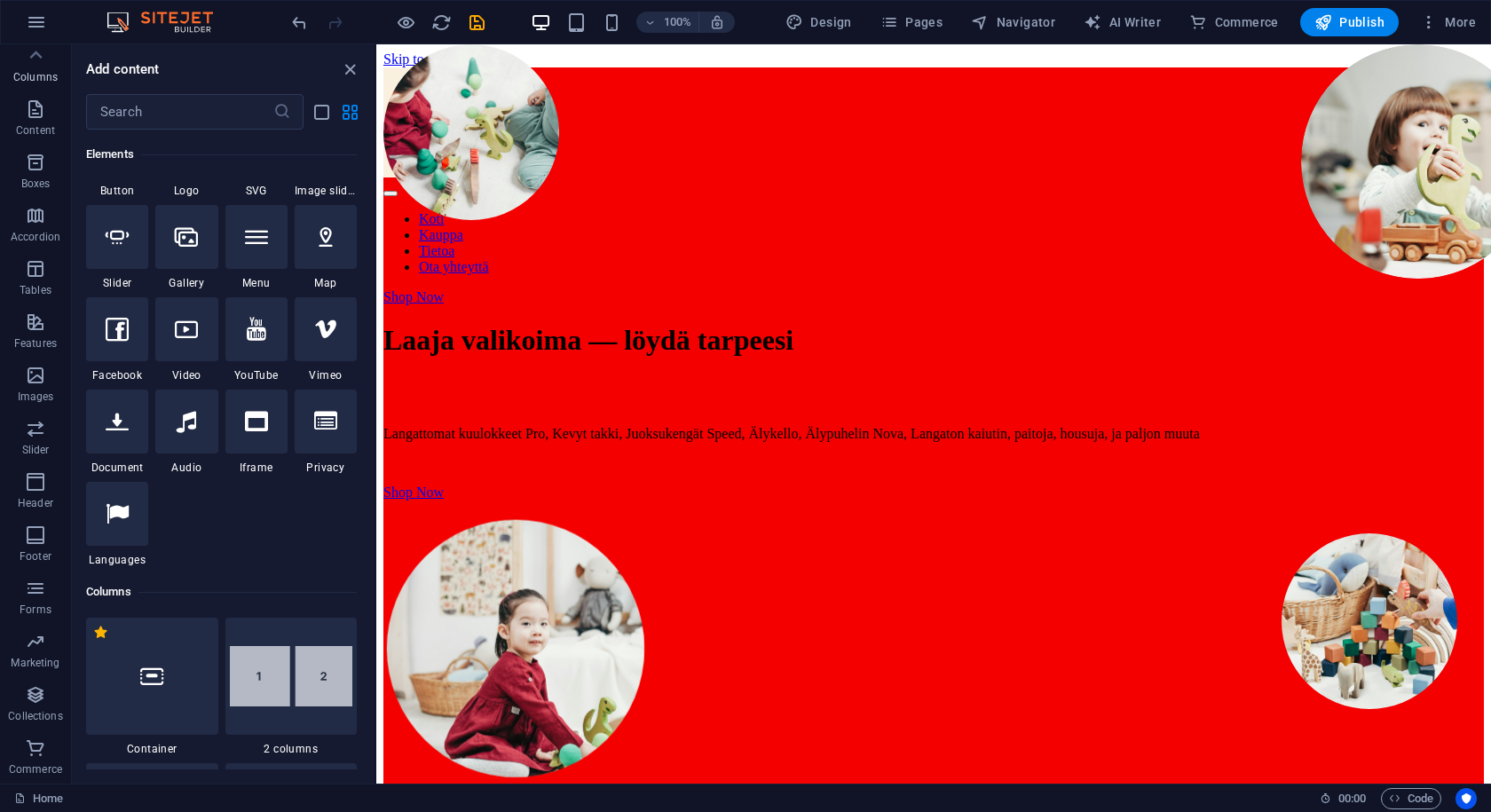
scroll to position [879, 0]
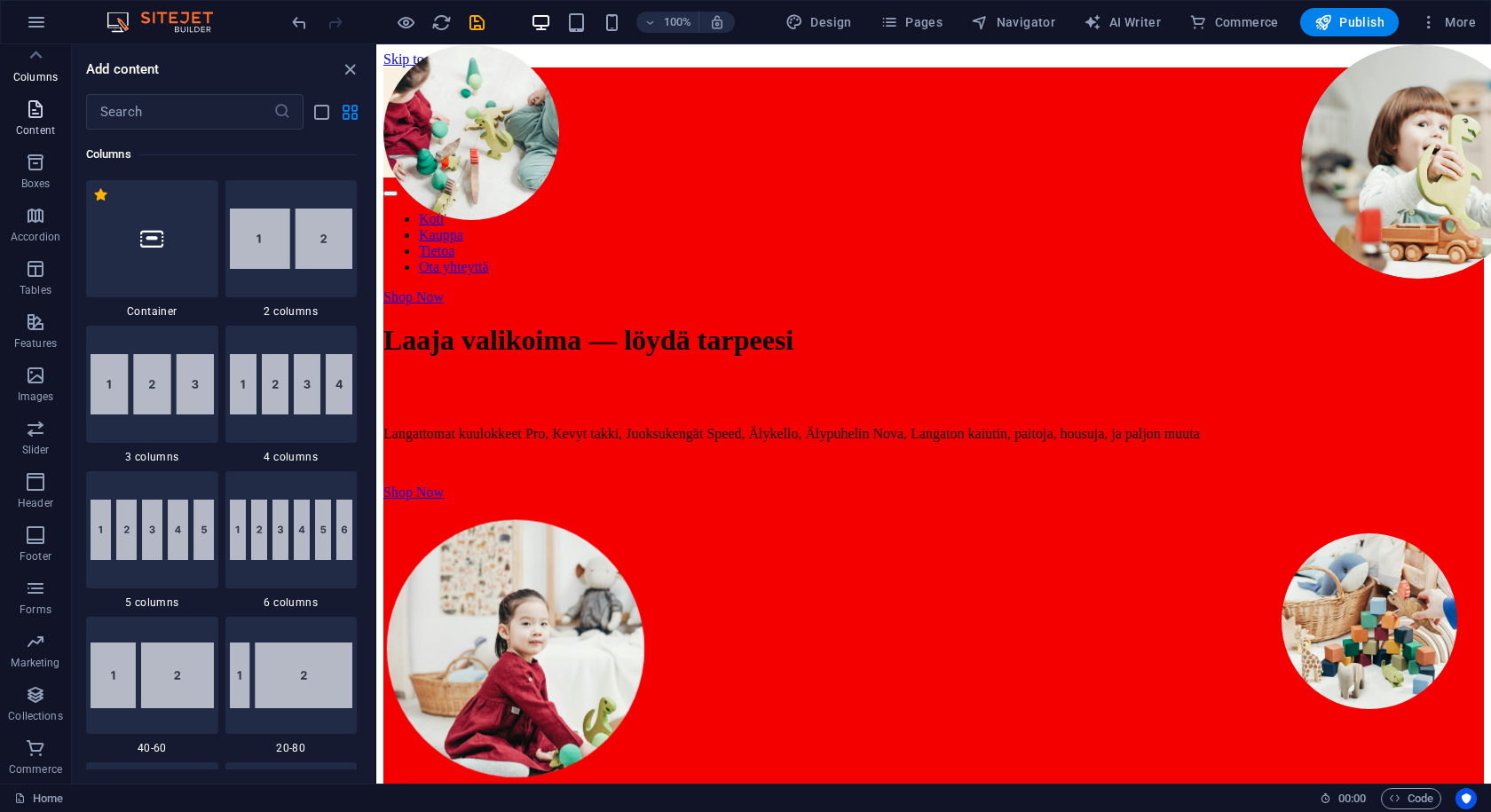
click at [31, 131] on p "Content" at bounding box center [35, 131] width 39 height 15
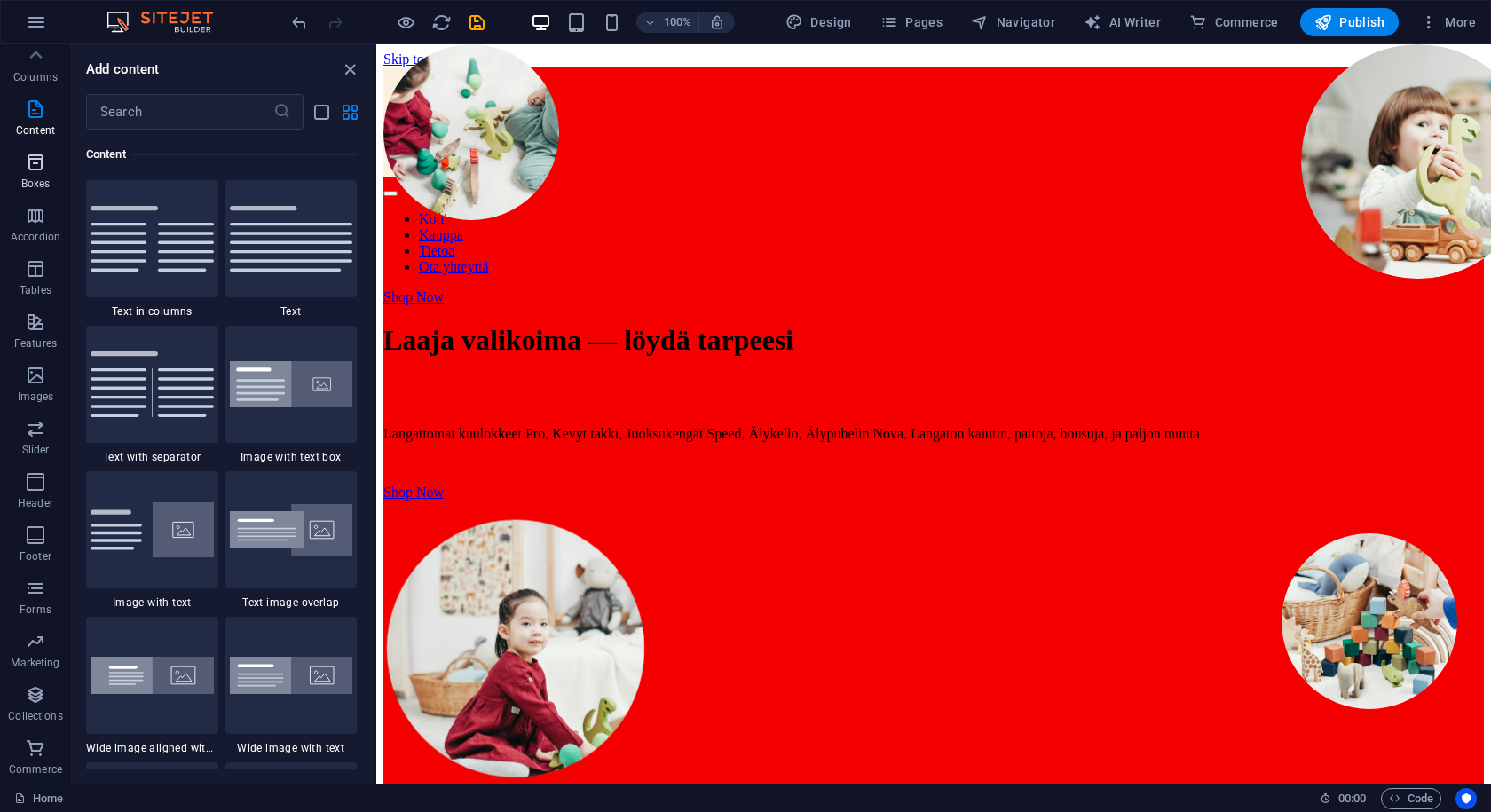
click at [37, 176] on p "Boxes" at bounding box center [36, 184] width 29 height 15
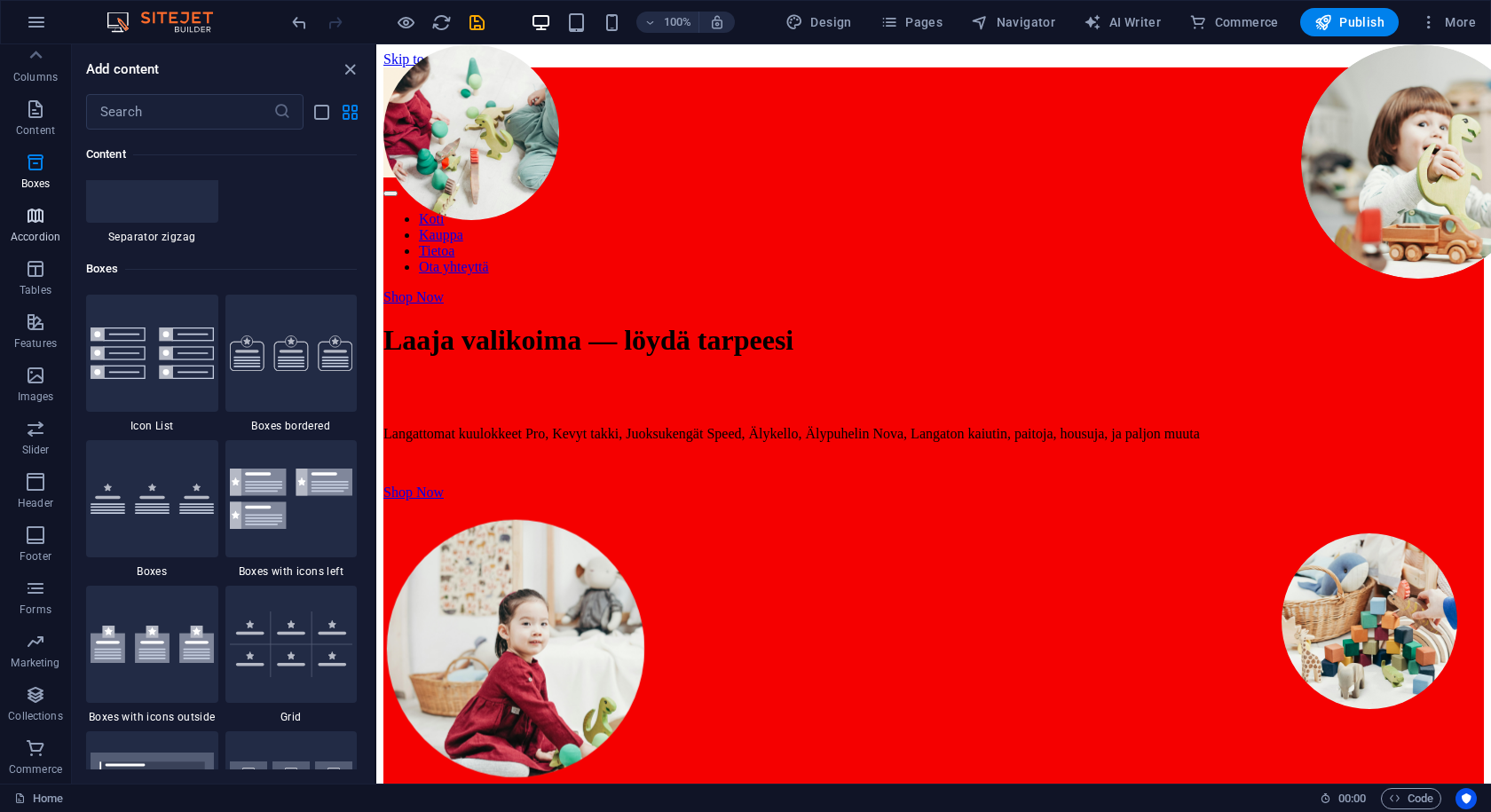
scroll to position [4896, 0]
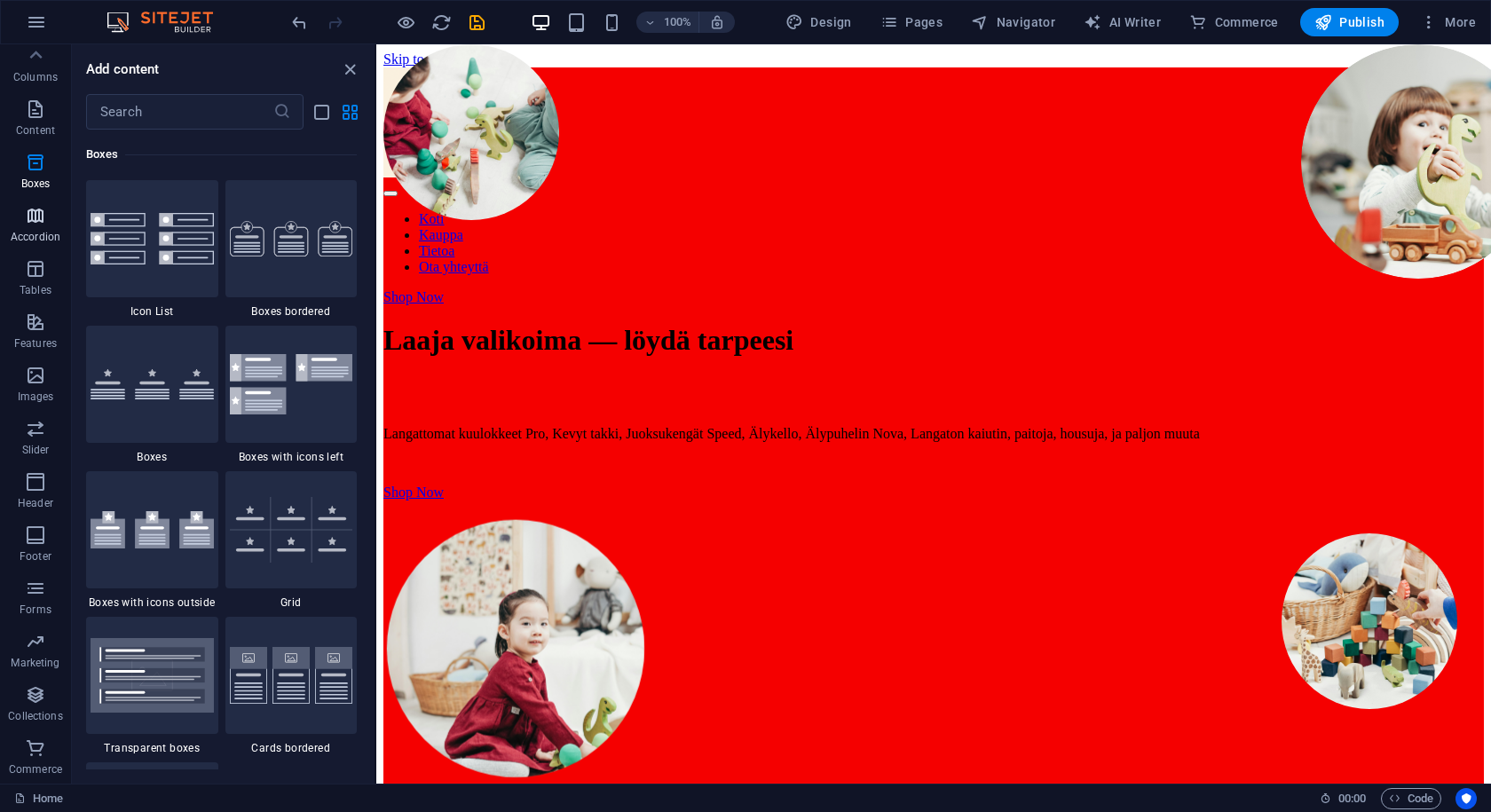
click at [29, 234] on p "Accordion" at bounding box center [36, 237] width 49 height 15
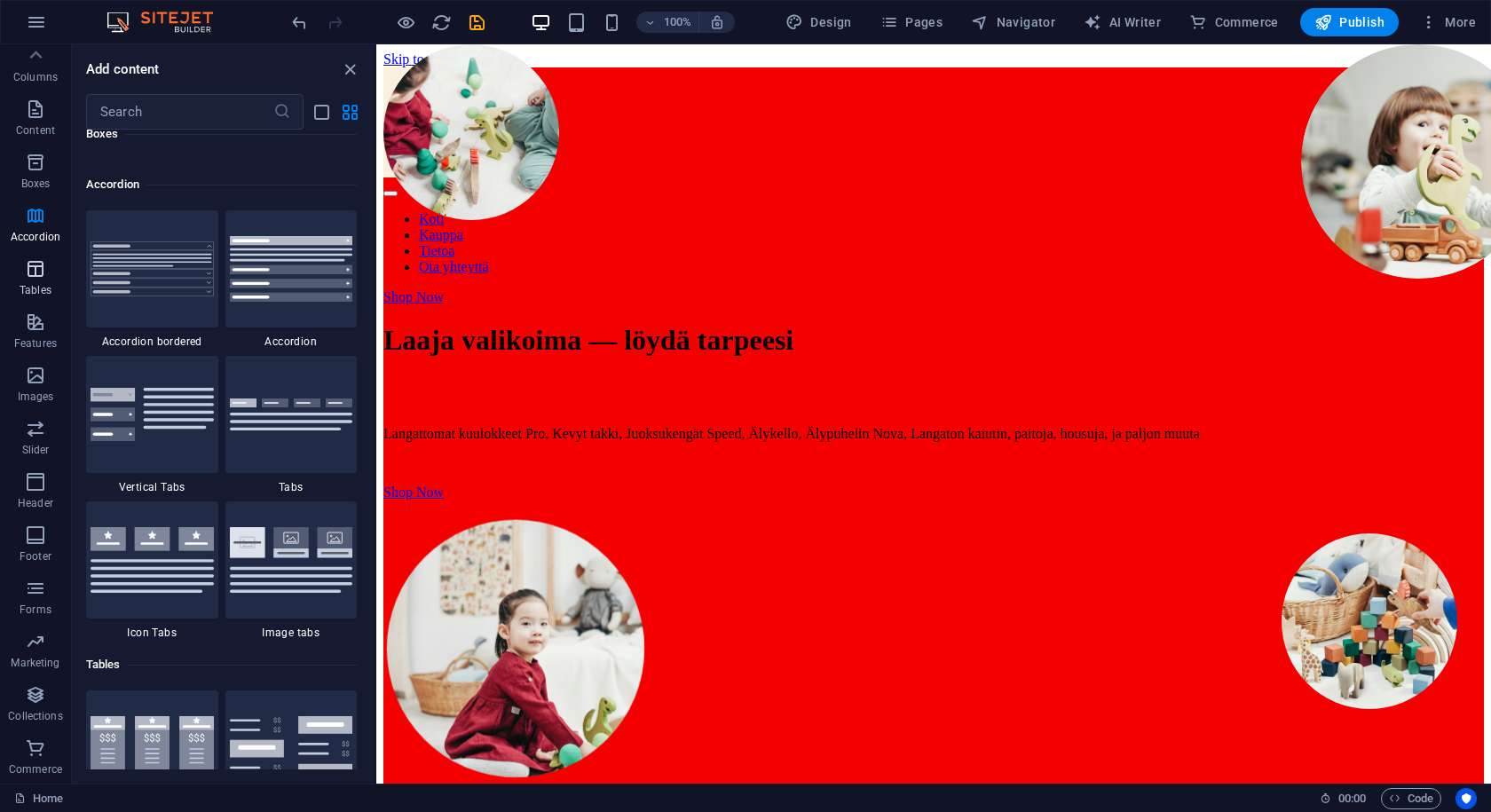
click at [34, 284] on p "Tables" at bounding box center [35, 290] width 32 height 15
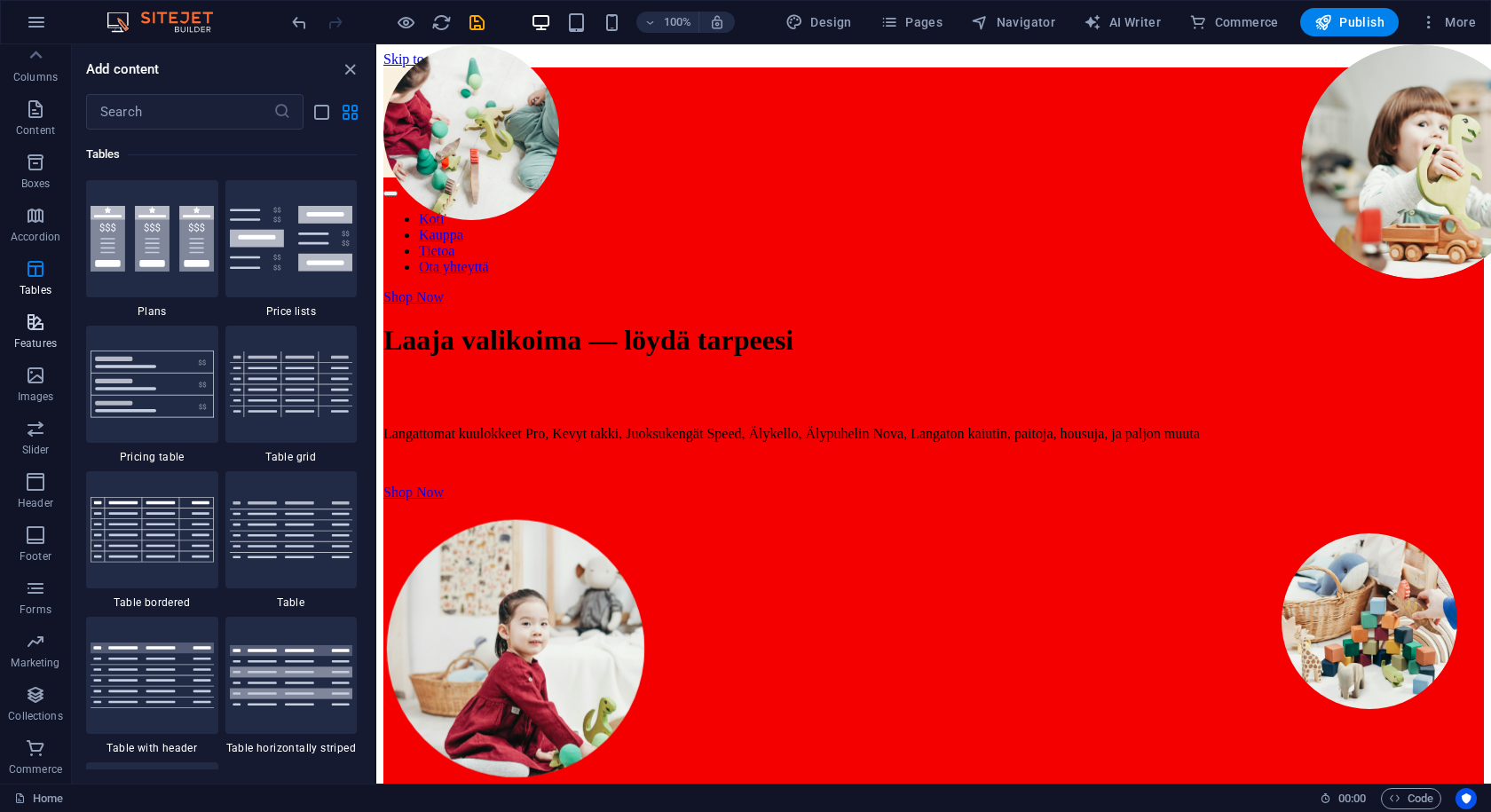
click at [37, 320] on icon "button" at bounding box center [35, 322] width 21 height 21
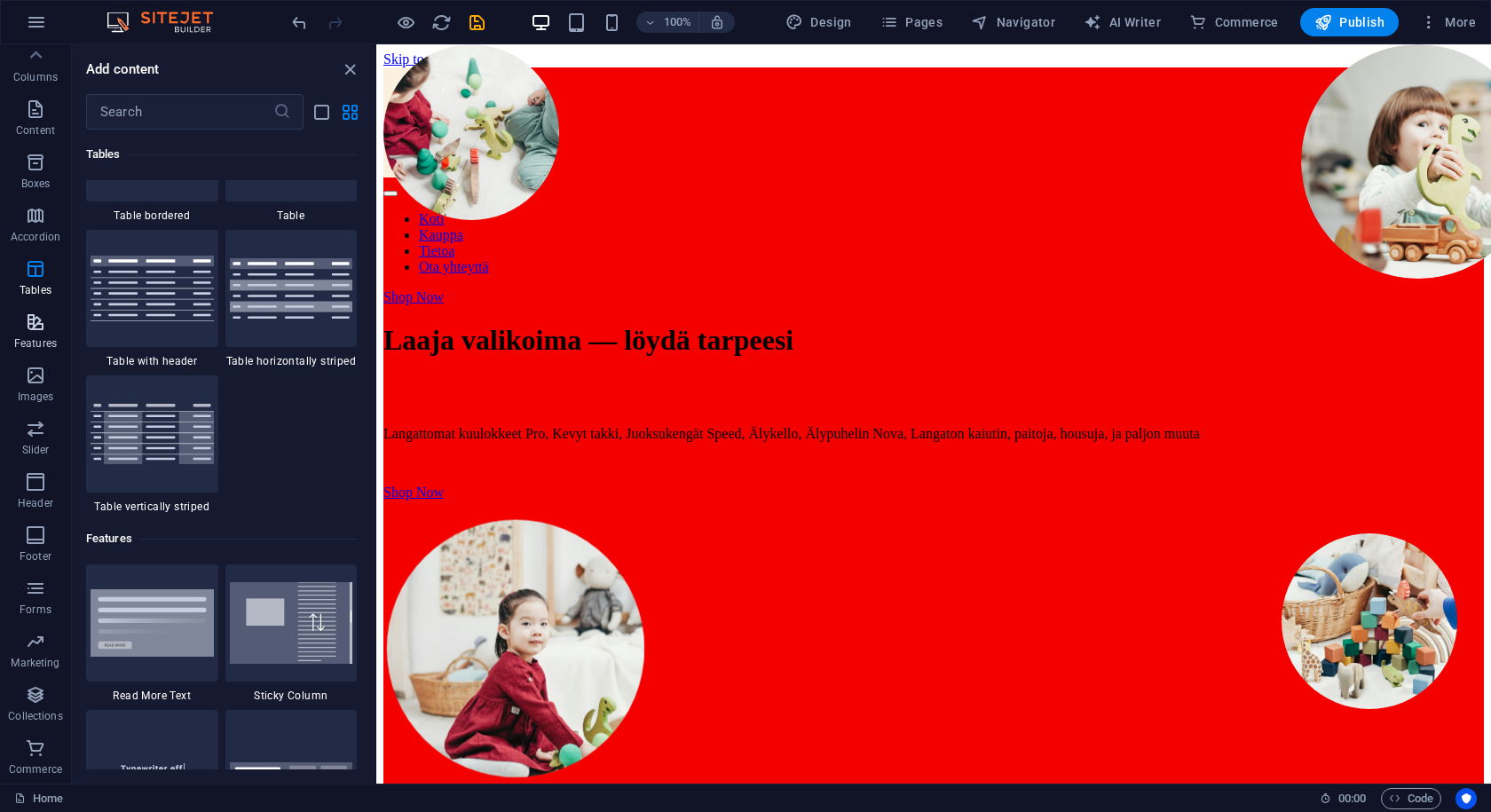
scroll to position [6918, 0]
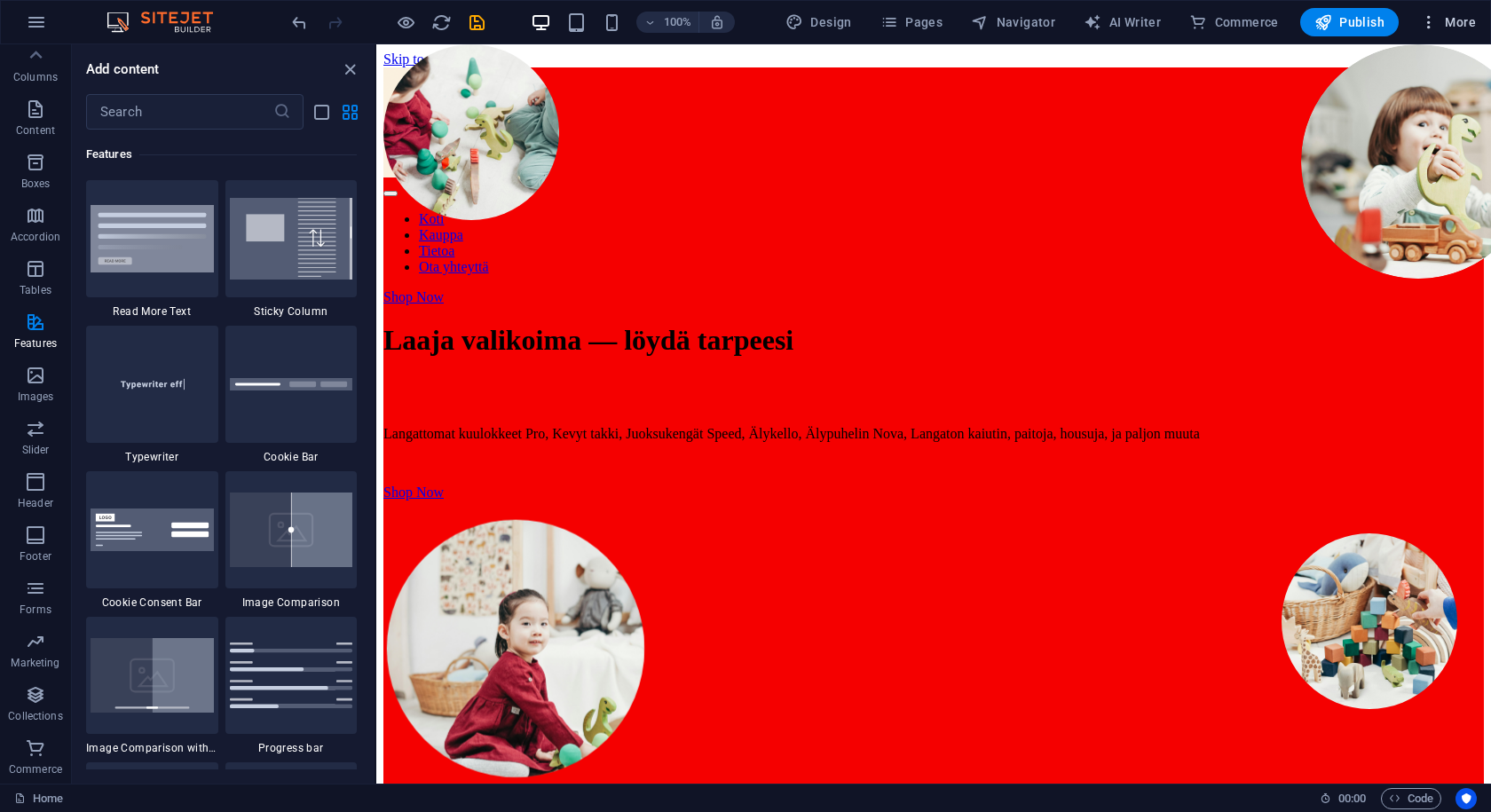
click at [1423, 20] on icon "button" at bounding box center [1429, 22] width 17 height 17
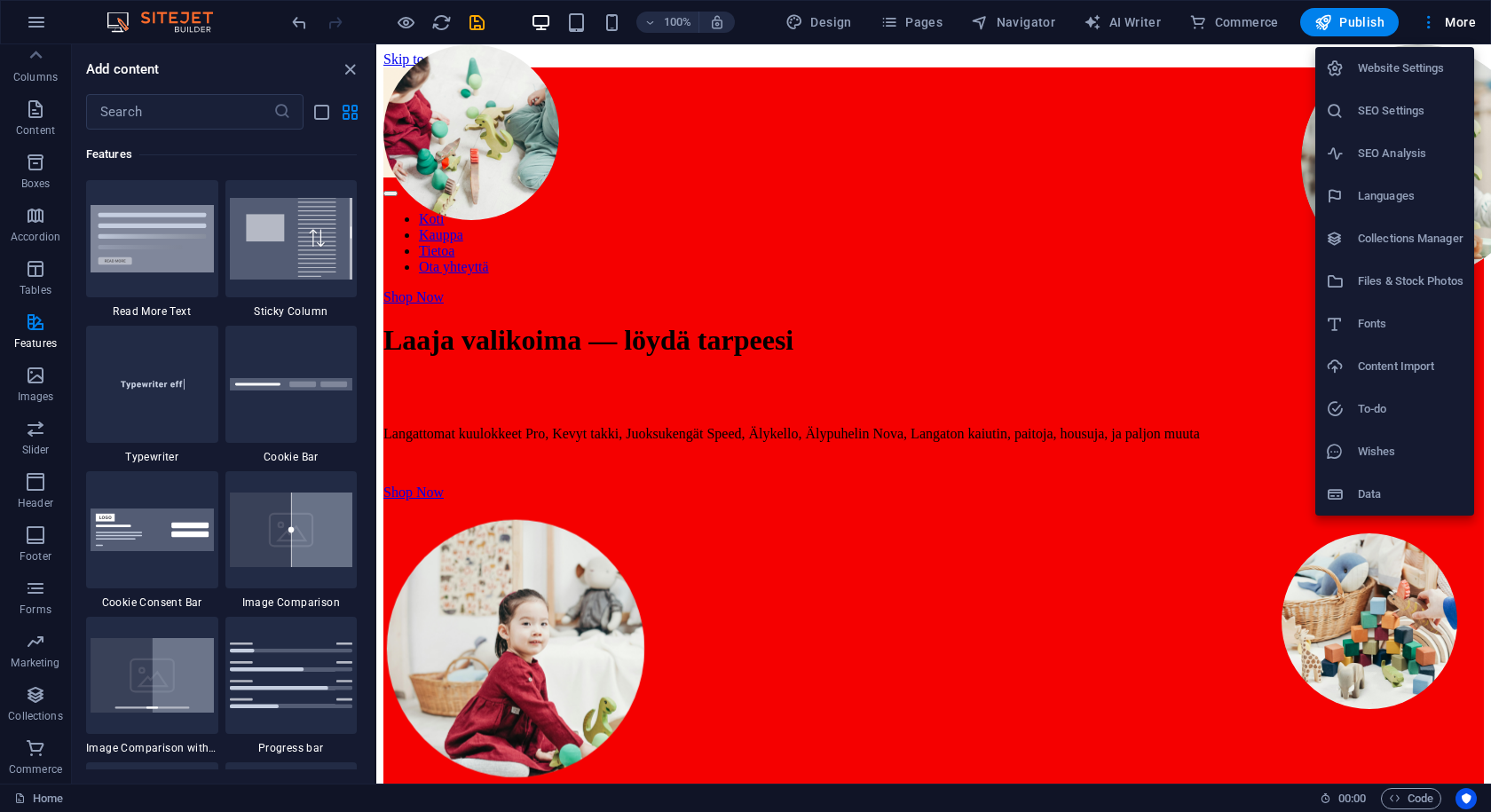
click at [1372, 76] on h6 "Website Settings" at bounding box center [1412, 68] width 106 height 21
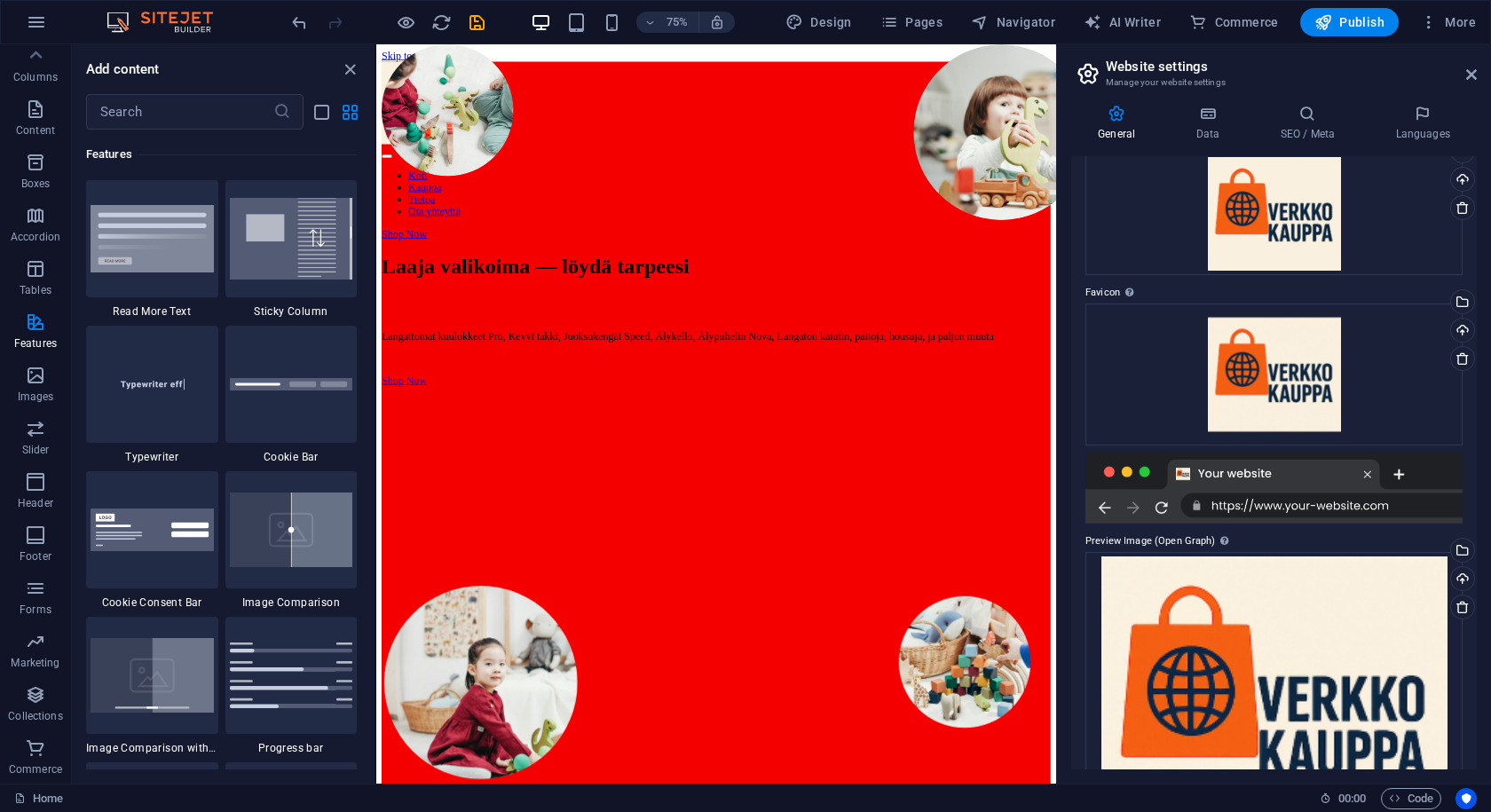
scroll to position [190, 0]
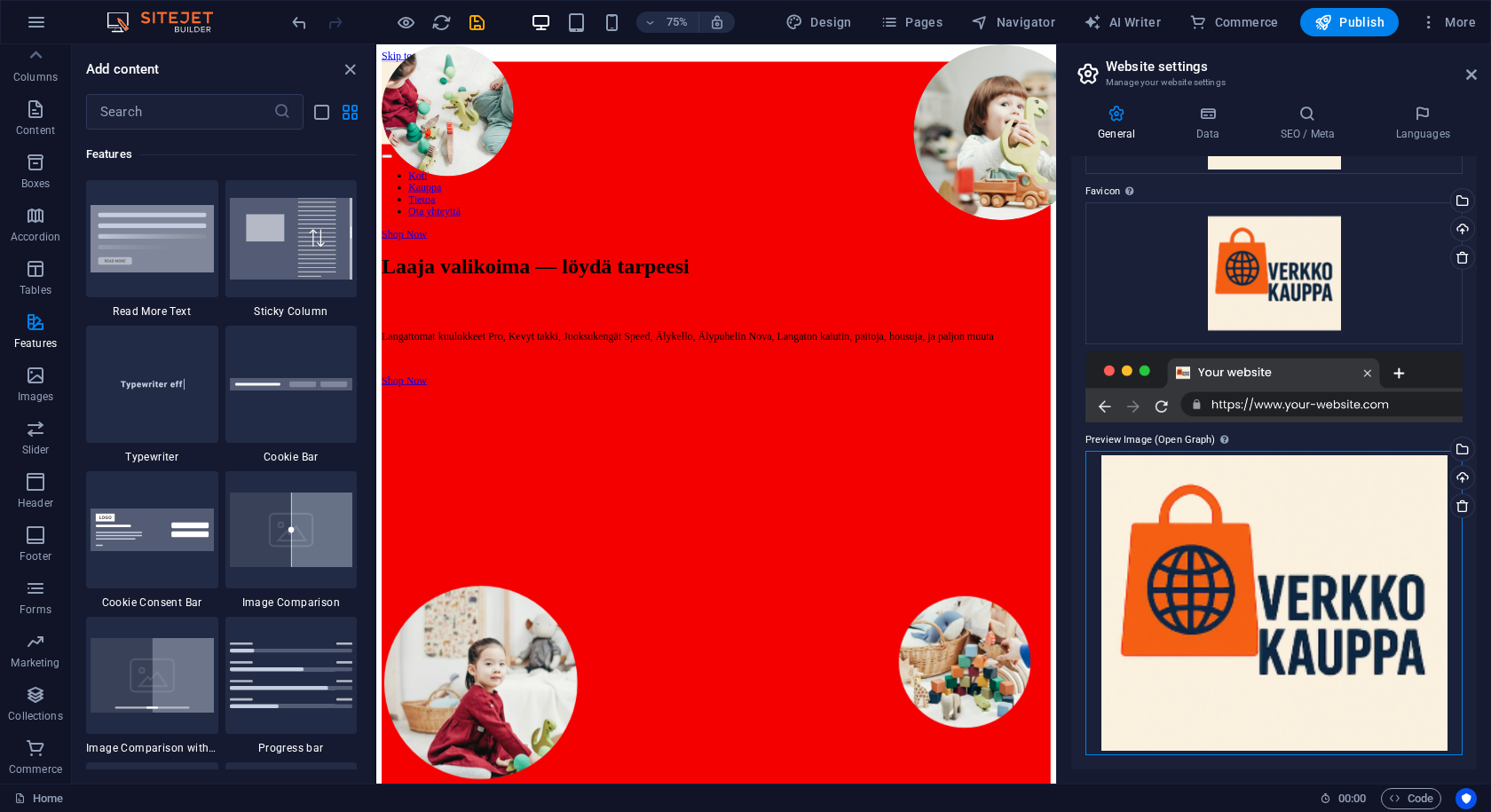
click at [1280, 530] on div "Drag files here, click to choose files or select files from Files or our free s…" at bounding box center [1274, 603] width 377 height 304
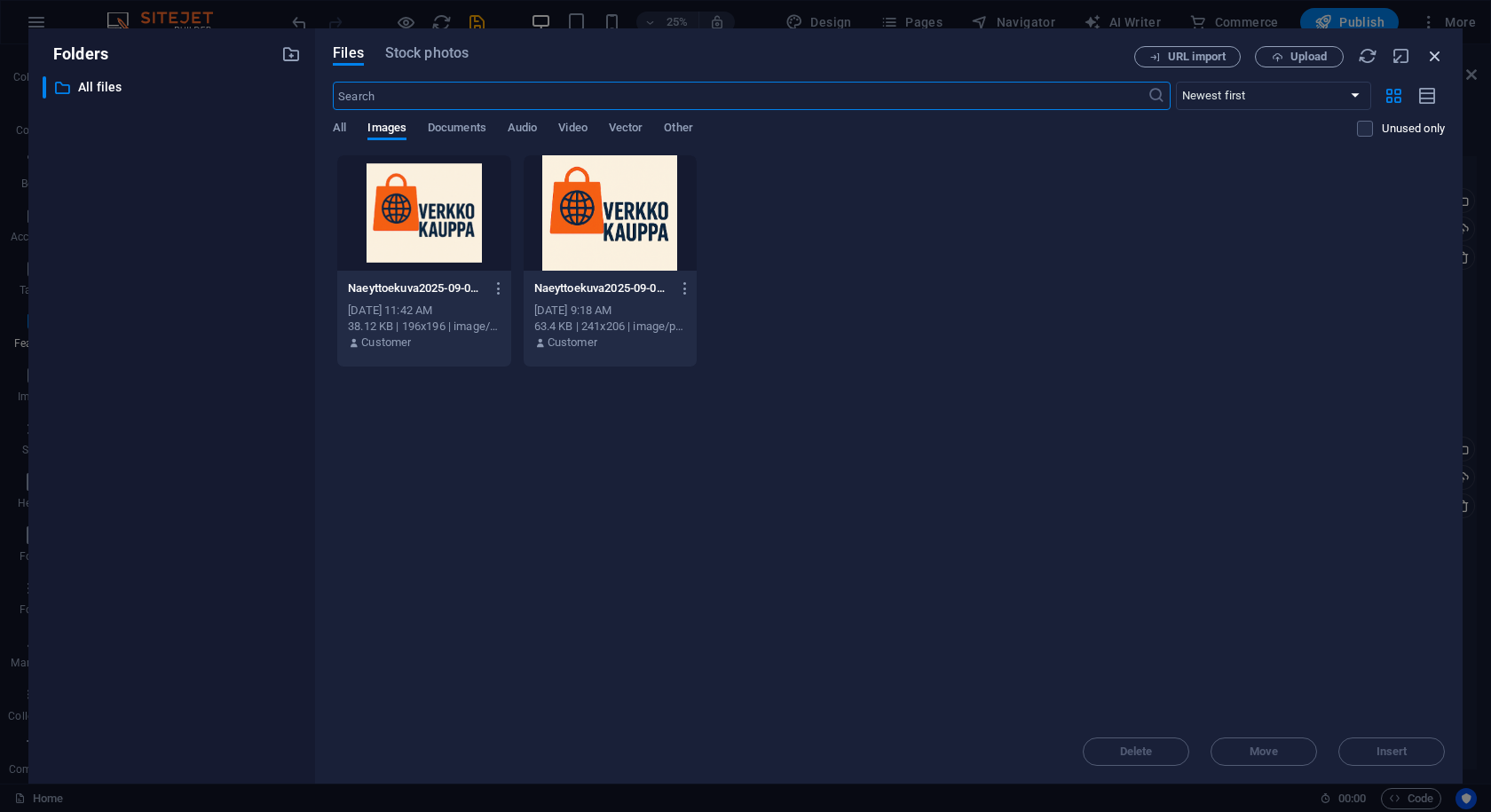
click at [1437, 58] on icon "button" at bounding box center [1435, 56] width 19 height 19
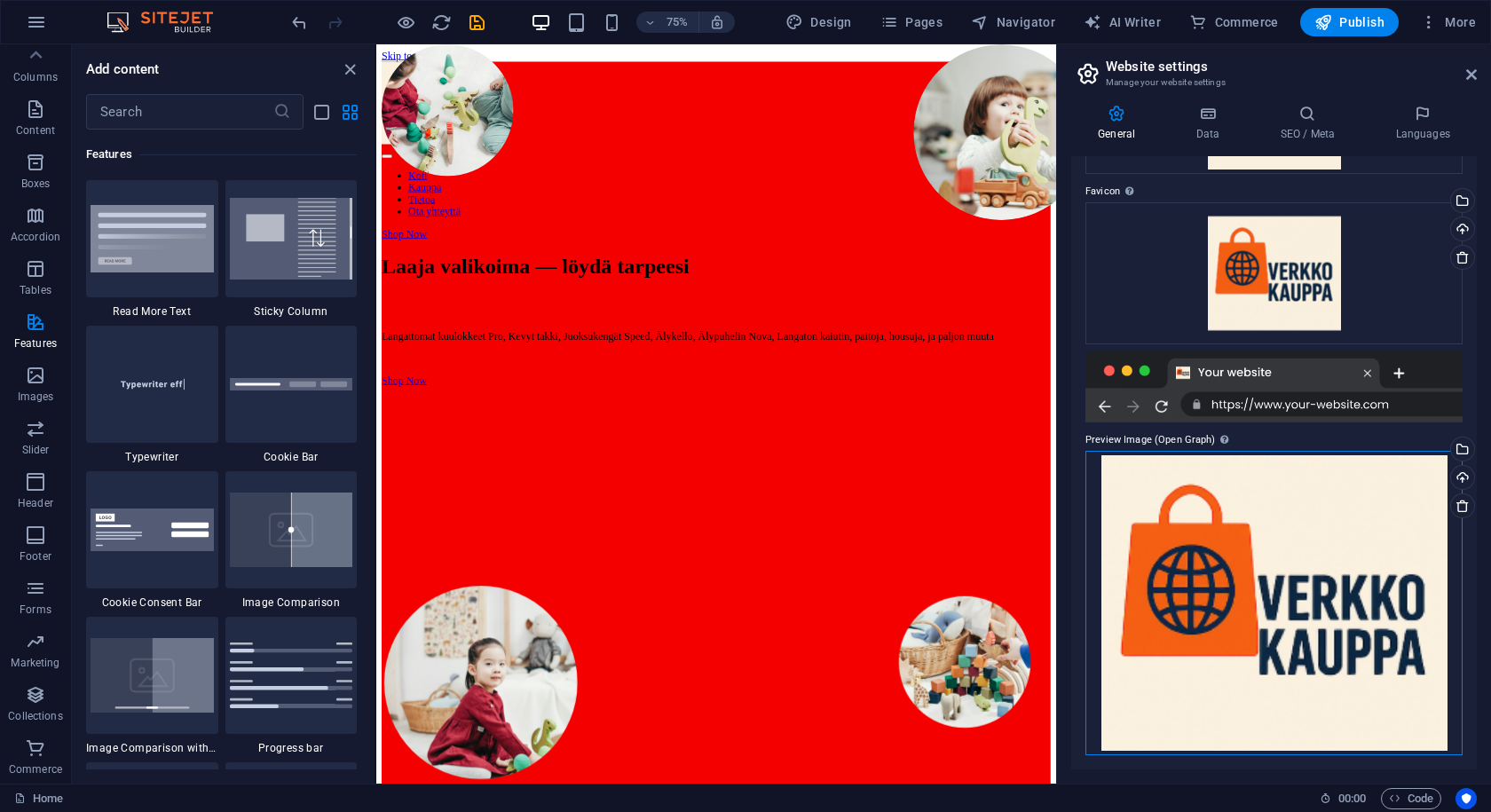
click at [1316, 580] on div "Drag files here, click to choose files or select files from Files or our free s…" at bounding box center [1274, 603] width 377 height 304
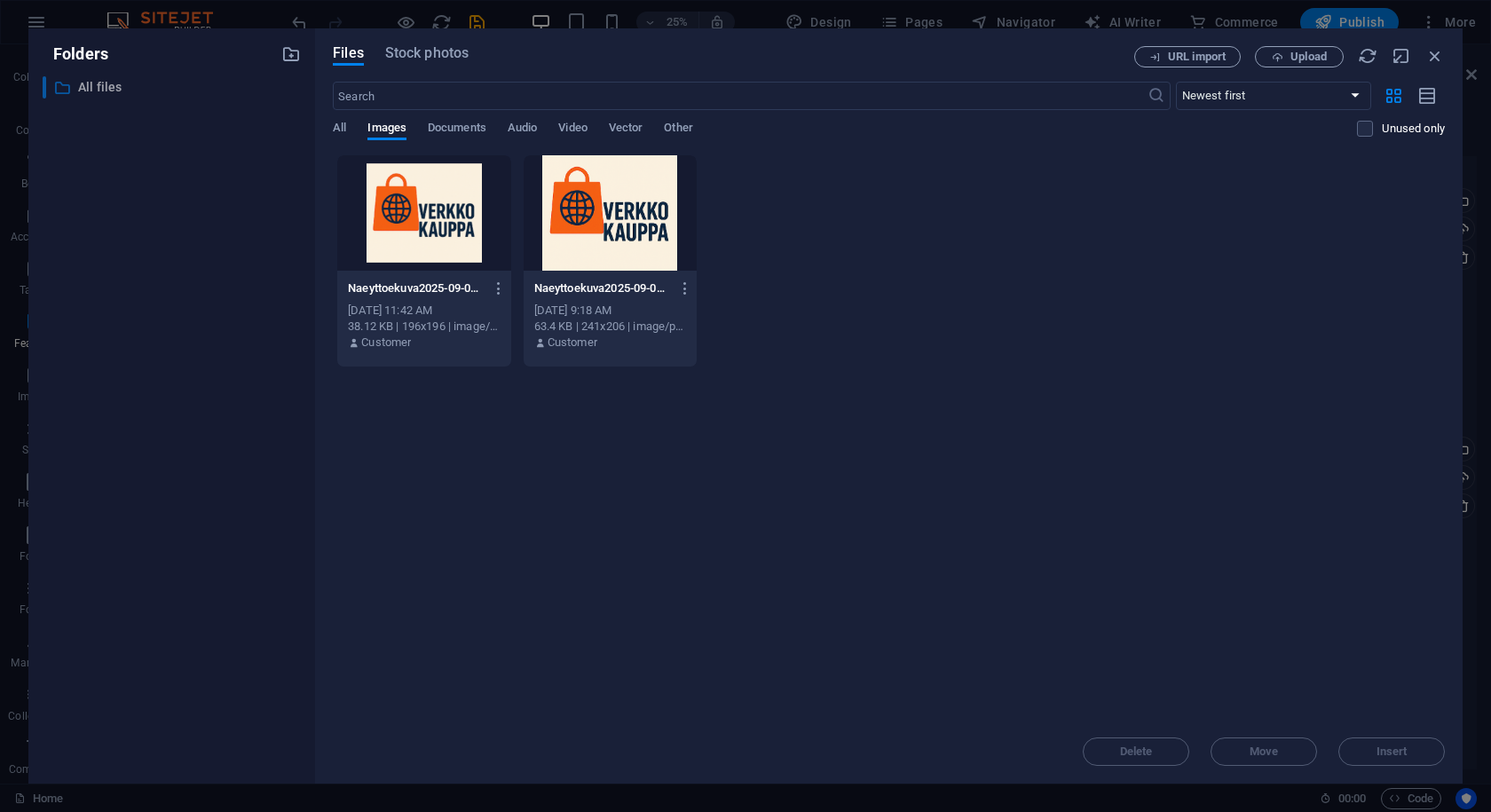
click at [205, 88] on p "All files" at bounding box center [174, 88] width 190 height 20
click at [317, 117] on div "Folders ​ All files All files Files Stock photos URL import Upload ​ Newest fir…" at bounding box center [746, 406] width 1434 height 755
click at [335, 126] on span "All" at bounding box center [339, 129] width 14 height 25
click at [392, 124] on span "Images" at bounding box center [386, 129] width 39 height 25
click at [327, 125] on div "Files Stock photos URL import Upload ​ Newest first Oldest first Name (A-Z) Nam…" at bounding box center [889, 406] width 1147 height 755
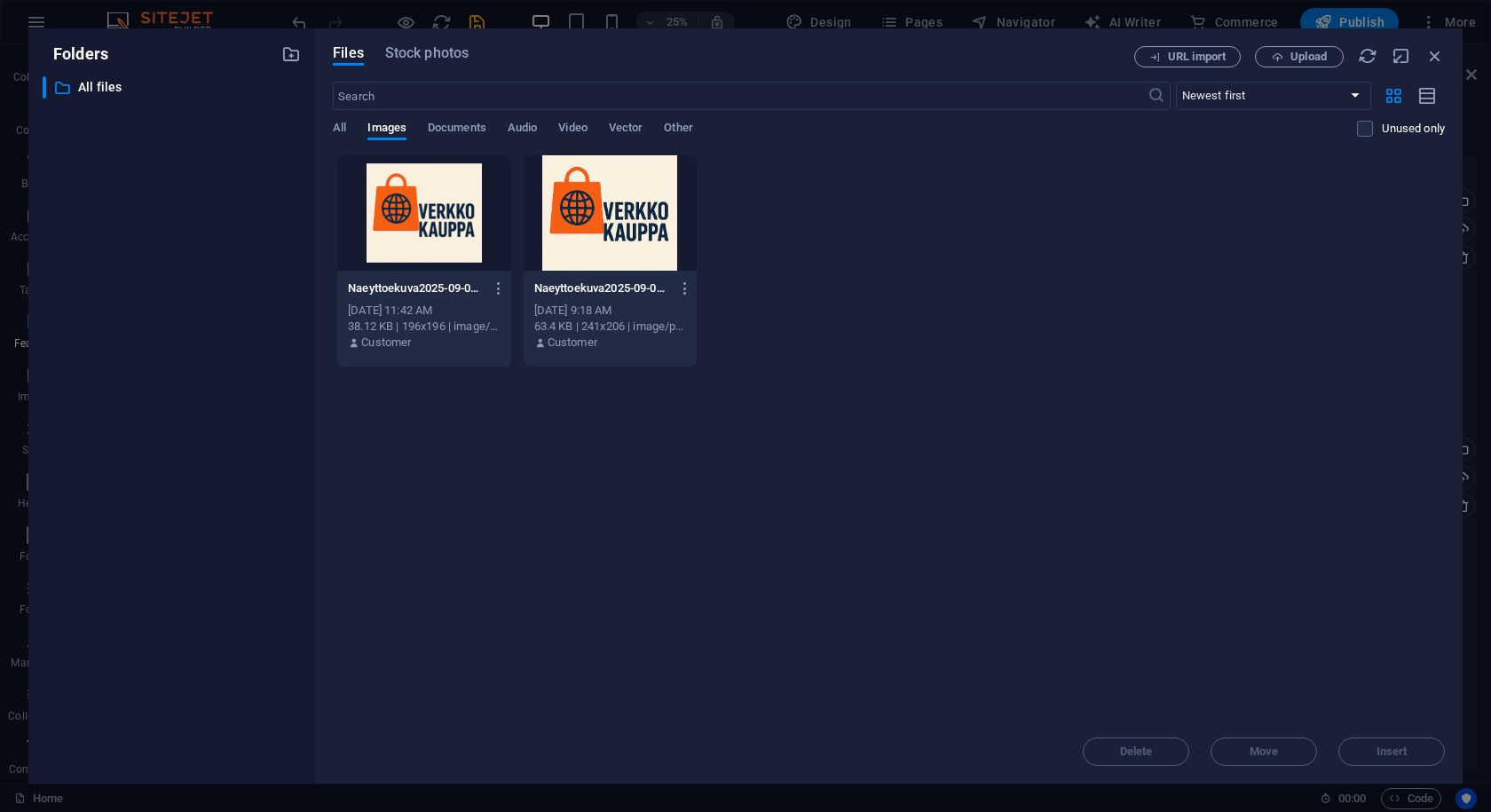
click at [327, 125] on div "Files Stock photos URL import Upload ​ Newest first Oldest first Name (A-Z) Nam…" at bounding box center [889, 406] width 1147 height 755
click at [354, 125] on div "All Images Documents Audio Video Vector Other" at bounding box center [844, 137] width 1024 height 34
click at [473, 45] on div "Files Stock photos URL import Upload ​ Newest first Oldest first Name (A-Z) Nam…" at bounding box center [889, 406] width 1147 height 755
click at [400, 48] on span "Stock photos" at bounding box center [427, 53] width 83 height 21
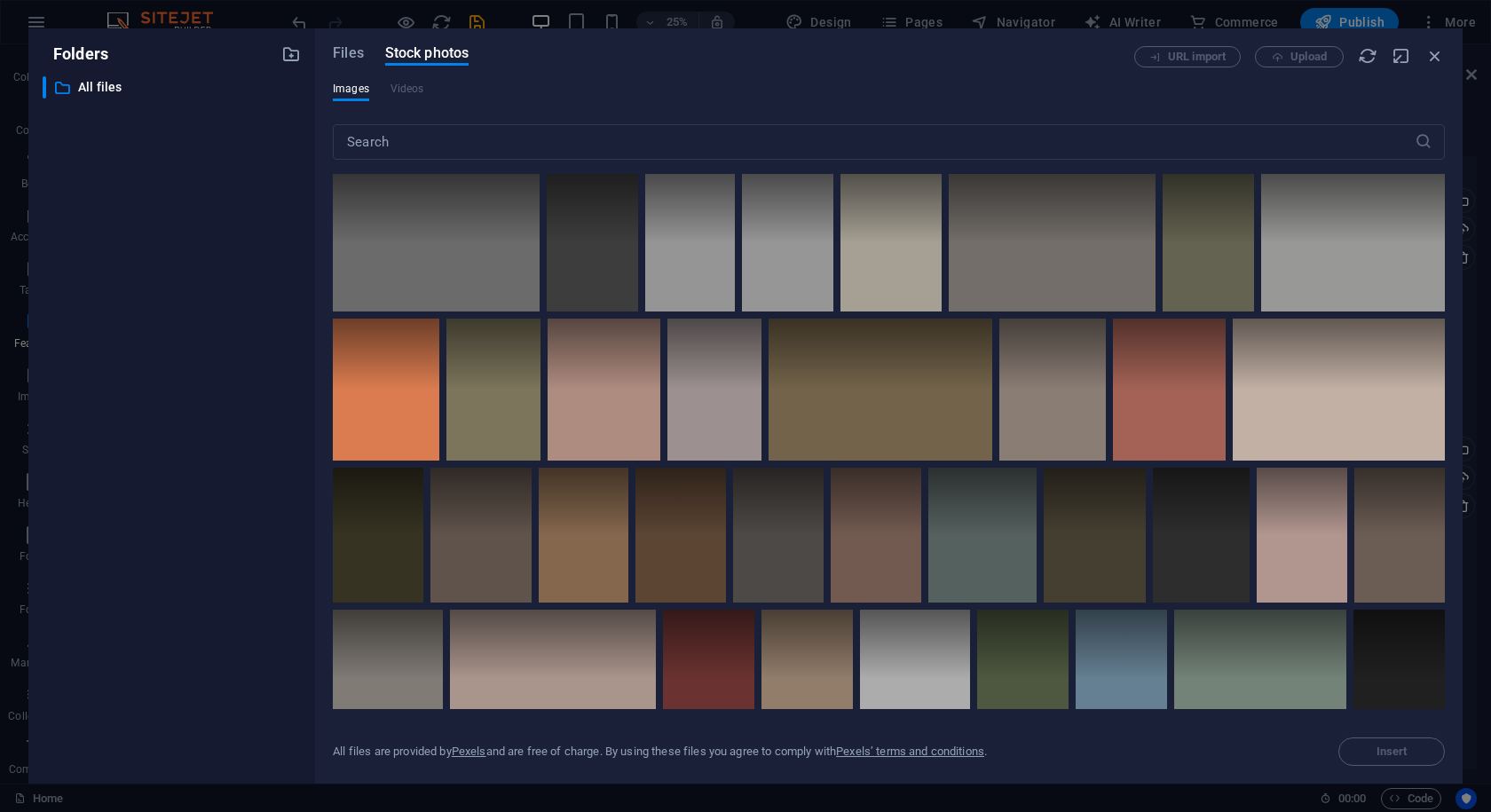
click at [364, 47] on div "Files Stock photos" at bounding box center [733, 56] width 801 height 19
click at [347, 47] on span "Files" at bounding box center [348, 53] width 31 height 21
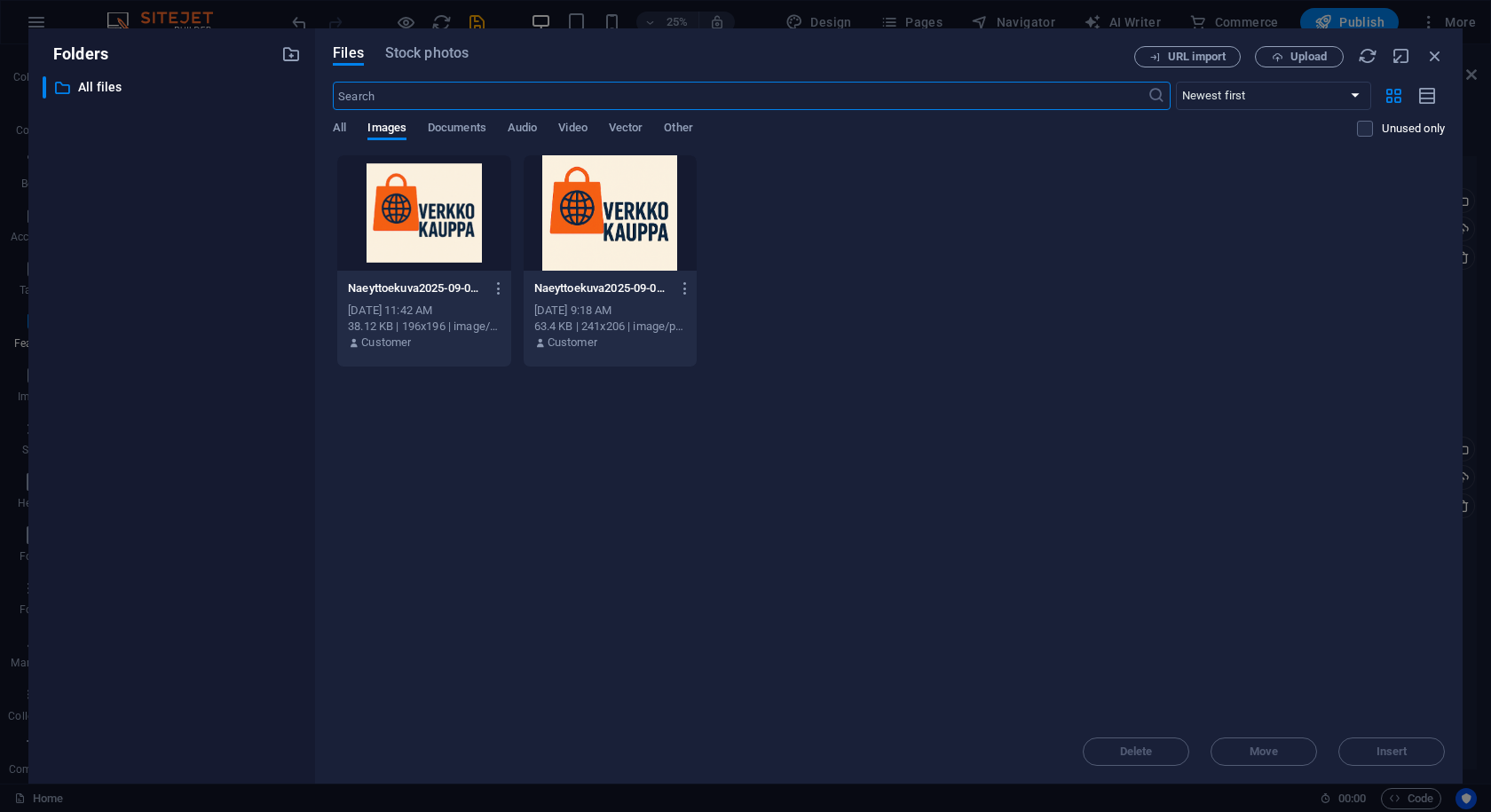
click at [547, 133] on div "All Images Documents Audio Video Vector Other" at bounding box center [844, 137] width 1024 height 34
click at [537, 119] on div "​ Newest first Oldest first Name (A-Z) Name (Z-A) Size (0-9) Size (9-0) Resolut…" at bounding box center [889, 118] width 1113 height 73
click at [533, 123] on div "​ Newest first Oldest first Name (A-Z) Name (Z-A) Size (0-9) Size (9-0) Resolut…" at bounding box center [889, 118] width 1113 height 73
click at [530, 126] on span "Audio" at bounding box center [523, 129] width 29 height 25
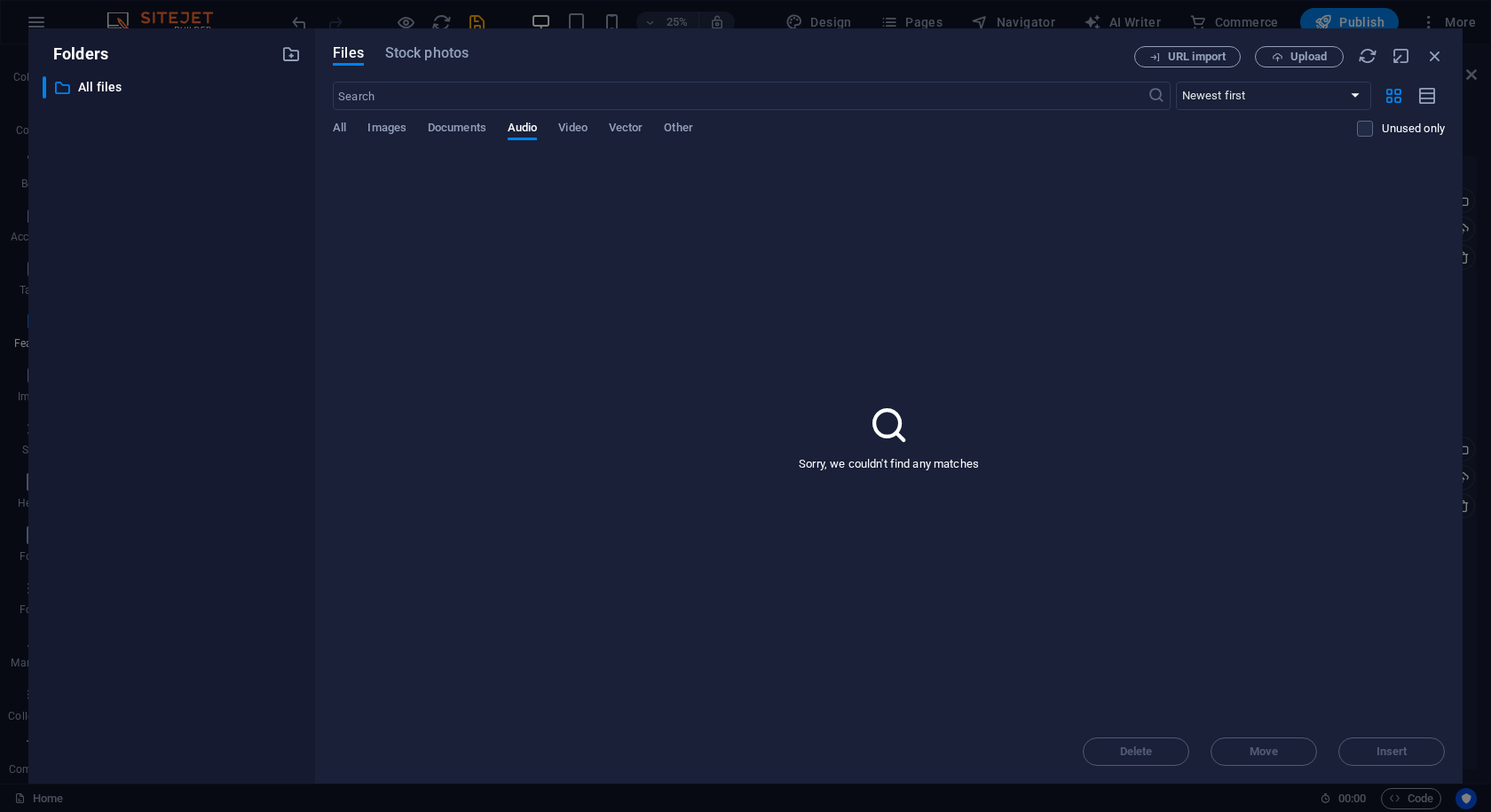
click at [421, 143] on div "All Images Documents Audio Video Vector Other" at bounding box center [844, 137] width 1024 height 34
click at [446, 140] on button "Documents" at bounding box center [457, 130] width 58 height 19
drag, startPoint x: 447, startPoint y: 138, endPoint x: 402, endPoint y: 124, distance: 47.1
click at [446, 137] on button "Documents" at bounding box center [457, 130] width 58 height 19
click at [401, 124] on span "Images" at bounding box center [386, 129] width 39 height 25
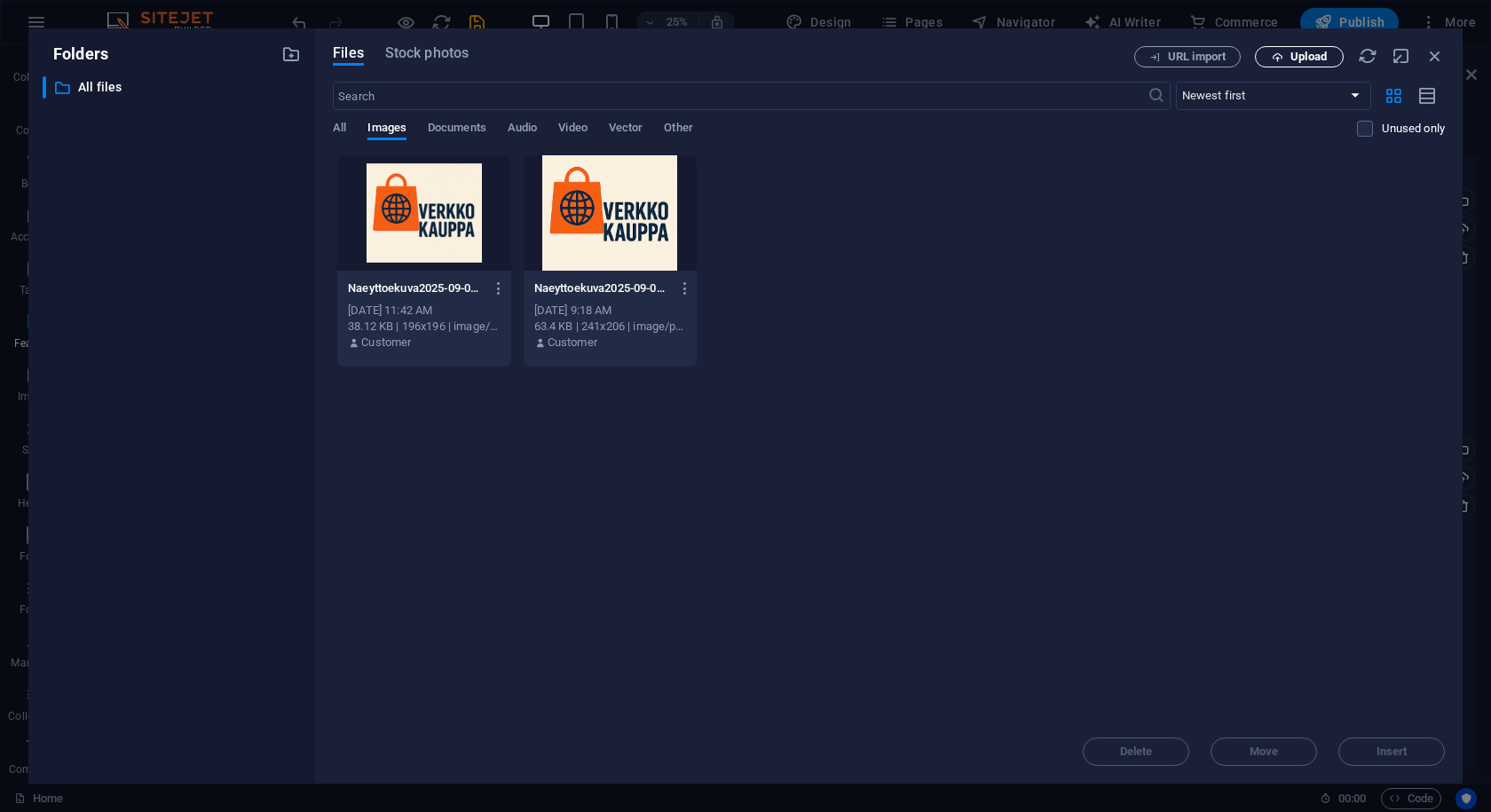
click at [1287, 55] on span "Upload" at bounding box center [1300, 57] width 73 height 12
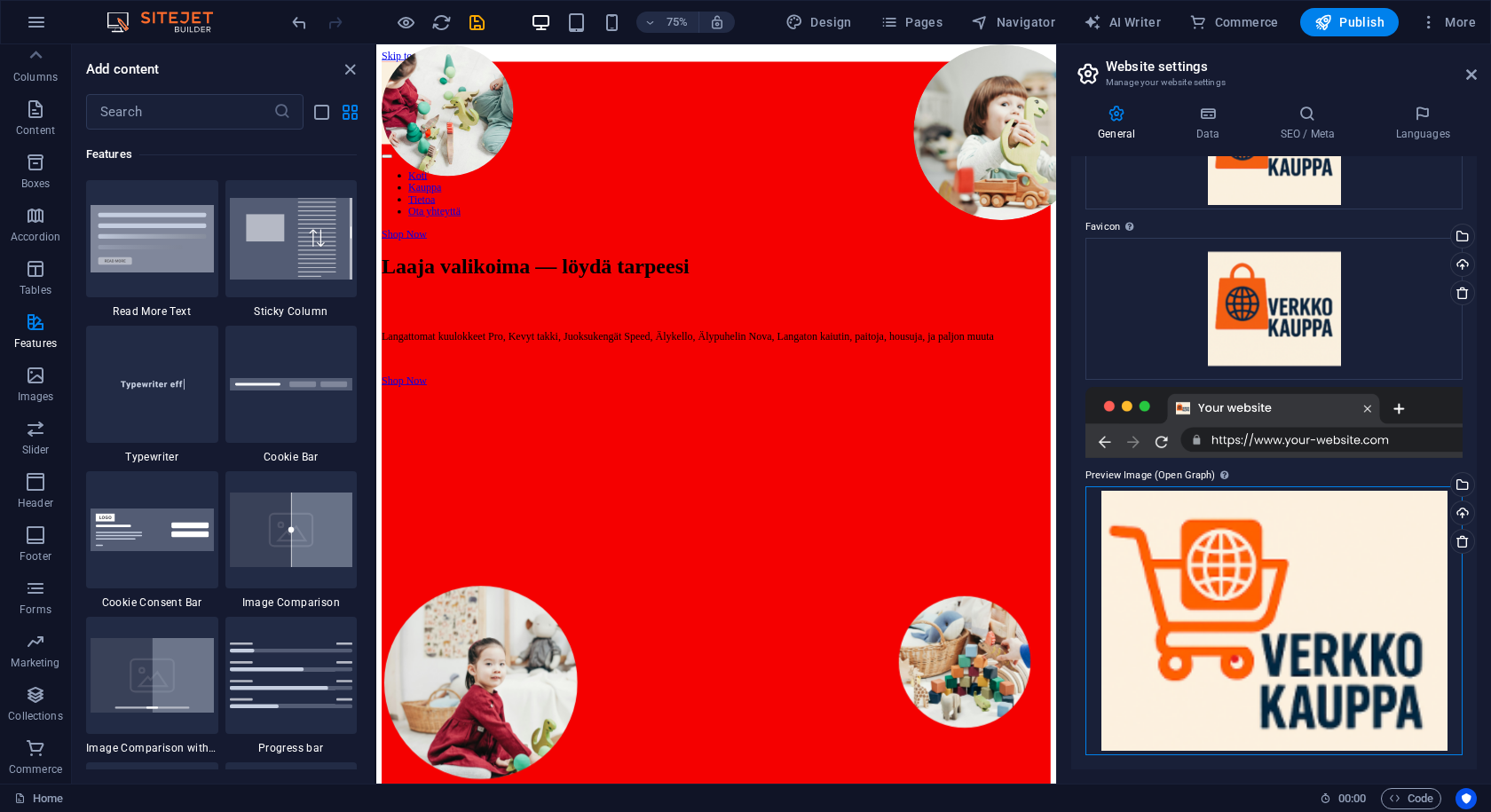
click at [1210, 613] on div "Drag files here, click to choose files or select files from Files or our free s…" at bounding box center [1274, 620] width 377 height 269
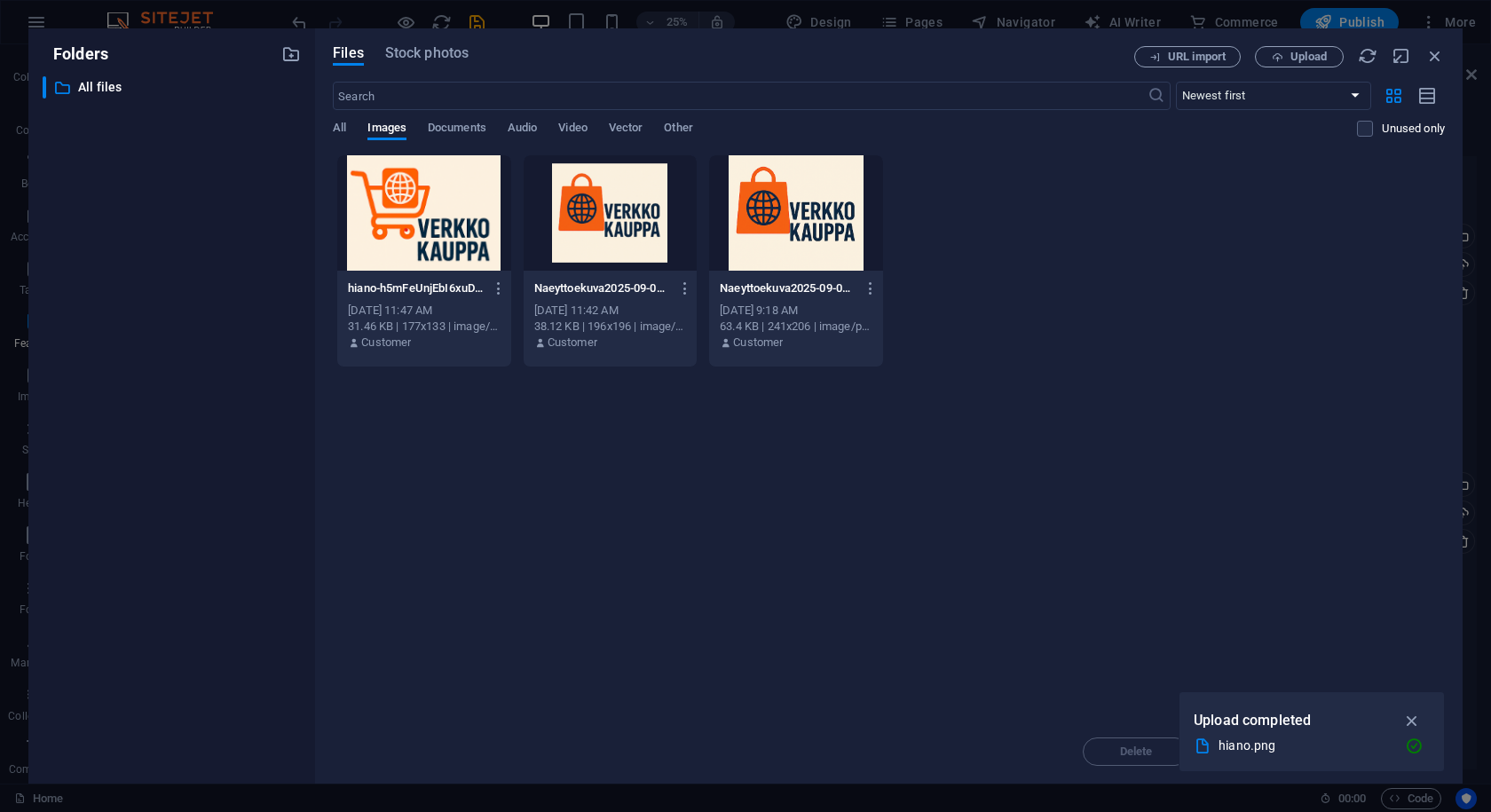
click at [392, 142] on div "All Images Documents Audio Video Vector Other" at bounding box center [844, 137] width 1024 height 34
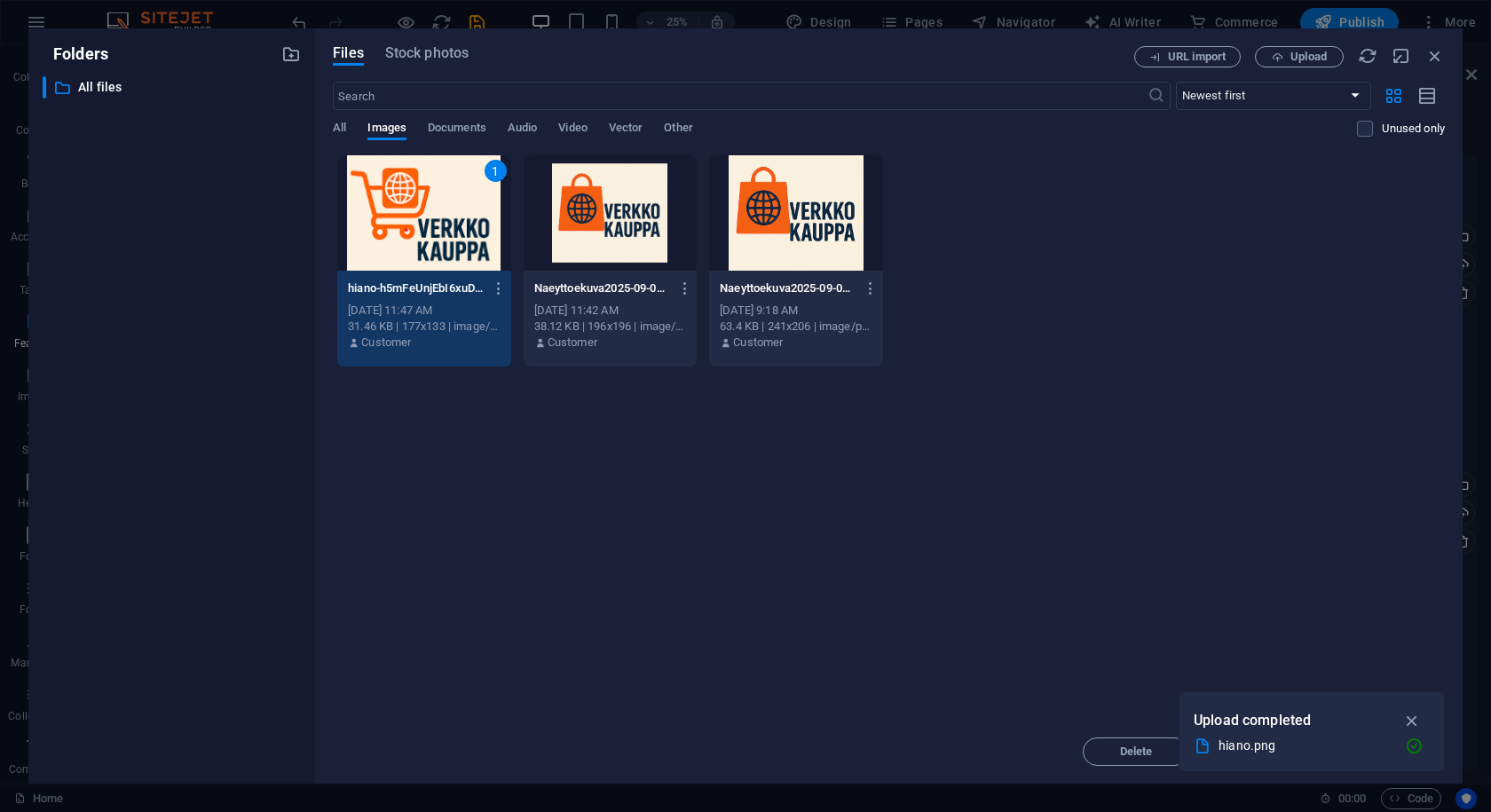
click at [1406, 717] on icon "button" at bounding box center [1412, 720] width 20 height 19
click at [1407, 745] on button "Insert" at bounding box center [1391, 751] width 107 height 28
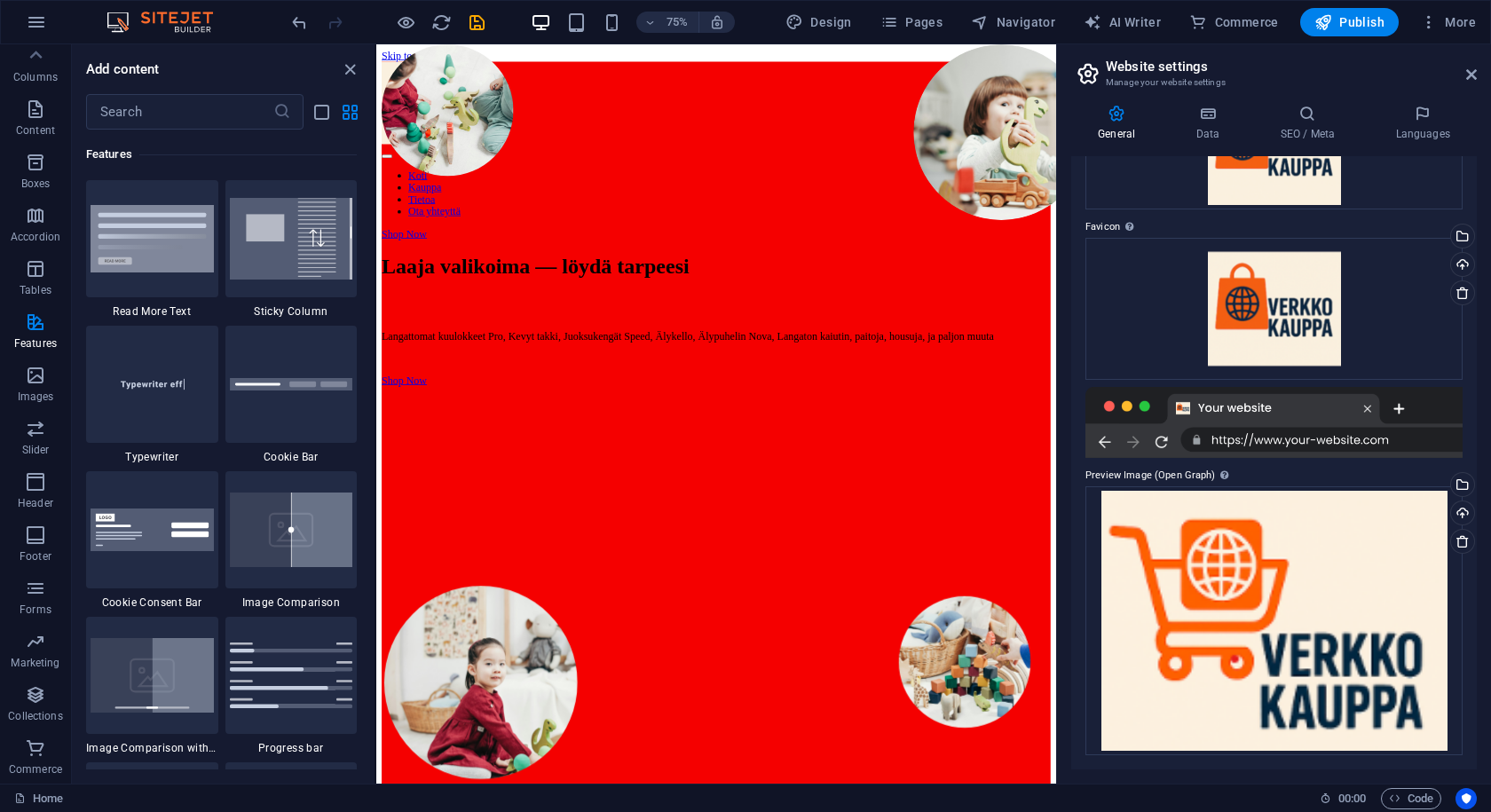
scroll to position [154, 0]
click at [474, 20] on icon "save" at bounding box center [477, 23] width 20 height 20
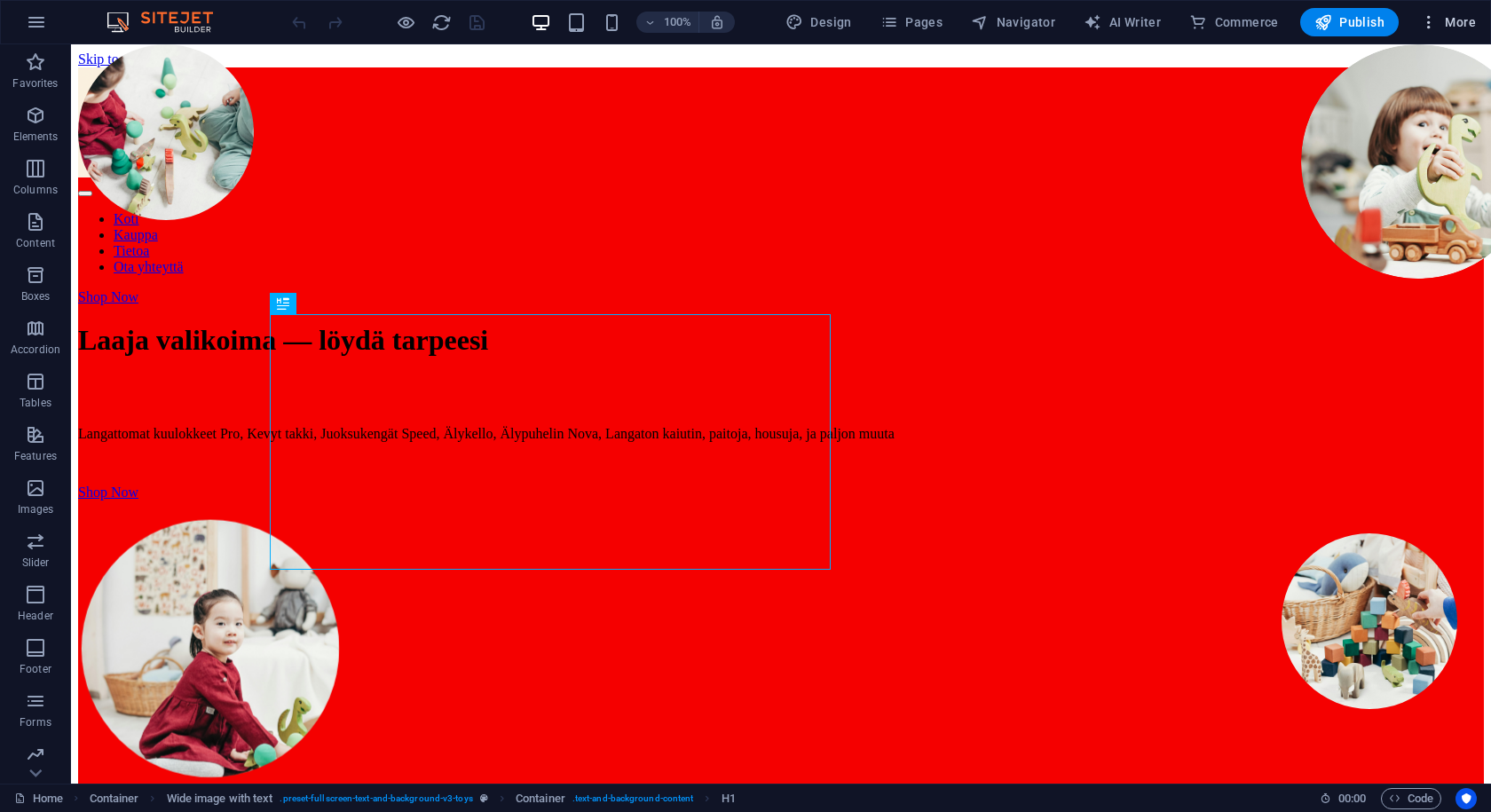
click at [1449, 16] on span "More" at bounding box center [1448, 22] width 56 height 17
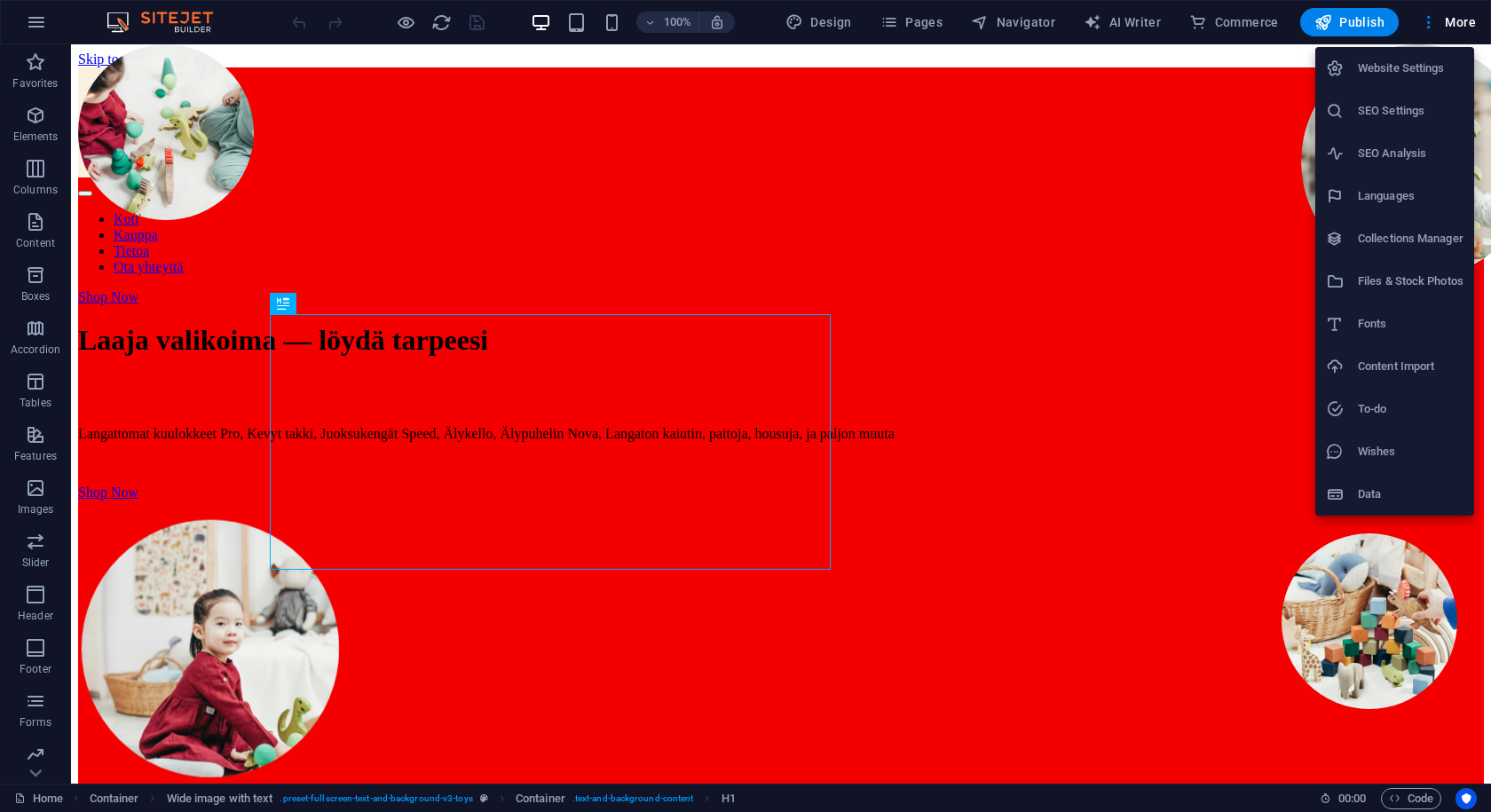
click at [1357, 66] on div at bounding box center [1342, 68] width 32 height 17
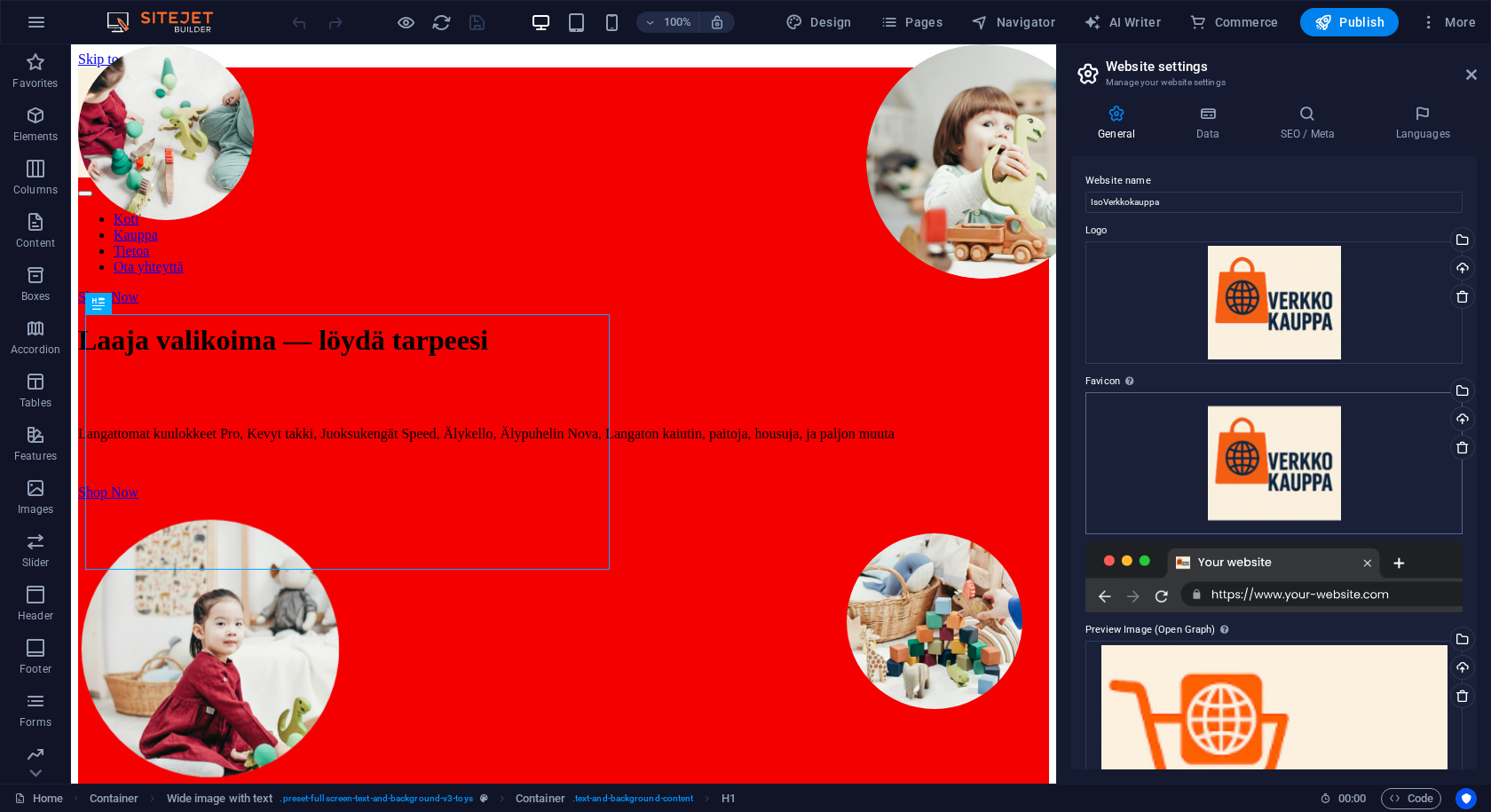
scroll to position [154, 0]
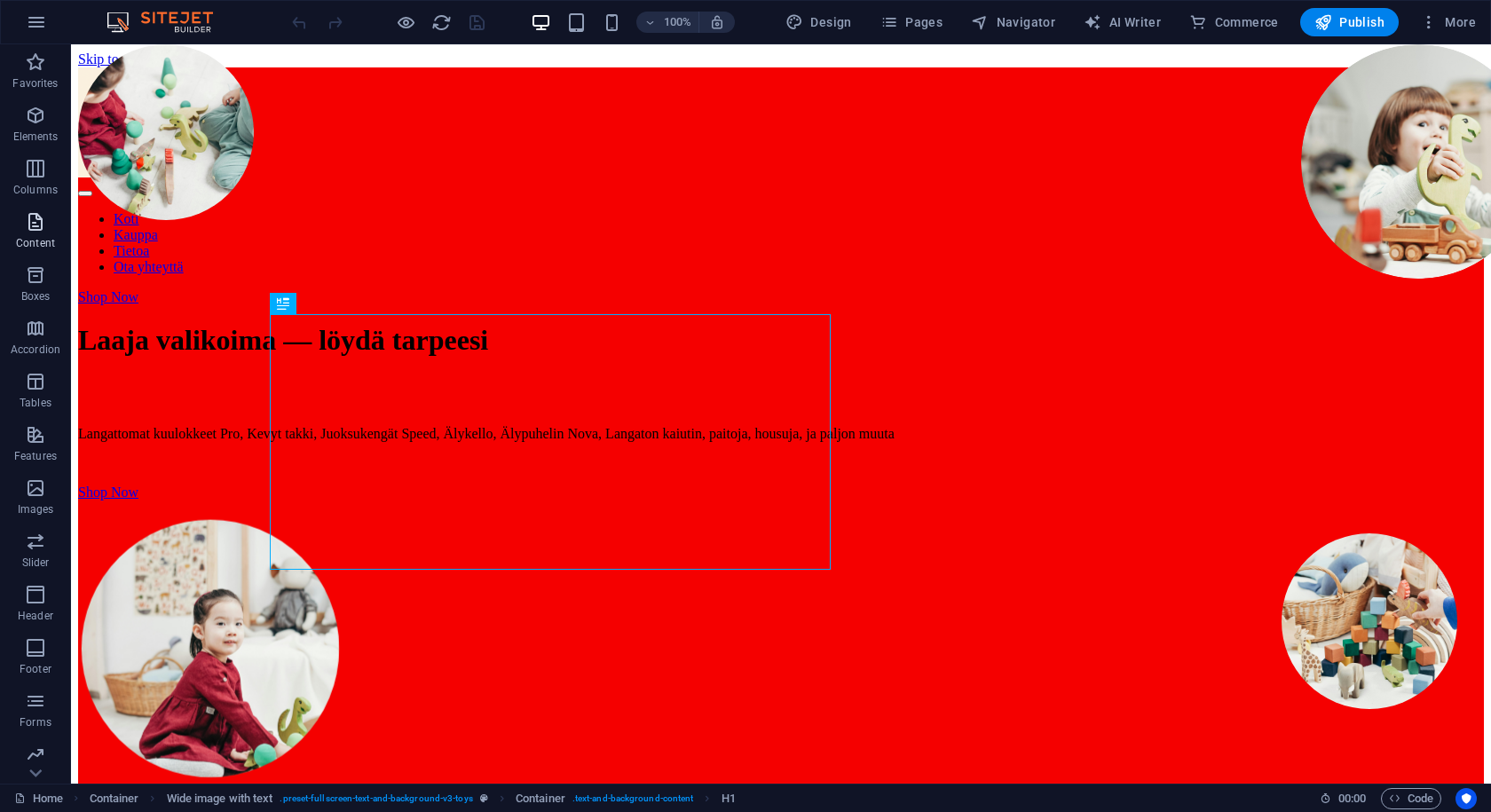
click at [43, 227] on icon "button" at bounding box center [35, 221] width 21 height 21
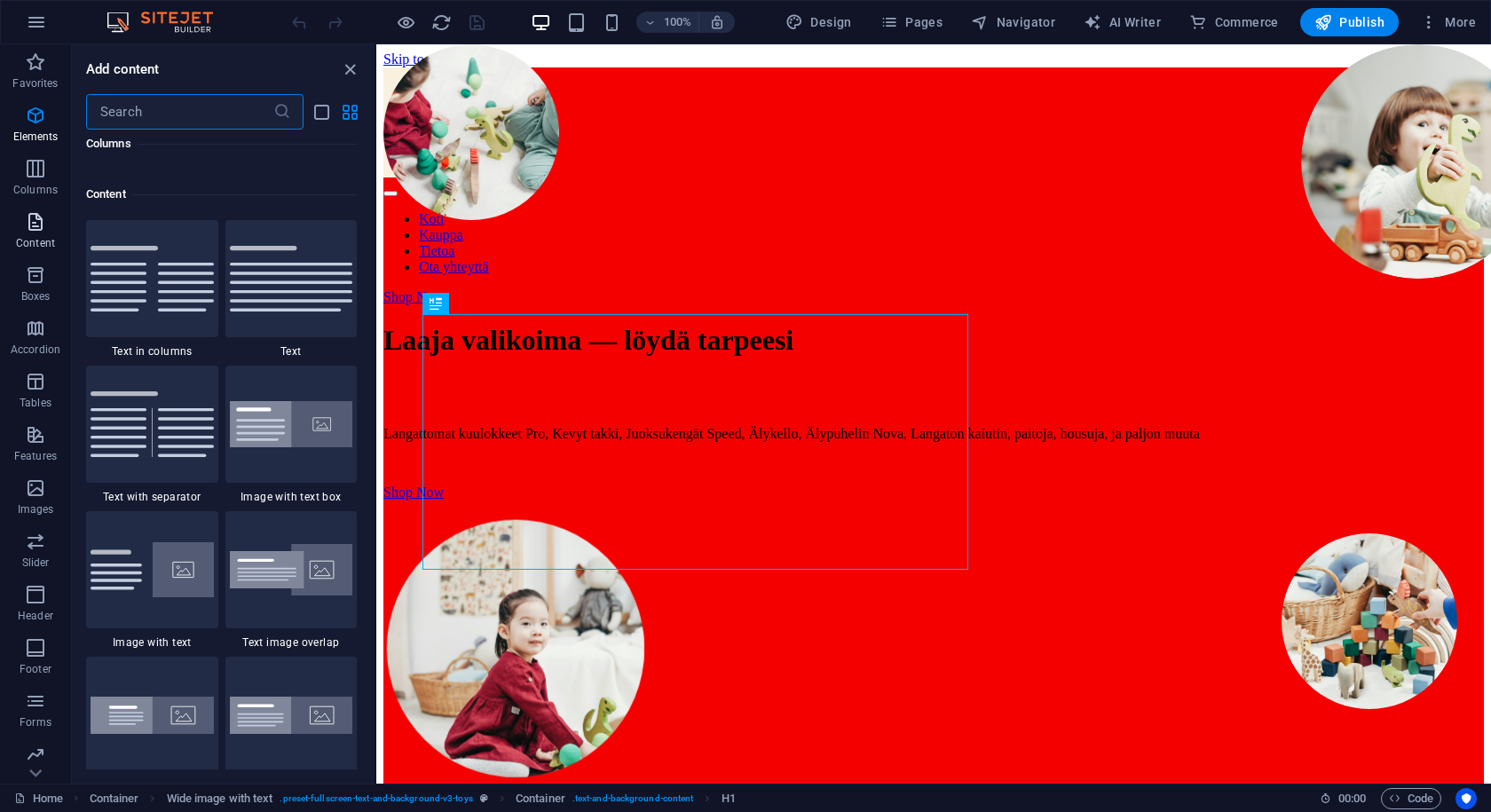
scroll to position [3106, 0]
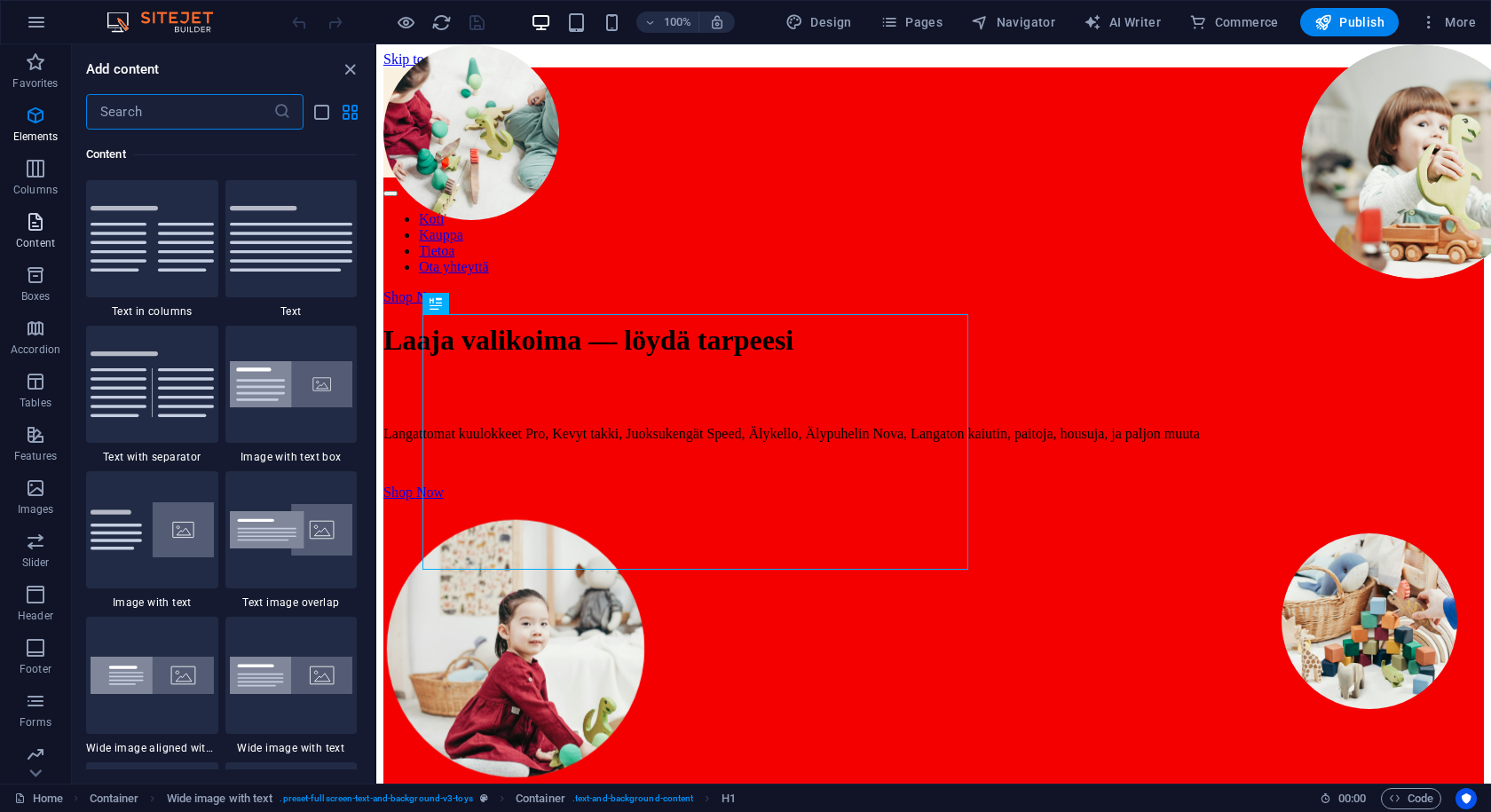
click at [43, 227] on icon "button" at bounding box center [35, 221] width 21 height 21
